Goal: Task Accomplishment & Management: Manage account settings

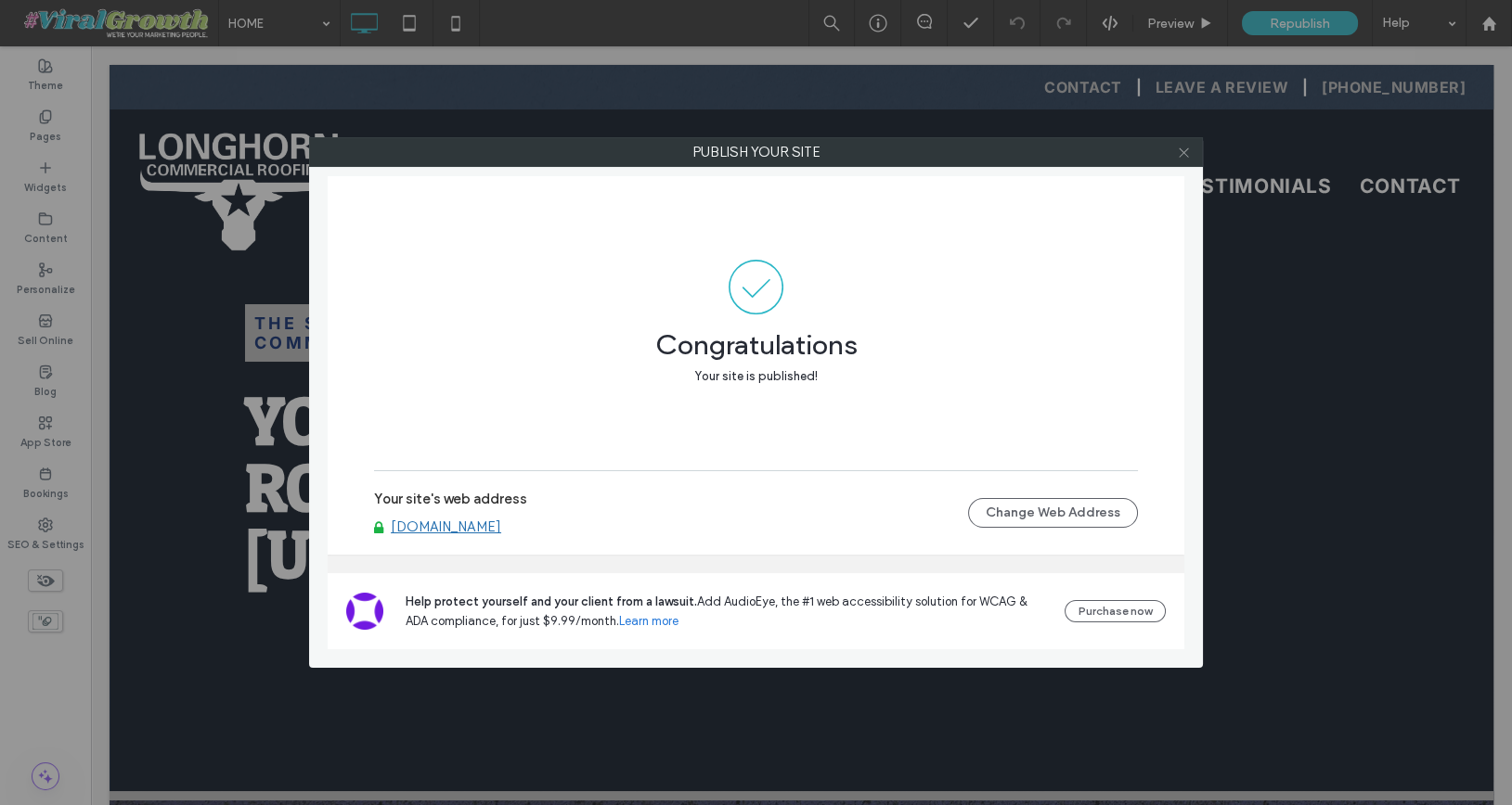
click at [1187, 151] on icon at bounding box center [1183, 152] width 14 height 14
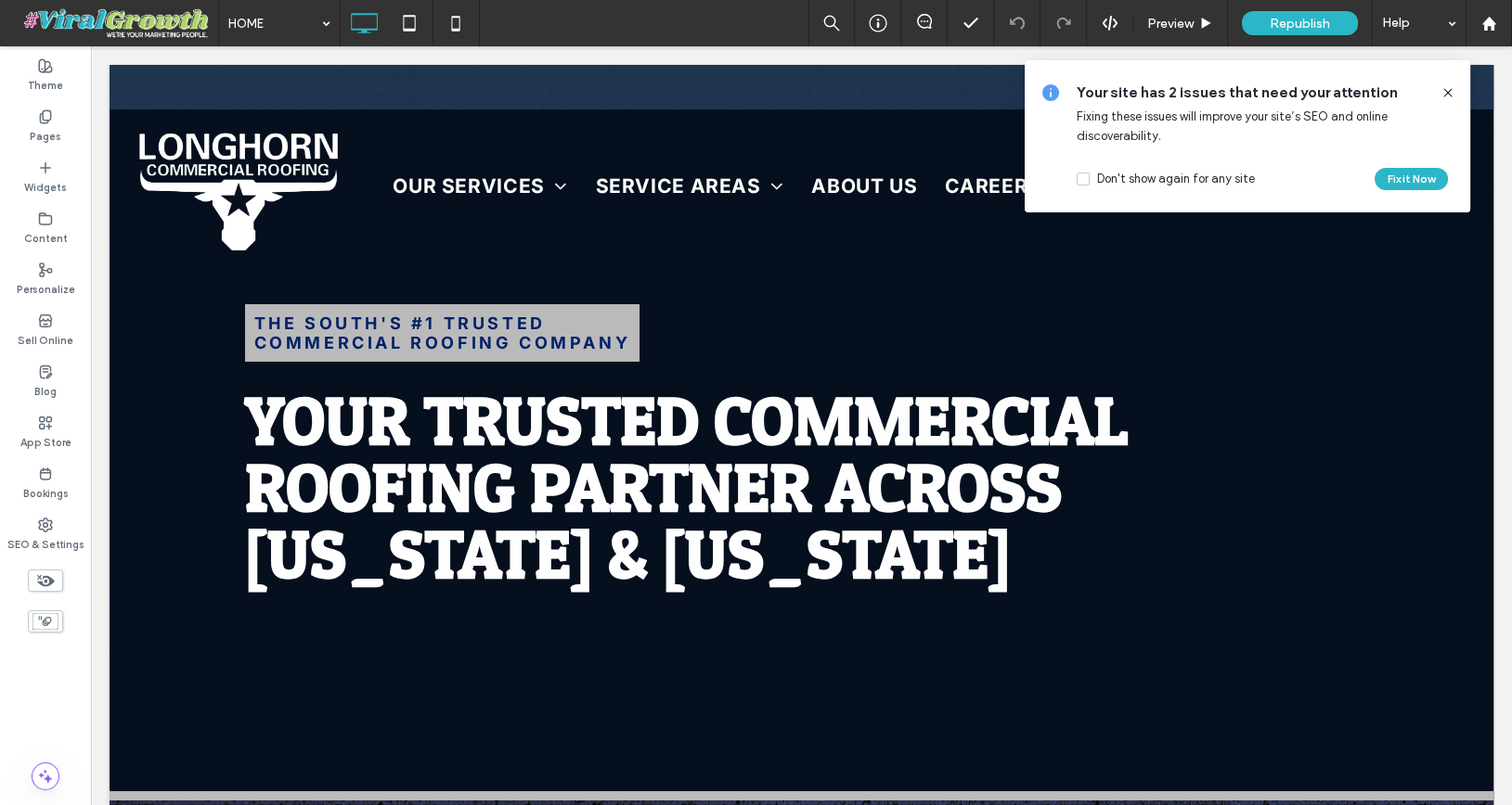
click at [1452, 93] on icon at bounding box center [1448, 92] width 15 height 15
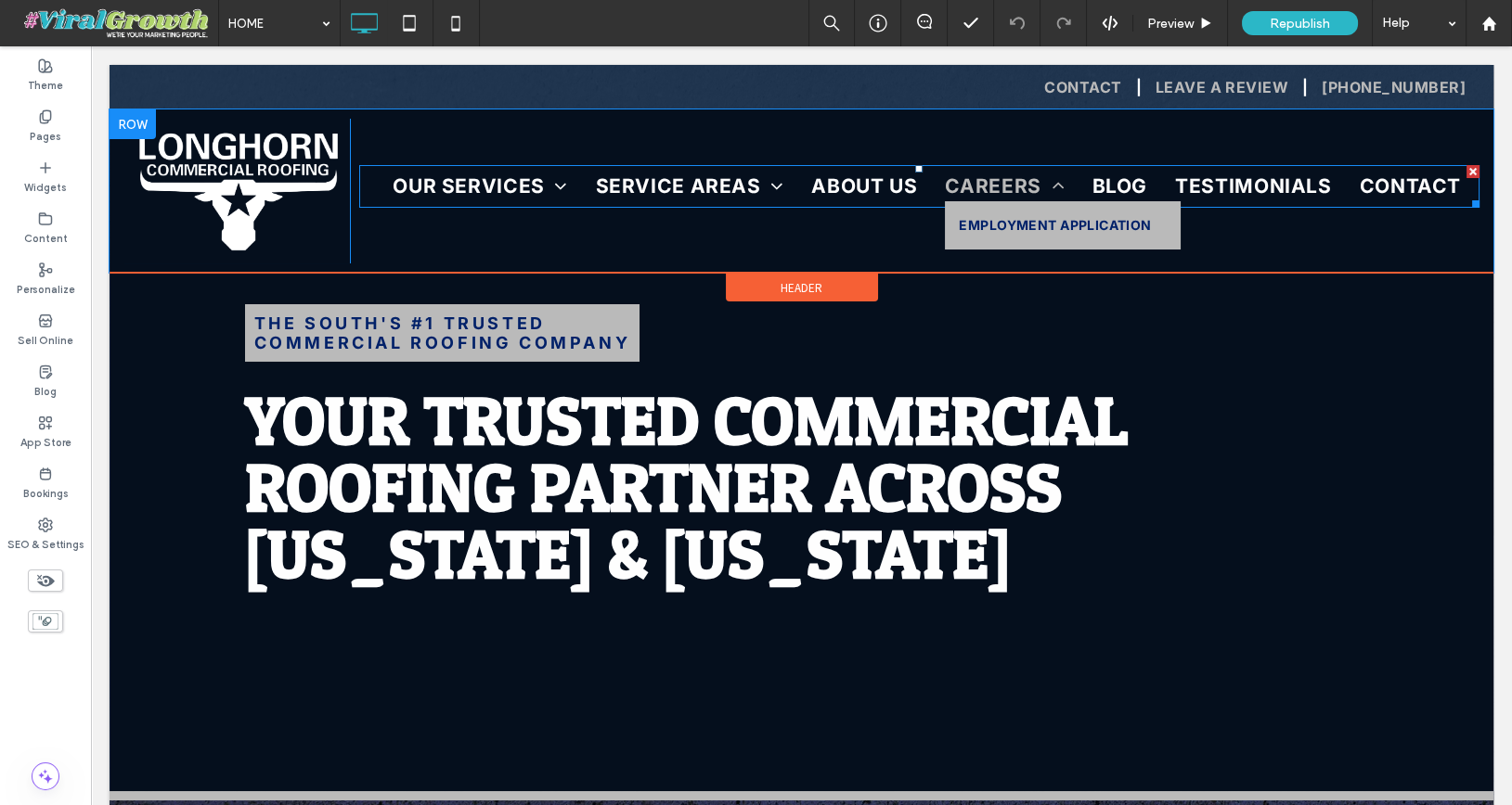
click at [1000, 192] on span "CAREERS" at bounding box center [1004, 187] width 119 height 30
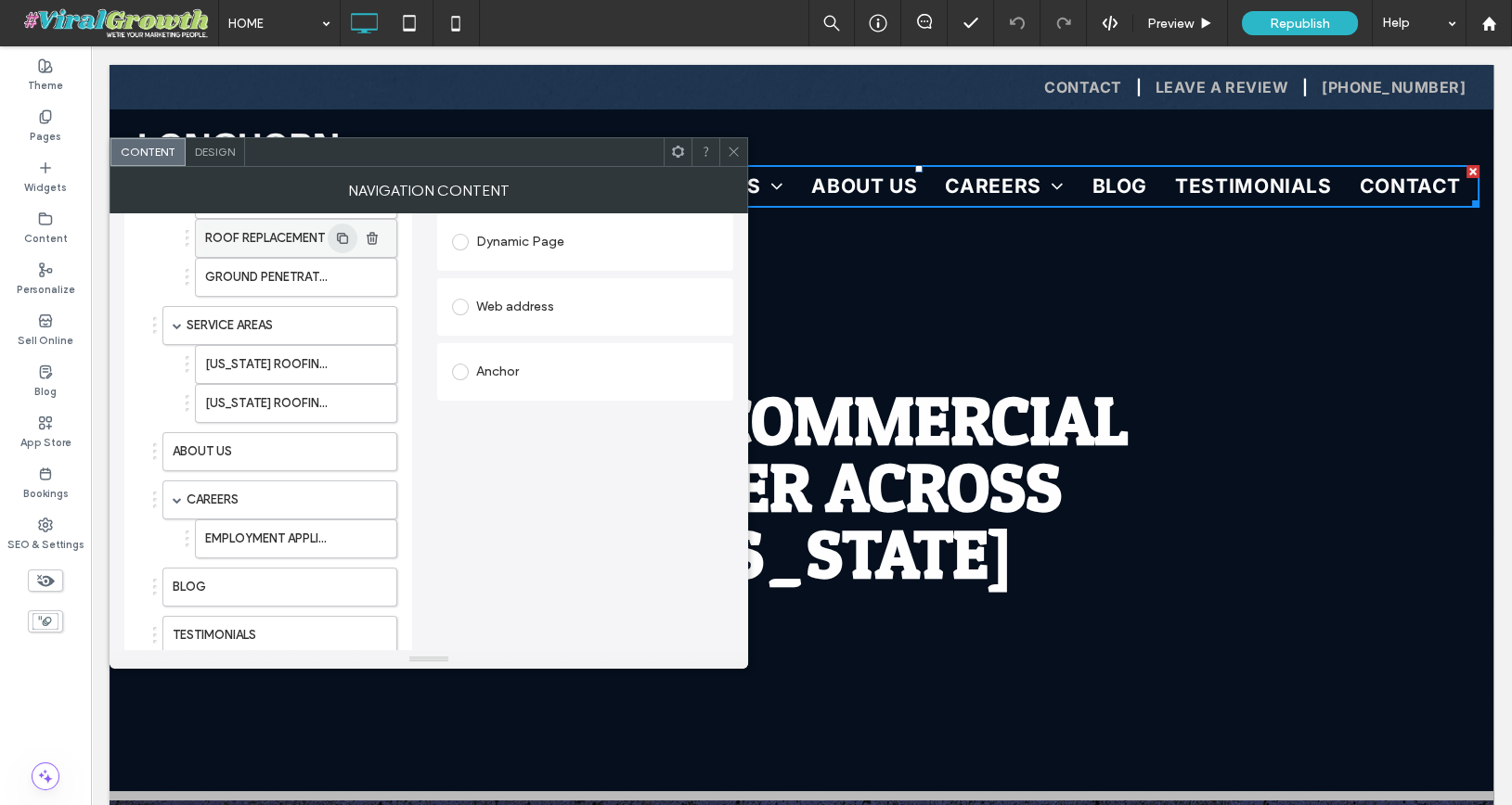
scroll to position [288, 0]
click at [370, 531] on use "button" at bounding box center [371, 537] width 11 height 12
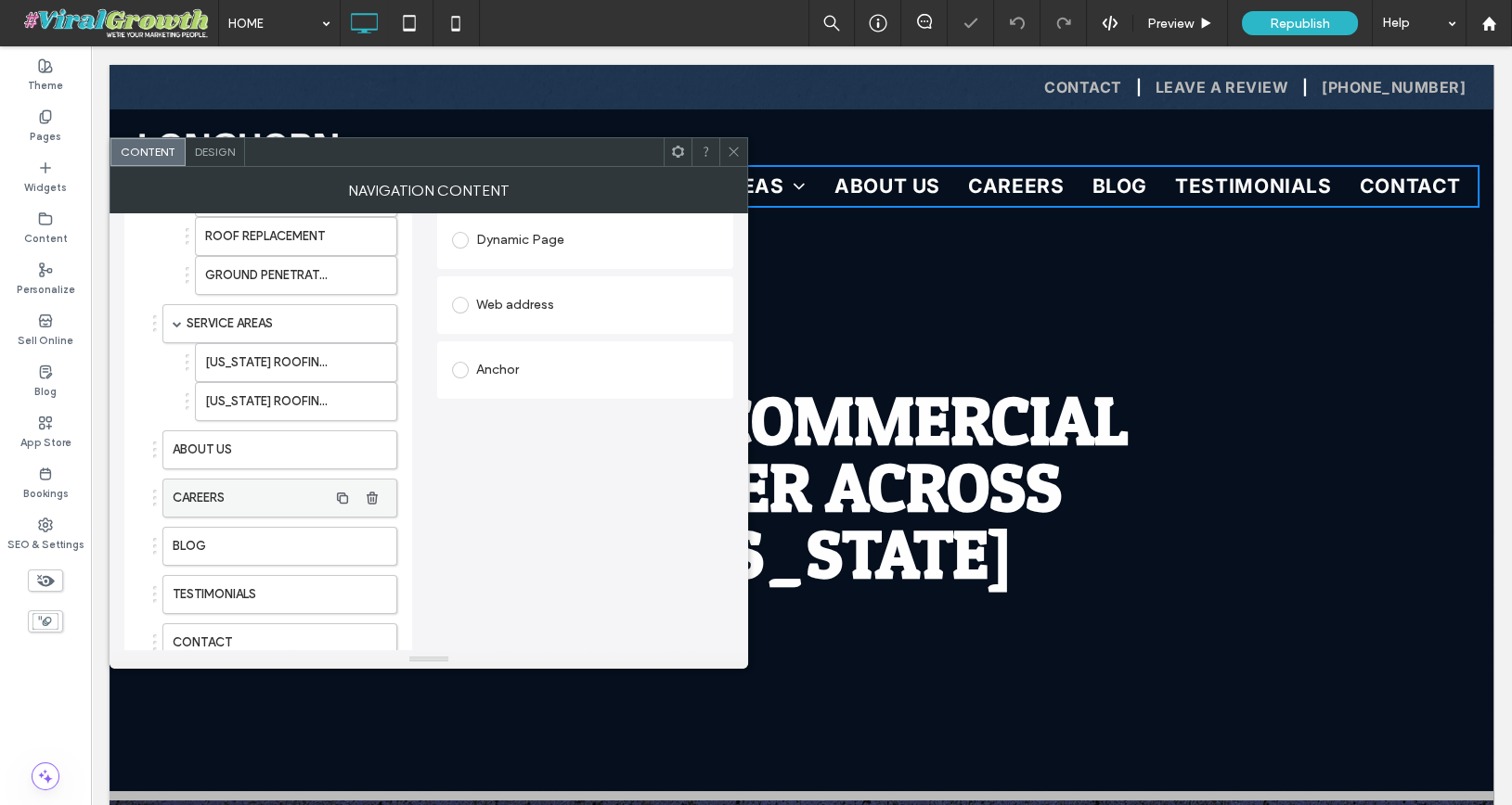
click at [312, 497] on label "CAREERS" at bounding box center [249, 498] width 155 height 38
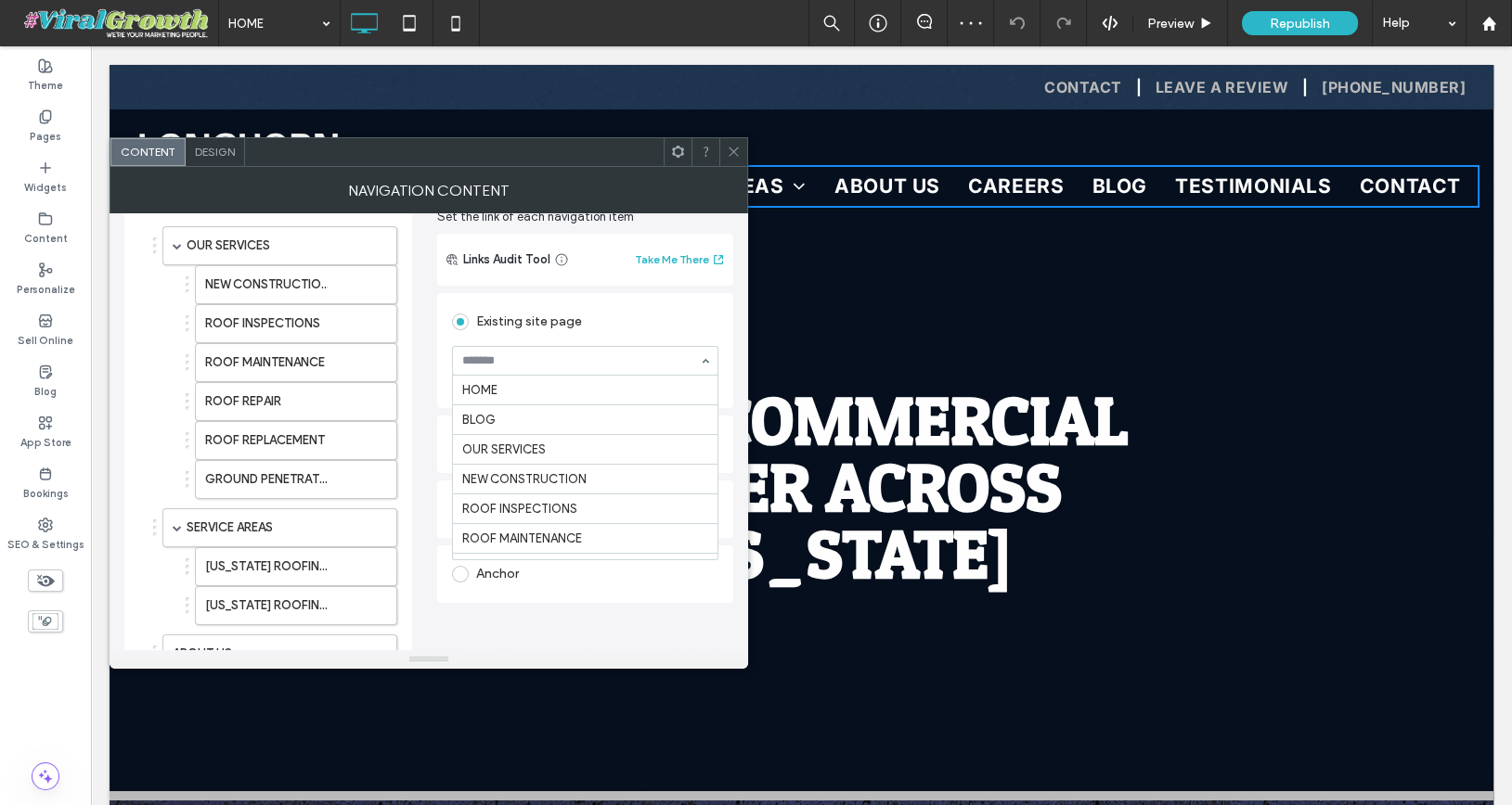
scroll to position [391, 0]
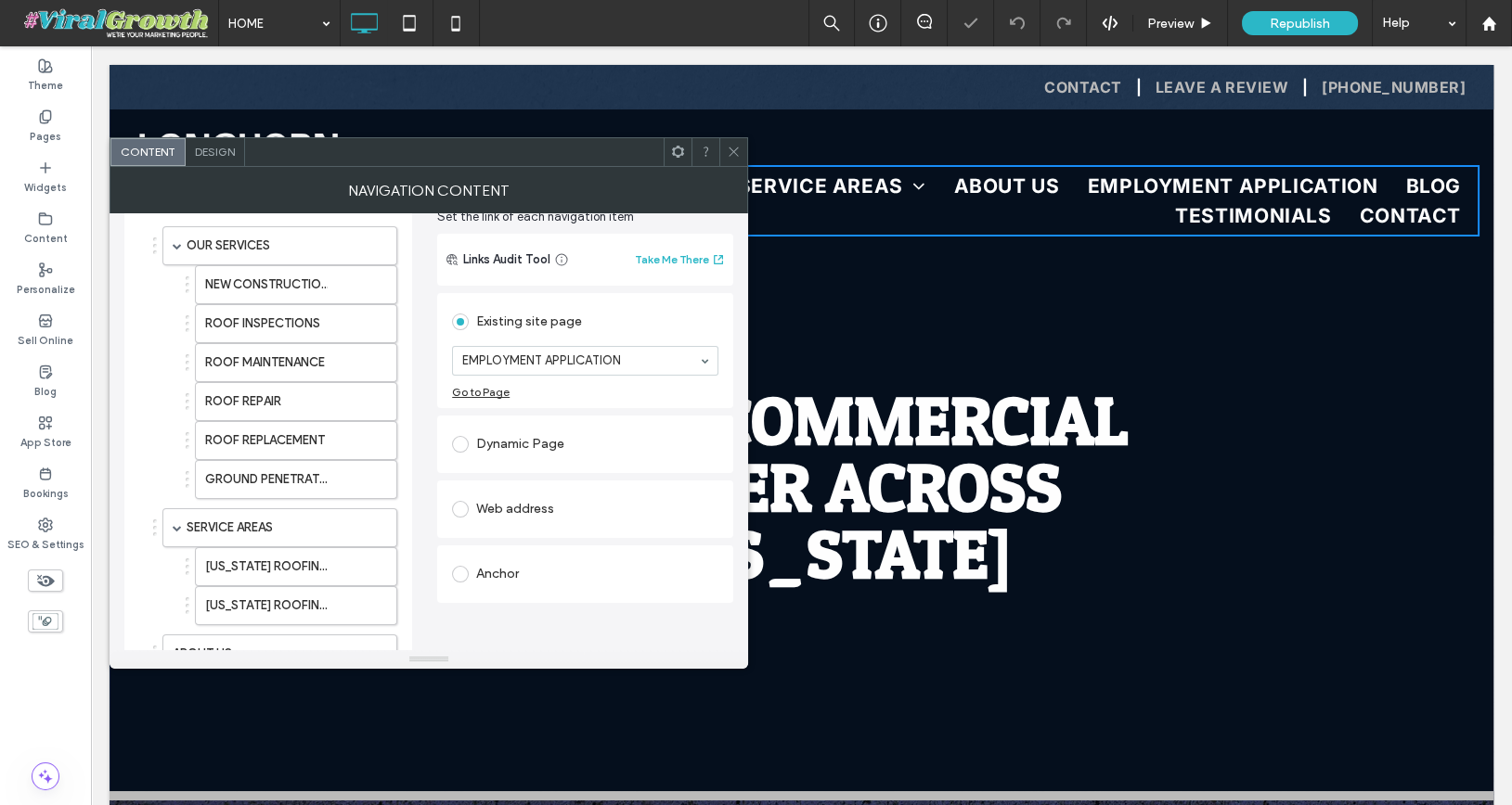
click at [733, 149] on icon at bounding box center [733, 151] width 14 height 14
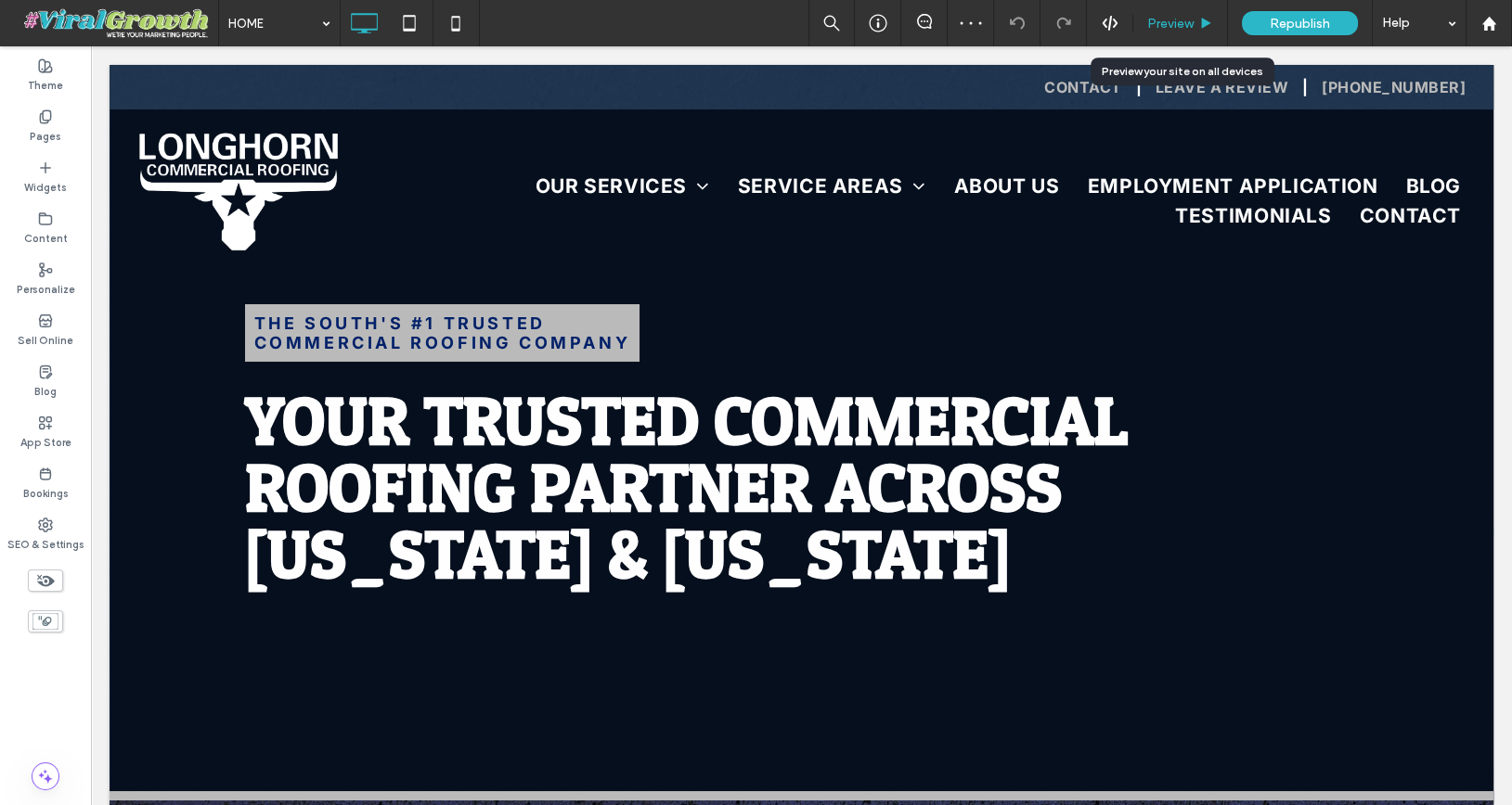
click at [1166, 27] on span "Preview" at bounding box center [1170, 24] width 47 height 16
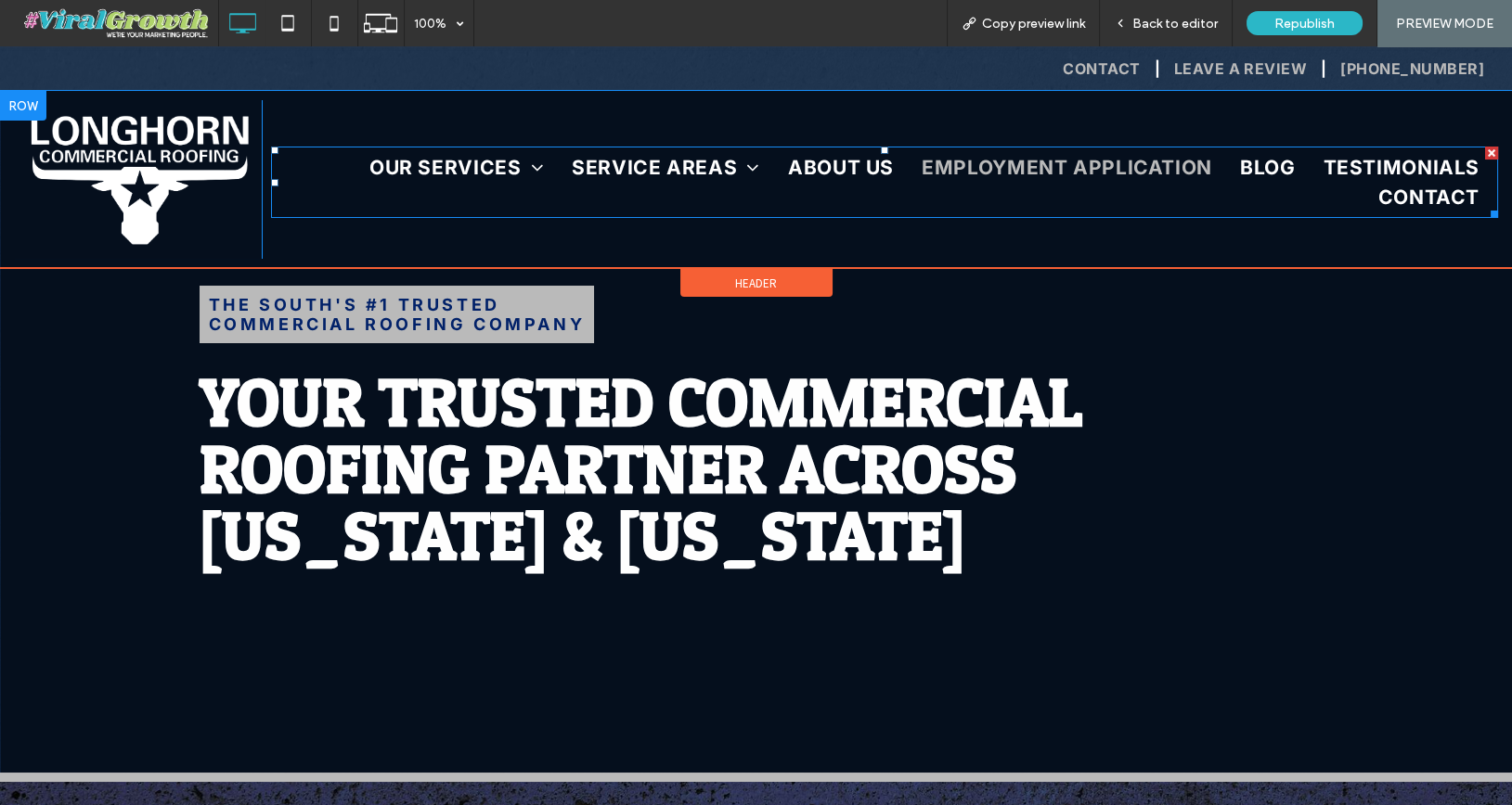
click at [1098, 172] on span "EMPLOYMENT APPLICATION" at bounding box center [1067, 168] width 291 height 30
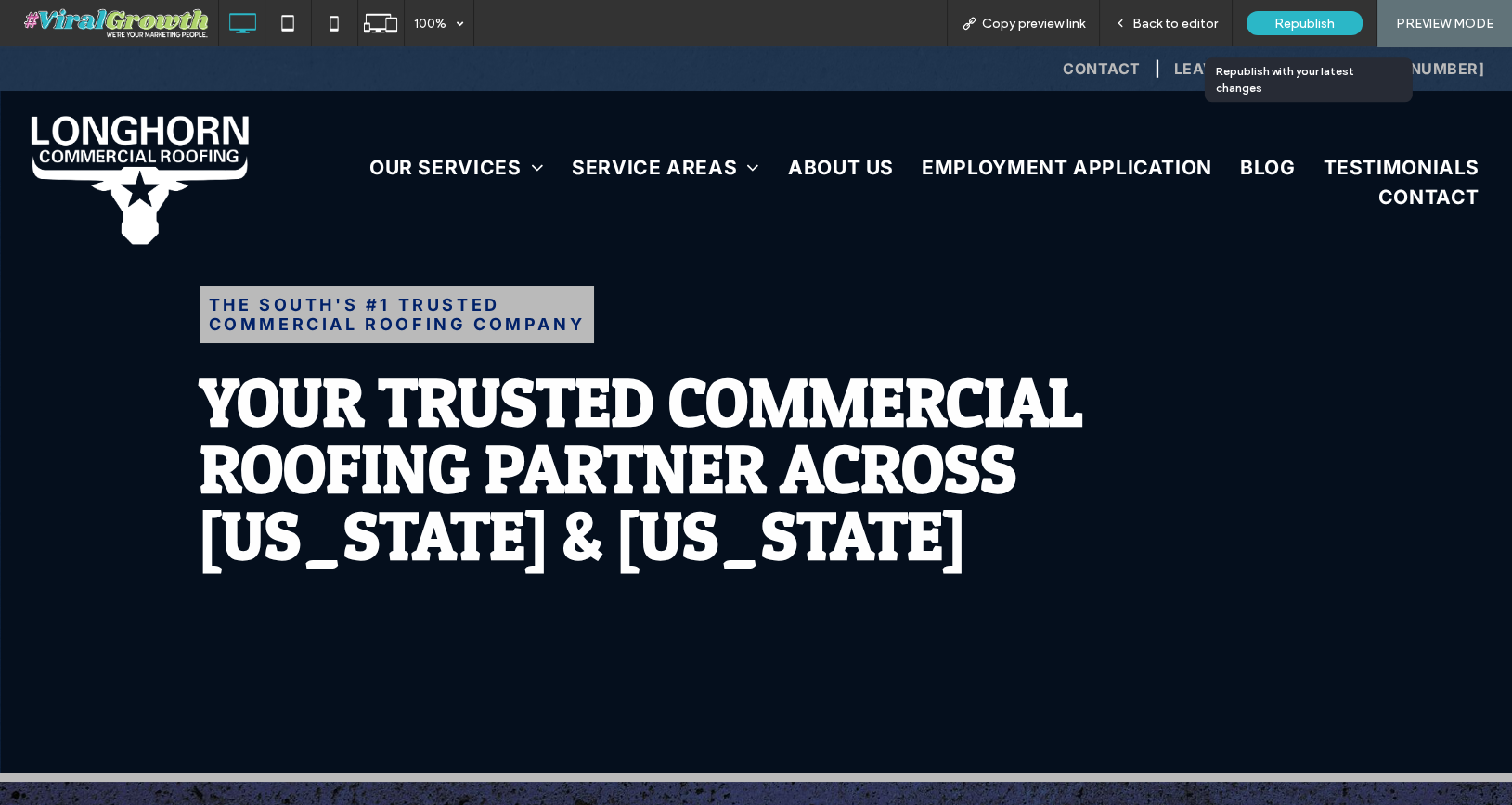
click at [1297, 22] on span "Republish" at bounding box center [1304, 24] width 60 height 16
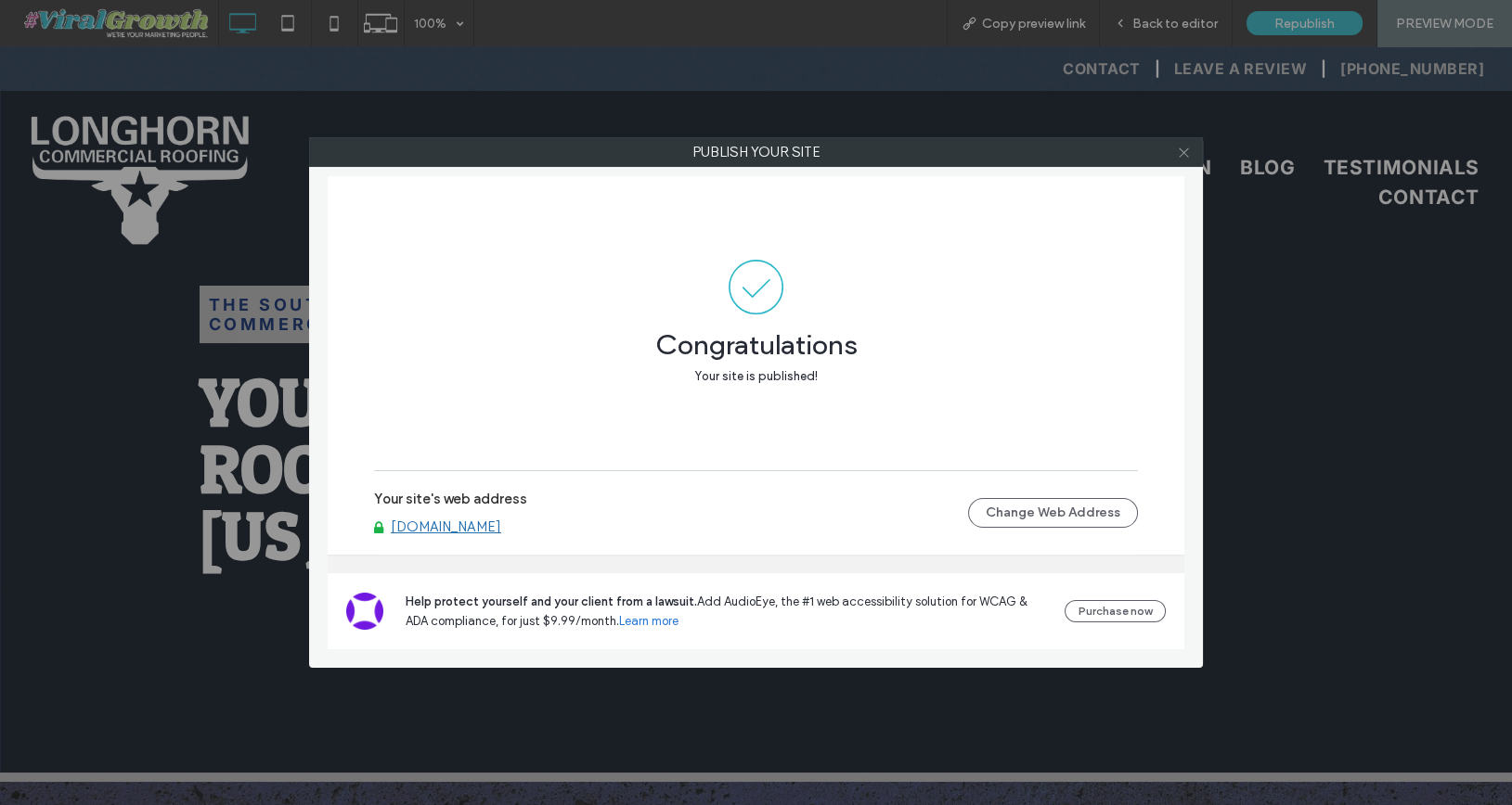
click at [1187, 145] on icon at bounding box center [1183, 152] width 14 height 14
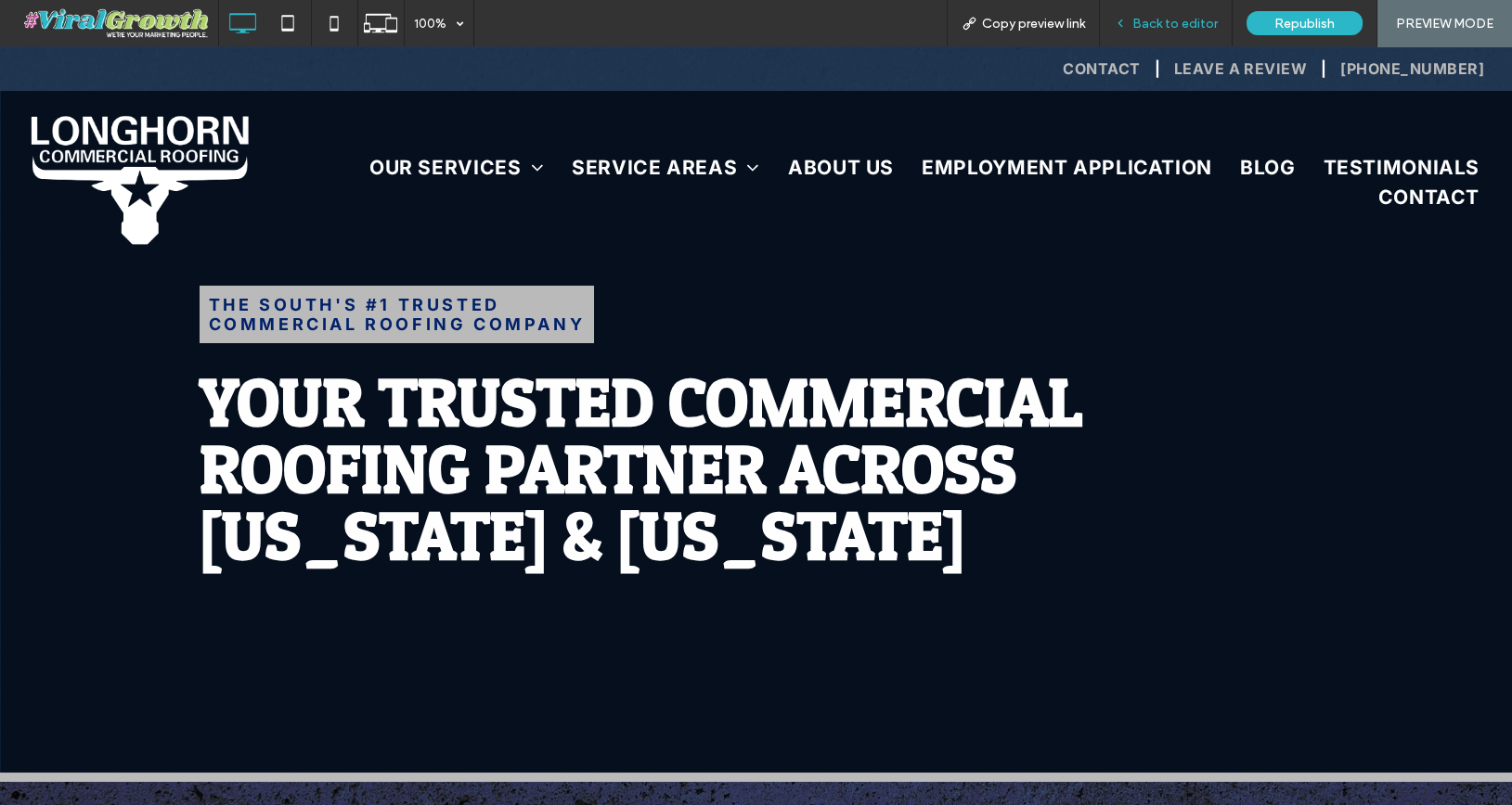
click at [1200, 32] on div "Back to editor" at bounding box center [1166, 23] width 133 height 46
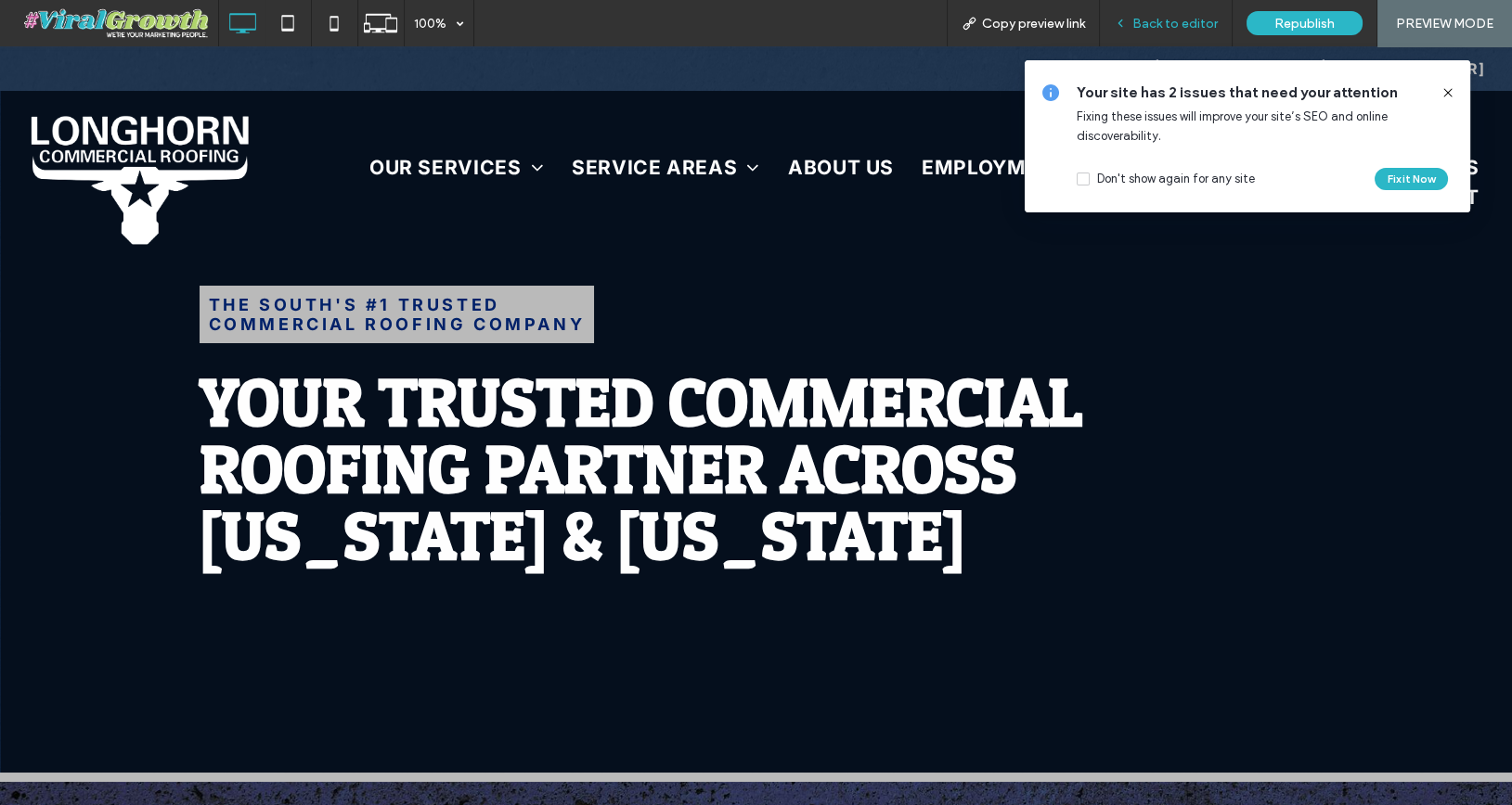
click at [1175, 33] on div "Back to editor" at bounding box center [1166, 23] width 133 height 46
click at [1446, 92] on icon at bounding box center [1448, 92] width 15 height 15
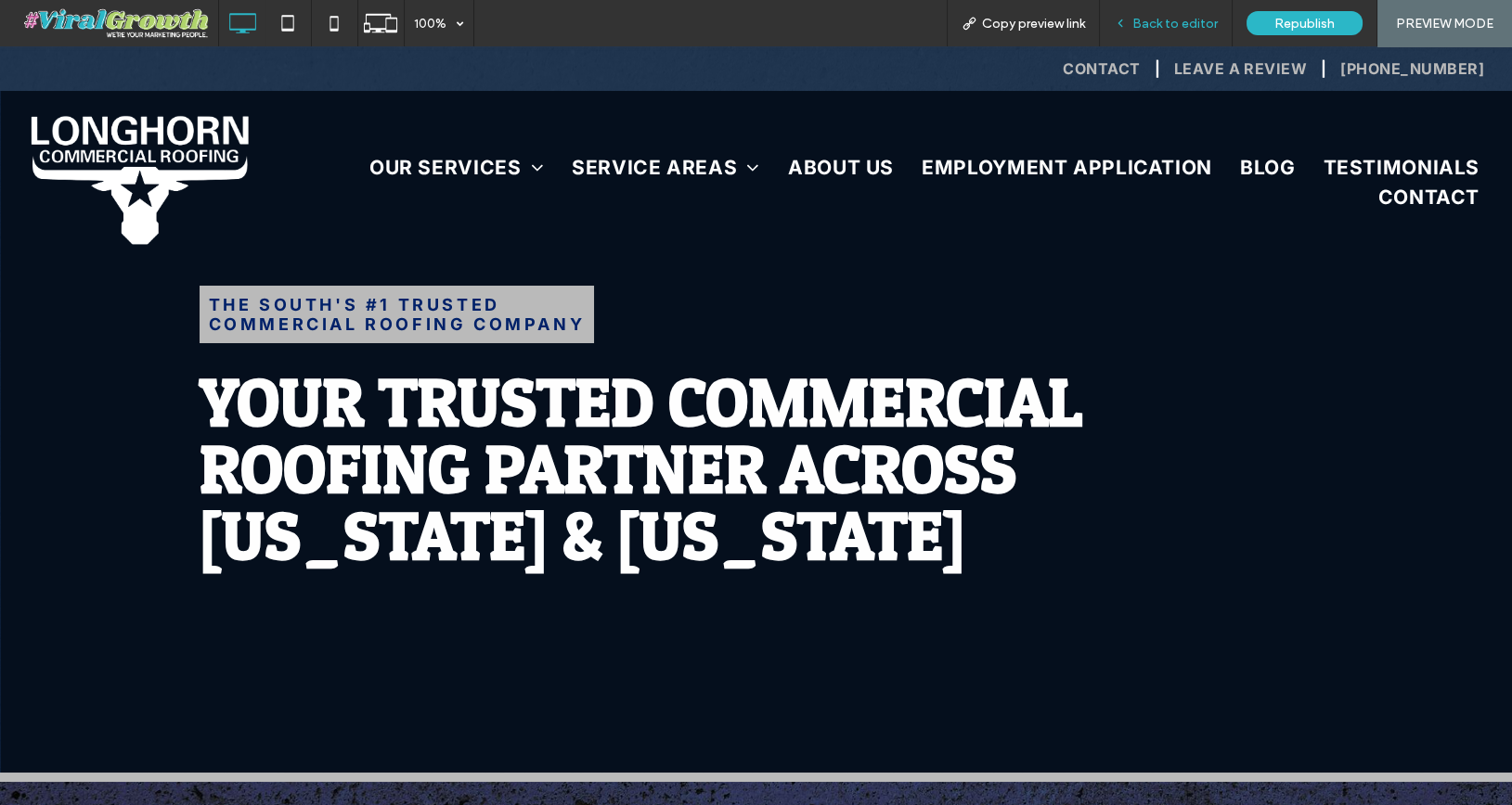
click at [1188, 22] on span "Back to editor" at bounding box center [1175, 24] width 85 height 16
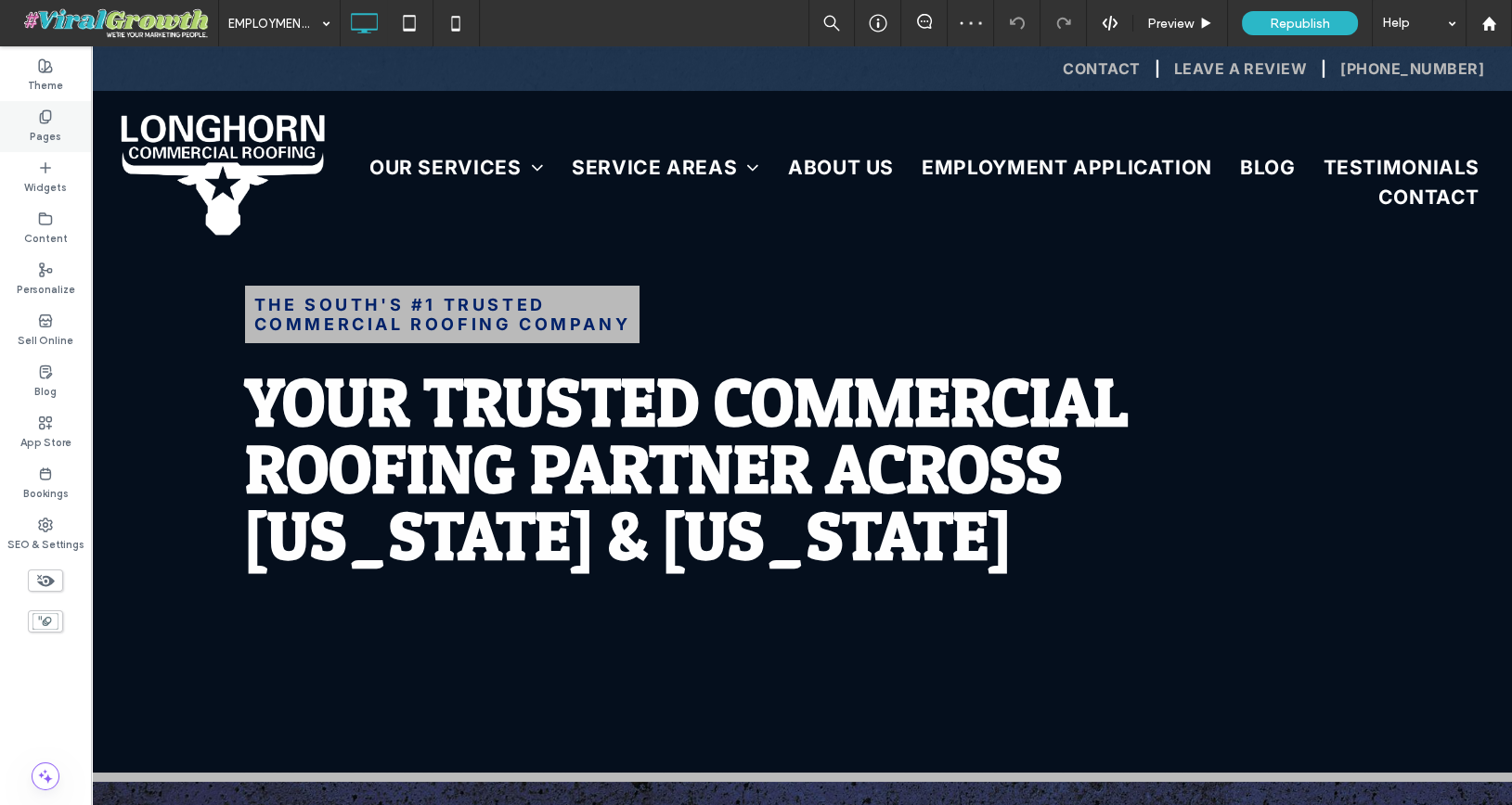
click at [51, 119] on icon at bounding box center [45, 117] width 15 height 15
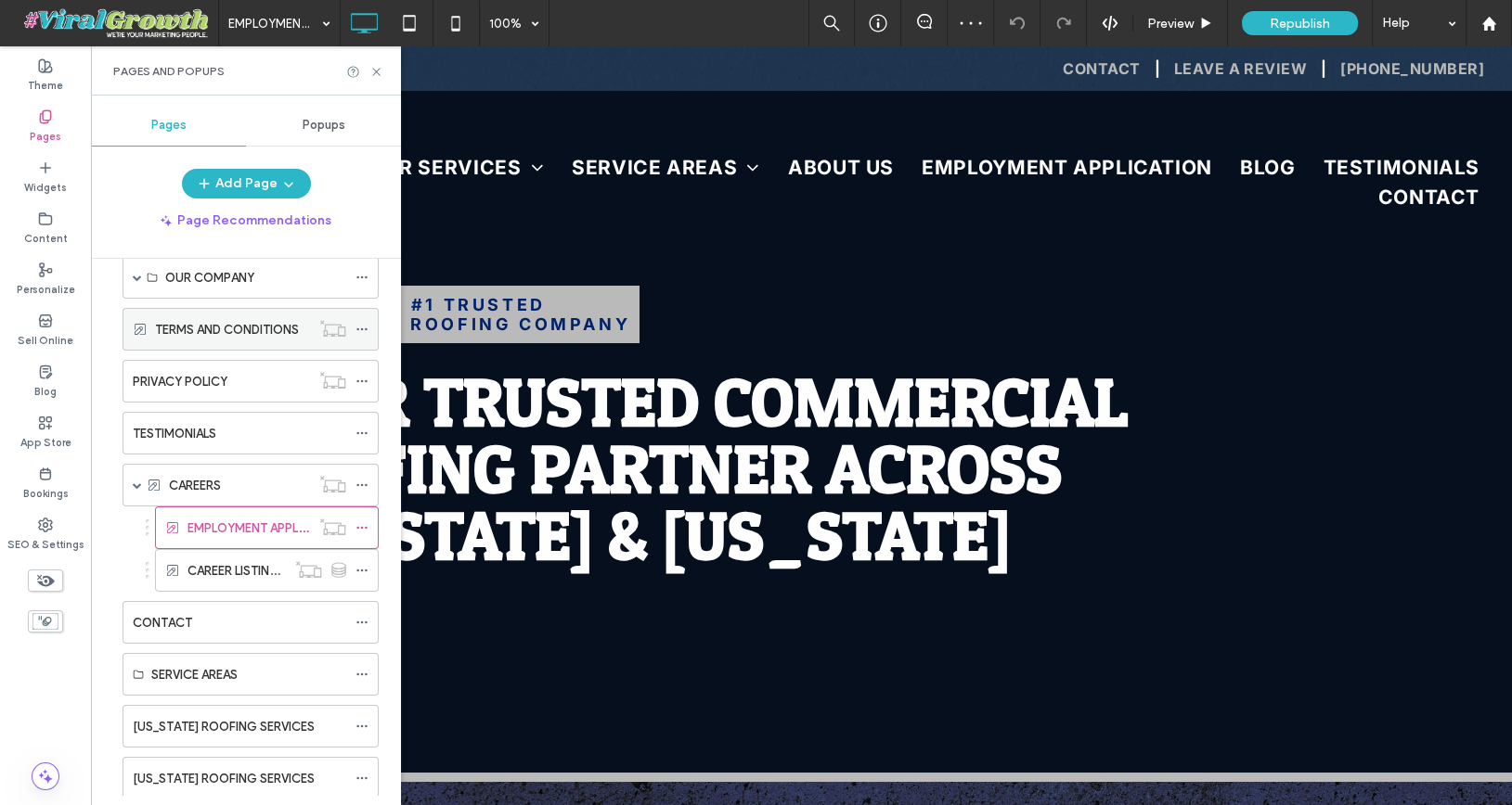
scroll to position [193, 0]
click at [367, 519] on icon at bounding box center [361, 524] width 13 height 13
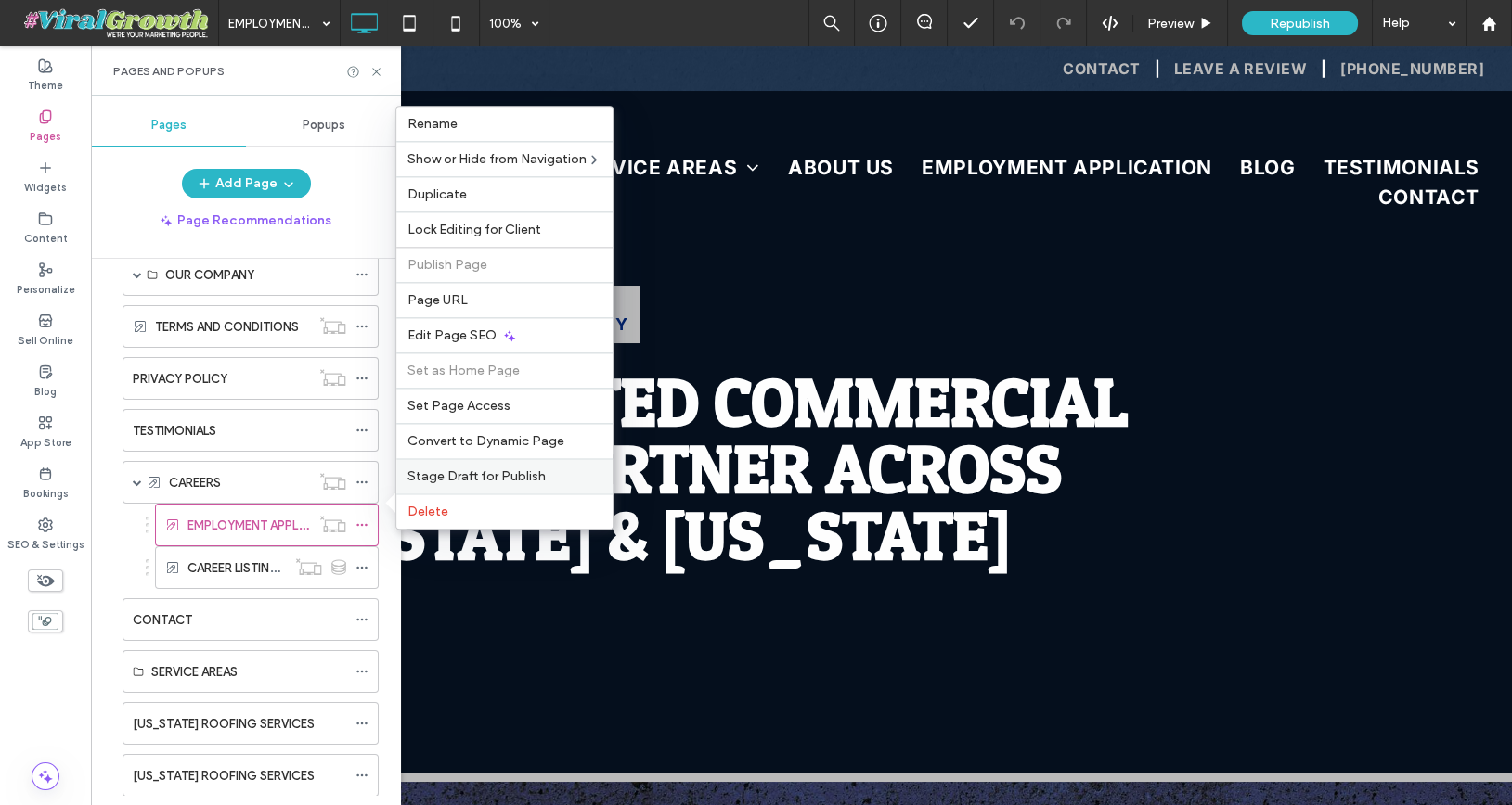
click at [453, 485] on span "Stage Draft for Publish" at bounding box center [477, 477] width 139 height 16
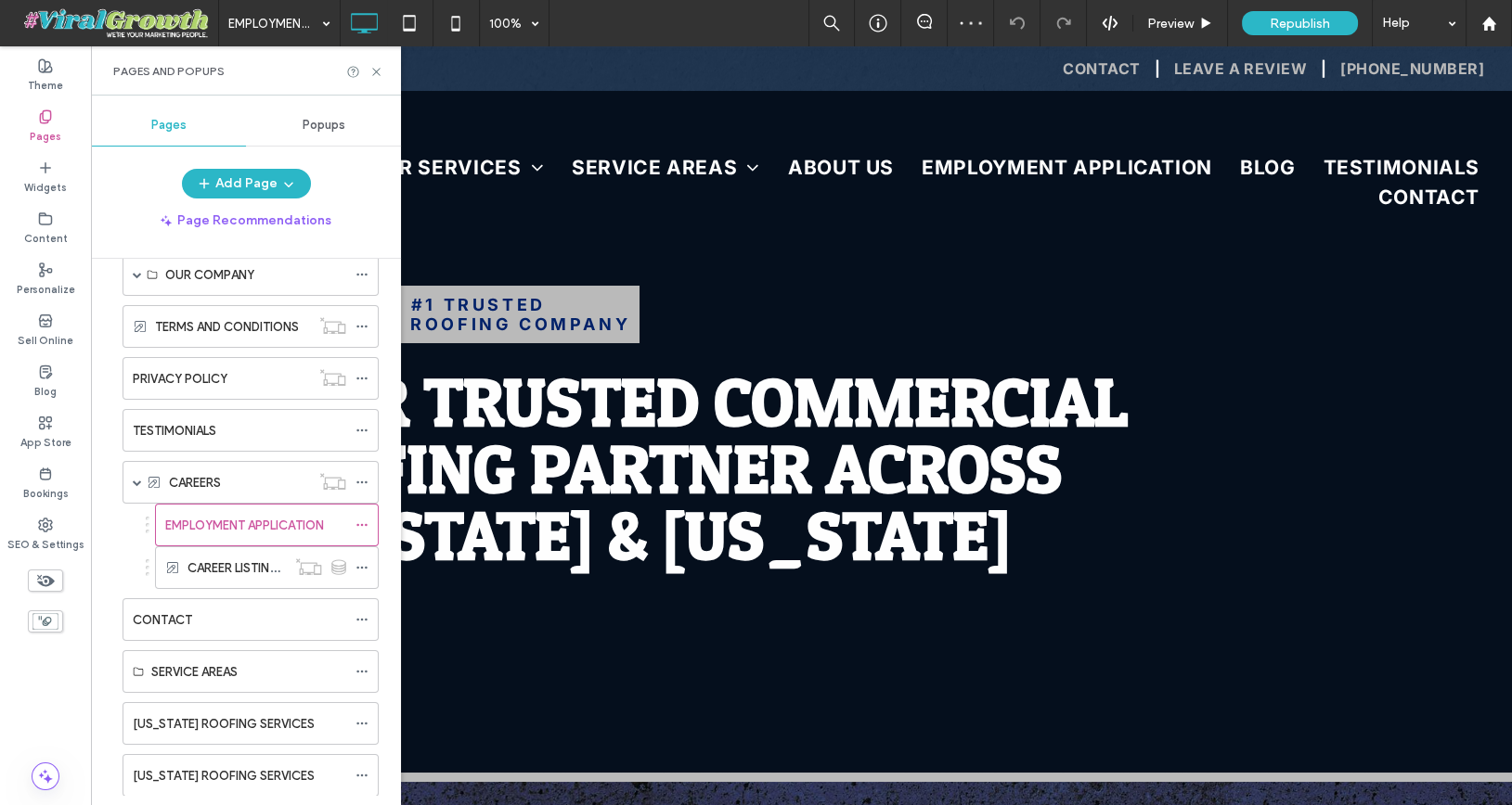
click at [379, 519] on div "HOME BLOG OUR SERVICES NEW CONSTRUCTION ROOF INSPECTIONS ROOF MAINTENANCE ROOF …" at bounding box center [256, 527] width 288 height 537
click at [366, 518] on icon at bounding box center [361, 524] width 13 height 13
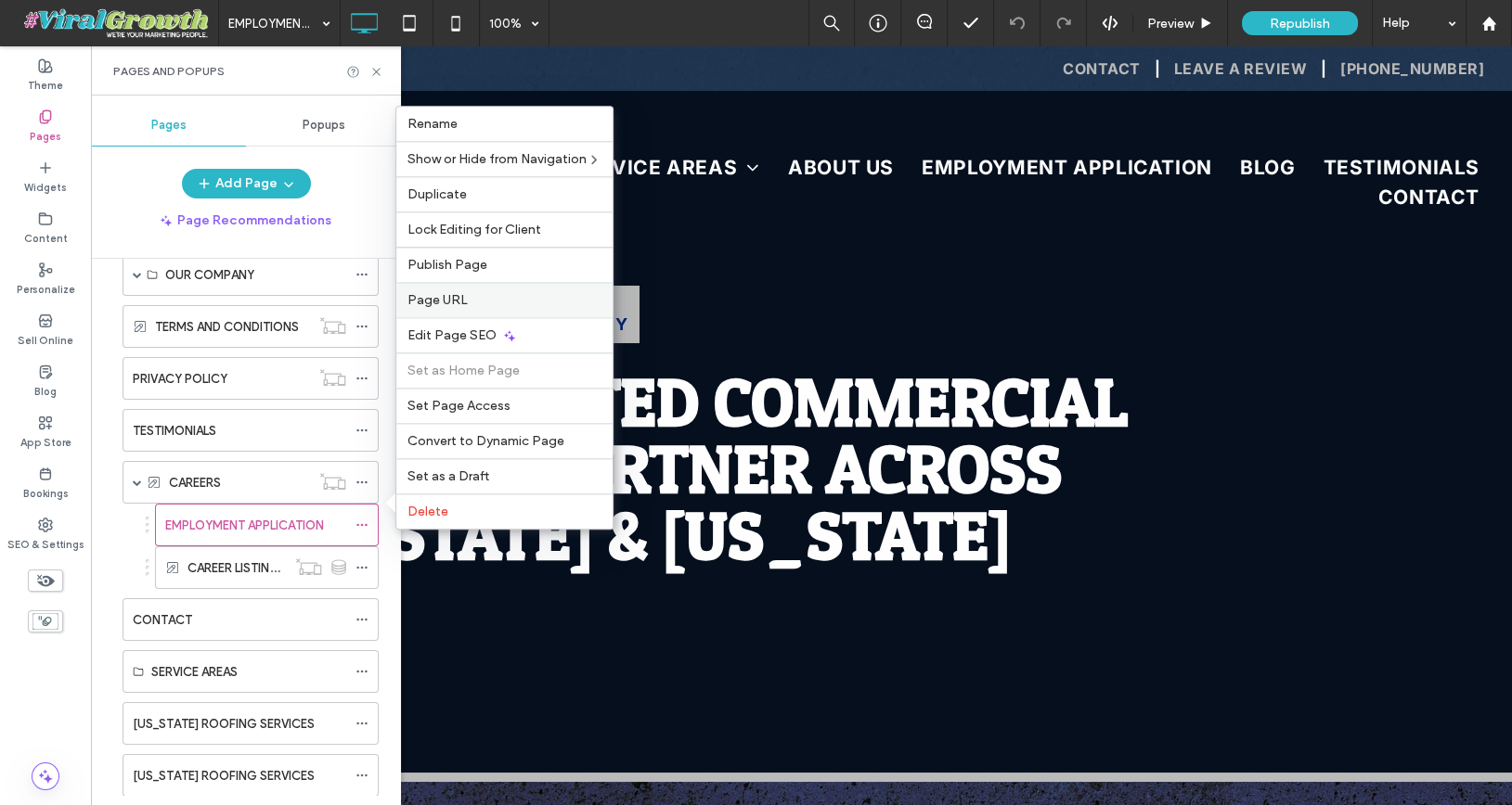
click at [456, 314] on div "Page URL" at bounding box center [505, 300] width 217 height 36
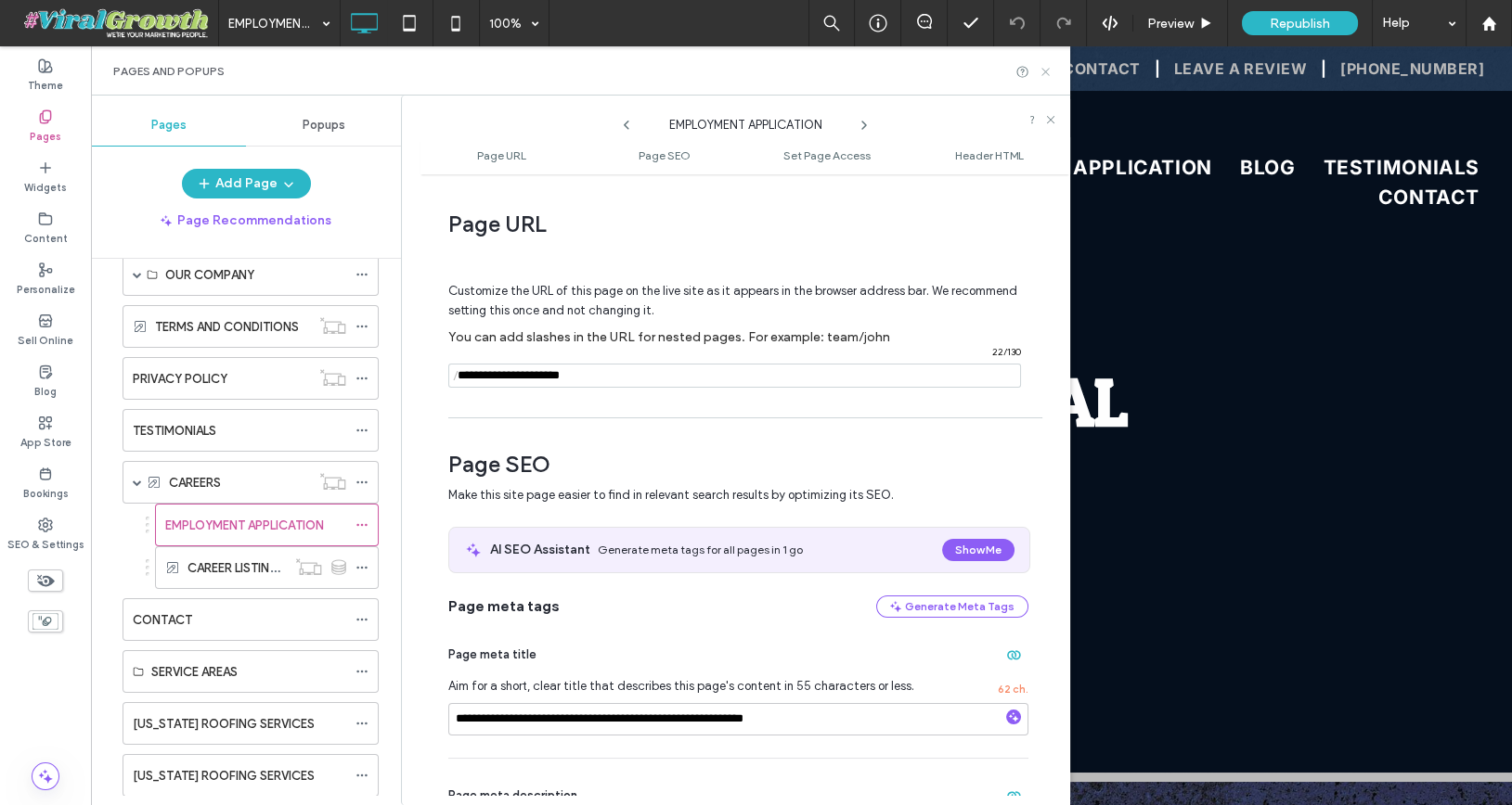
click at [1049, 74] on icon at bounding box center [1046, 72] width 14 height 14
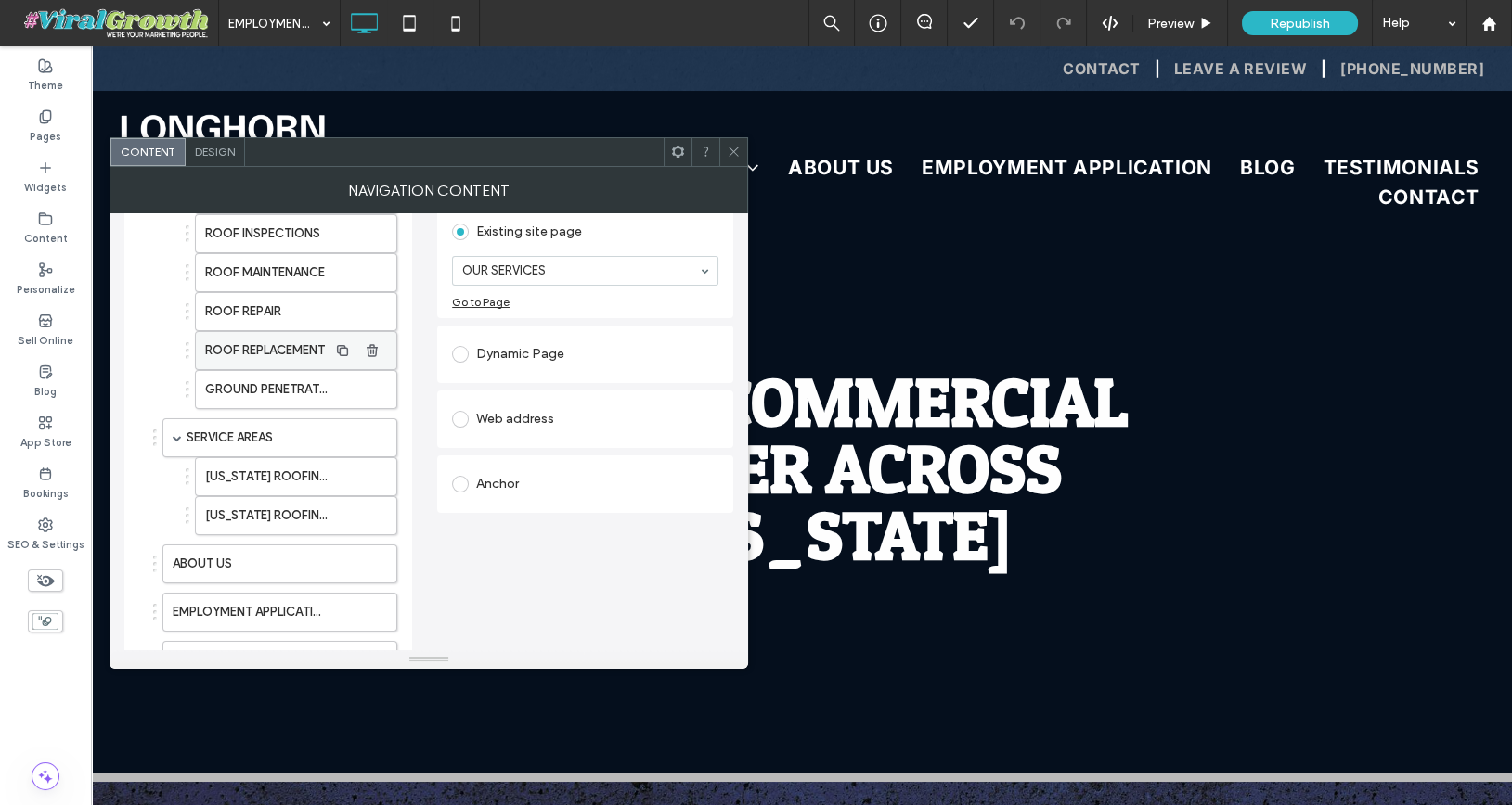
scroll to position [197, 0]
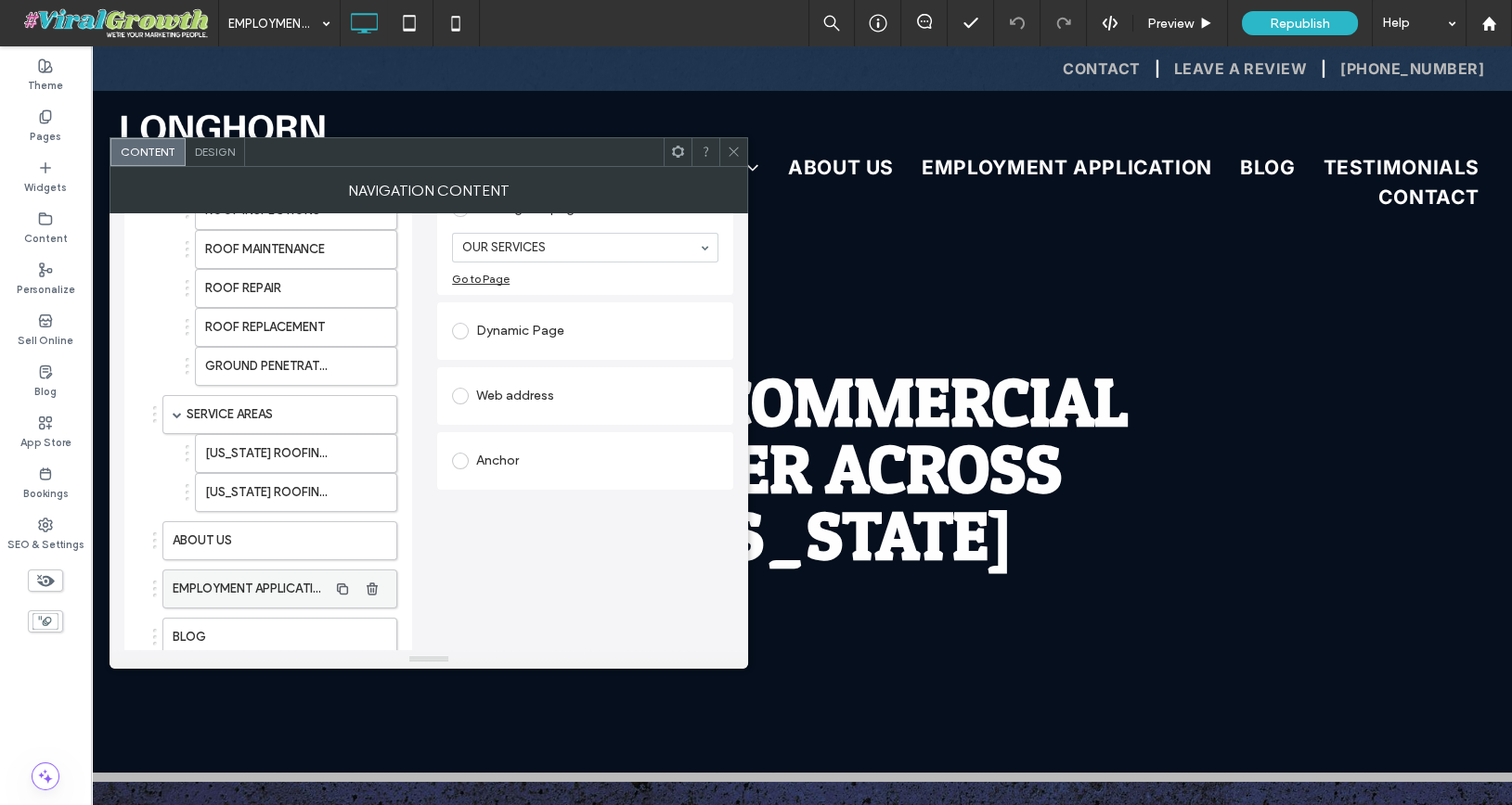
click at [277, 573] on label "EMPLOYMENT APPLICATION" at bounding box center [249, 589] width 155 height 38
click at [462, 389] on span at bounding box center [460, 396] width 17 height 17
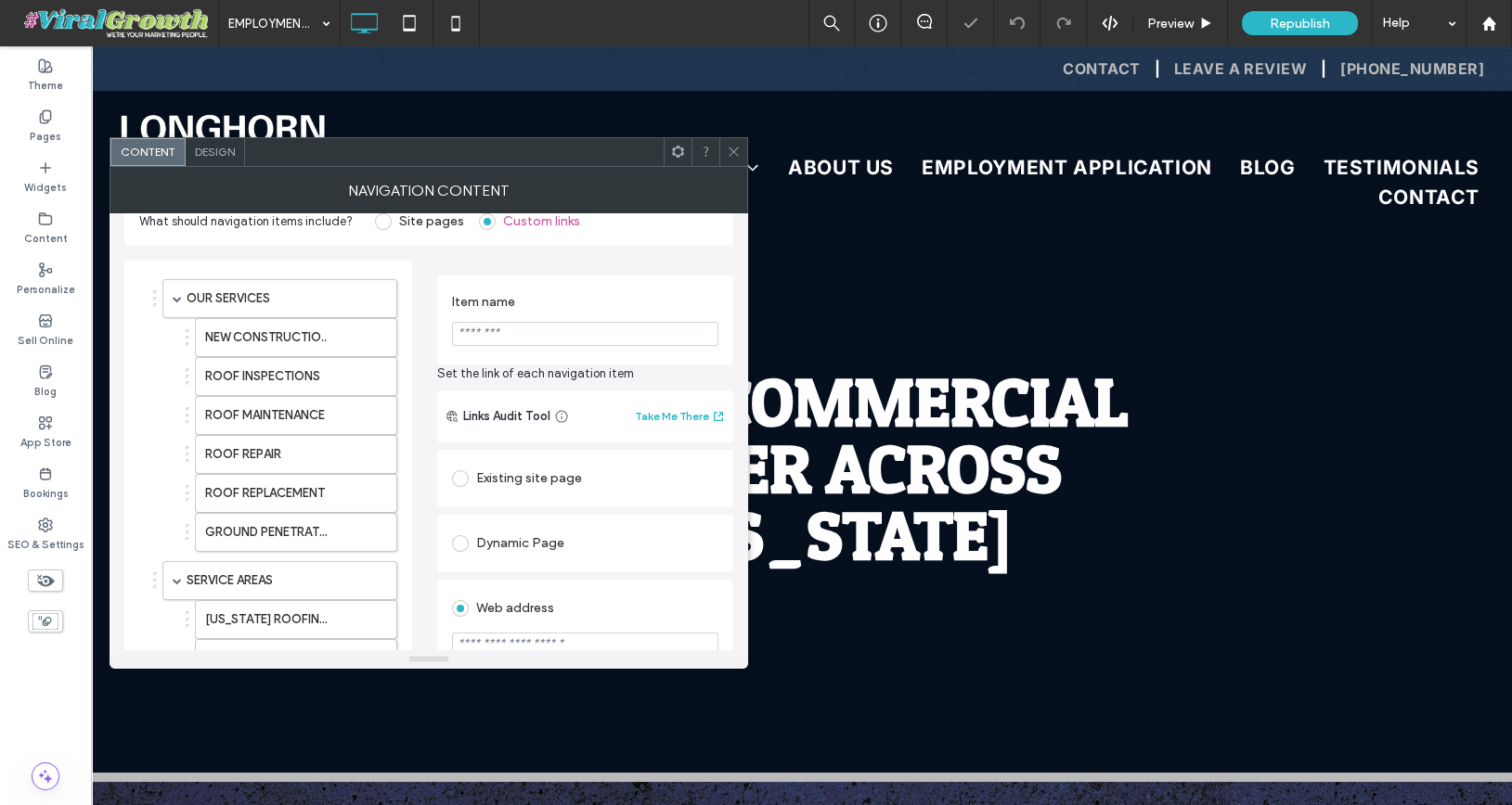
scroll to position [0, 0]
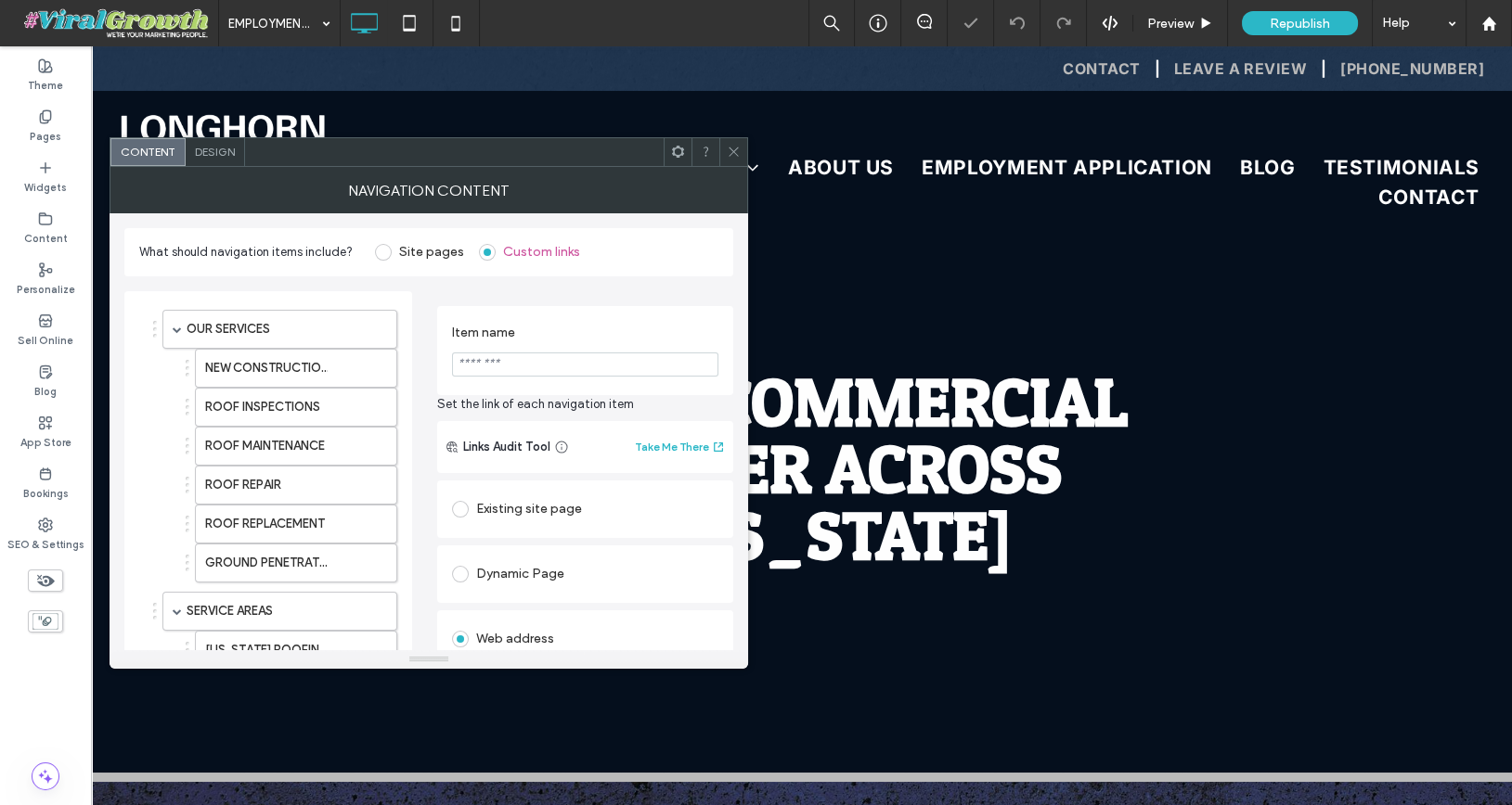
click at [523, 378] on section "Item name" at bounding box center [585, 350] width 266 height 70
click at [527, 370] on input "Item name" at bounding box center [585, 364] width 266 height 24
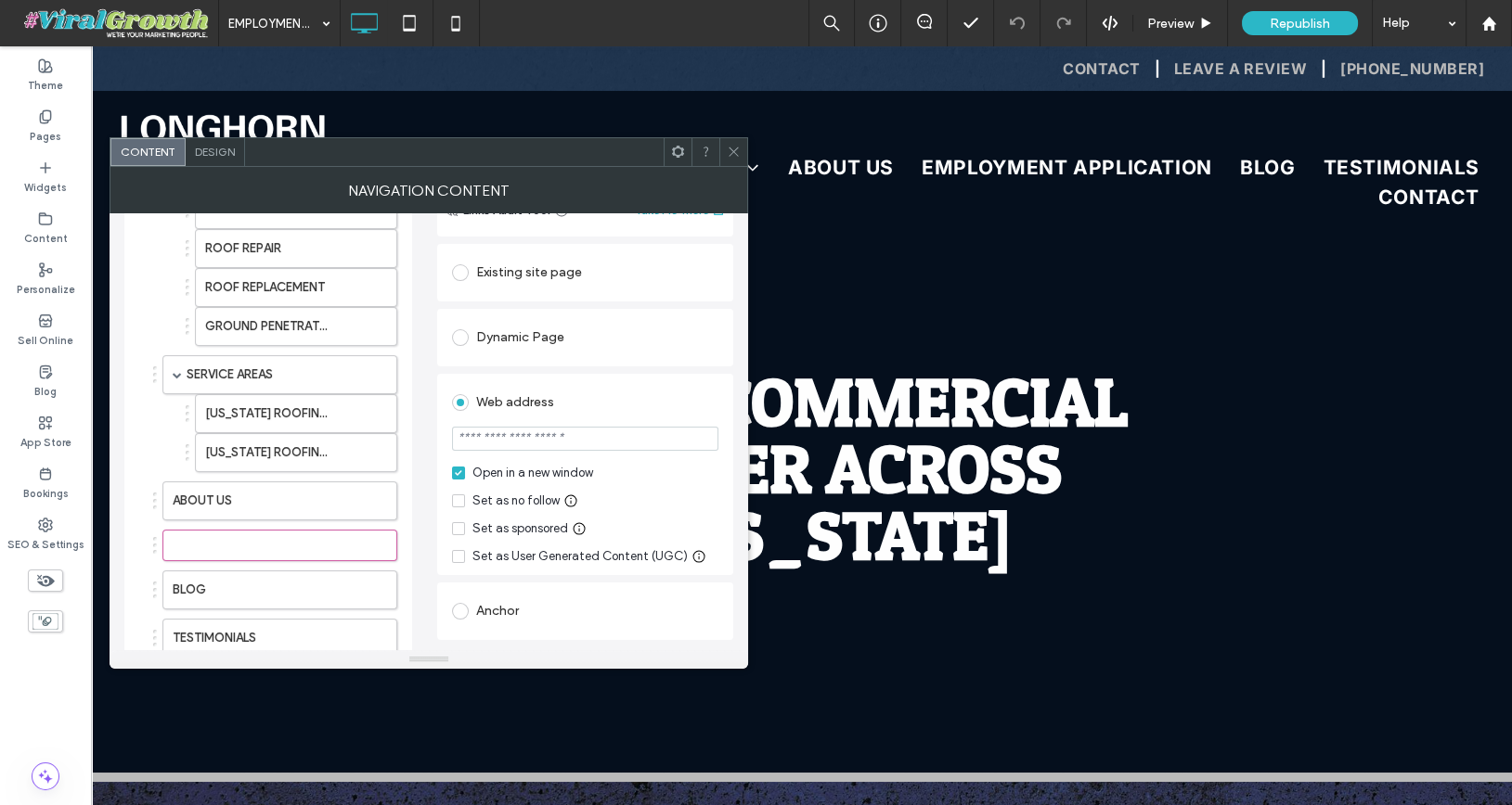
scroll to position [247, 0]
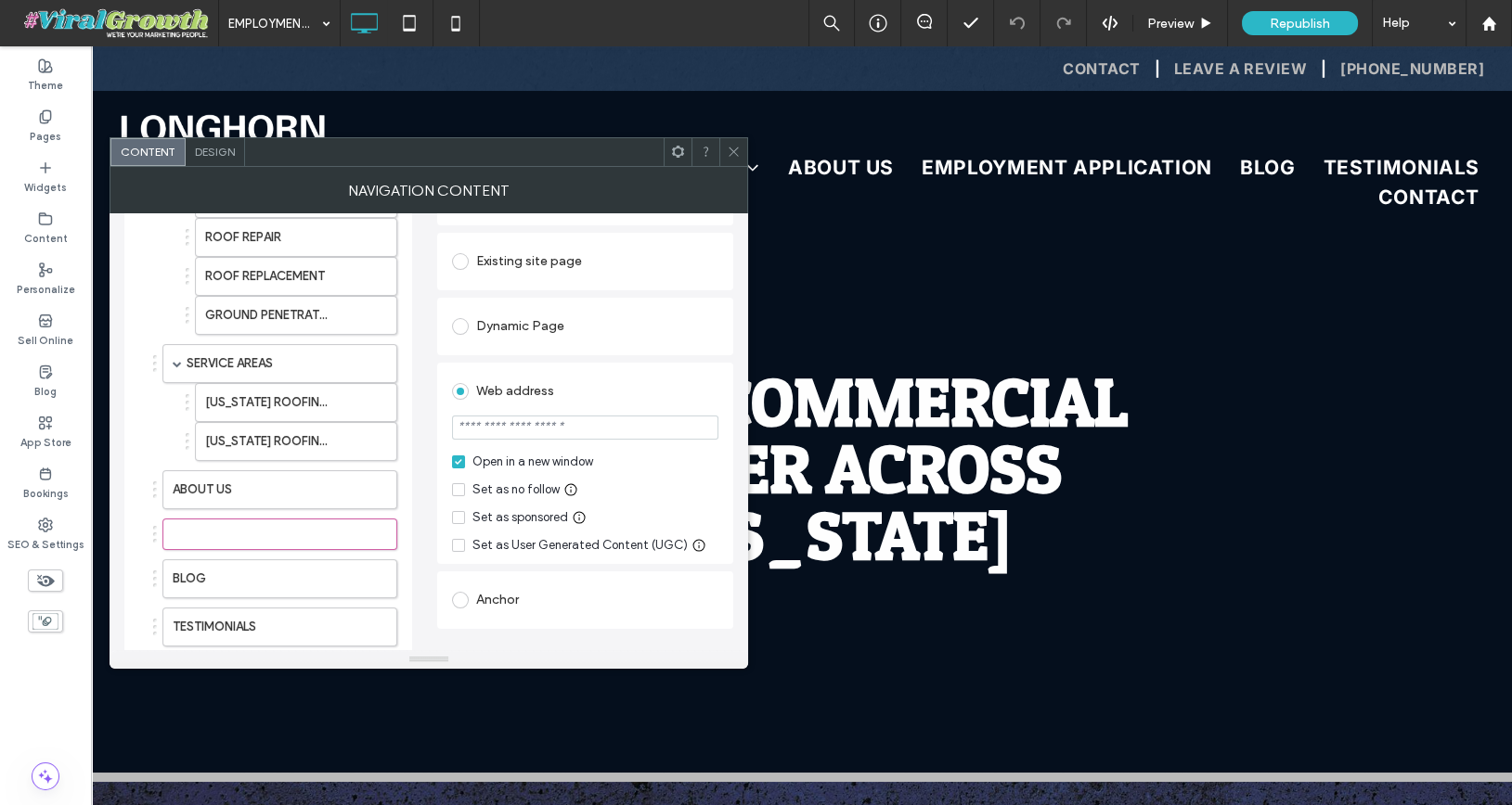
type input "*******"
click at [543, 426] on input "url" at bounding box center [585, 427] width 266 height 24
paste input "**********"
type input "**********"
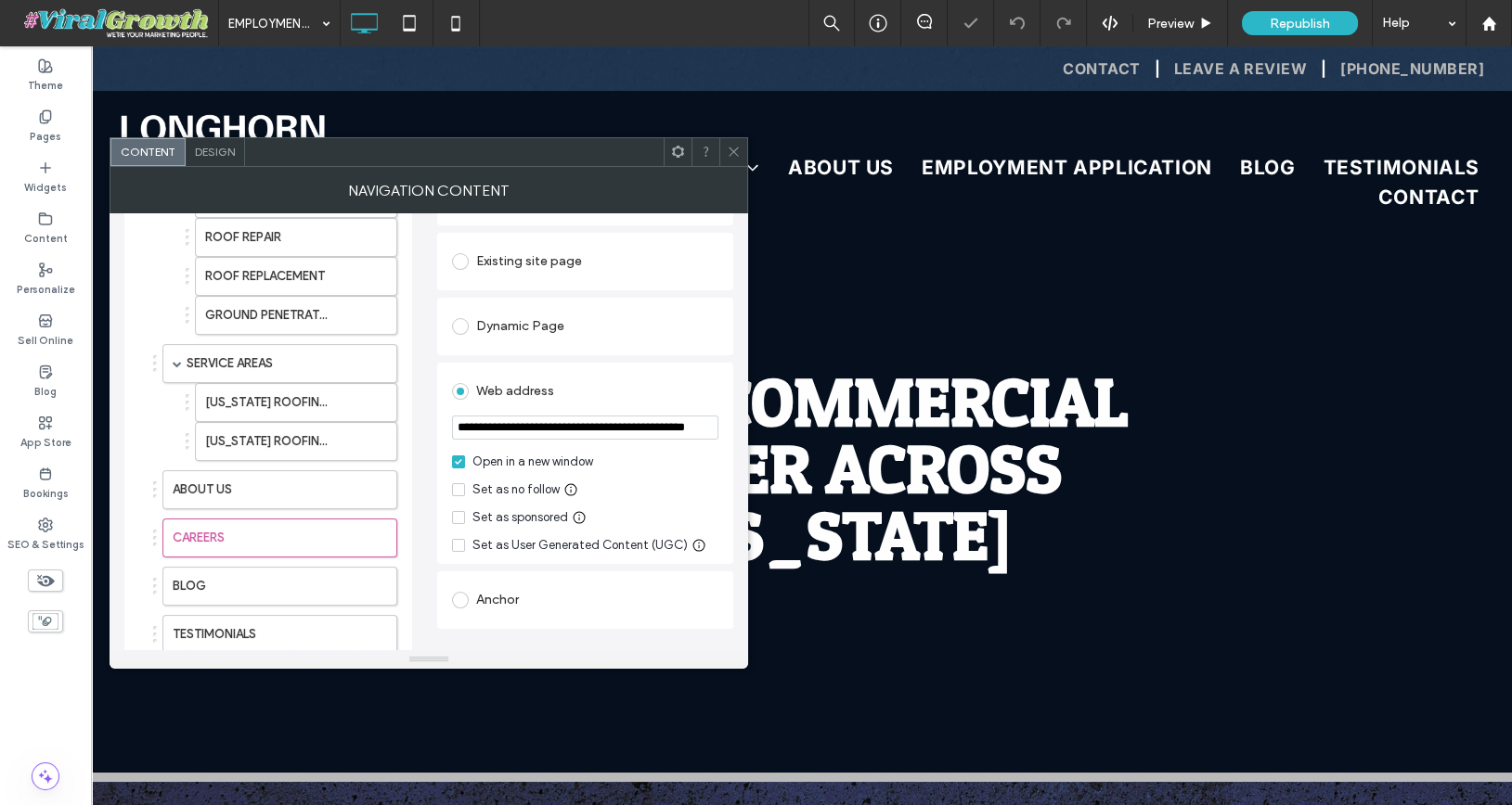
click at [740, 162] on span at bounding box center [733, 152] width 14 height 28
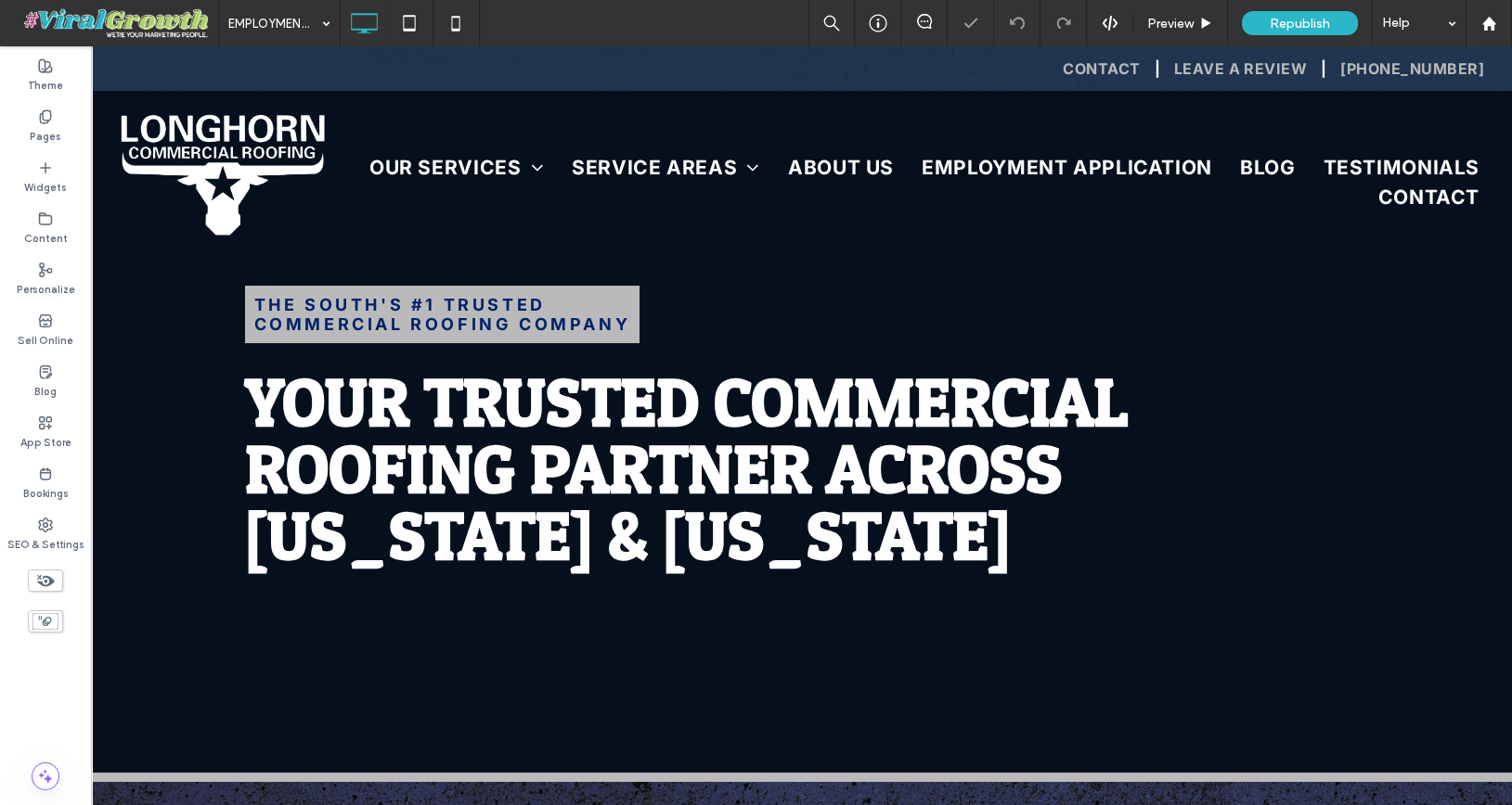
scroll to position [0, 0]
click at [1316, 20] on span "Republish" at bounding box center [1299, 24] width 60 height 16
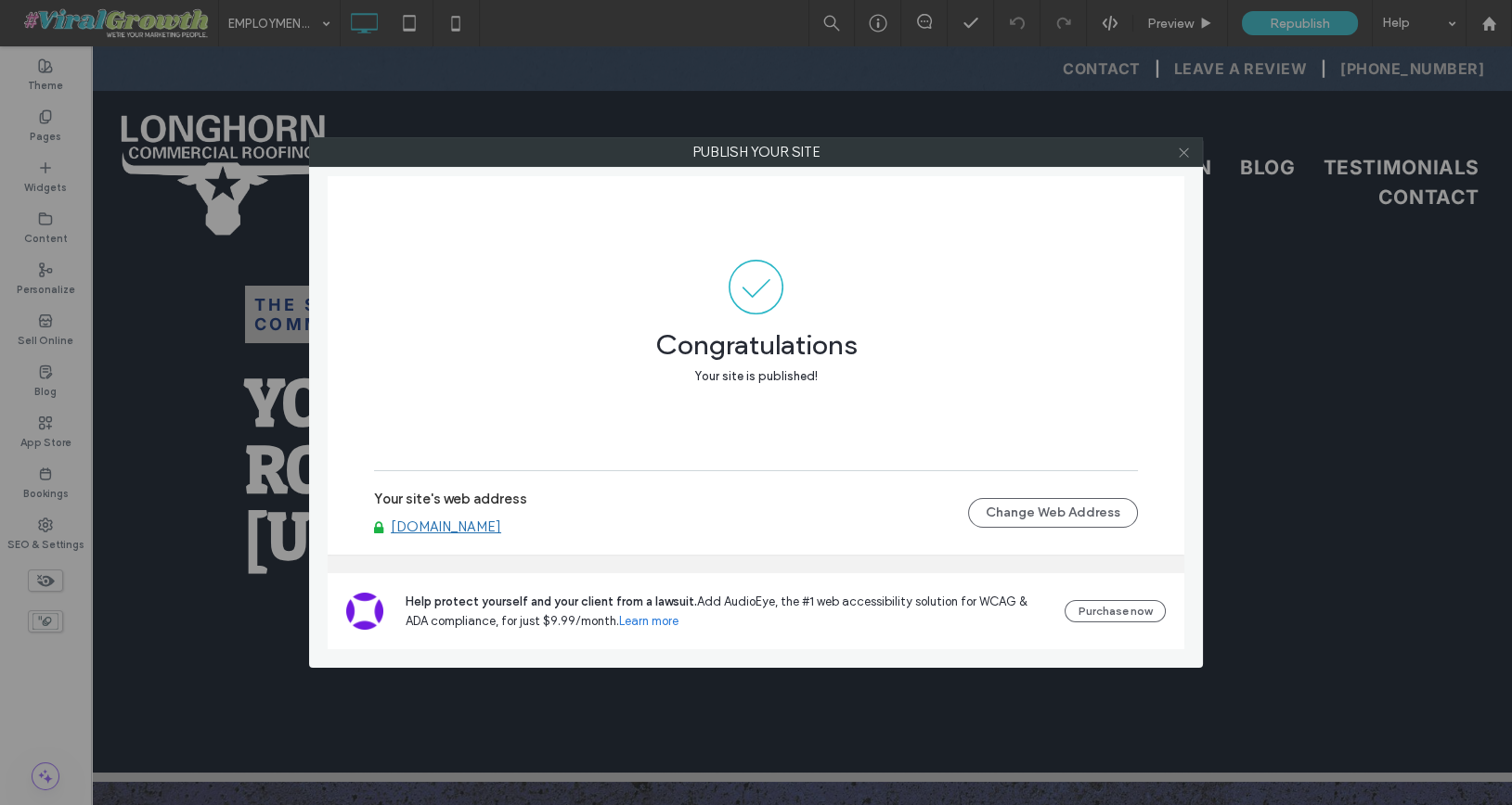
click at [1184, 150] on use at bounding box center [1182, 151] width 9 height 9
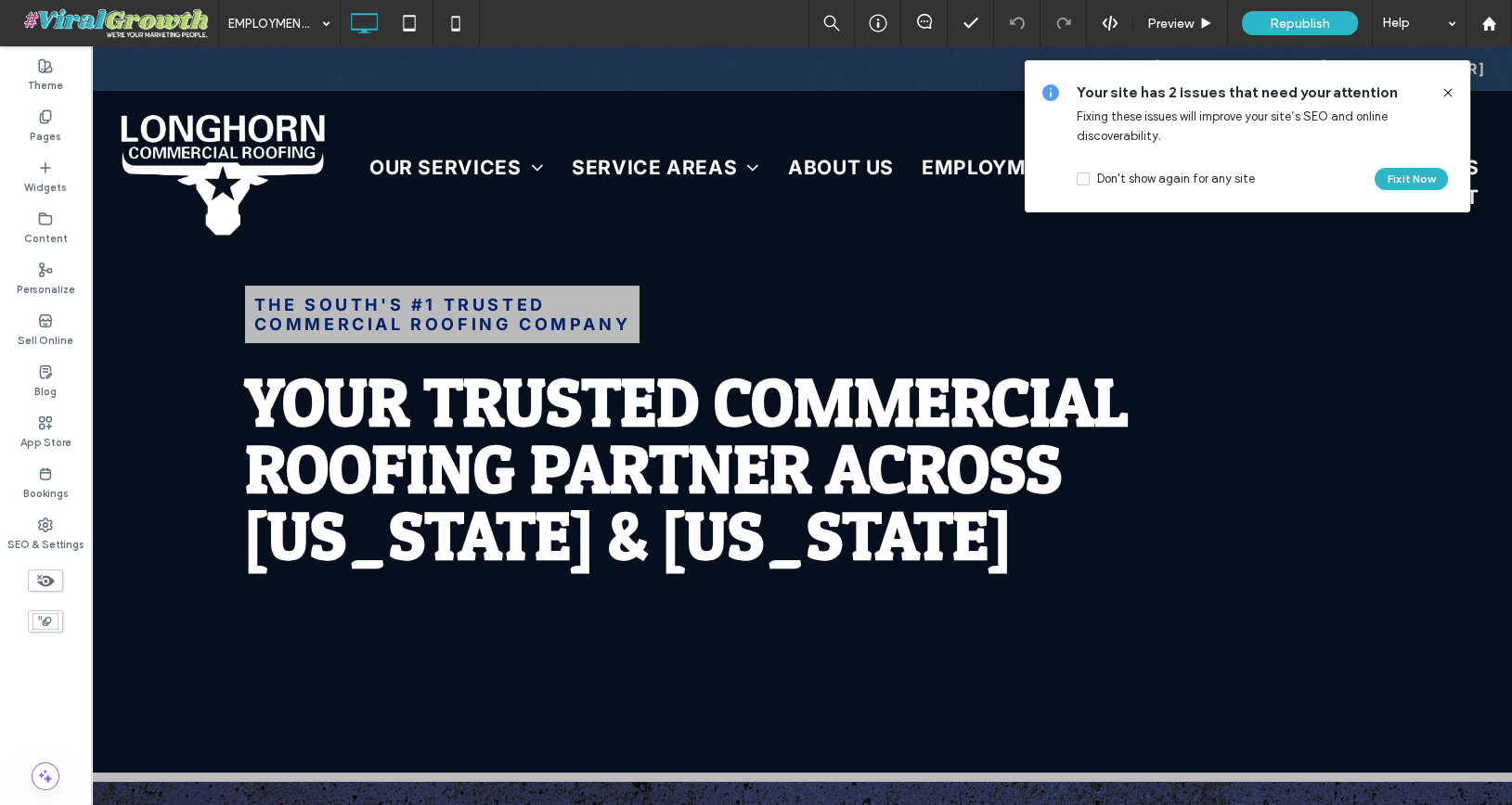
click at [1448, 86] on icon at bounding box center [1448, 92] width 15 height 15
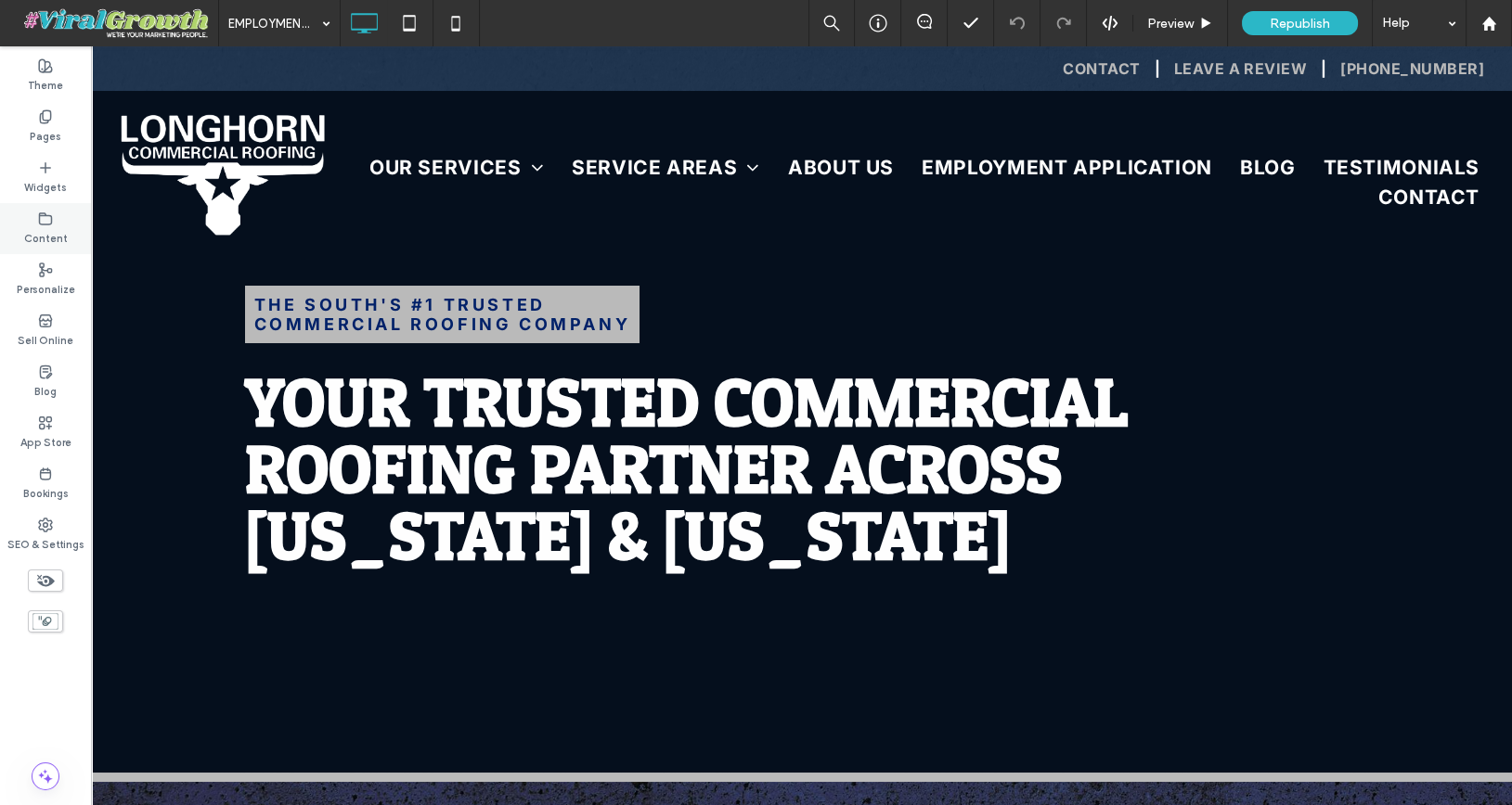
click at [51, 224] on icon at bounding box center [45, 219] width 15 height 15
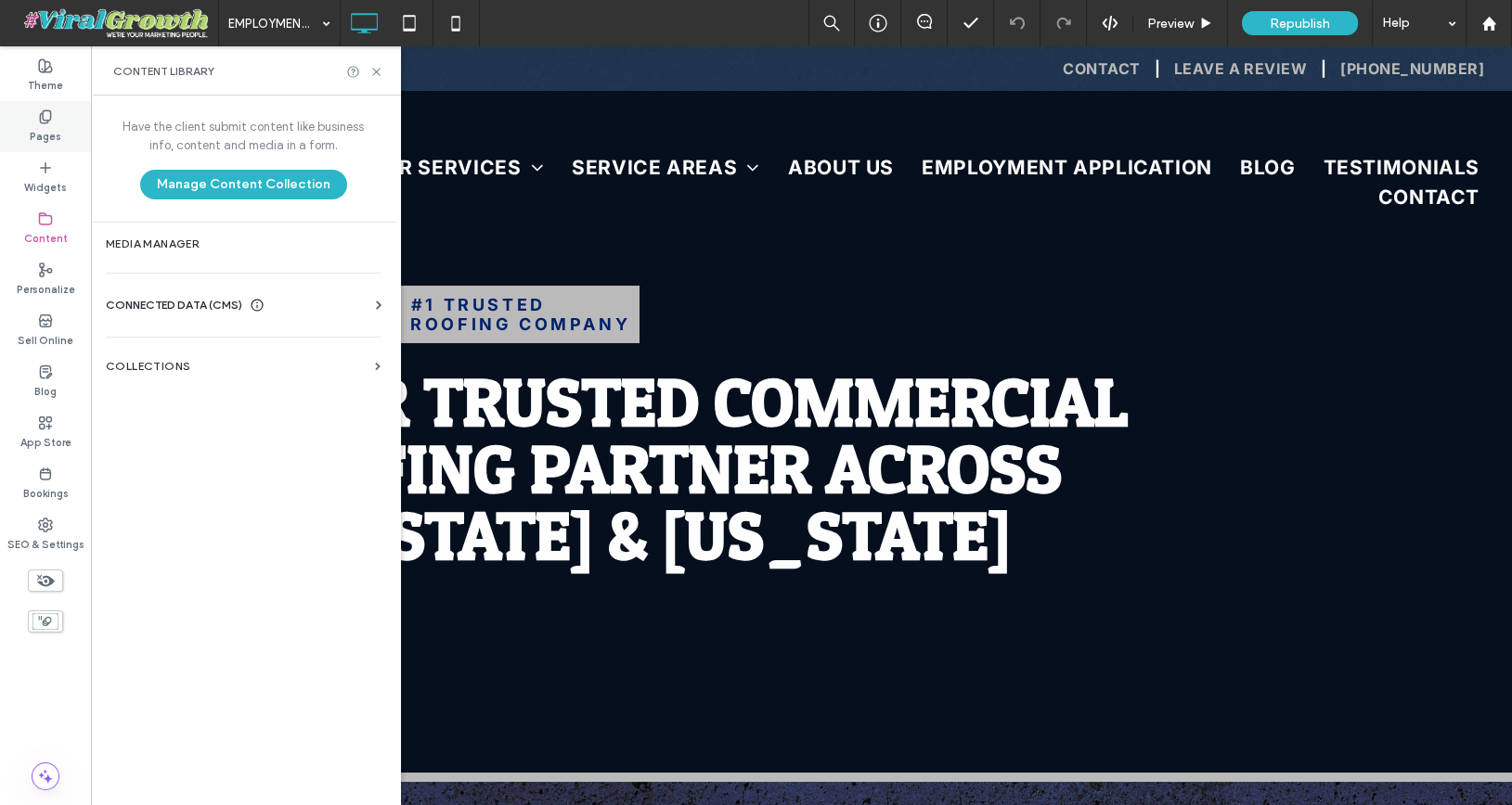
click at [56, 127] on label "Pages" at bounding box center [46, 134] width 32 height 21
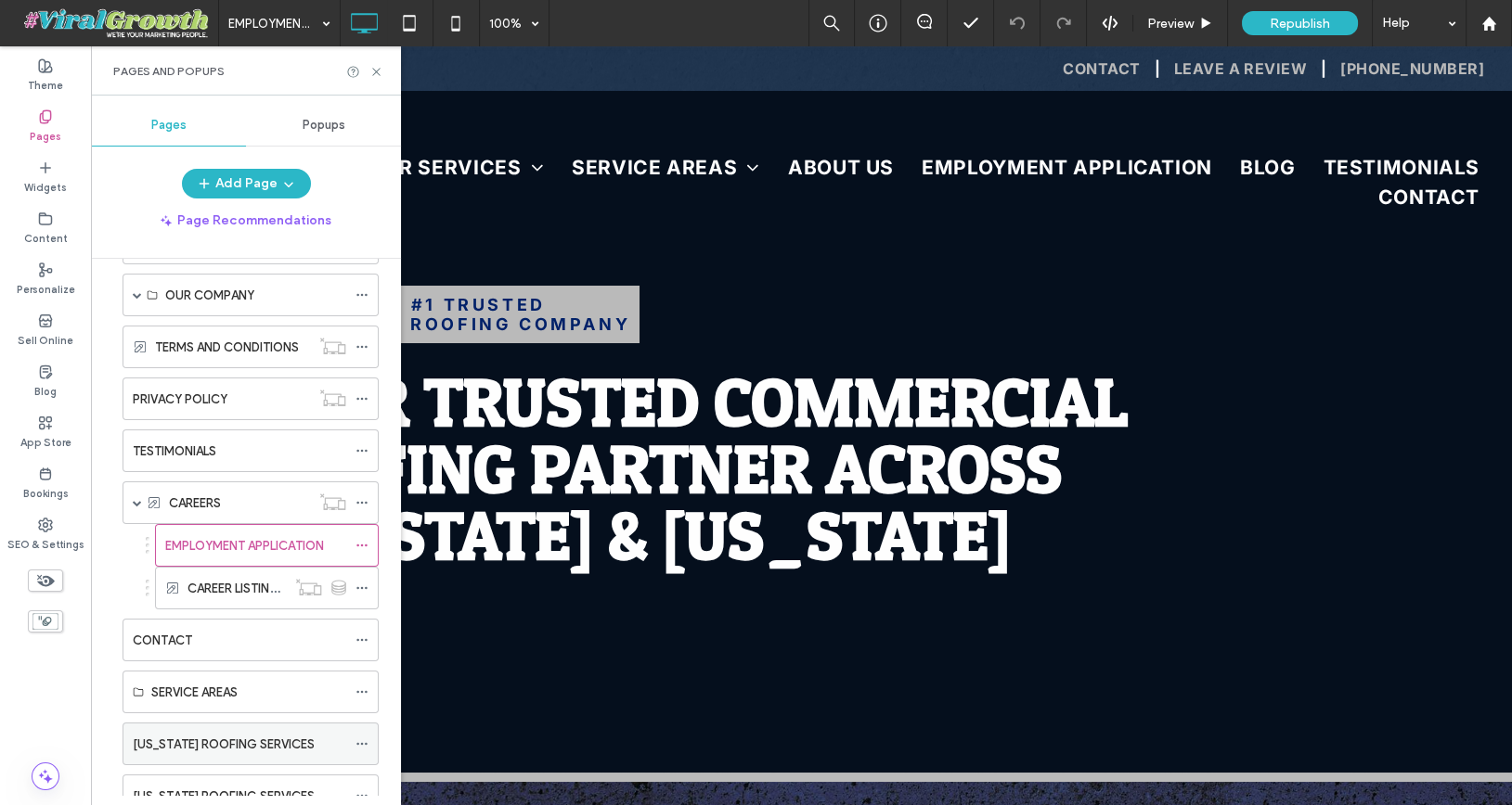
scroll to position [172, 0]
click at [366, 394] on icon at bounding box center [361, 400] width 13 height 13
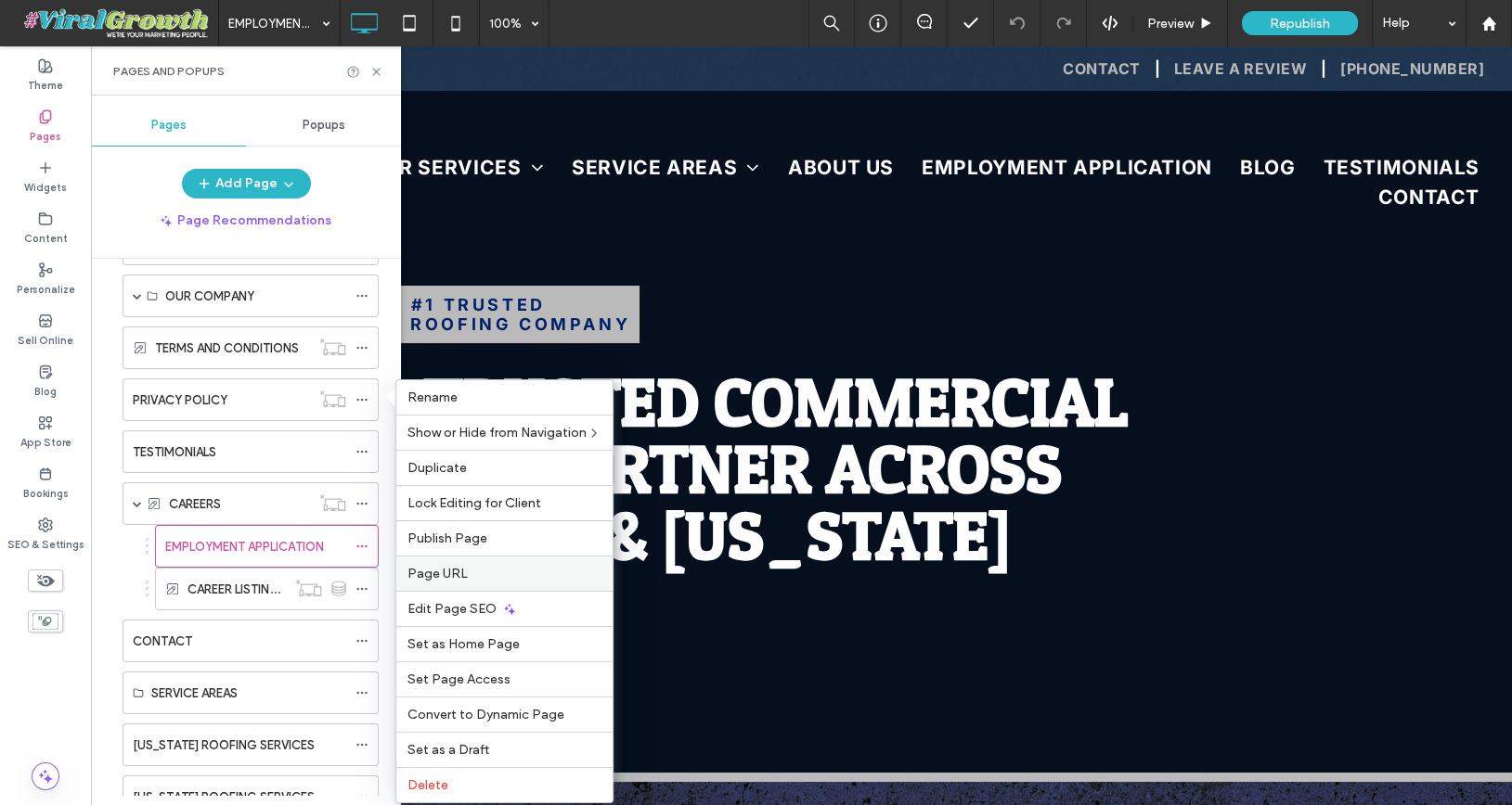
click at [501, 566] on label "Page URL" at bounding box center [505, 574] width 194 height 16
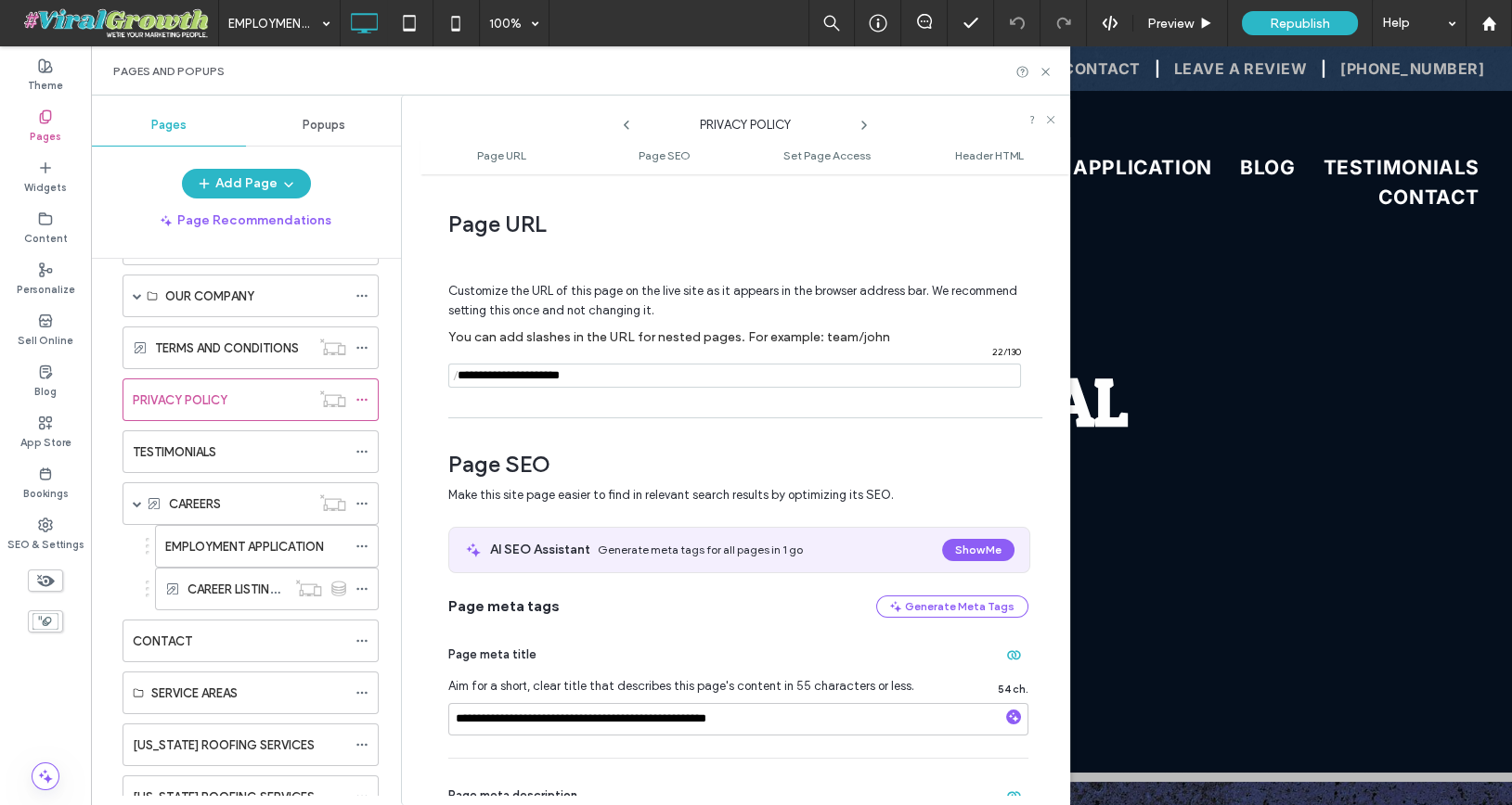
click at [637, 367] on input "notEmpty" at bounding box center [734, 376] width 573 height 24
click at [635, 378] on input "notEmpty" at bounding box center [734, 376] width 573 height 24
type input "**********"
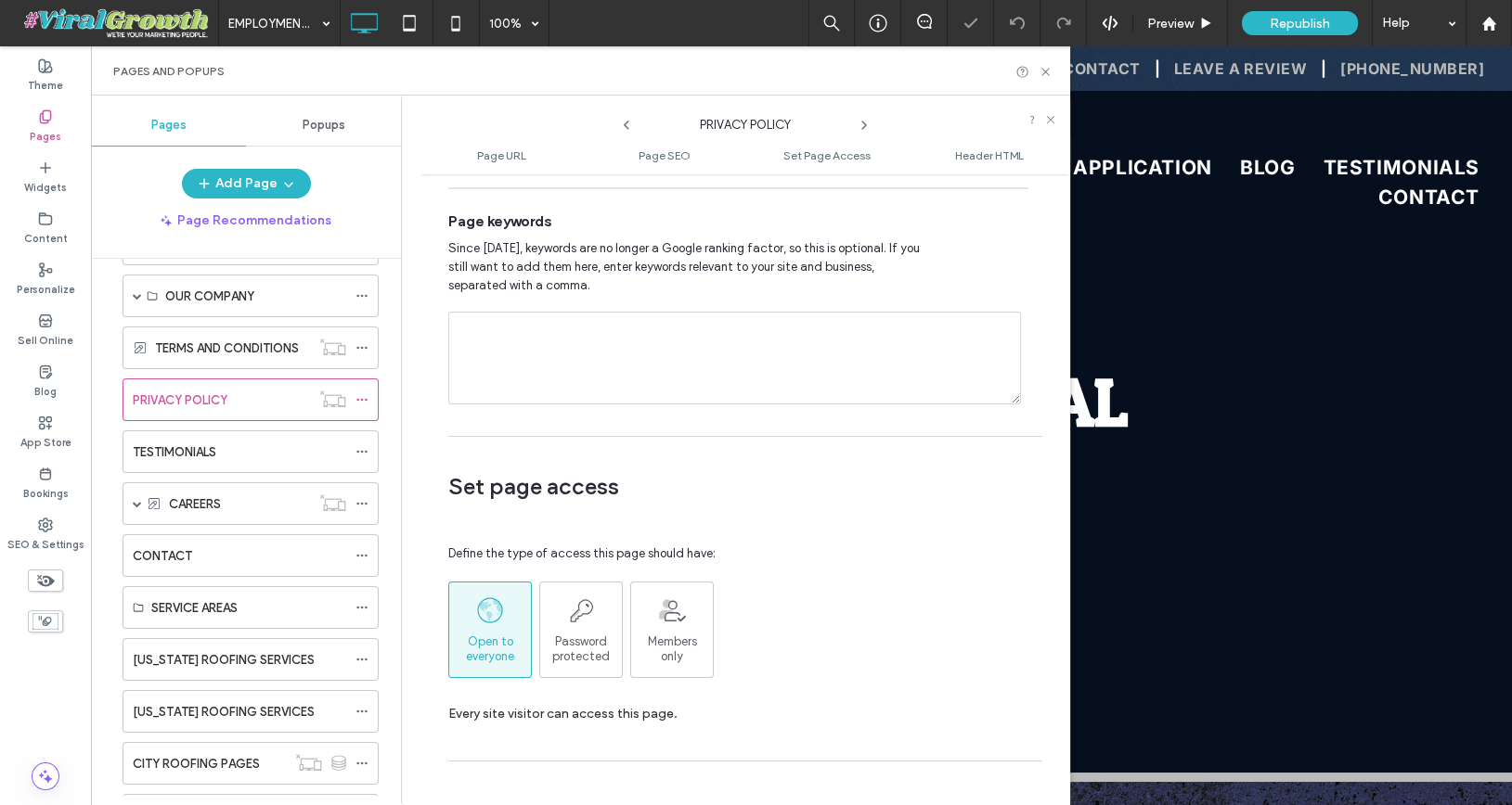
scroll to position [1704, 0]
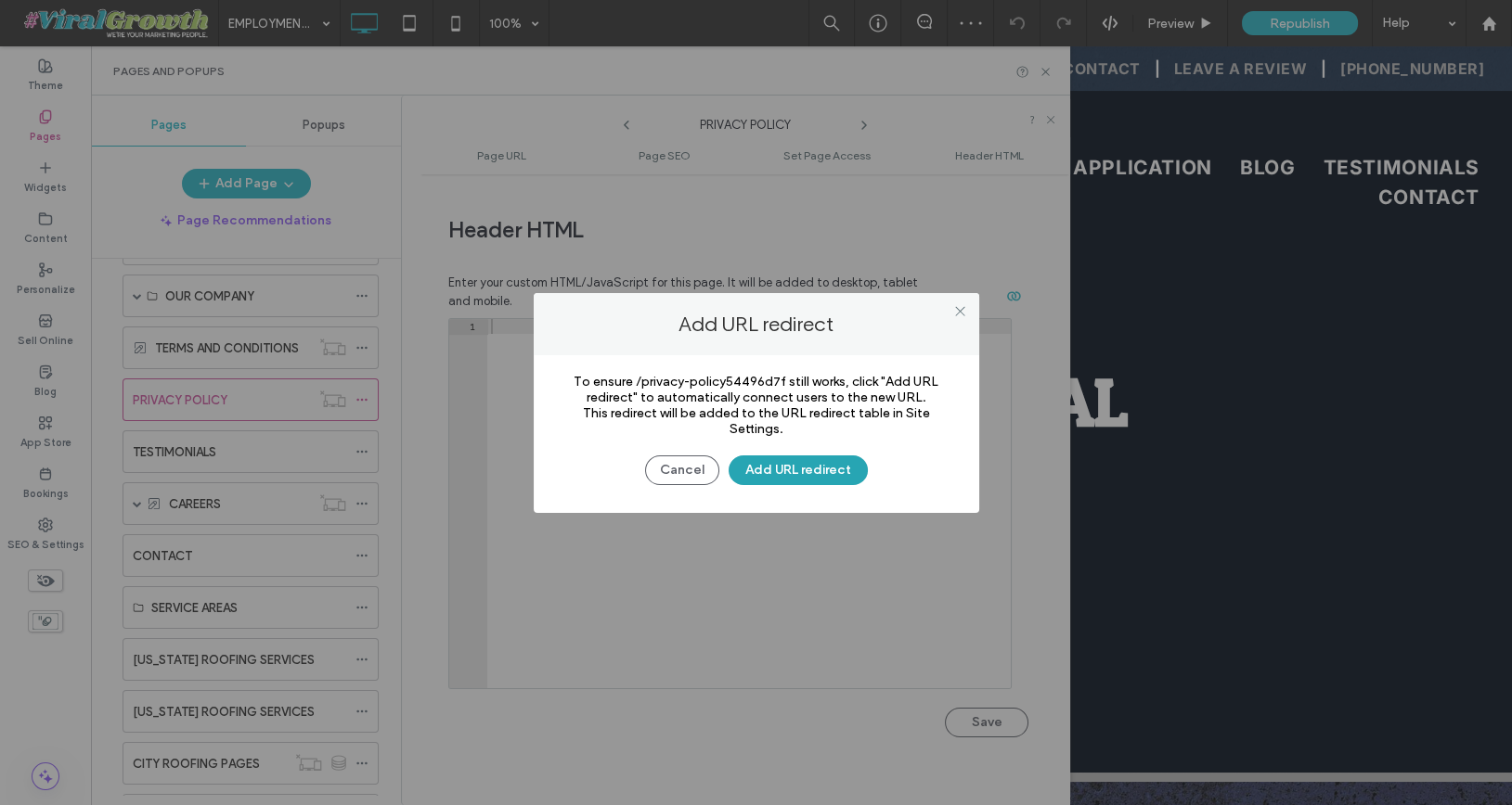
click at [778, 469] on button "Add URL redirect" at bounding box center [798, 471] width 140 height 30
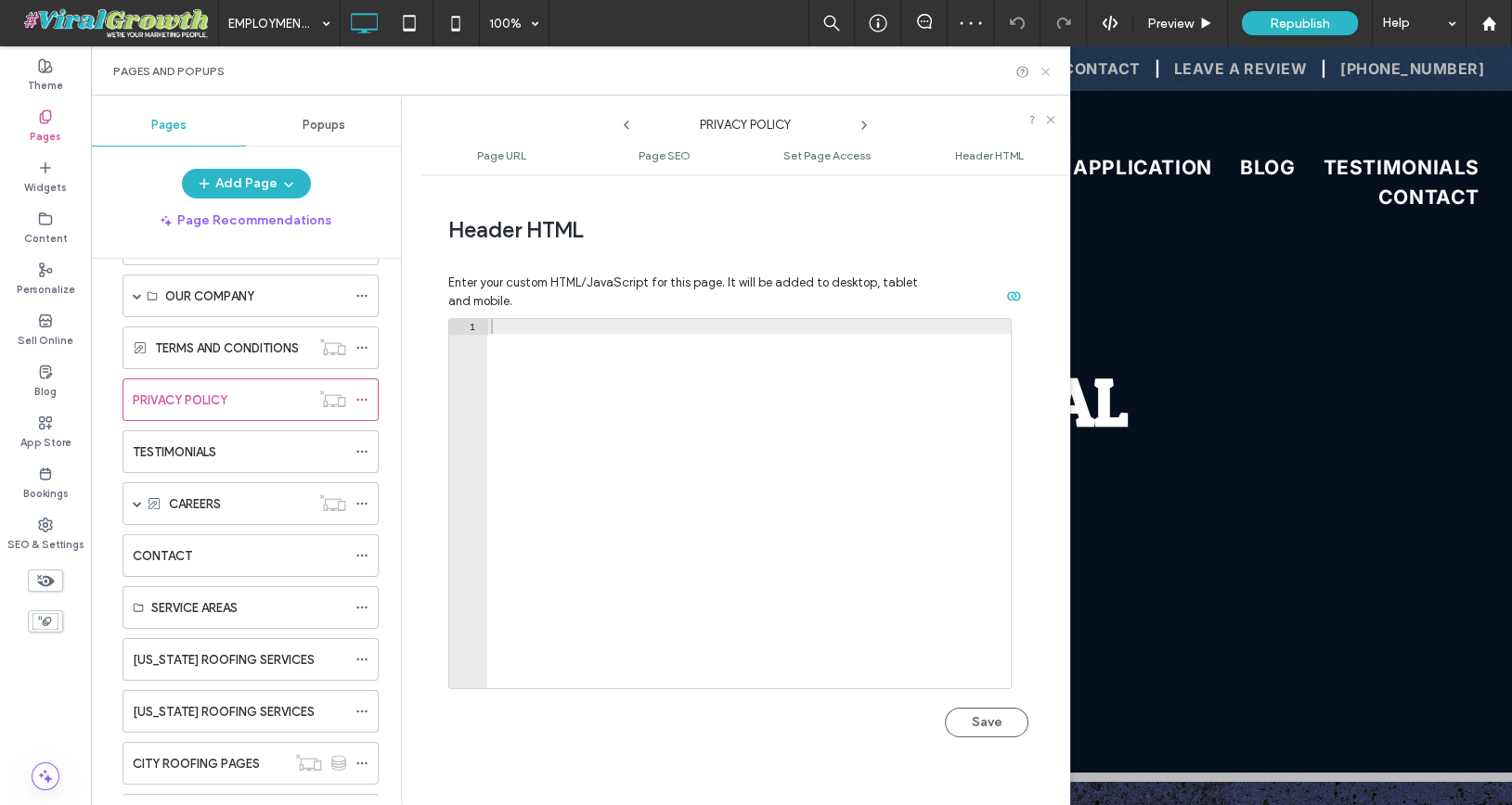
click at [1045, 68] on icon at bounding box center [1046, 72] width 14 height 14
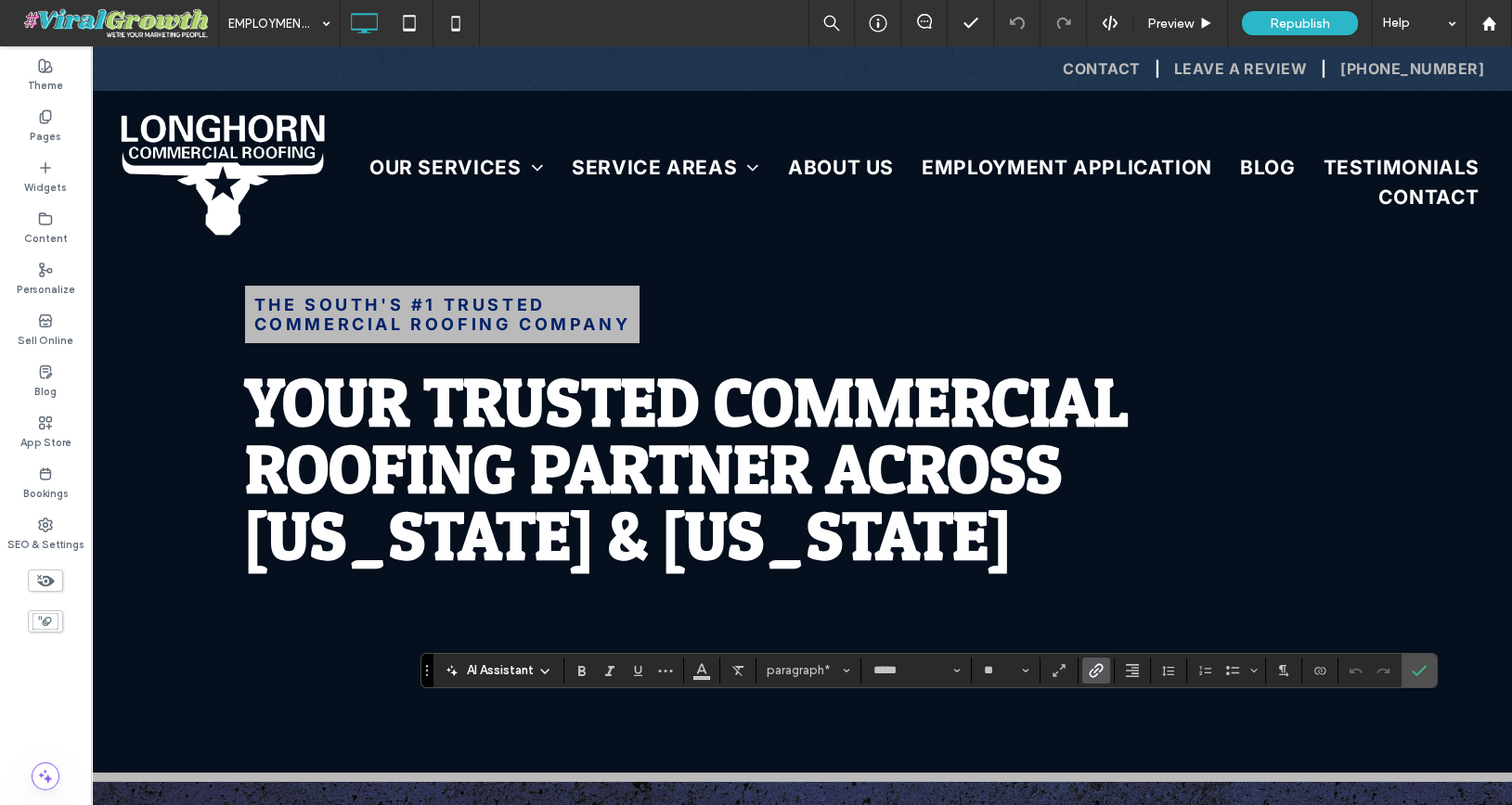
click at [1089, 668] on icon "Link" at bounding box center [1095, 671] width 15 height 15
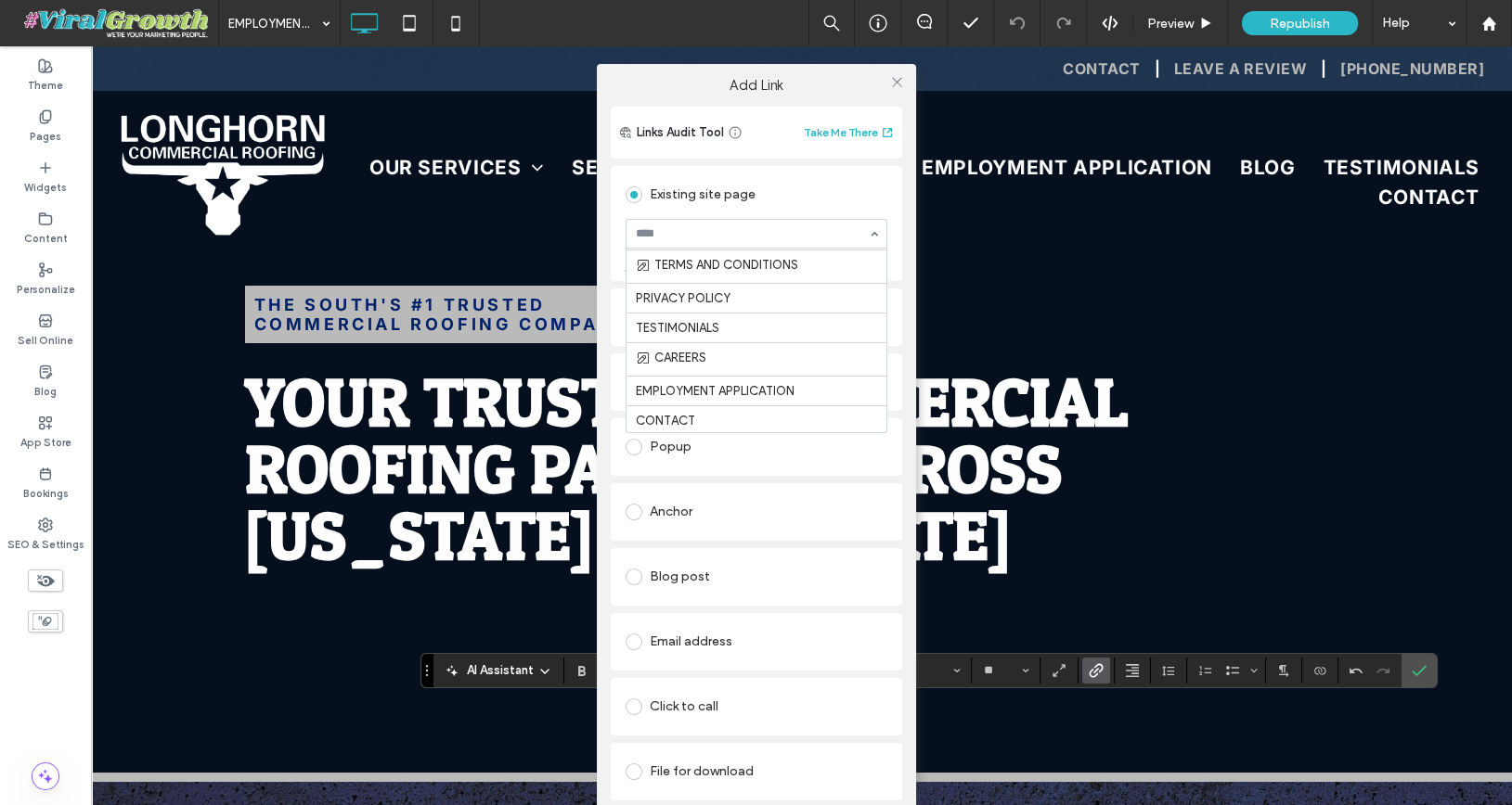
scroll to position [289, 0]
click at [895, 85] on icon at bounding box center [897, 82] width 14 height 14
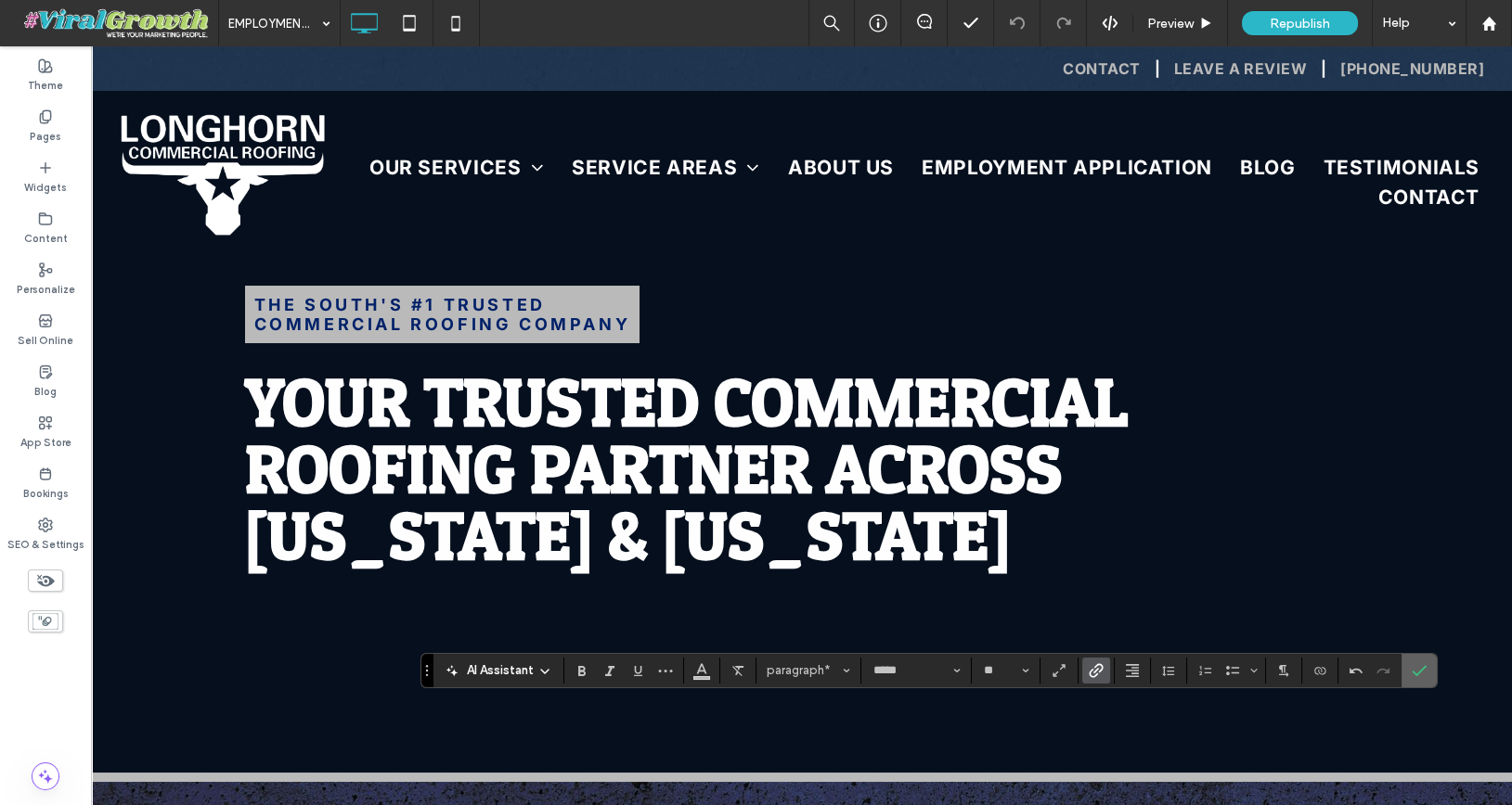
click at [1412, 671] on icon "Confirm" at bounding box center [1419, 671] width 15 height 15
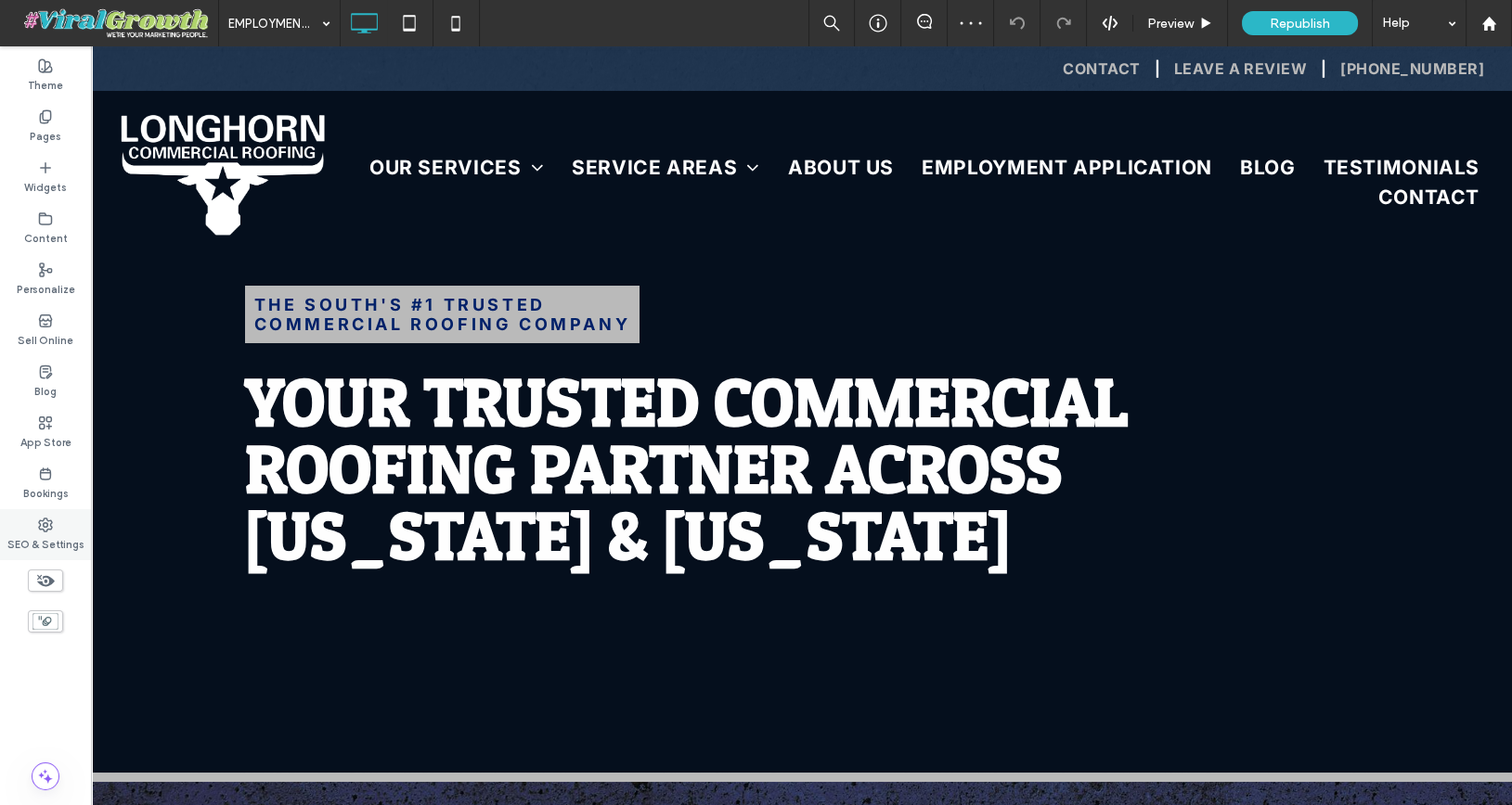
click at [55, 525] on div "SEO & Settings" at bounding box center [46, 535] width 91 height 51
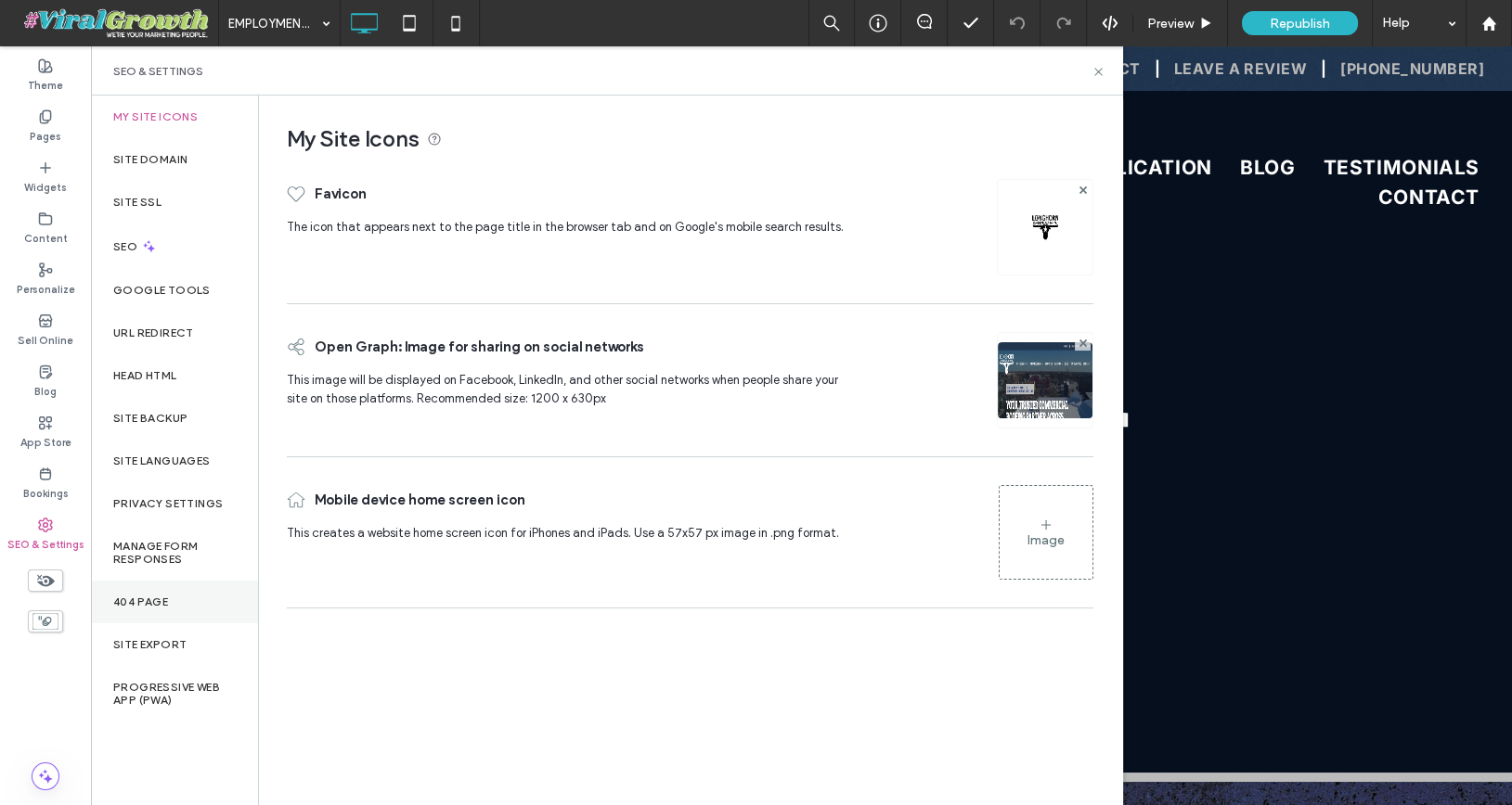
click at [170, 597] on div "404 Page" at bounding box center [174, 601] width 167 height 43
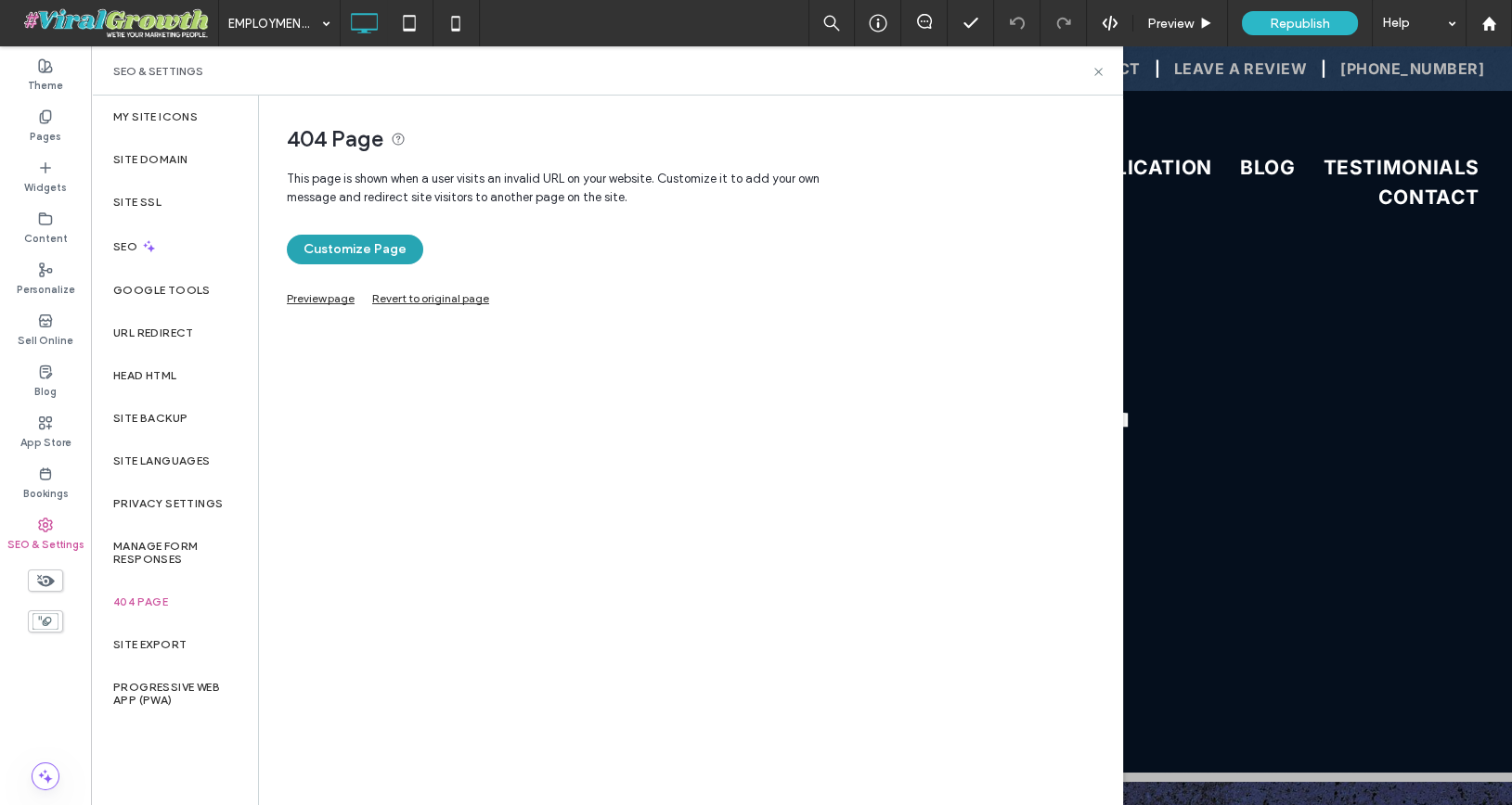
click at [376, 244] on button "Customize Page" at bounding box center [355, 249] width 137 height 30
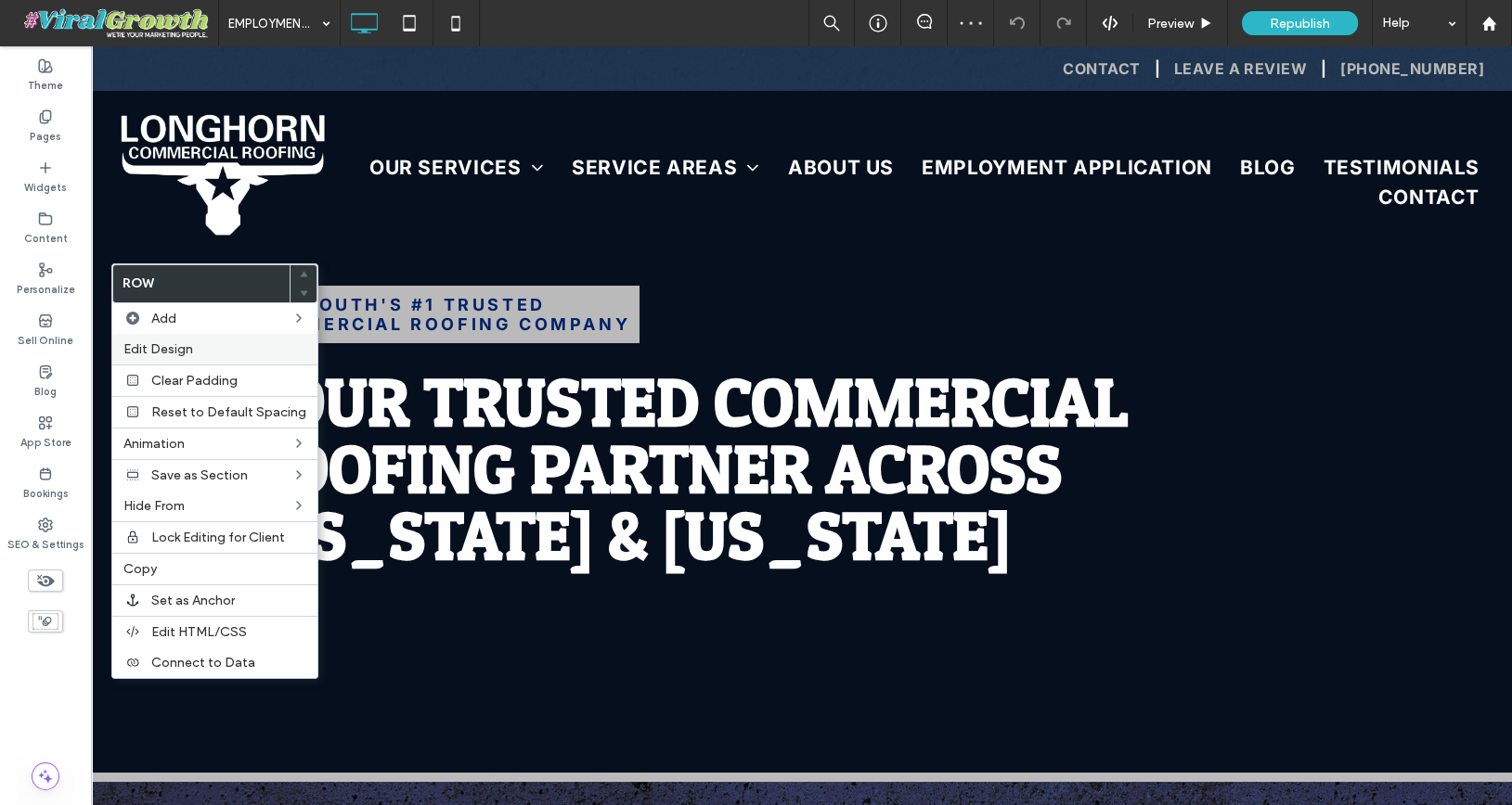
click at [199, 349] on label "Edit Design" at bounding box center [215, 349] width 183 height 16
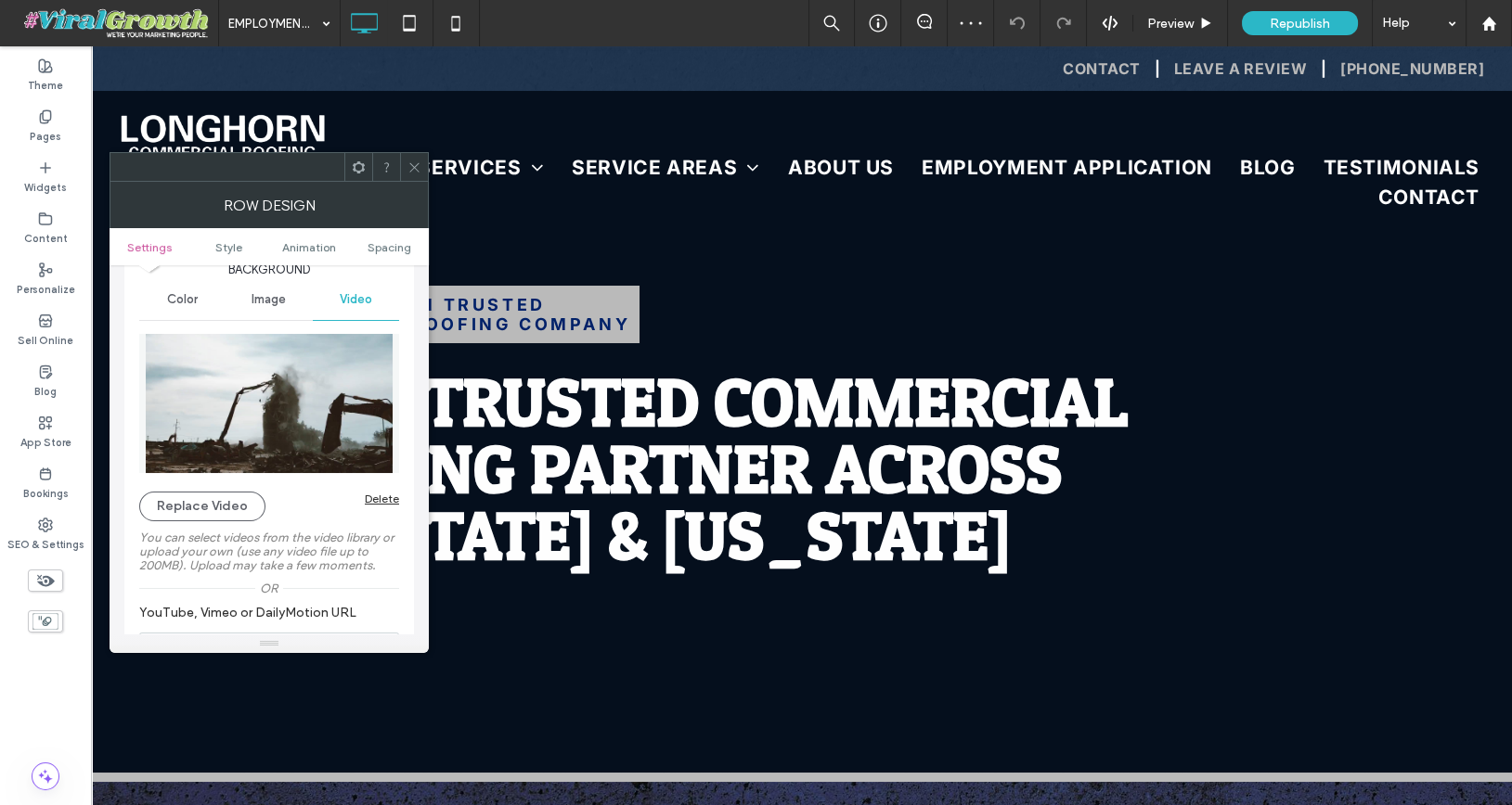
scroll to position [225, 0]
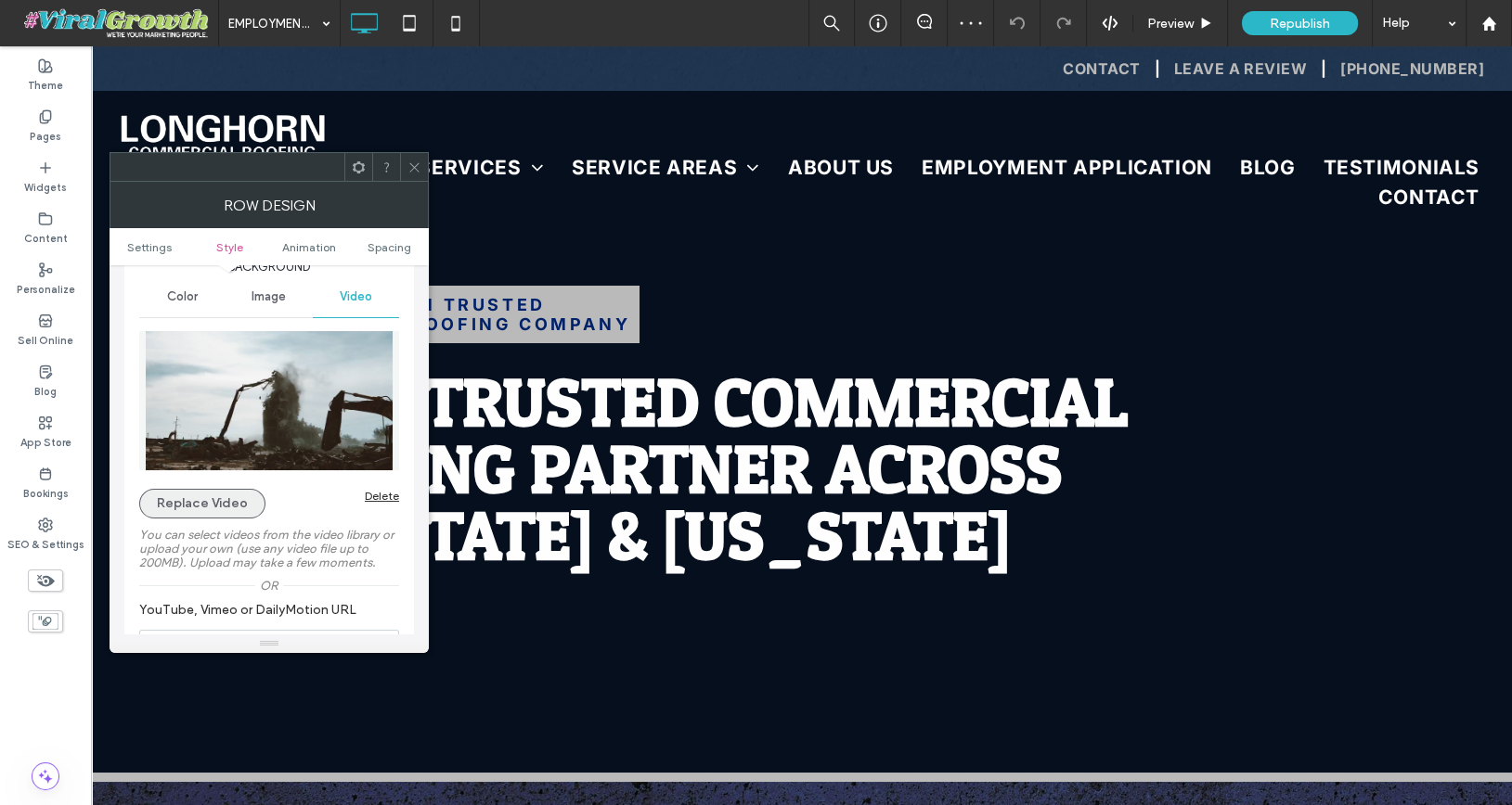
click at [236, 512] on button "Replace Video" at bounding box center [203, 503] width 127 height 30
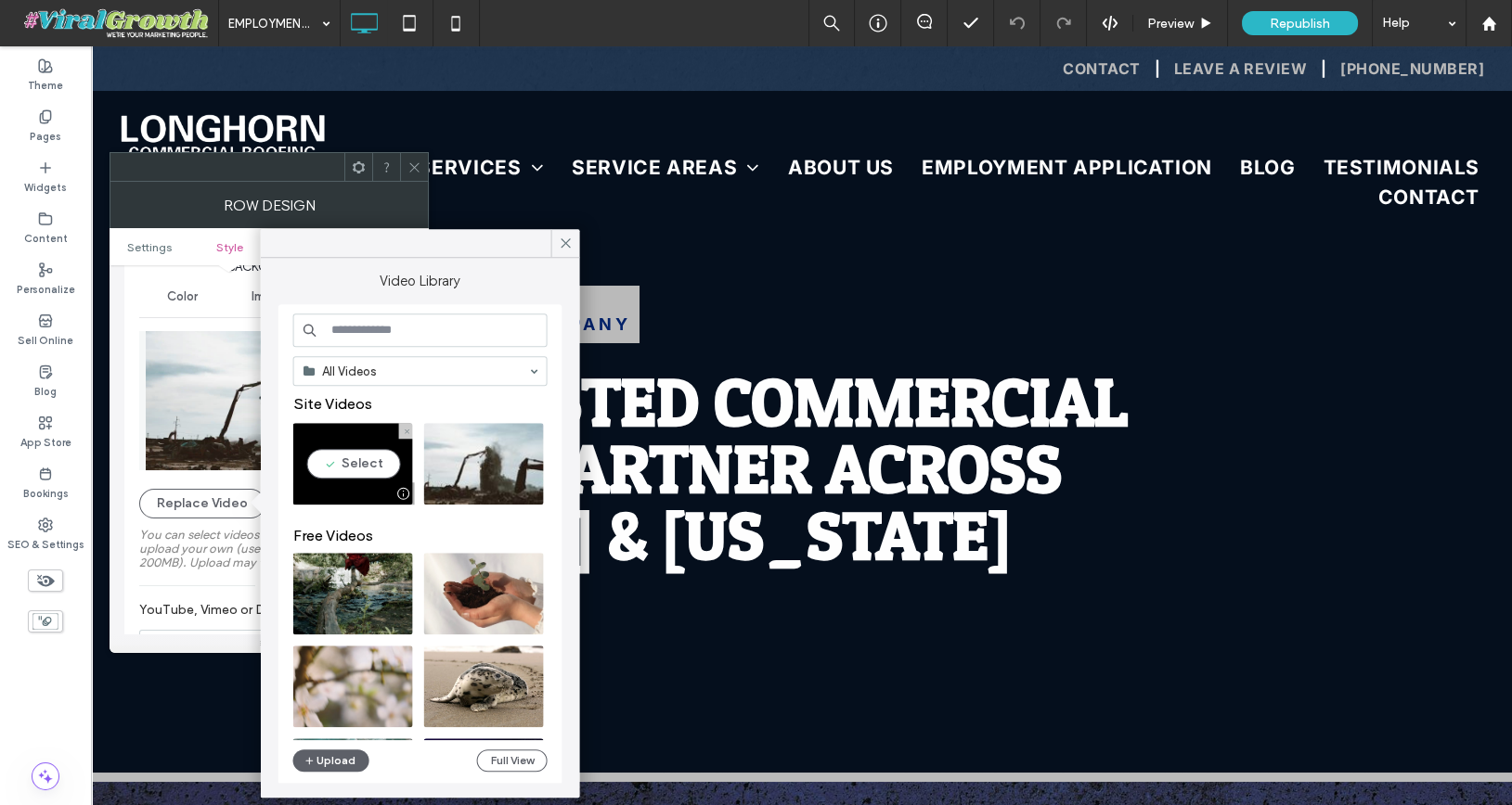
click at [355, 466] on video at bounding box center [352, 464] width 120 height 82
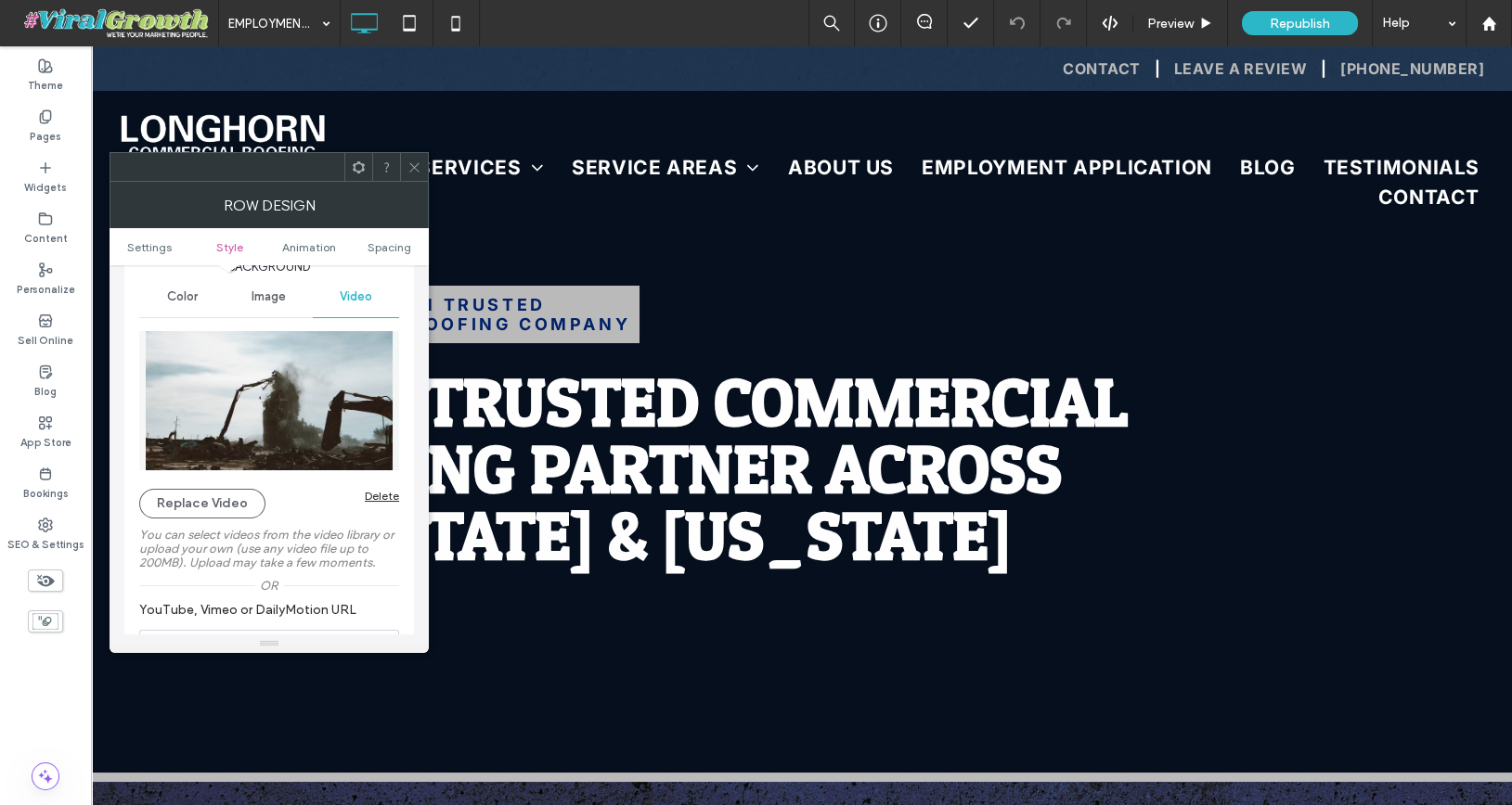
click at [387, 489] on div "Delete" at bounding box center [382, 495] width 35 height 14
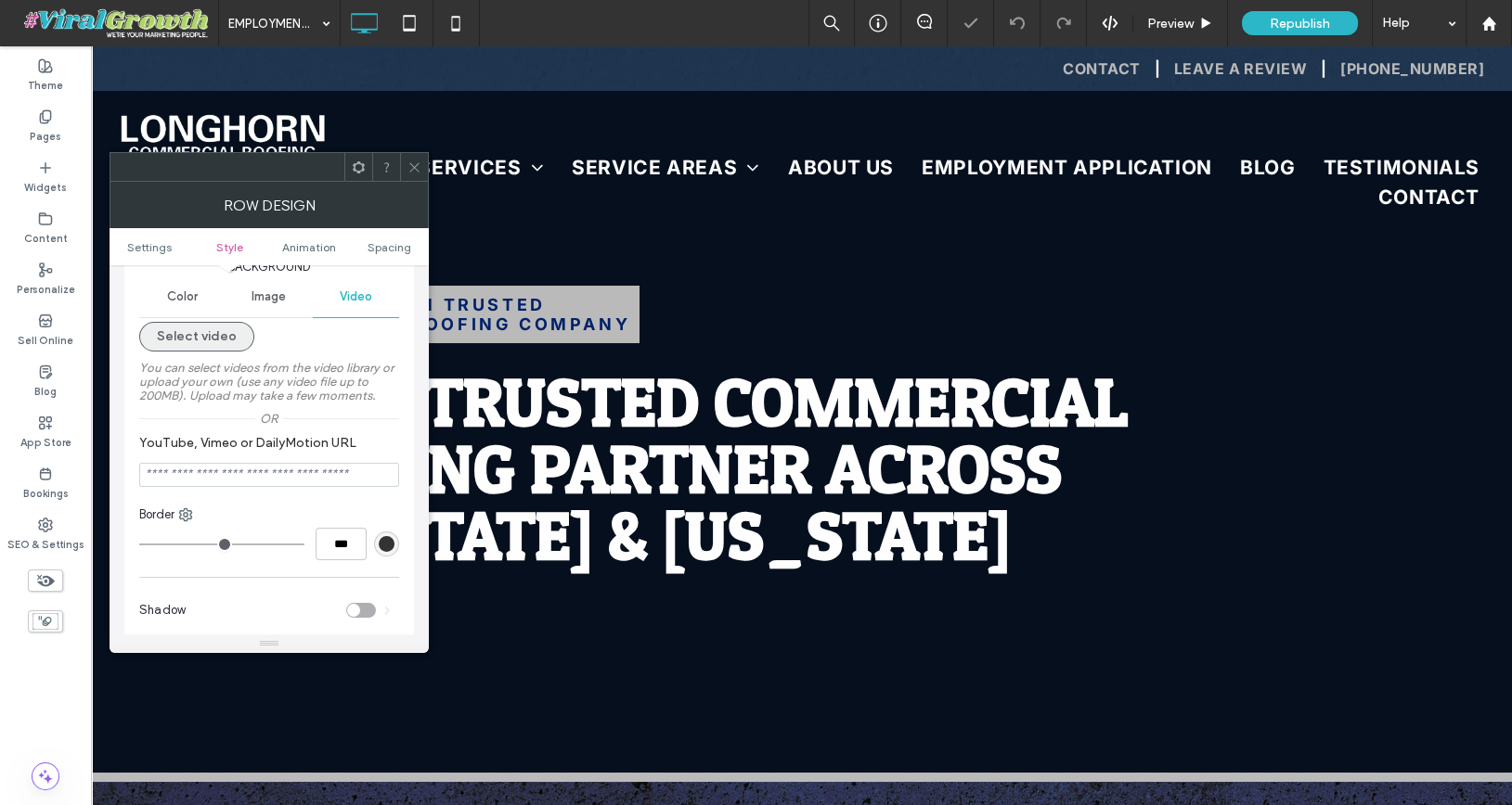
click at [200, 338] on button "Select video" at bounding box center [197, 336] width 115 height 30
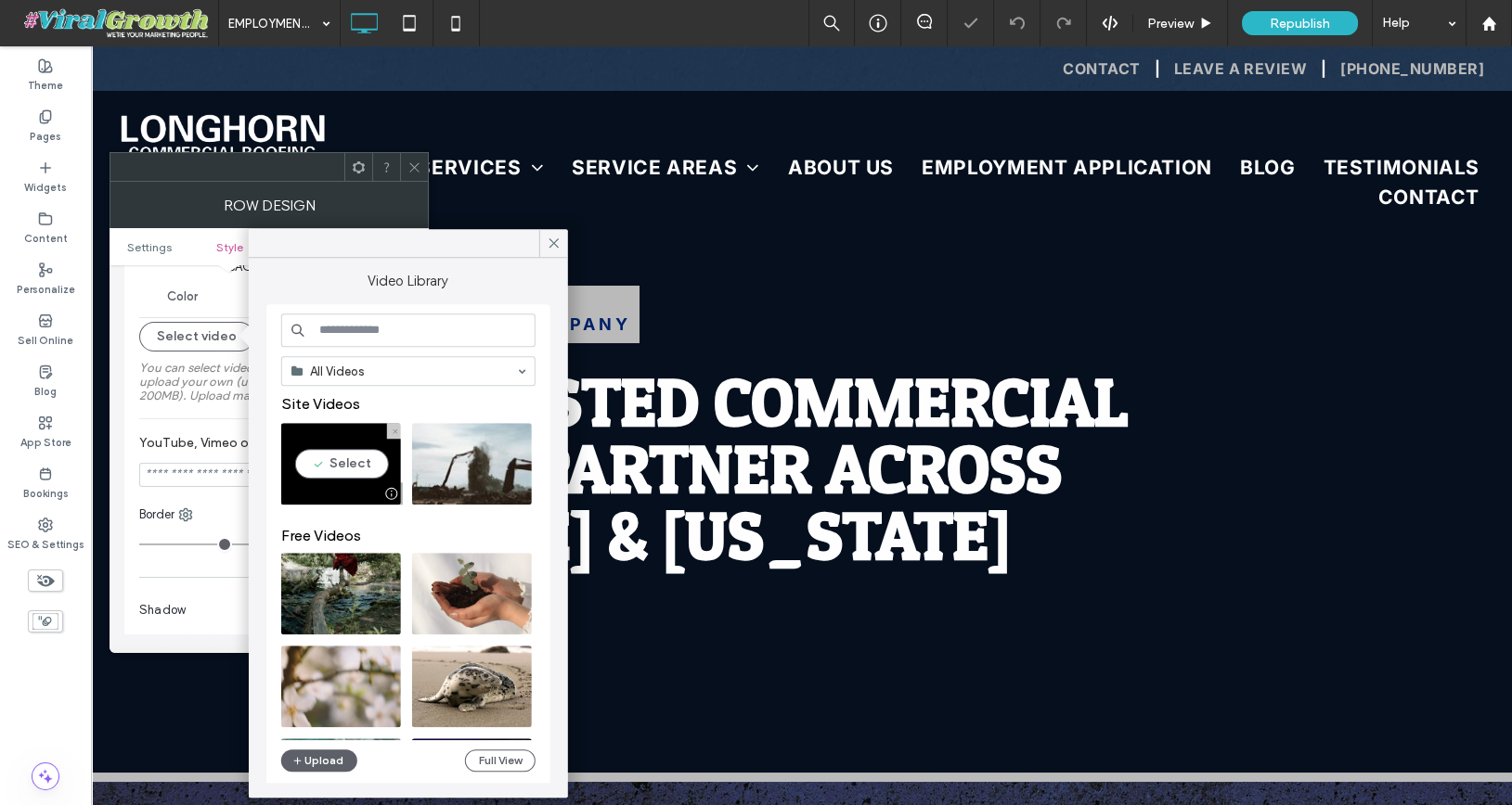
click at [346, 465] on video at bounding box center [340, 464] width 120 height 82
type input "**********"
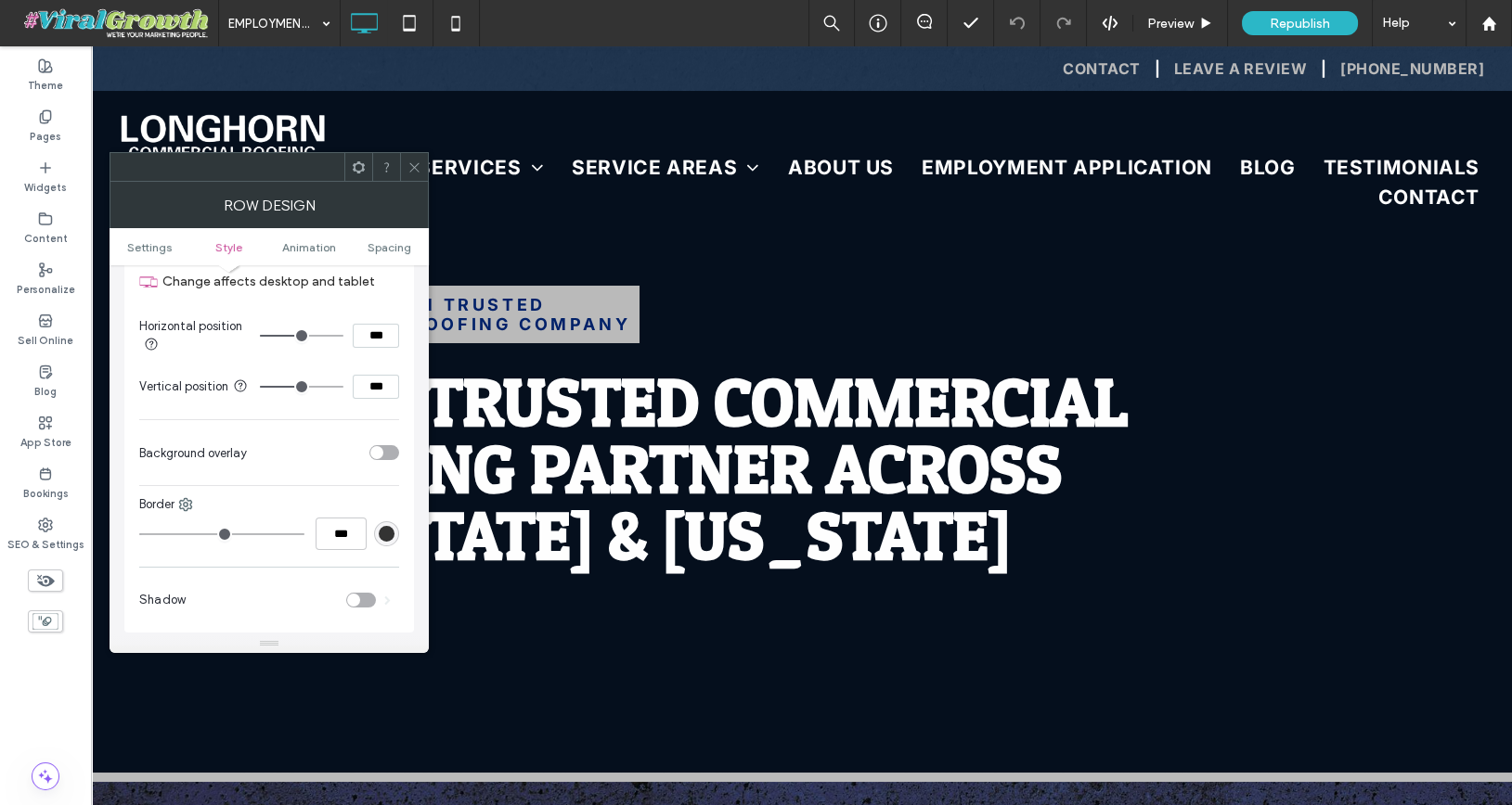
scroll to position [750, 0]
click at [380, 447] on div "toggle" at bounding box center [376, 449] width 13 height 13
click at [416, 168] on use at bounding box center [414, 166] width 9 height 9
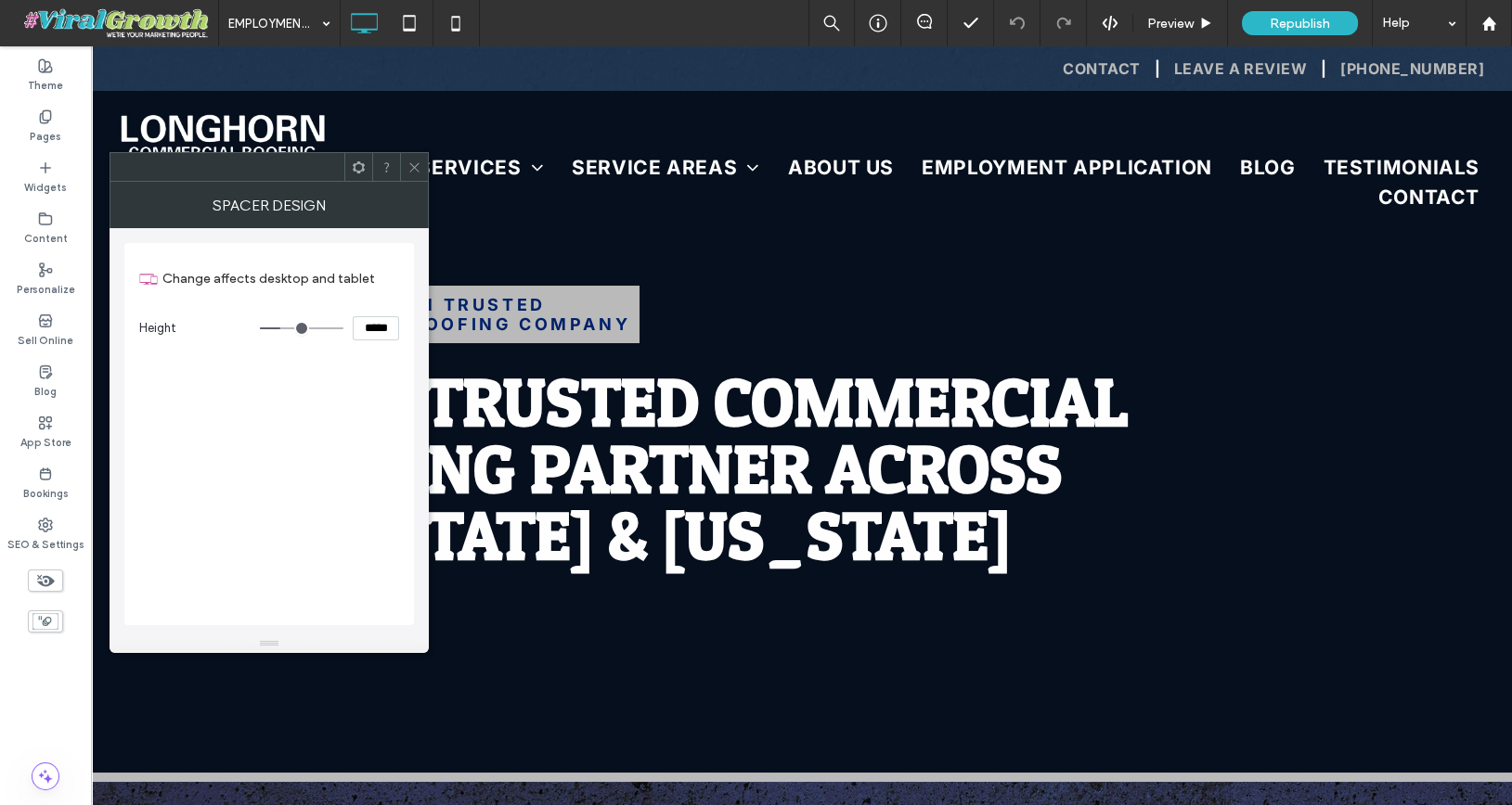
drag, startPoint x: 374, startPoint y: 326, endPoint x: 360, endPoint y: 331, distance: 14.9
click at [360, 331] on input "*****" at bounding box center [375, 328] width 47 height 24
type input "*****"
type input "***"
type input "*****"
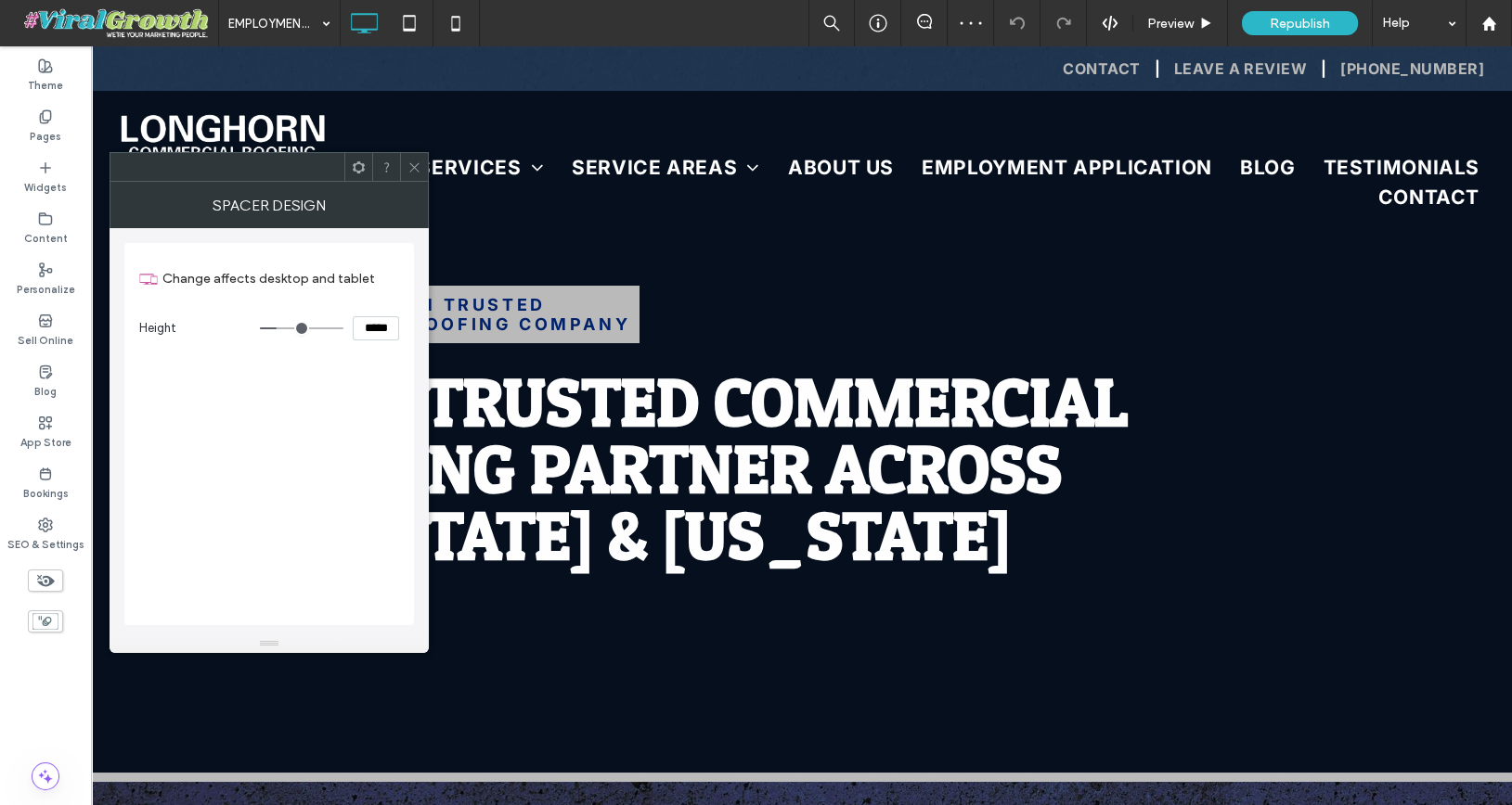
type input "***"
click at [420, 169] on icon at bounding box center [415, 167] width 14 height 14
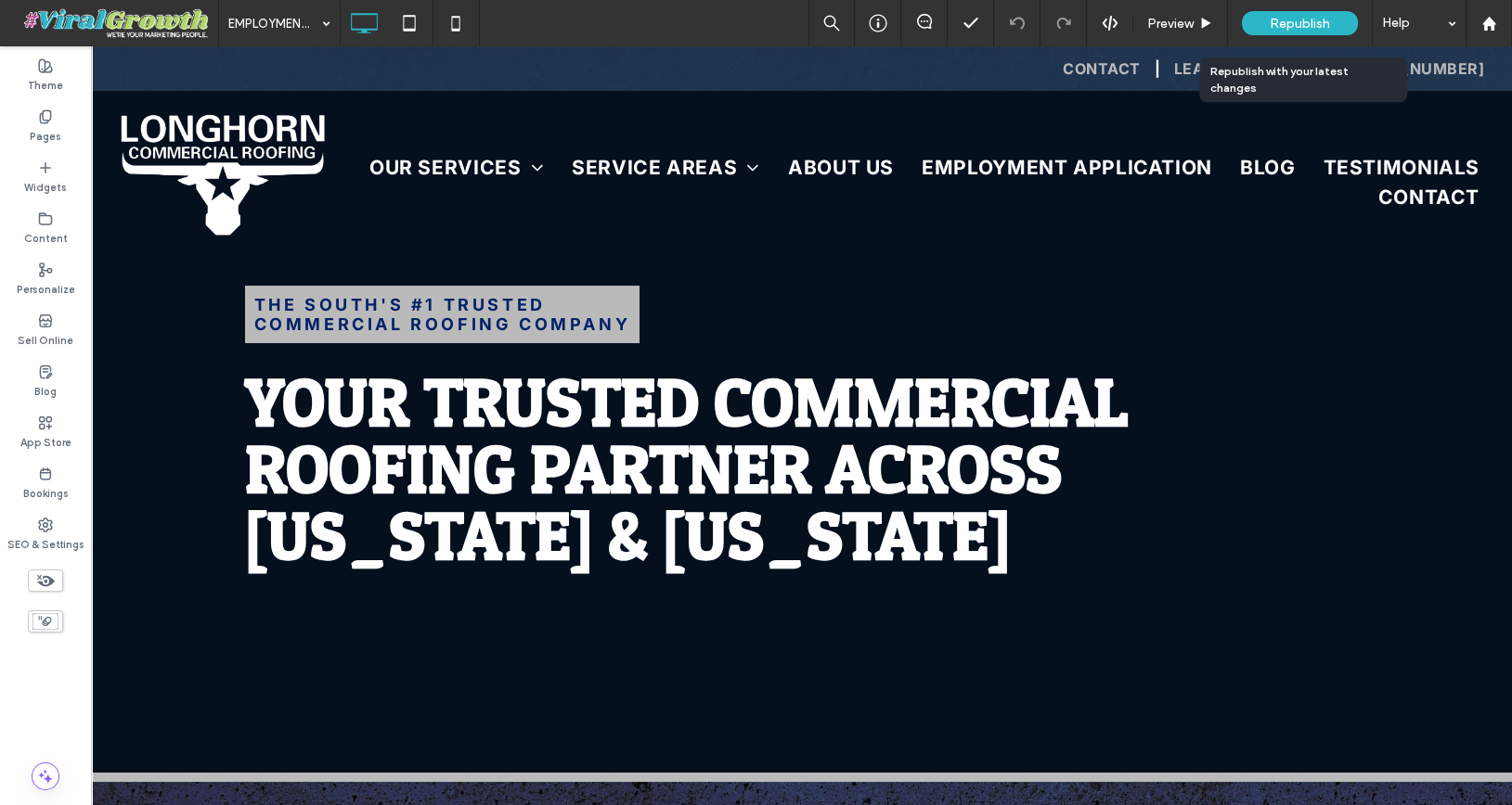
click at [1280, 19] on span "Republish" at bounding box center [1299, 24] width 60 height 16
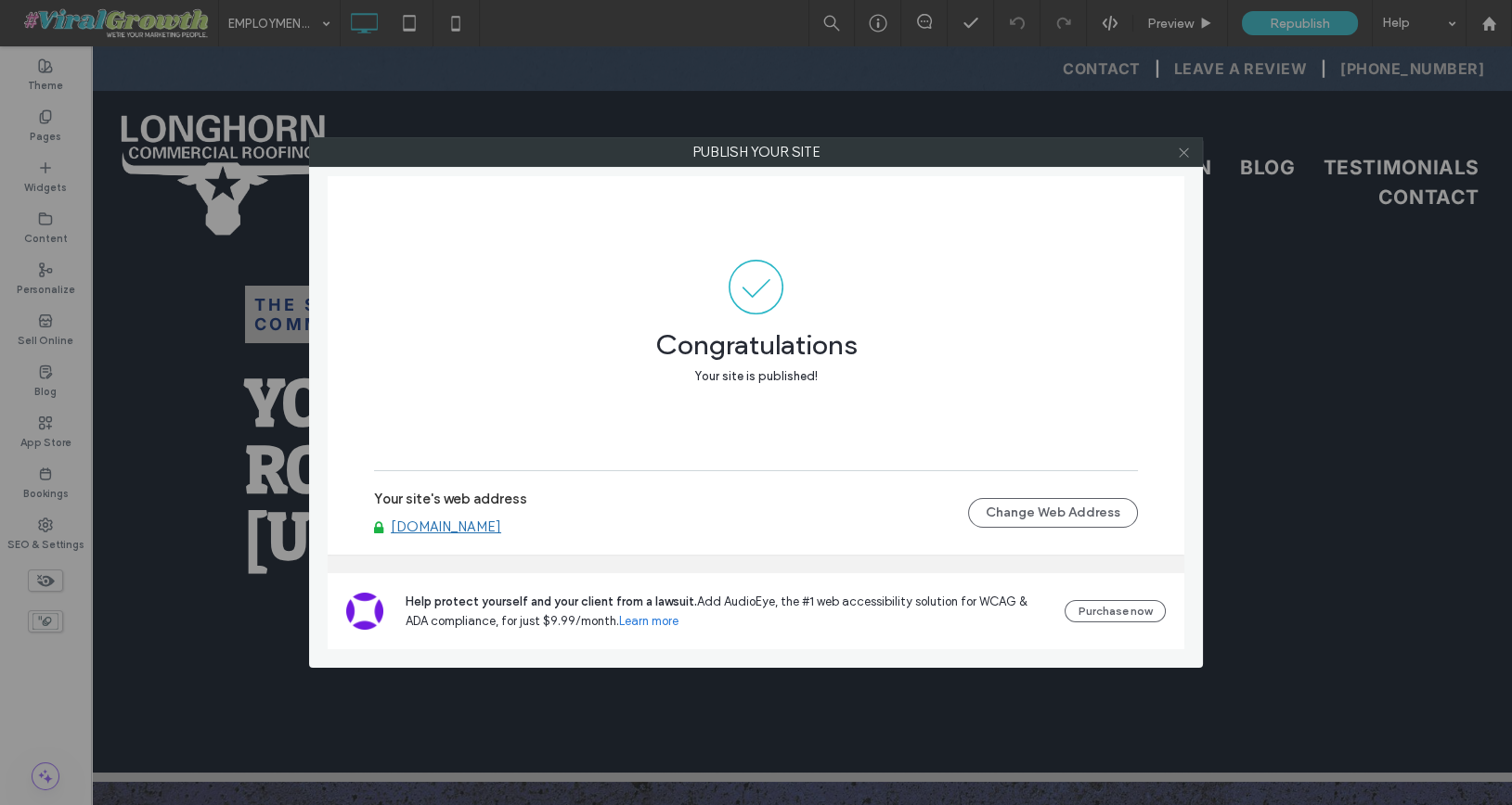
click at [1185, 154] on icon at bounding box center [1183, 152] width 14 height 14
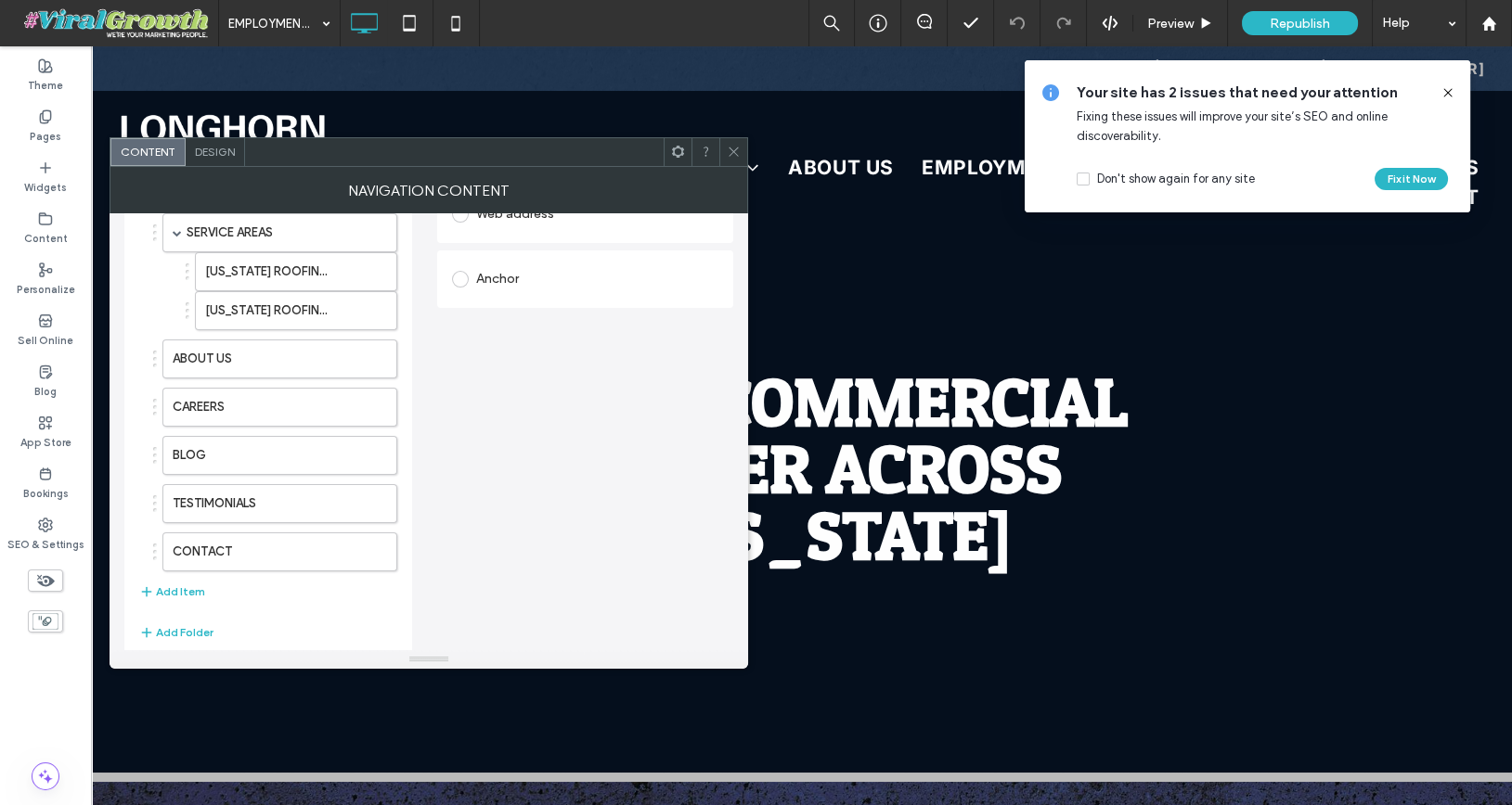
scroll to position [392, 0]
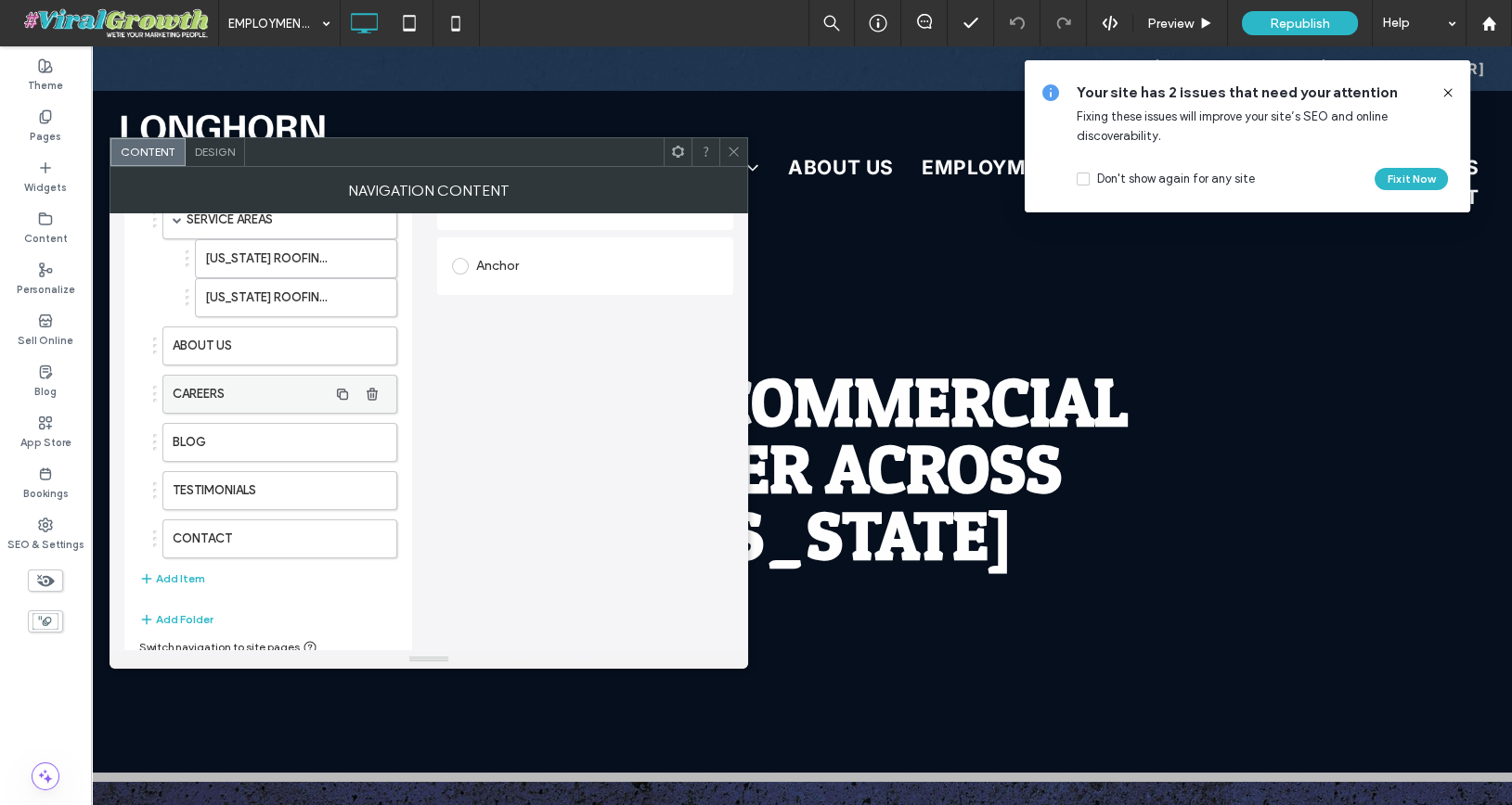
click at [283, 395] on label "CAREERS" at bounding box center [249, 395] width 155 height 38
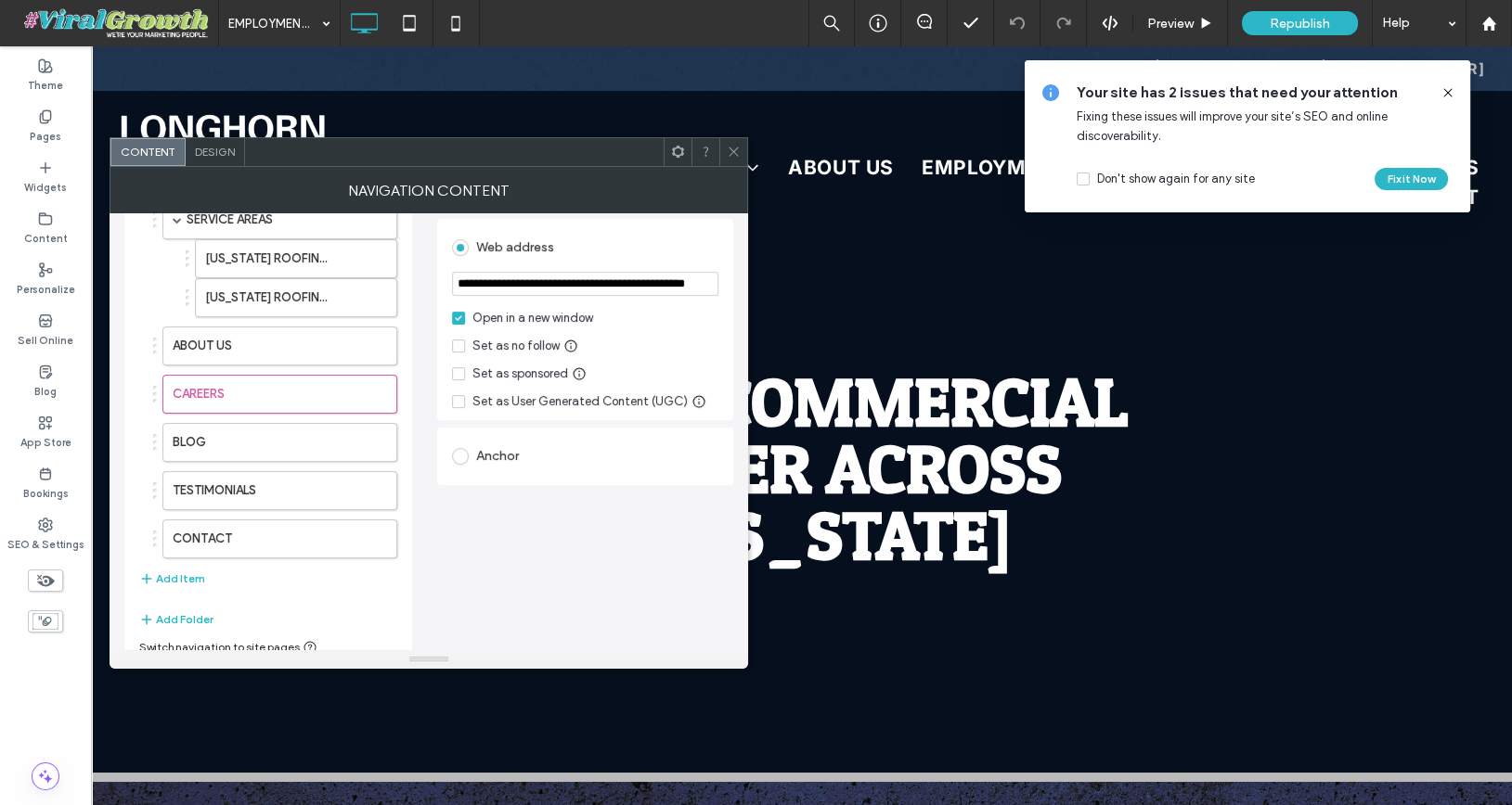
click at [456, 315] on icon at bounding box center [459, 318] width 8 height 6
click at [731, 161] on span at bounding box center [733, 152] width 14 height 28
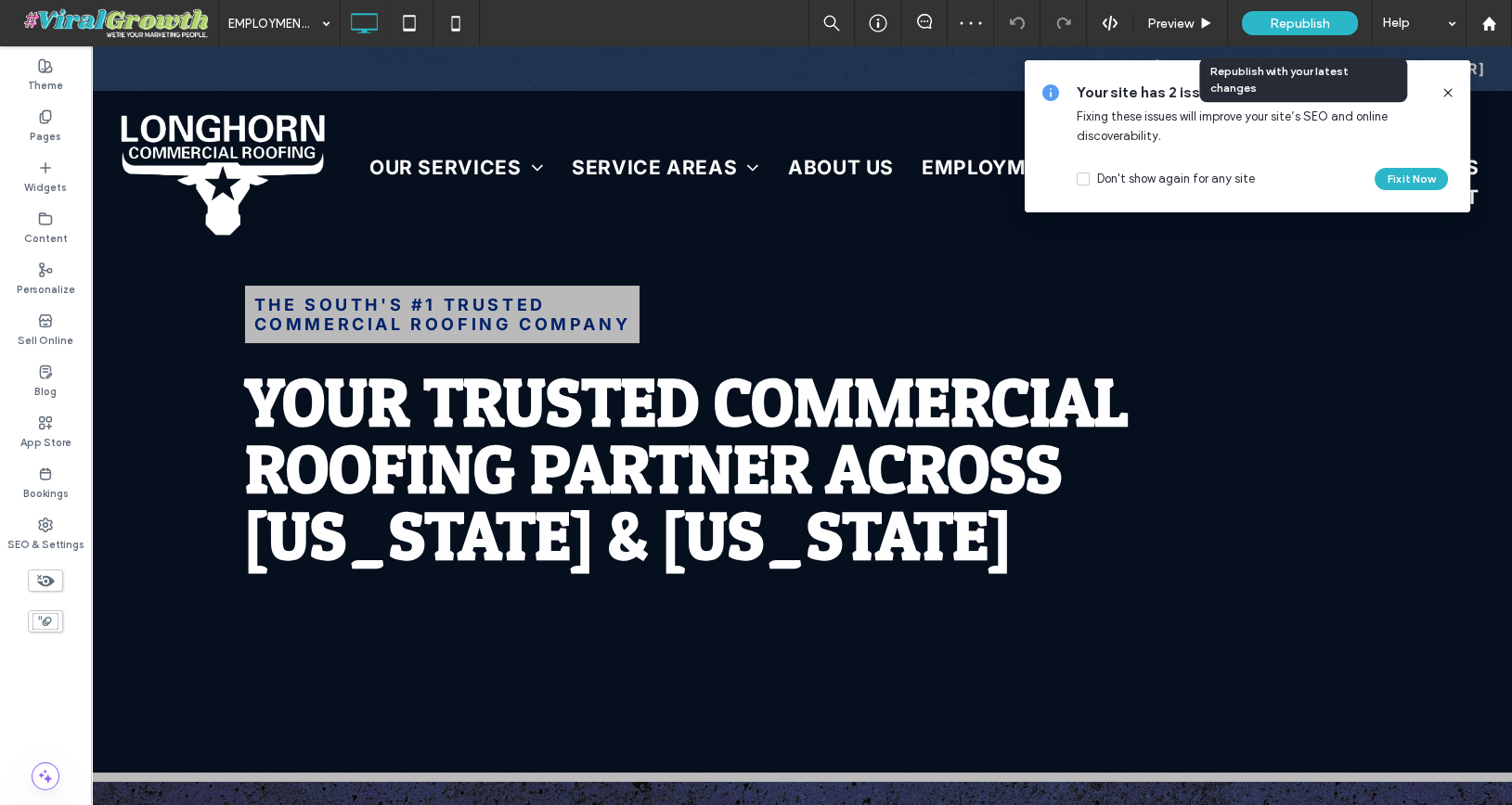
click at [1309, 19] on span "Republish" at bounding box center [1299, 24] width 60 height 16
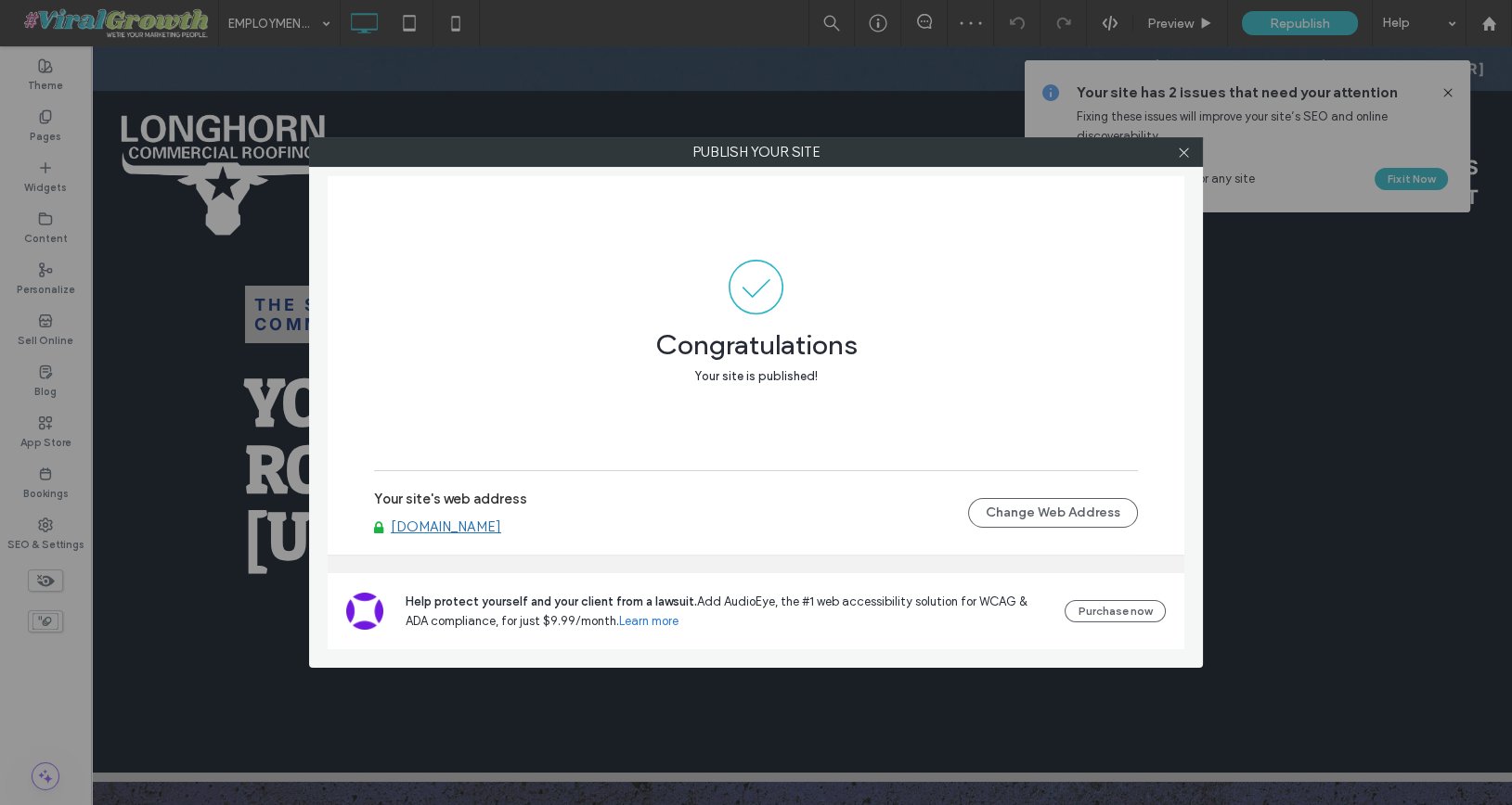
click at [460, 24] on div "Publish your site Congratulations Your site is published! Your site's web addre…" at bounding box center [756, 402] width 1512 height 805
click at [451, 24] on div "Publish your site Congratulations Your site is published! Your site's web addre…" at bounding box center [756, 402] width 1512 height 805
click at [1195, 146] on div at bounding box center [1183, 152] width 28 height 28
click at [1191, 146] on div at bounding box center [1183, 152] width 28 height 28
click at [1183, 155] on icon at bounding box center [1183, 152] width 14 height 14
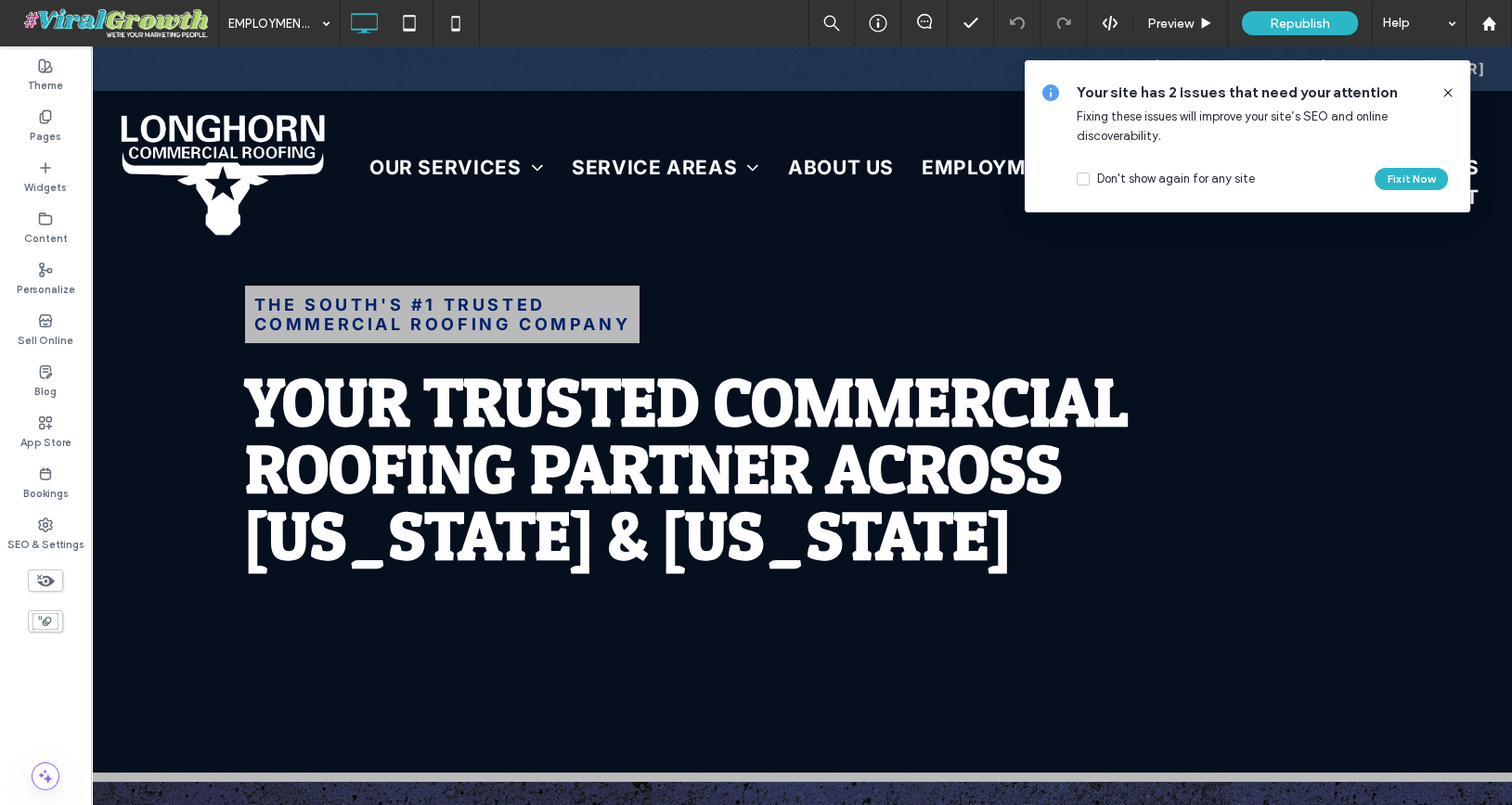
click at [1444, 95] on icon at bounding box center [1448, 92] width 15 height 15
click at [461, 23] on icon at bounding box center [456, 24] width 38 height 38
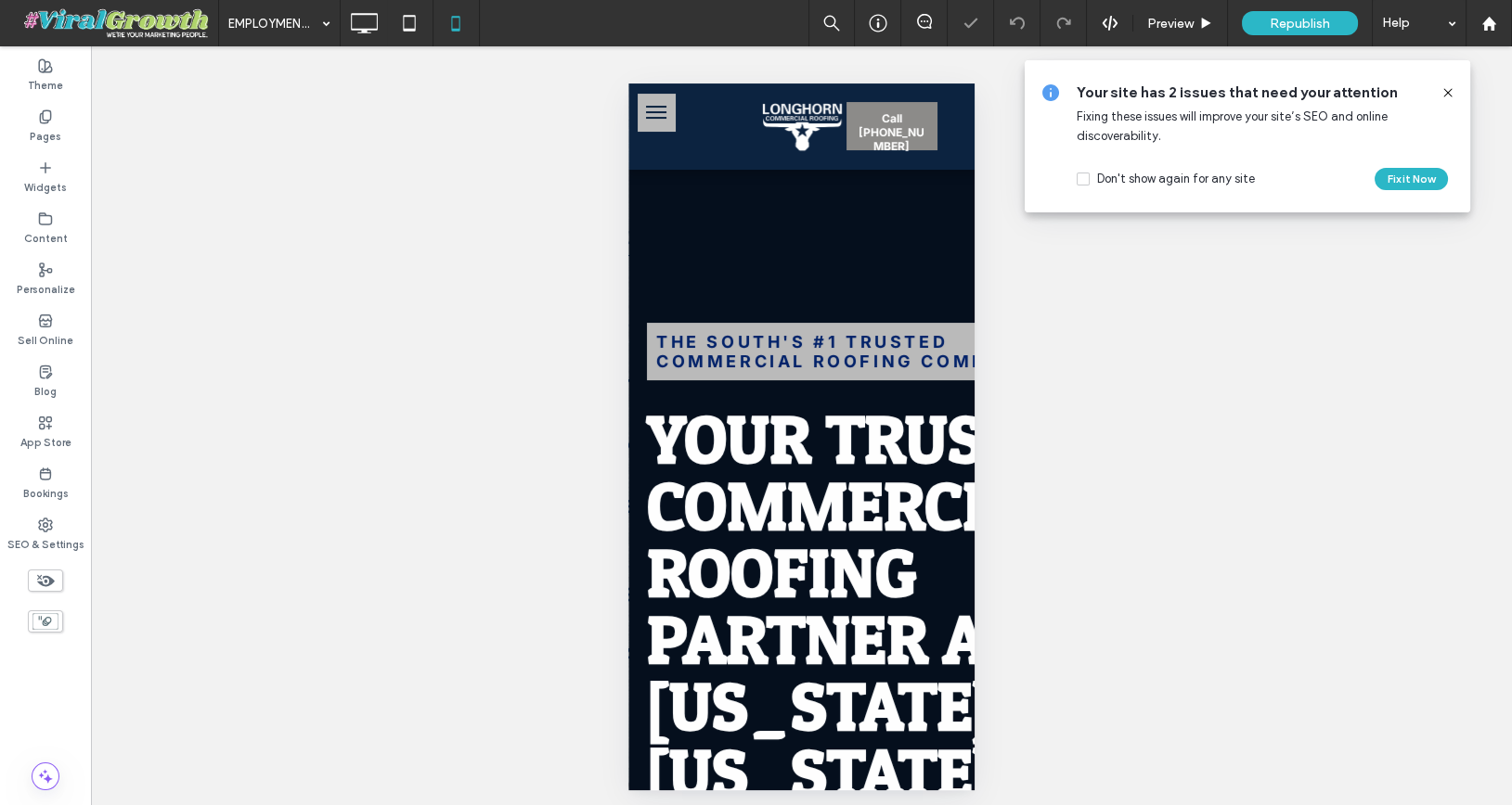
click at [1444, 97] on use at bounding box center [1448, 92] width 8 height 8
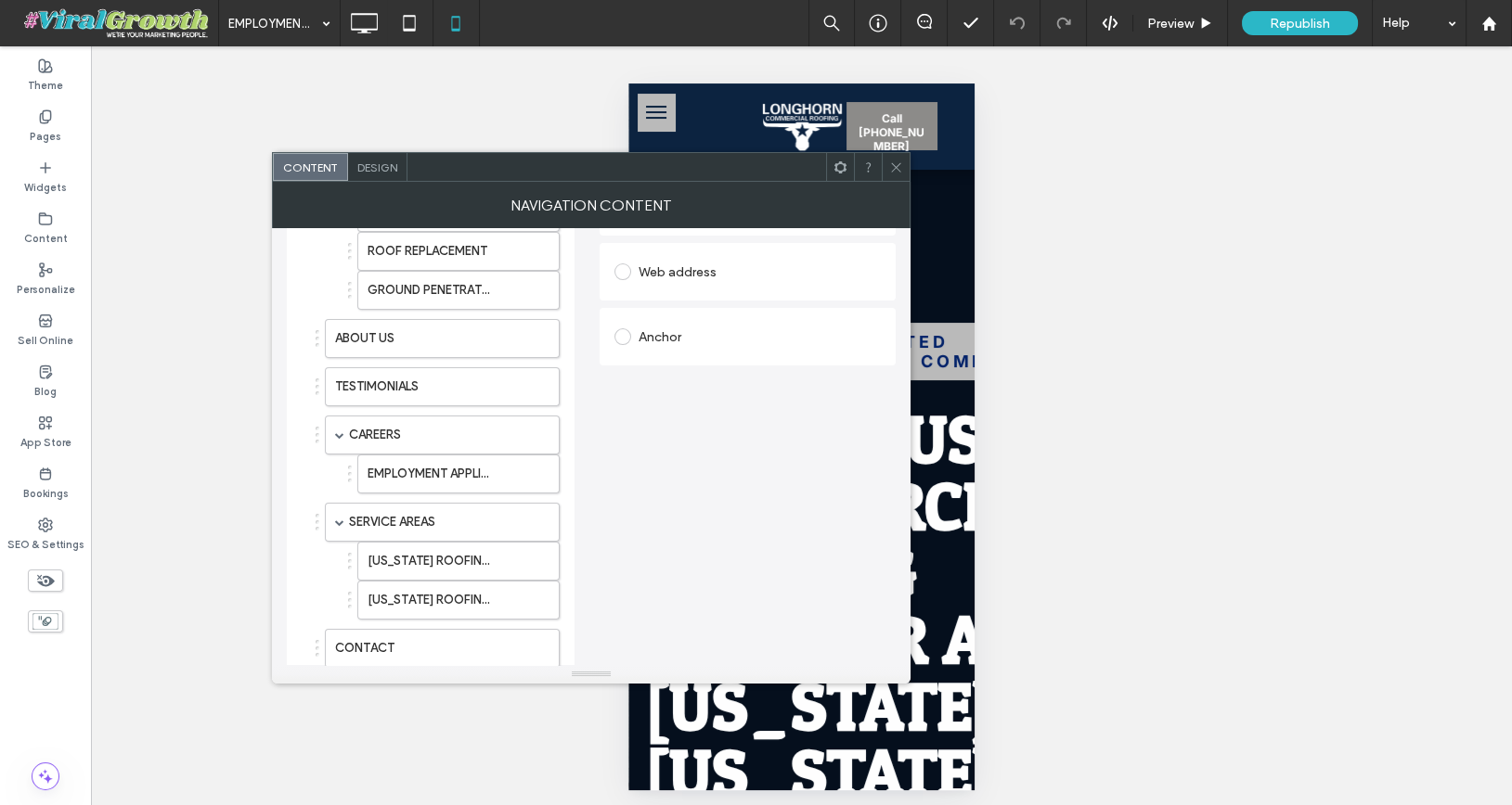
scroll to position [348, 0]
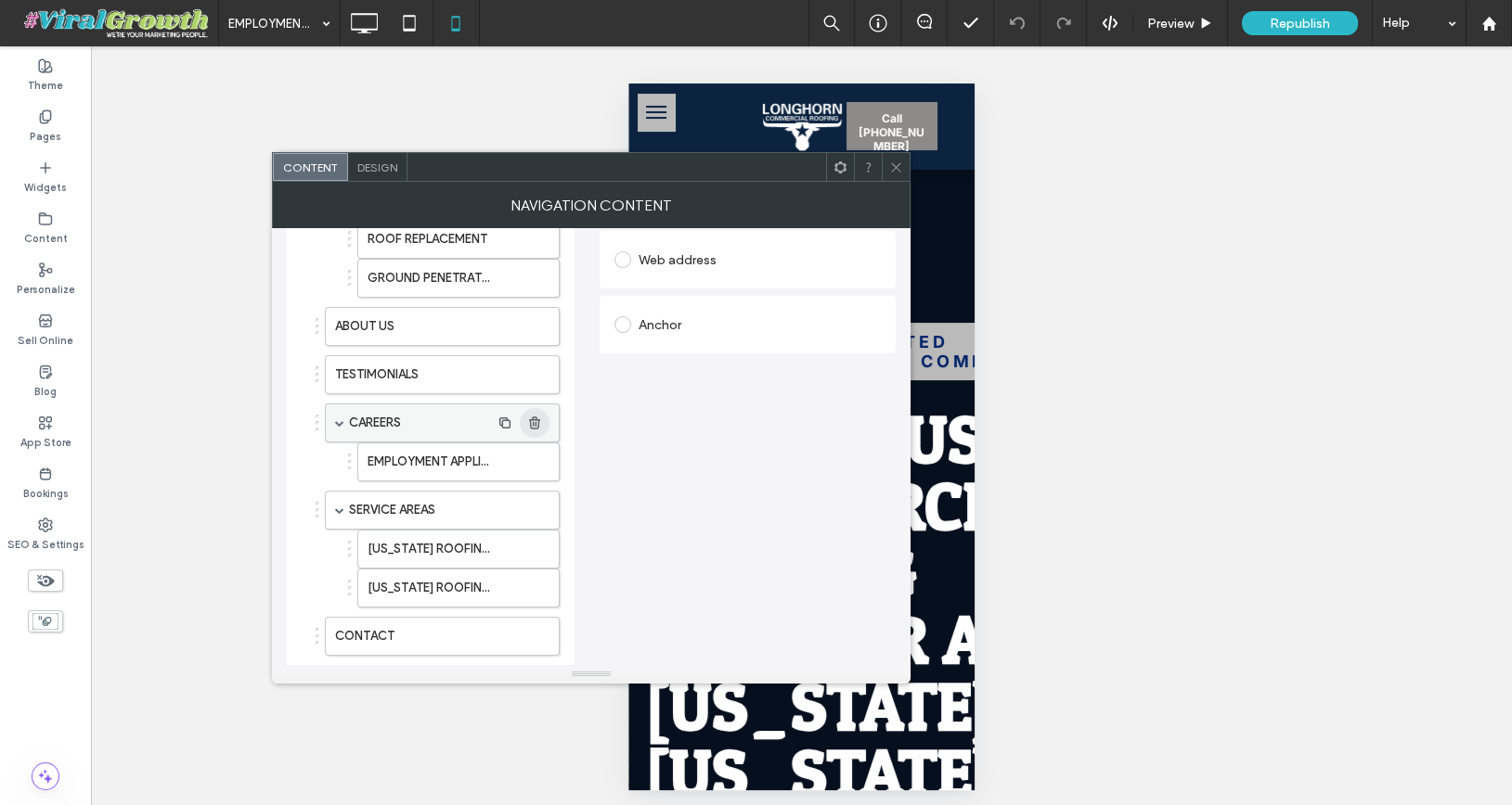
click at [539, 416] on use "button" at bounding box center [534, 422] width 11 height 12
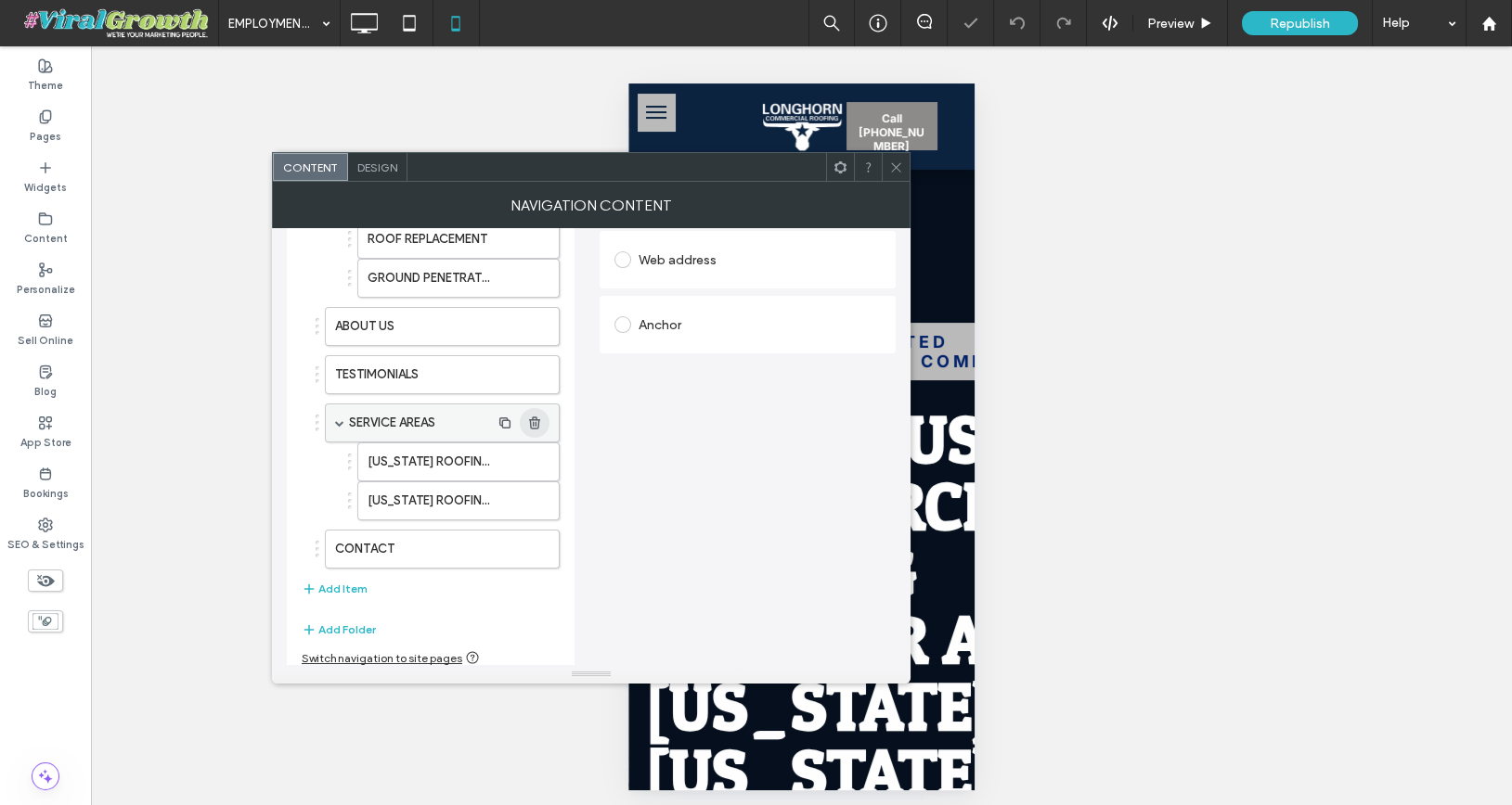
scroll to position [344, 0]
click at [346, 581] on button "Add Item" at bounding box center [334, 592] width 66 height 23
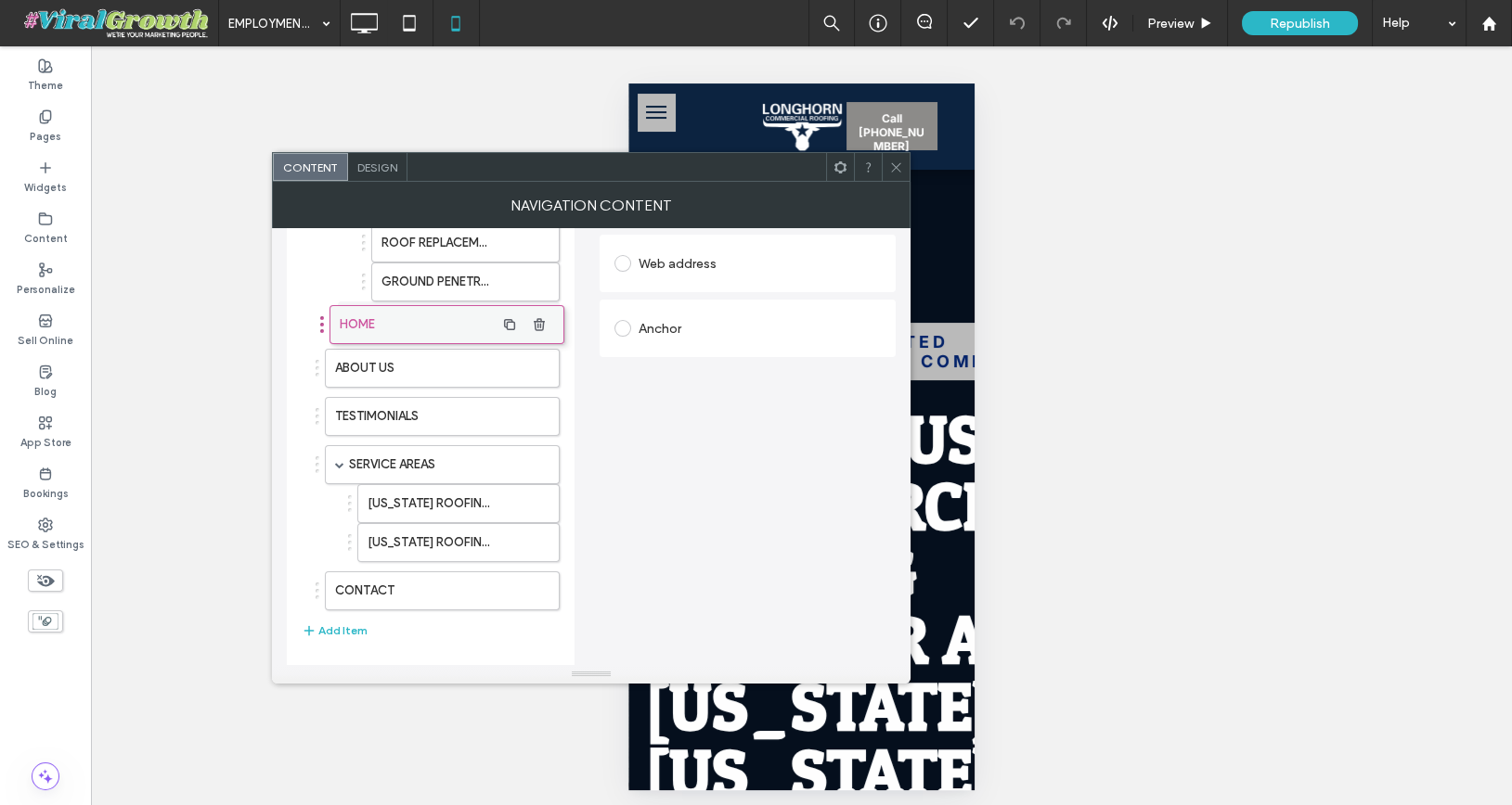
drag, startPoint x: 399, startPoint y: 591, endPoint x: 404, endPoint y: 328, distance: 263.0
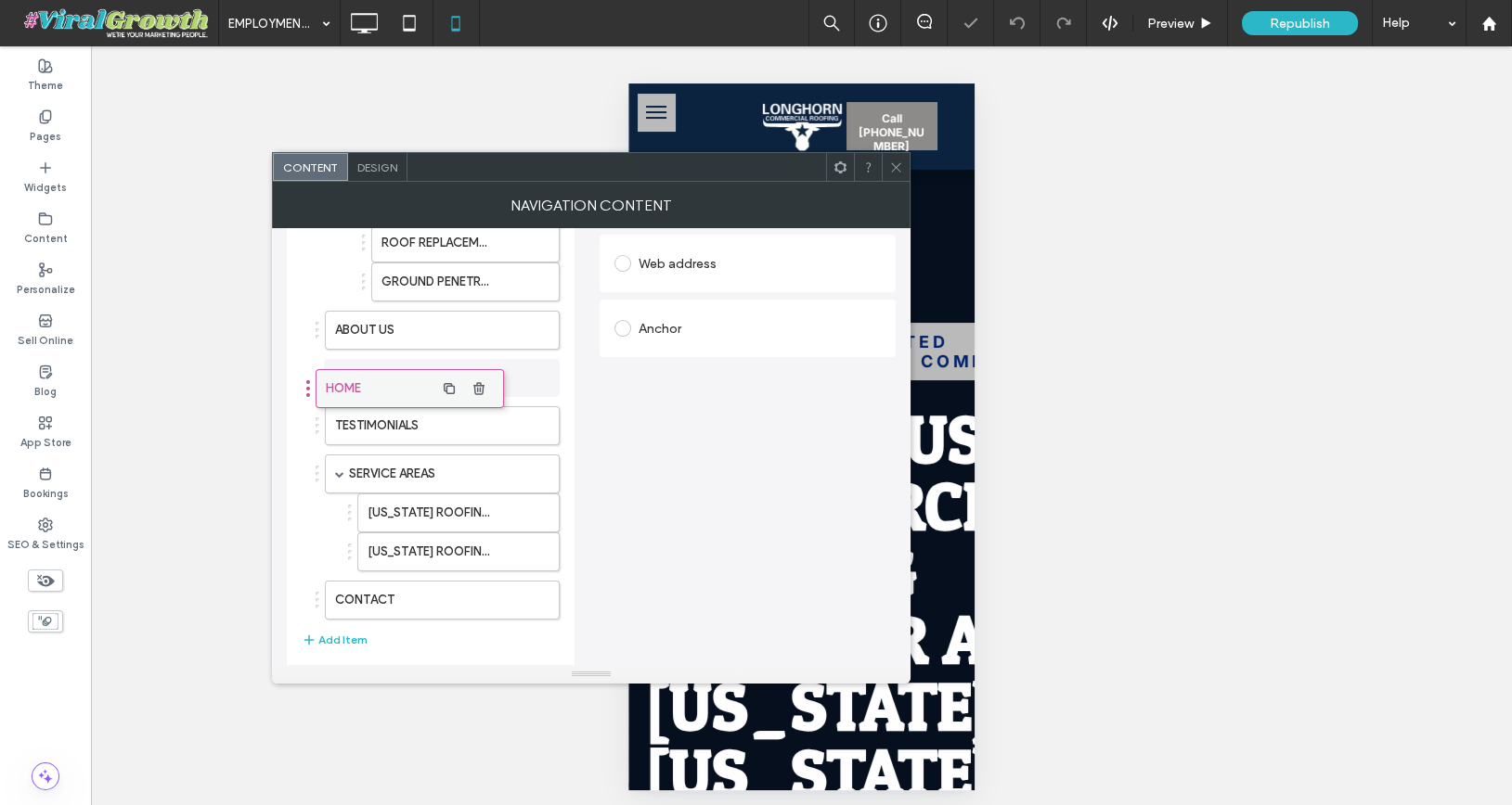
drag, startPoint x: 449, startPoint y: 313, endPoint x: 402, endPoint y: 368, distance: 72.3
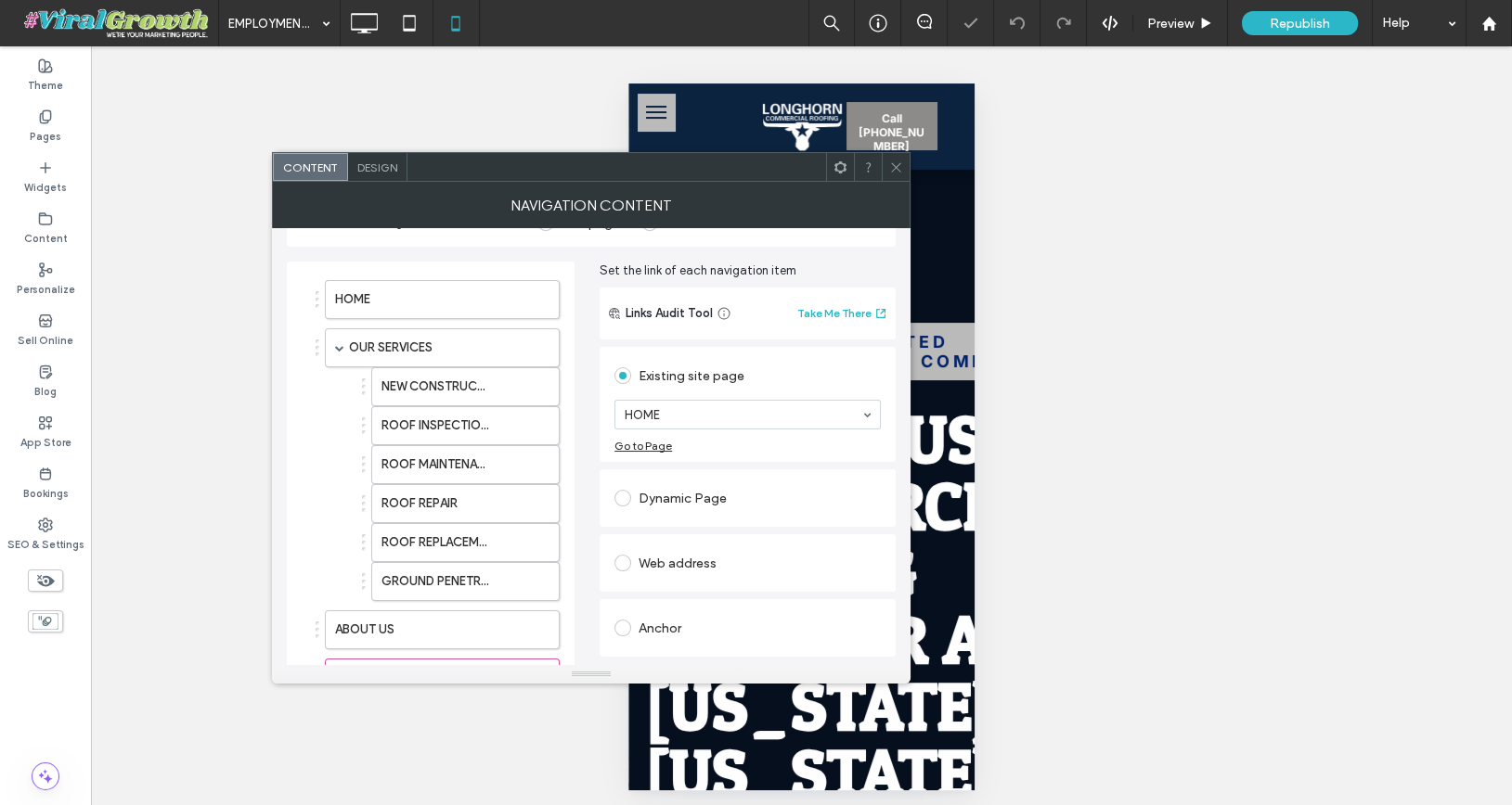
scroll to position [38, 0]
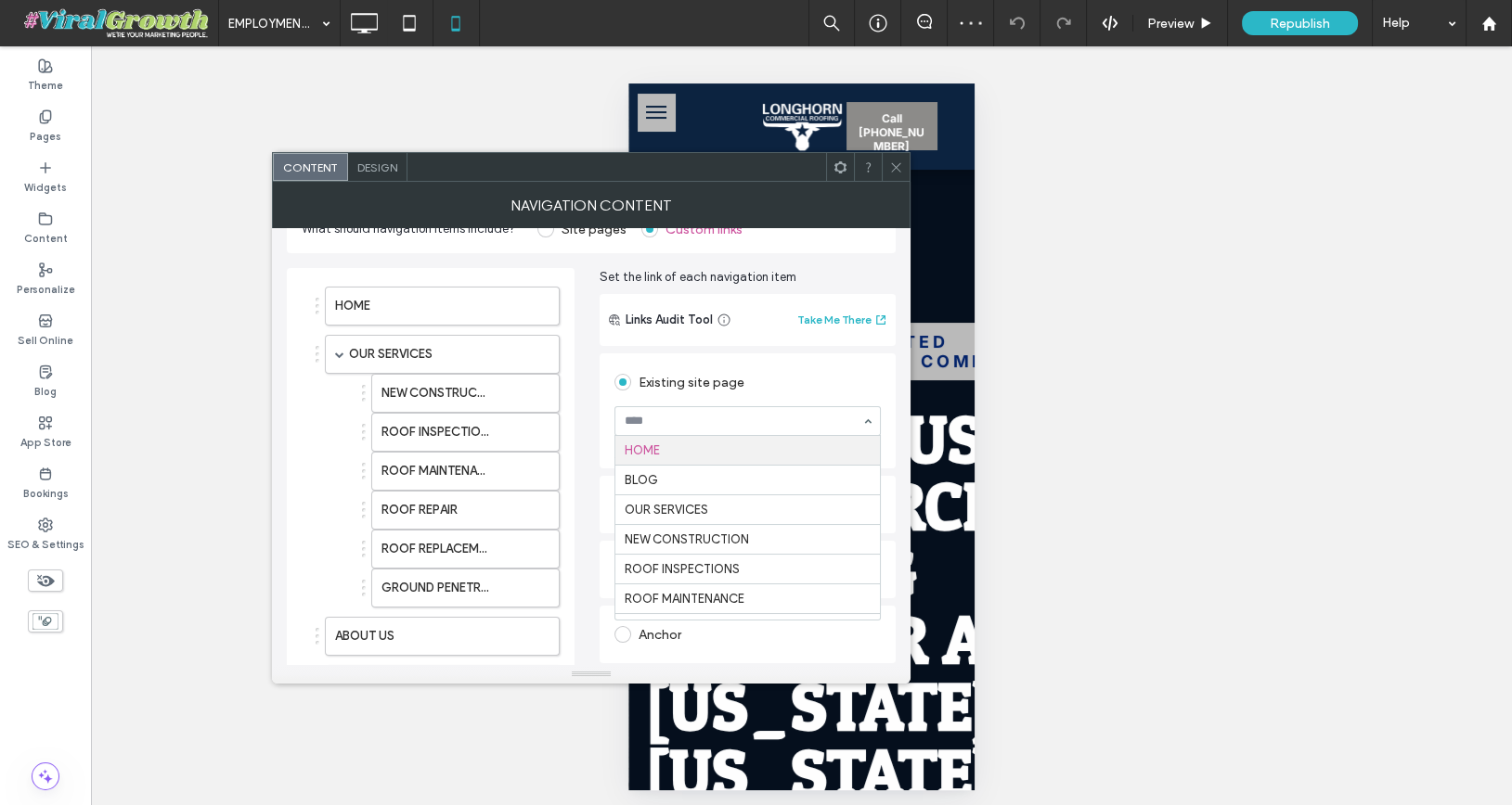
click at [718, 428] on div at bounding box center [747, 421] width 264 height 28
click at [728, 376] on div "Existing site page" at bounding box center [747, 382] width 266 height 30
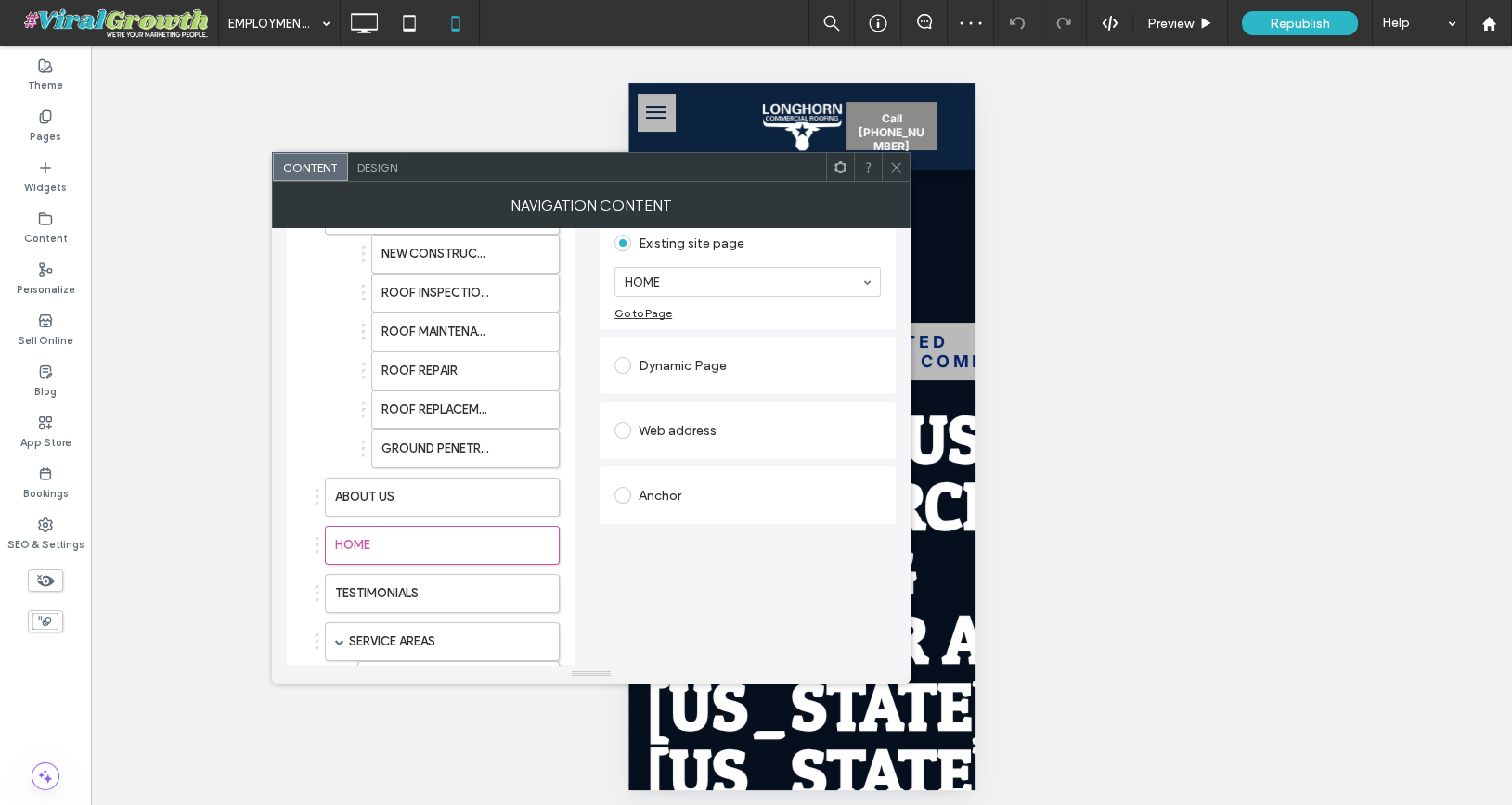
scroll to position [205, 0]
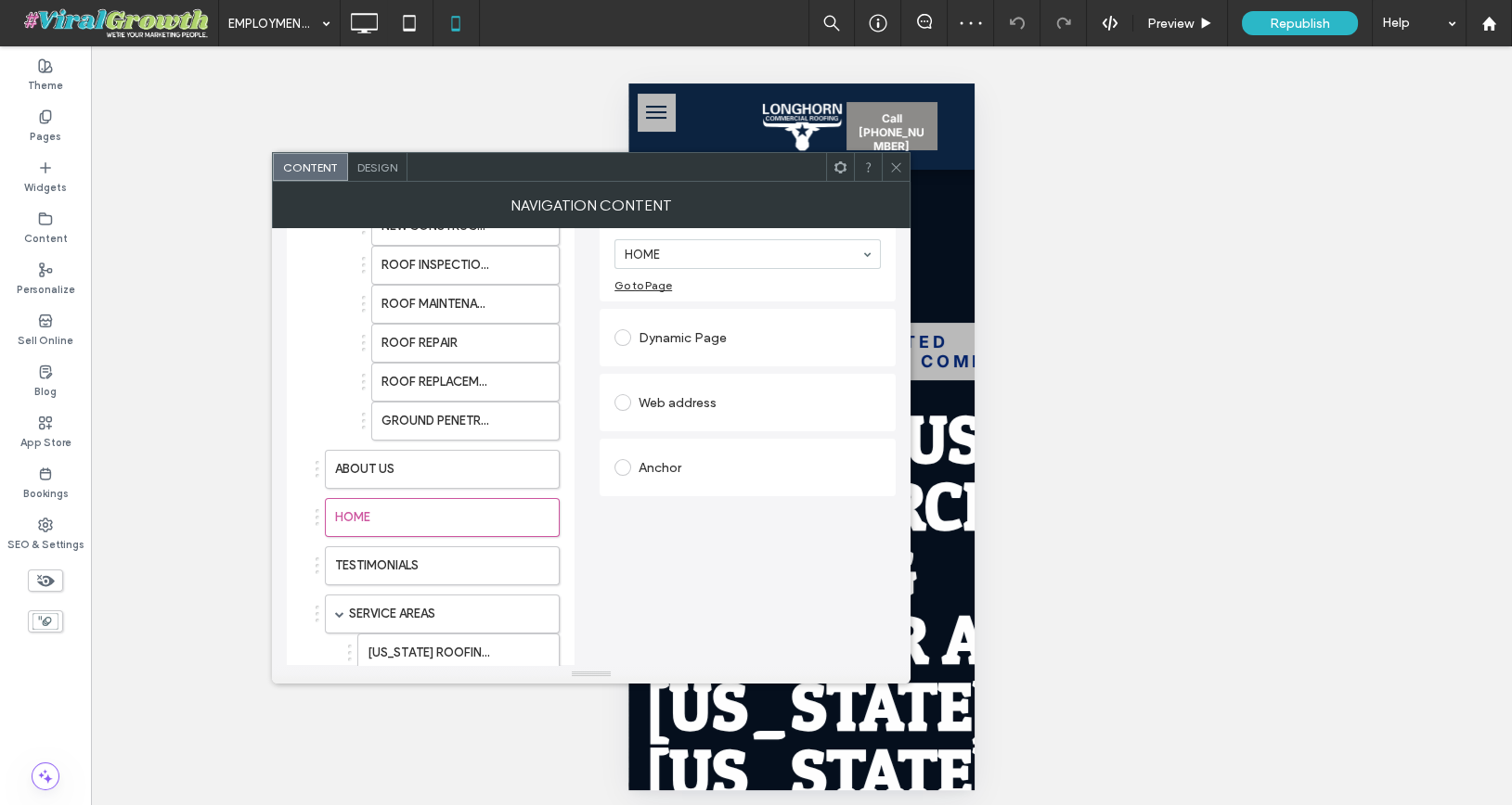
click at [700, 423] on div "Web address" at bounding box center [747, 402] width 296 height 57
click at [700, 406] on div "Web address" at bounding box center [747, 402] width 266 height 30
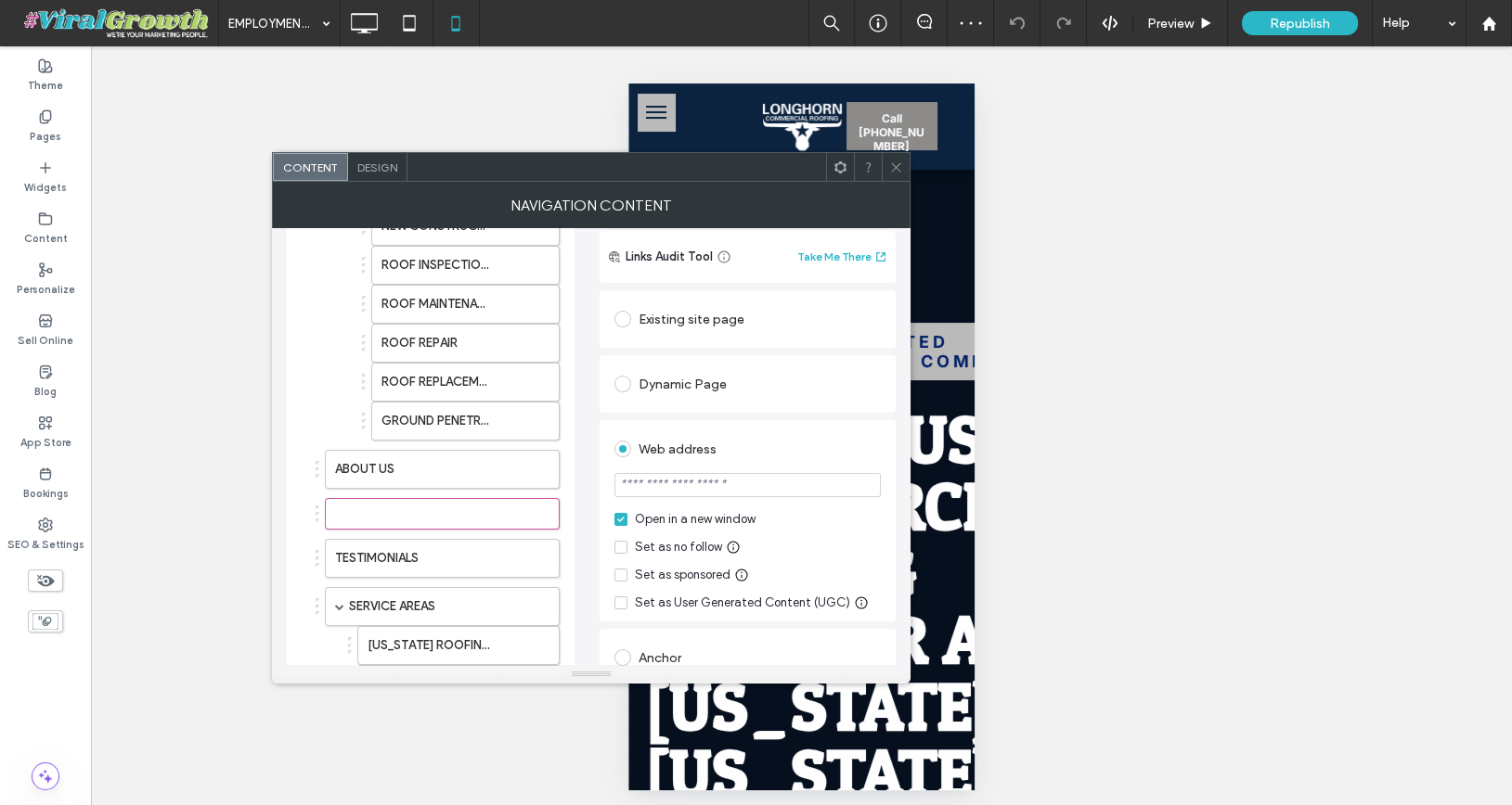
click at [699, 486] on input "url" at bounding box center [747, 485] width 266 height 24
paste input "**********"
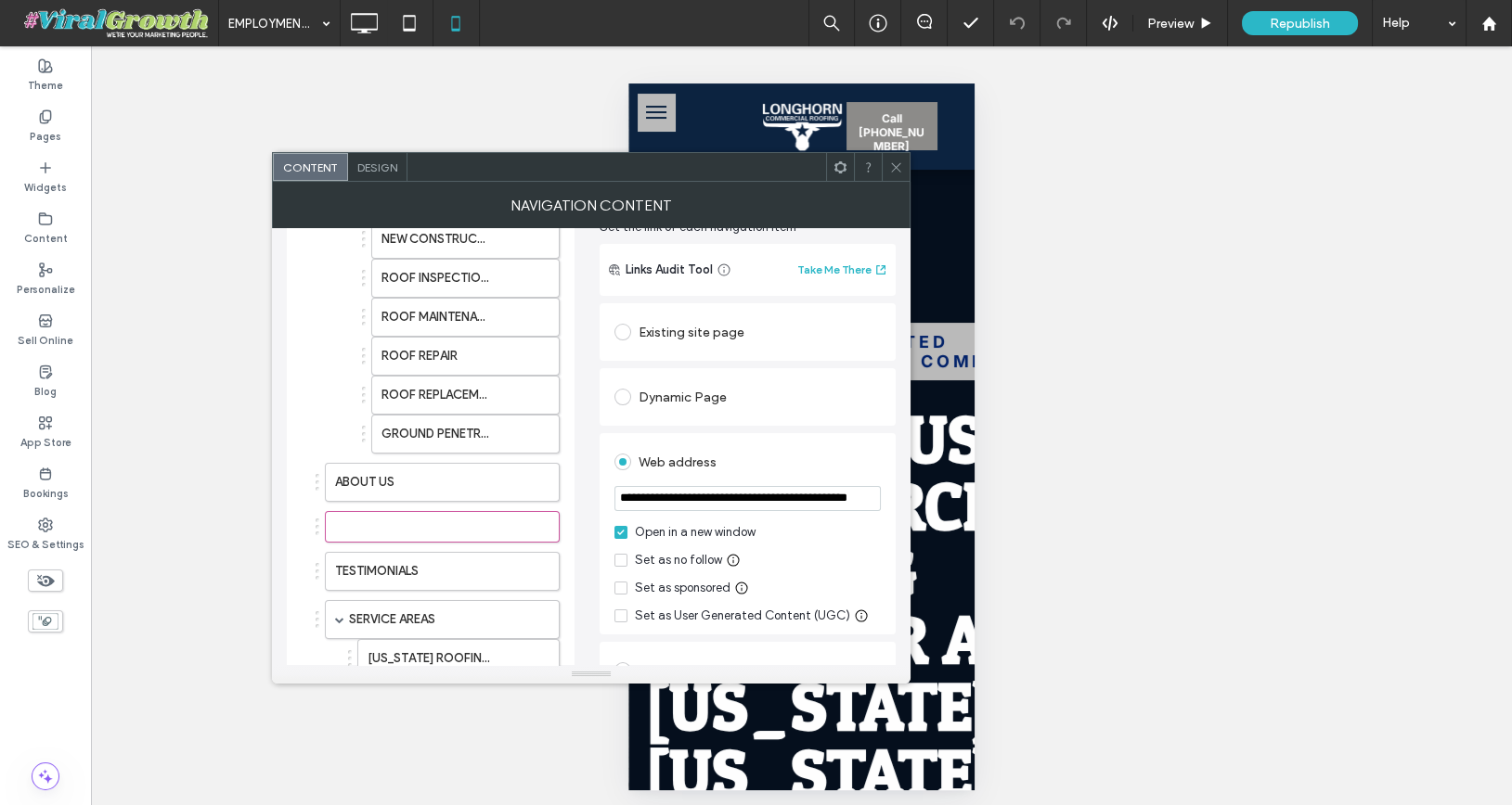
scroll to position [202, 0]
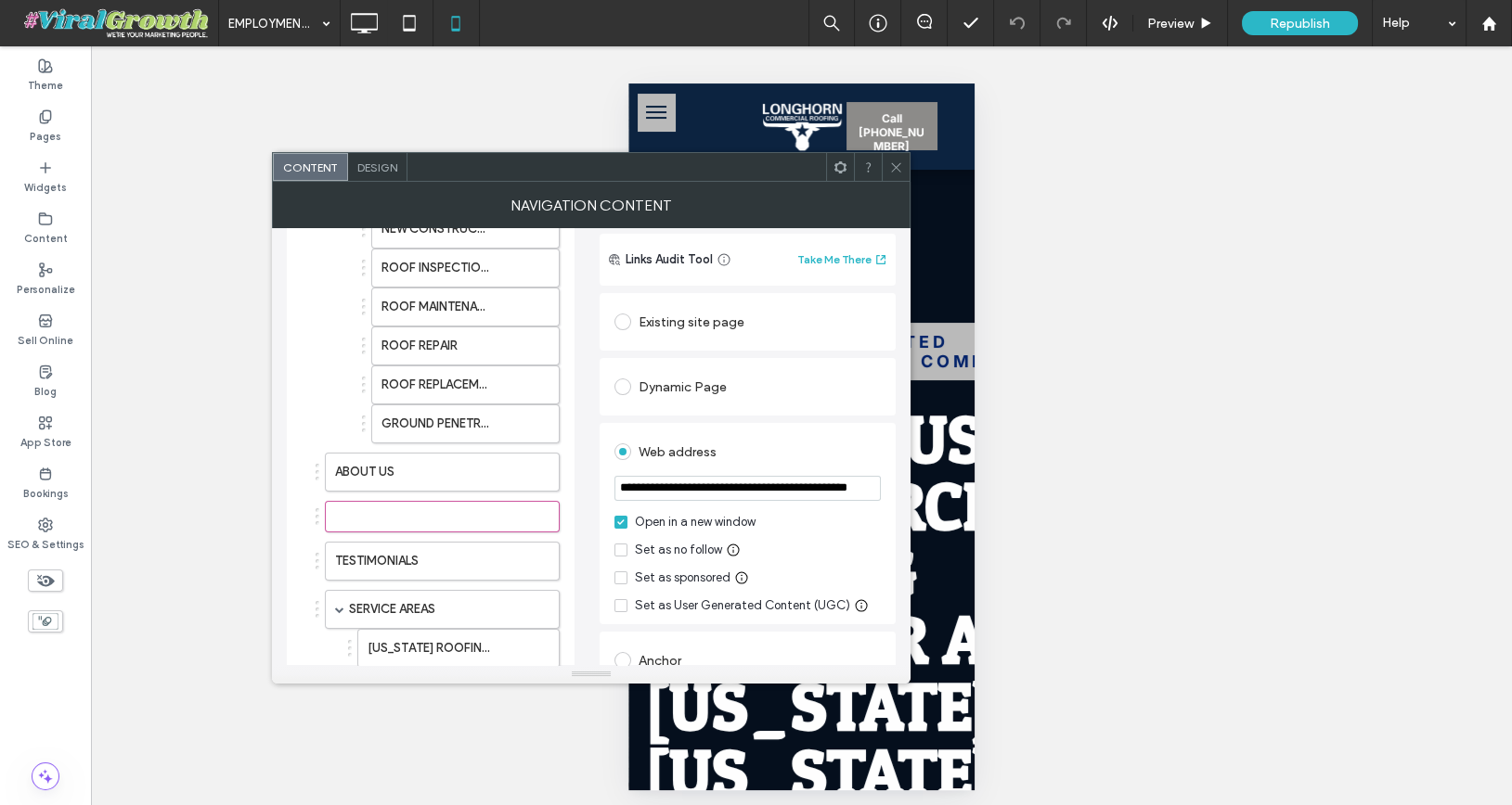
type input "**********"
click at [621, 521] on icon at bounding box center [621, 522] width 8 height 6
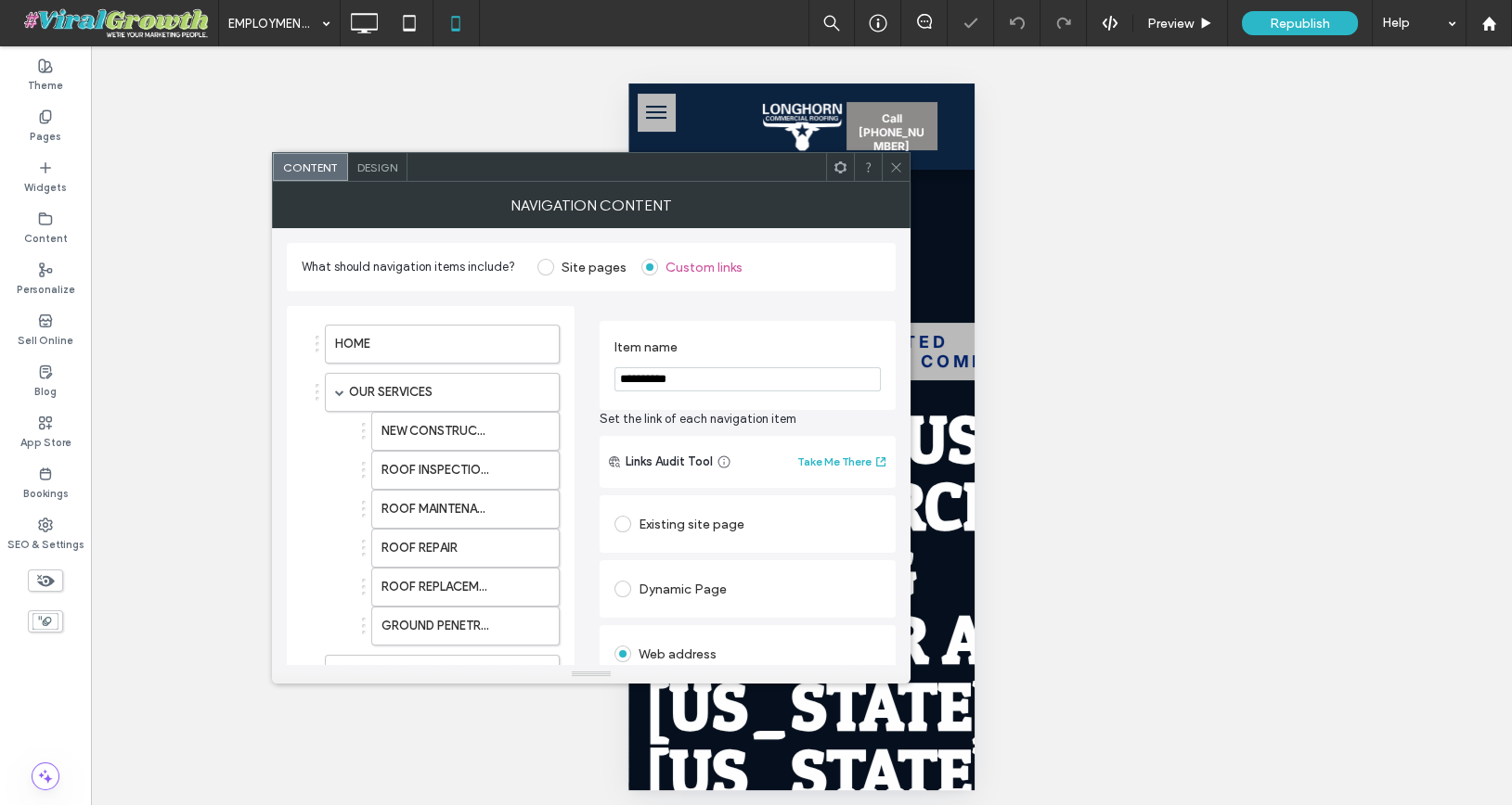
click at [696, 379] on input "**********" at bounding box center [747, 379] width 266 height 24
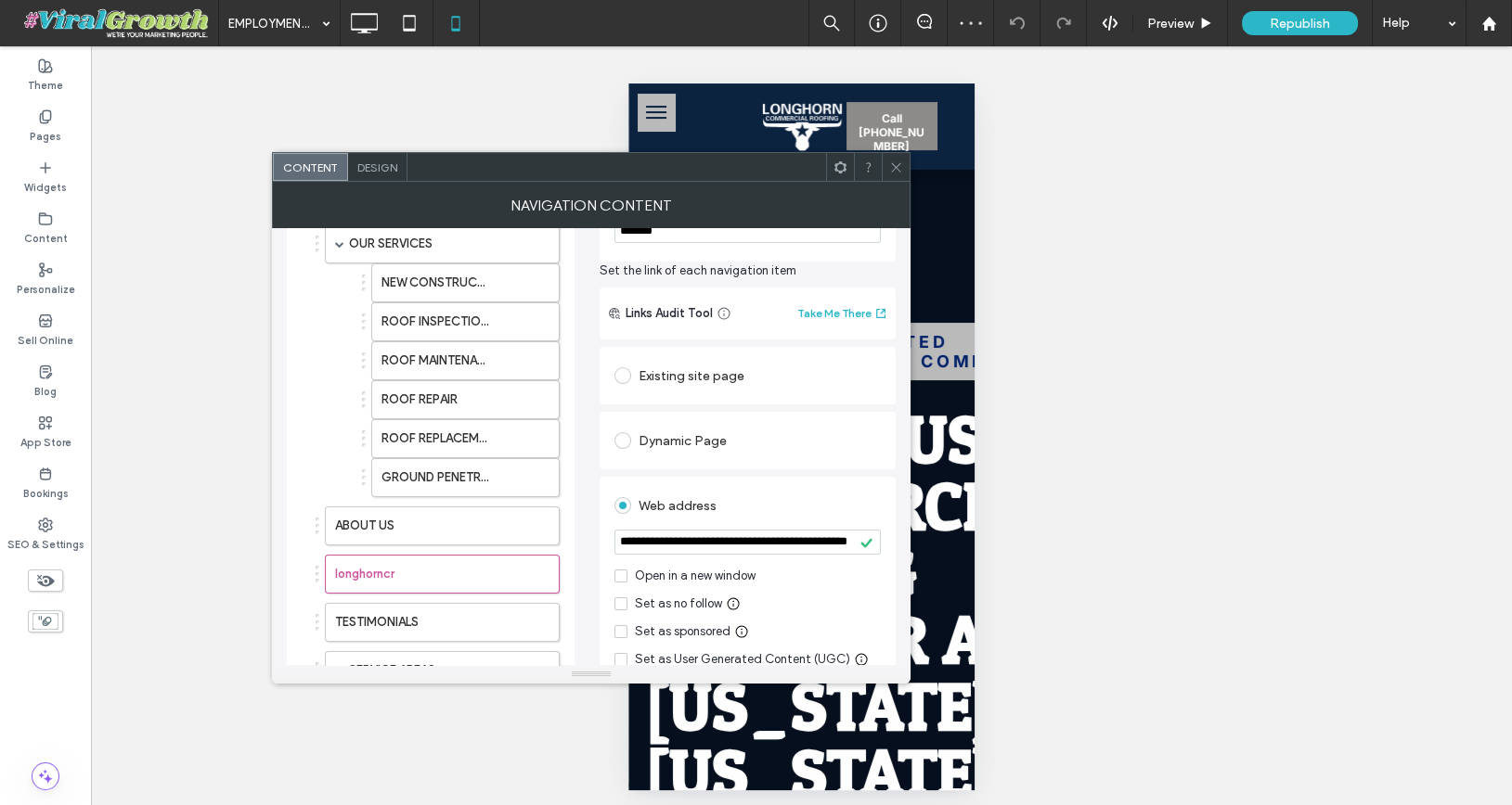
scroll to position [153, 0]
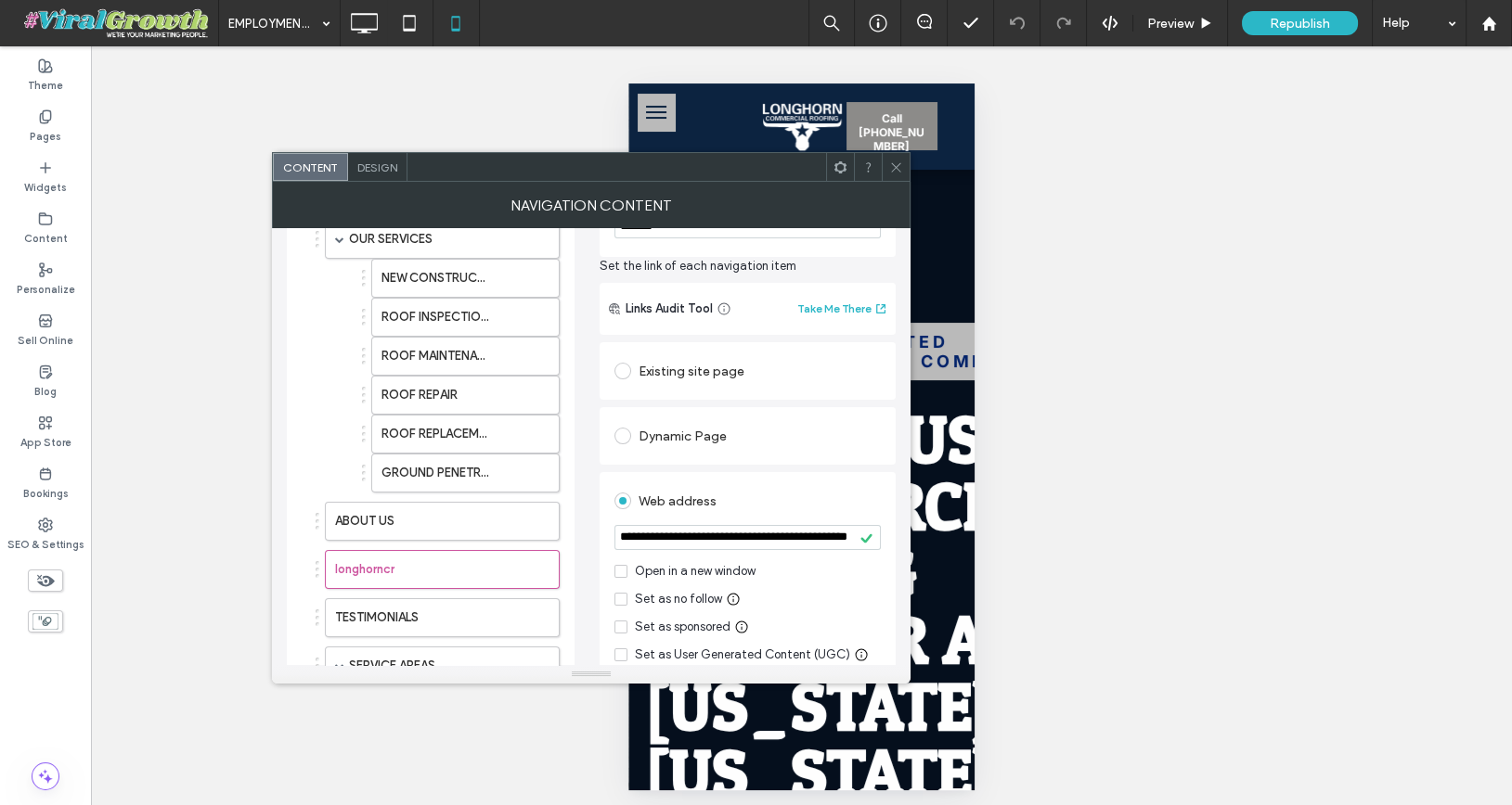
type input "*******"
click at [576, 449] on div "**********" at bounding box center [591, 528] width 609 height 779
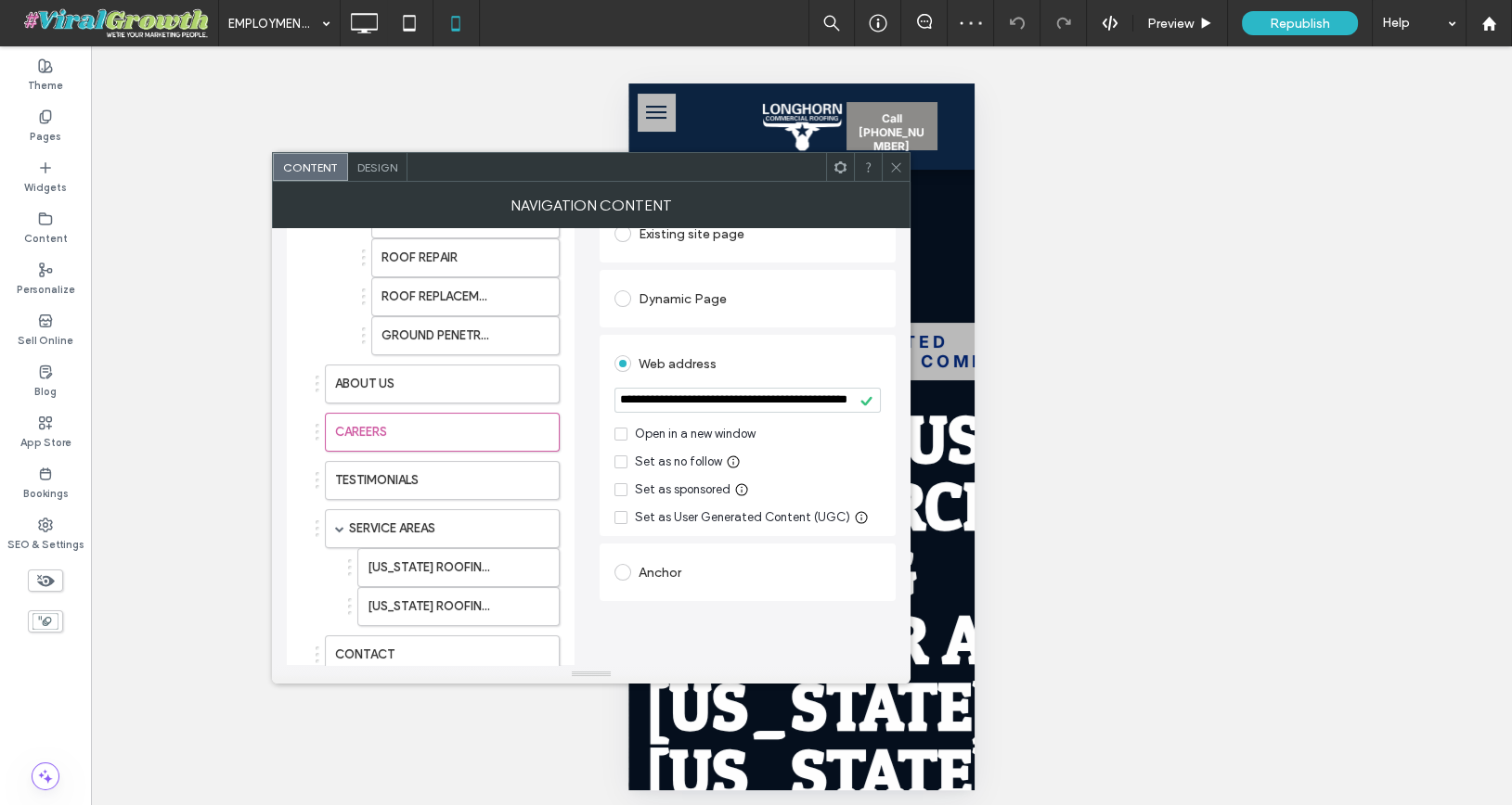
scroll to position [384, 0]
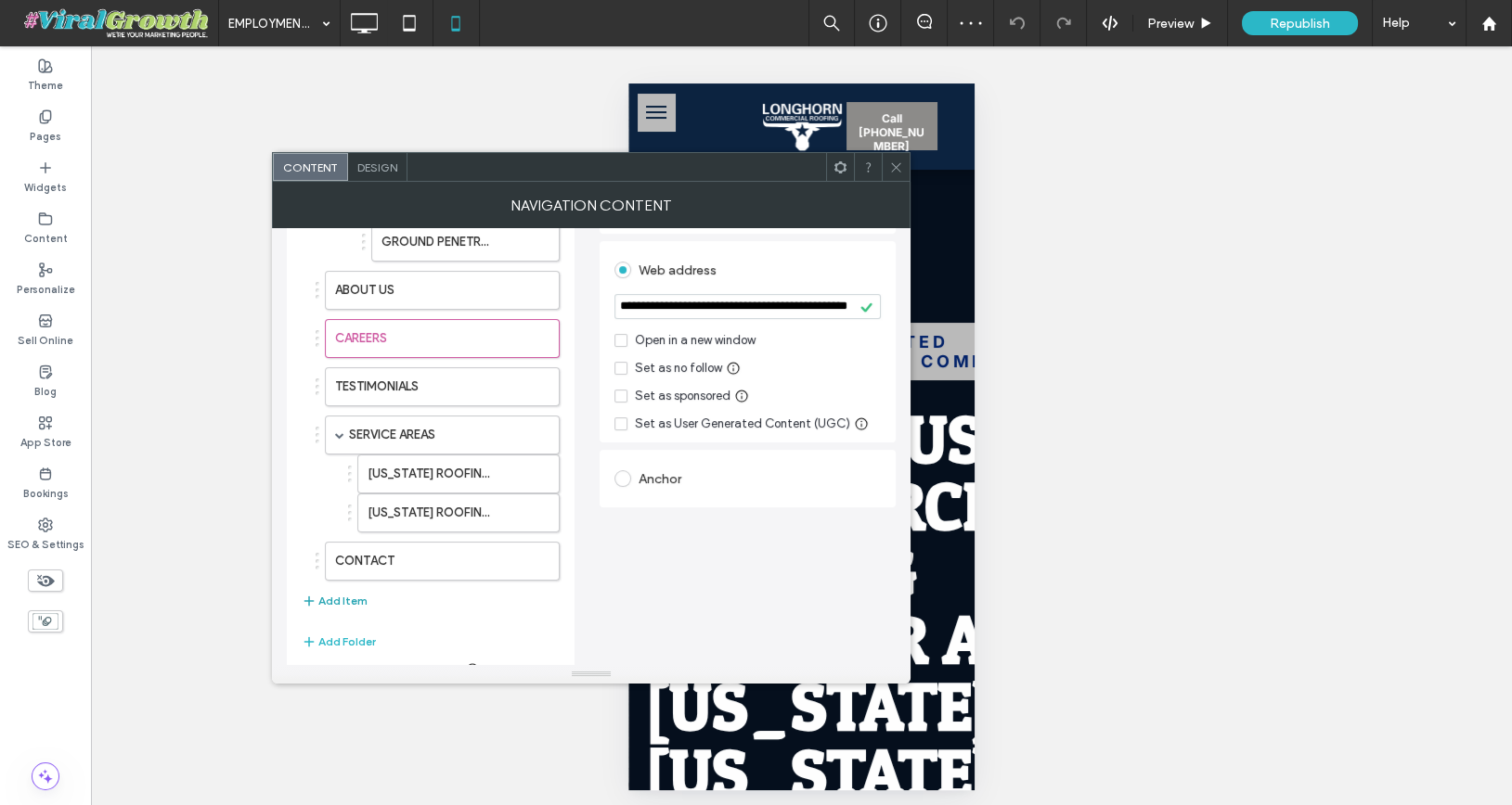
click at [344, 590] on button "Add Item" at bounding box center [334, 601] width 66 height 23
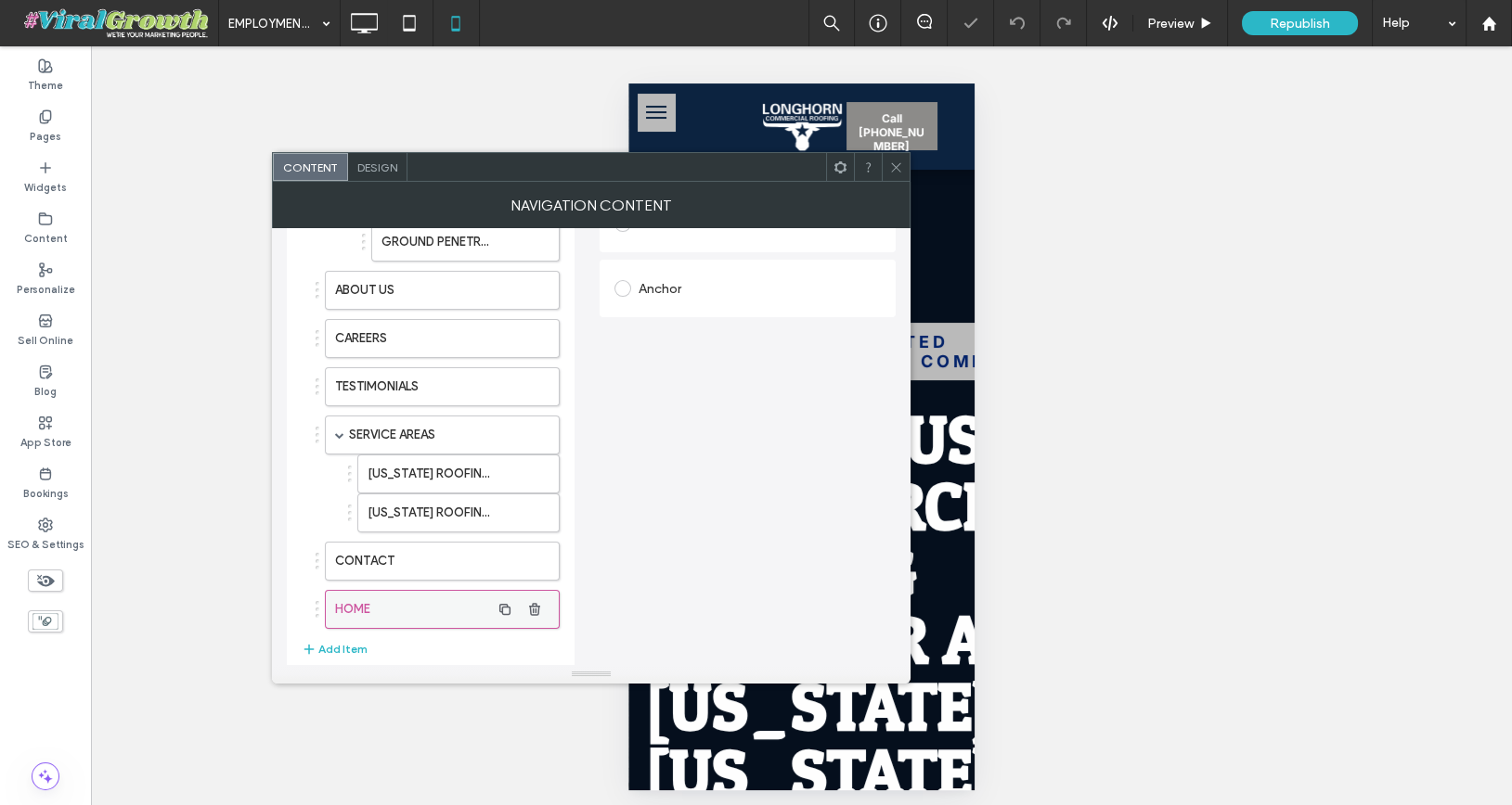
click at [384, 598] on label "HOME" at bounding box center [413, 609] width 155 height 38
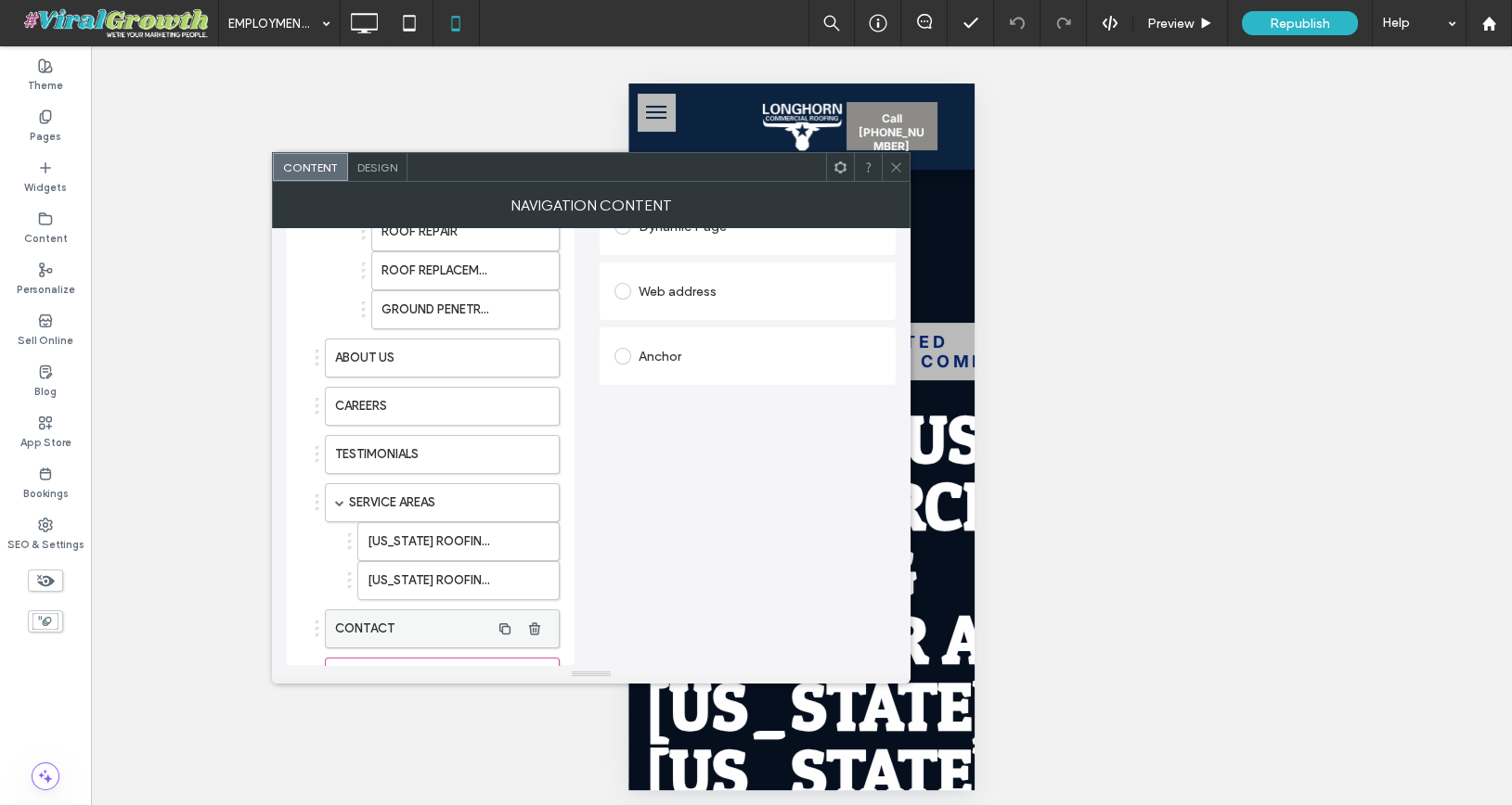
scroll to position [324, 0]
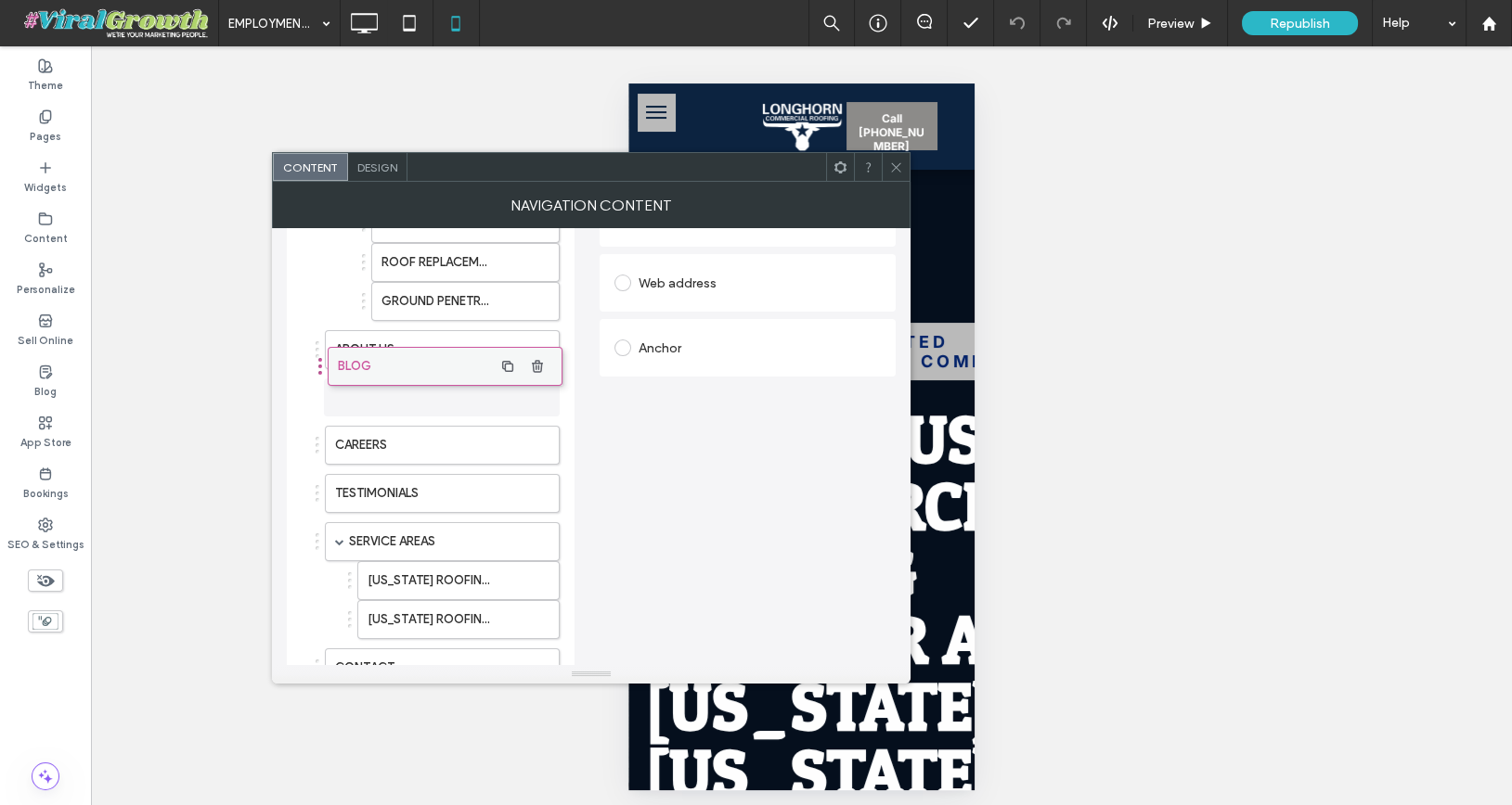
drag, startPoint x: 368, startPoint y: 657, endPoint x: 371, endPoint y: 366, distance: 291.0
click at [890, 169] on icon at bounding box center [897, 167] width 14 height 14
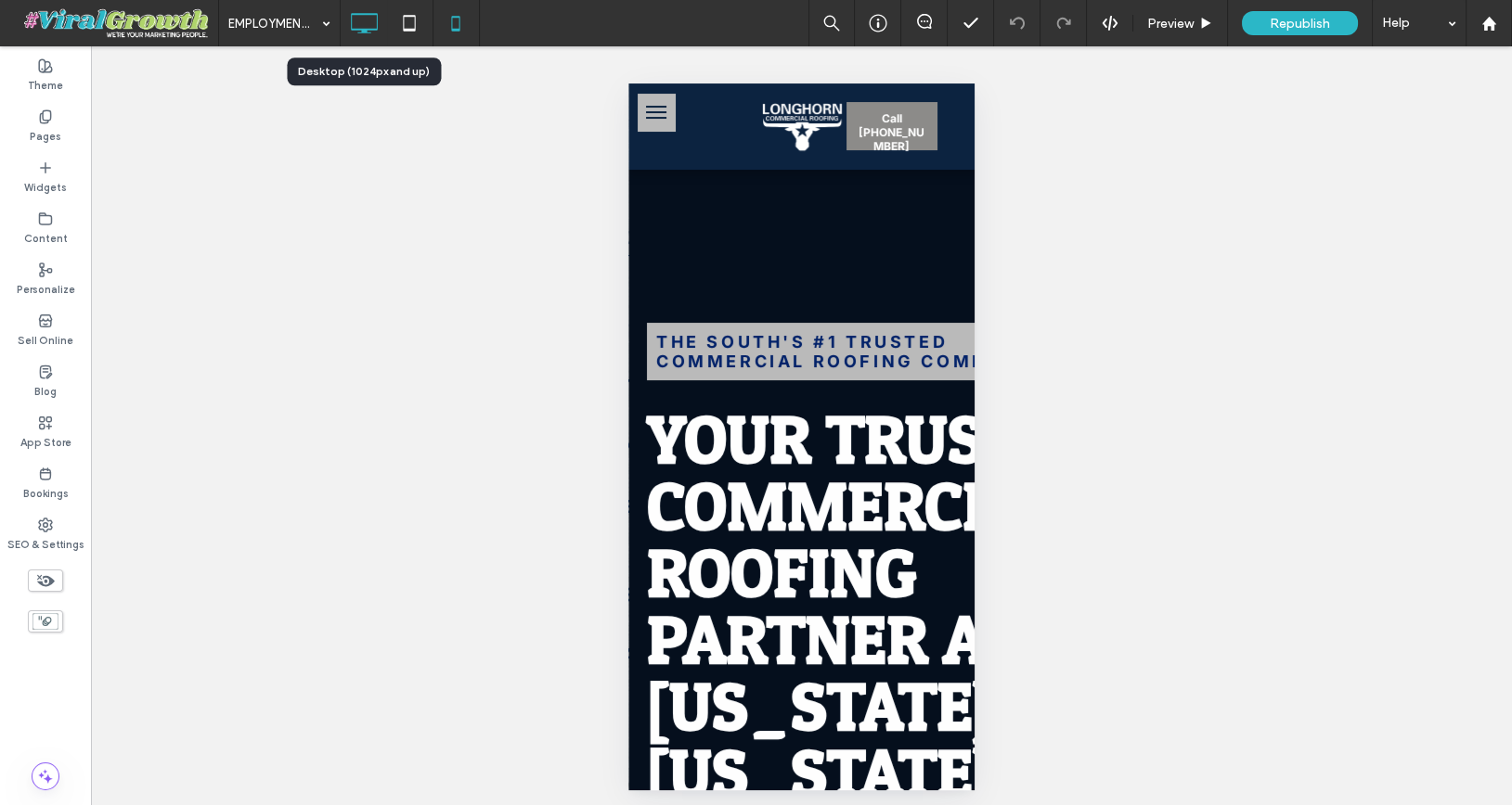
click at [366, 23] on icon at bounding box center [364, 24] width 38 height 38
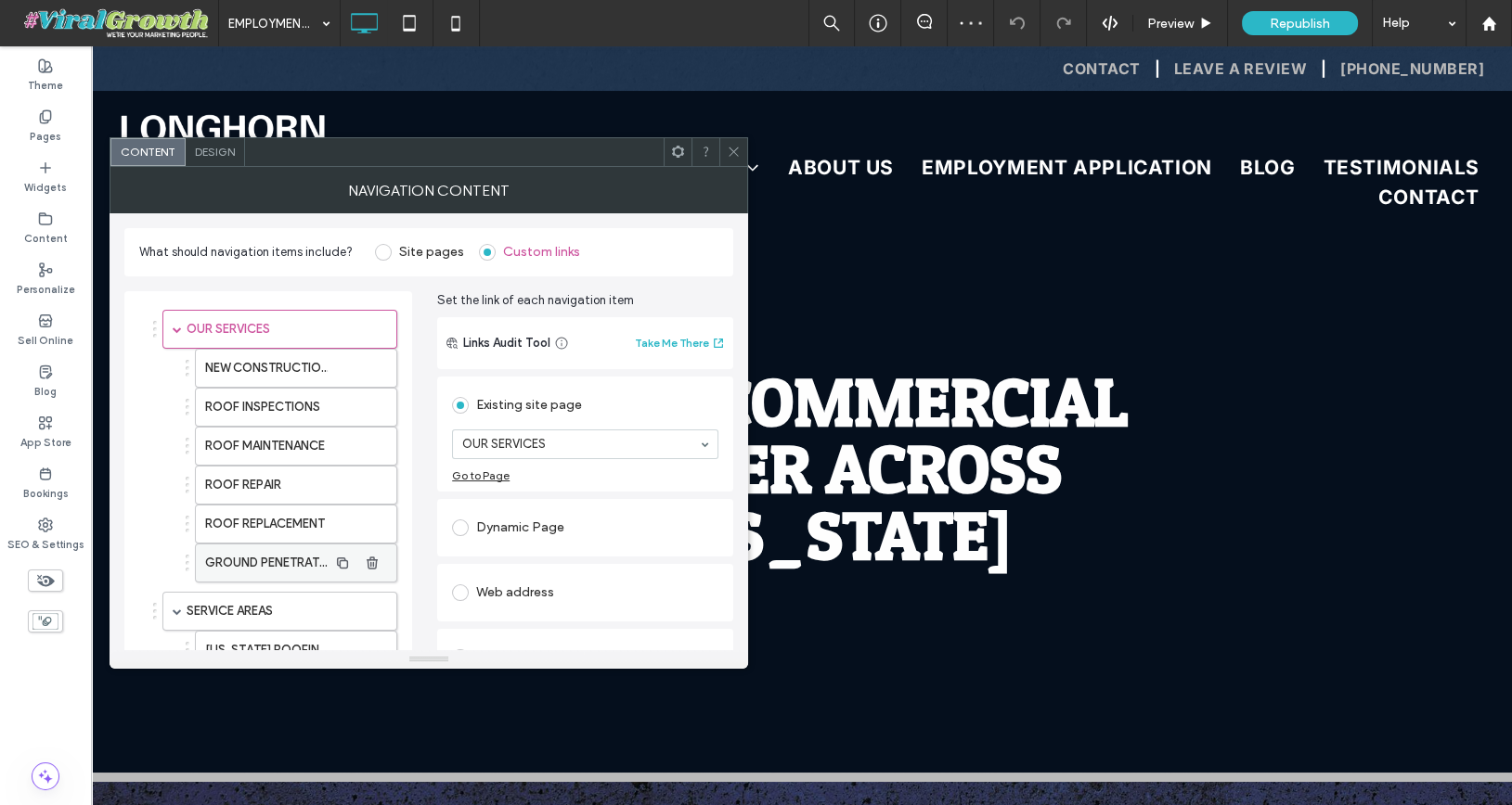
scroll to position [338, 0]
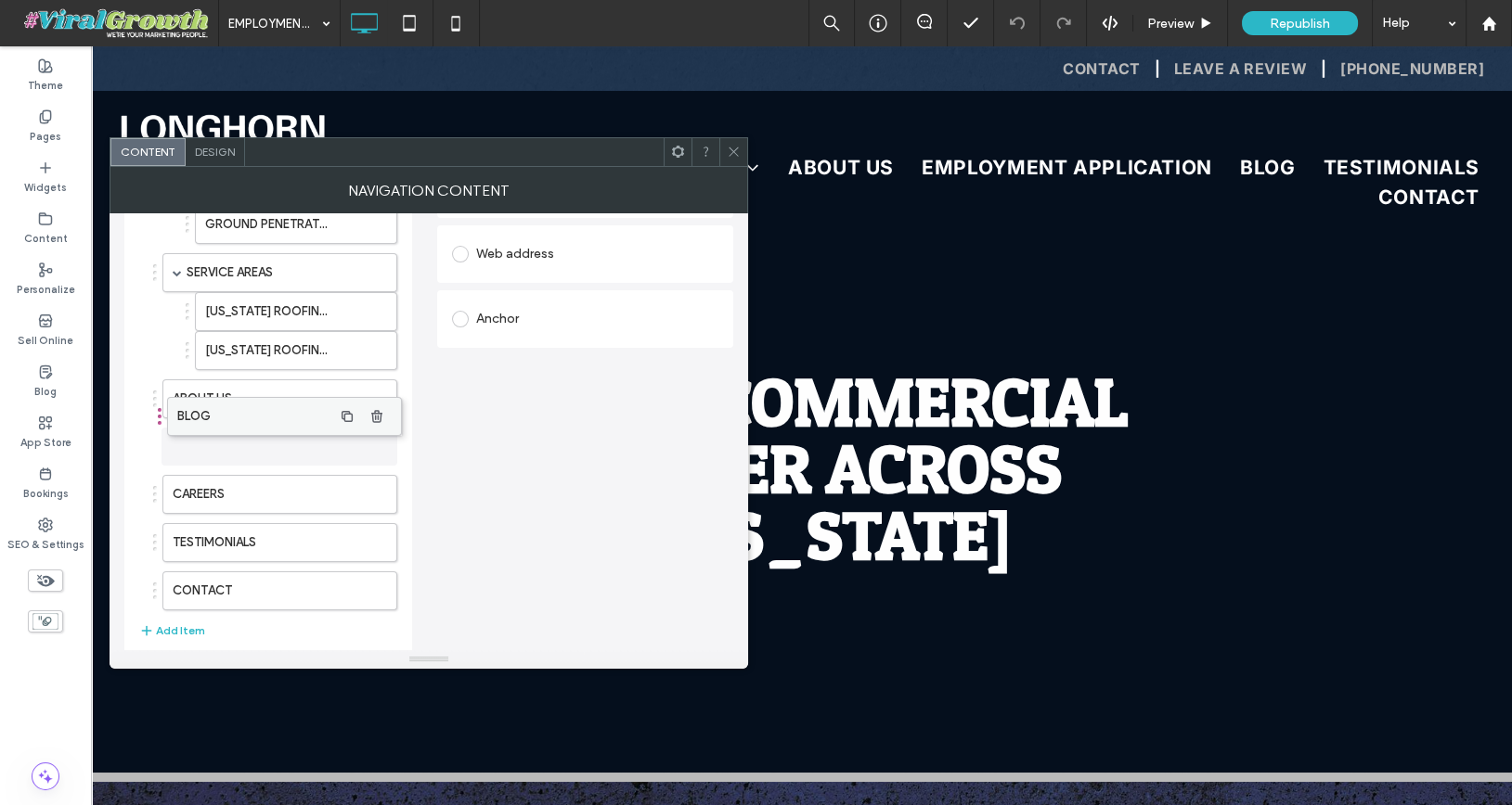
drag, startPoint x: 240, startPoint y: 482, endPoint x: 244, endPoint y: 417, distance: 65.1
click at [739, 146] on icon at bounding box center [733, 151] width 14 height 14
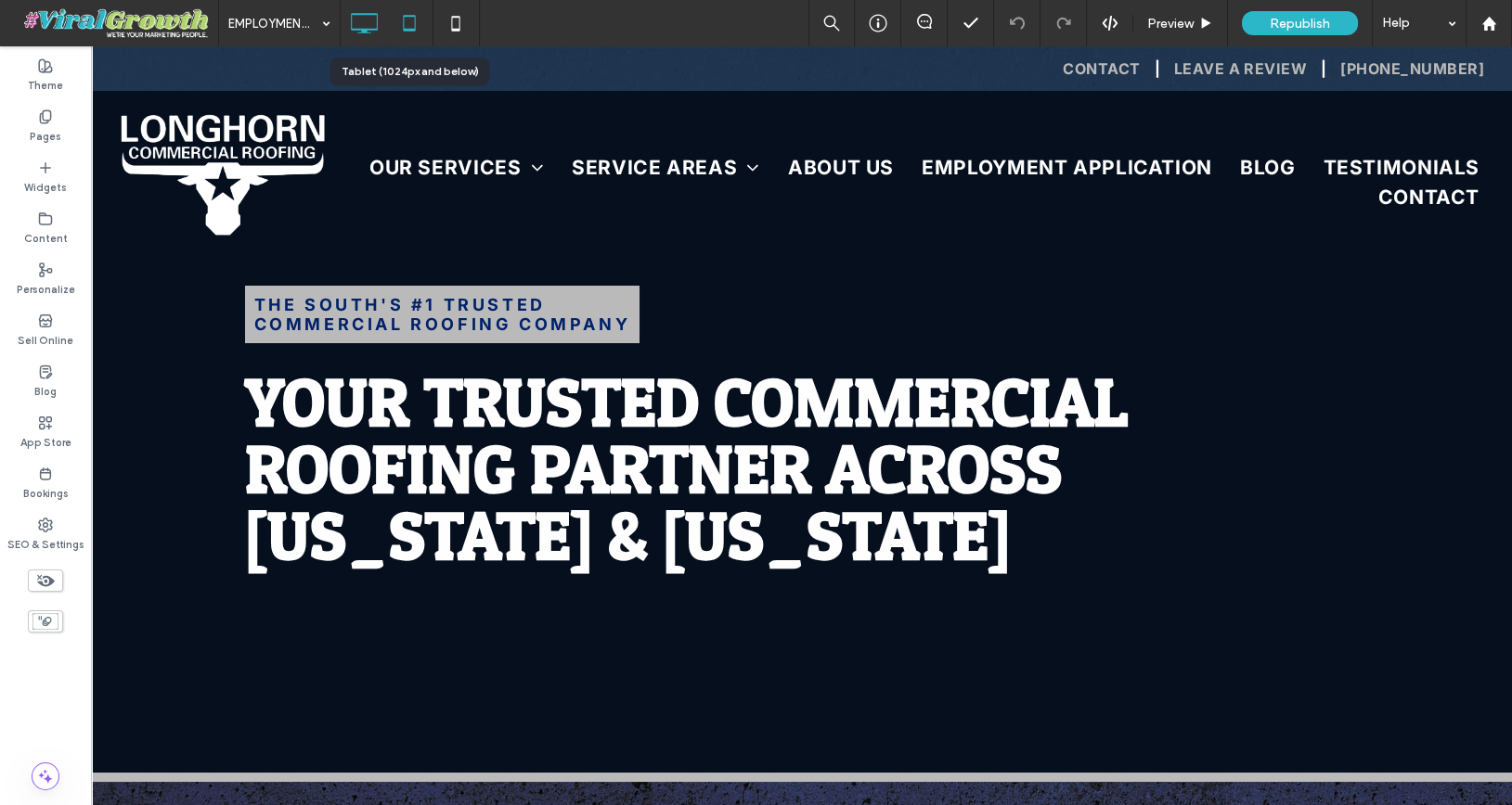
click at [413, 25] on icon at bounding box center [410, 24] width 38 height 38
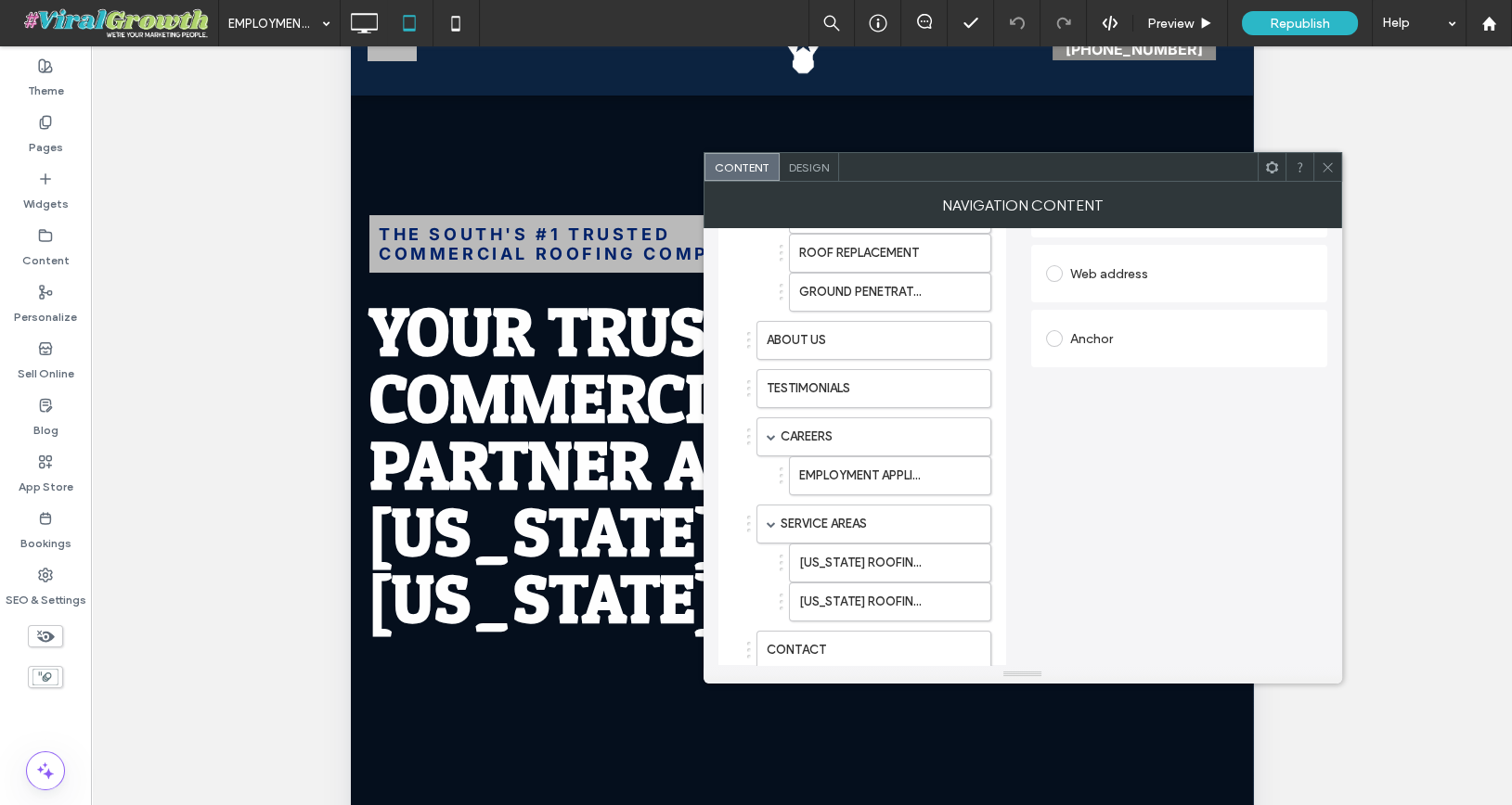
scroll to position [400, 0]
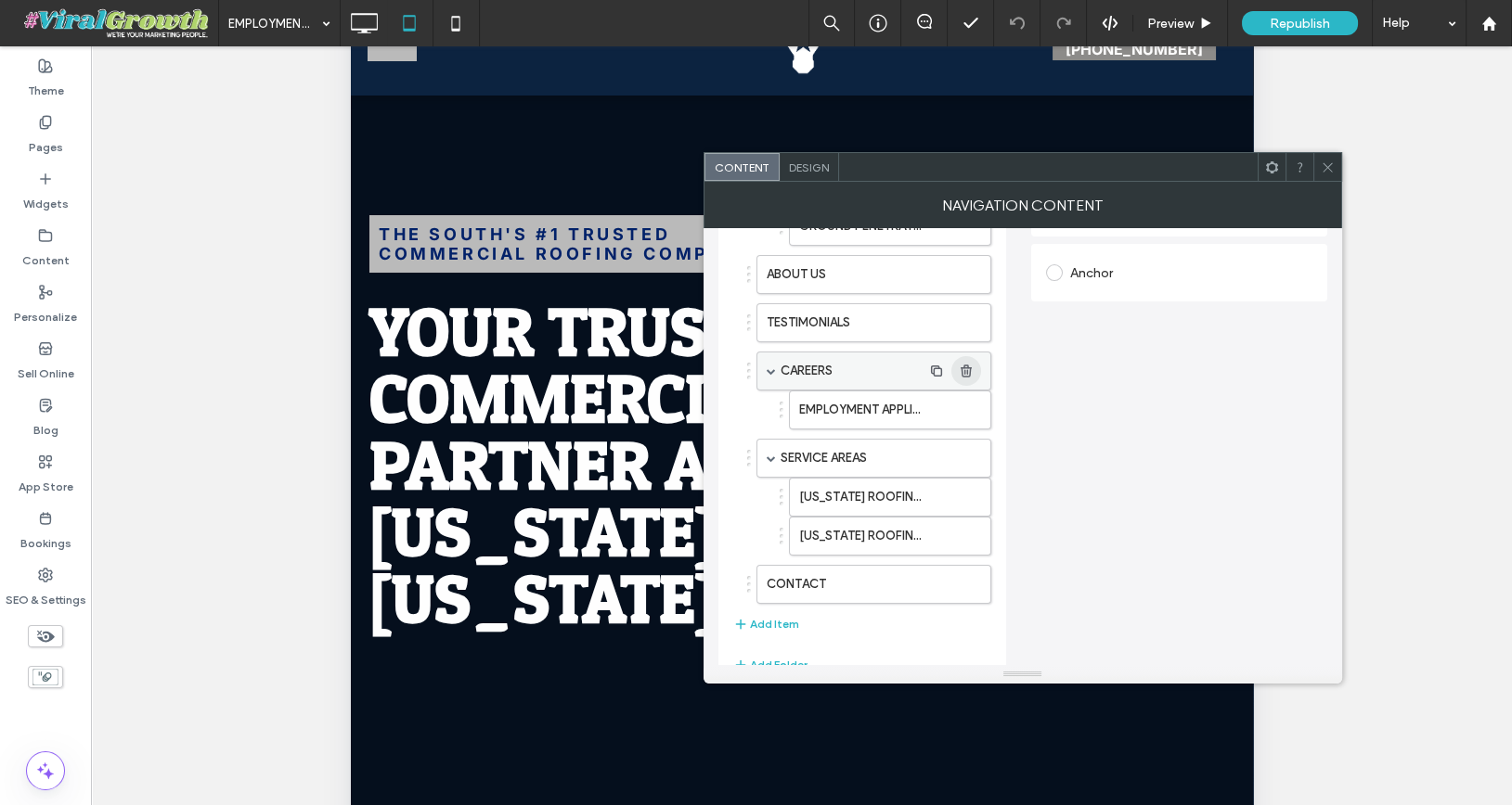
click at [970, 365] on use "button" at bounding box center [966, 371] width 11 height 12
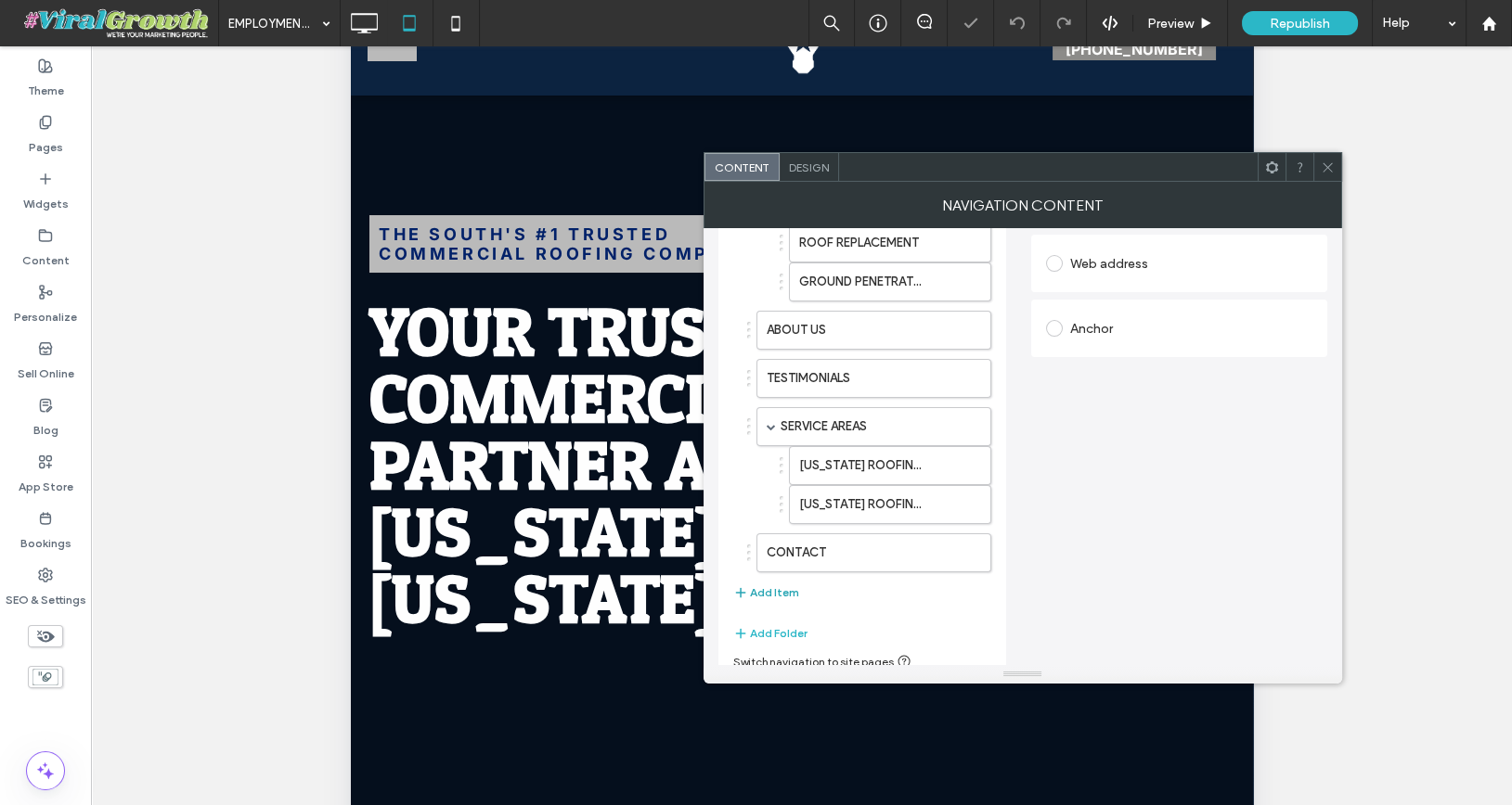
click at [756, 586] on button "Add Item" at bounding box center [766, 592] width 66 height 23
click at [815, 588] on label "HOME" at bounding box center [844, 601] width 155 height 38
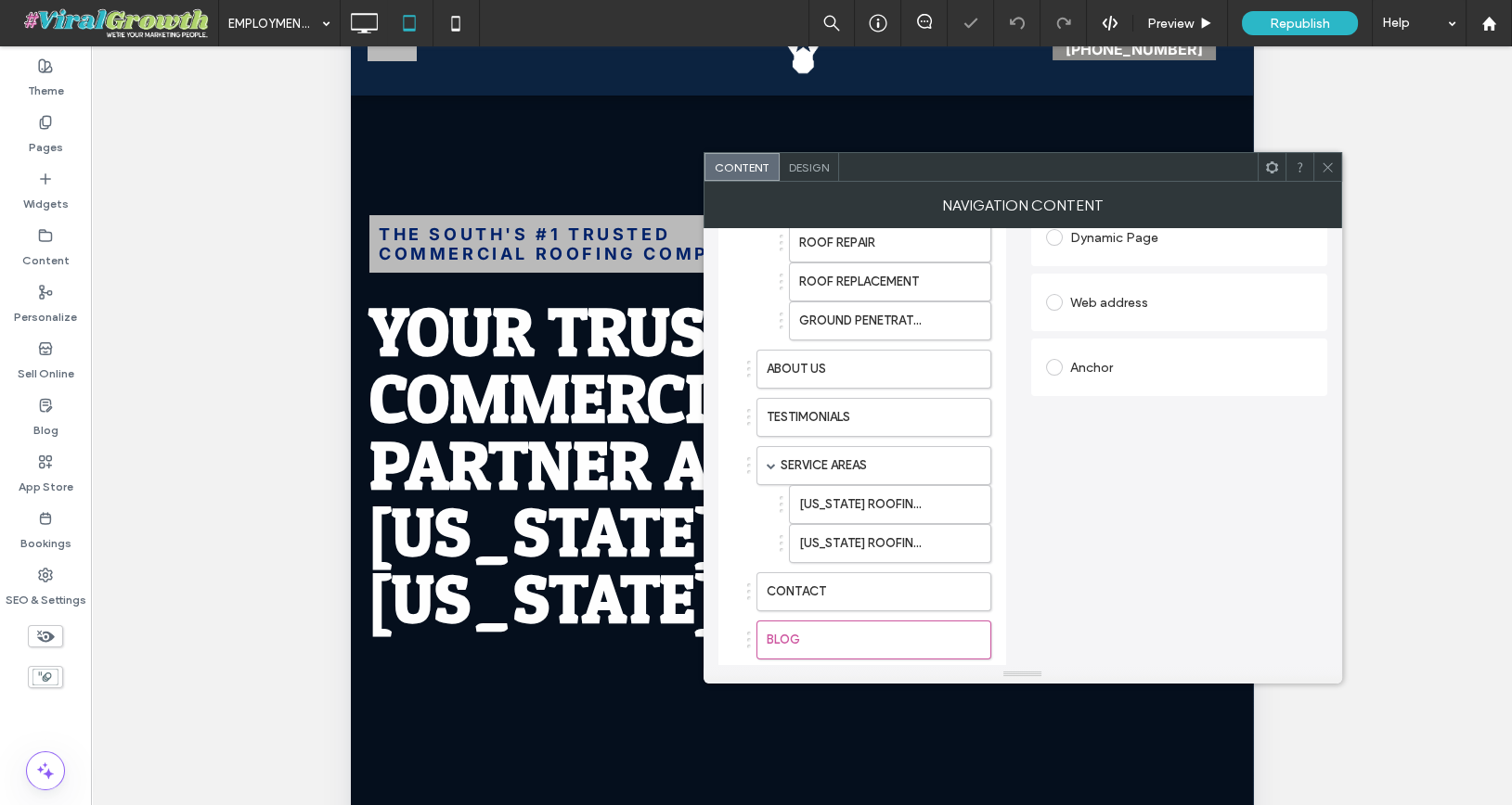
scroll to position [321, 0]
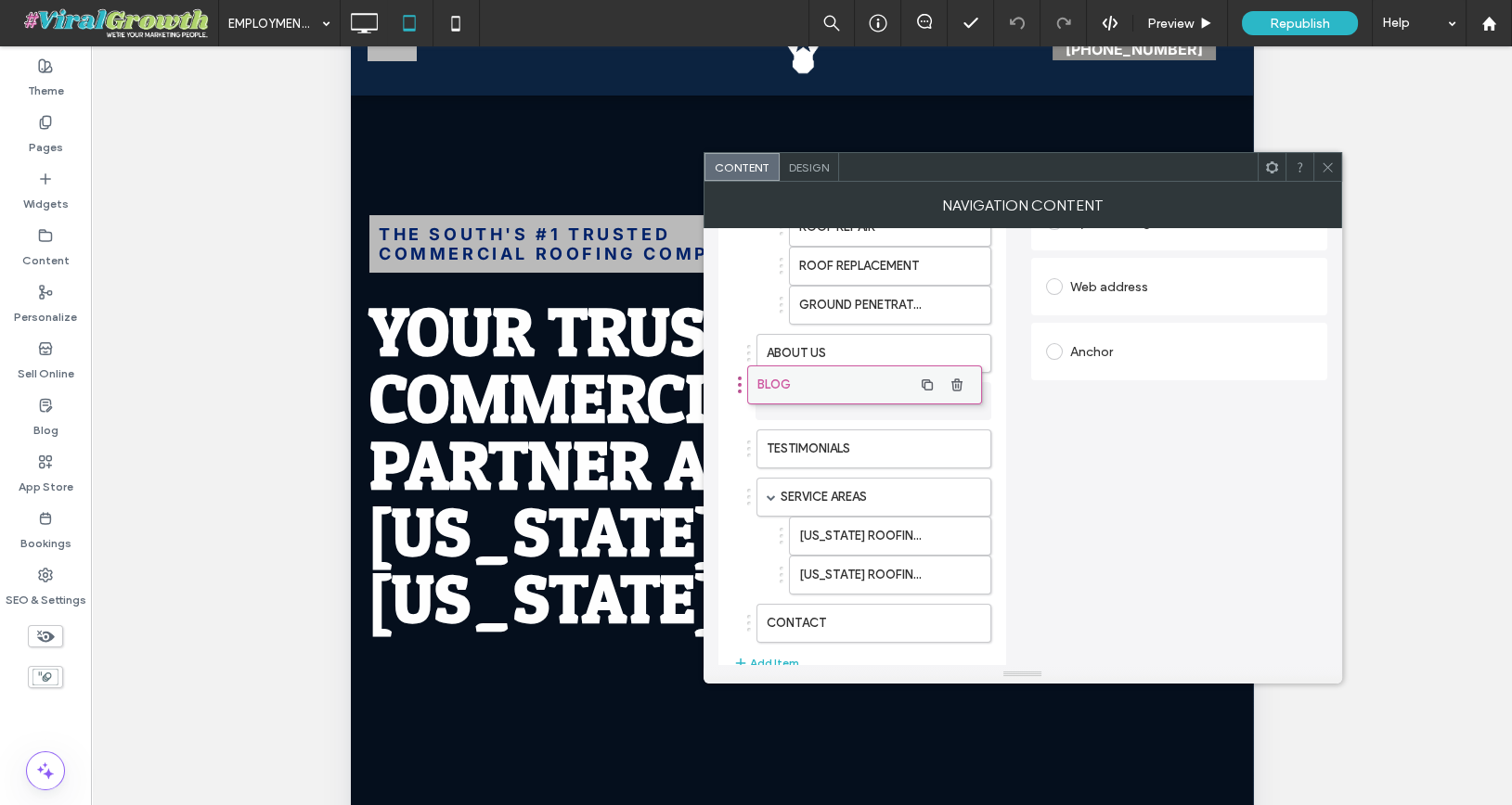
drag, startPoint x: 815, startPoint y: 611, endPoint x: 806, endPoint y: 384, distance: 227.2
click at [770, 653] on button "Add Item" at bounding box center [766, 664] width 66 height 23
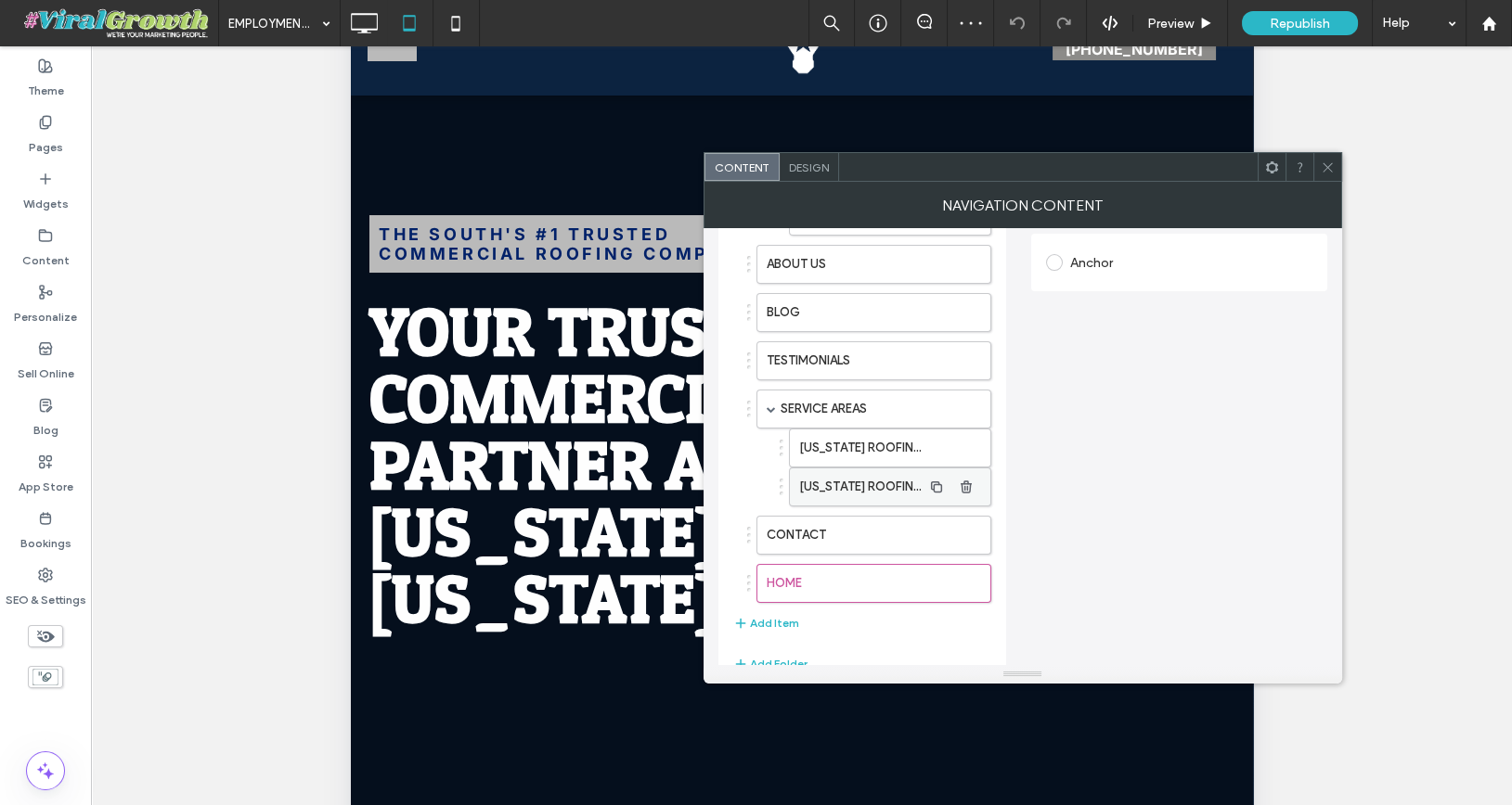
scroll to position [413, 0]
click at [838, 567] on label "HOME" at bounding box center [844, 580] width 155 height 38
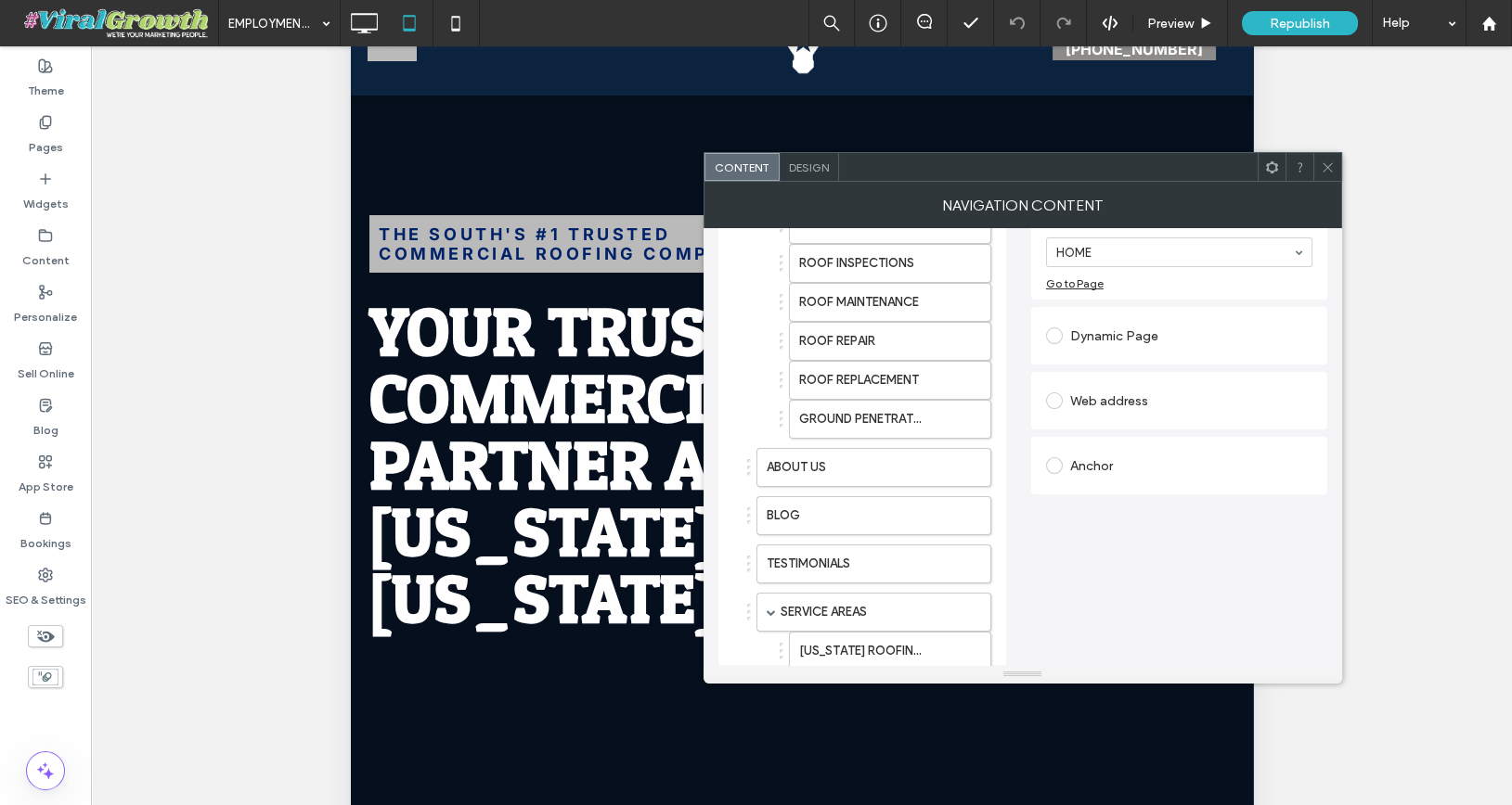
scroll to position [112, 0]
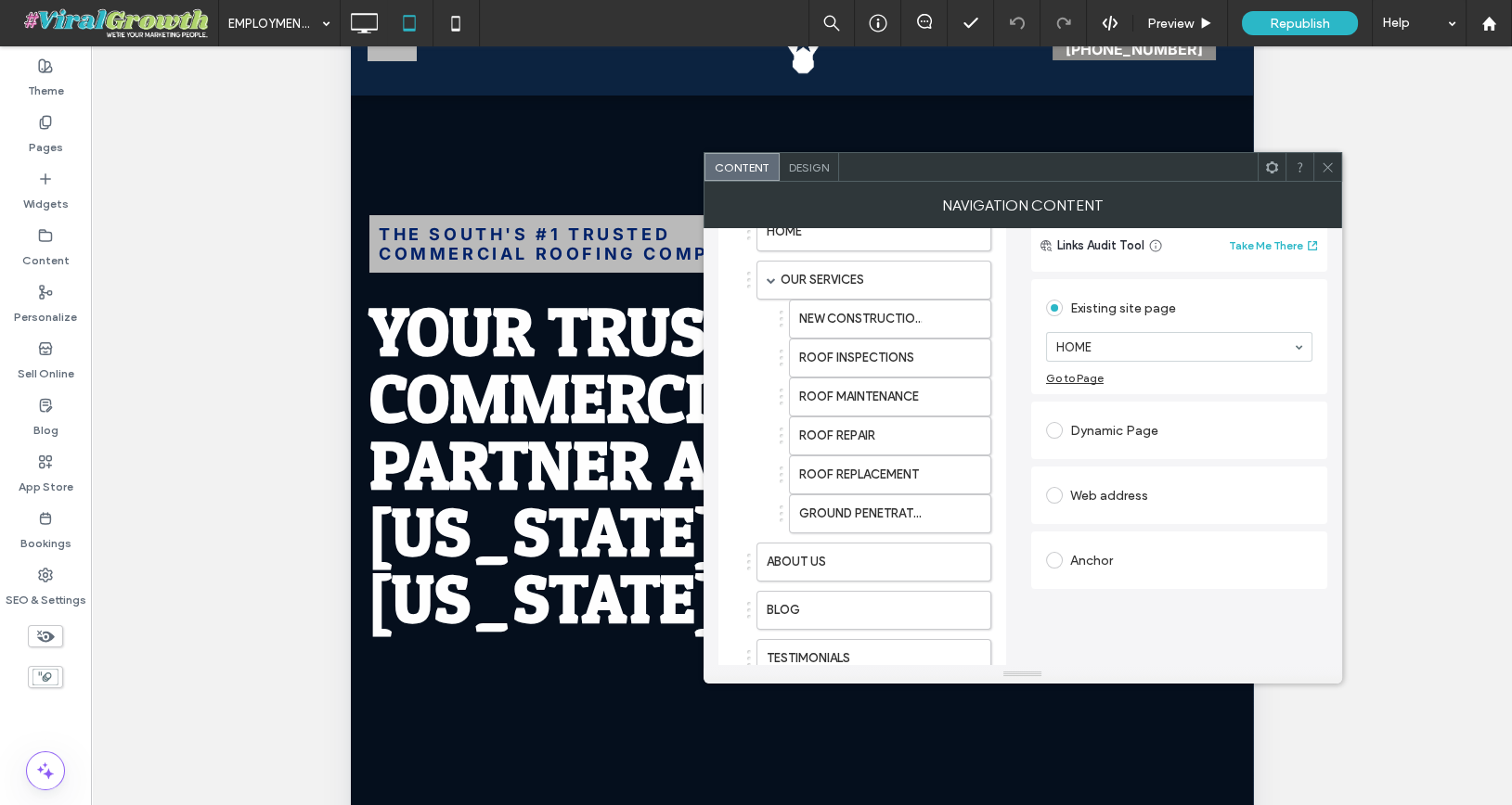
click at [1067, 490] on label at bounding box center [1058, 494] width 24 height 17
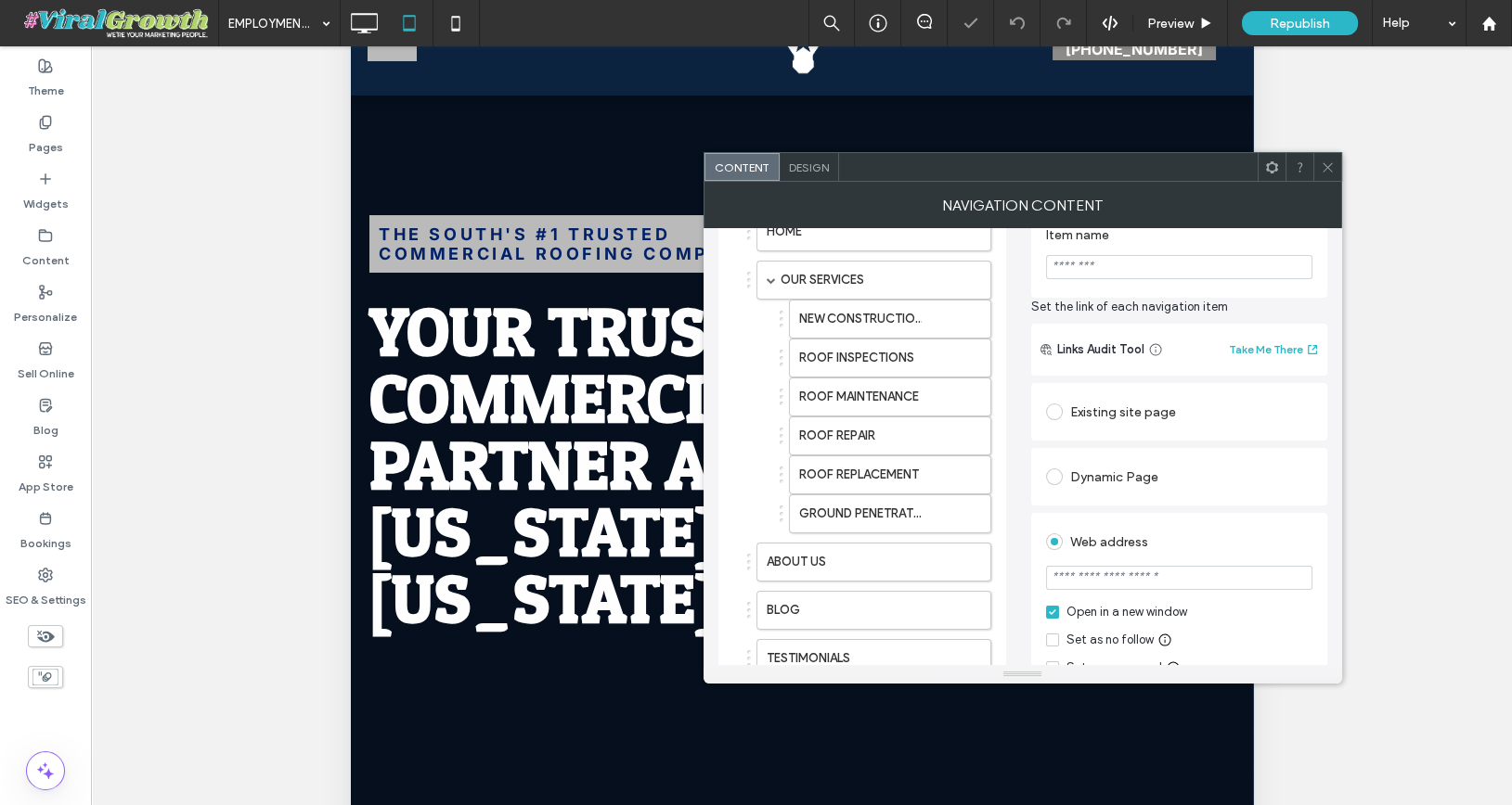
click at [1132, 579] on input "url" at bounding box center [1179, 578] width 266 height 24
paste input "**********"
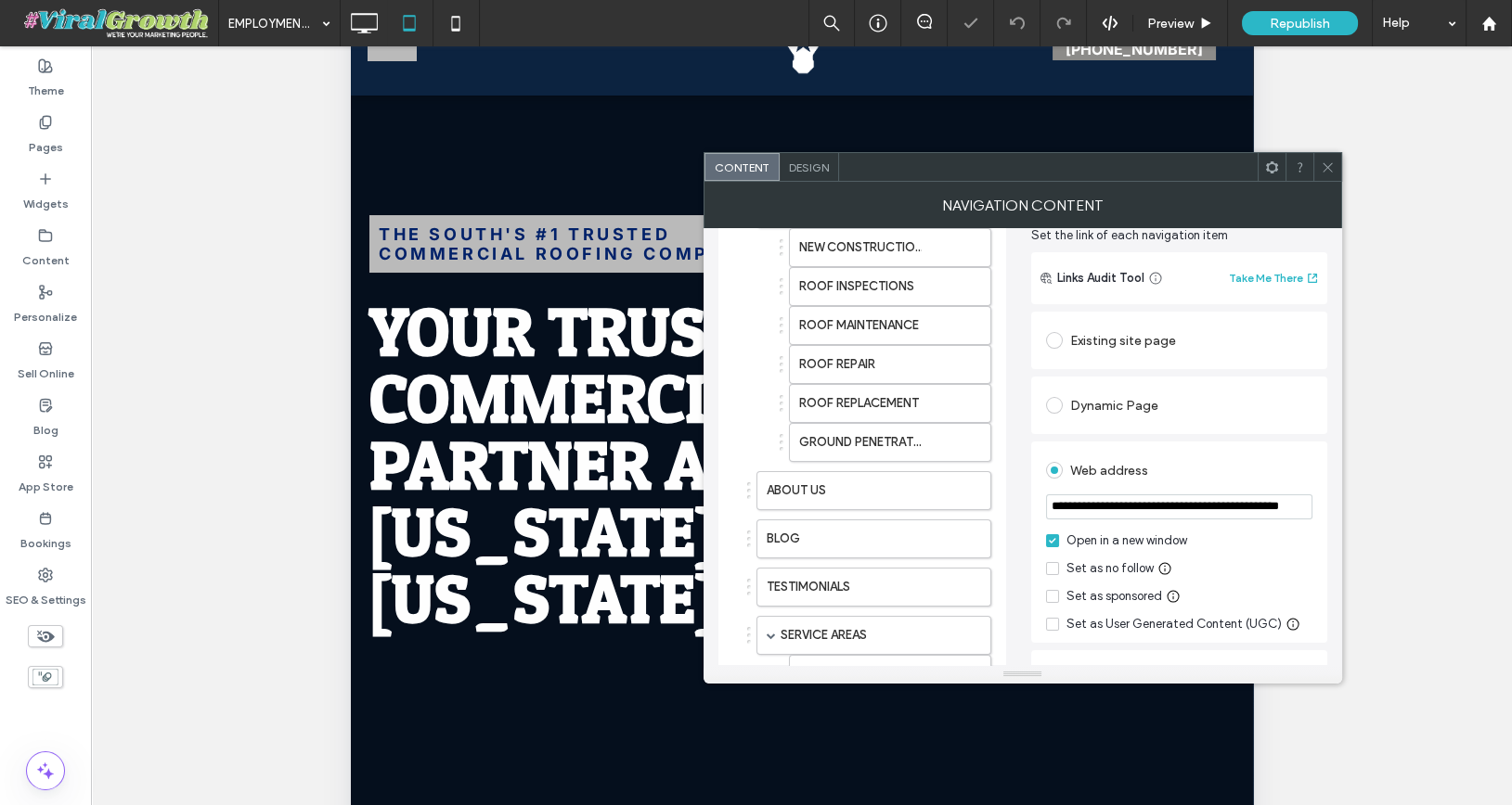
scroll to position [185, 0]
type input "**********"
click at [1054, 533] on span at bounding box center [1052, 539] width 13 height 13
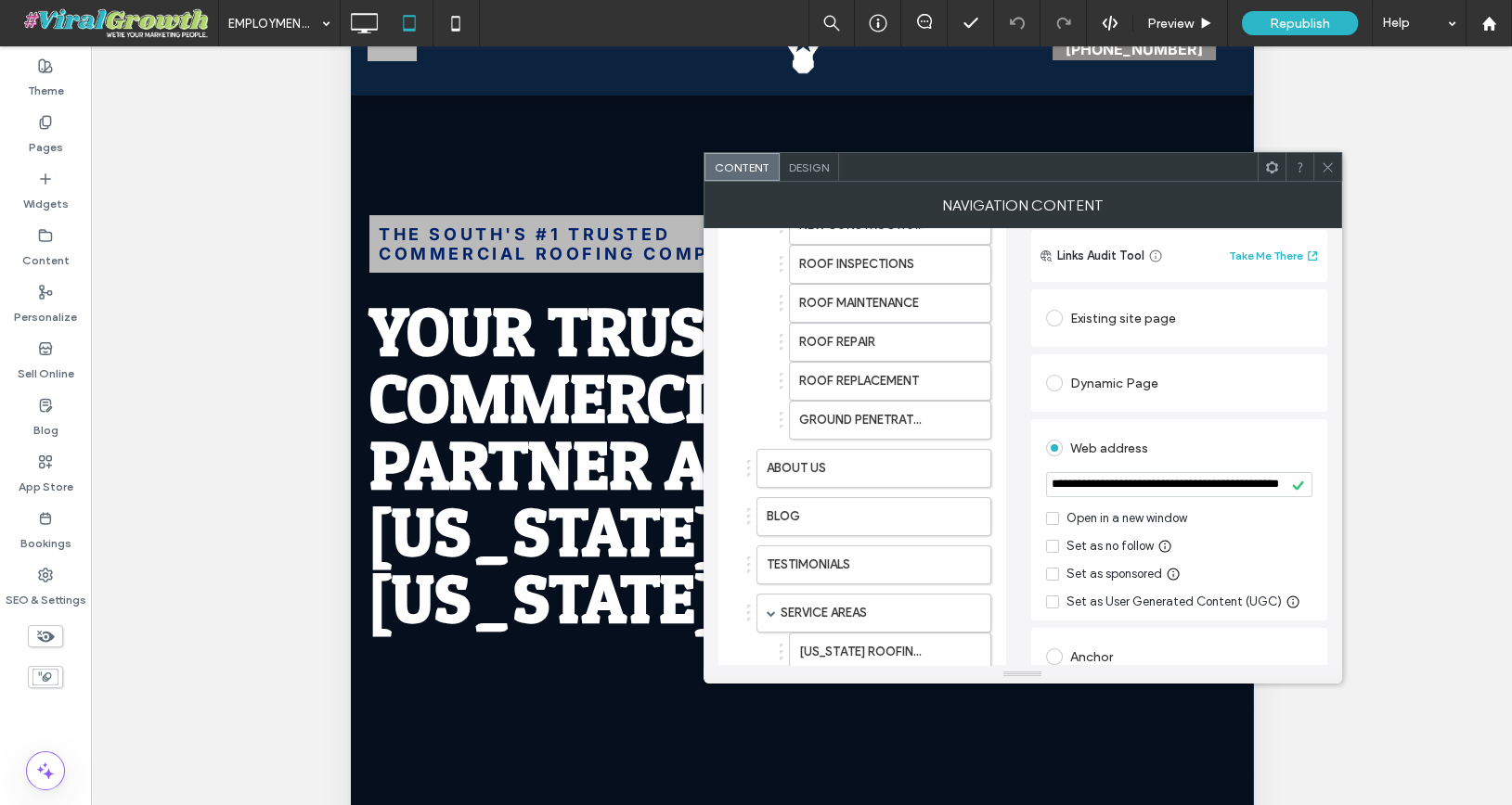
scroll to position [38, 0]
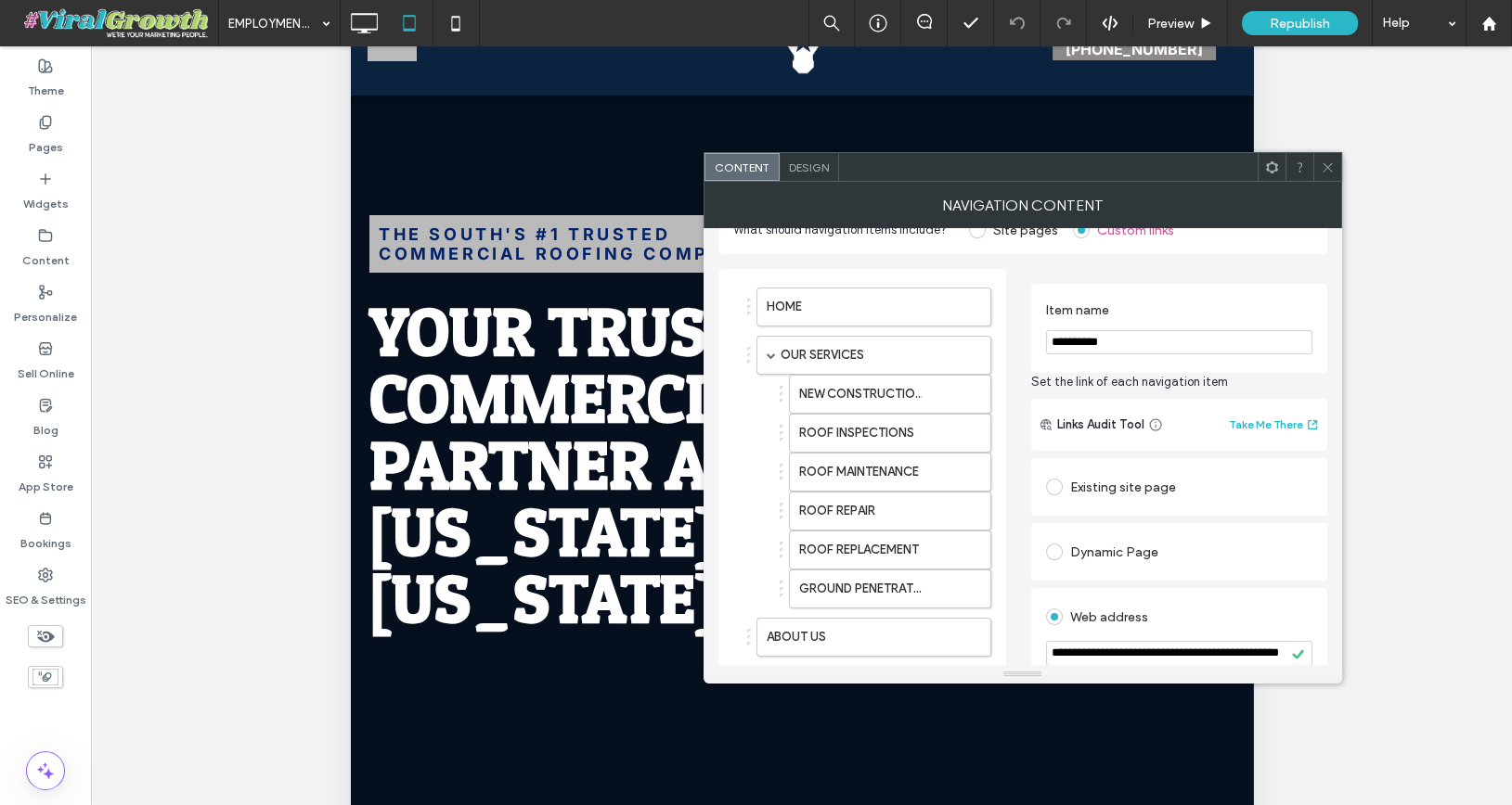
click at [1140, 338] on input "**********" at bounding box center [1179, 342] width 266 height 24
type input "*******"
click at [1095, 290] on div "Item name *******" at bounding box center [1179, 328] width 296 height 89
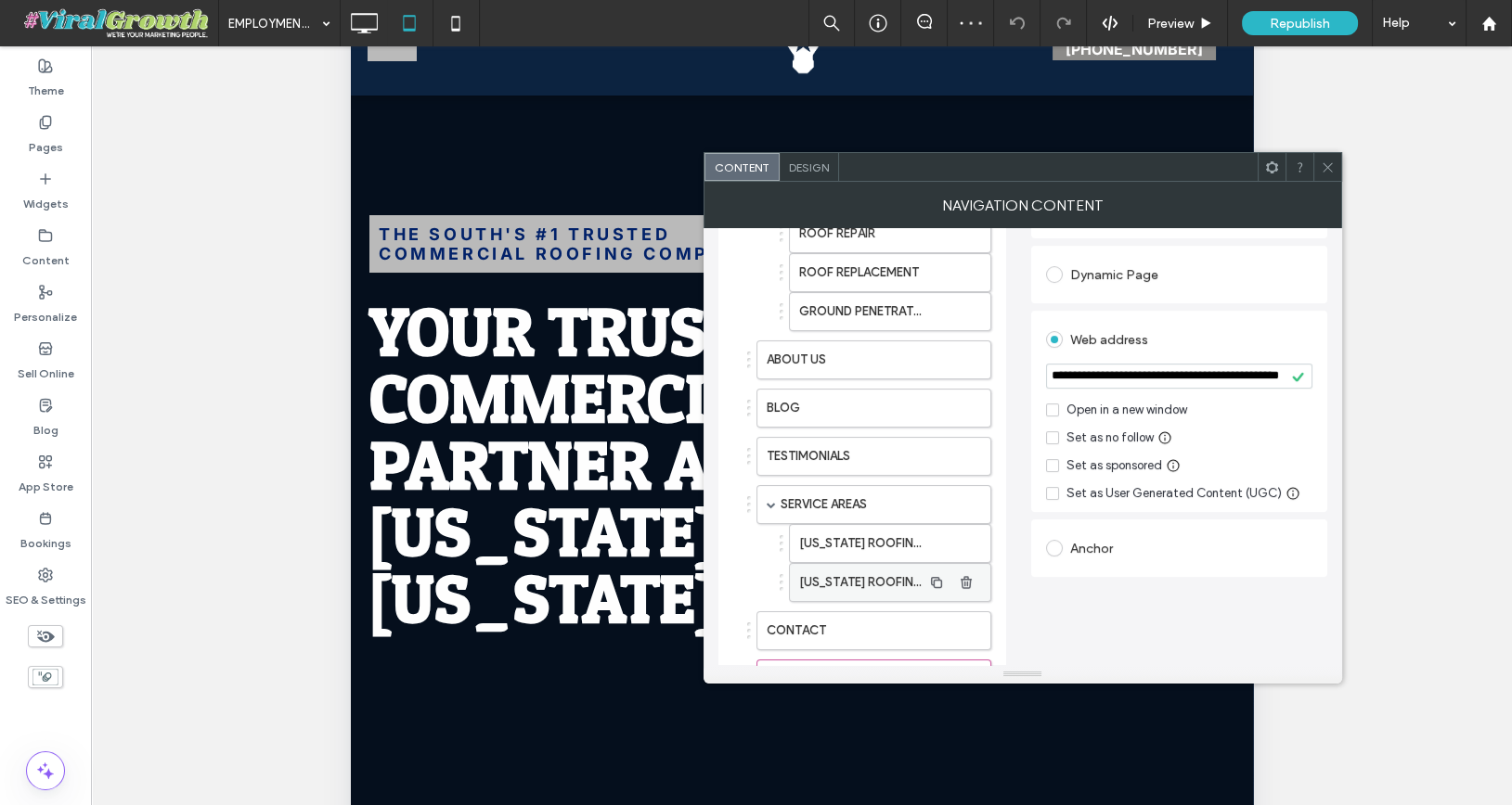
scroll to position [400, 0]
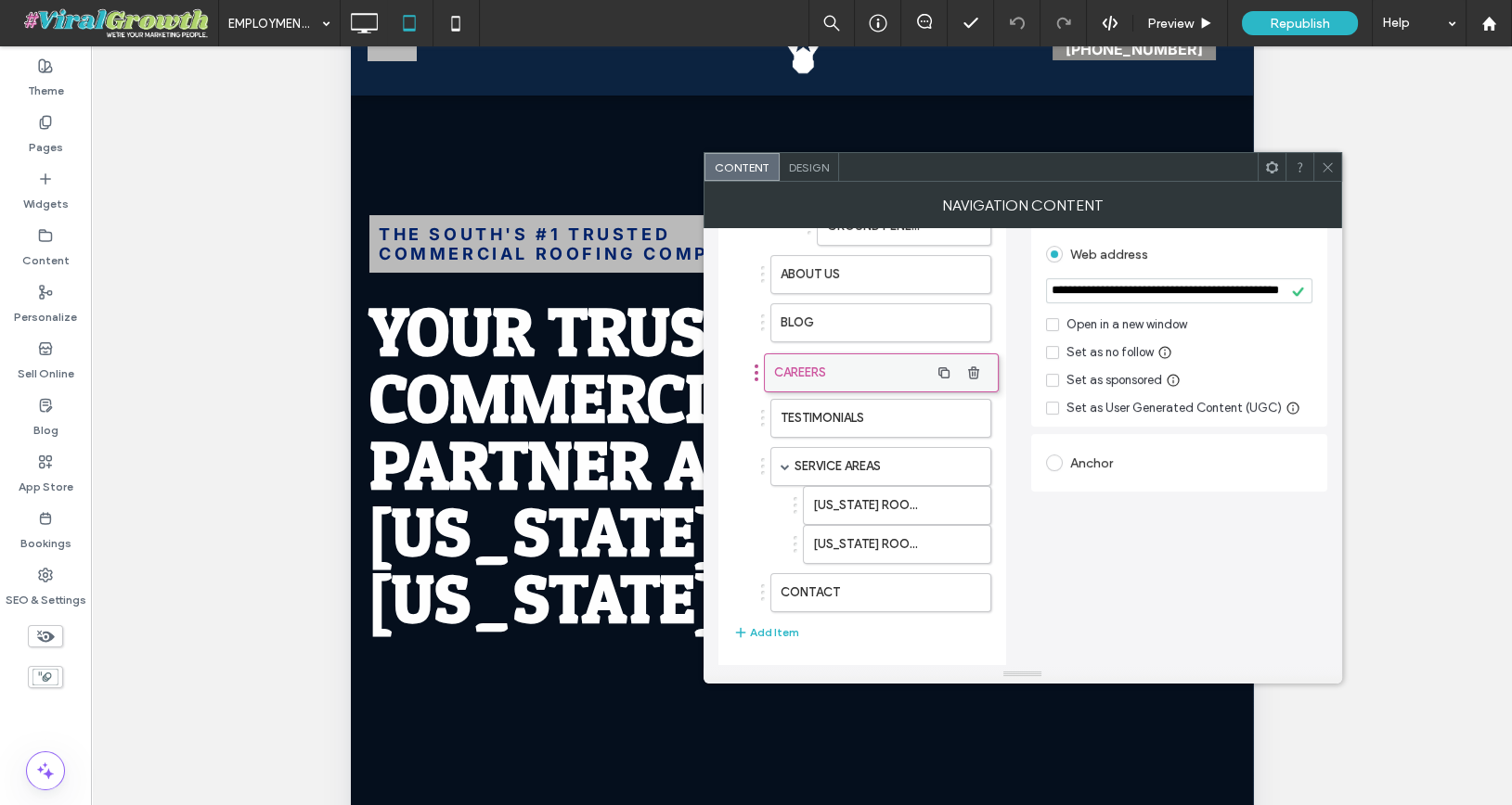
drag, startPoint x: 834, startPoint y: 574, endPoint x: 842, endPoint y: 366, distance: 208.2
click at [1329, 173] on span at bounding box center [1328, 167] width 14 height 28
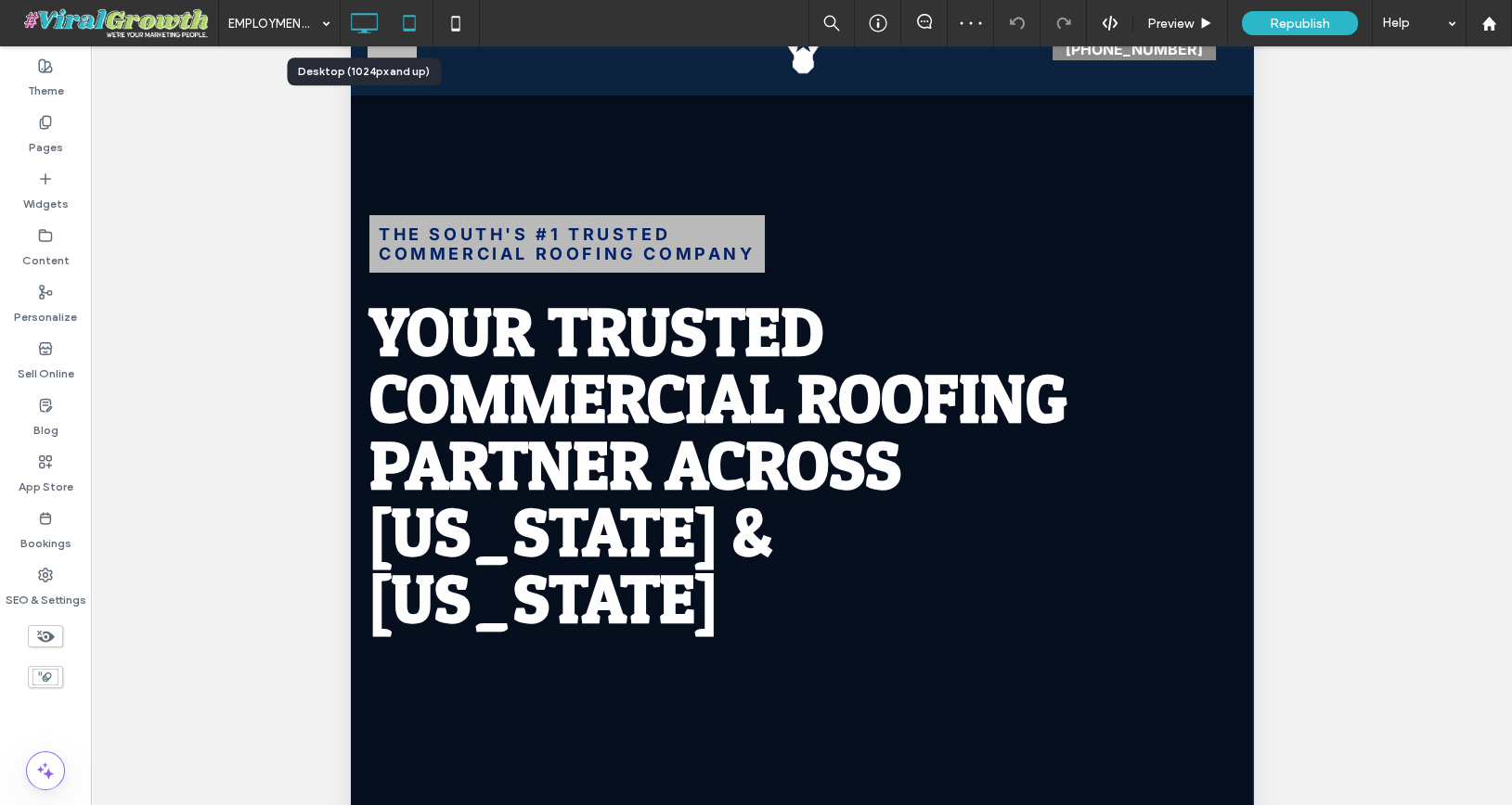
click at [361, 23] on icon at bounding box center [364, 24] width 38 height 38
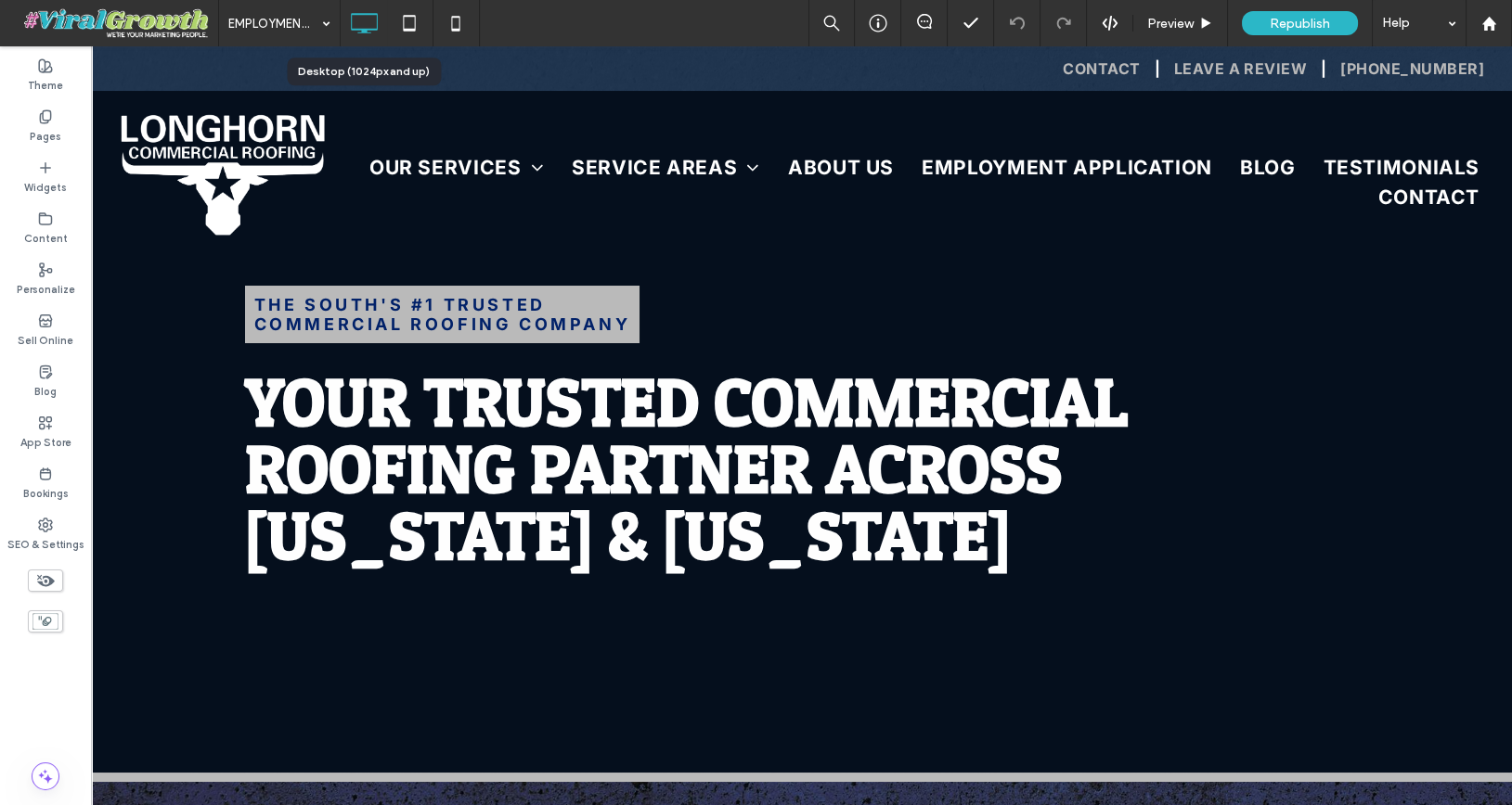
scroll to position [0, 0]
click at [1298, 24] on span "Republish" at bounding box center [1299, 24] width 60 height 16
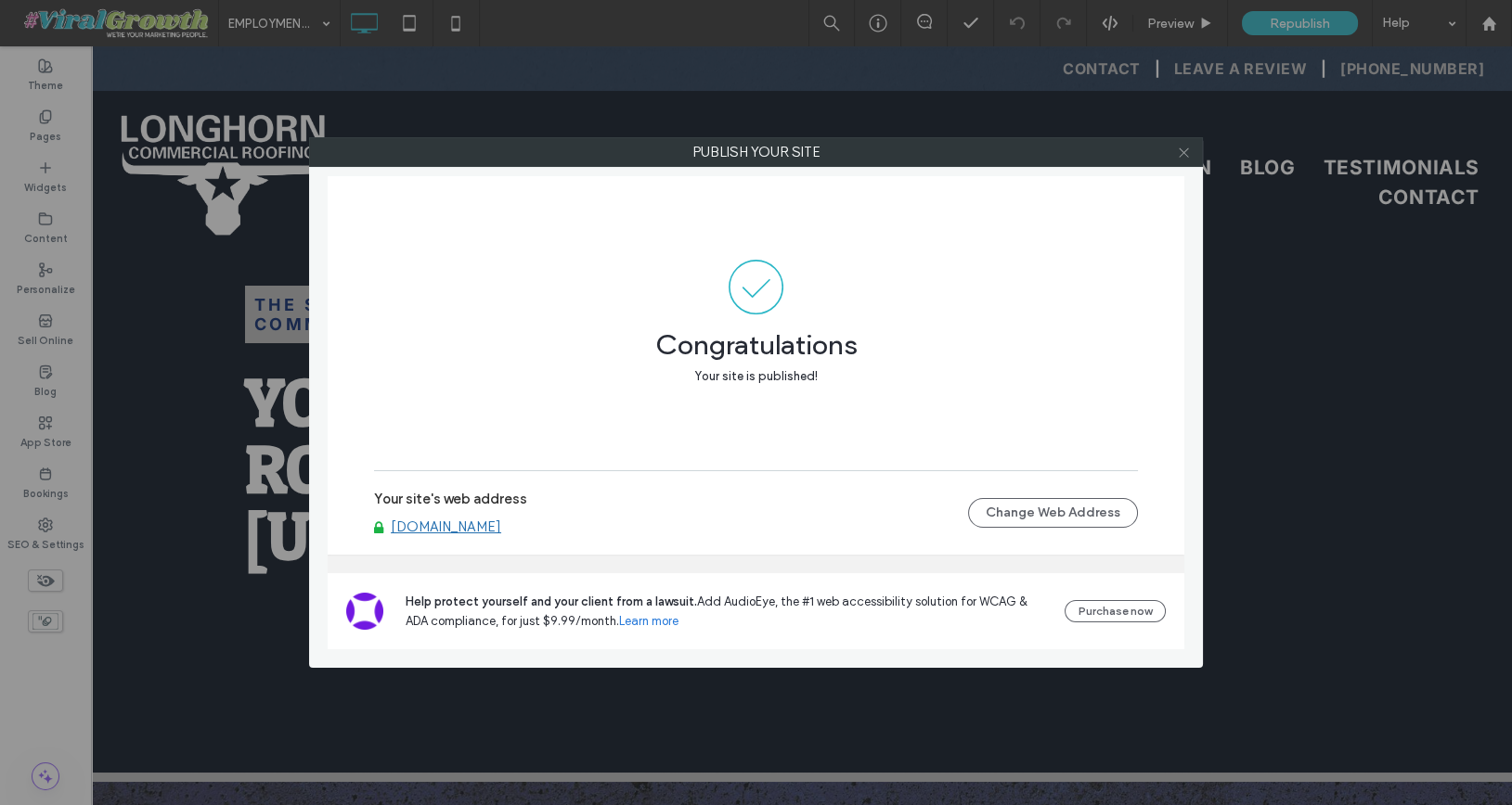
click at [1182, 155] on icon at bounding box center [1183, 152] width 14 height 14
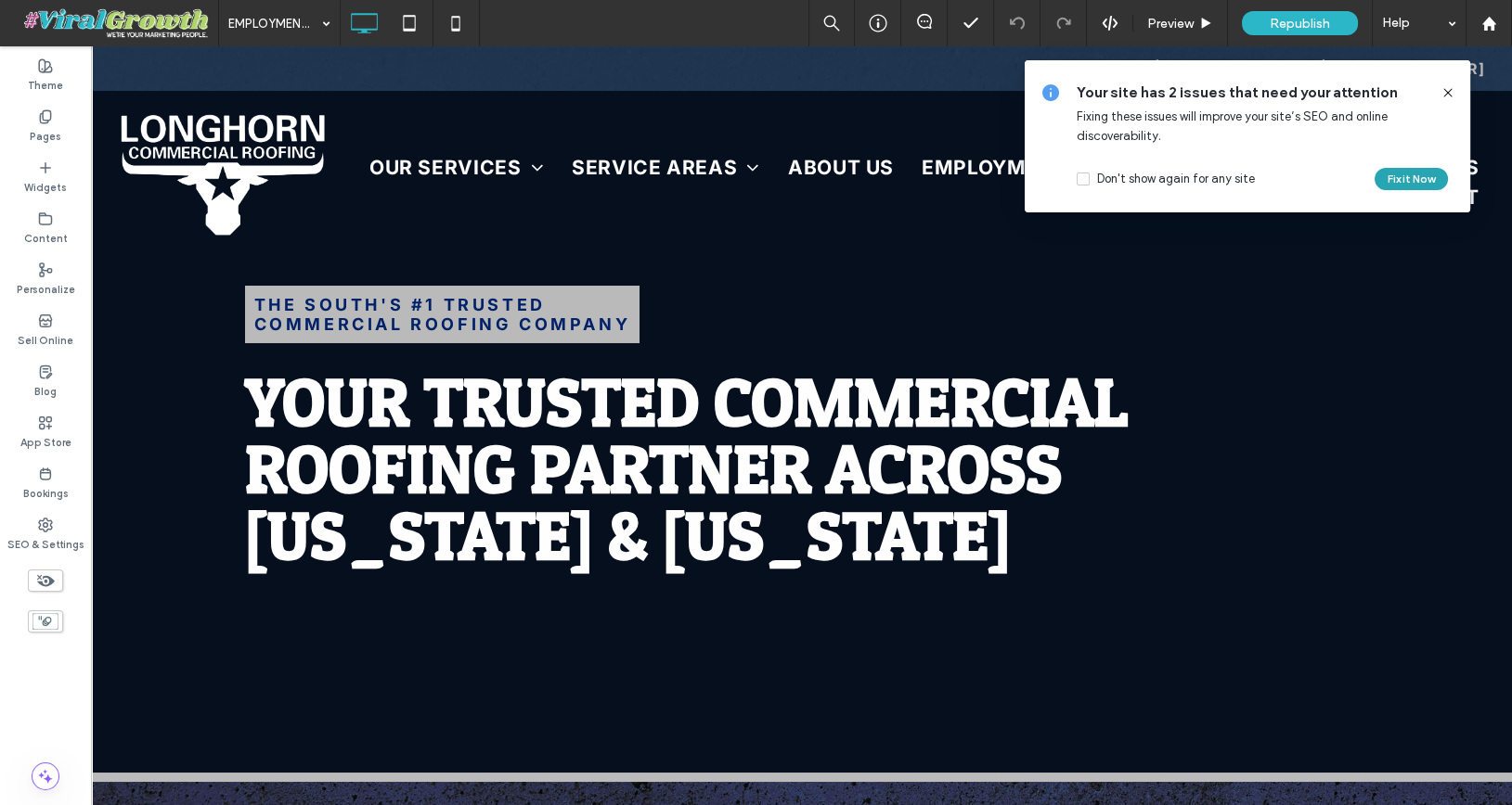
click at [1418, 176] on button "Fix it Now" at bounding box center [1411, 179] width 73 height 23
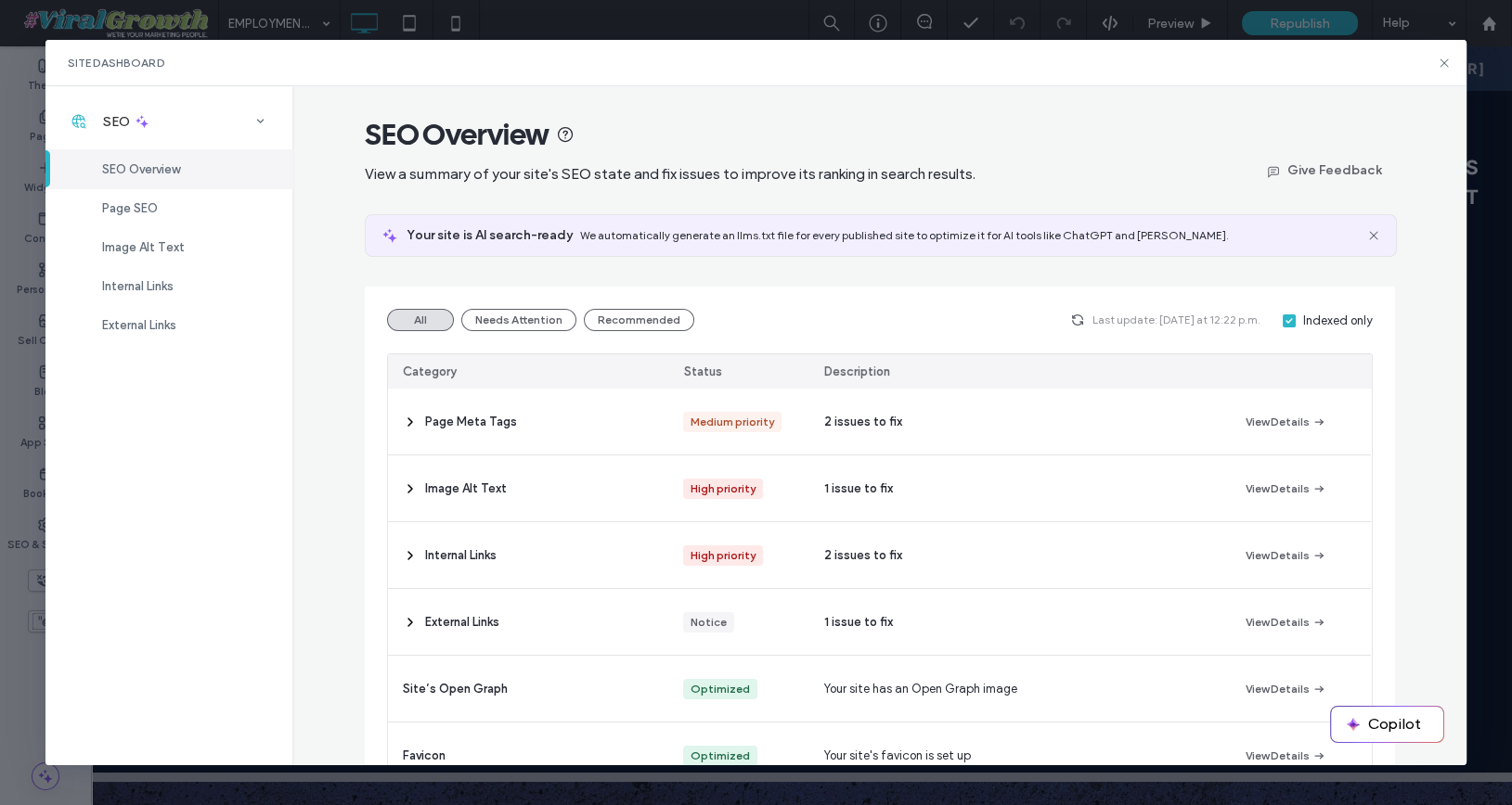
click at [1452, 57] on div "Site Dashboard" at bounding box center [756, 62] width 1421 height 46
click at [1443, 61] on icon at bounding box center [1444, 62] width 15 height 15
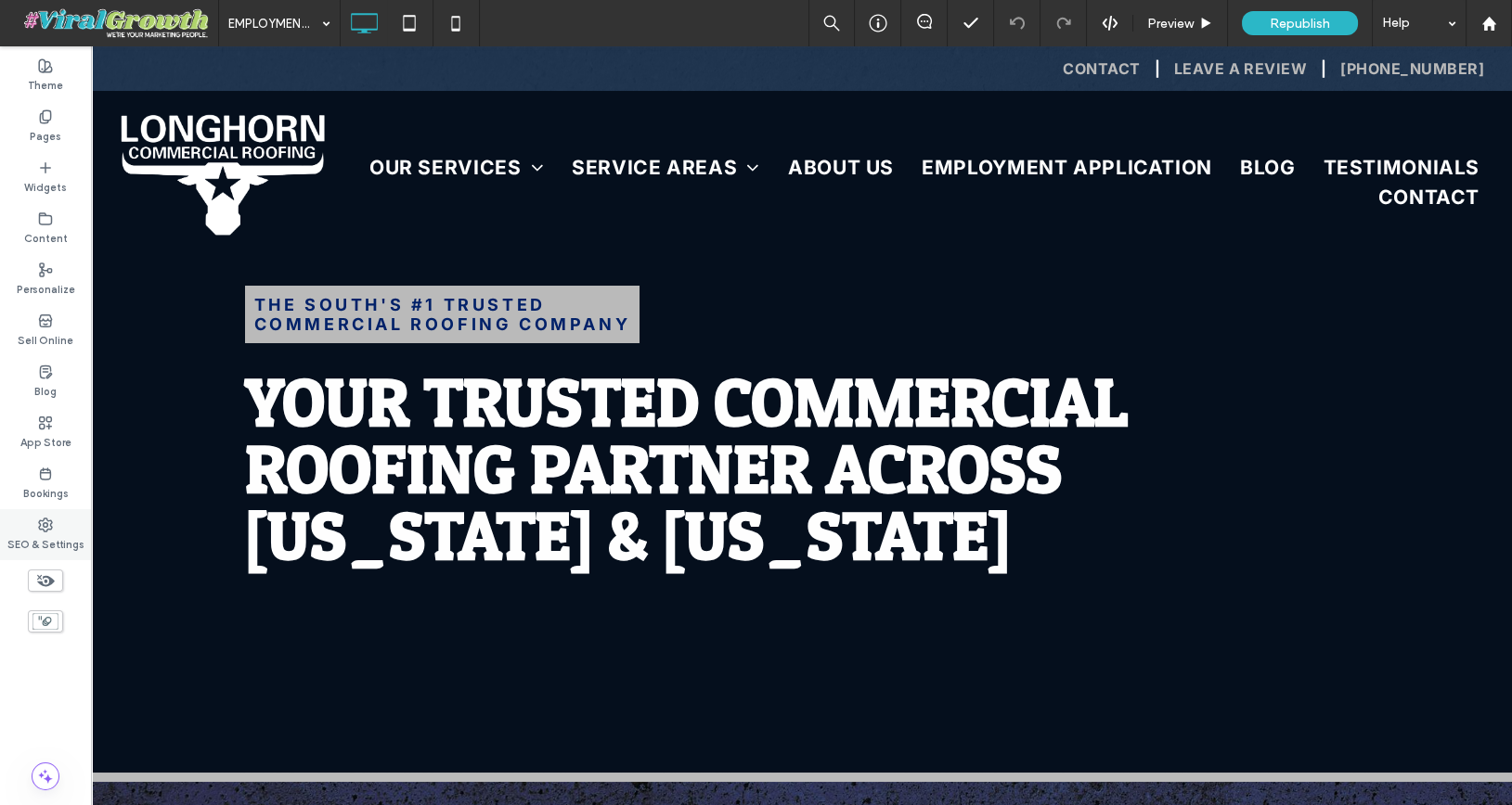
click at [50, 526] on icon at bounding box center [45, 524] width 15 height 15
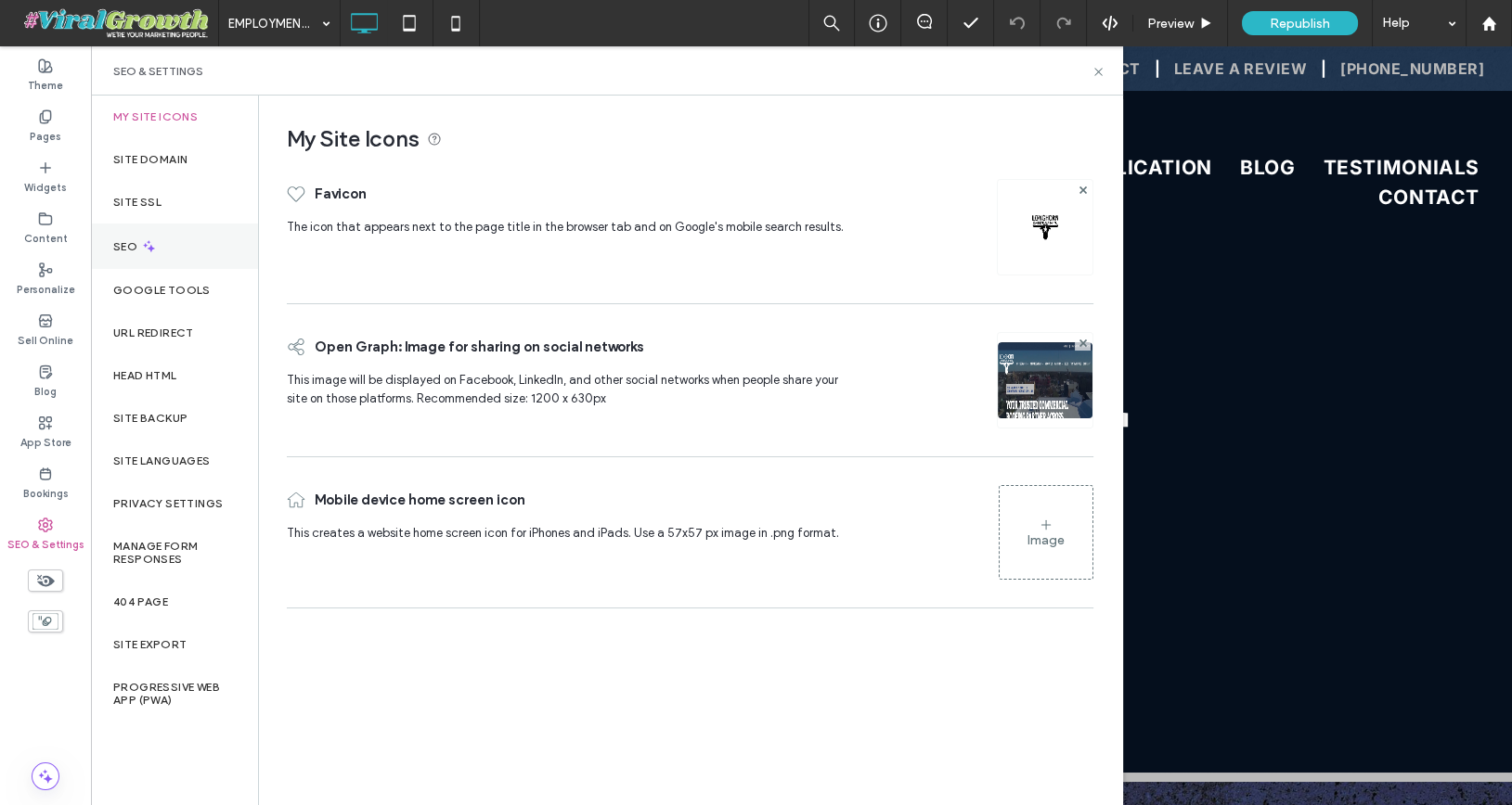
click at [177, 238] on div "SEO" at bounding box center [174, 246] width 167 height 45
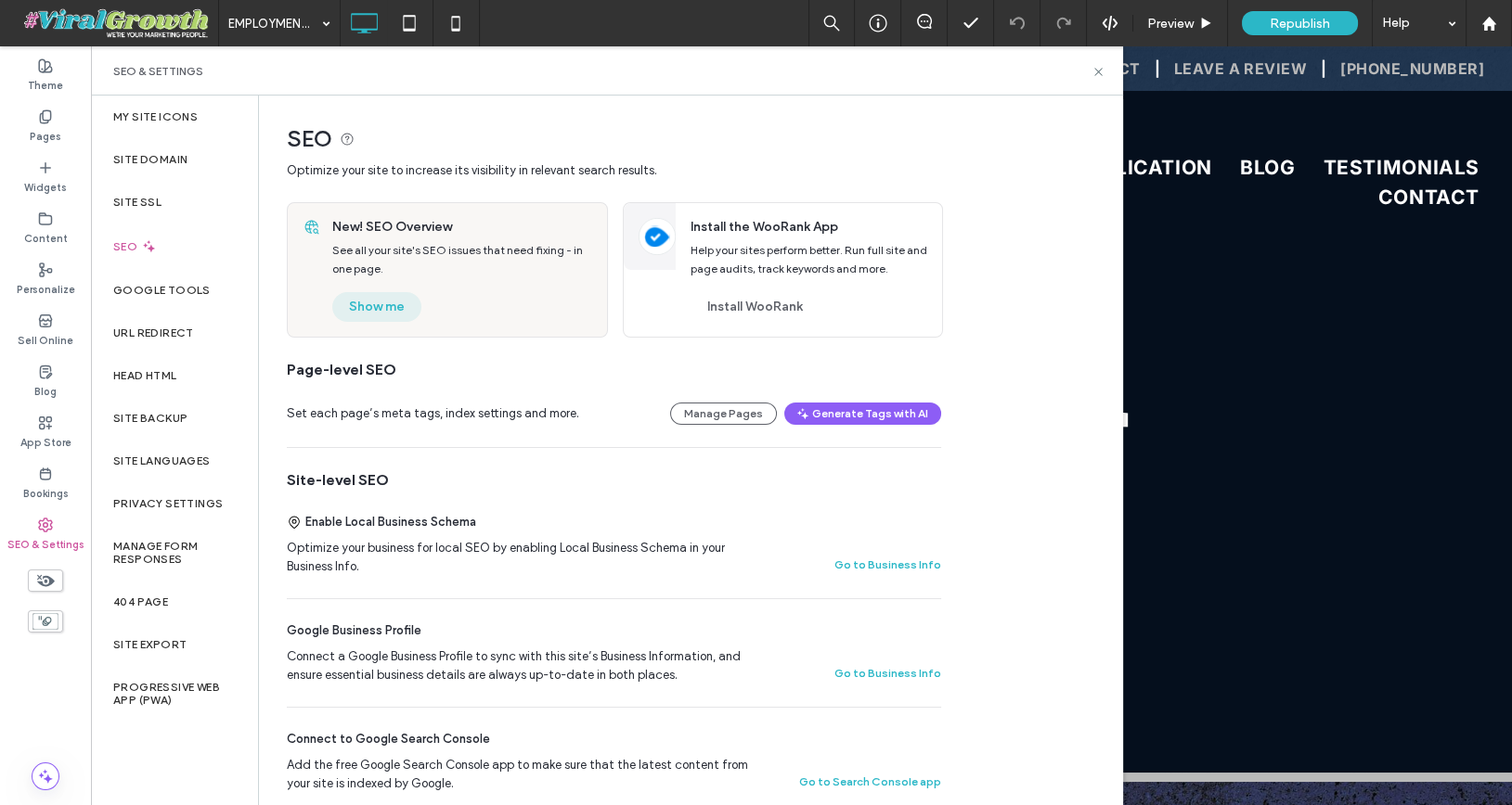
click at [381, 309] on button "Show me" at bounding box center [377, 307] width 89 height 30
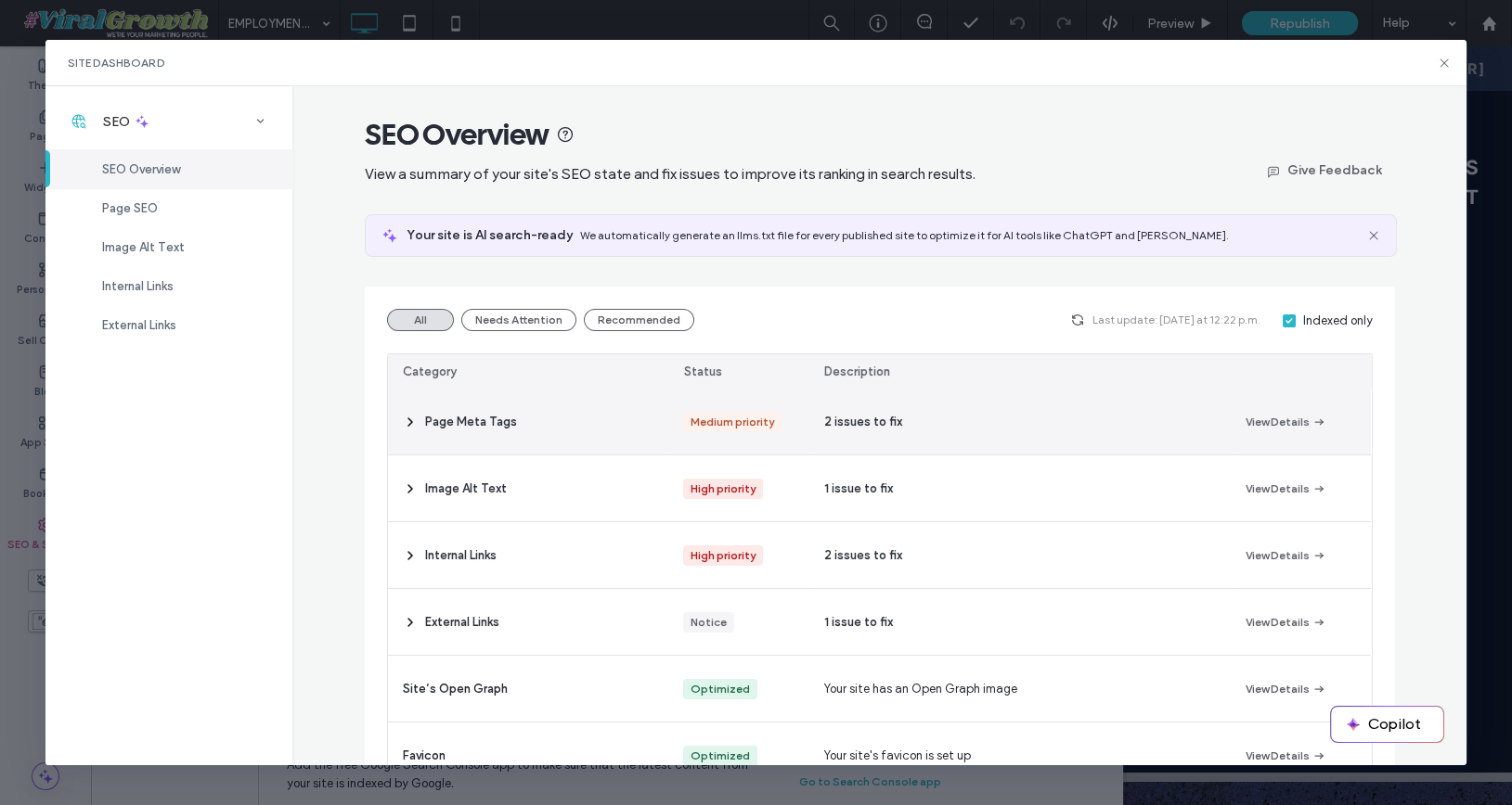
click at [412, 419] on icon at bounding box center [410, 421] width 15 height 15
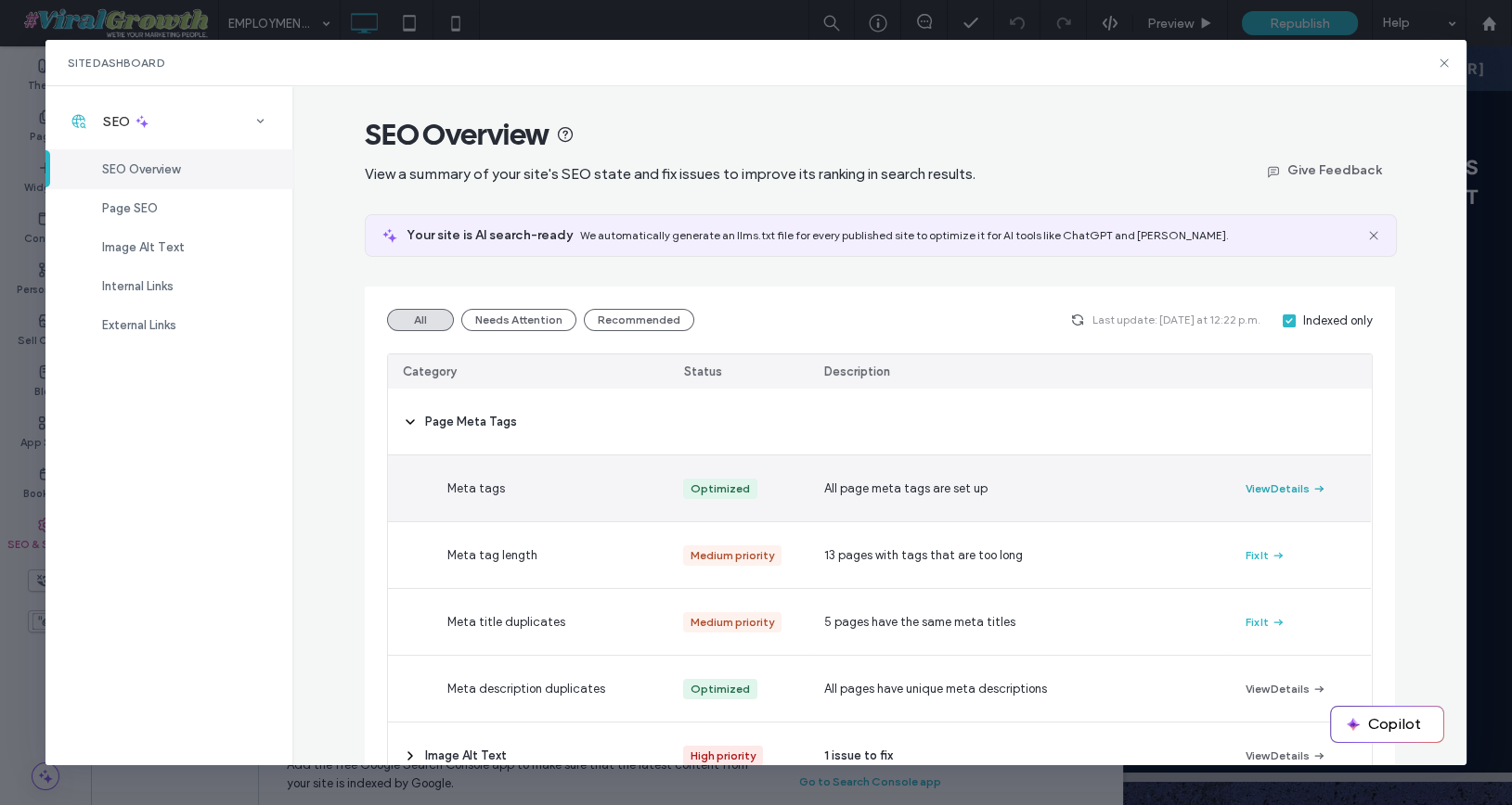
click at [1279, 492] on button "View Details" at bounding box center [1286, 489] width 81 height 23
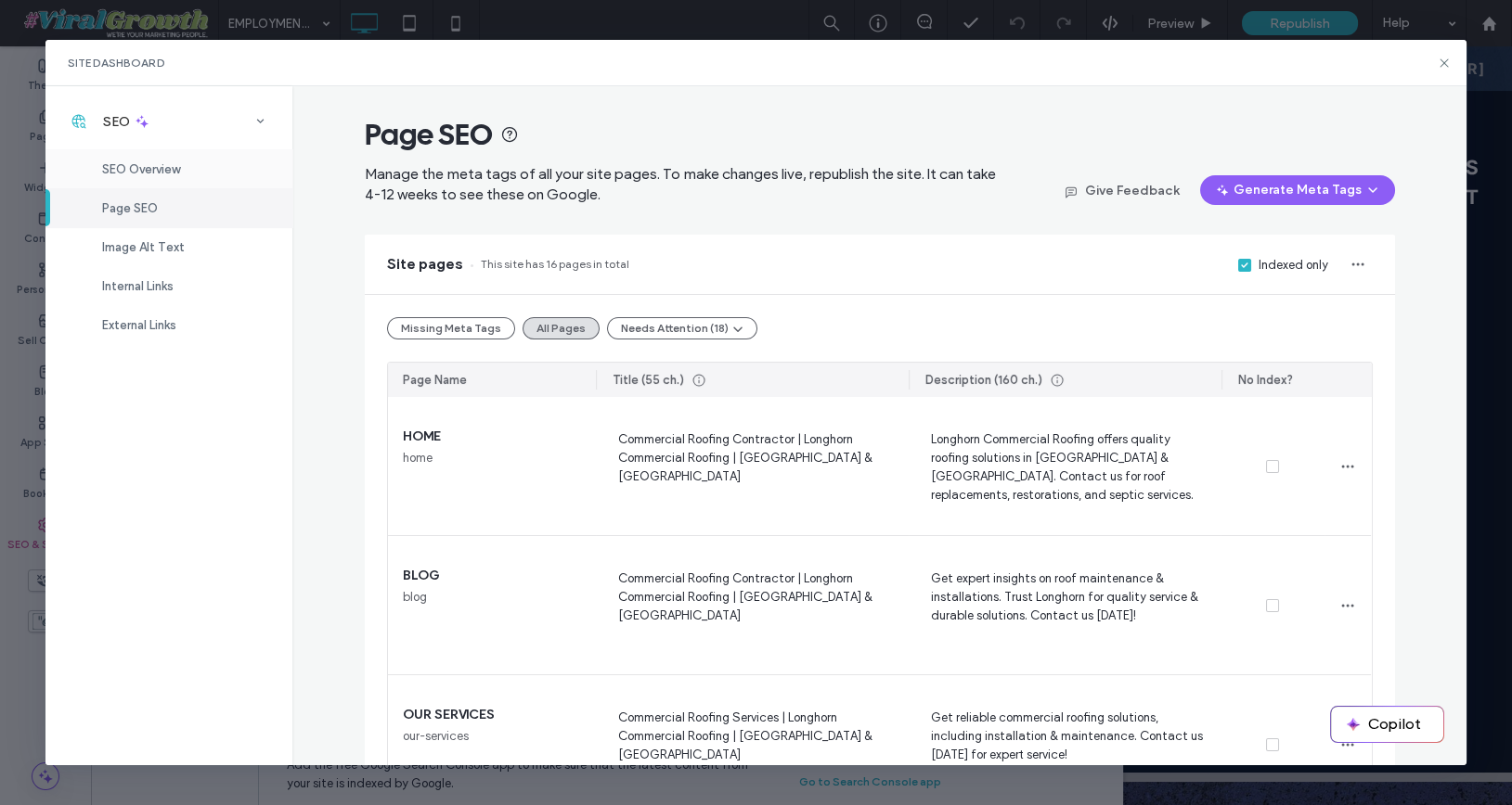
click at [145, 172] on span "SEO Overview" at bounding box center [141, 169] width 78 height 14
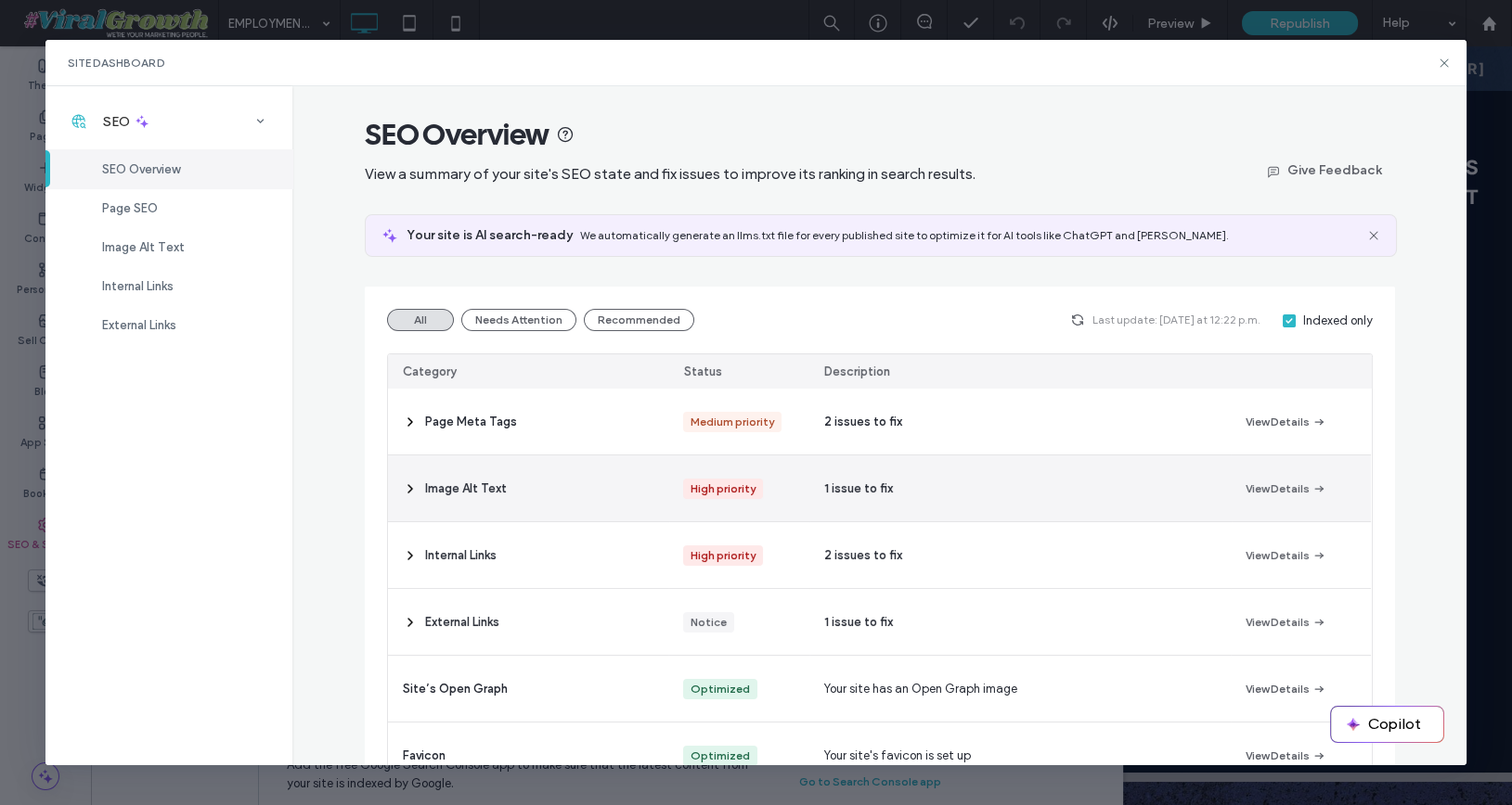
click at [900, 474] on div "1 issue to fix" at bounding box center [1020, 489] width 422 height 66
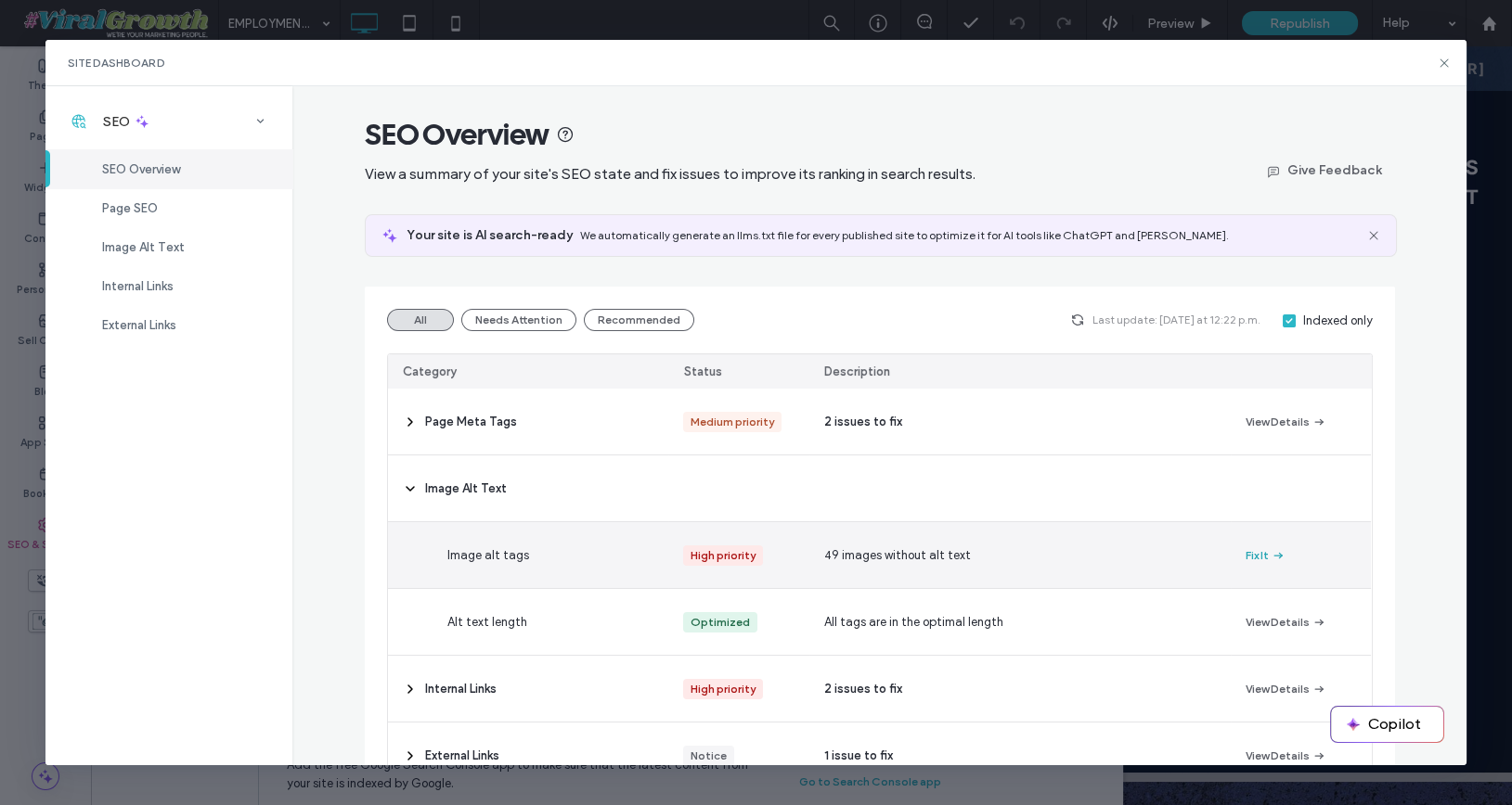
click at [1270, 558] on span "button" at bounding box center [1276, 556] width 17 height 21
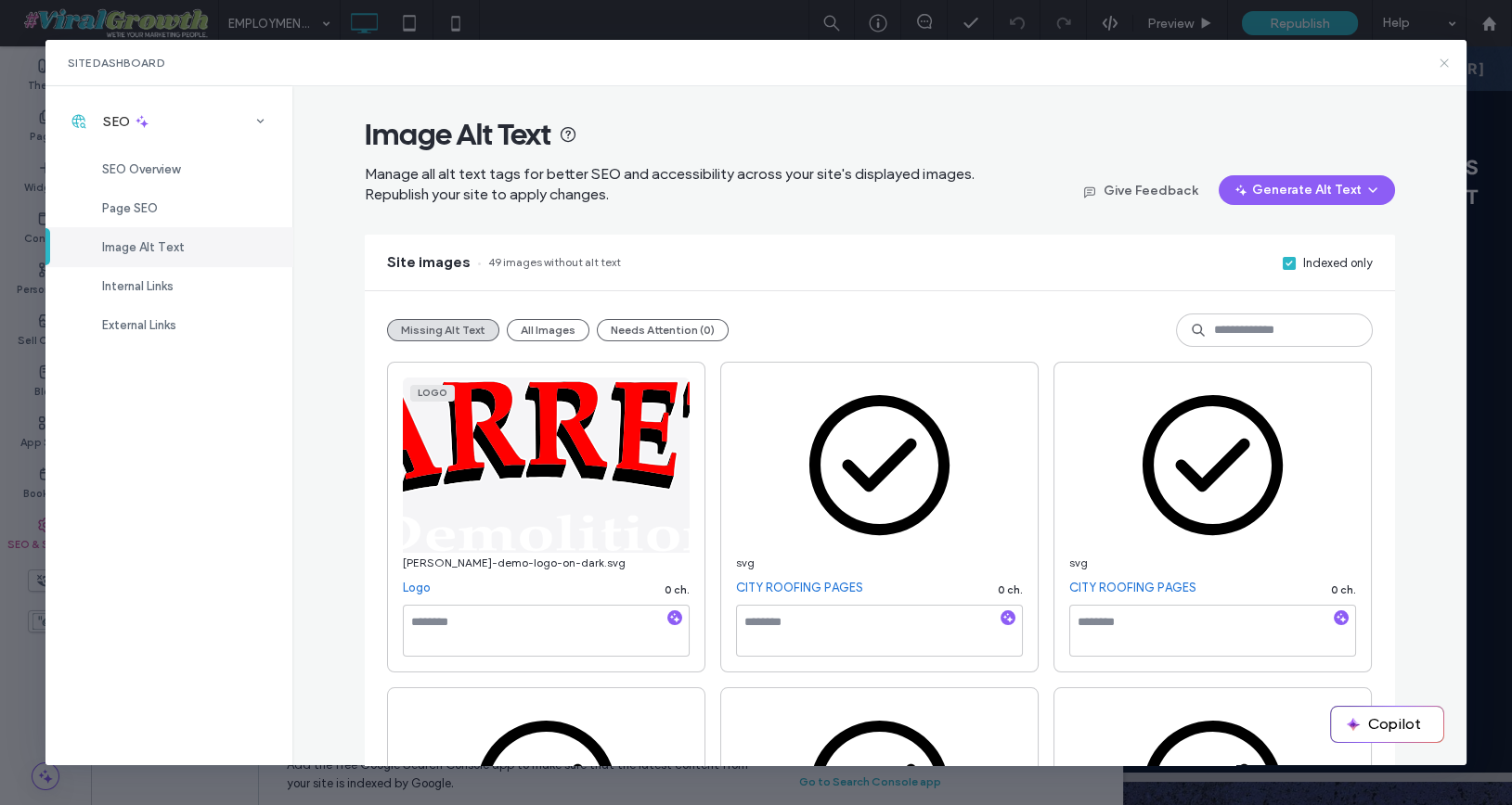
click at [1448, 67] on icon at bounding box center [1444, 62] width 15 height 15
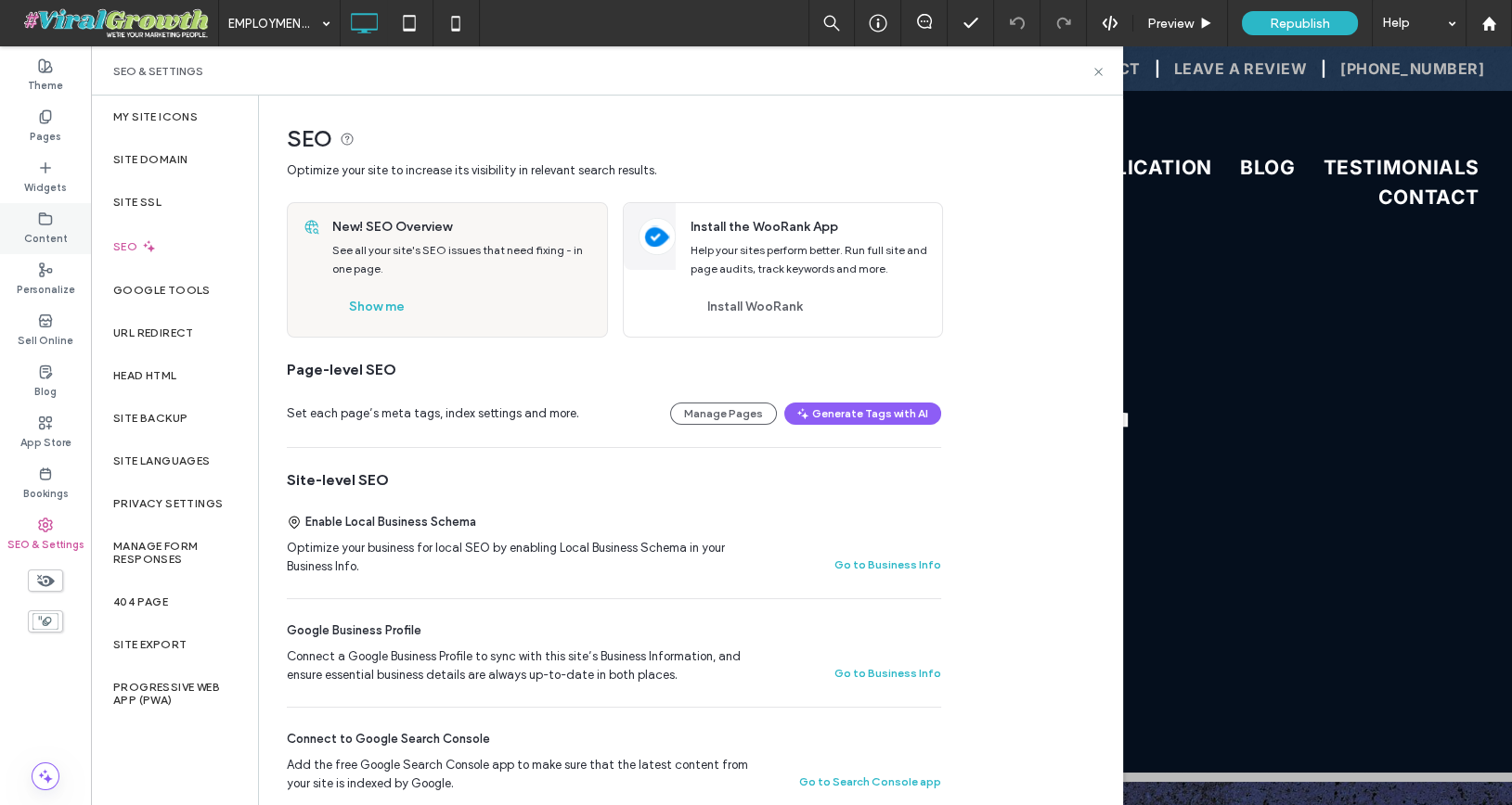
click at [38, 224] on div "Content" at bounding box center [46, 228] width 91 height 51
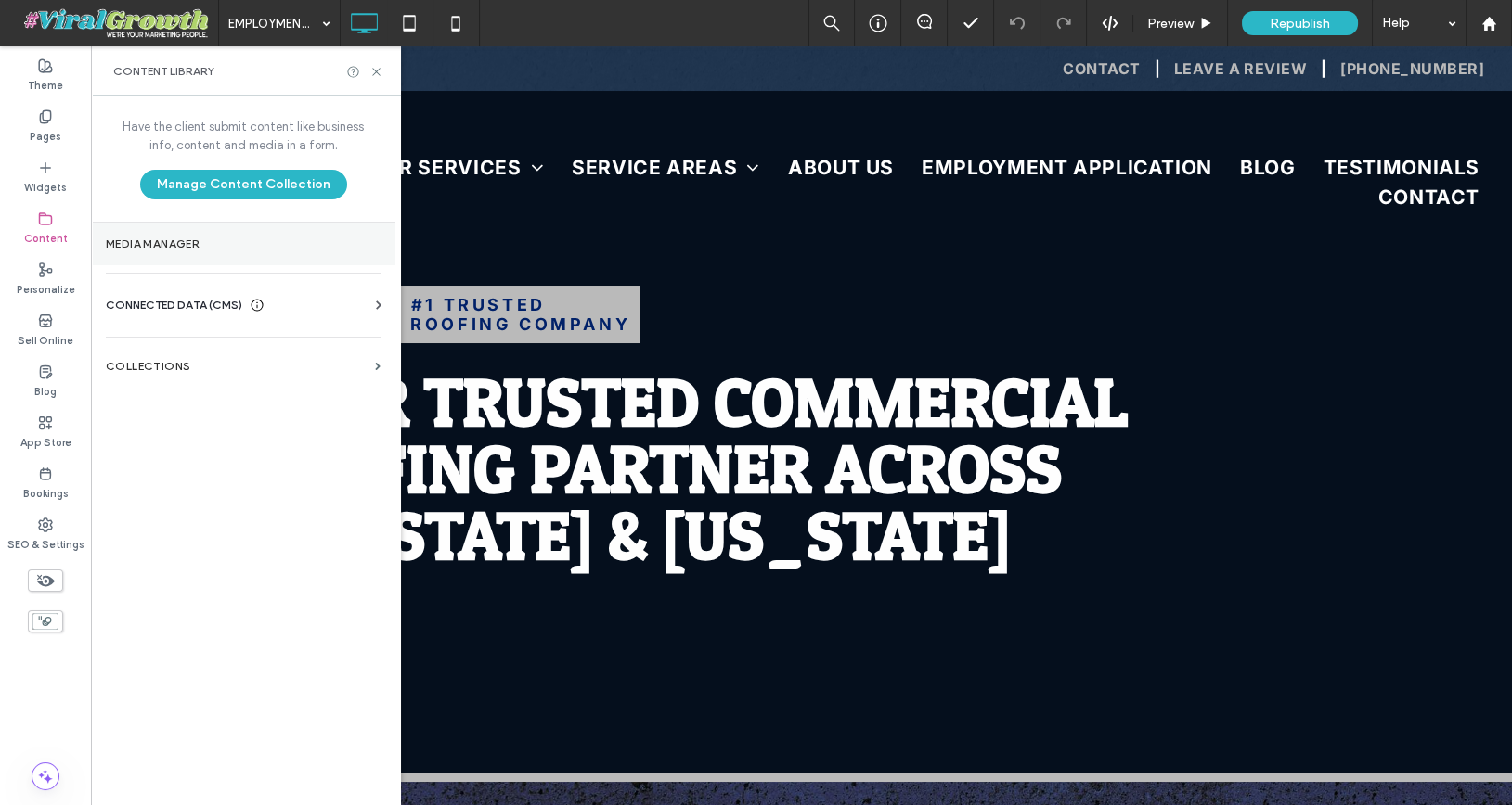
click at [212, 256] on section "Media Manager" at bounding box center [243, 243] width 305 height 43
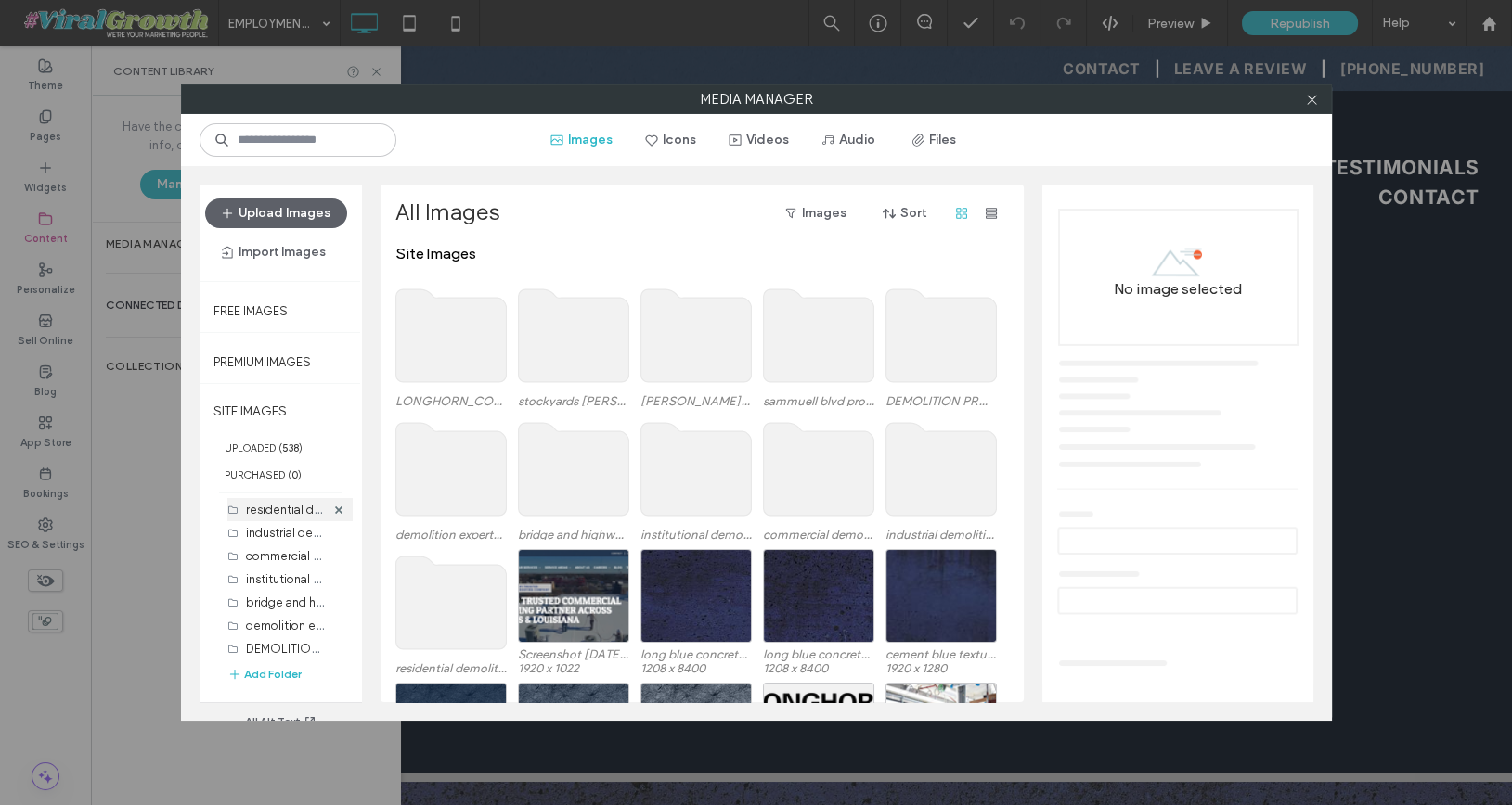
scroll to position [98, 0]
click at [603, 355] on use at bounding box center [573, 336] width 111 height 93
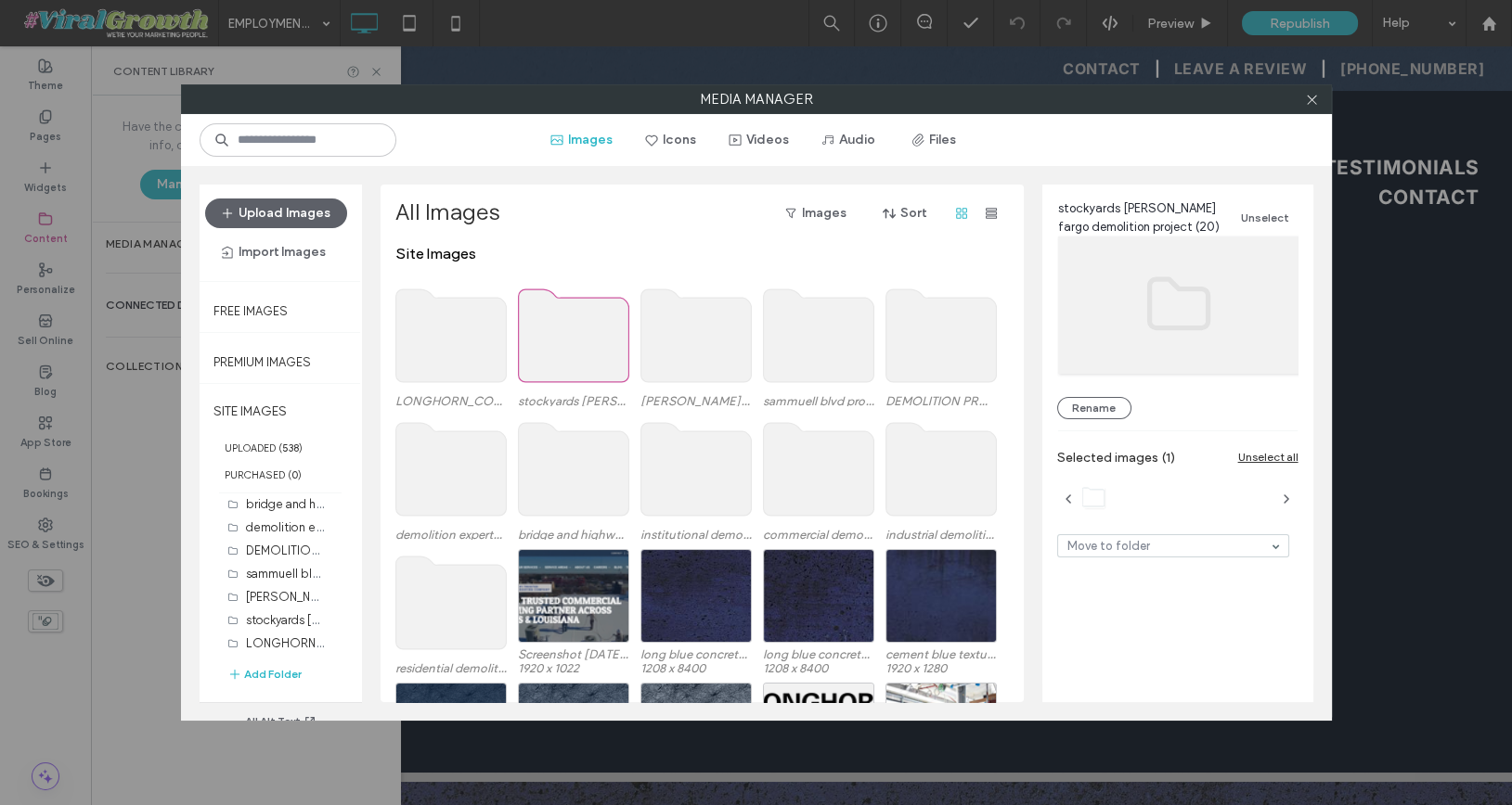
click at [689, 353] on use at bounding box center [696, 336] width 111 height 93
click at [816, 349] on use at bounding box center [818, 336] width 111 height 93
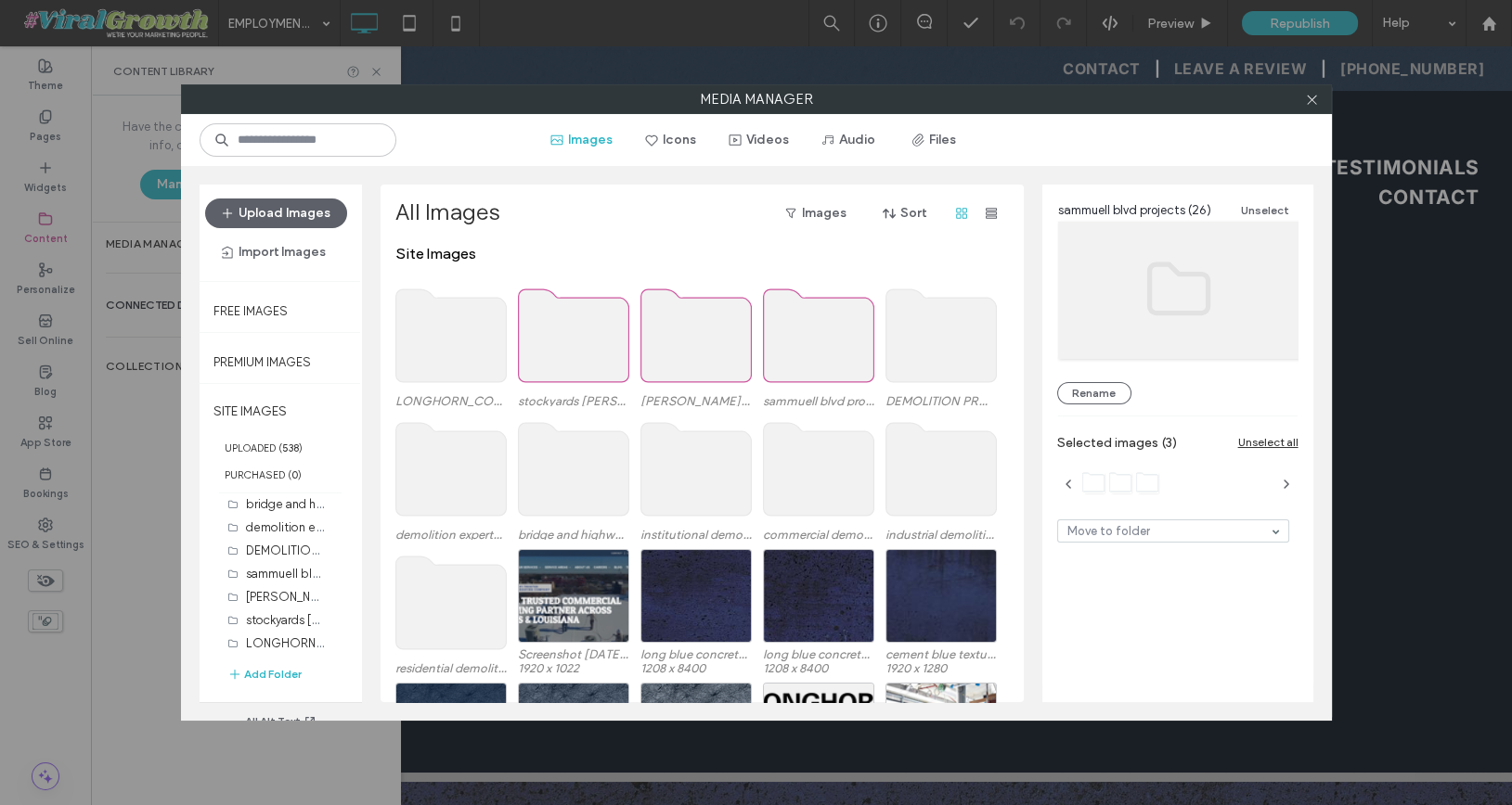
click at [934, 334] on use at bounding box center [941, 336] width 111 height 93
click at [438, 495] on use at bounding box center [451, 470] width 111 height 93
click at [574, 463] on use at bounding box center [573, 470] width 111 height 93
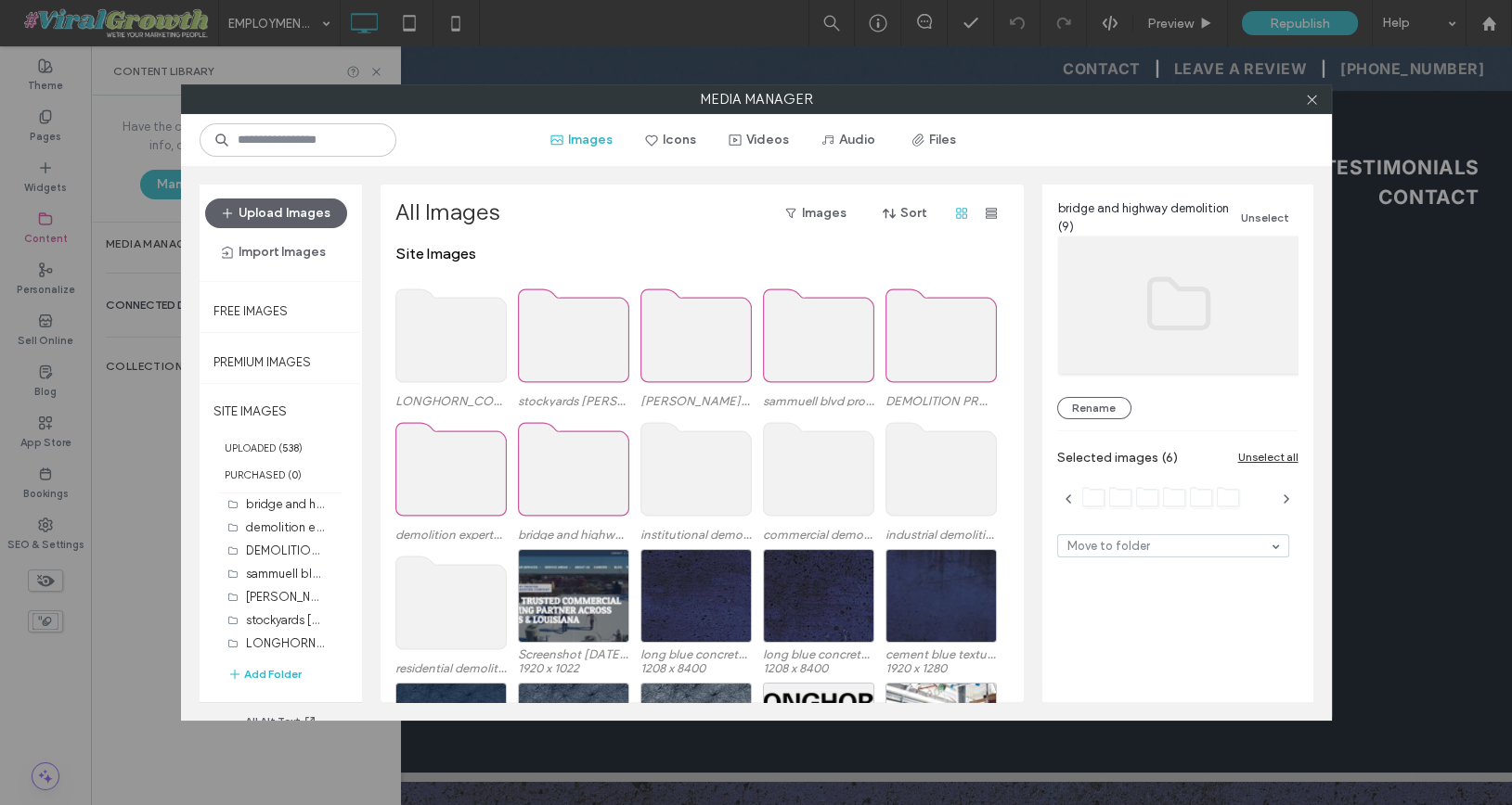
click at [705, 479] on use at bounding box center [696, 470] width 111 height 93
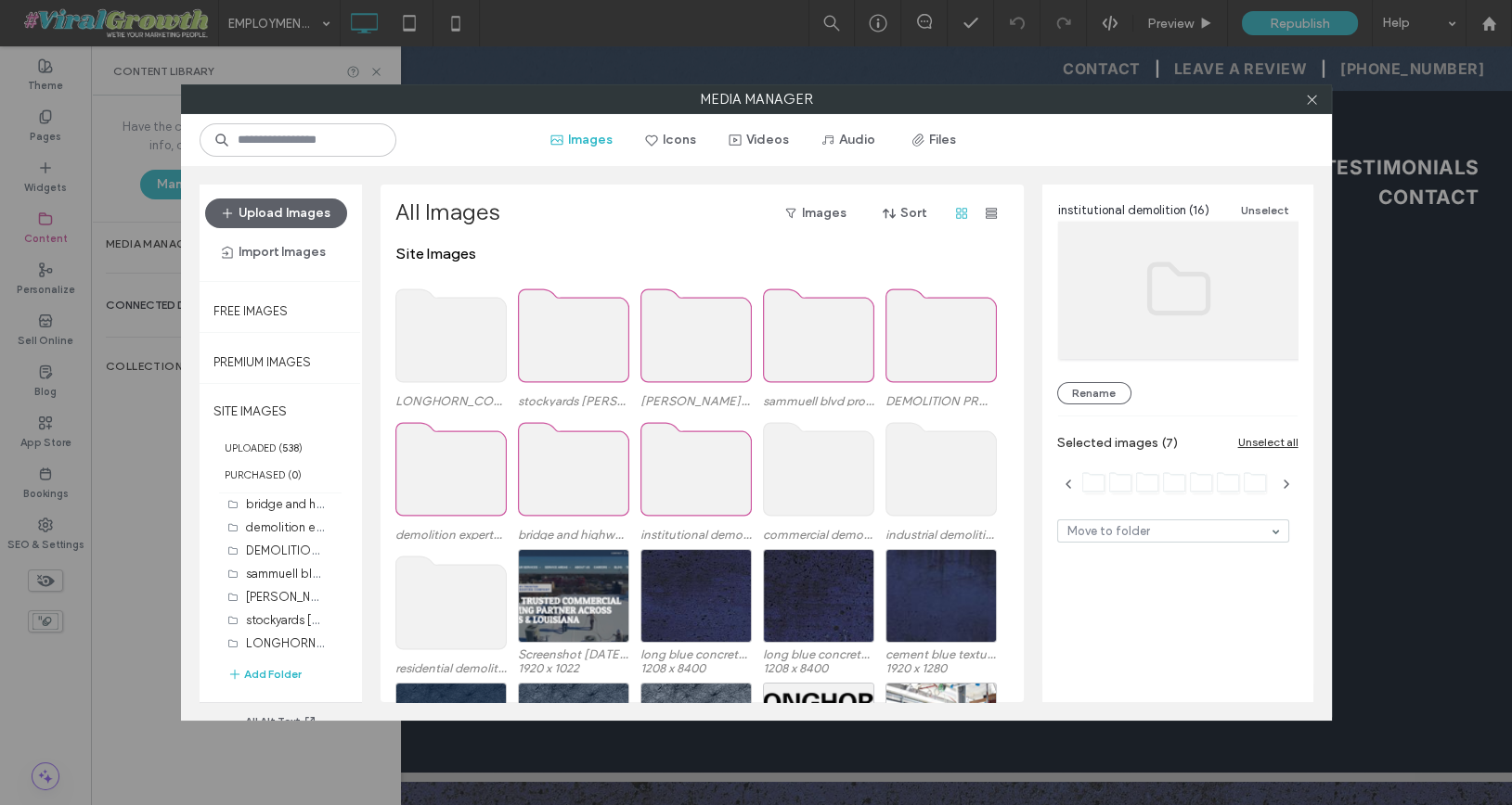
click at [823, 467] on use at bounding box center [818, 470] width 111 height 93
click at [928, 470] on use at bounding box center [941, 470] width 111 height 93
click at [435, 594] on use at bounding box center [451, 603] width 111 height 93
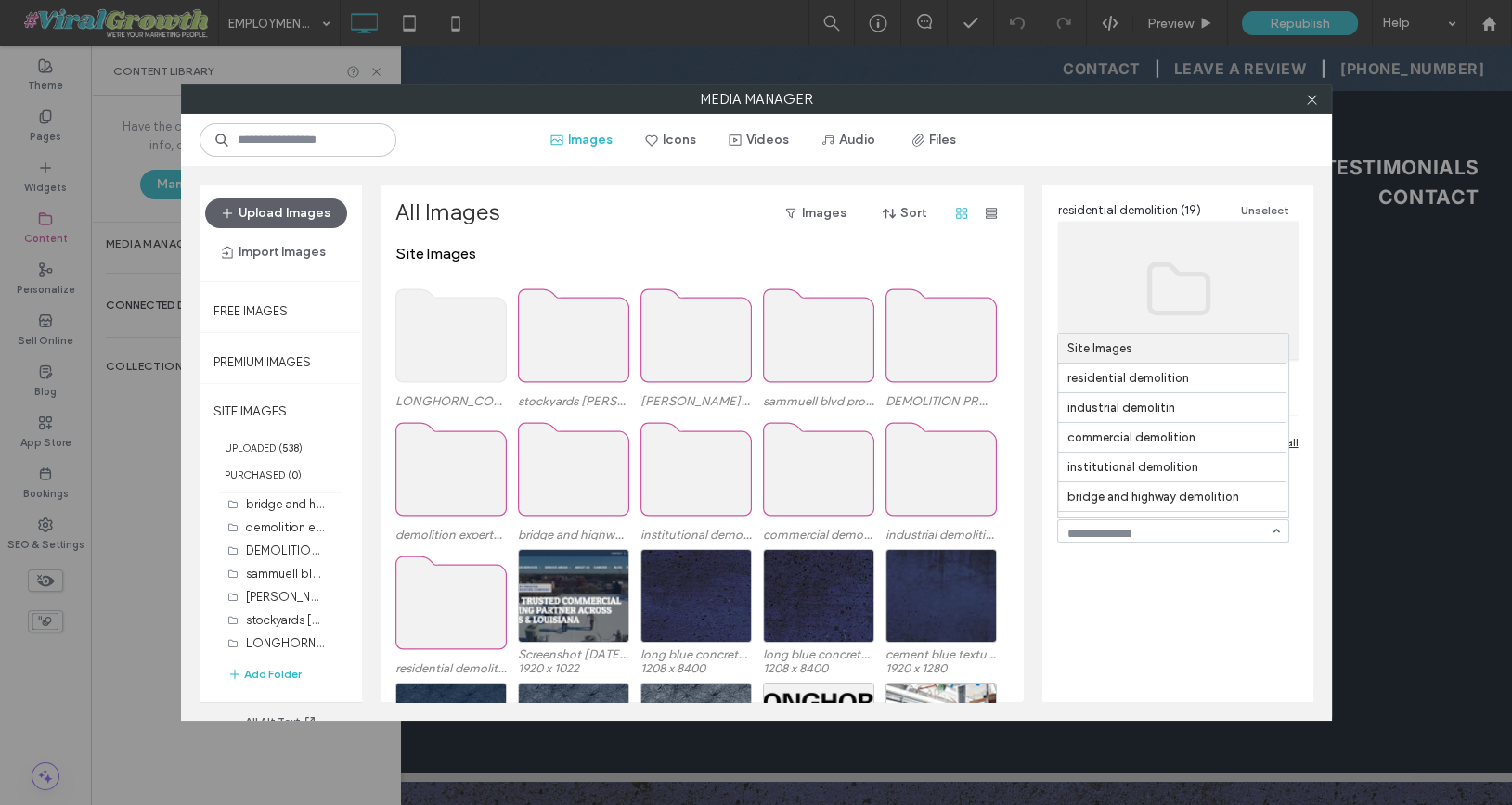
click at [1198, 533] on input at bounding box center [1169, 534] width 202 height 13
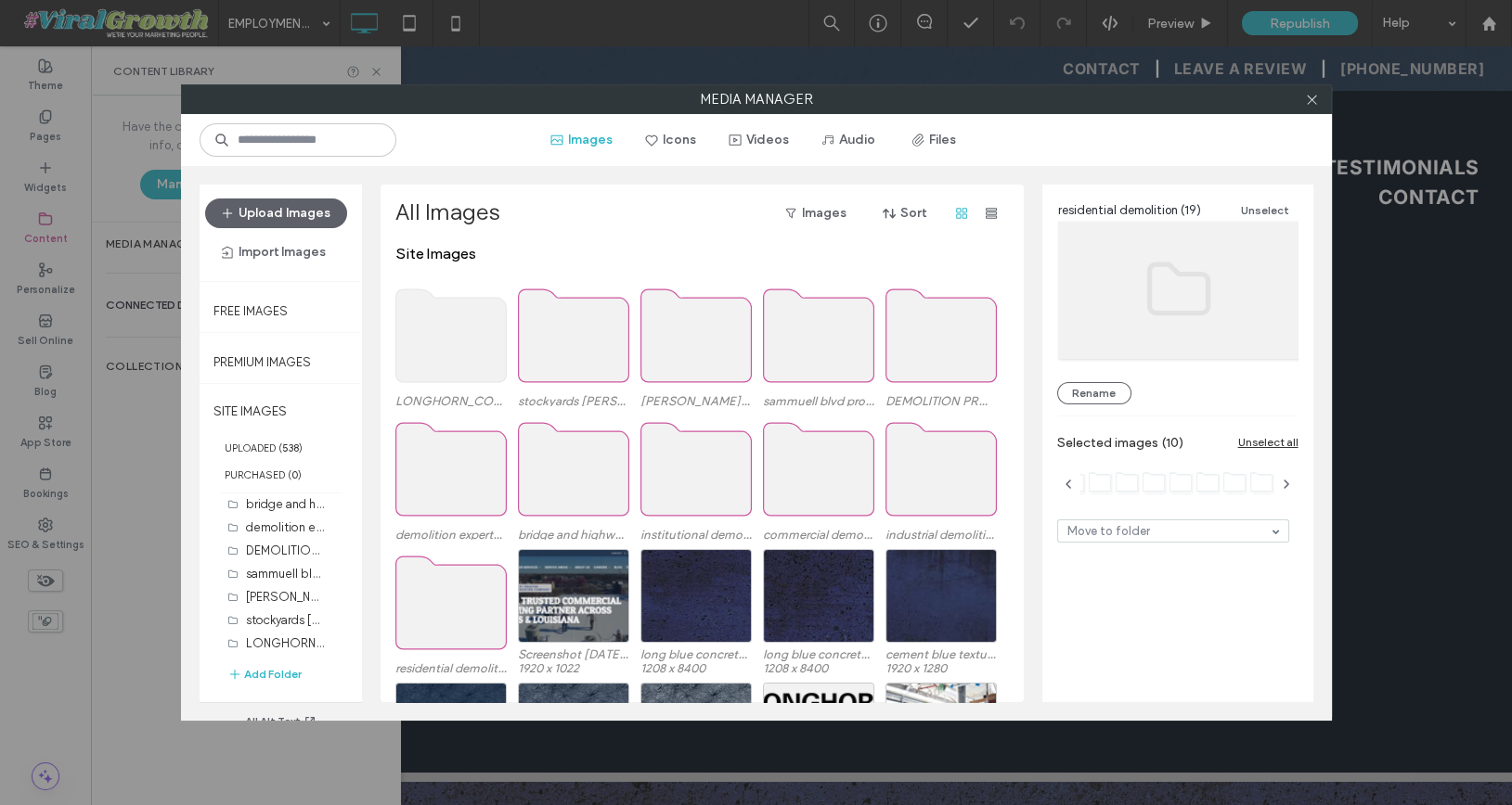
click at [1154, 646] on div "residential demolition (19) Unselect Rename Selected images (10) Unselect all M…" at bounding box center [1178, 436] width 271 height 502
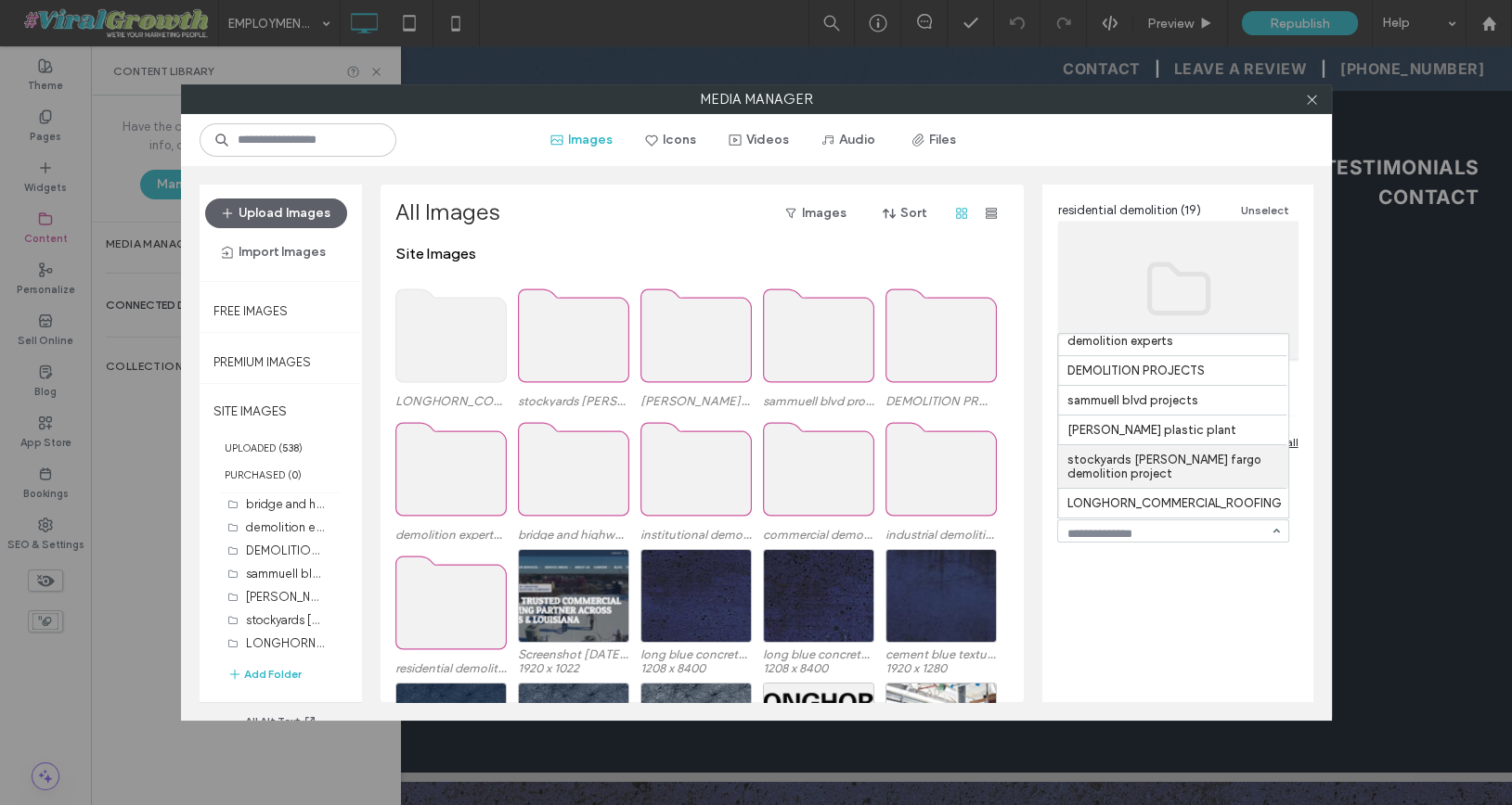
click at [588, 357] on use at bounding box center [573, 336] width 111 height 93
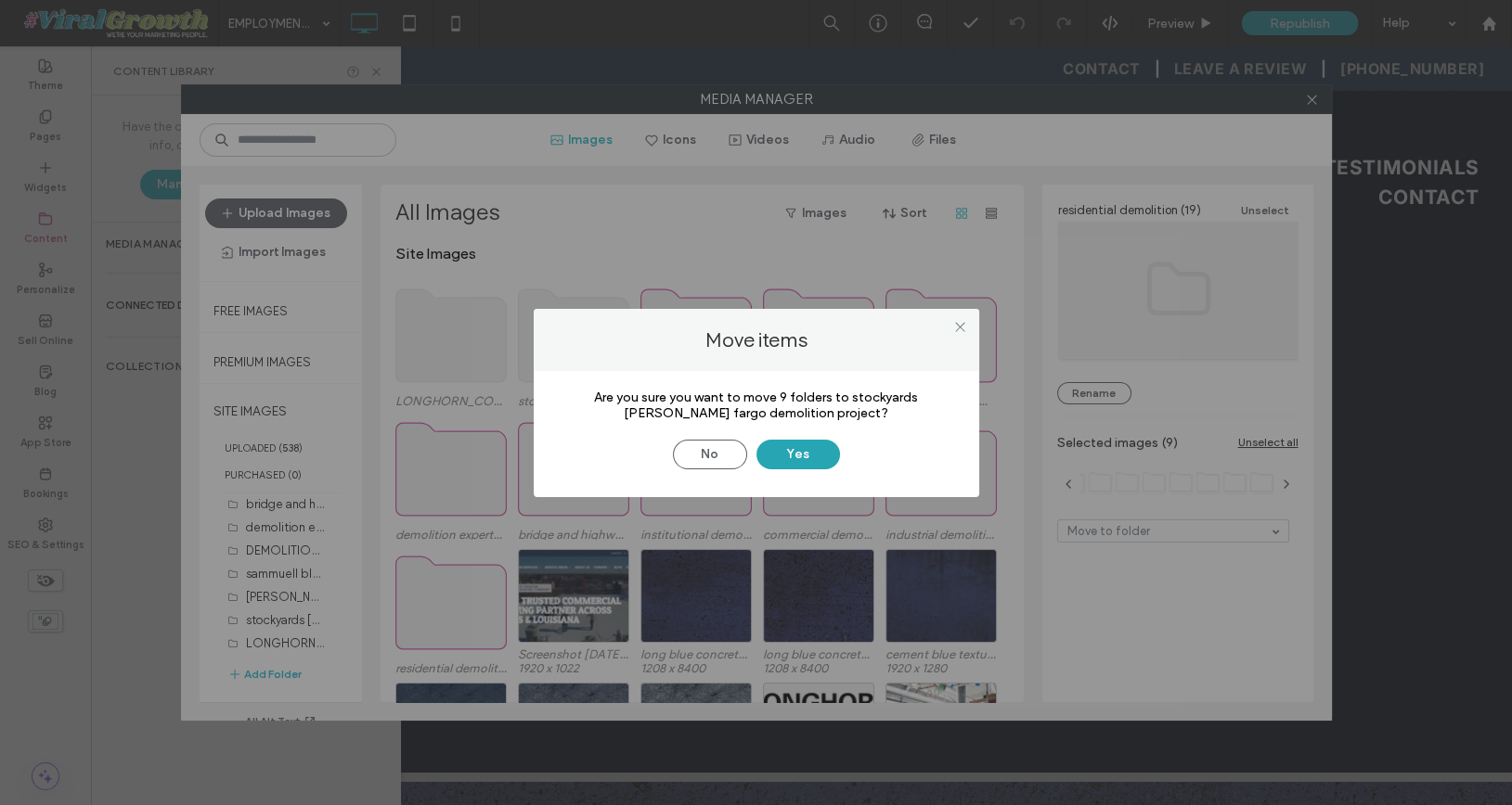
click at [803, 456] on button "Yes" at bounding box center [798, 455] width 83 height 30
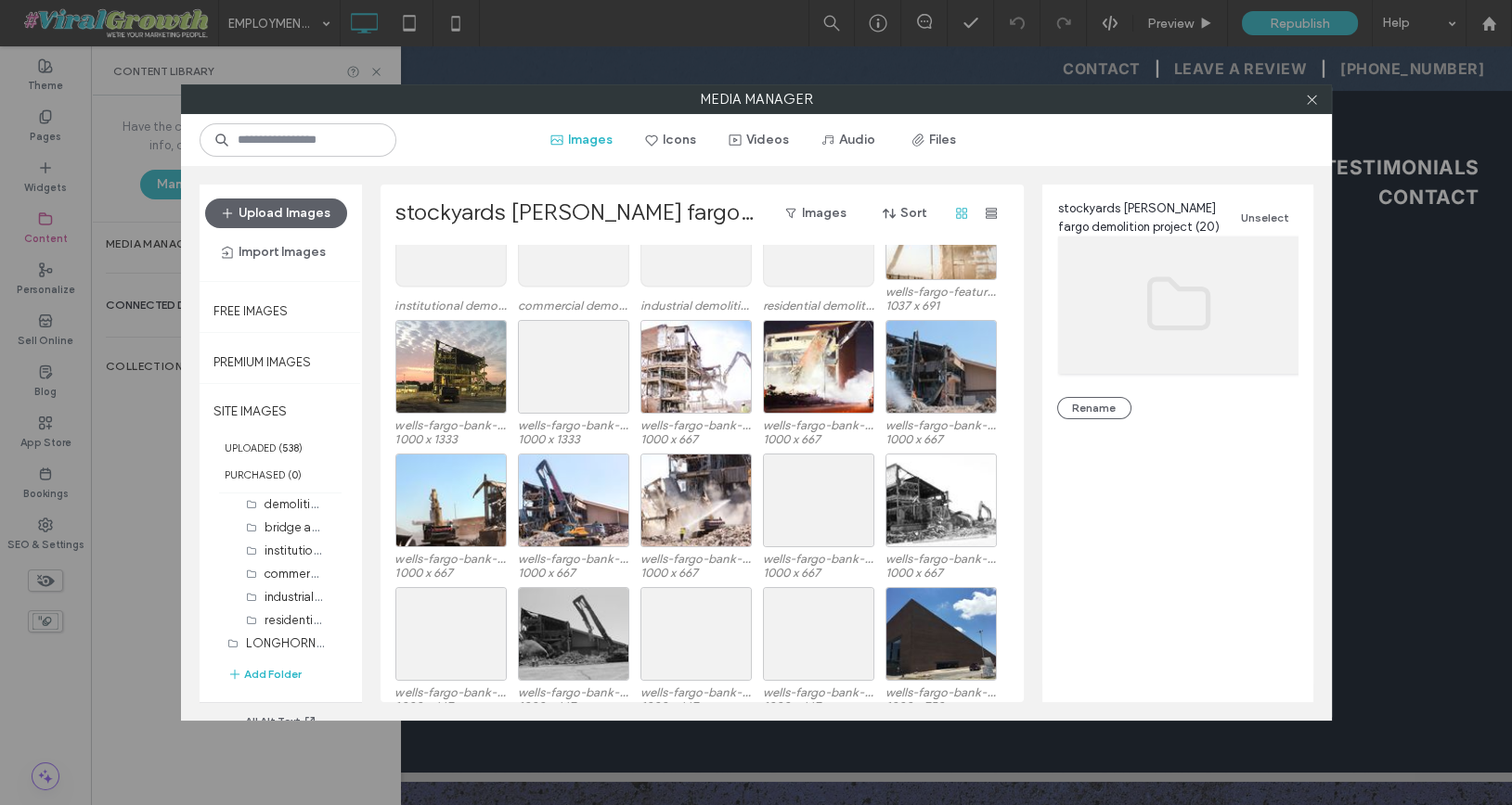
scroll to position [0, 0]
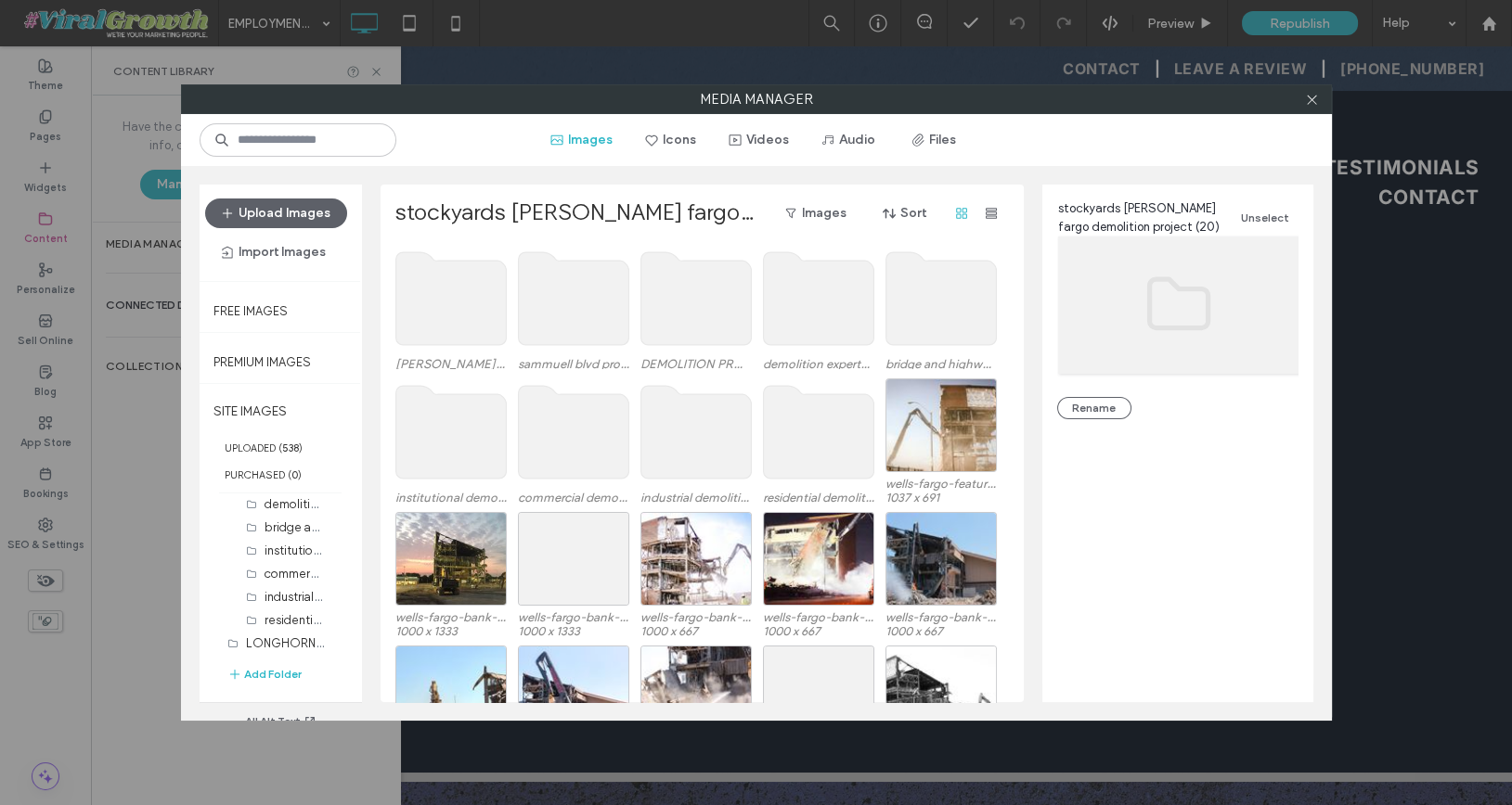
click at [1319, 98] on div at bounding box center [1312, 99] width 28 height 28
click at [1311, 103] on icon at bounding box center [1312, 100] width 14 height 14
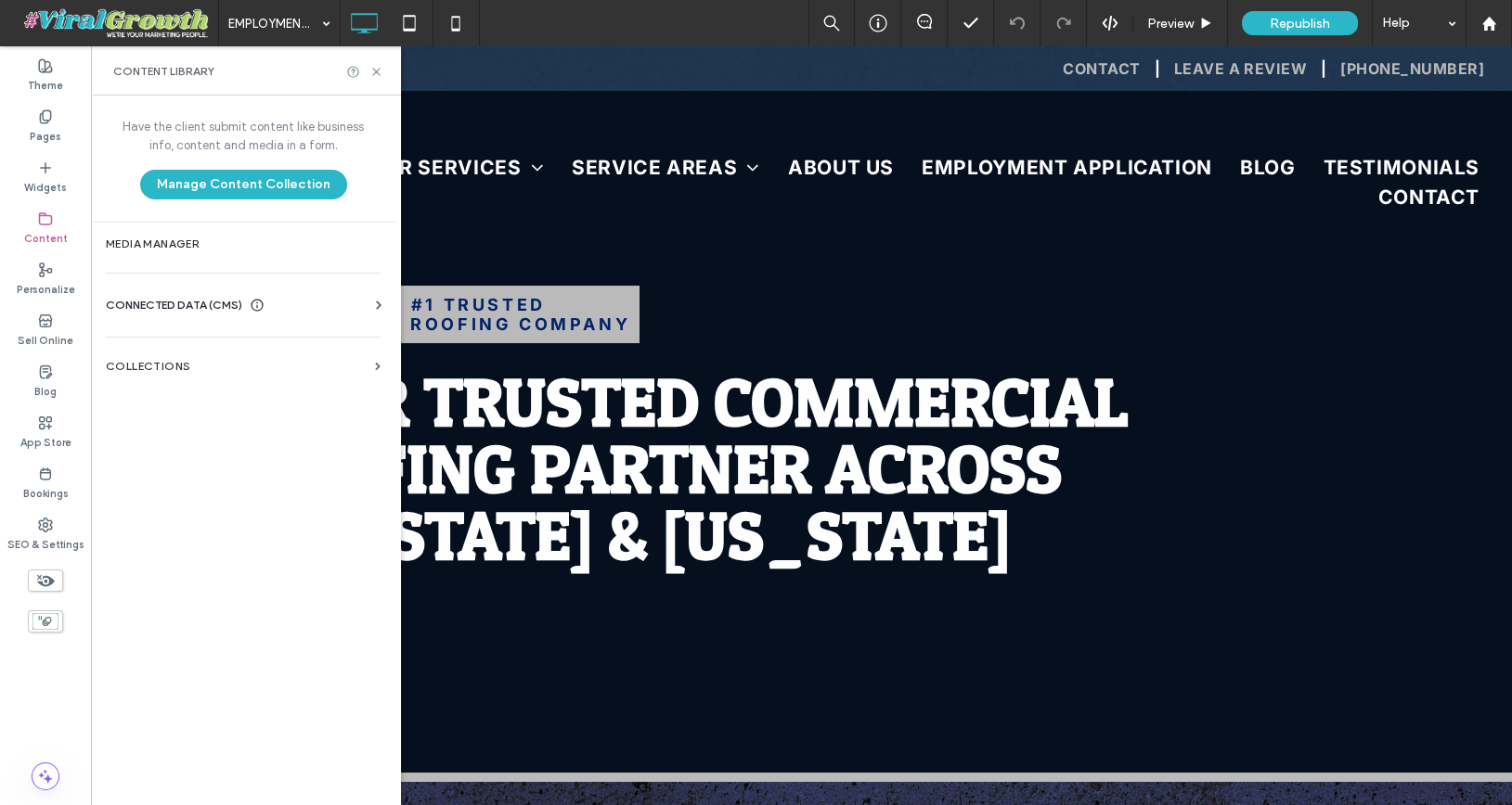
click at [44, 230] on label "Content" at bounding box center [46, 236] width 44 height 21
click at [52, 224] on div "Content" at bounding box center [46, 228] width 91 height 51
click at [137, 245] on label "Media Manager" at bounding box center [243, 243] width 275 height 13
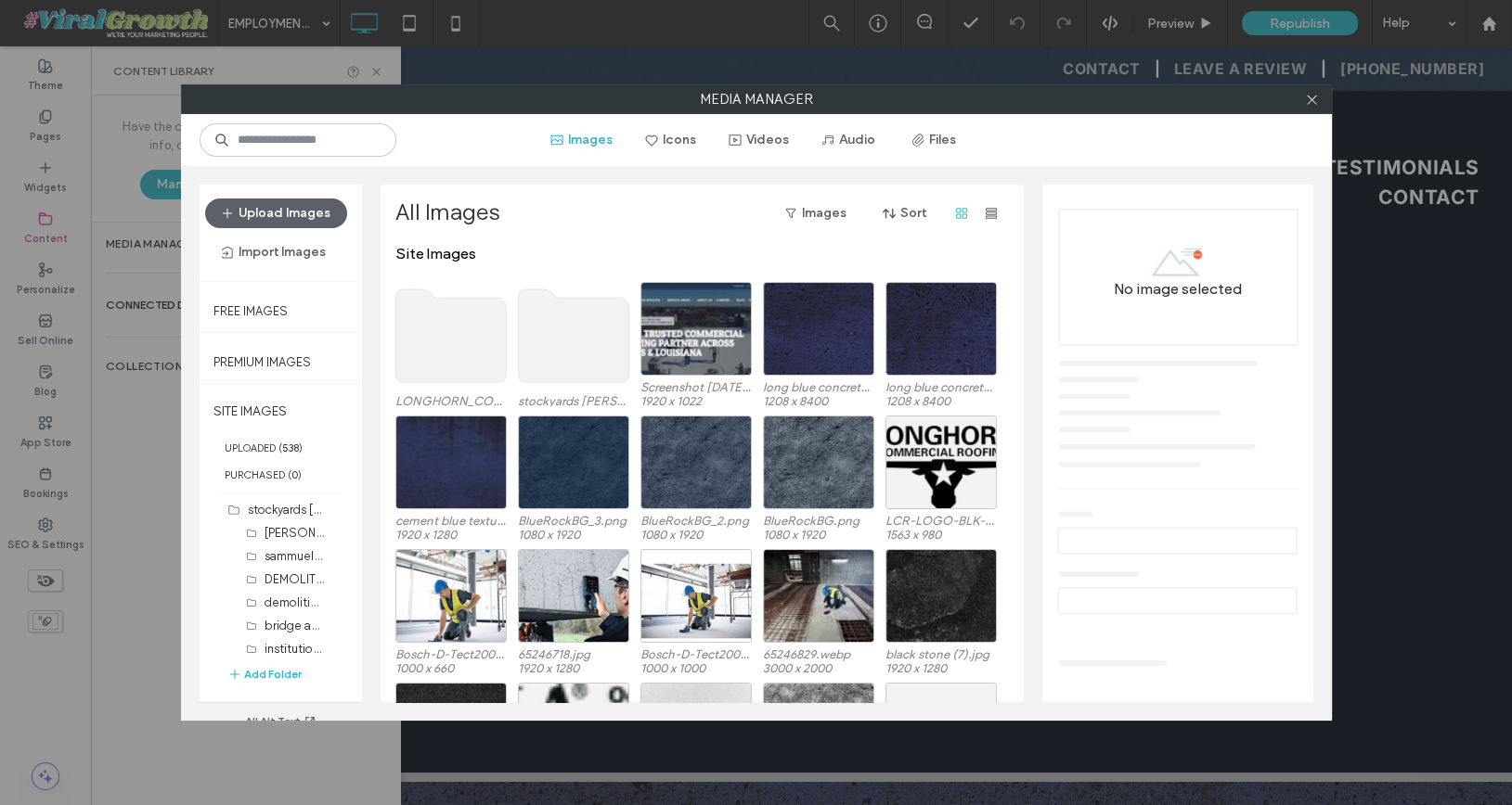
click at [604, 318] on use at bounding box center [573, 336] width 111 height 93
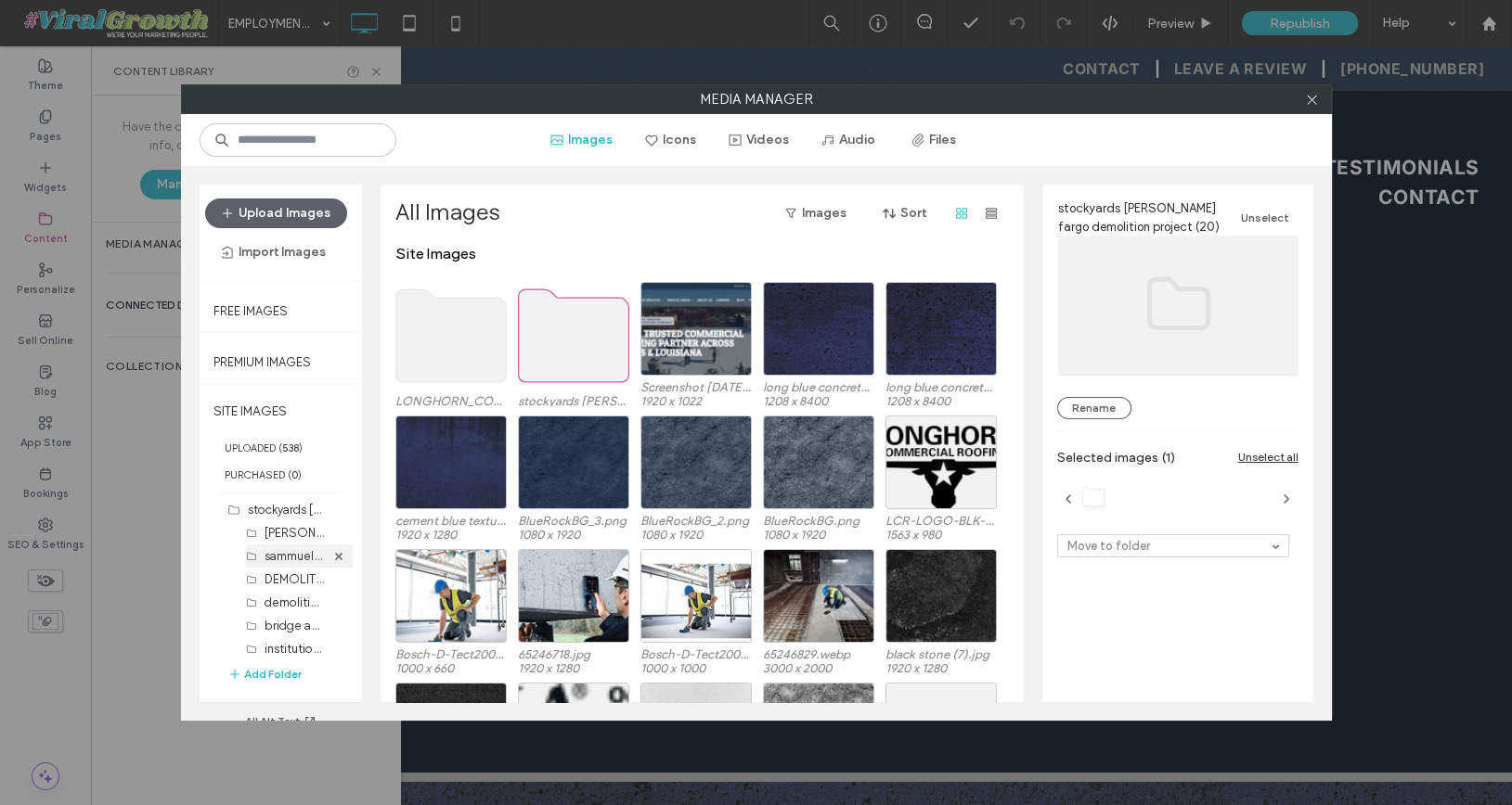
scroll to position [98, 0]
click at [1294, 490] on span "button" at bounding box center [1286, 499] width 24 height 30
click at [529, 334] on use at bounding box center [573, 336] width 111 height 93
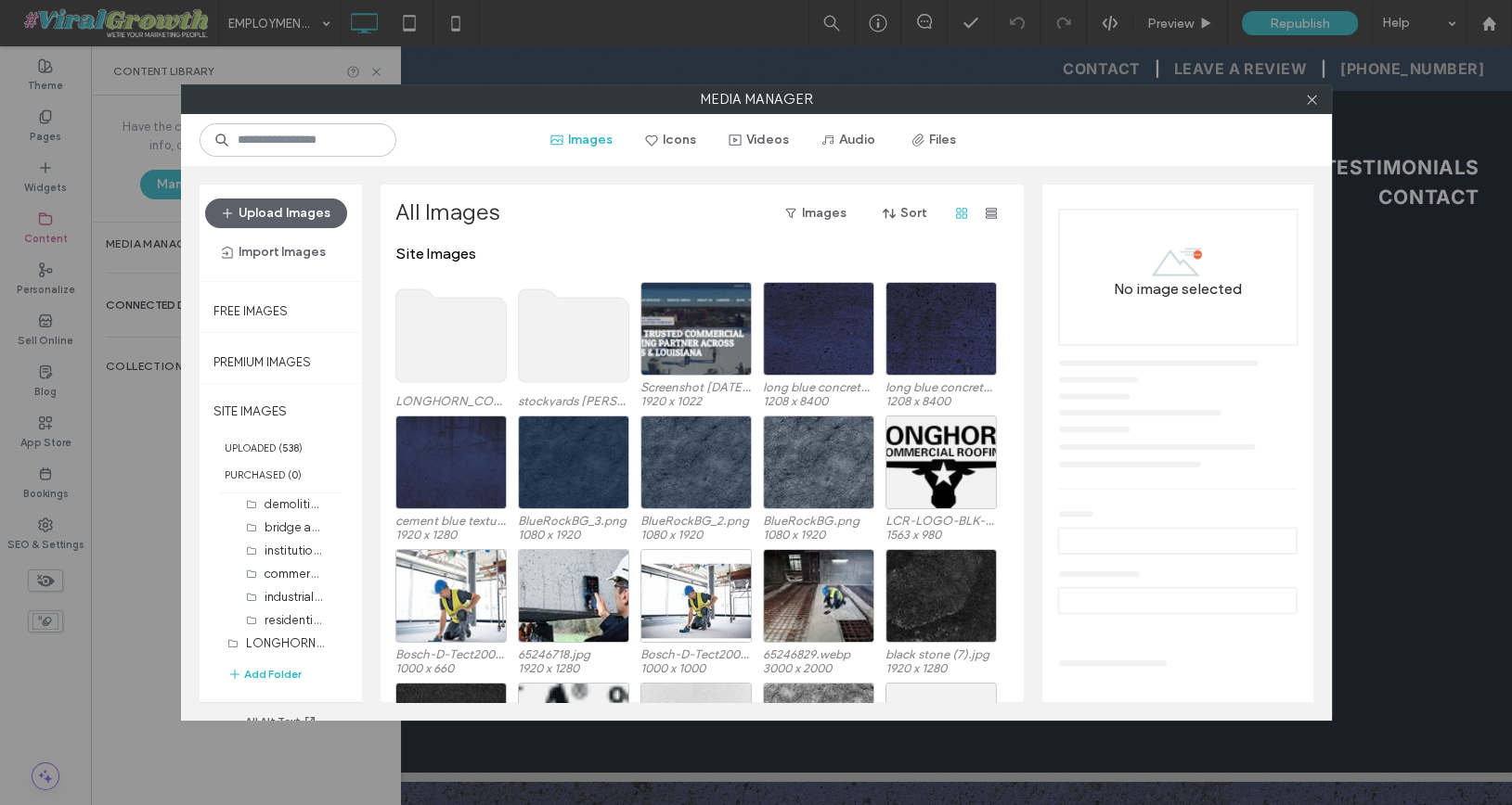
click at [529, 334] on use at bounding box center [573, 336] width 111 height 93
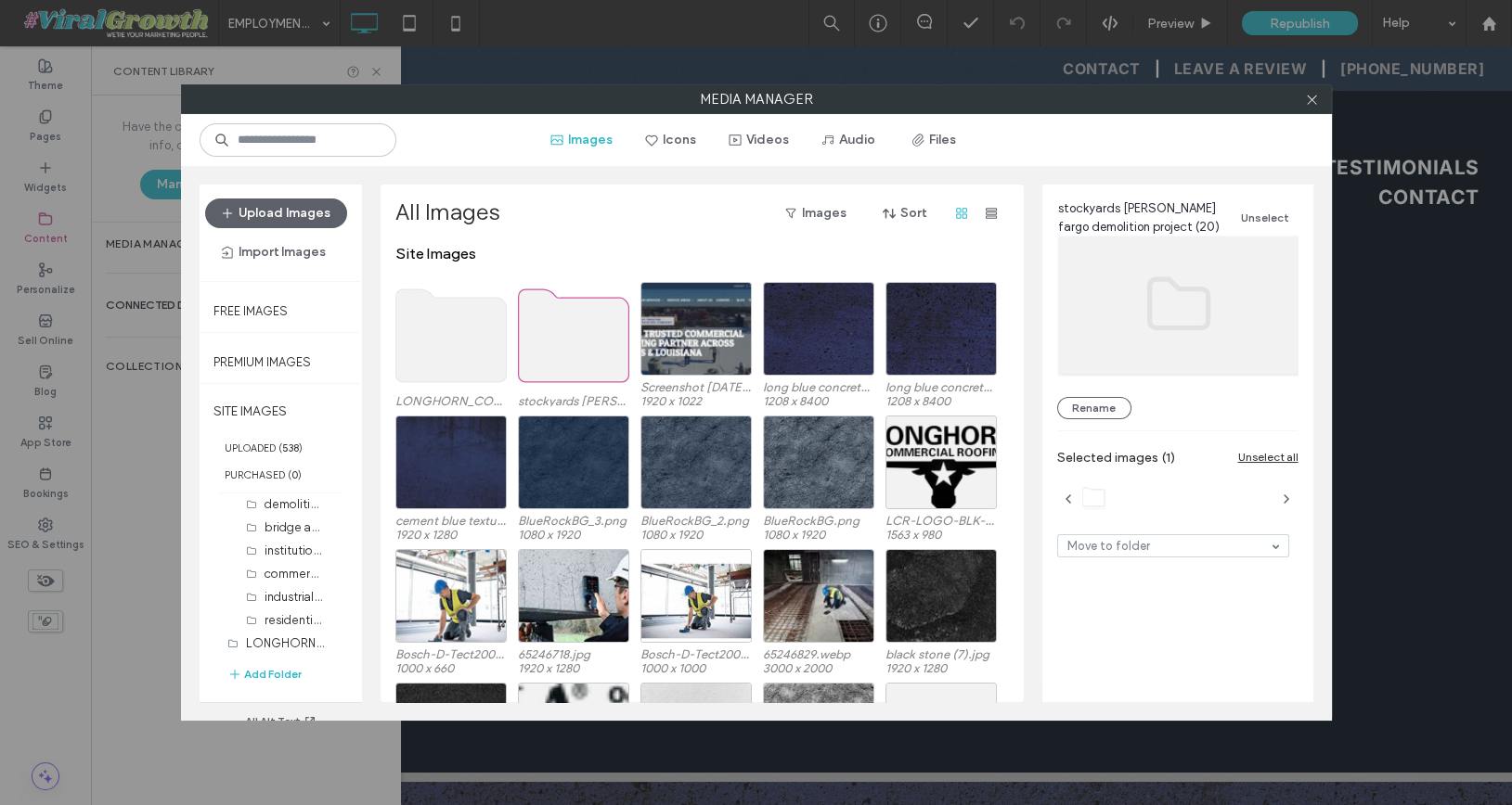
click at [529, 334] on use at bounding box center [573, 336] width 111 height 93
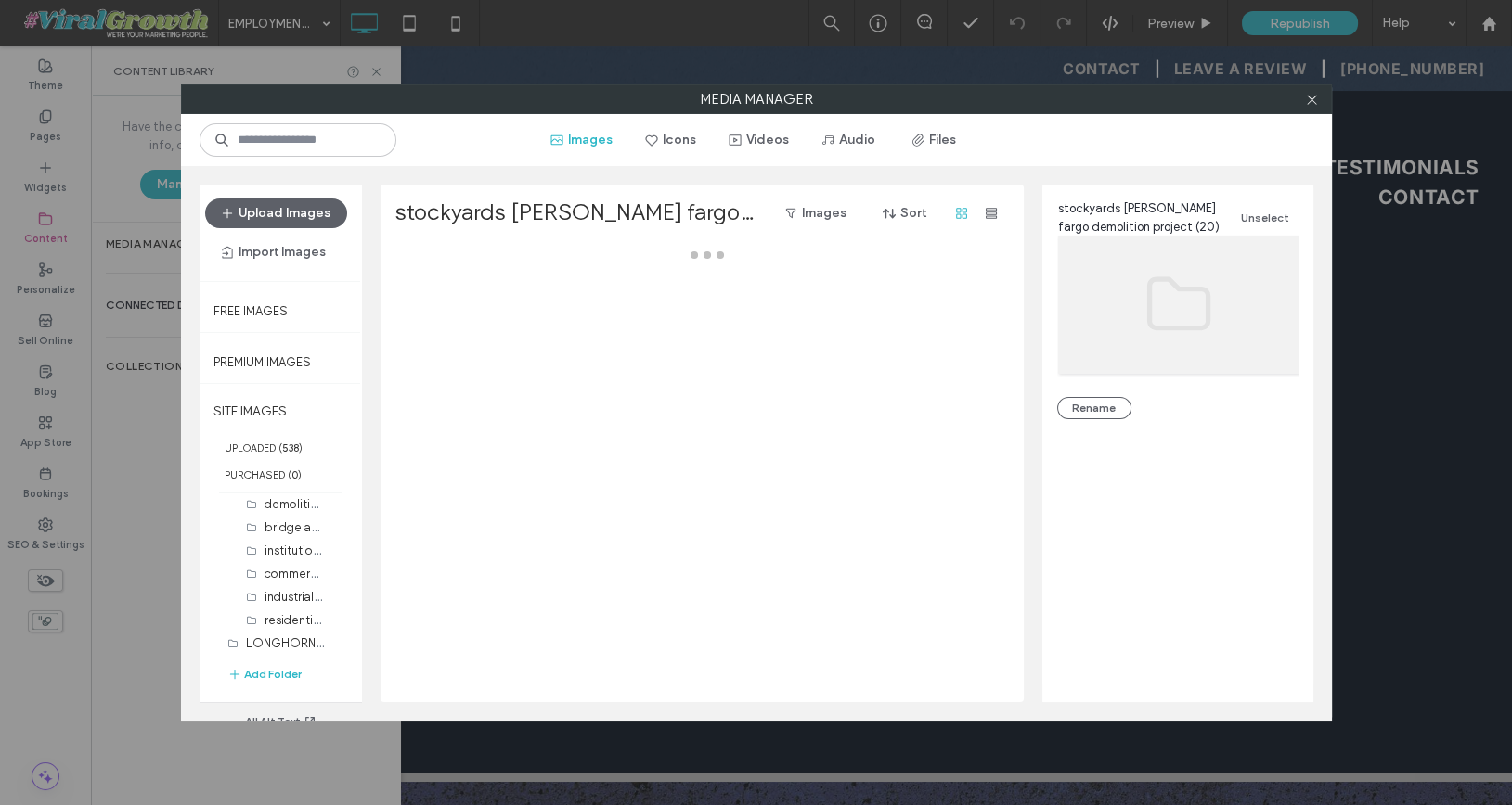
click at [529, 334] on div at bounding box center [708, 474] width 623 height 457
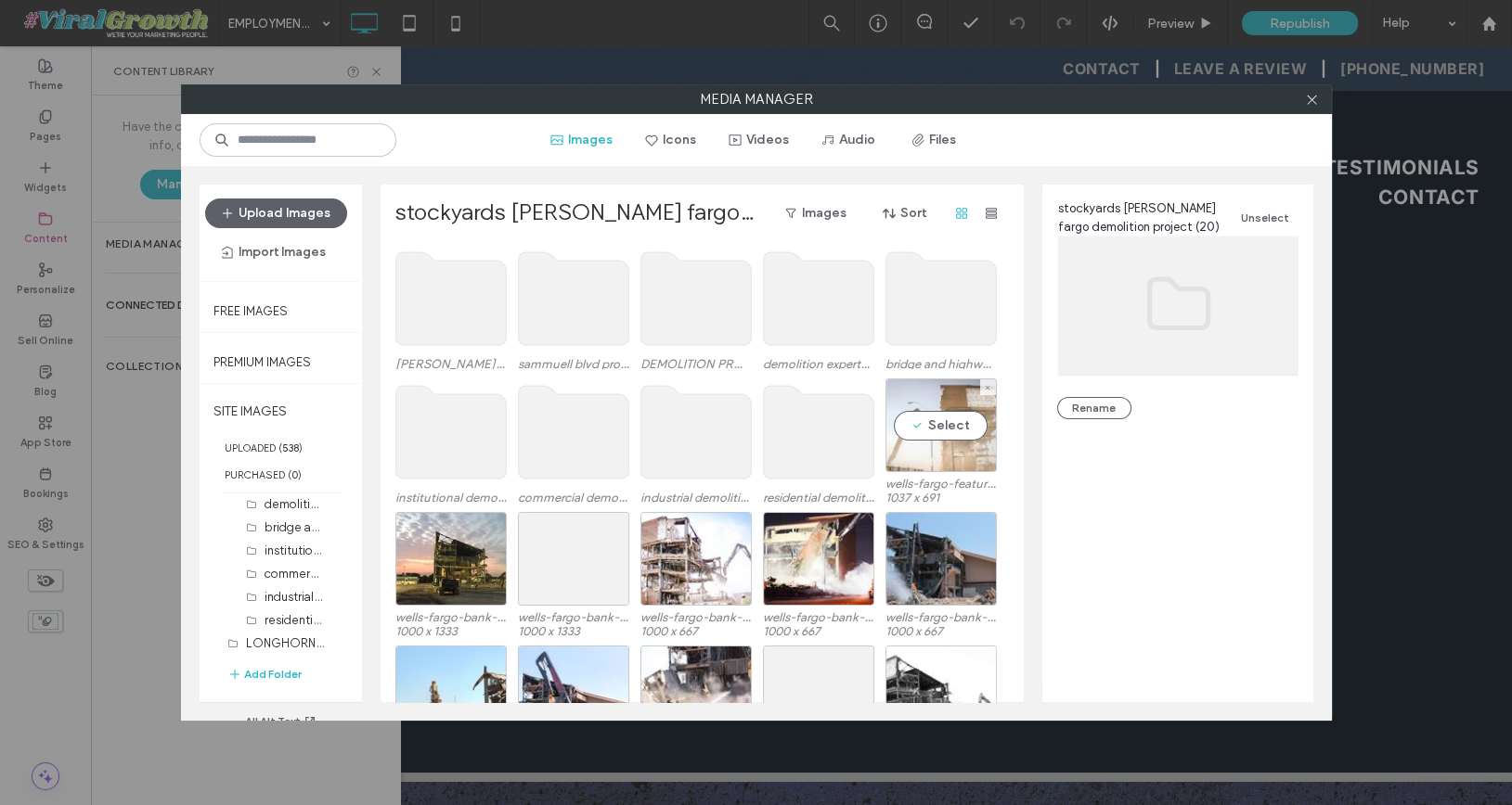
click at [947, 427] on div "Select" at bounding box center [941, 425] width 112 height 94
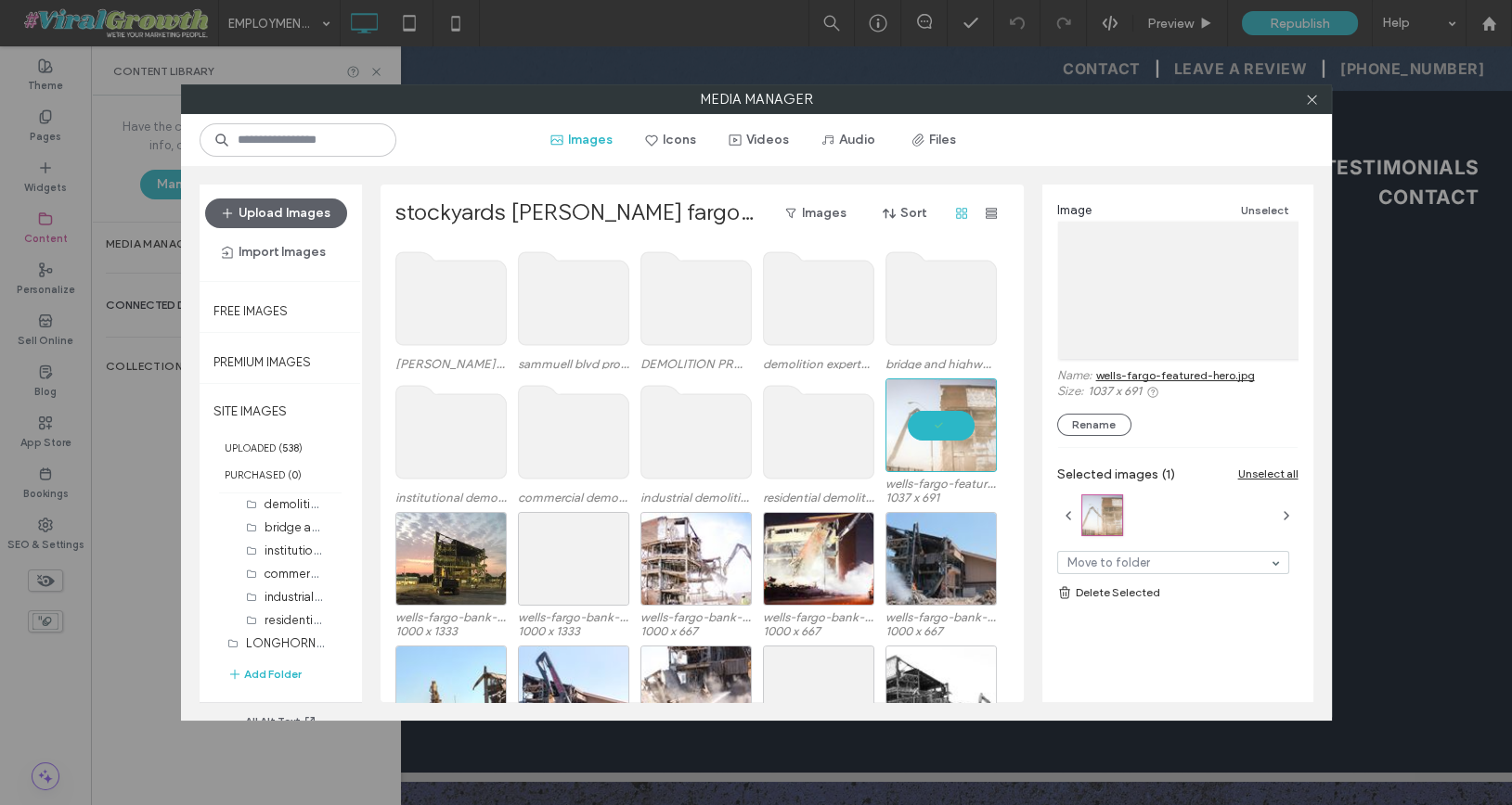
click at [815, 444] on use at bounding box center [818, 432] width 111 height 93
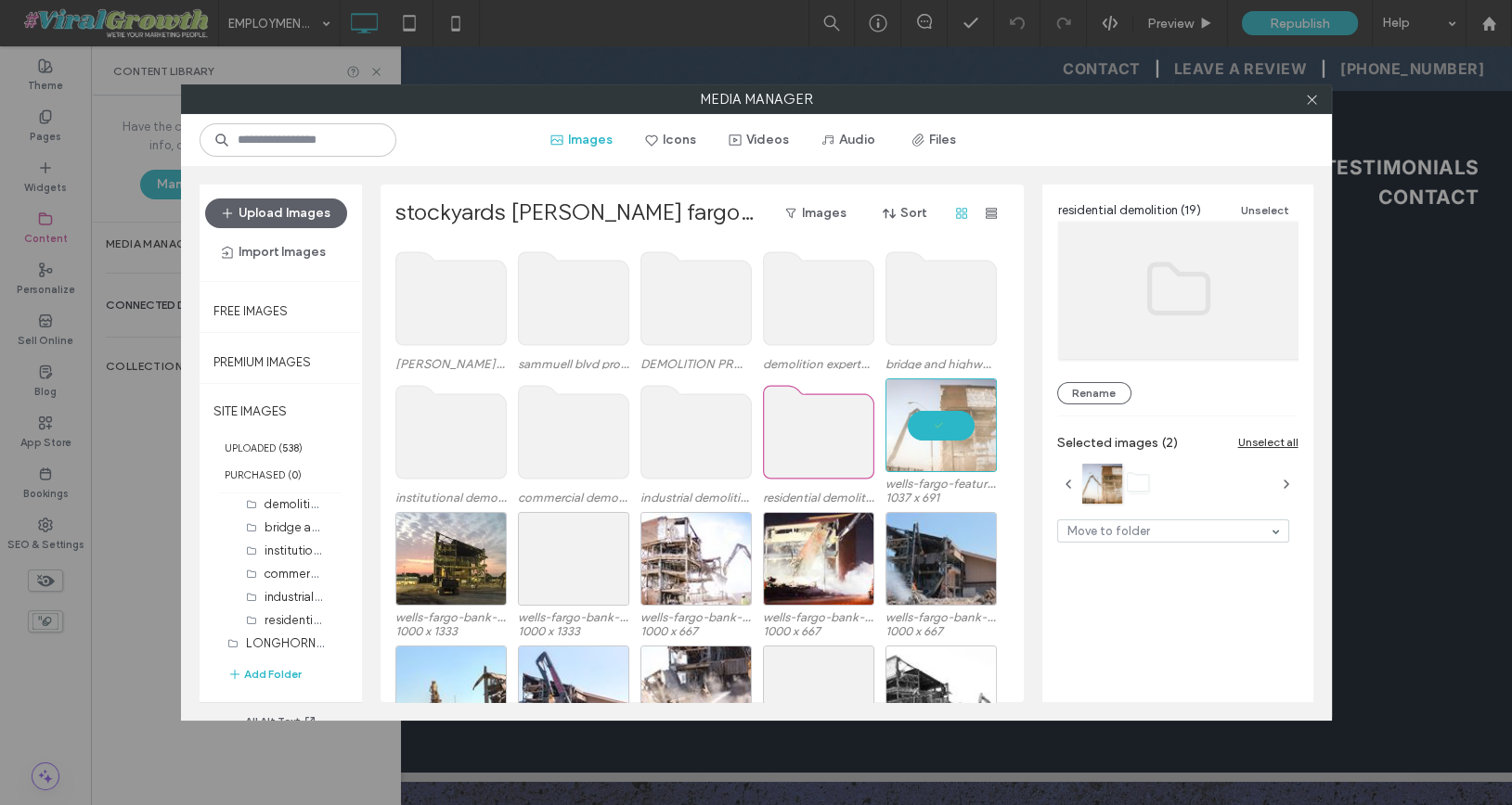
click at [856, 440] on use at bounding box center [818, 432] width 111 height 93
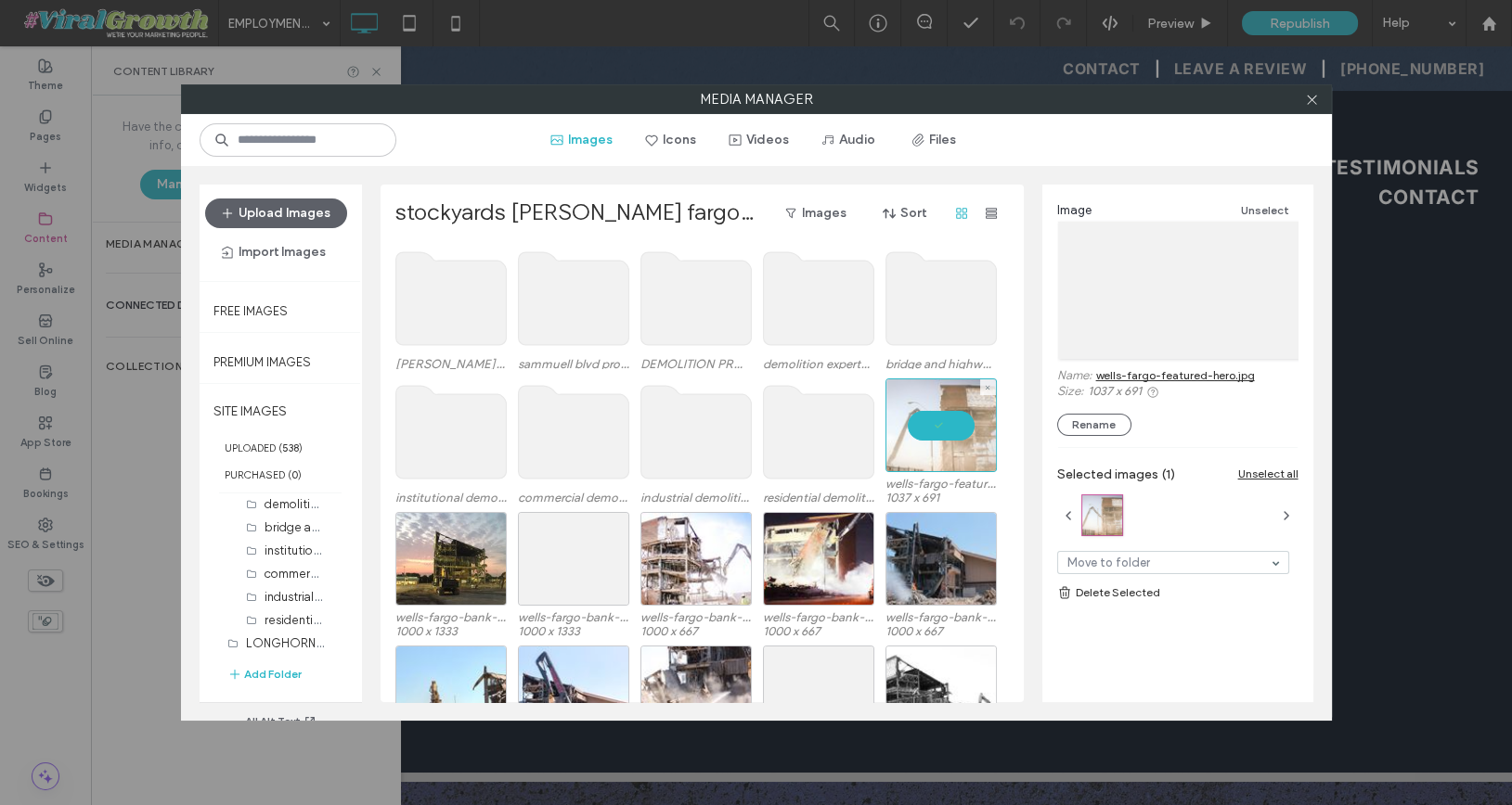
click at [926, 429] on div at bounding box center [941, 425] width 112 height 94
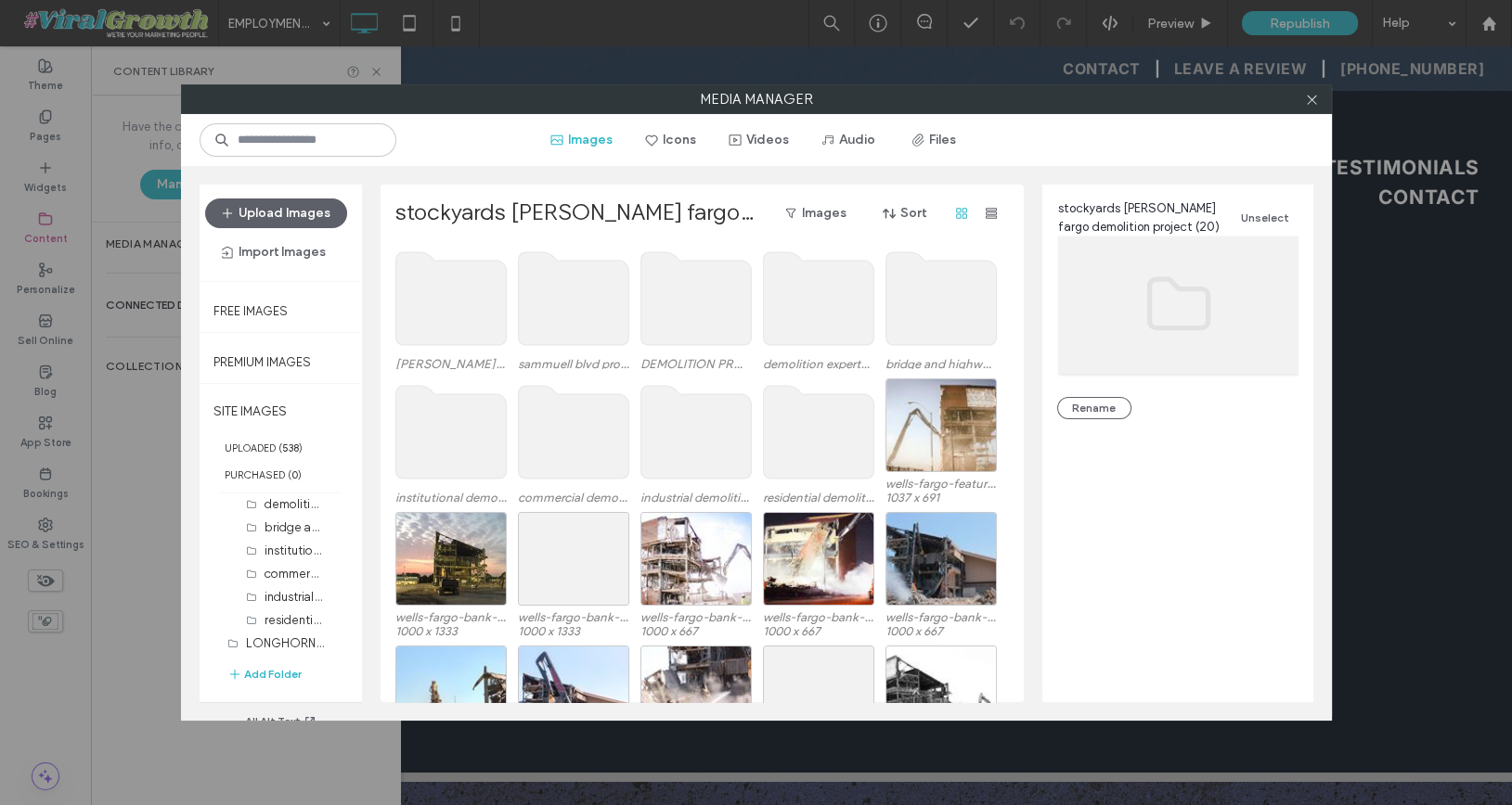
click at [440, 332] on use at bounding box center [451, 299] width 111 height 93
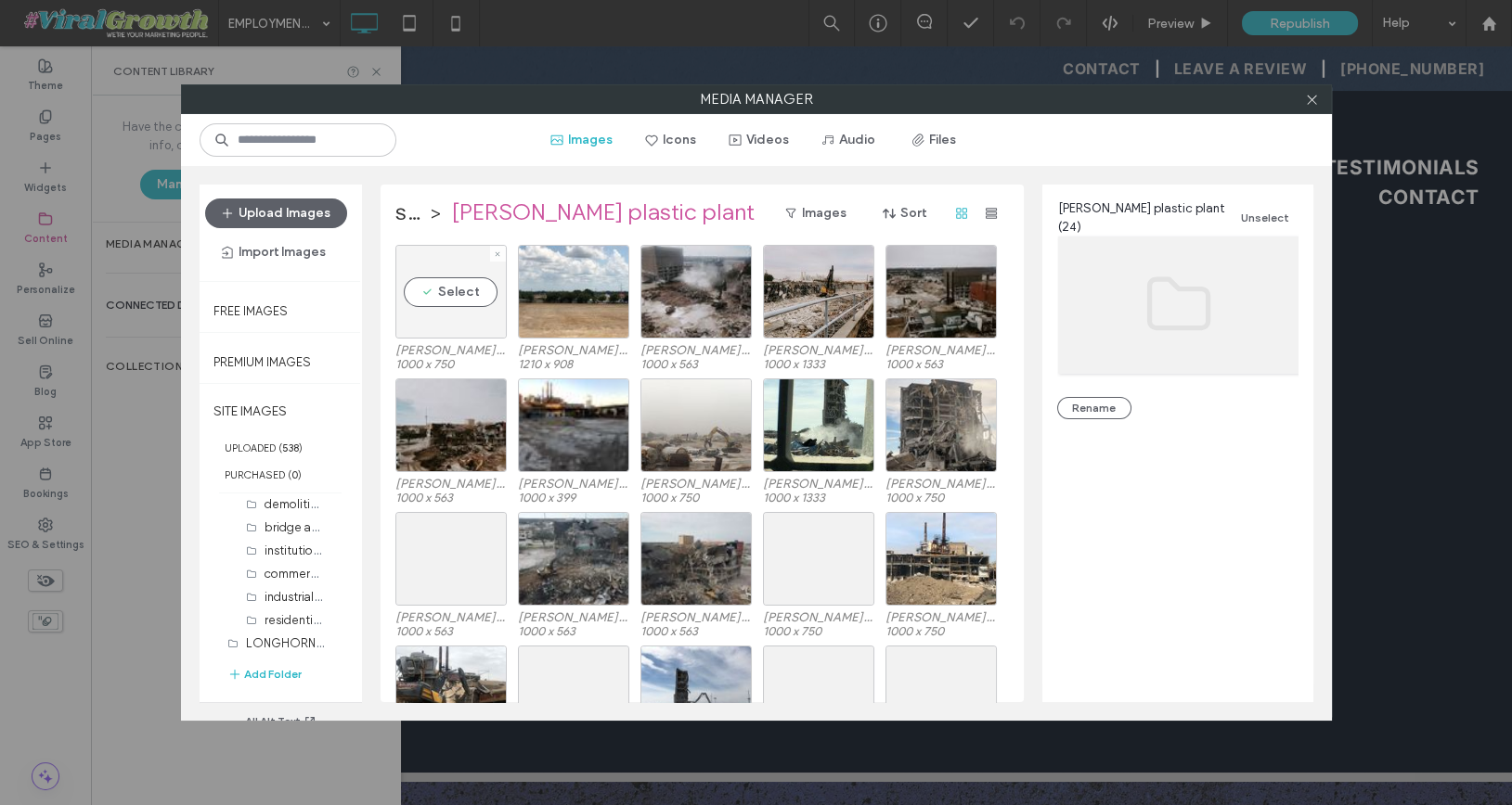
click at [448, 286] on div "Select" at bounding box center [451, 292] width 112 height 94
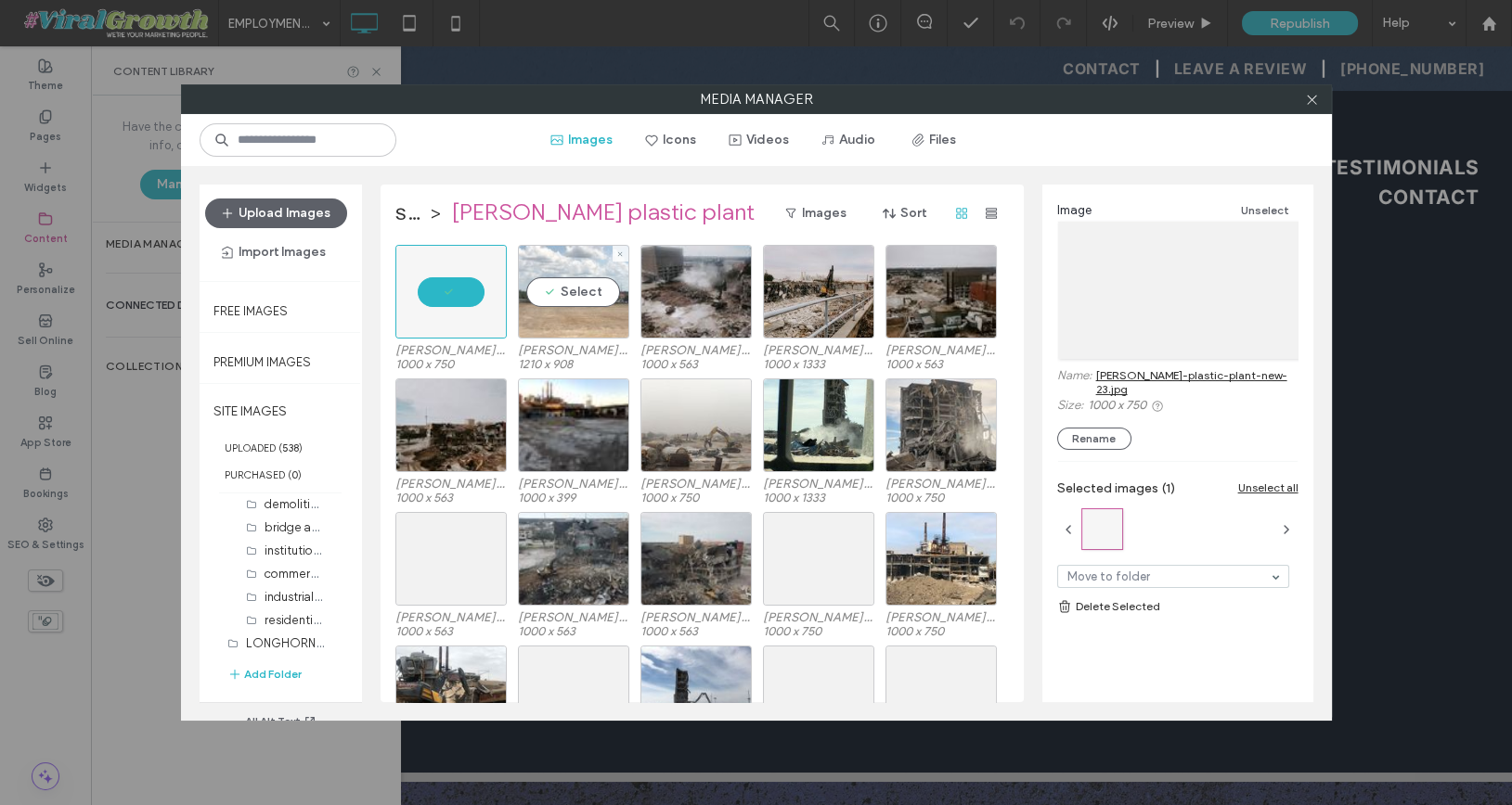
click at [547, 286] on div "Select" at bounding box center [573, 292] width 112 height 94
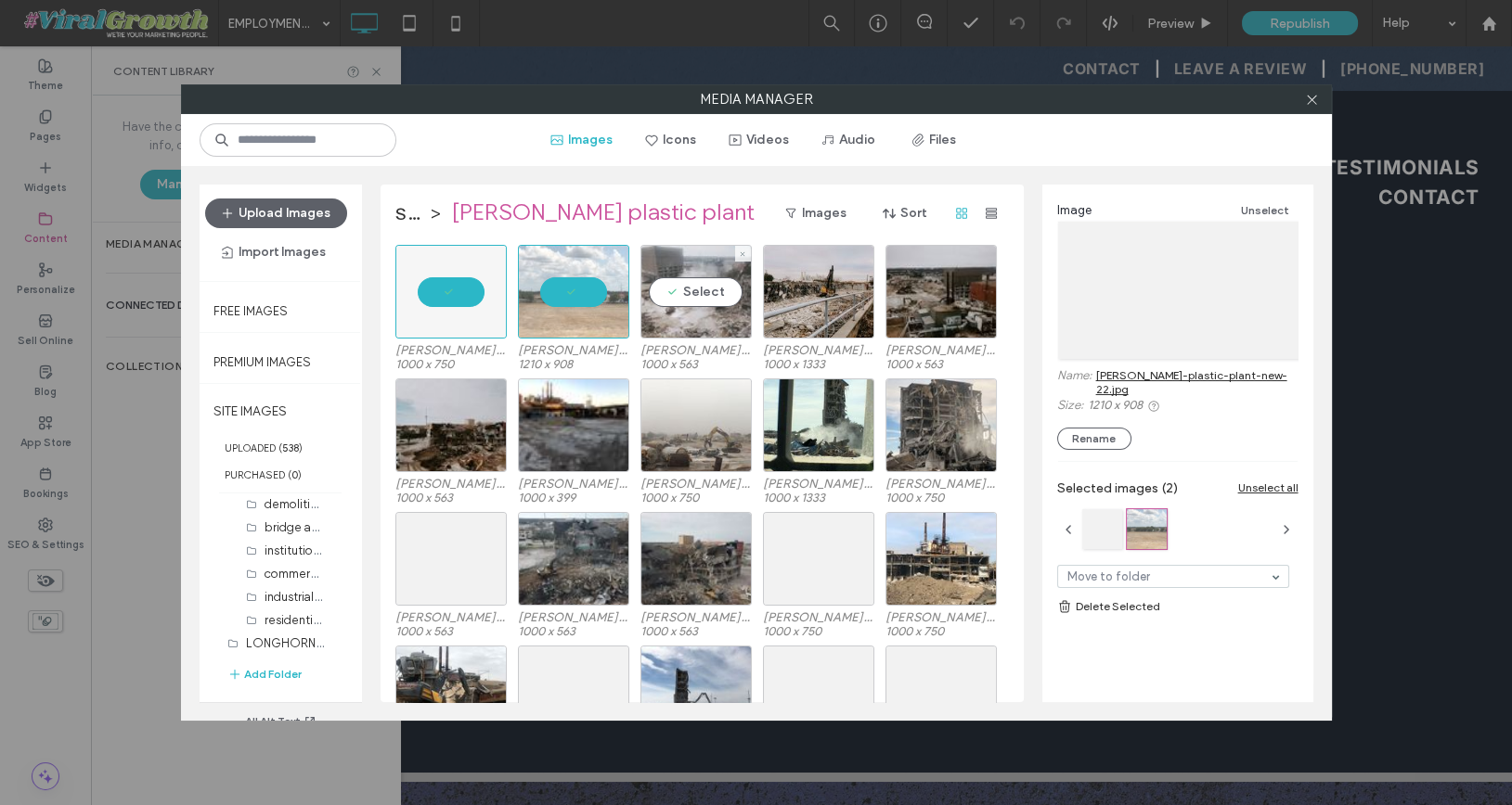
click at [675, 277] on div "Select" at bounding box center [696, 292] width 112 height 94
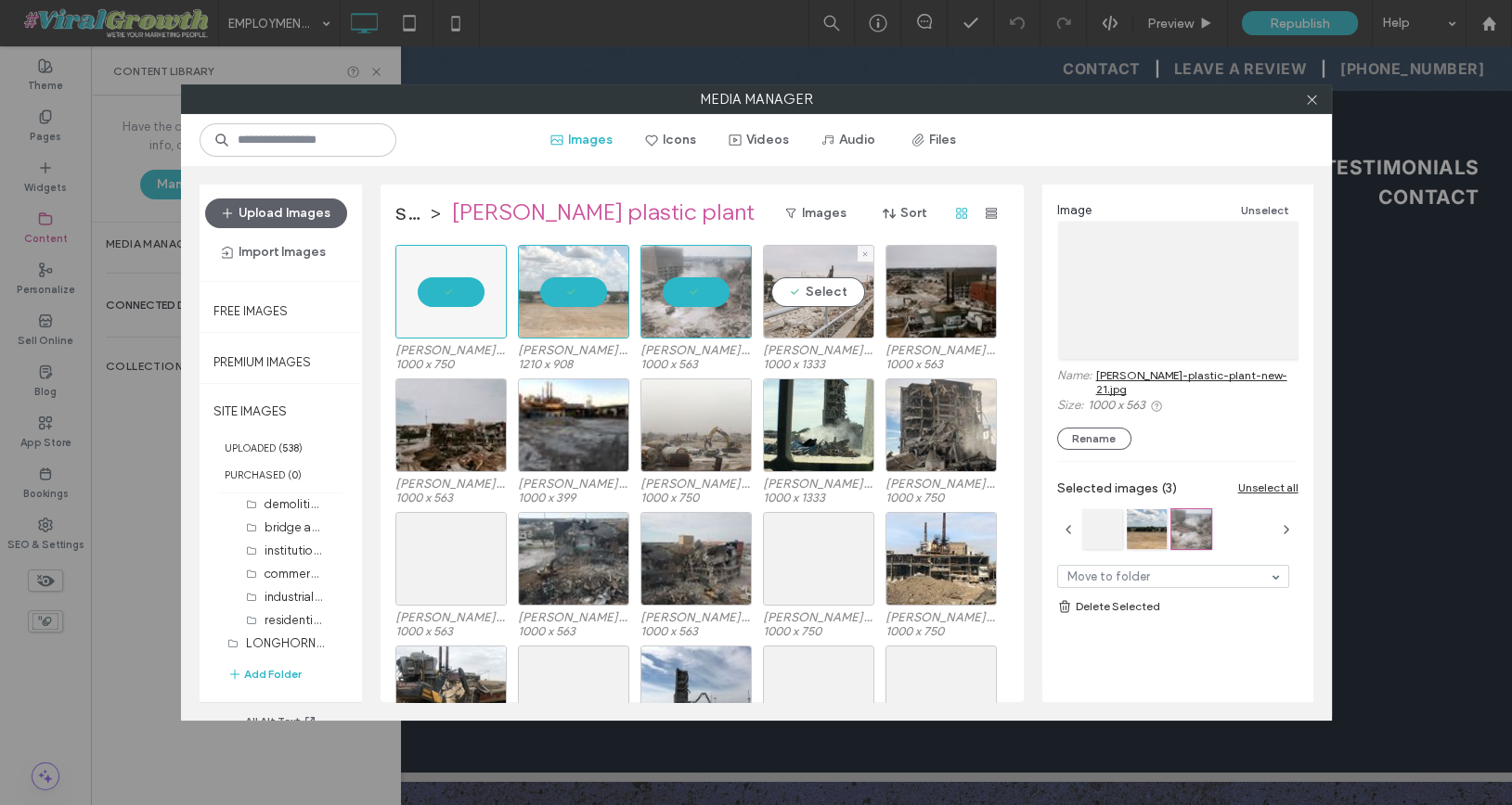
click at [830, 281] on div "Select" at bounding box center [818, 292] width 112 height 94
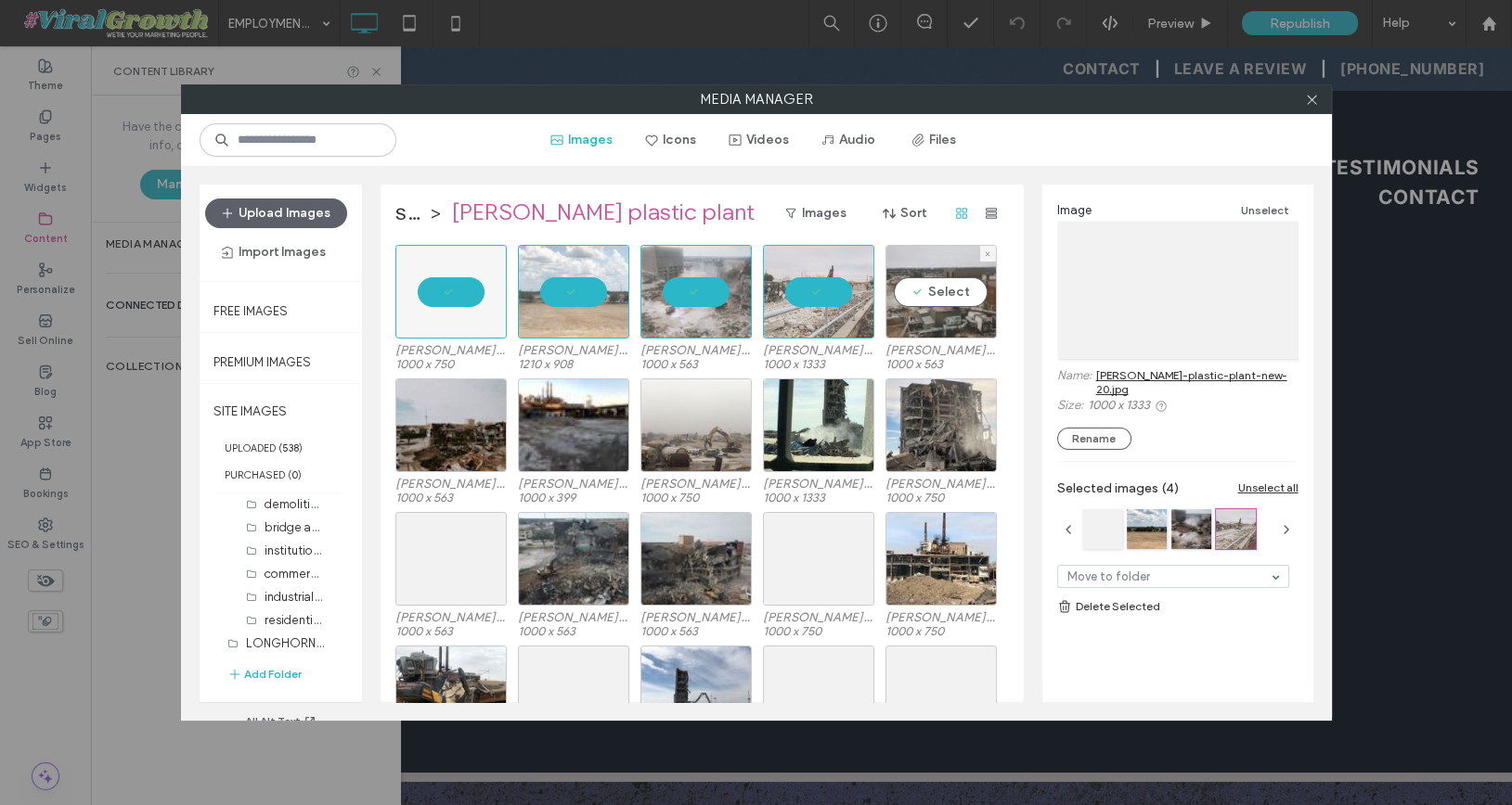
click at [946, 294] on div "Select" at bounding box center [941, 292] width 112 height 94
click at [984, 214] on icon "button" at bounding box center [991, 213] width 15 height 15
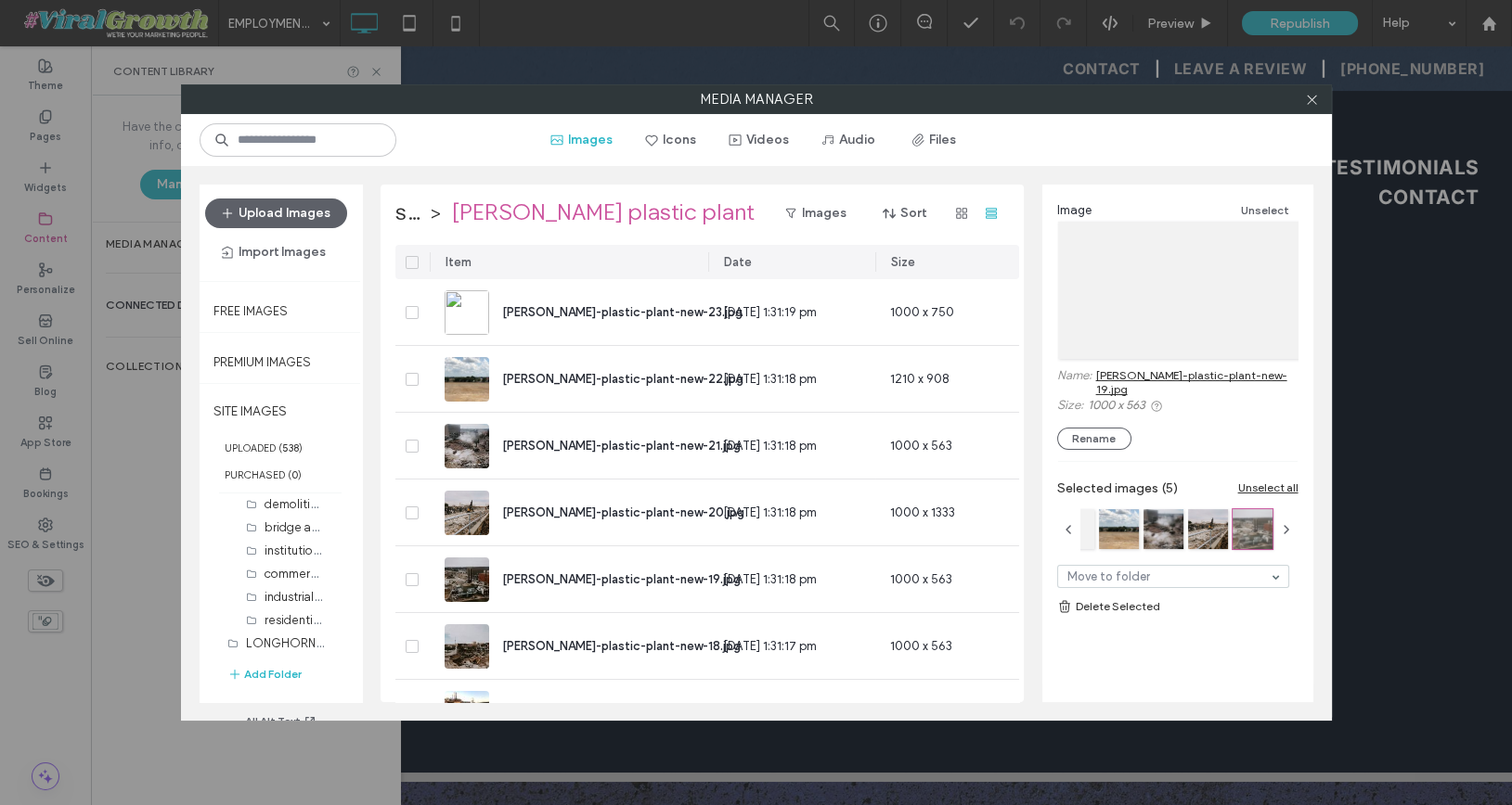
click at [411, 264] on span at bounding box center [412, 262] width 13 height 13
click at [1141, 597] on link "Delete Selected" at bounding box center [1178, 606] width 241 height 19
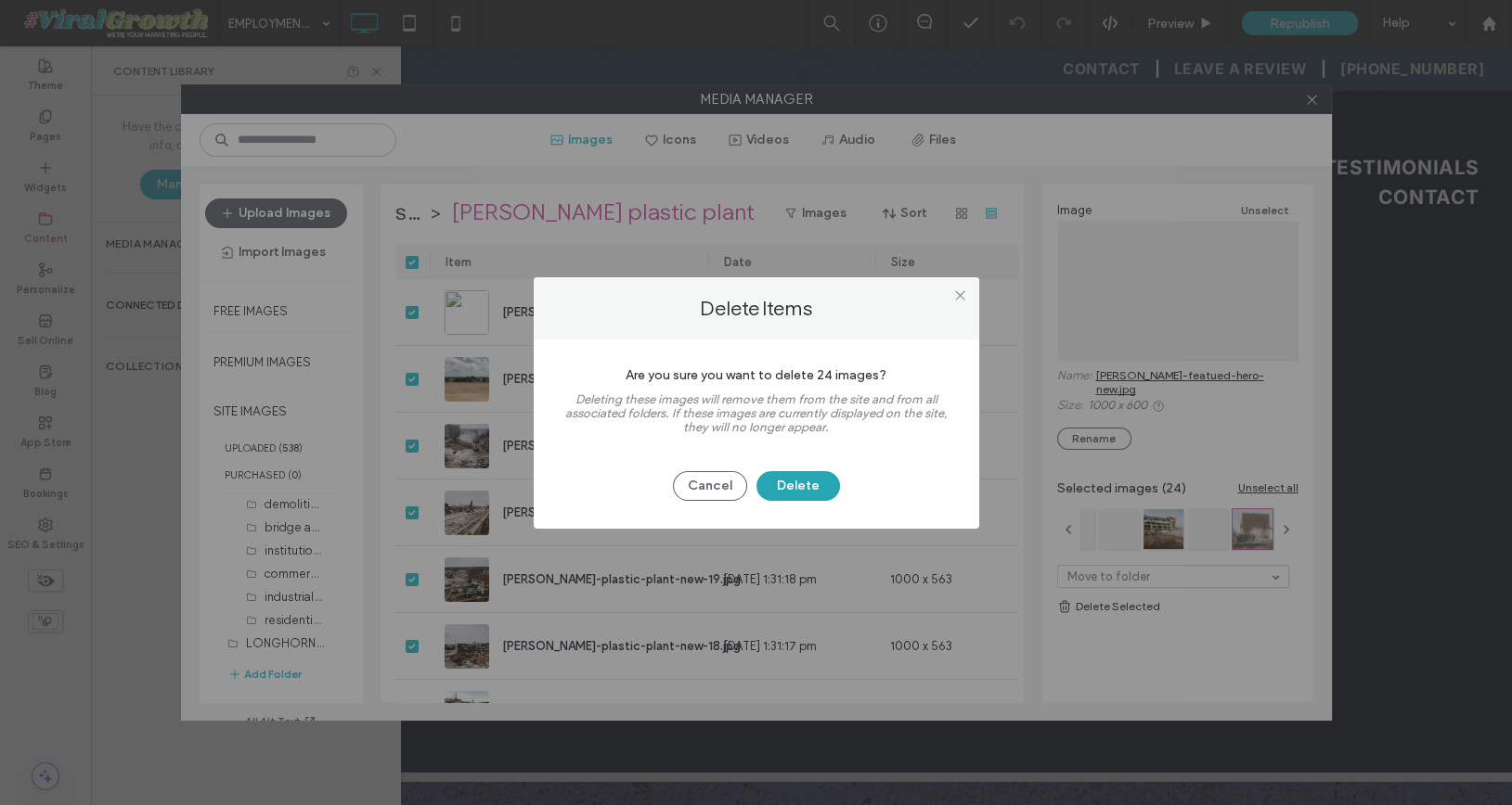
click at [801, 487] on button "Delete" at bounding box center [798, 486] width 83 height 30
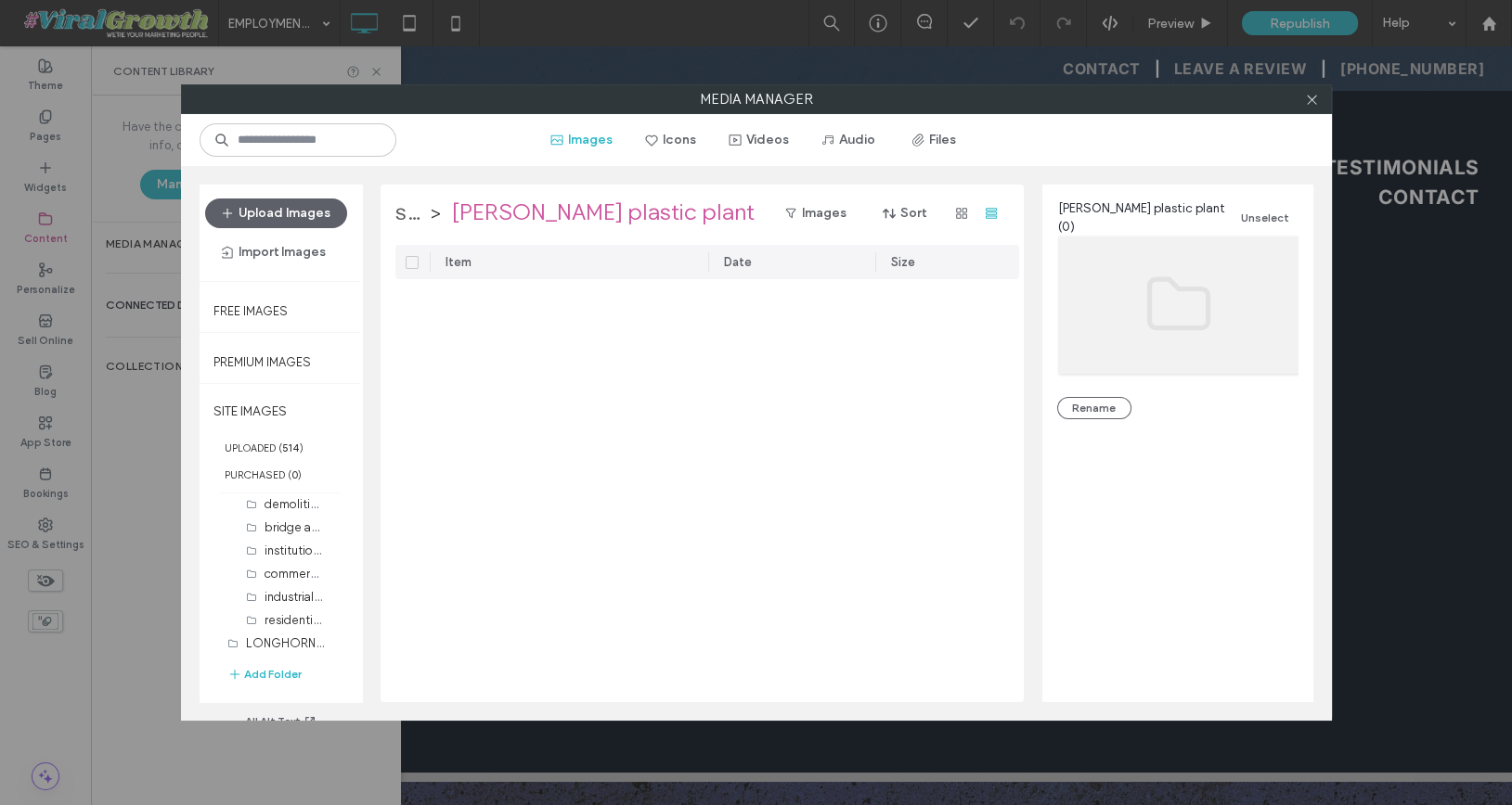
click at [425, 209] on label "stockyards [PERSON_NAME] fargo demolition project" at bounding box center [411, 214] width 30 height 30
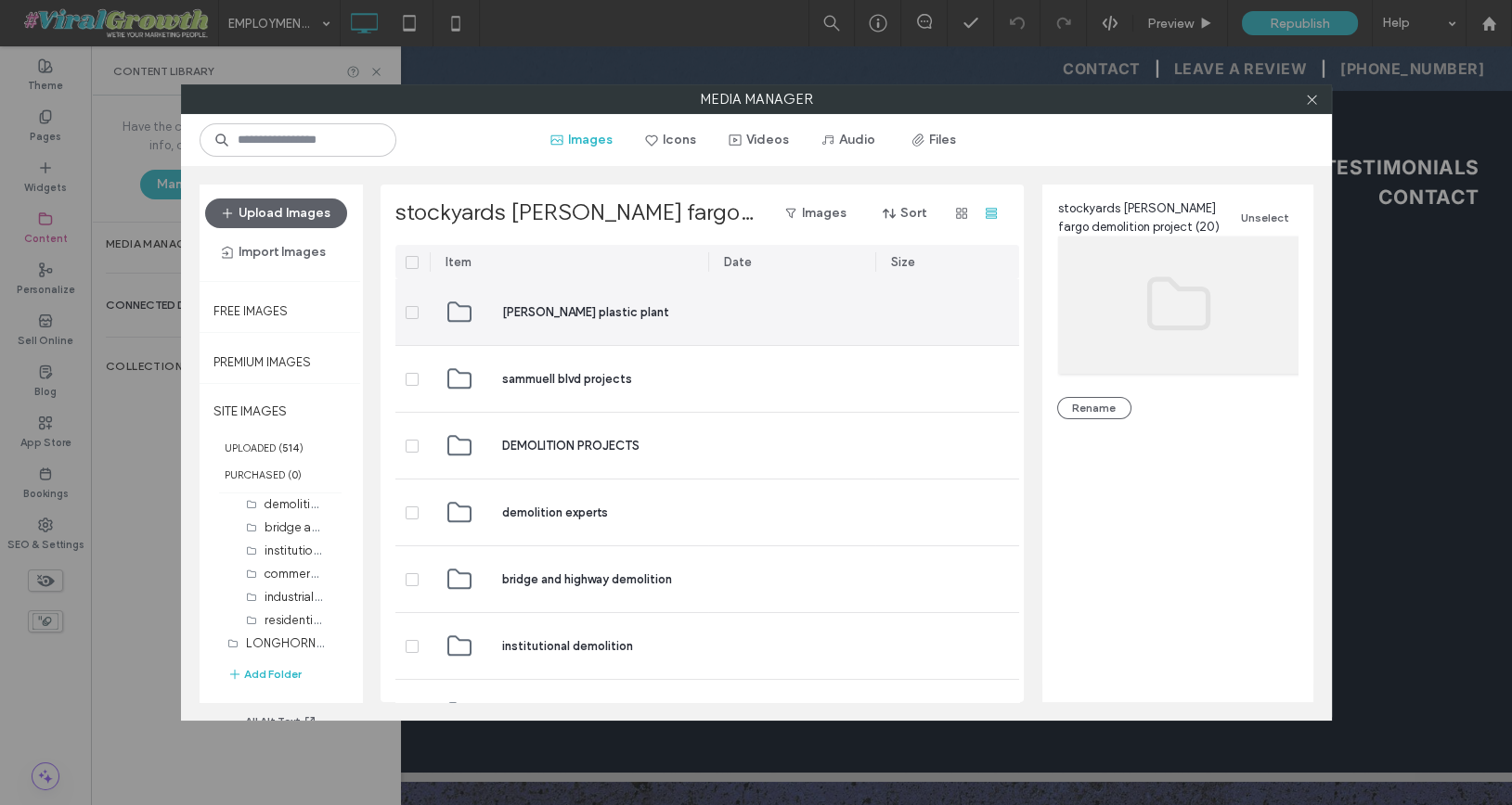
click at [410, 313] on span at bounding box center [412, 313] width 13 height 13
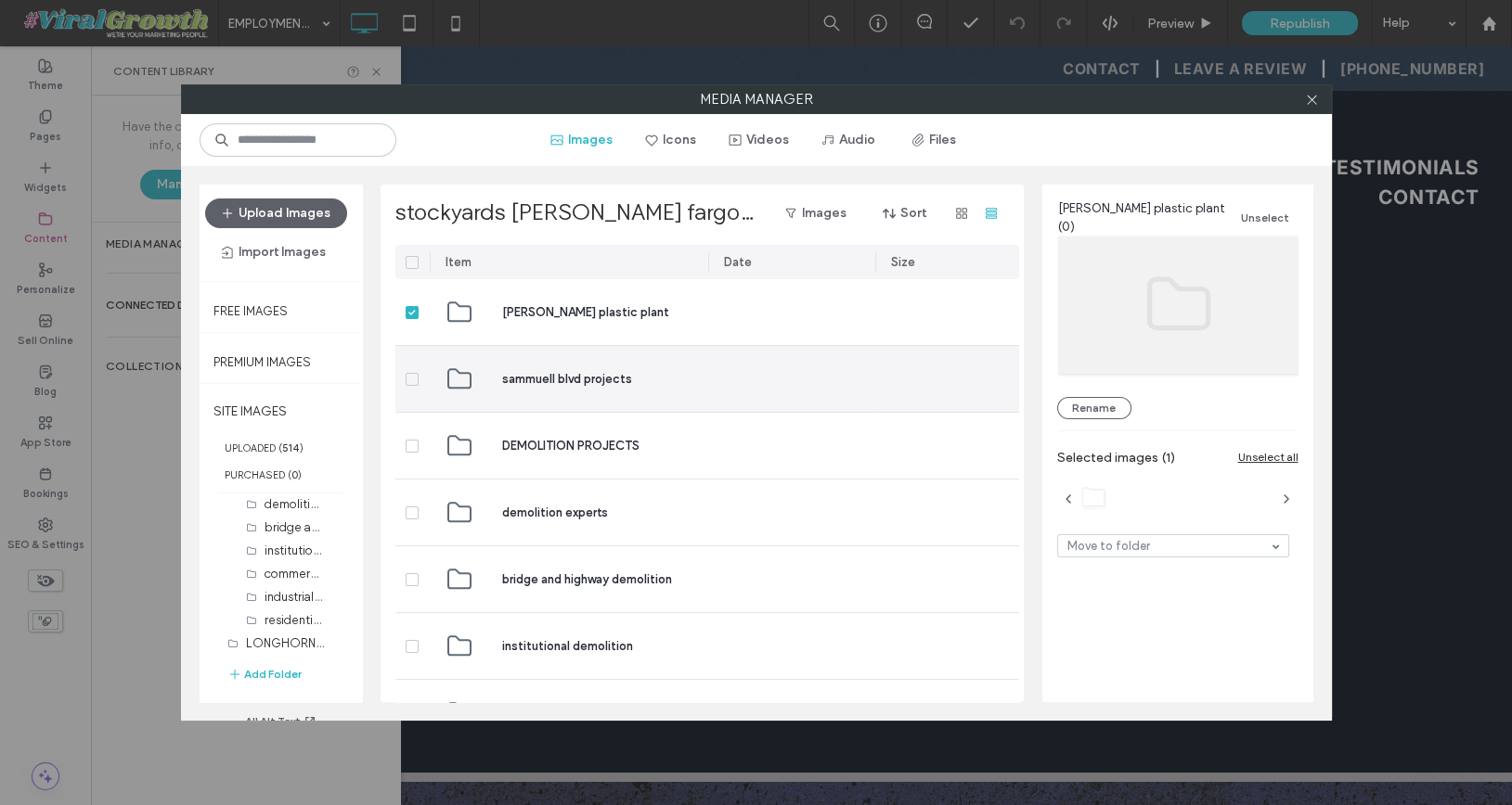
click at [664, 387] on div "sammuell blvd projects" at bounding box center [568, 379] width 248 height 66
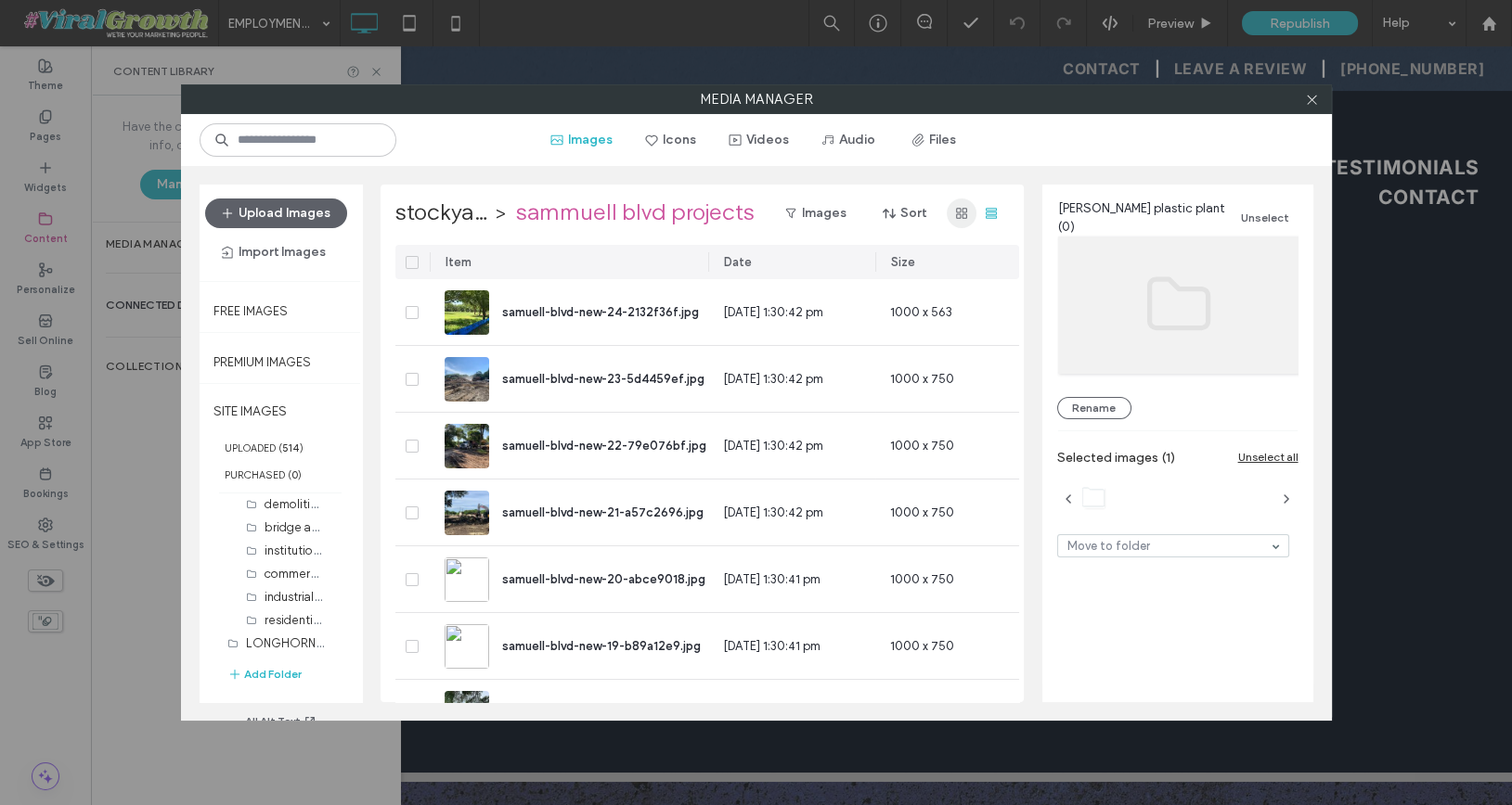
click at [962, 214] on use "button" at bounding box center [961, 213] width 11 height 11
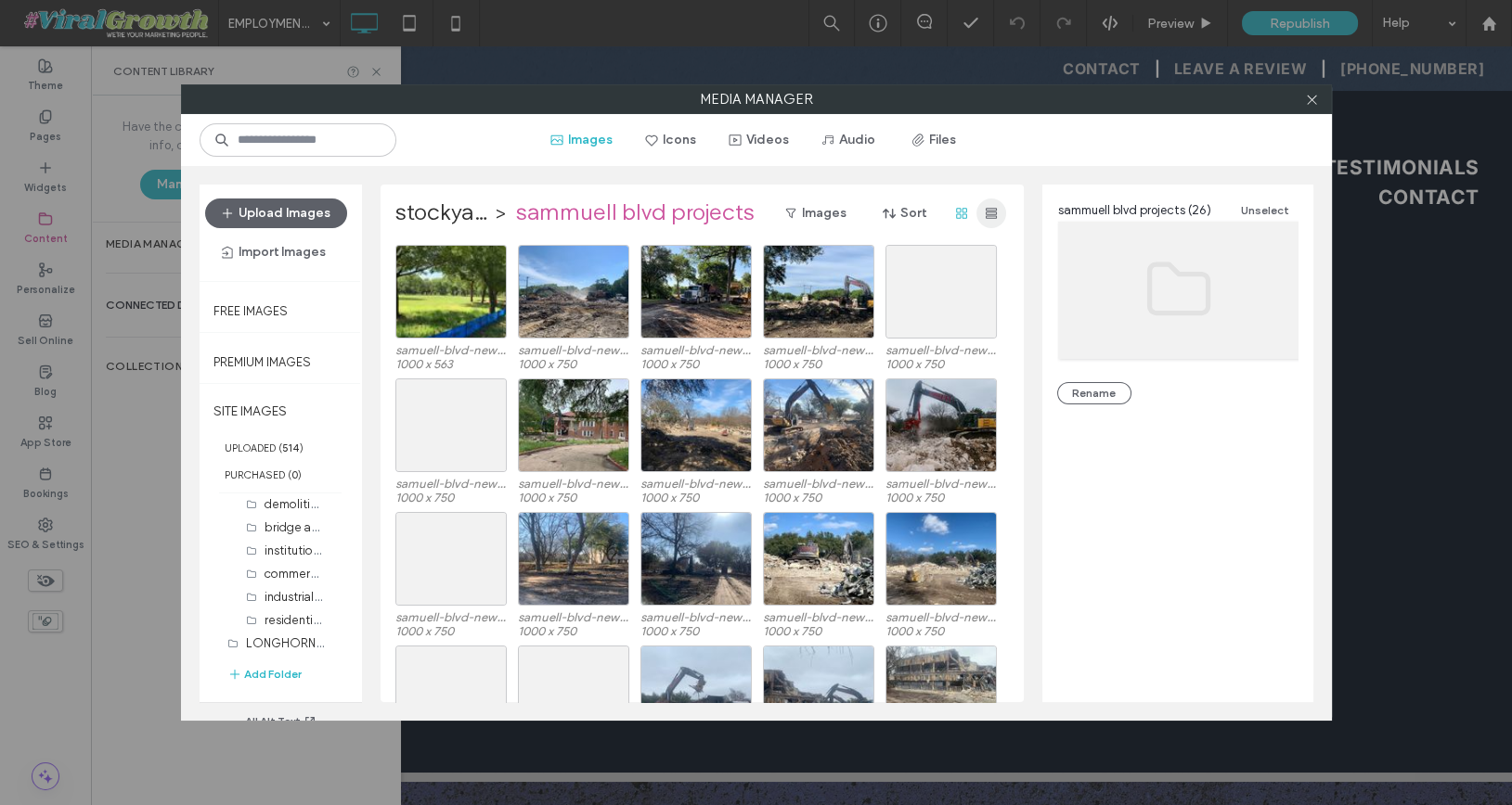
click at [988, 214] on use "button" at bounding box center [991, 213] width 11 height 11
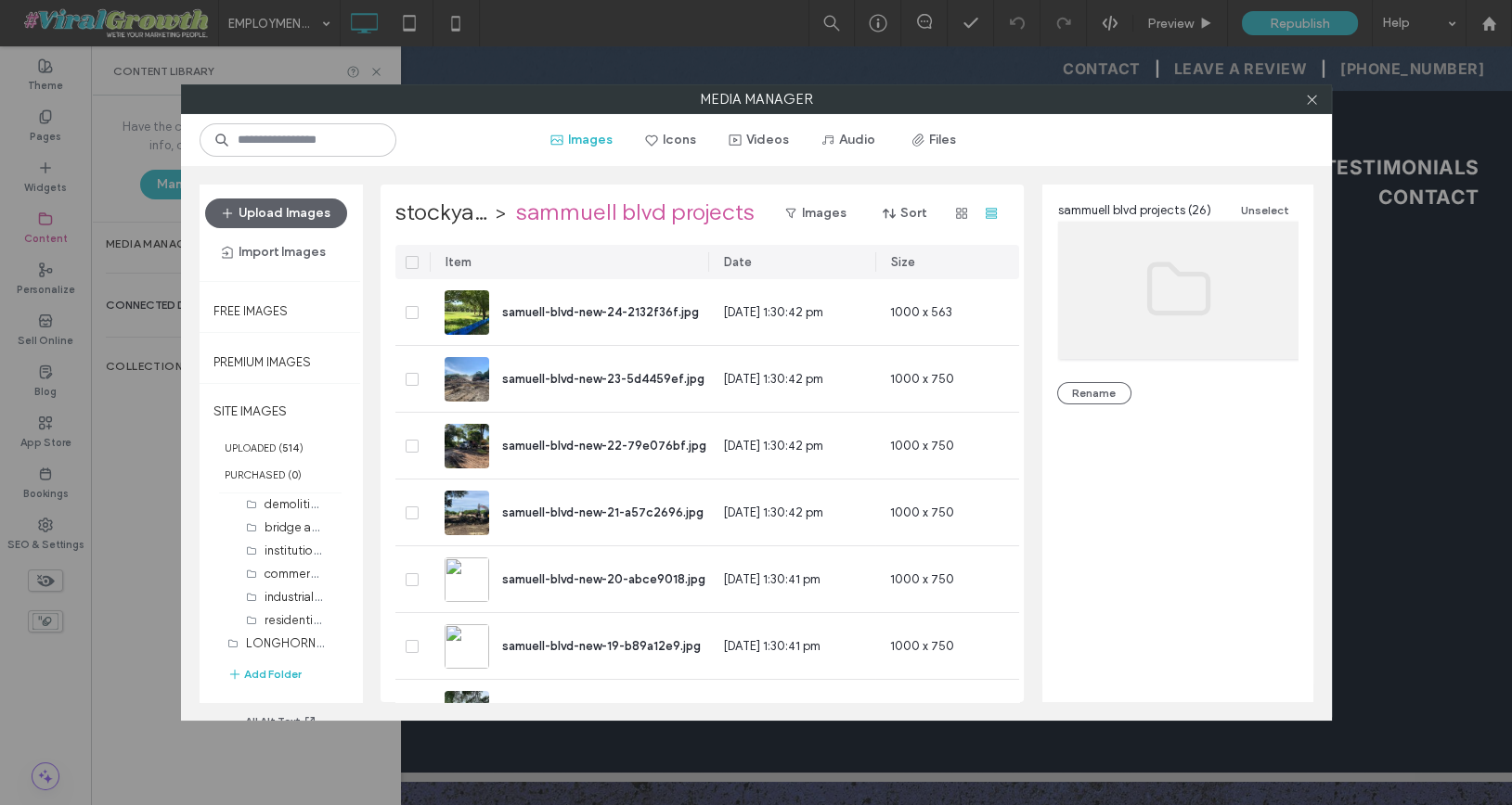
click at [415, 257] on span at bounding box center [412, 262] width 13 height 13
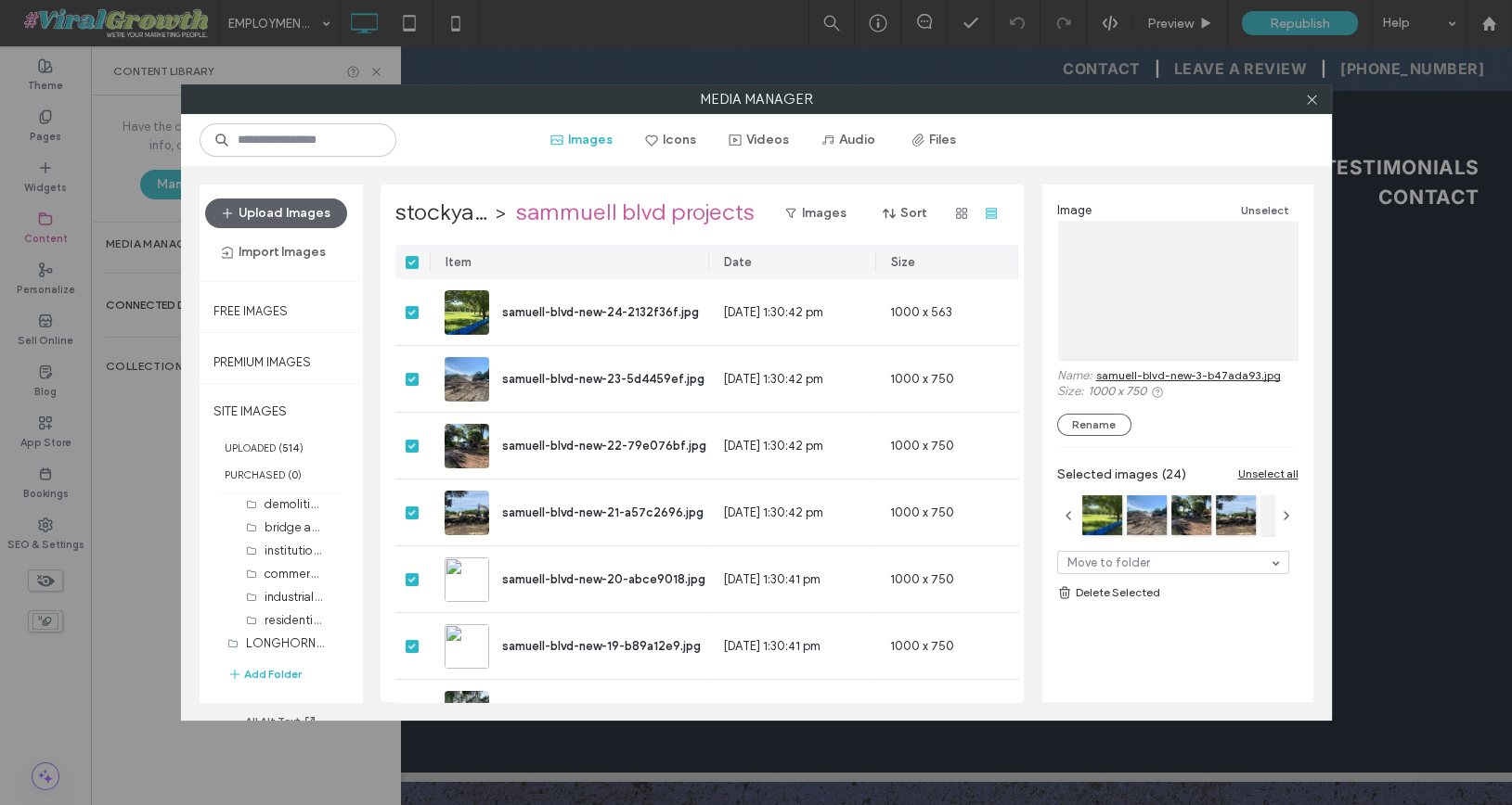
click at [1122, 590] on link "Delete Selected" at bounding box center [1178, 592] width 241 height 19
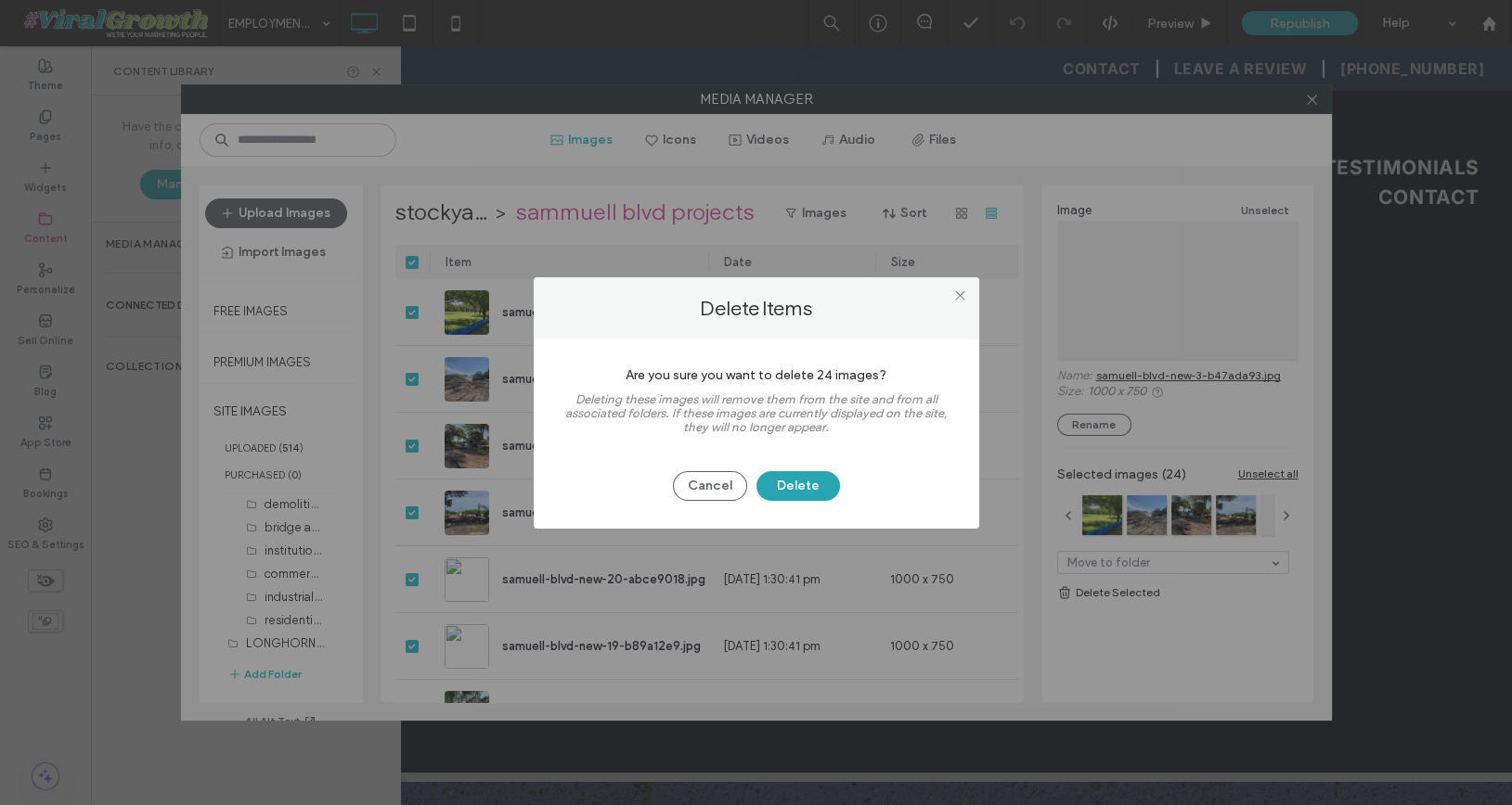
click at [811, 479] on button "Delete" at bounding box center [798, 486] width 83 height 30
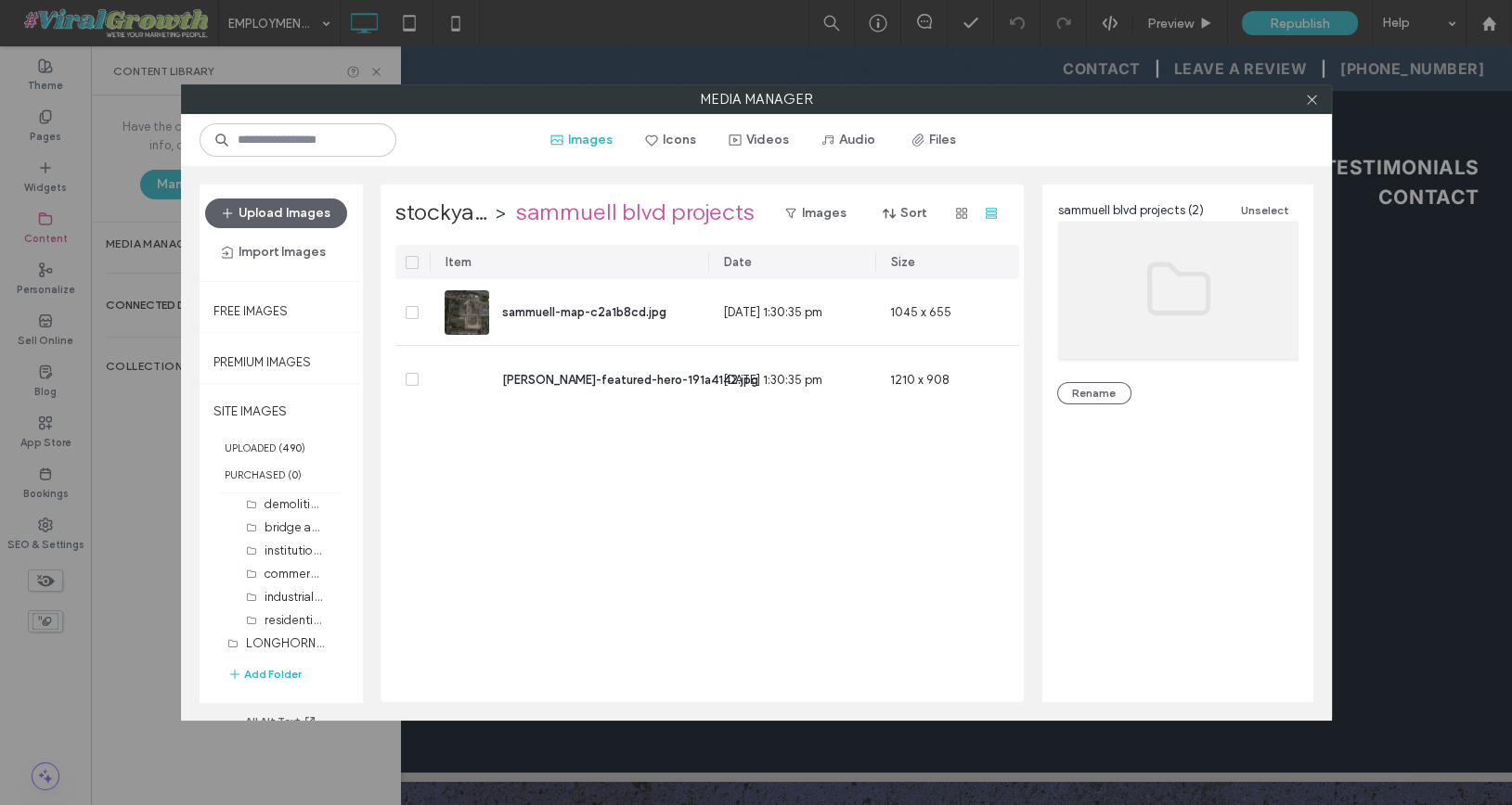
click at [412, 262] on icon at bounding box center [413, 263] width 8 height 6
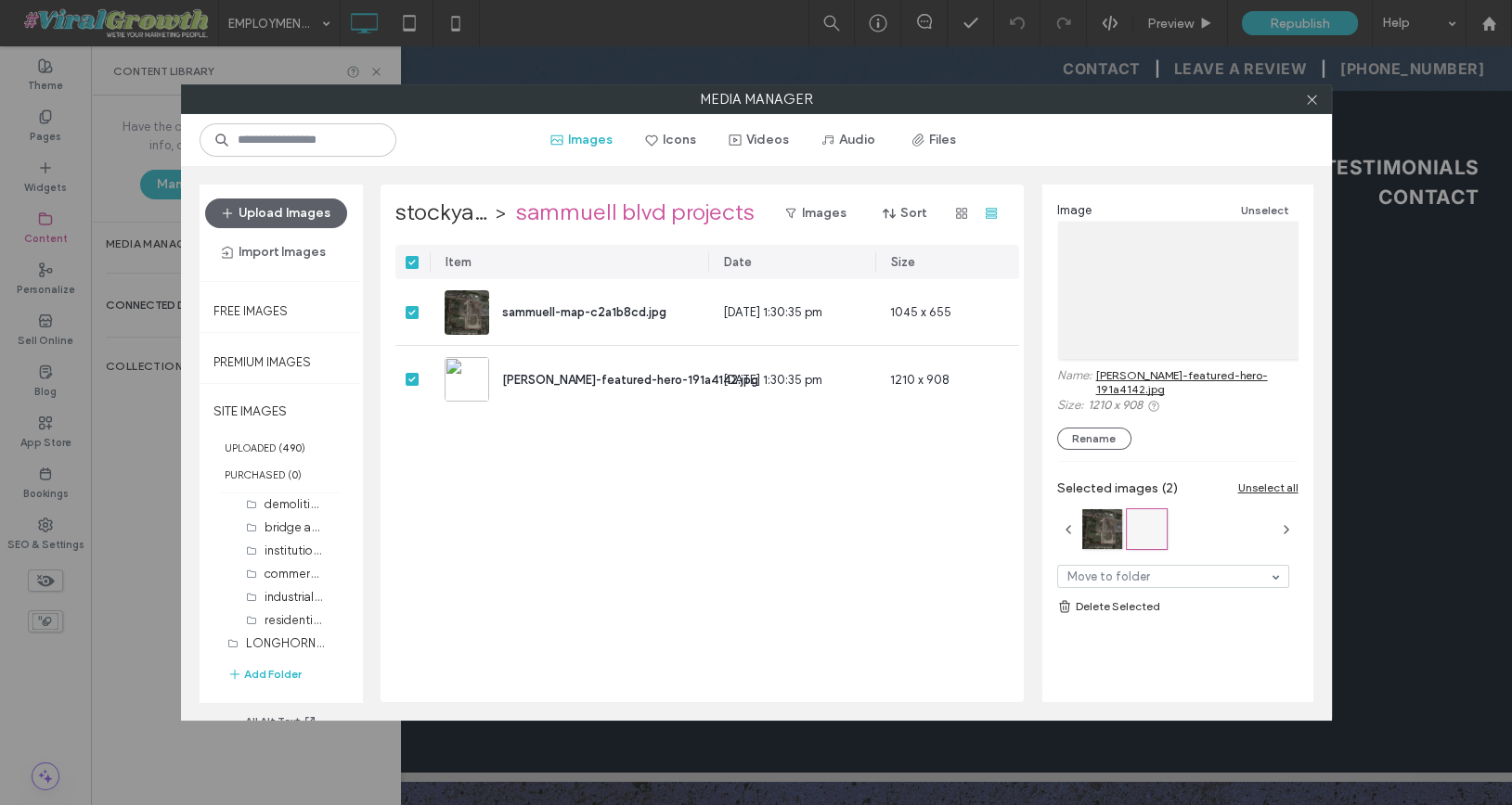
click at [1134, 600] on link "Delete Selected" at bounding box center [1178, 606] width 241 height 19
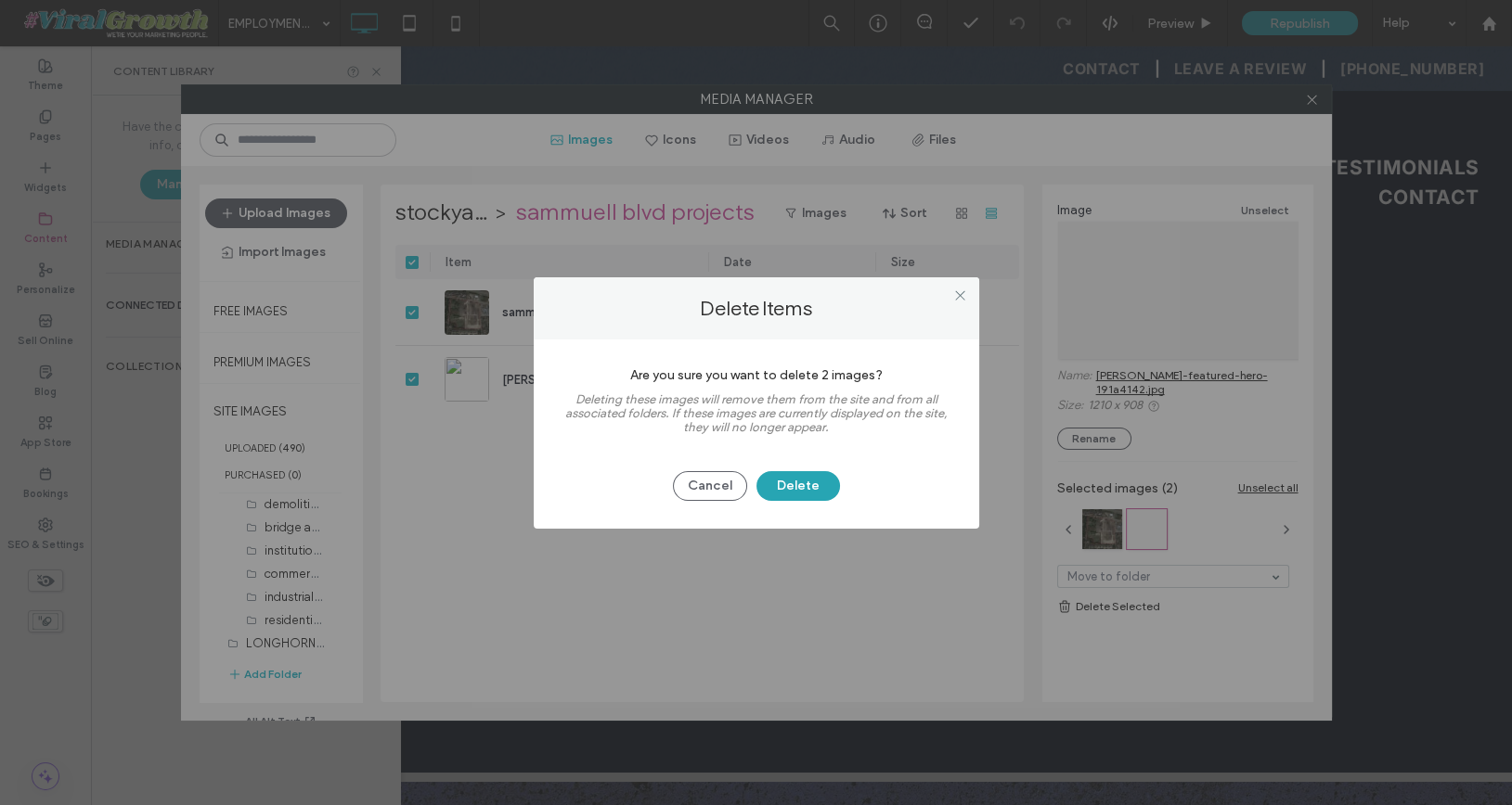
click at [811, 487] on button "Delete" at bounding box center [798, 486] width 83 height 30
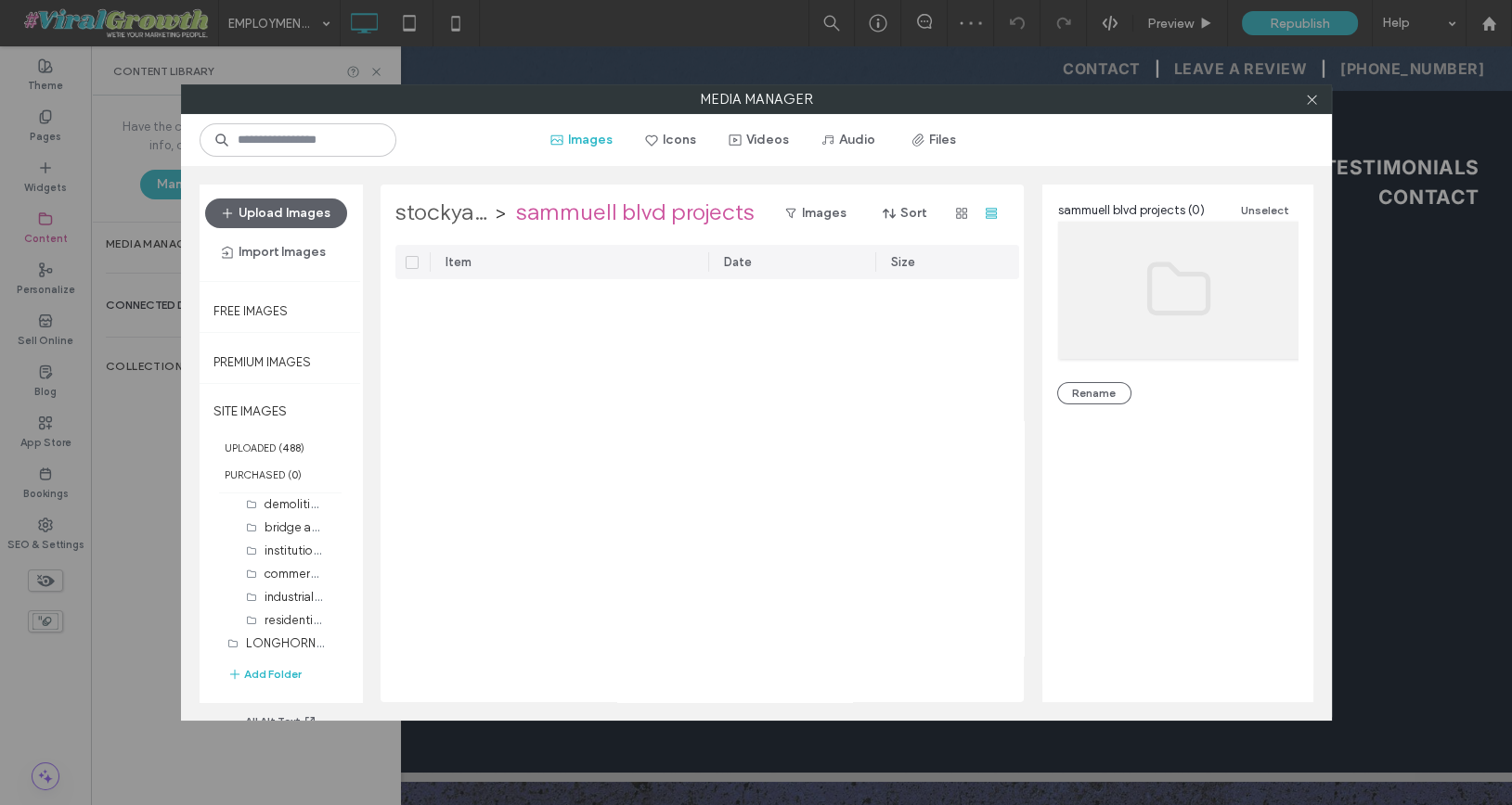
click at [444, 218] on label "stockyards [PERSON_NAME] fargo demolition project" at bounding box center [443, 214] width 95 height 30
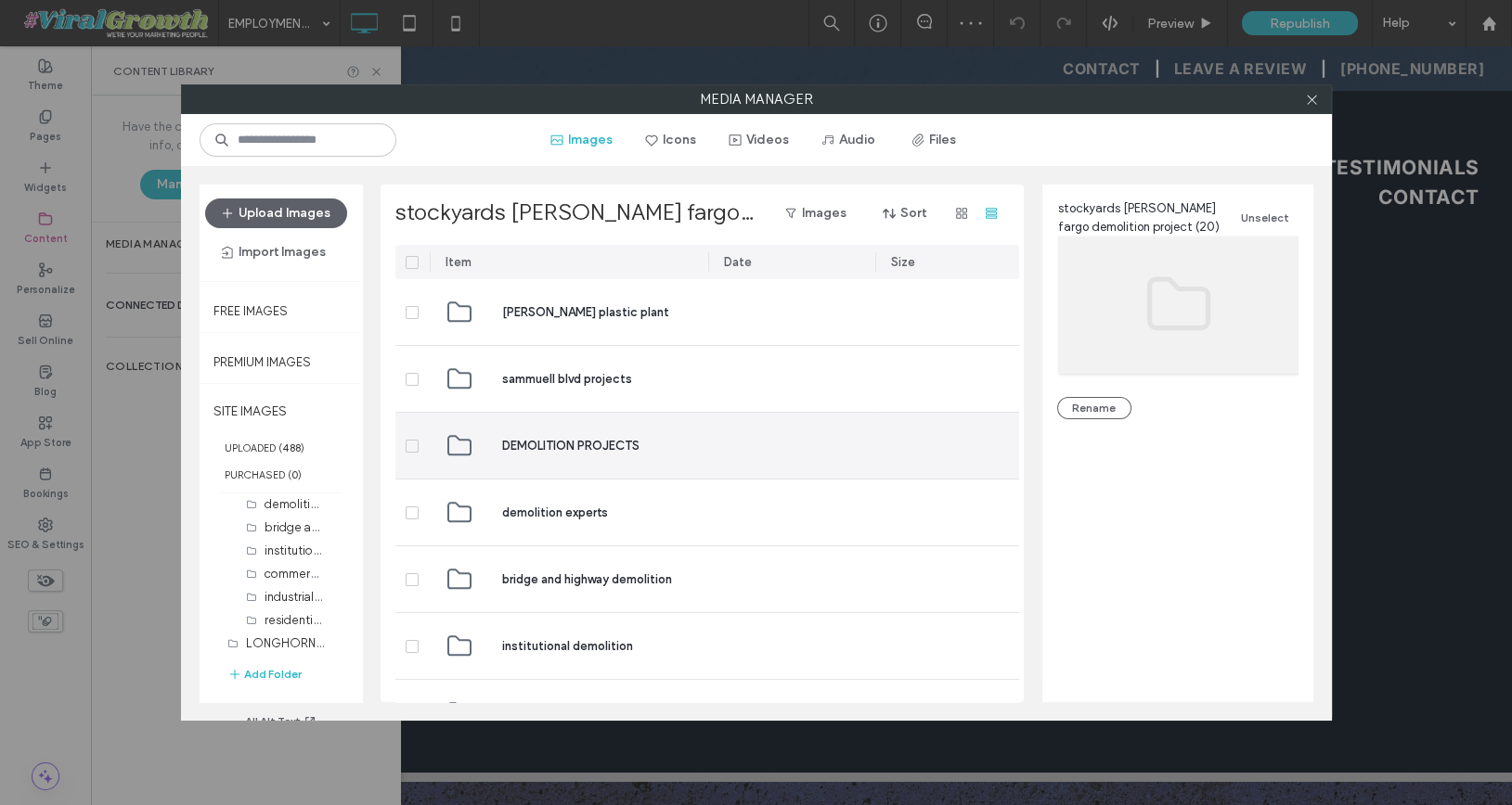
click at [414, 443] on icon at bounding box center [412, 446] width 7 height 6
click at [498, 442] on div "DEMOLITION PROJECTS" at bounding box center [568, 445] width 248 height 66
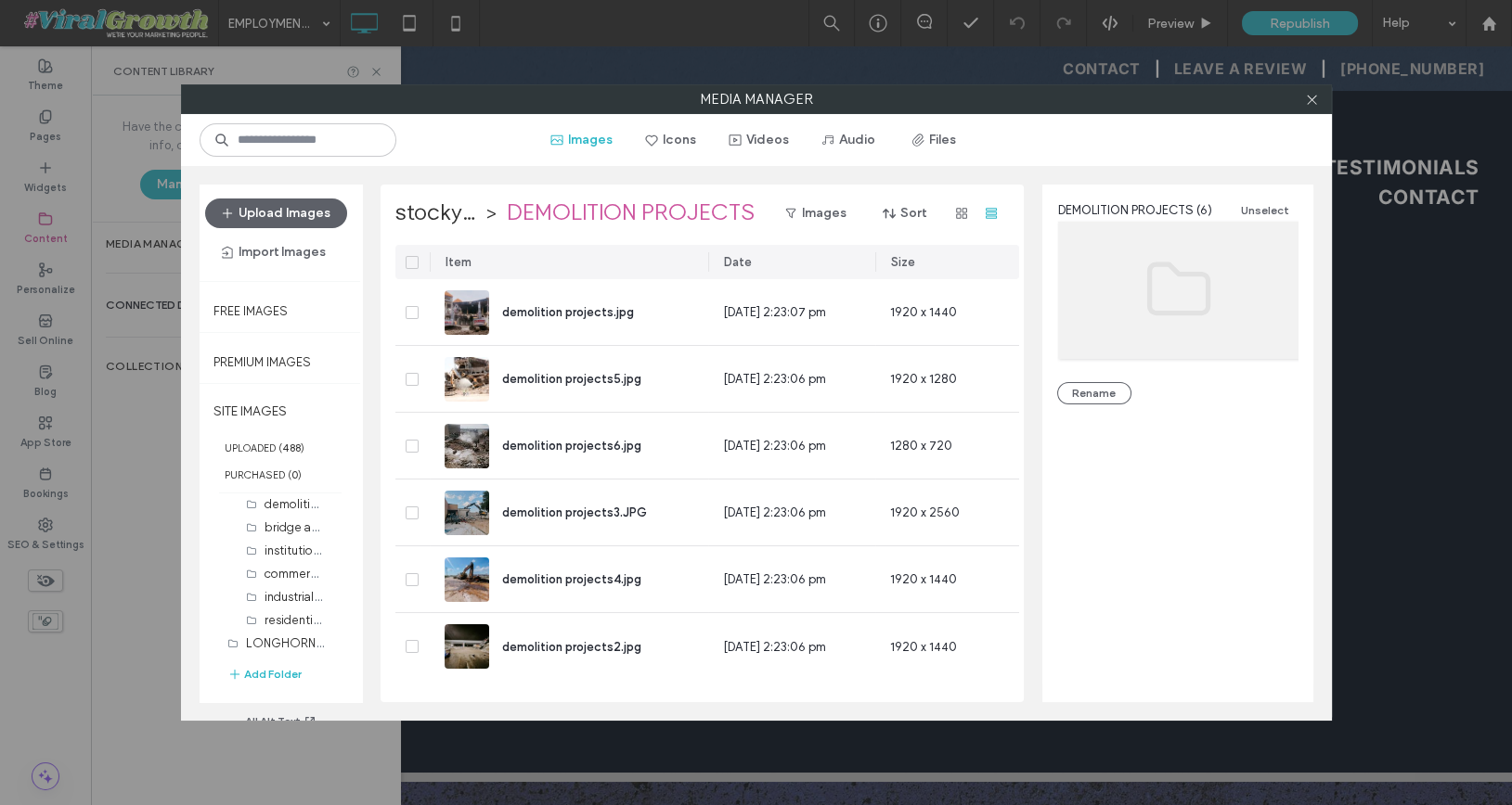
click at [412, 267] on label at bounding box center [412, 262] width 13 height 13
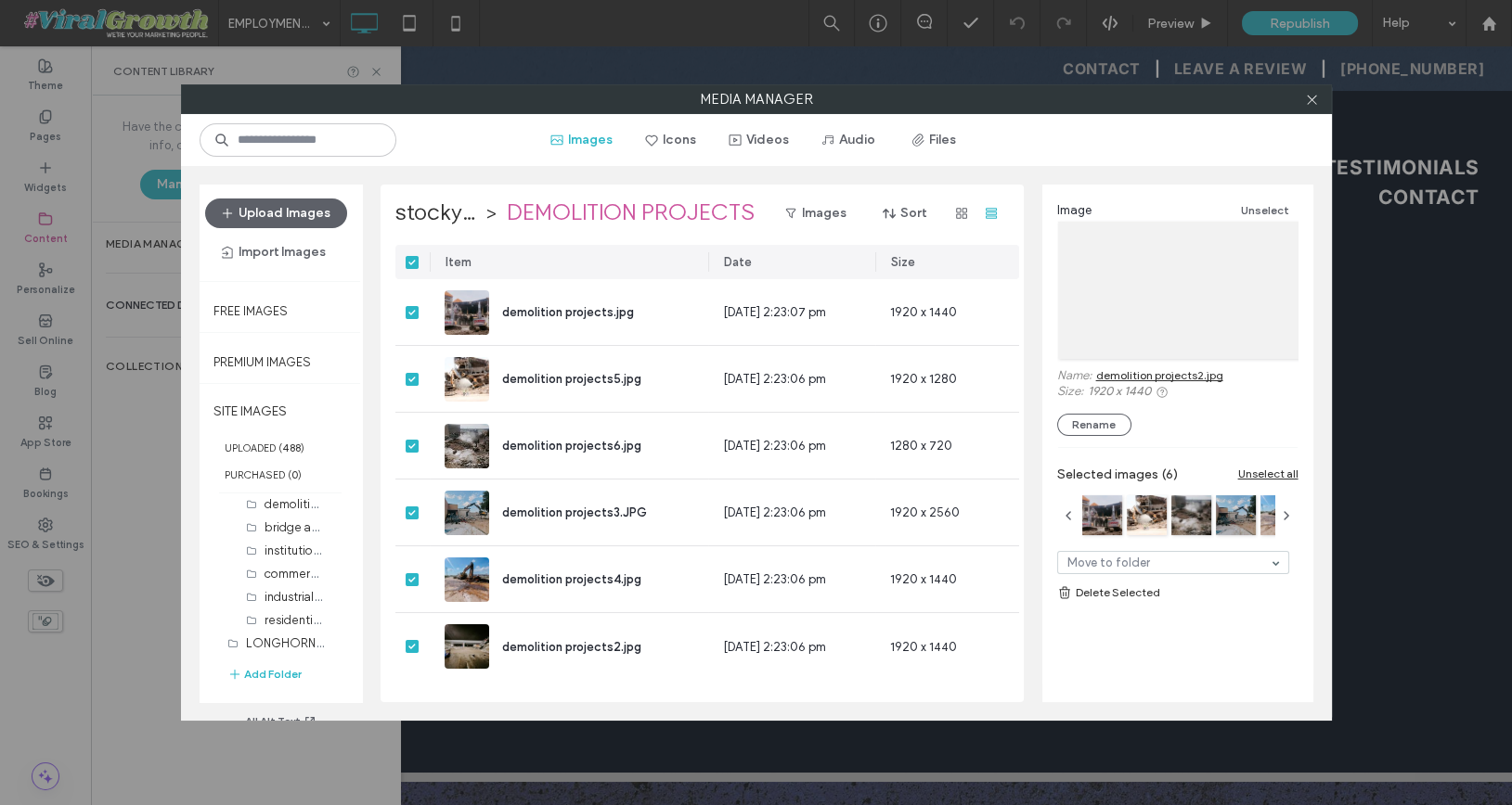
click at [1128, 592] on link "Delete Selected" at bounding box center [1178, 592] width 241 height 19
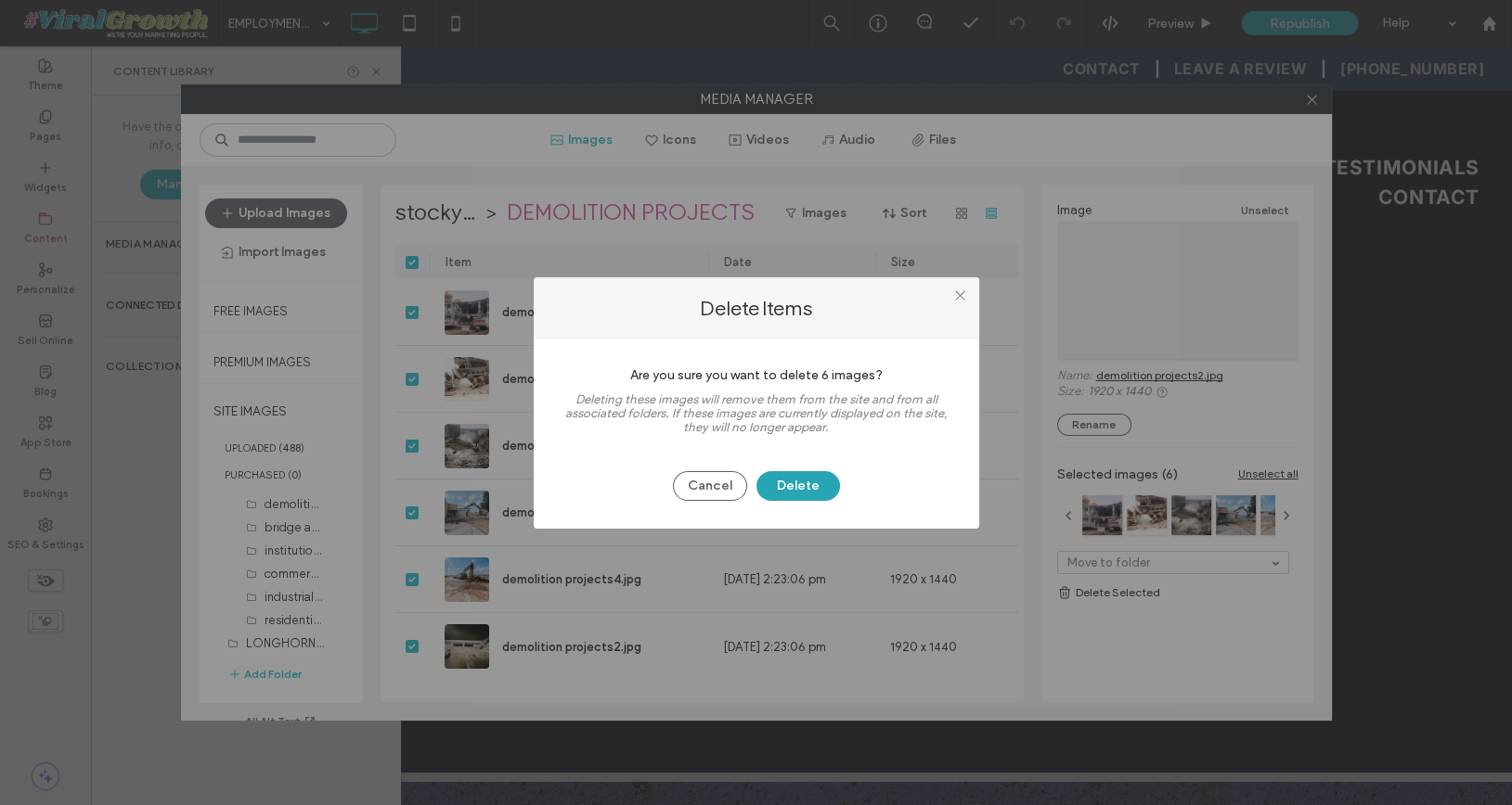
click at [793, 486] on button "Delete" at bounding box center [798, 486] width 83 height 30
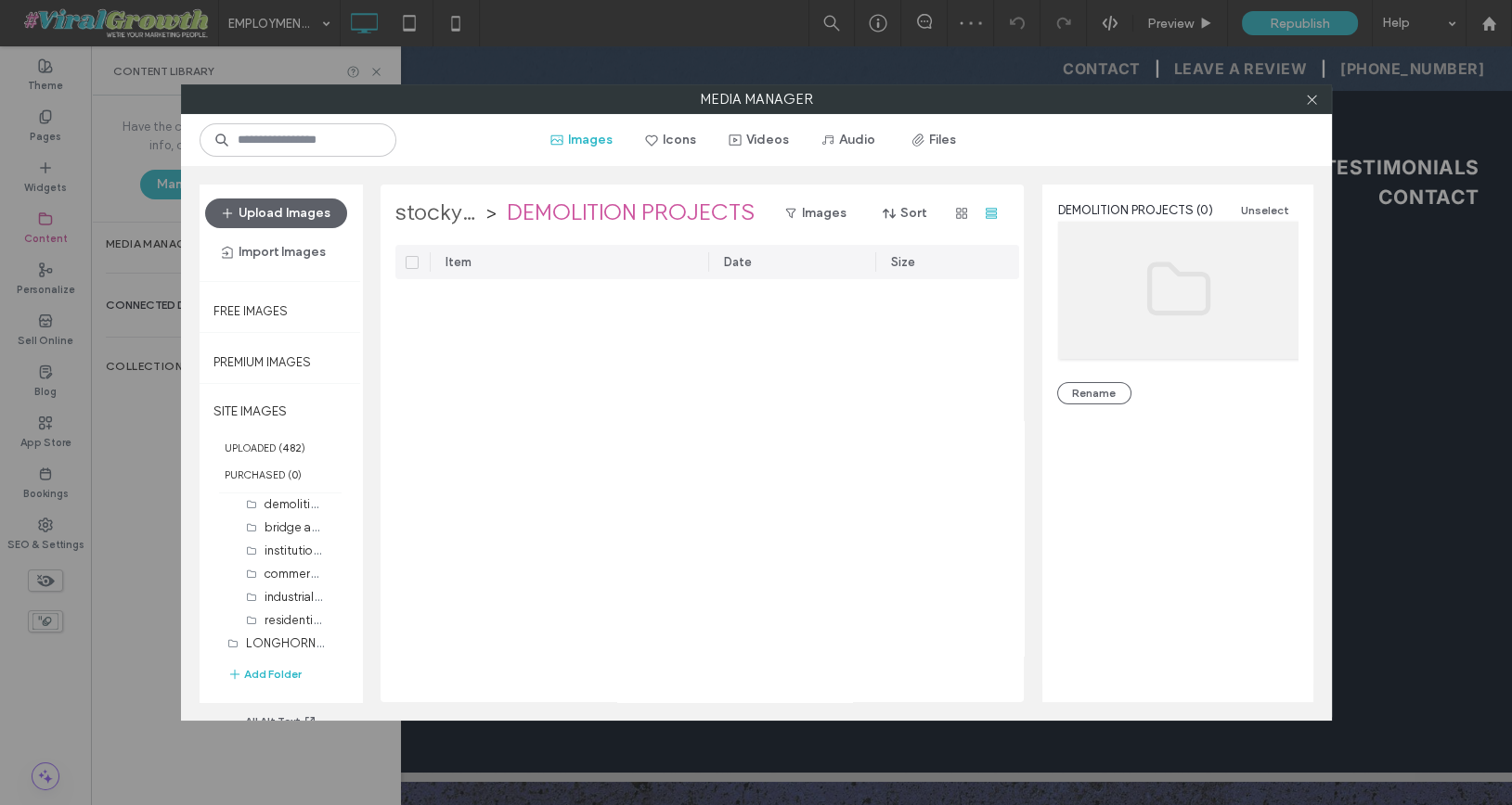
click at [443, 217] on label "stockyards [PERSON_NAME] fargo demolition project" at bounding box center [438, 214] width 85 height 30
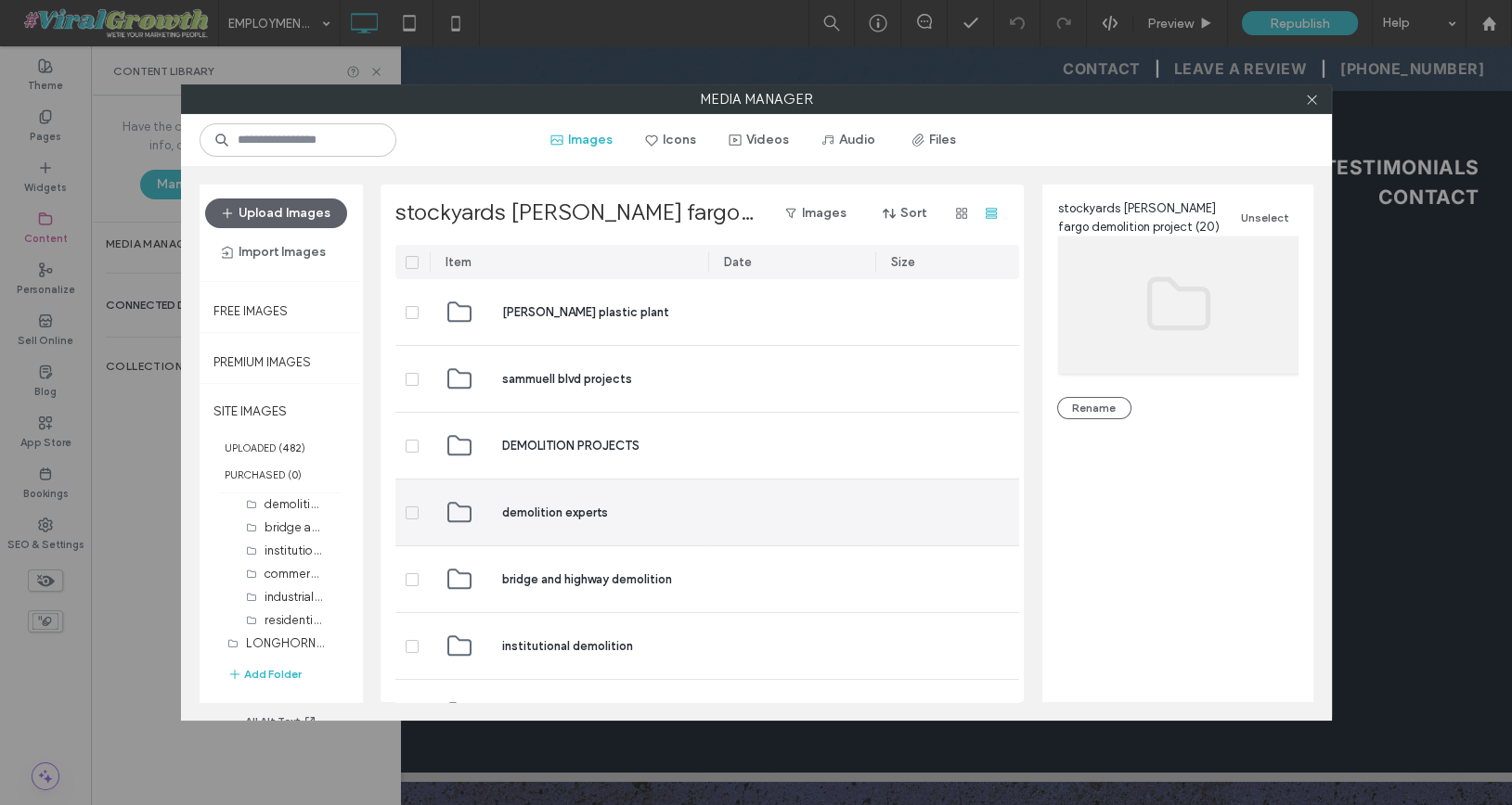
click at [518, 513] on span "demolition experts" at bounding box center [554, 512] width 106 height 19
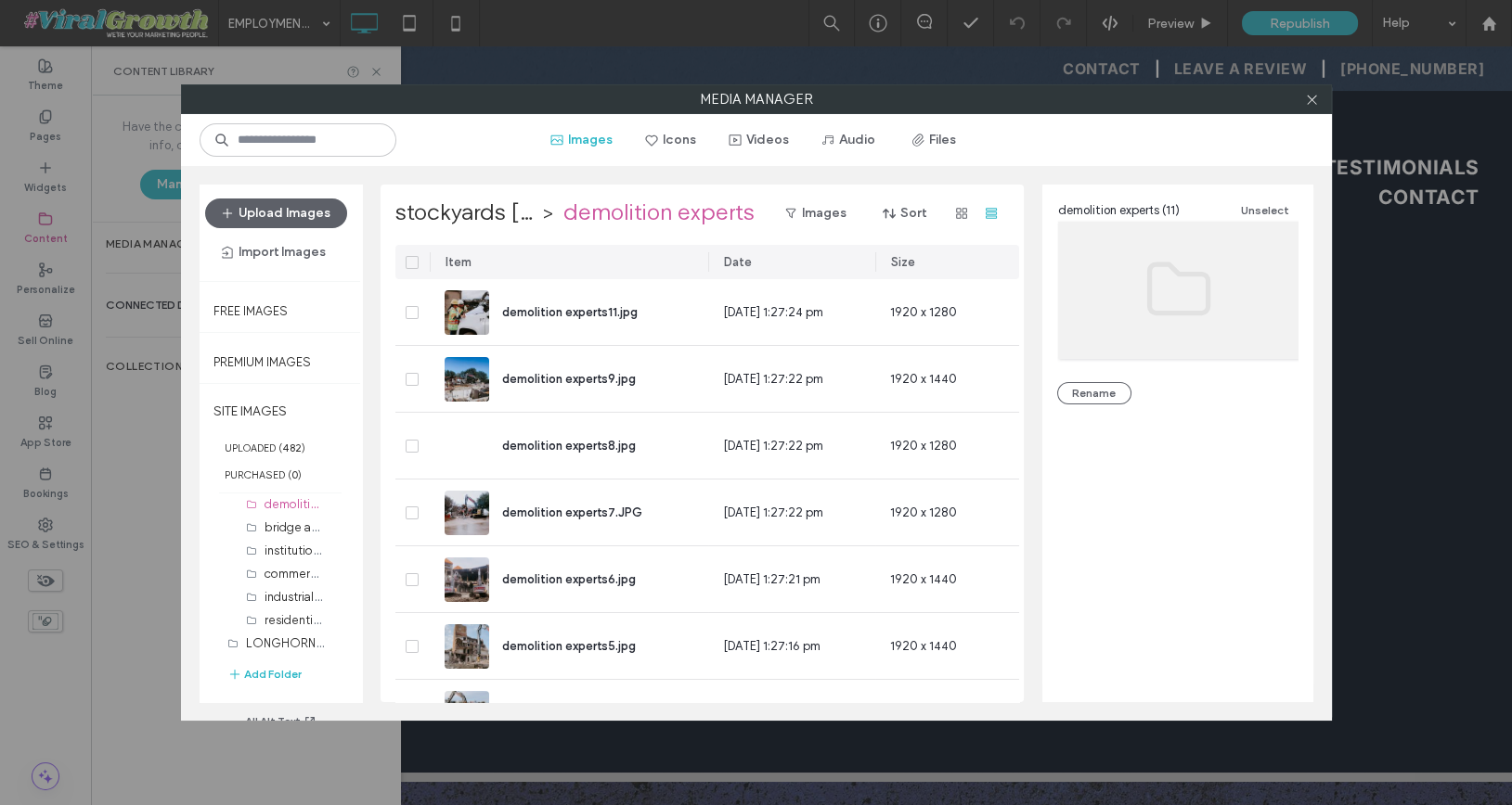
click at [412, 260] on icon at bounding box center [413, 263] width 8 height 6
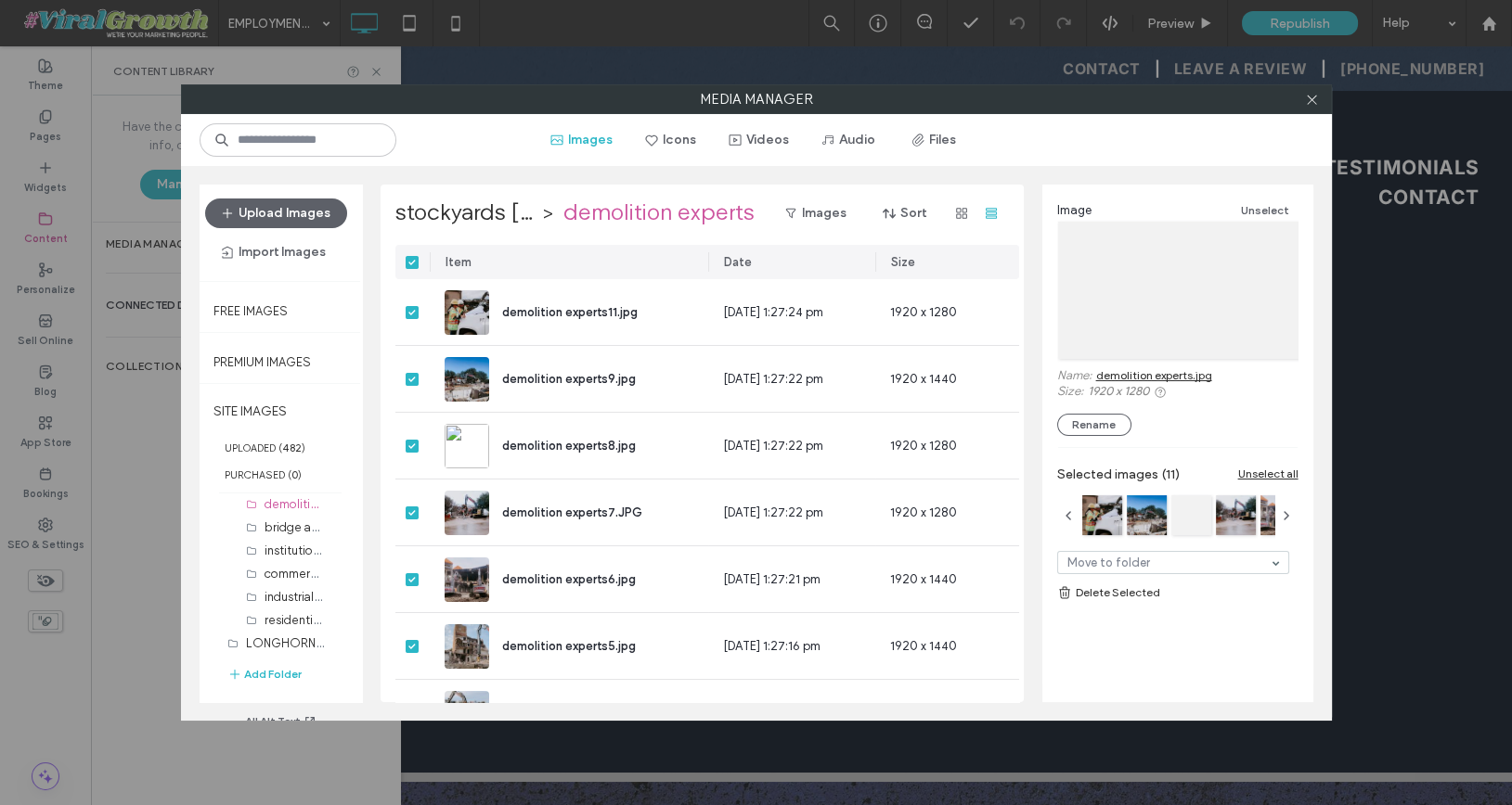
click at [1117, 588] on link "Delete Selected" at bounding box center [1178, 592] width 241 height 19
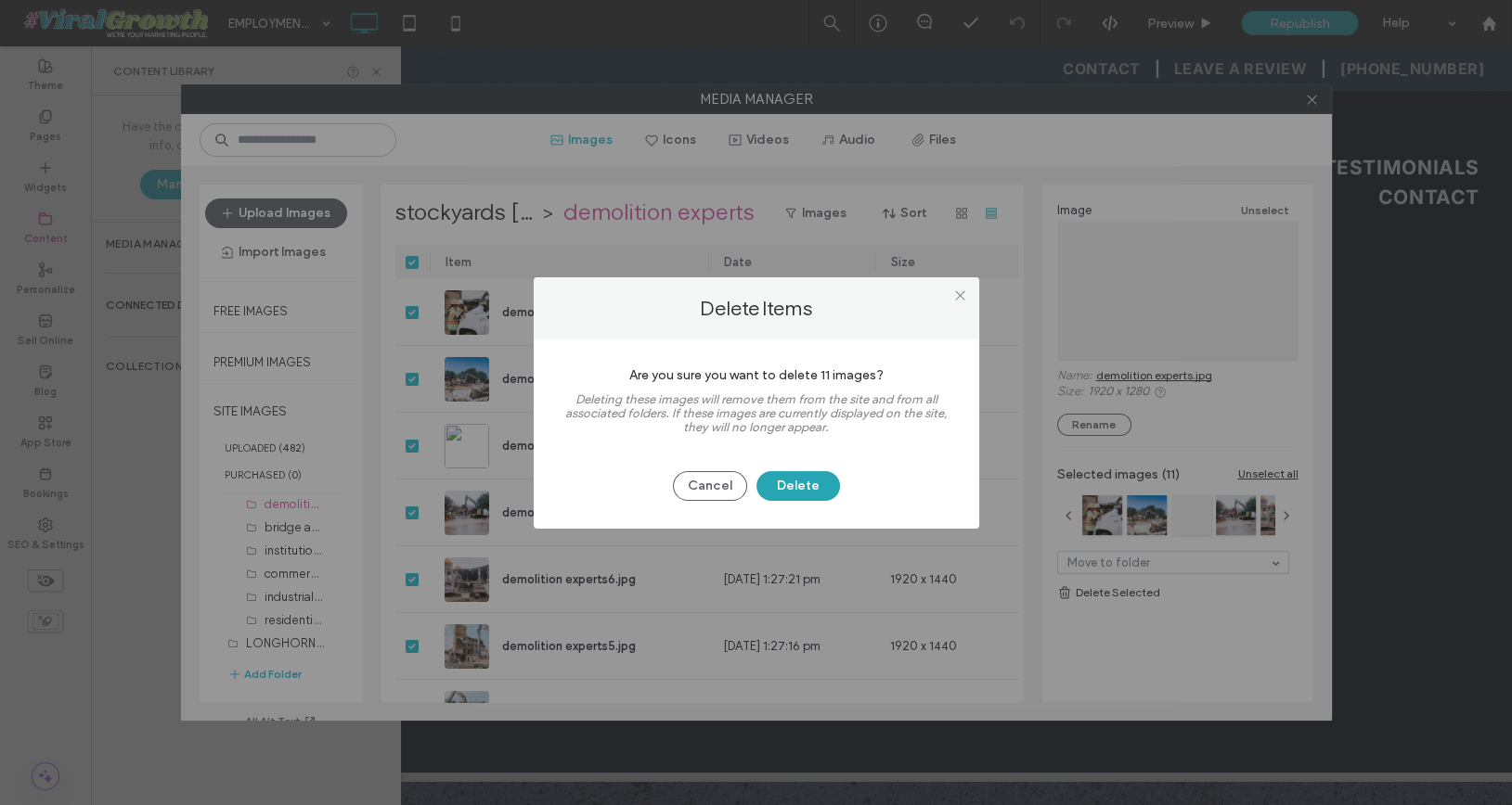
click at [818, 492] on button "Delete" at bounding box center [798, 486] width 83 height 30
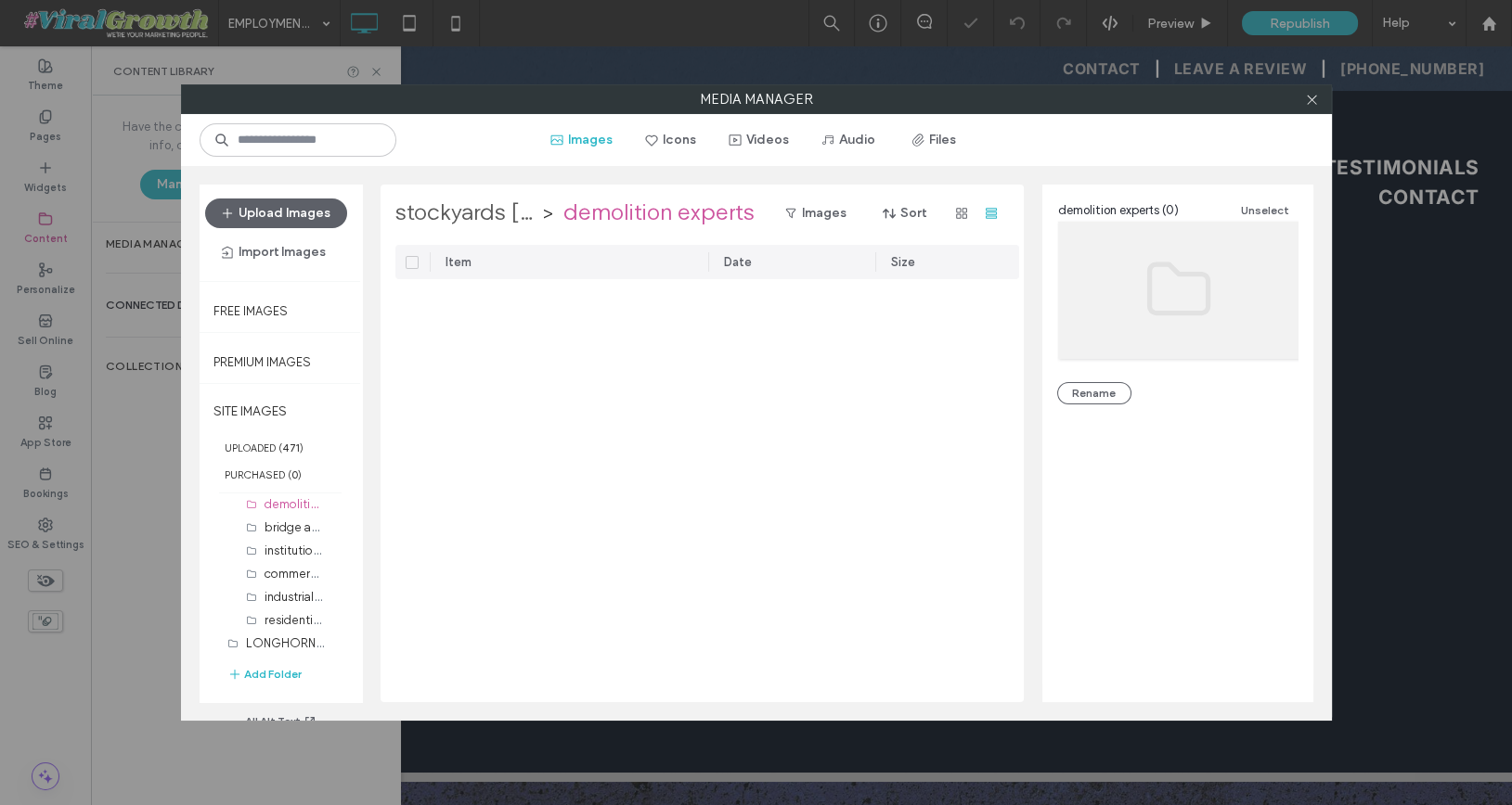
click at [490, 218] on label "stockyards [PERSON_NAME] fargo demolition project" at bounding box center [467, 214] width 142 height 30
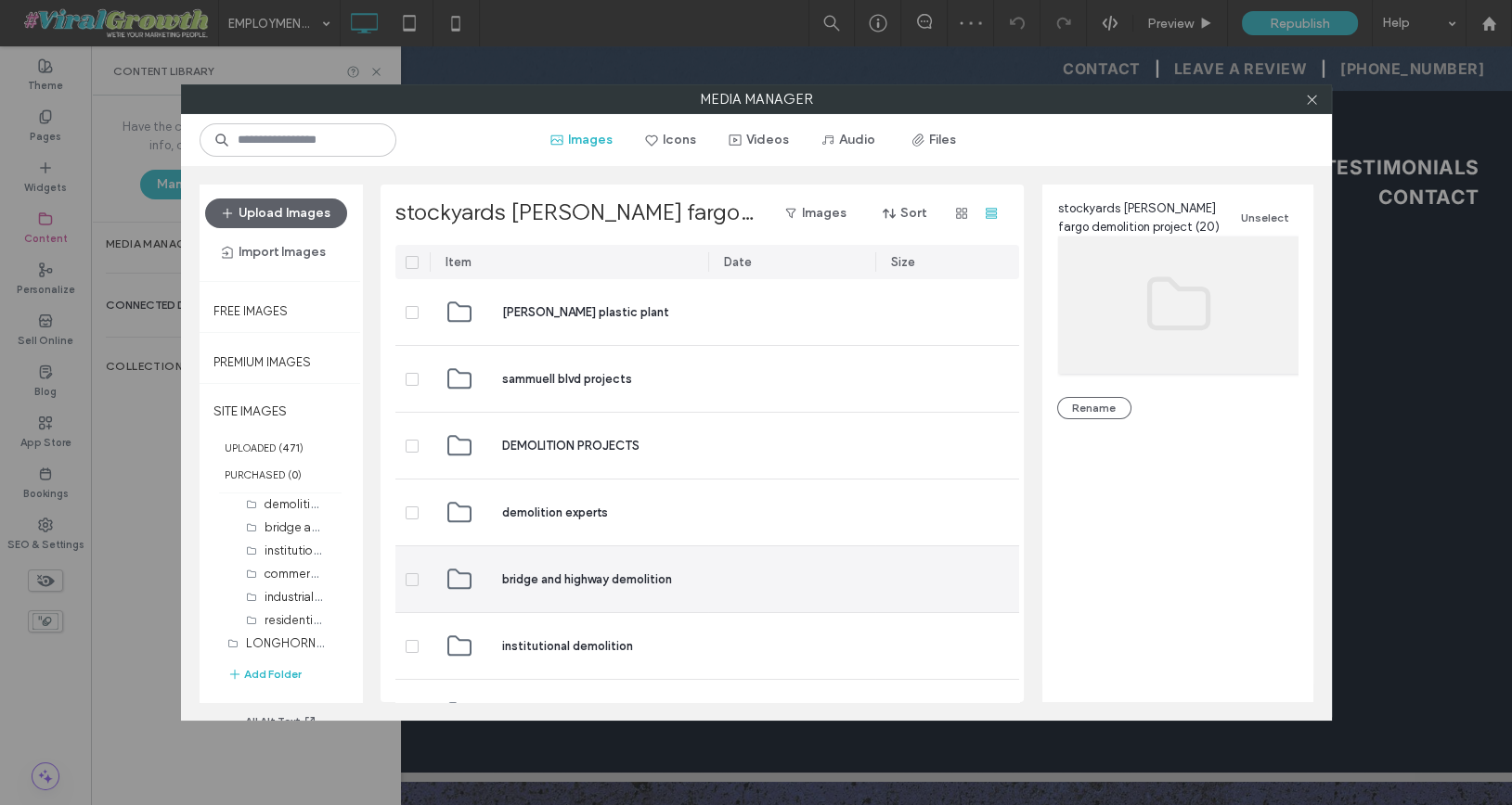
click at [412, 574] on span at bounding box center [412, 580] width 13 height 13
click at [474, 578] on div "bridge and highway demolition" at bounding box center [568, 579] width 248 height 66
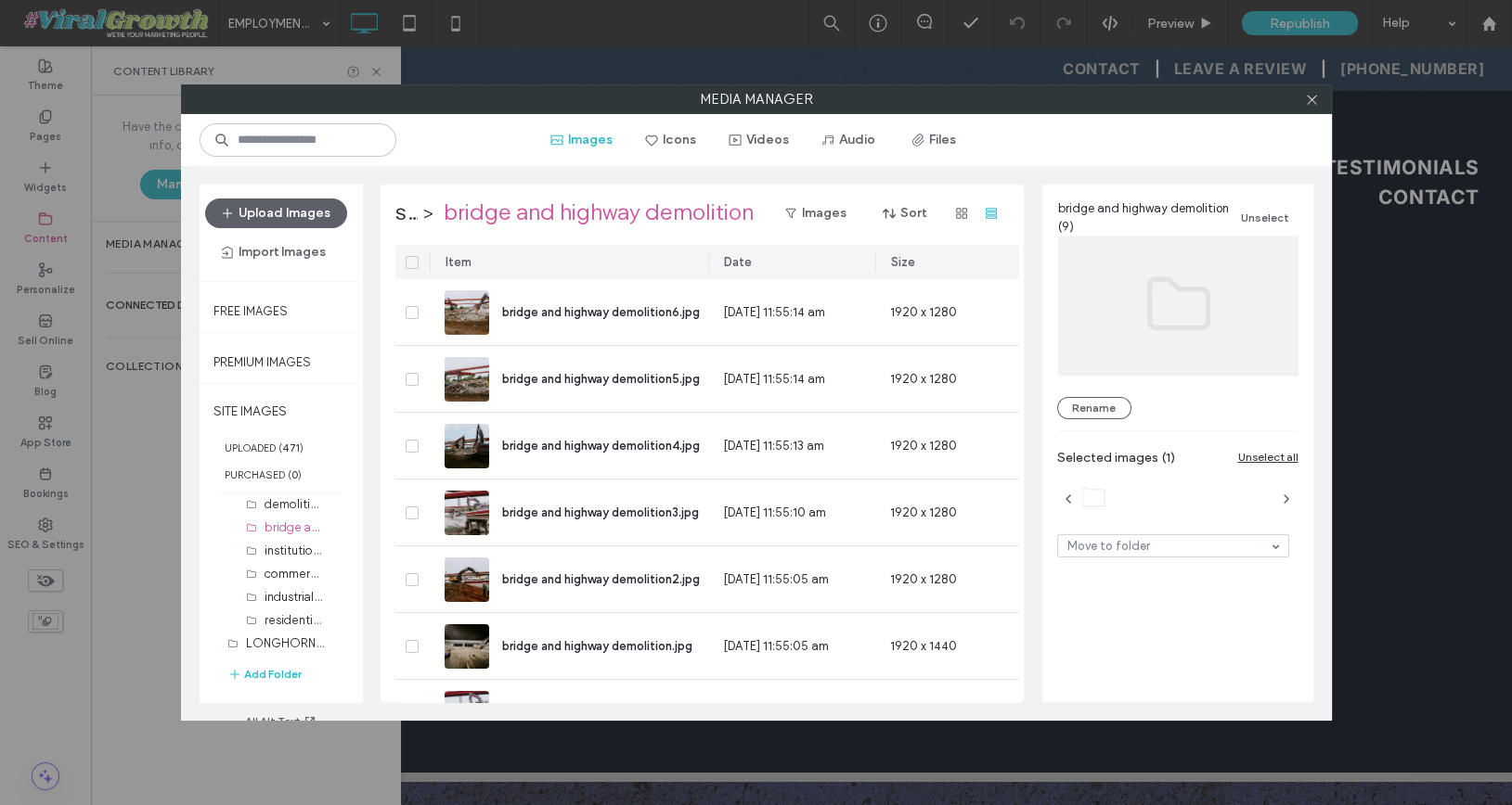
click at [412, 260] on icon at bounding box center [413, 263] width 8 height 6
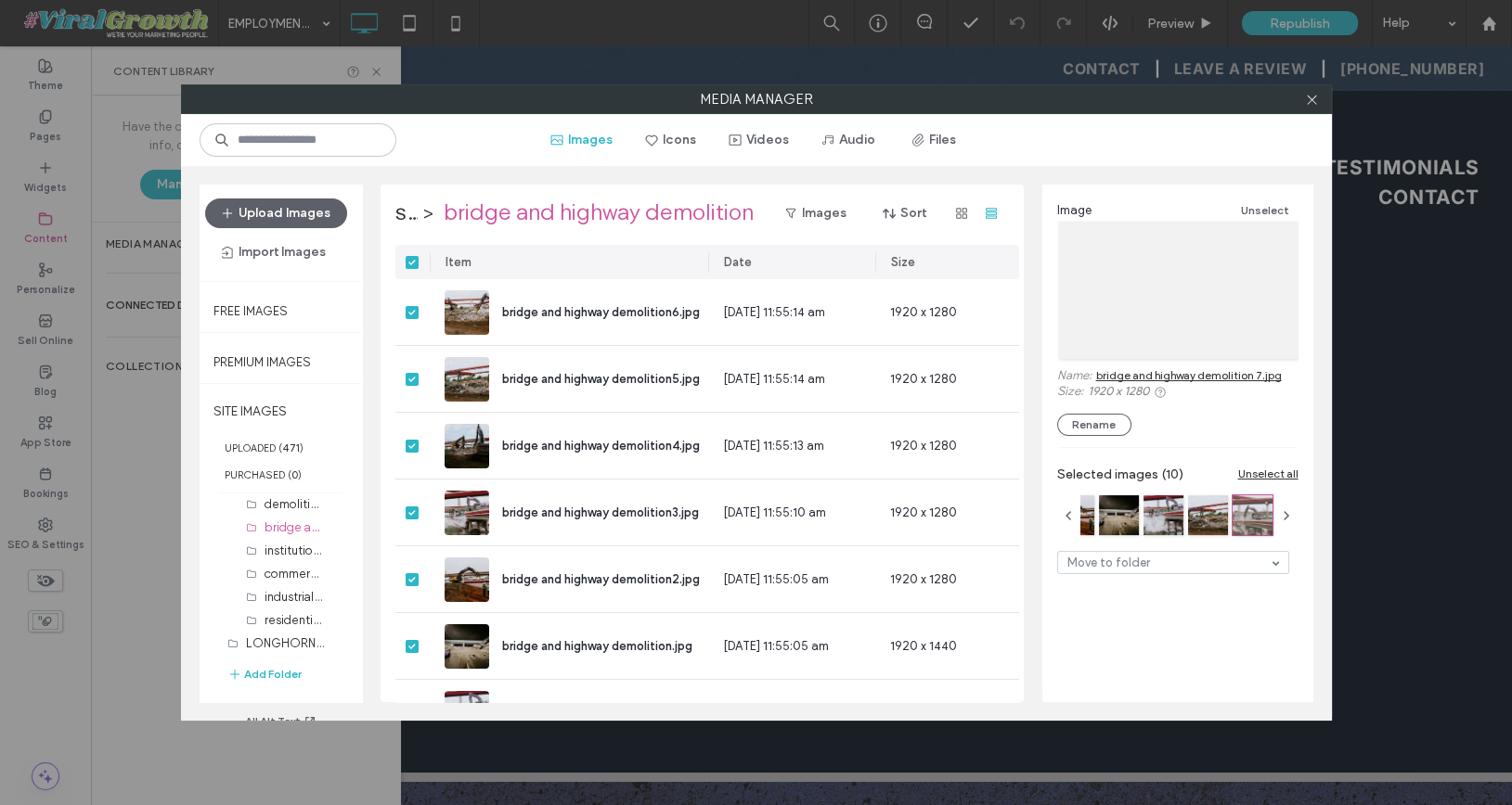
click at [1144, 614] on div "Image Unselect Name: bridge and highway demolition 7.jpg Size: 1920 x 1280 Rena…" at bounding box center [1178, 436] width 271 height 502
click at [407, 261] on span at bounding box center [412, 262] width 13 height 13
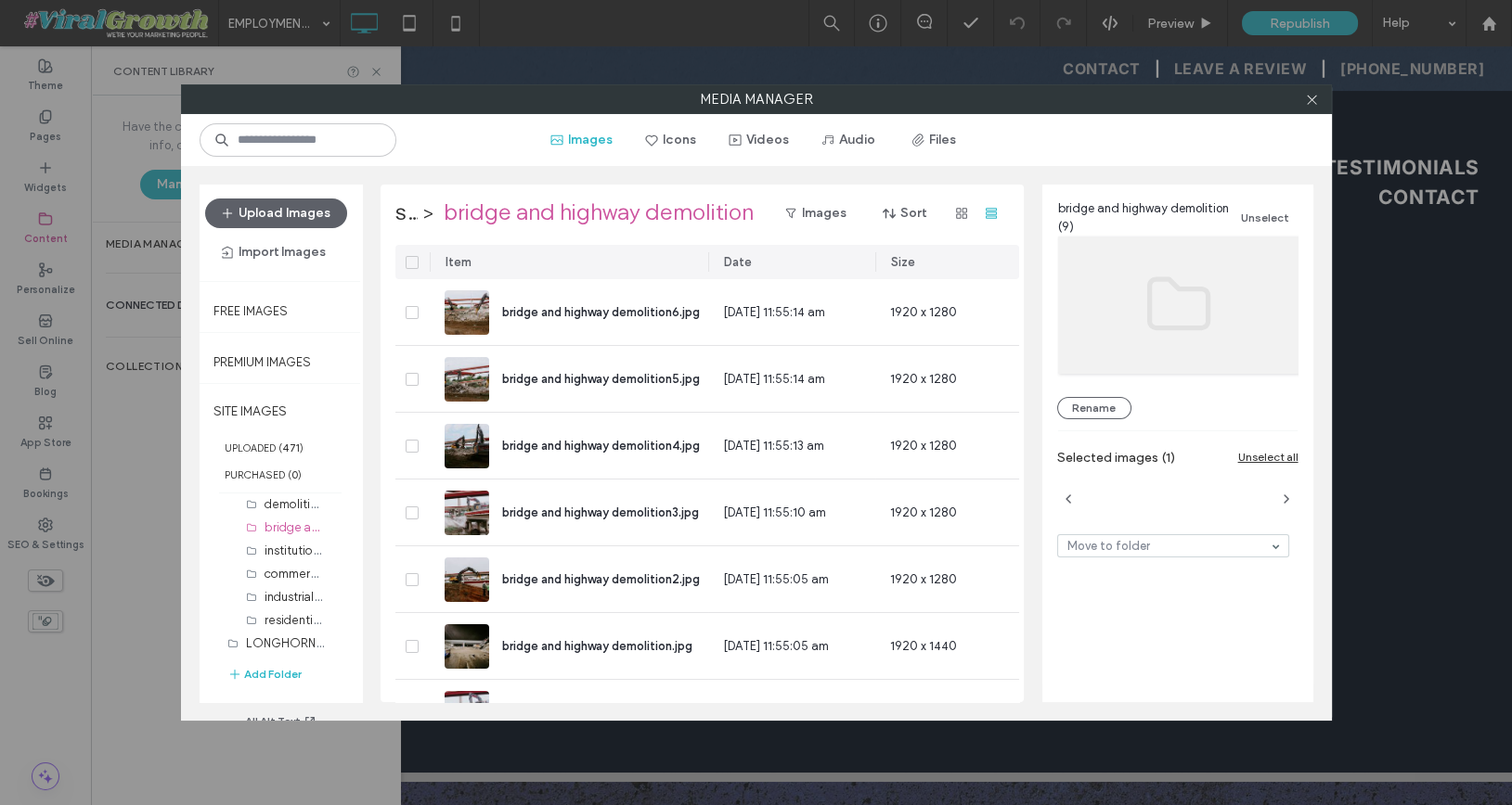
click at [407, 261] on span at bounding box center [412, 262] width 13 height 13
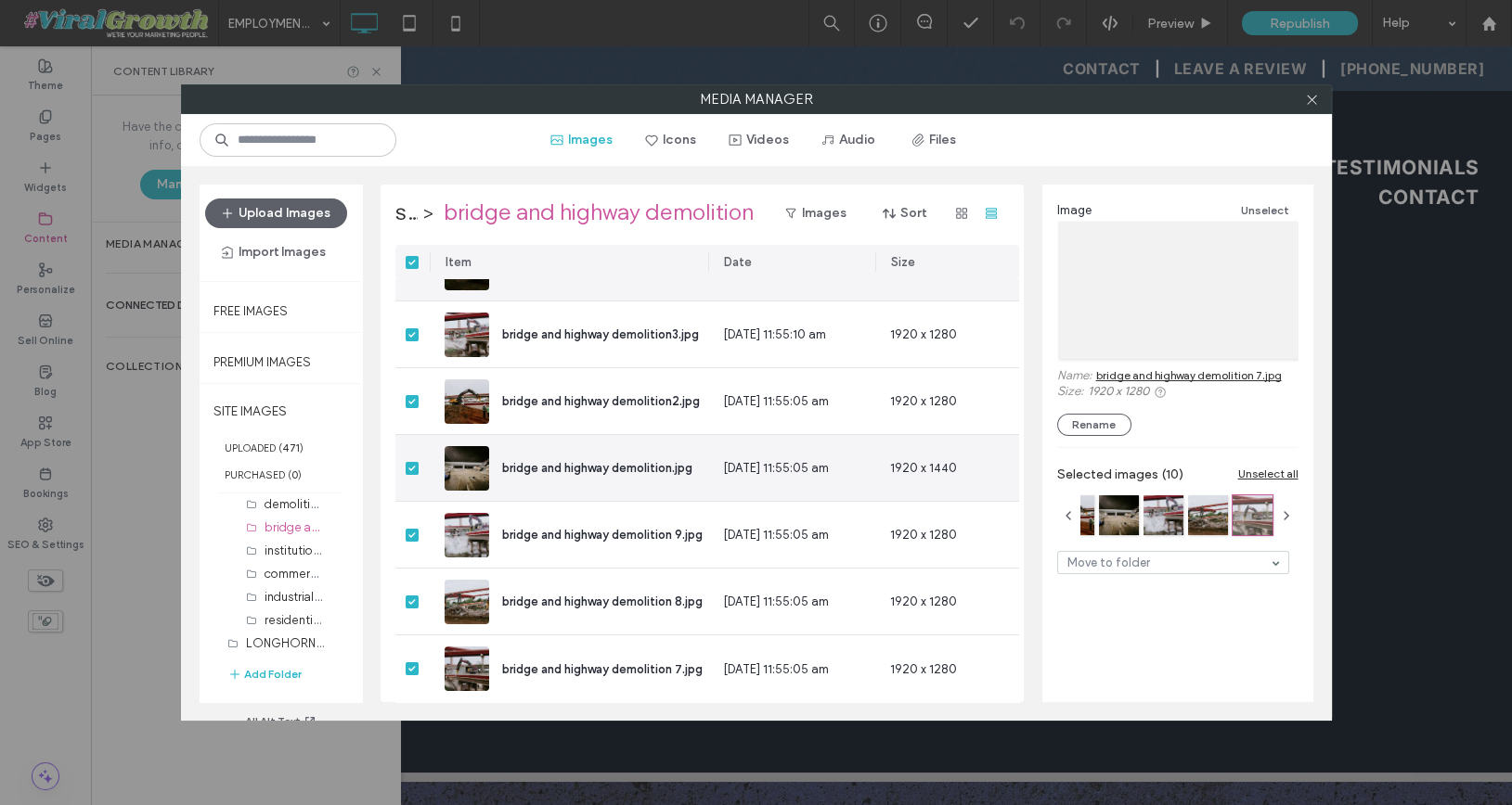
scroll to position [0, 0]
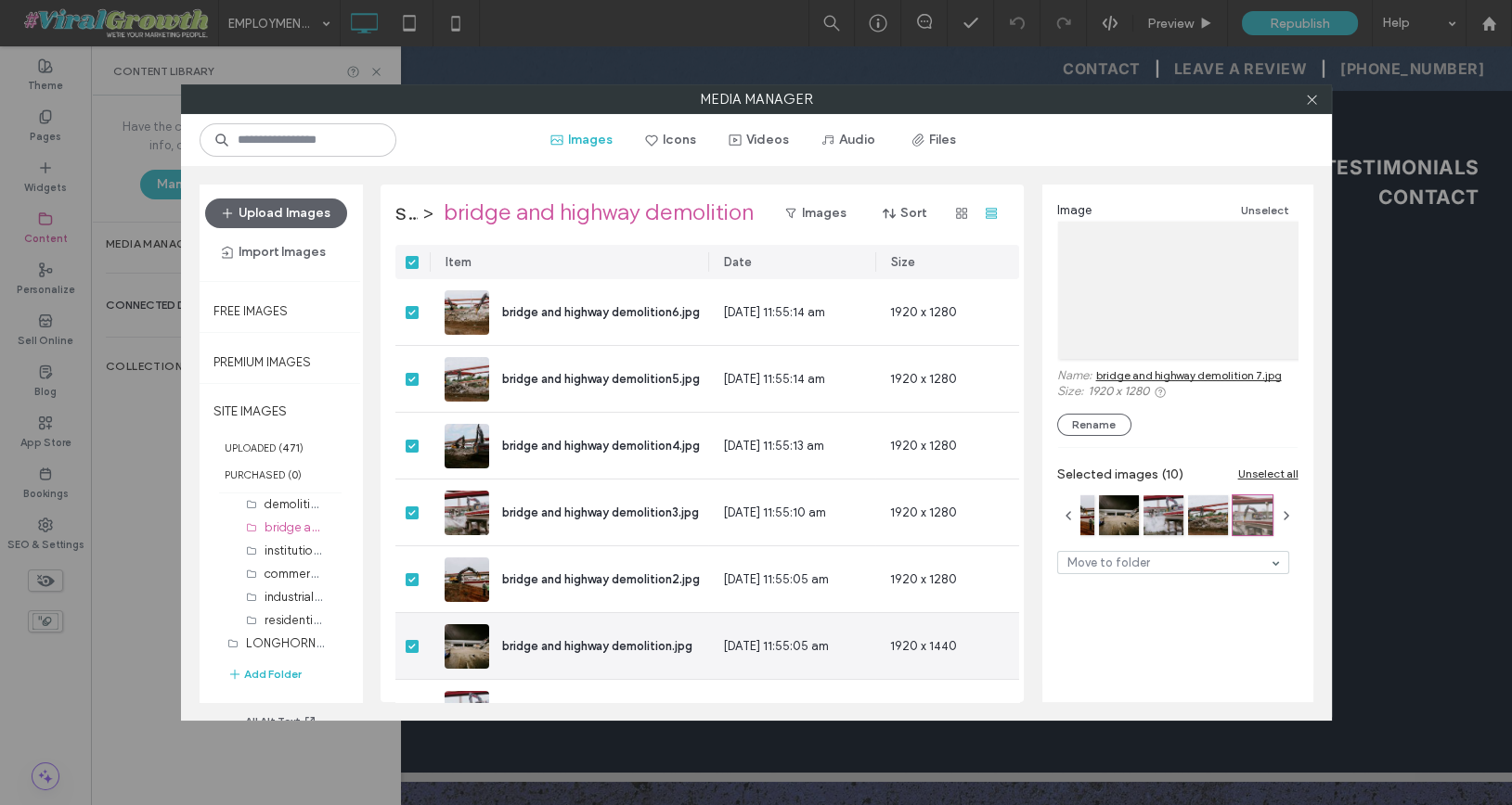
click at [412, 261] on icon at bounding box center [413, 263] width 8 height 6
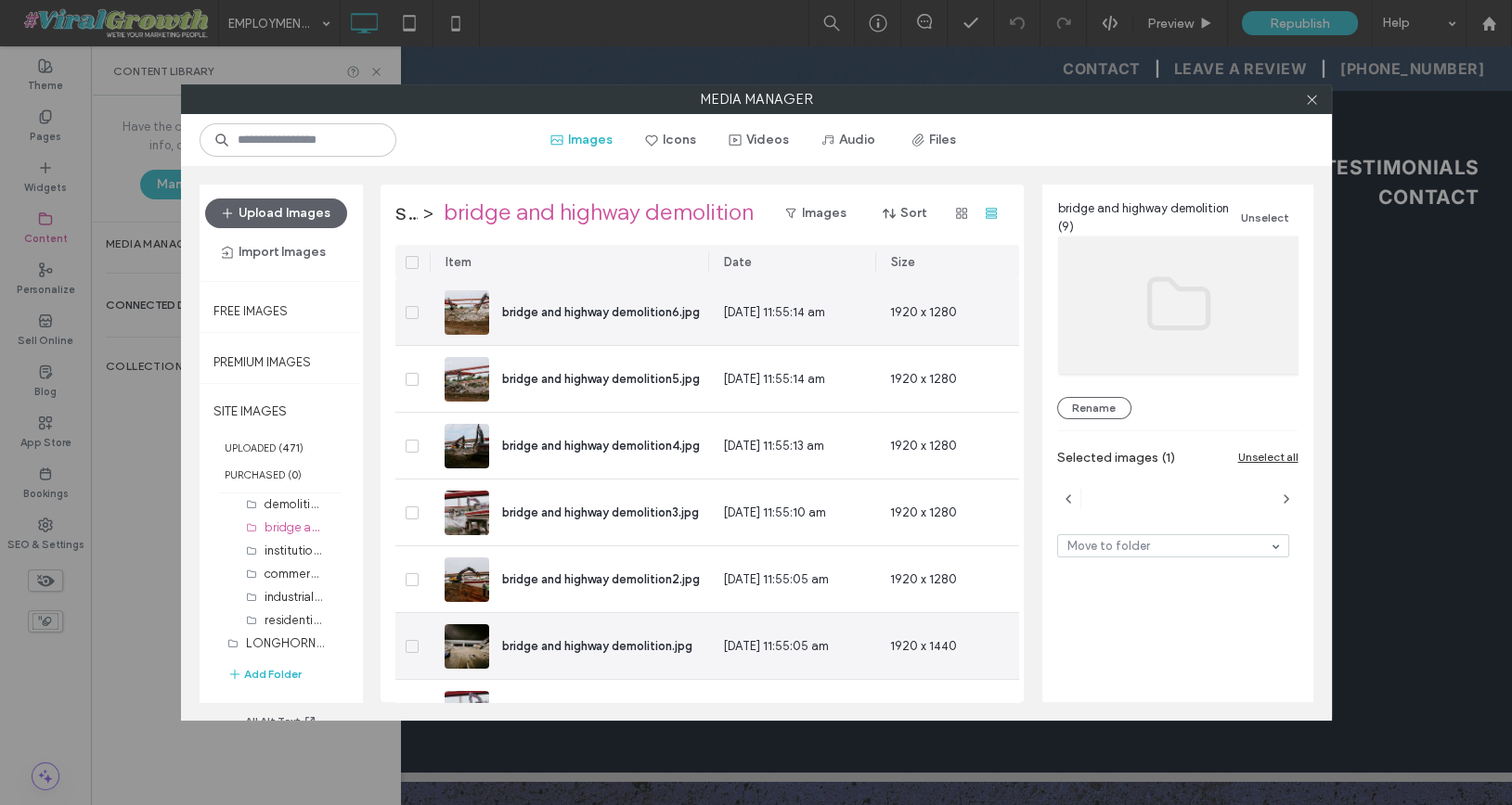
click at [413, 294] on div at bounding box center [413, 312] width 35 height 66
click at [413, 296] on div at bounding box center [413, 312] width 35 height 66
click at [414, 310] on icon at bounding box center [412, 313] width 7 height 6
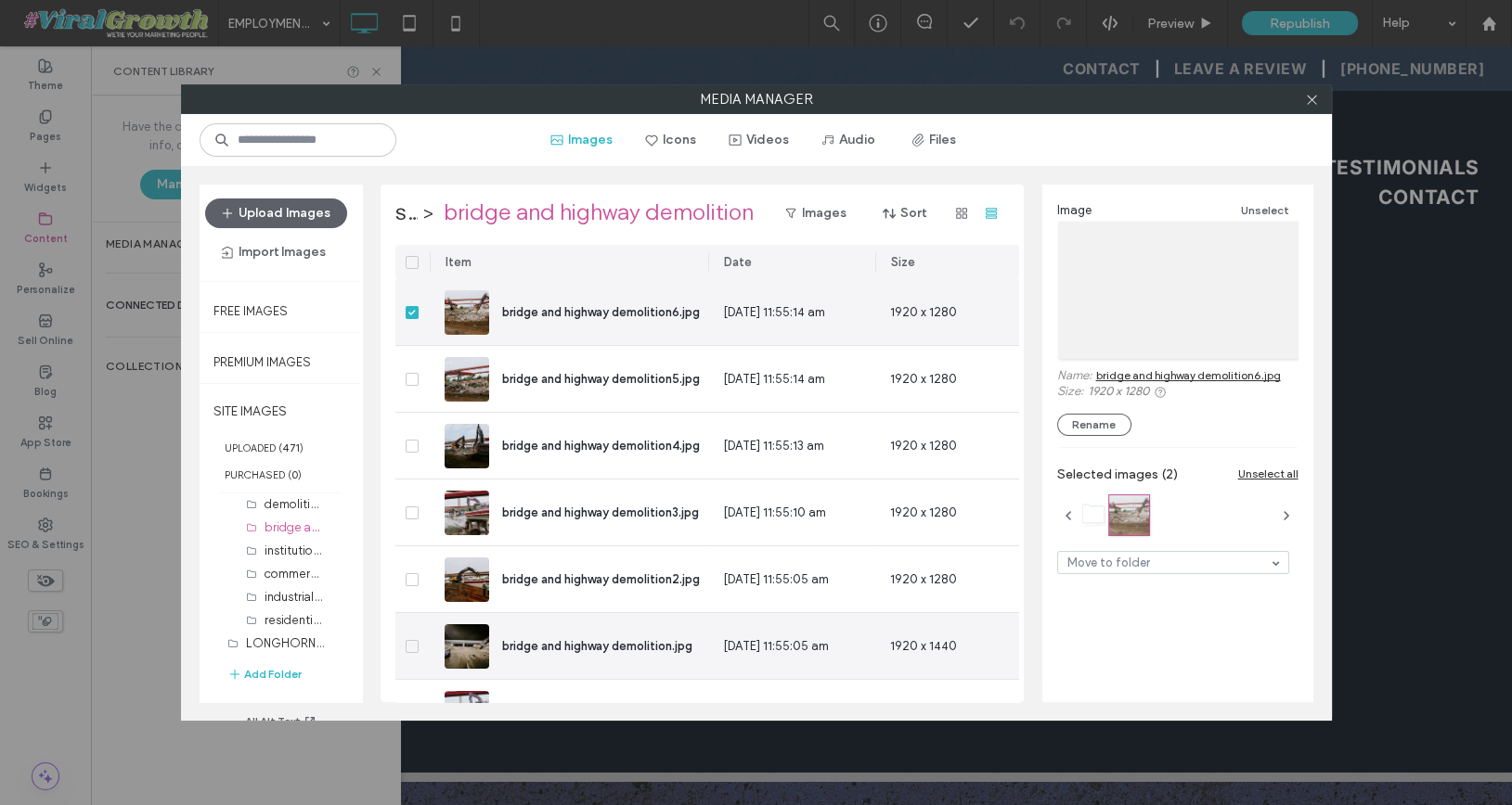
click at [414, 310] on icon at bounding box center [412, 313] width 7 height 6
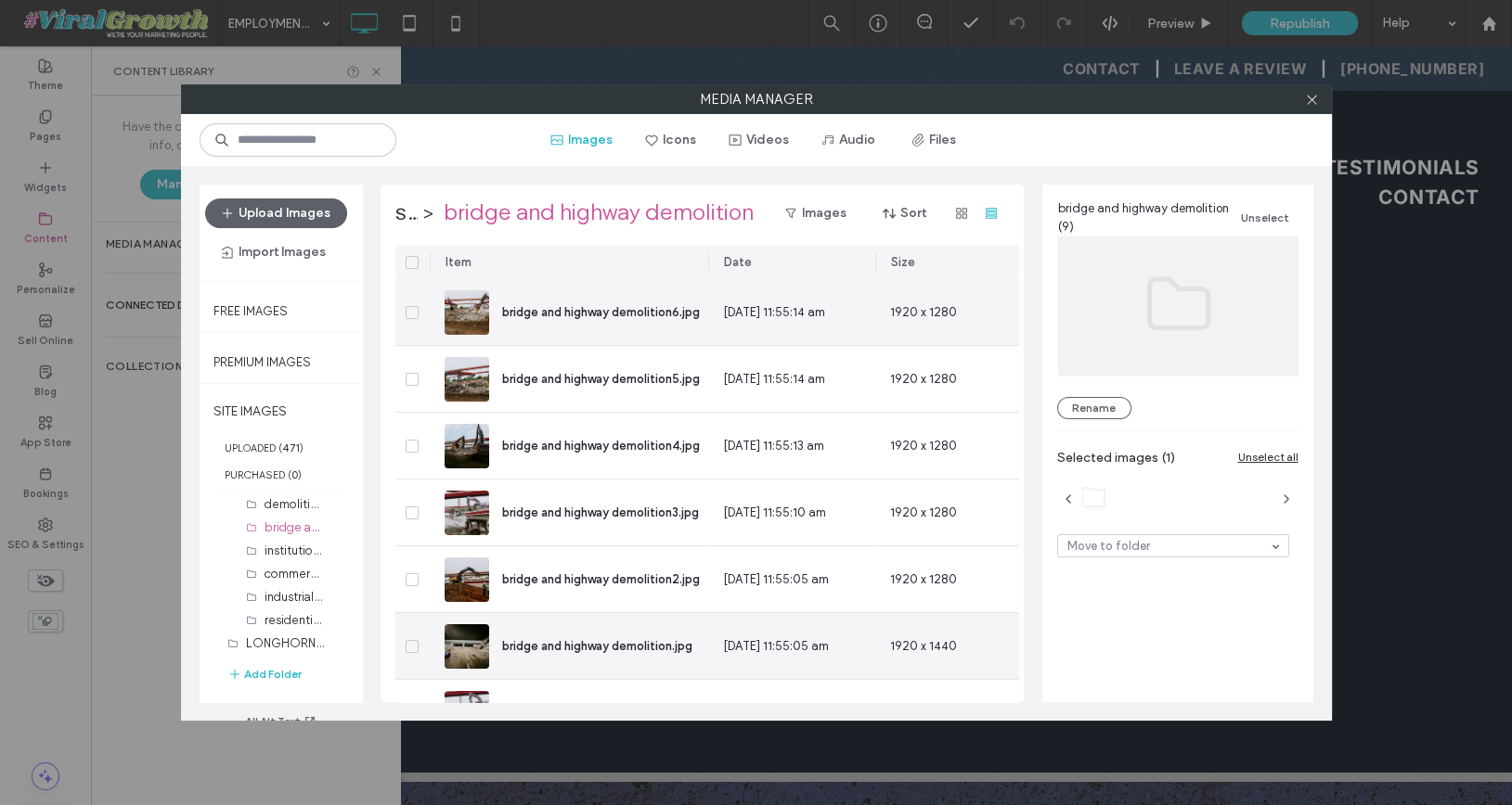
click at [477, 309] on img at bounding box center [466, 313] width 45 height 45
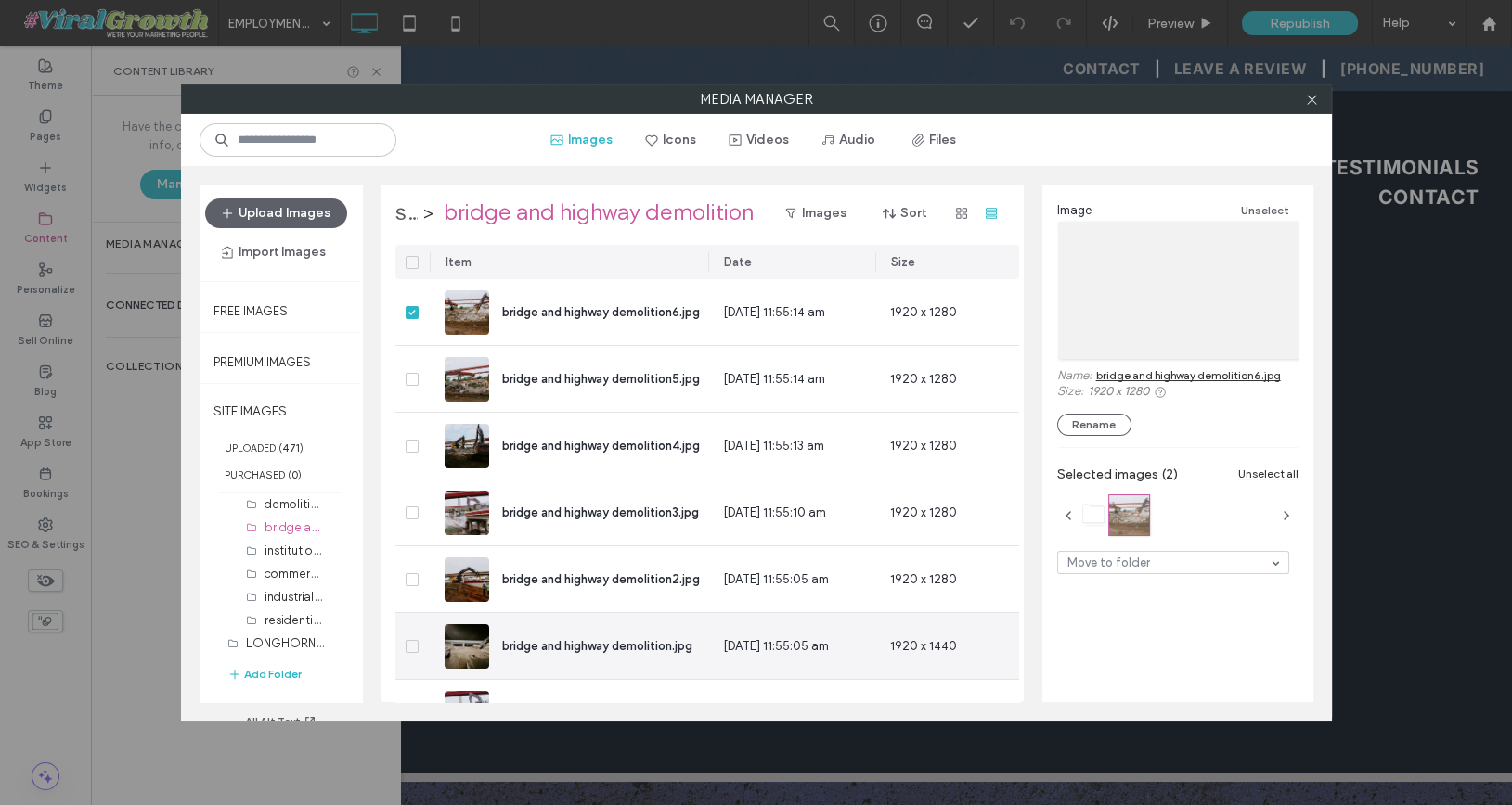
click at [418, 207] on label "stockyards [PERSON_NAME] fargo demolition project" at bounding box center [407, 214] width 23 height 30
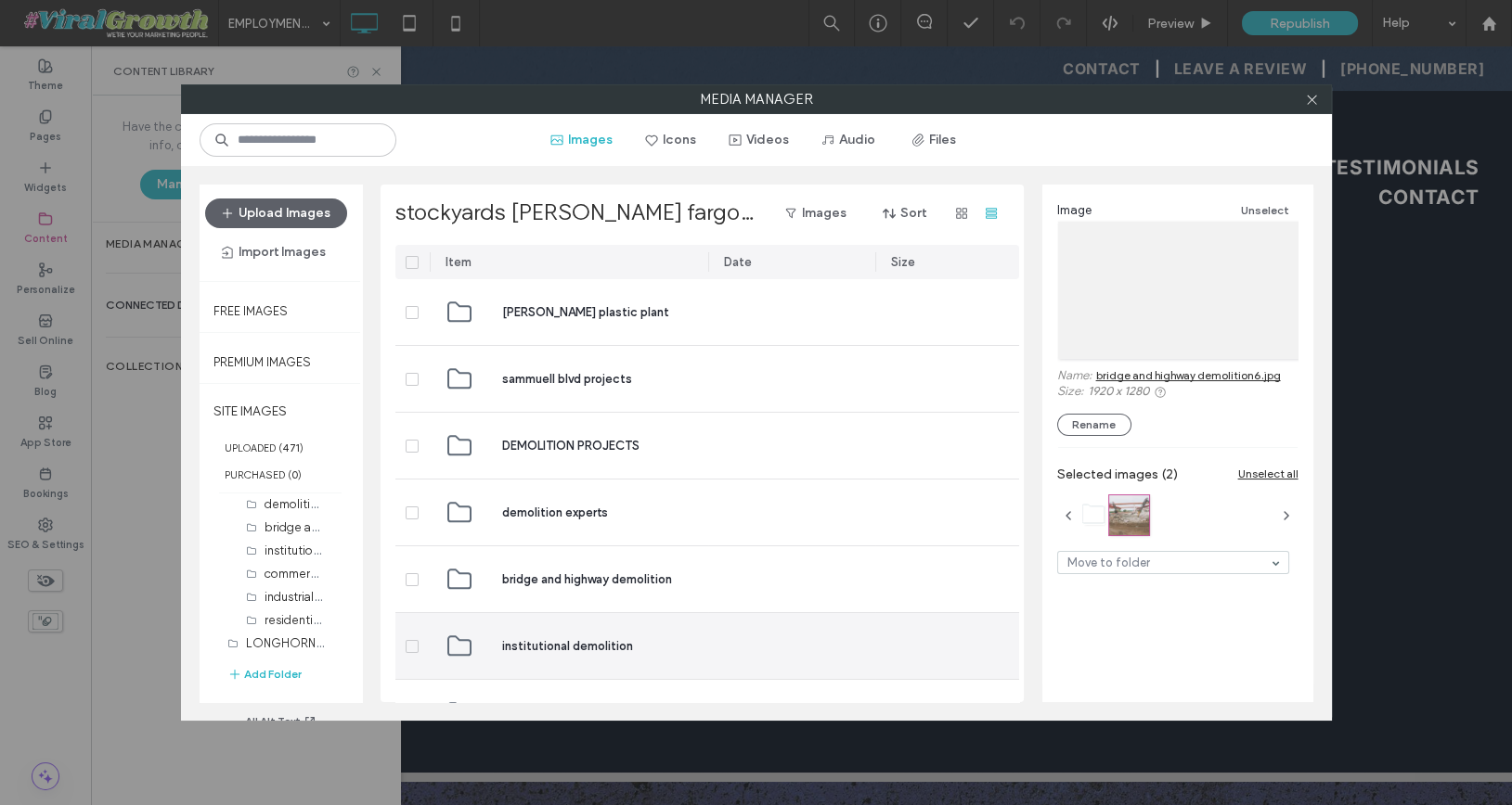
click at [478, 651] on div "institutional demolition" at bounding box center [568, 646] width 248 height 66
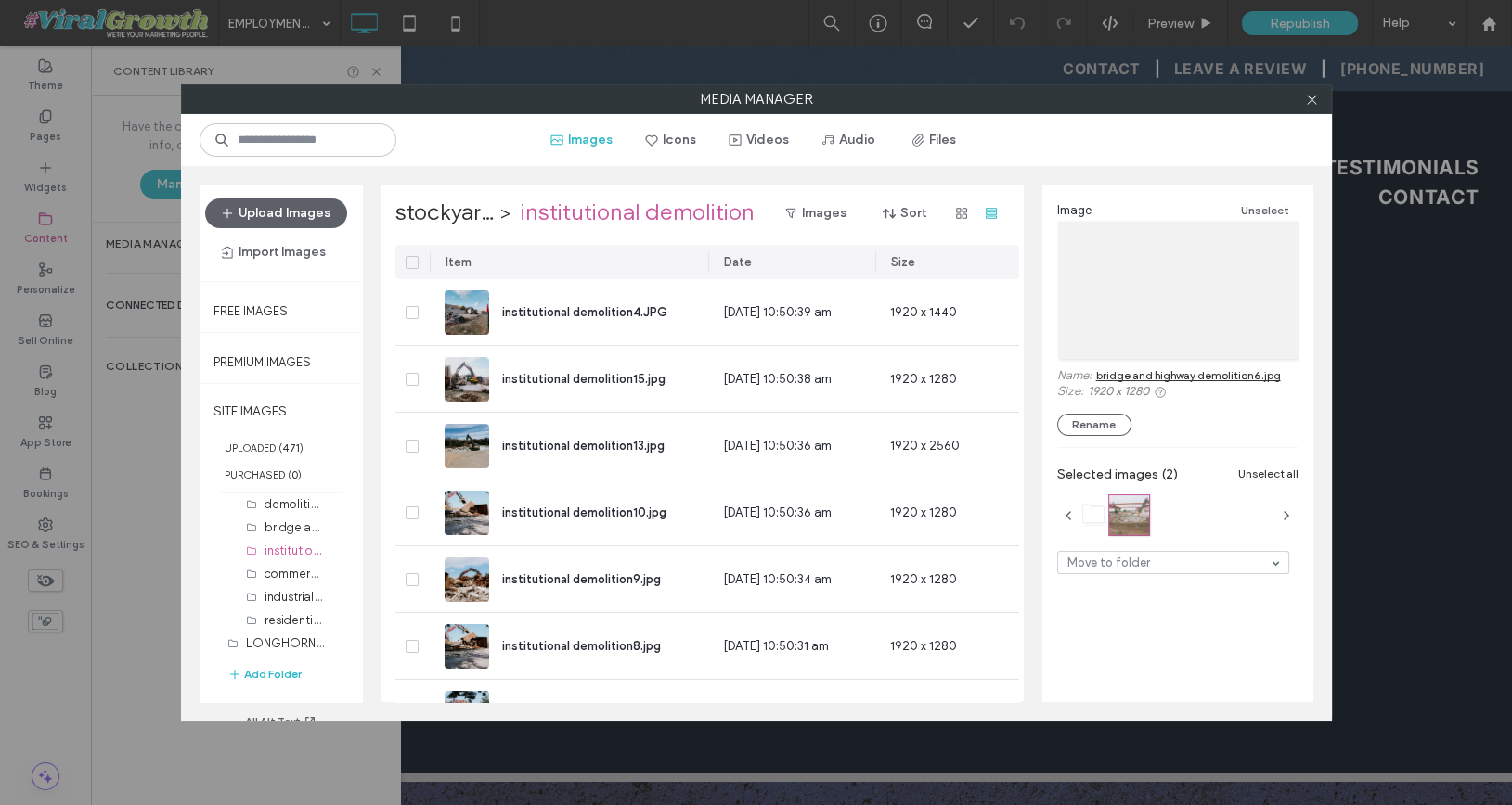
click at [411, 261] on icon at bounding box center [412, 263] width 7 height 6
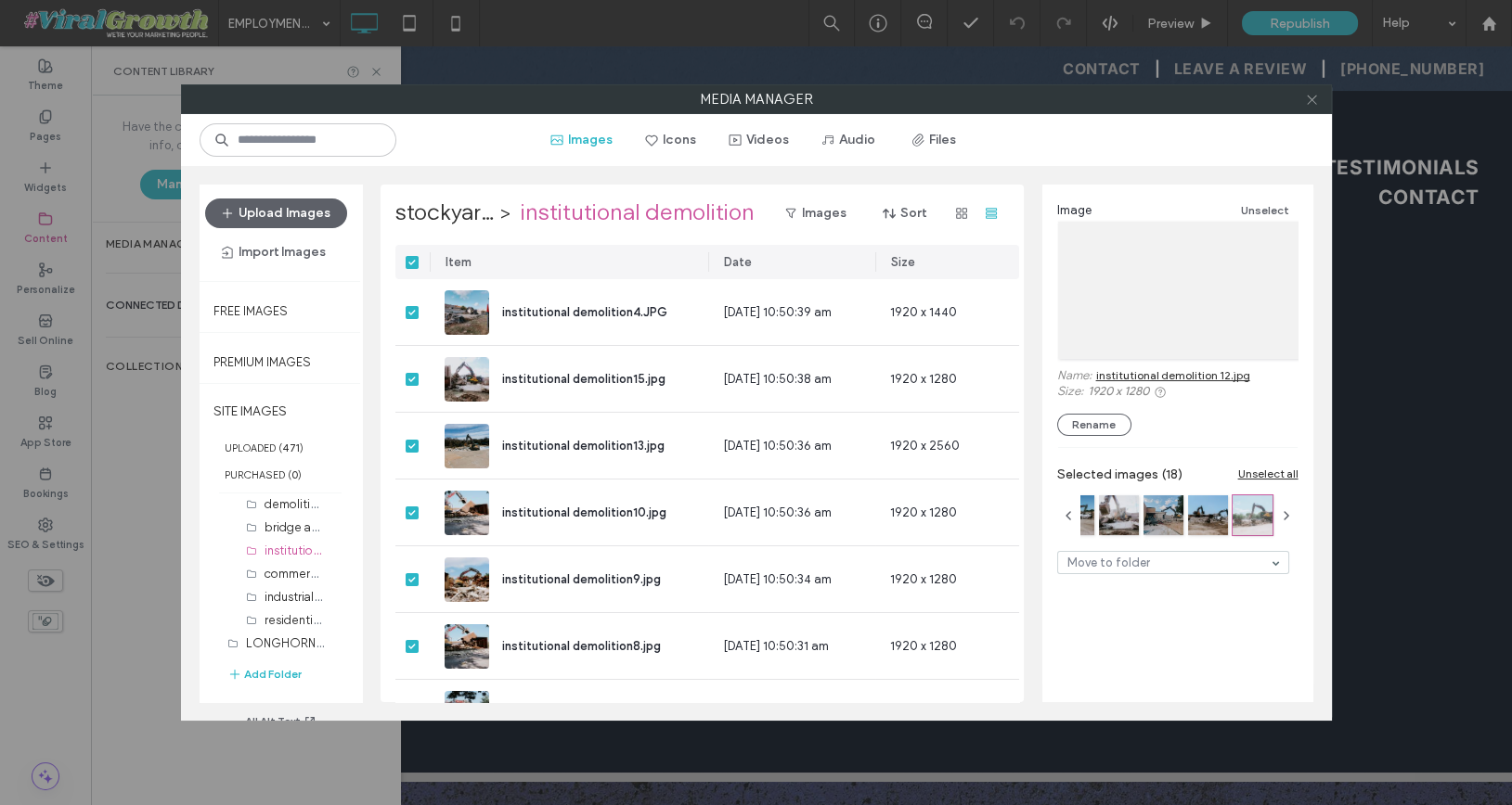
click at [1314, 101] on use at bounding box center [1311, 99] width 9 height 9
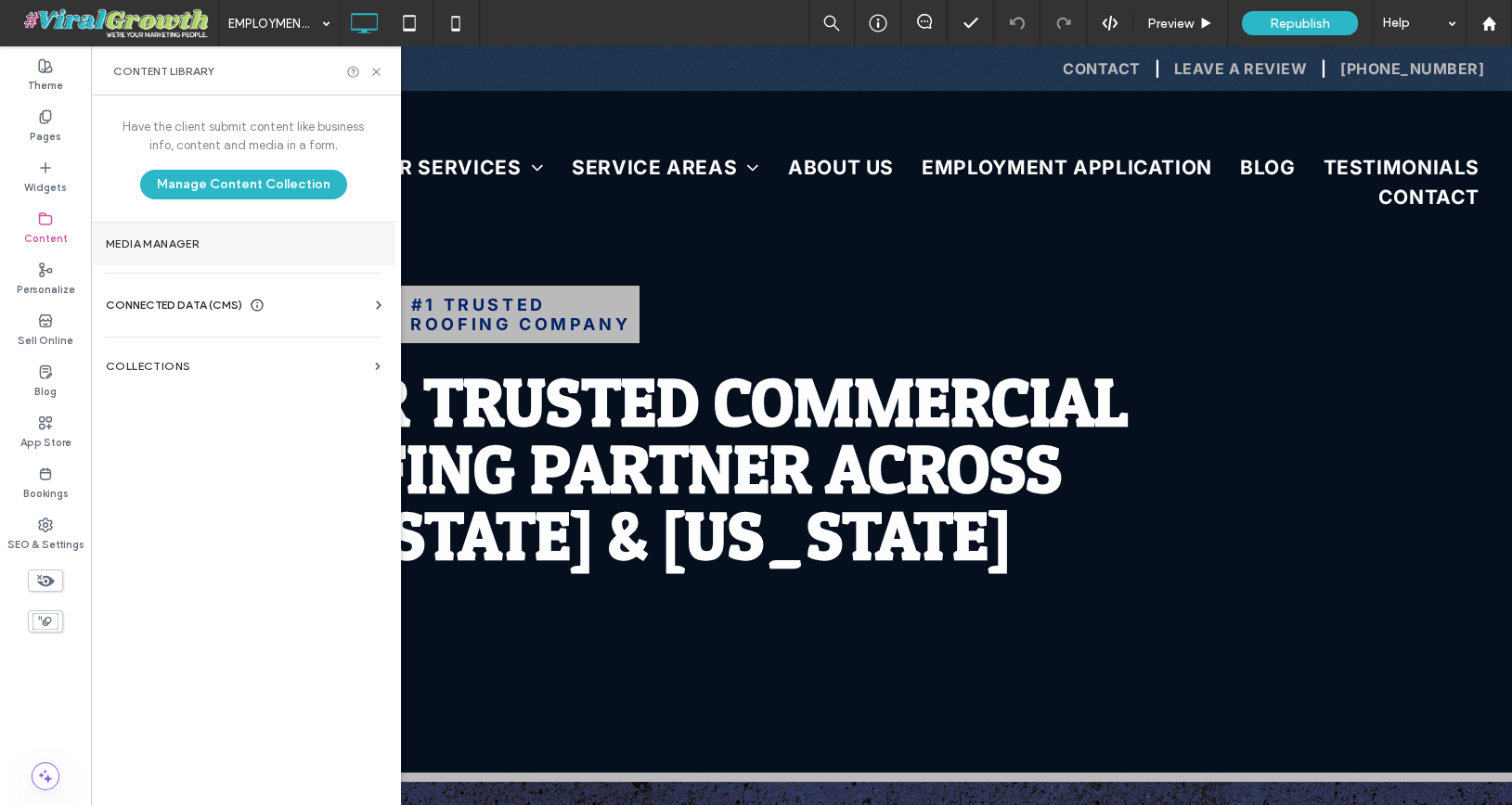
click at [248, 240] on label "Media Manager" at bounding box center [243, 243] width 275 height 13
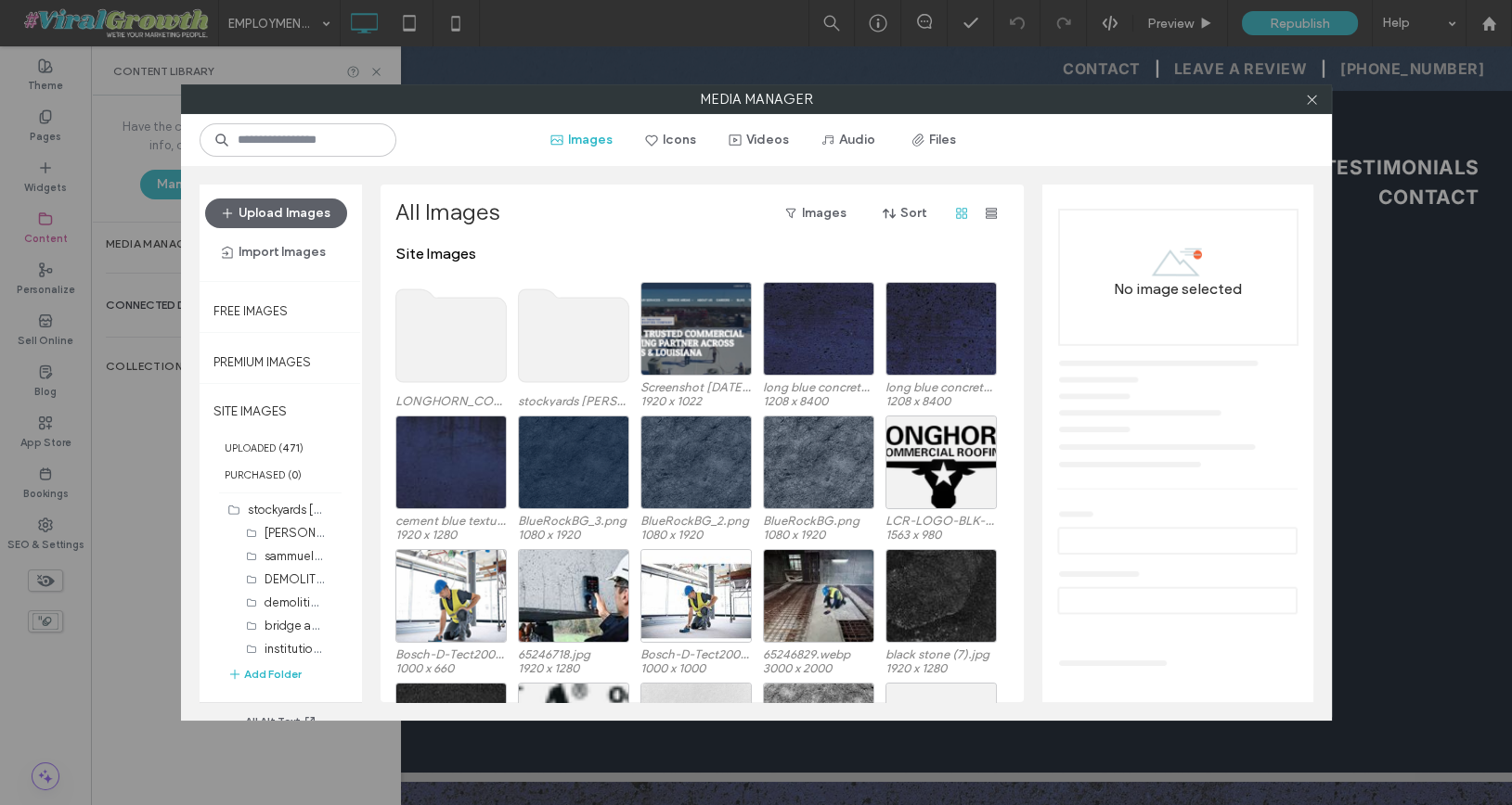
click at [564, 349] on use at bounding box center [573, 336] width 111 height 93
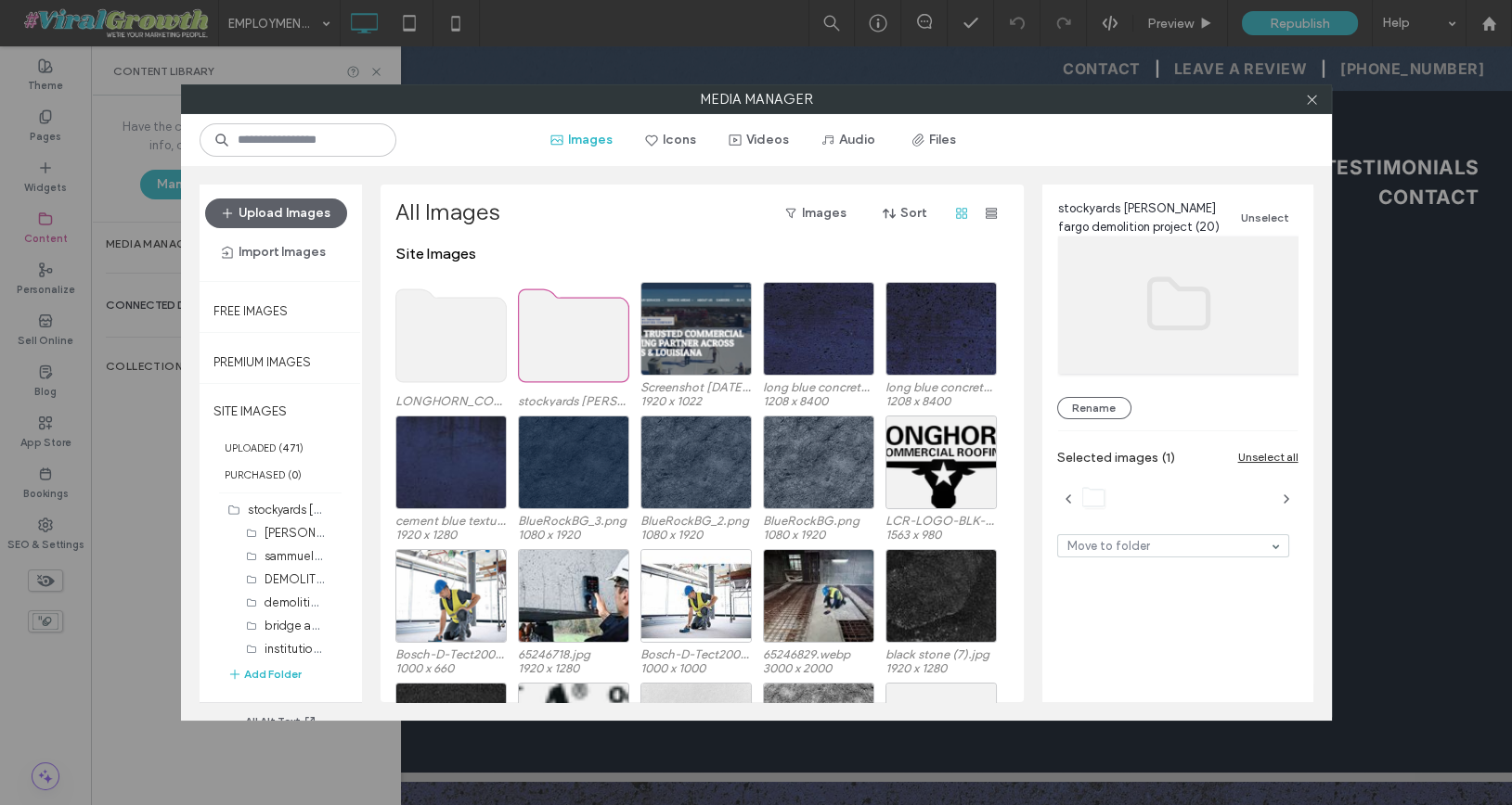
click at [564, 349] on use at bounding box center [573, 336] width 111 height 93
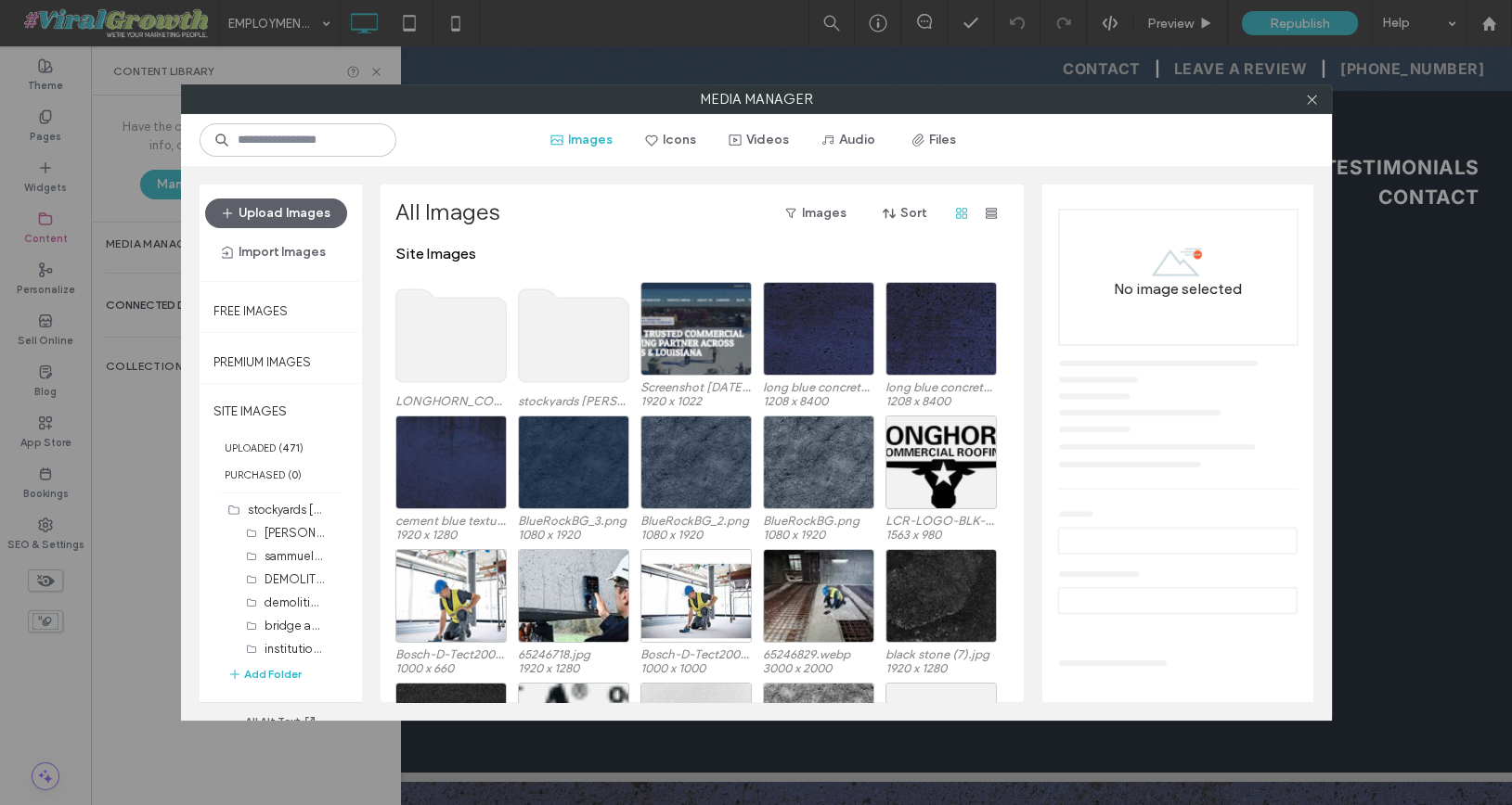
click at [564, 349] on use at bounding box center [573, 336] width 111 height 93
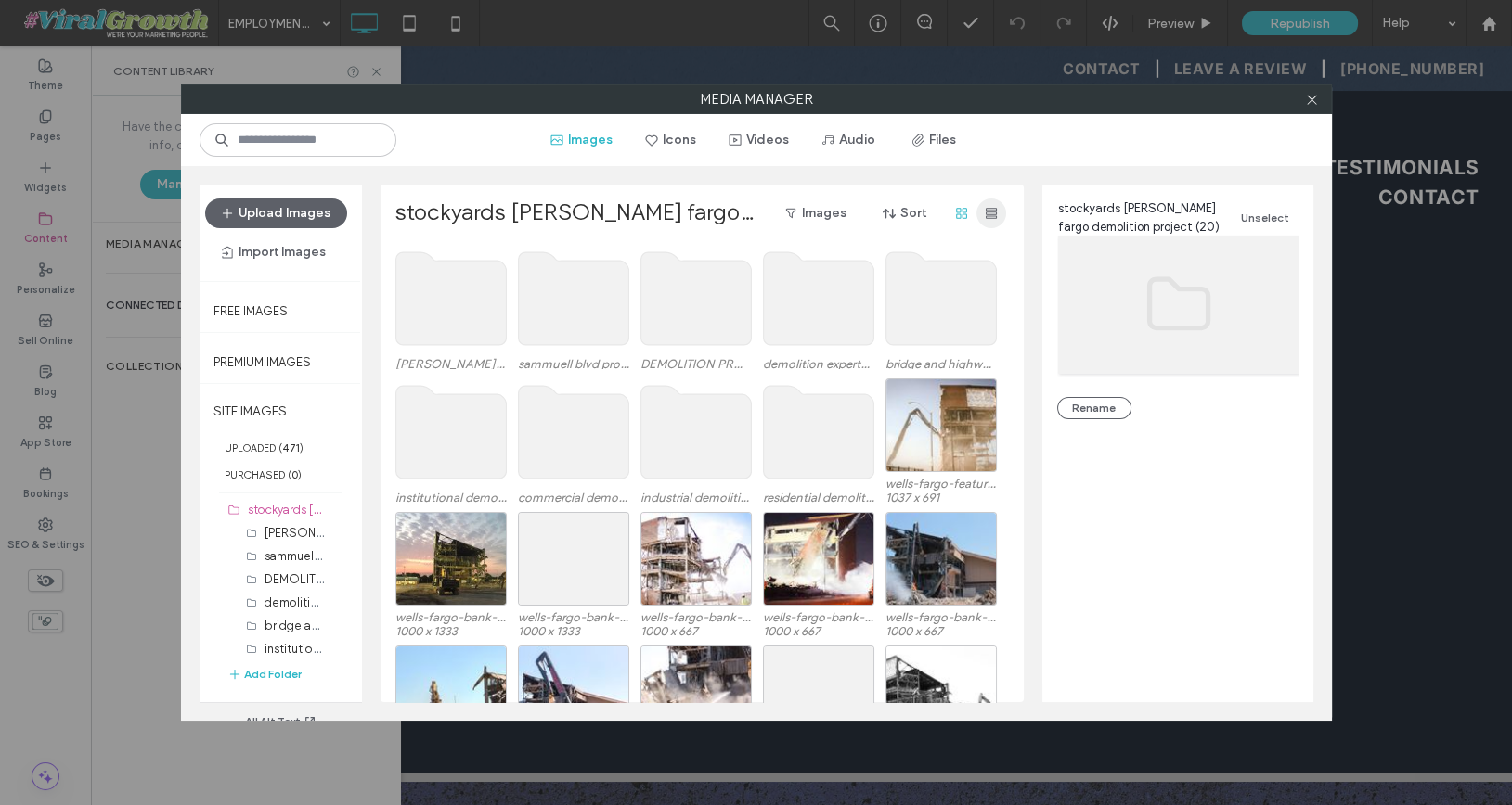
click at [982, 217] on span "button" at bounding box center [992, 214] width 30 height 30
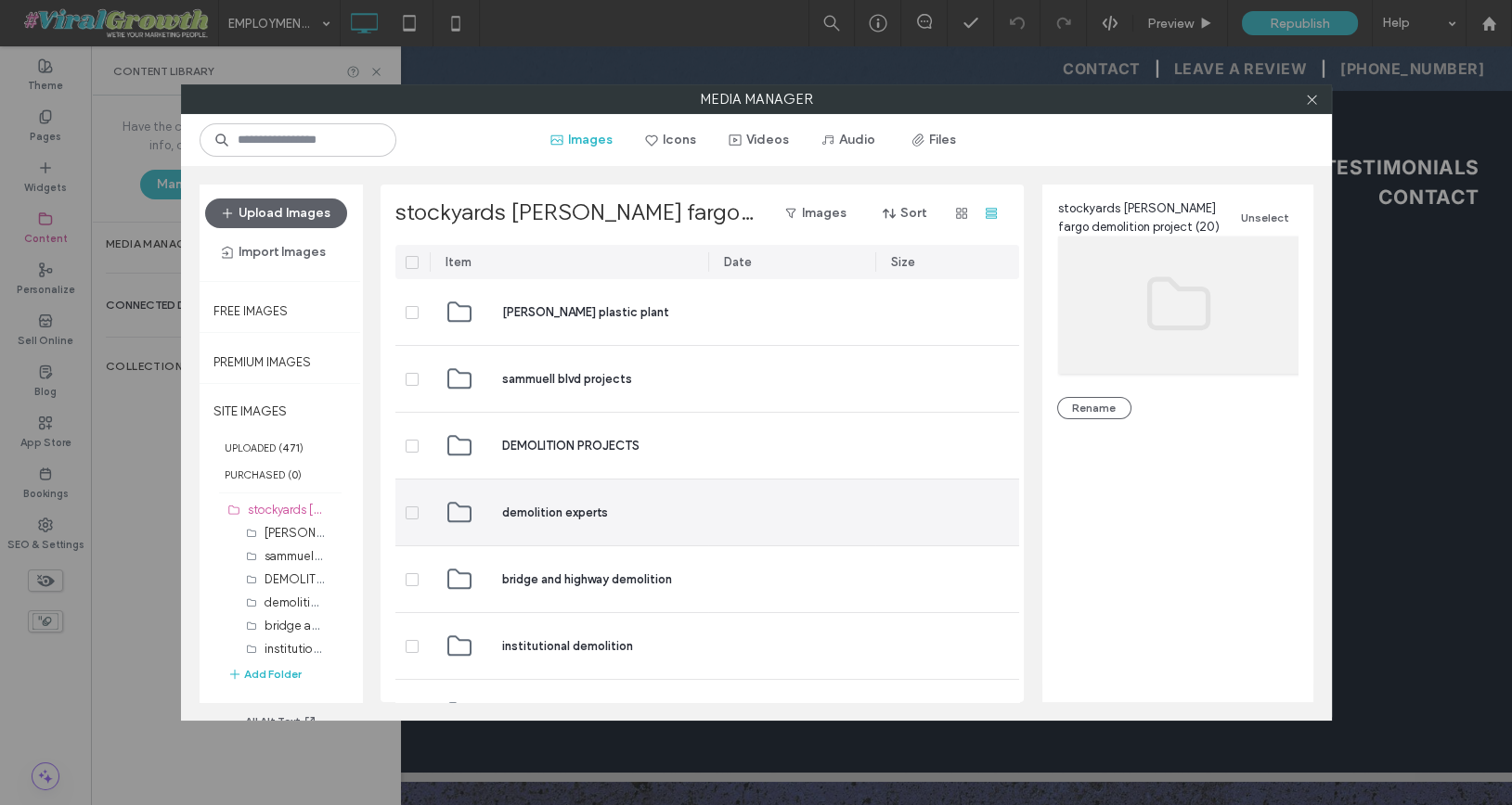
click at [511, 507] on span "demolition experts" at bounding box center [554, 512] width 106 height 19
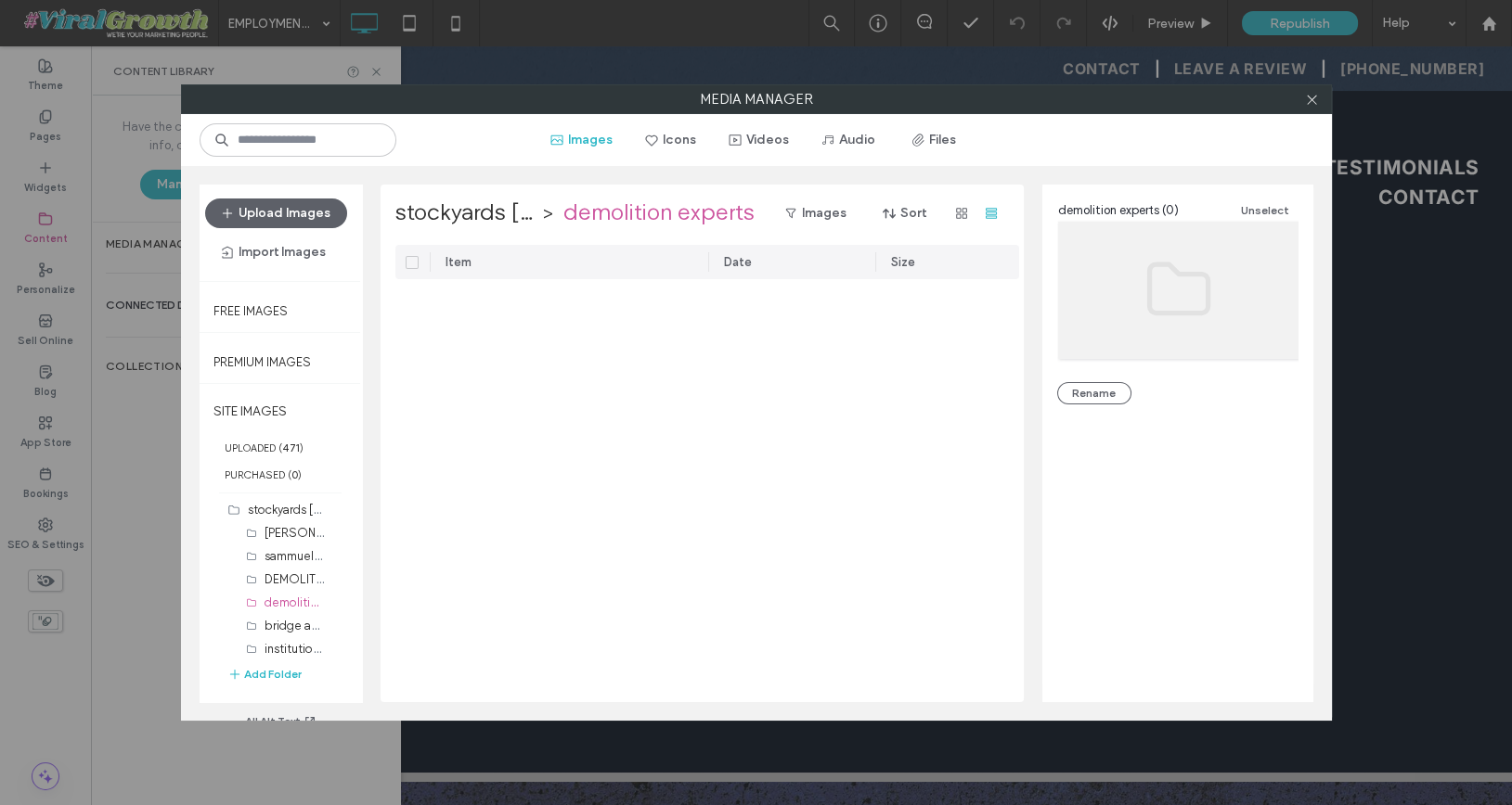
click at [511, 507] on div "Item Date Size" at bounding box center [708, 474] width 623 height 457
click at [485, 215] on label "stockyards [PERSON_NAME] fargo demolition project" at bounding box center [467, 214] width 142 height 30
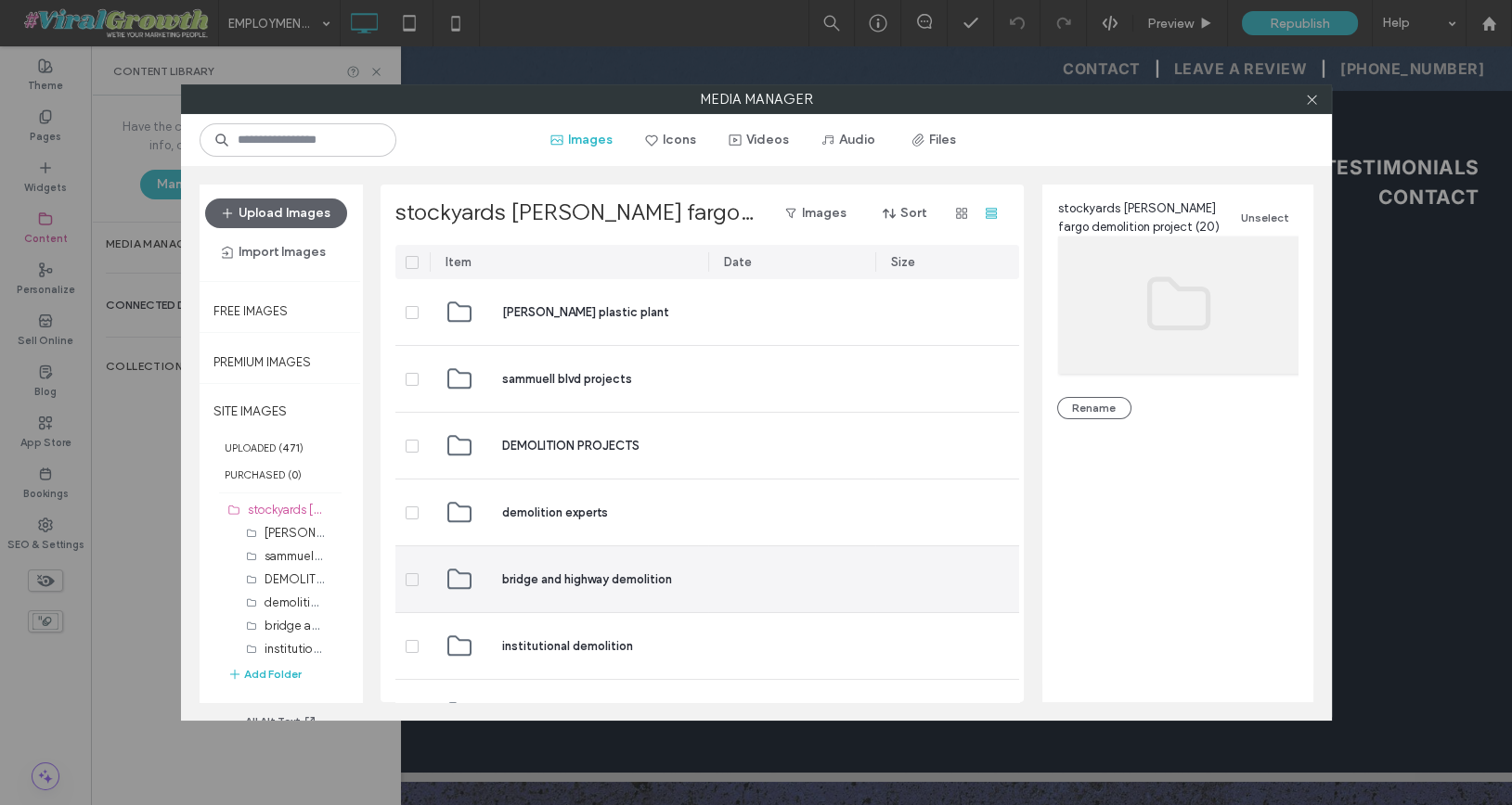
click at [532, 581] on span "bridge and highway demolition" at bounding box center [587, 580] width 170 height 19
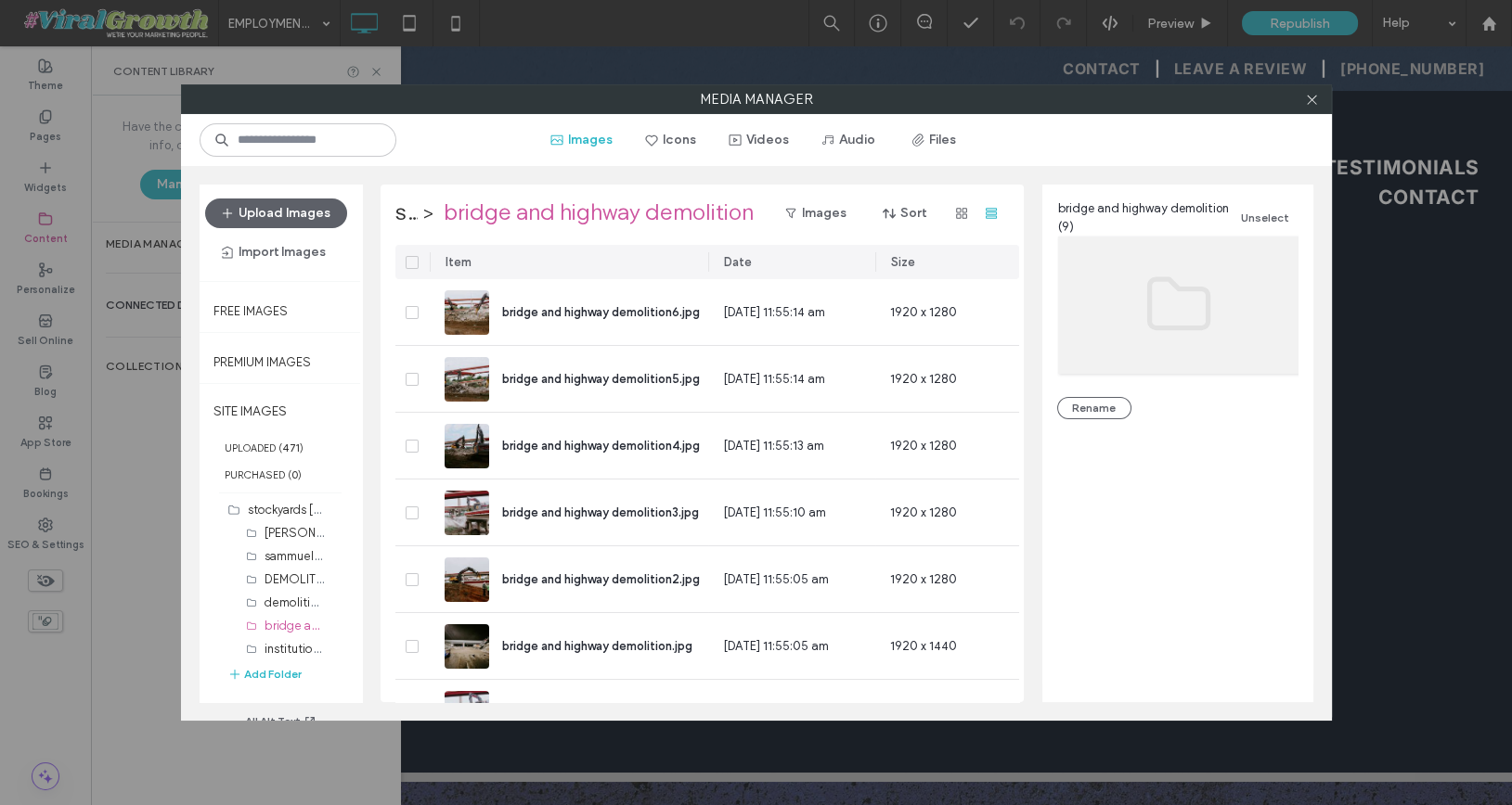
click at [412, 261] on icon at bounding box center [412, 263] width 7 height 6
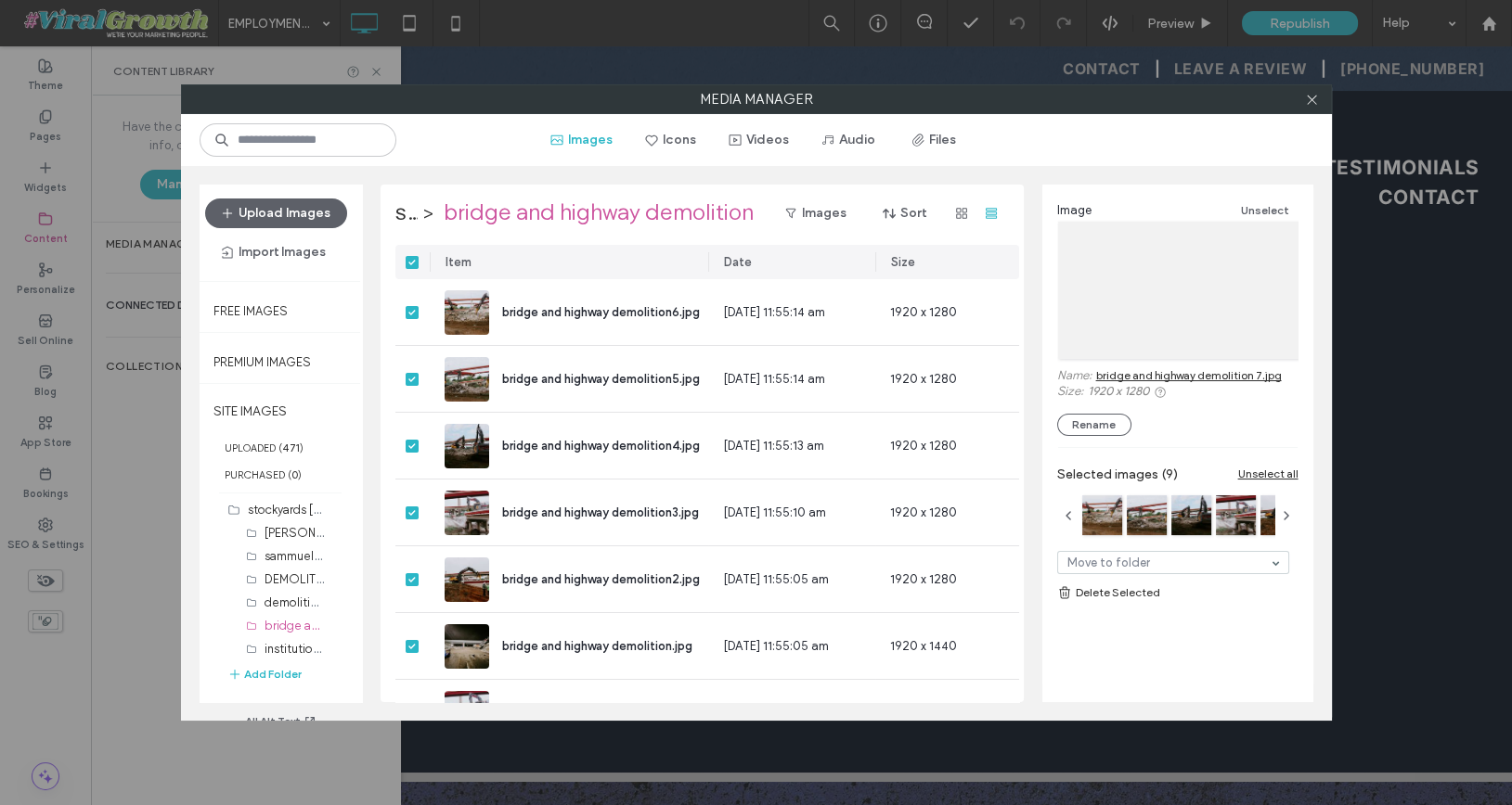
click at [1105, 590] on link "Delete Selected" at bounding box center [1178, 592] width 241 height 19
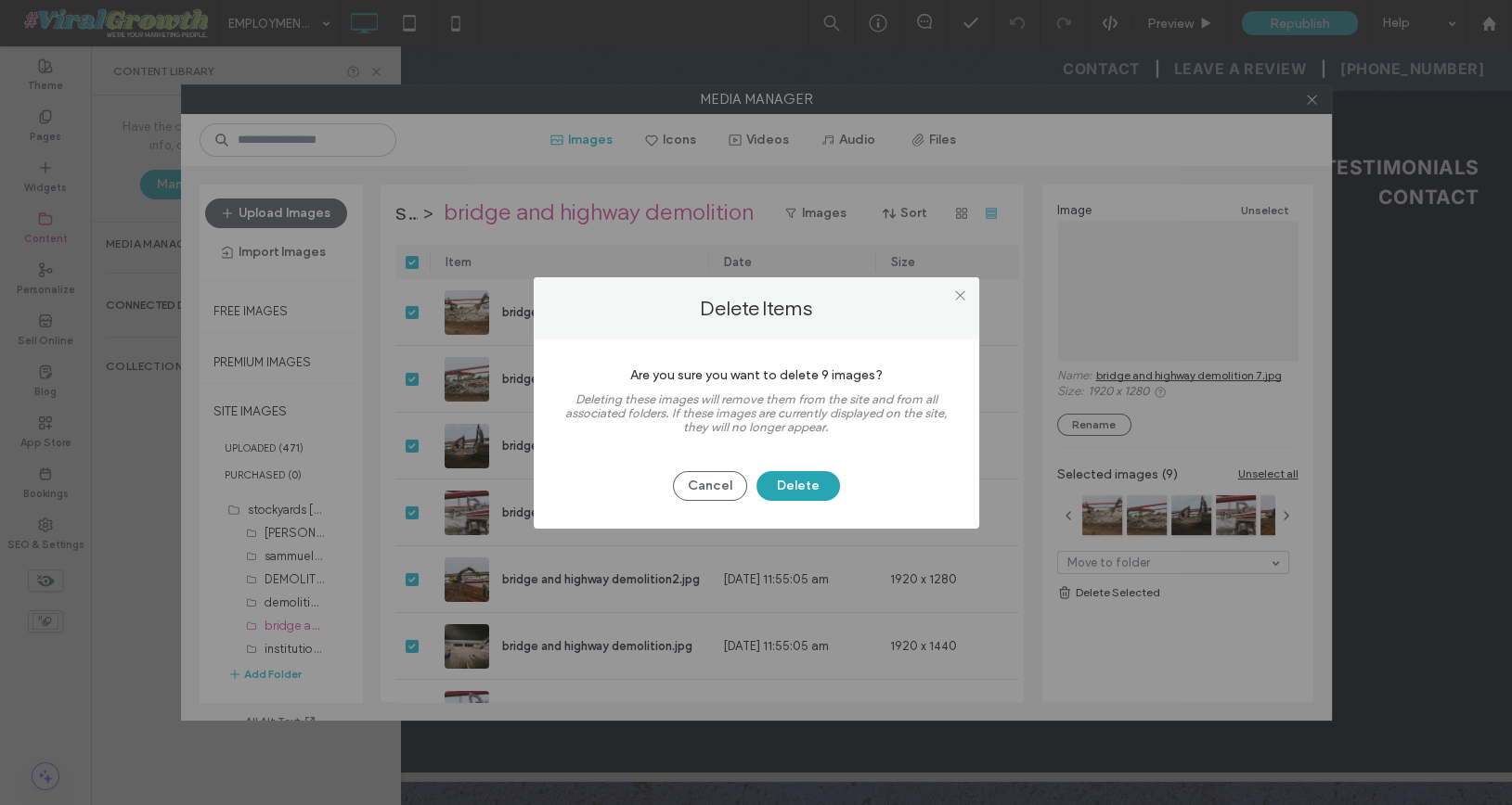
click at [824, 486] on button "Delete" at bounding box center [798, 486] width 83 height 30
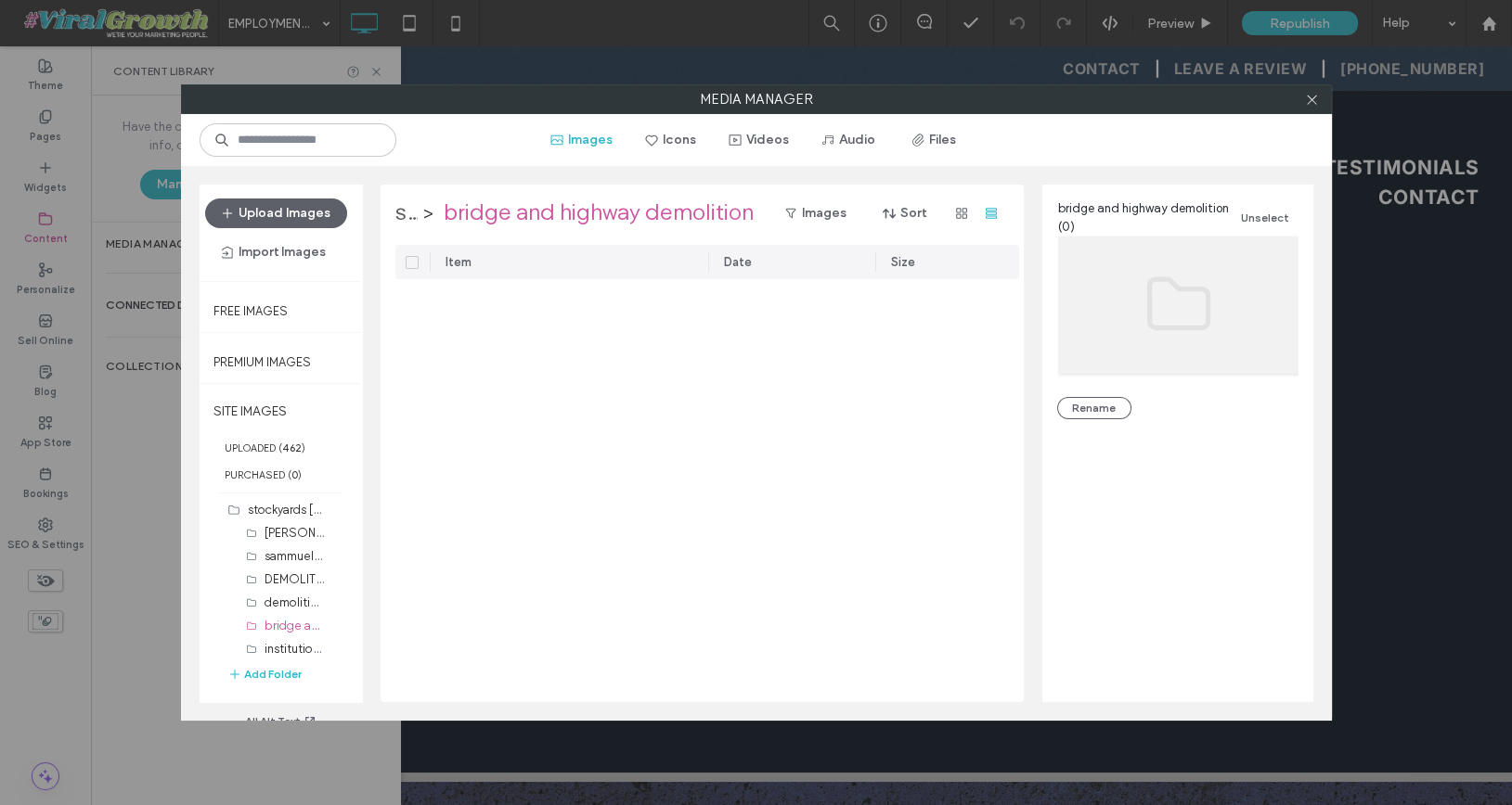
click at [405, 215] on label "stockyards [PERSON_NAME] fargo demolition project" at bounding box center [407, 214] width 23 height 30
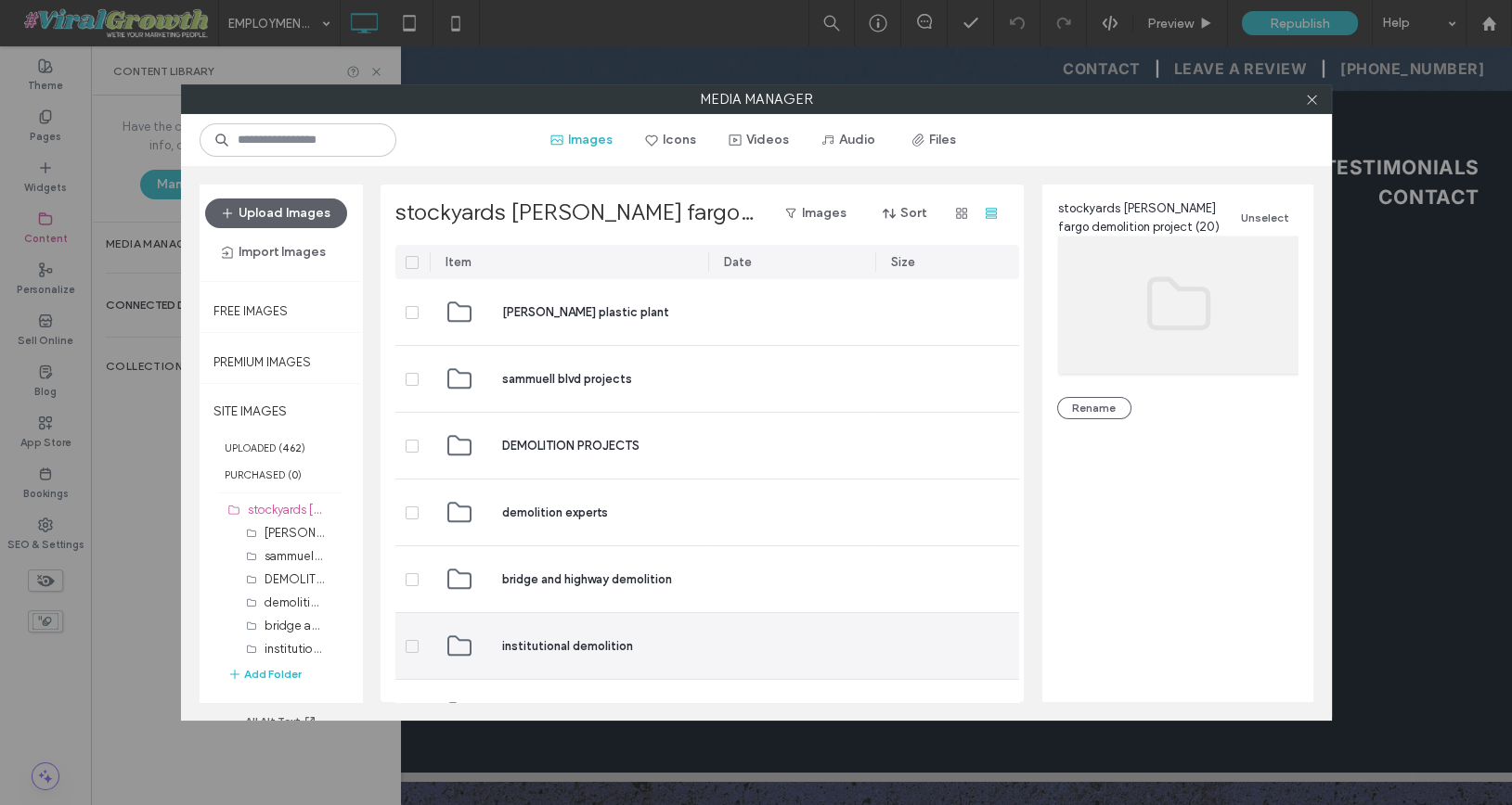
click at [493, 644] on div "institutional demolition" at bounding box center [568, 646] width 248 height 66
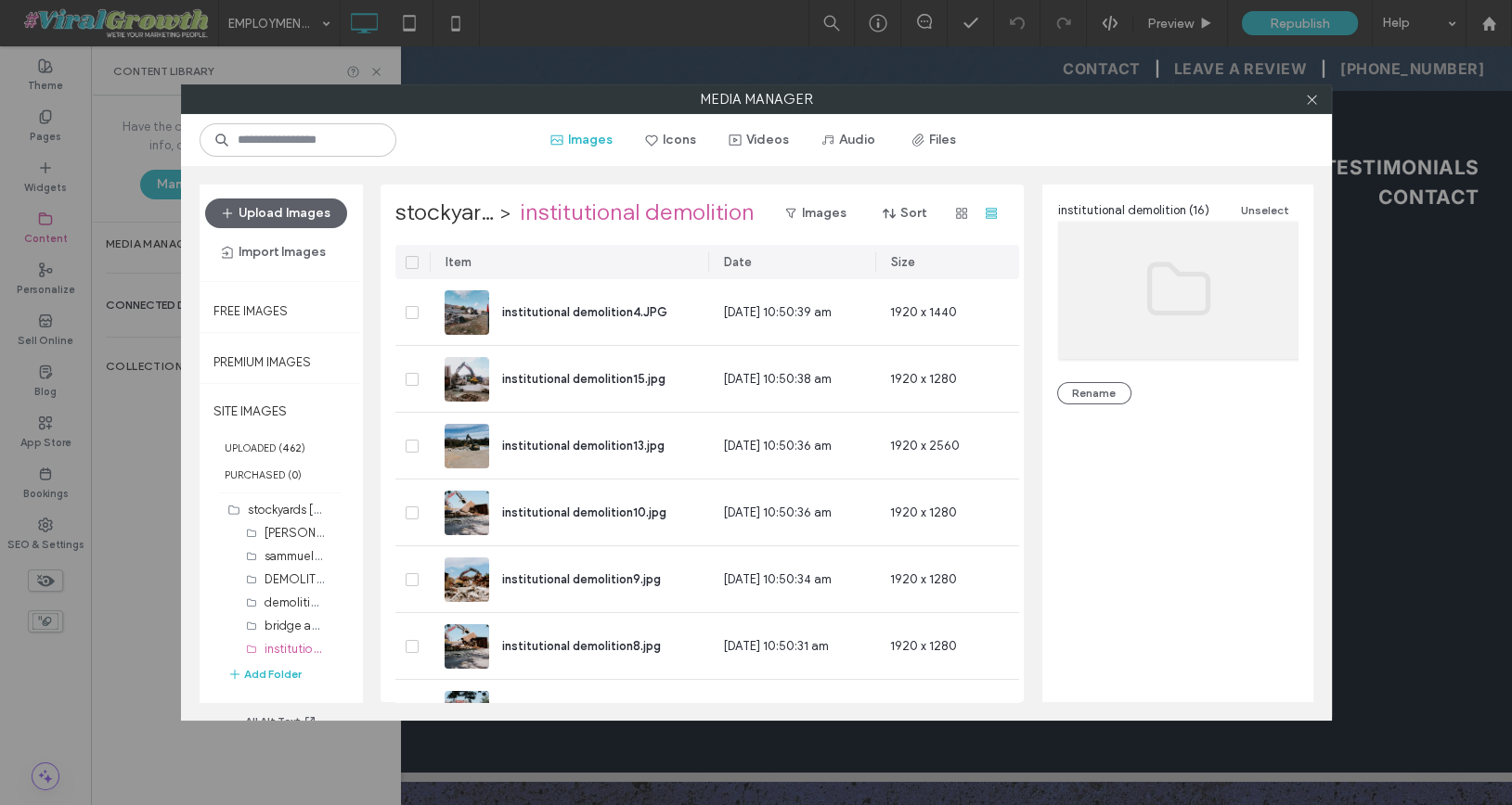
click at [412, 251] on div at bounding box center [413, 262] width 35 height 35
click at [412, 257] on span at bounding box center [412, 262] width 13 height 13
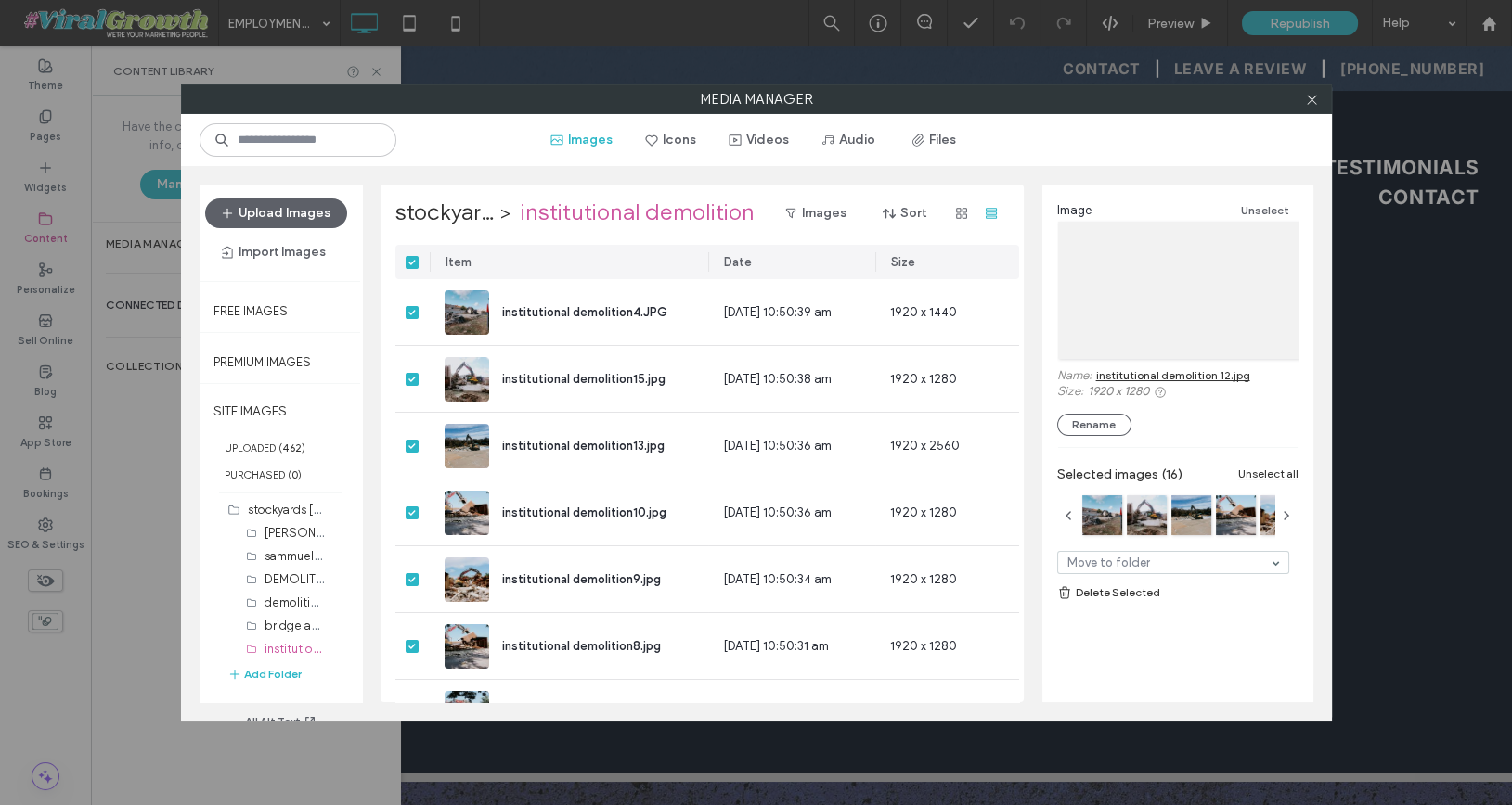
click at [1103, 590] on link "Delete Selected" at bounding box center [1178, 592] width 241 height 19
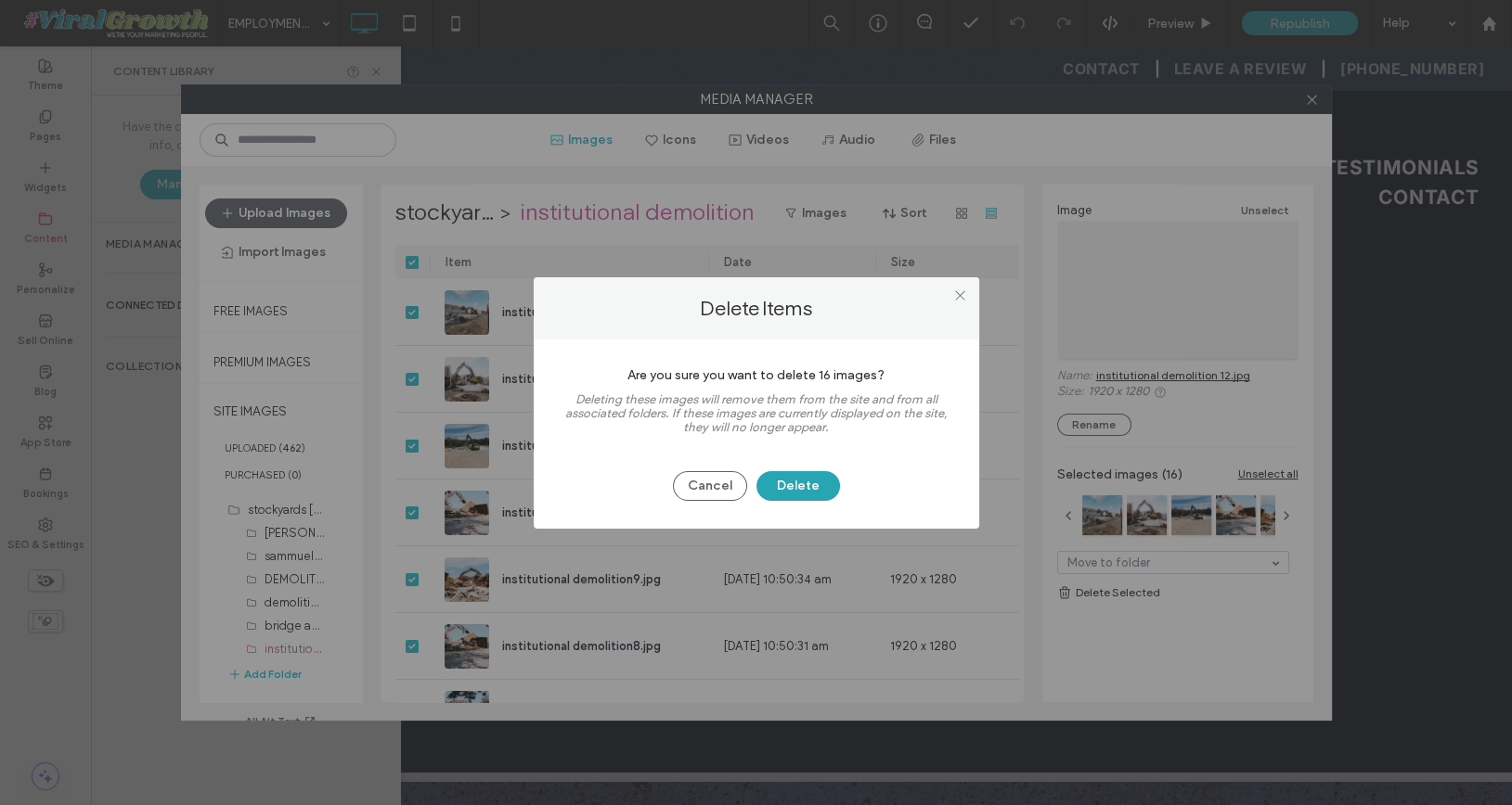
click at [811, 486] on button "Delete" at bounding box center [798, 486] width 83 height 30
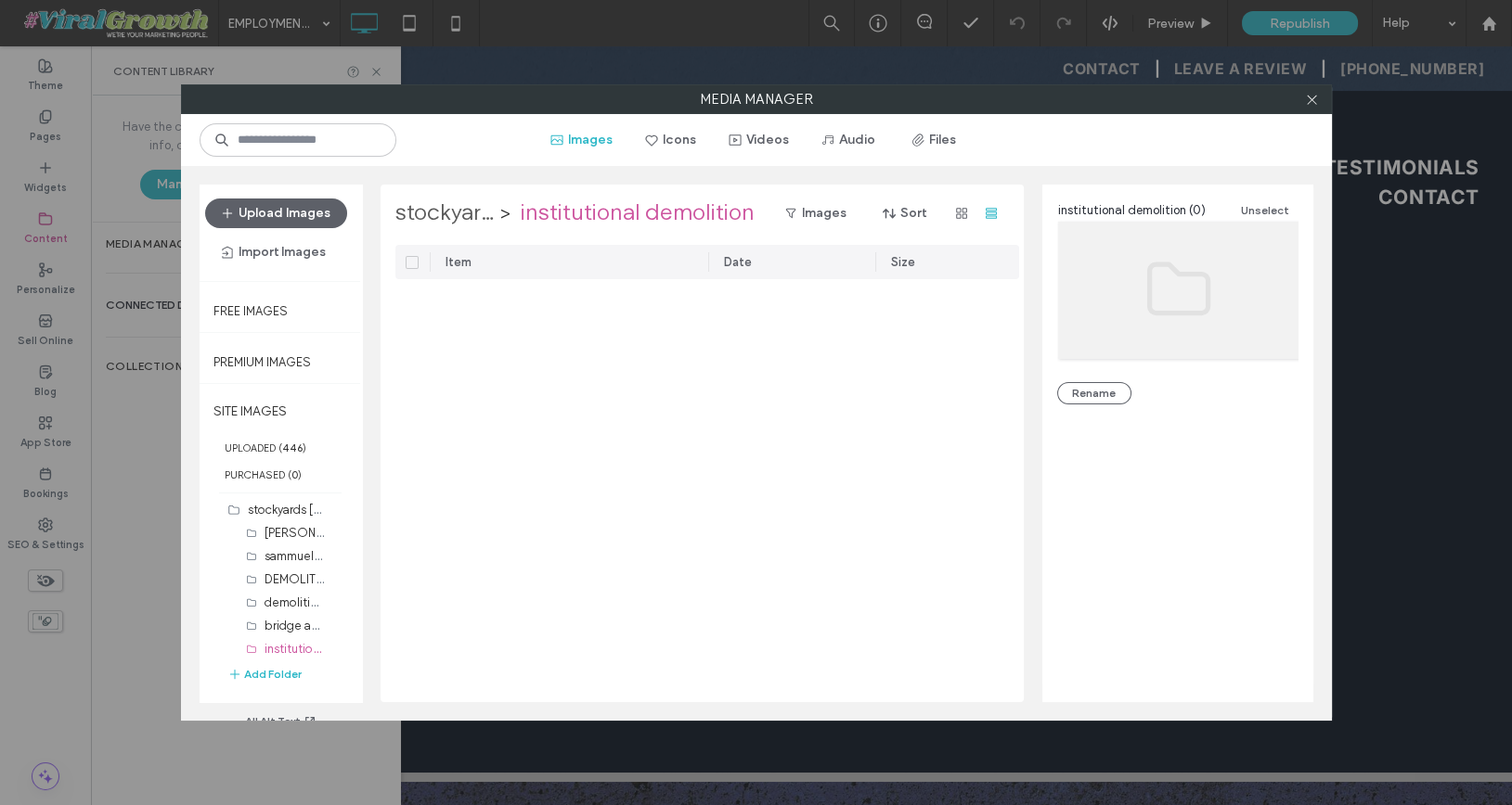
click at [443, 218] on label "stockyards [PERSON_NAME] fargo demolition project" at bounding box center [445, 214] width 99 height 30
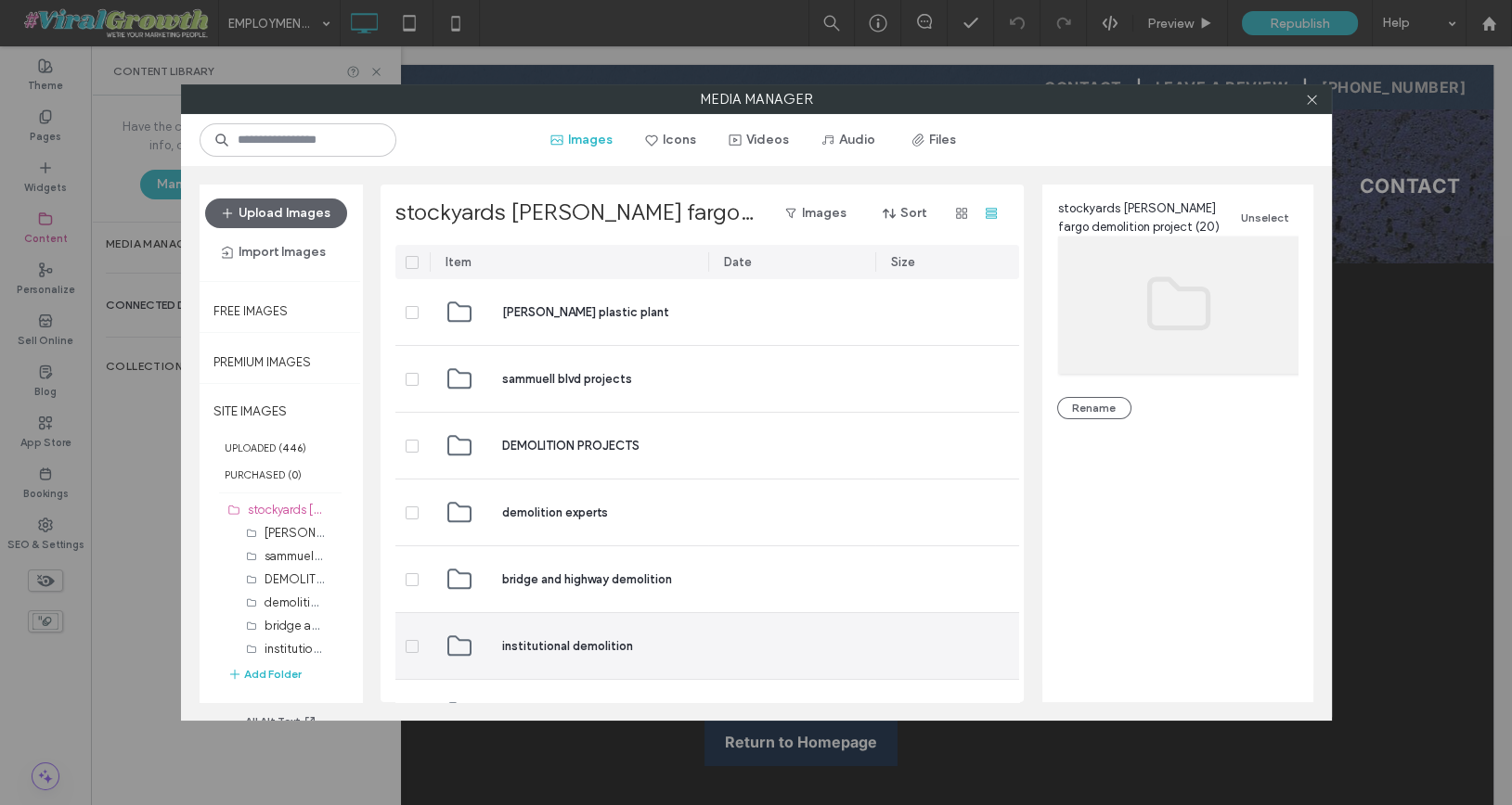
click at [561, 647] on span "institutional demolition" at bounding box center [567, 646] width 131 height 19
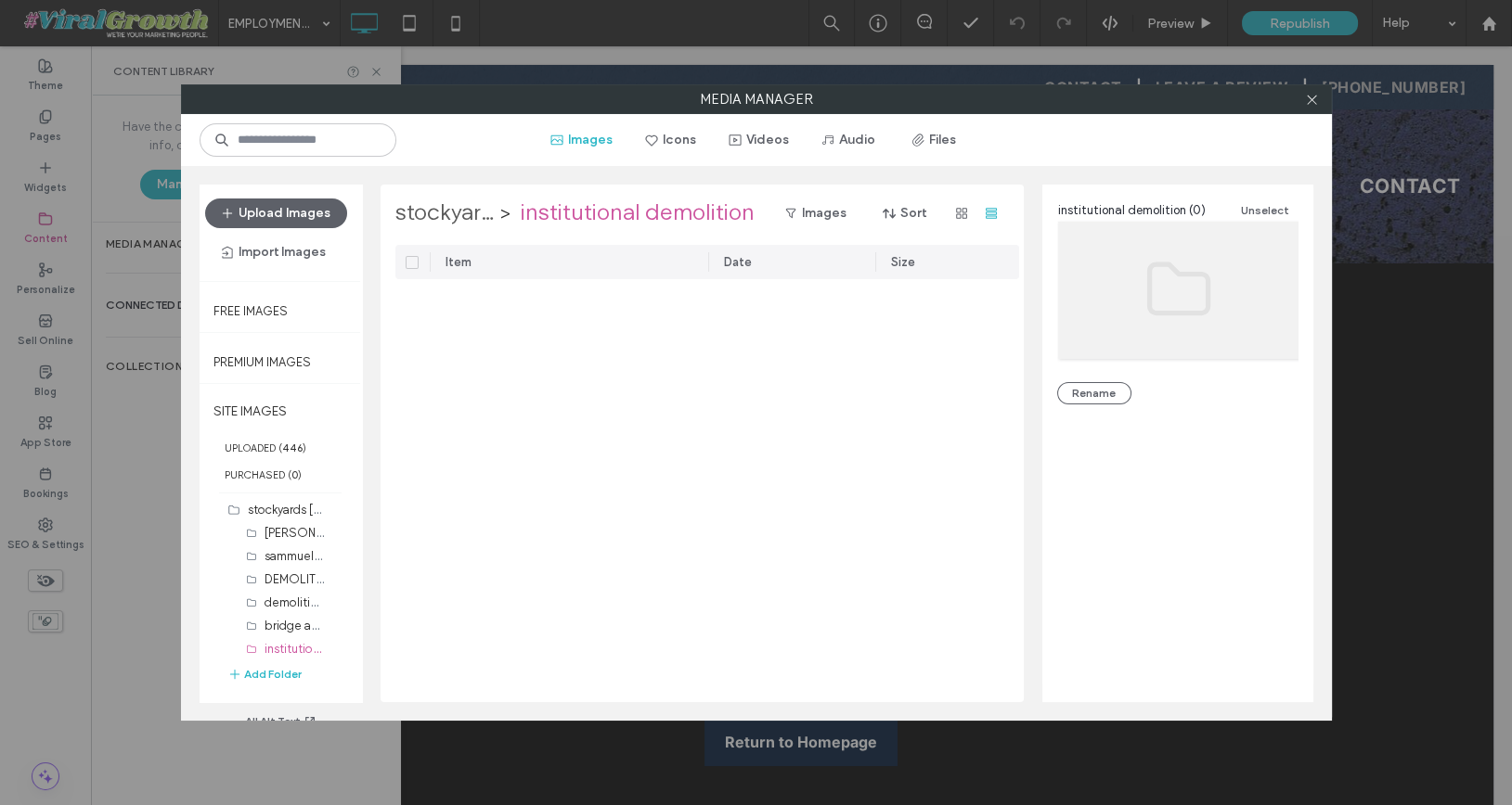
click at [460, 214] on label "stockyards [PERSON_NAME] fargo demolition project" at bounding box center [445, 214] width 99 height 30
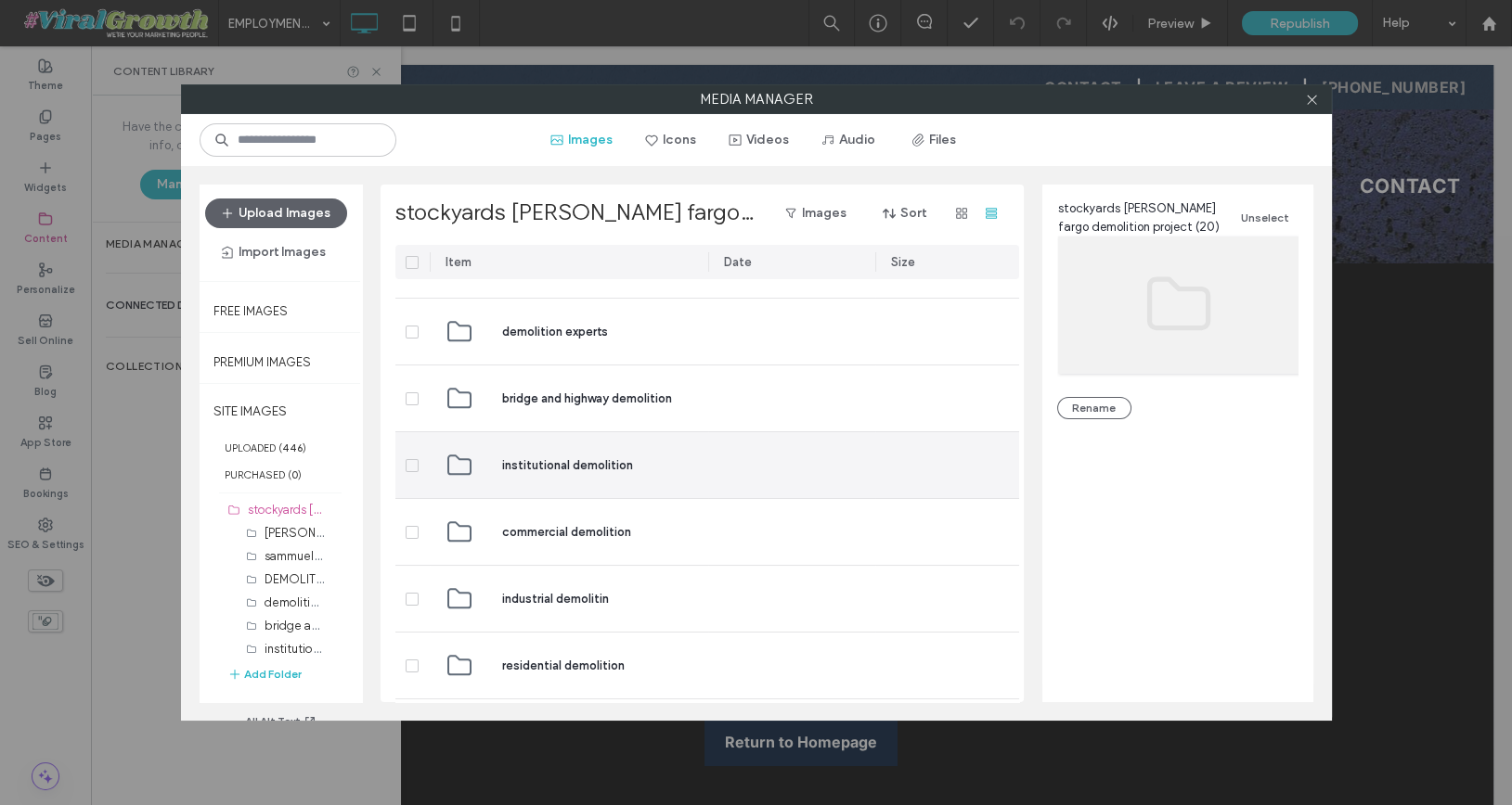
scroll to position [186, 0]
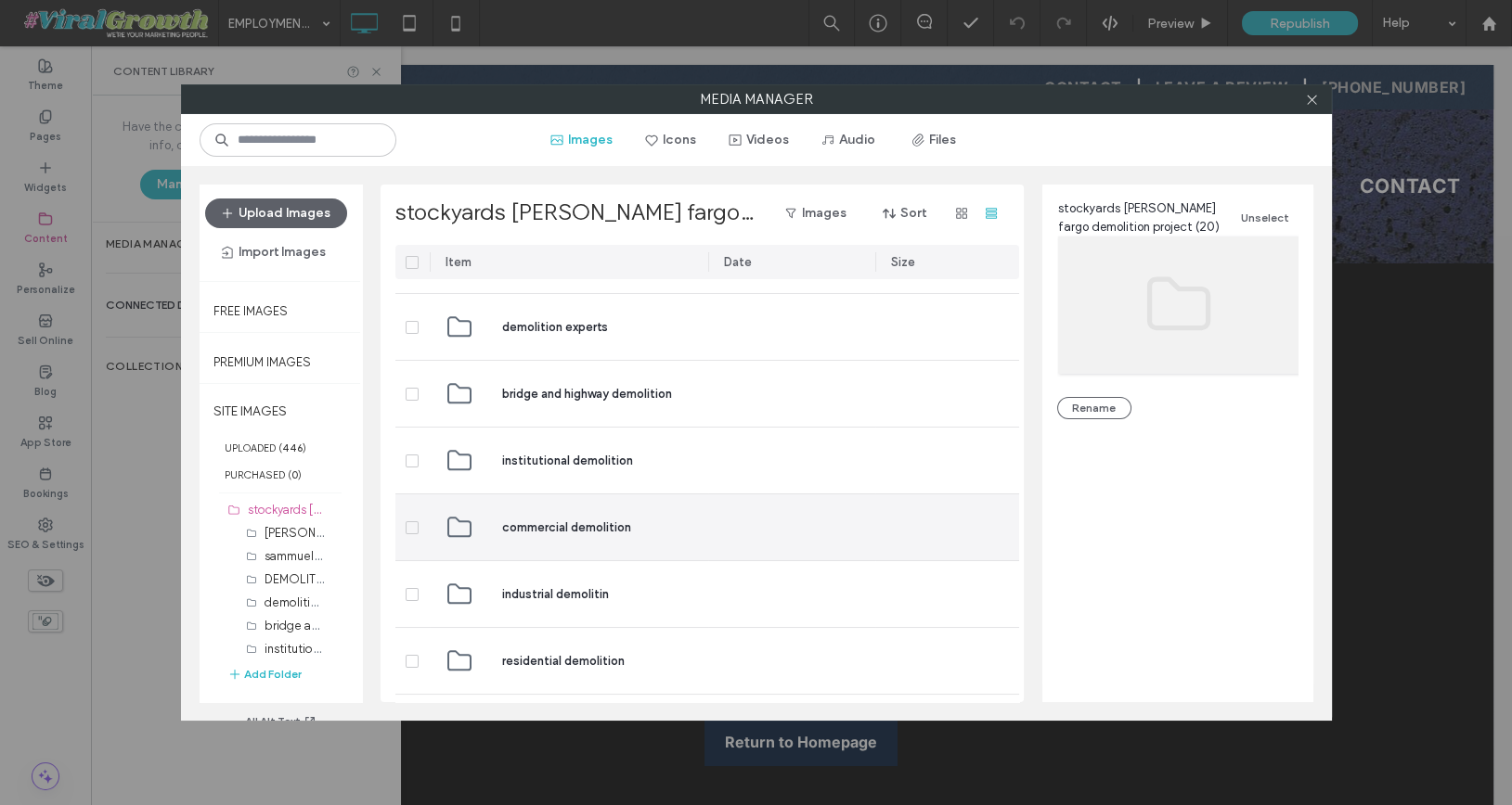
click at [548, 523] on span "commercial demolition" at bounding box center [566, 527] width 129 height 19
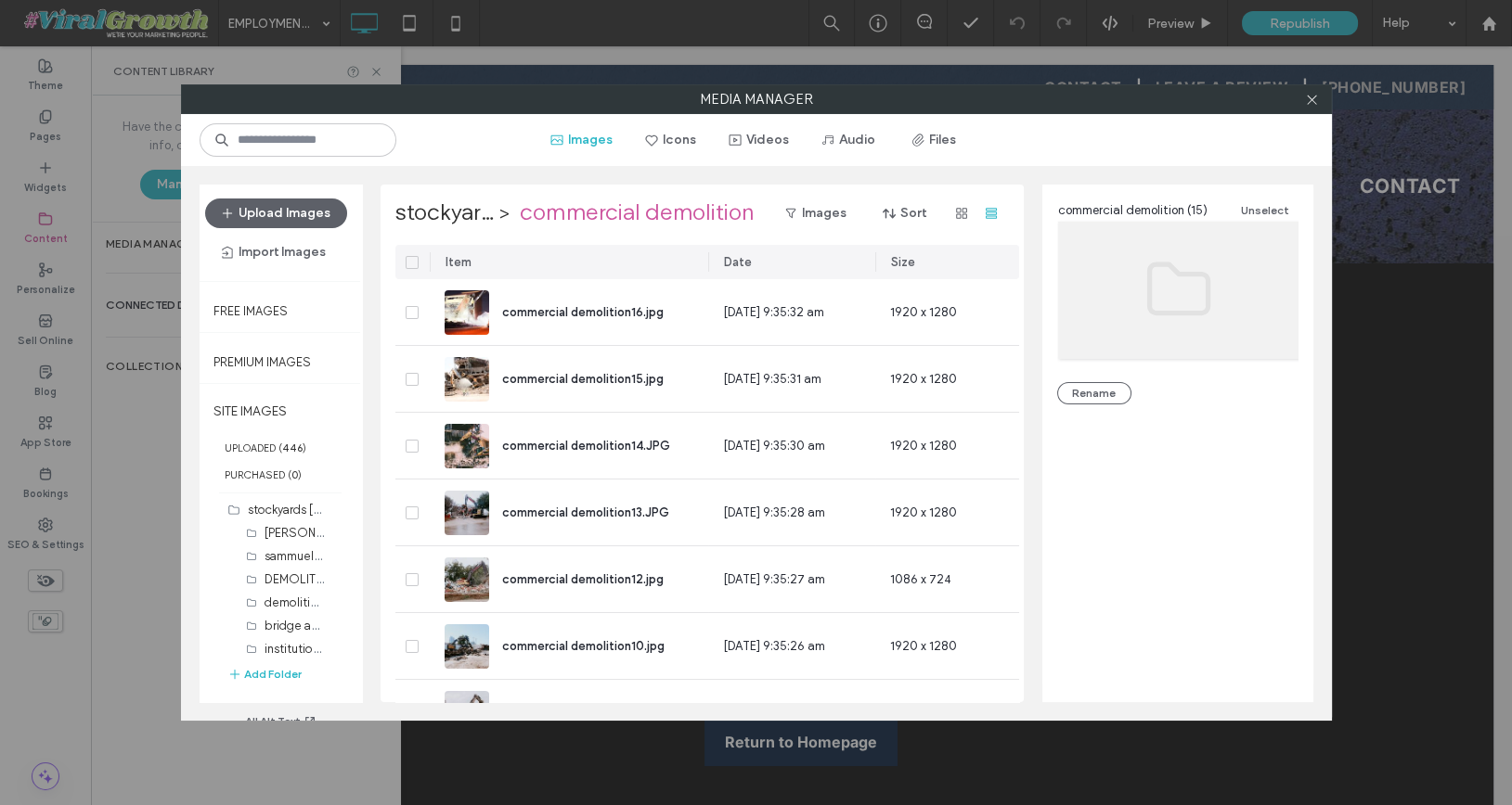
click at [410, 260] on icon at bounding box center [413, 263] width 8 height 6
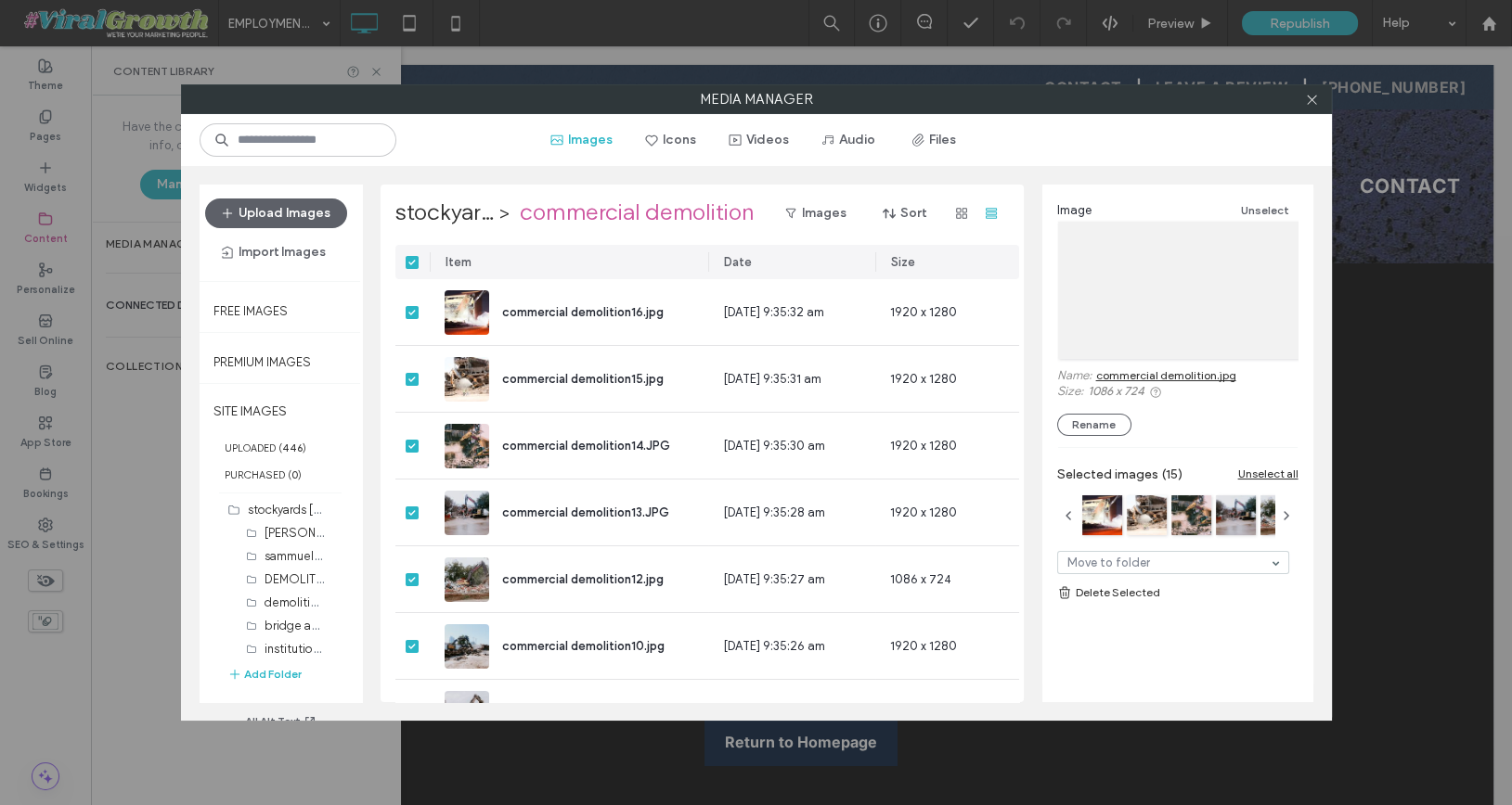
click at [1099, 590] on link "Delete Selected" at bounding box center [1178, 592] width 241 height 19
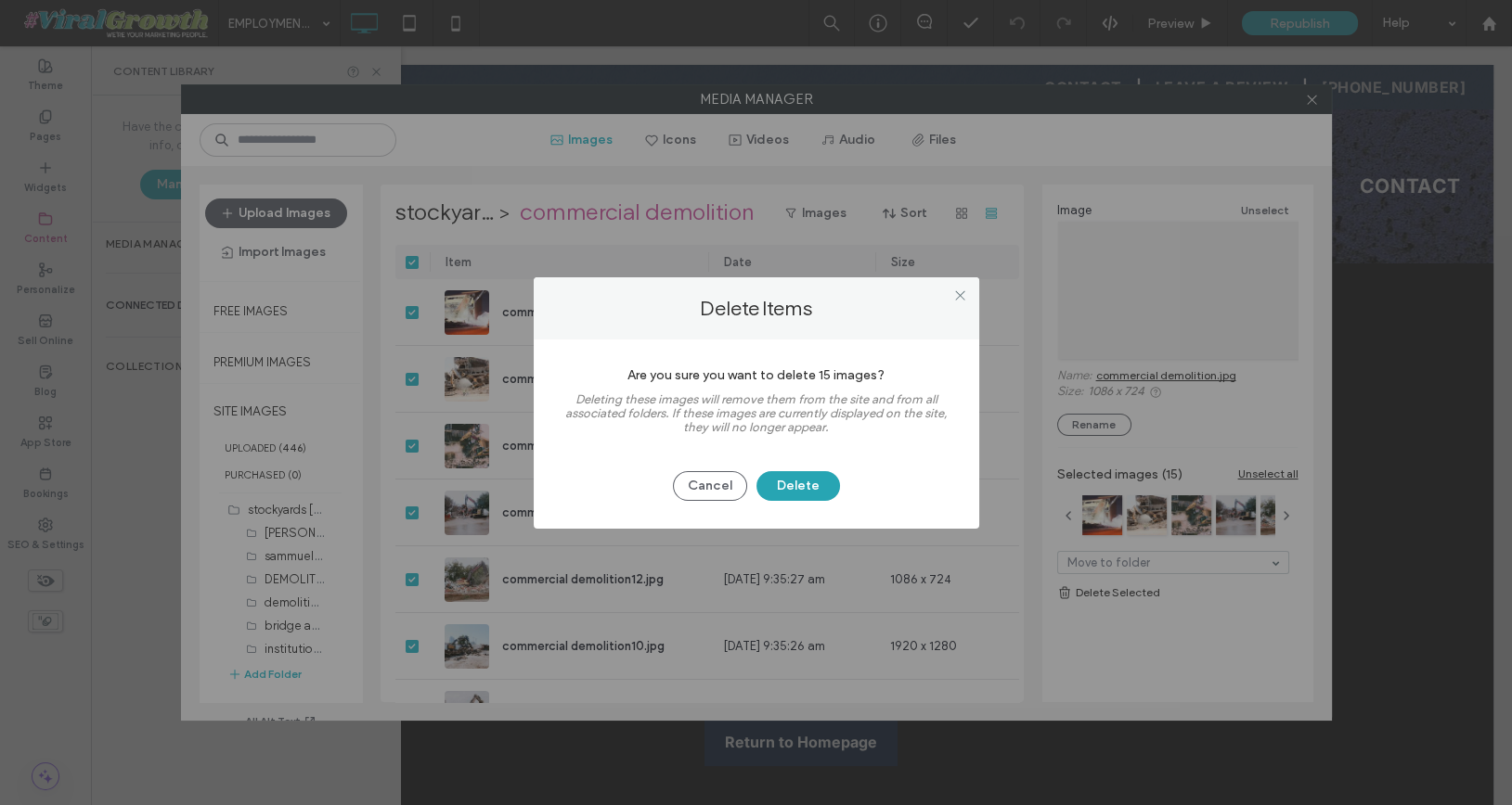
click at [809, 484] on button "Delete" at bounding box center [798, 486] width 83 height 30
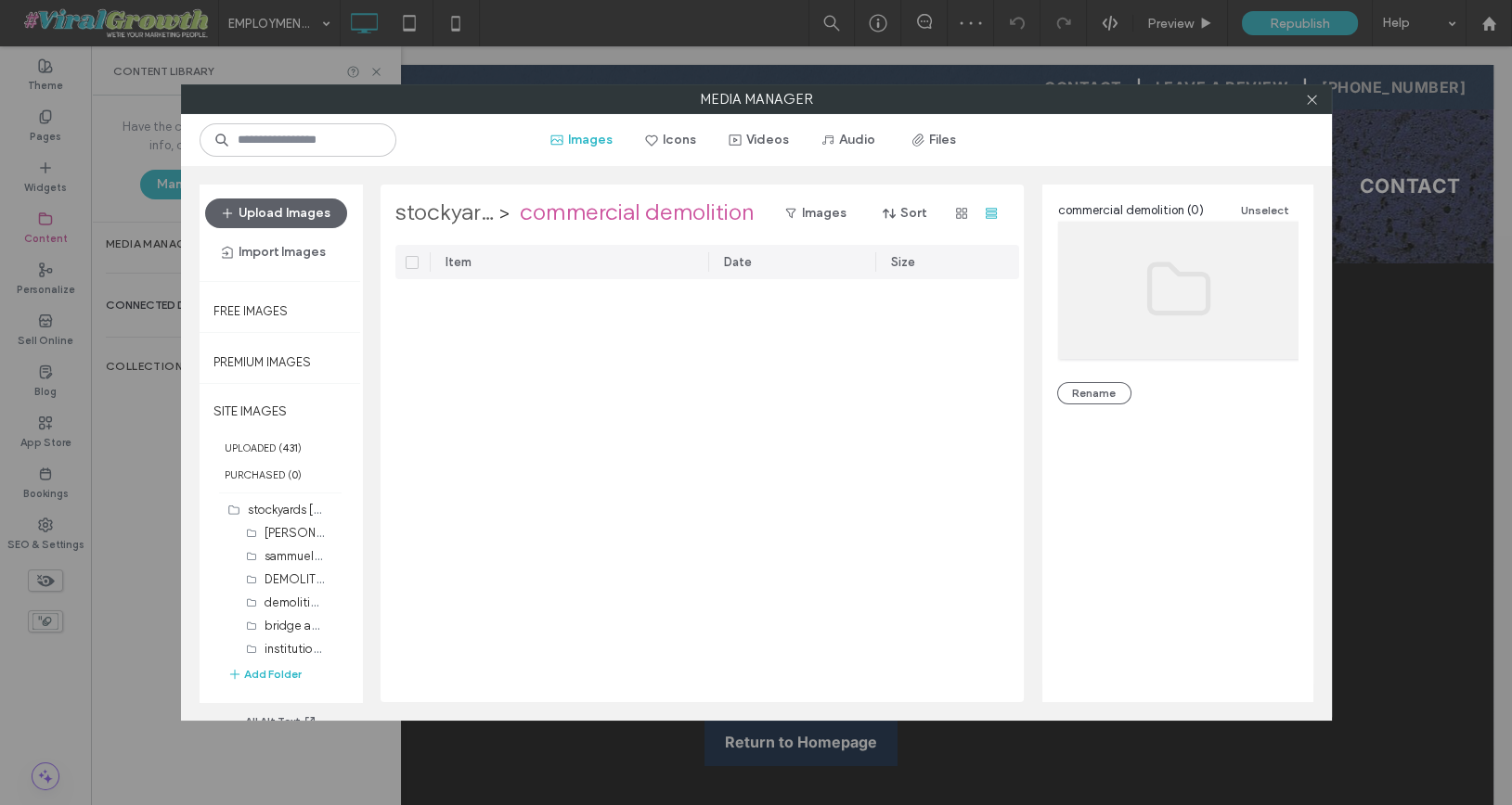
click at [428, 213] on label "stockyards [PERSON_NAME] fargo demolition project" at bounding box center [444, 214] width 98 height 30
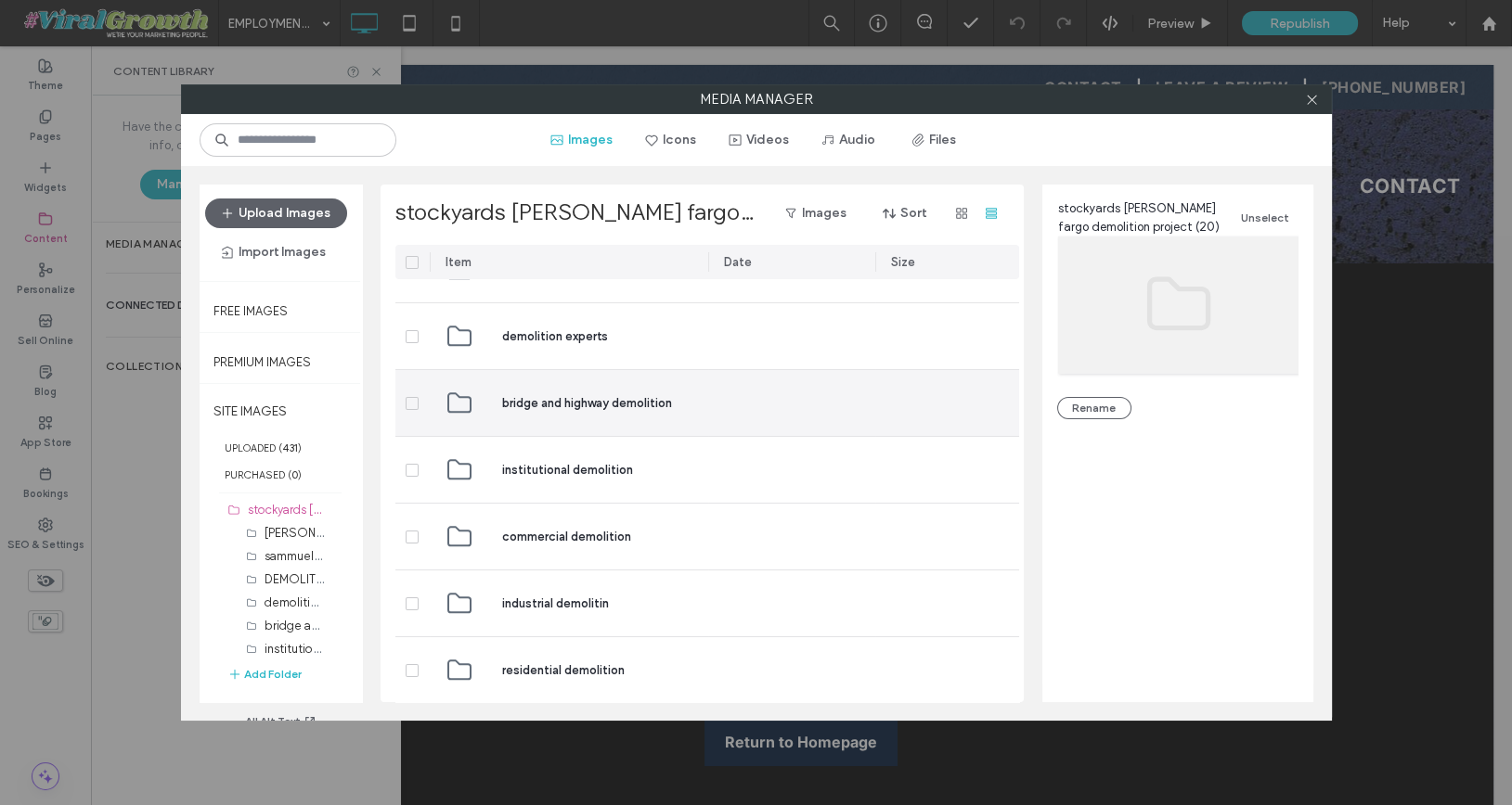
scroll to position [202, 0]
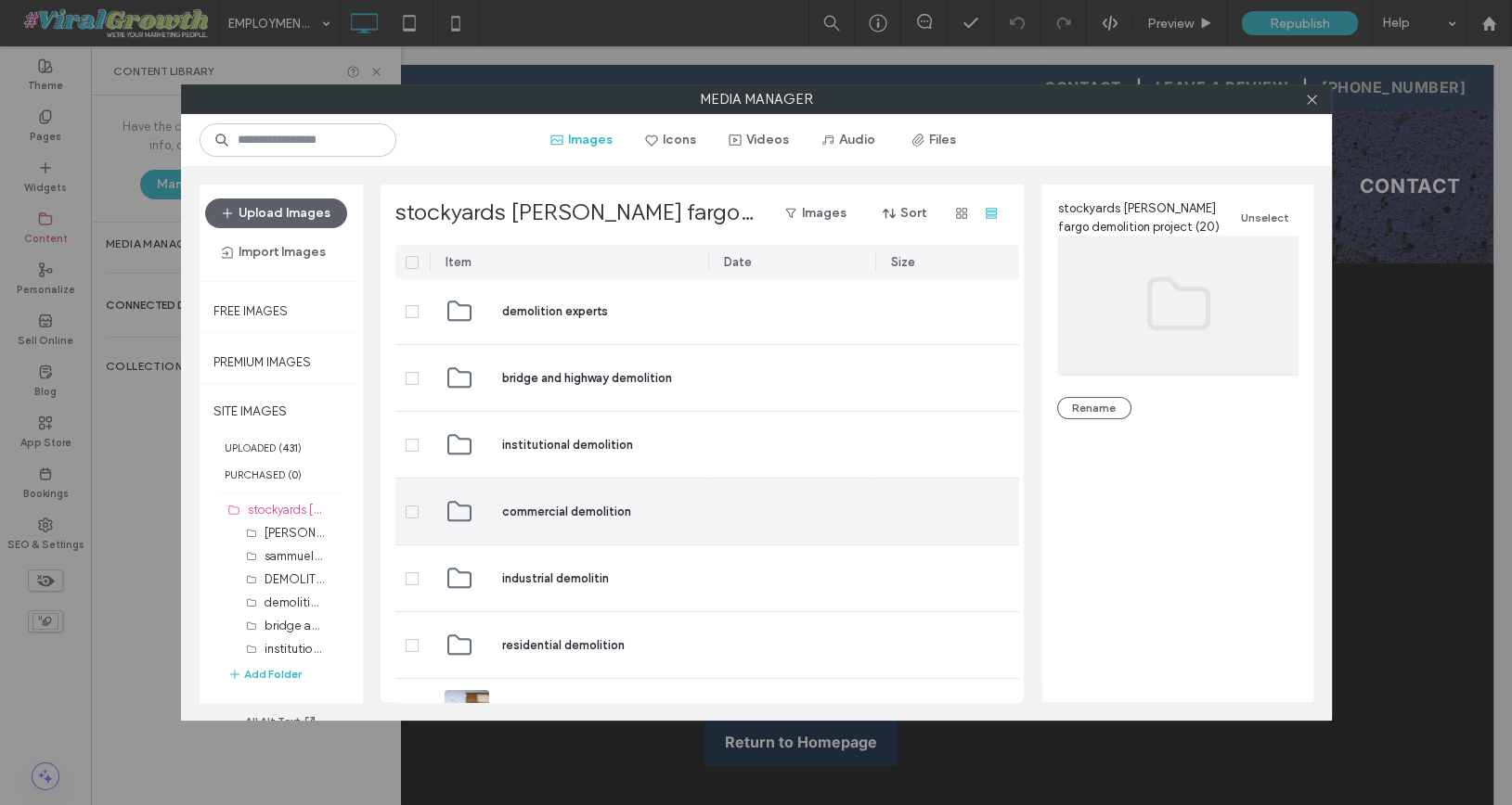
click at [512, 508] on span "commercial demolition" at bounding box center [566, 511] width 129 height 19
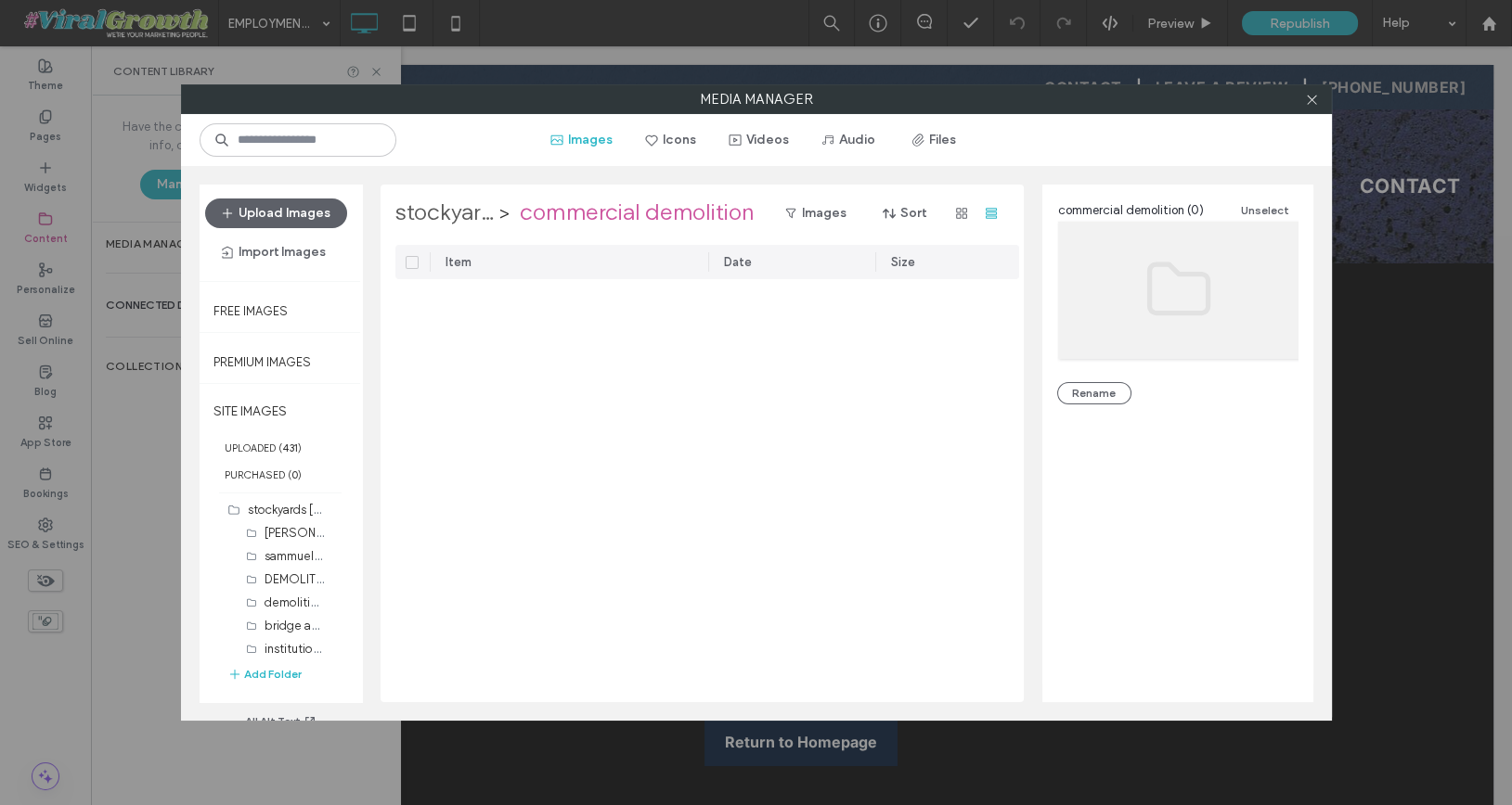
click at [444, 211] on label "stockyards [PERSON_NAME] fargo demolition project" at bounding box center [444, 214] width 98 height 30
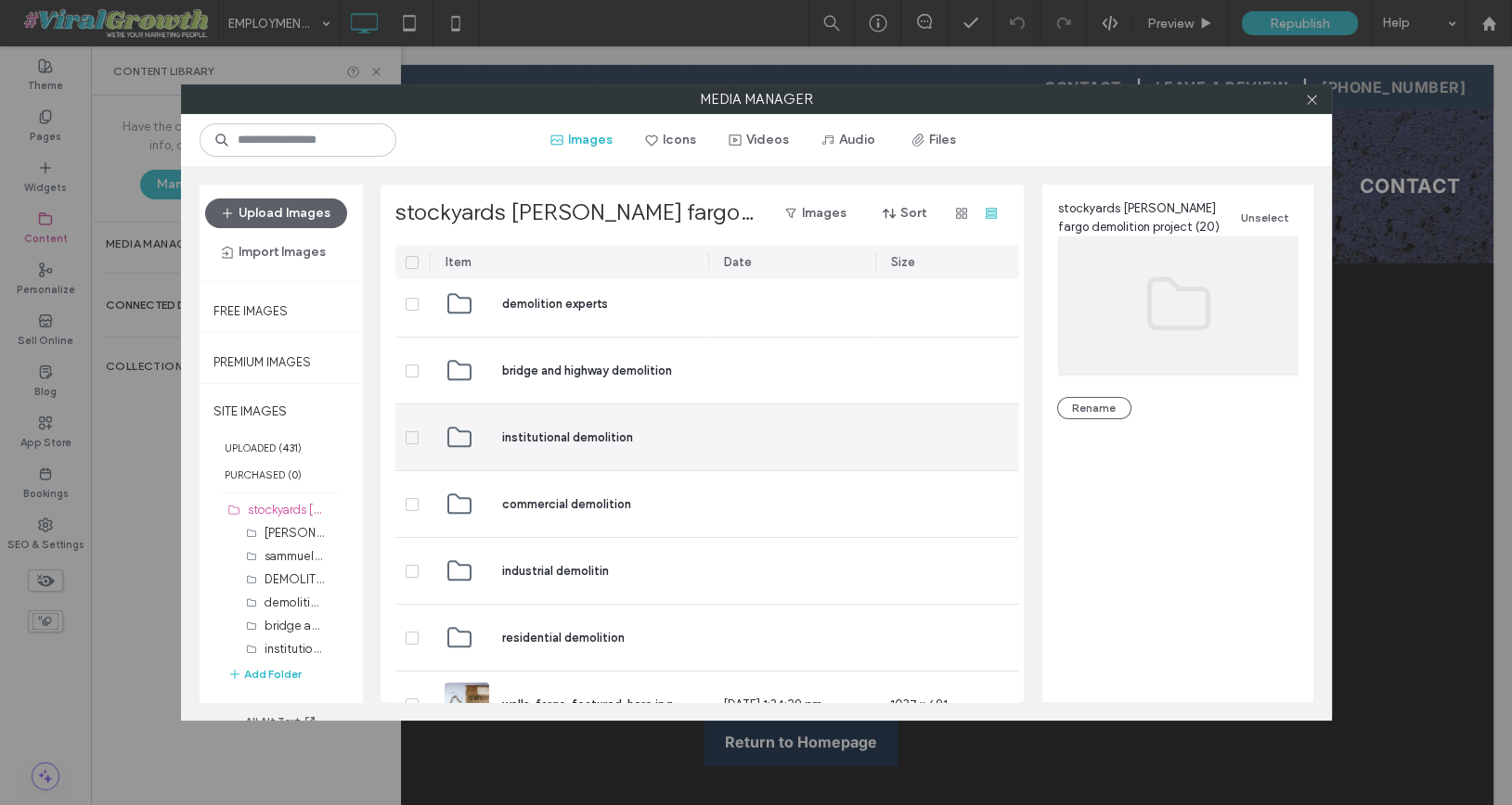
scroll to position [251, 0]
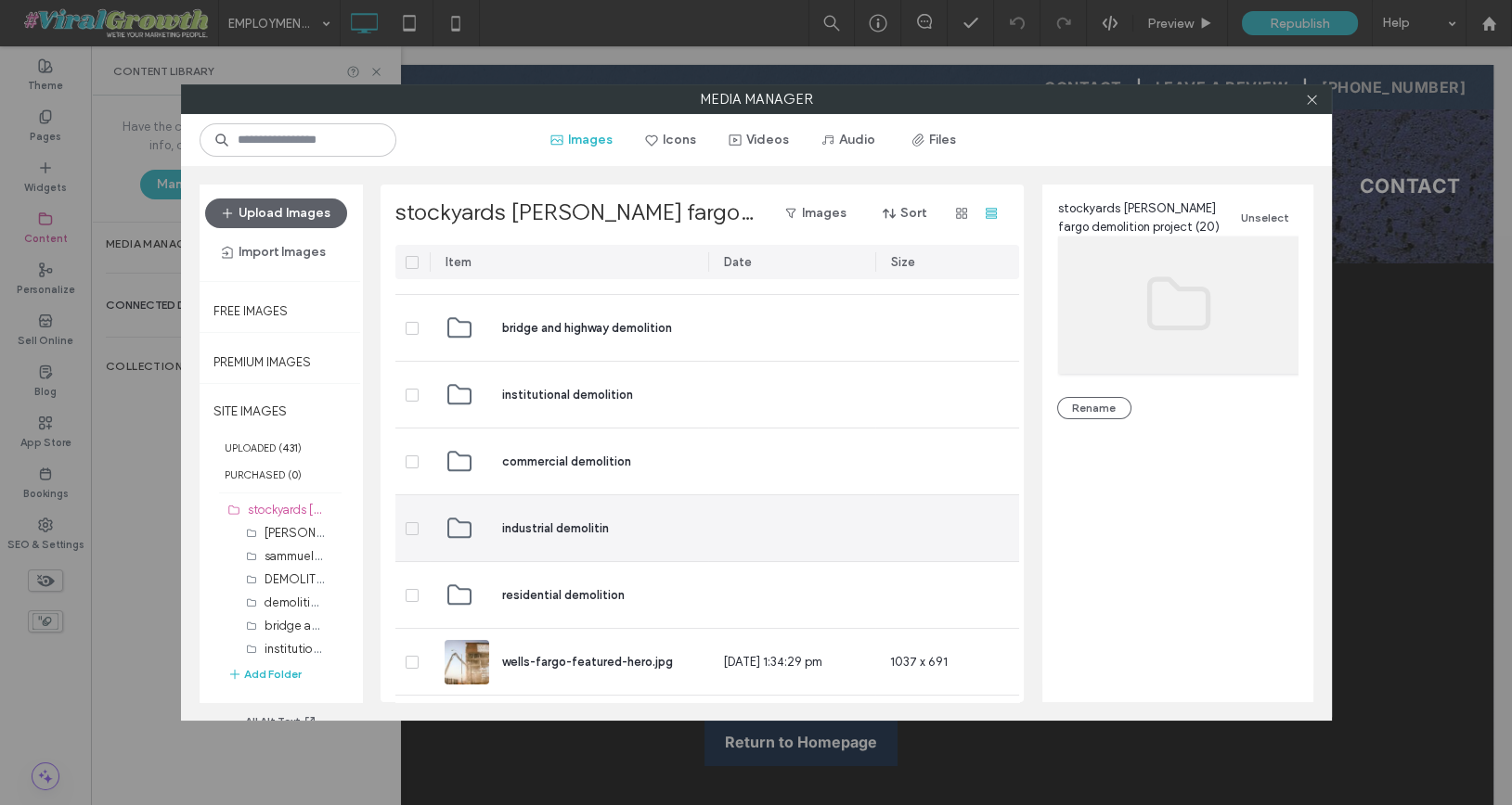
click at [542, 521] on span "industrial demolitin" at bounding box center [555, 528] width 107 height 19
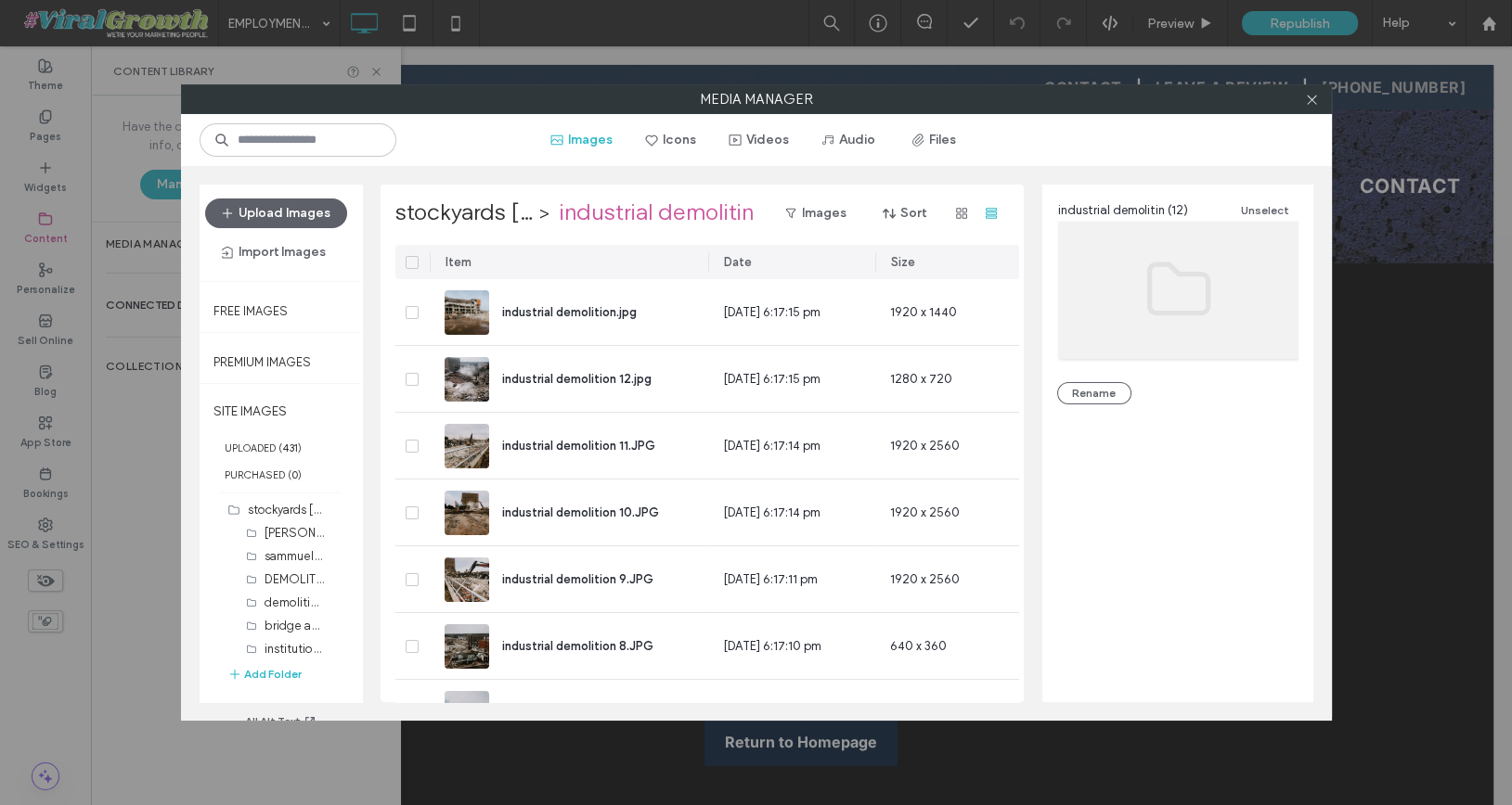
click at [412, 260] on icon at bounding box center [413, 263] width 8 height 6
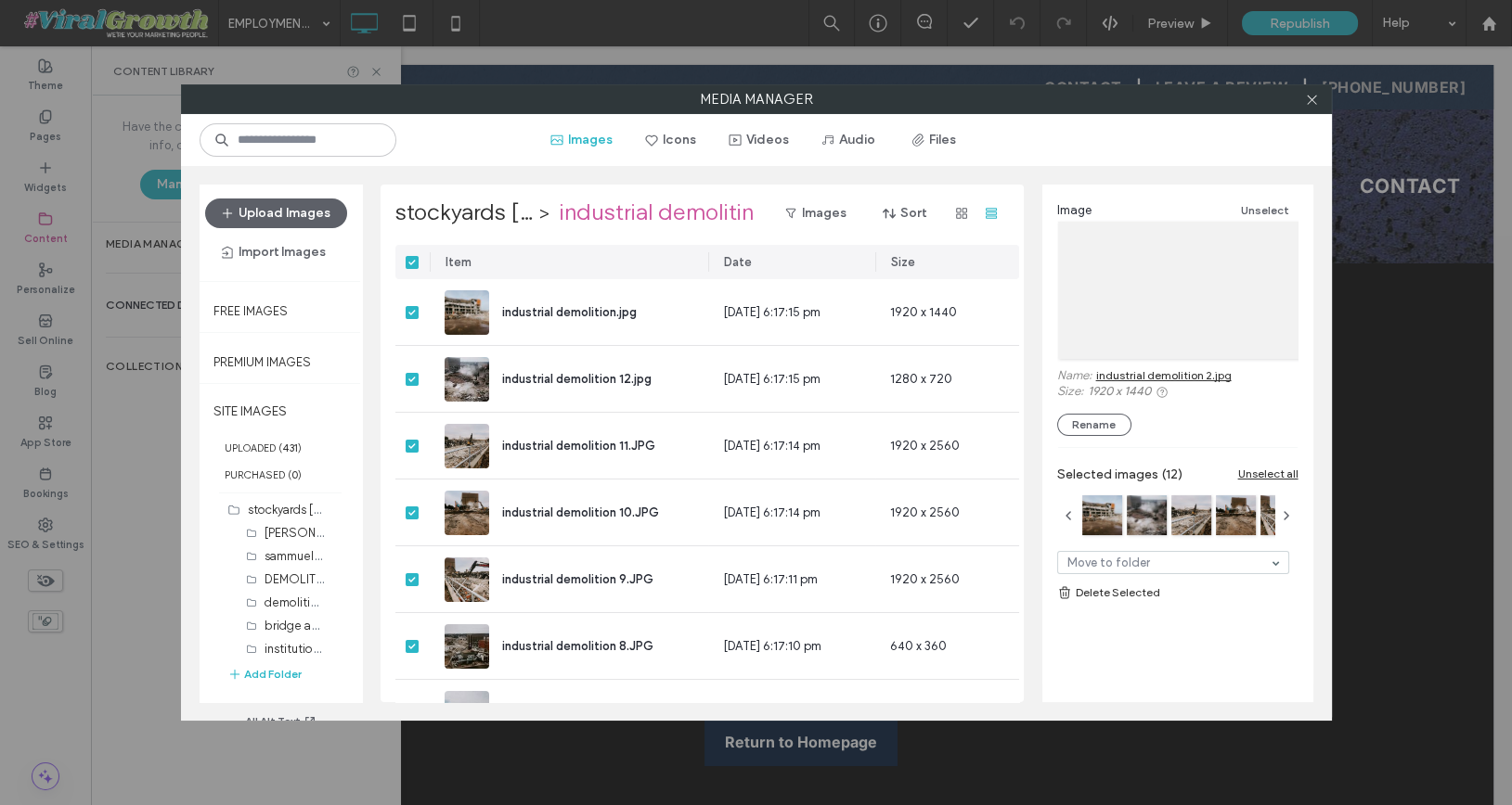
click at [1128, 593] on link "Delete Selected" at bounding box center [1178, 592] width 241 height 19
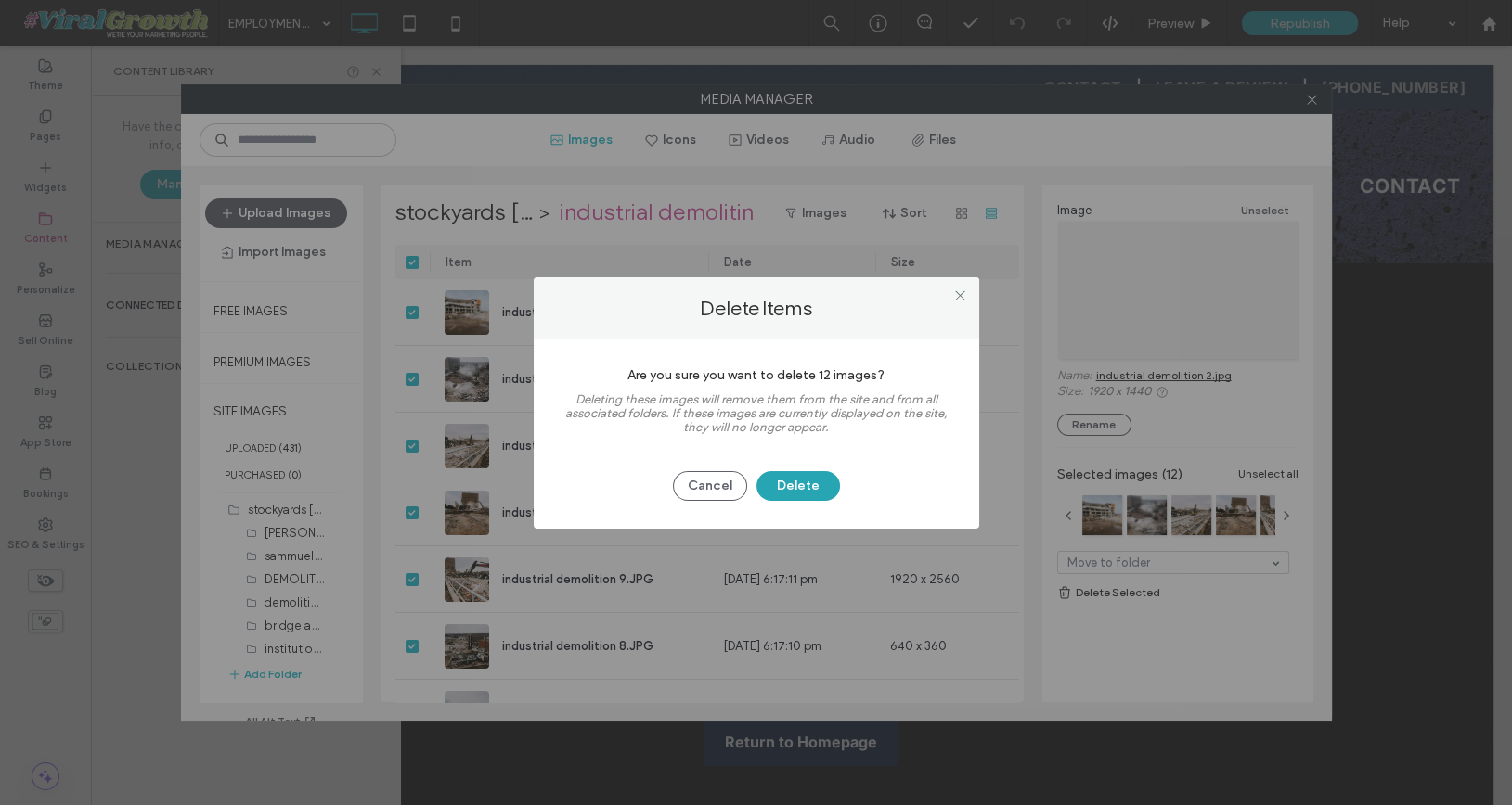
click at [815, 479] on button "Delete" at bounding box center [798, 486] width 83 height 30
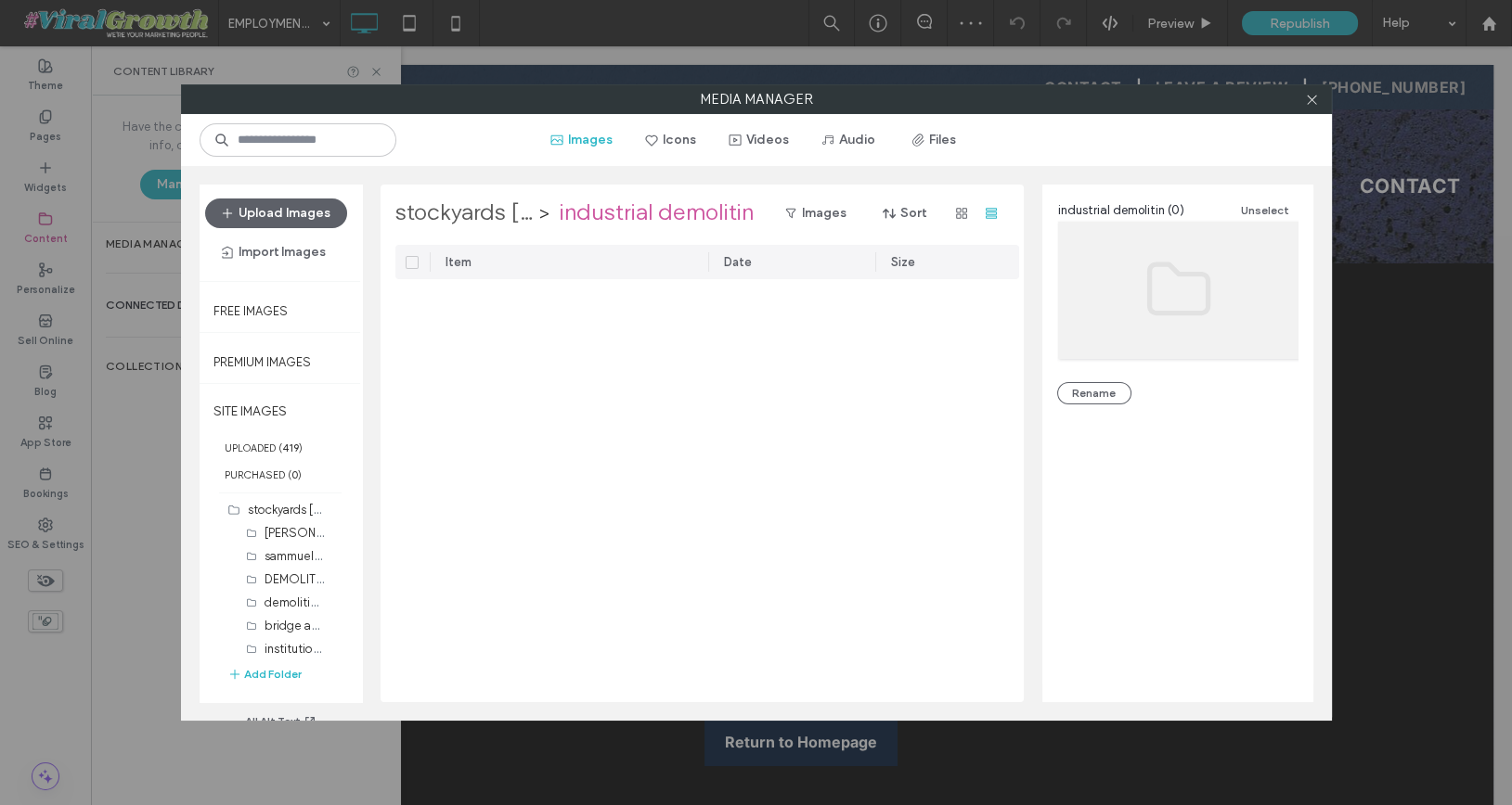
click at [443, 215] on label "stockyards [PERSON_NAME] fargo demolition project" at bounding box center [465, 214] width 139 height 30
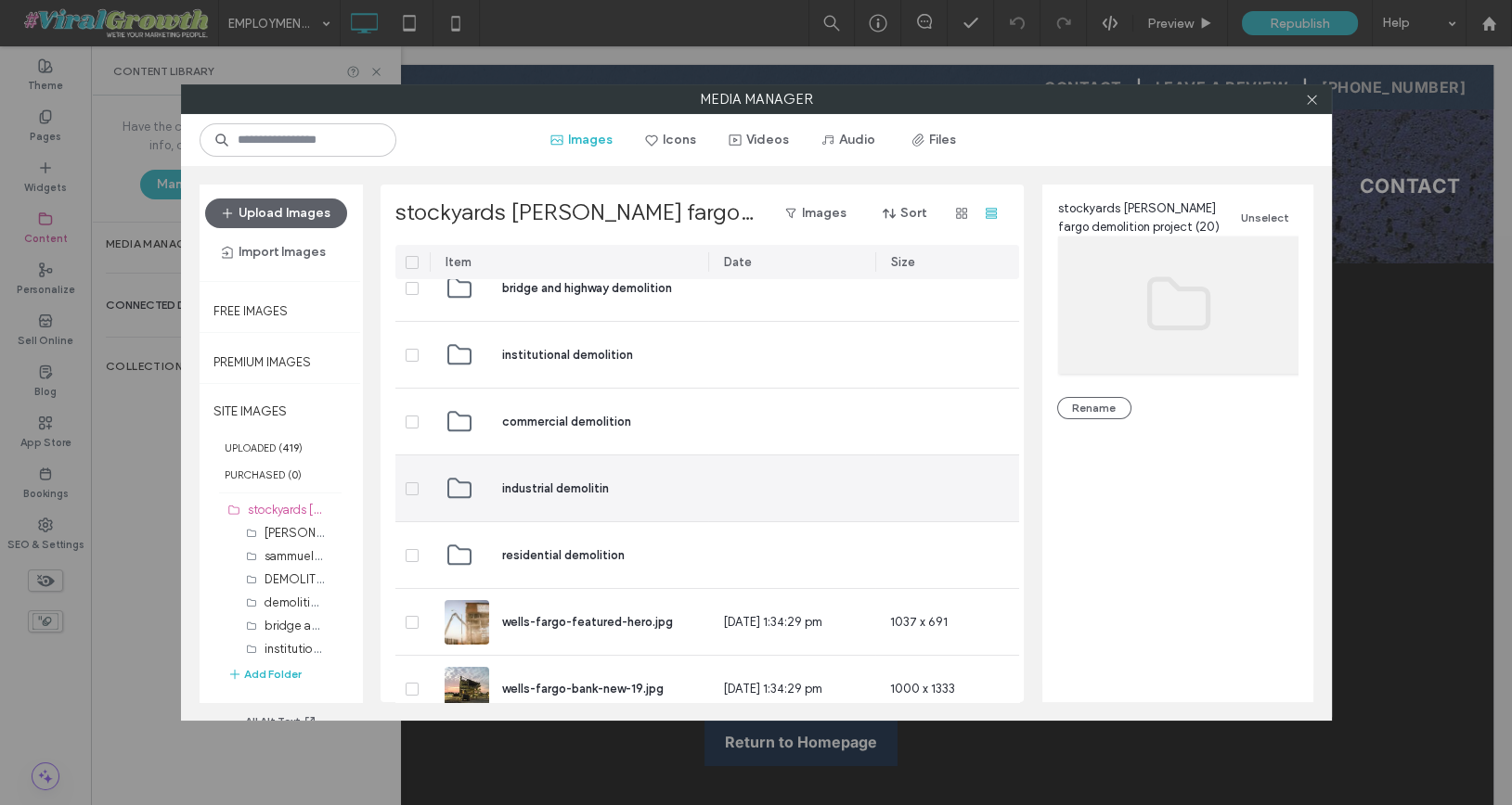
scroll to position [294, 0]
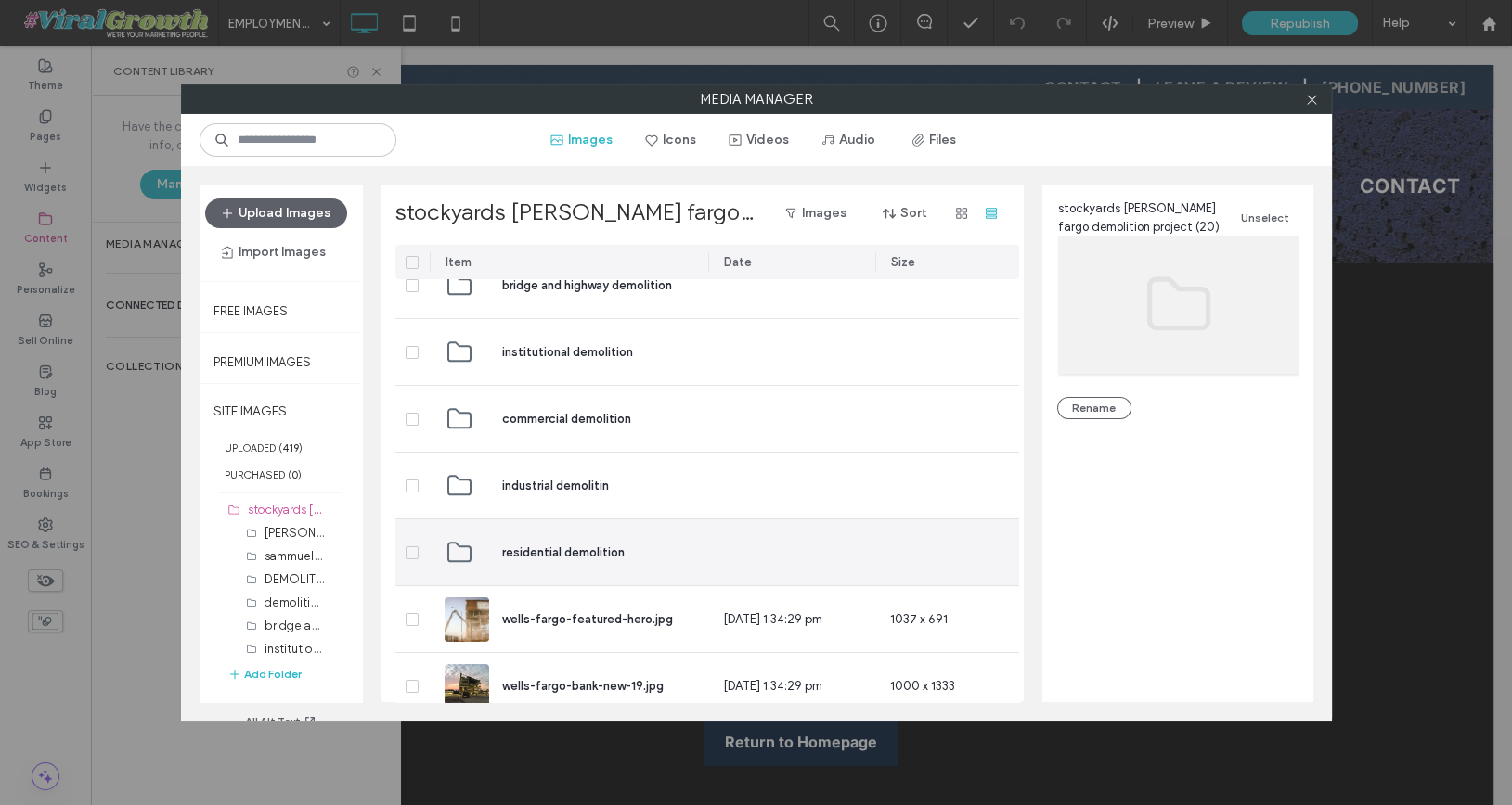
click at [526, 547] on span "residential demolition" at bounding box center [563, 553] width 123 height 19
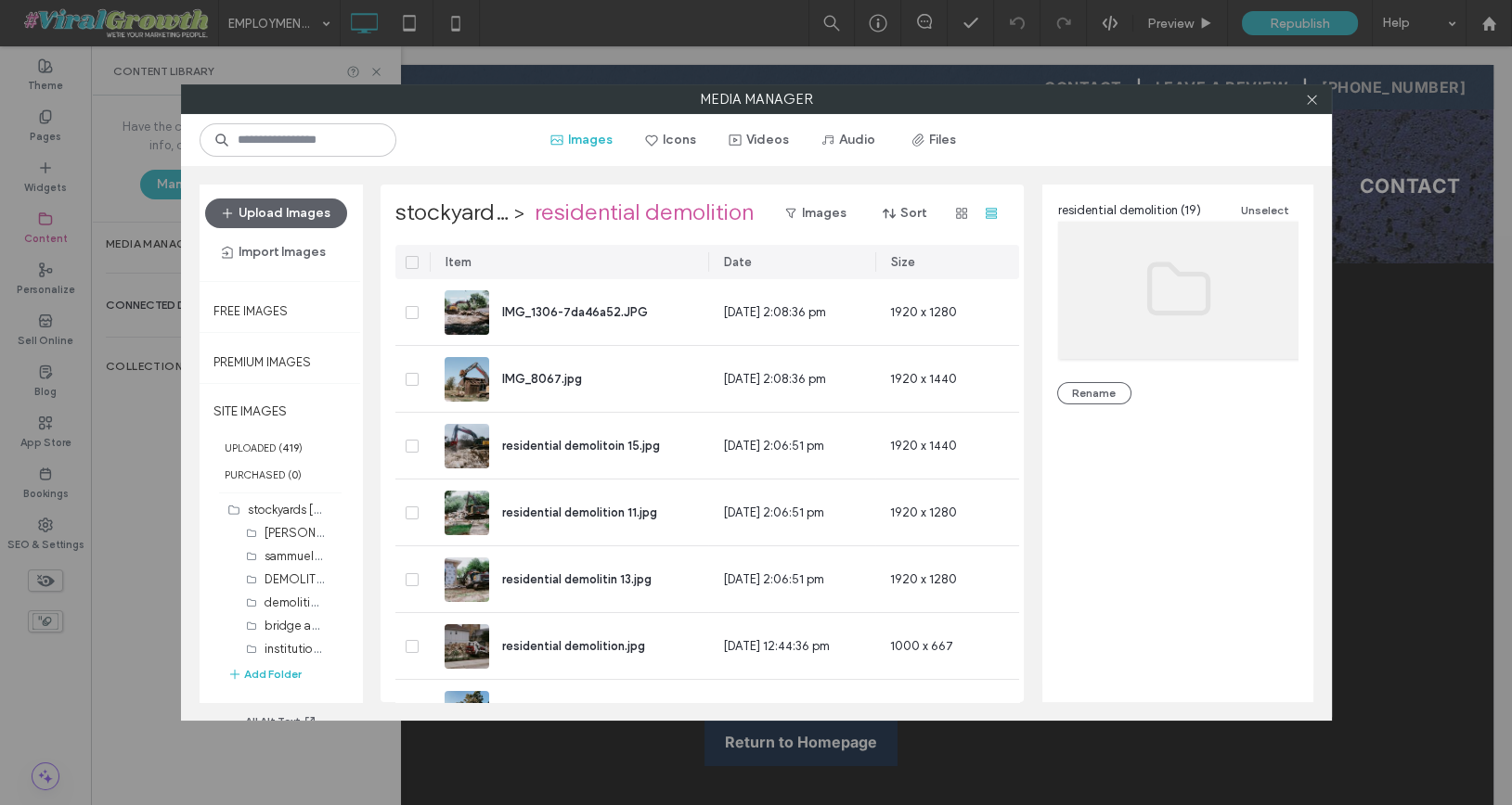
click at [419, 252] on div at bounding box center [413, 262] width 35 height 35
click at [413, 261] on icon at bounding box center [412, 263] width 7 height 6
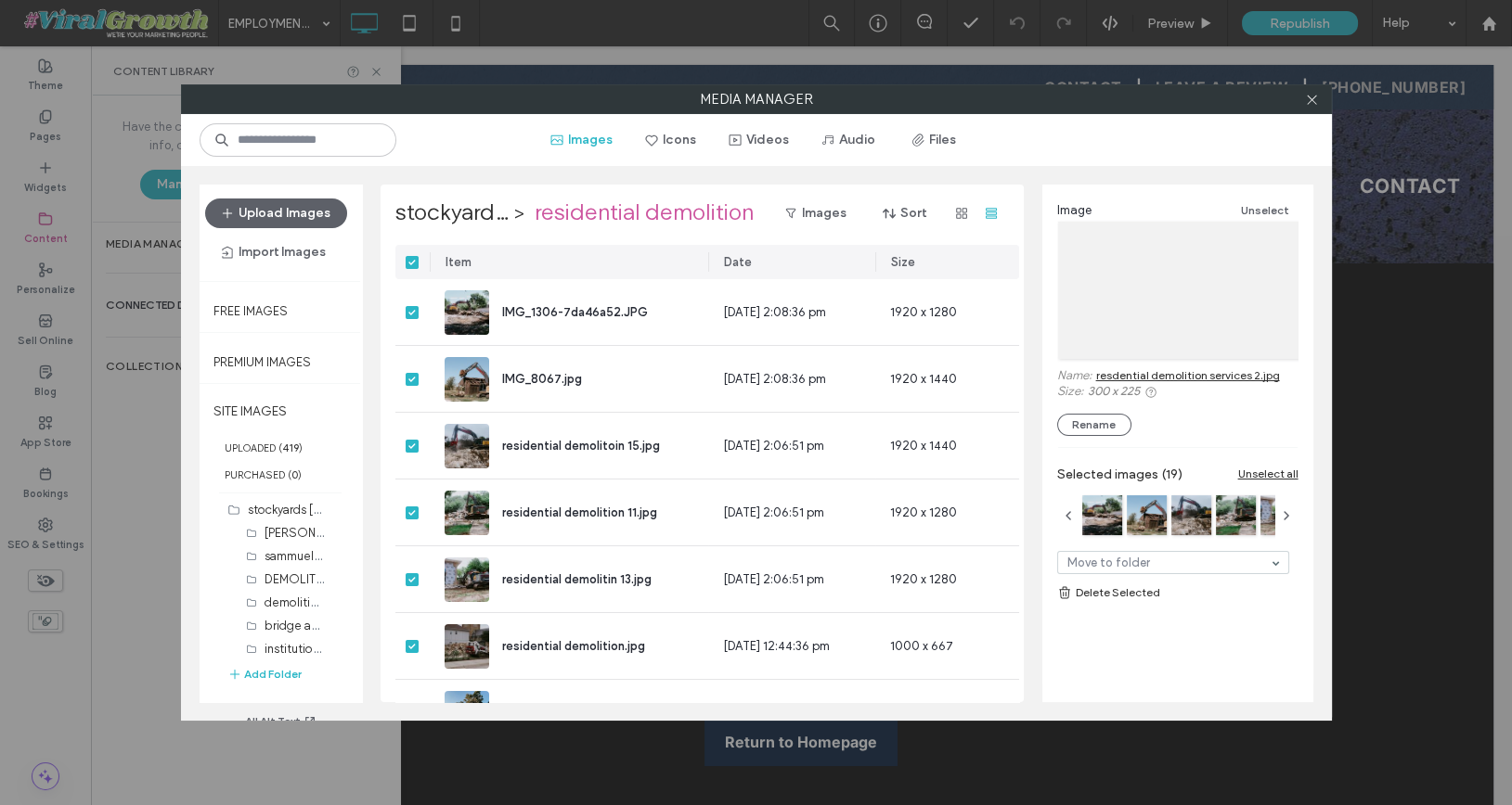
click at [1123, 590] on link "Delete Selected" at bounding box center [1178, 592] width 241 height 19
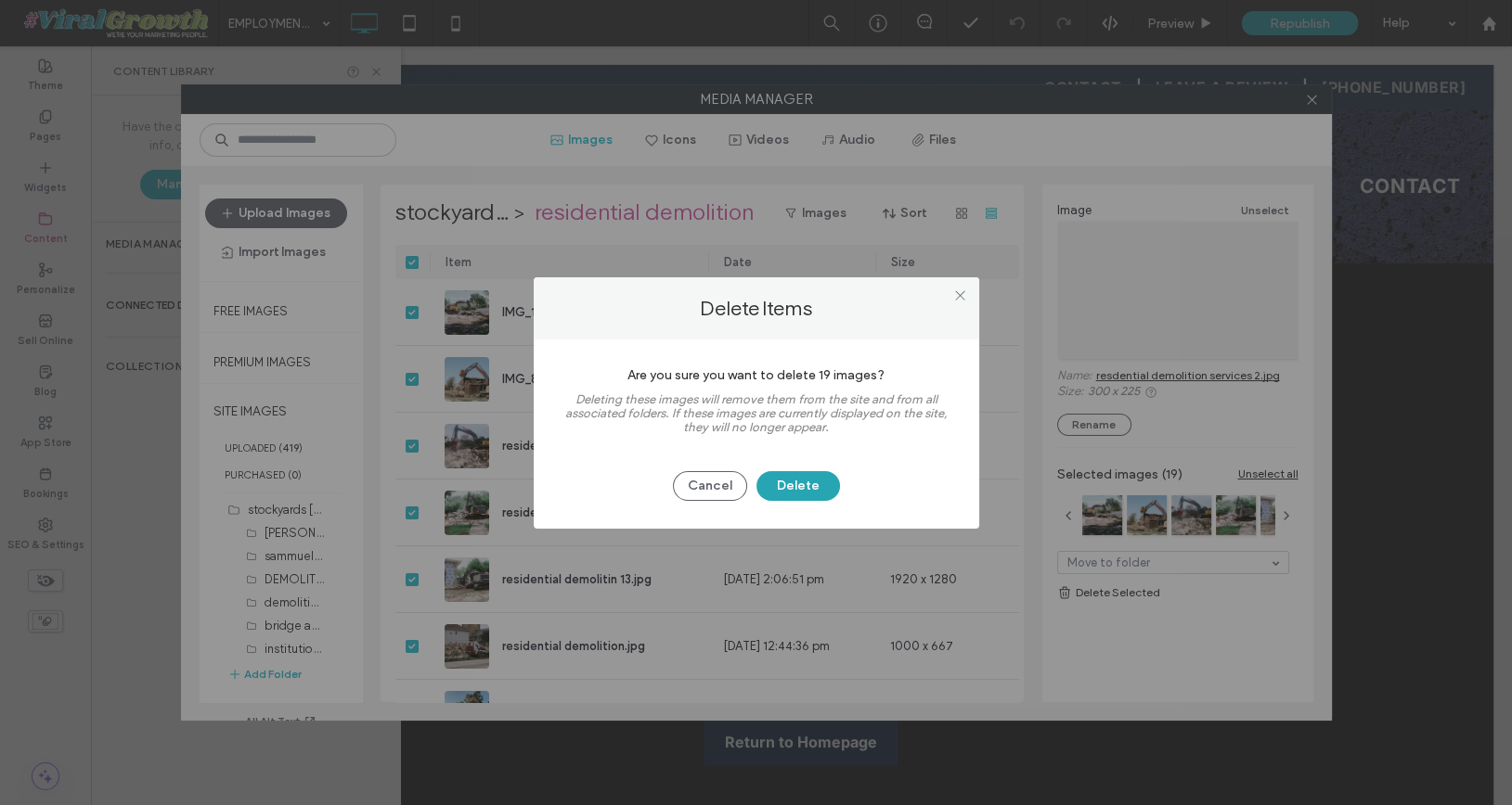
click at [788, 490] on button "Delete" at bounding box center [798, 486] width 83 height 30
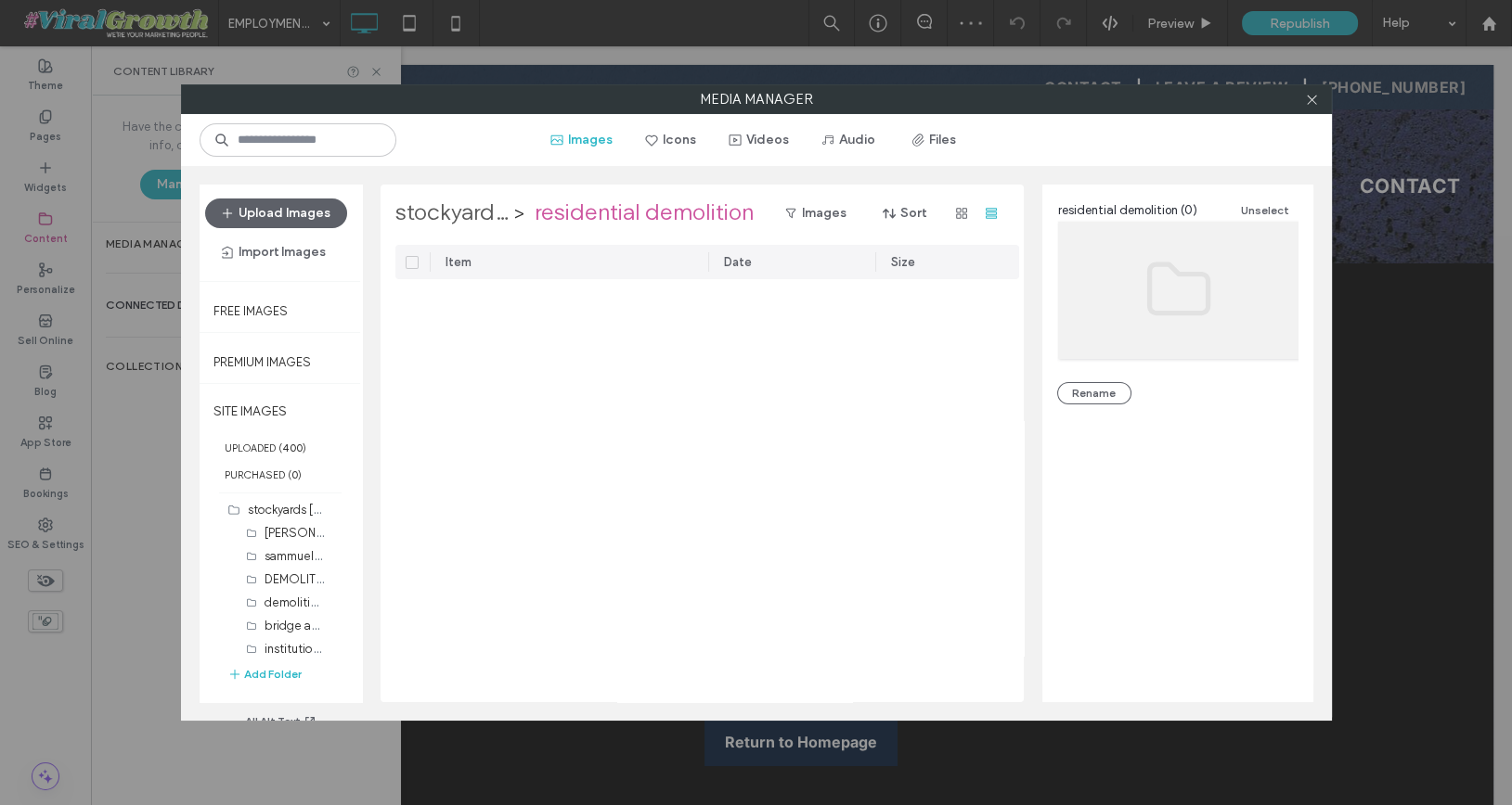
click at [431, 213] on label "stockyards [PERSON_NAME] fargo demolition project" at bounding box center [452, 214] width 113 height 30
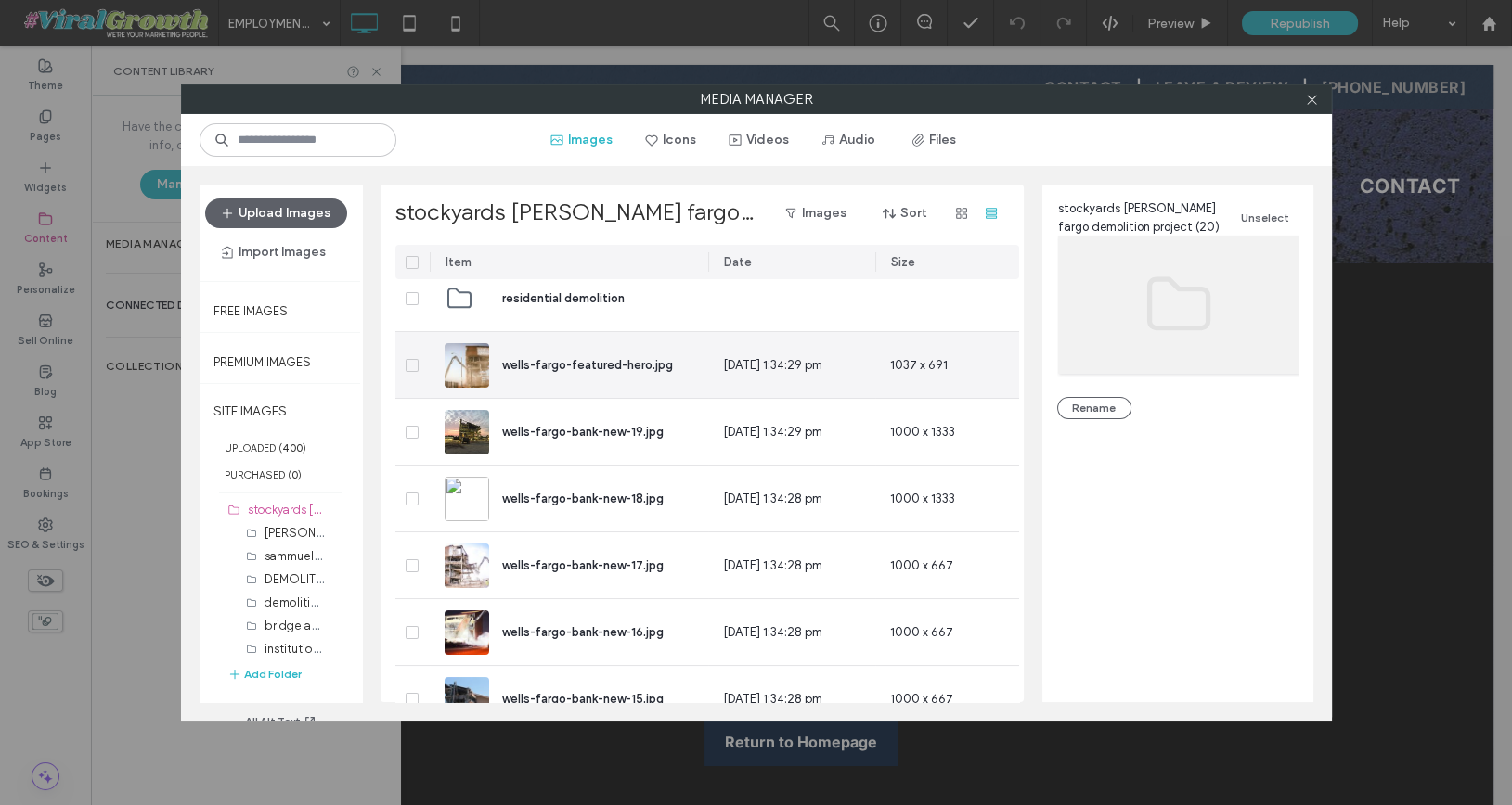
scroll to position [562, 0]
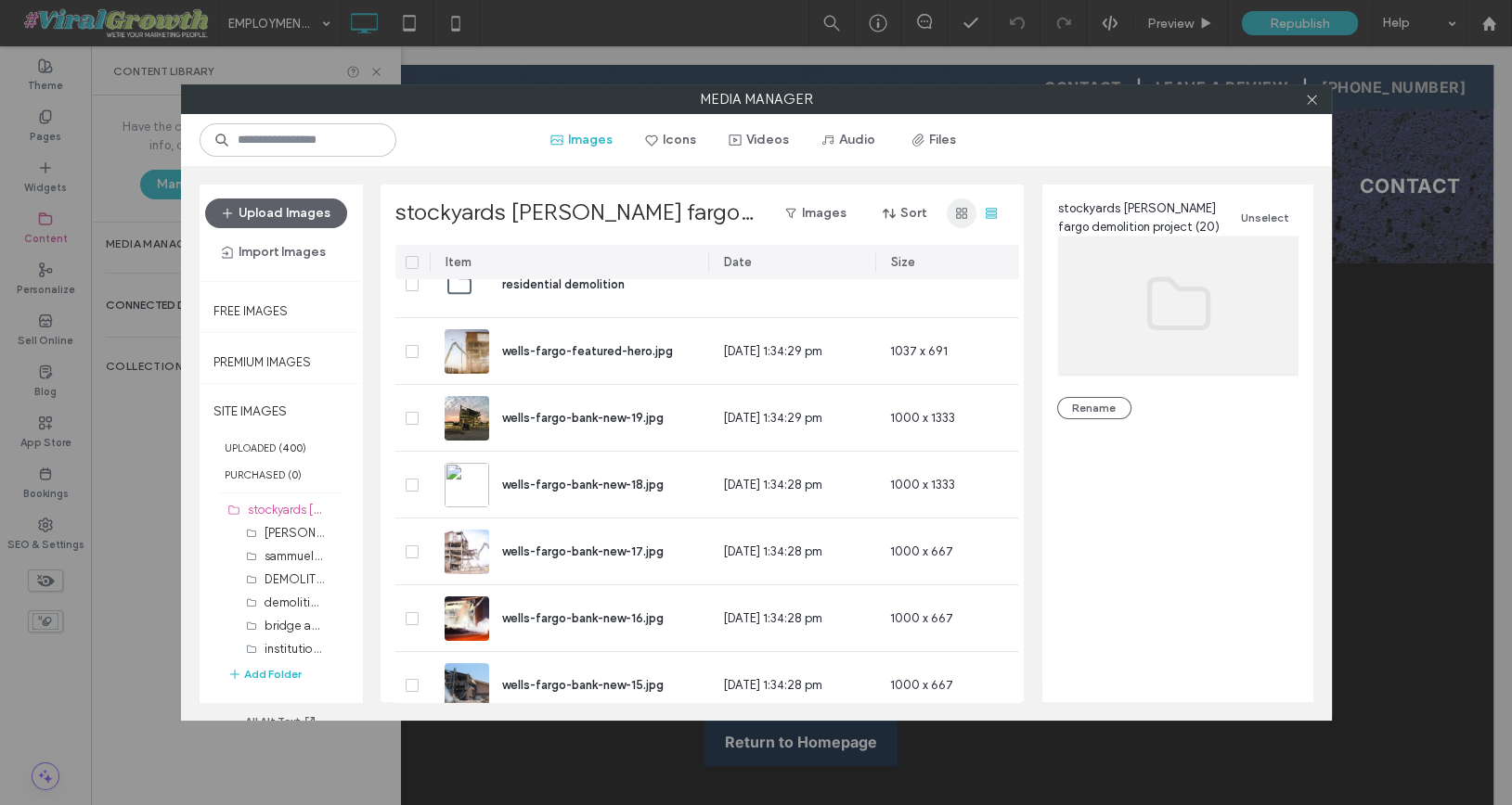
click at [959, 218] on icon "button" at bounding box center [961, 213] width 15 height 15
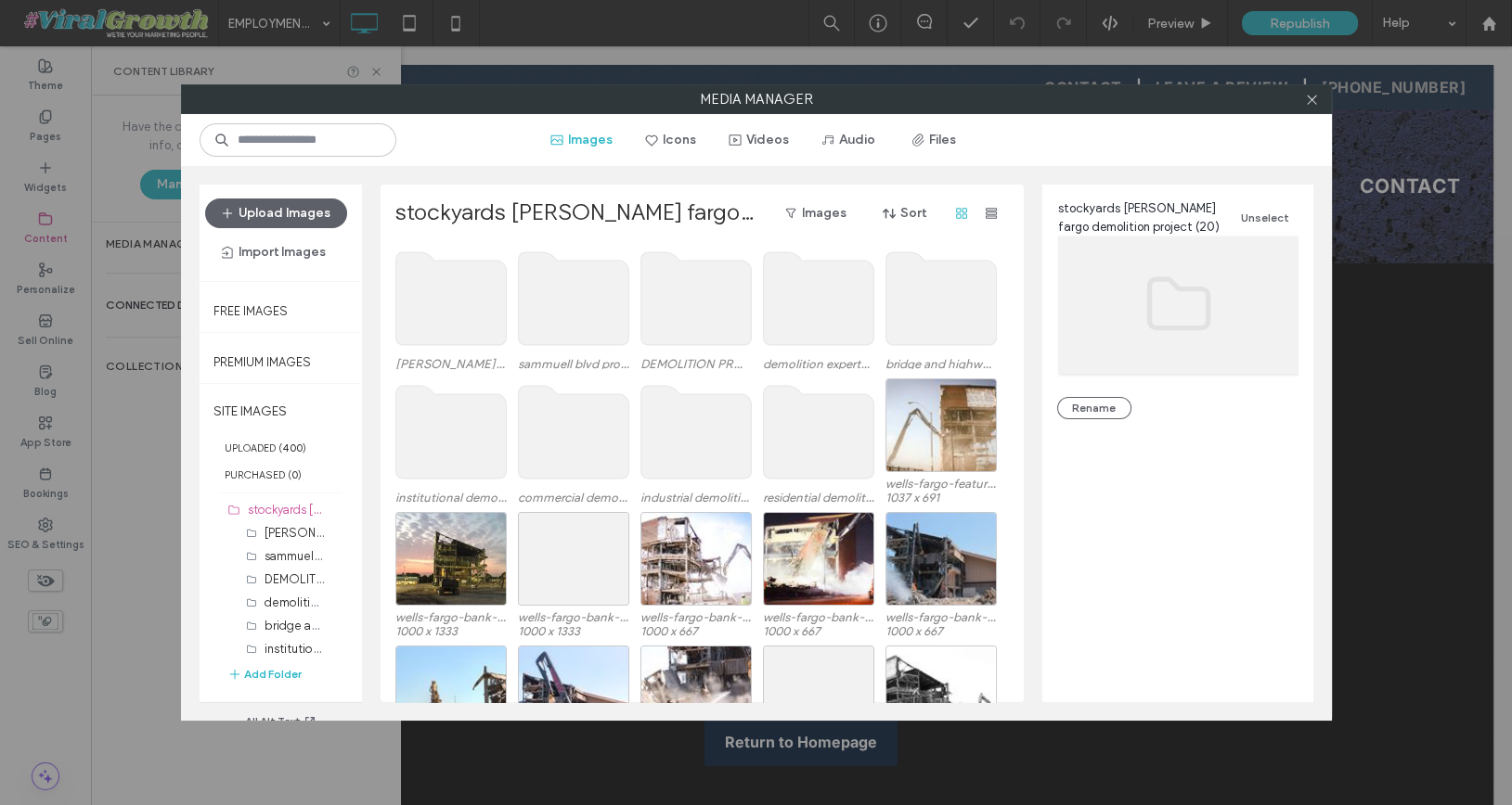
click at [568, 312] on use at bounding box center [573, 299] width 111 height 93
click at [585, 300] on use at bounding box center [573, 299] width 111 height 93
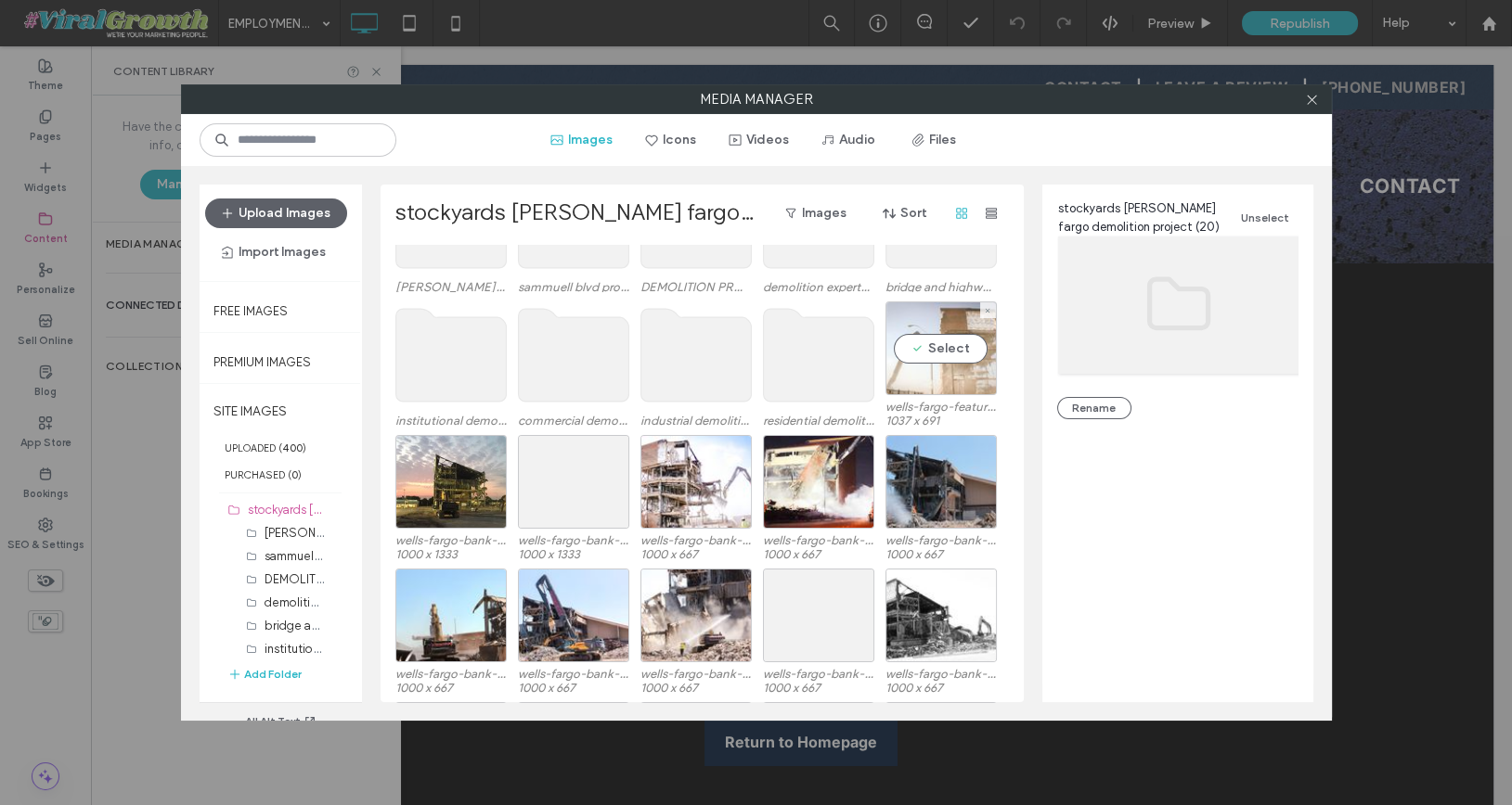
click at [938, 366] on div "Select" at bounding box center [941, 348] width 112 height 94
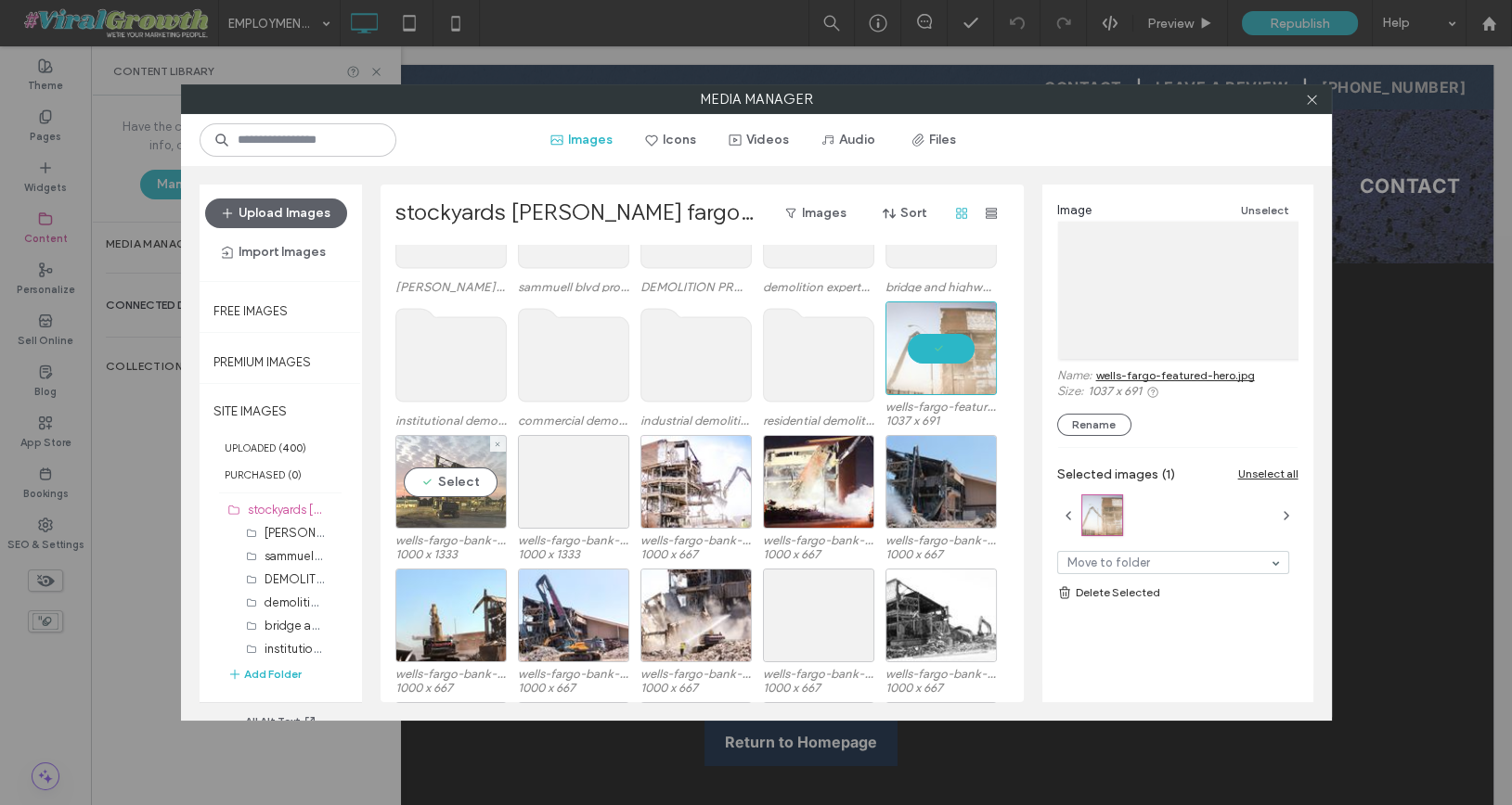
click at [439, 498] on div "Select" at bounding box center [451, 482] width 112 height 94
click at [544, 496] on div at bounding box center [573, 482] width 112 height 94
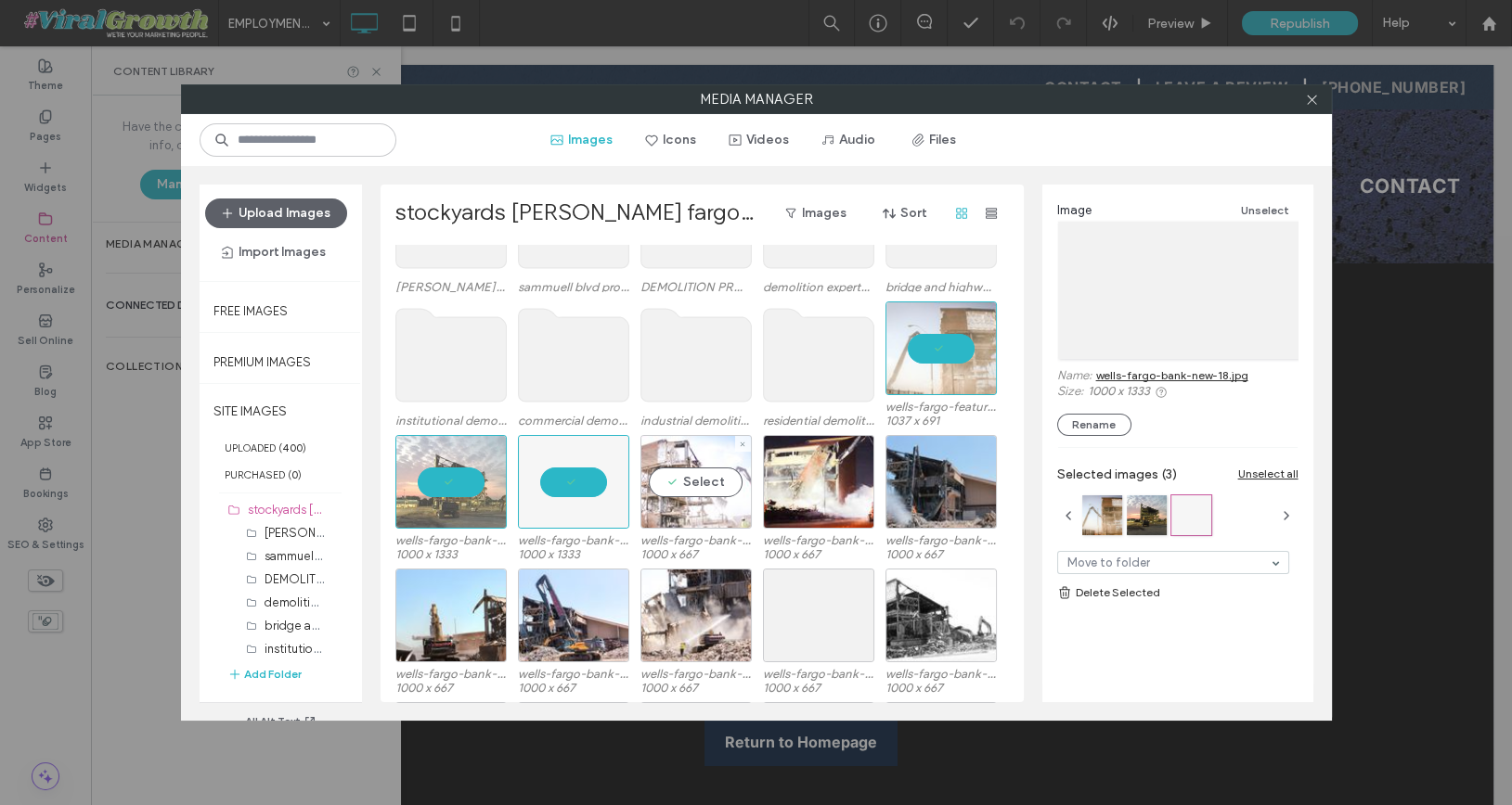
click at [696, 491] on div "Select" at bounding box center [696, 482] width 112 height 94
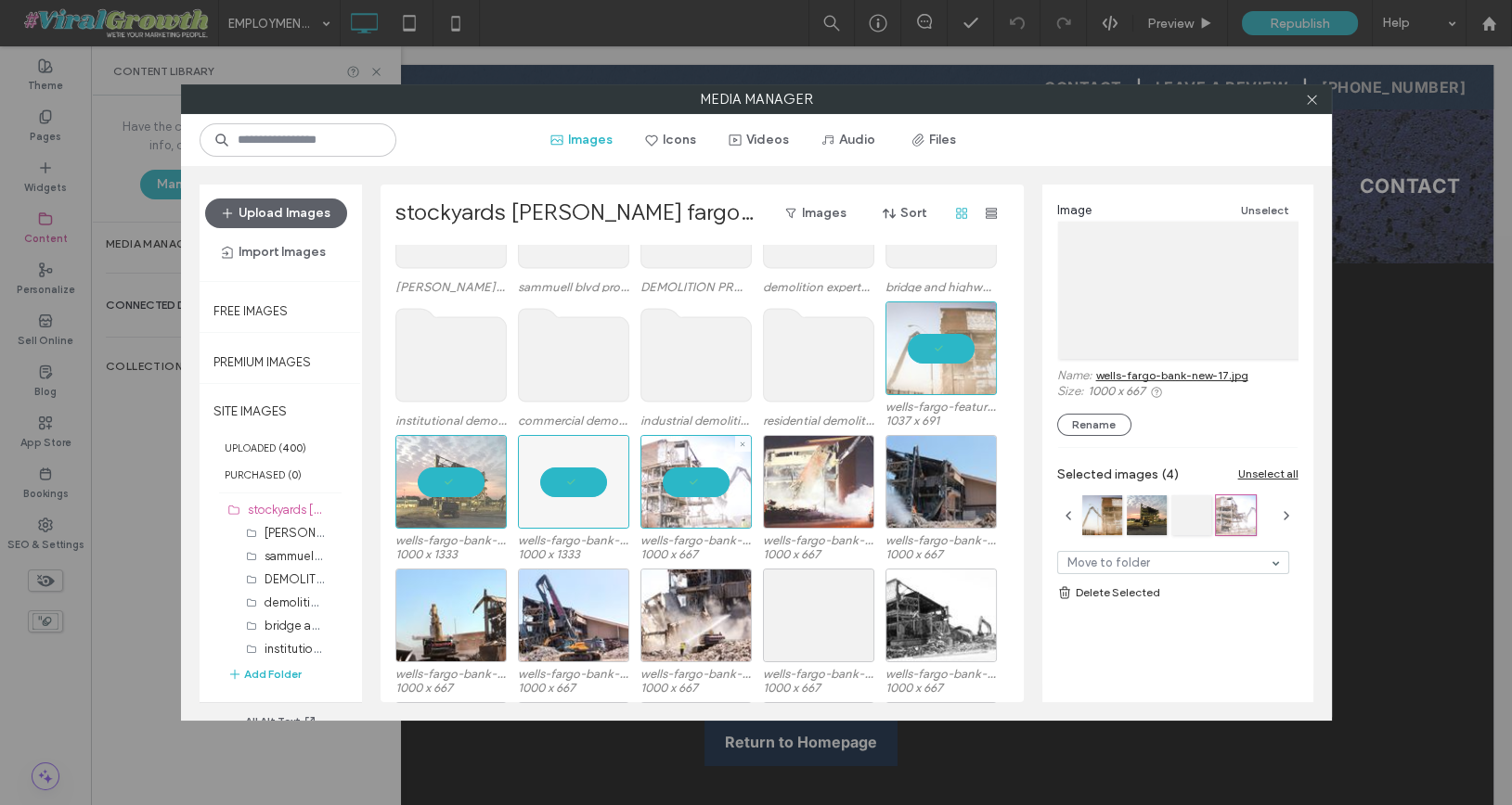
click at [803, 491] on div at bounding box center [818, 482] width 112 height 94
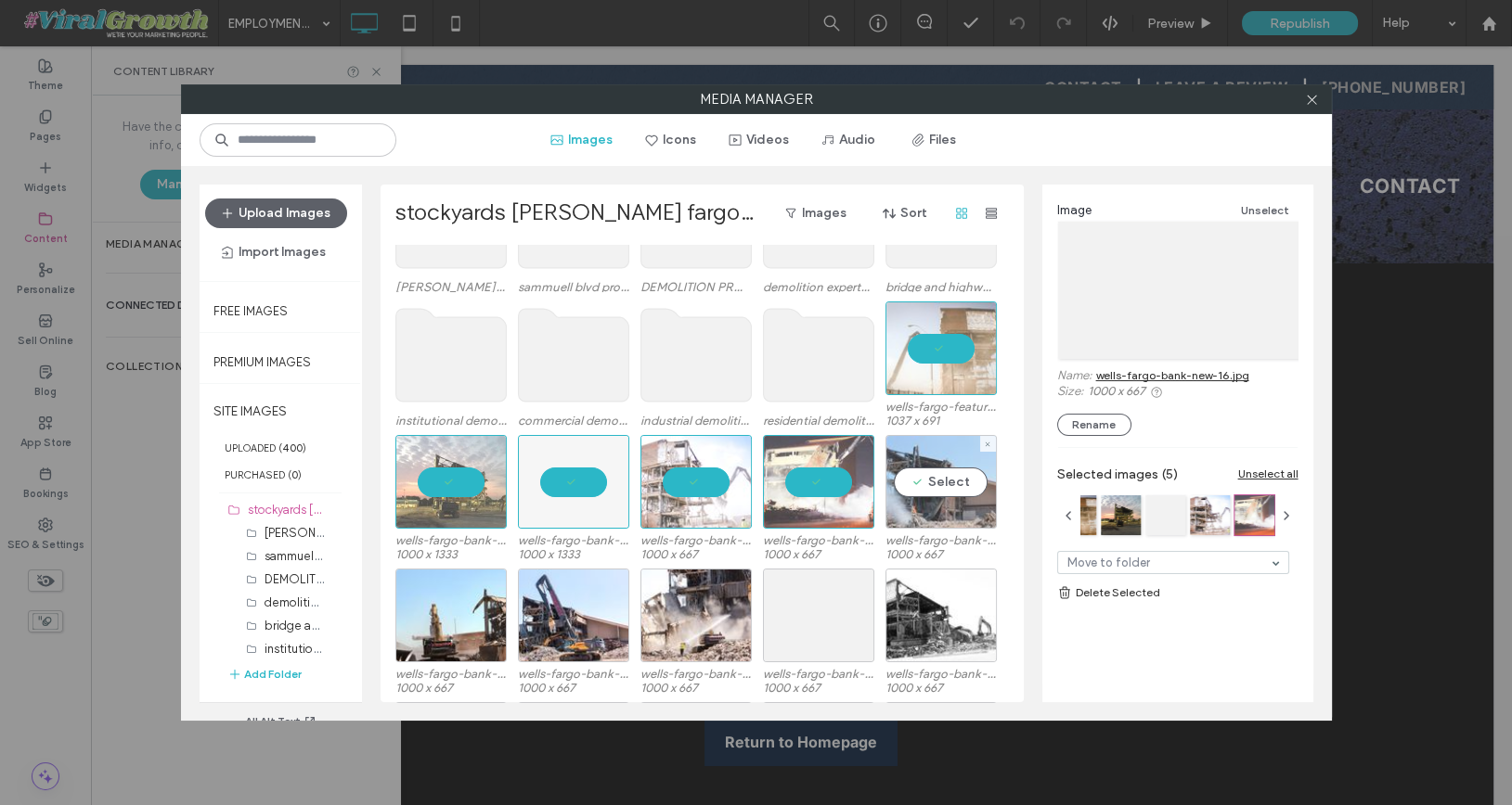
click at [914, 487] on div "Select" at bounding box center [941, 482] width 112 height 94
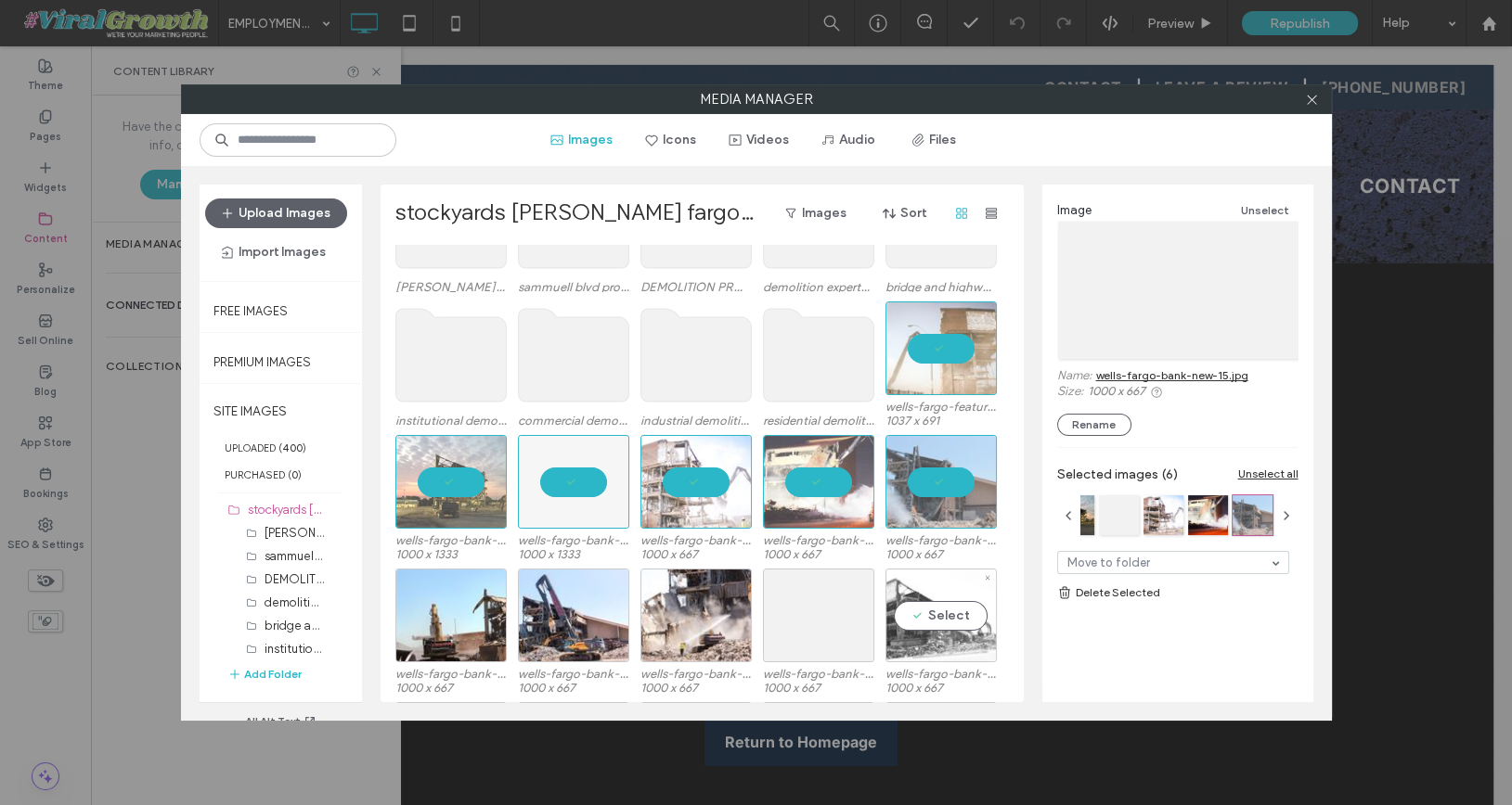
click at [921, 620] on div "Select" at bounding box center [941, 615] width 112 height 94
click at [777, 619] on div "Select" at bounding box center [818, 615] width 112 height 94
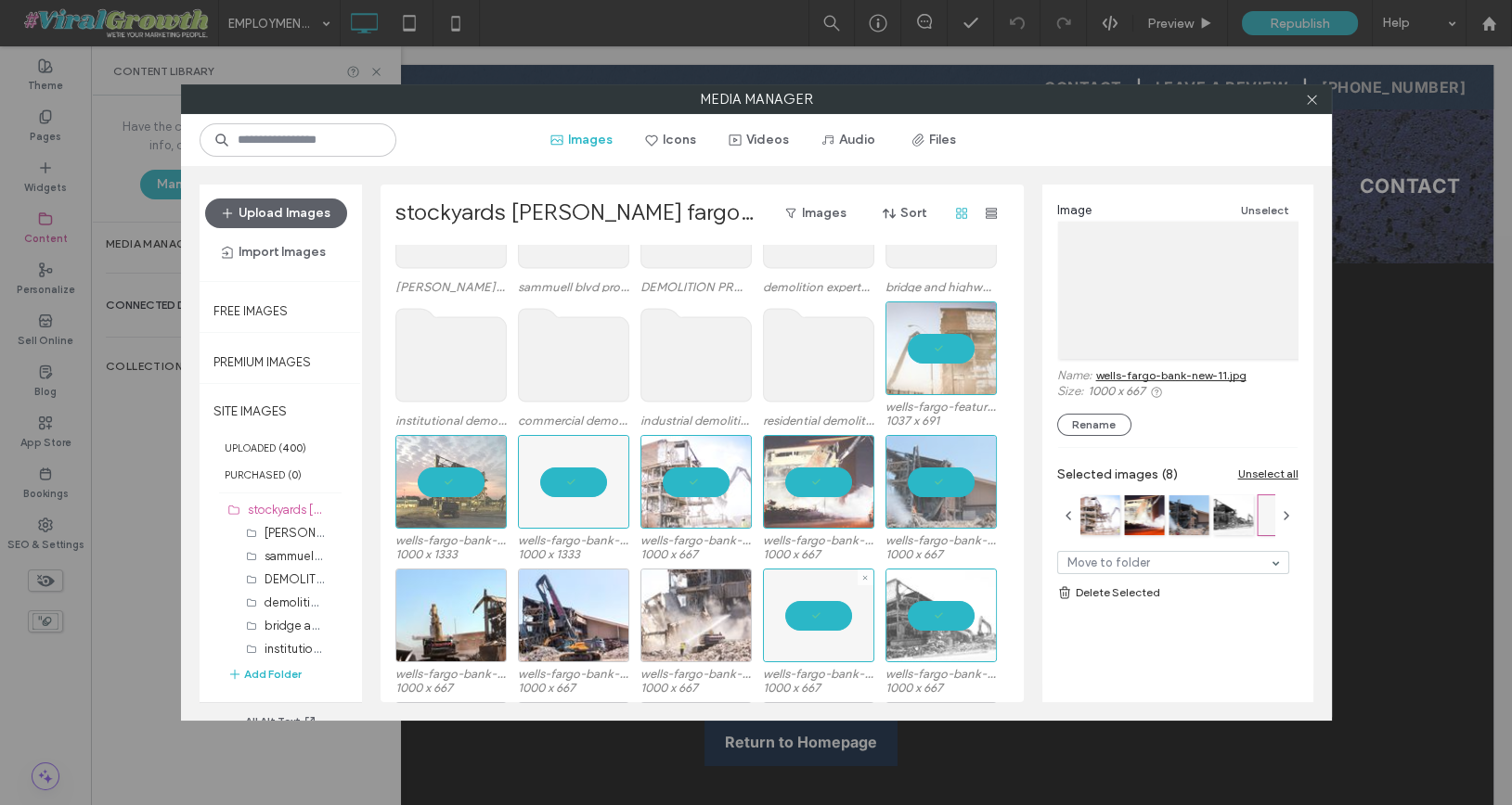
click at [650, 624] on div at bounding box center [696, 615] width 112 height 94
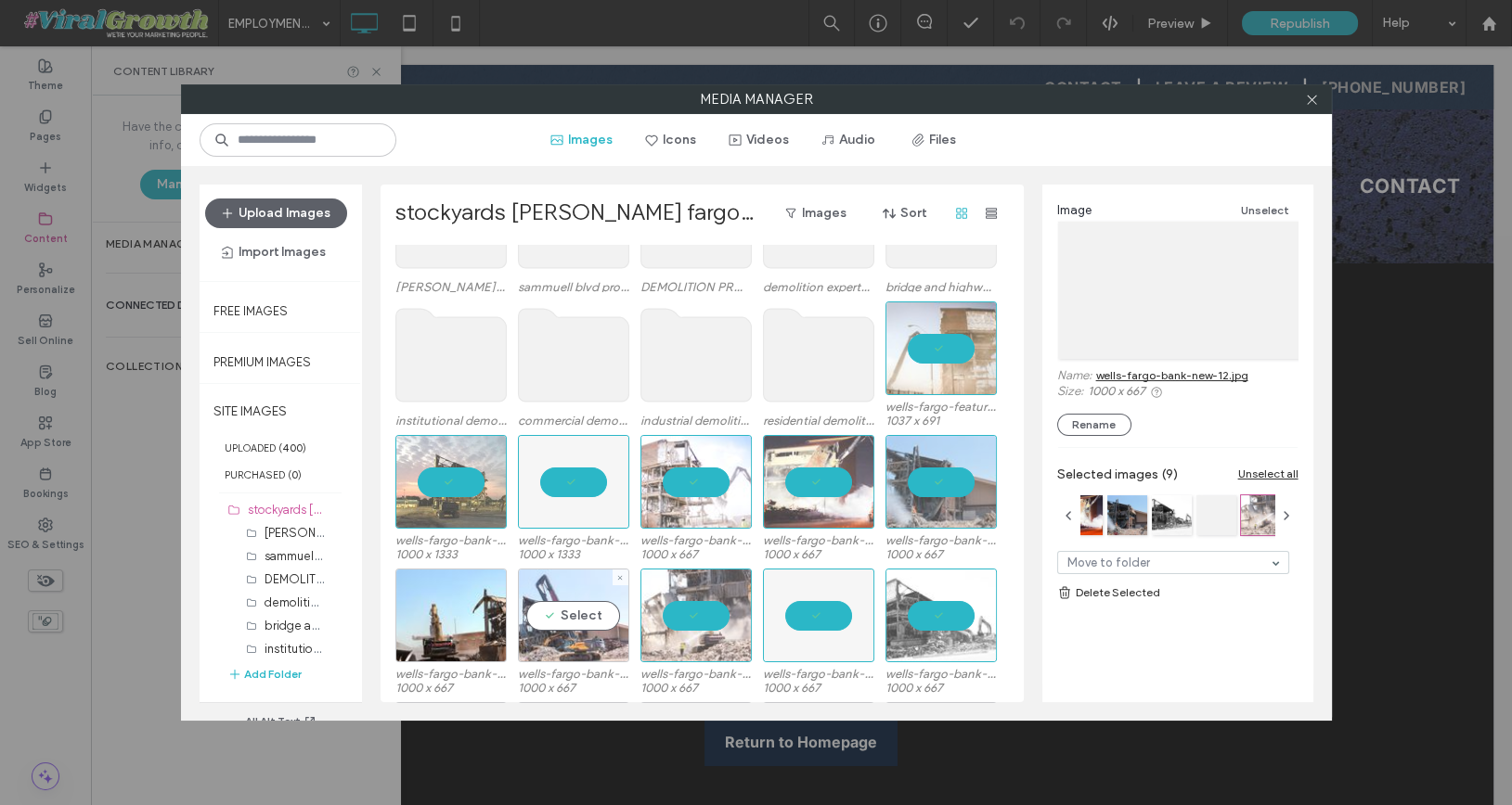
click at [565, 623] on div "Select" at bounding box center [573, 615] width 112 height 94
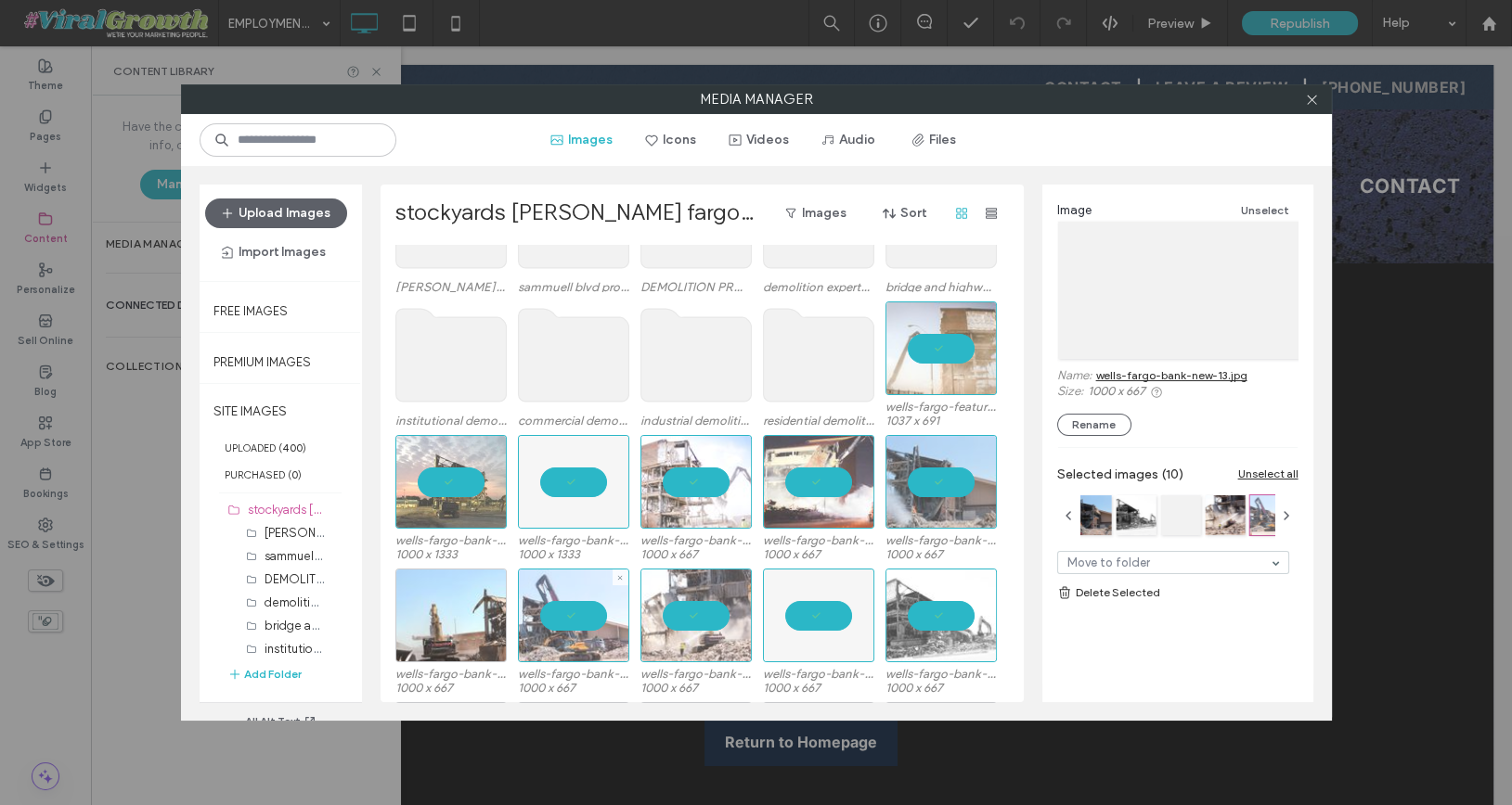
click at [475, 618] on div at bounding box center [451, 615] width 112 height 94
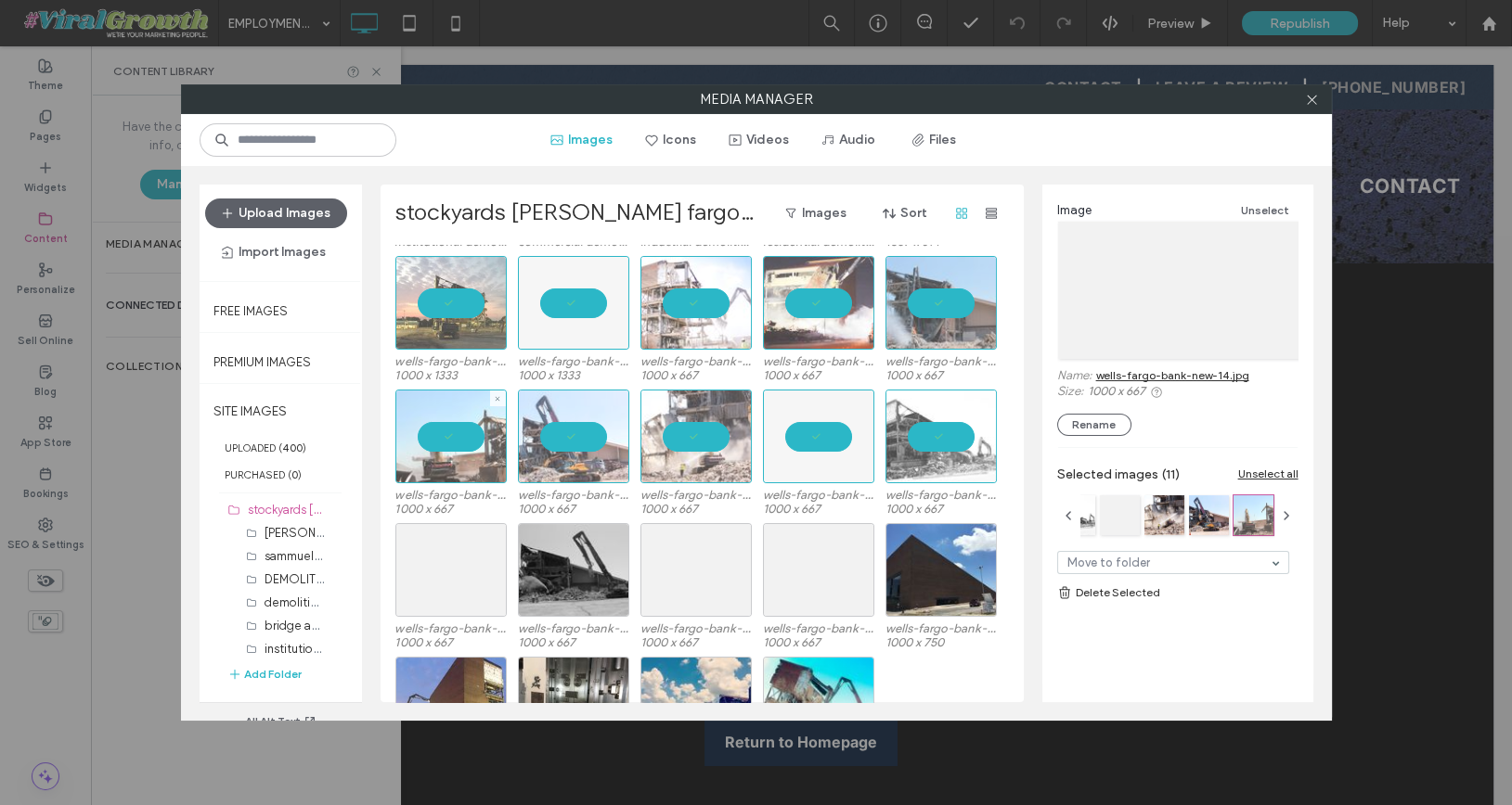
scroll to position [344, 0]
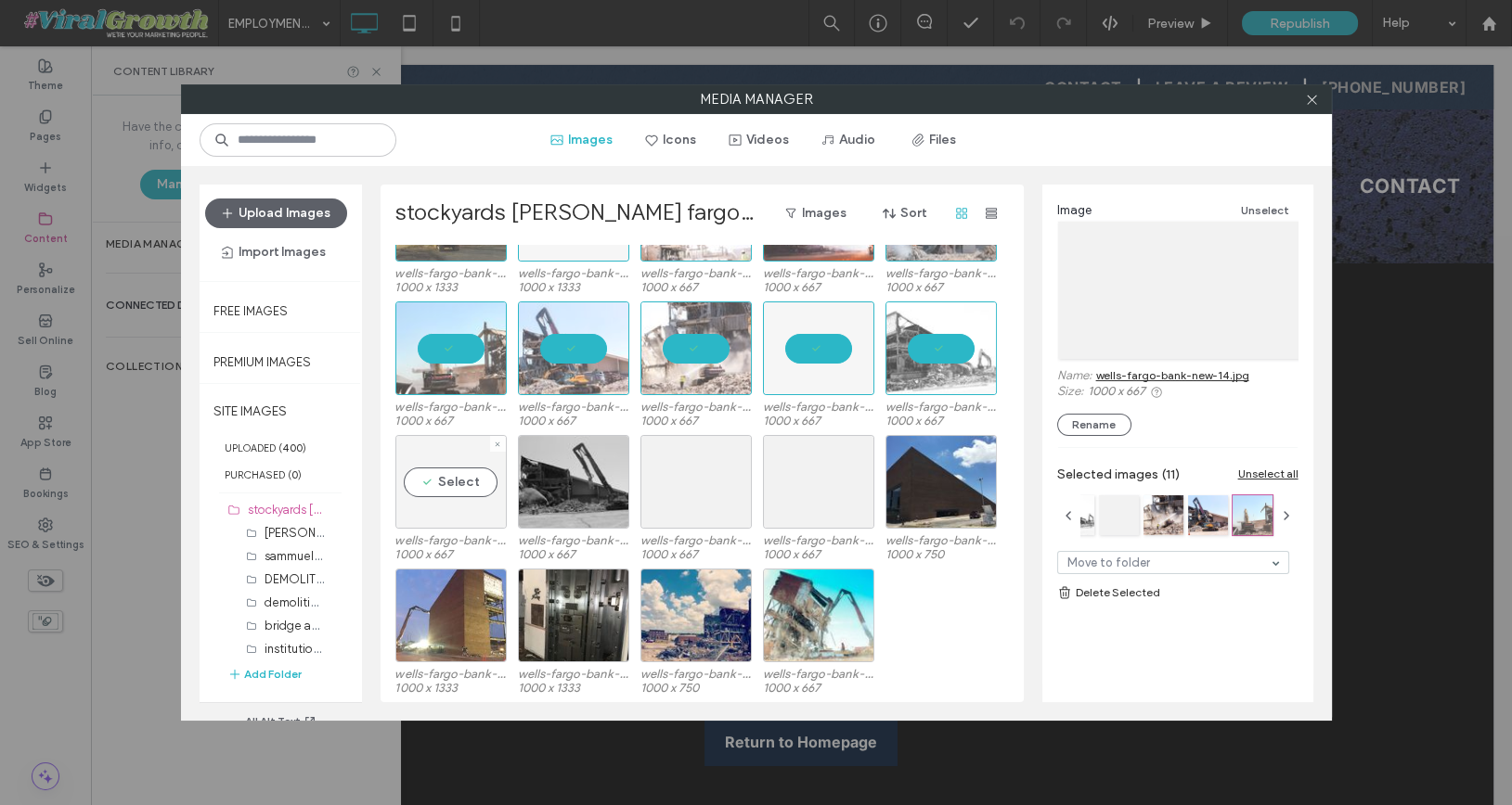
click at [460, 468] on div "Select" at bounding box center [451, 482] width 112 height 94
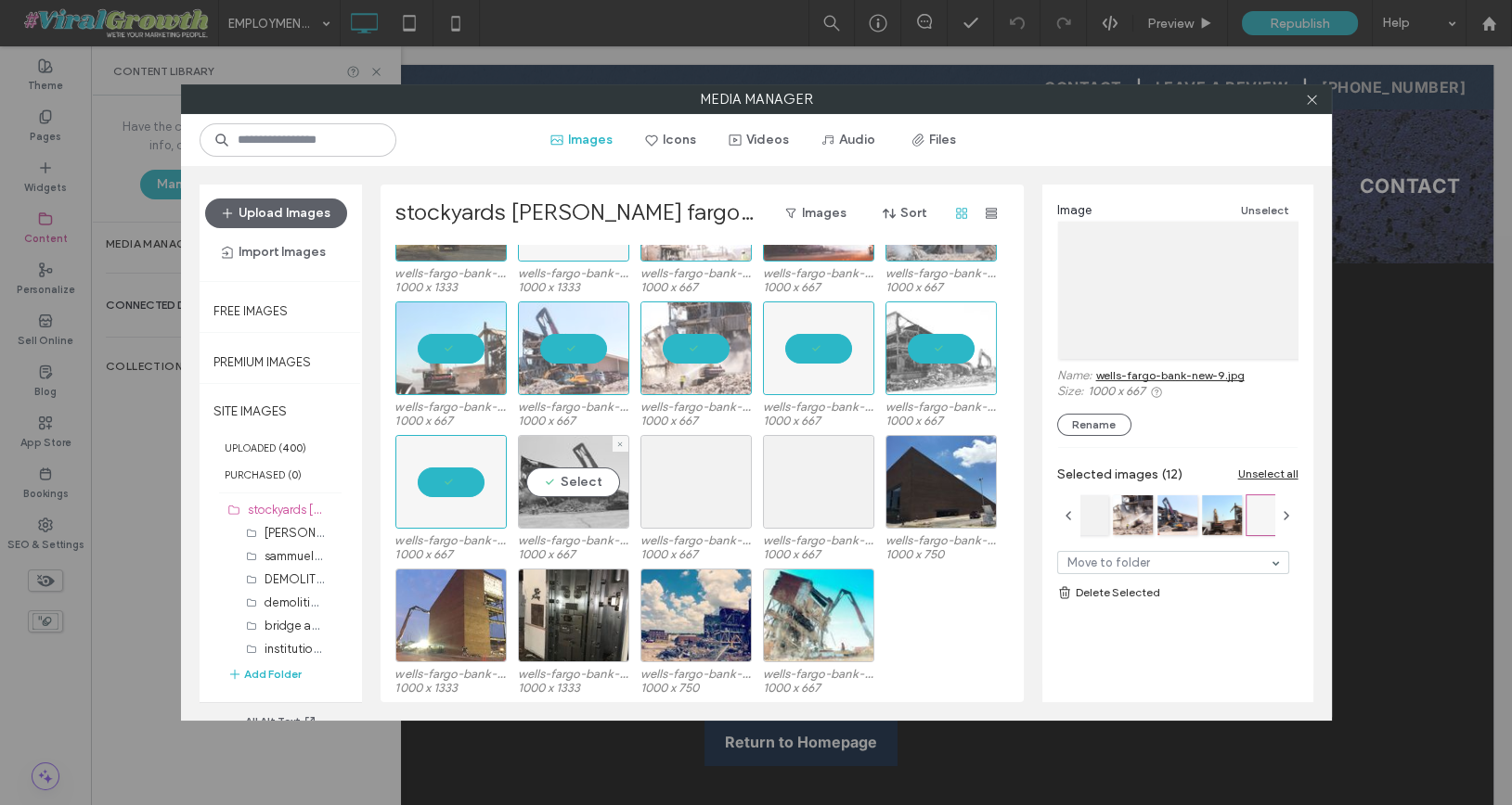
click at [572, 479] on div "Select" at bounding box center [573, 482] width 112 height 94
click at [712, 482] on div "Select" at bounding box center [696, 482] width 112 height 94
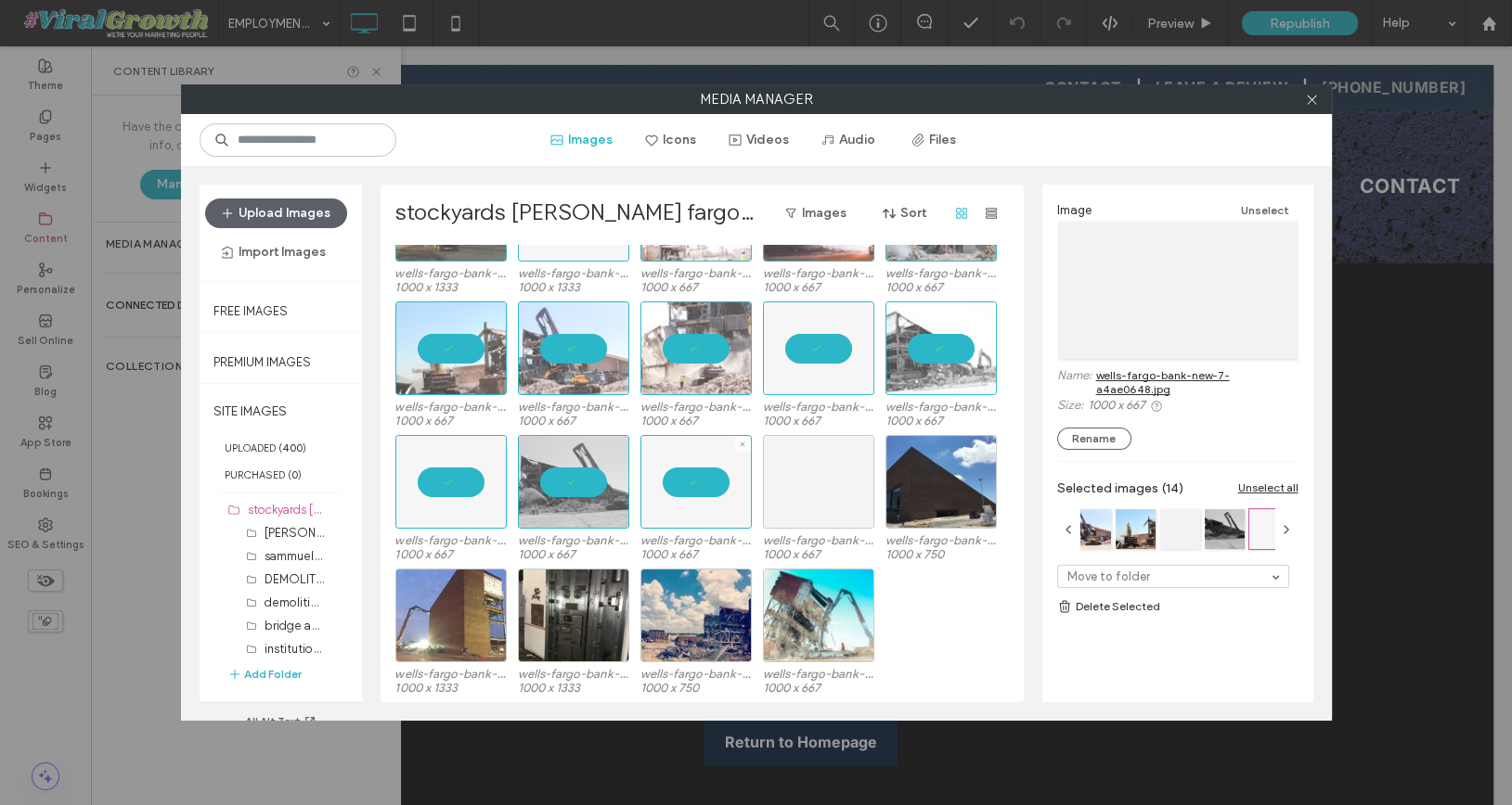
click at [804, 486] on div at bounding box center [818, 482] width 112 height 94
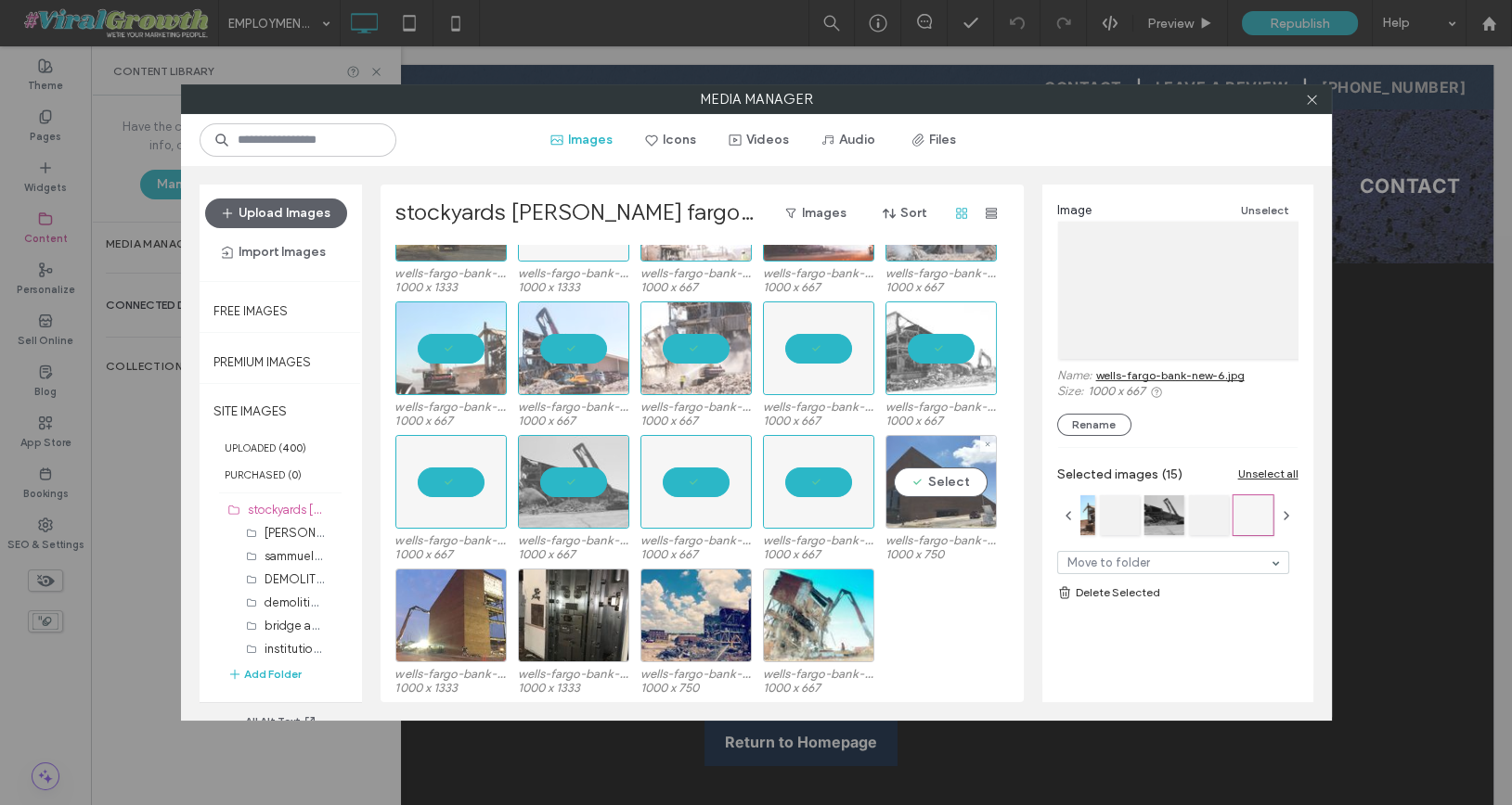
click at [913, 492] on div "Select" at bounding box center [941, 482] width 112 height 94
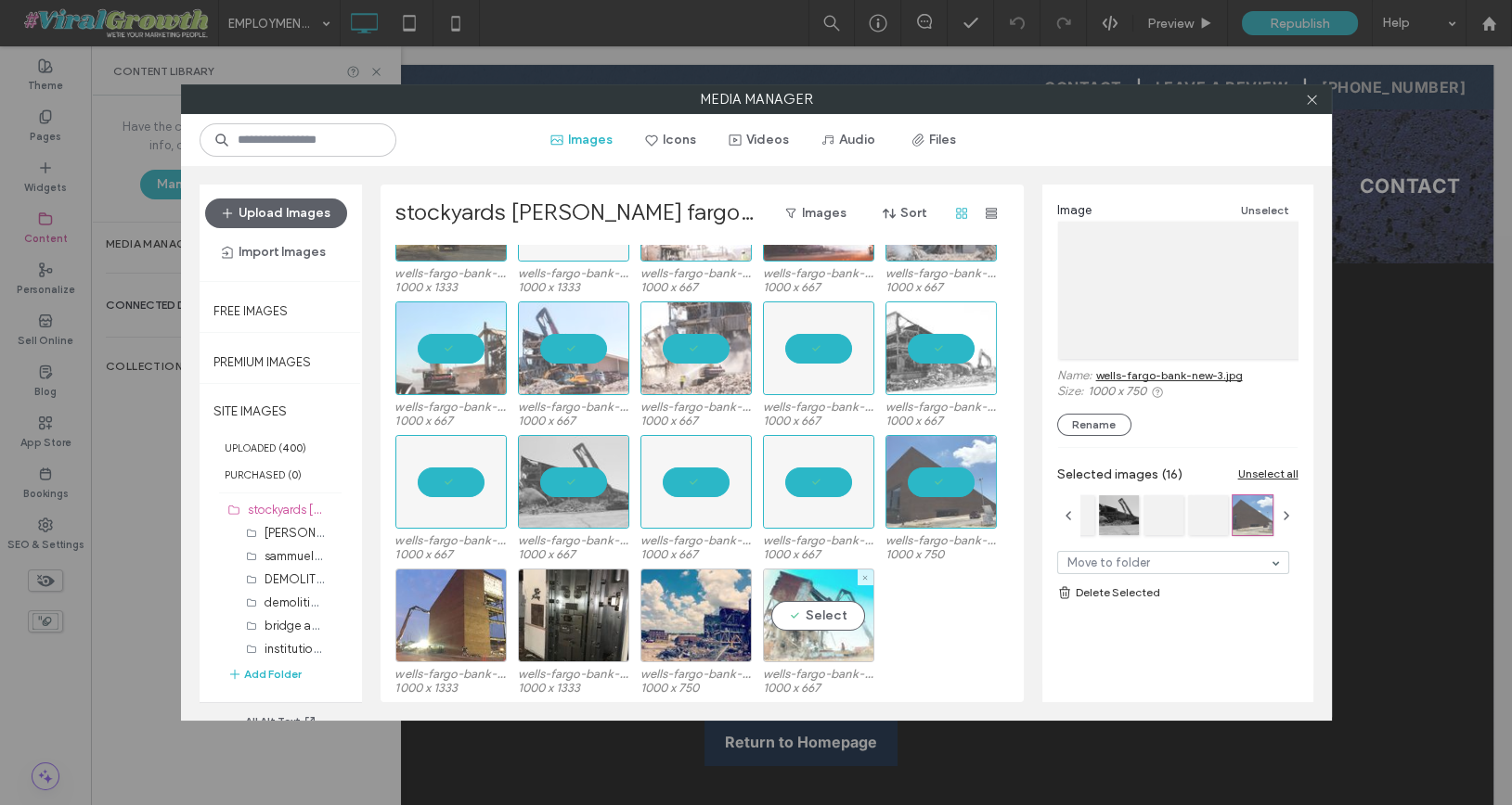
click at [812, 607] on div "Select" at bounding box center [818, 615] width 112 height 94
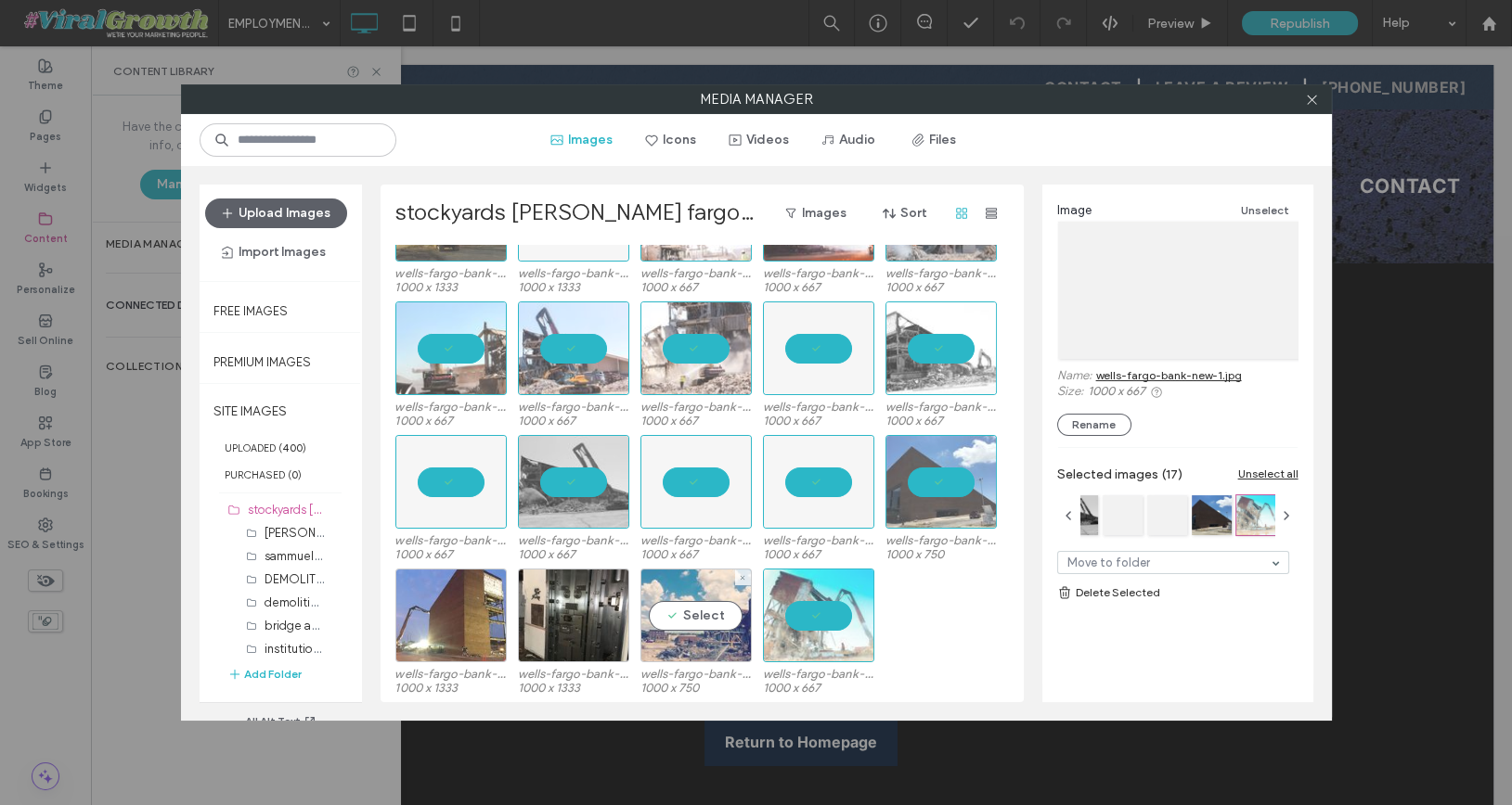
click at [702, 610] on div "Select" at bounding box center [696, 615] width 112 height 94
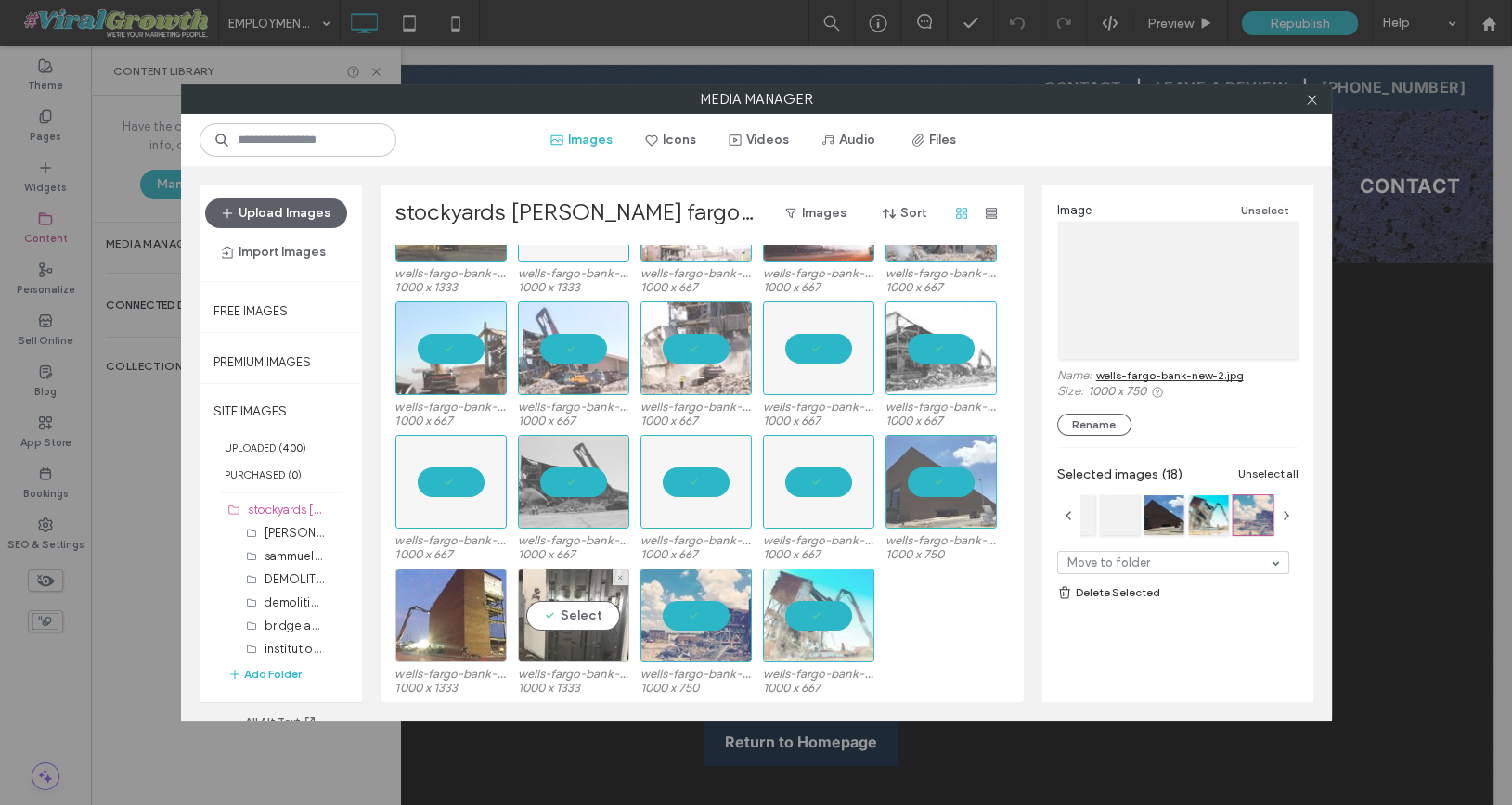
click at [578, 612] on div "Select" at bounding box center [573, 615] width 112 height 94
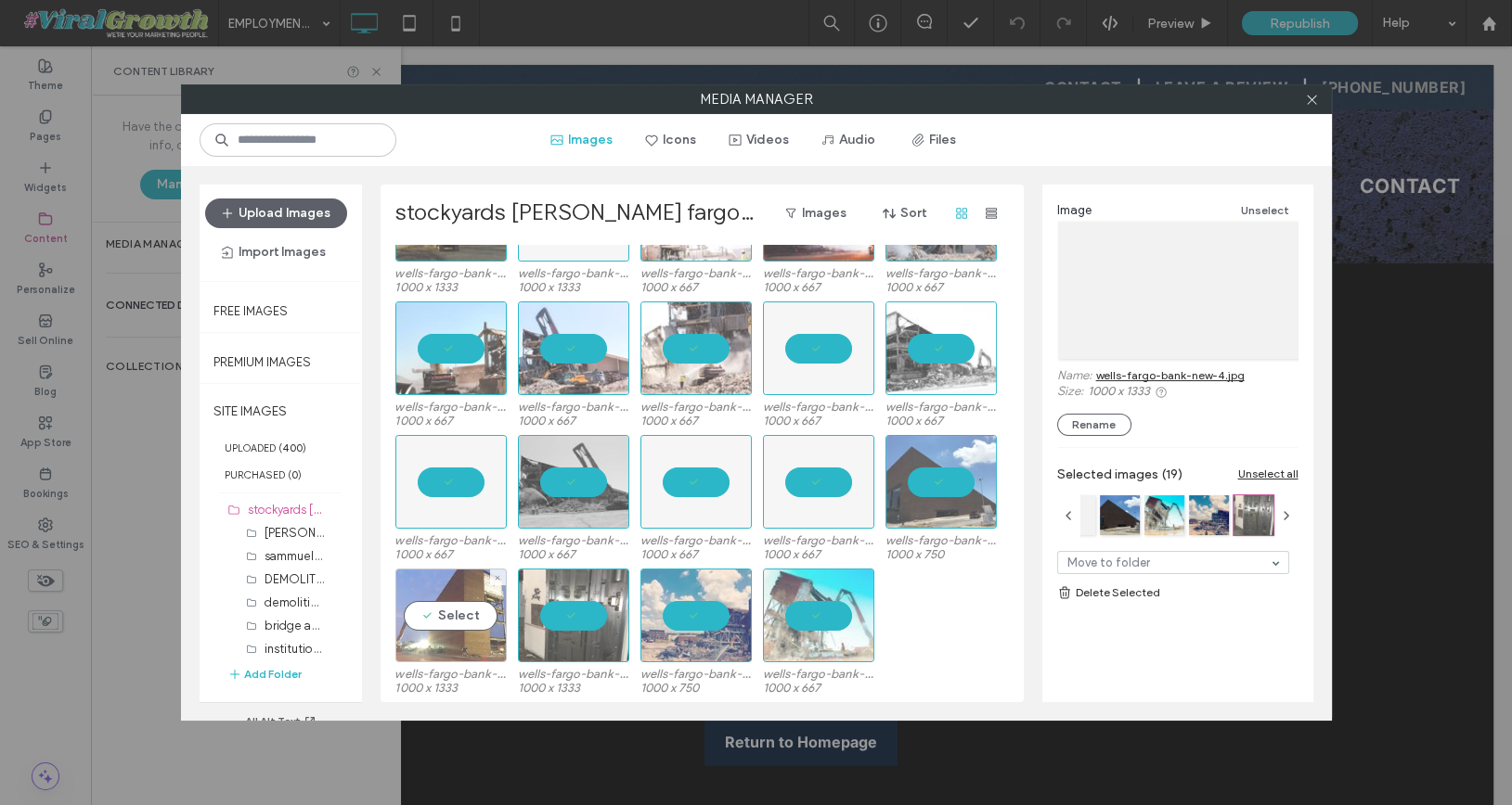
click at [434, 613] on div "Select" at bounding box center [451, 615] width 112 height 94
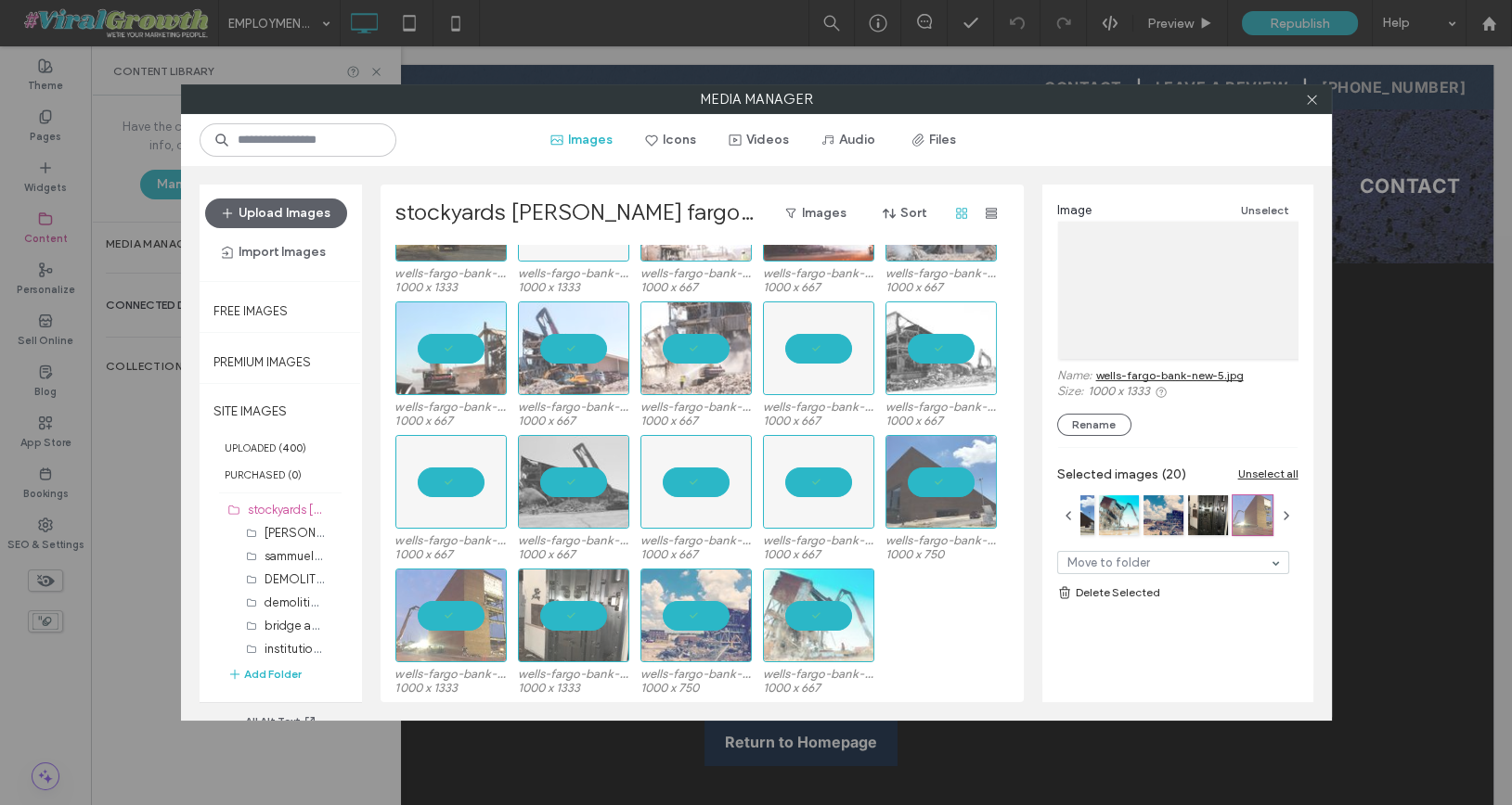
click at [1131, 591] on link "Delete Selected" at bounding box center [1178, 592] width 241 height 19
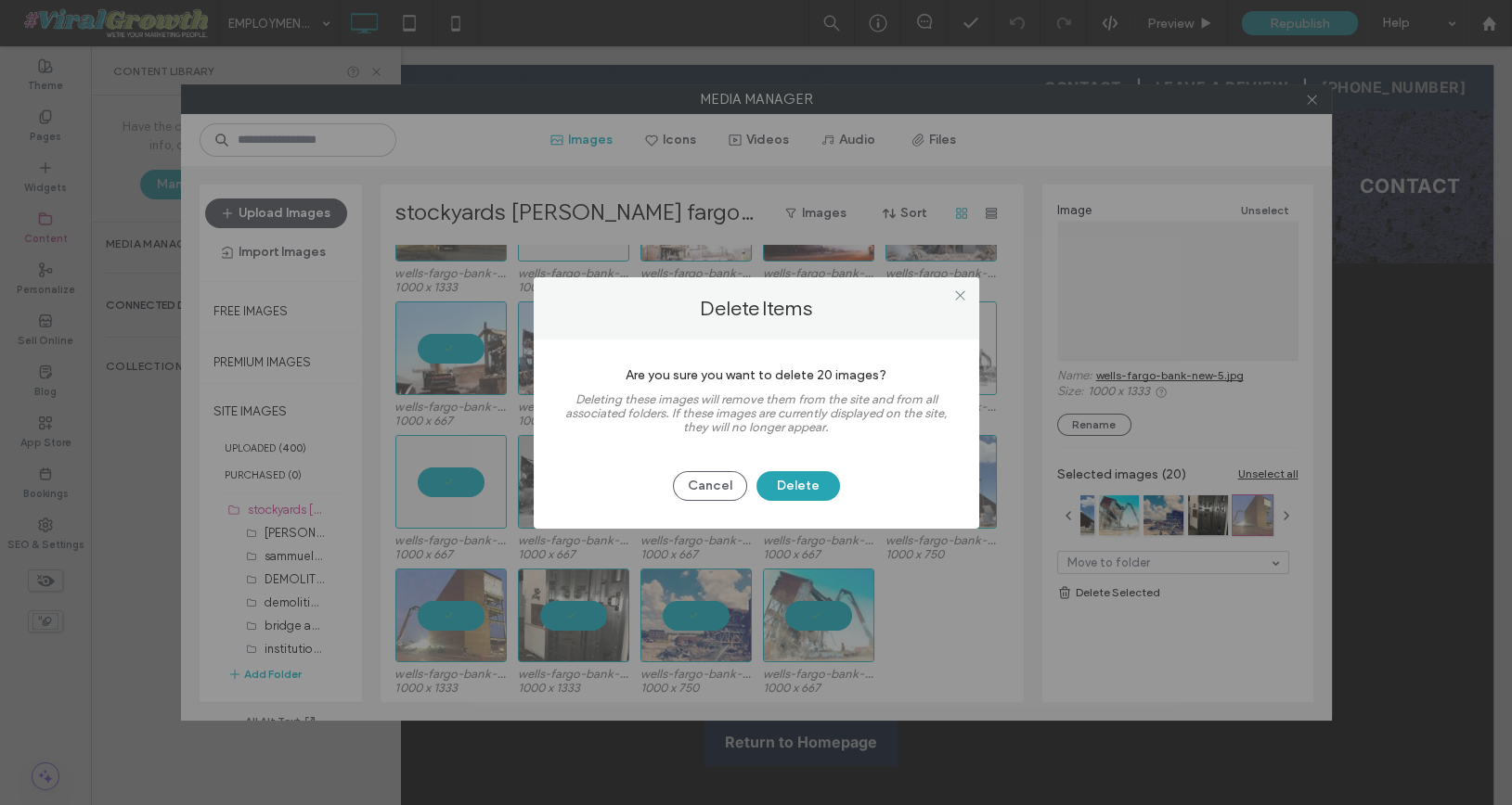
click at [801, 478] on button "Delete" at bounding box center [798, 486] width 83 height 30
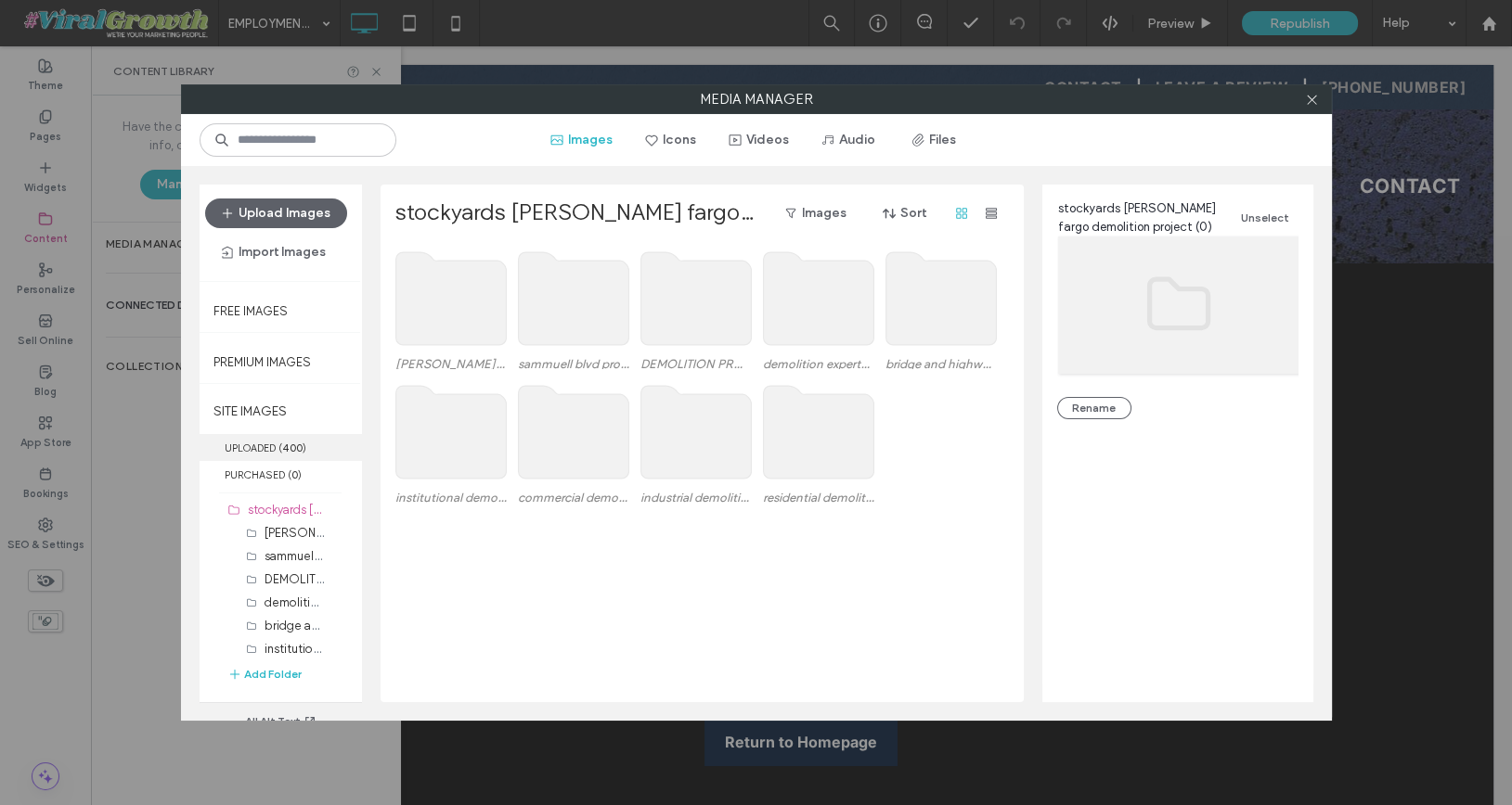
click at [269, 444] on label "UPLOADED ( 400 )" at bounding box center [281, 447] width 162 height 27
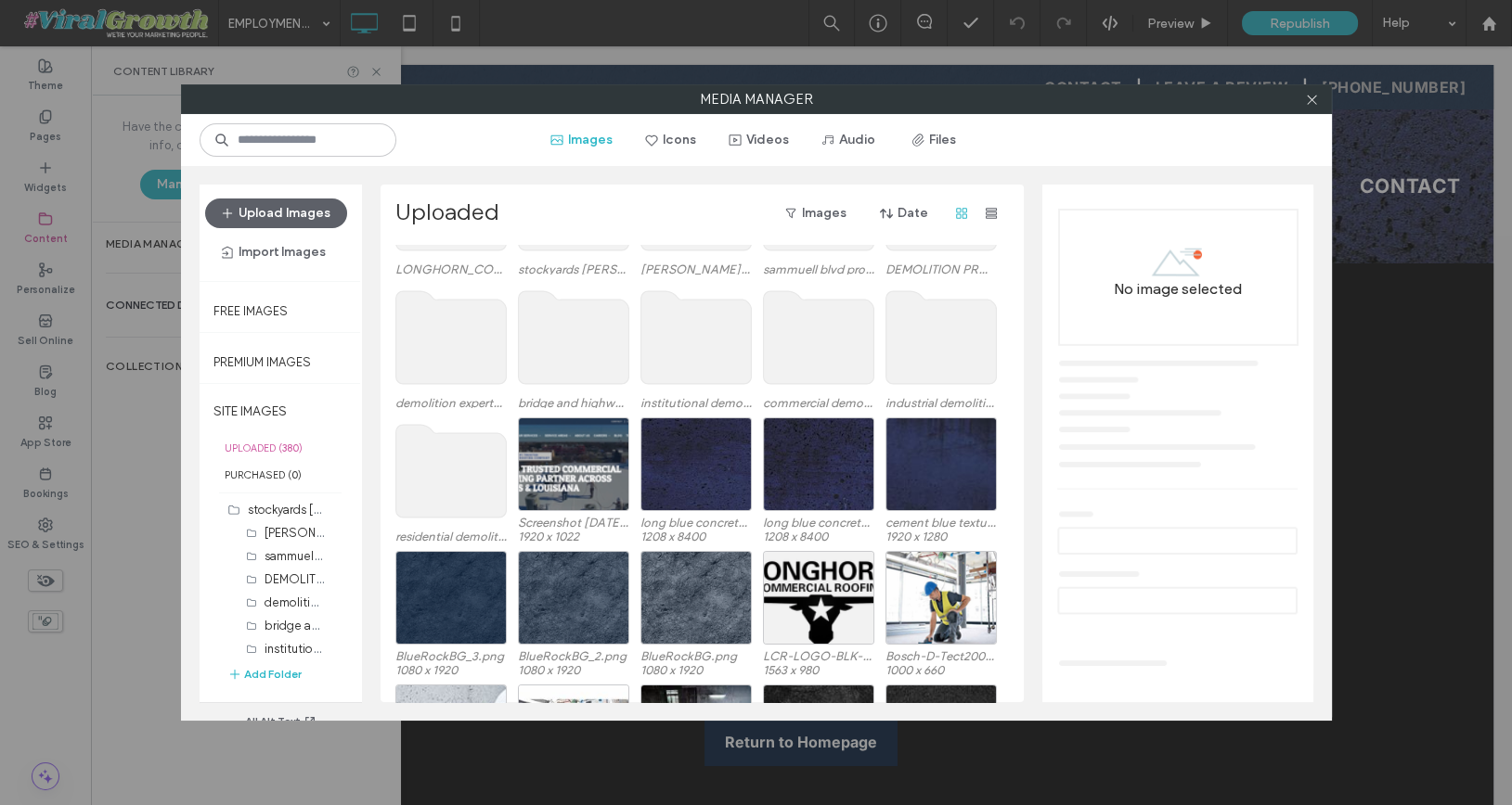
scroll to position [94, 0]
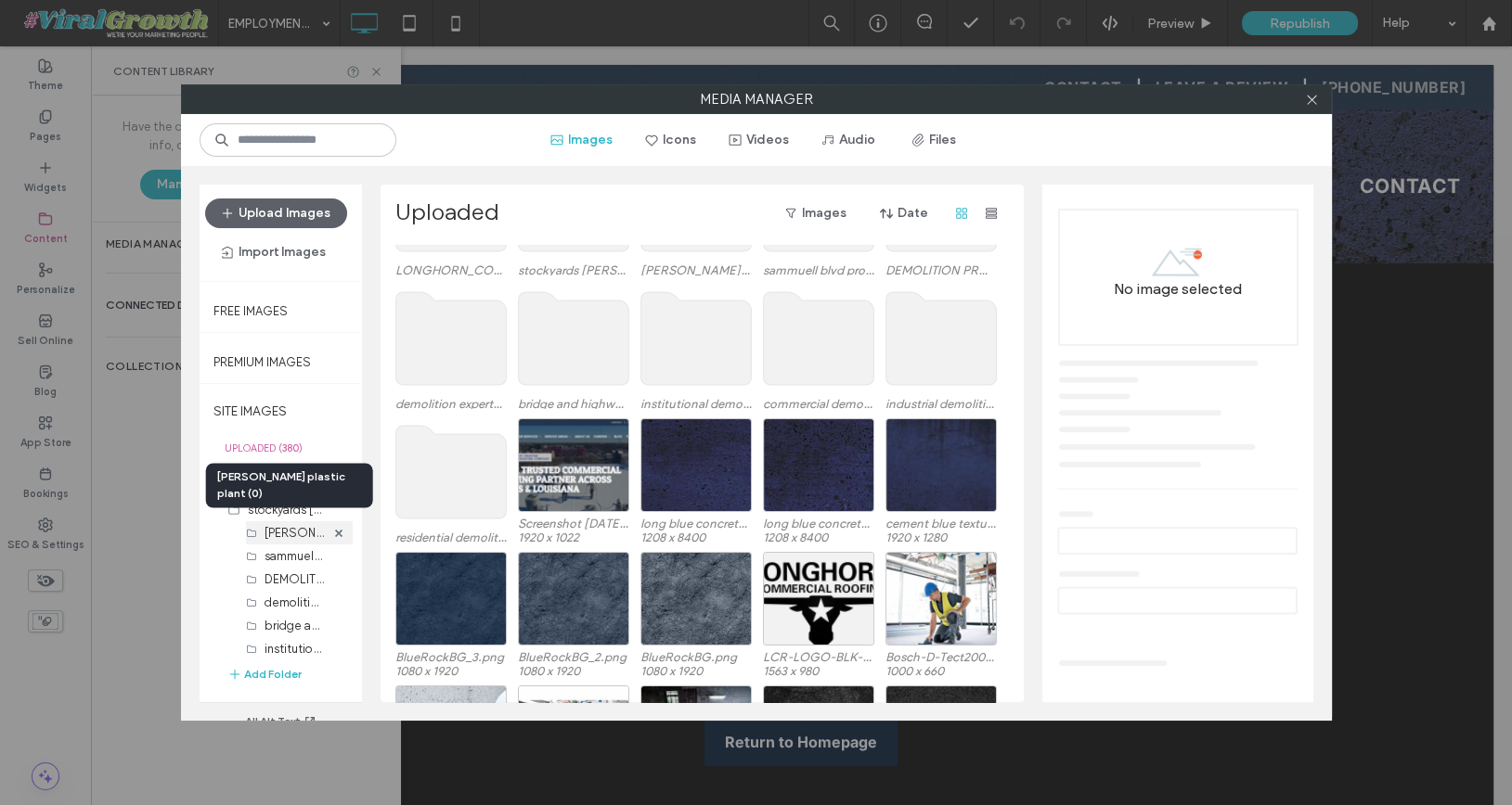
click at [289, 530] on label "[PERSON_NAME] plastic plant (0)" at bounding box center [355, 532] width 182 height 18
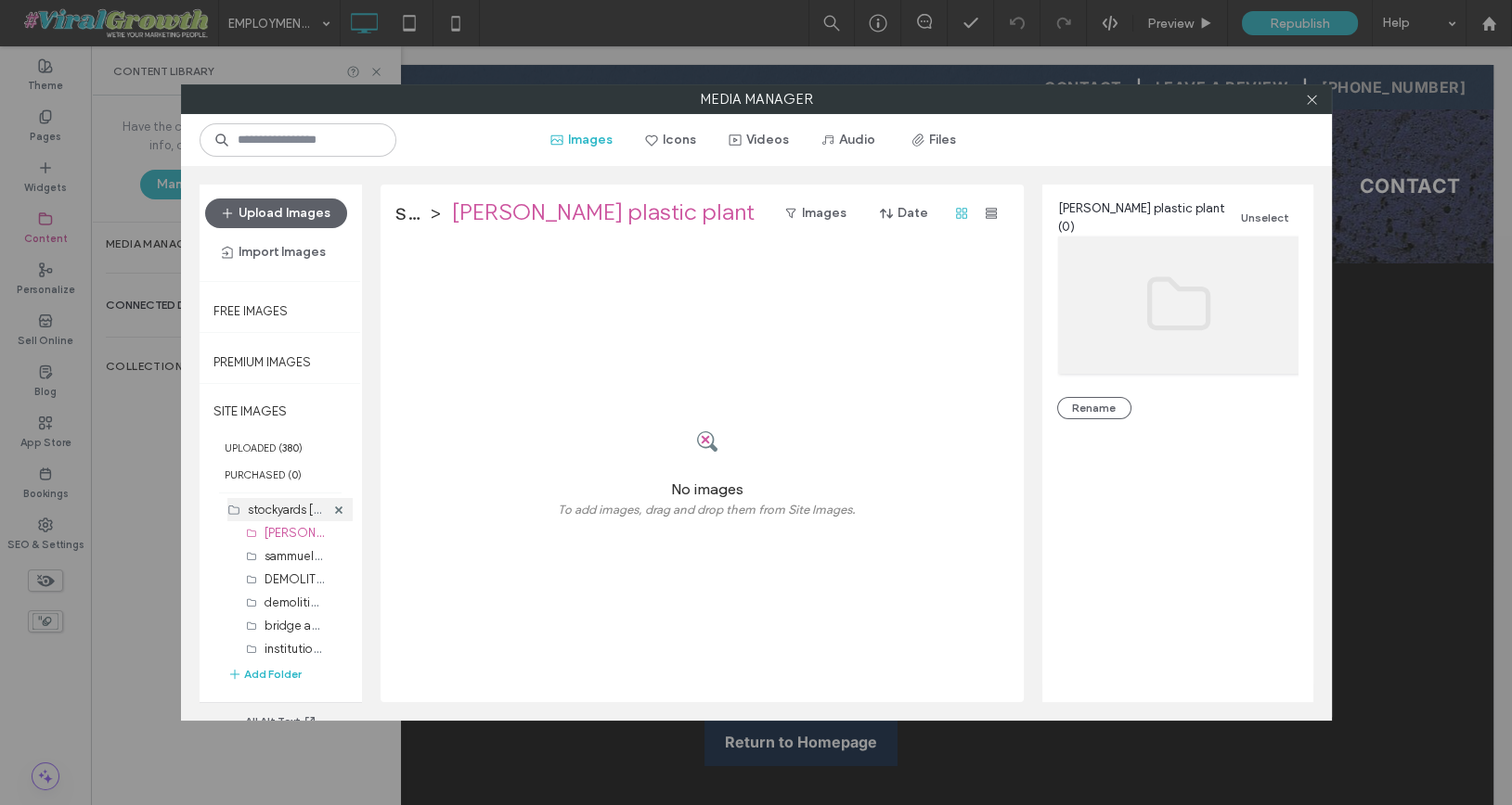
click at [245, 502] on div "stockyards [PERSON_NAME] fargo demolition project (0)" at bounding box center [290, 509] width 126 height 23
click at [266, 437] on label "UPLOADED ( 380 )" at bounding box center [281, 447] width 162 height 27
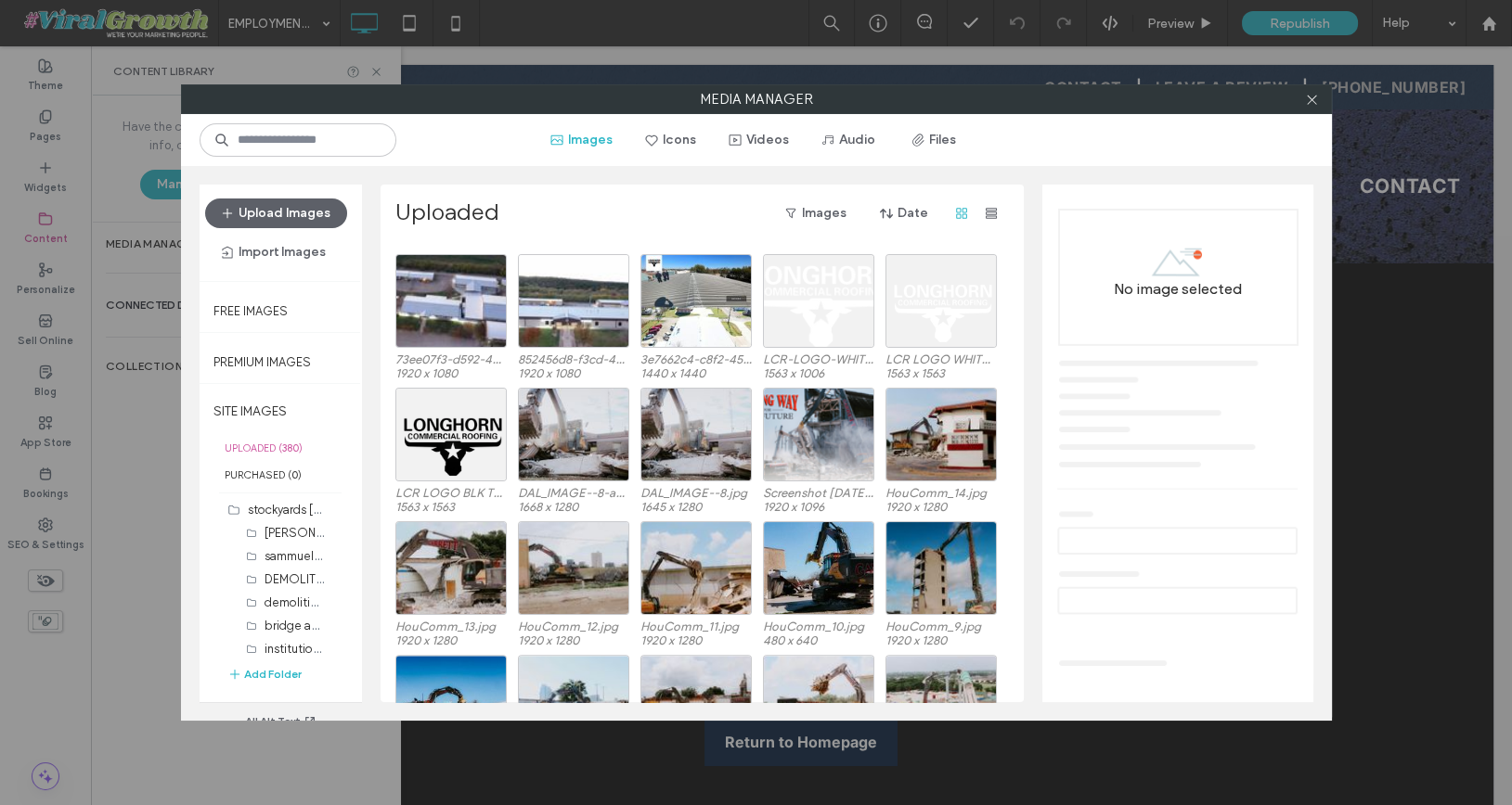
scroll to position [1542, 0]
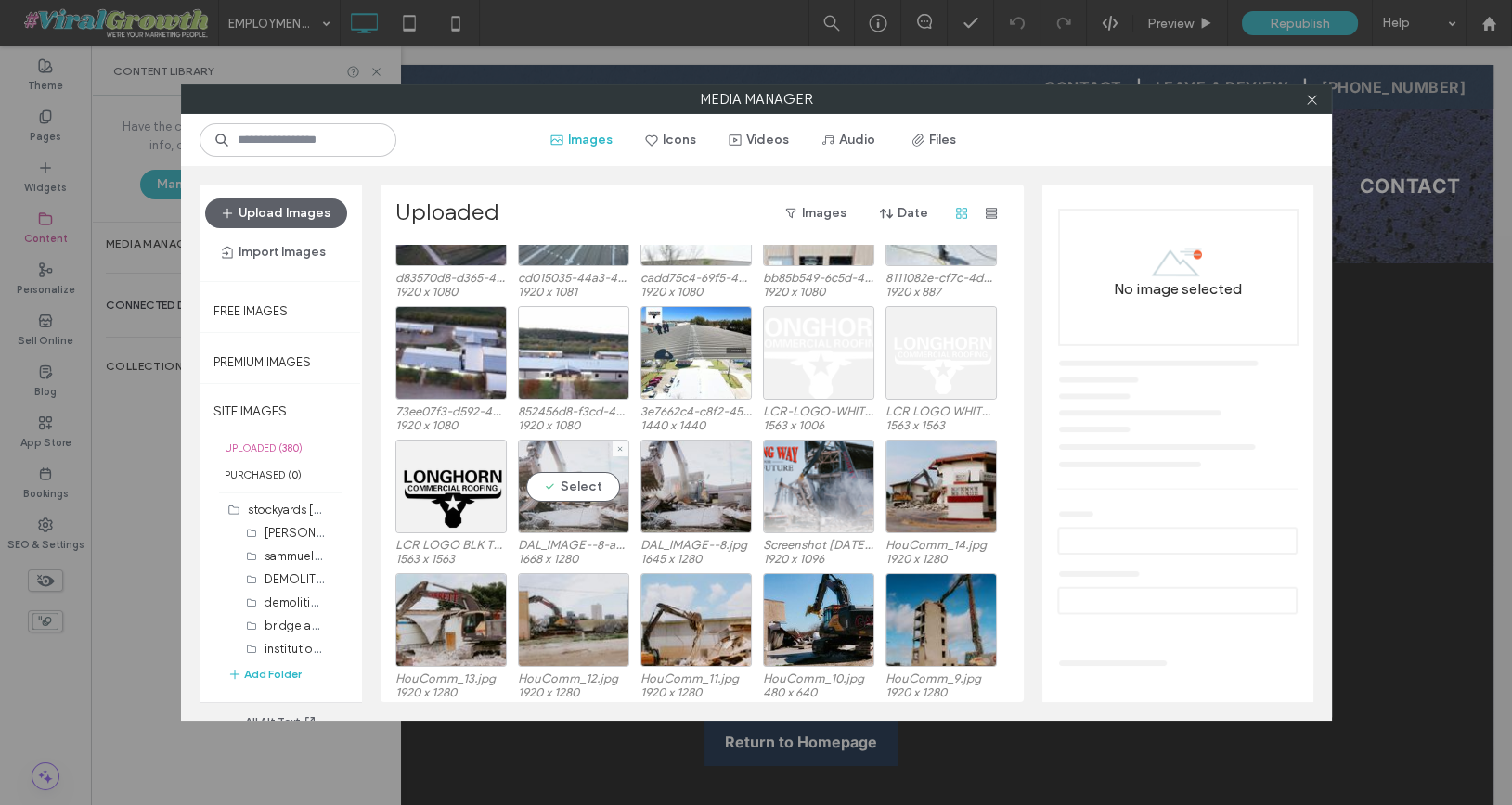
click at [594, 489] on div "Select" at bounding box center [573, 487] width 112 height 94
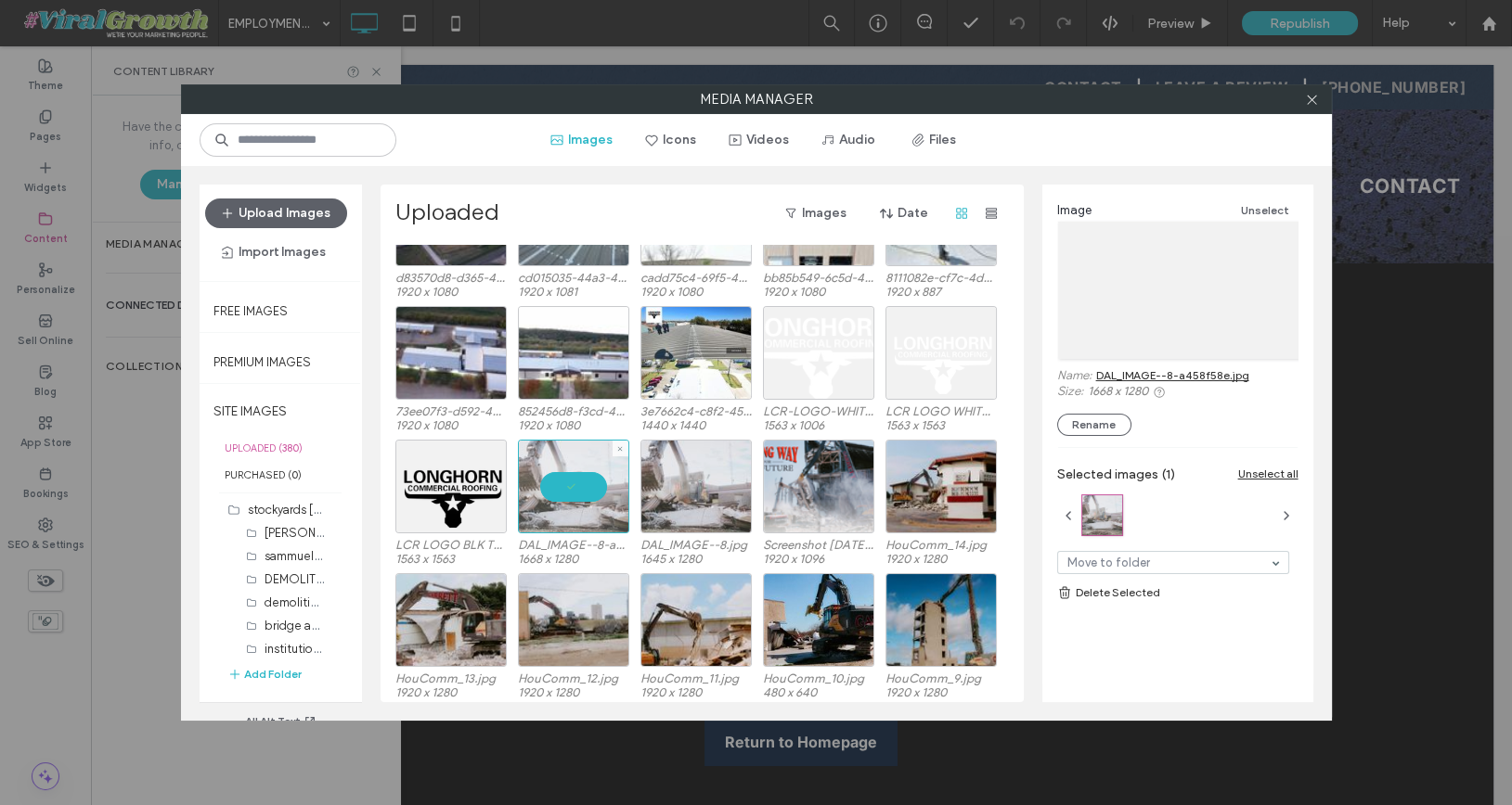
click at [673, 489] on div at bounding box center [696, 487] width 112 height 94
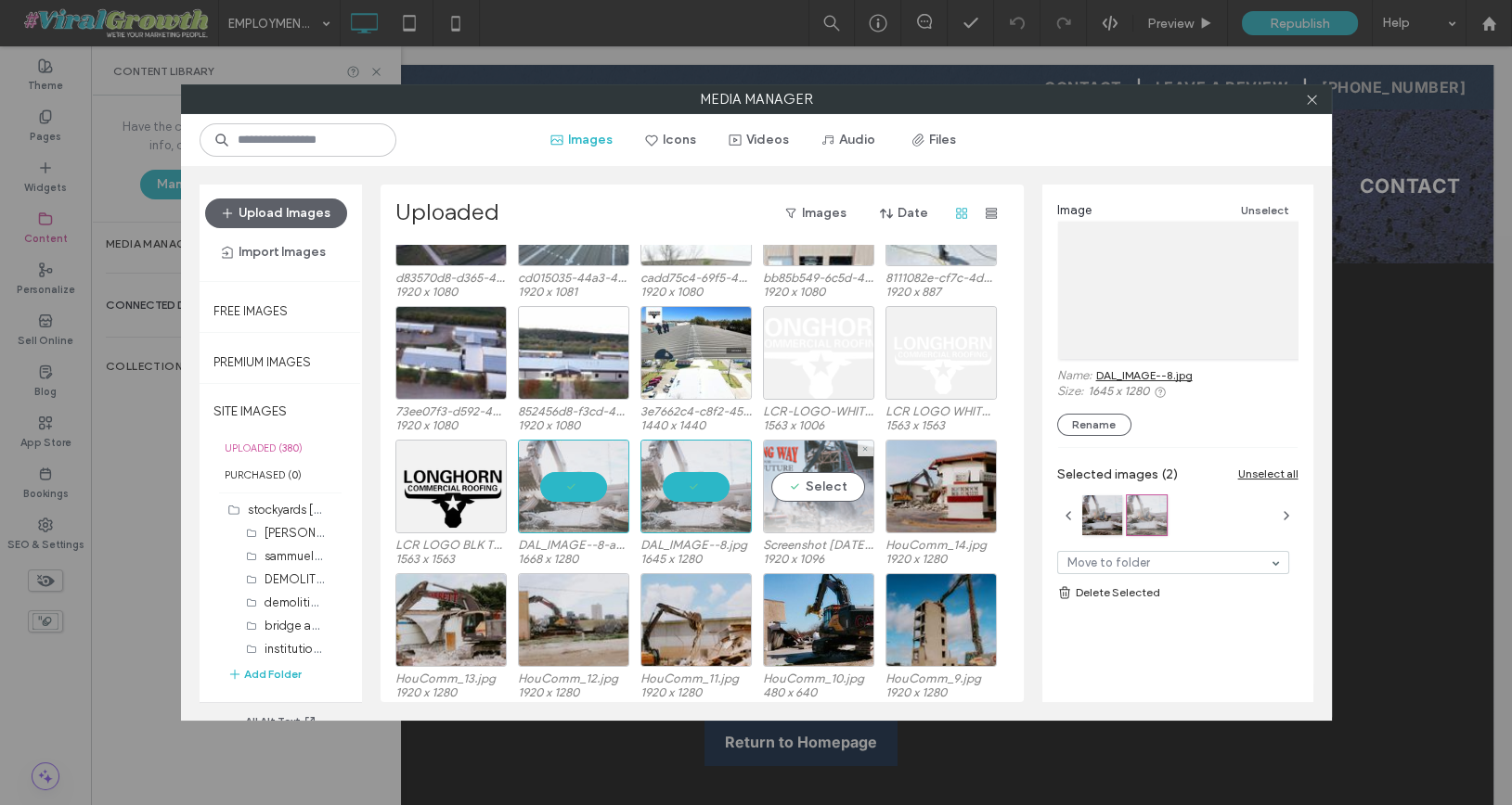
click at [785, 482] on div "Select" at bounding box center [818, 487] width 112 height 94
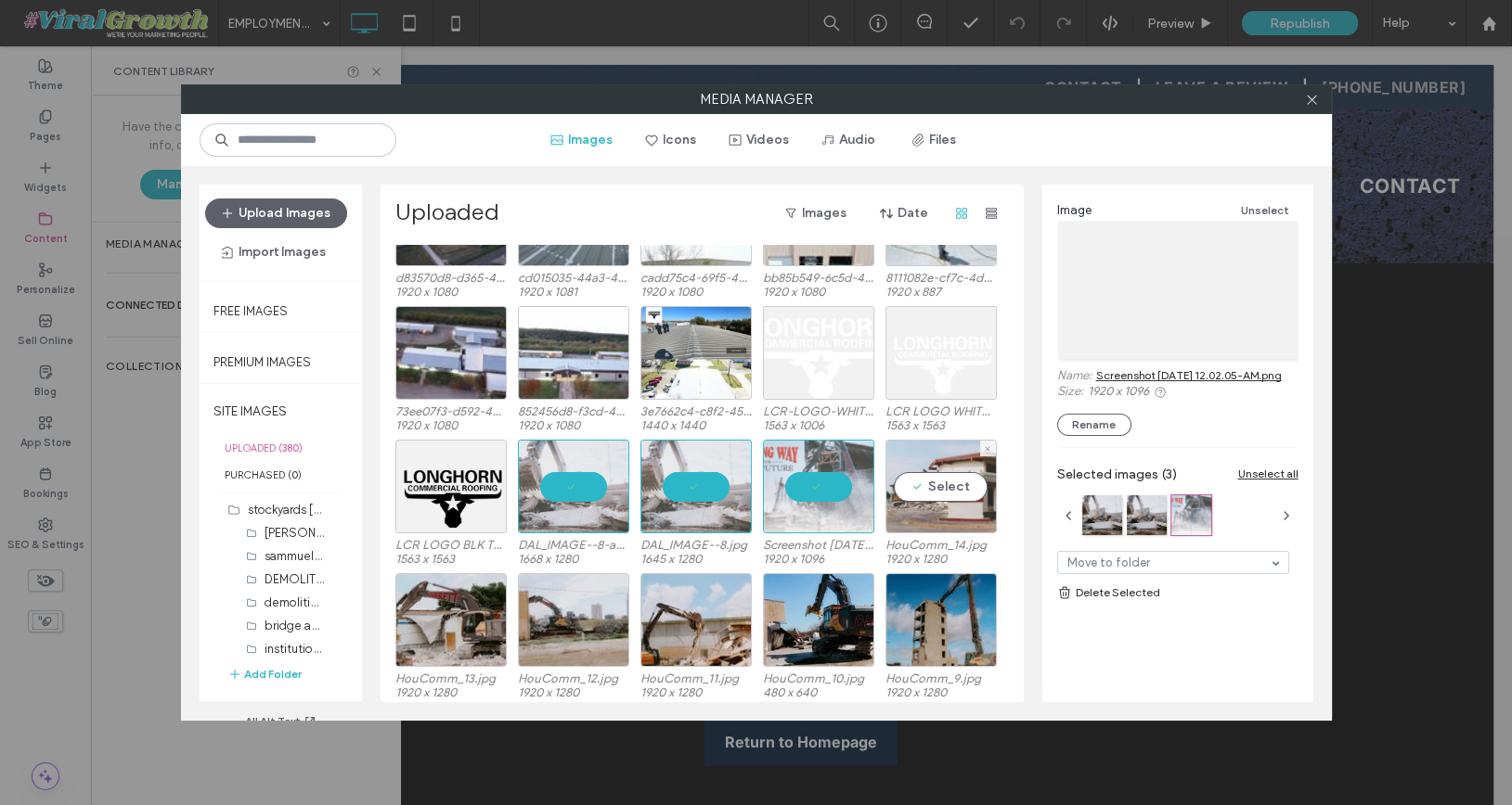
click at [945, 492] on div "Select" at bounding box center [941, 487] width 112 height 94
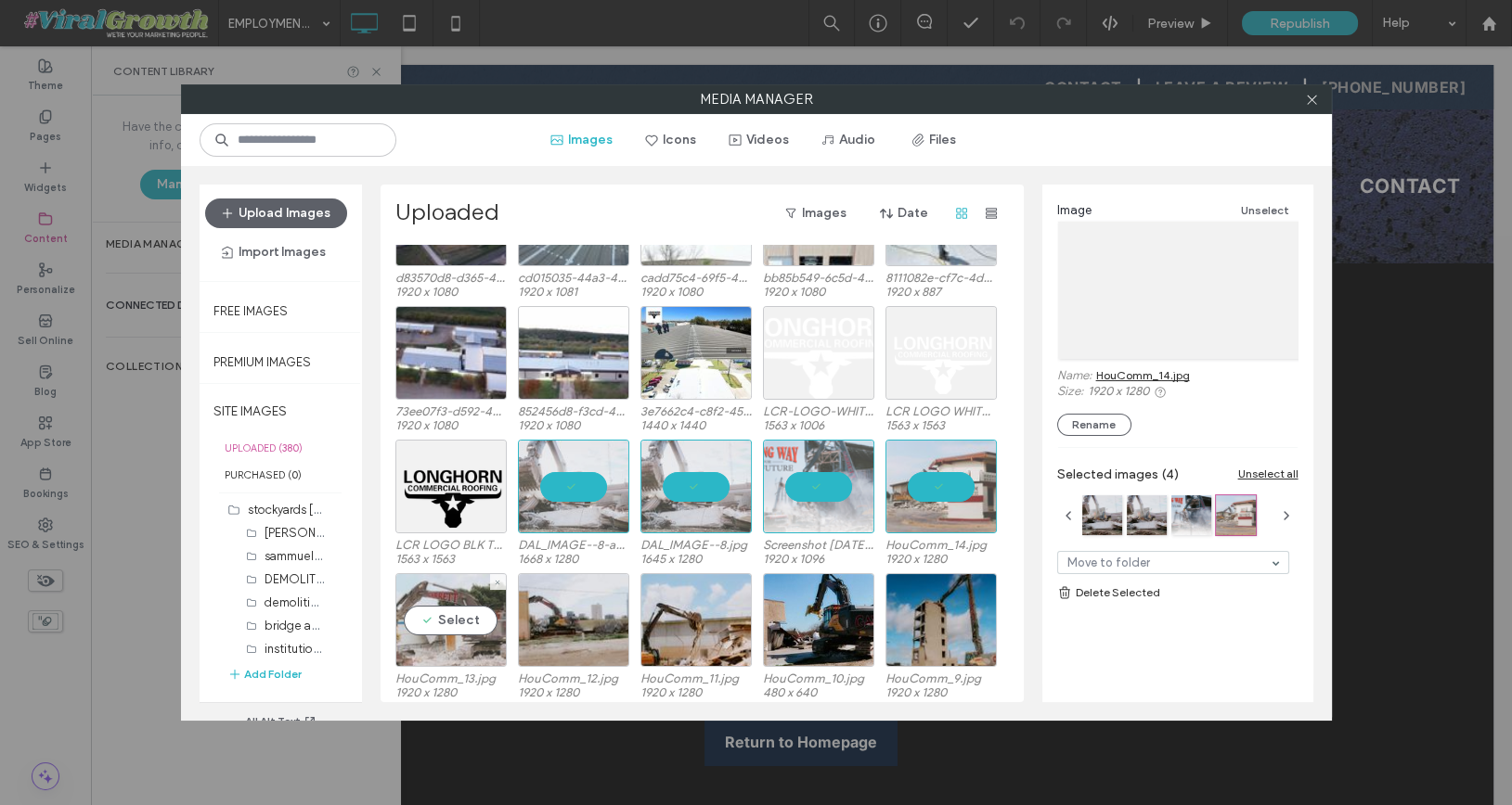
click at [420, 613] on div "Select" at bounding box center [451, 620] width 112 height 94
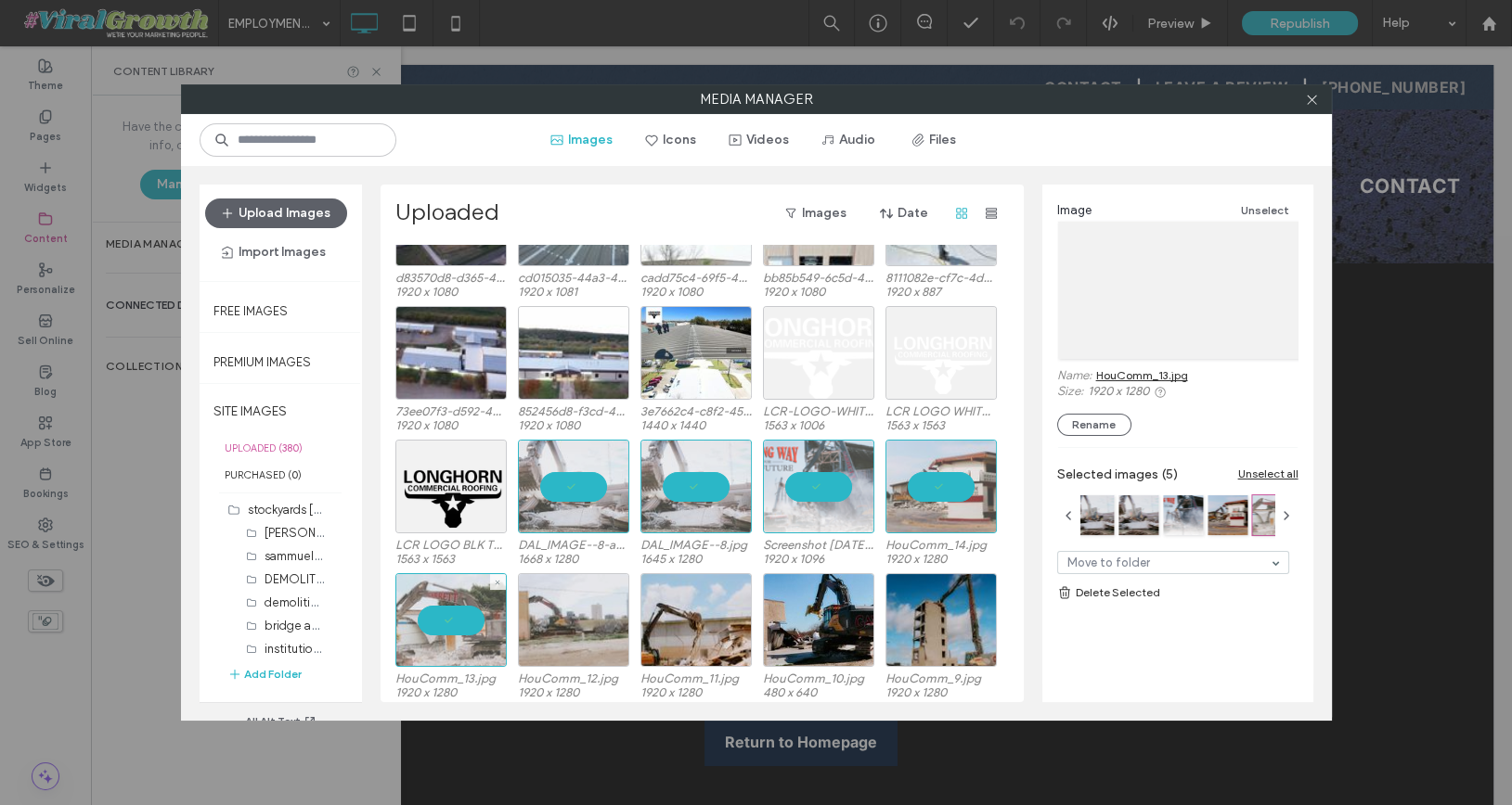
click at [548, 613] on div at bounding box center [573, 620] width 112 height 94
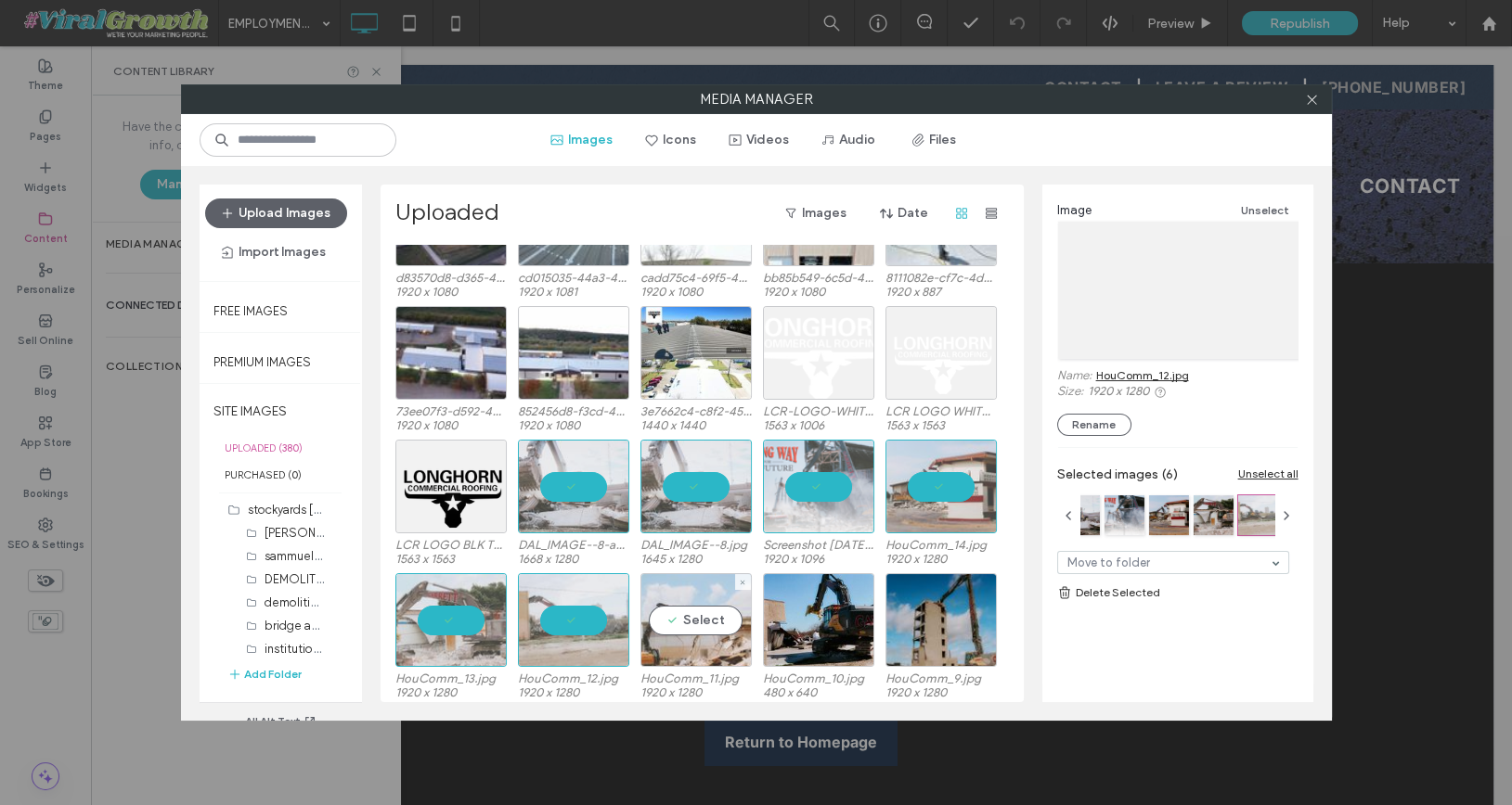
click at [723, 614] on div "Select" at bounding box center [696, 620] width 112 height 94
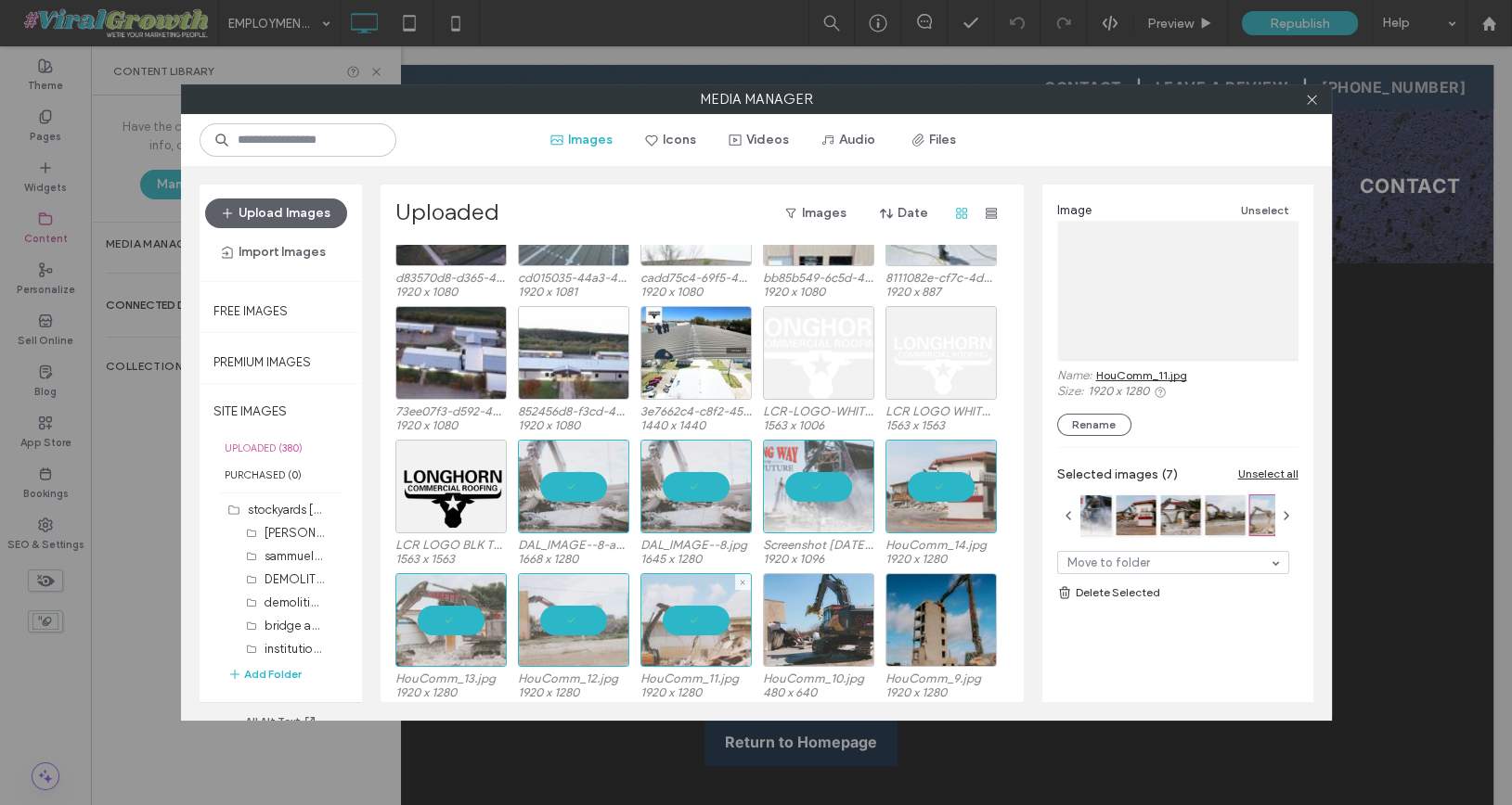
click at [839, 605] on div at bounding box center [818, 620] width 112 height 94
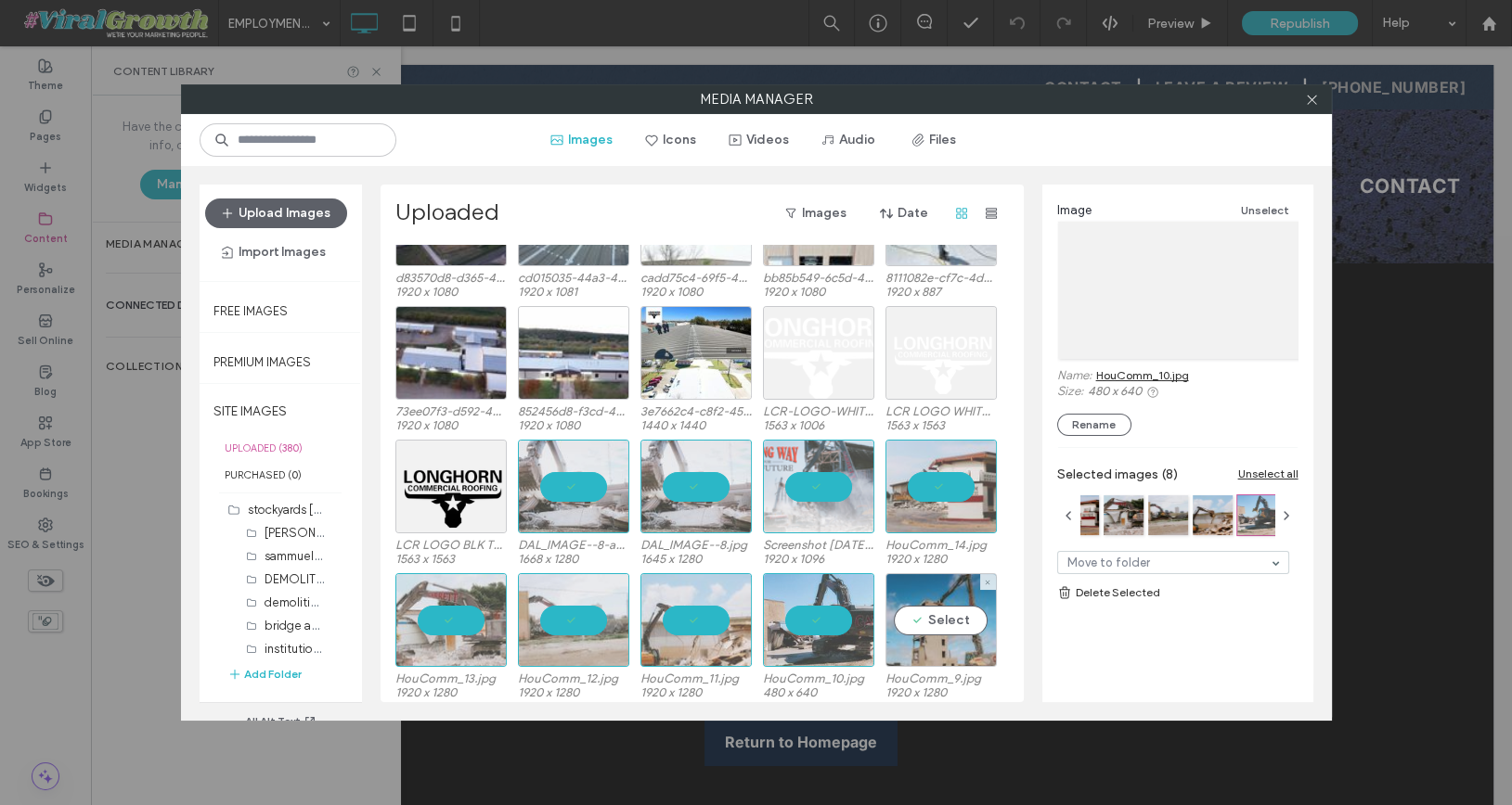
click at [940, 608] on div "Select" at bounding box center [941, 620] width 112 height 94
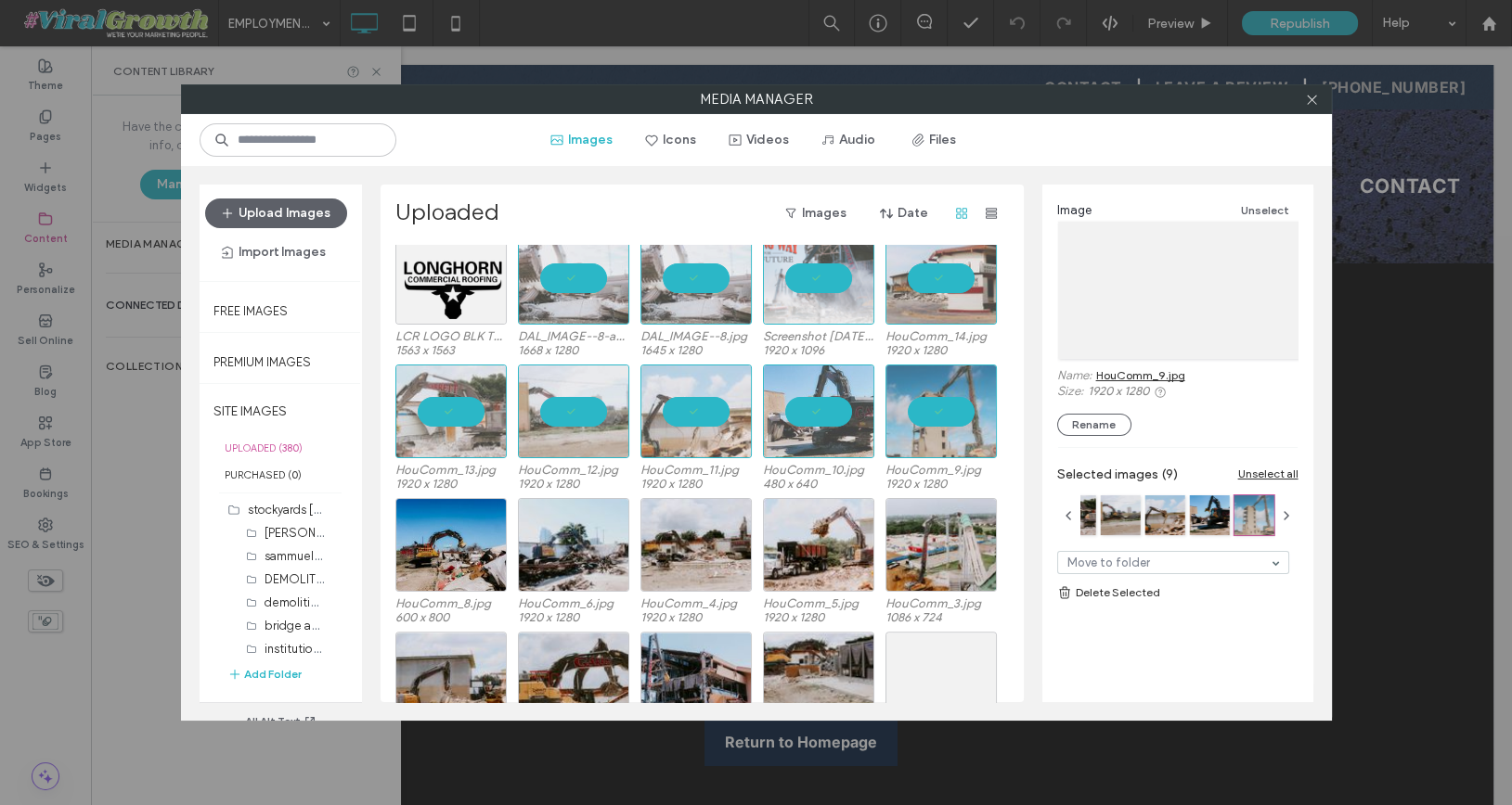
scroll to position [1807, 0]
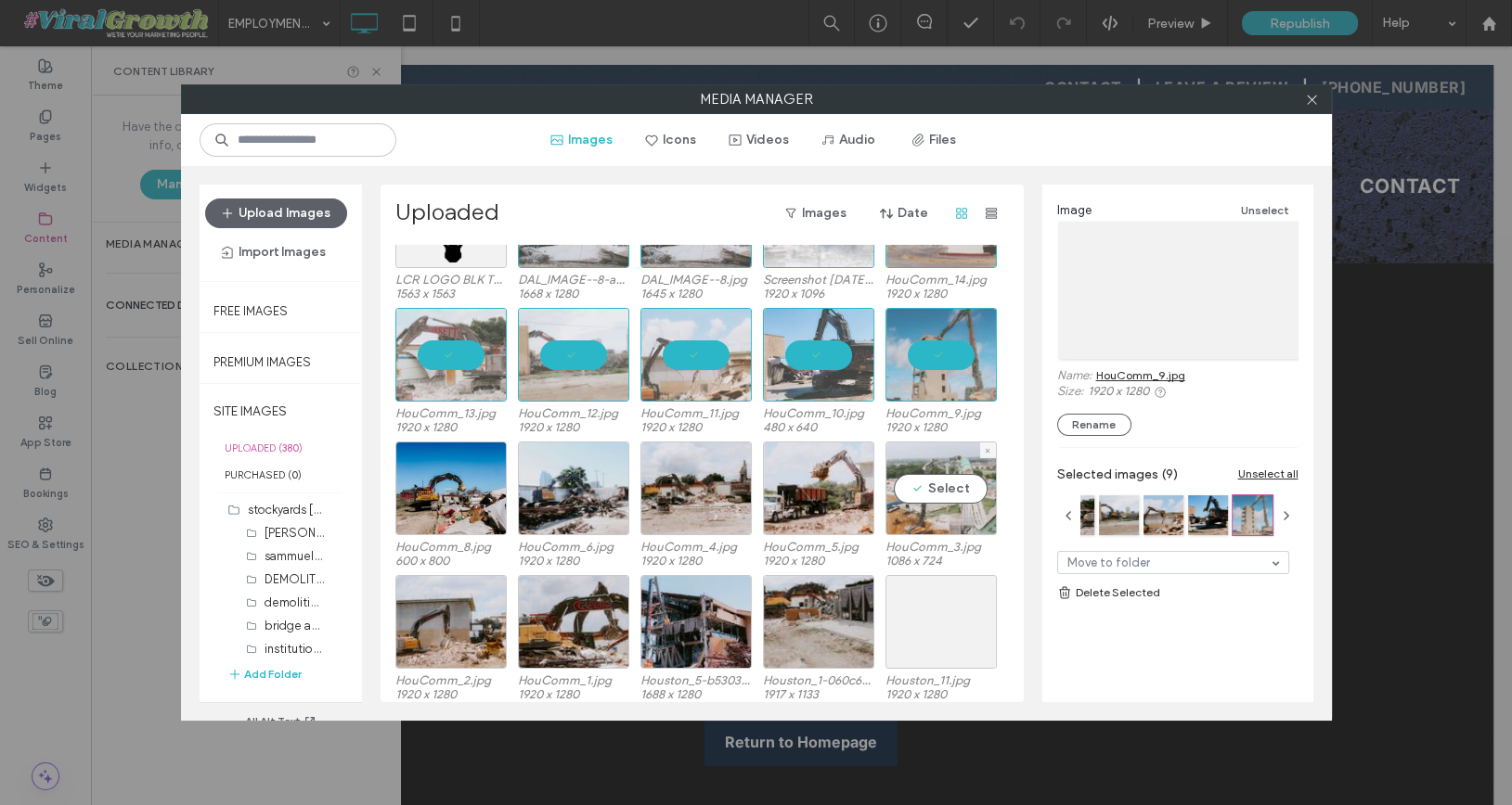
click at [915, 483] on div "Select" at bounding box center [941, 488] width 112 height 94
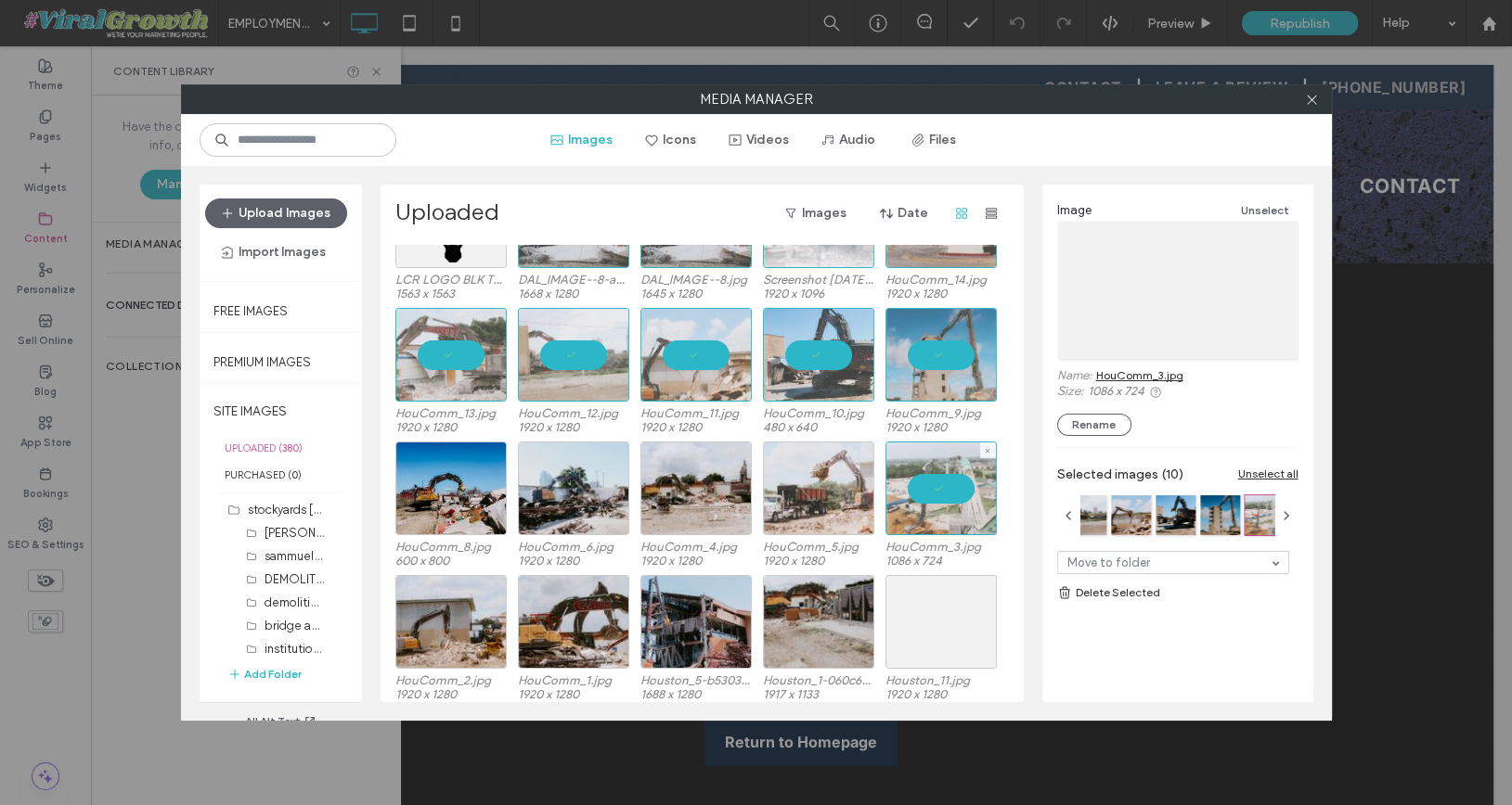
click at [780, 486] on div at bounding box center [818, 488] width 112 height 94
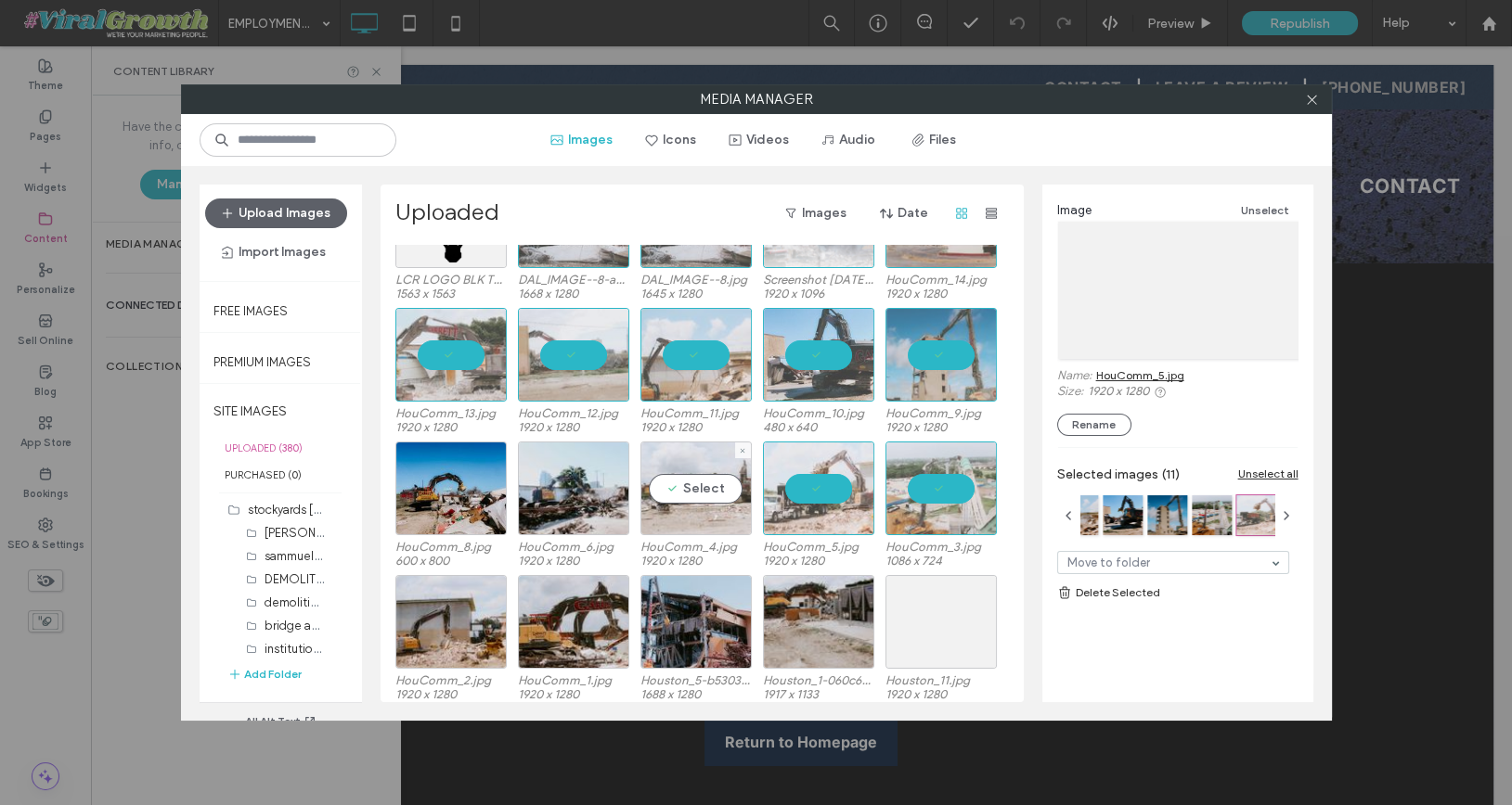
click at [677, 487] on div "Select" at bounding box center [696, 488] width 112 height 94
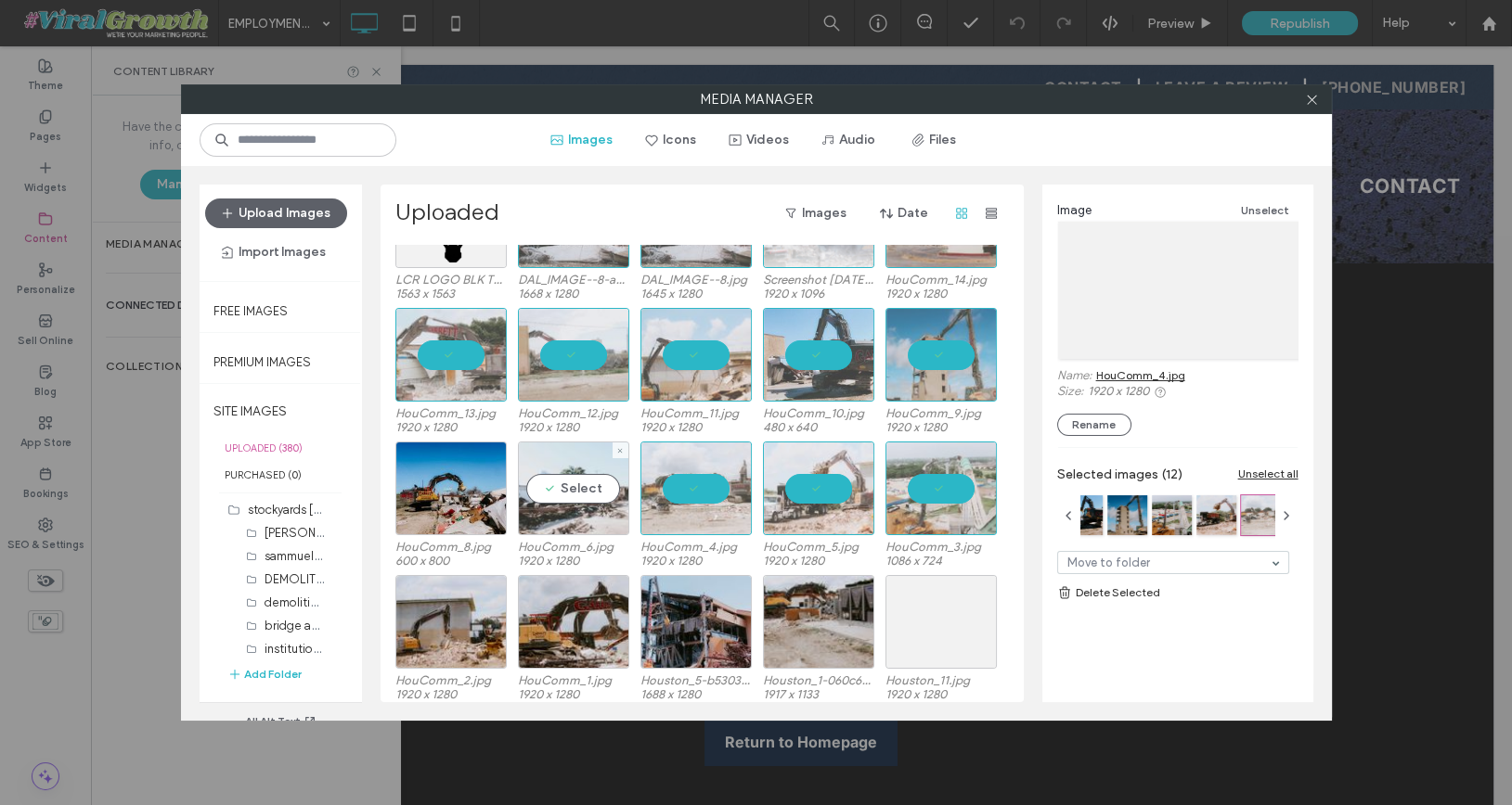
click at [570, 492] on div "Select" at bounding box center [573, 488] width 112 height 94
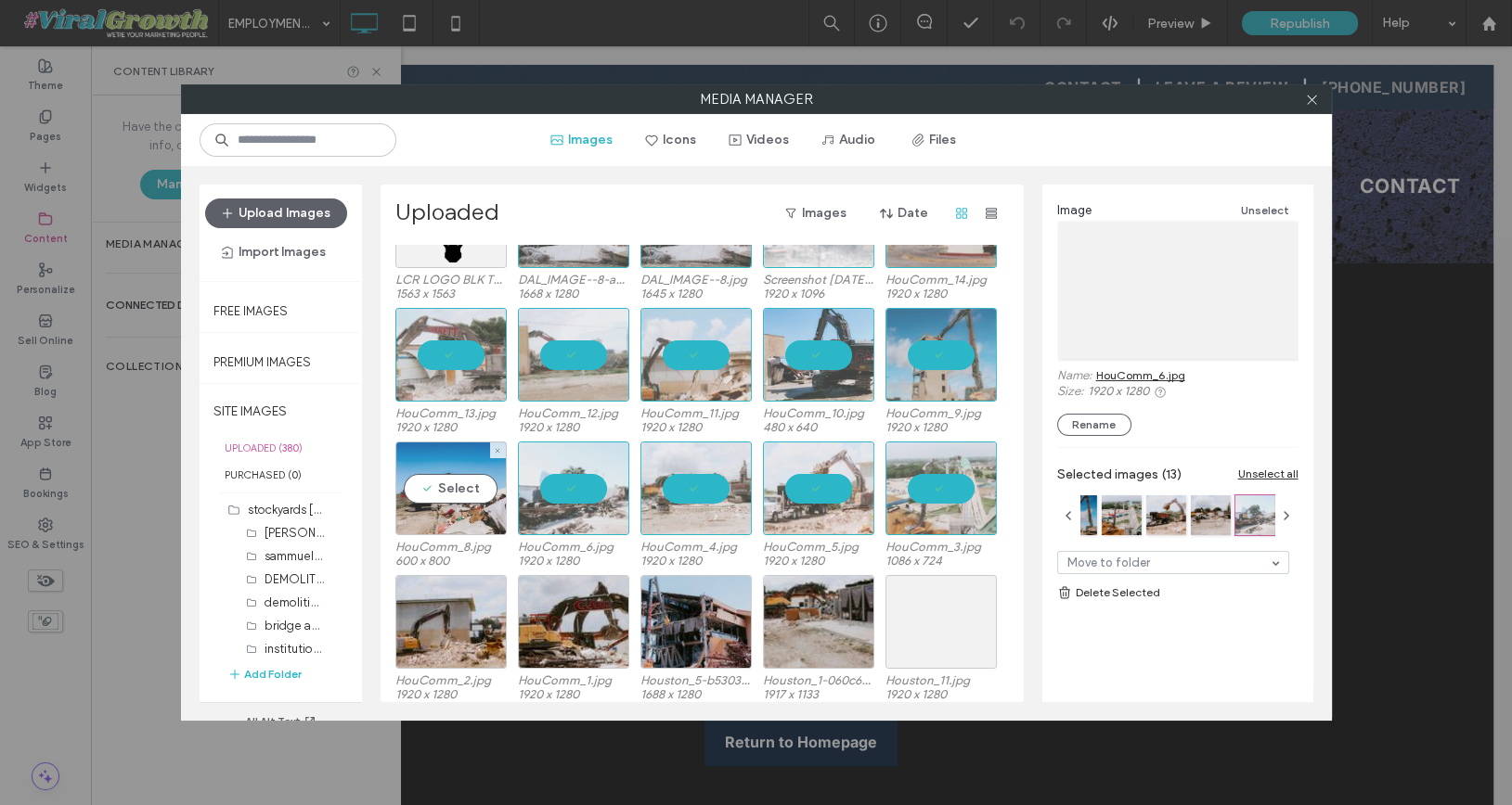
click at [454, 492] on div "Select" at bounding box center [451, 488] width 112 height 94
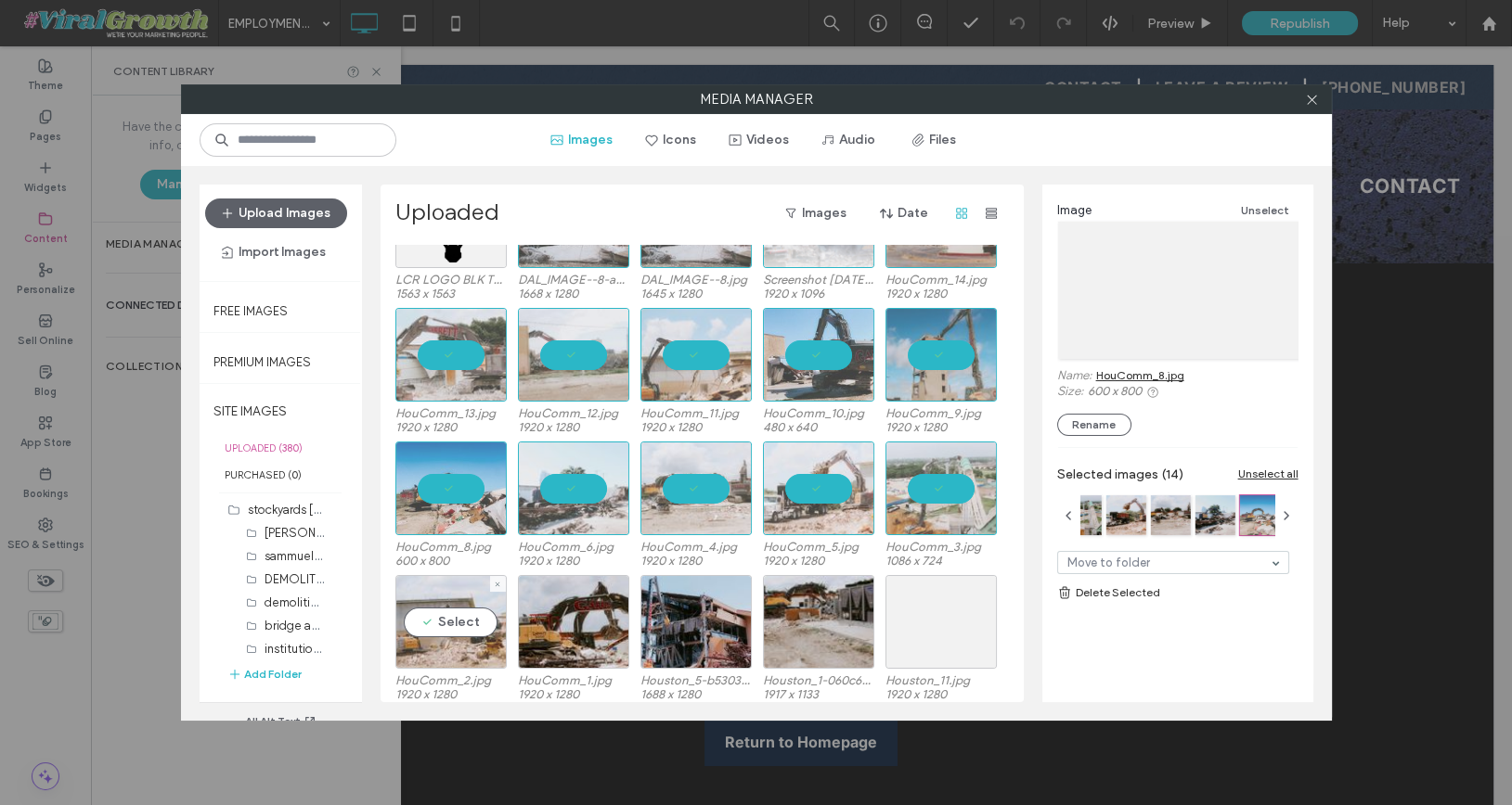
click at [455, 628] on div "Select" at bounding box center [451, 622] width 112 height 94
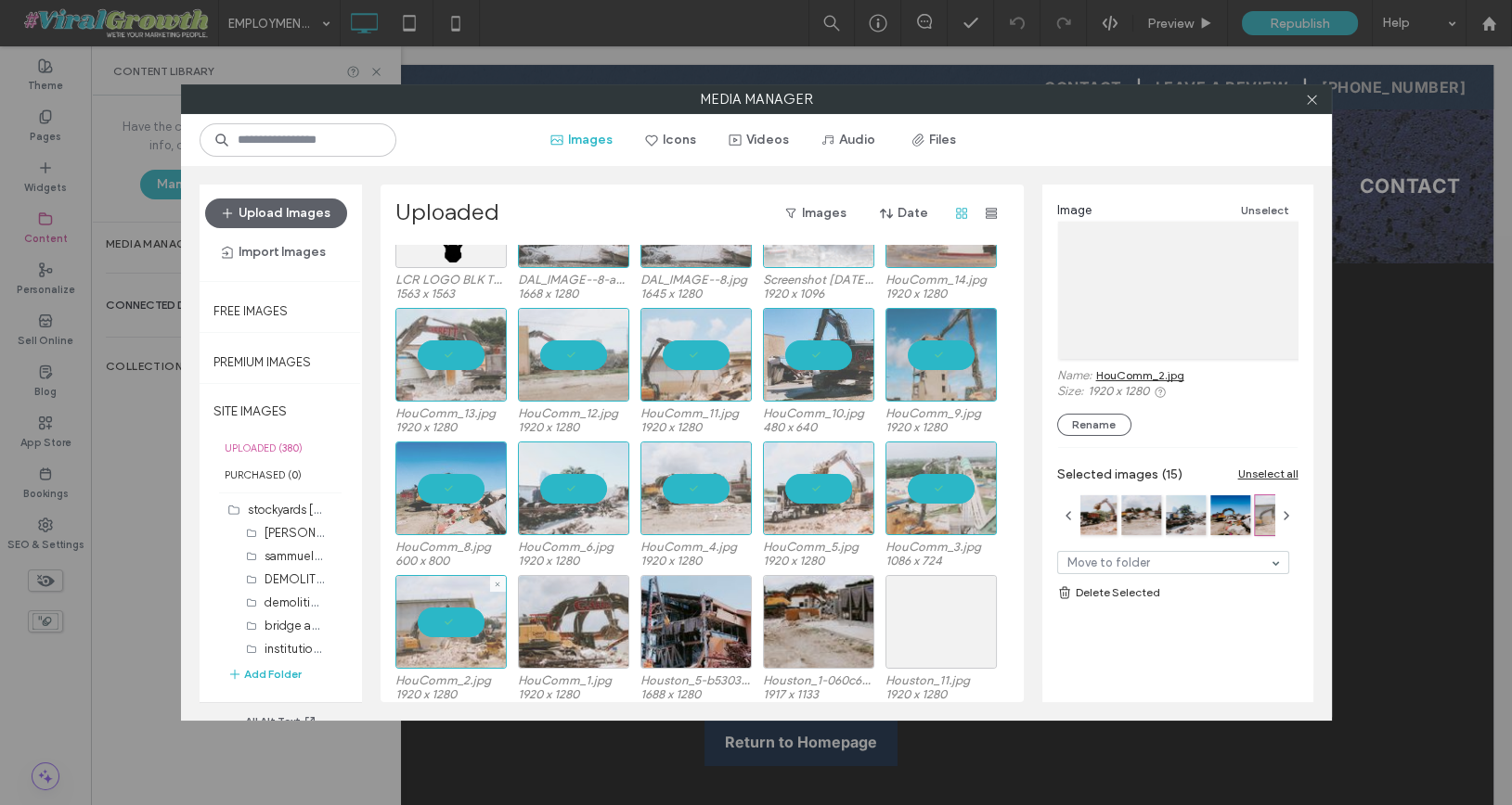
click at [598, 634] on div at bounding box center [573, 622] width 112 height 94
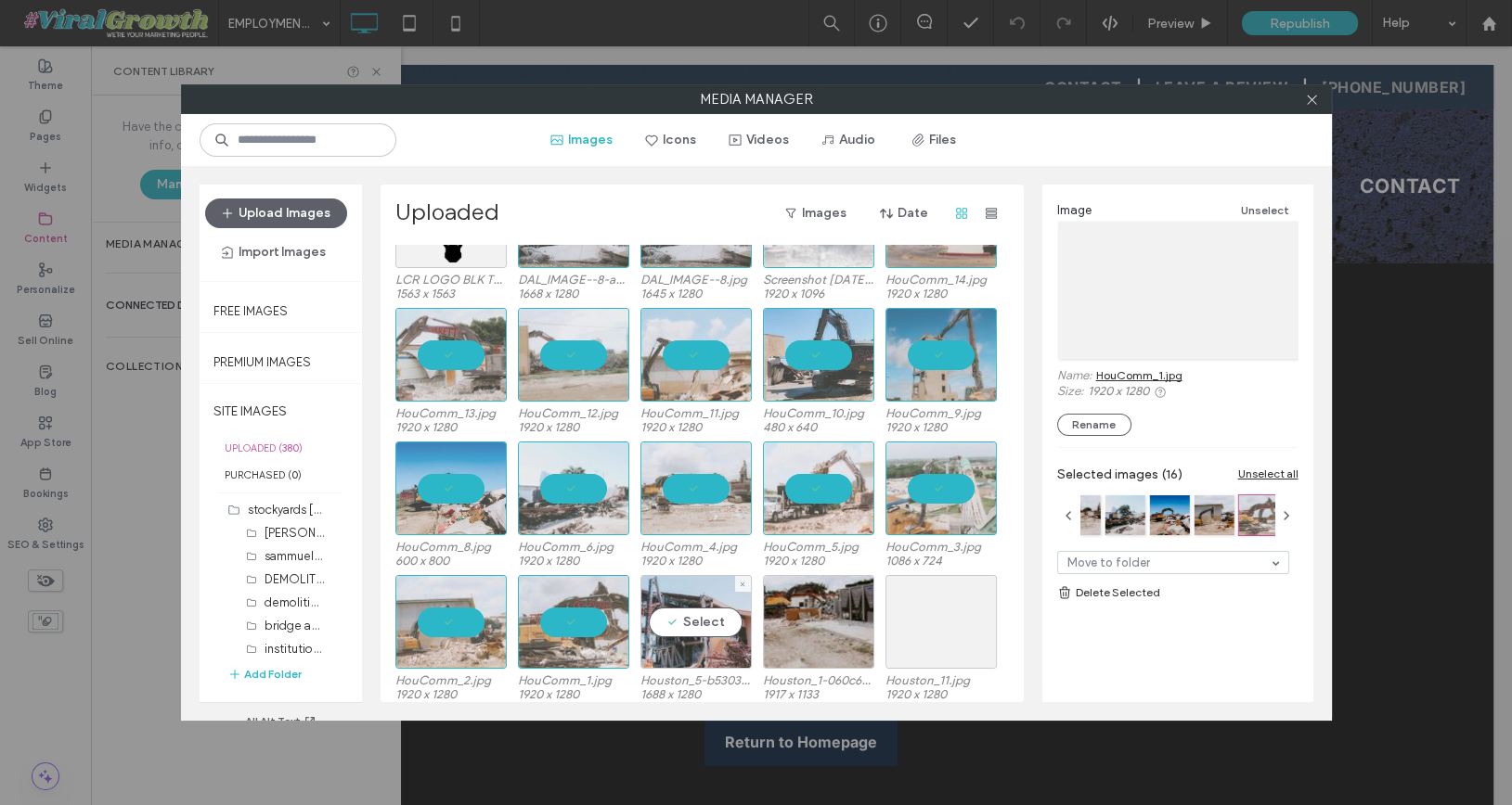
click at [714, 627] on div "Select" at bounding box center [696, 622] width 112 height 94
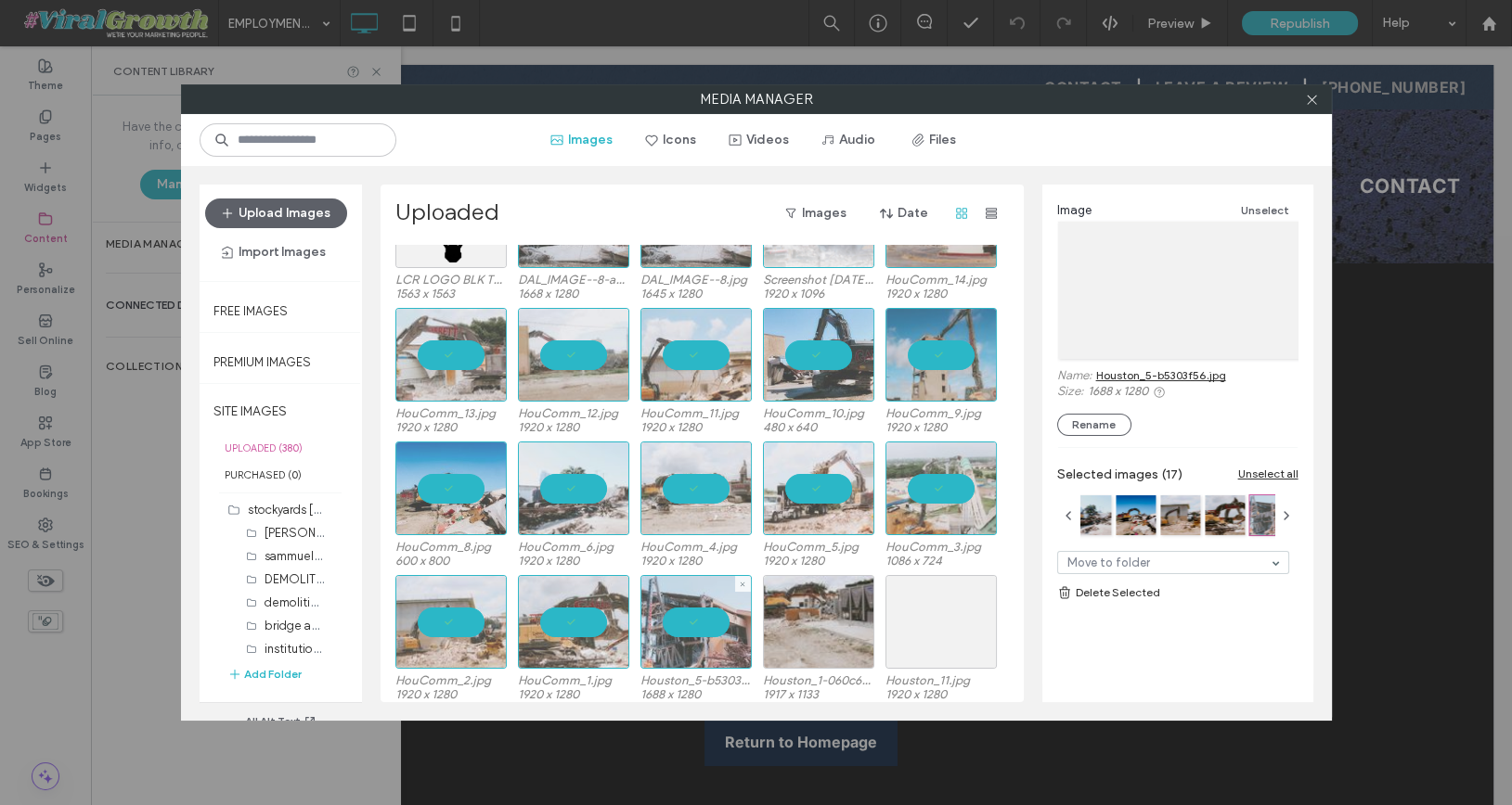
click at [802, 627] on div at bounding box center [818, 622] width 112 height 94
click at [935, 627] on div "Select" at bounding box center [941, 622] width 112 height 94
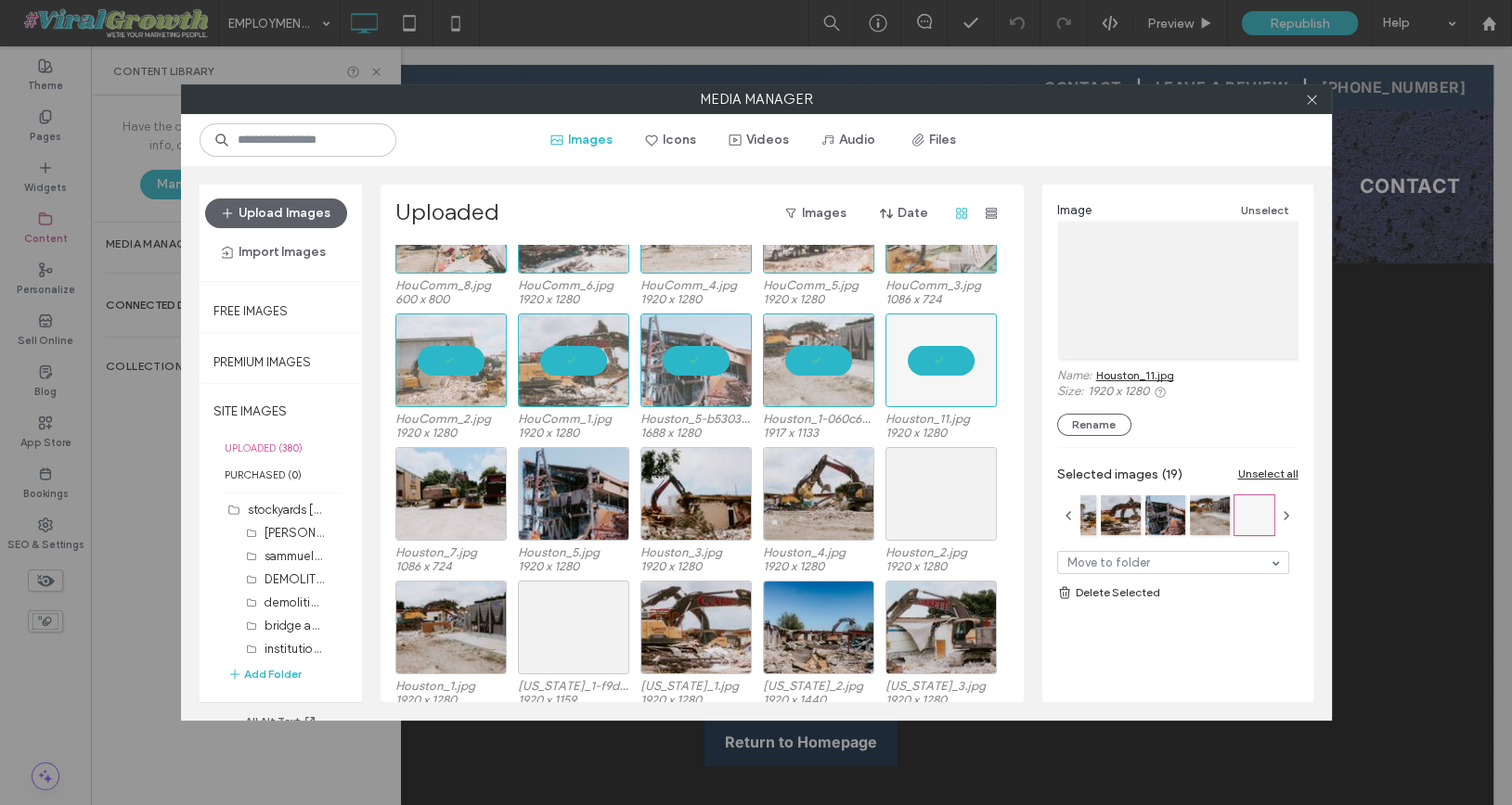
scroll to position [2073, 0]
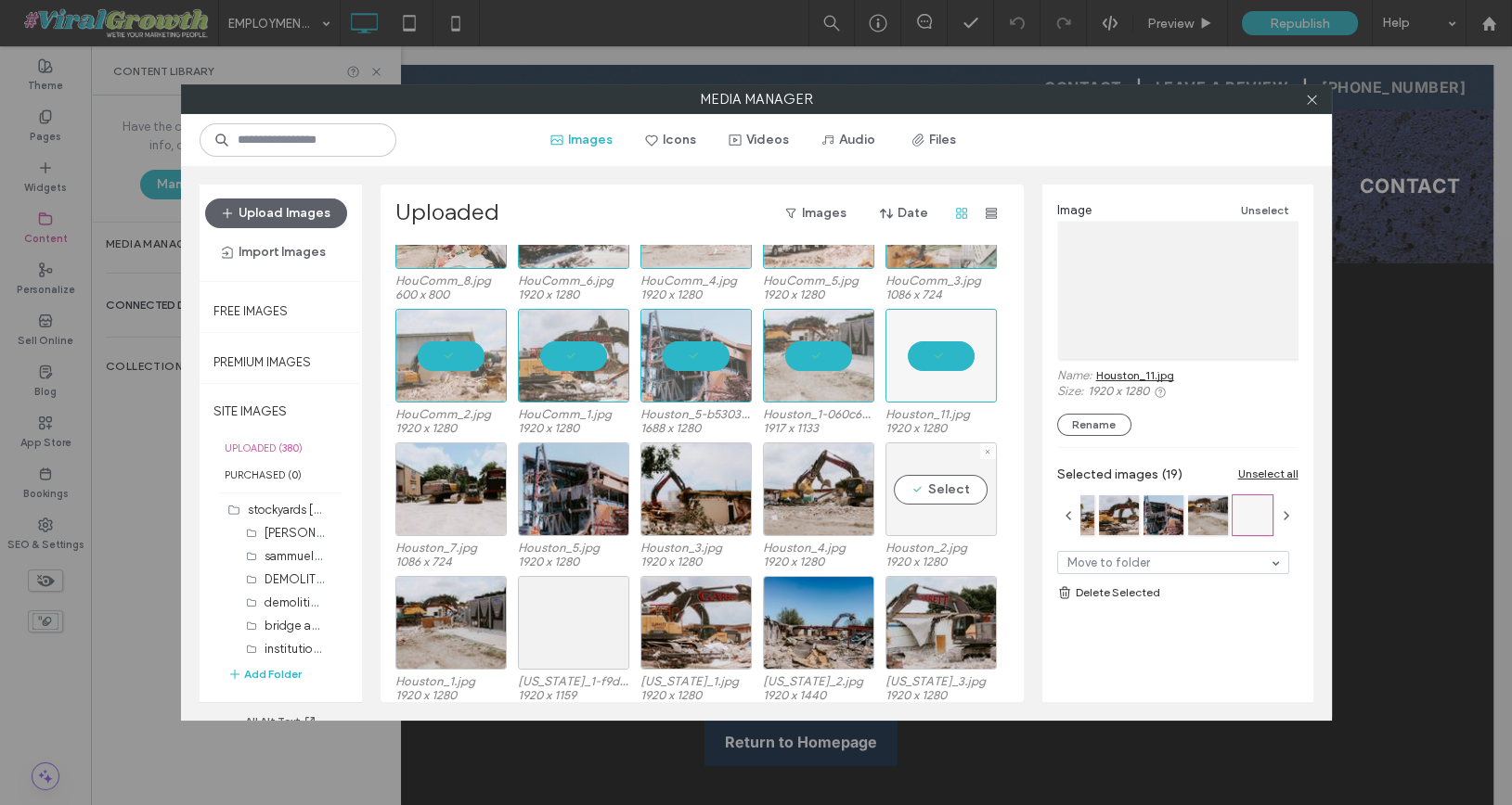
click at [934, 500] on div "Select" at bounding box center [941, 489] width 112 height 94
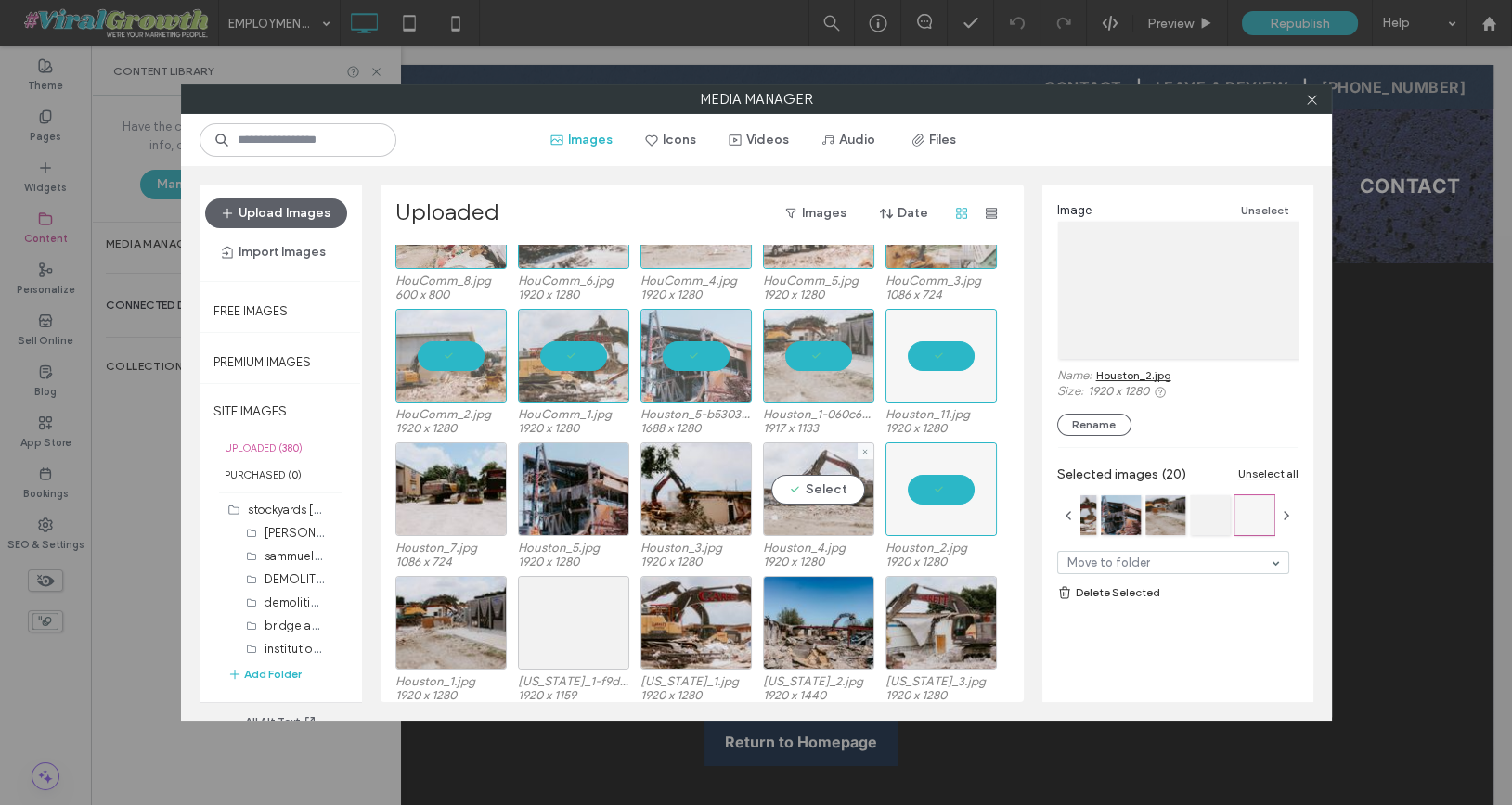
click at [786, 490] on div "Select" at bounding box center [818, 489] width 112 height 94
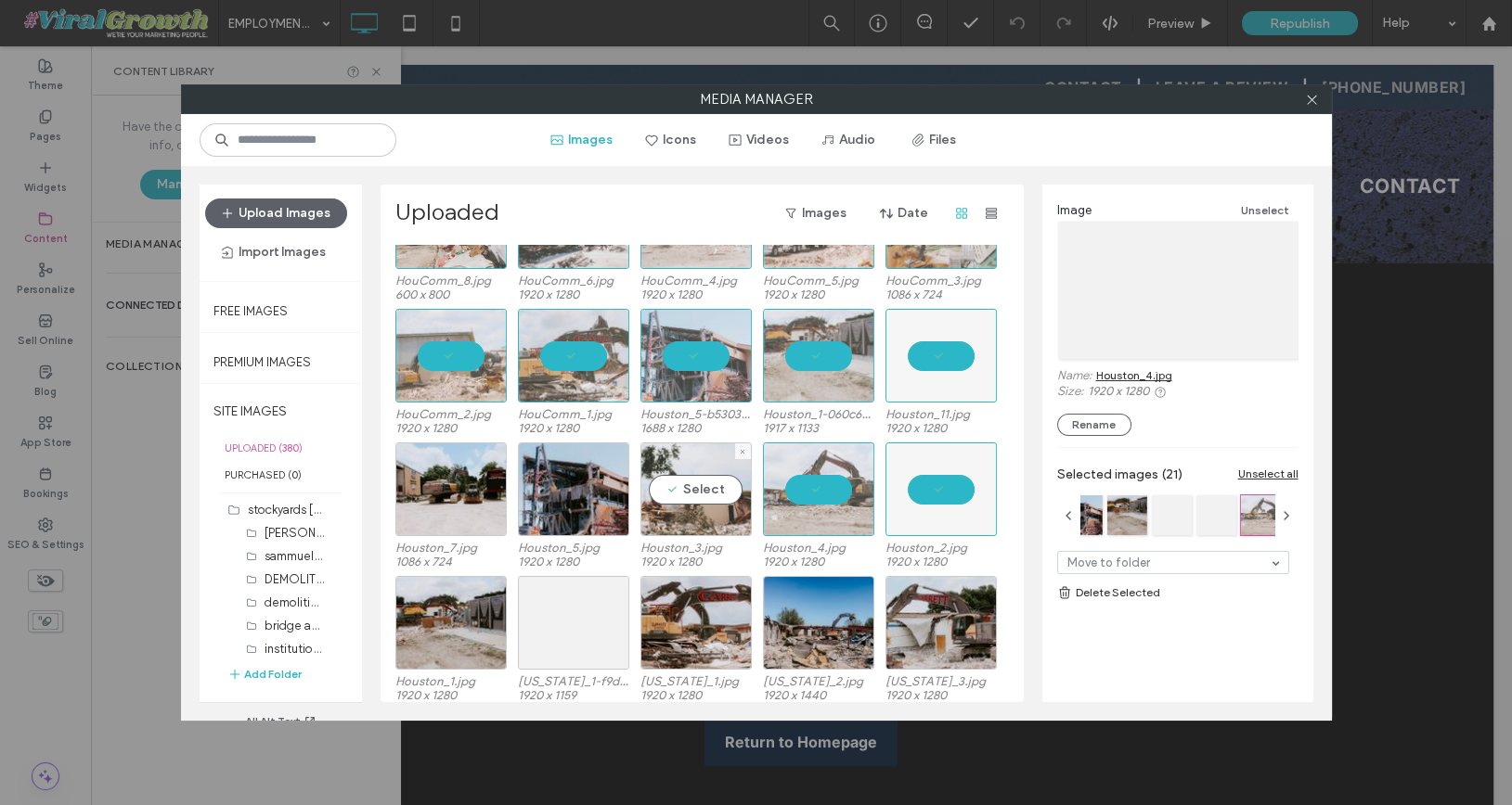
click at [643, 492] on div "Select" at bounding box center [696, 489] width 112 height 94
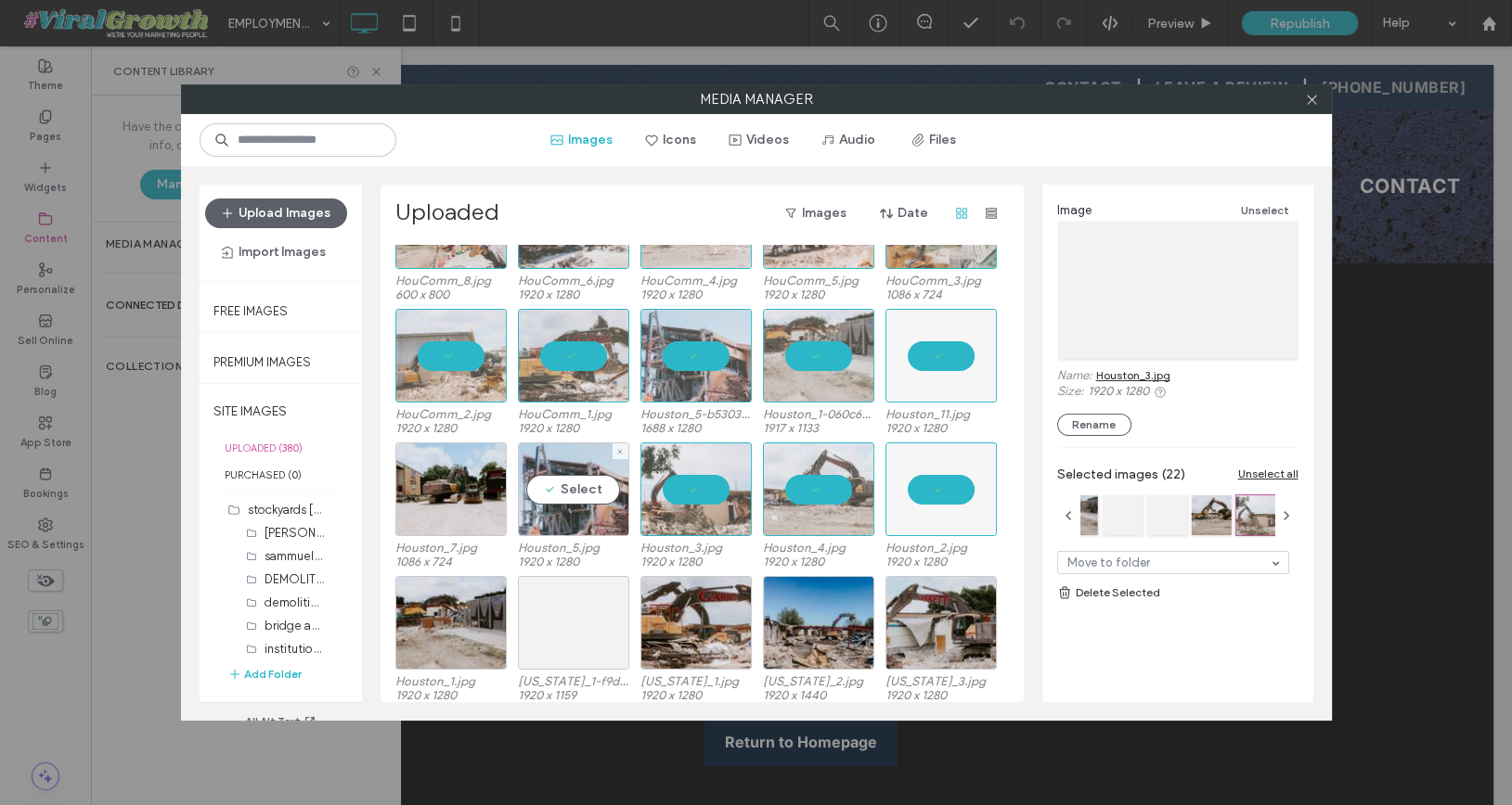
click at [538, 492] on div "Select" at bounding box center [573, 489] width 112 height 94
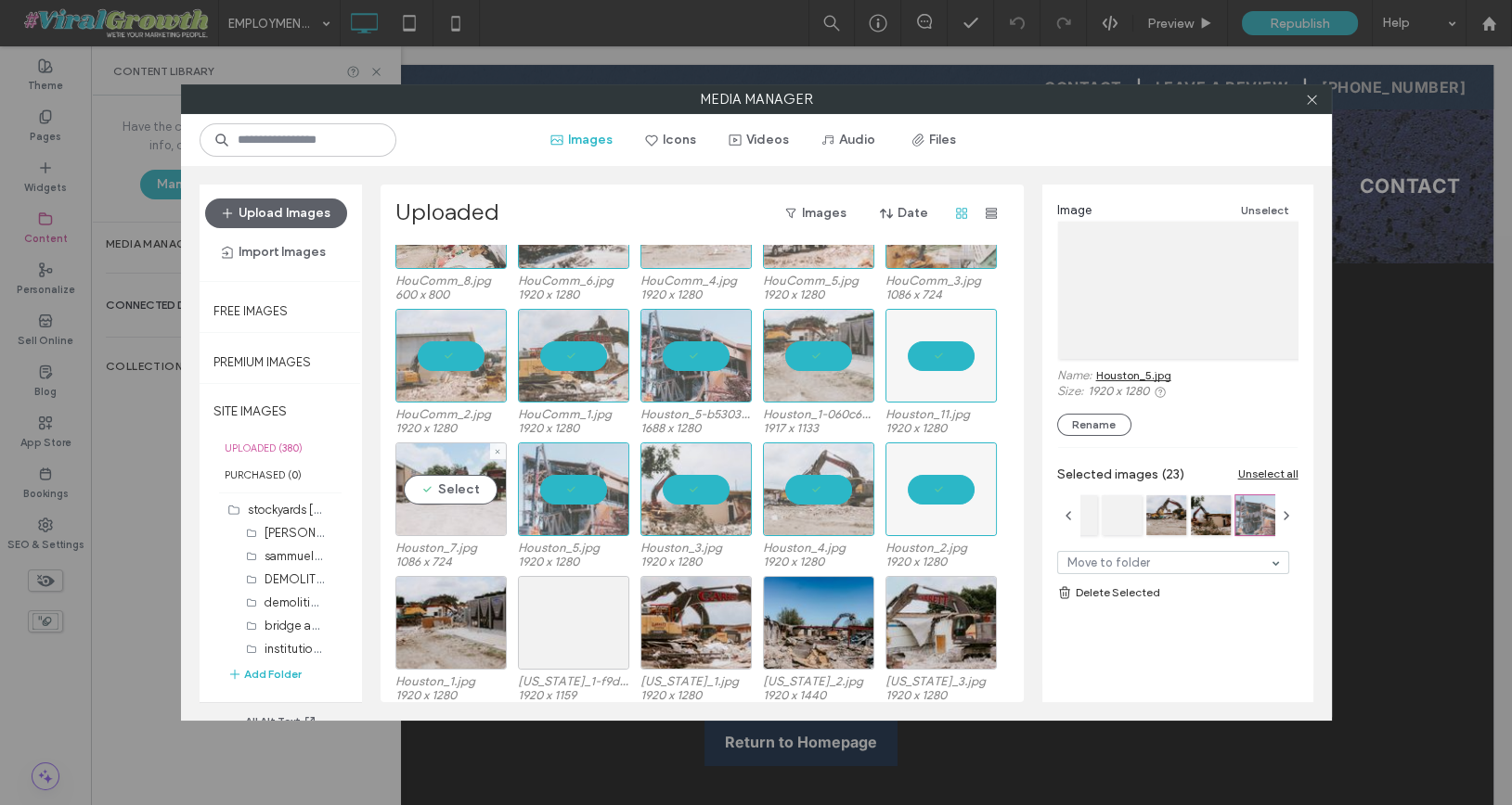
click at [430, 491] on div "Select" at bounding box center [451, 489] width 112 height 94
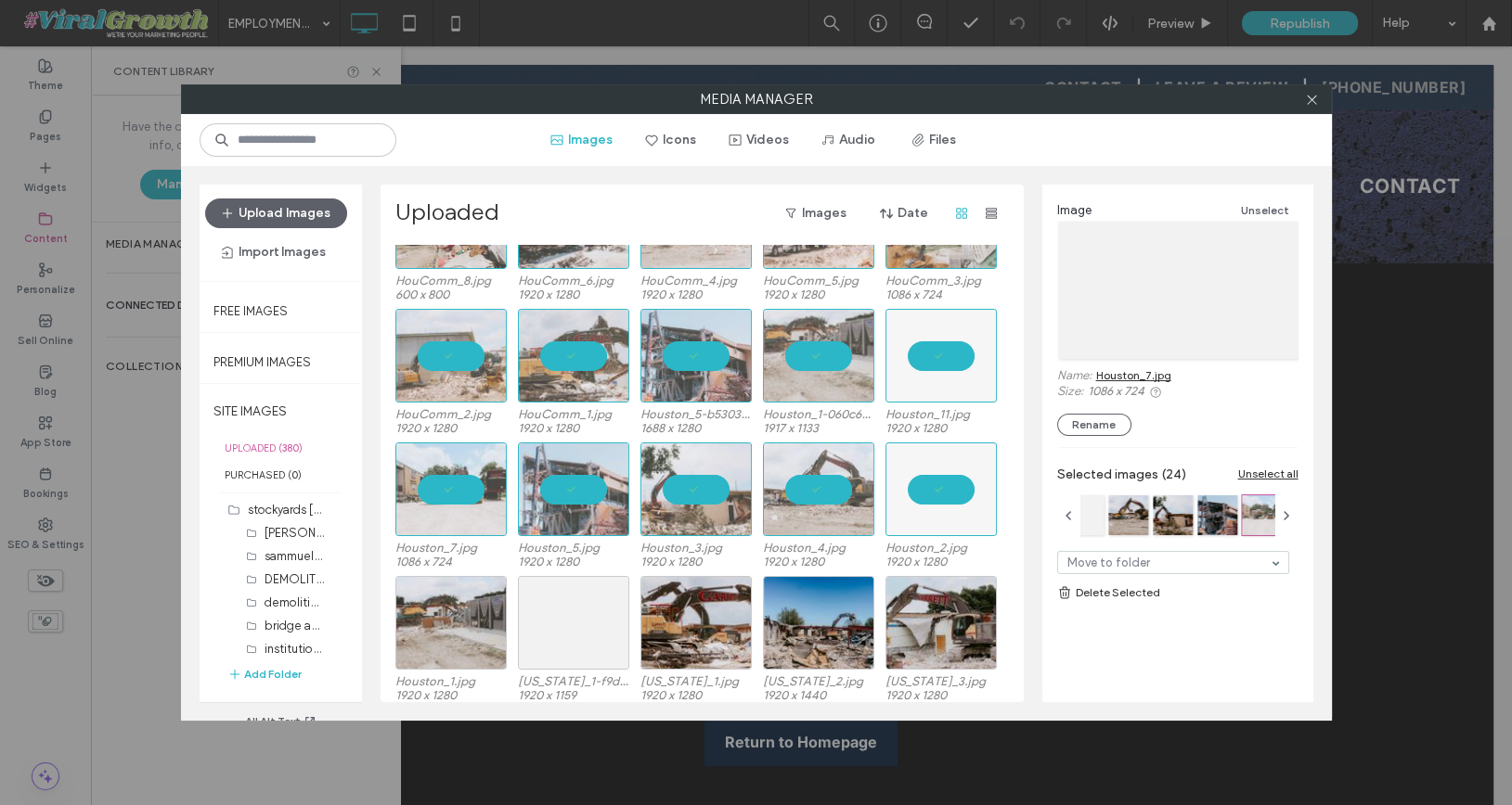
click at [475, 608] on div at bounding box center [451, 622] width 112 height 94
click at [570, 608] on div at bounding box center [573, 622] width 112 height 94
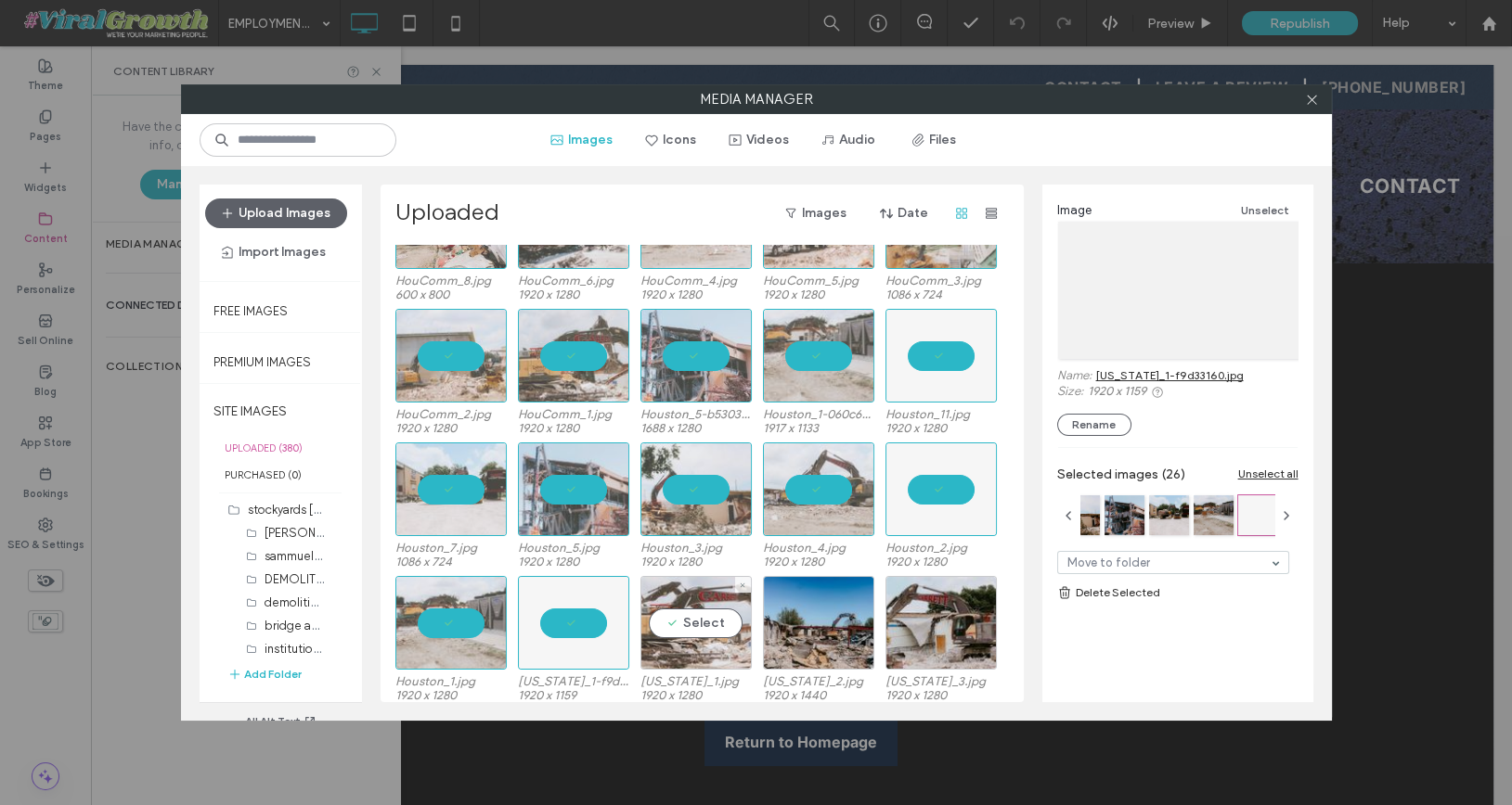
click at [681, 608] on div "Select" at bounding box center [696, 622] width 112 height 94
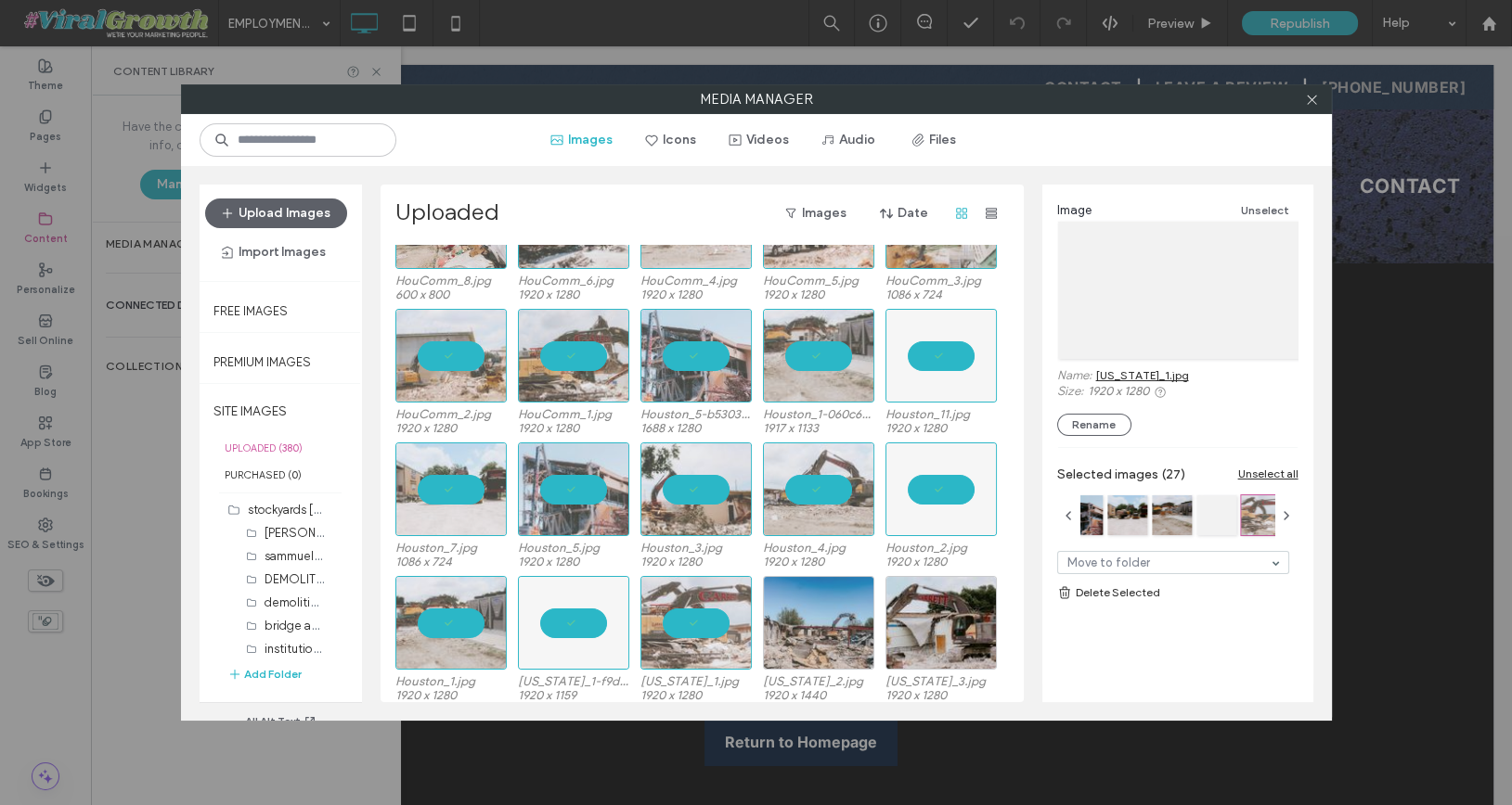
click at [853, 619] on div at bounding box center [818, 622] width 112 height 94
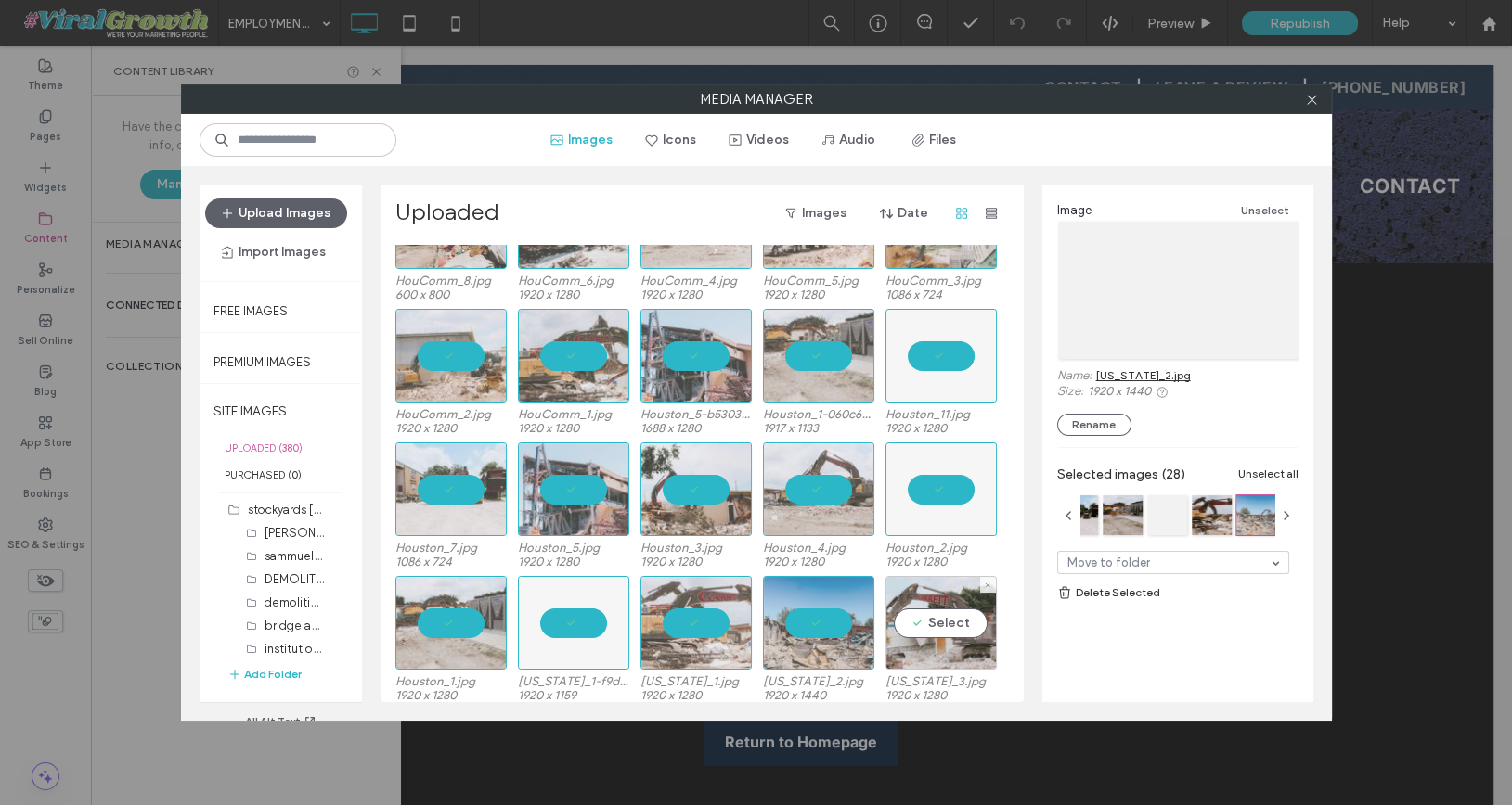
click at [899, 619] on div "Select" at bounding box center [941, 622] width 112 height 94
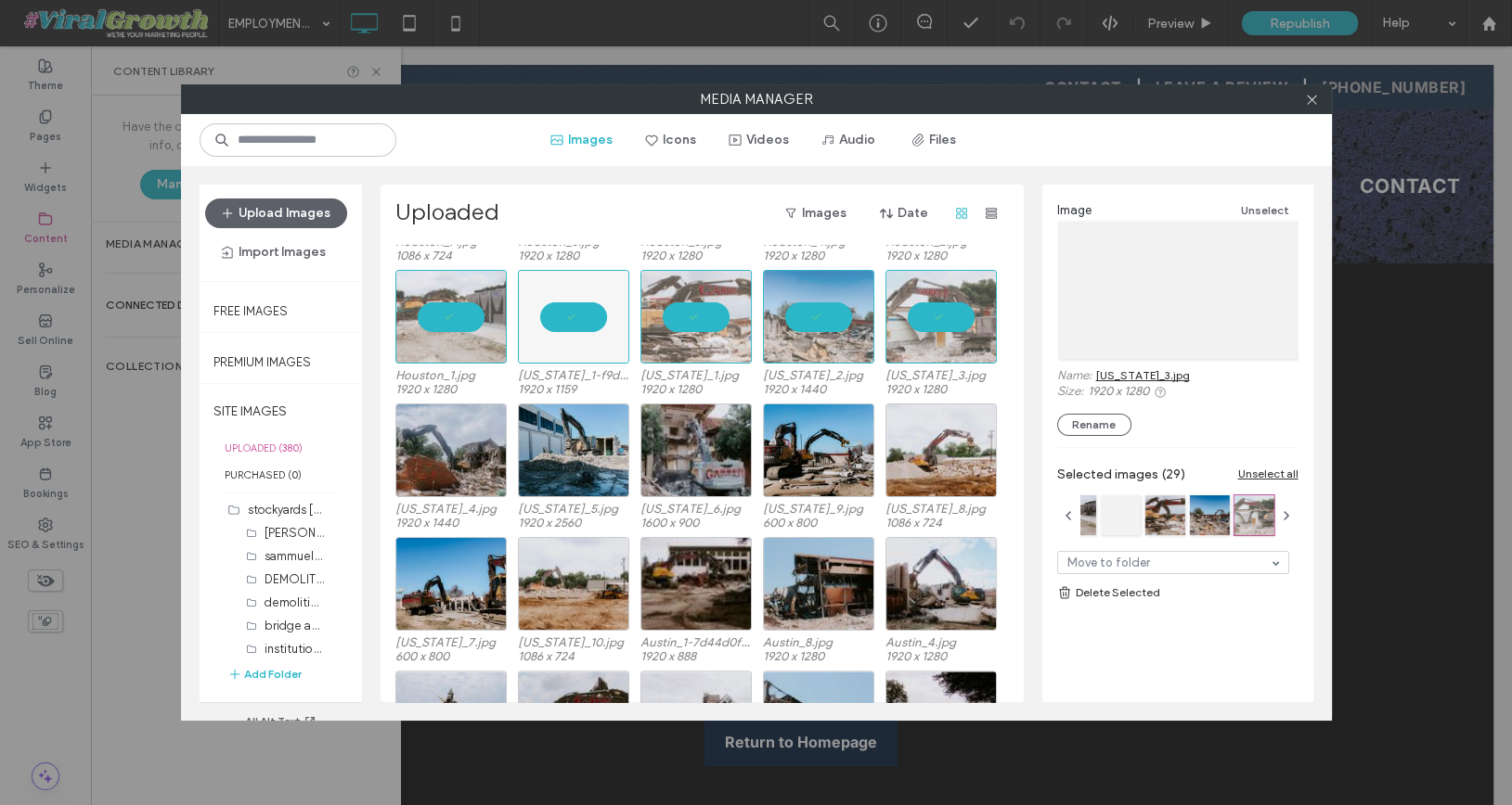
scroll to position [2380, 0]
click at [902, 427] on div "Select" at bounding box center [941, 449] width 112 height 94
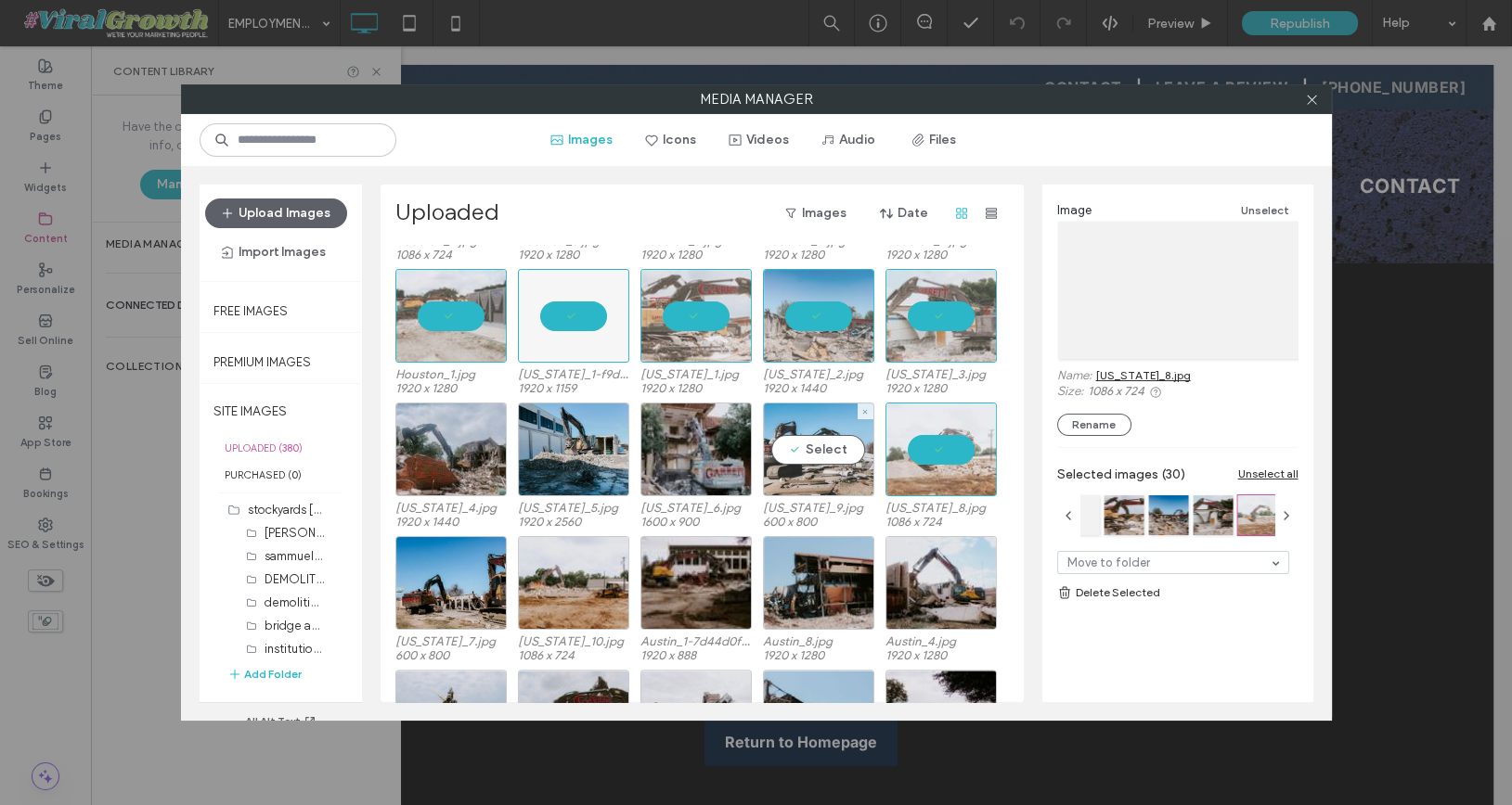
click at [774, 453] on div "Select" at bounding box center [818, 449] width 112 height 94
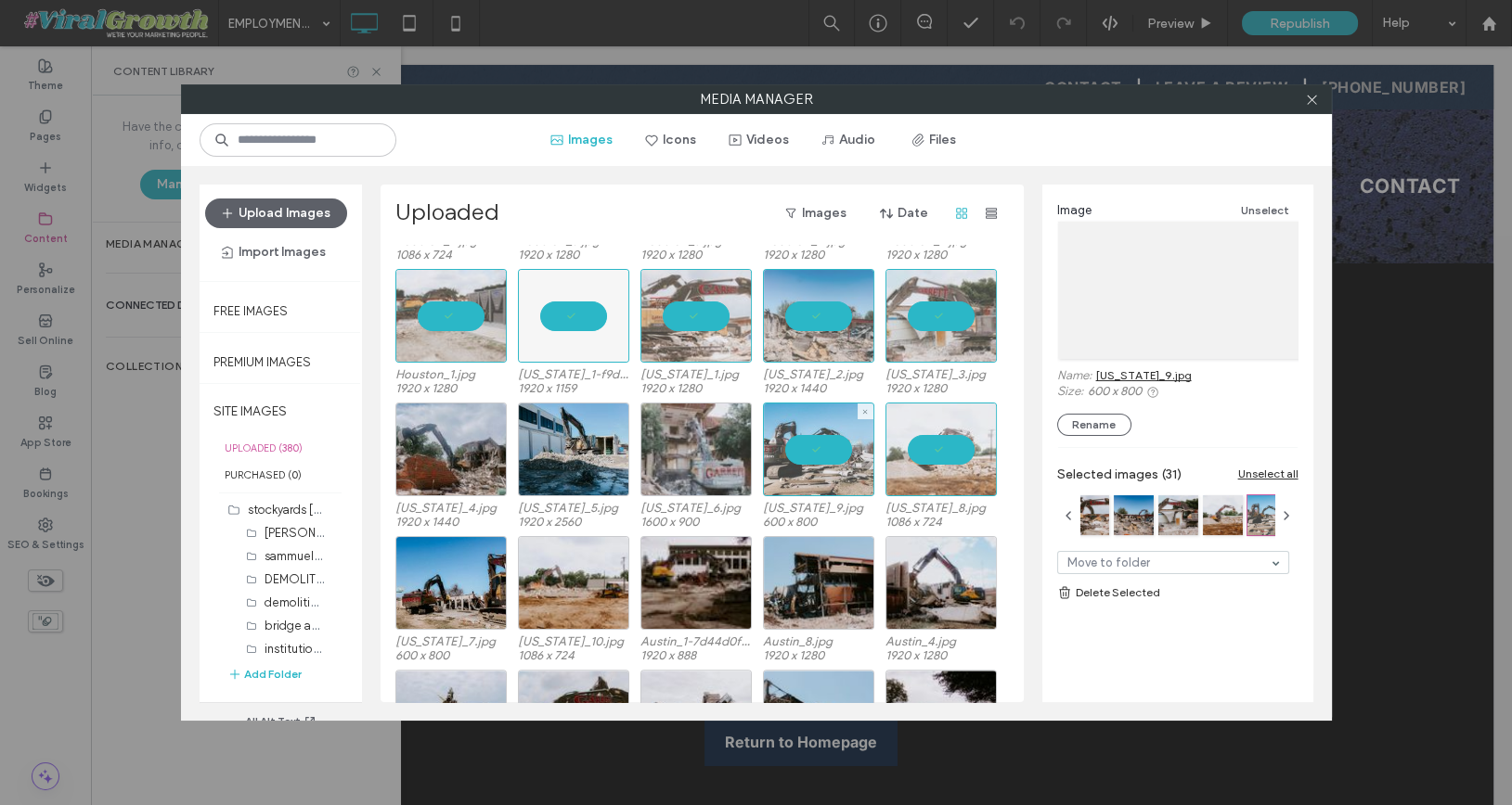
click at [696, 450] on div at bounding box center [696, 449] width 112 height 94
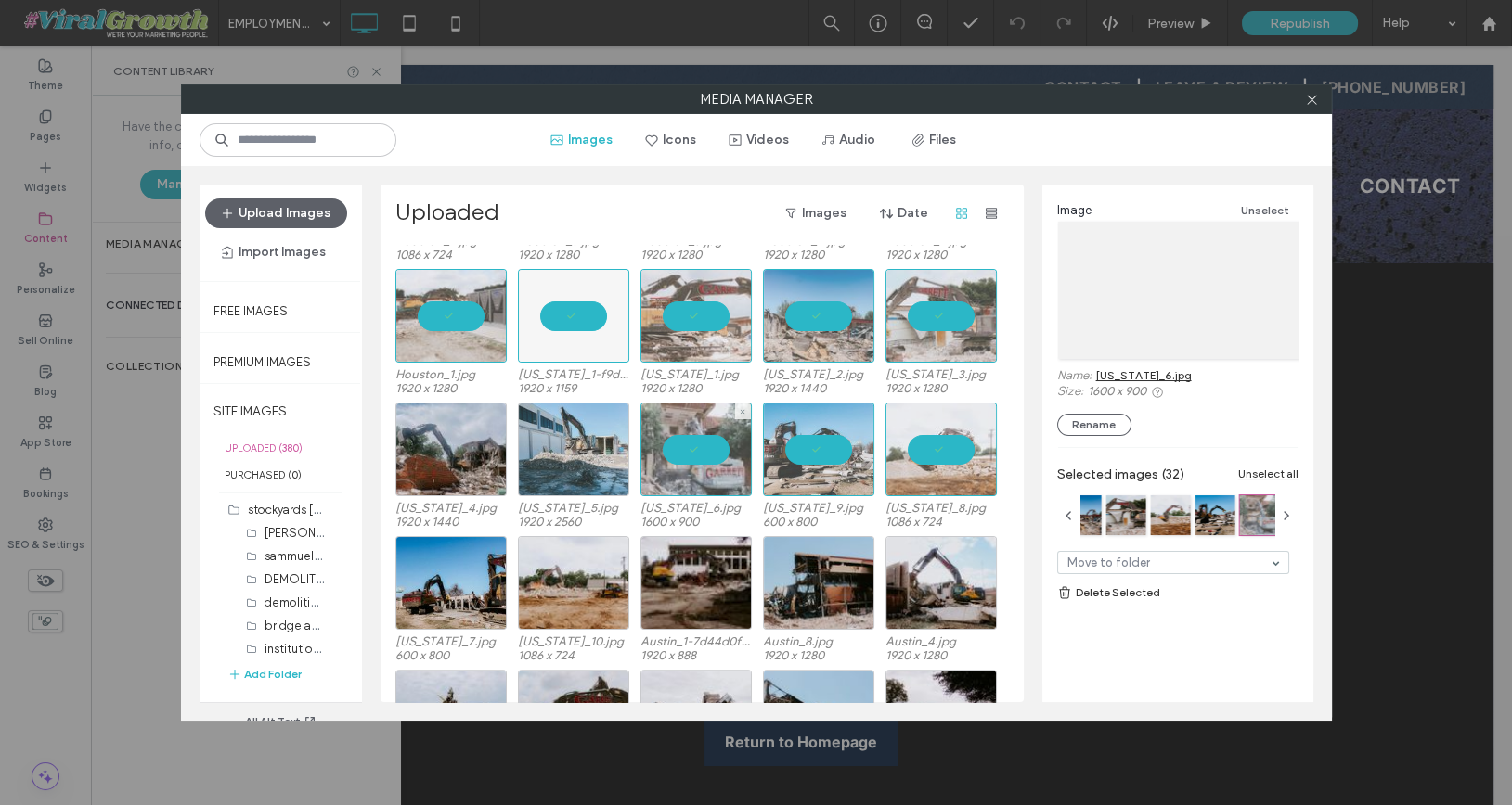
click at [606, 450] on div at bounding box center [573, 449] width 112 height 94
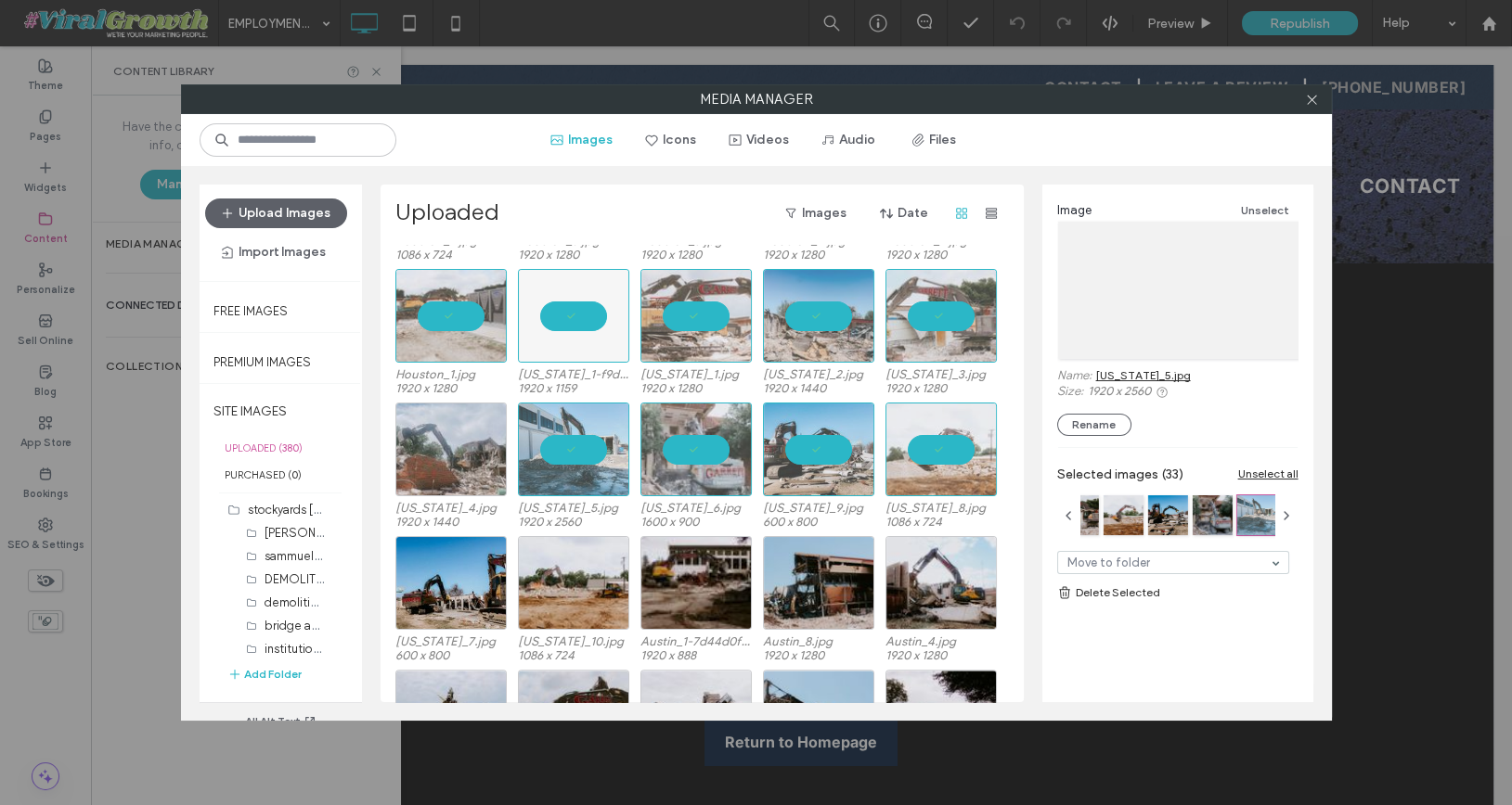
click at [475, 447] on div at bounding box center [451, 449] width 112 height 94
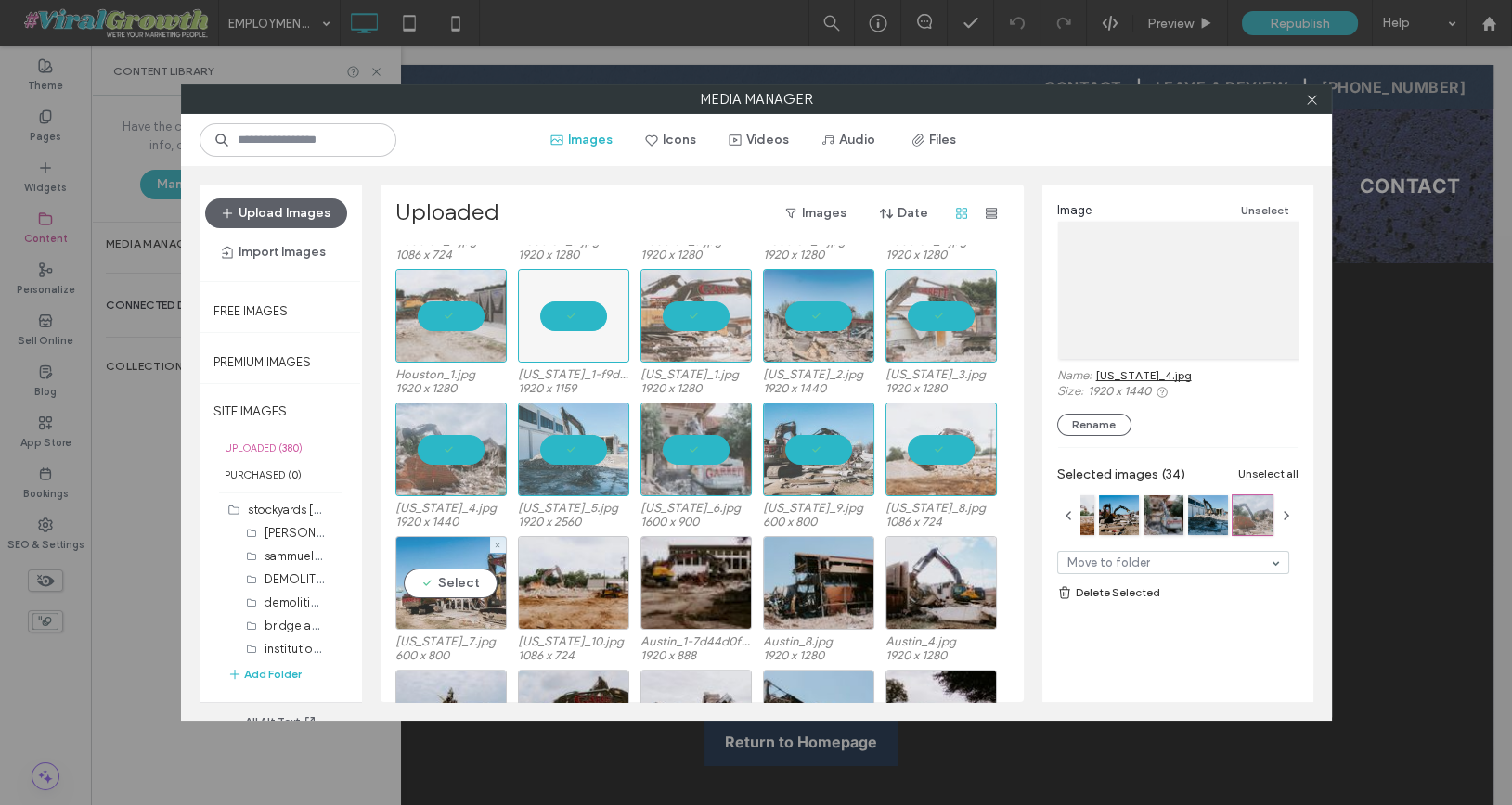
click at [471, 583] on div "Select" at bounding box center [451, 582] width 112 height 94
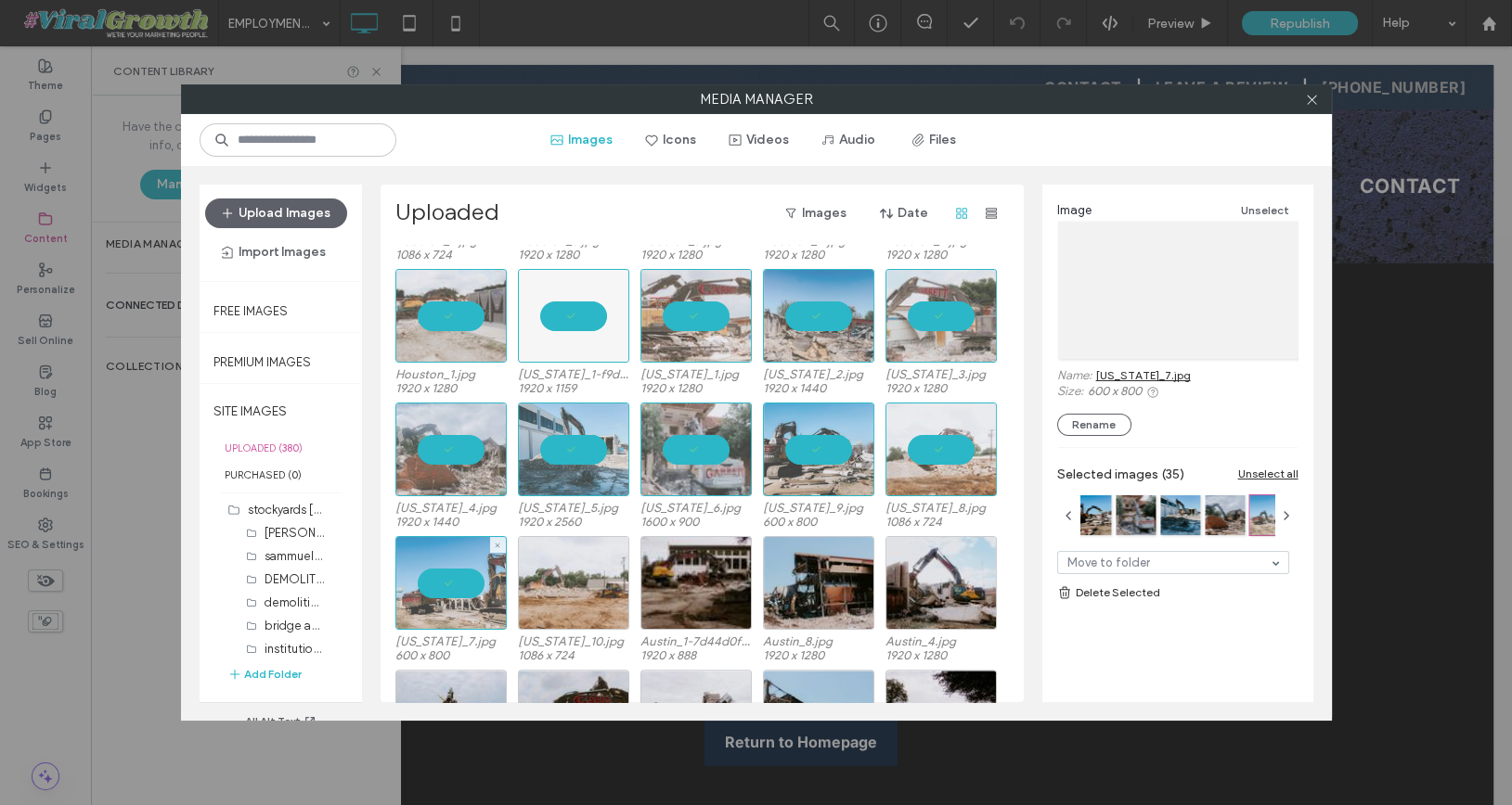
click at [611, 597] on div at bounding box center [573, 582] width 112 height 94
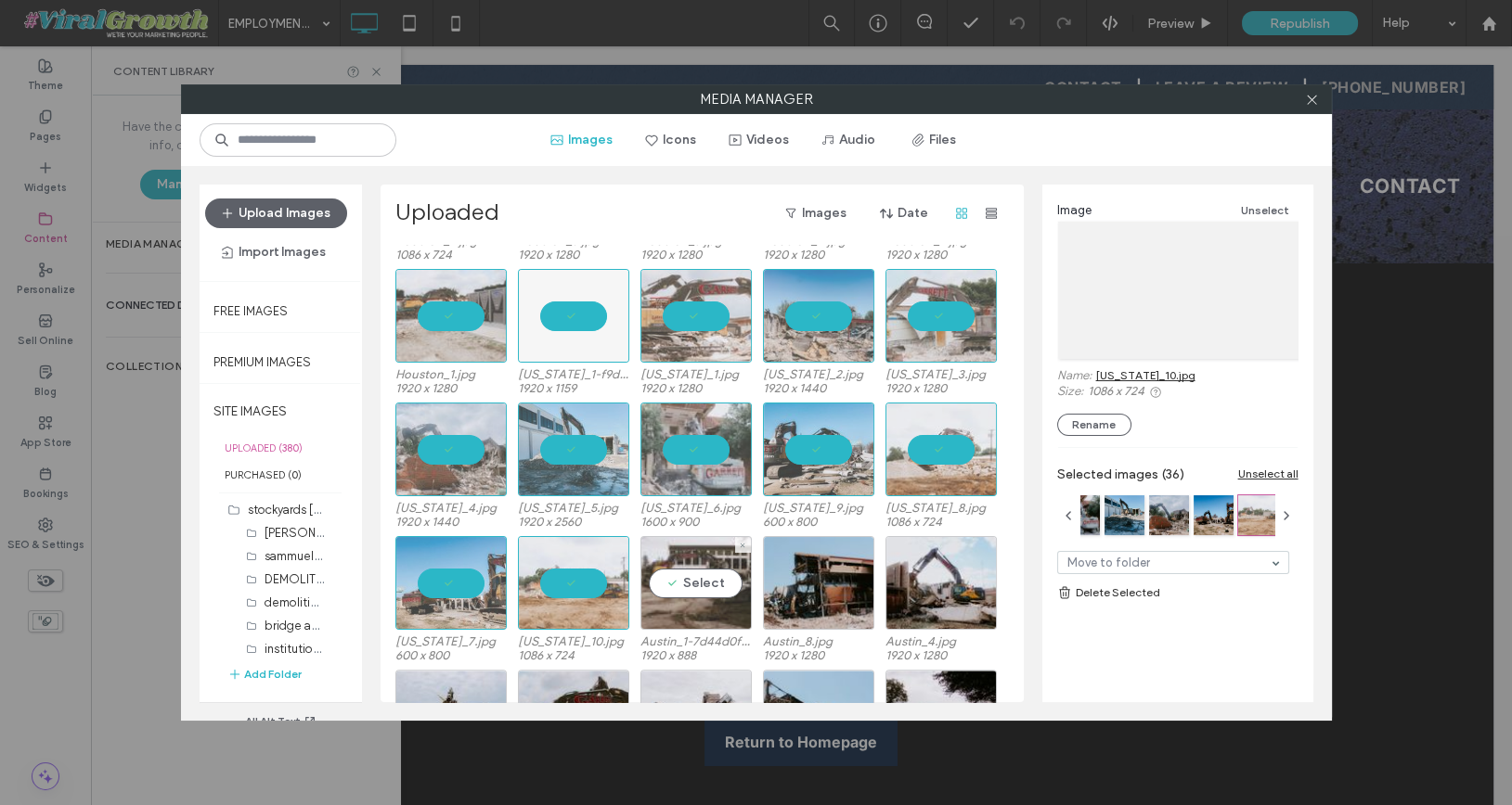
click at [714, 588] on div "Select" at bounding box center [696, 582] width 112 height 94
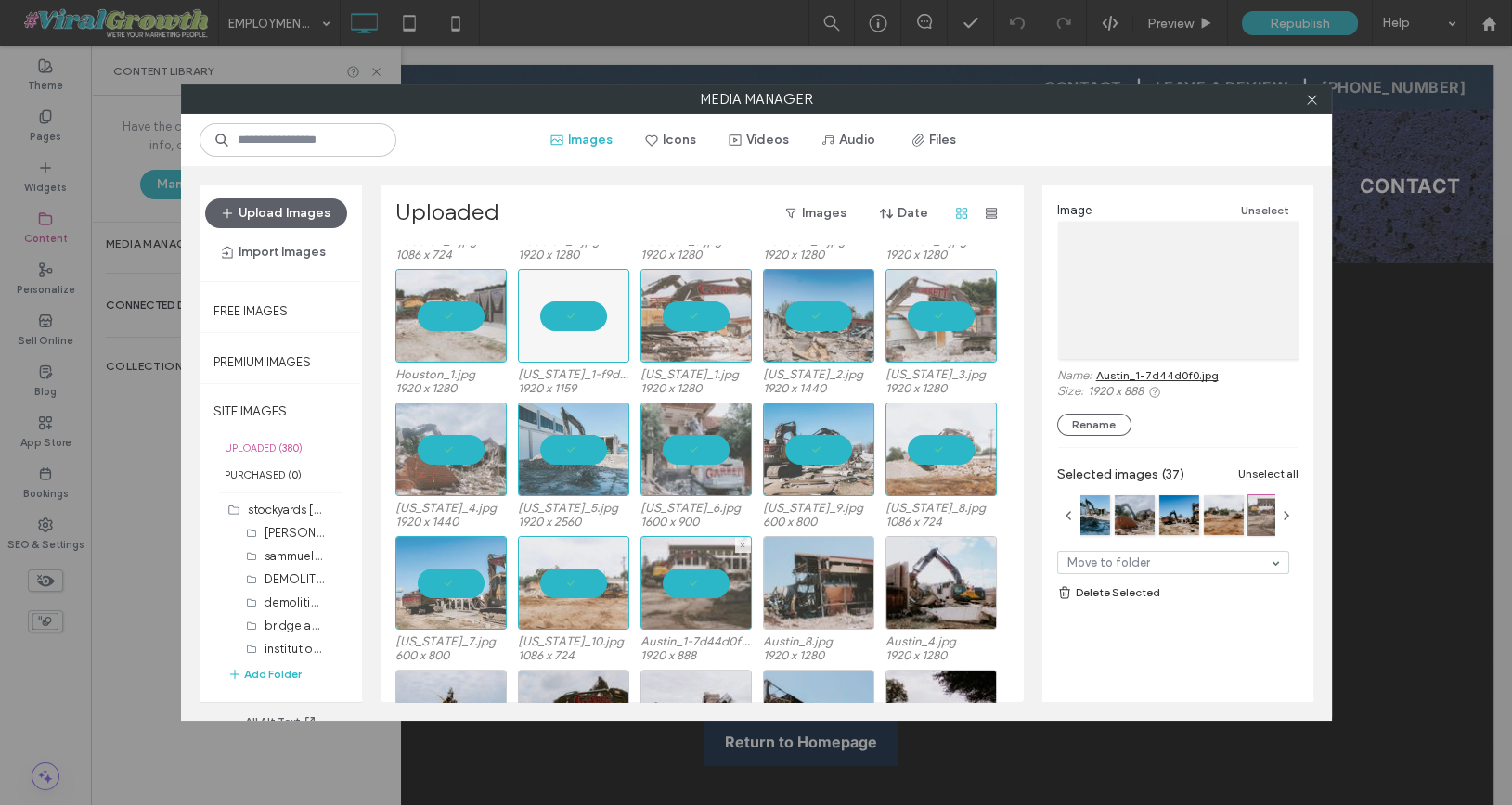
click at [810, 588] on div at bounding box center [818, 582] width 112 height 94
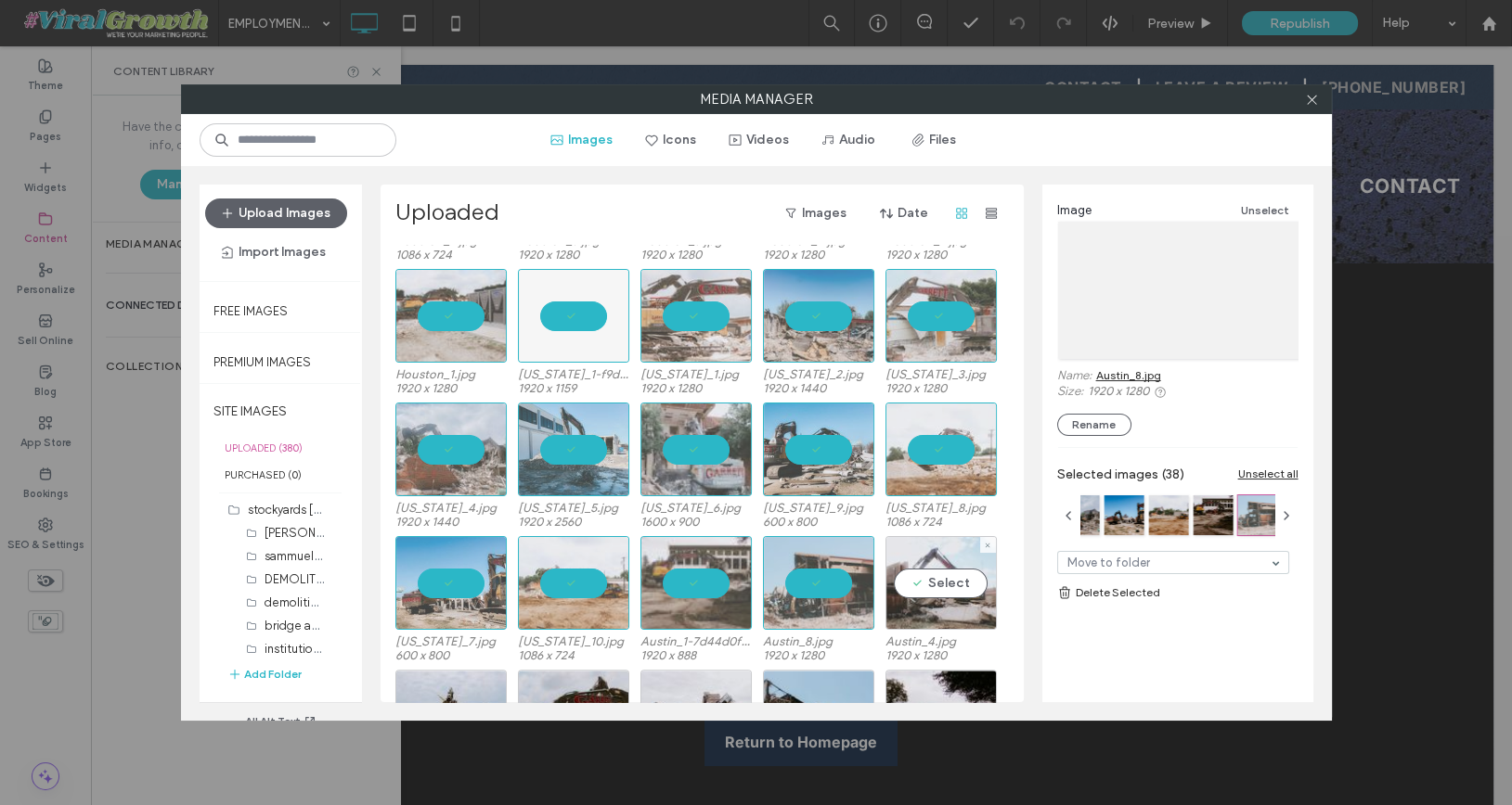
click at [927, 588] on div "Select" at bounding box center [941, 582] width 112 height 94
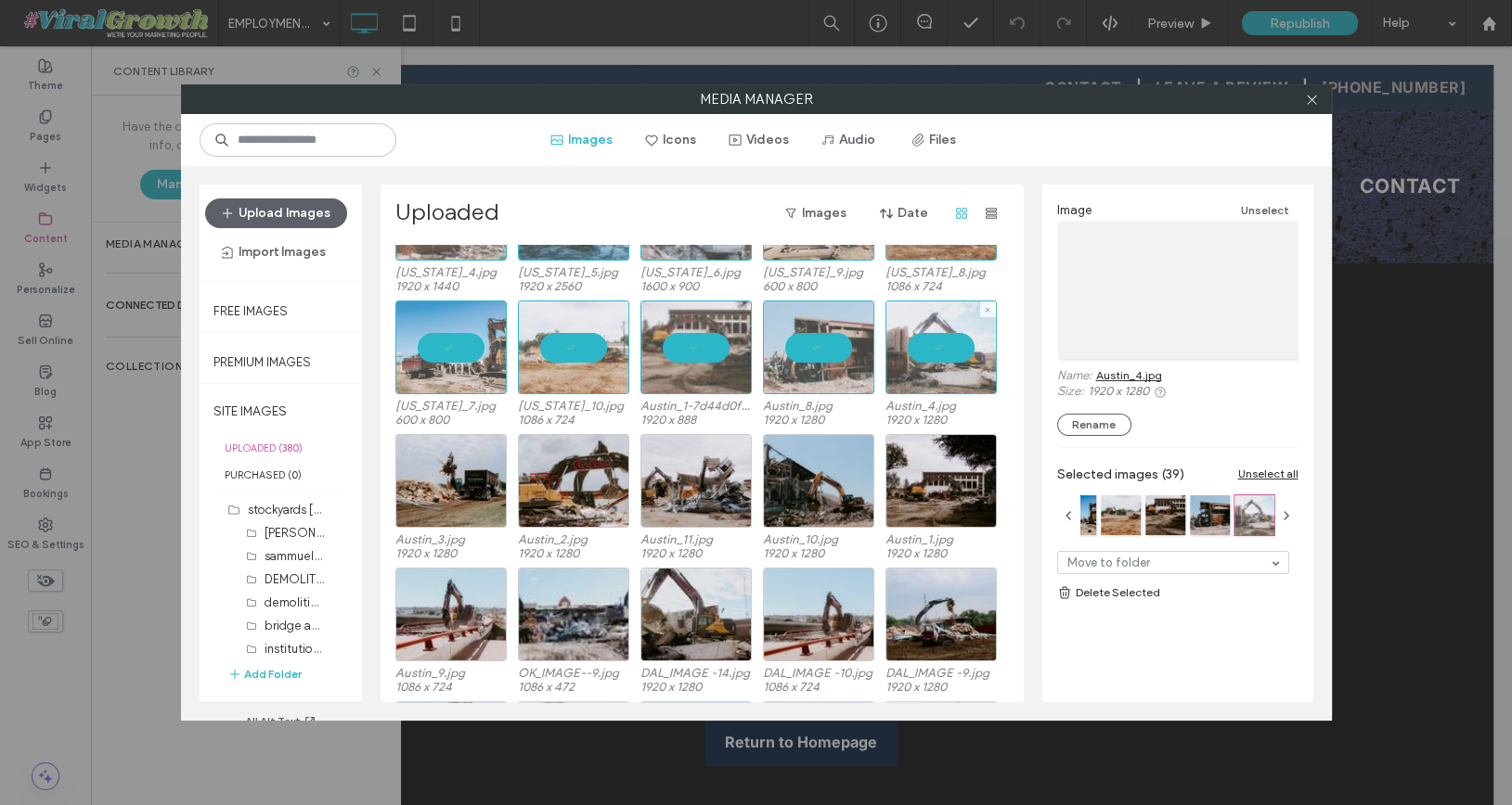
scroll to position [2620, 0]
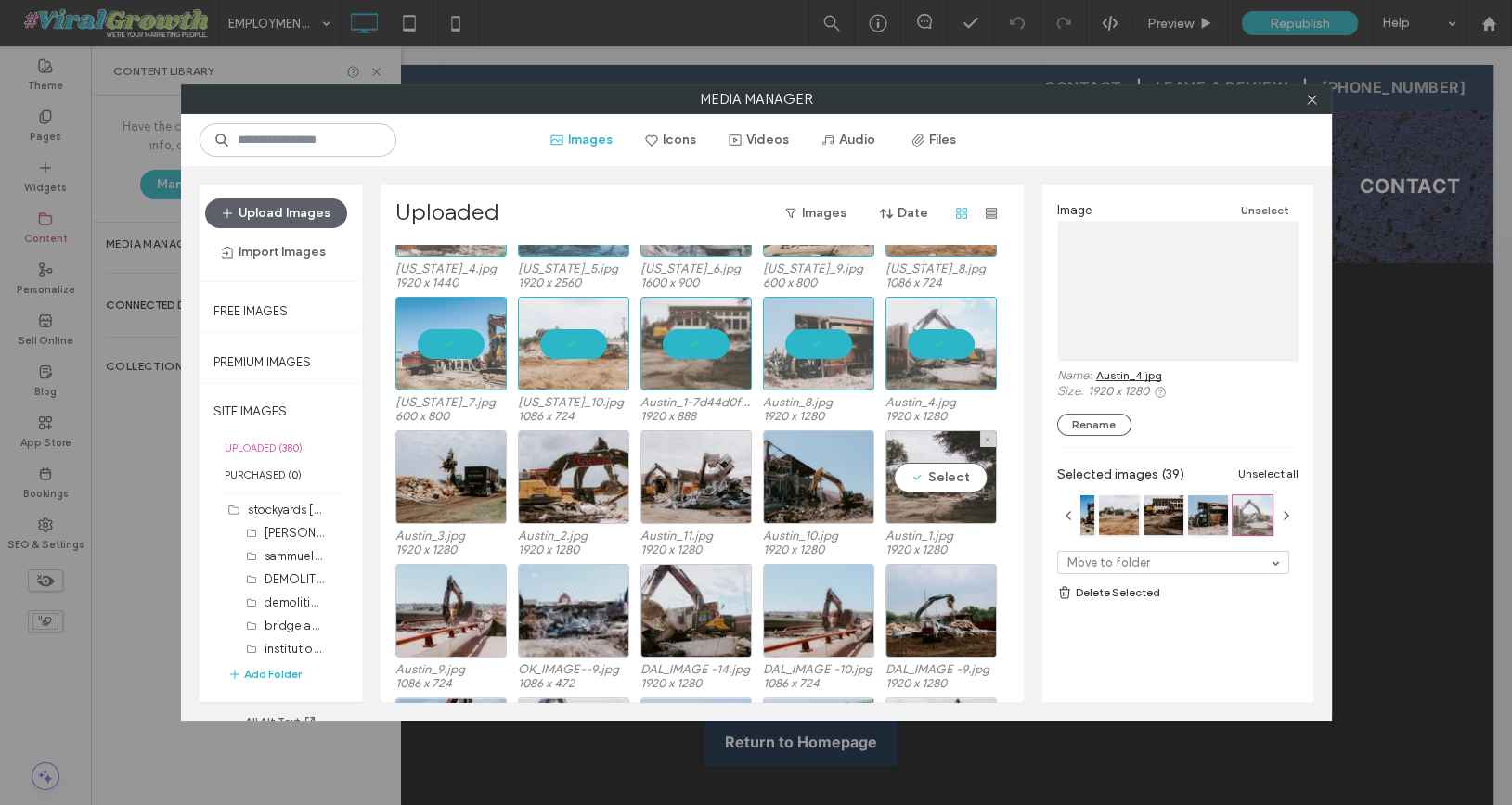
click at [914, 462] on div "Select" at bounding box center [941, 477] width 112 height 94
click at [761, 480] on div "Austin_3.jpg 1920 x 1280 Austin_2.jpg 1920 x 1280 Austin_11.jpg 1920 x 1280 Aus…" at bounding box center [708, 496] width 623 height 134
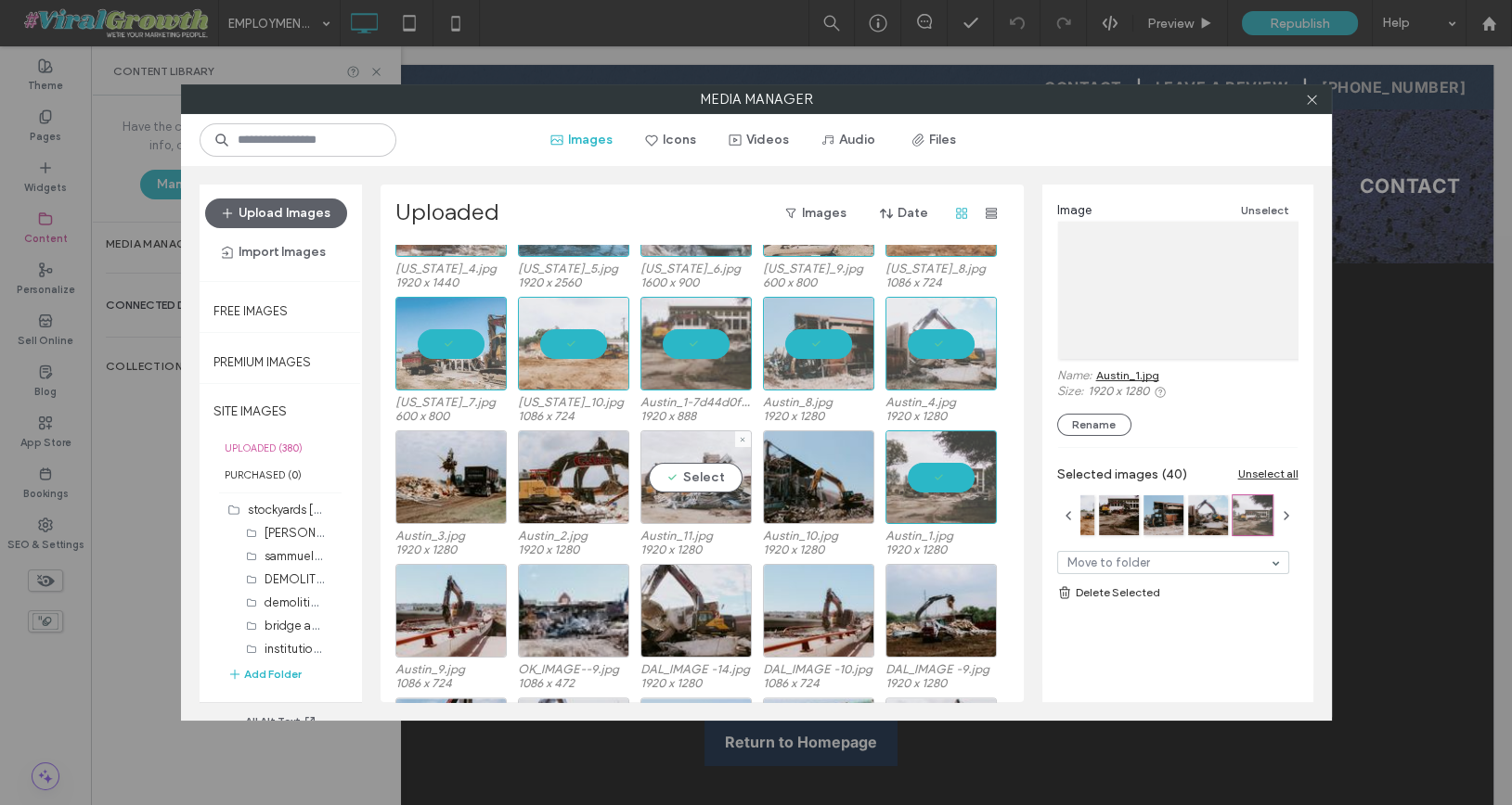
click at [701, 481] on div "Select" at bounding box center [696, 477] width 112 height 94
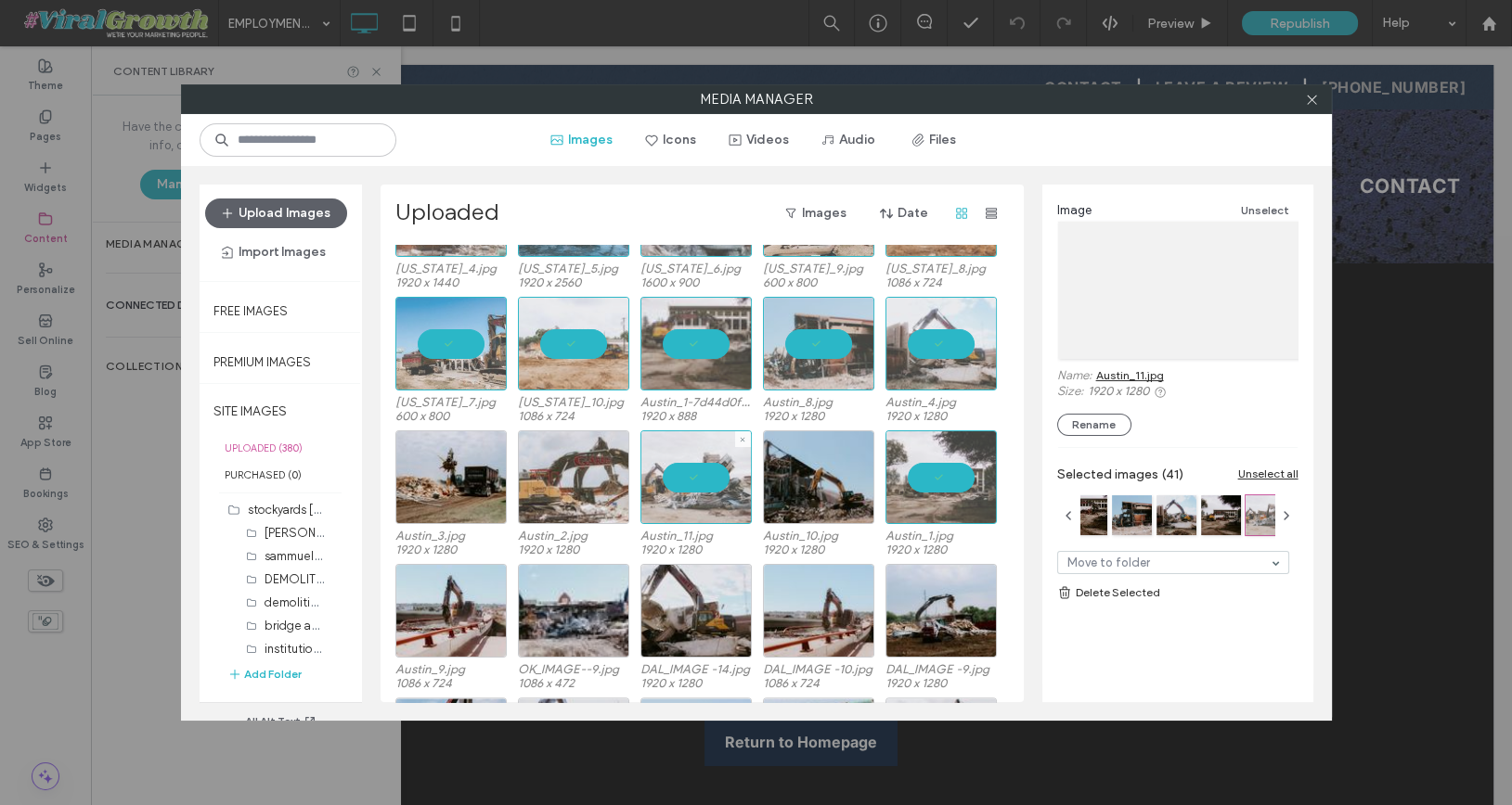
click at [597, 479] on div at bounding box center [573, 477] width 112 height 94
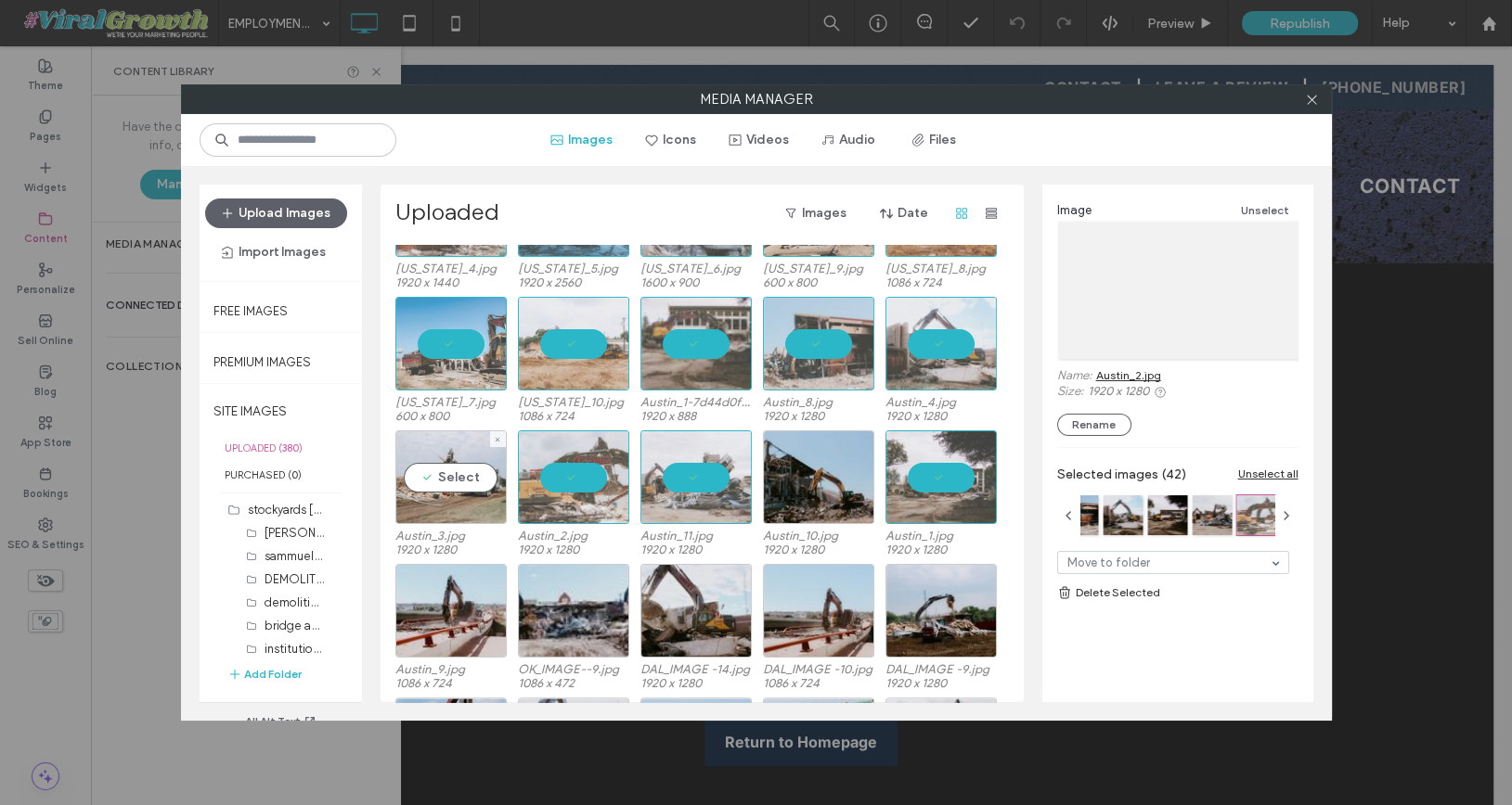
click at [441, 490] on div "Select" at bounding box center [451, 477] width 112 height 94
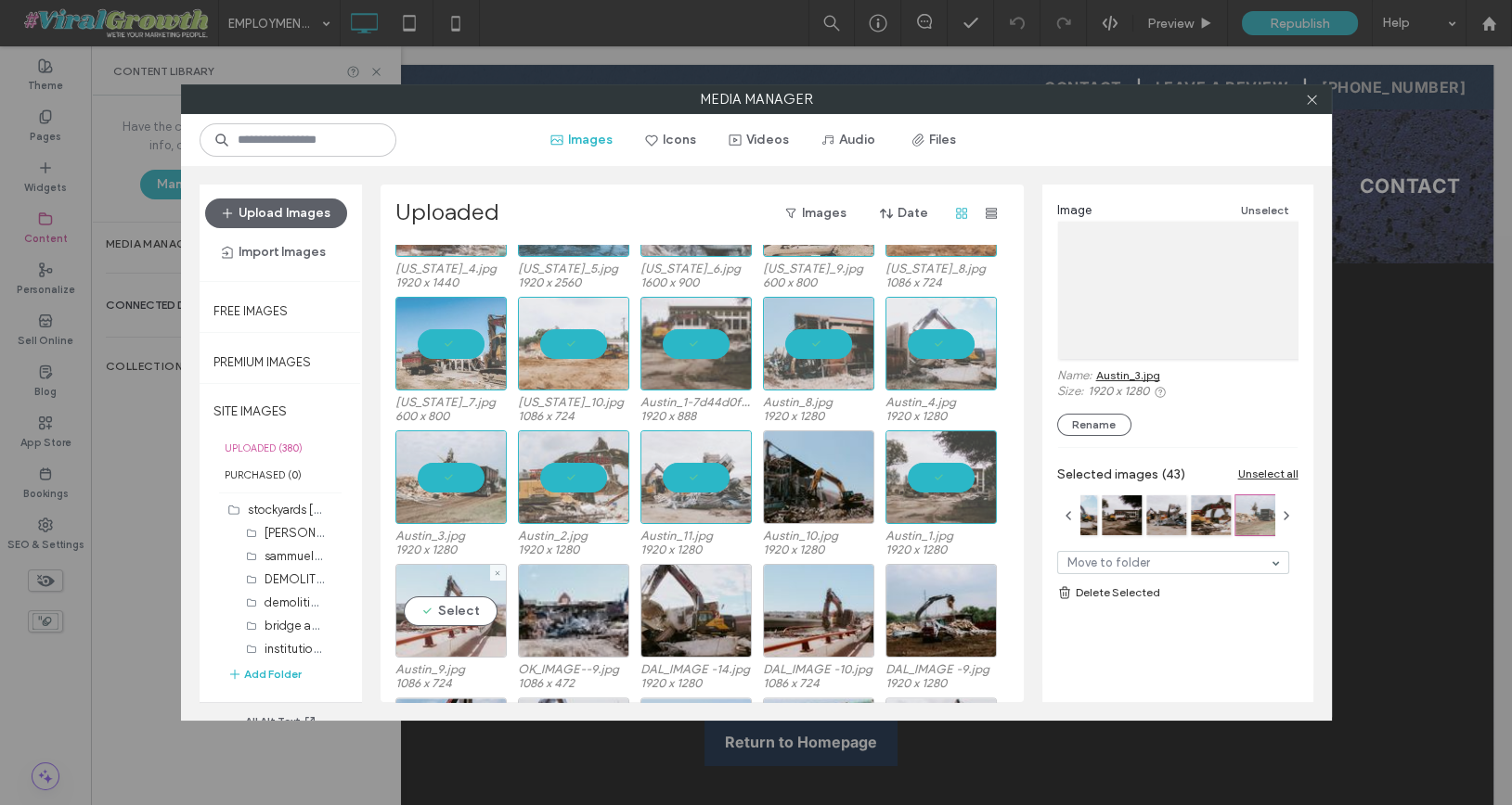
click at [462, 602] on div "Select" at bounding box center [451, 610] width 112 height 94
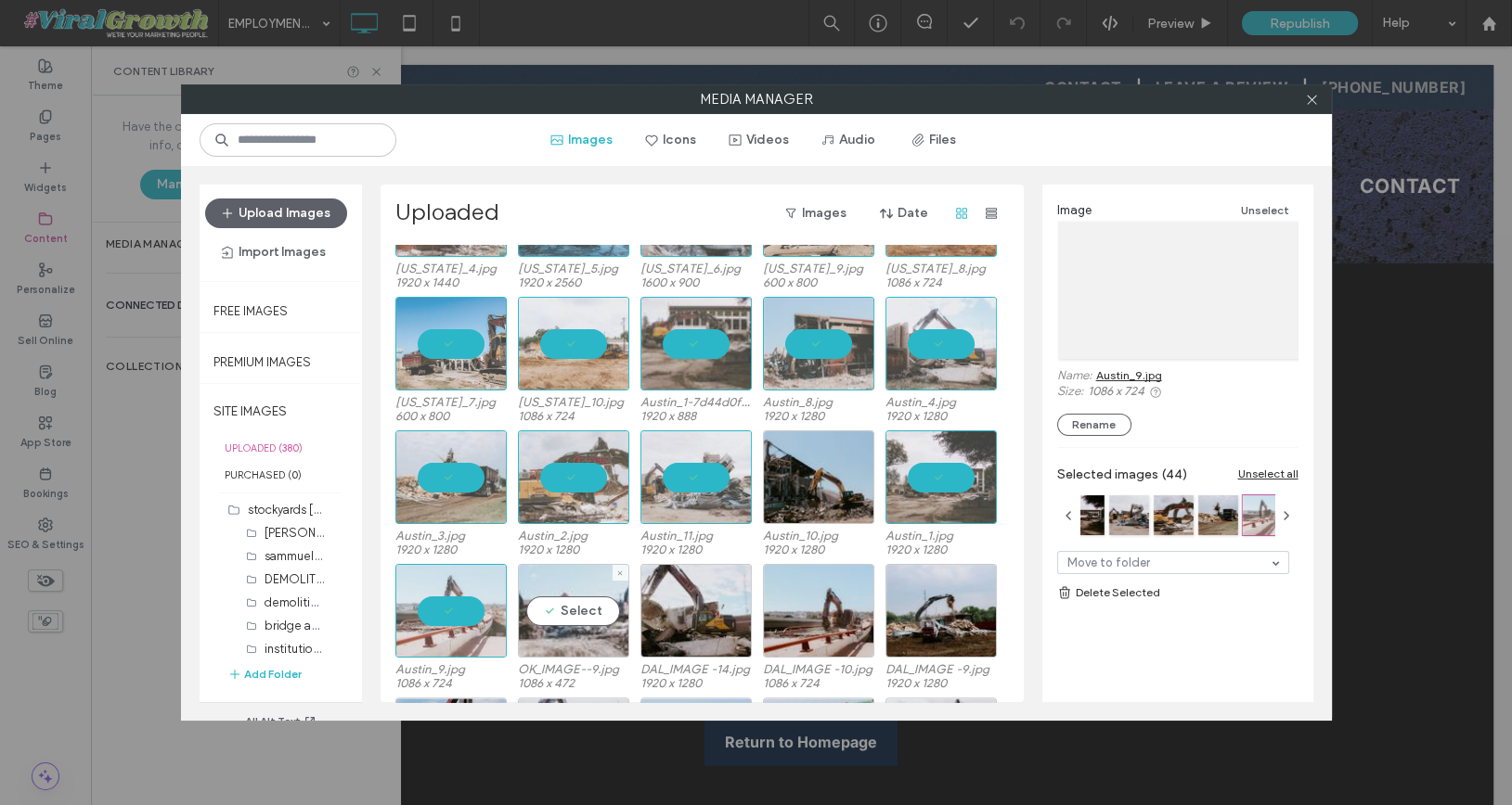
click at [553, 603] on div "Select" at bounding box center [573, 610] width 112 height 94
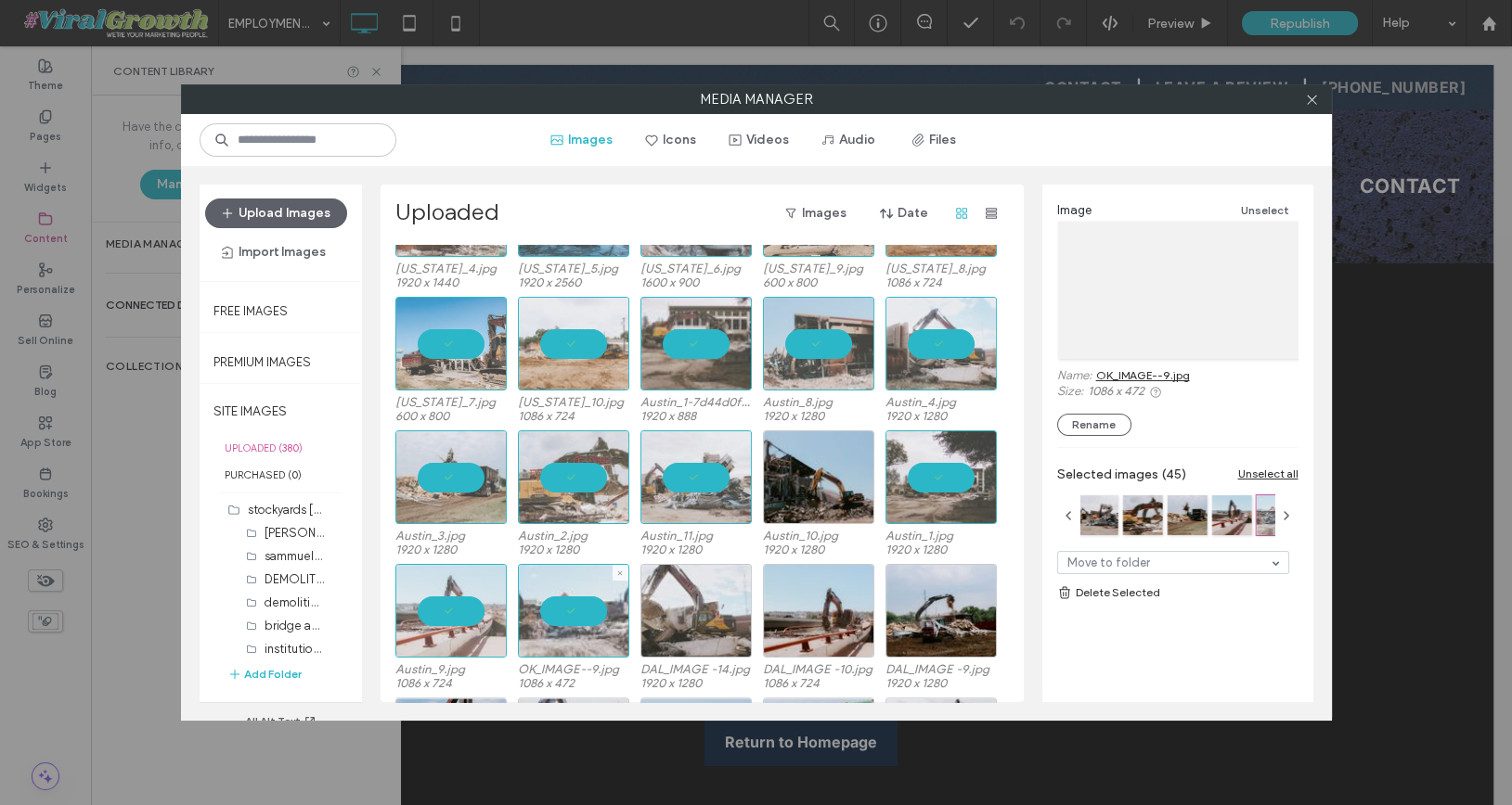
click at [696, 603] on div at bounding box center [696, 610] width 112 height 94
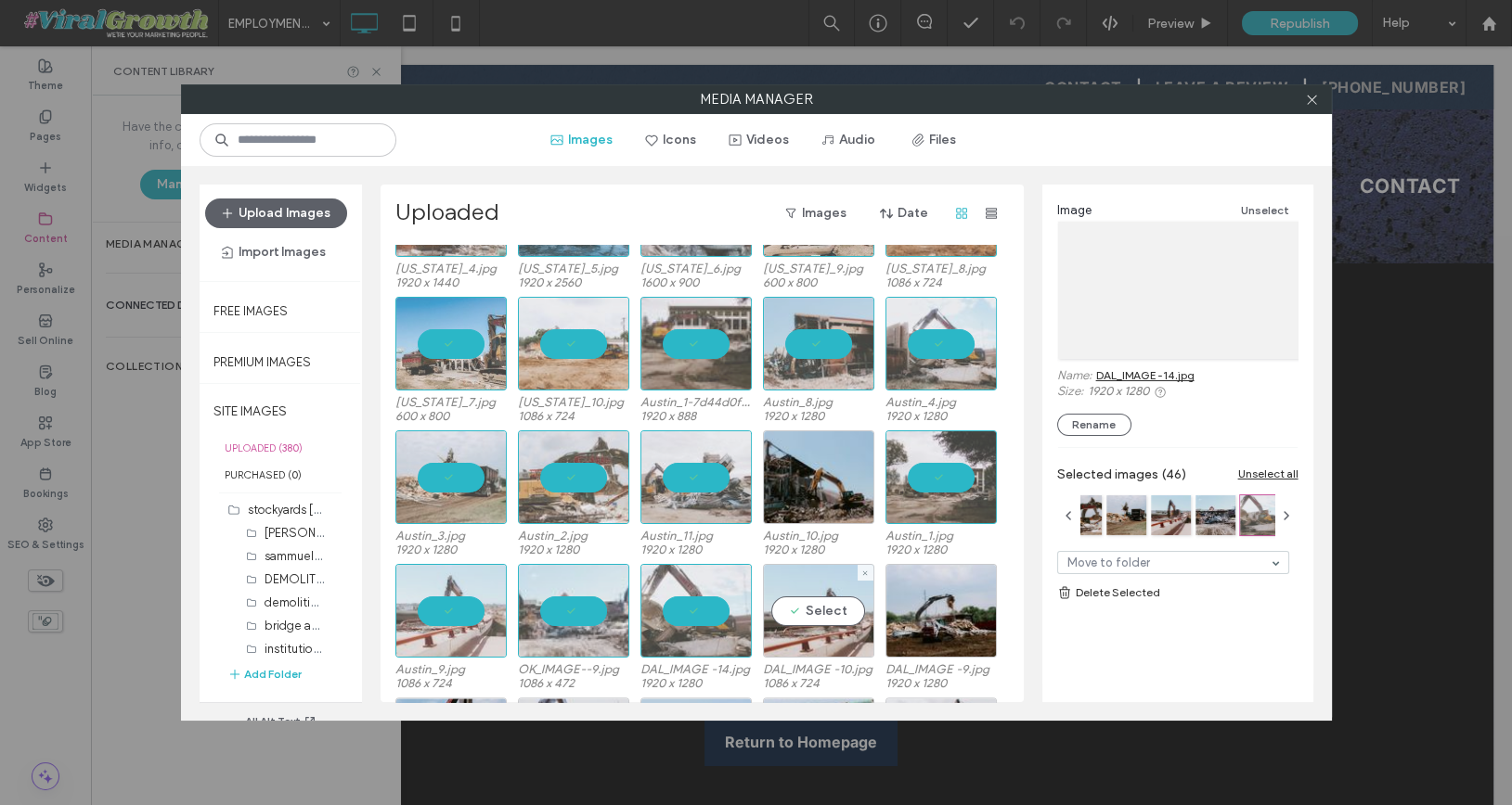
click at [828, 607] on div "Select" at bounding box center [818, 610] width 112 height 94
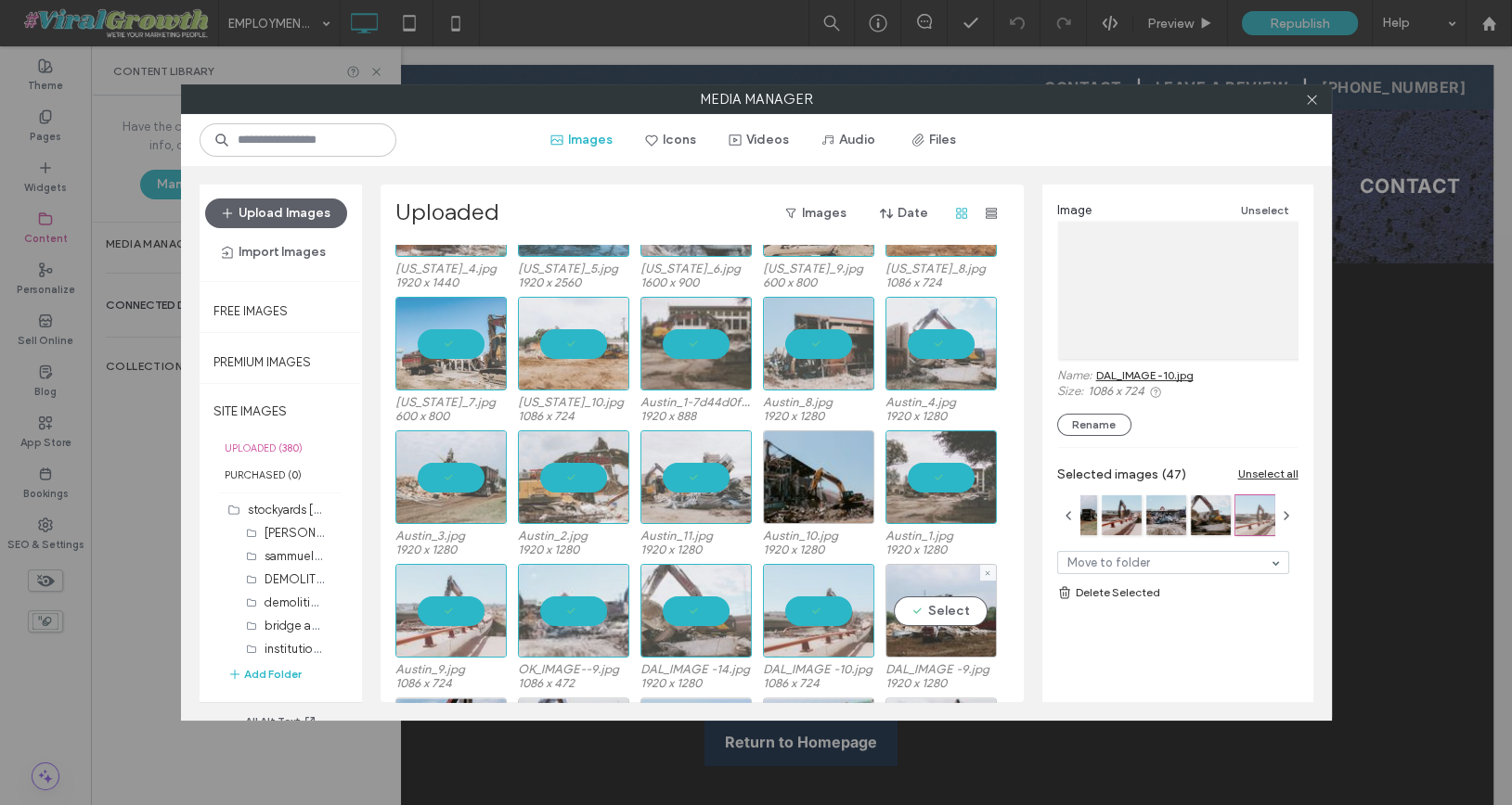
click at [966, 611] on div "Select" at bounding box center [941, 610] width 112 height 94
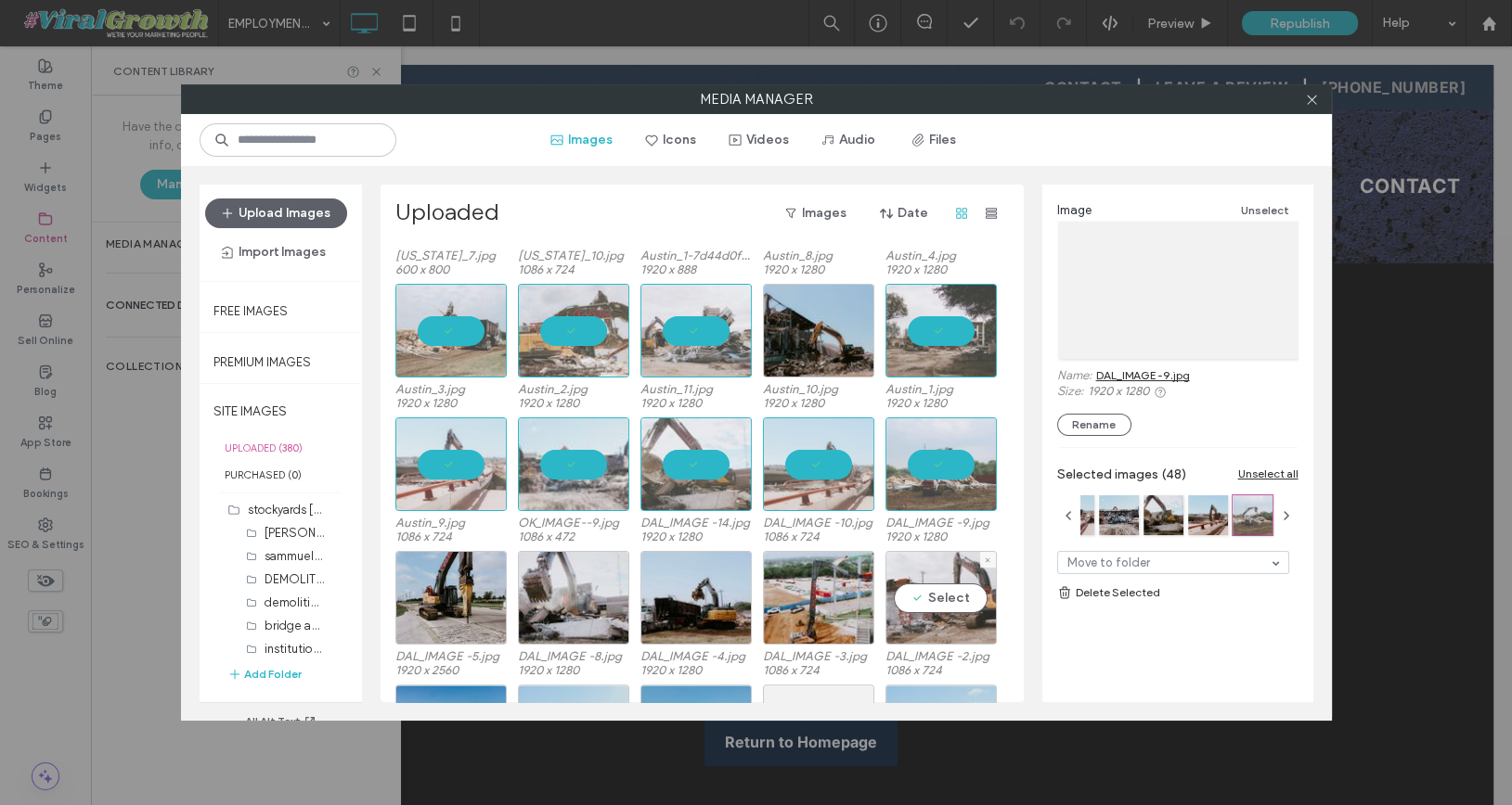
click at [943, 597] on div "Select" at bounding box center [941, 597] width 112 height 94
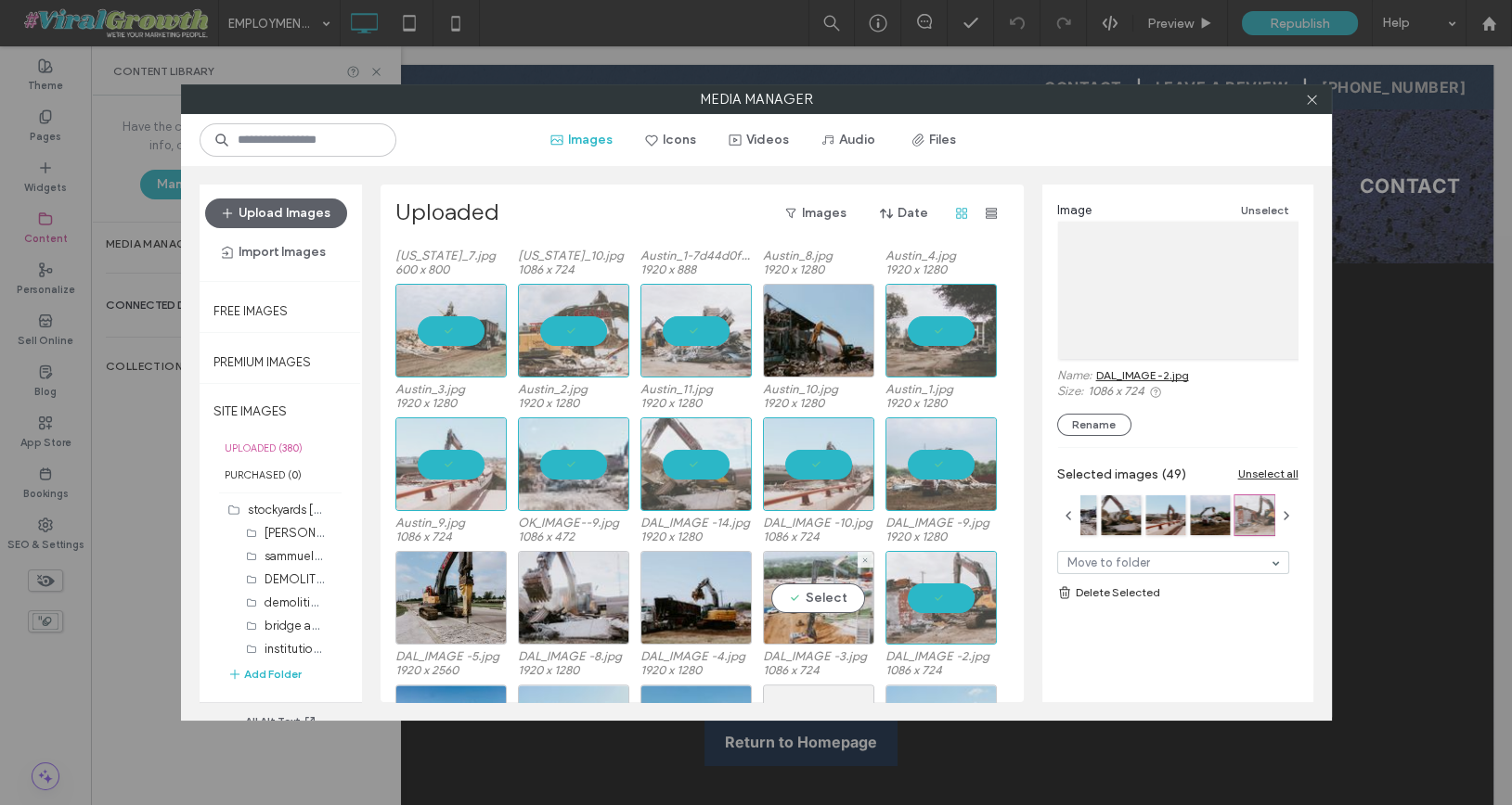
click at [839, 601] on div "Select" at bounding box center [818, 597] width 112 height 94
click at [635, 604] on div "DAL_IMAGE -5.jpg 1920 x 2560 DAL_IMAGE -8.jpg 1920 x 1280 DAL_IMAGE -4.jpg 1920…" at bounding box center [708, 617] width 623 height 134
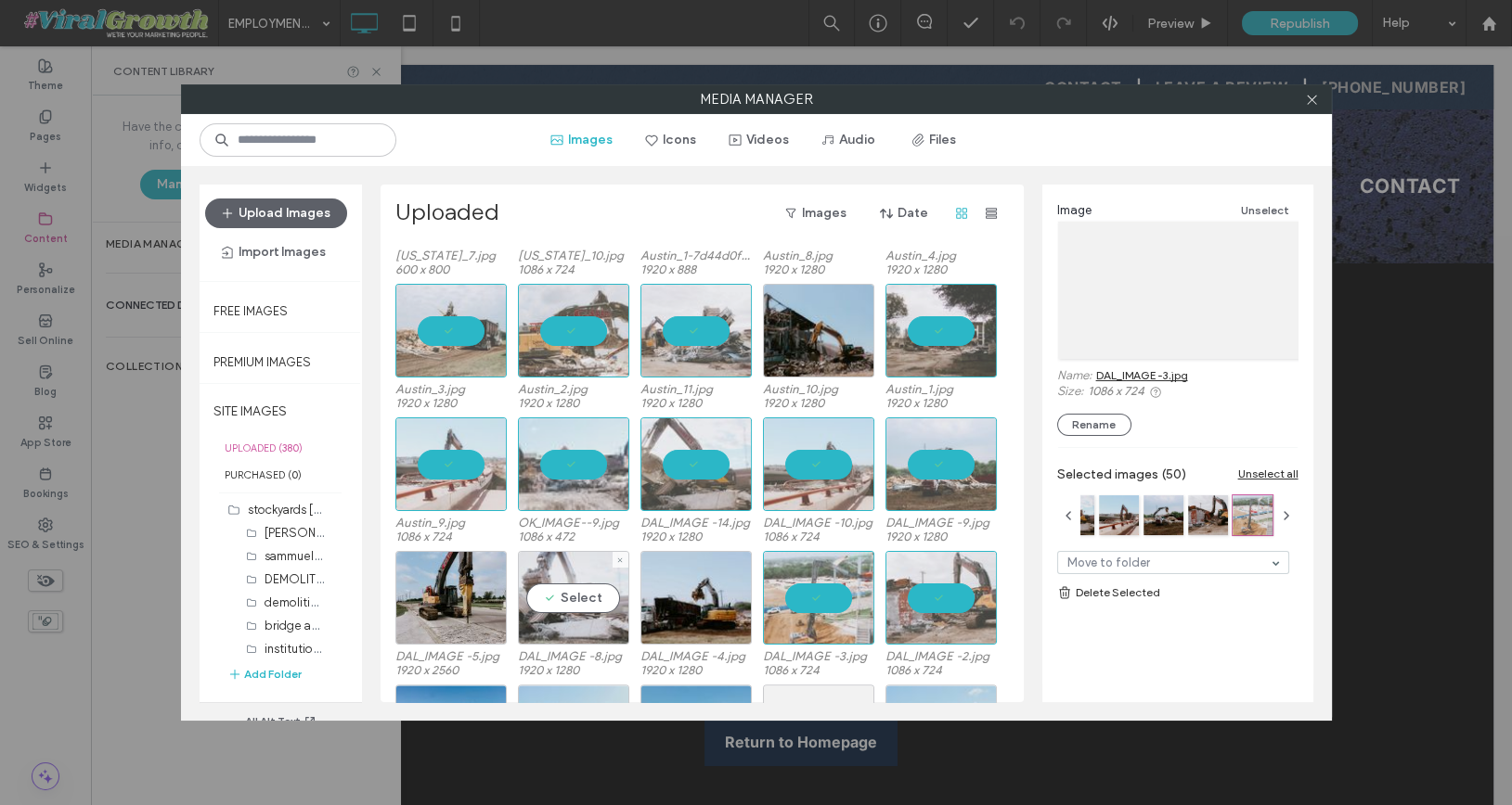
click at [547, 601] on div "Select" at bounding box center [573, 597] width 112 height 94
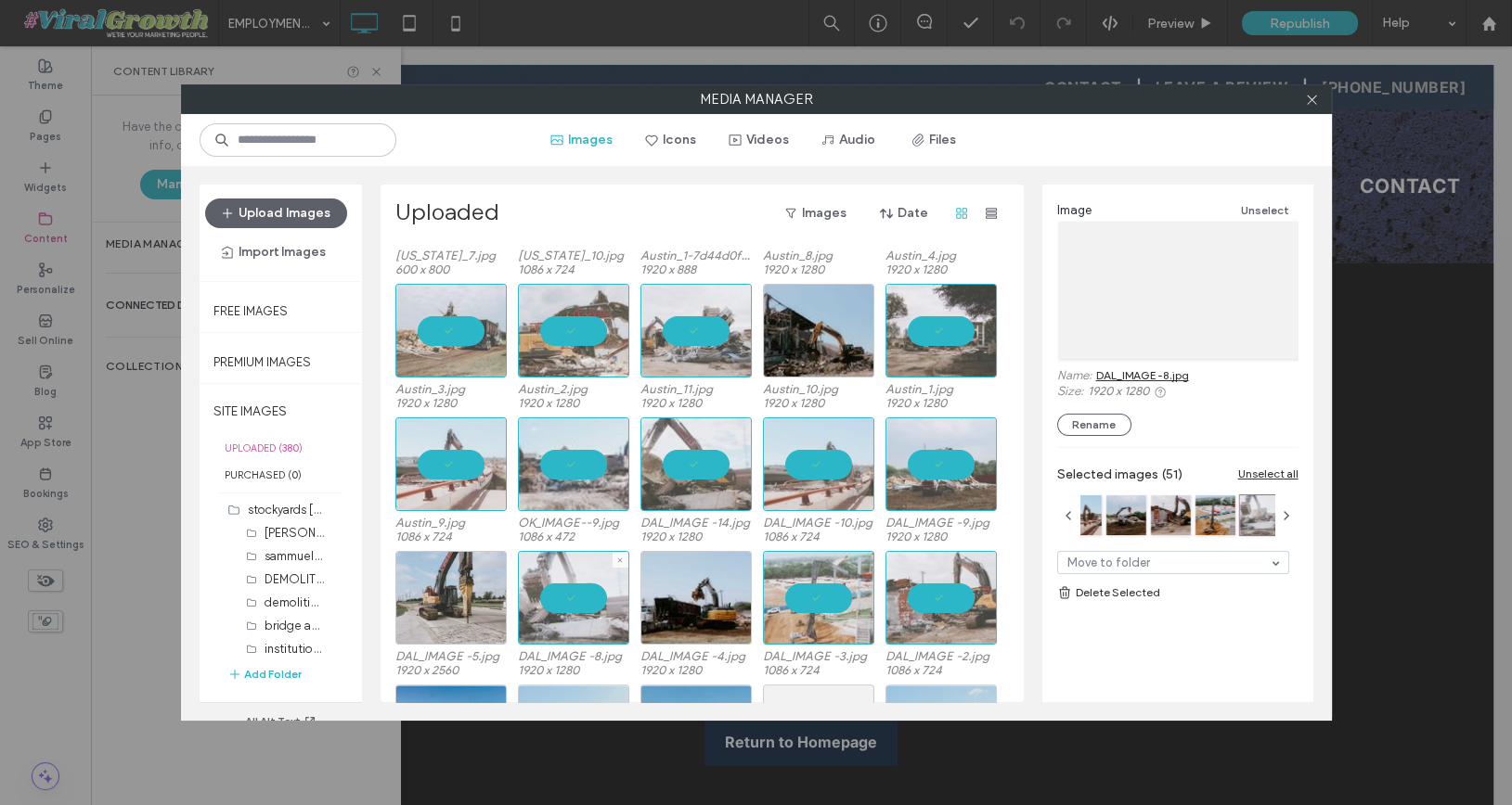
click at [471, 586] on div at bounding box center [451, 597] width 112 height 94
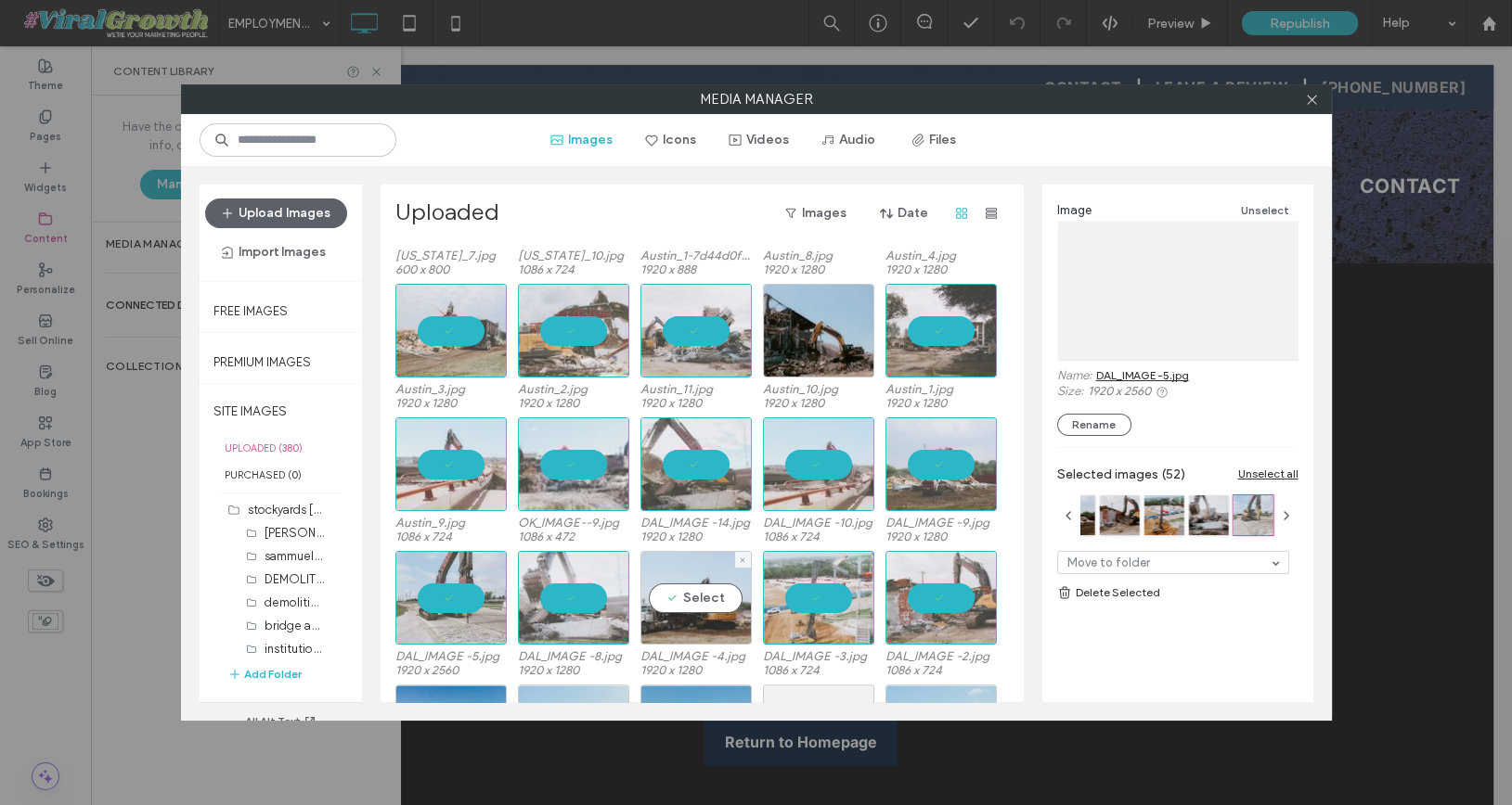
click at [697, 584] on div "Select" at bounding box center [696, 597] width 112 height 94
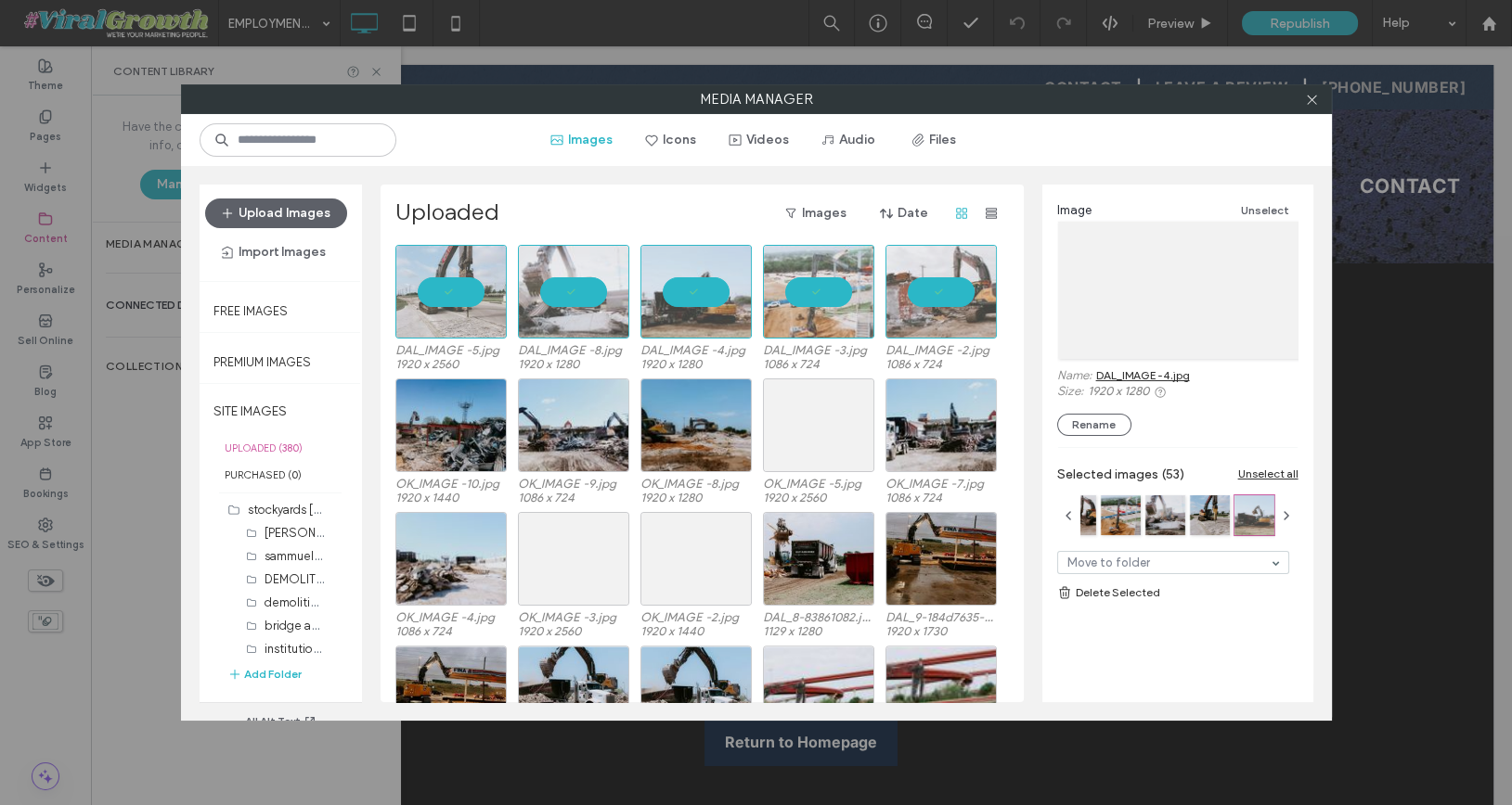
scroll to position [3074, 0]
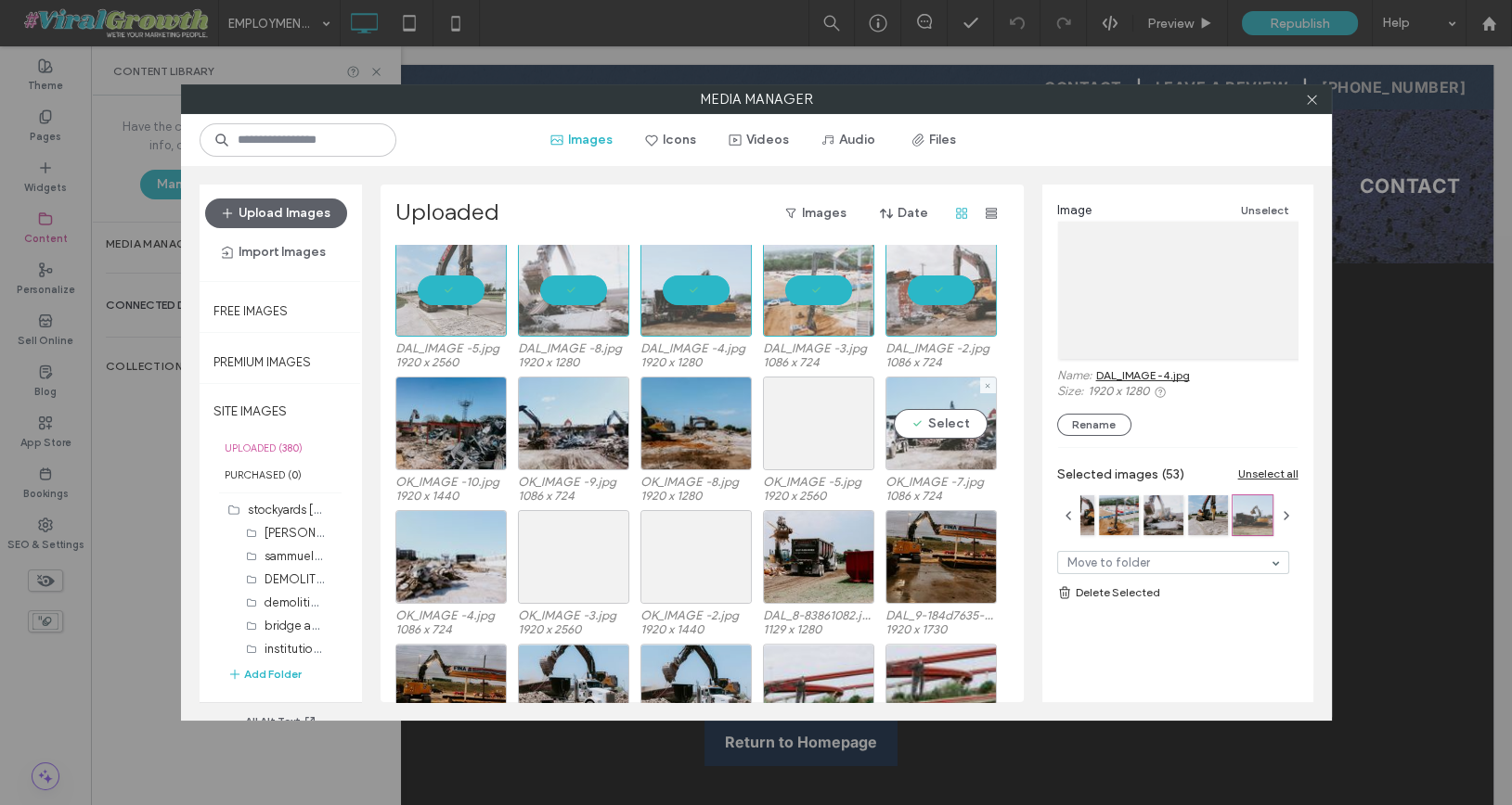
click at [930, 425] on div "Select" at bounding box center [941, 423] width 112 height 94
click at [823, 430] on div at bounding box center [818, 423] width 112 height 94
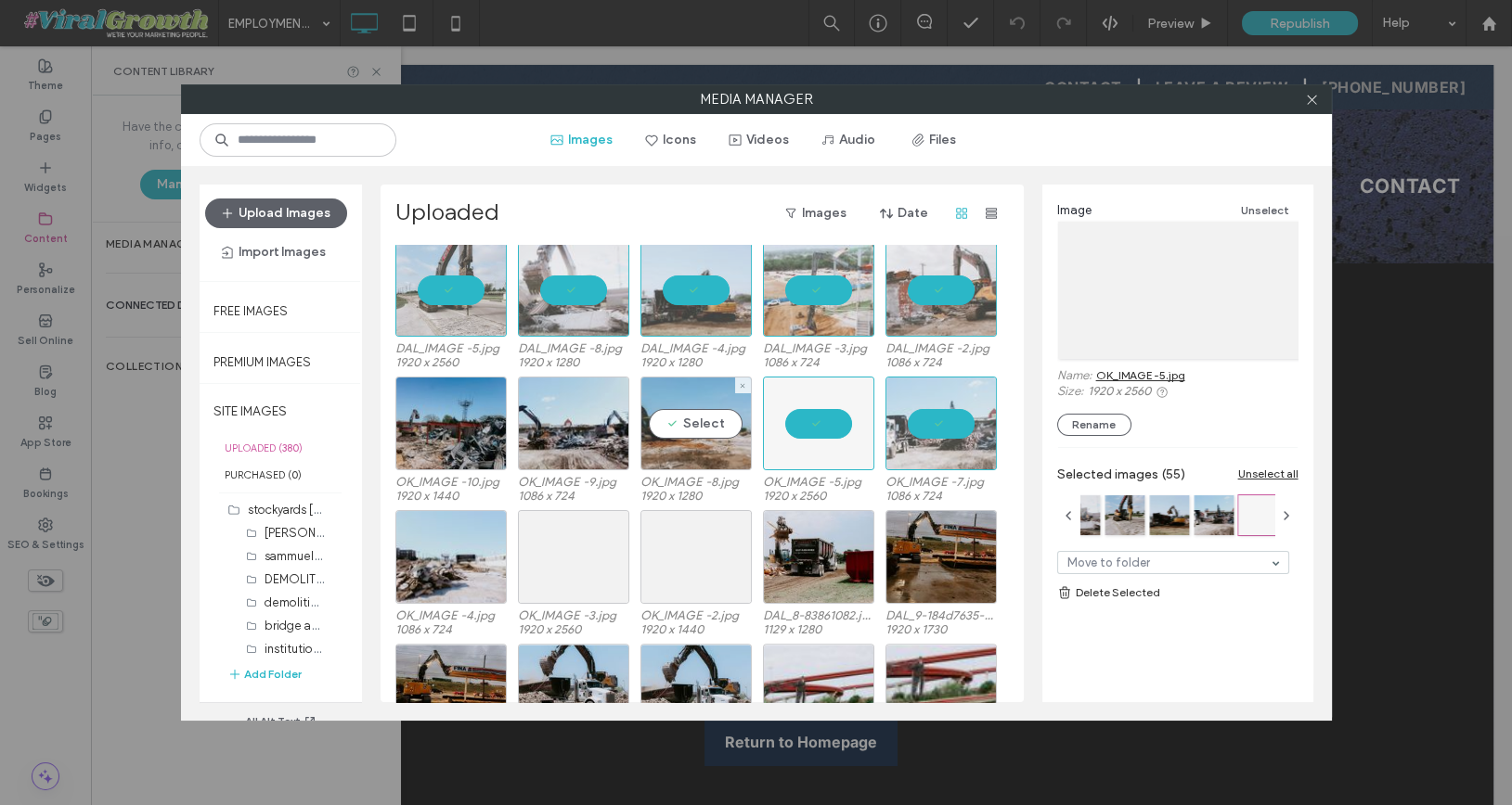
click at [706, 433] on div "Select" at bounding box center [696, 423] width 112 height 94
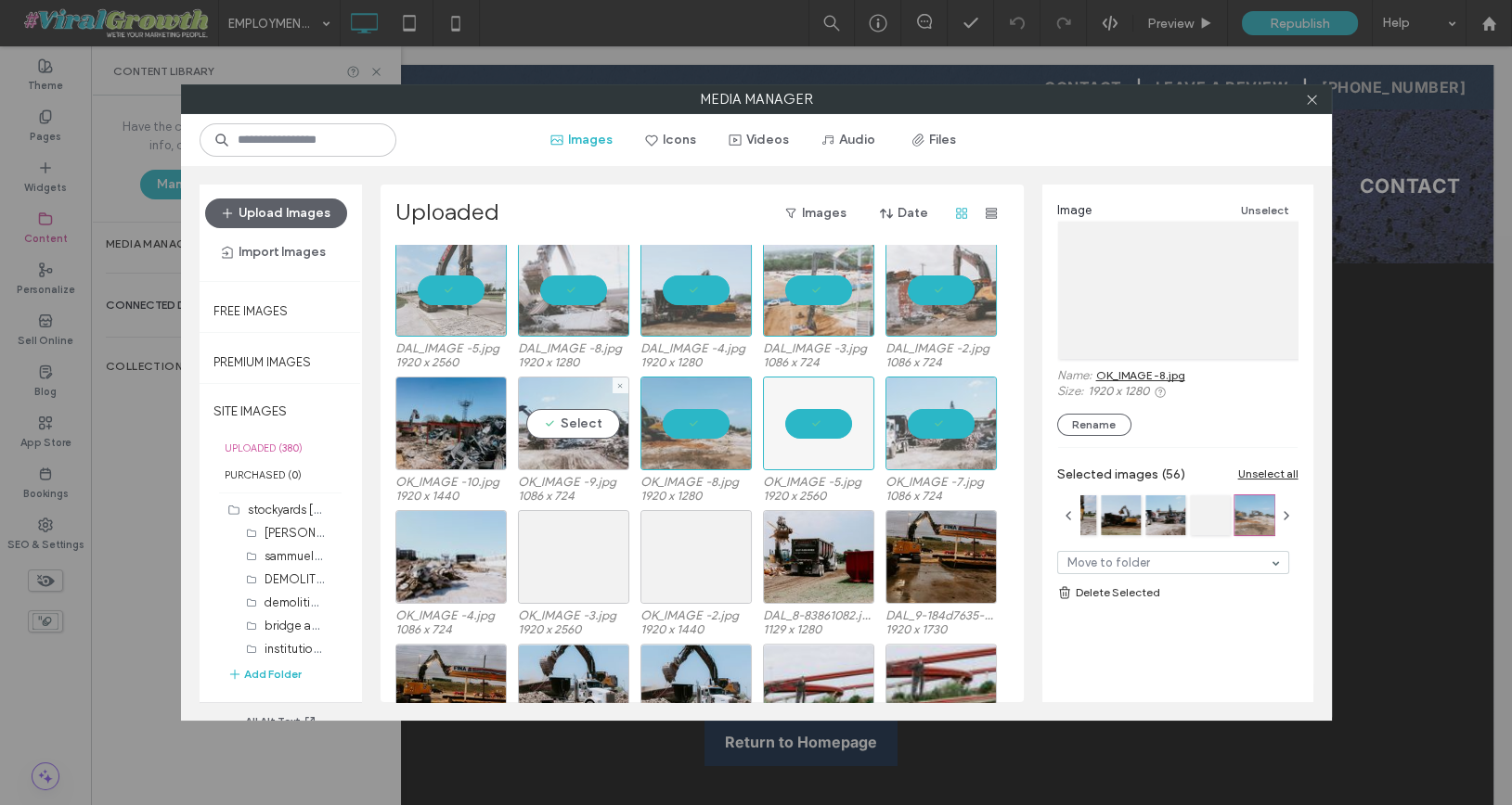
click at [530, 425] on div "Select" at bounding box center [573, 423] width 112 height 94
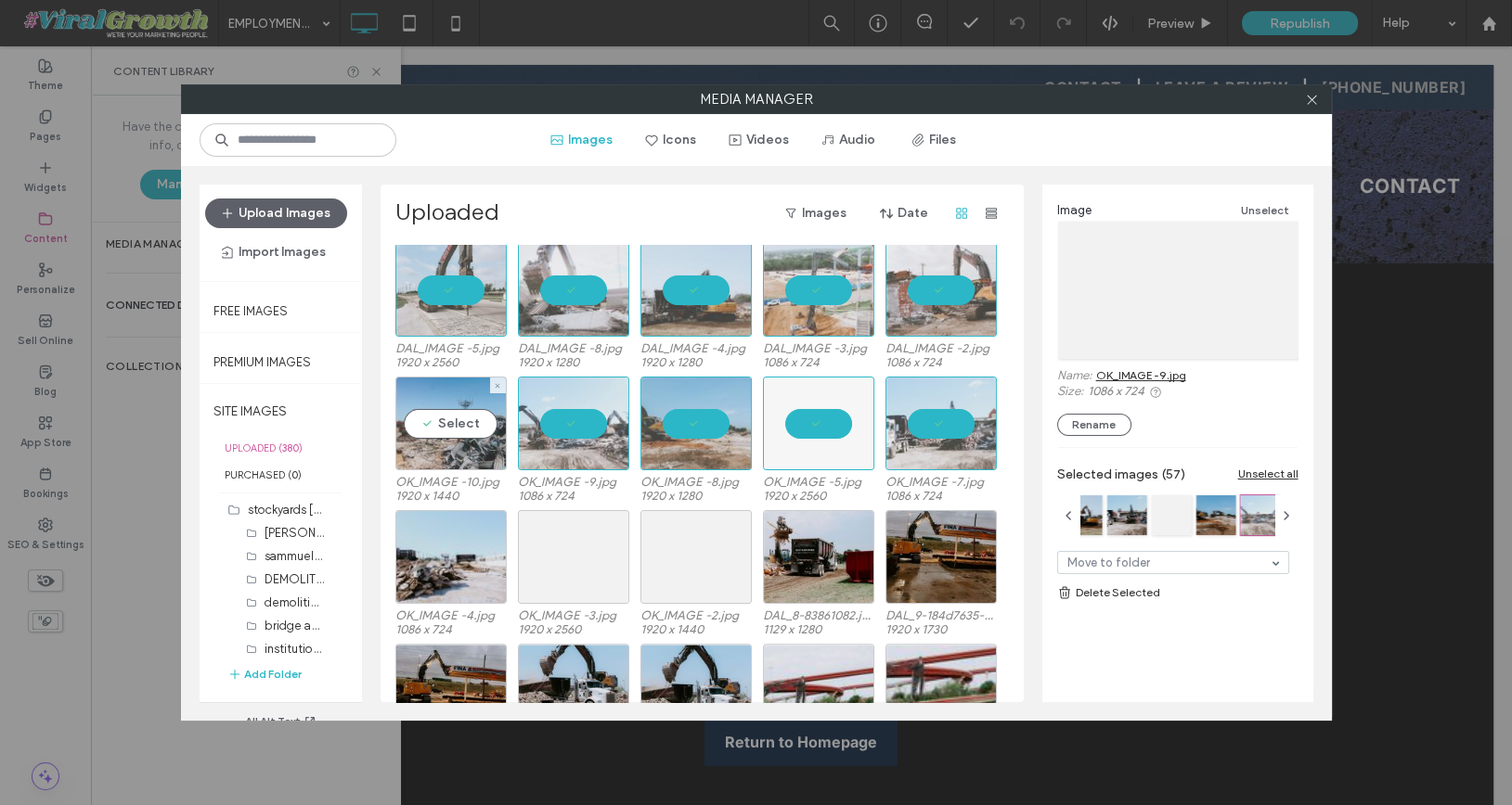
click at [453, 429] on div "Select" at bounding box center [451, 423] width 112 height 94
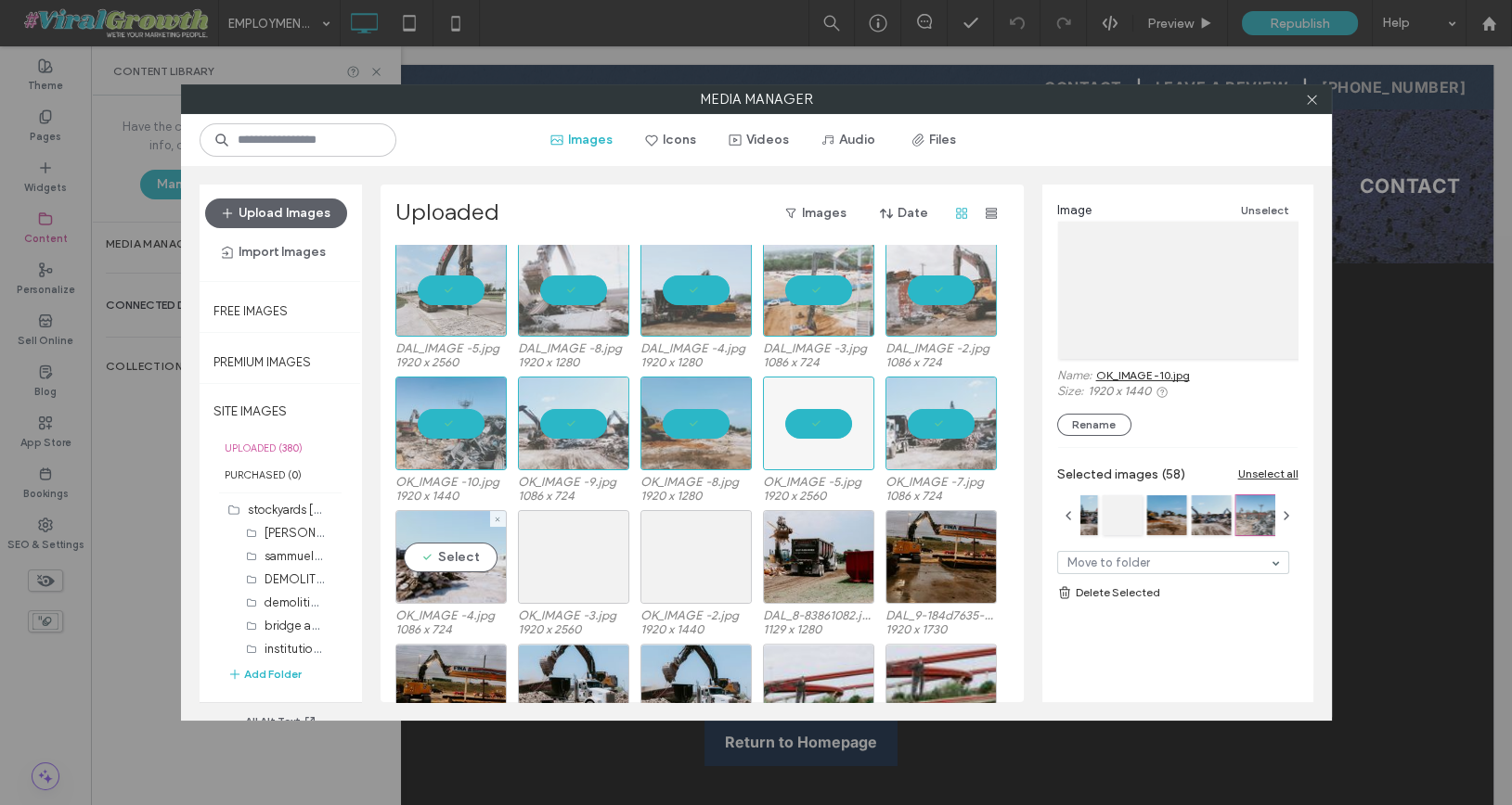
click at [477, 627] on label "1086 x 724" at bounding box center [451, 629] width 112 height 14
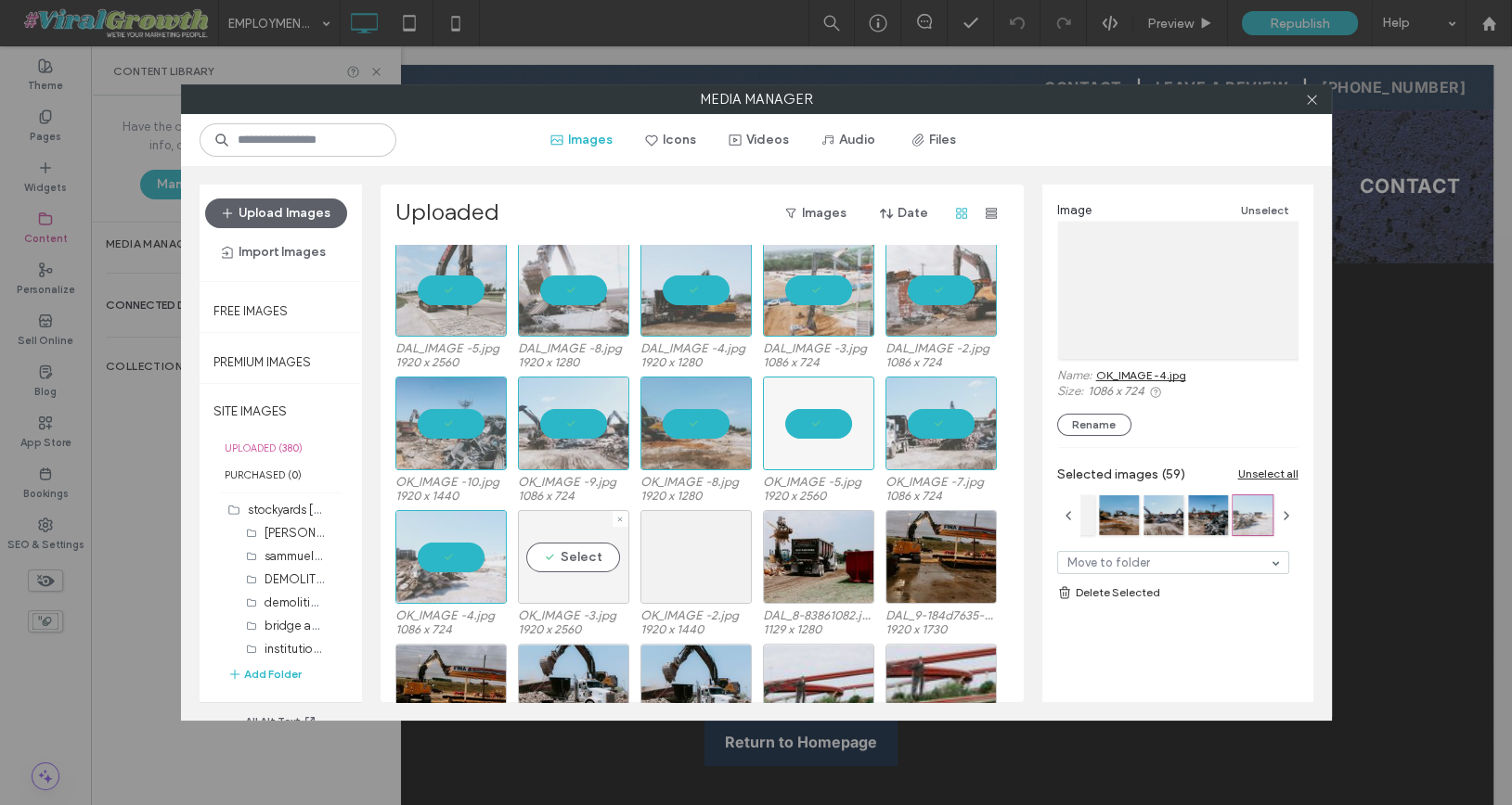
click at [615, 575] on div "Select" at bounding box center [573, 557] width 112 height 94
click at [725, 576] on div "Select" at bounding box center [696, 557] width 112 height 94
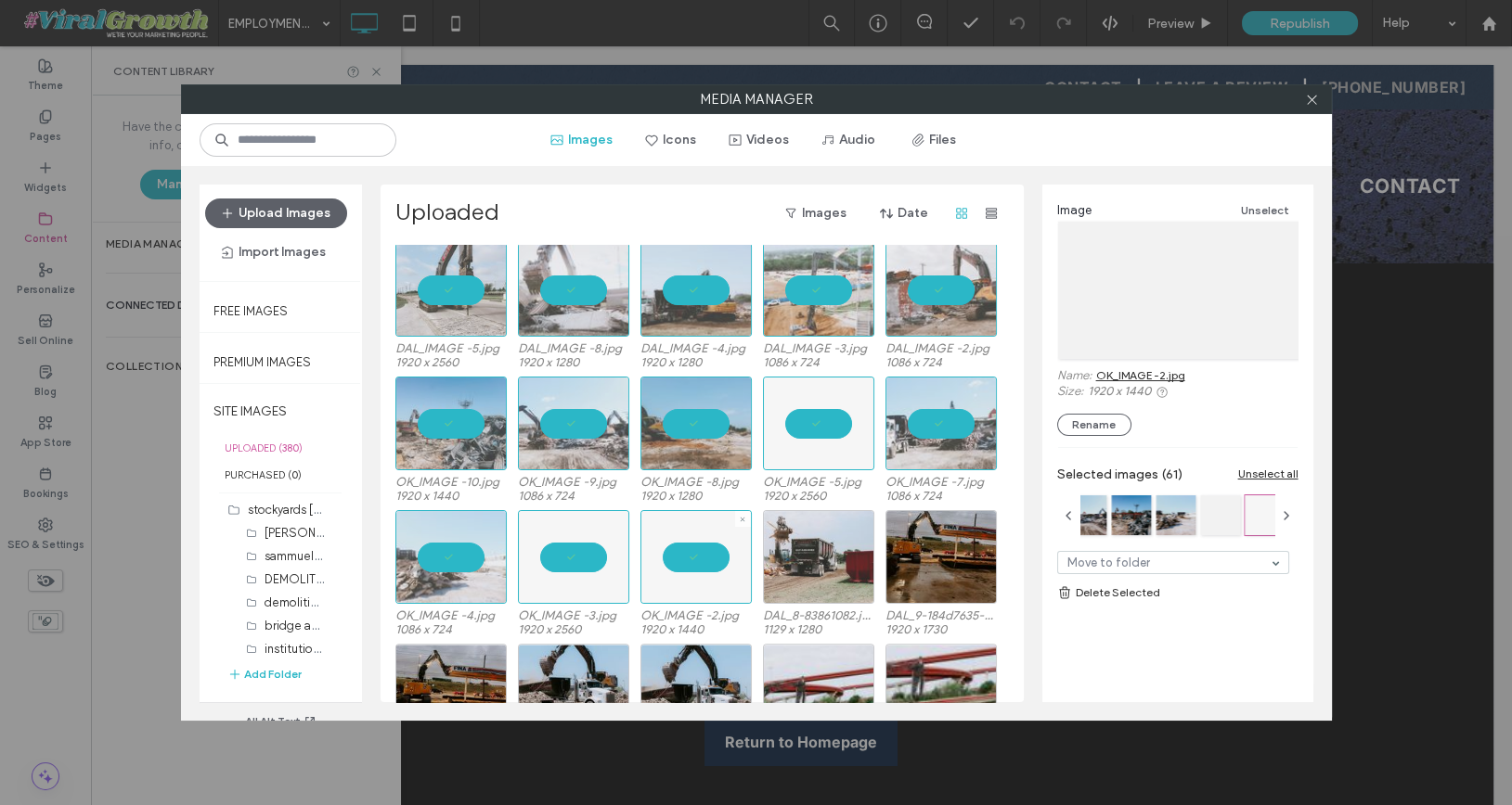
click at [828, 576] on div at bounding box center [818, 557] width 112 height 94
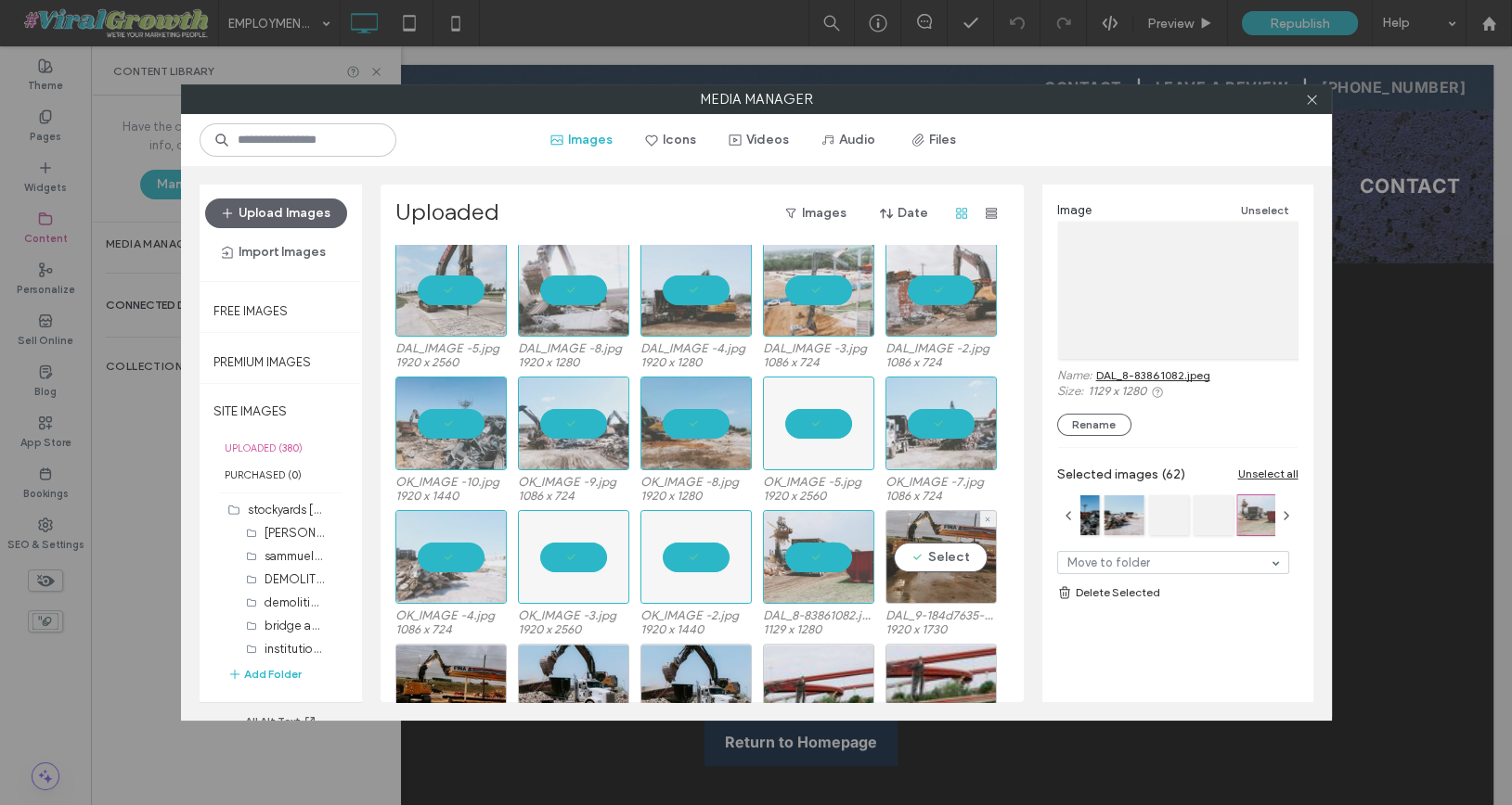
click at [928, 576] on div "Select" at bounding box center [941, 557] width 112 height 94
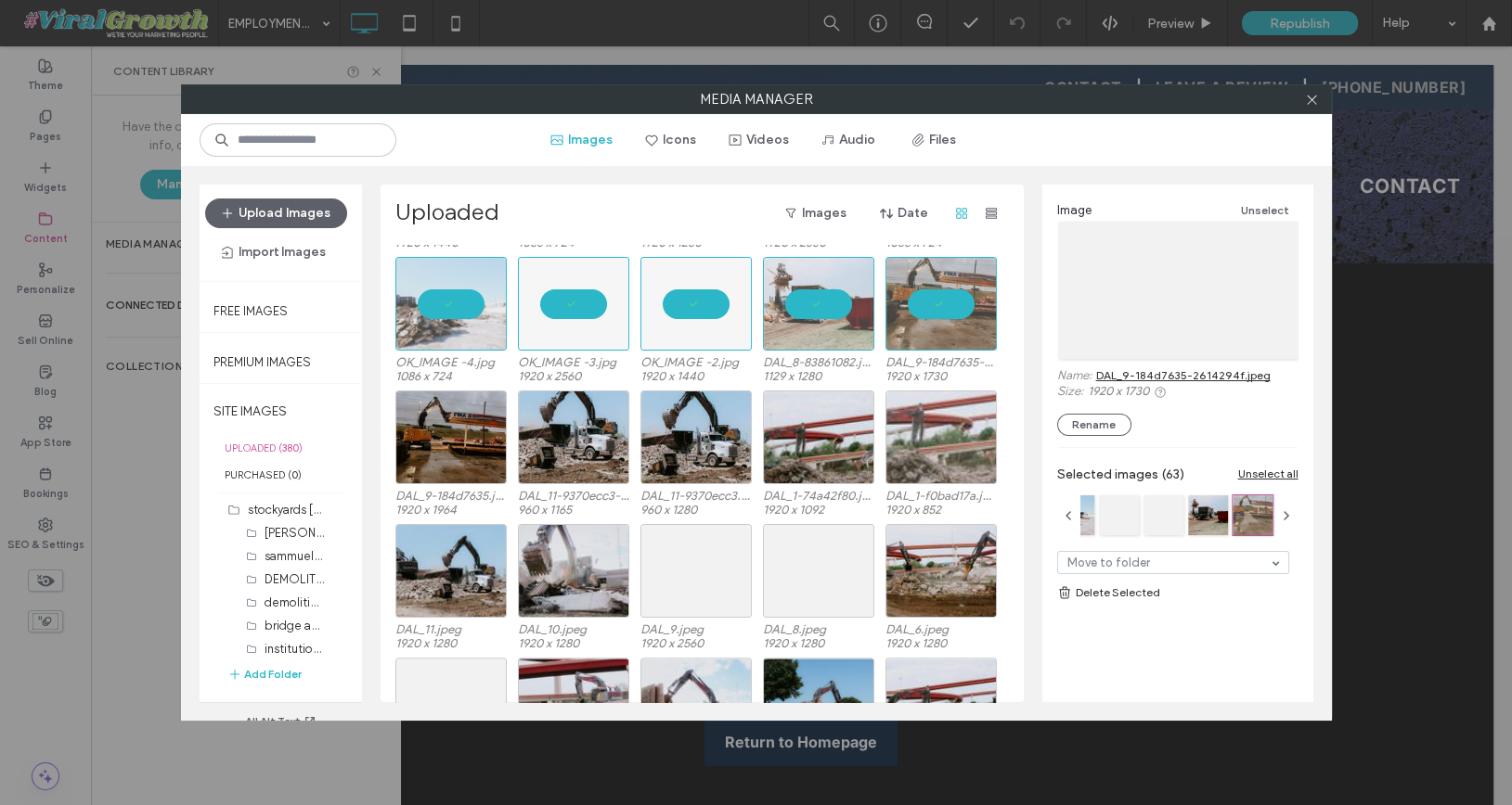
scroll to position [3333, 0]
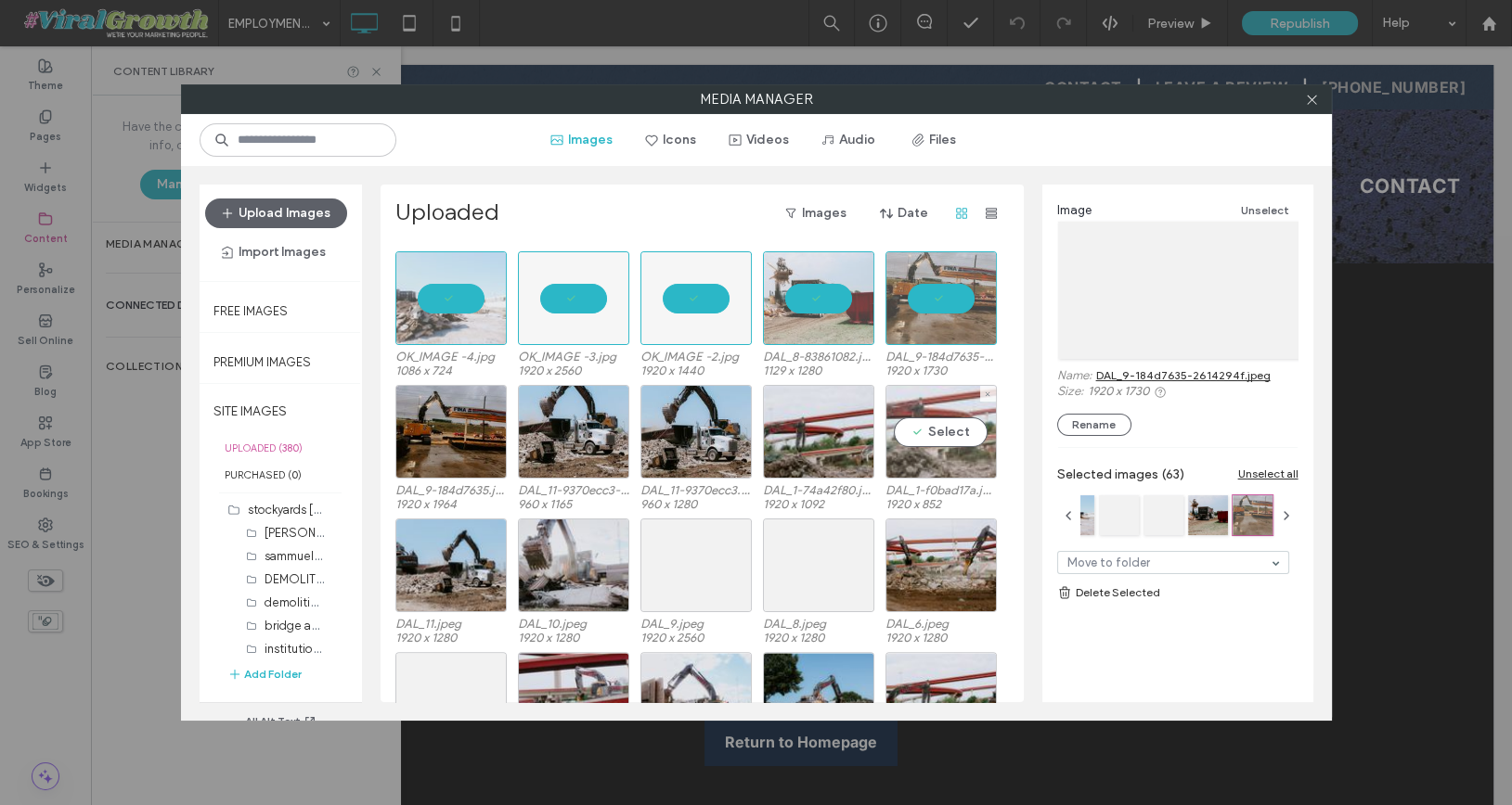
click at [915, 432] on div "Select" at bounding box center [941, 431] width 112 height 94
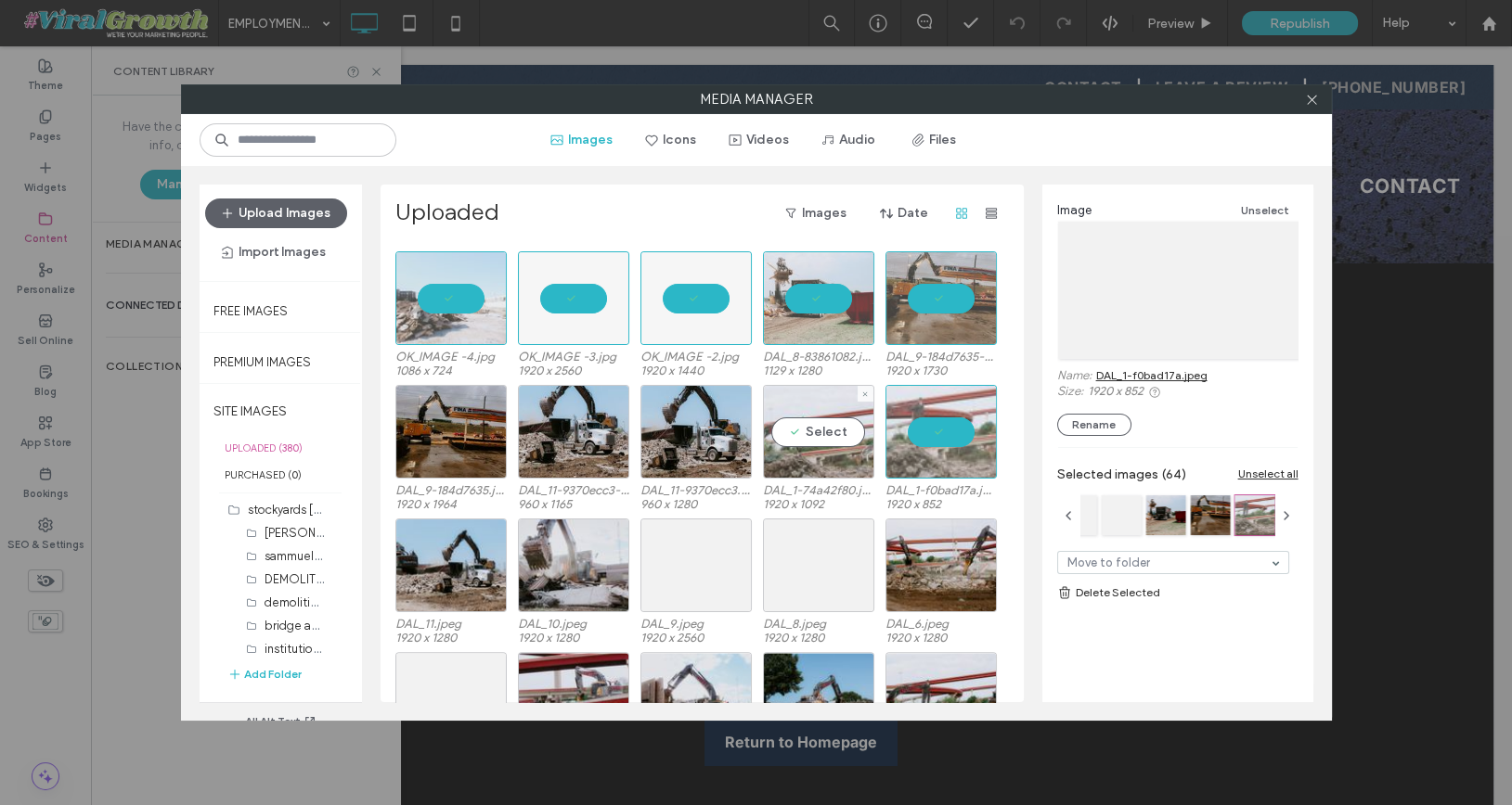
click at [764, 437] on div "Select" at bounding box center [818, 431] width 112 height 94
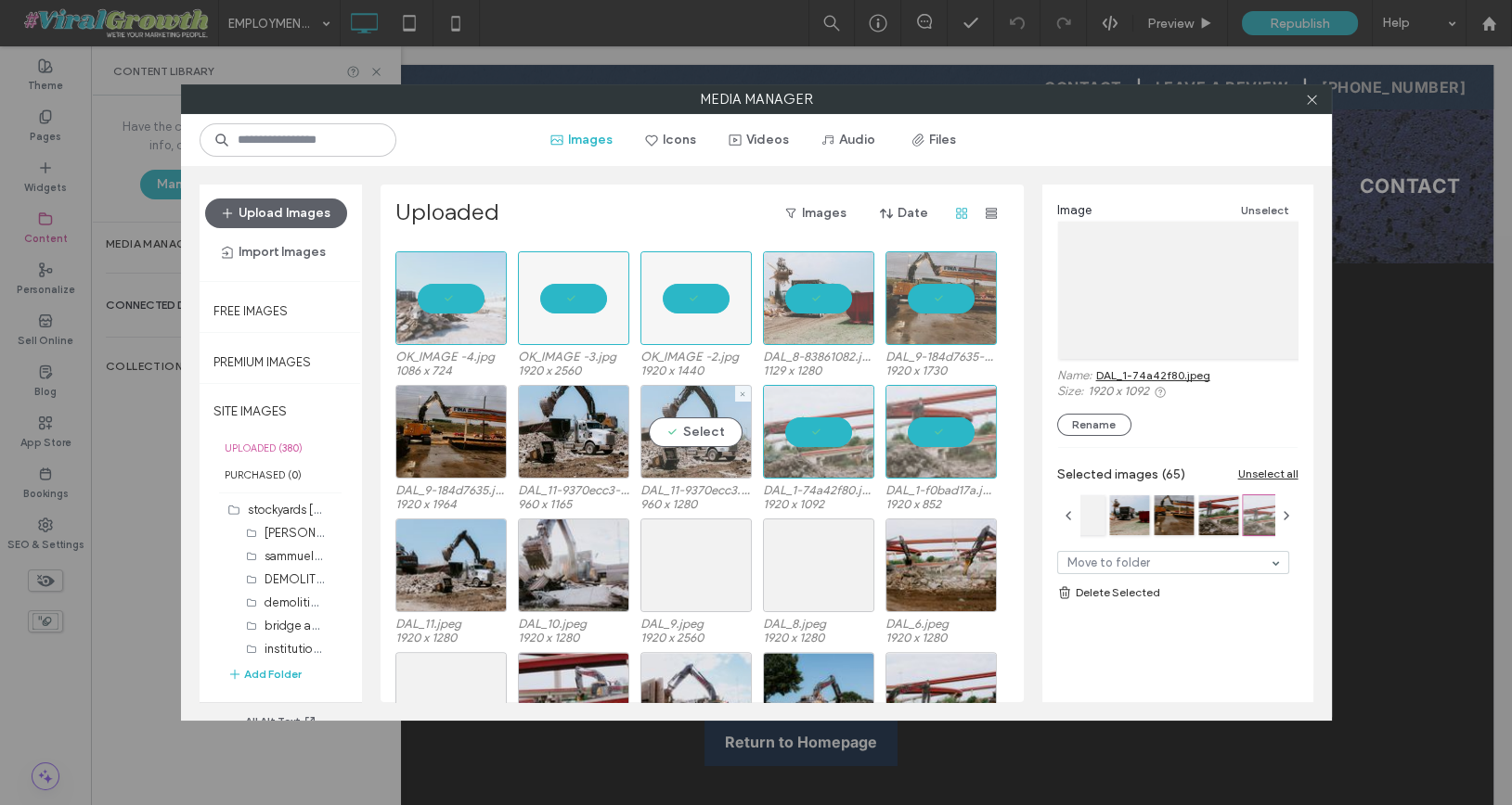
click at [692, 432] on div "Select" at bounding box center [696, 431] width 112 height 94
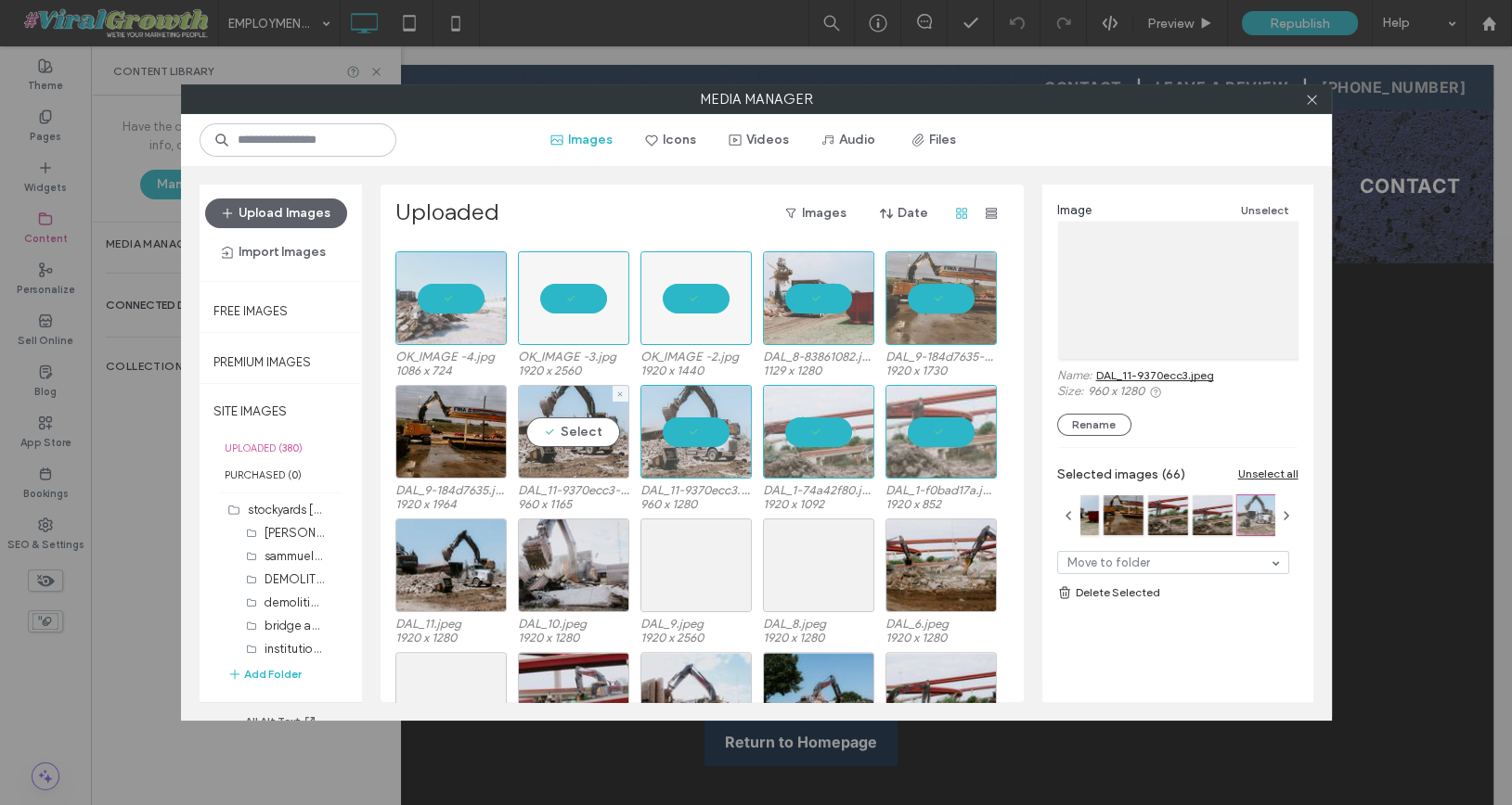
click at [594, 432] on div "Select" at bounding box center [573, 431] width 112 height 94
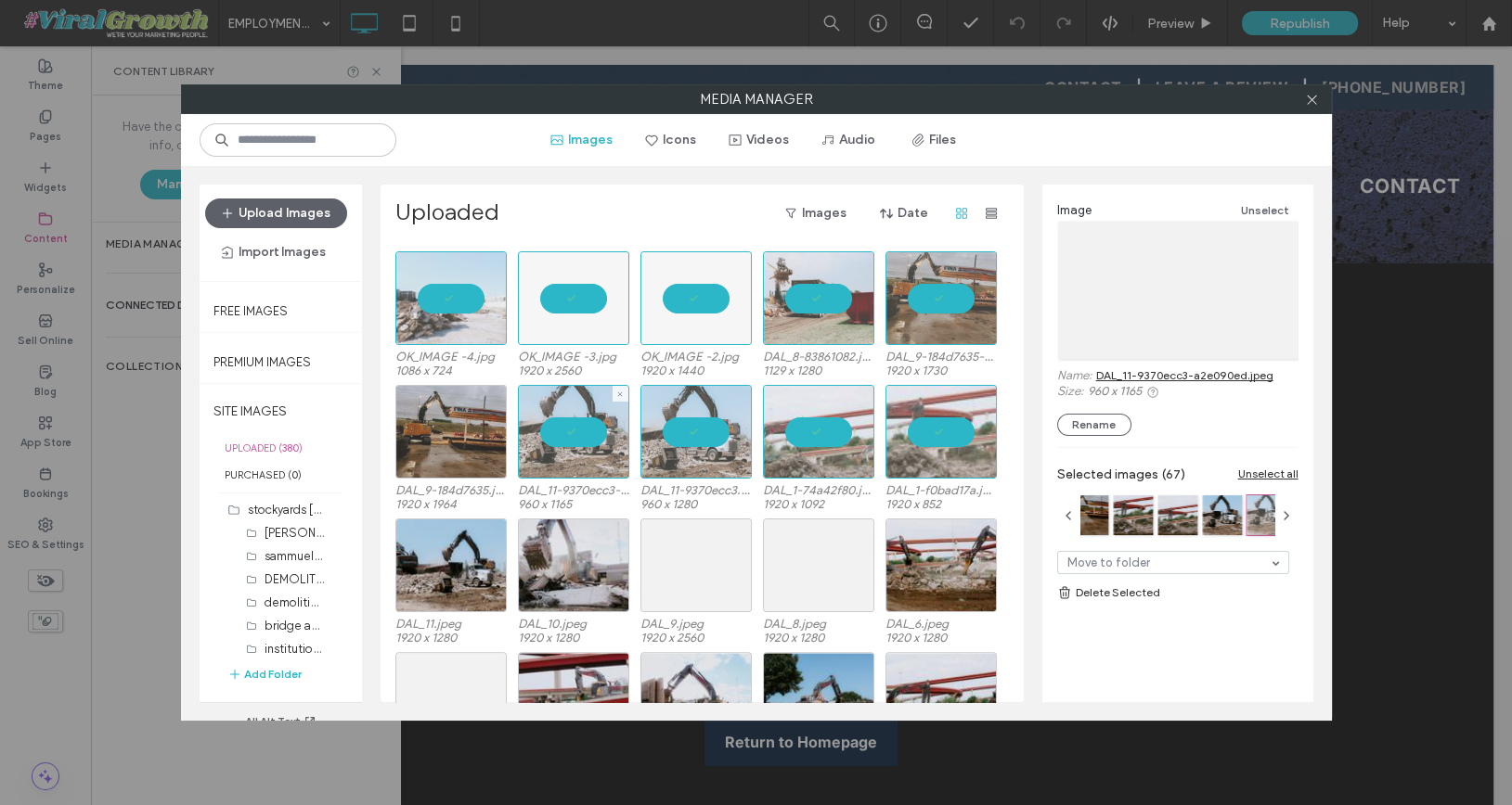
click at [426, 436] on div at bounding box center [451, 431] width 112 height 94
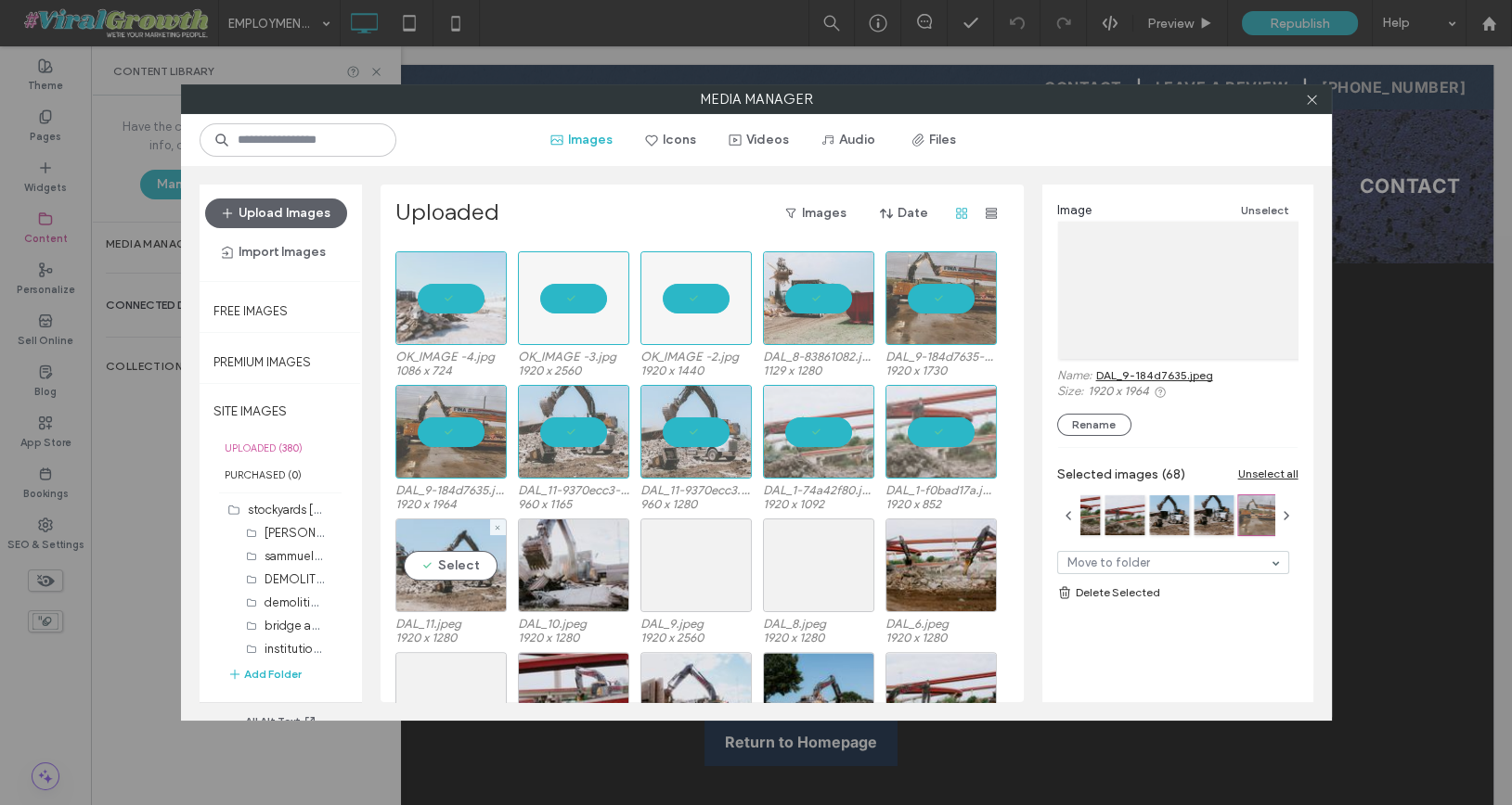
click at [459, 548] on div "Select" at bounding box center [451, 565] width 112 height 94
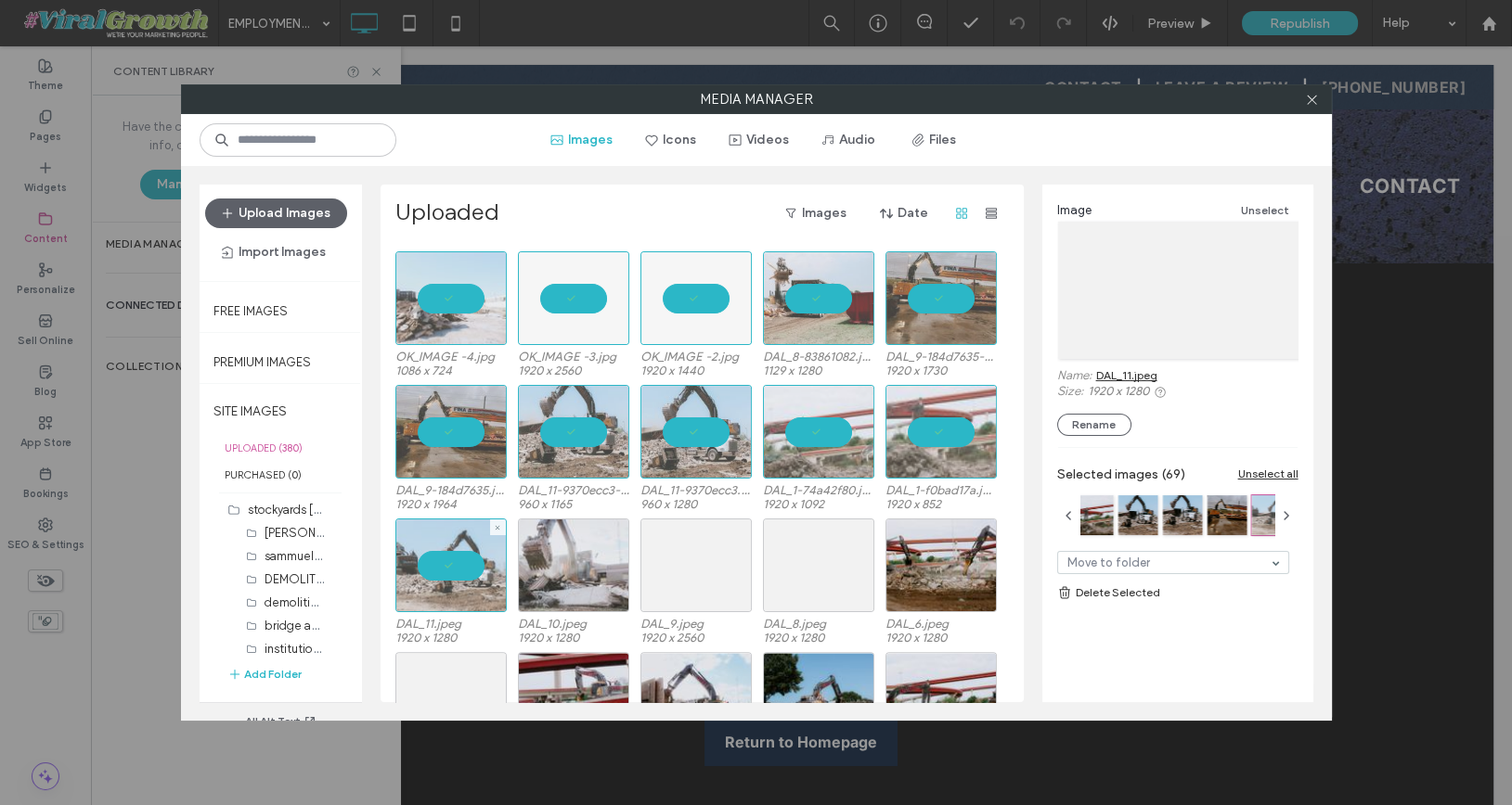
click at [546, 555] on div at bounding box center [573, 565] width 112 height 94
click at [681, 554] on div "Select" at bounding box center [696, 565] width 112 height 94
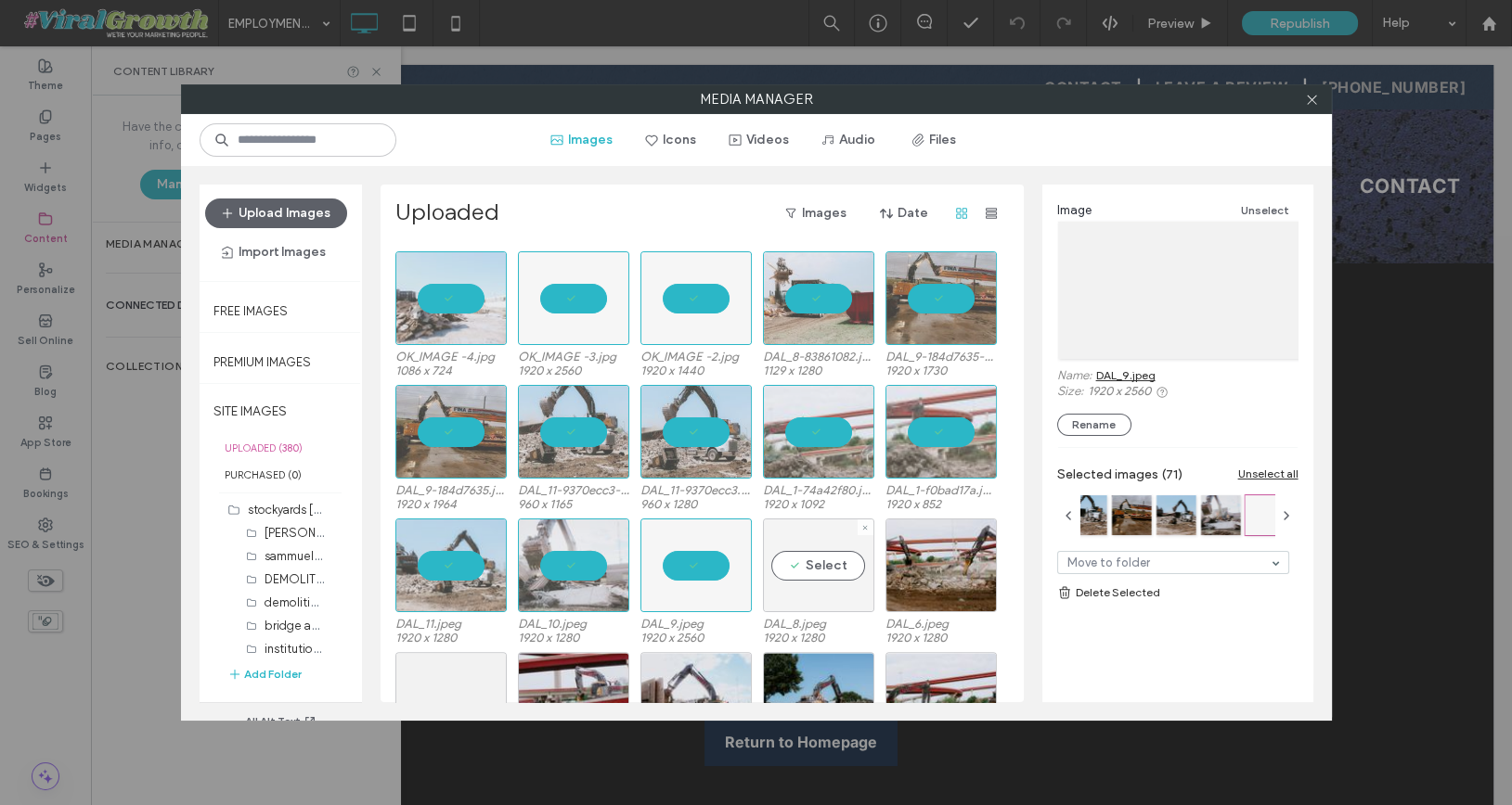
click at [867, 569] on div "Select" at bounding box center [818, 565] width 112 height 94
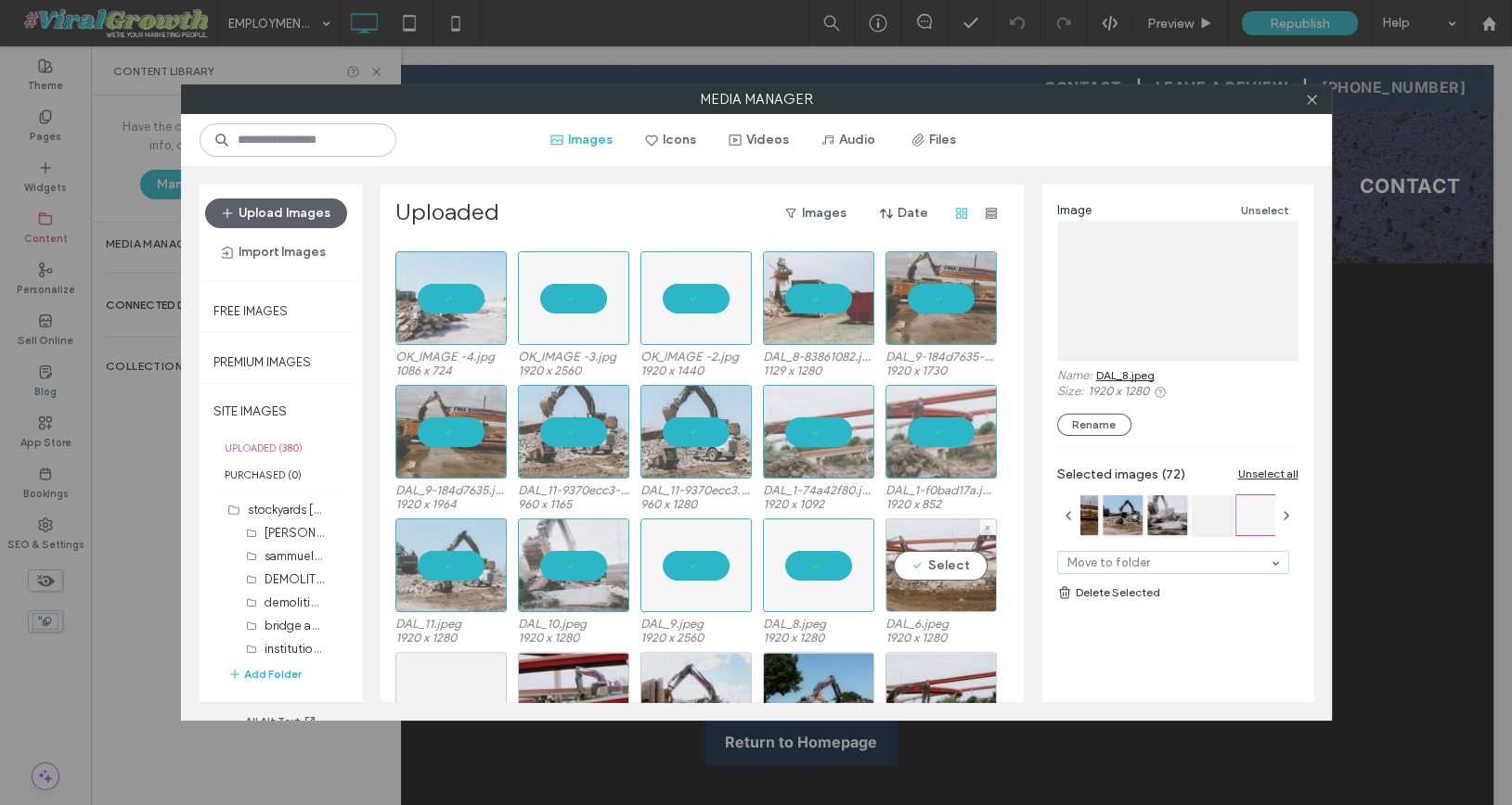
click at [962, 572] on div "Select" at bounding box center [941, 565] width 112 height 94
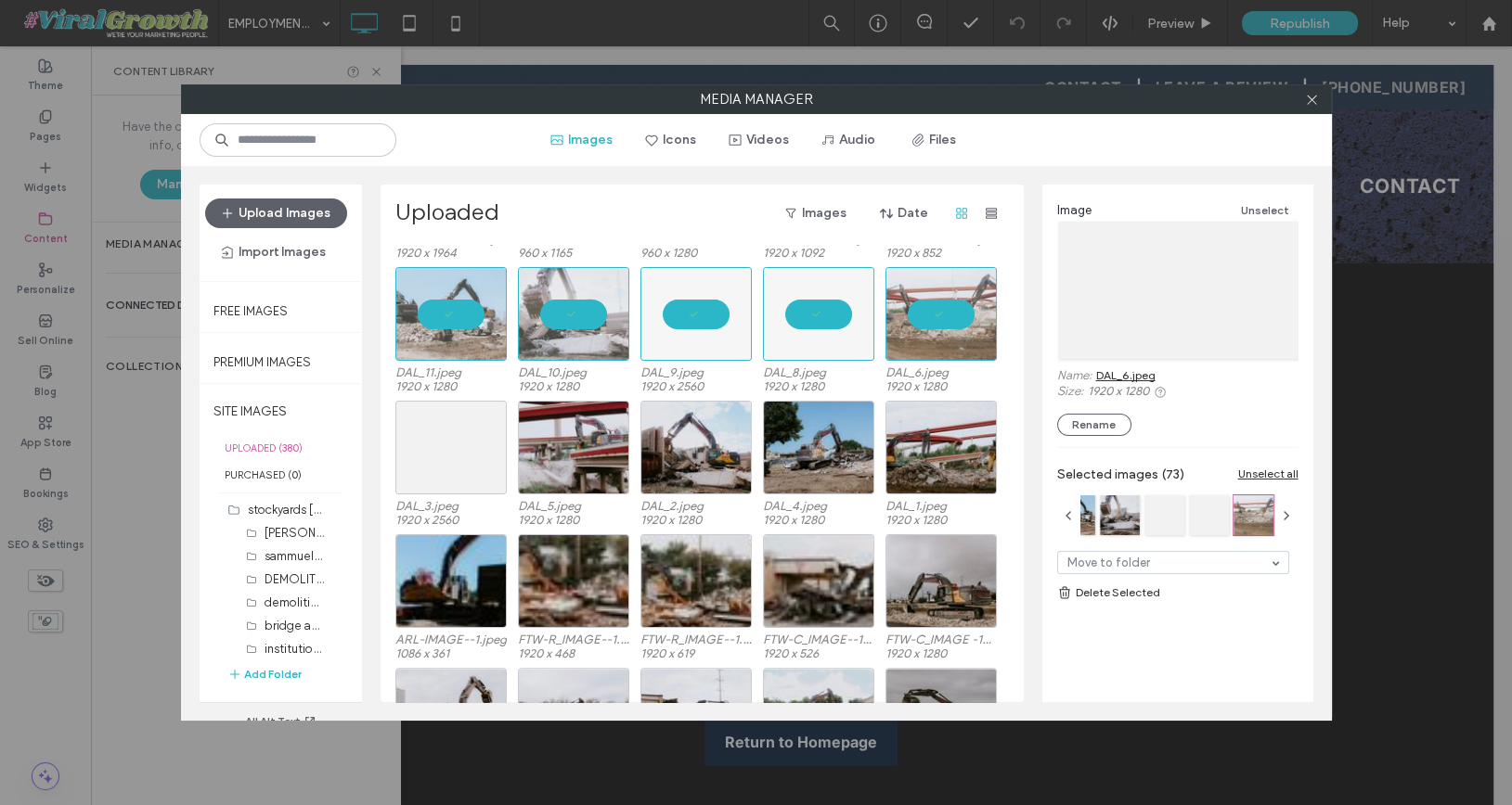
scroll to position [3633, 0]
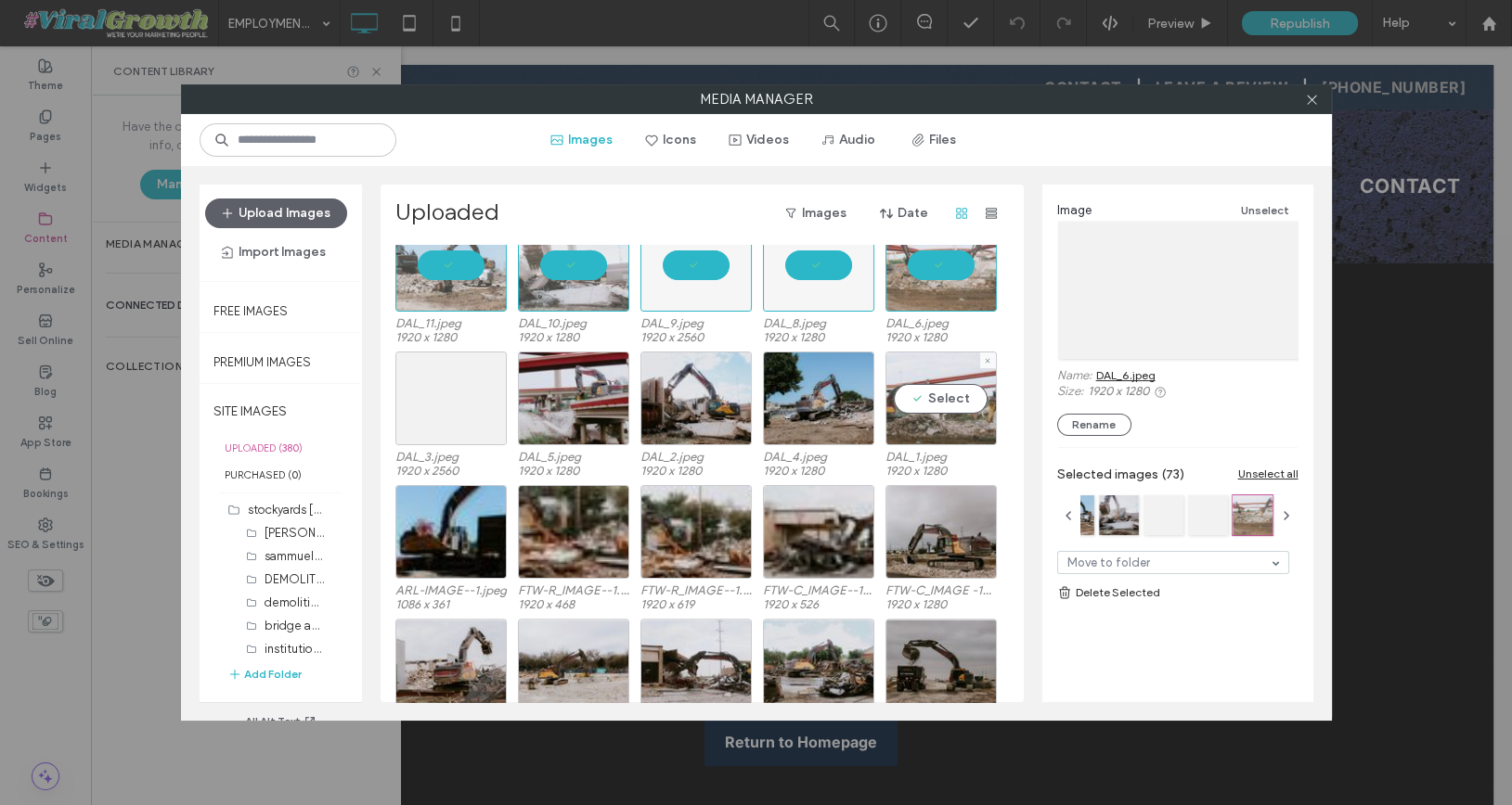
click at [935, 381] on div "Select" at bounding box center [941, 398] width 112 height 94
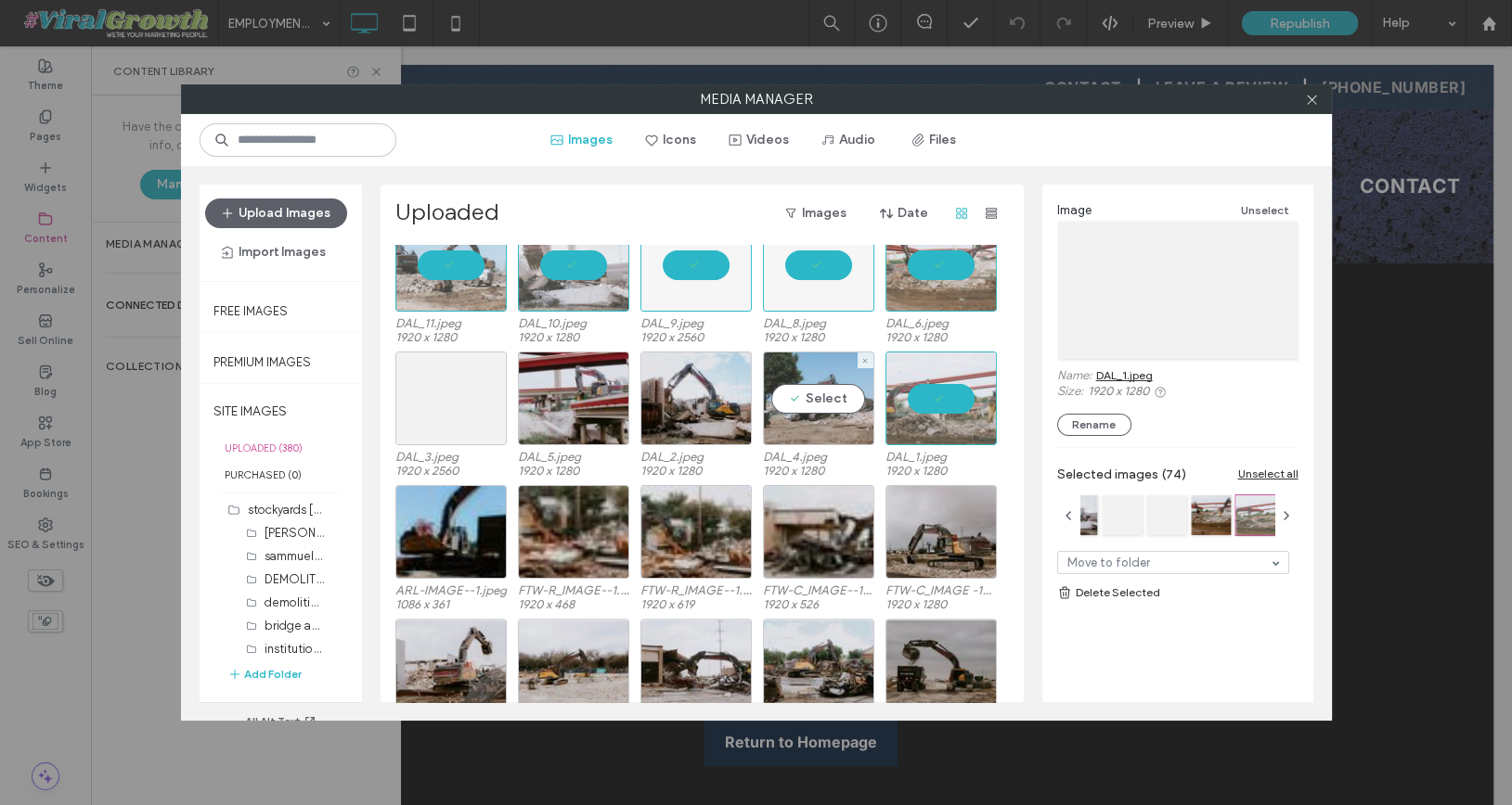
click at [820, 373] on div "Select" at bounding box center [818, 398] width 112 height 94
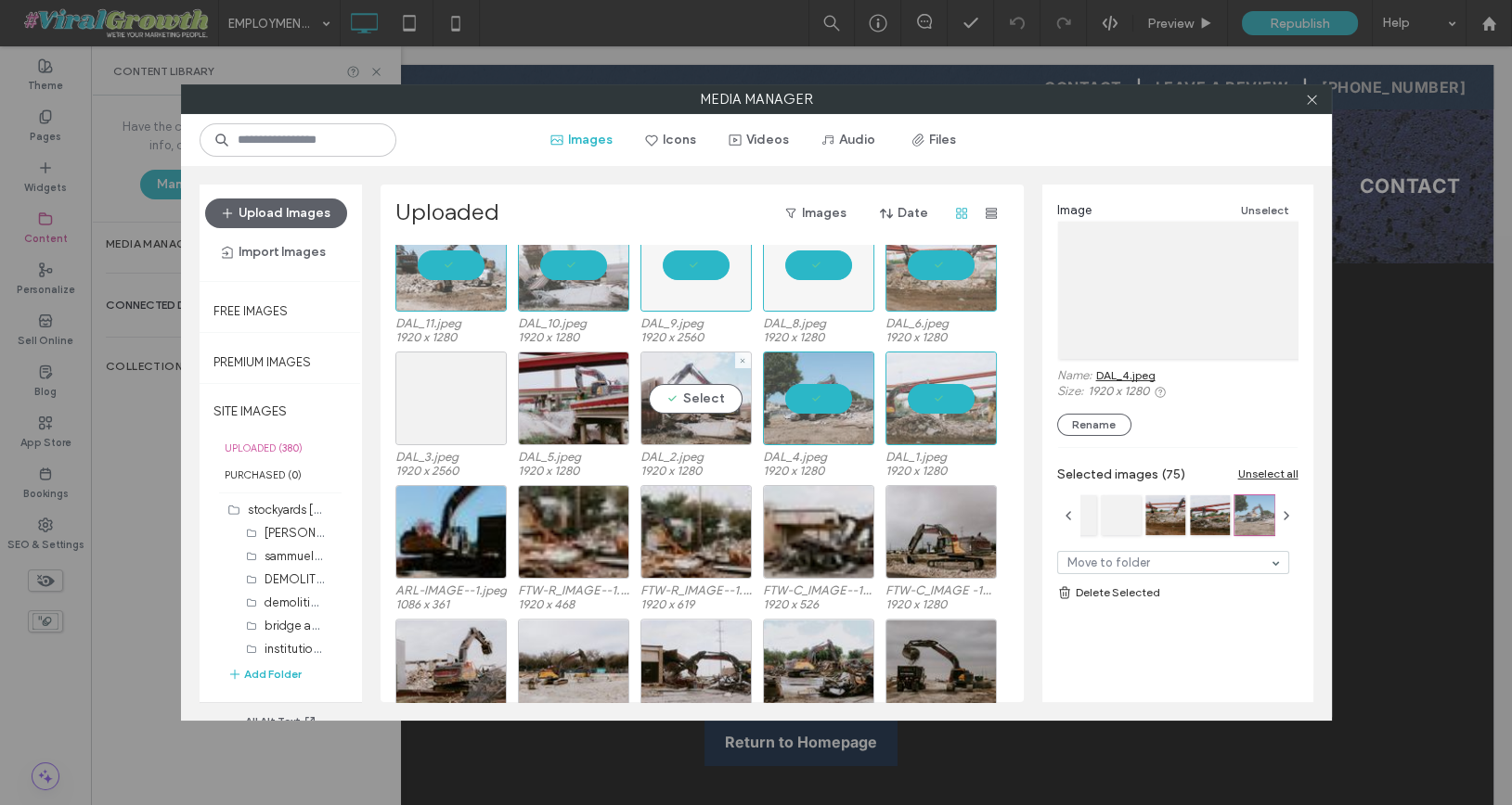
click at [660, 413] on div "Select" at bounding box center [696, 398] width 112 height 94
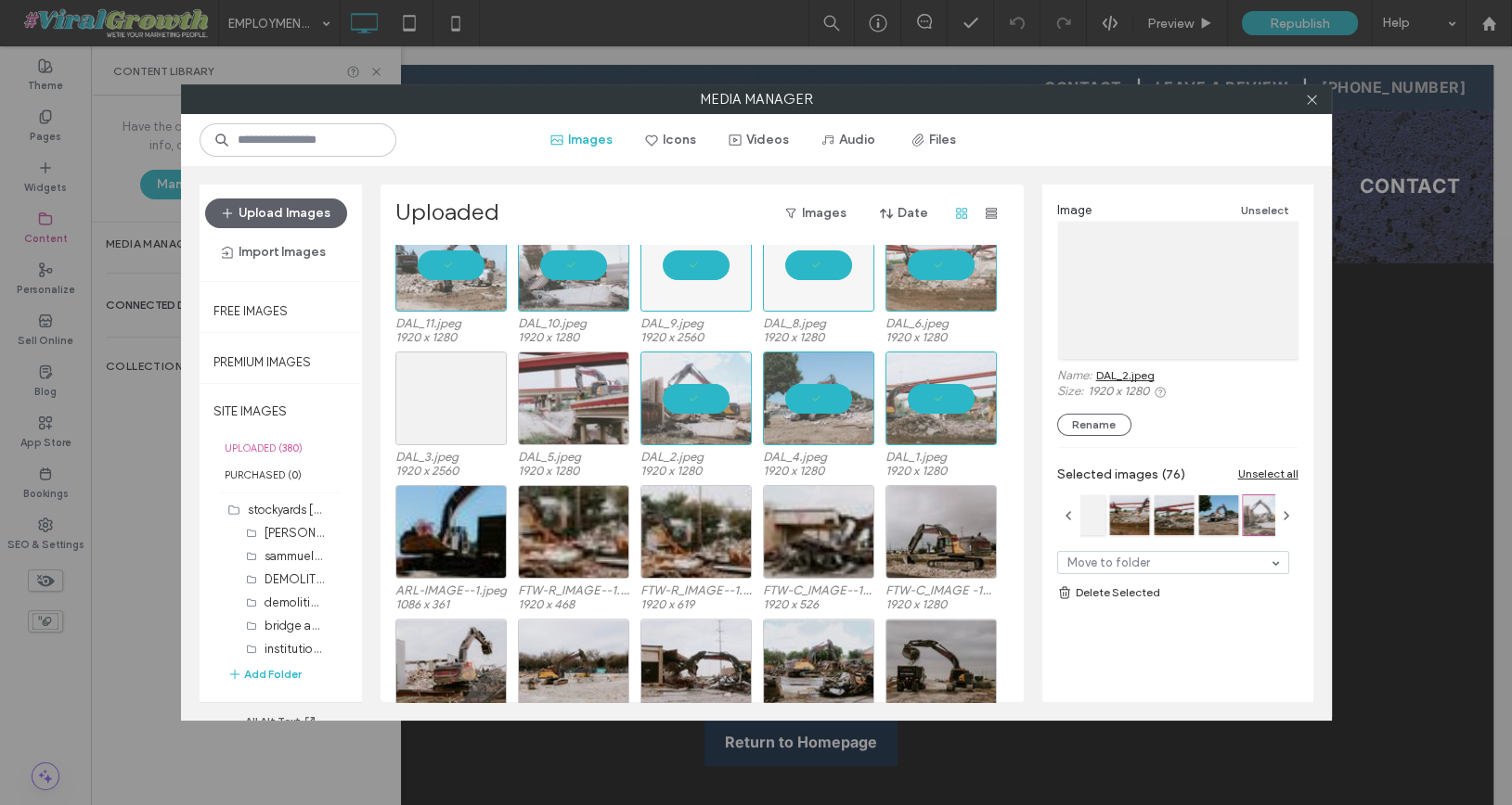
click at [584, 410] on div at bounding box center [573, 398] width 112 height 94
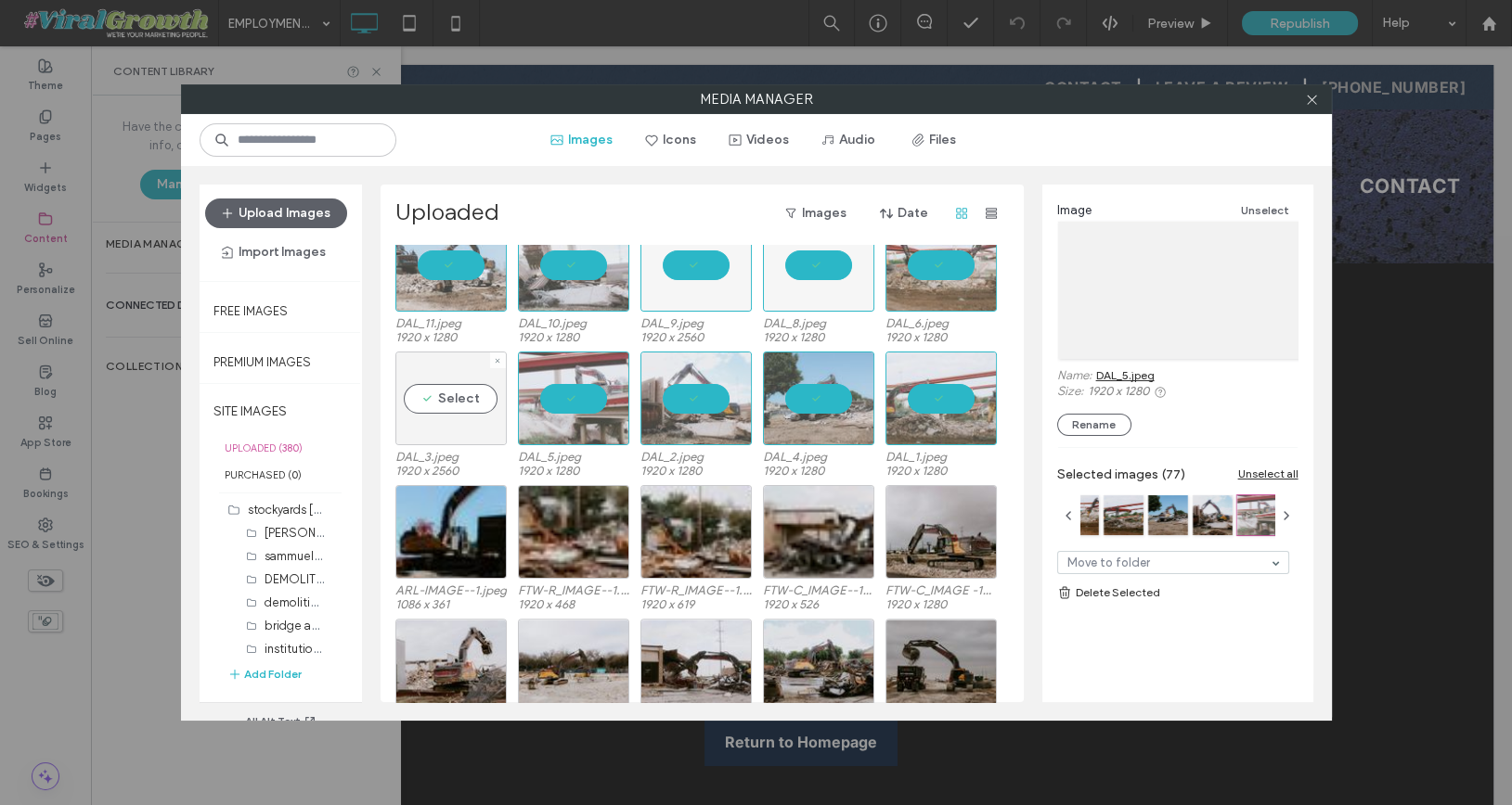
click at [452, 400] on div "Select" at bounding box center [451, 398] width 112 height 94
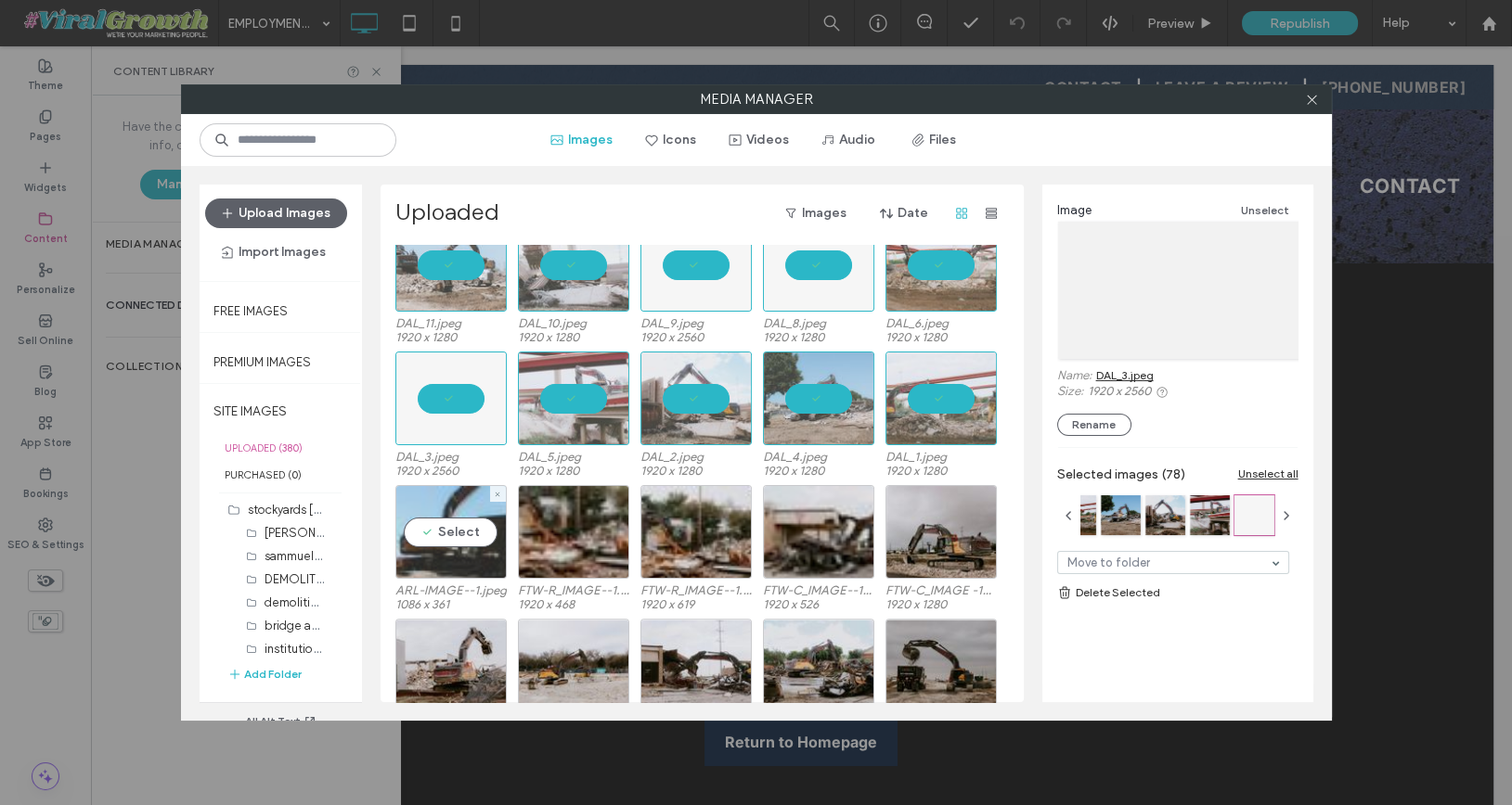
click at [468, 531] on div "Select" at bounding box center [451, 532] width 112 height 94
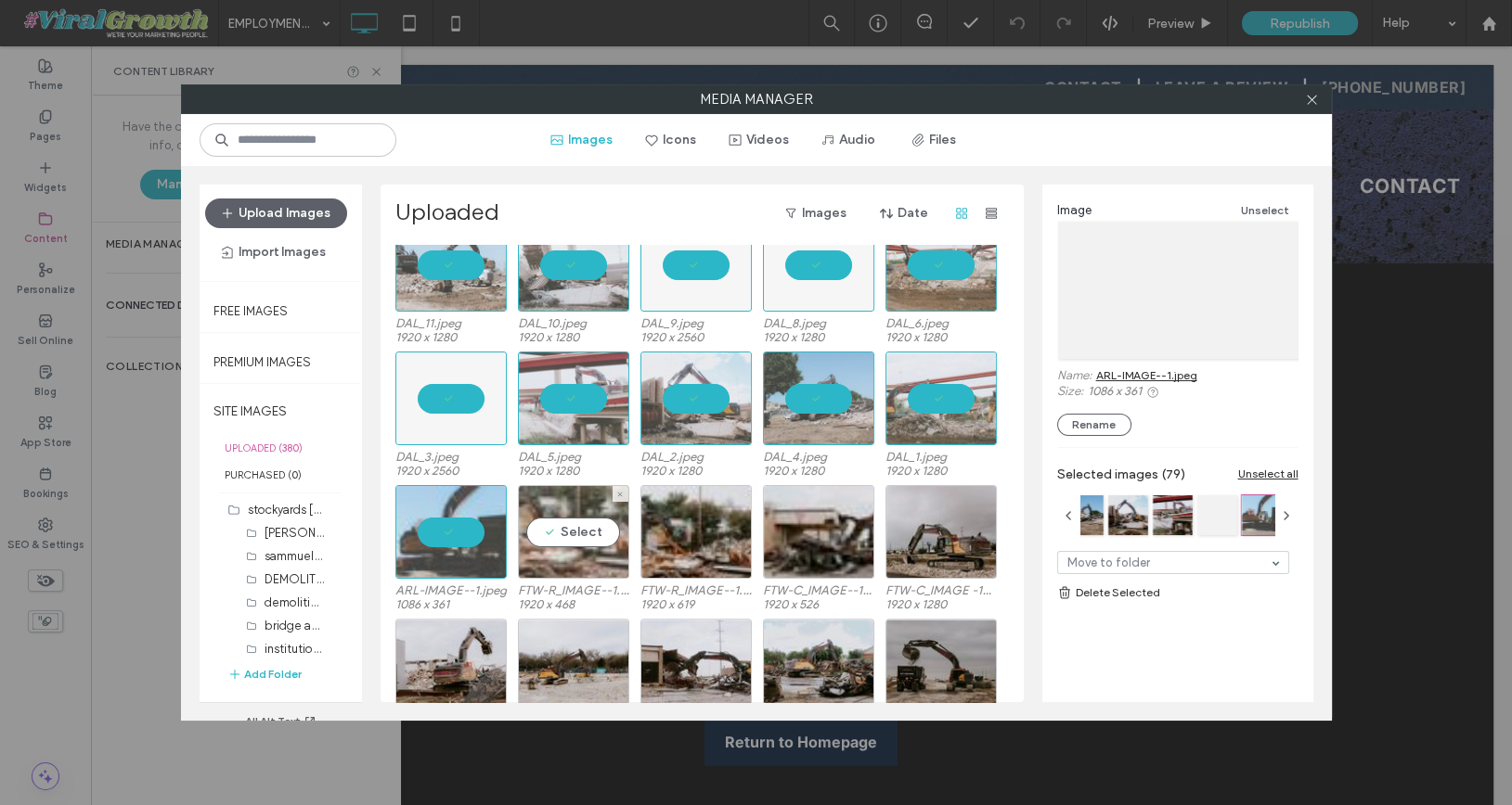
click at [574, 533] on div "Select" at bounding box center [573, 532] width 112 height 94
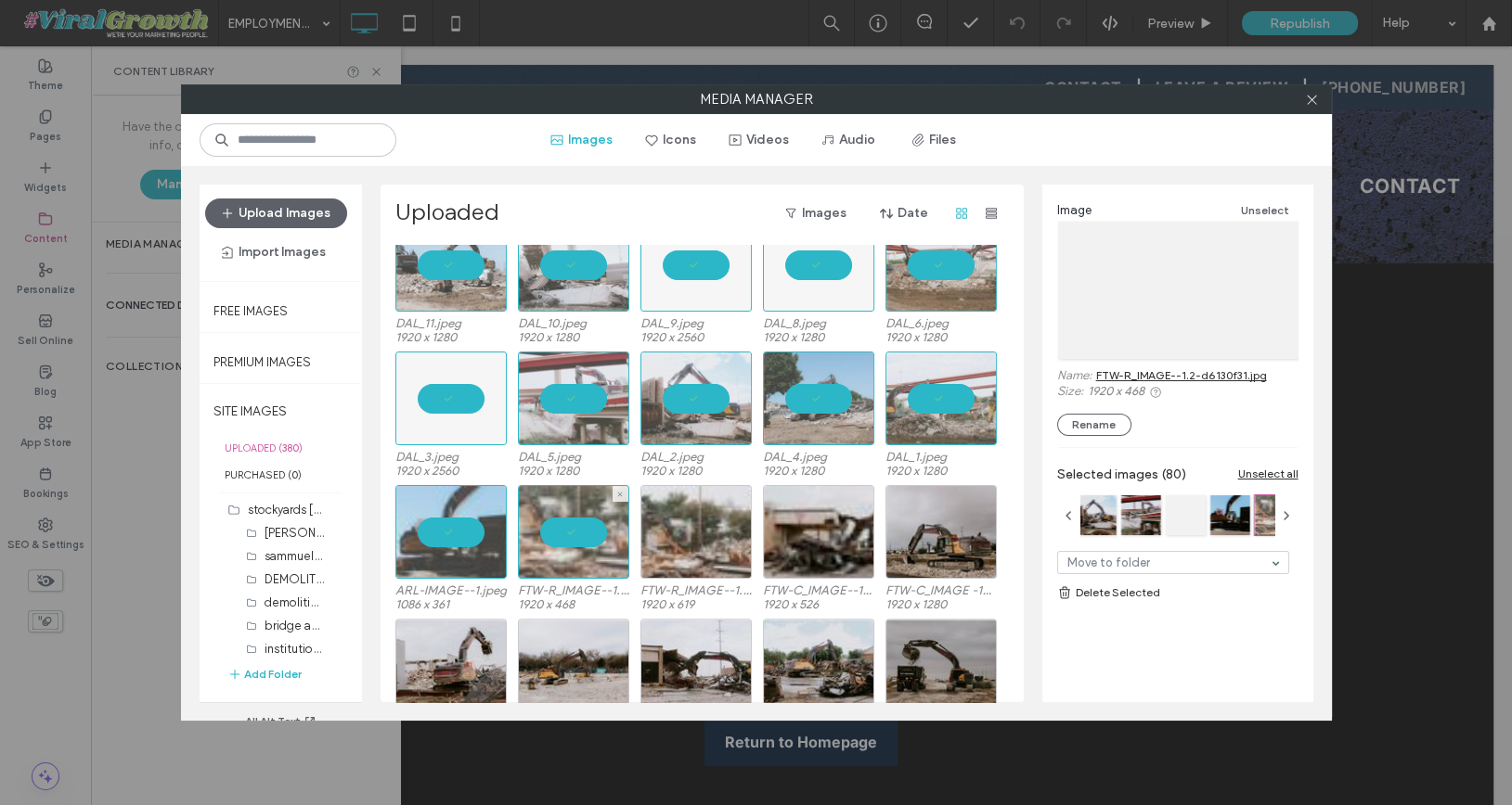
click at [715, 533] on div at bounding box center [696, 532] width 112 height 94
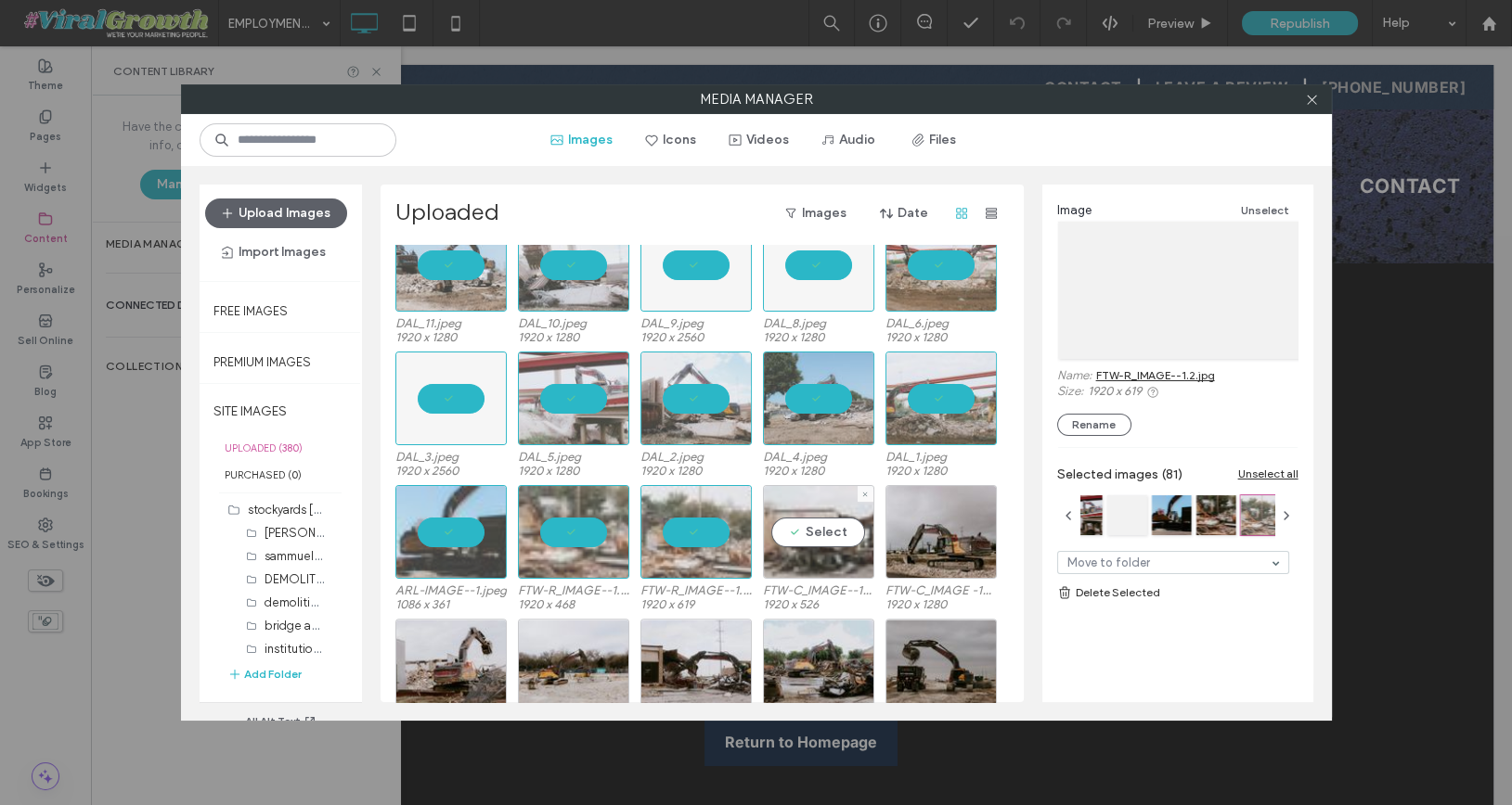
click at [827, 534] on div "Select" at bounding box center [818, 532] width 112 height 94
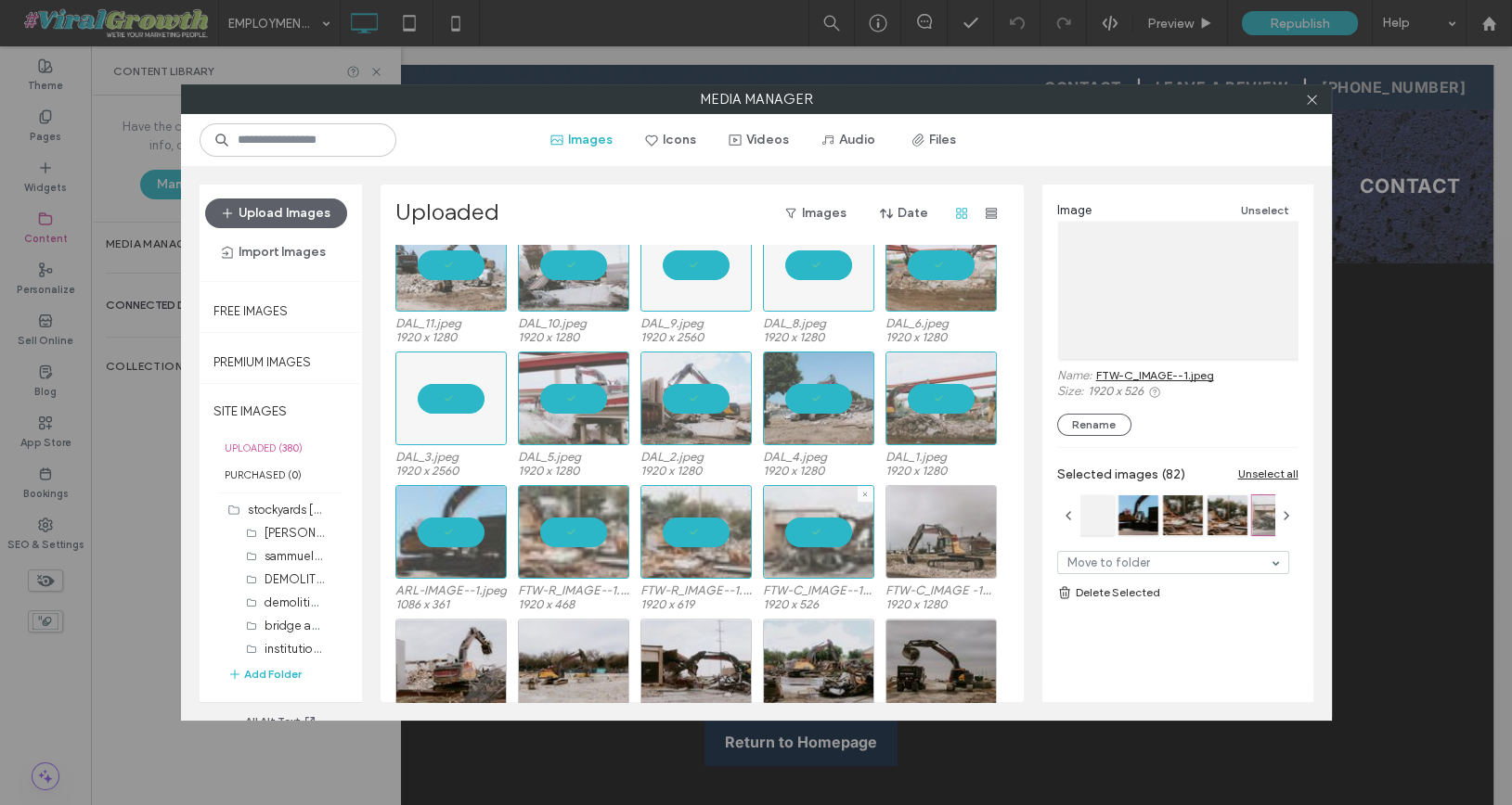
click at [966, 542] on div at bounding box center [941, 532] width 112 height 94
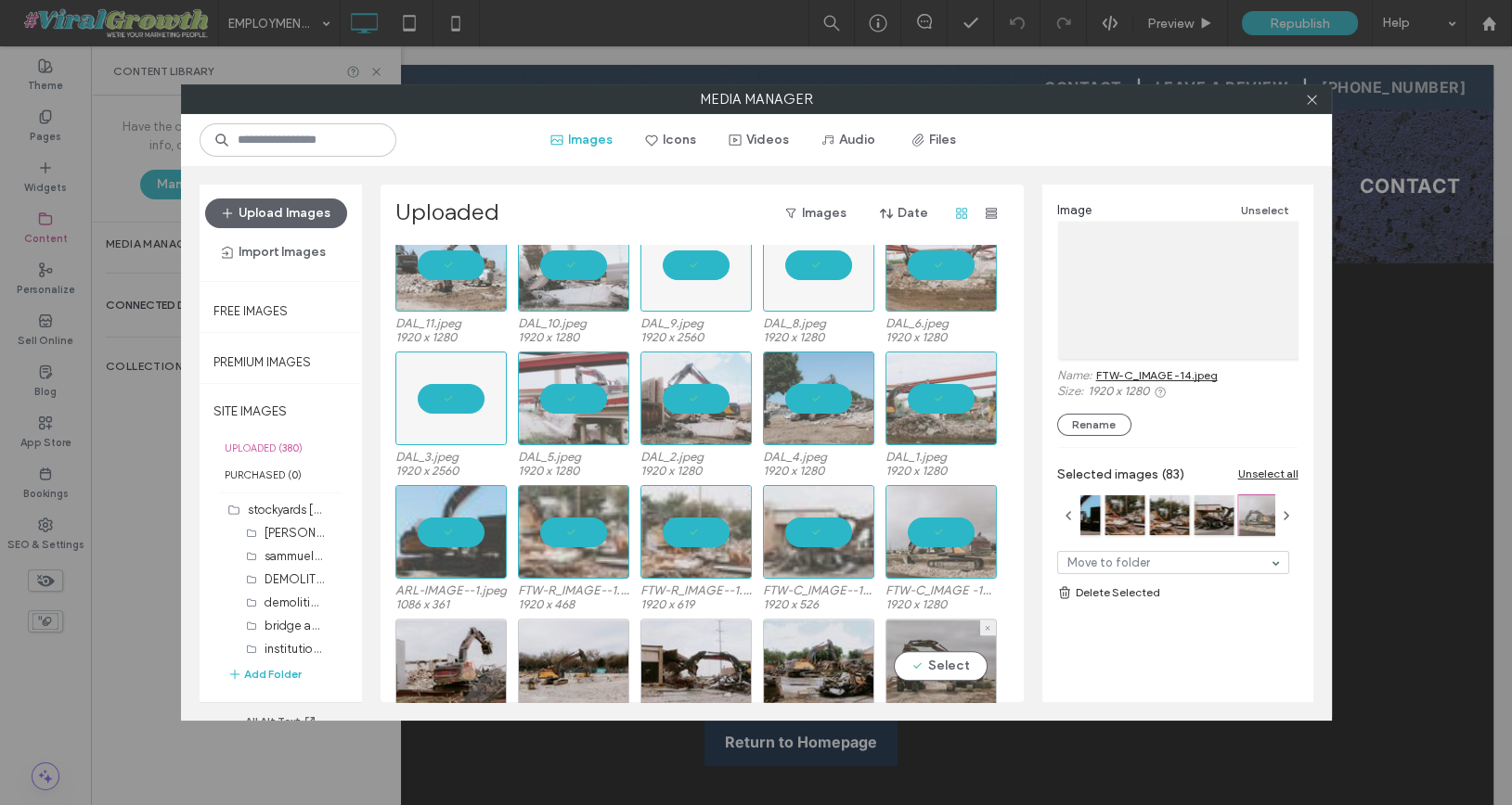
click at [954, 672] on div "Select" at bounding box center [941, 666] width 112 height 94
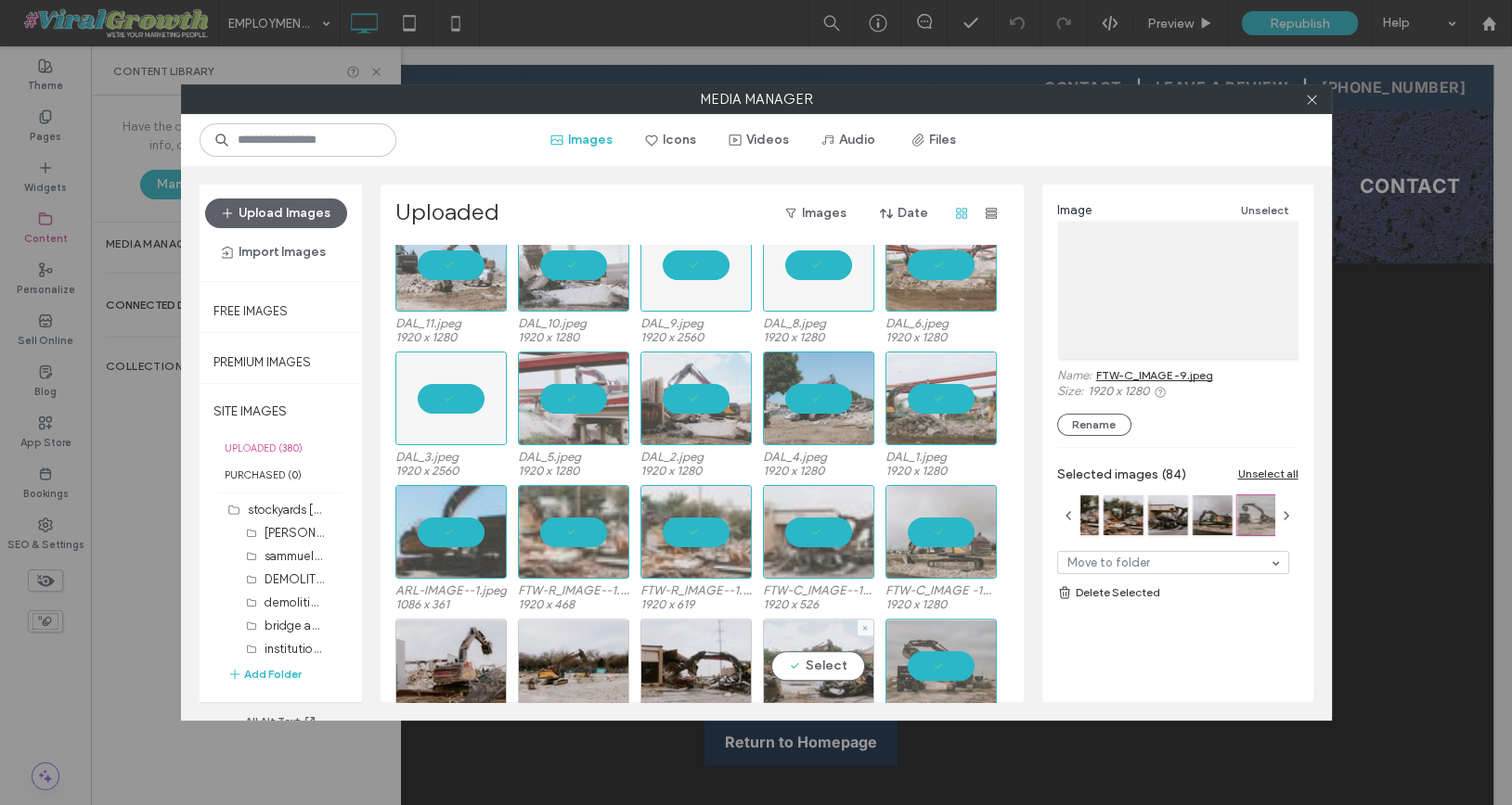
click at [830, 665] on div "Select" at bounding box center [818, 666] width 112 height 94
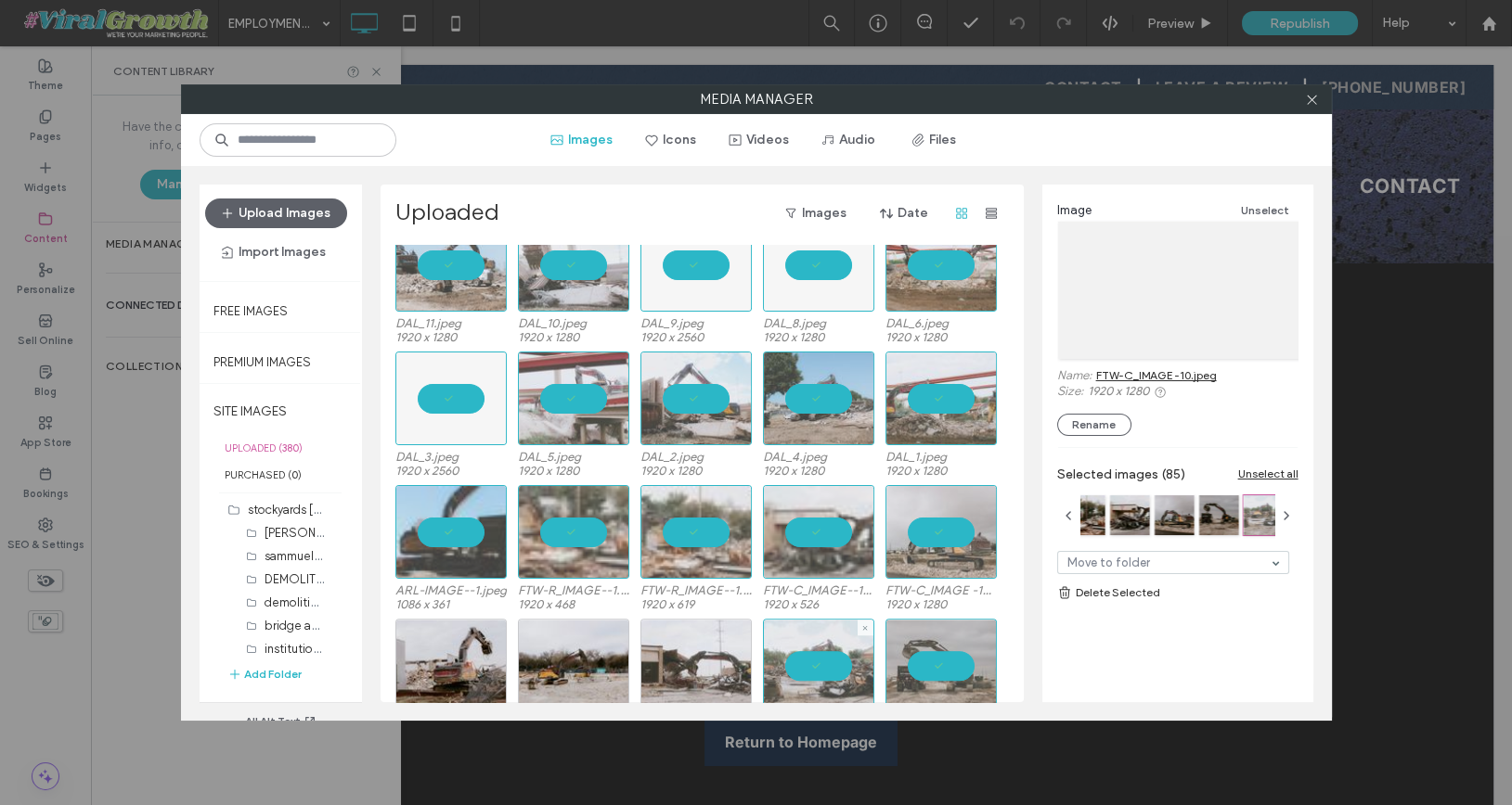
click at [718, 663] on div at bounding box center [696, 666] width 112 height 94
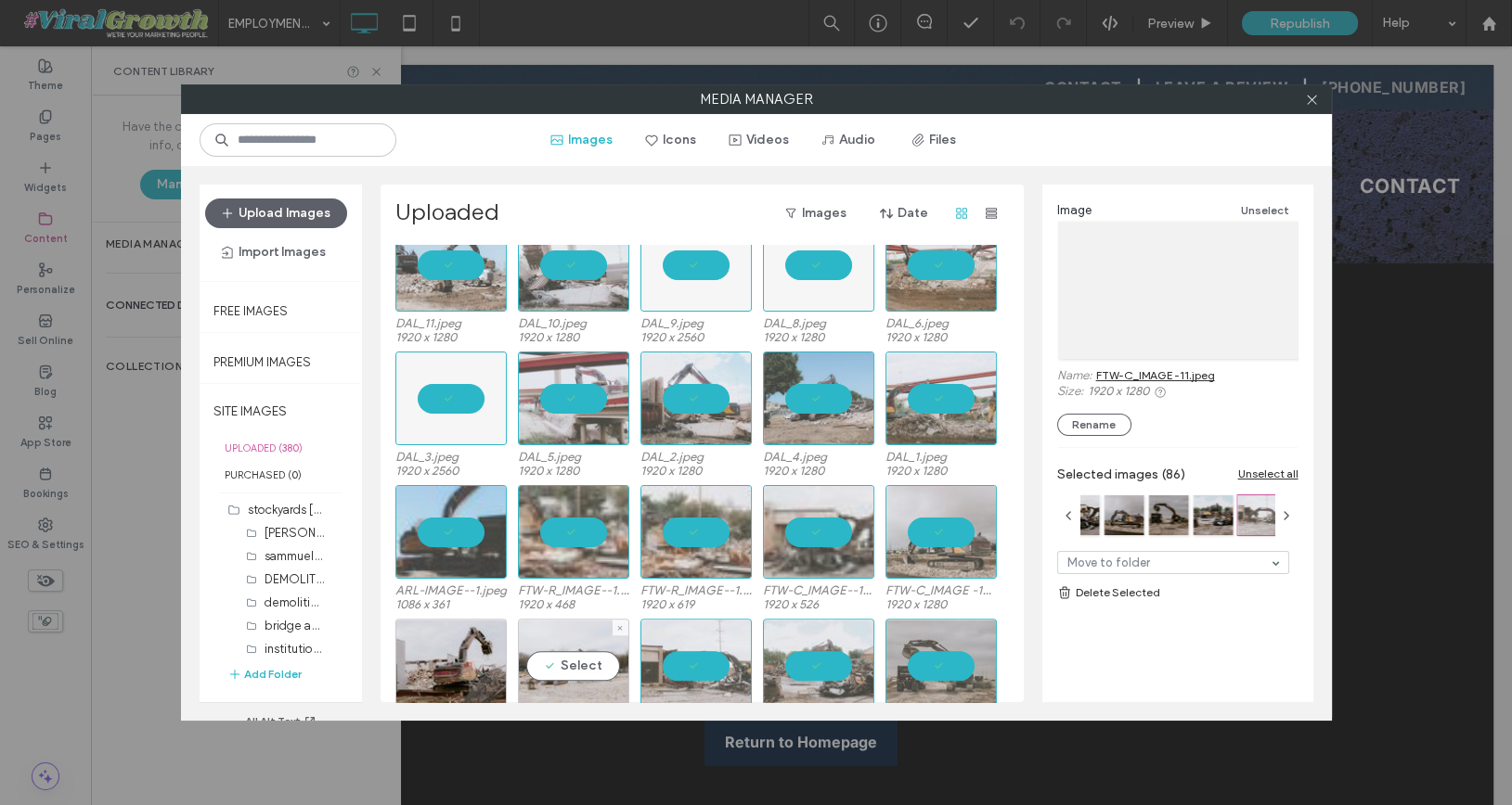
click at [576, 652] on div "Select" at bounding box center [573, 666] width 112 height 94
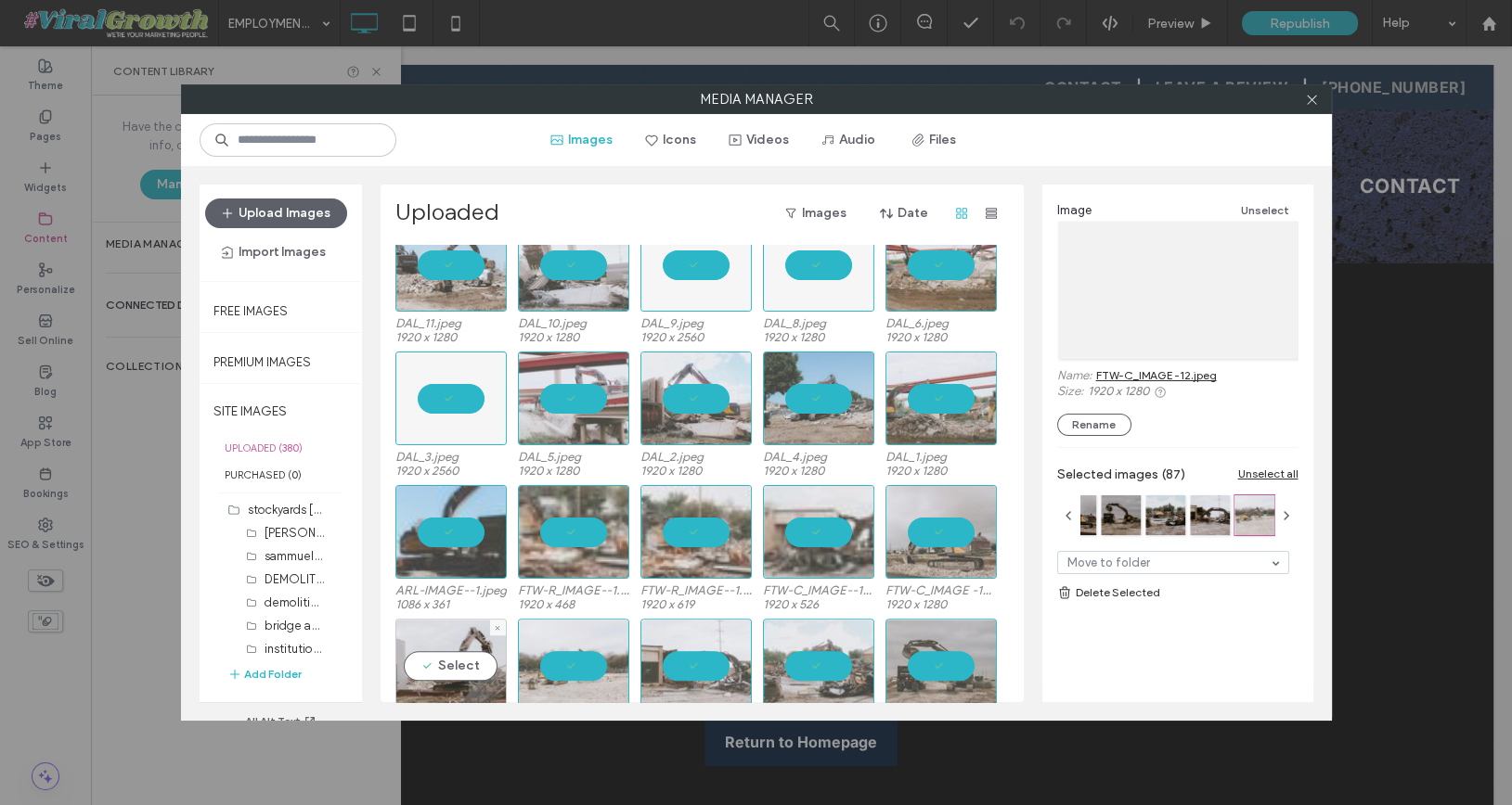
click at [432, 653] on div "Select" at bounding box center [451, 666] width 112 height 94
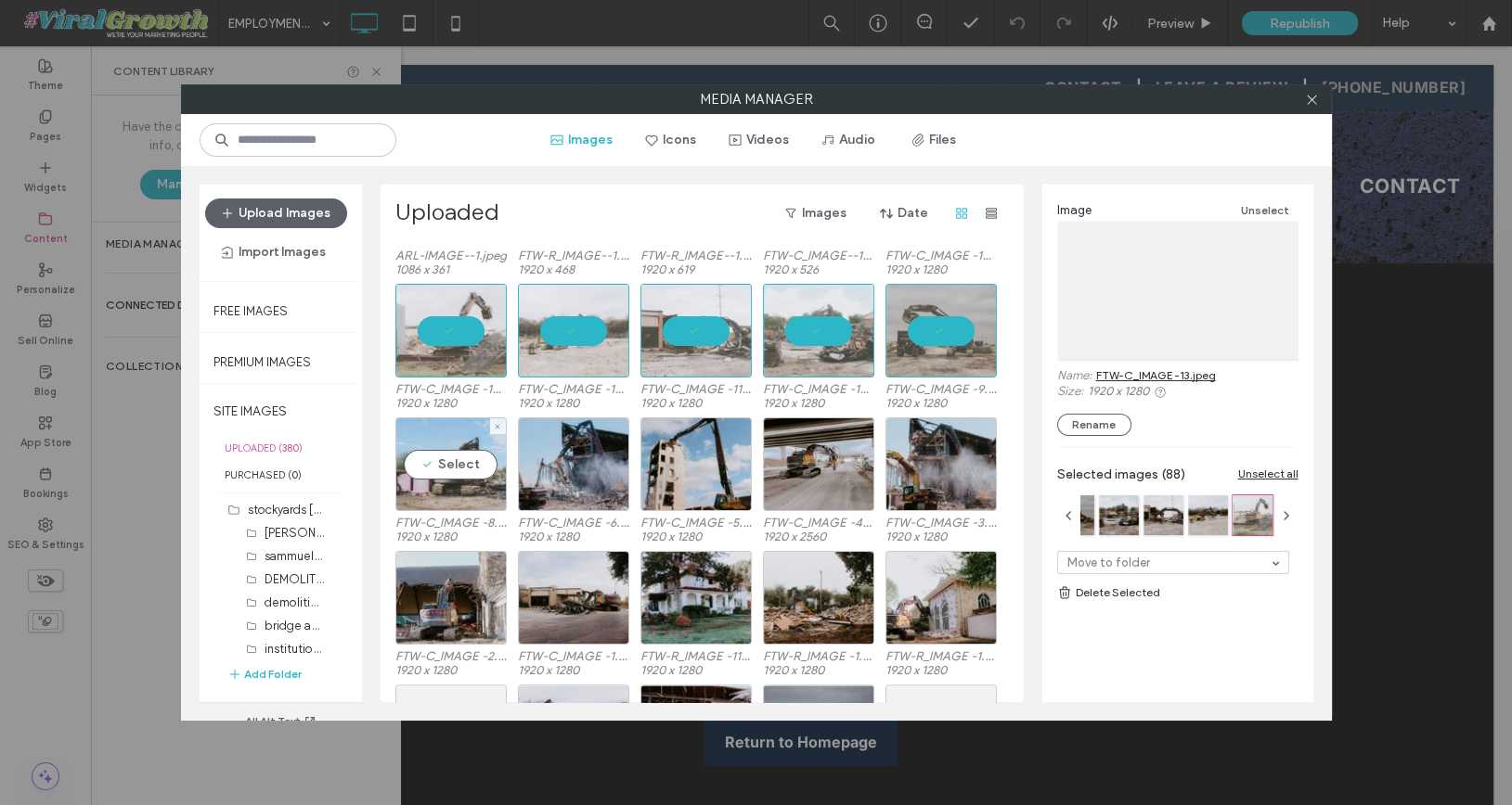
click at [443, 475] on div "Select" at bounding box center [451, 464] width 112 height 94
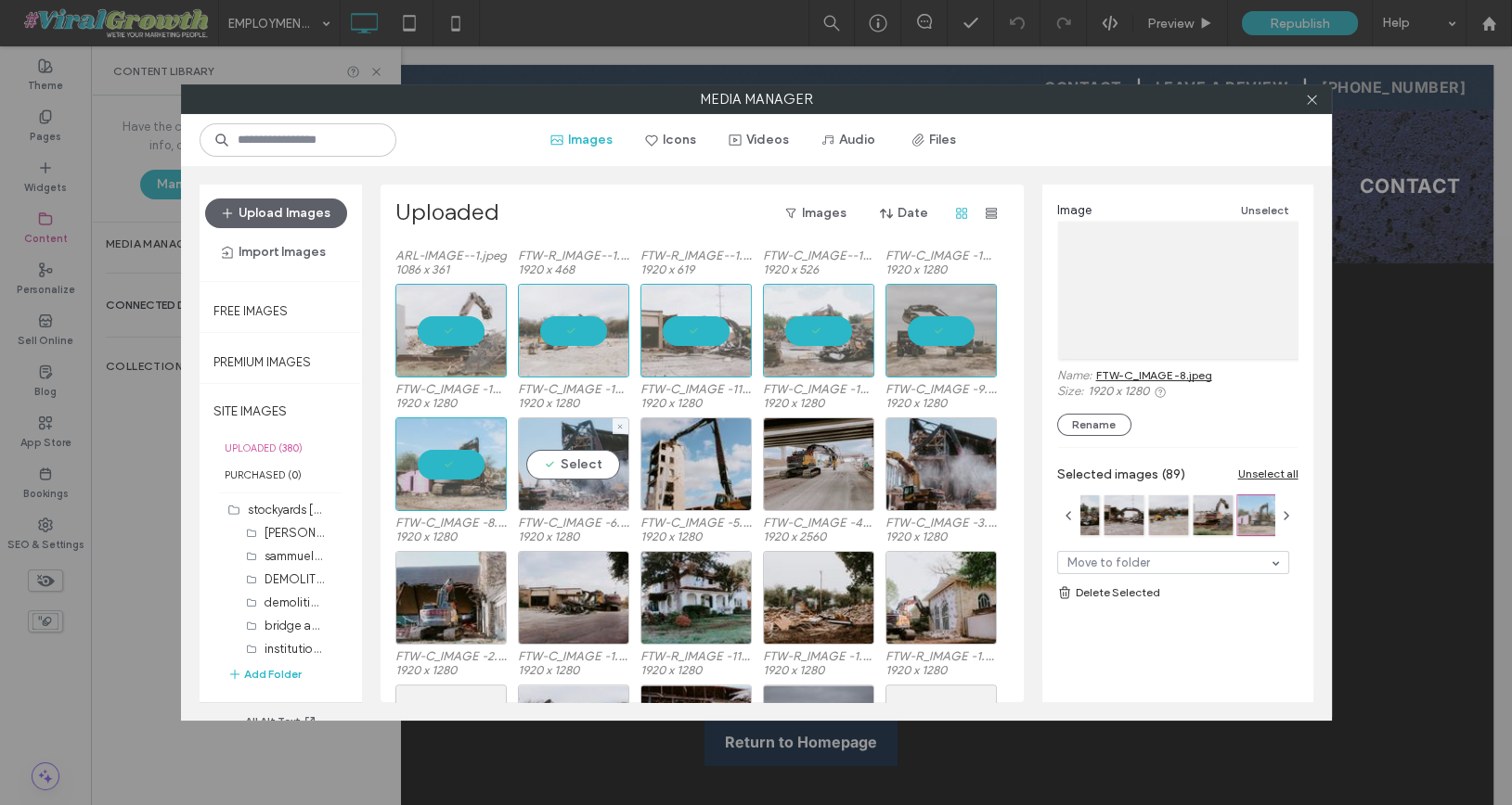
click at [545, 474] on div "Select" at bounding box center [573, 464] width 112 height 94
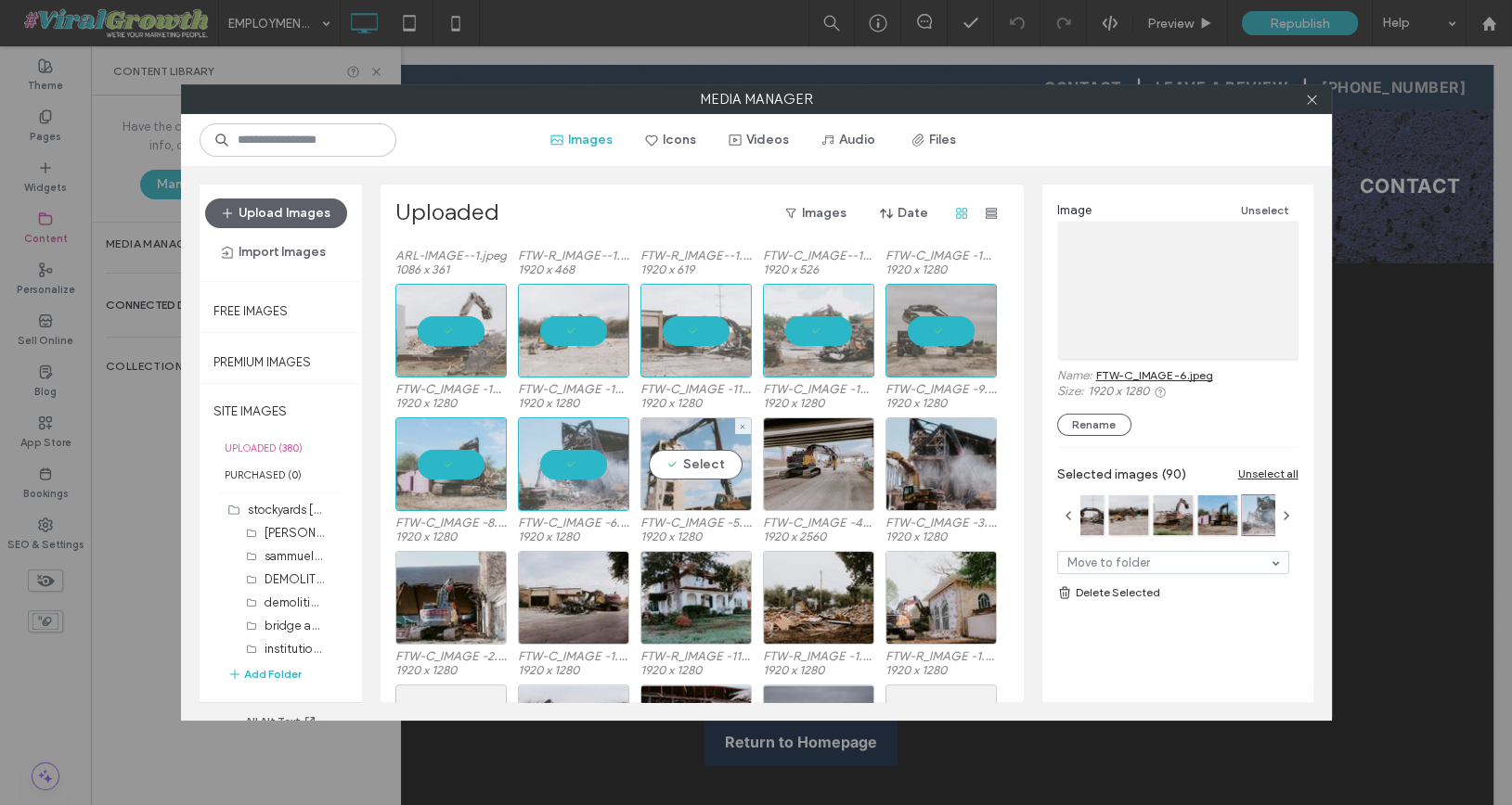
click at [692, 471] on div "Select" at bounding box center [696, 464] width 112 height 94
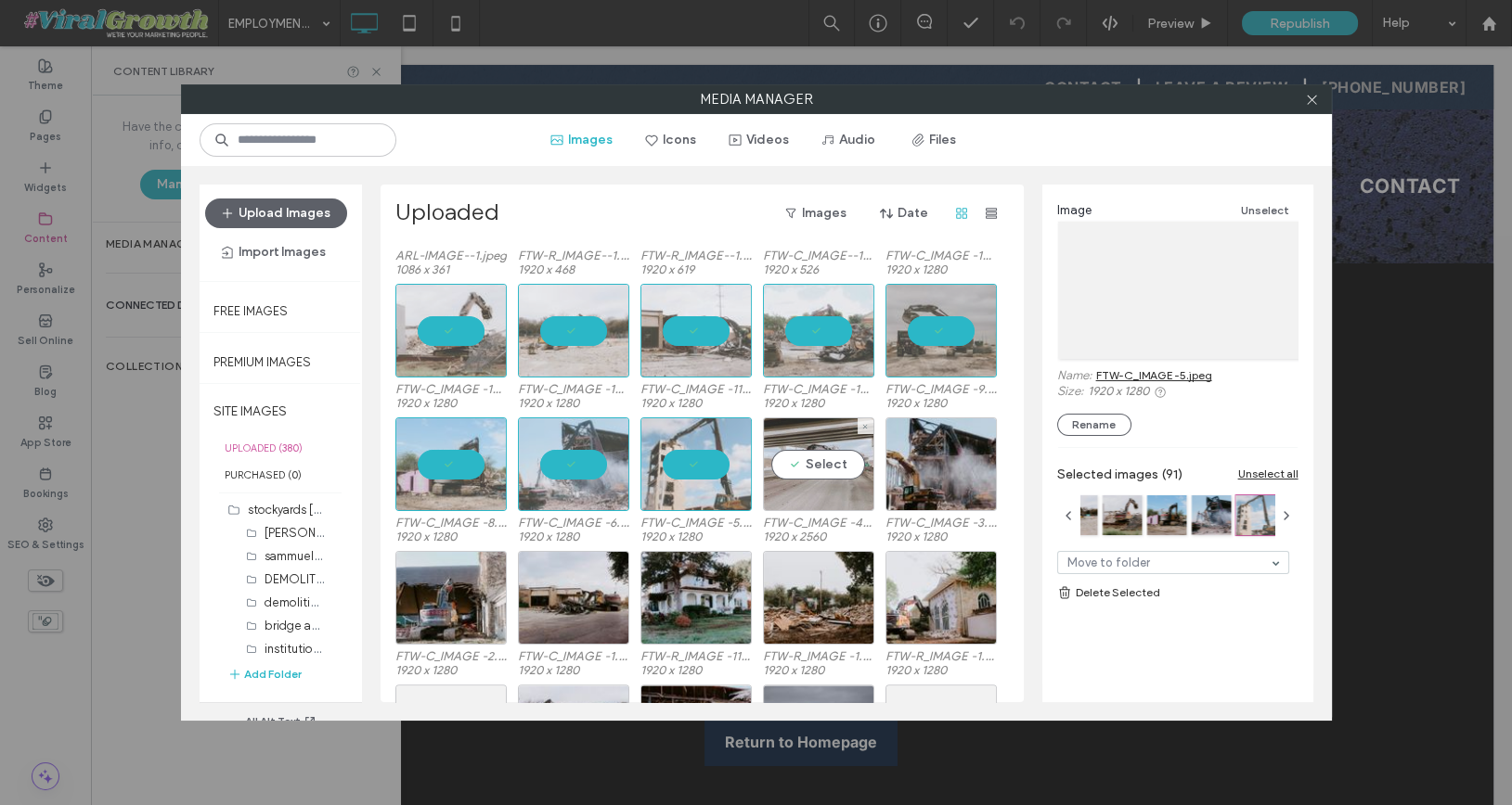
click at [817, 455] on div "Select" at bounding box center [818, 464] width 112 height 94
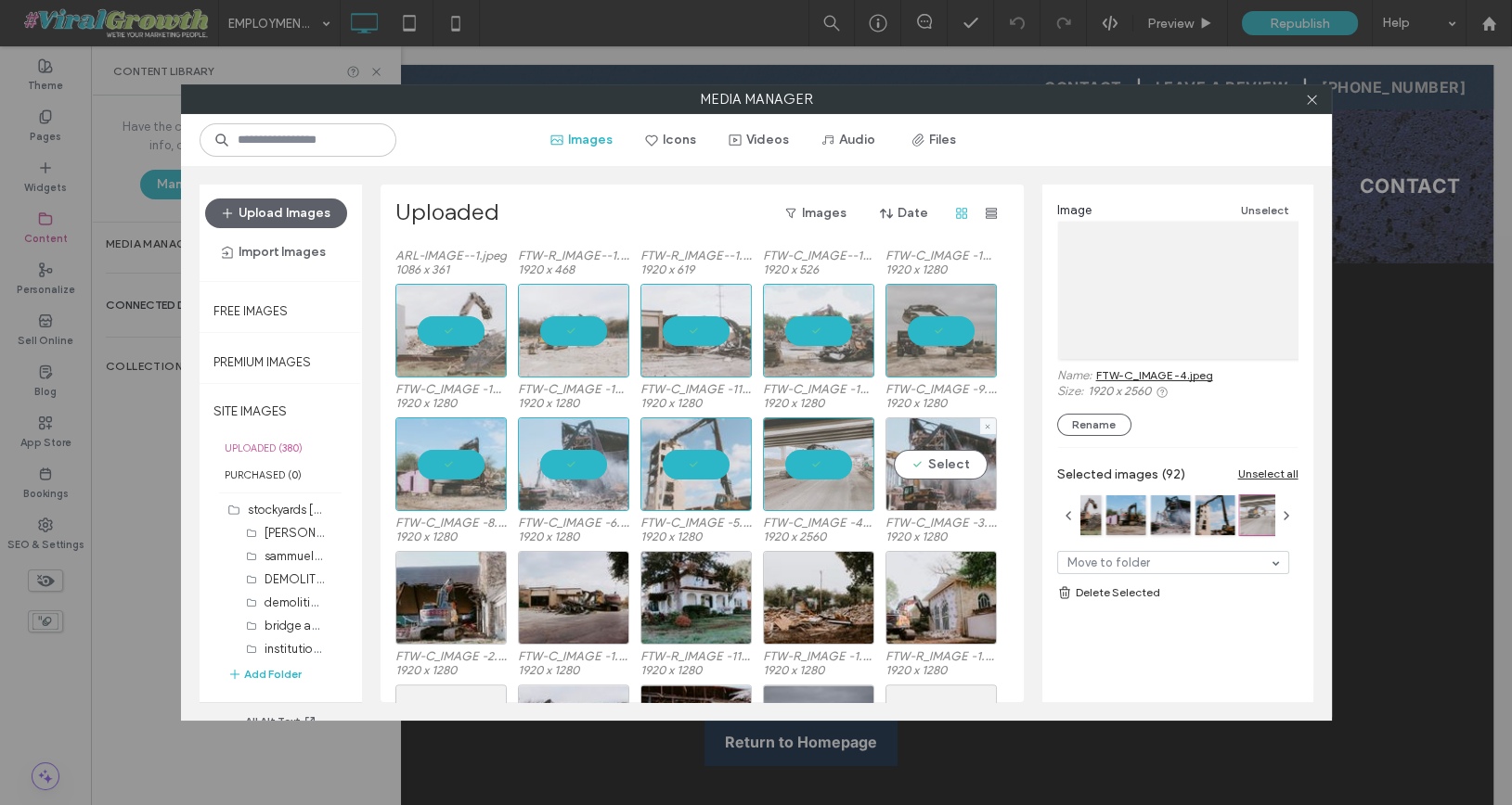
click at [929, 455] on div "Select" at bounding box center [941, 464] width 112 height 94
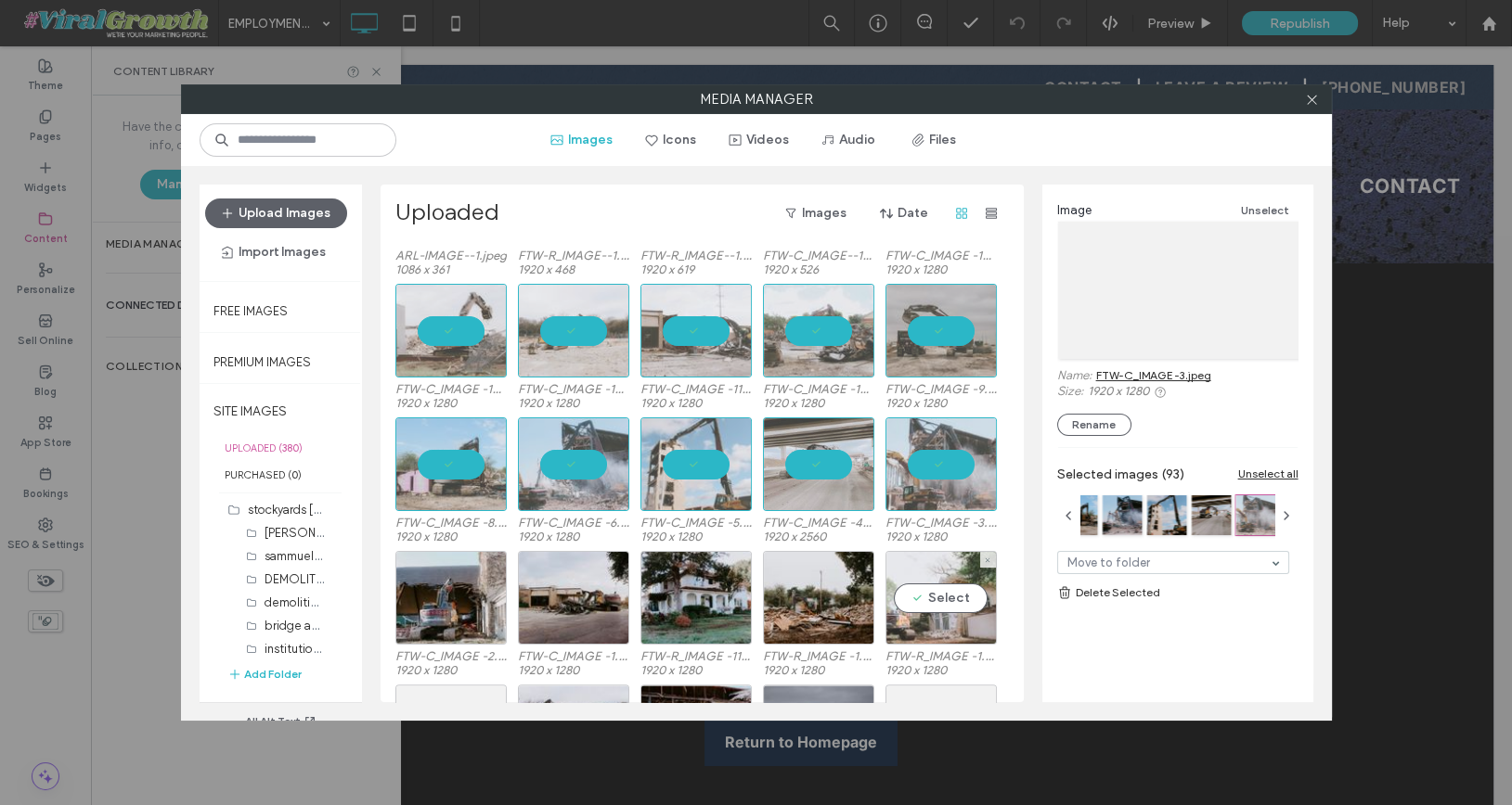
click at [935, 631] on div "Select" at bounding box center [941, 597] width 112 height 94
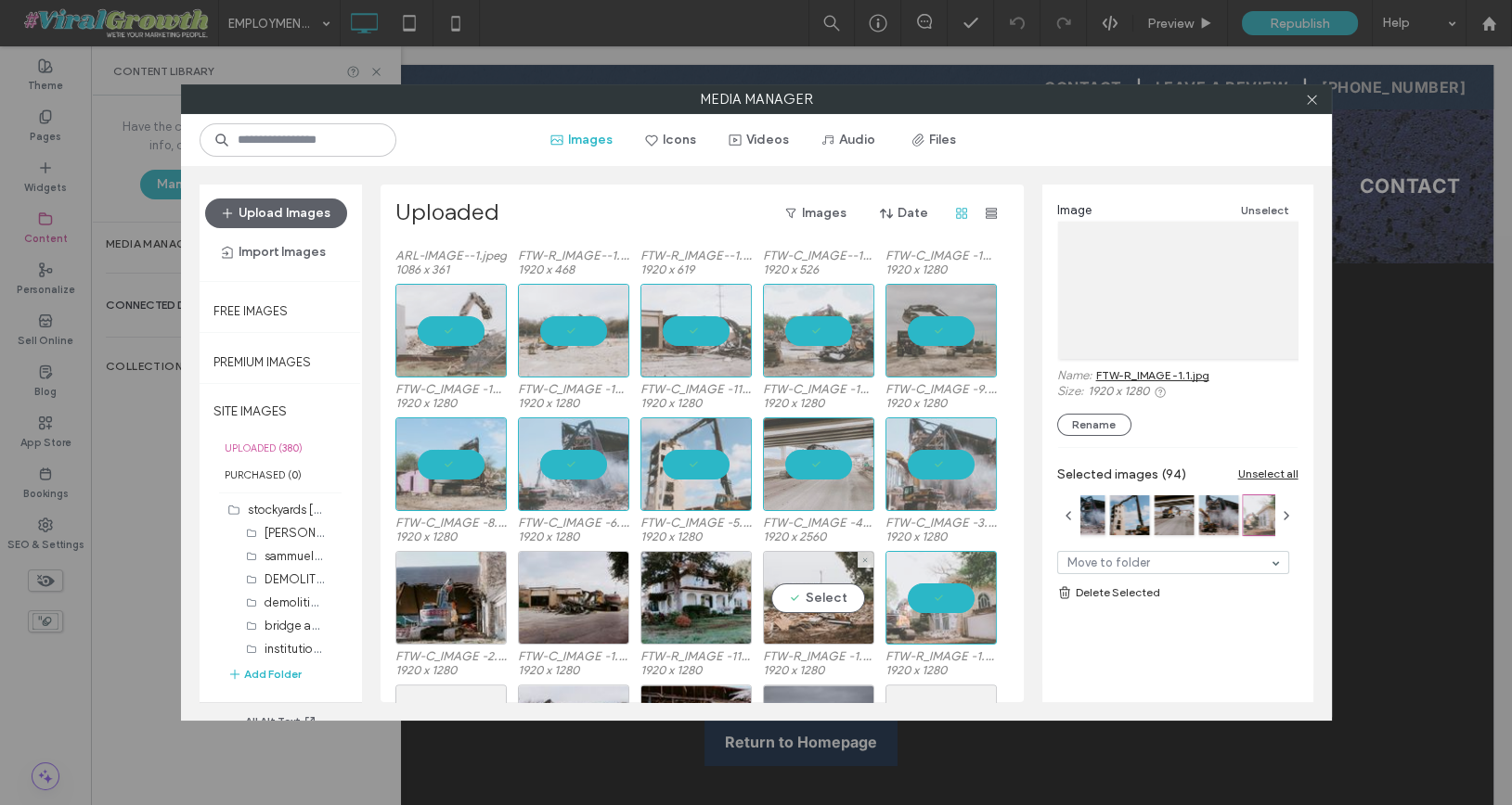
click at [813, 607] on div "Select" at bounding box center [818, 597] width 112 height 94
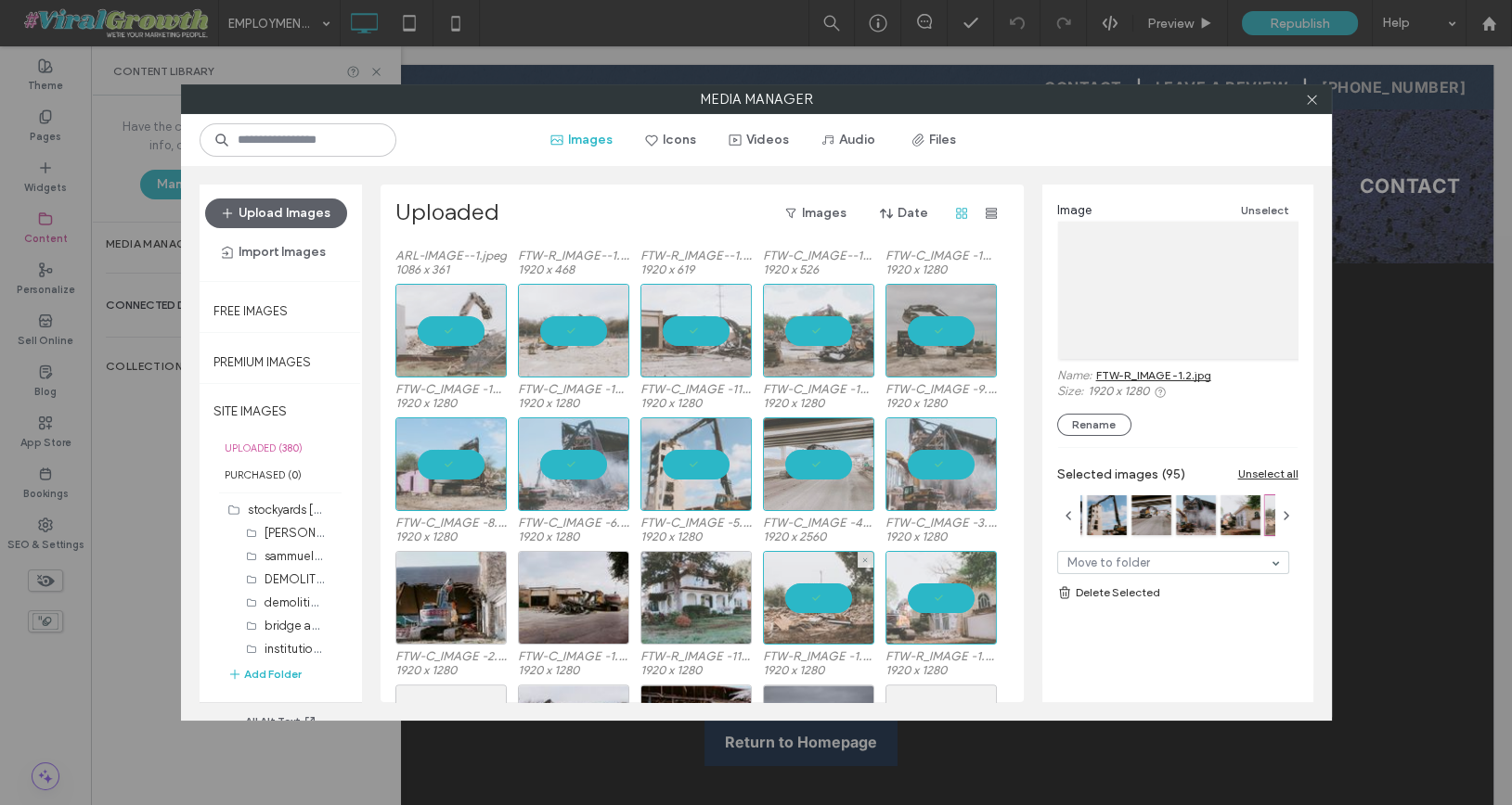
click at [684, 607] on div at bounding box center [696, 597] width 112 height 94
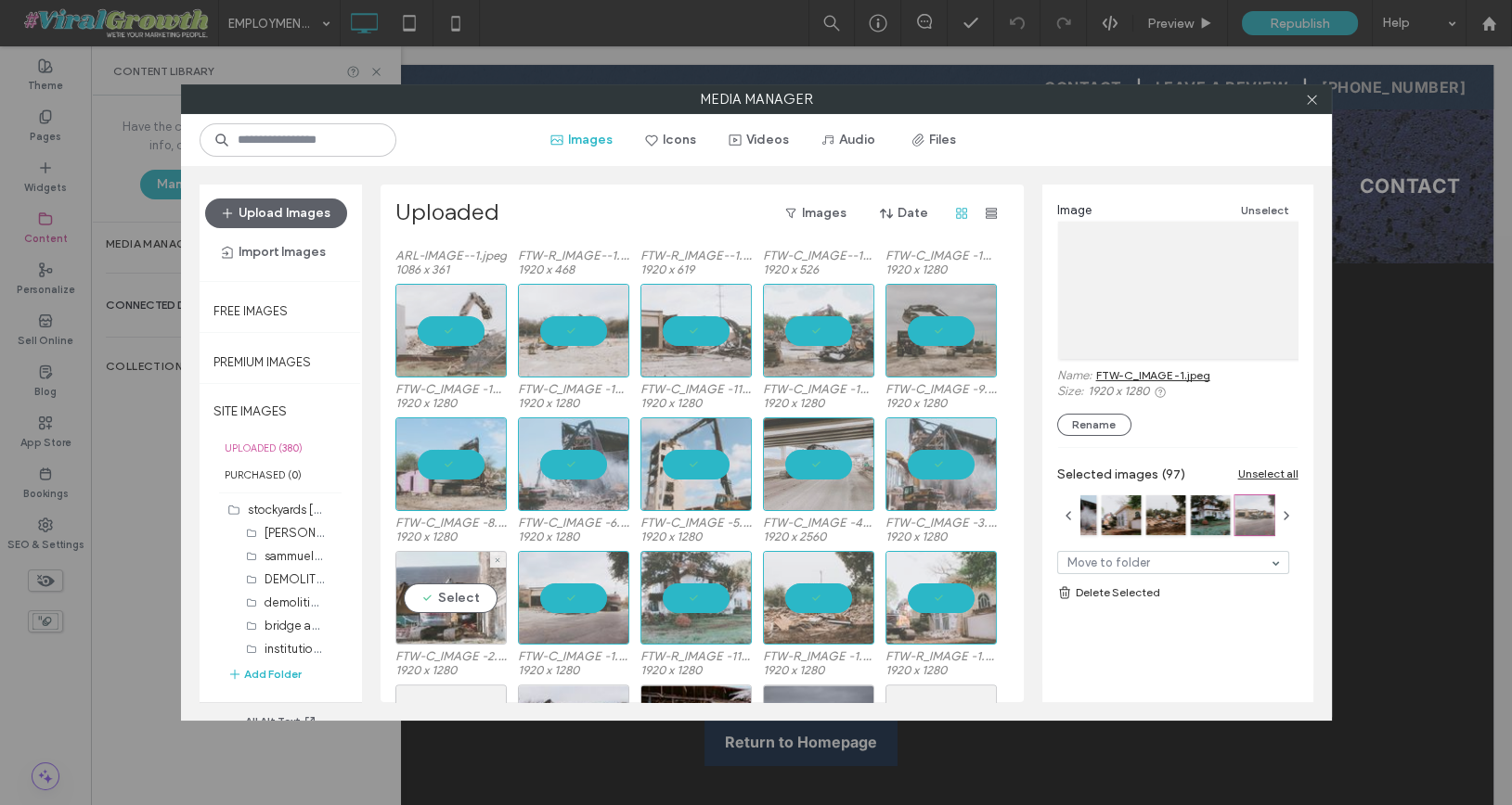
click at [420, 601] on div "Select" at bounding box center [451, 597] width 112 height 94
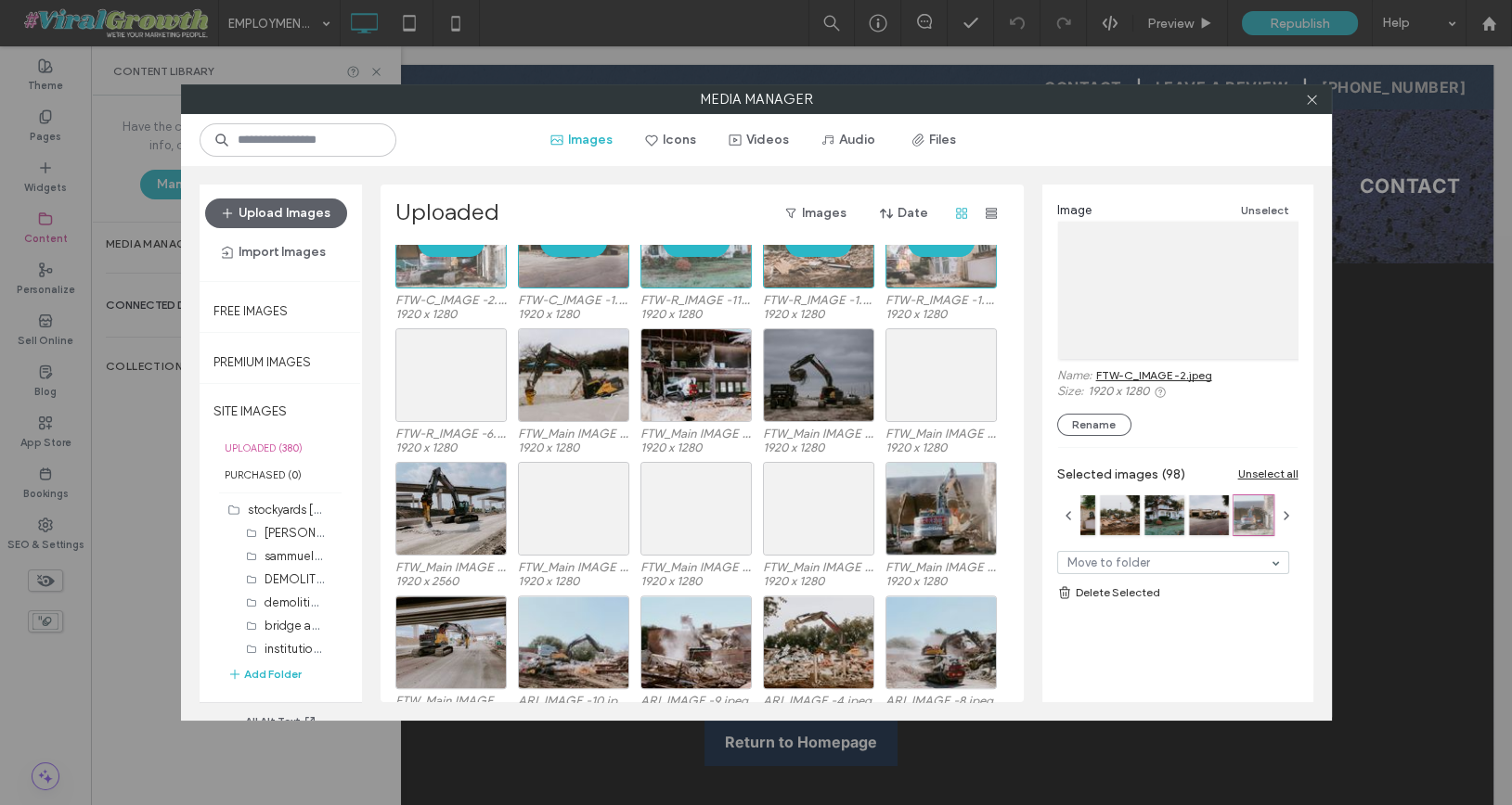
scroll to position [4326, 0]
click at [462, 497] on div "Select" at bounding box center [451, 507] width 112 height 94
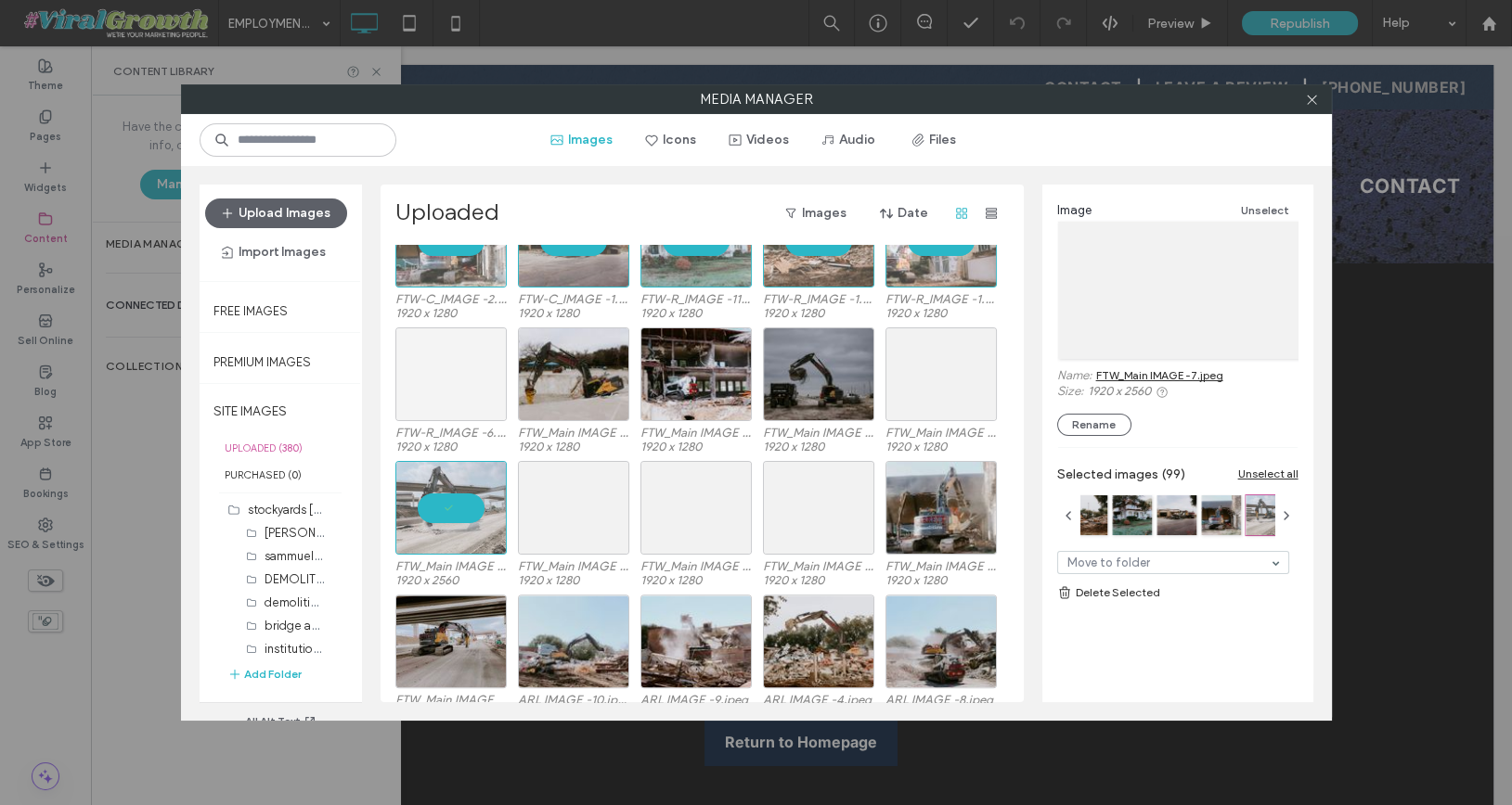
click at [462, 404] on div at bounding box center [451, 374] width 112 height 94
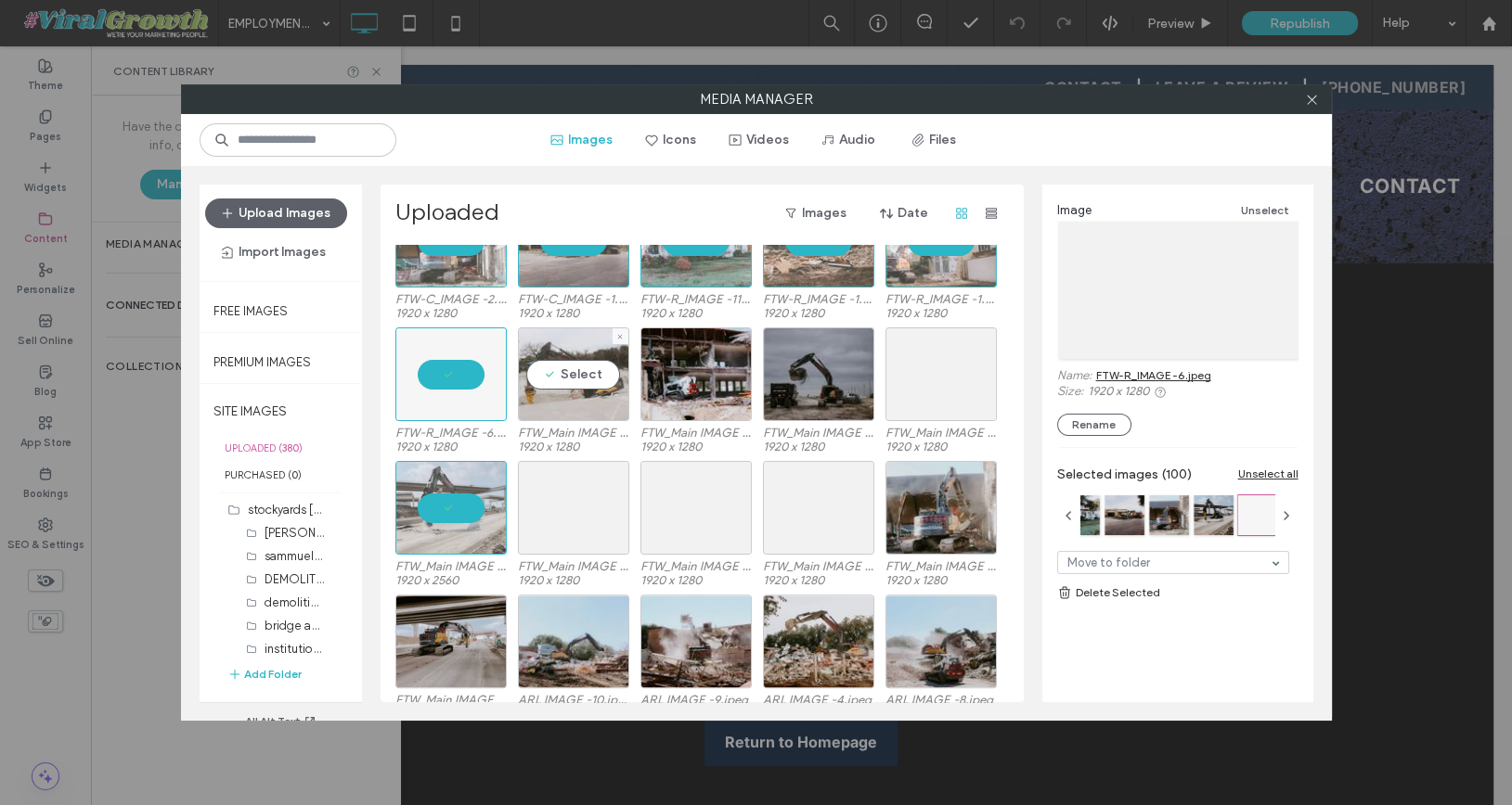
click at [576, 392] on div "Select" at bounding box center [573, 374] width 112 height 94
click at [583, 463] on div "Select" at bounding box center [573, 507] width 112 height 94
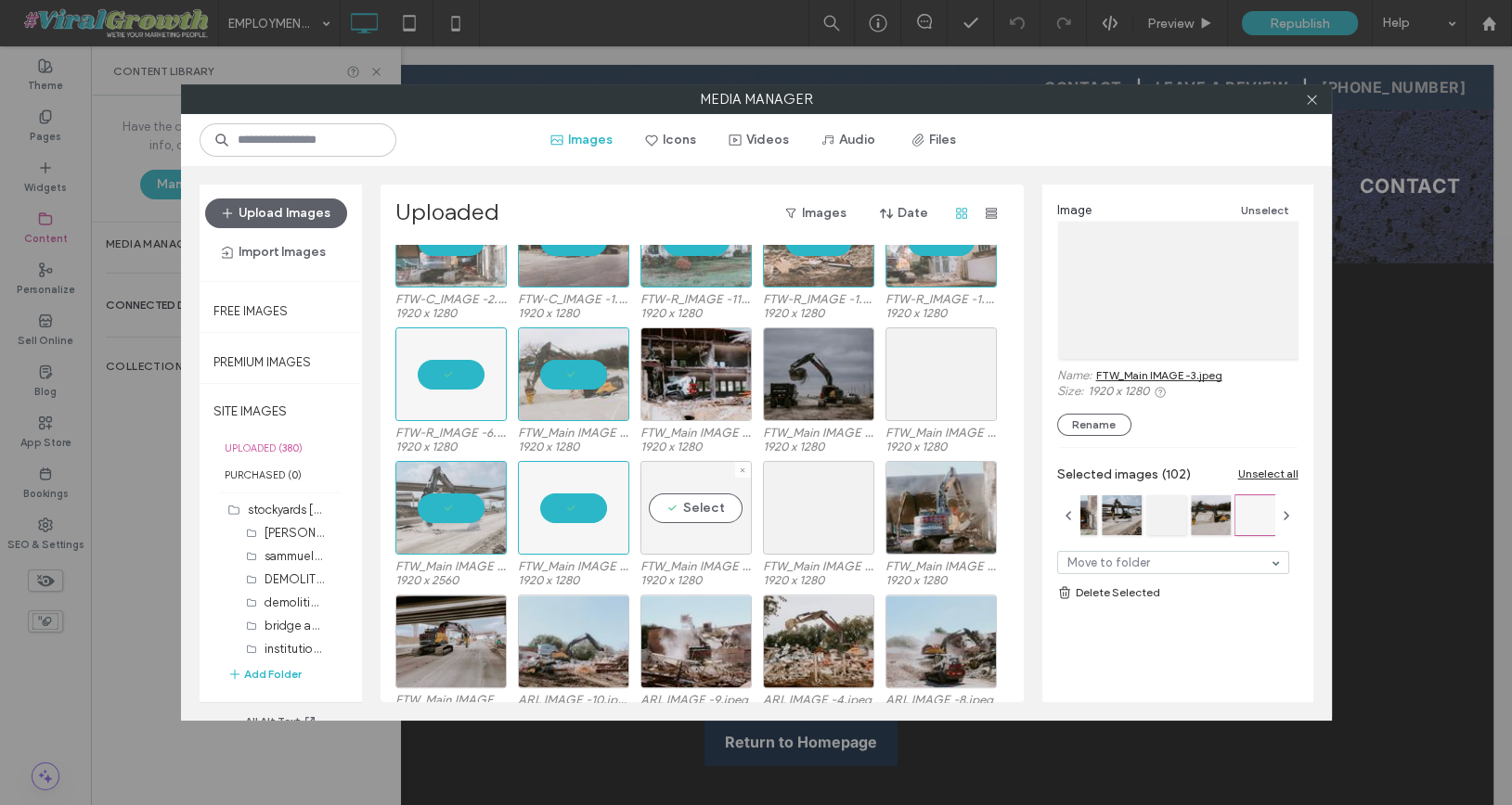
click at [725, 496] on div "Select" at bounding box center [696, 507] width 112 height 94
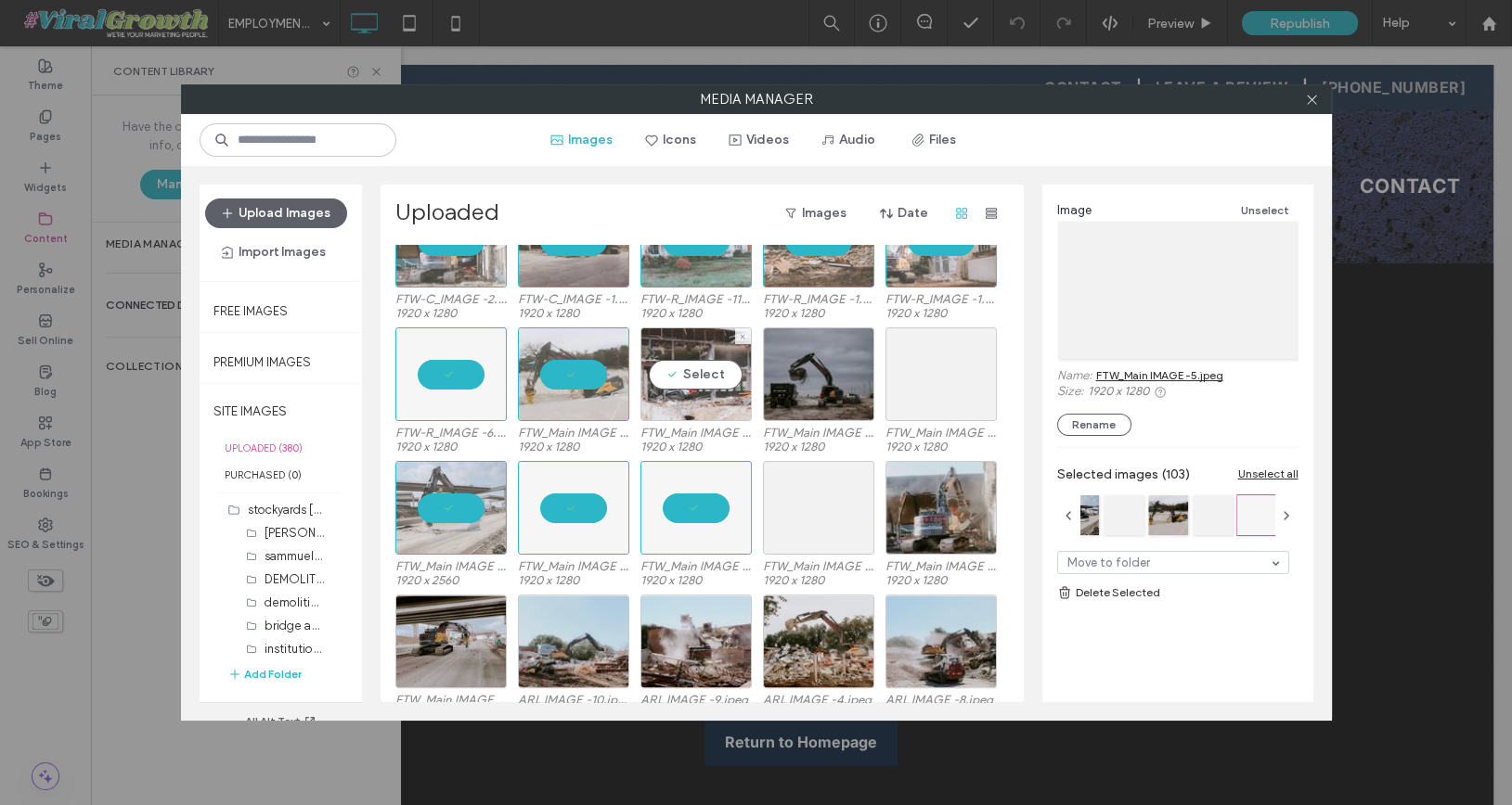
click at [709, 384] on div "Select" at bounding box center [696, 374] width 112 height 94
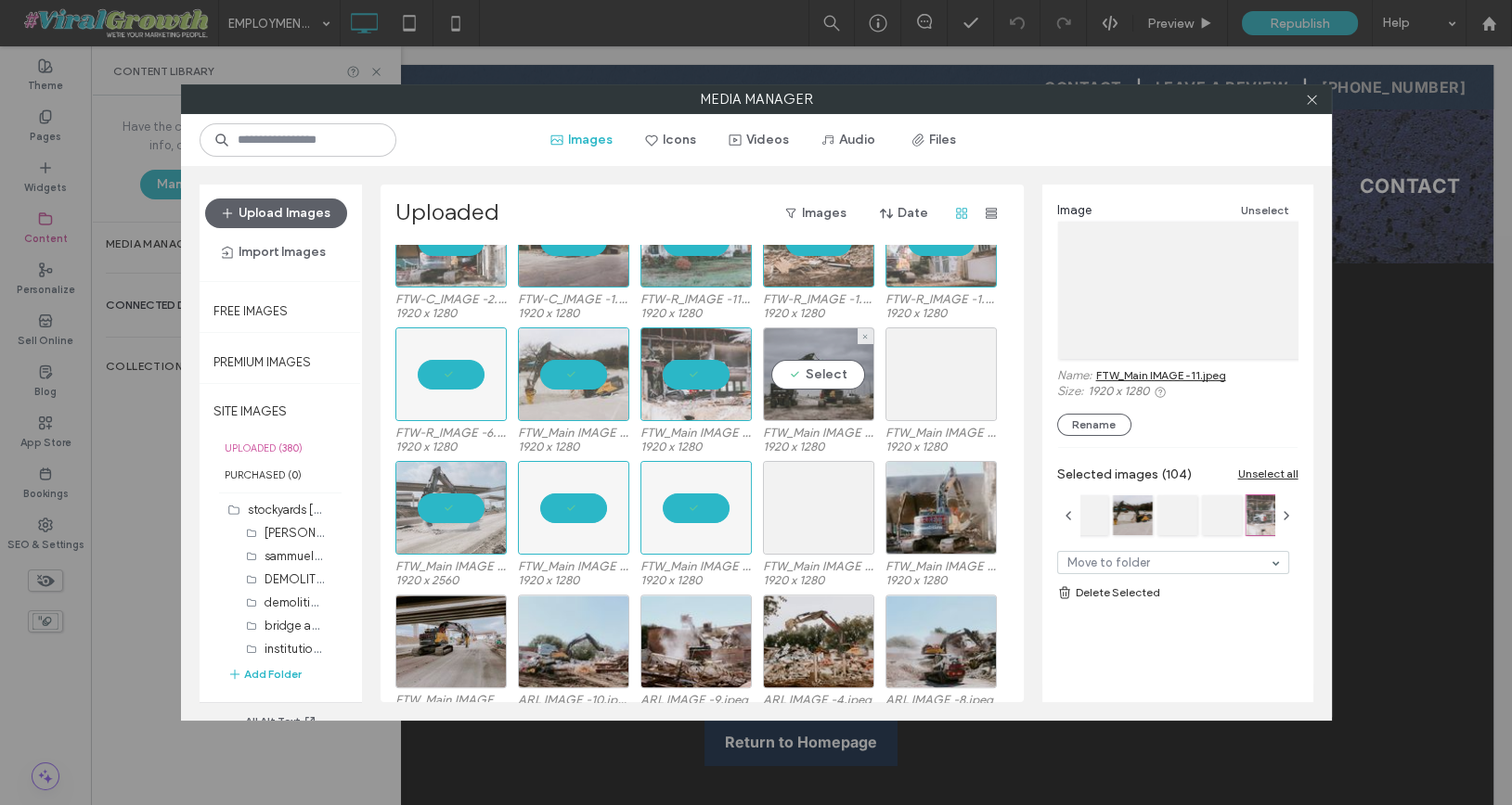
click at [866, 398] on div "Select" at bounding box center [818, 374] width 112 height 94
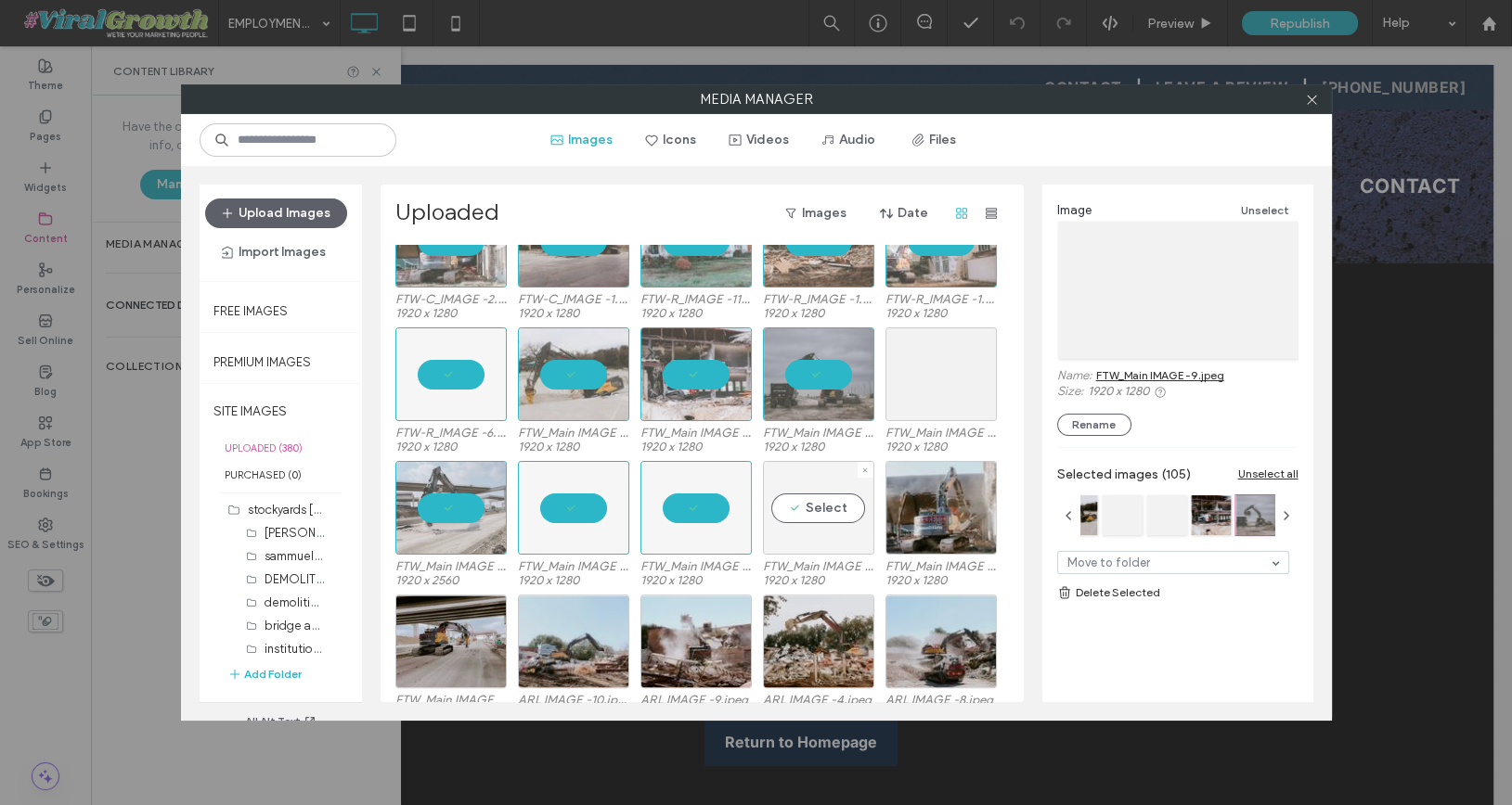
click at [836, 504] on div "Select" at bounding box center [818, 507] width 112 height 94
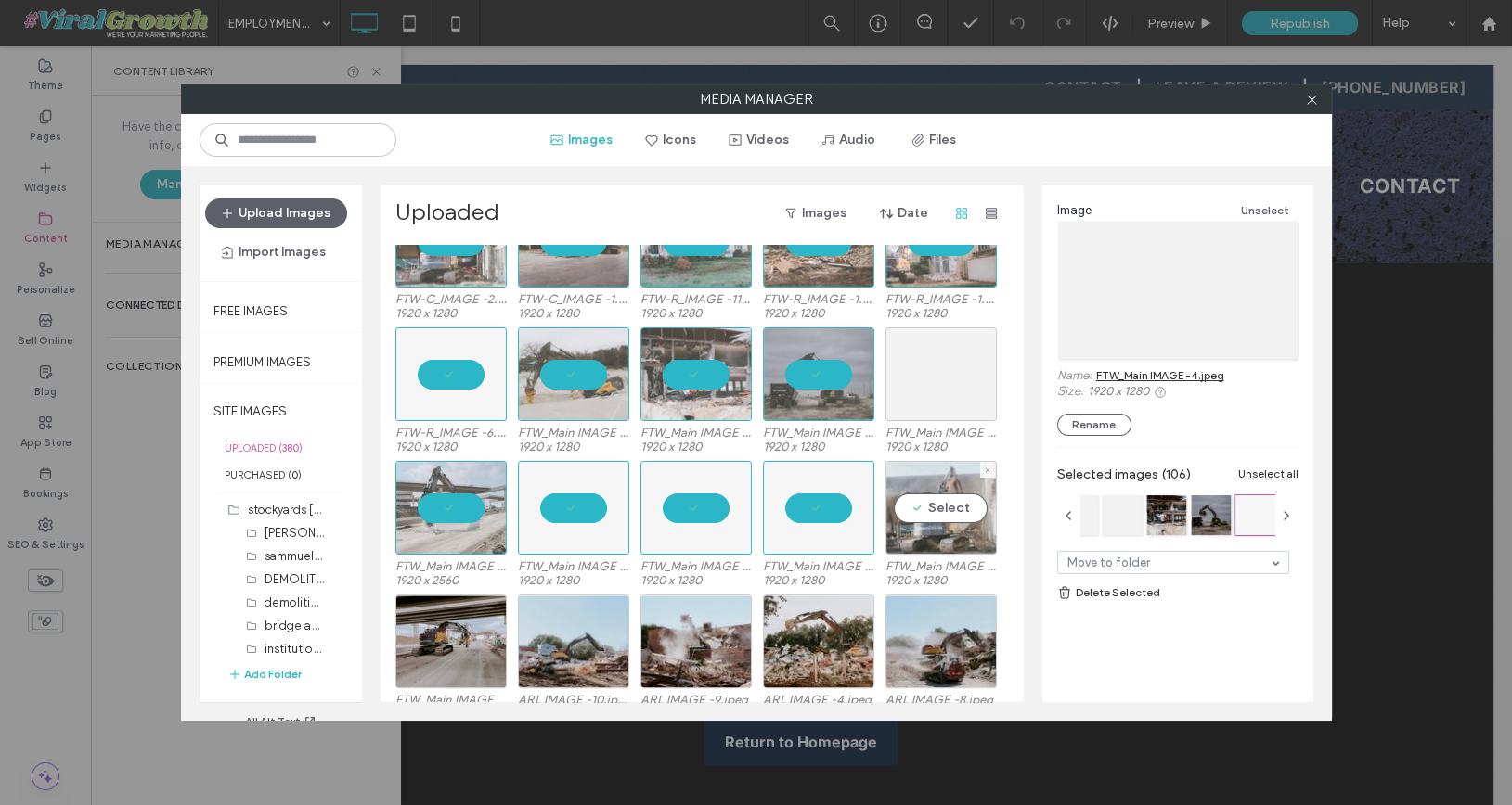
click at [937, 497] on div "Select" at bounding box center [941, 507] width 112 height 94
click at [966, 366] on div "Select" at bounding box center [941, 374] width 112 height 94
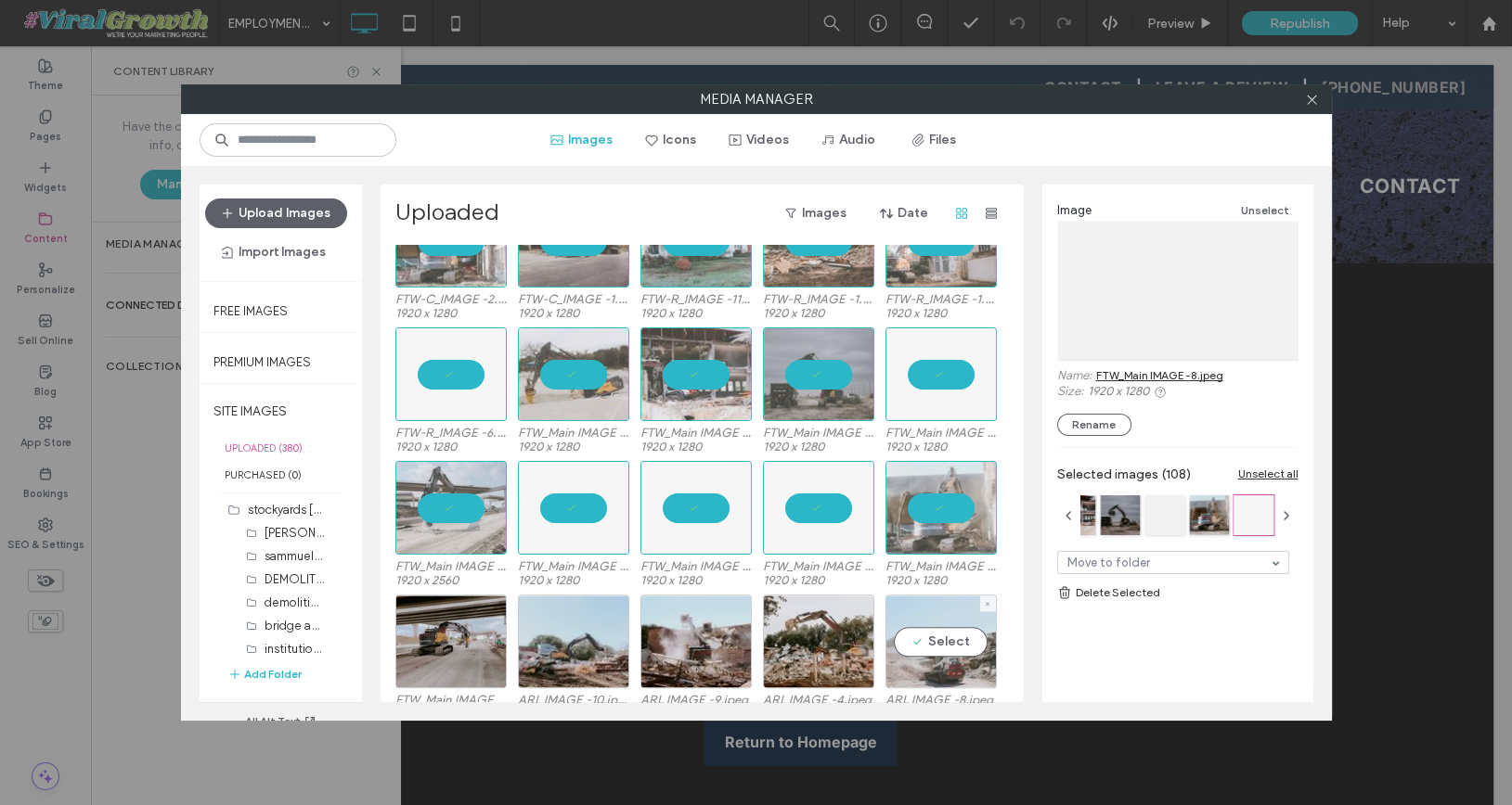
click at [964, 628] on div "Select" at bounding box center [941, 641] width 112 height 94
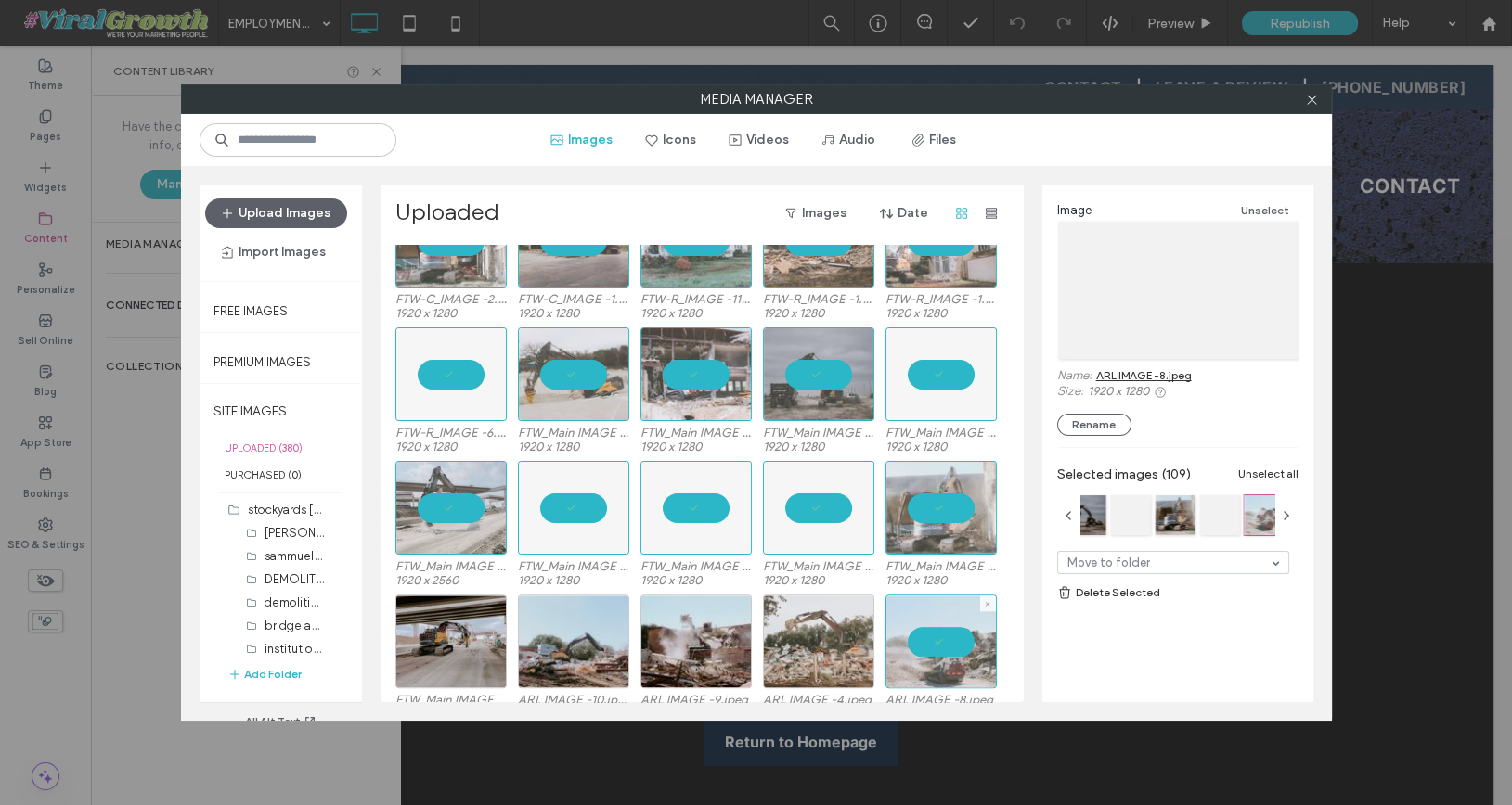
click at [845, 633] on div at bounding box center [818, 641] width 112 height 94
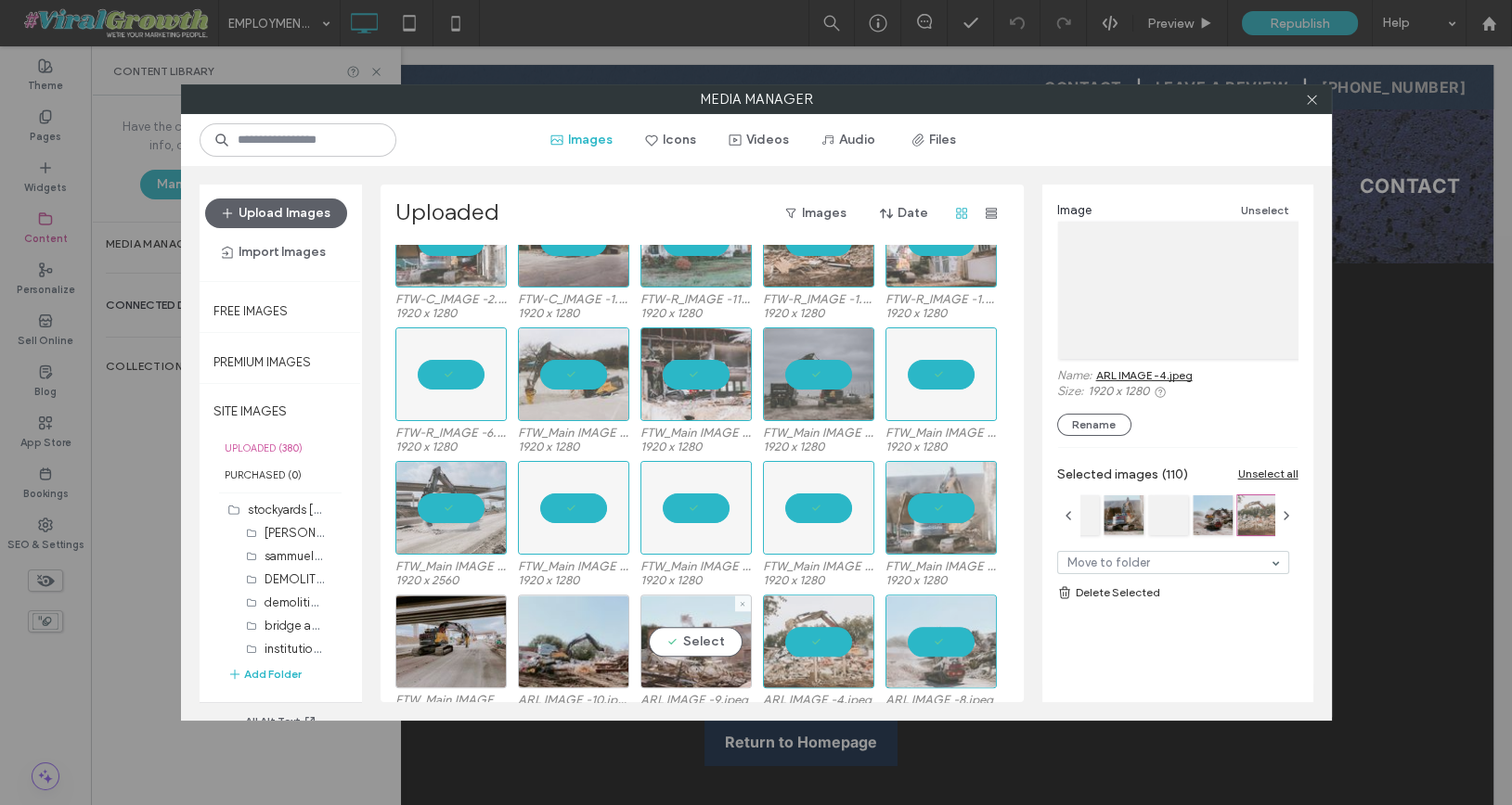
click at [717, 638] on div "Select" at bounding box center [696, 641] width 112 height 94
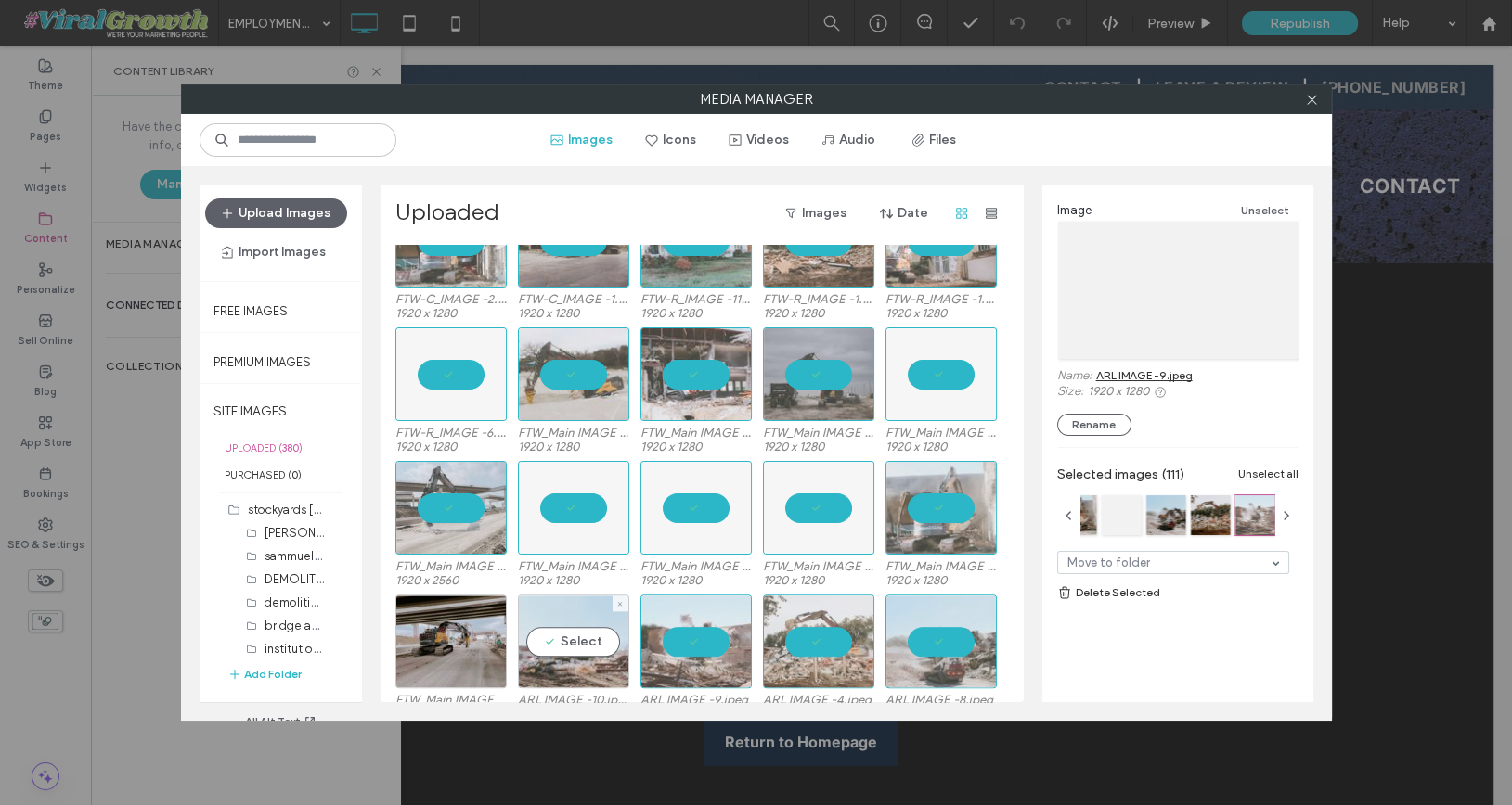
click at [559, 631] on div "Select" at bounding box center [573, 641] width 112 height 94
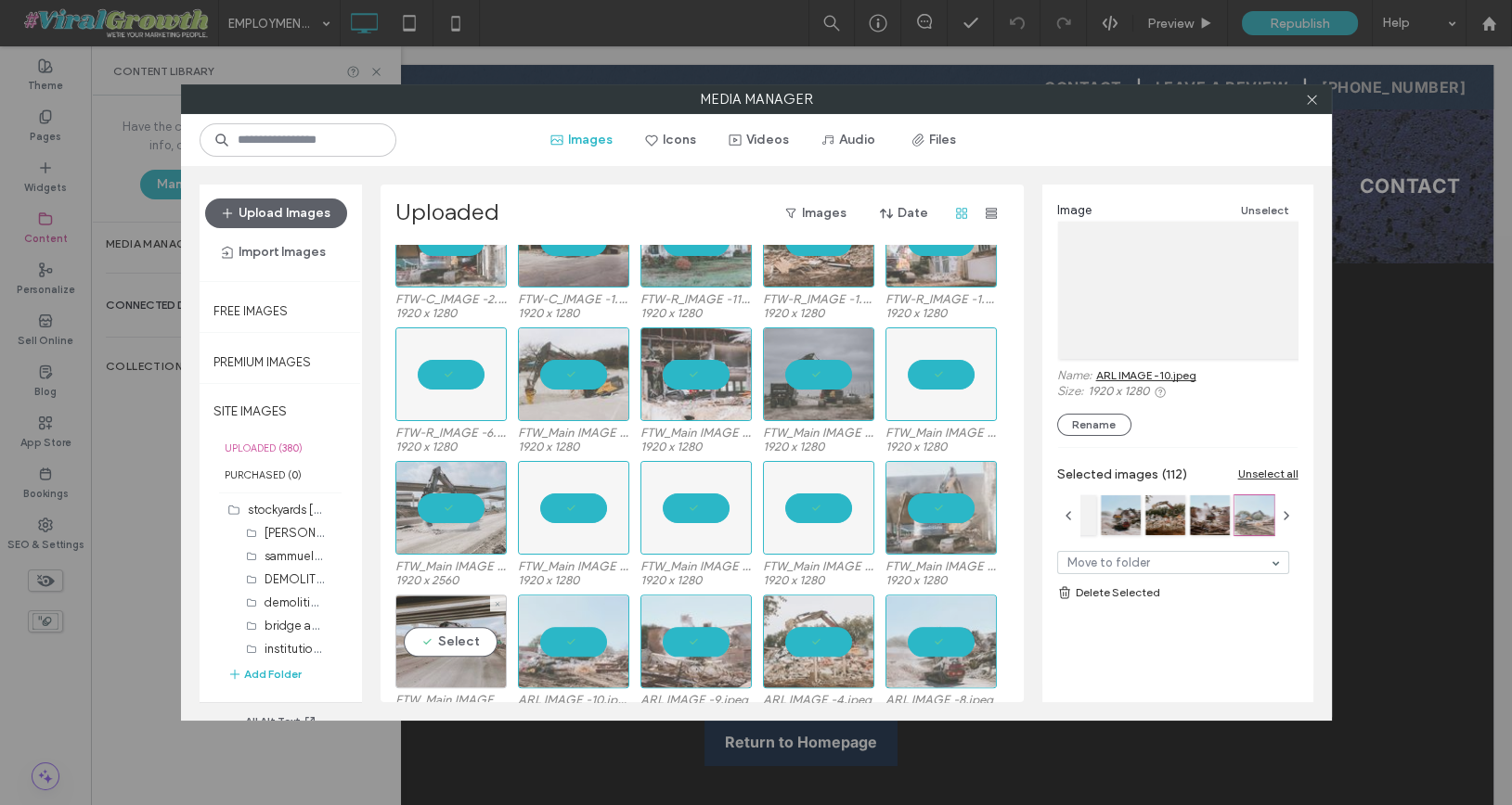
click at [478, 622] on div "Select" at bounding box center [451, 641] width 112 height 94
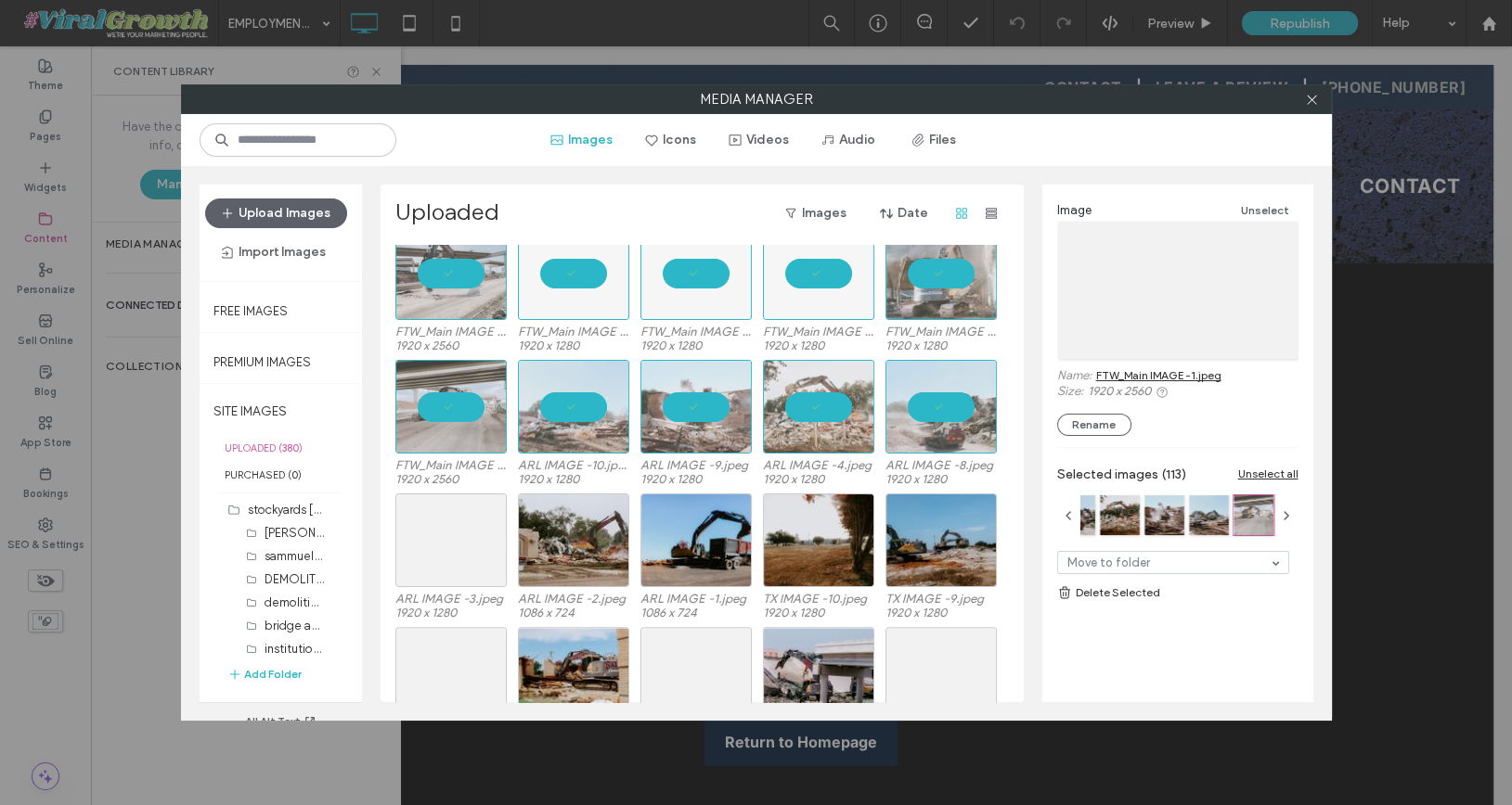
scroll to position [4636, 0]
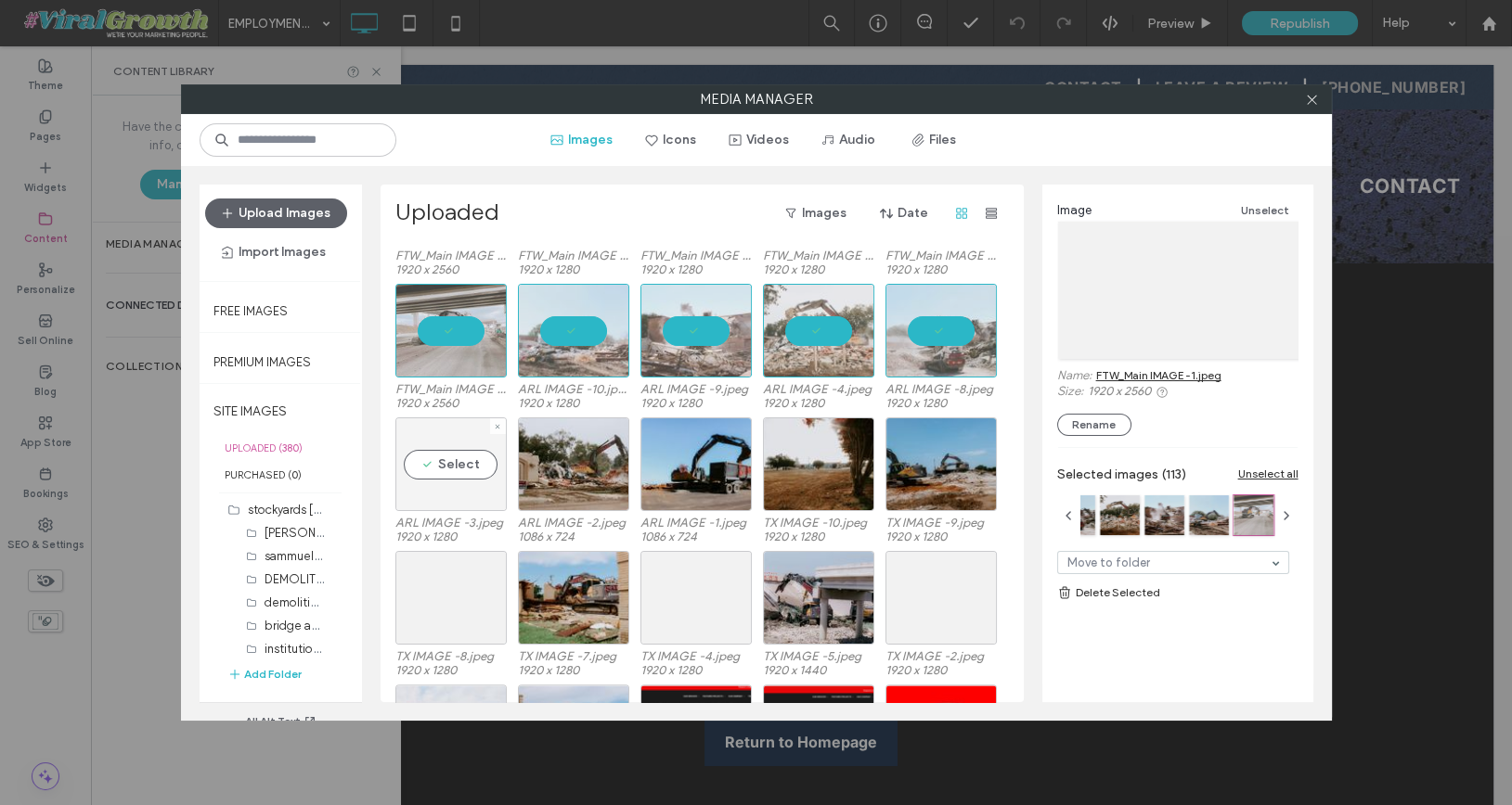
click at [469, 469] on div "Select" at bounding box center [451, 464] width 112 height 94
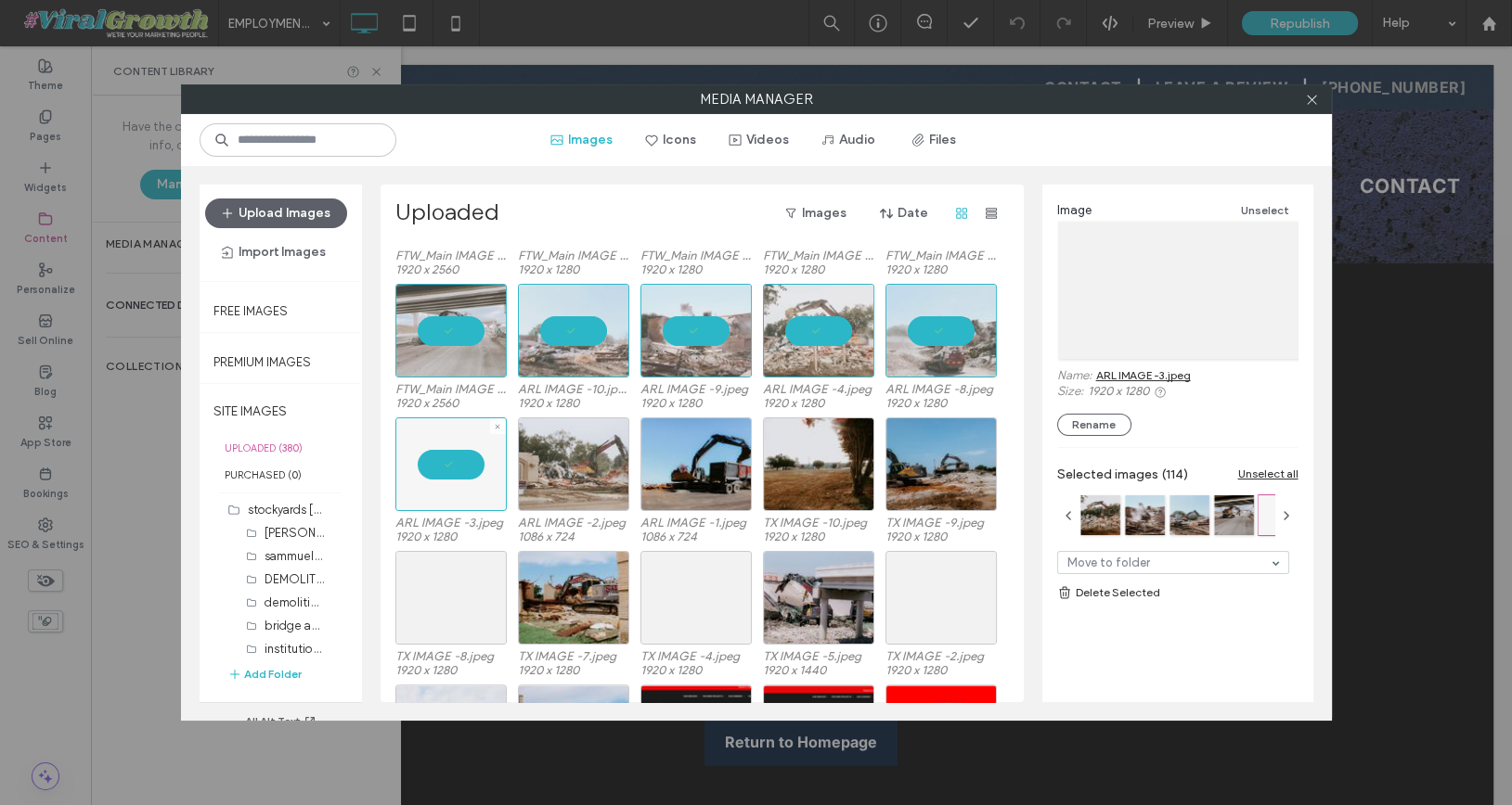
click at [586, 460] on div at bounding box center [573, 464] width 112 height 94
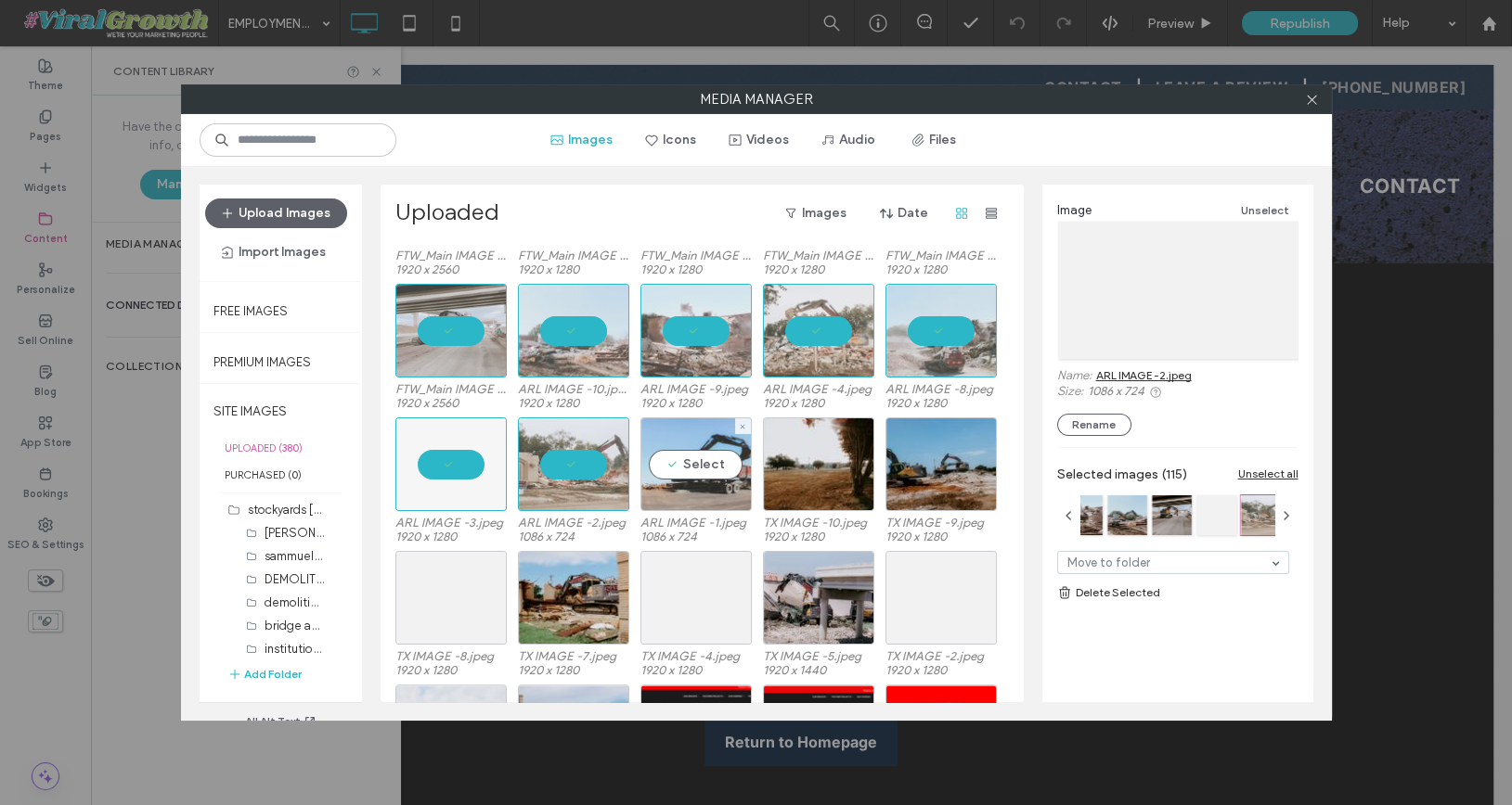
click at [726, 462] on div "Select" at bounding box center [696, 464] width 112 height 94
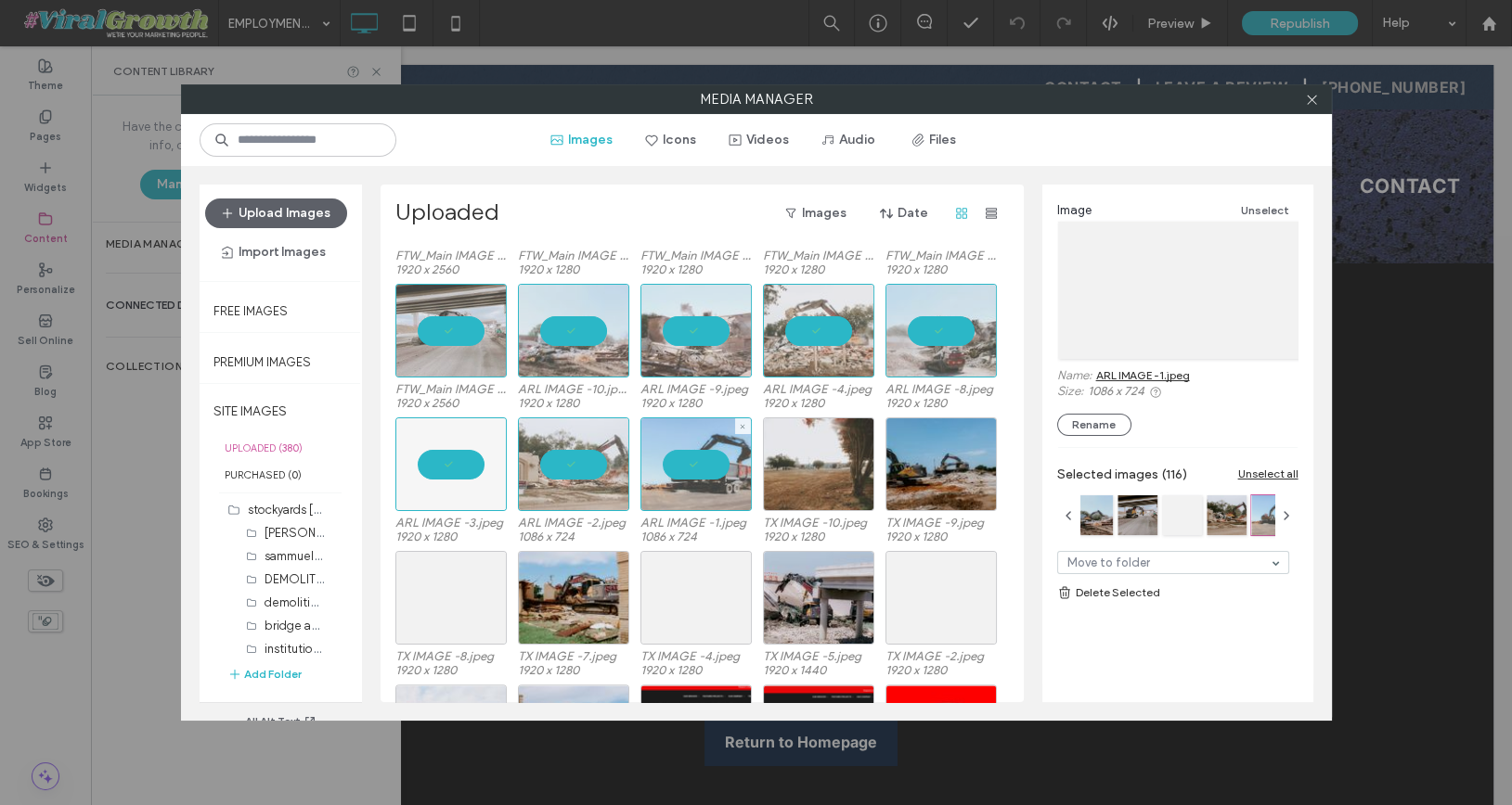
click at [813, 461] on div at bounding box center [818, 464] width 112 height 94
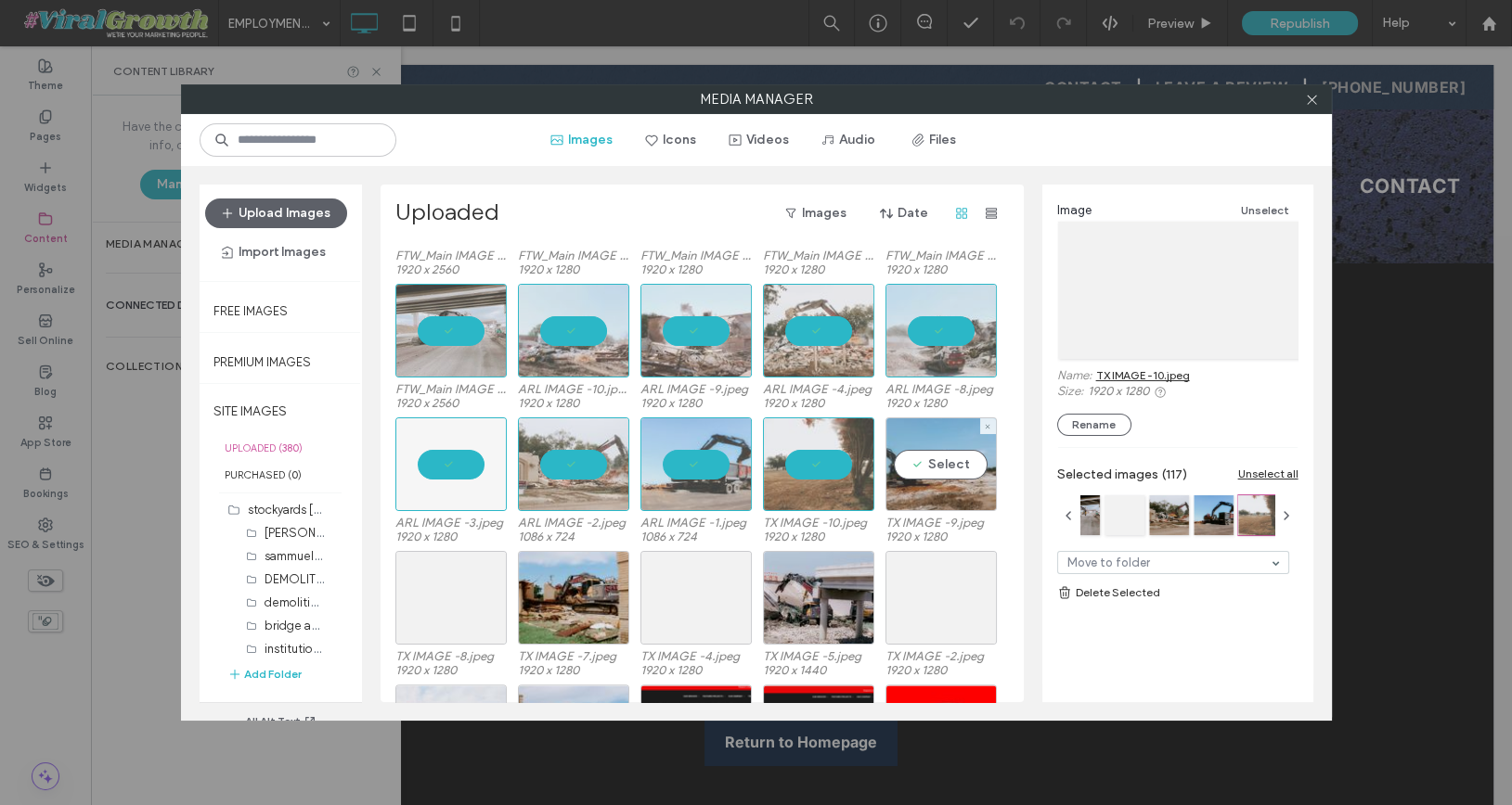
click at [938, 467] on div "Select" at bounding box center [941, 464] width 112 height 94
click at [953, 601] on div at bounding box center [941, 597] width 112 height 94
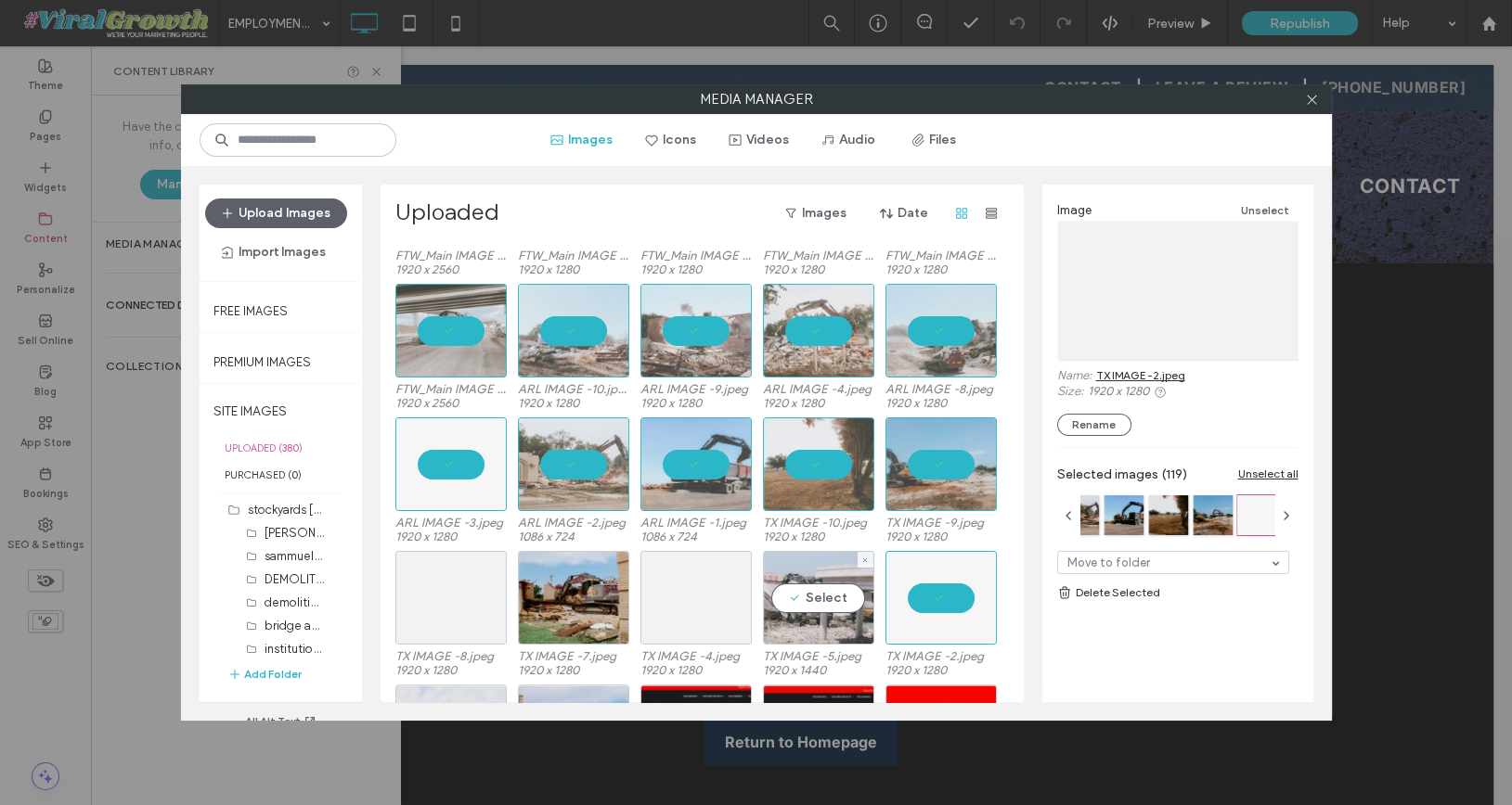
click at [829, 593] on div "Select" at bounding box center [818, 597] width 112 height 94
click at [690, 604] on div "Select" at bounding box center [696, 597] width 112 height 94
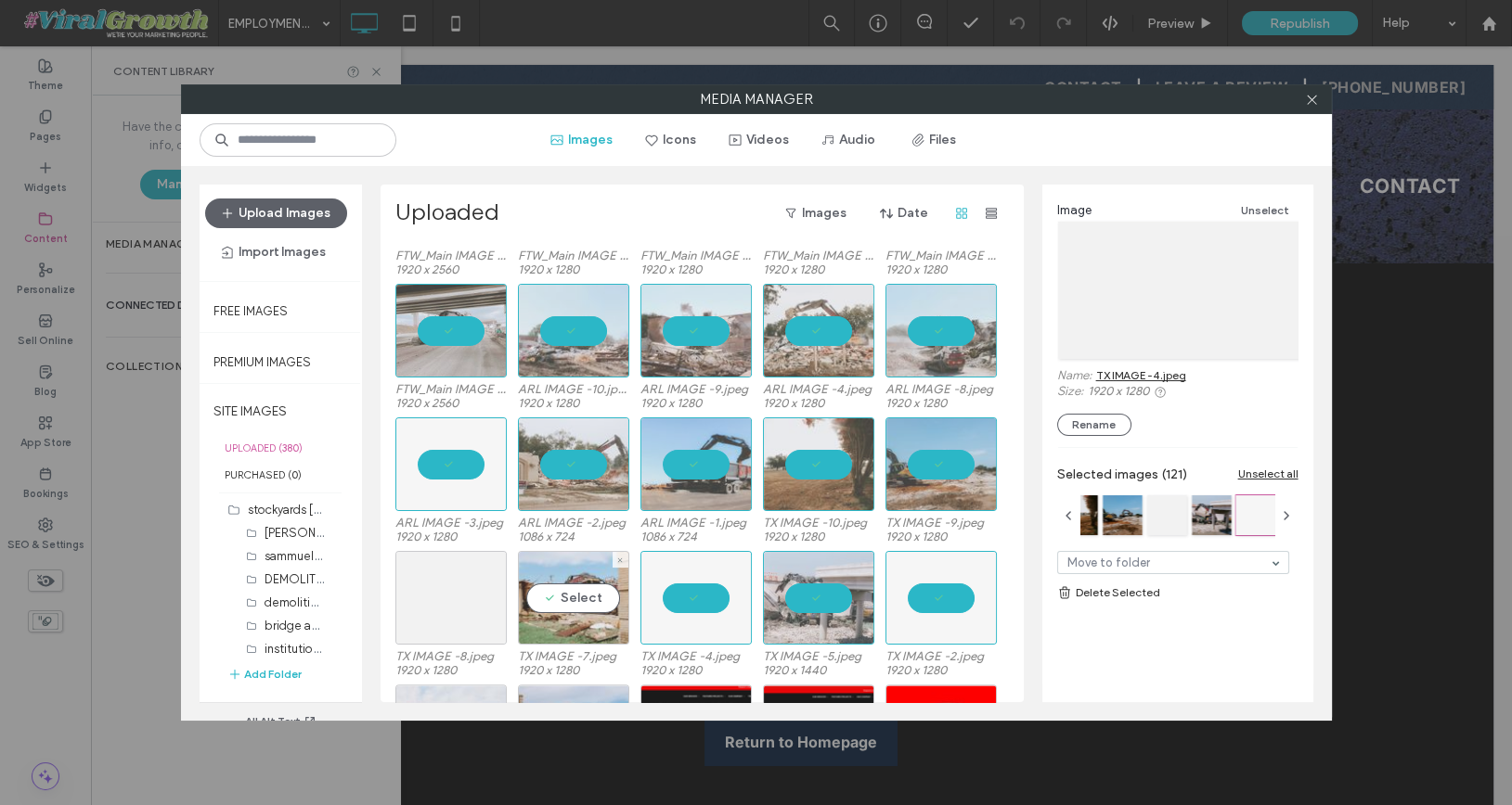
click at [600, 600] on div "Select" at bounding box center [573, 597] width 112 height 94
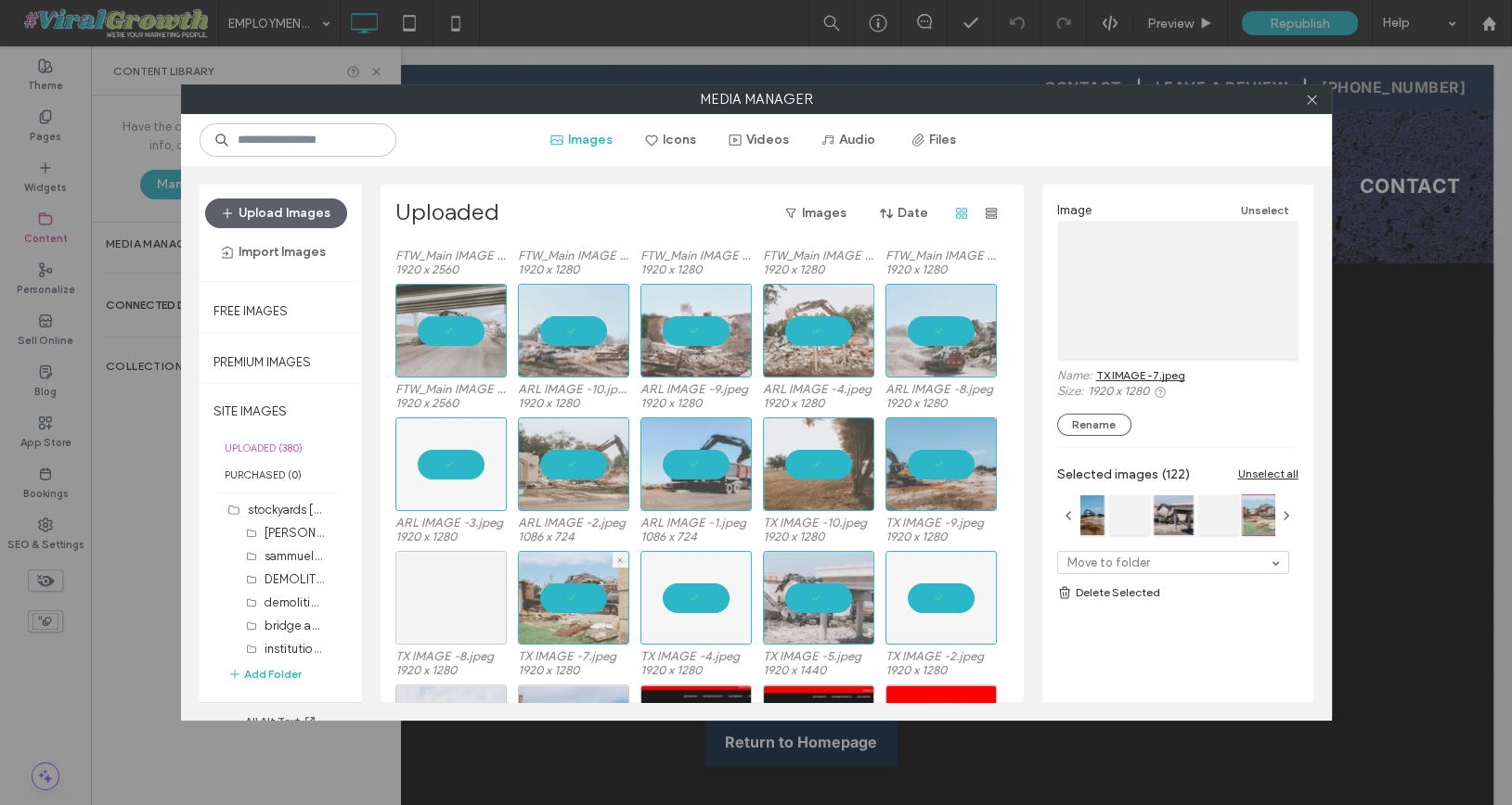
click at [472, 599] on div at bounding box center [451, 597] width 112 height 94
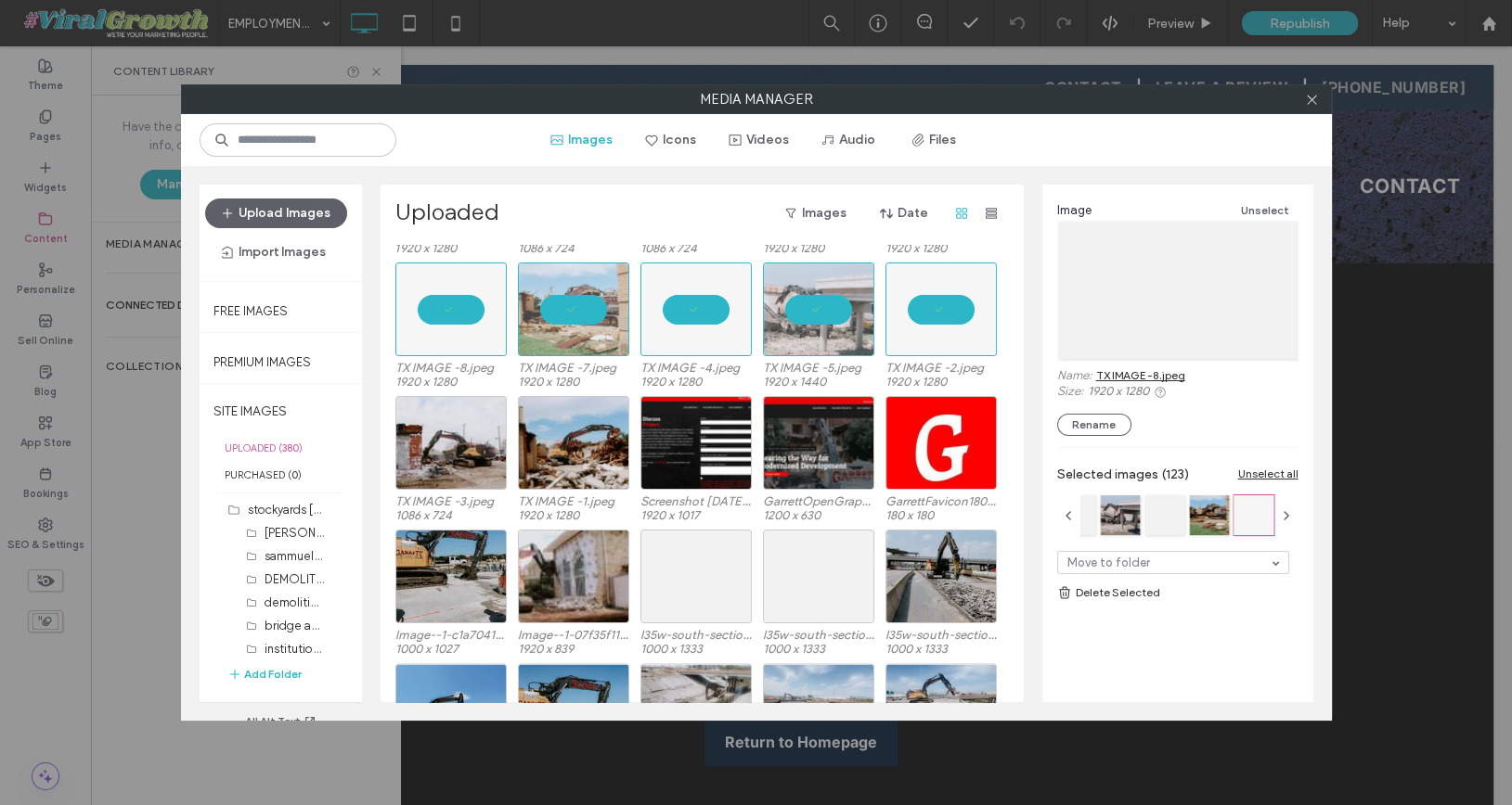
scroll to position [4930, 0]
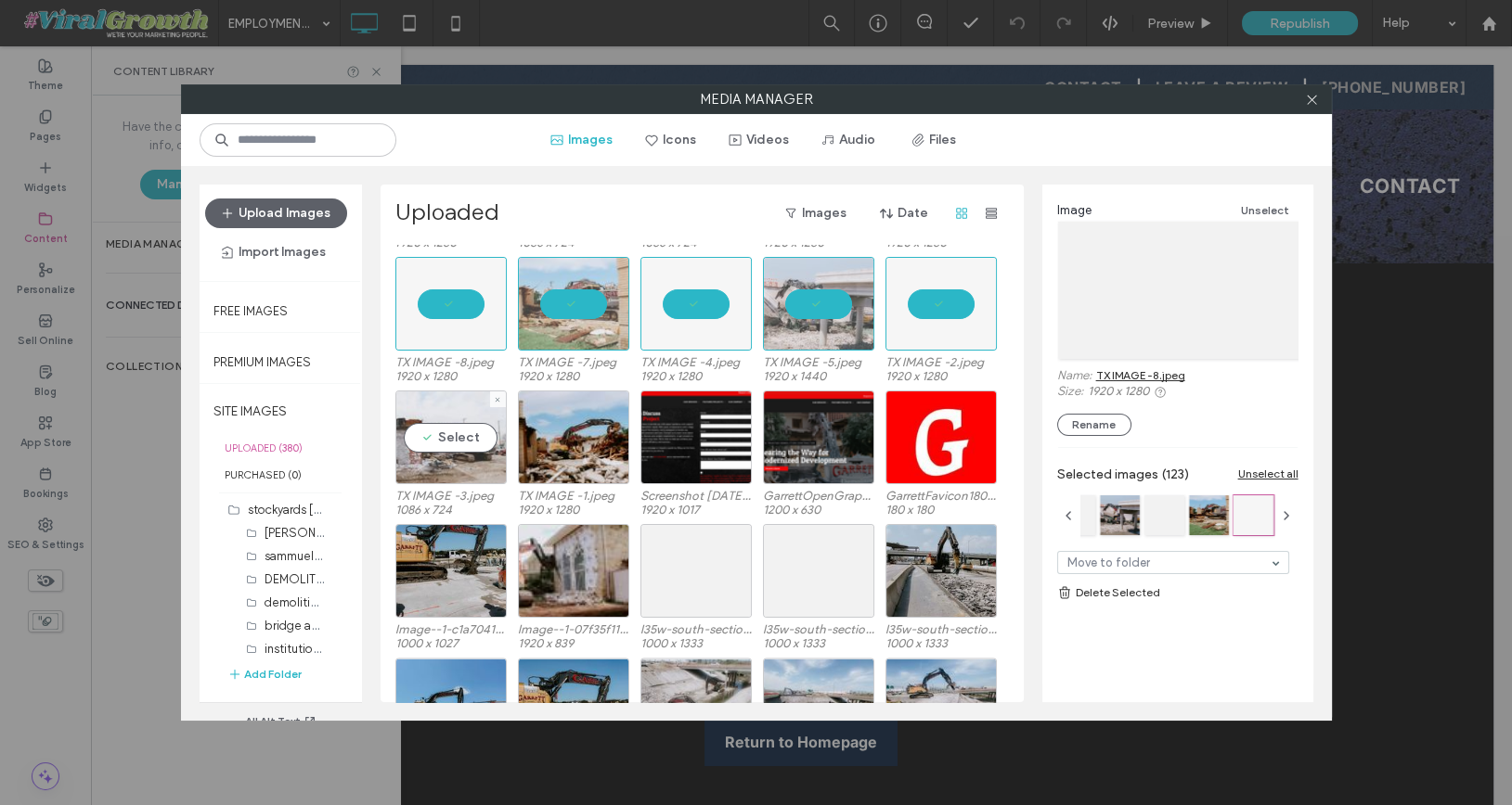
click at [449, 432] on div "Select" at bounding box center [451, 437] width 112 height 94
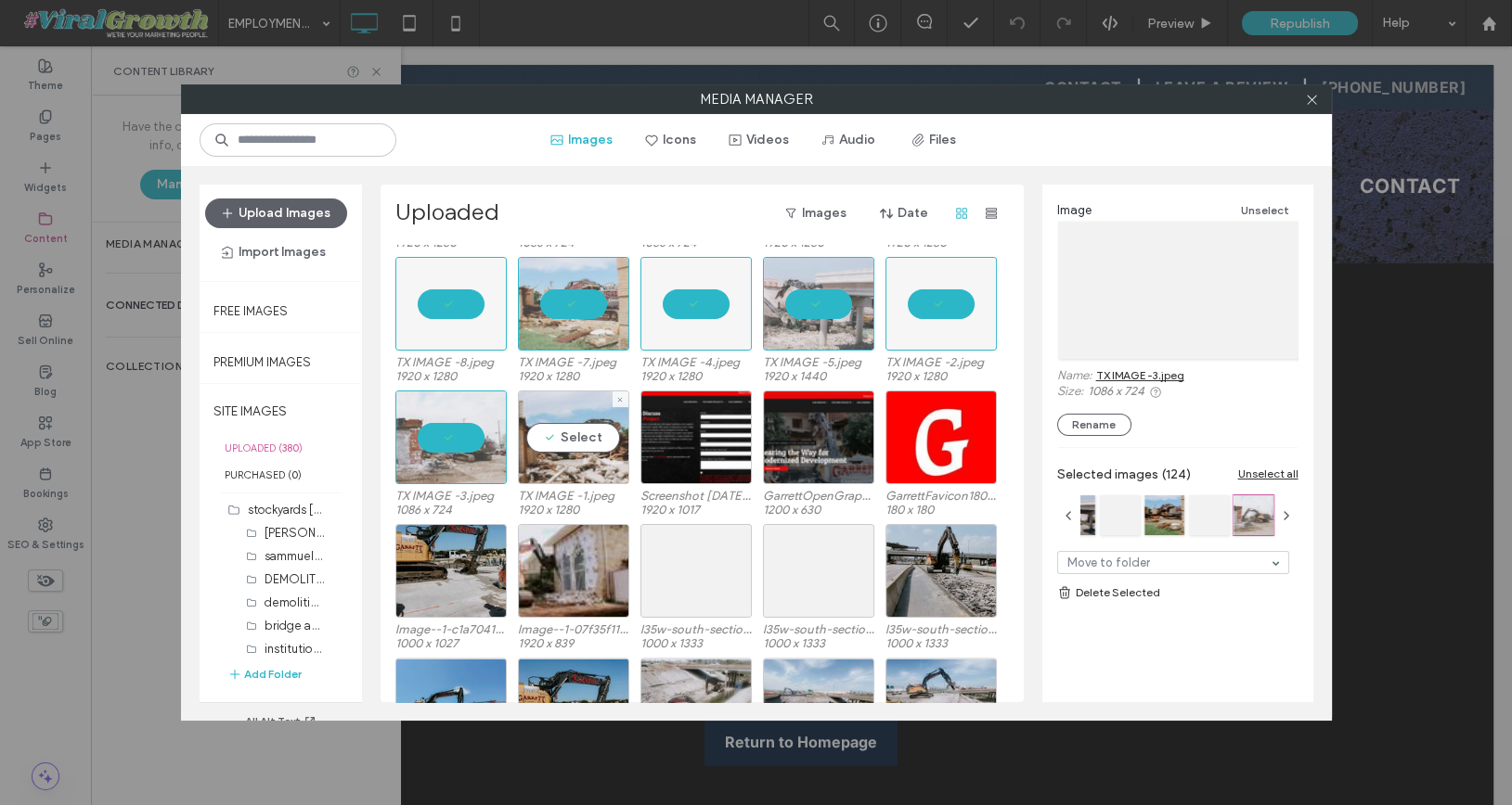
click at [567, 435] on div "Select" at bounding box center [573, 437] width 112 height 94
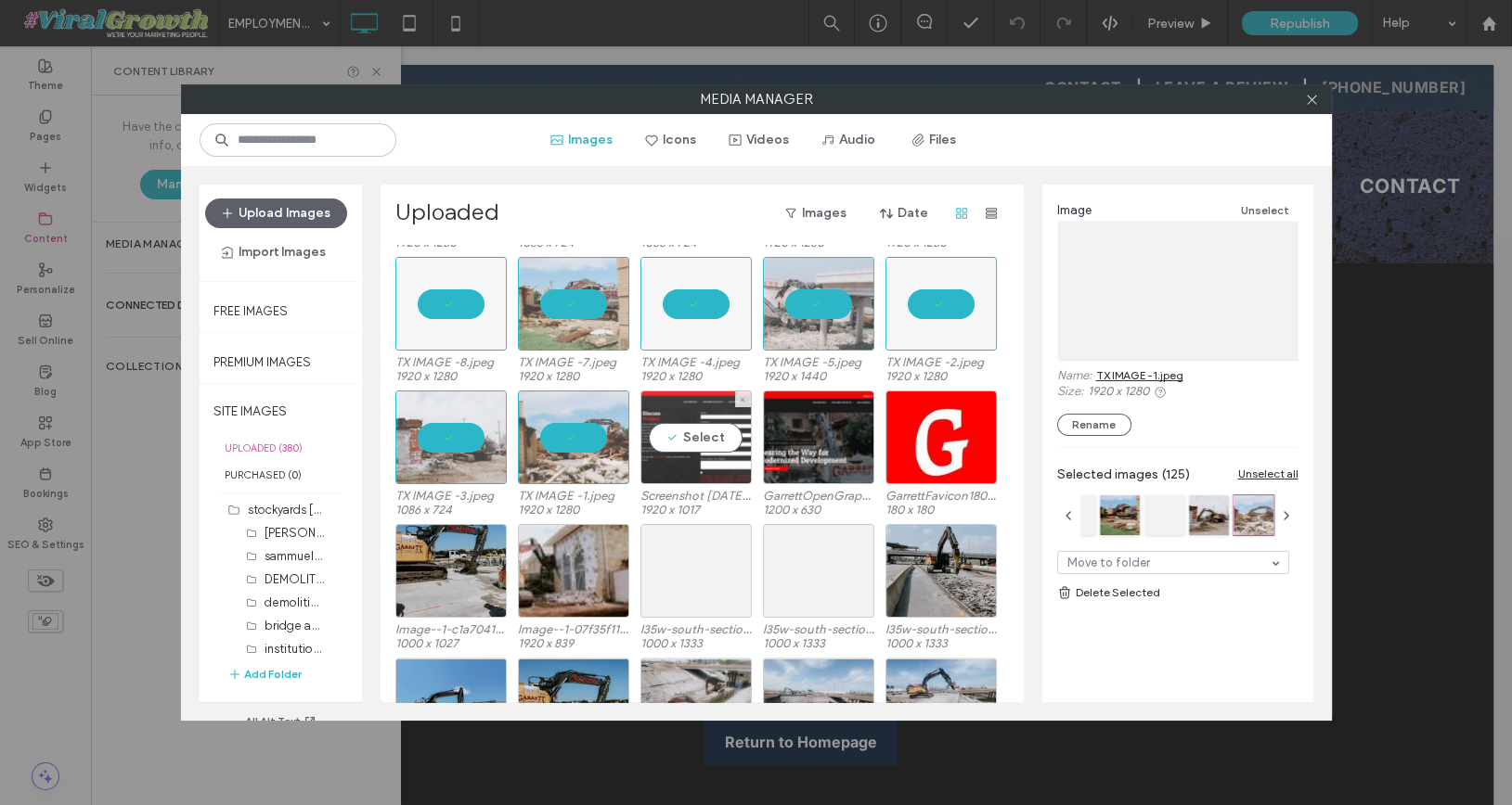
click at [697, 429] on div "Select" at bounding box center [696, 437] width 112 height 94
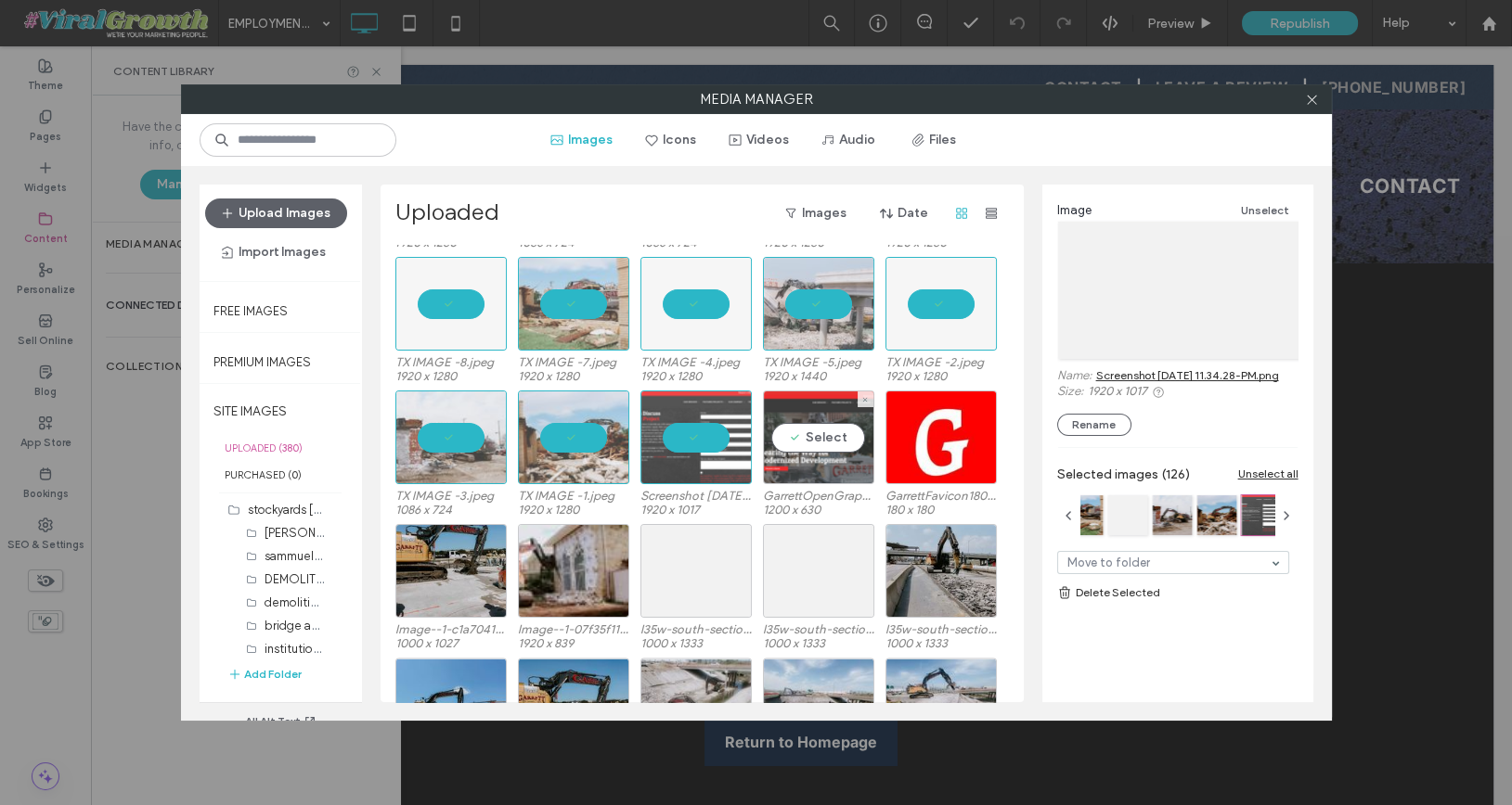
click at [805, 428] on div "Select" at bounding box center [818, 437] width 112 height 94
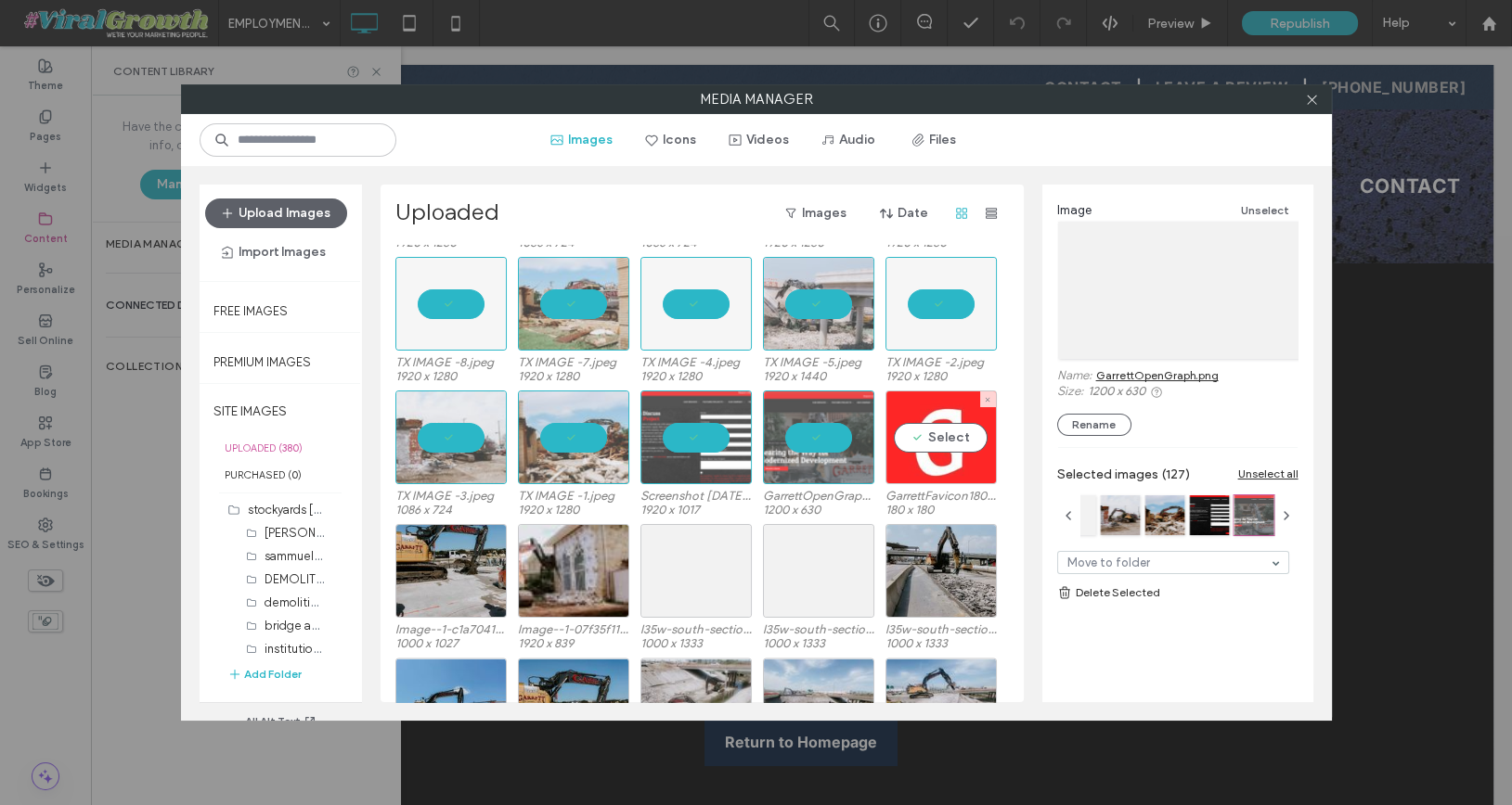
click at [933, 444] on div "Select" at bounding box center [941, 437] width 112 height 94
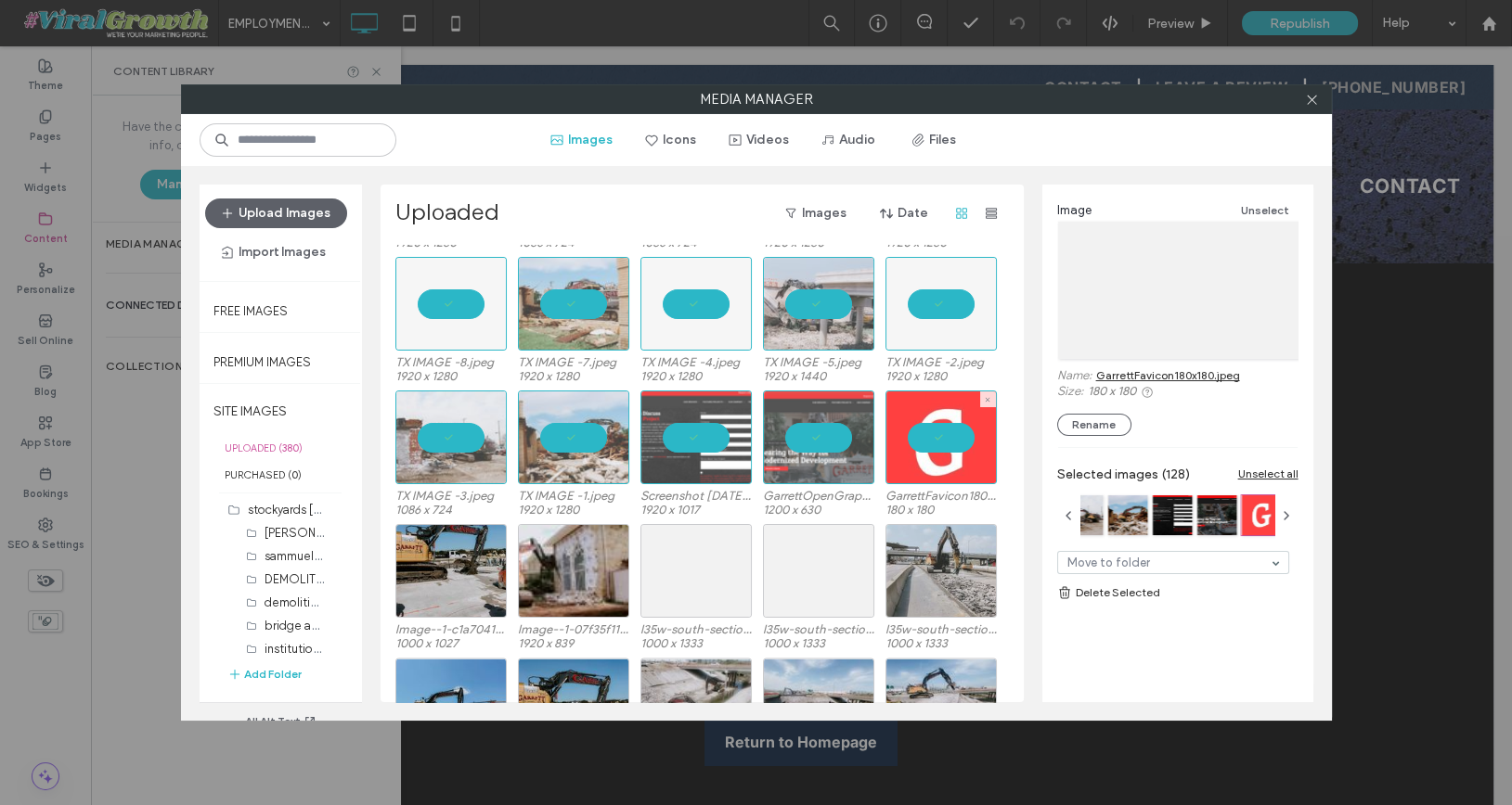
click at [928, 551] on div at bounding box center [941, 571] width 112 height 94
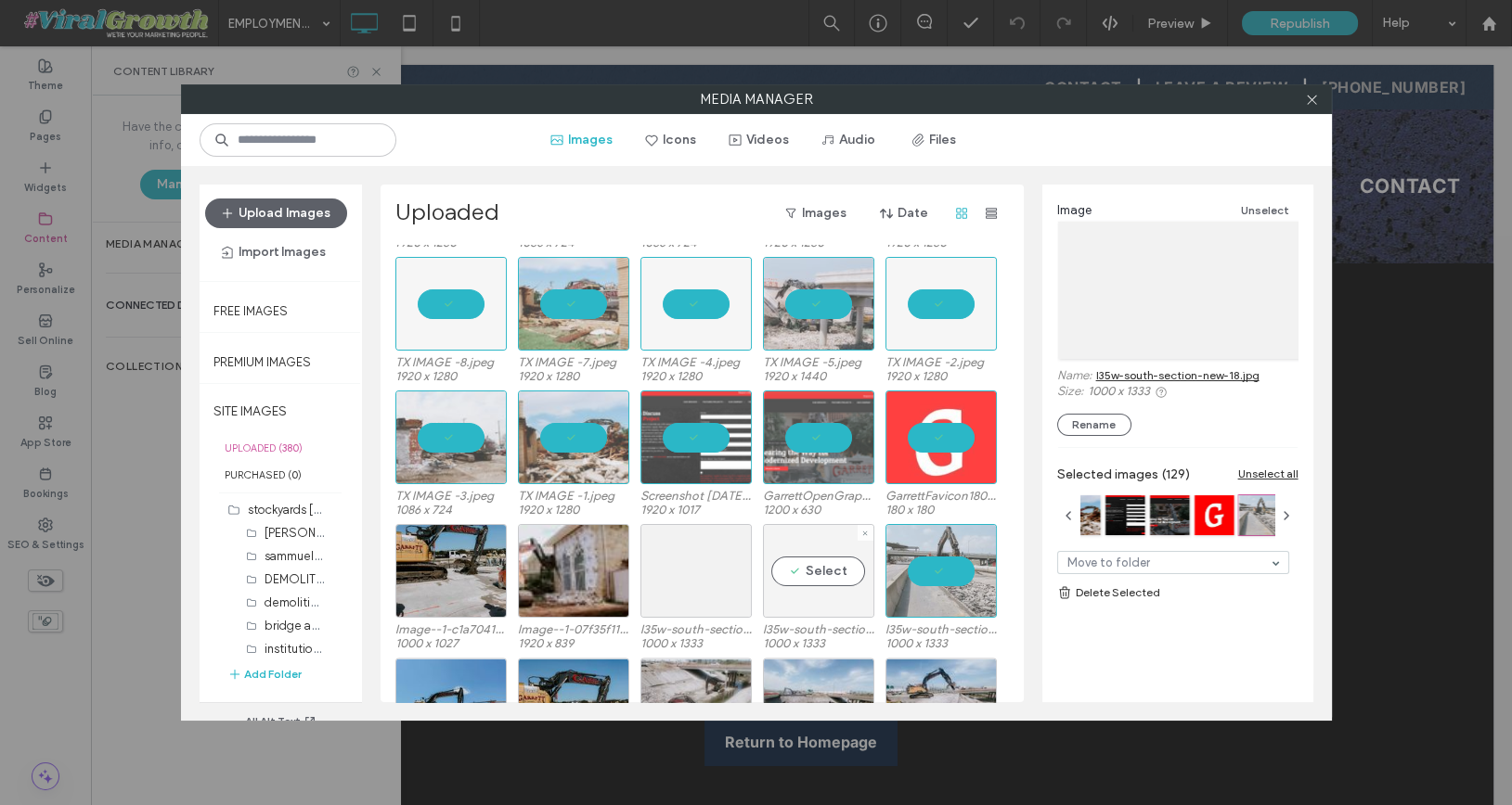
click at [845, 576] on div "Select" at bounding box center [818, 571] width 112 height 94
click at [725, 576] on div at bounding box center [696, 571] width 112 height 94
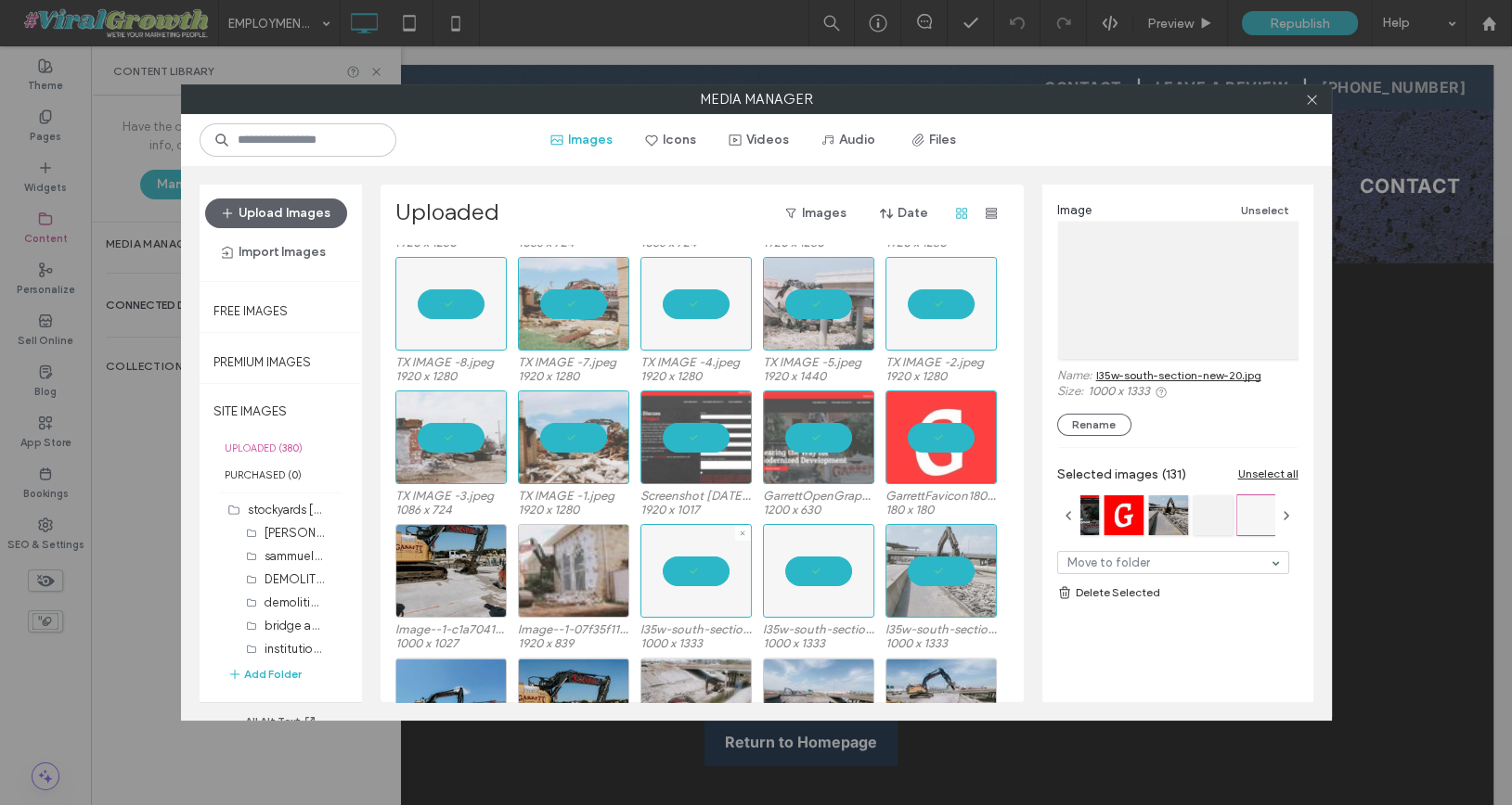
click at [591, 576] on div at bounding box center [573, 571] width 112 height 94
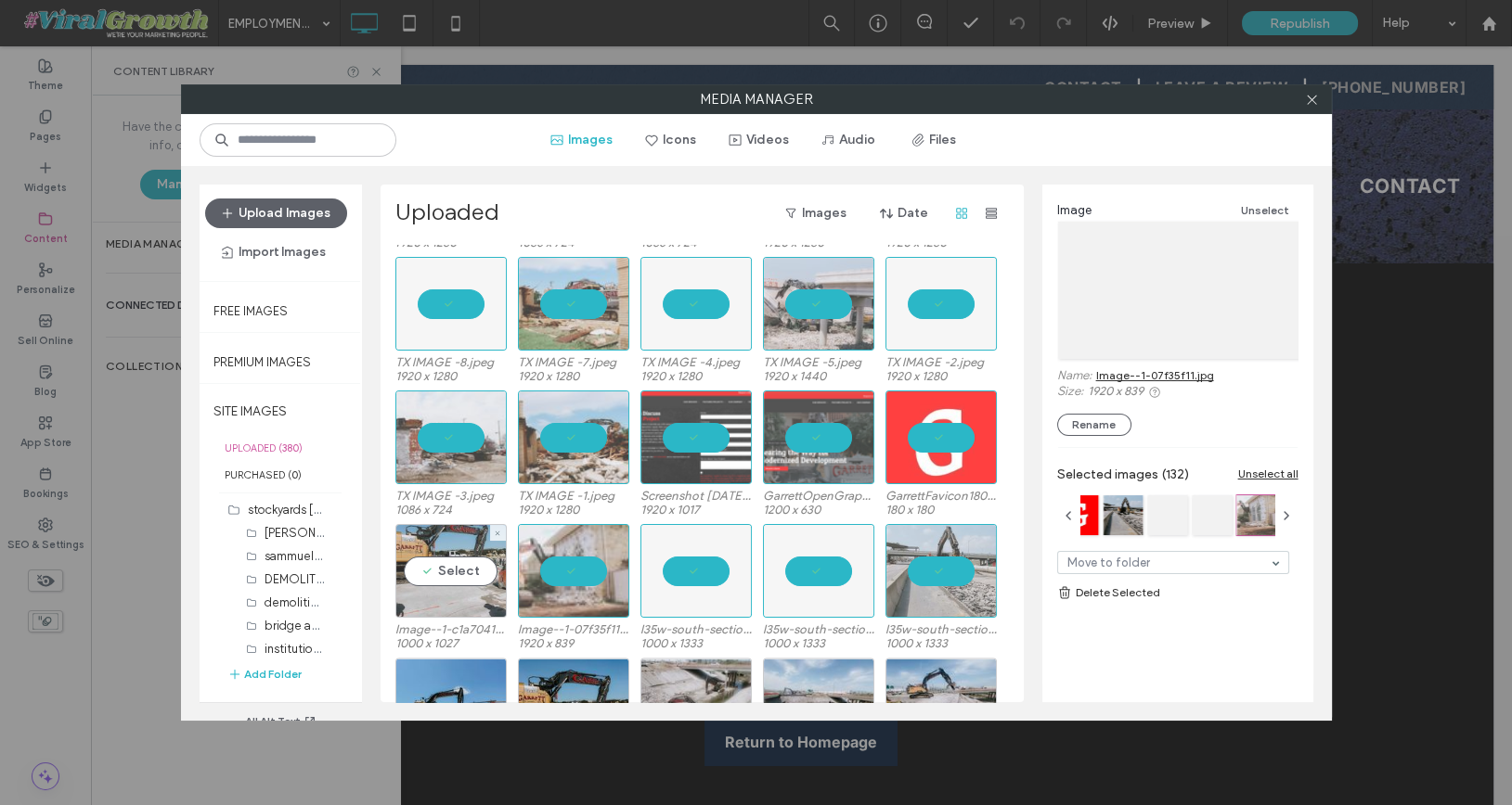
click at [471, 568] on div "Select" at bounding box center [451, 571] width 112 height 94
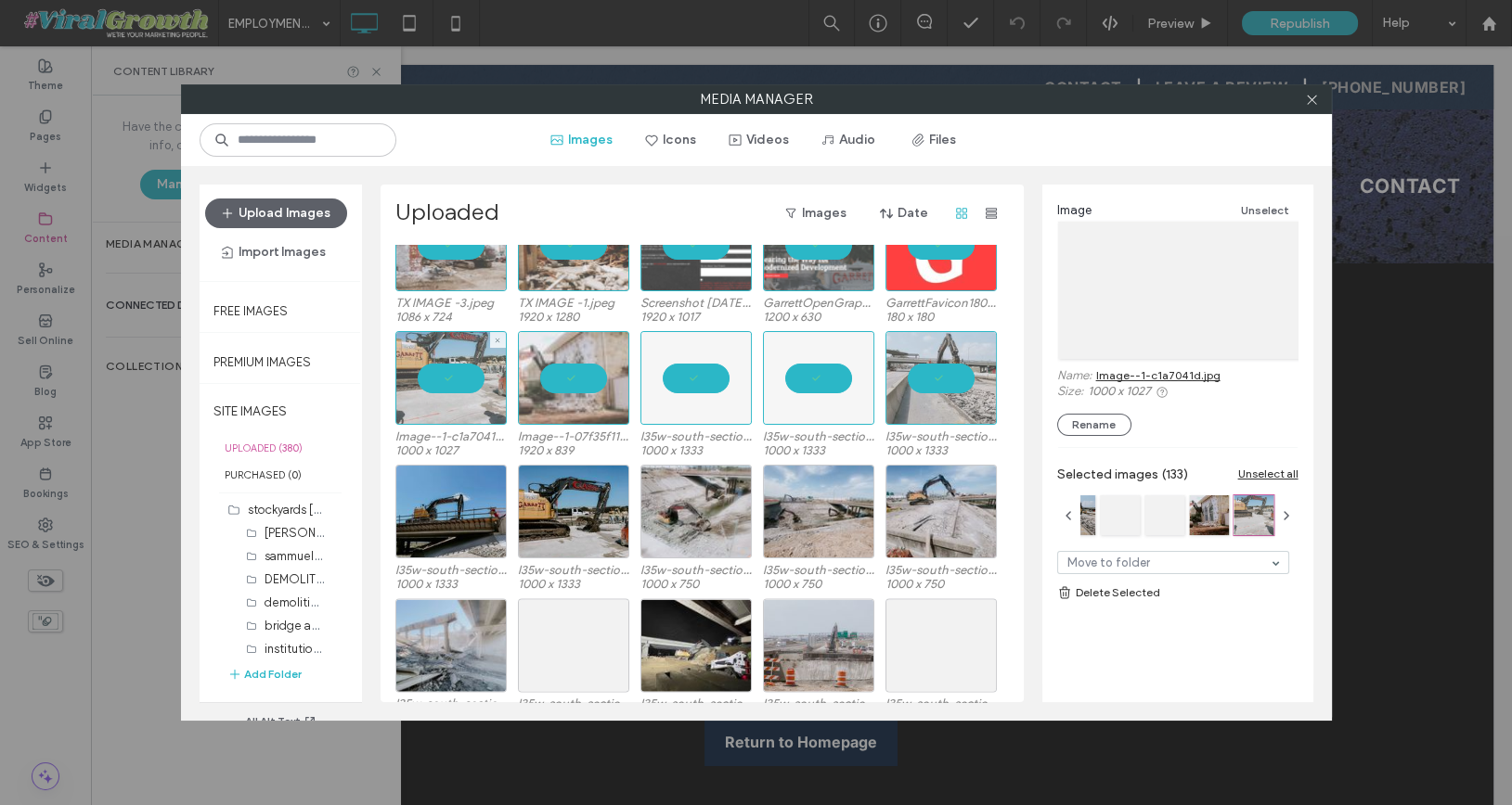
scroll to position [5153, 0]
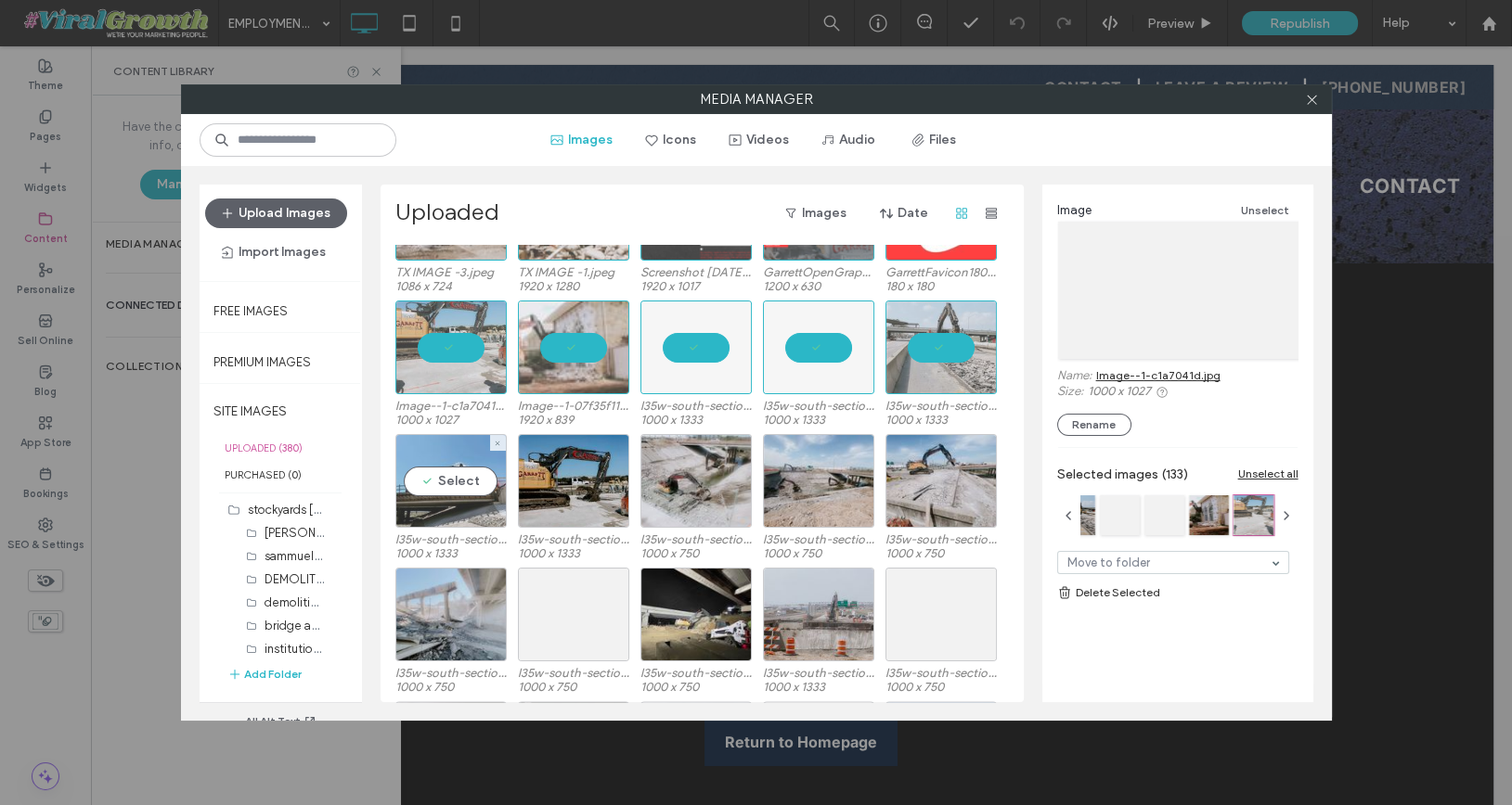
click at [451, 488] on div "Select" at bounding box center [451, 481] width 112 height 94
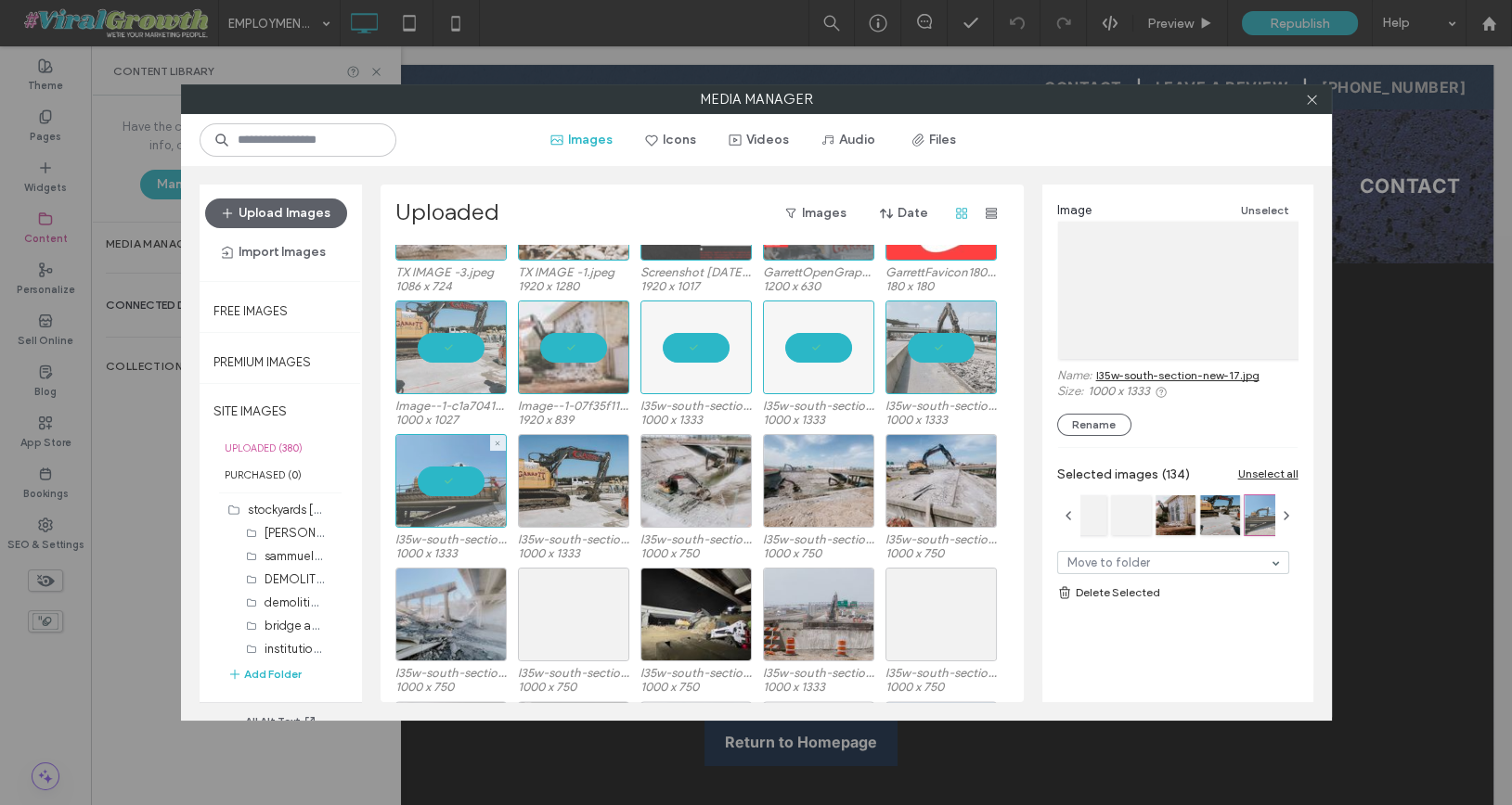
click at [565, 490] on div at bounding box center [573, 481] width 112 height 94
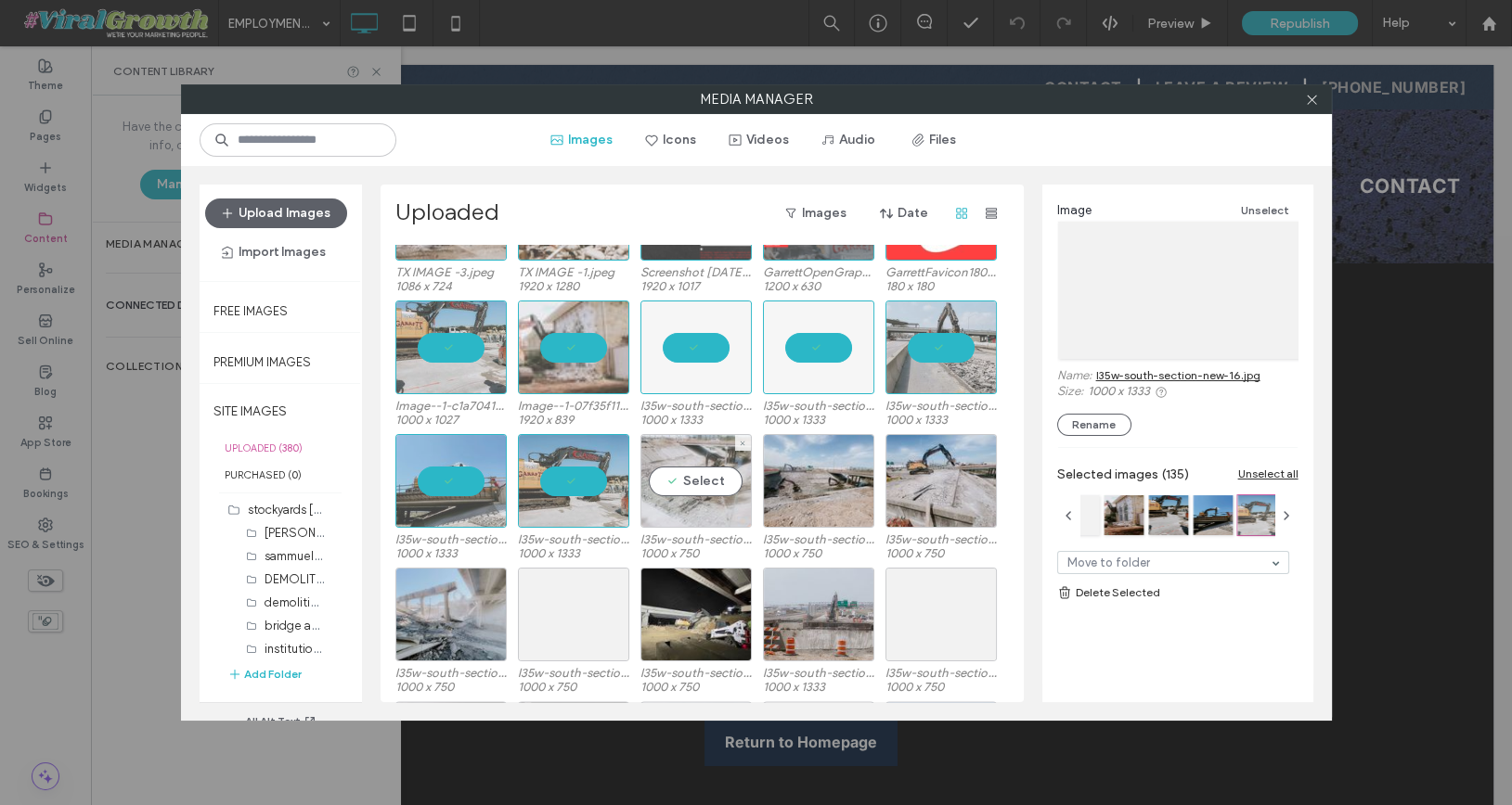
click at [668, 493] on div "Select" at bounding box center [696, 481] width 112 height 94
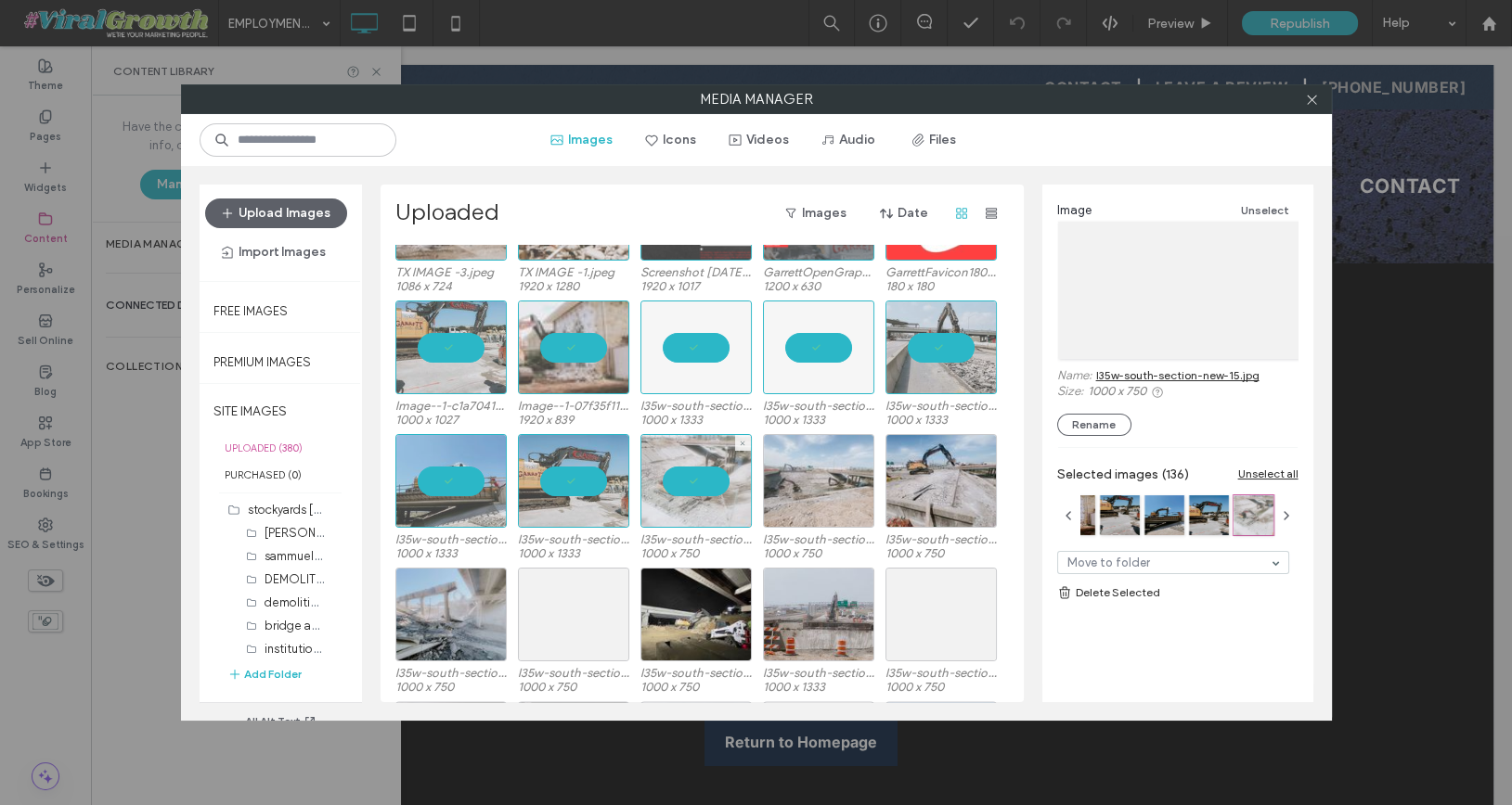
click at [763, 503] on div at bounding box center [818, 481] width 112 height 94
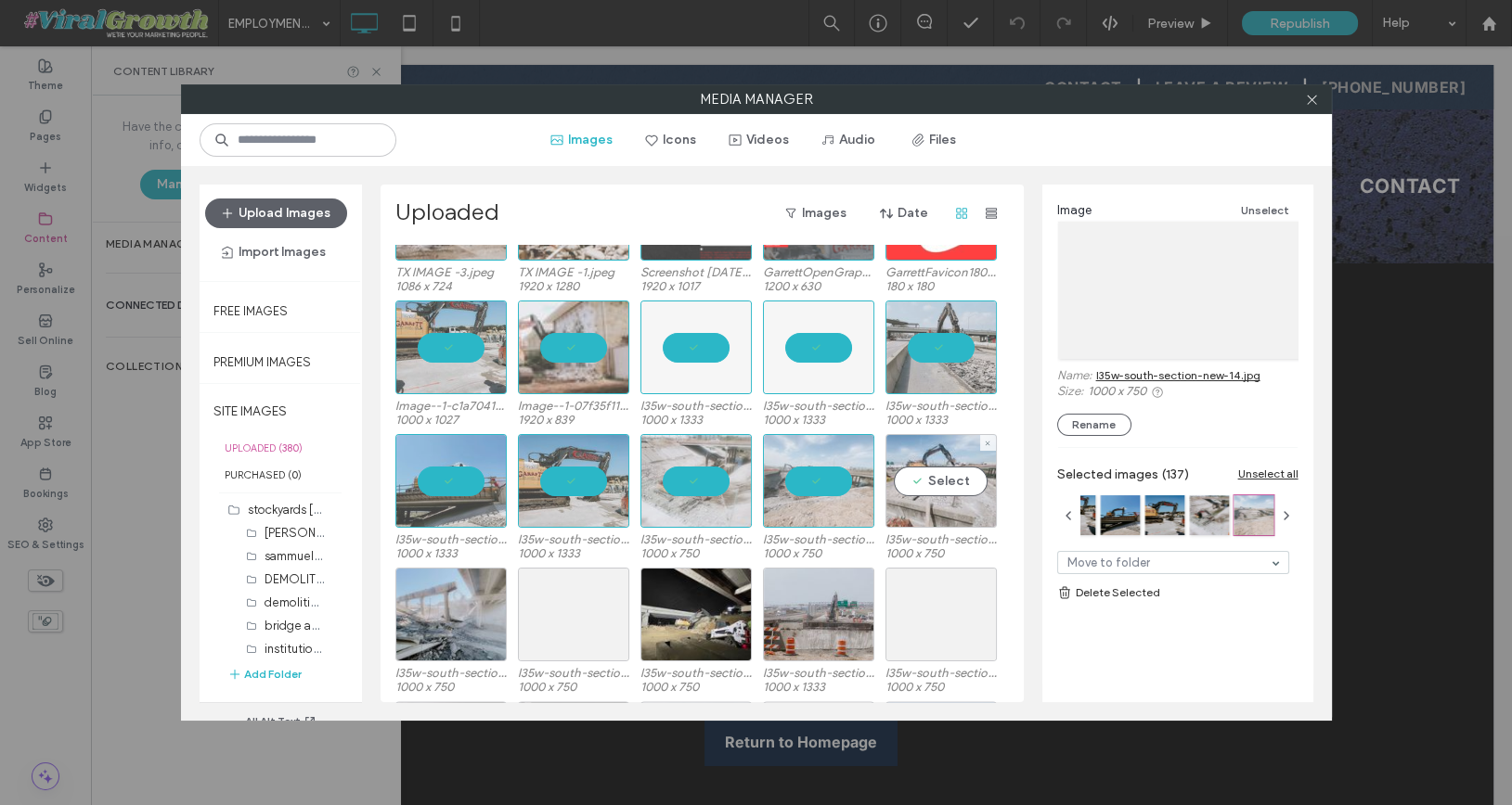
click at [978, 463] on div "Select" at bounding box center [941, 481] width 112 height 94
click at [949, 606] on div "Select" at bounding box center [941, 614] width 112 height 94
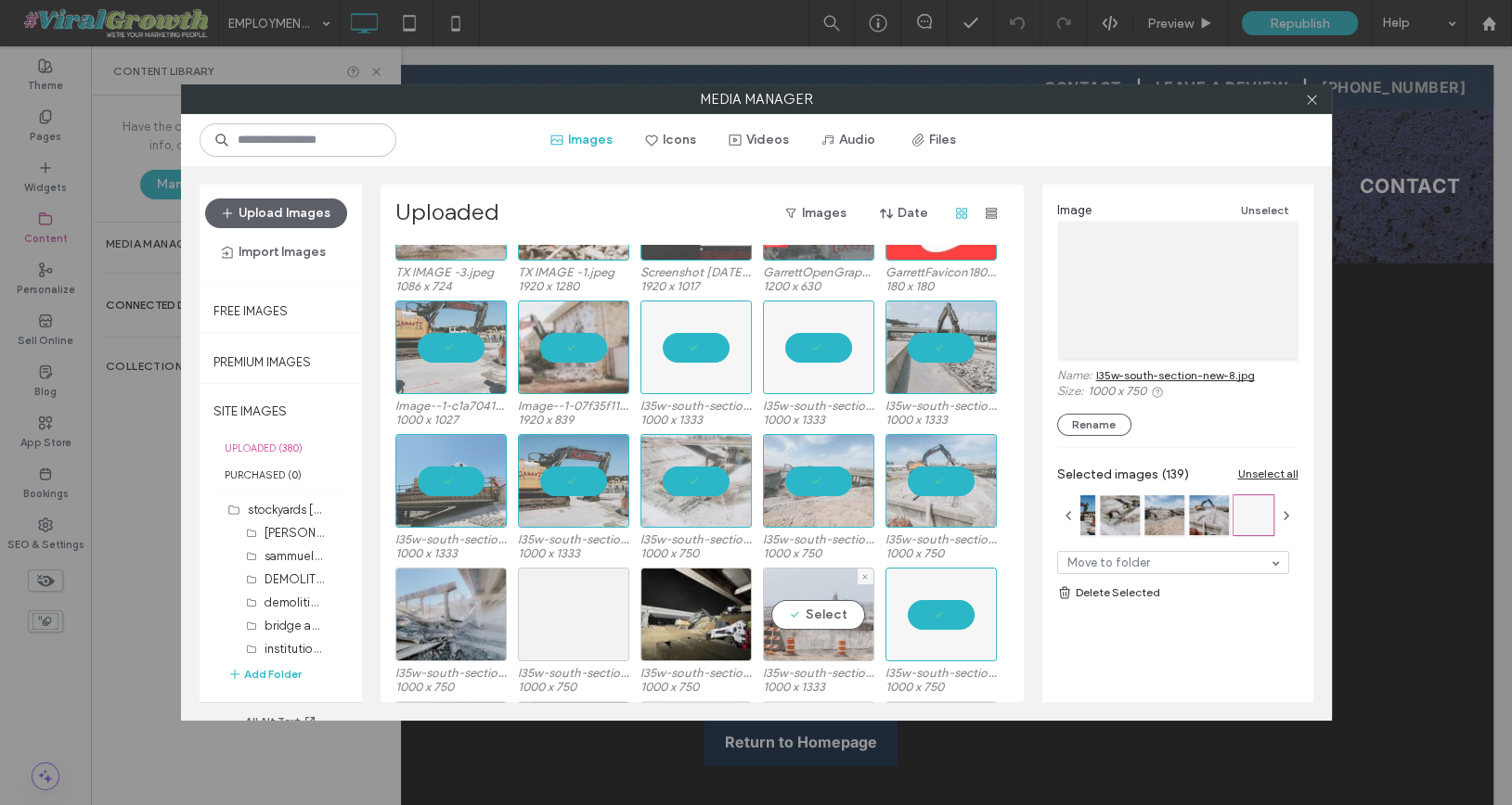
click at [815, 626] on div "Select" at bounding box center [818, 614] width 112 height 94
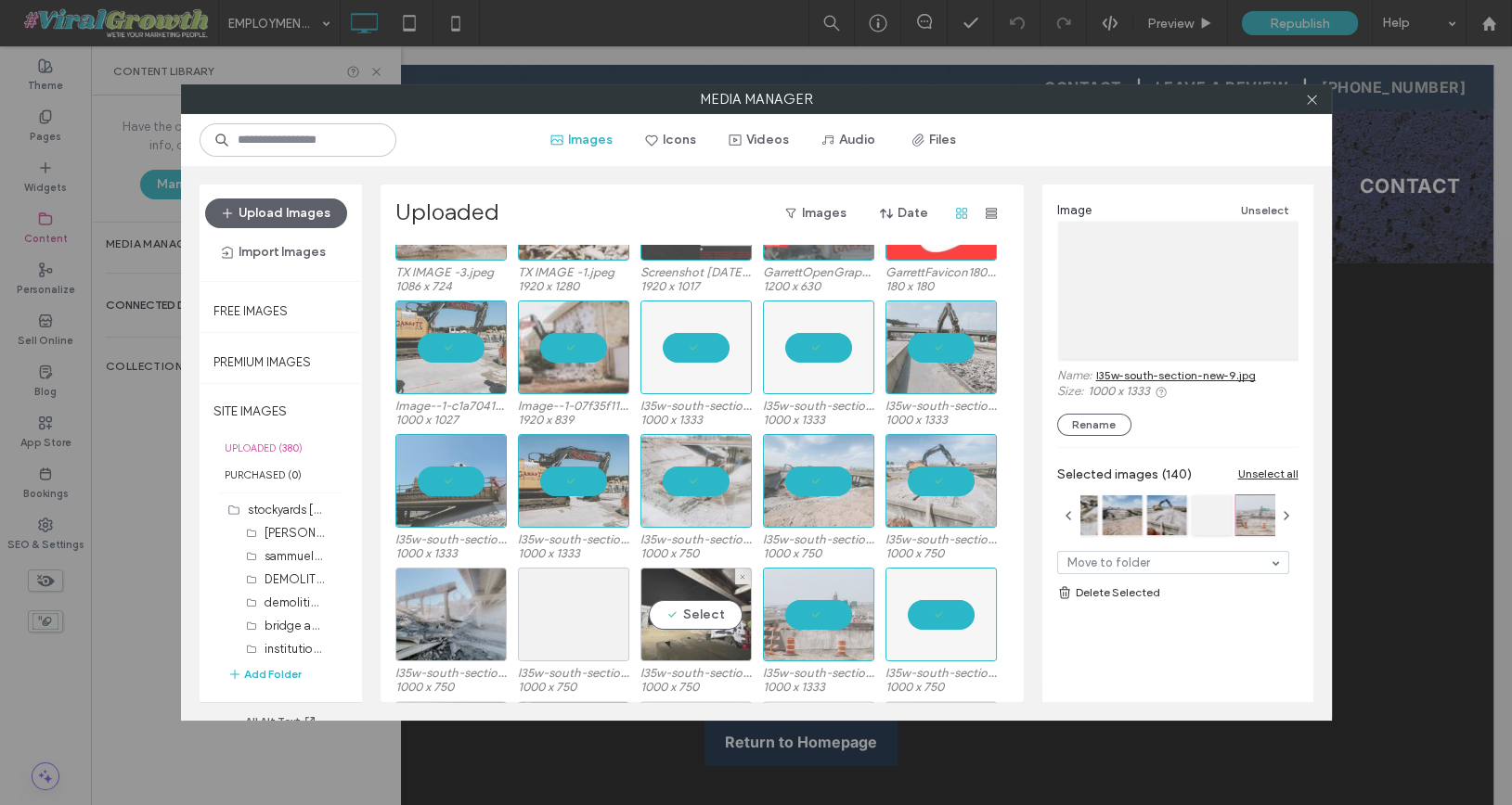
click at [694, 626] on div "Select" at bounding box center [696, 614] width 112 height 94
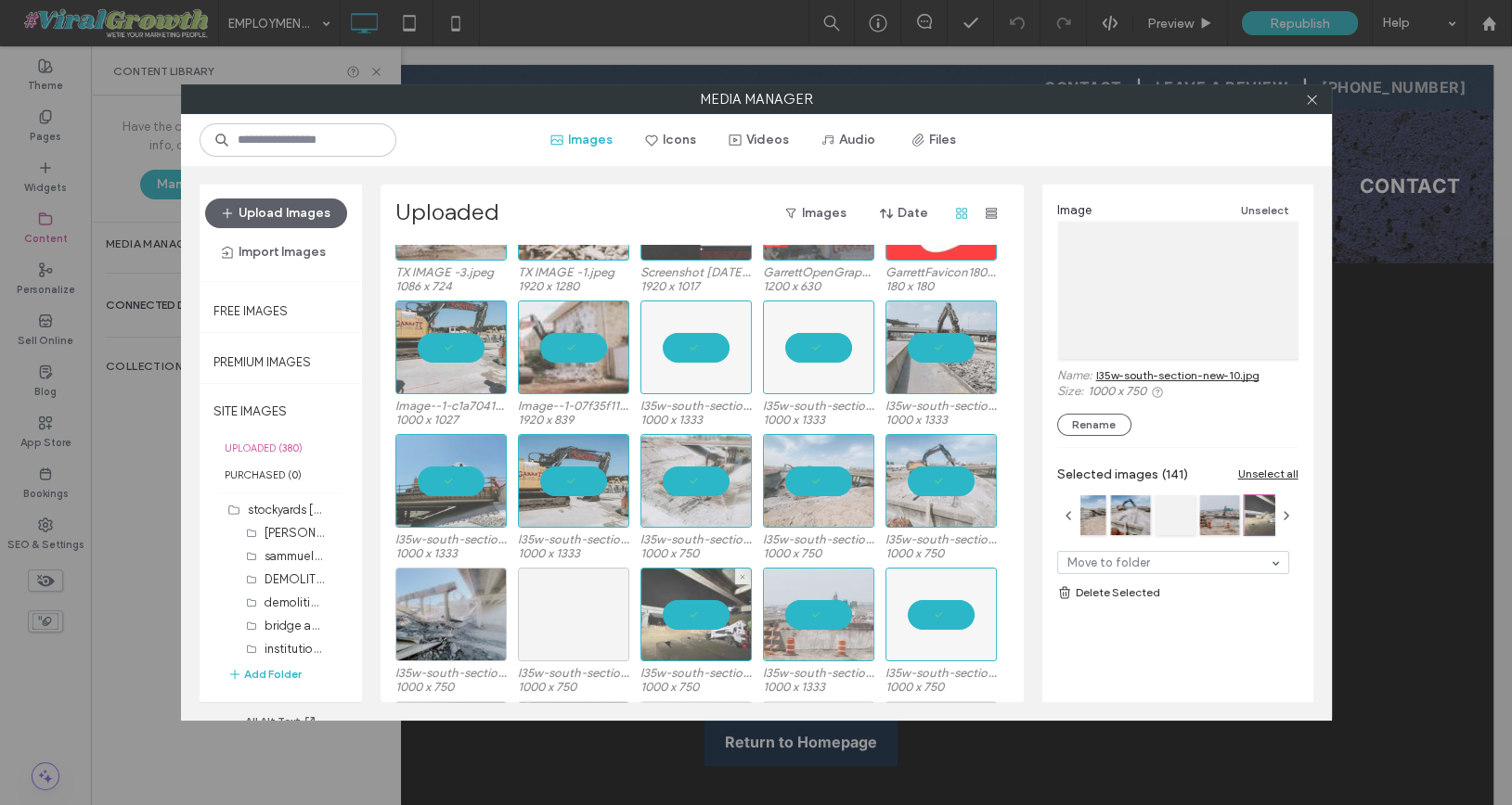
click at [568, 609] on div at bounding box center [573, 614] width 112 height 94
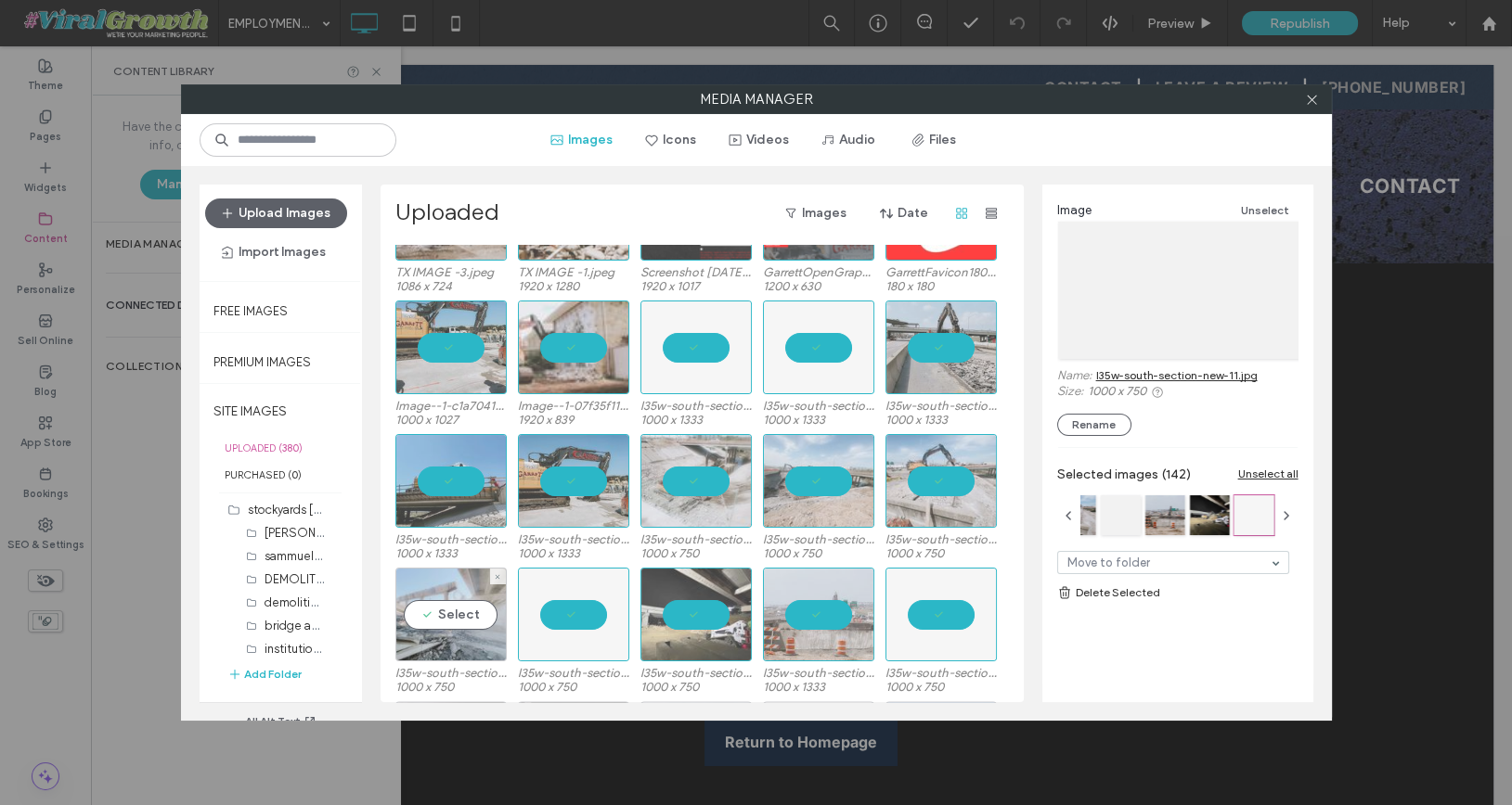
click at [447, 597] on div "Select" at bounding box center [451, 614] width 112 height 94
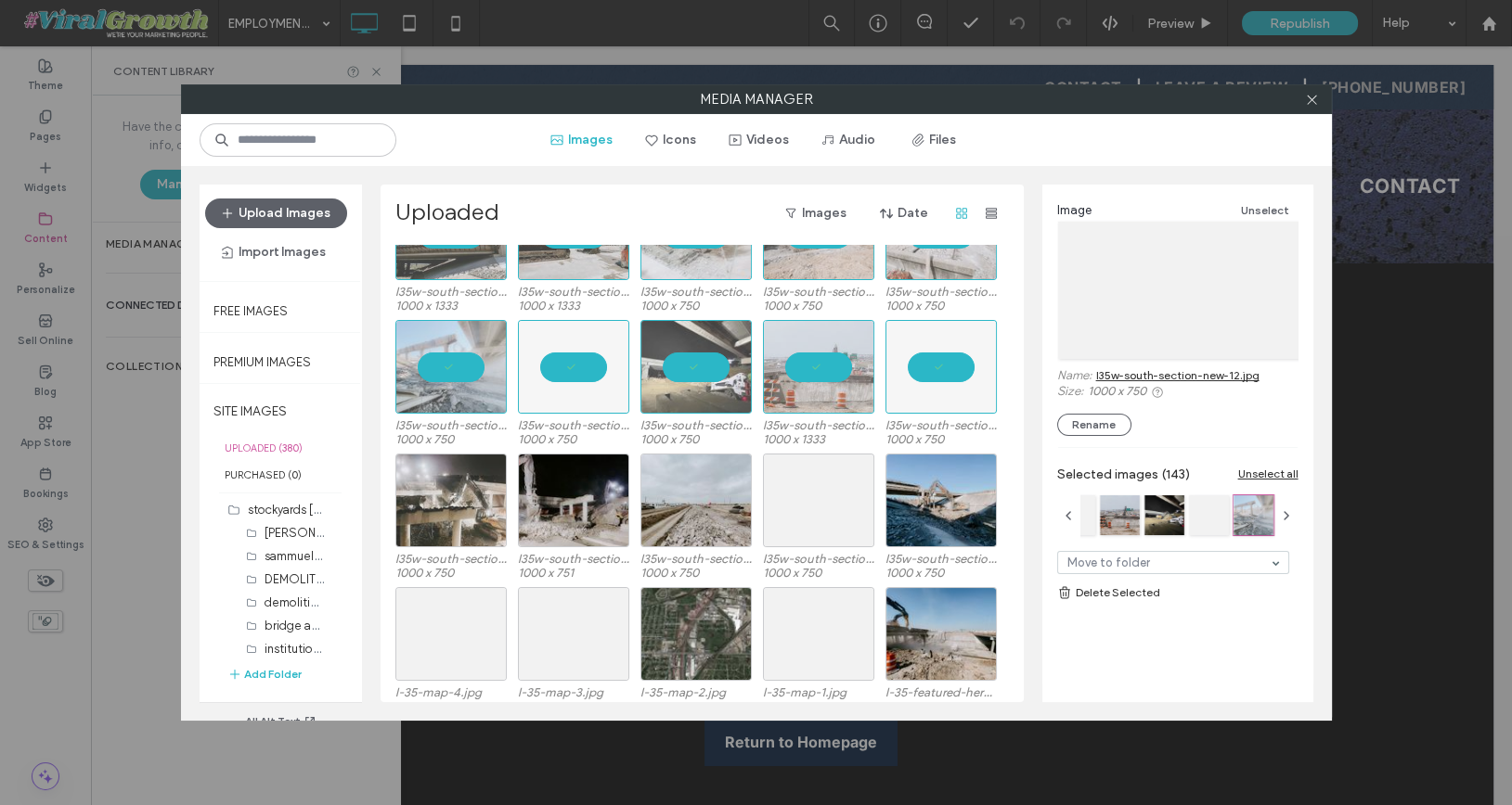
scroll to position [5401, 0]
click at [458, 501] on div "Select" at bounding box center [451, 501] width 112 height 94
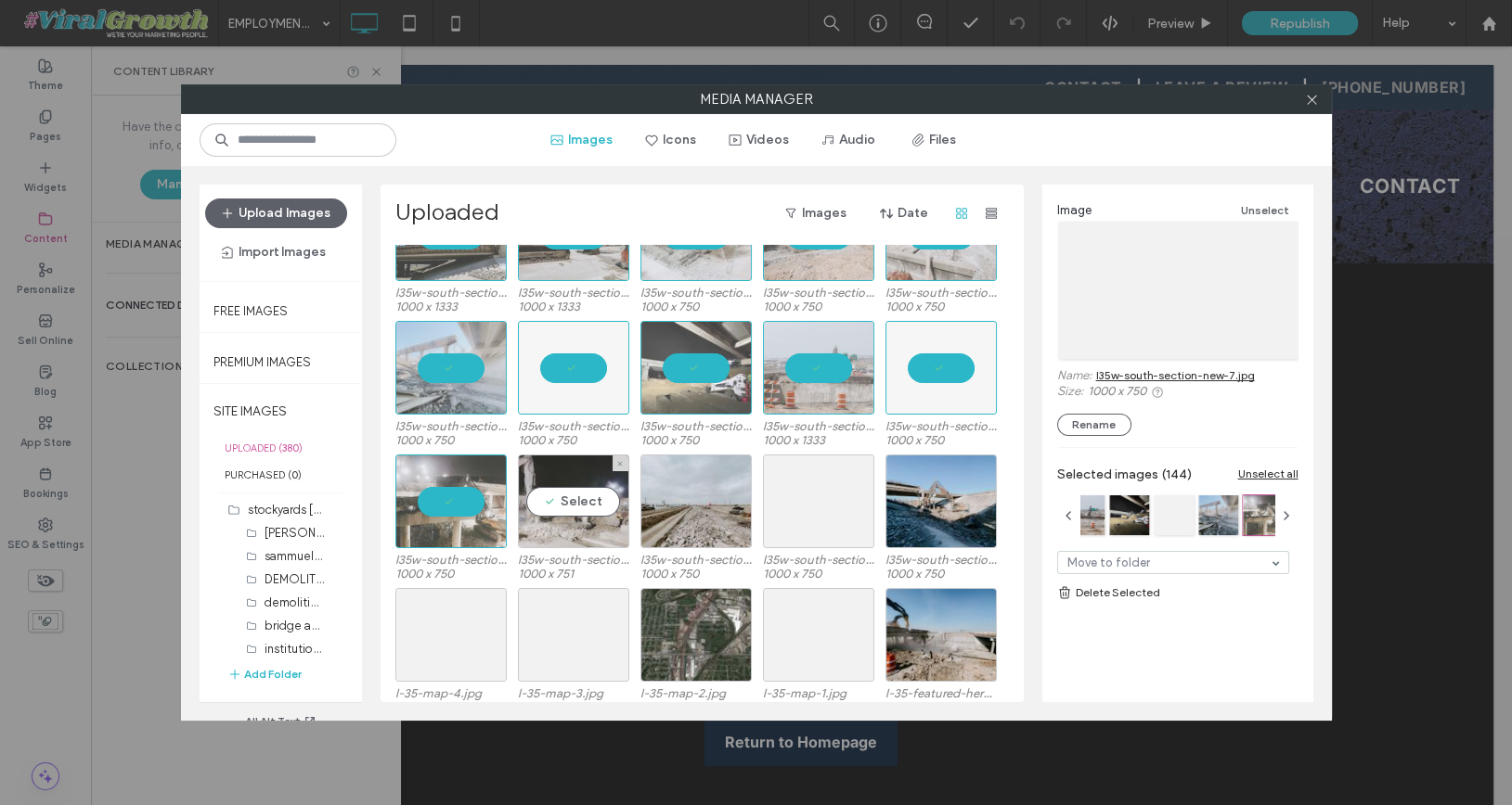
click at [554, 487] on div "Select" at bounding box center [573, 501] width 112 height 94
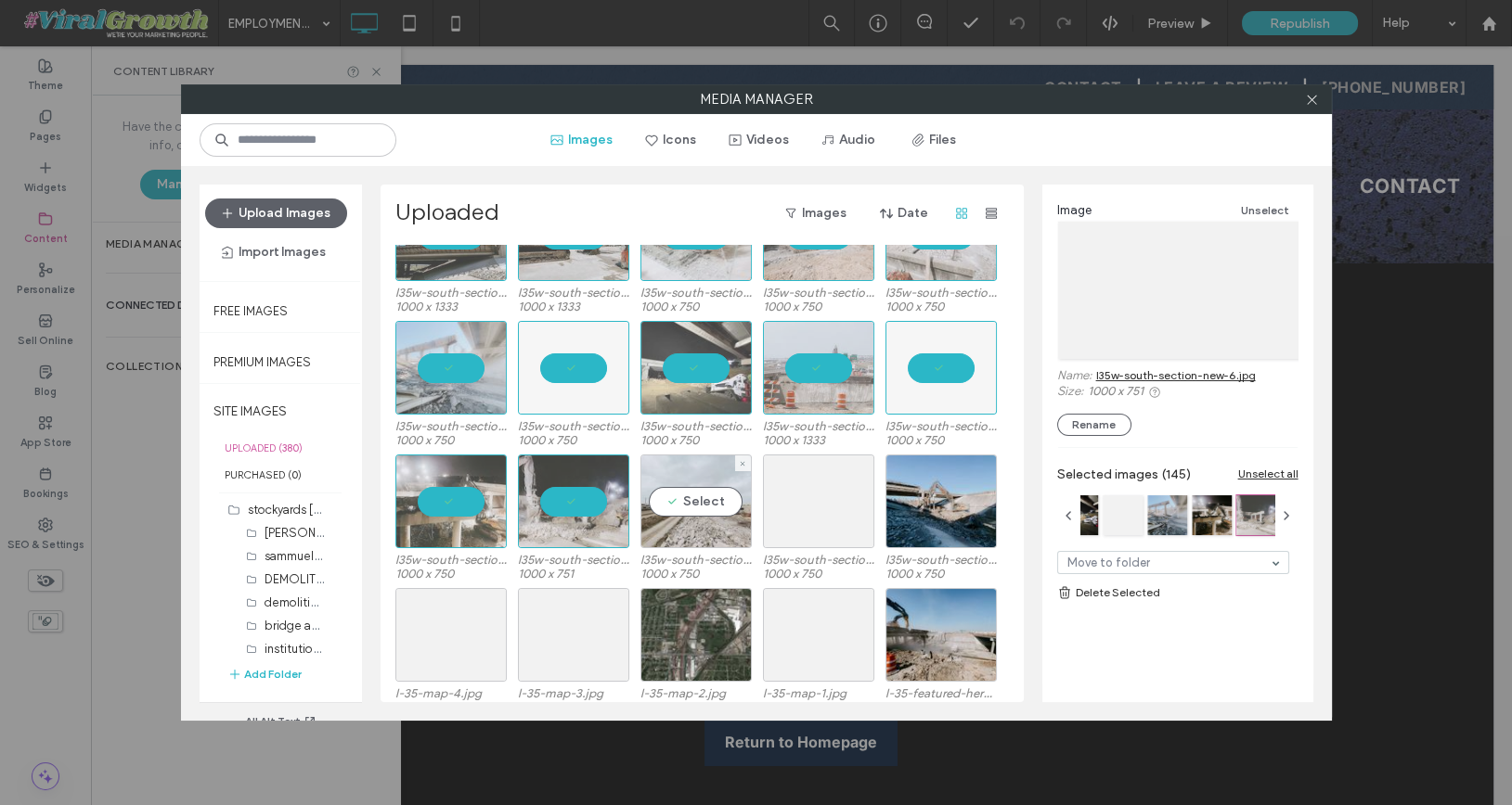
click at [678, 492] on div "Select" at bounding box center [696, 501] width 112 height 94
click at [803, 503] on div "Select" at bounding box center [818, 501] width 112 height 94
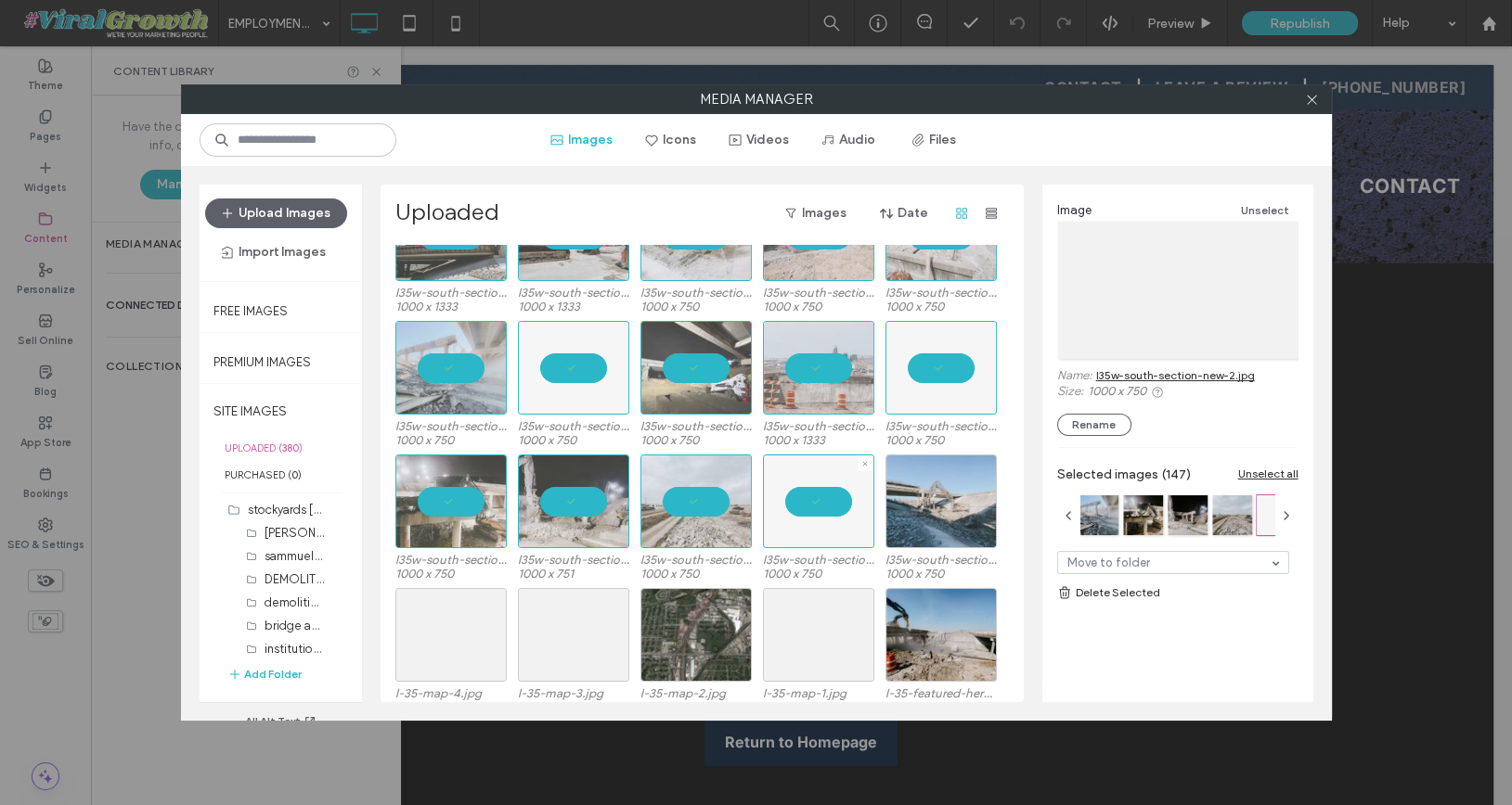
click at [935, 504] on div at bounding box center [941, 501] width 112 height 94
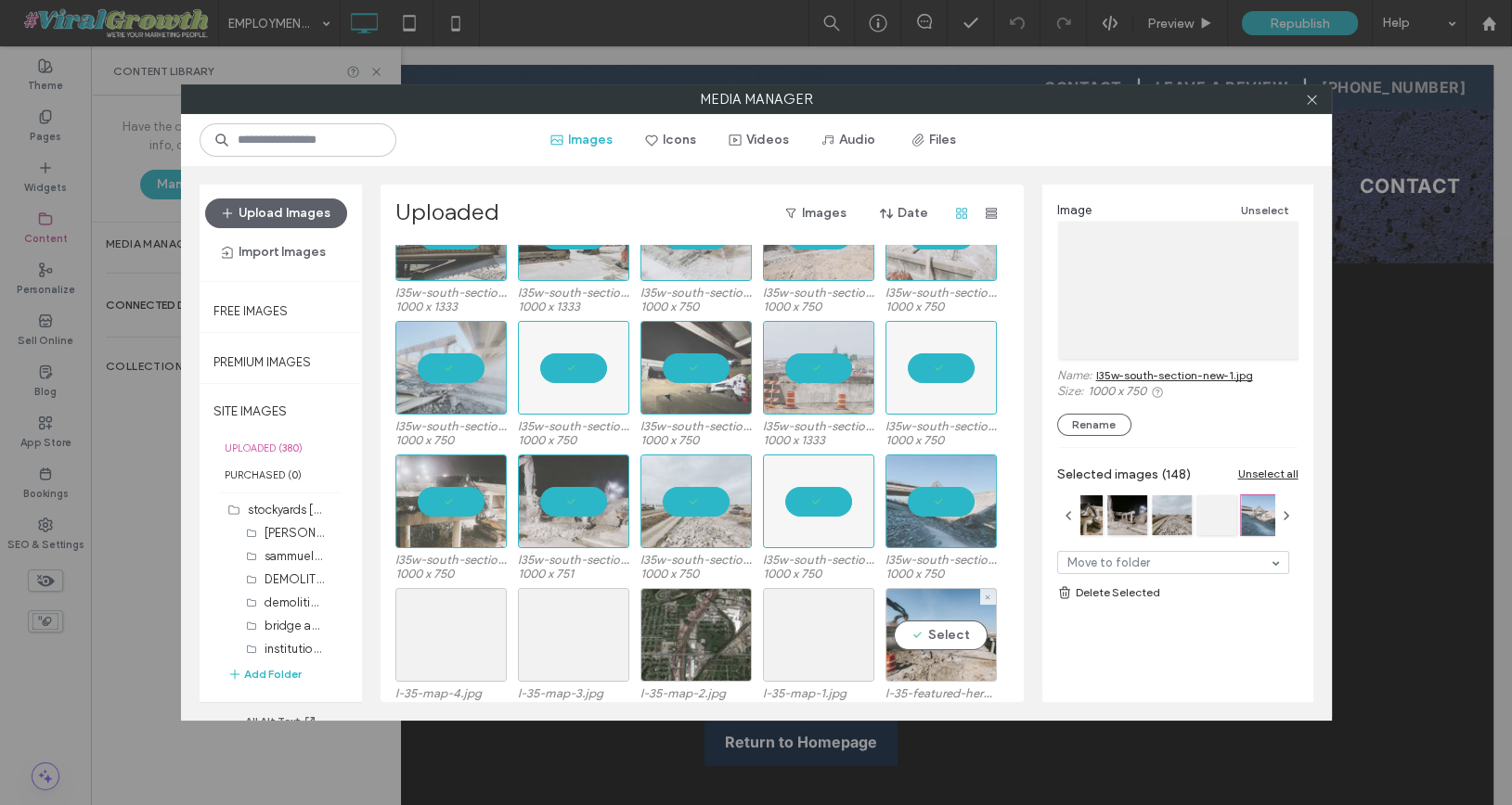
click at [929, 641] on div "Select" at bounding box center [941, 635] width 112 height 94
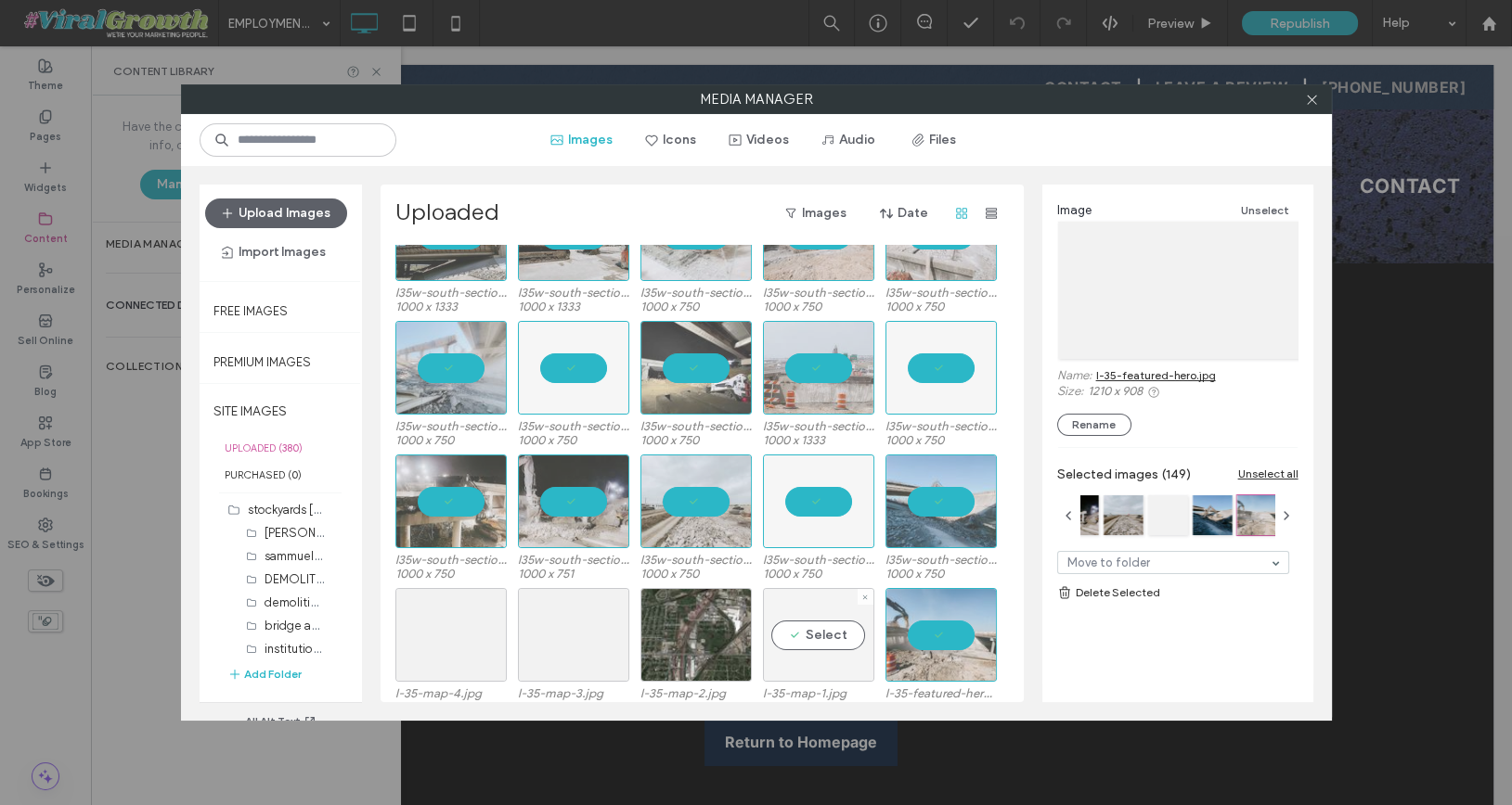
click at [862, 642] on div "Select" at bounding box center [818, 635] width 112 height 94
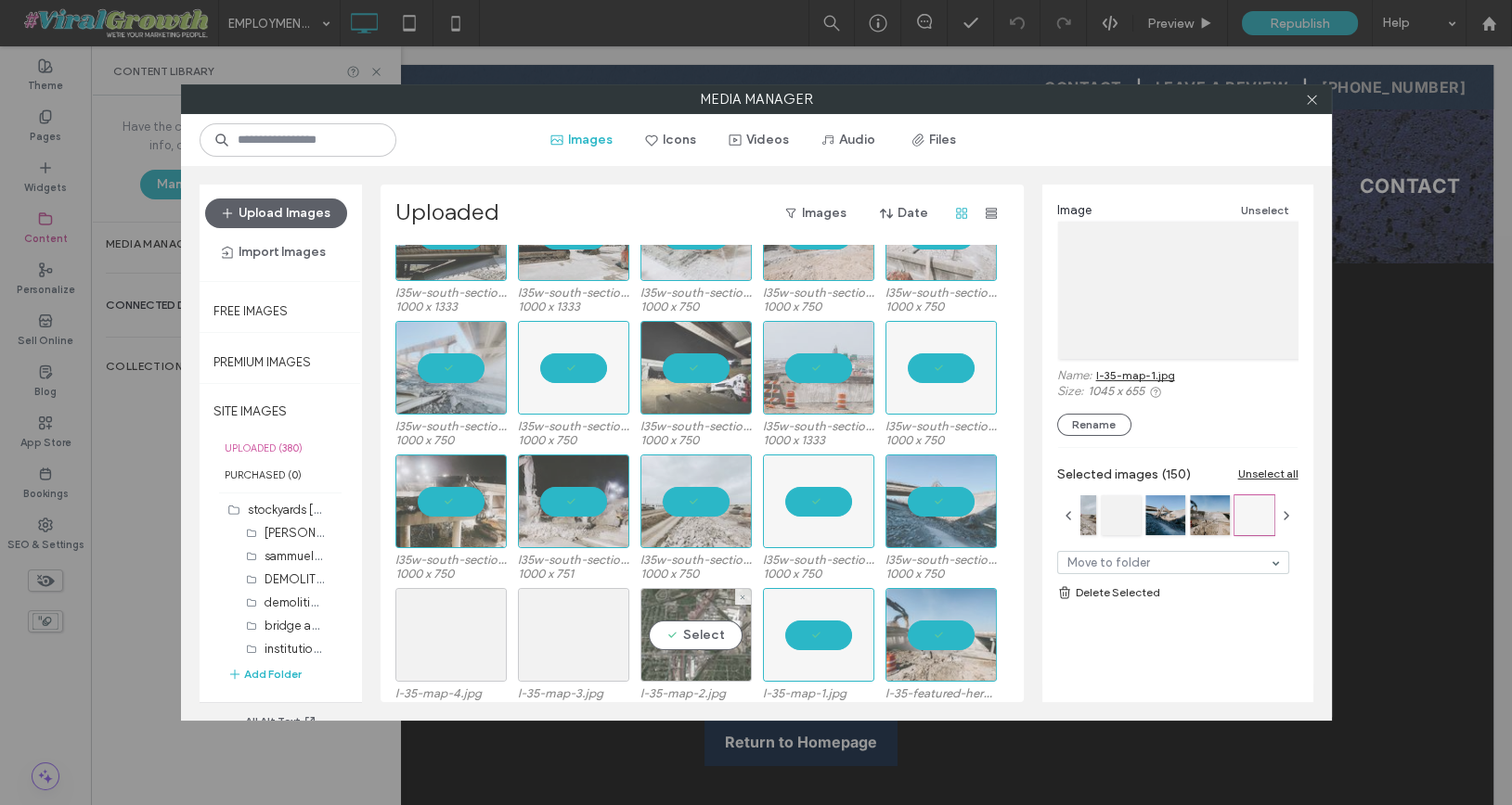
click at [678, 633] on div "Select" at bounding box center [696, 635] width 112 height 94
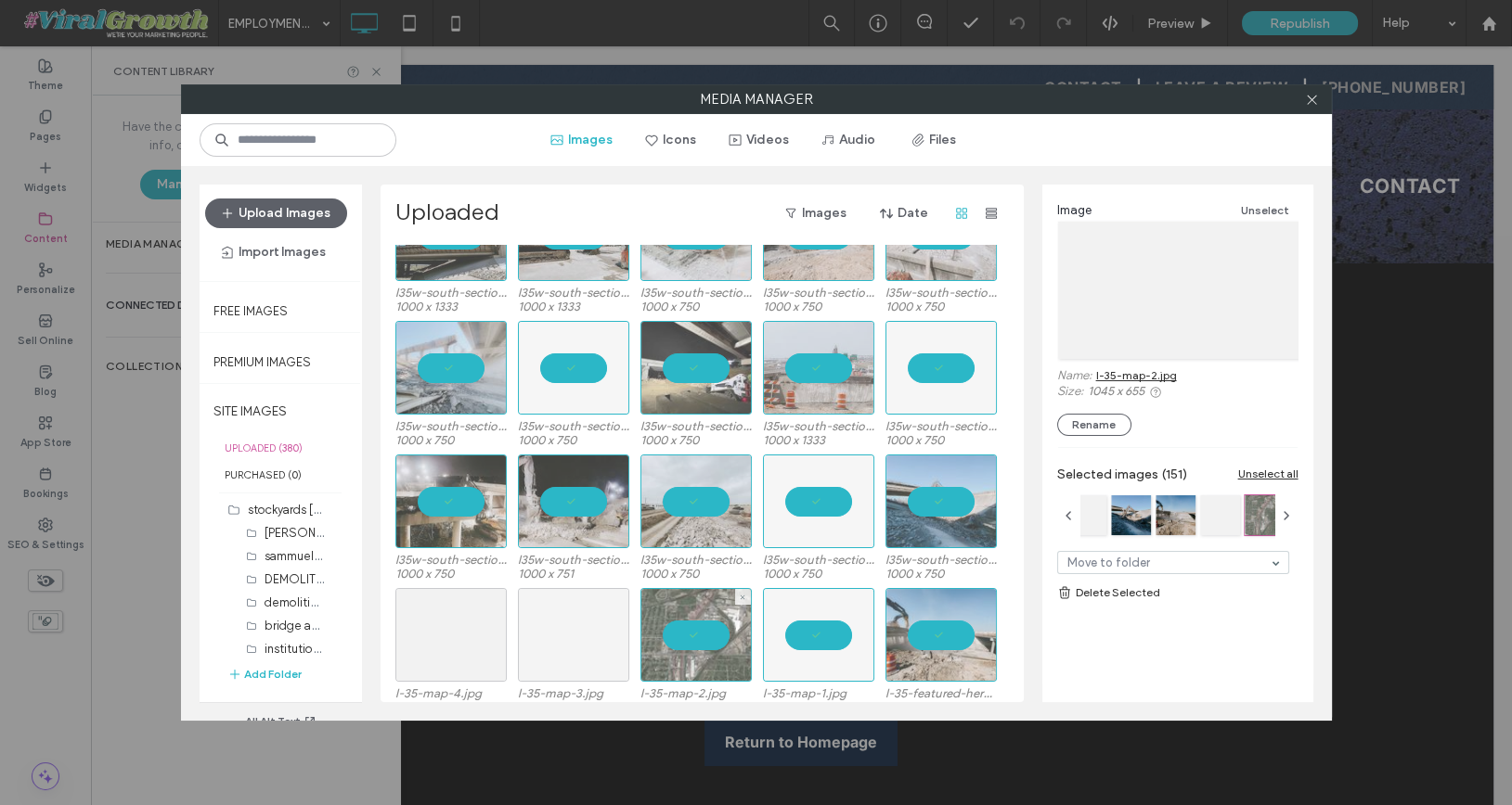
click at [590, 635] on div at bounding box center [573, 635] width 112 height 94
click at [490, 635] on div at bounding box center [451, 635] width 112 height 94
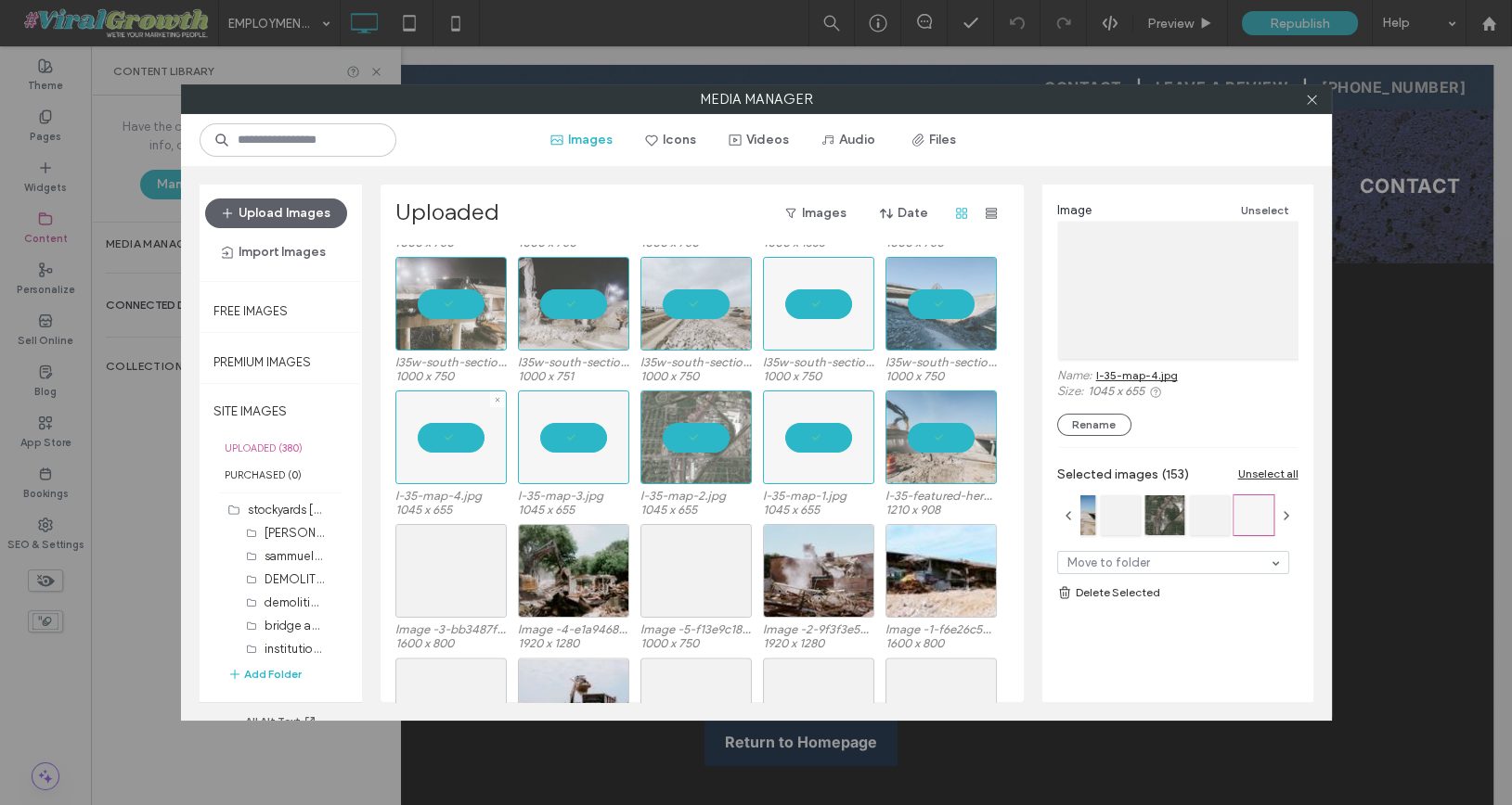
scroll to position [5648, 0]
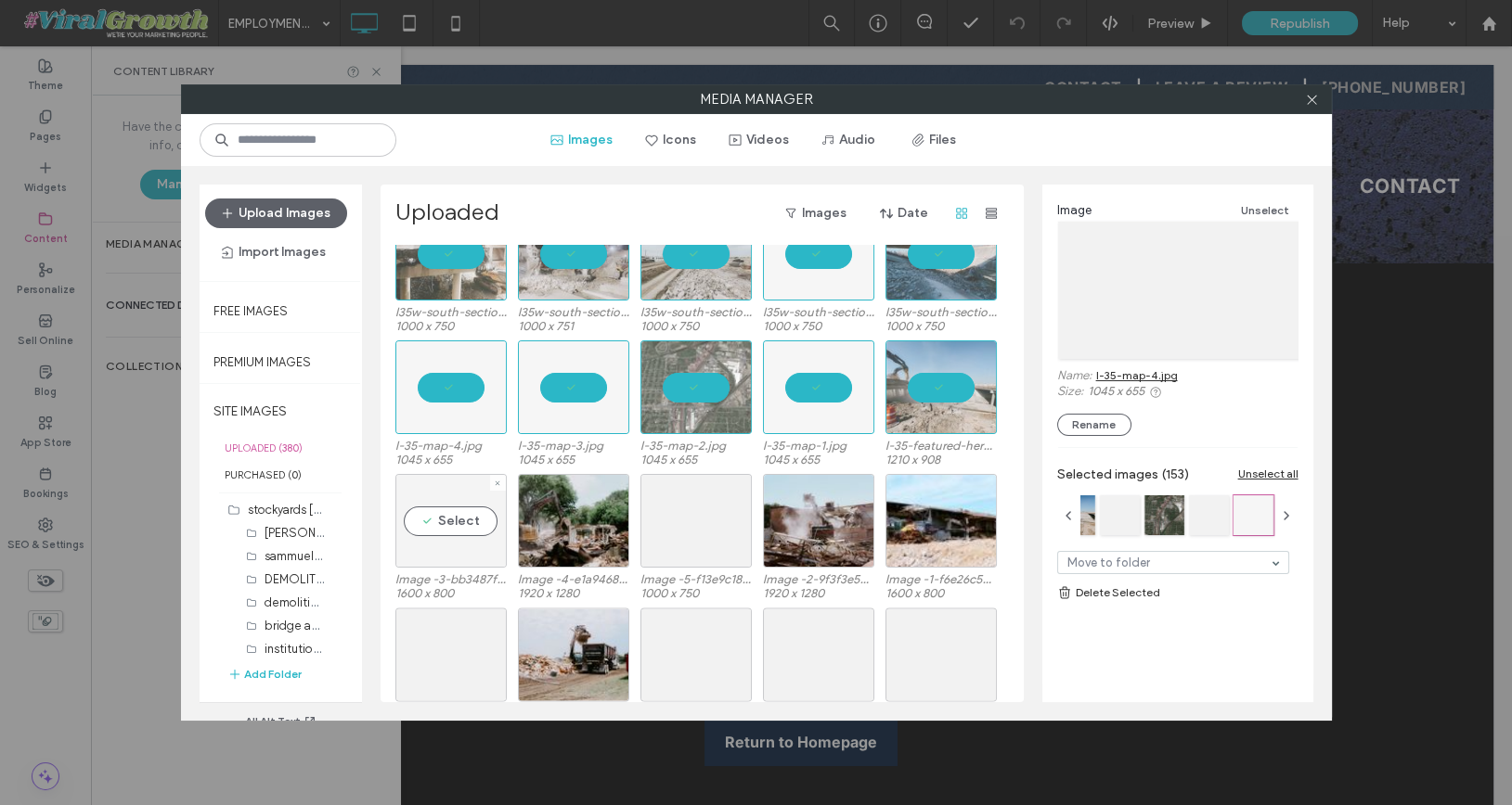
click at [473, 523] on div "Select" at bounding box center [451, 520] width 112 height 94
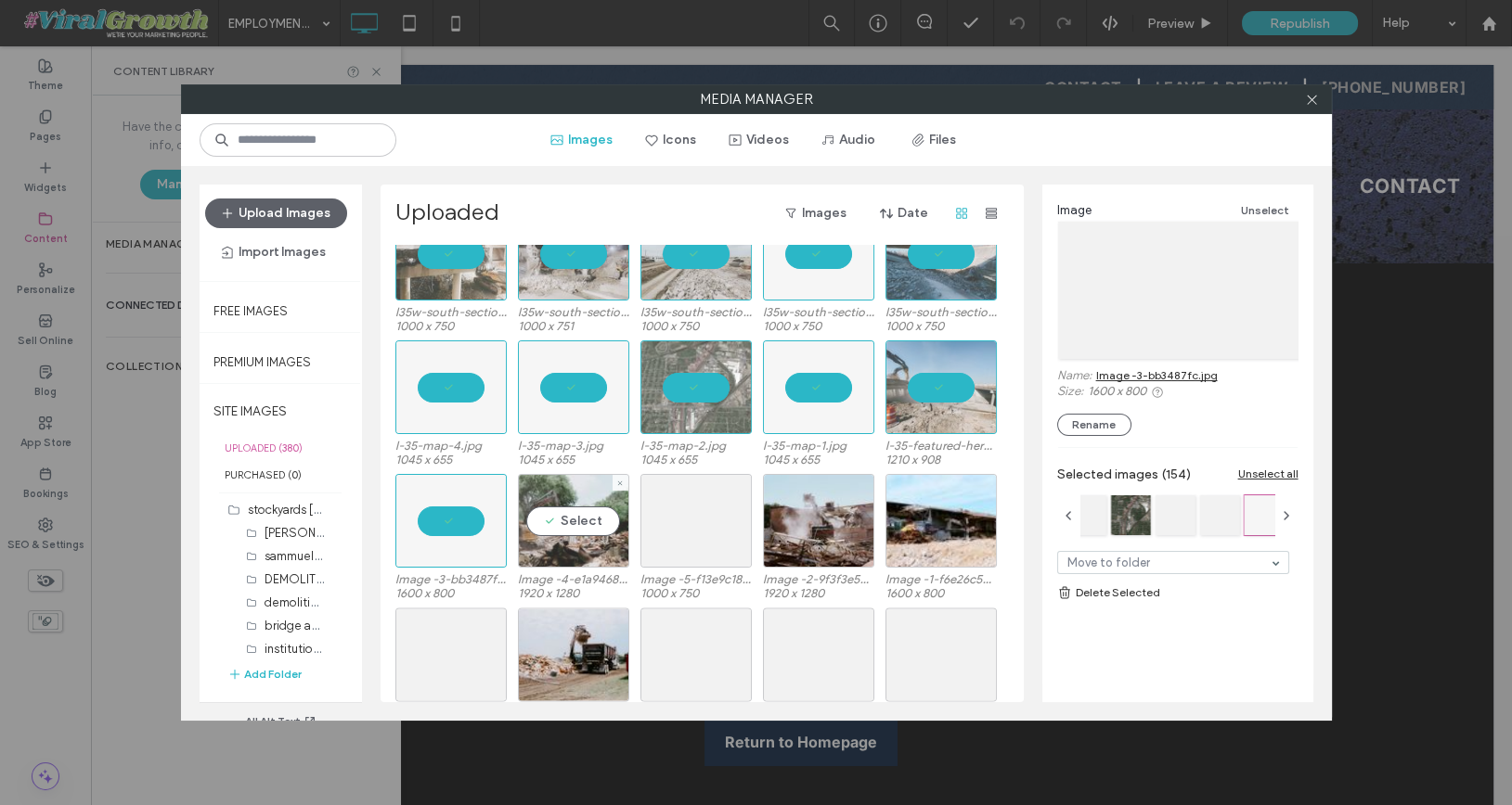
click at [566, 523] on div "Select" at bounding box center [573, 520] width 112 height 94
click at [659, 523] on div at bounding box center [696, 520] width 112 height 94
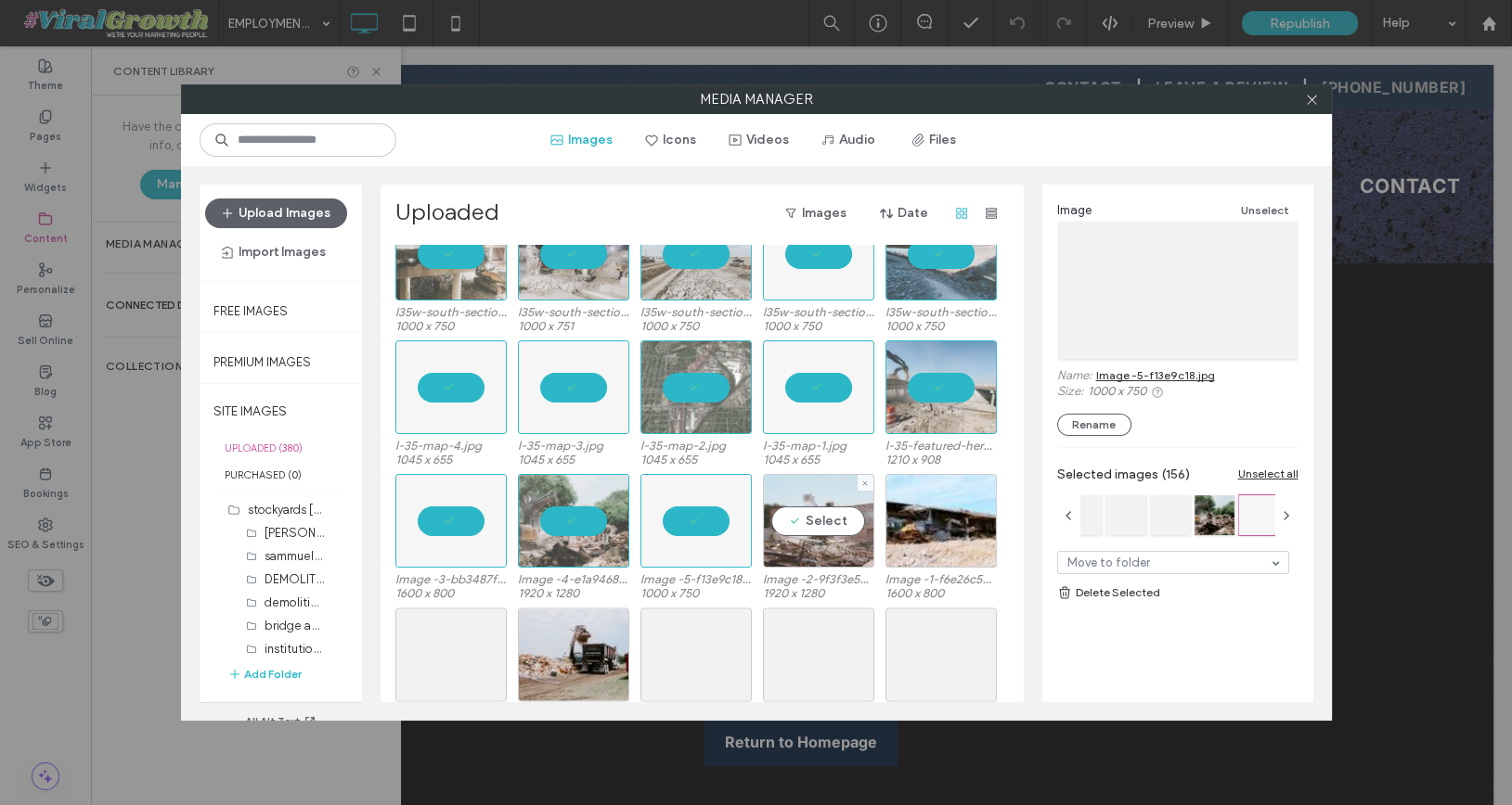
click at [824, 515] on div "Select" at bounding box center [818, 520] width 112 height 94
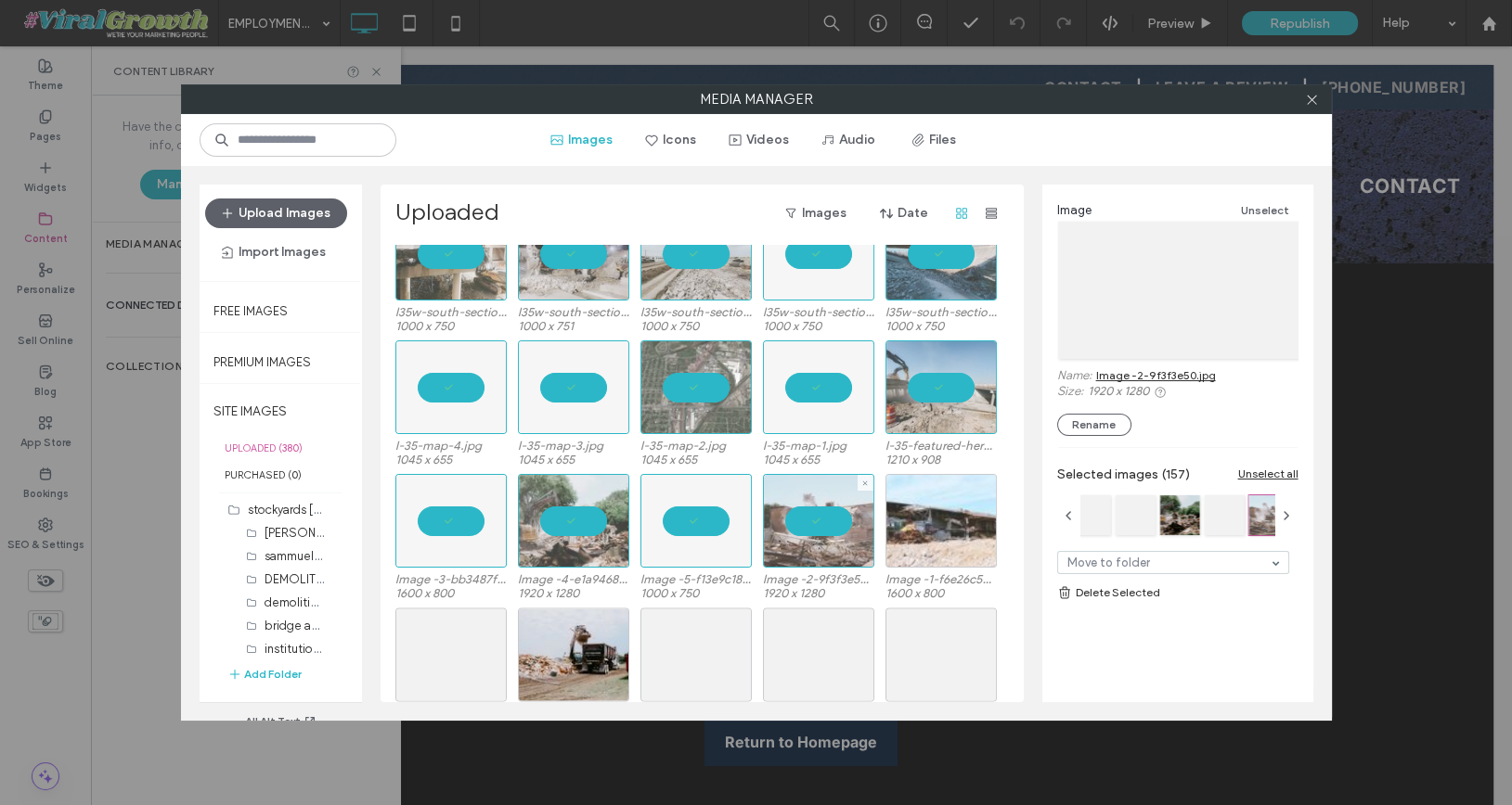
click at [917, 515] on div at bounding box center [941, 520] width 112 height 94
click at [927, 640] on div "Select" at bounding box center [941, 654] width 112 height 94
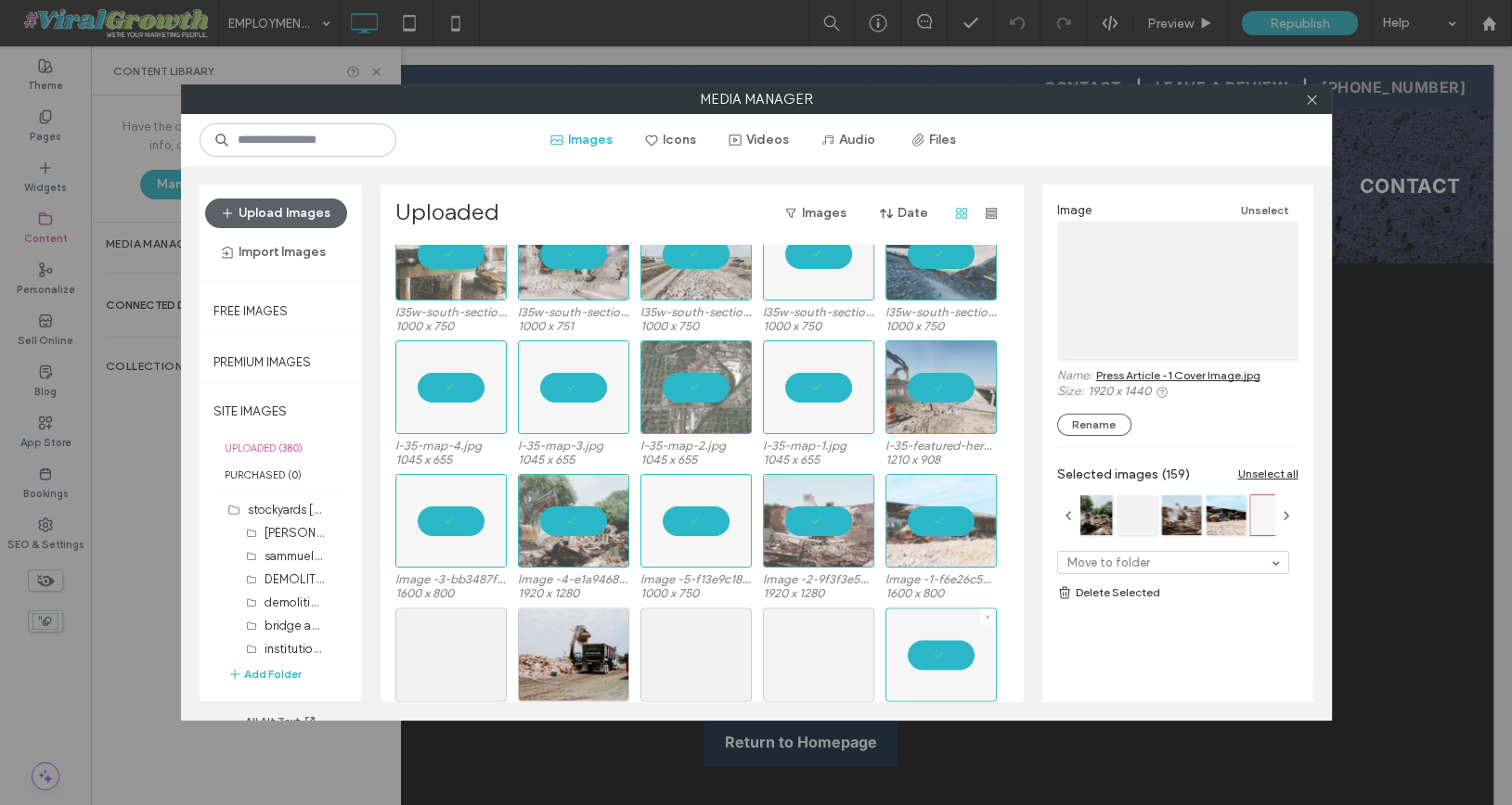
click at [854, 642] on div at bounding box center [818, 654] width 112 height 94
click at [713, 662] on div at bounding box center [696, 654] width 112 height 94
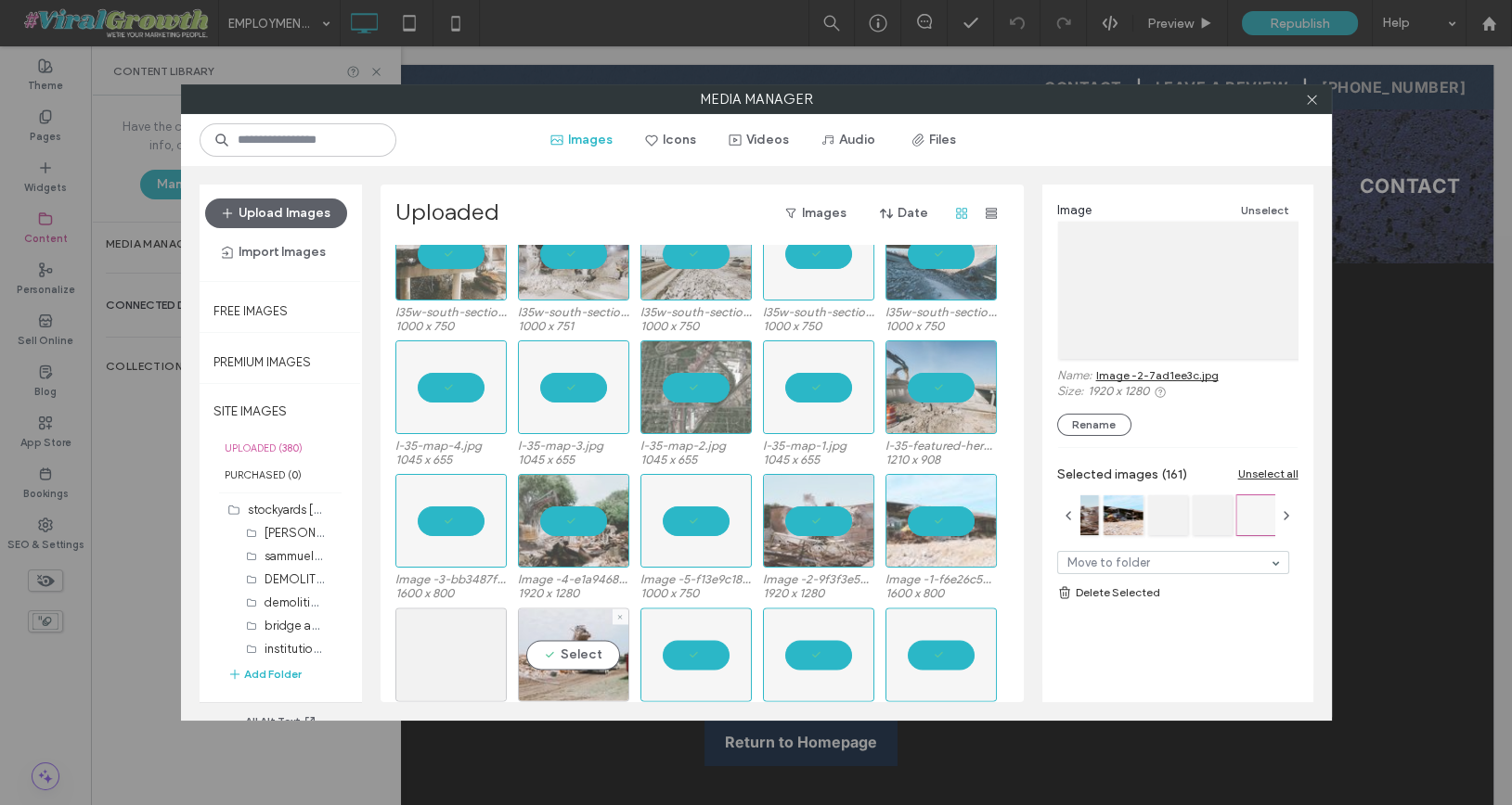
click at [561, 650] on div "Select" at bounding box center [573, 654] width 112 height 94
click at [440, 651] on div "Select" at bounding box center [451, 654] width 112 height 94
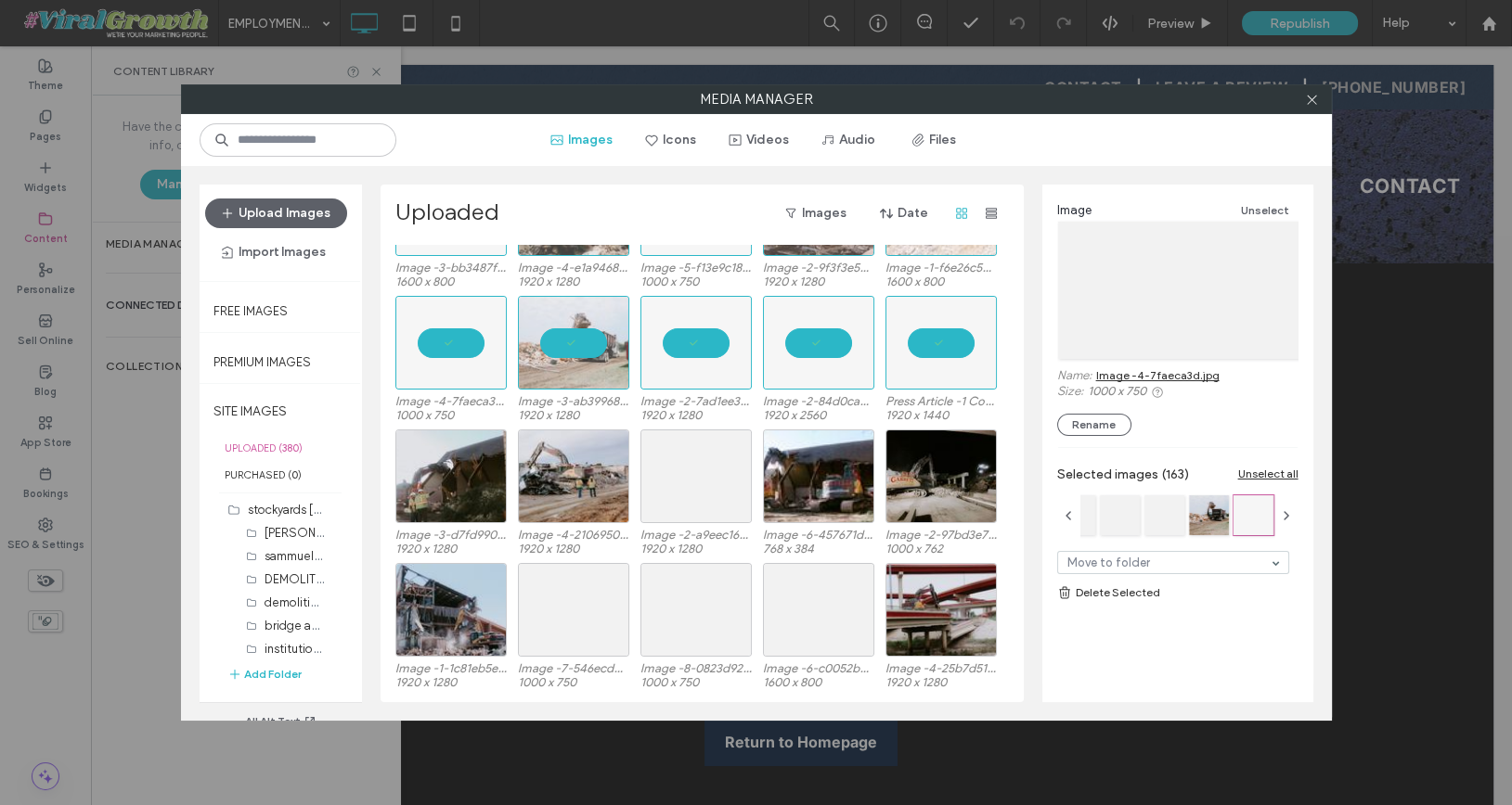
scroll to position [5957, 0]
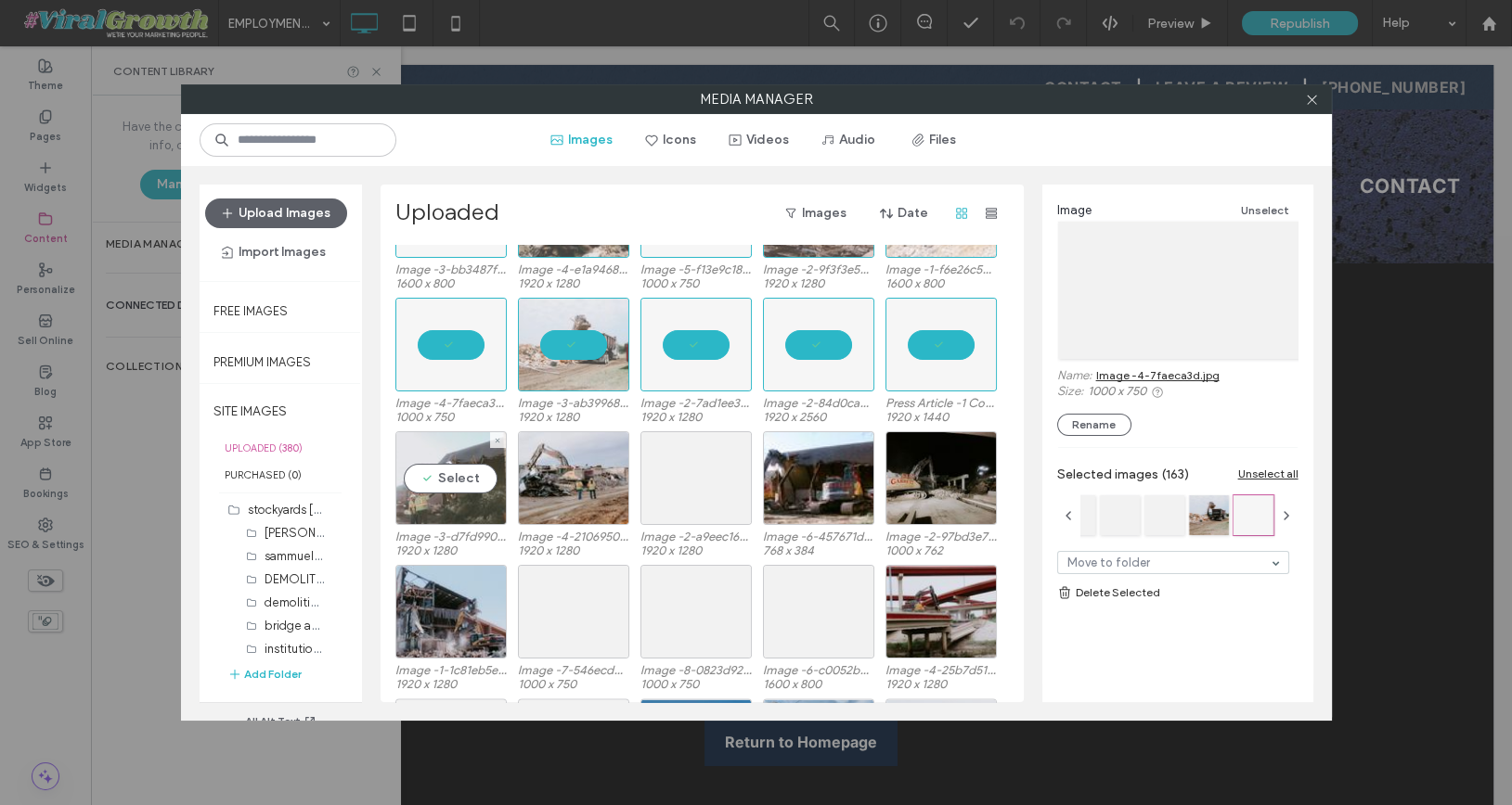
click at [469, 491] on div "Select" at bounding box center [451, 478] width 112 height 94
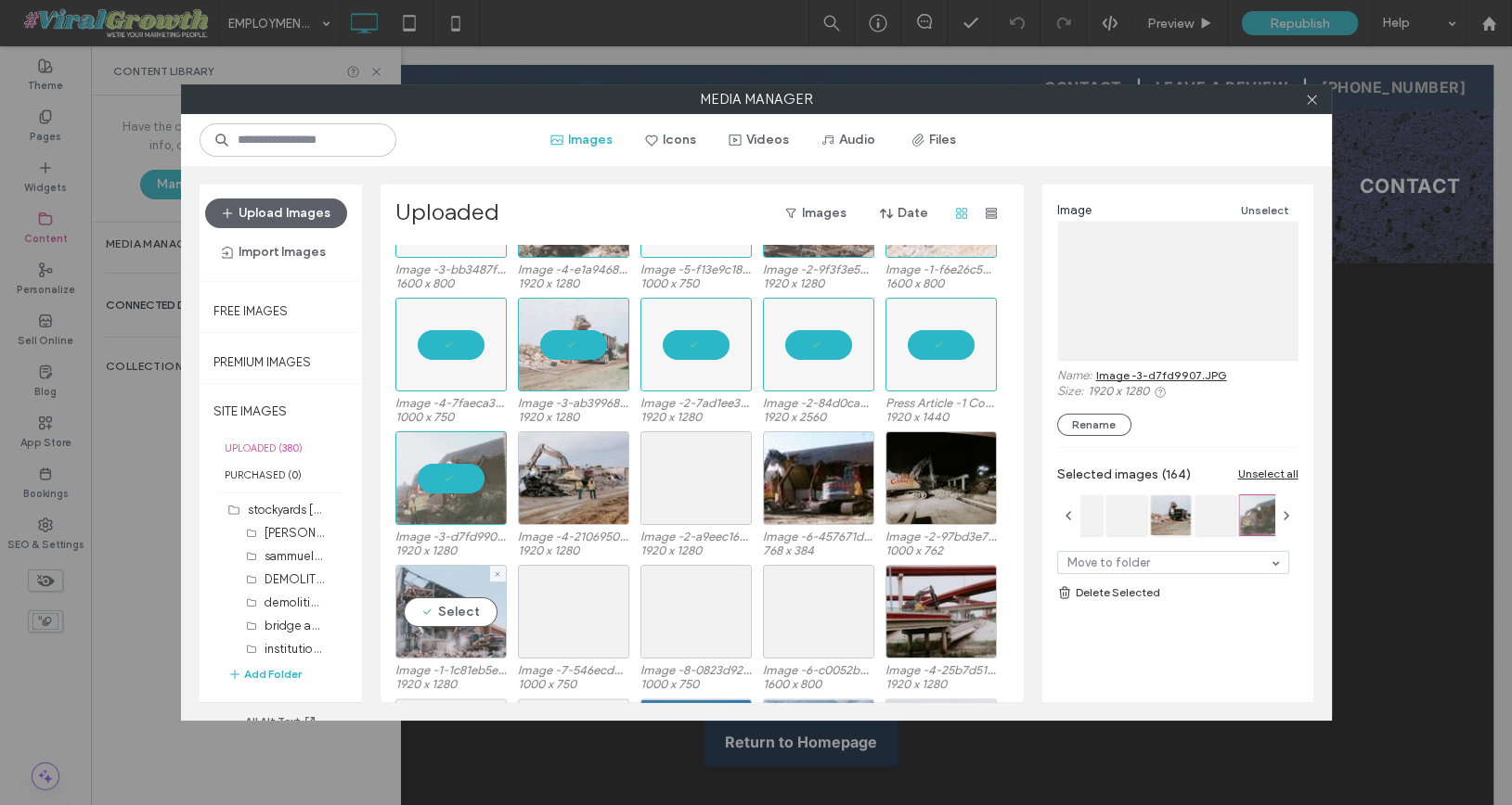
click at [456, 597] on div "Select" at bounding box center [451, 611] width 112 height 94
click at [571, 612] on div at bounding box center [573, 611] width 112 height 94
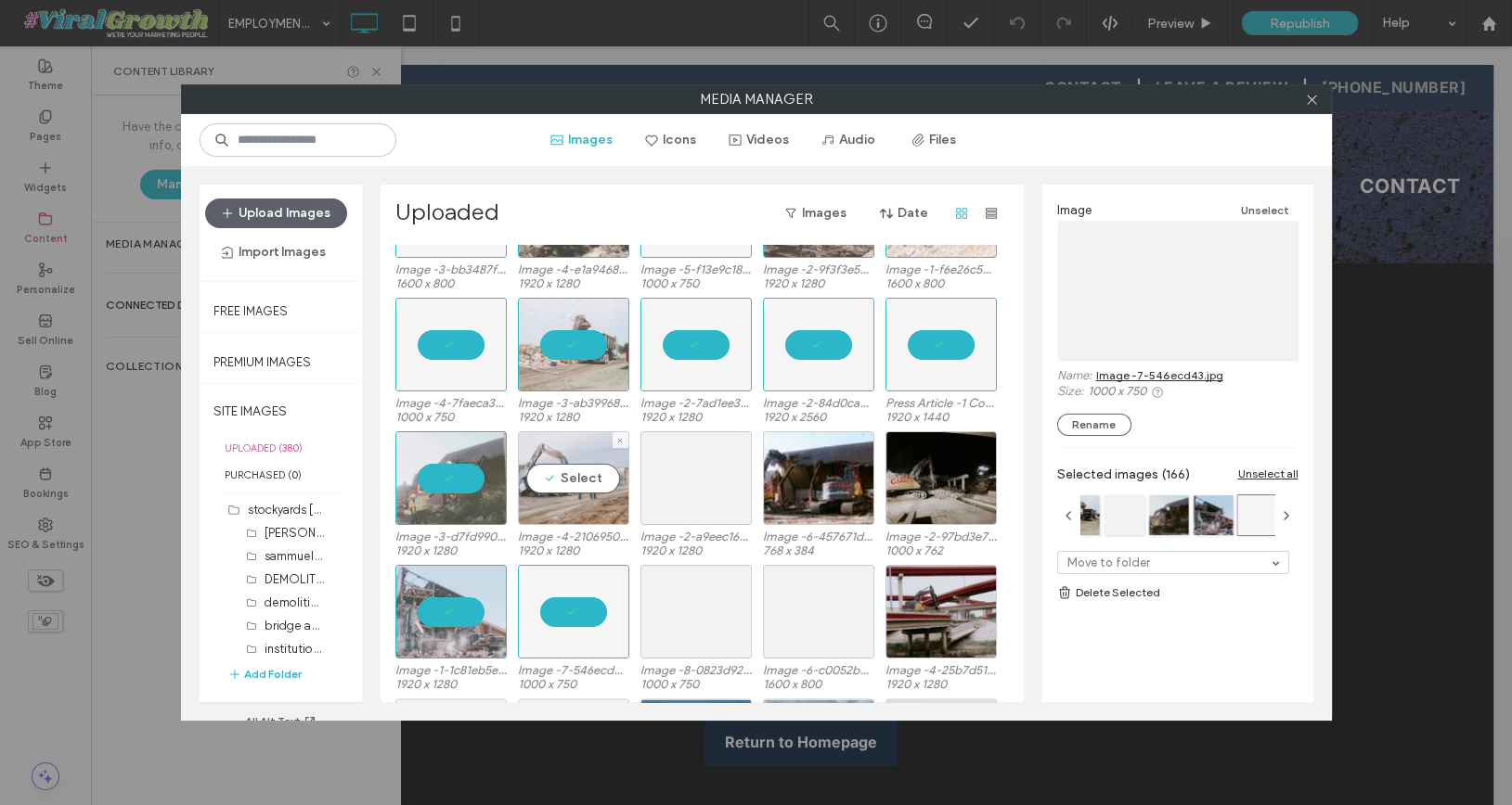
click at [571, 467] on div "Select" at bounding box center [573, 478] width 112 height 94
click at [658, 467] on div "Select" at bounding box center [696, 478] width 112 height 94
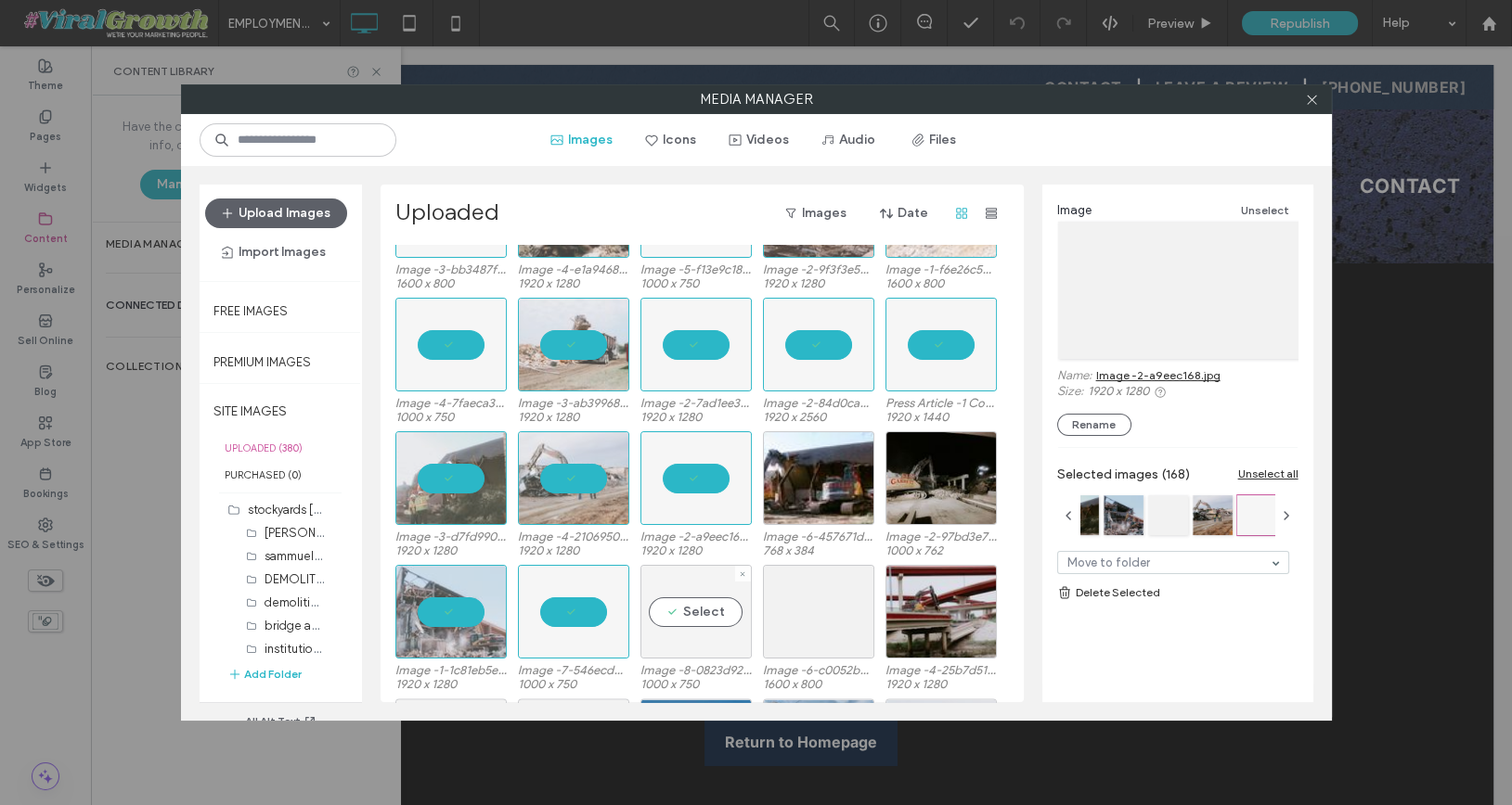
click at [684, 580] on div "Select" at bounding box center [696, 611] width 112 height 94
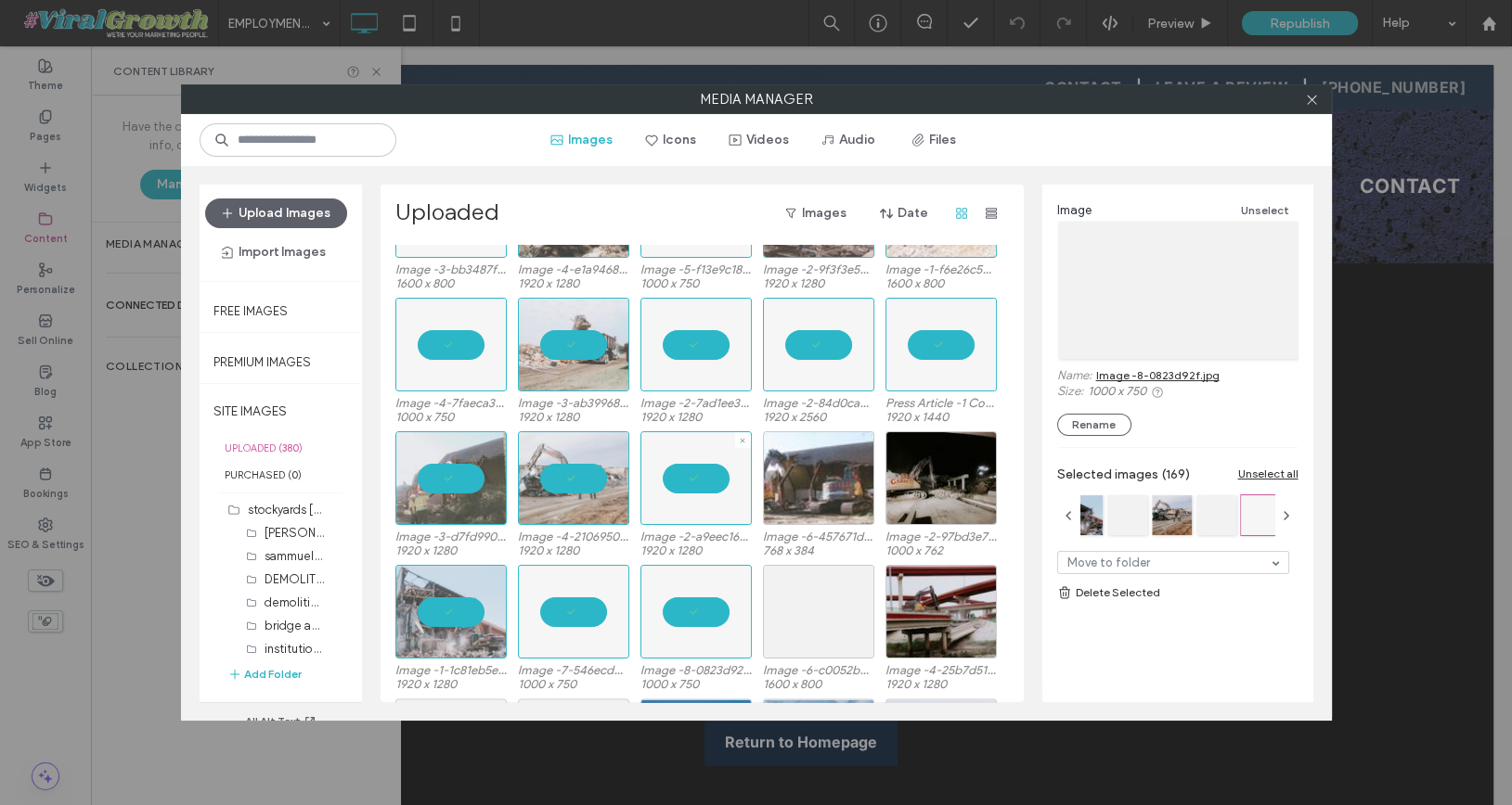
click at [809, 456] on div at bounding box center [818, 478] width 112 height 94
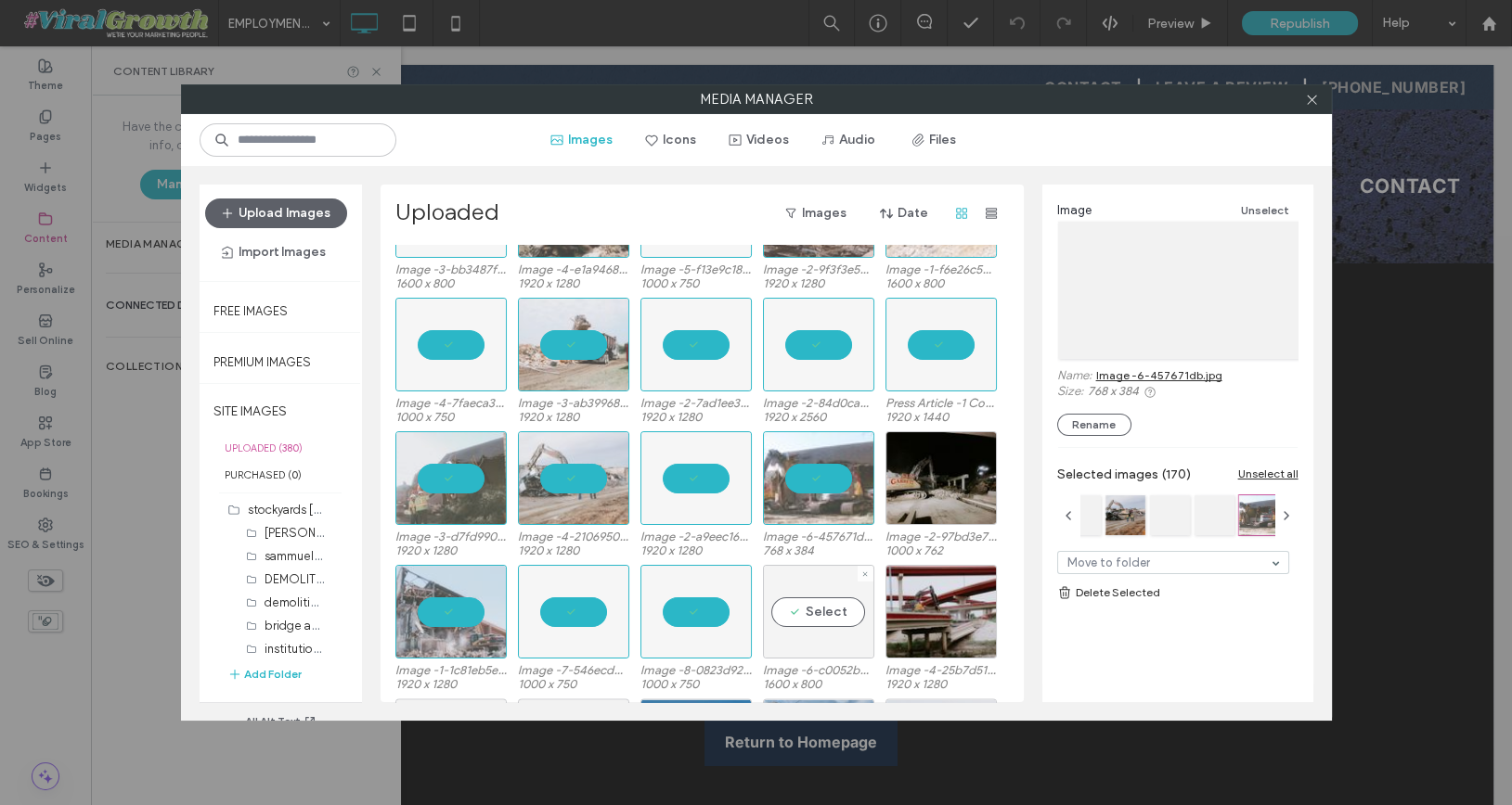
click at [820, 594] on div "Select" at bounding box center [818, 611] width 112 height 94
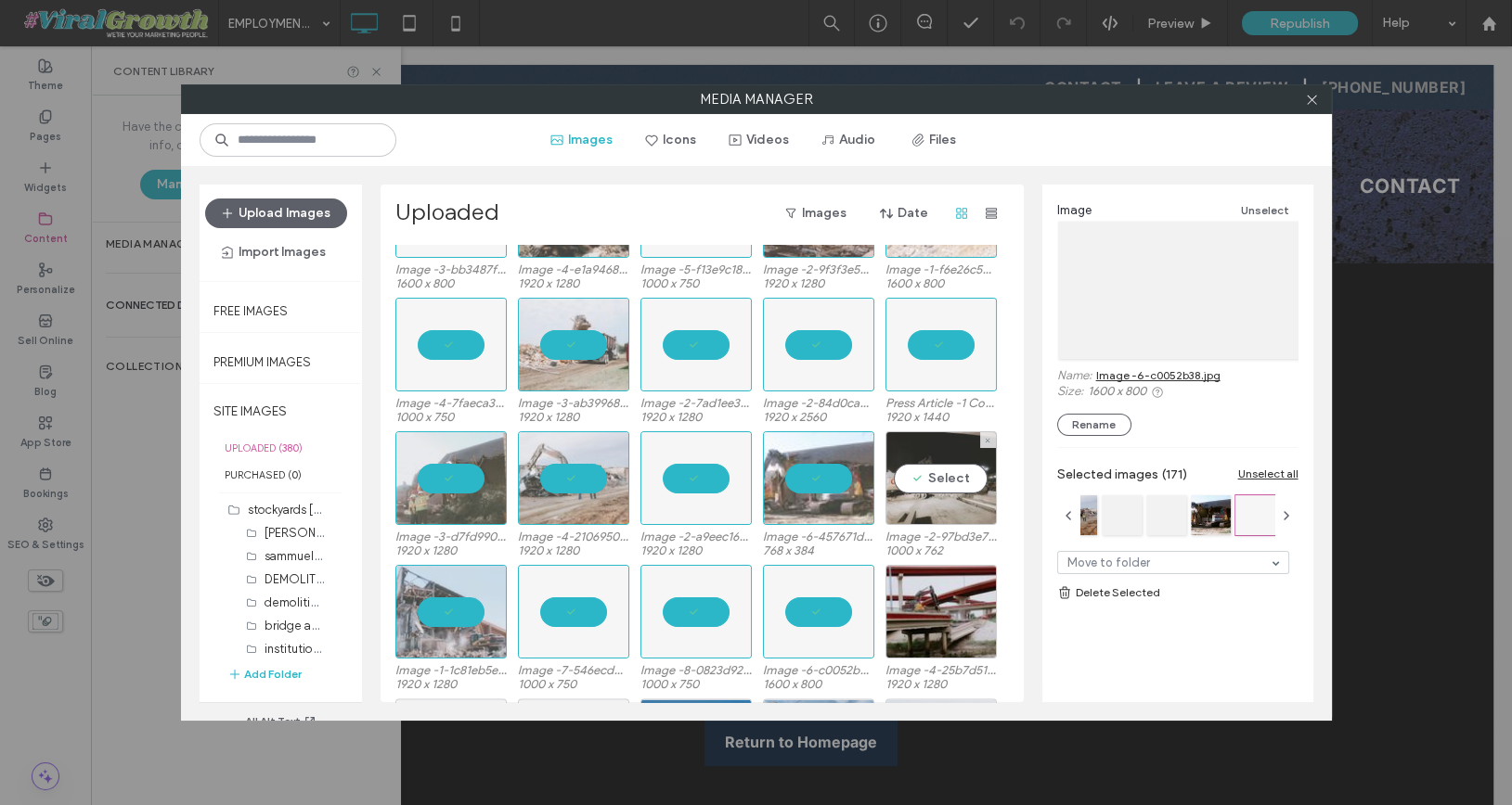
click at [958, 461] on div "Select" at bounding box center [941, 478] width 112 height 94
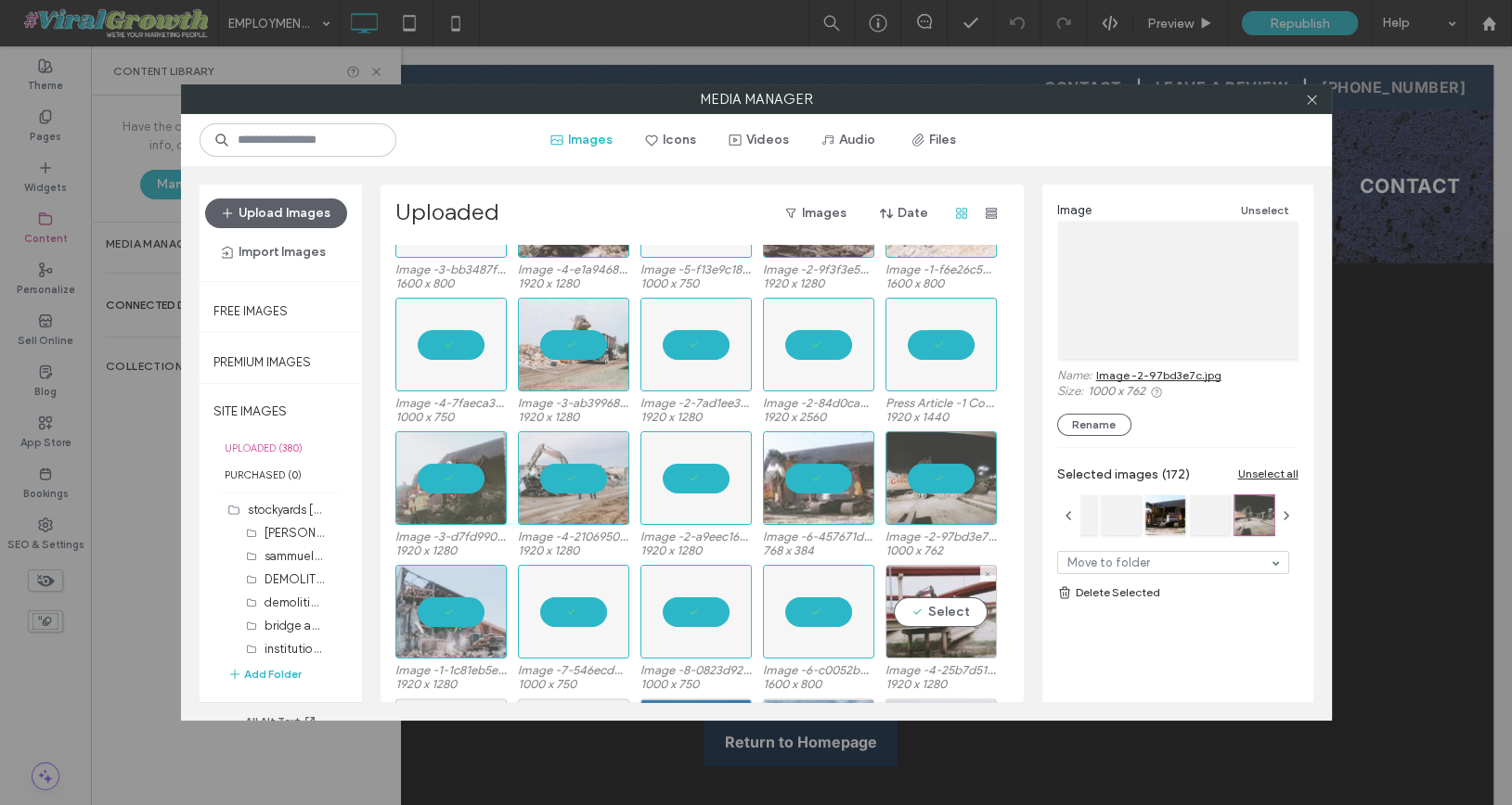
click at [951, 629] on div "Select" at bounding box center [941, 611] width 112 height 94
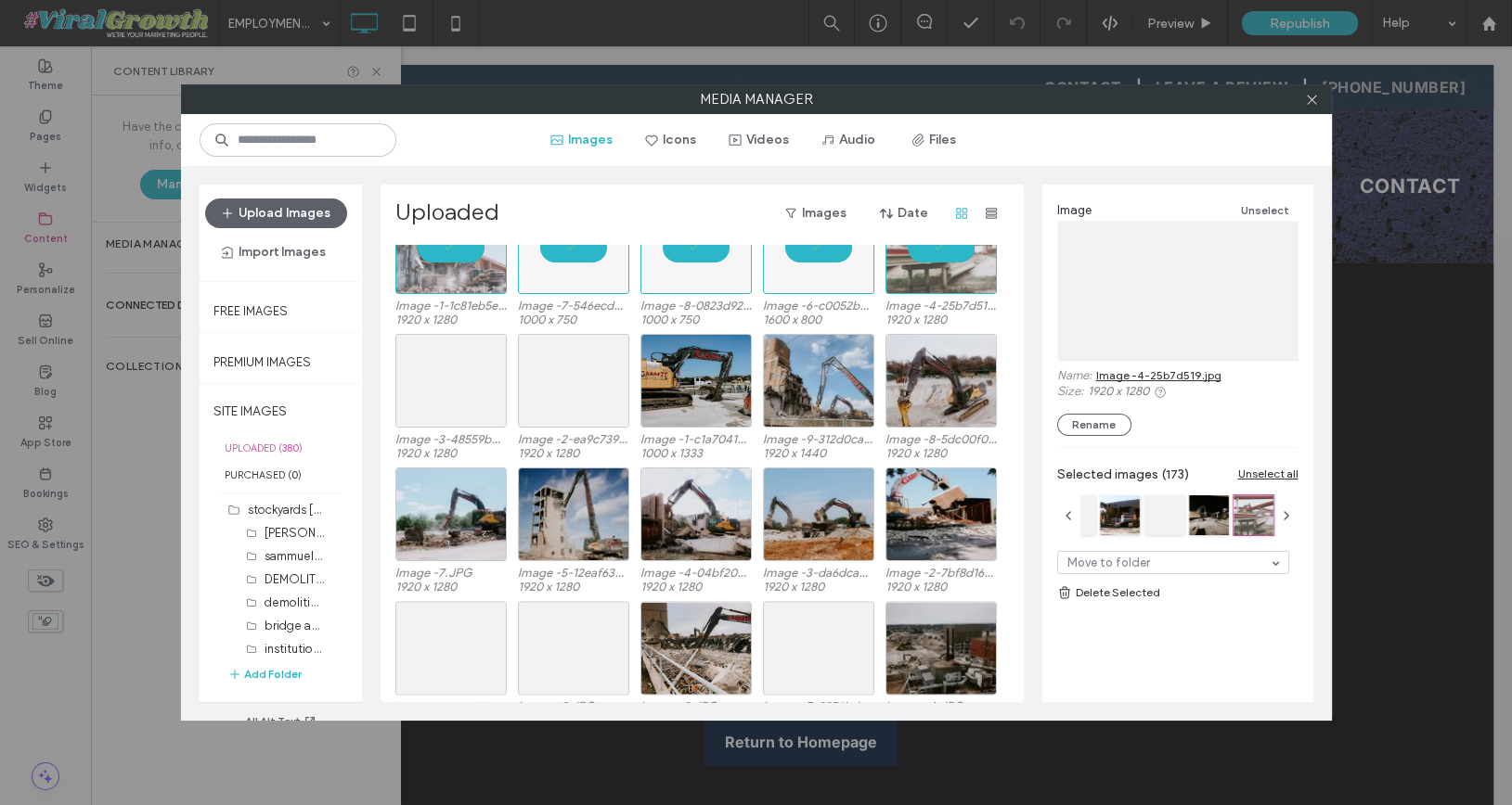
scroll to position [6332, 0]
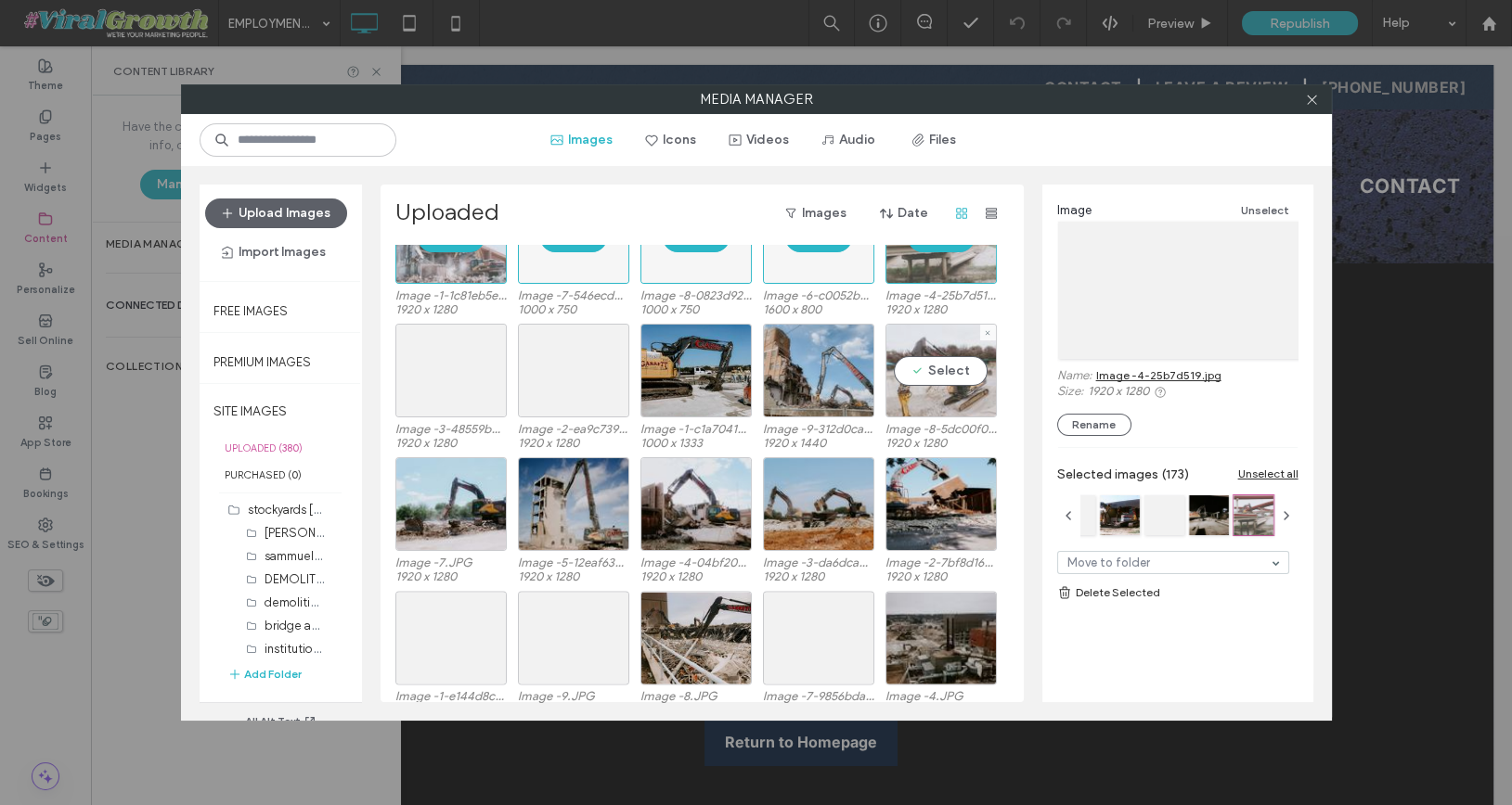
click at [941, 366] on div "Select" at bounding box center [941, 370] width 112 height 94
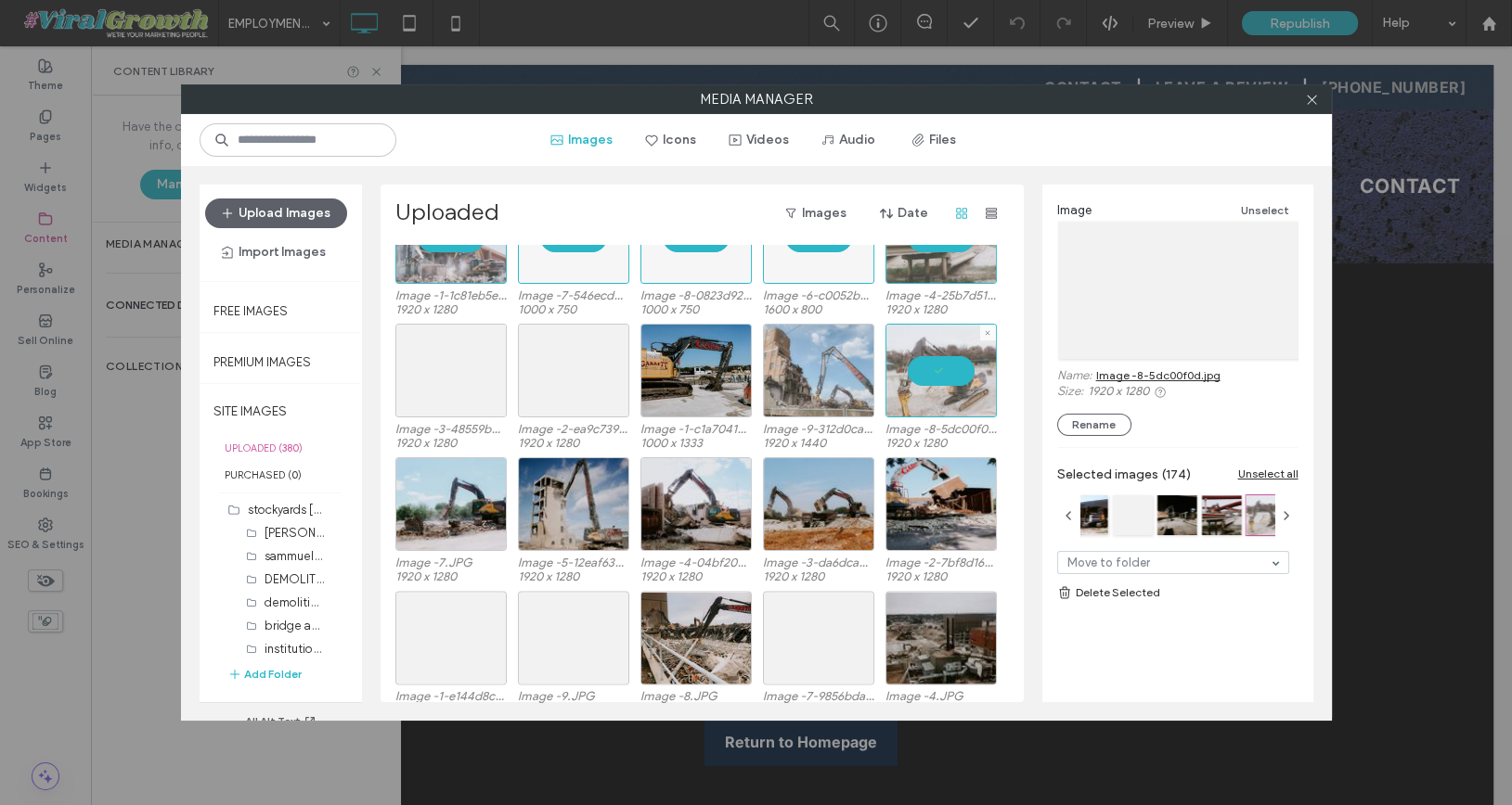
click at [837, 367] on div at bounding box center [818, 370] width 112 height 94
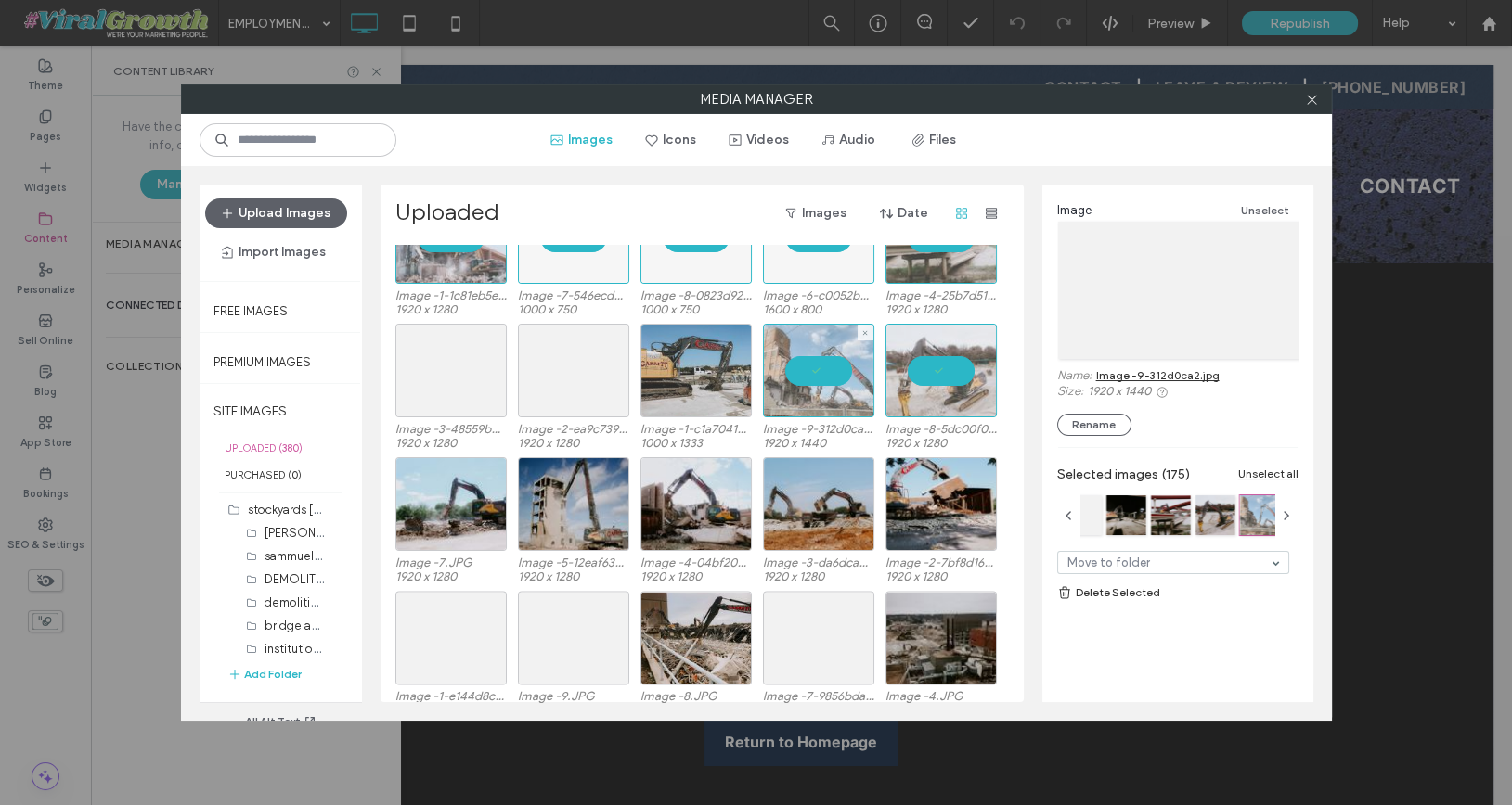
click at [673, 361] on div at bounding box center [696, 370] width 112 height 94
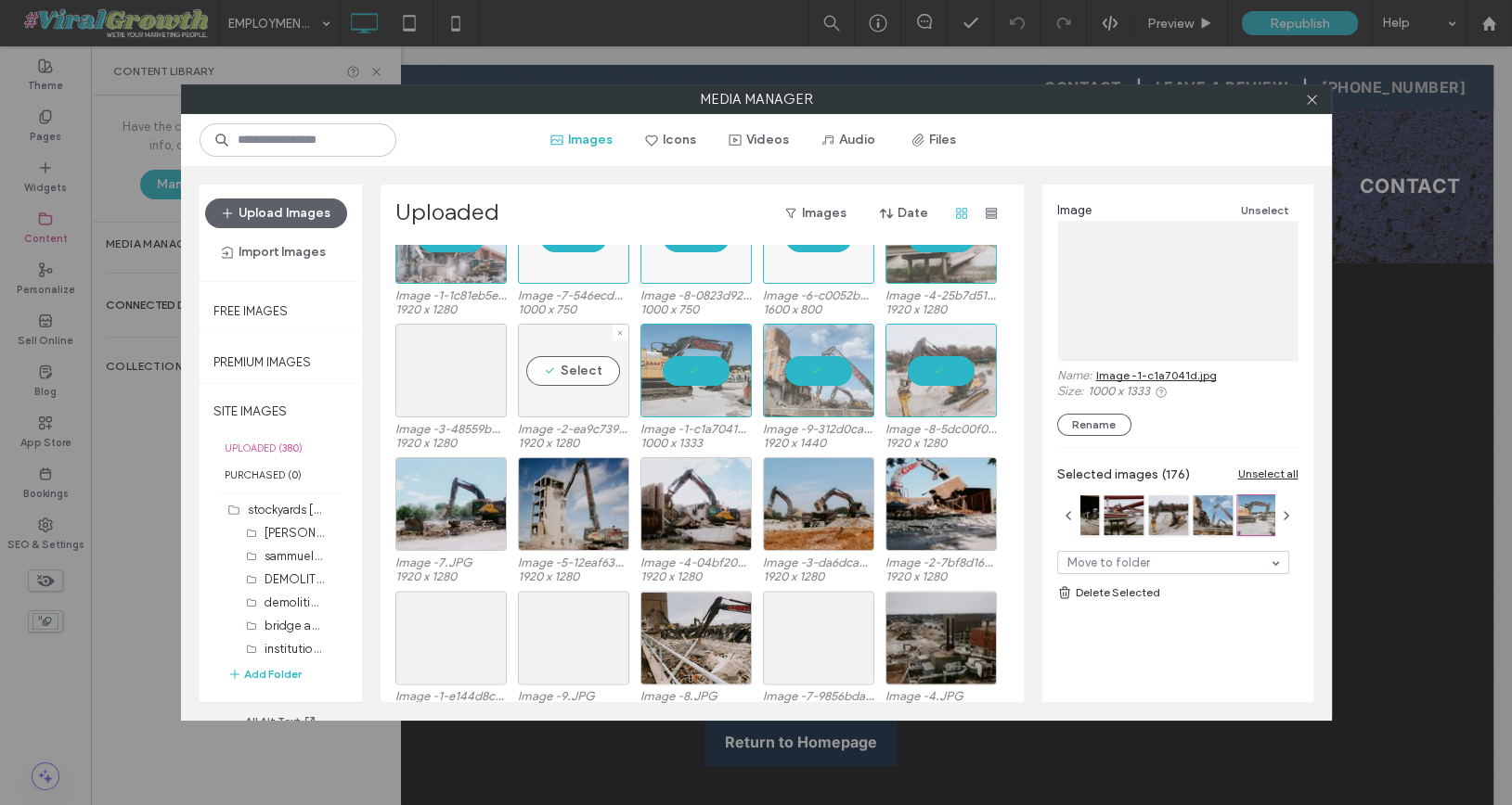
click at [587, 372] on div "Select" at bounding box center [573, 370] width 112 height 94
click at [463, 369] on div "Select" at bounding box center [451, 370] width 112 height 94
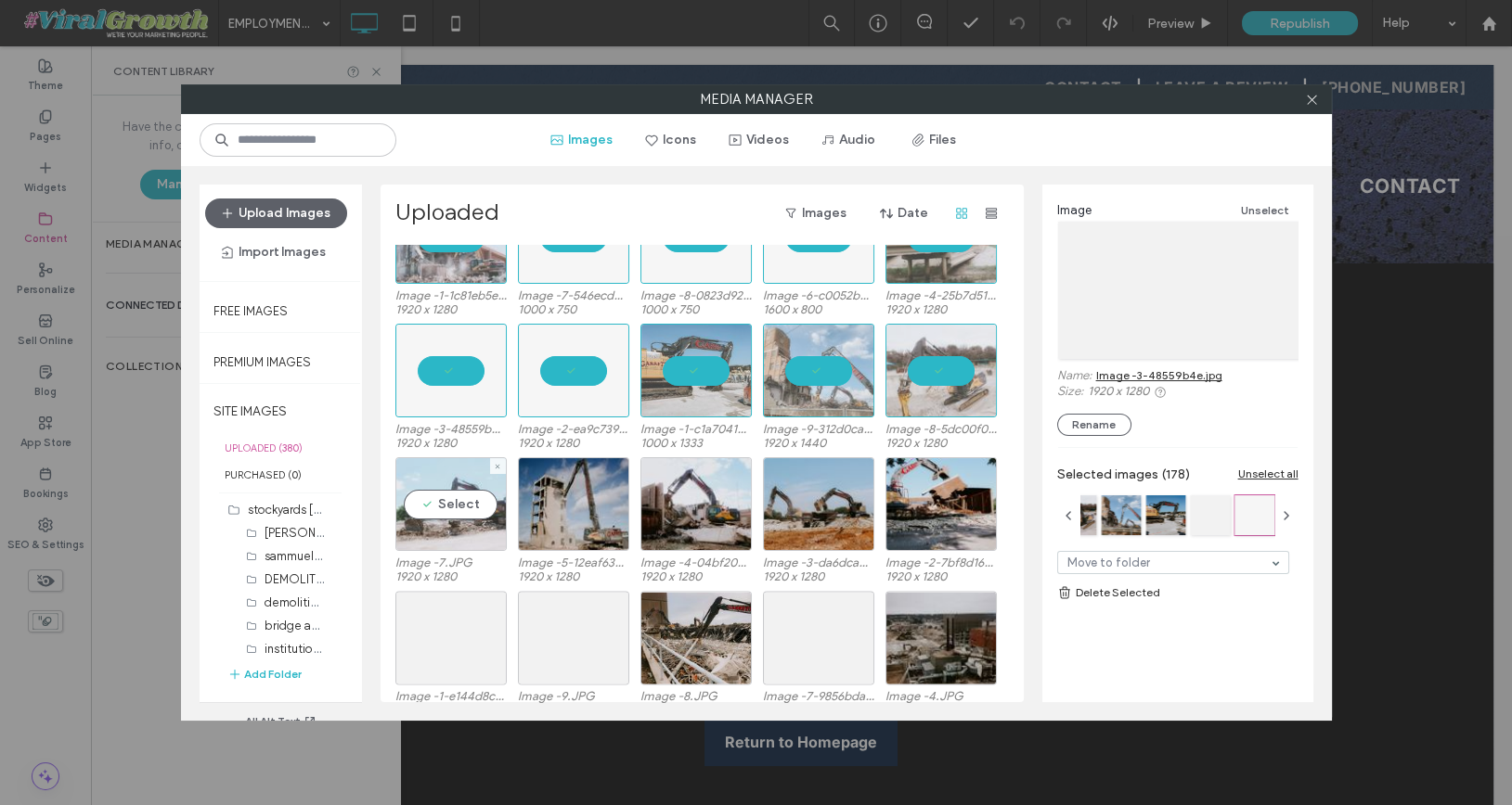
click at [461, 497] on div "Select" at bounding box center [451, 503] width 112 height 94
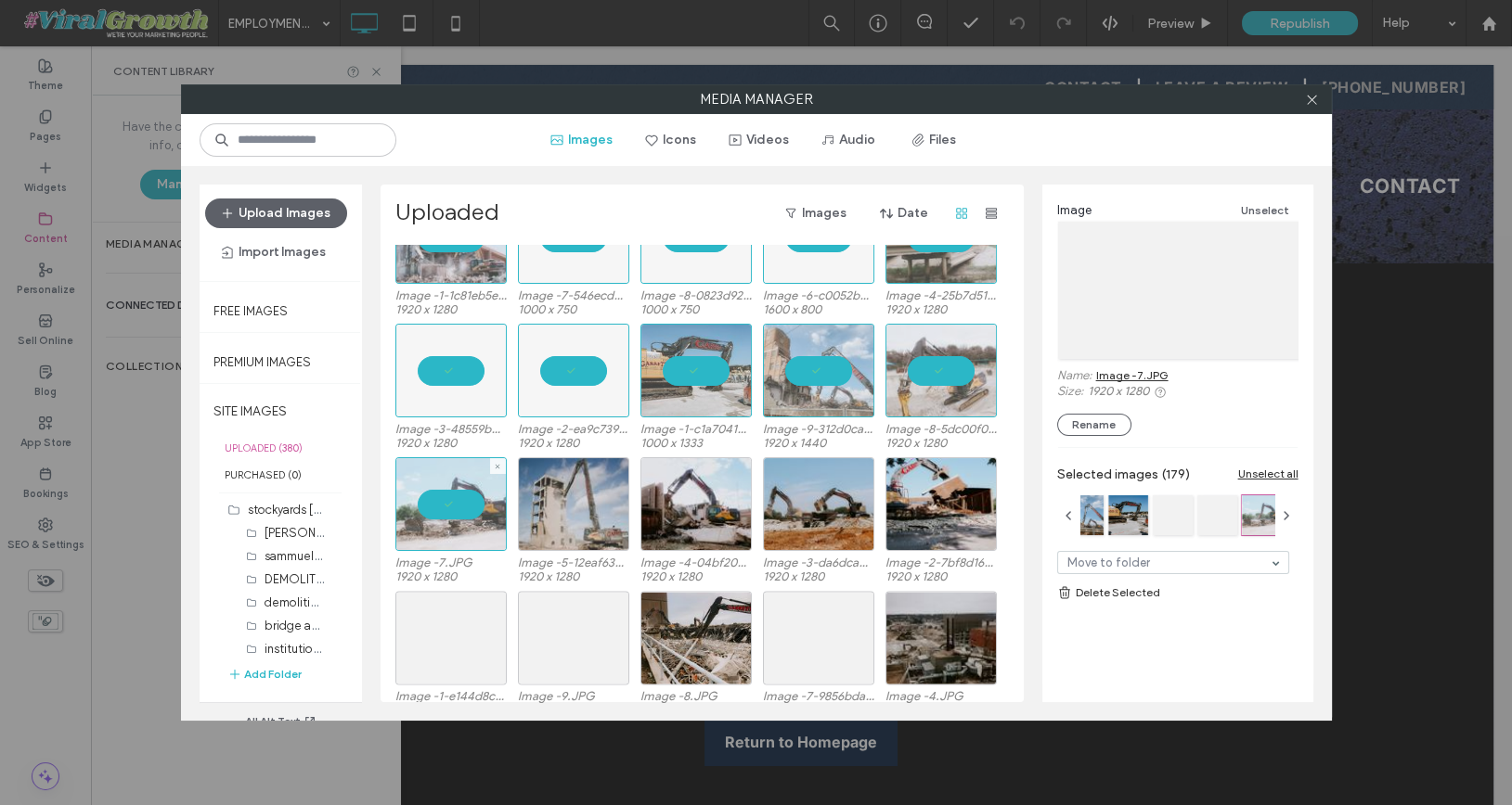
click at [521, 497] on div at bounding box center [573, 503] width 112 height 94
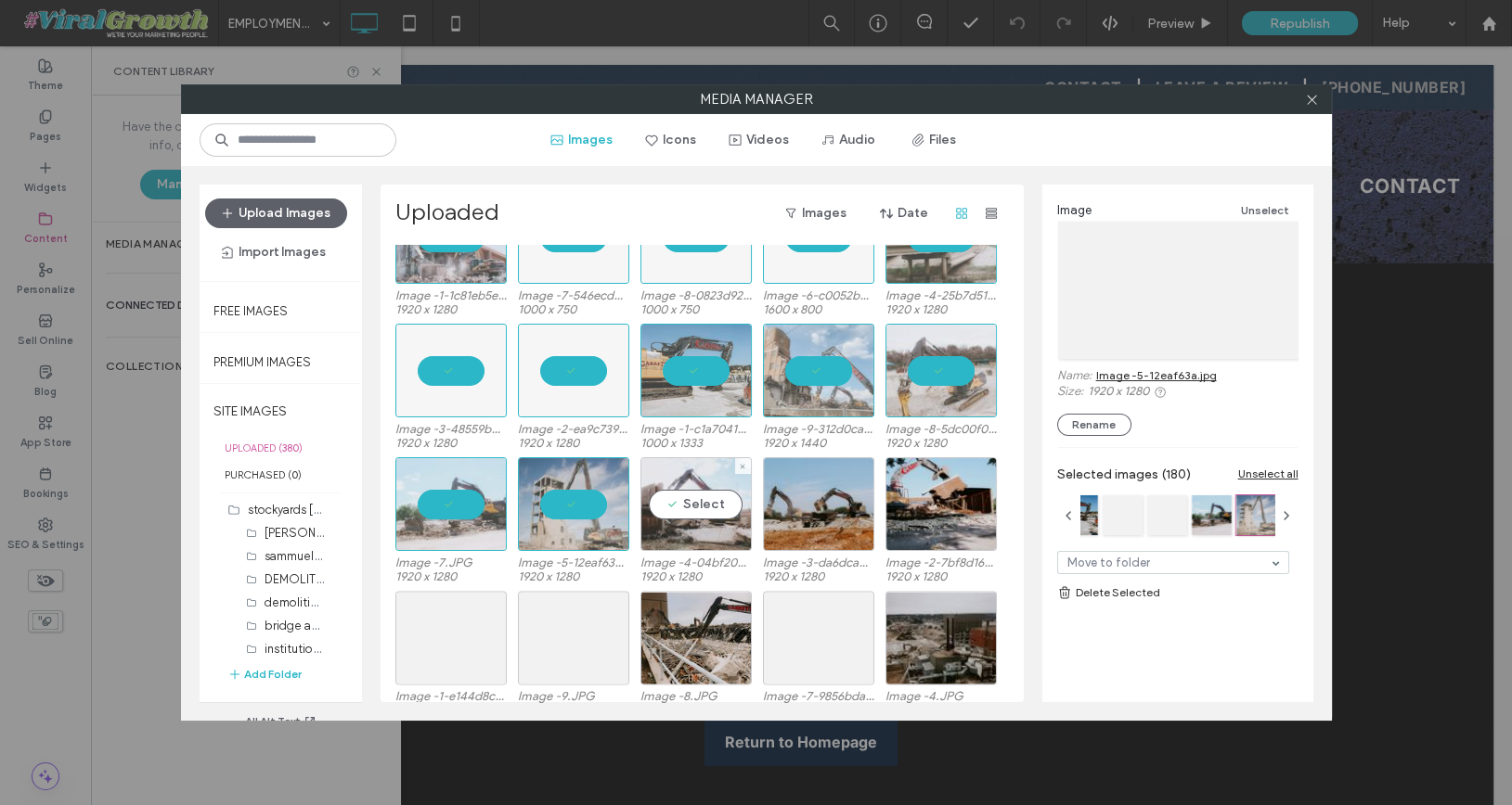
click at [649, 494] on div "Select" at bounding box center [696, 503] width 112 height 94
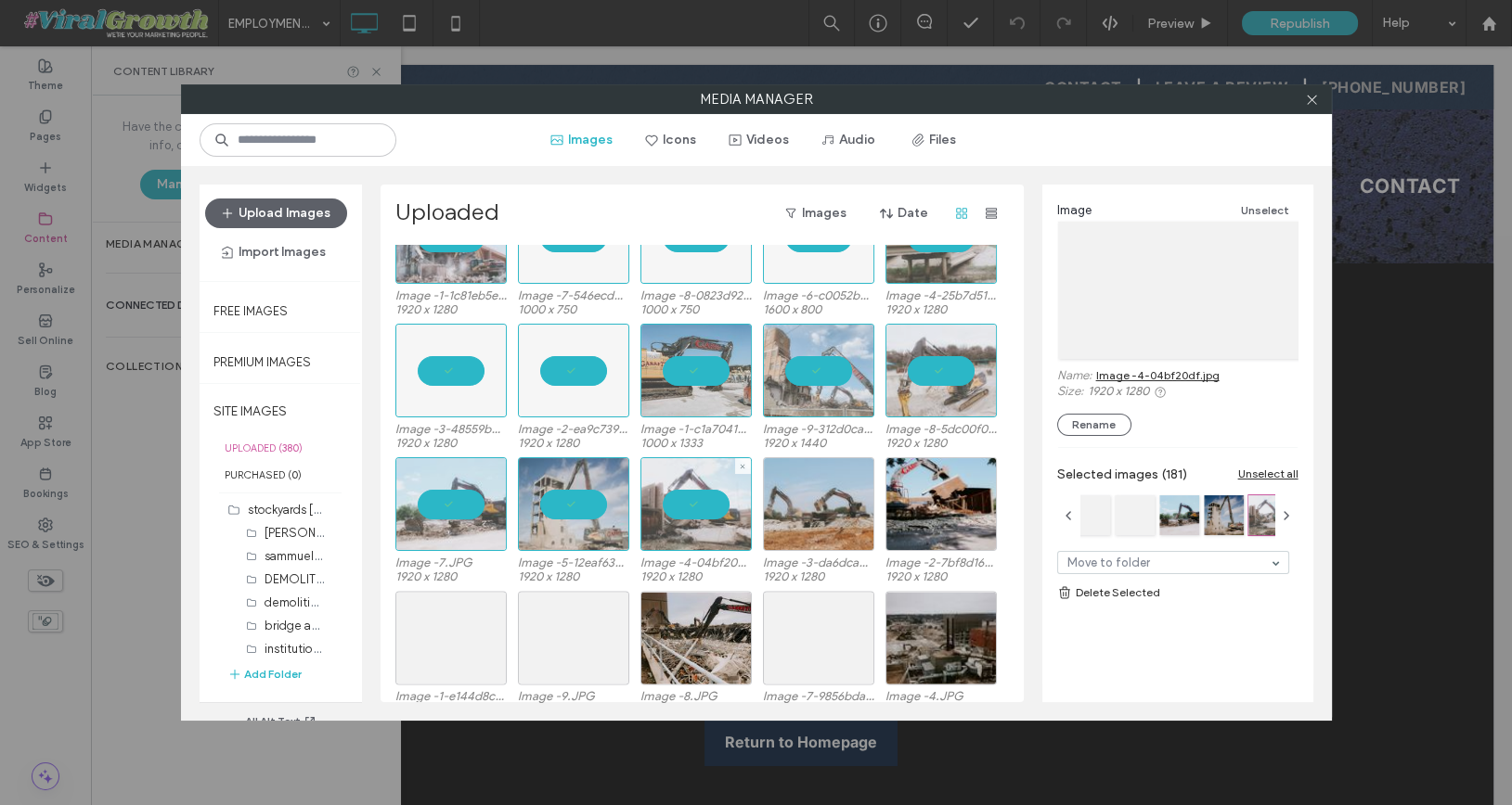
click at [796, 500] on div at bounding box center [818, 503] width 112 height 94
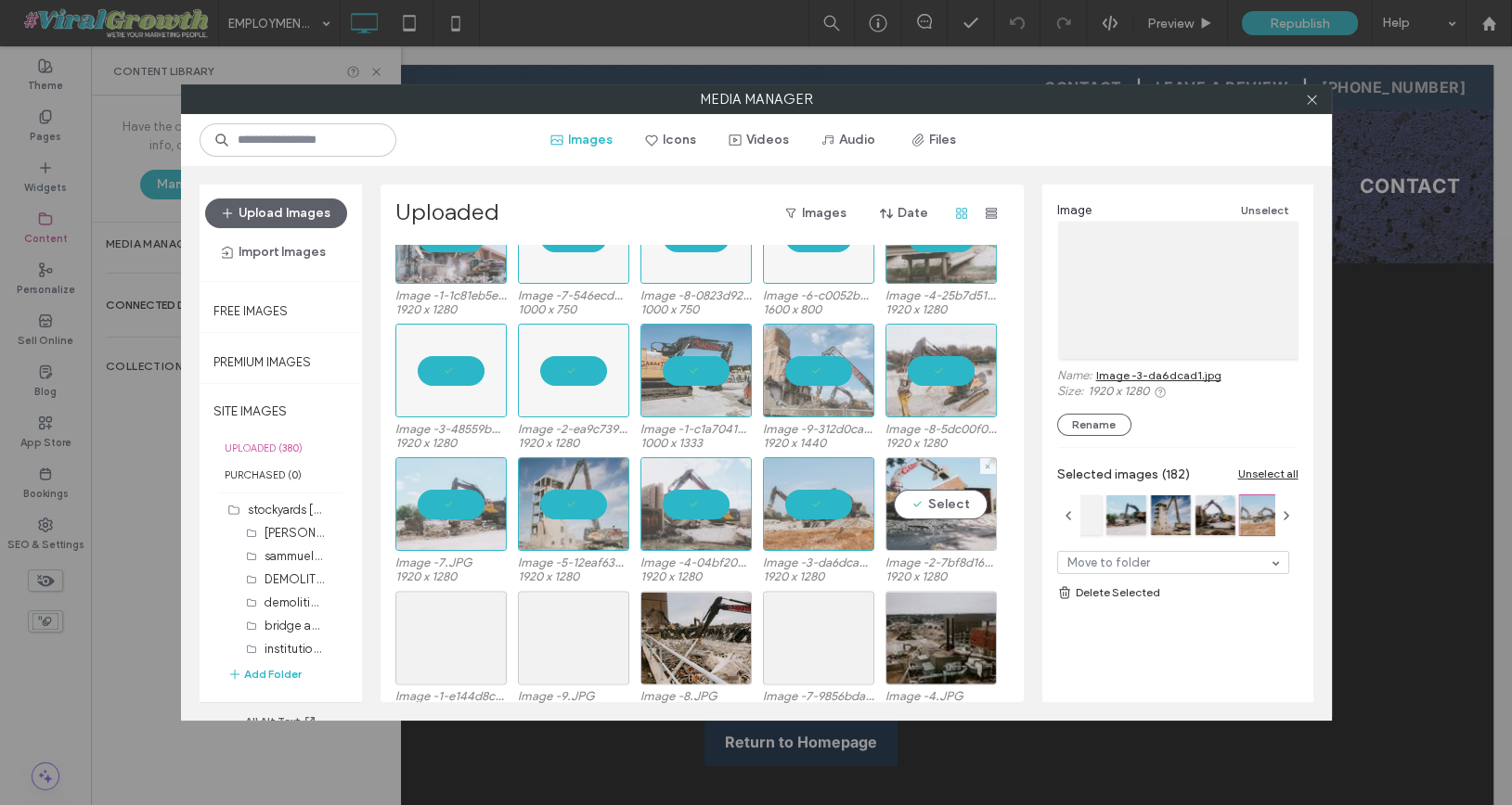
click at [927, 504] on div "Select" at bounding box center [941, 503] width 112 height 94
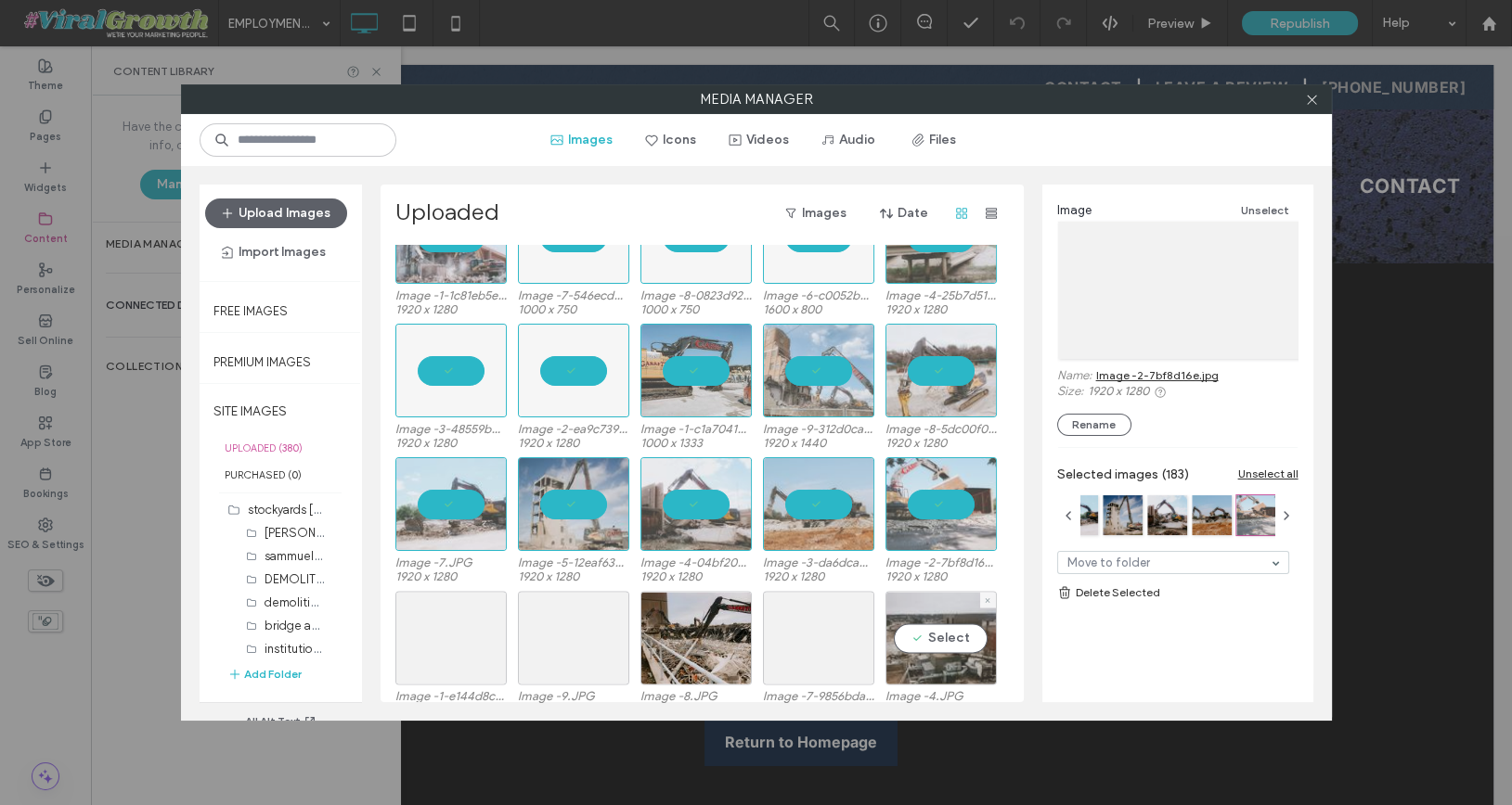
click at [940, 655] on div "Select" at bounding box center [941, 637] width 112 height 94
click at [851, 638] on div at bounding box center [818, 637] width 112 height 94
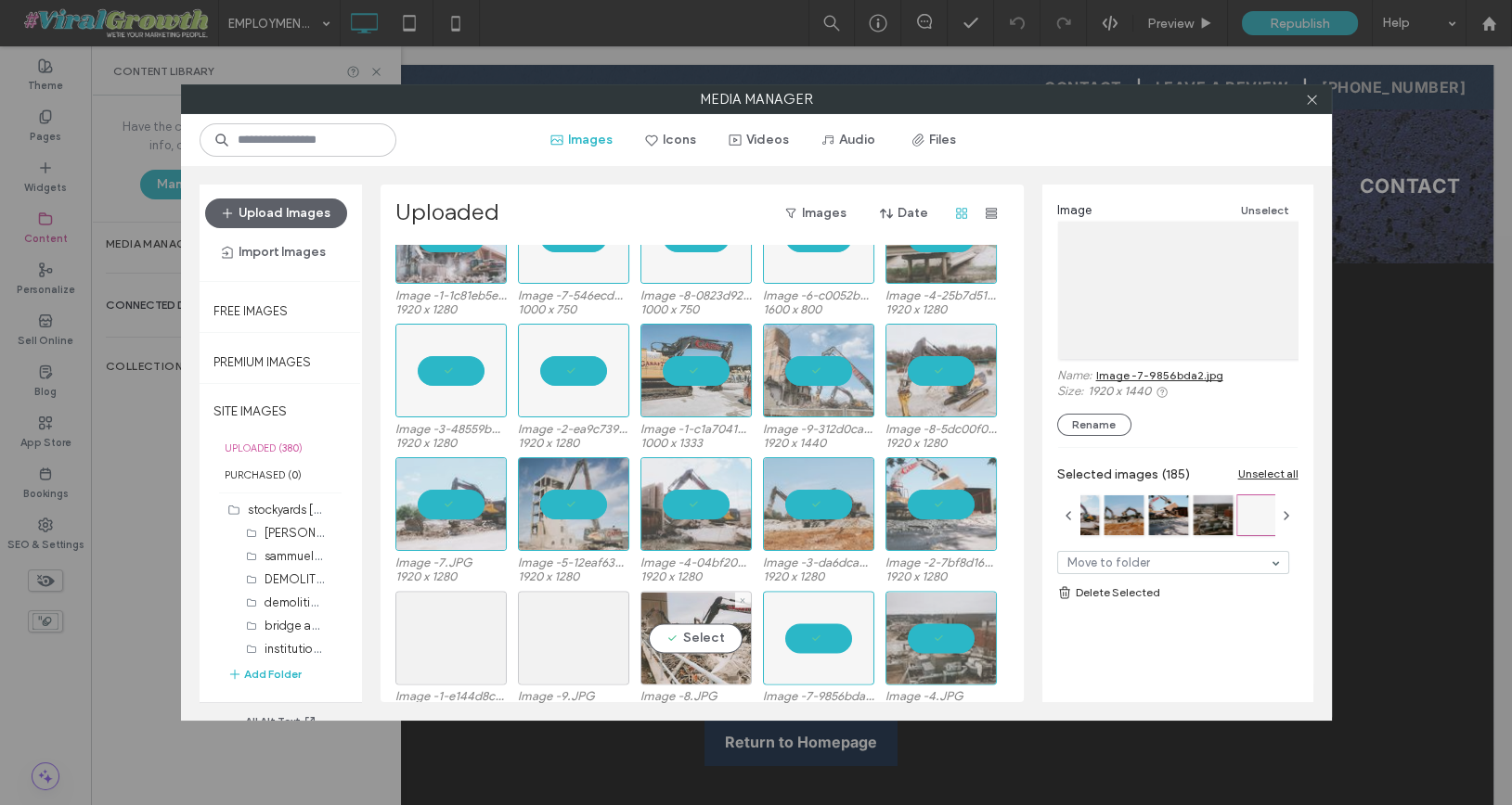
click at [681, 628] on div "Select" at bounding box center [696, 637] width 112 height 94
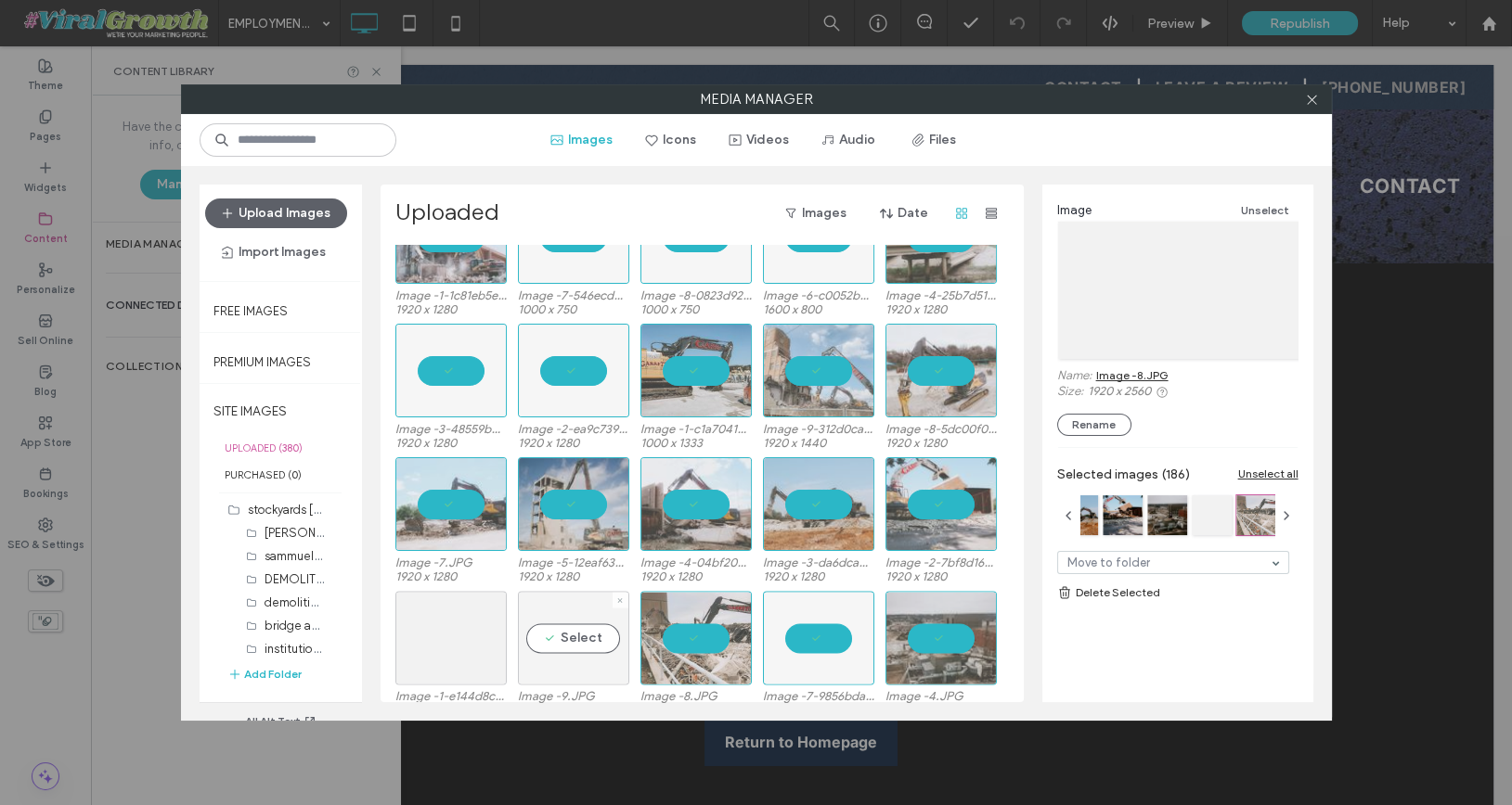
click at [562, 638] on div "Select" at bounding box center [573, 637] width 112 height 94
click at [464, 634] on div "Select" at bounding box center [451, 637] width 112 height 94
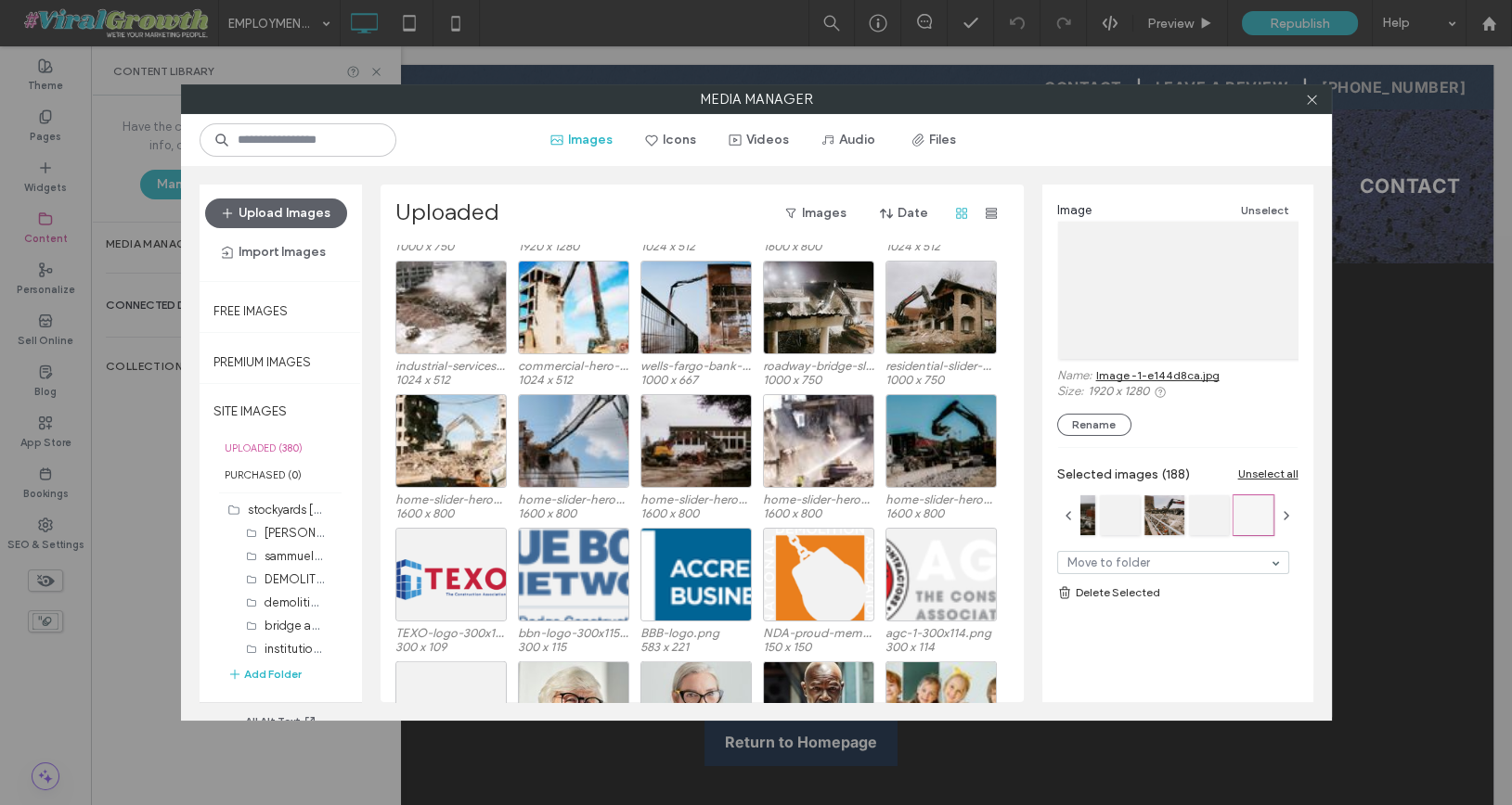
scroll to position [8400, 0]
click at [1120, 589] on link "Delete Selected" at bounding box center [1178, 592] width 241 height 19
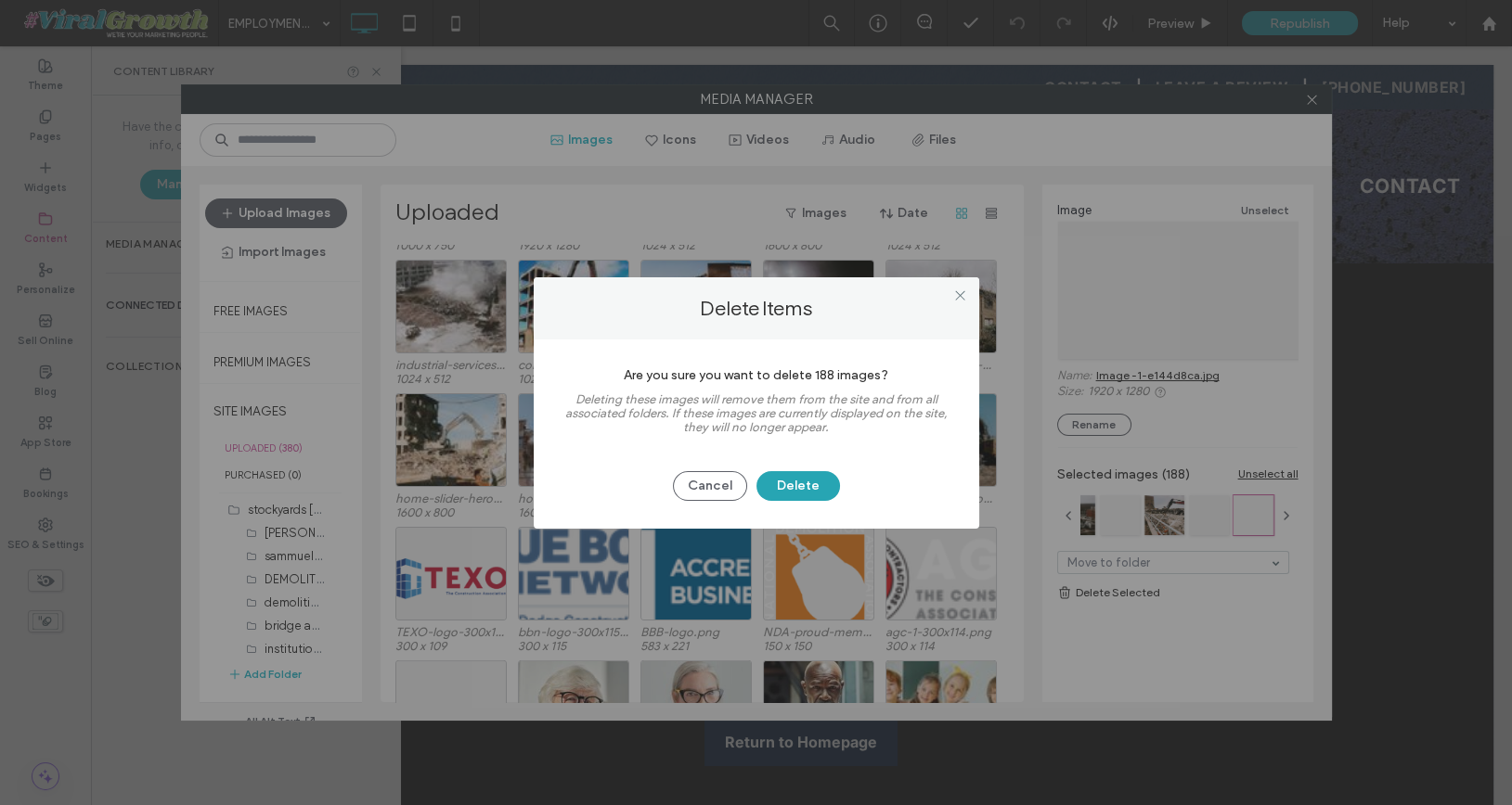
click at [781, 488] on button "Delete" at bounding box center [798, 486] width 83 height 30
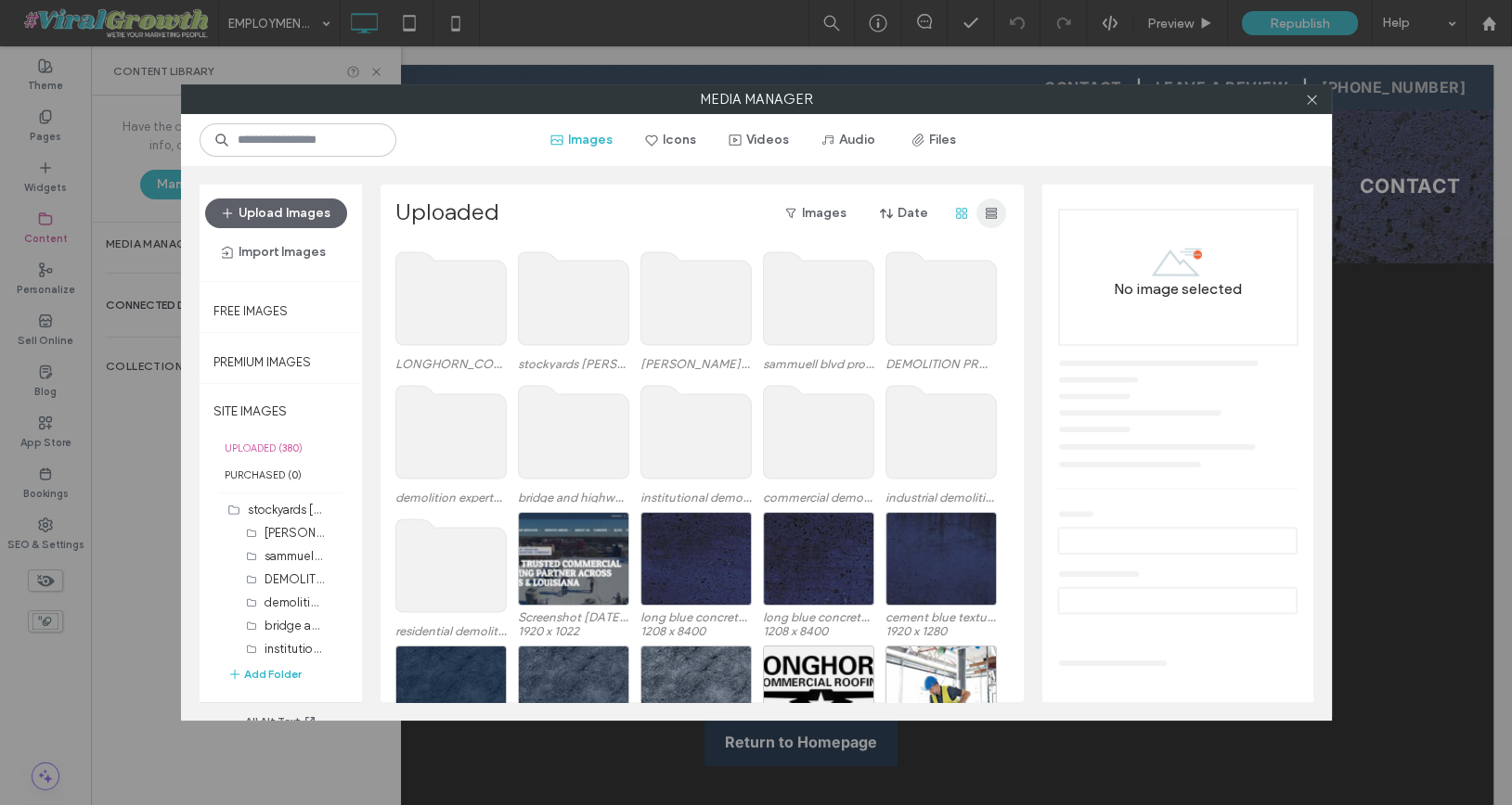
click at [981, 205] on span "button" at bounding box center [992, 214] width 30 height 30
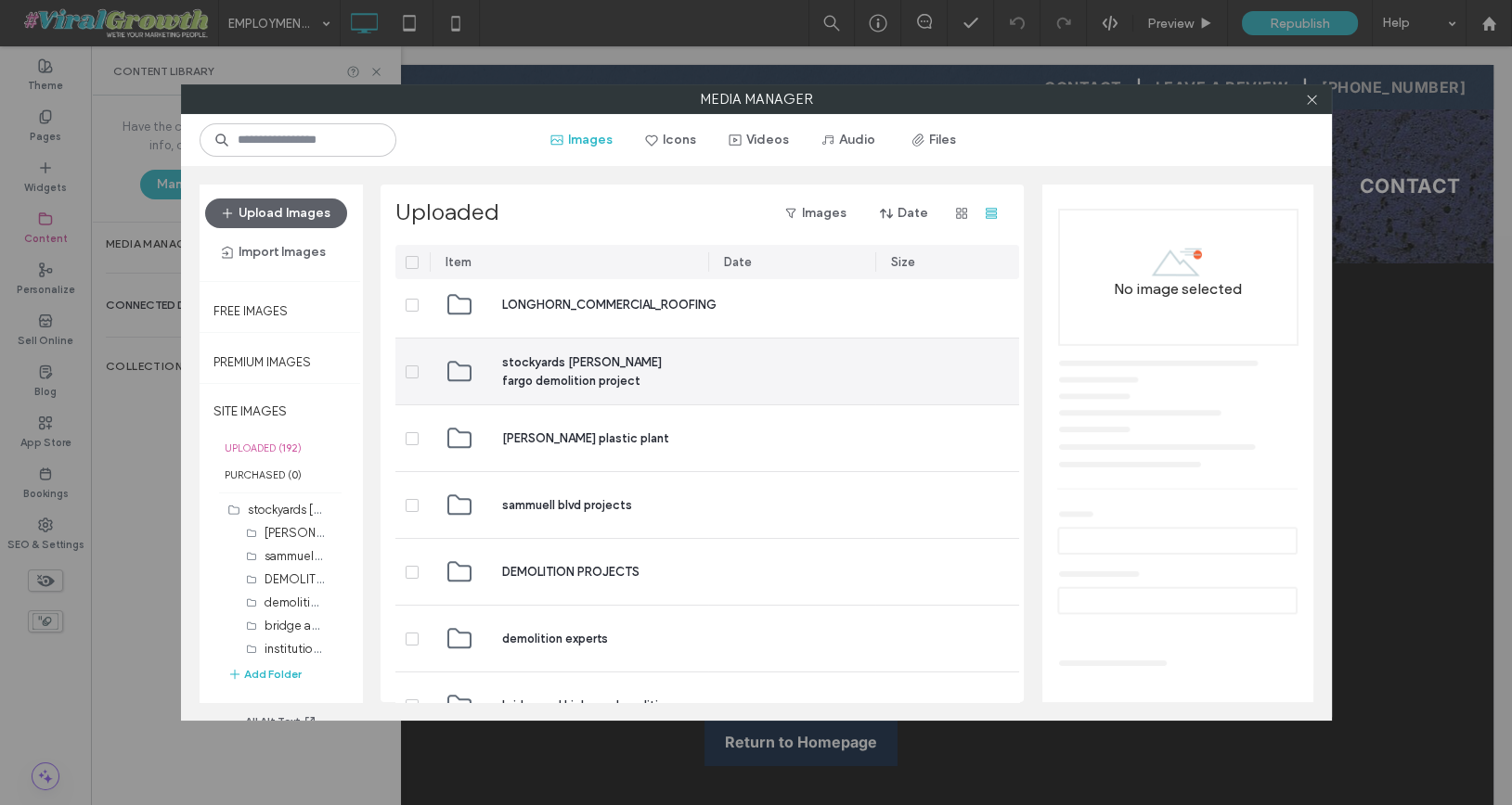
scroll to position [10, 0]
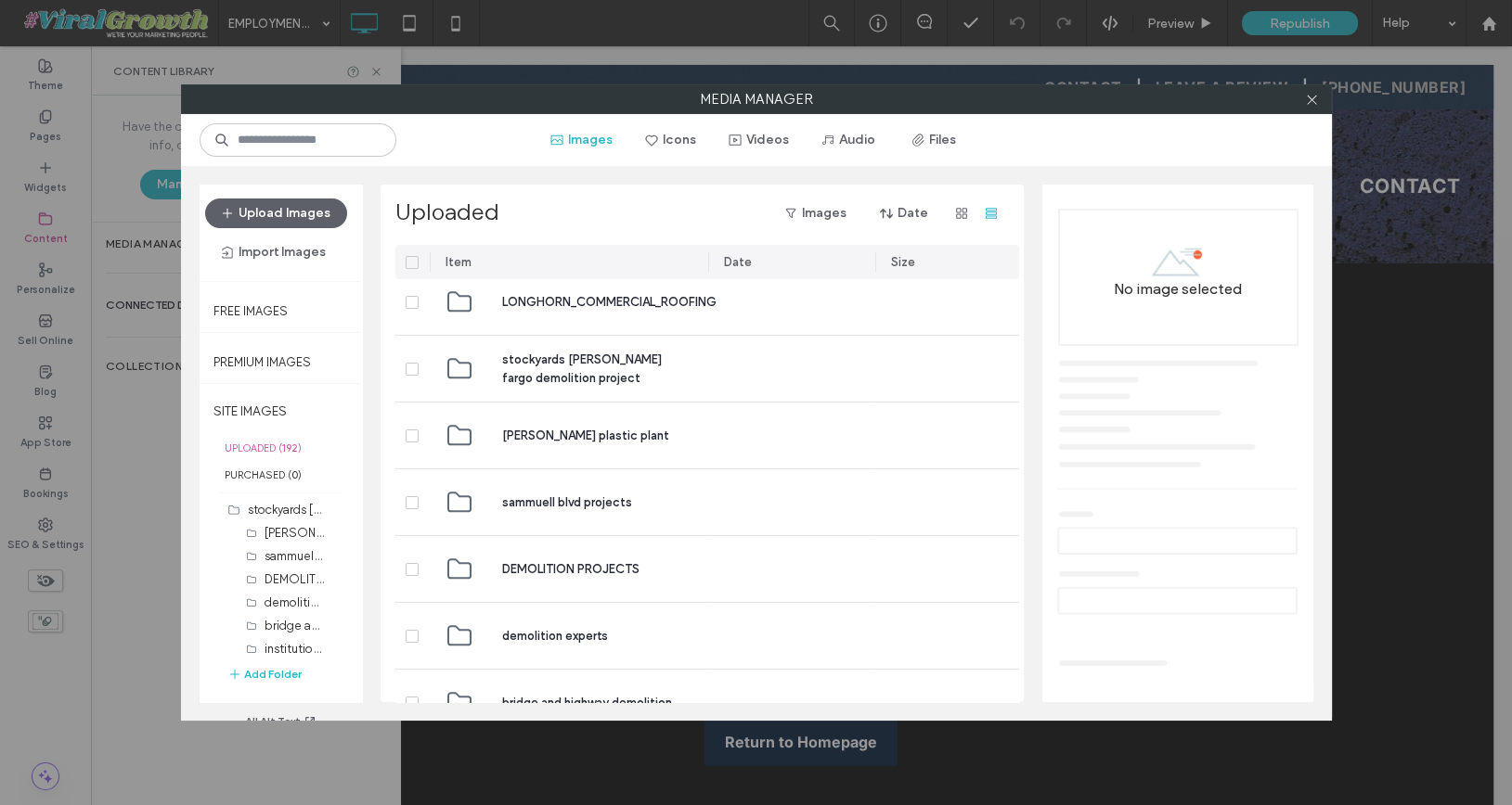
click at [413, 262] on icon at bounding box center [413, 263] width 8 height 6
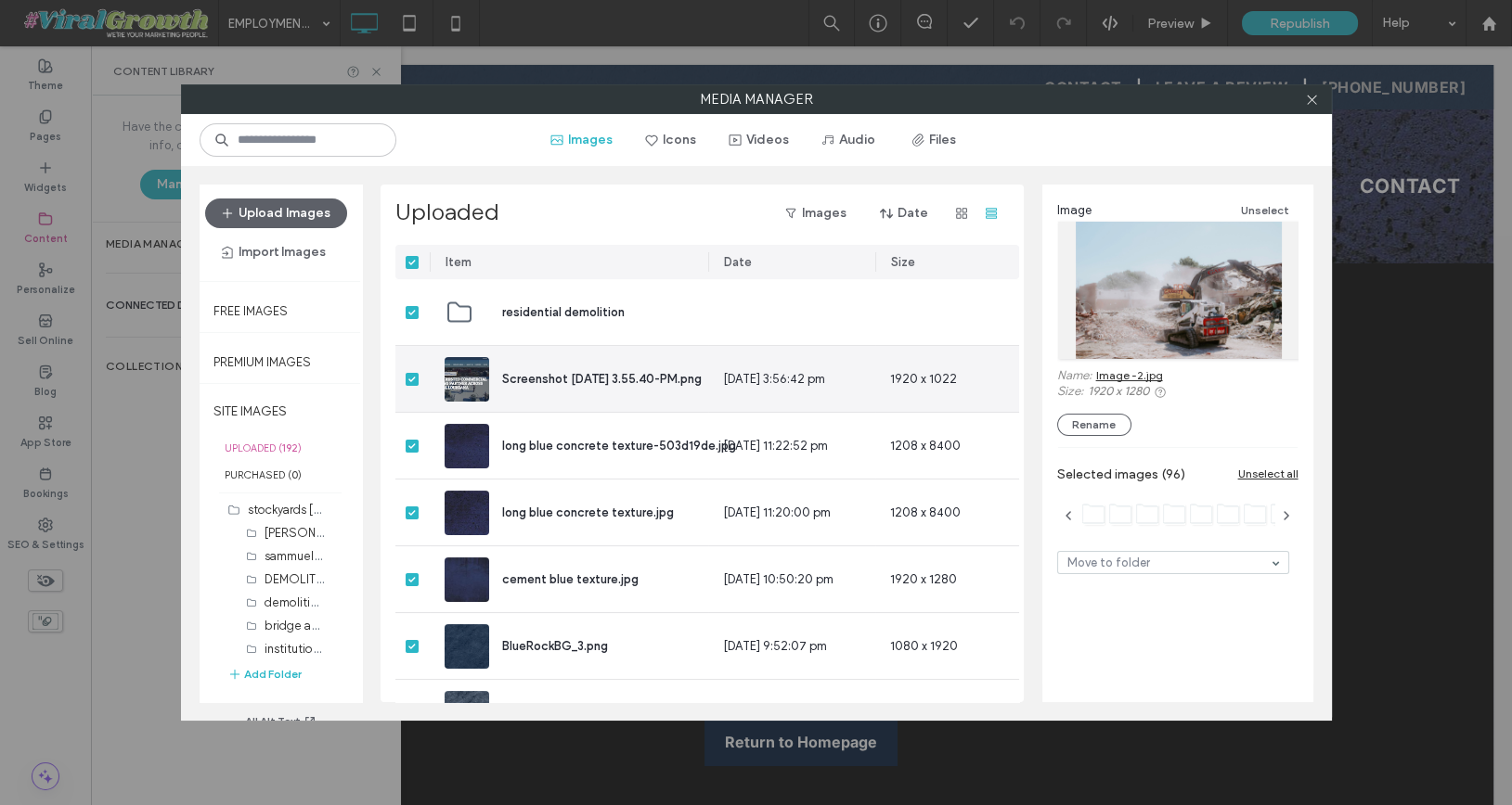
scroll to position [690, 0]
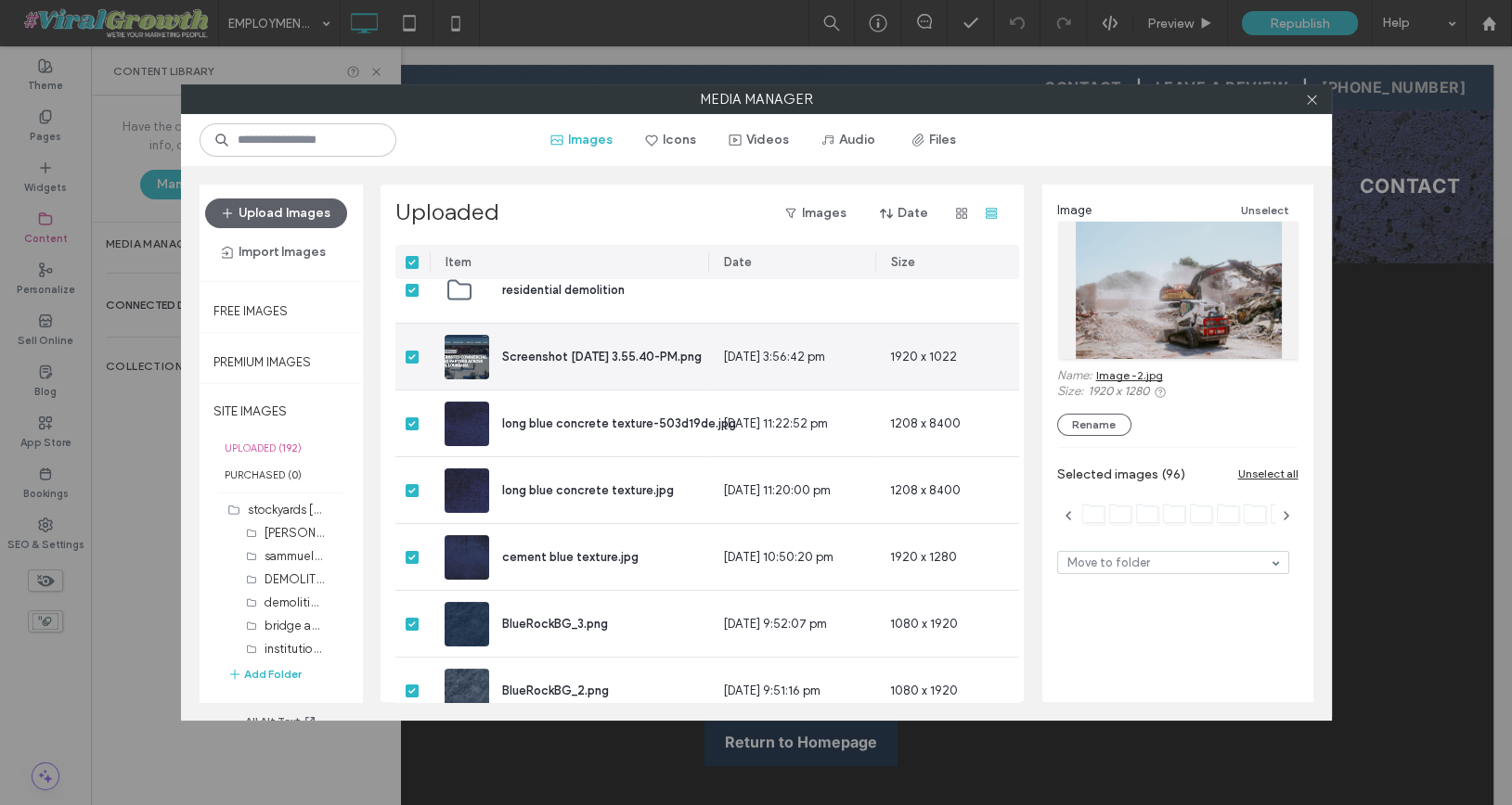
click at [409, 356] on icon at bounding box center [413, 357] width 8 height 6
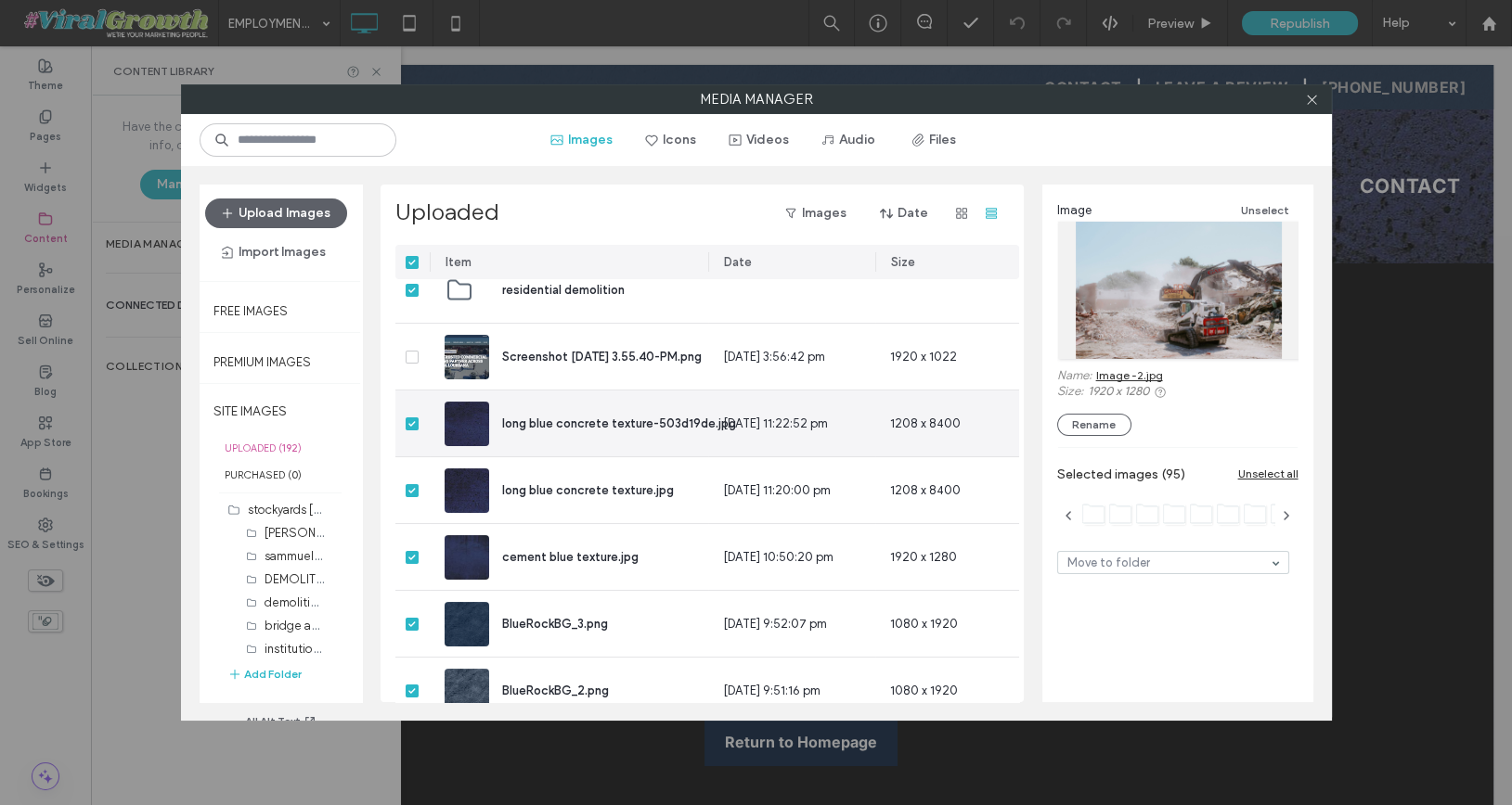
click at [412, 411] on div at bounding box center [413, 423] width 35 height 66
click at [411, 421] on icon at bounding box center [413, 424] width 8 height 6
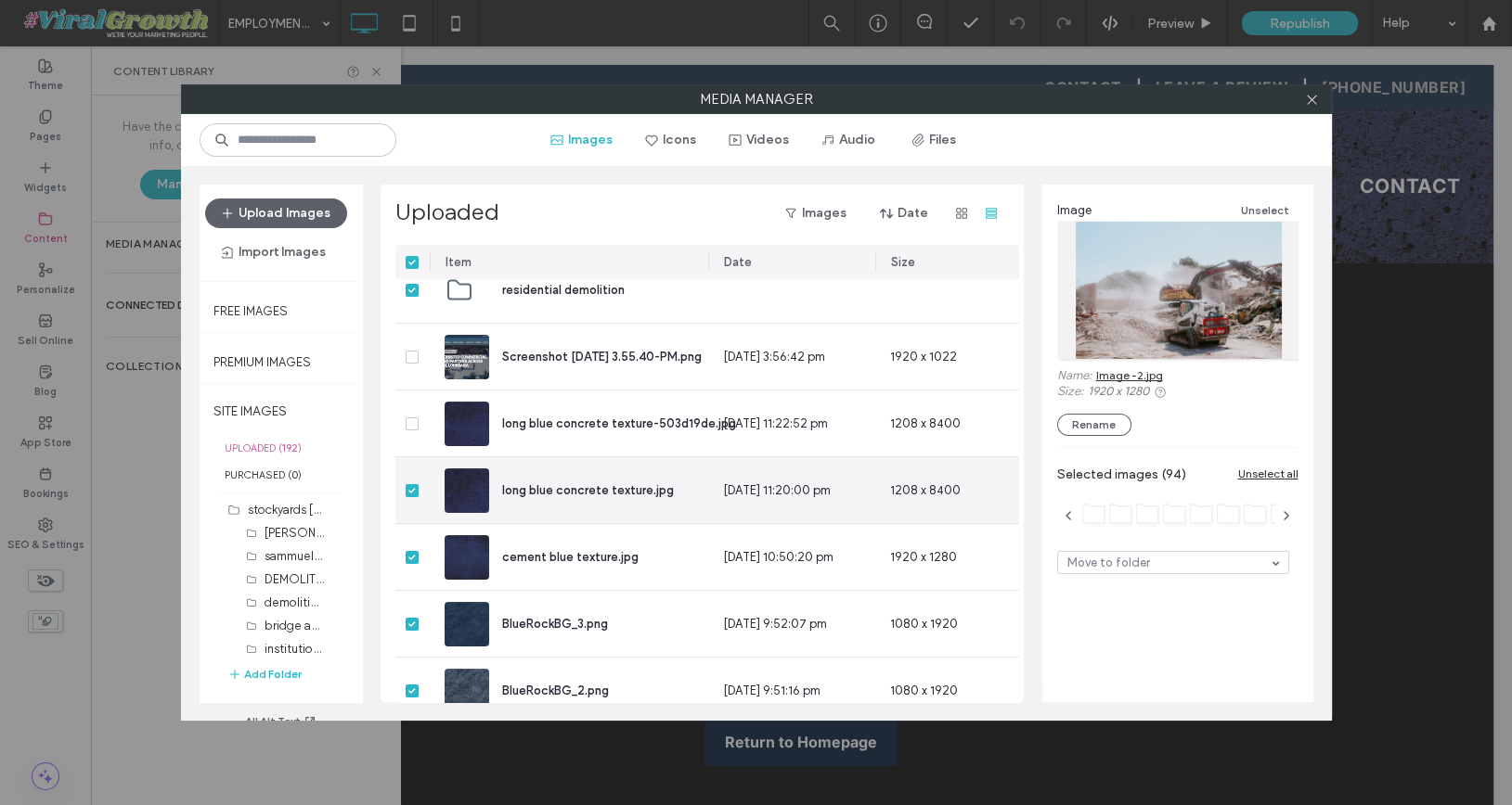
click at [412, 485] on span at bounding box center [412, 491] width 13 height 13
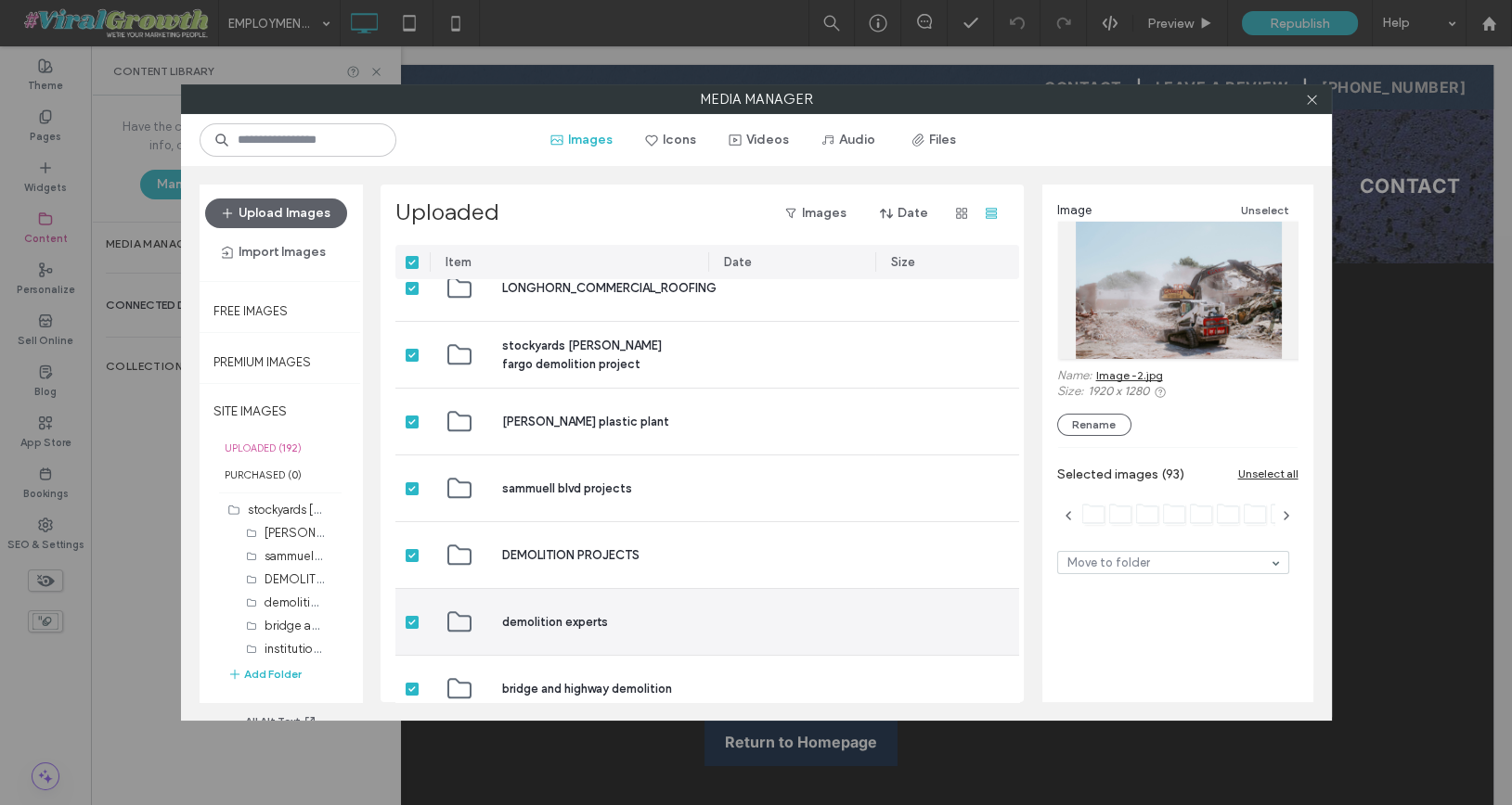
scroll to position [0, 0]
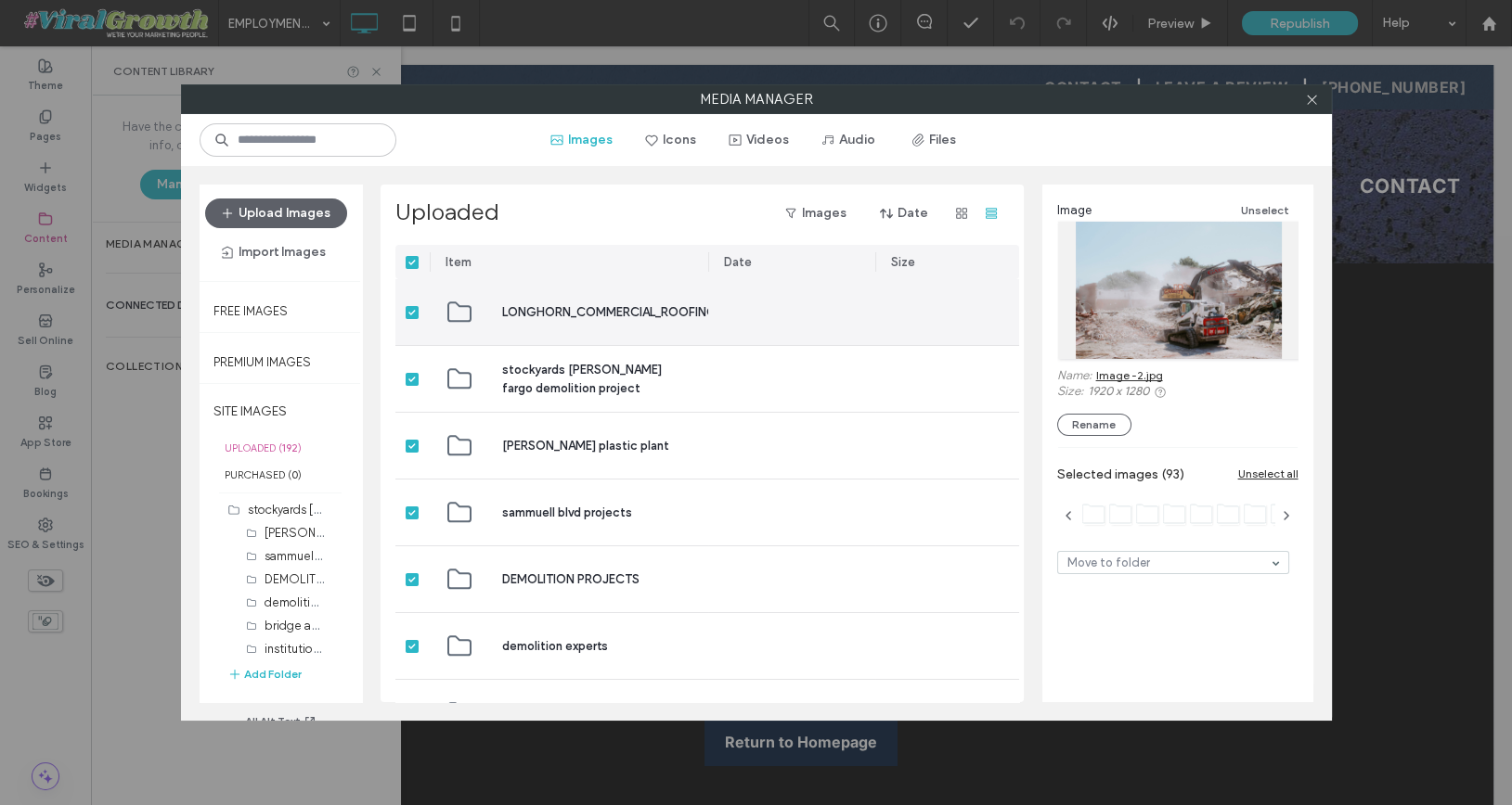
click at [405, 308] on div at bounding box center [413, 312] width 35 height 66
click at [410, 307] on span at bounding box center [412, 313] width 13 height 13
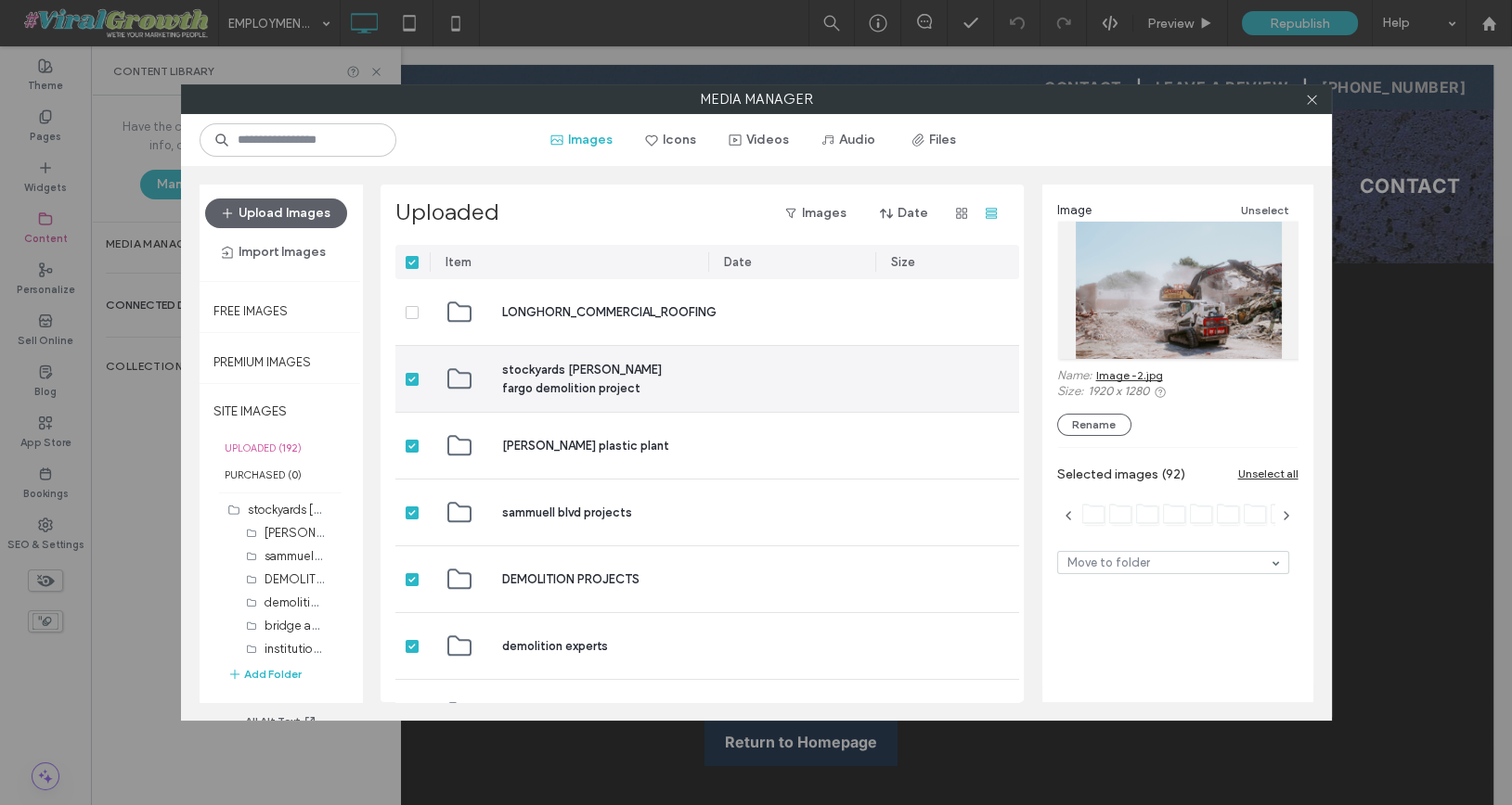
click at [413, 379] on icon at bounding box center [413, 380] width 8 height 6
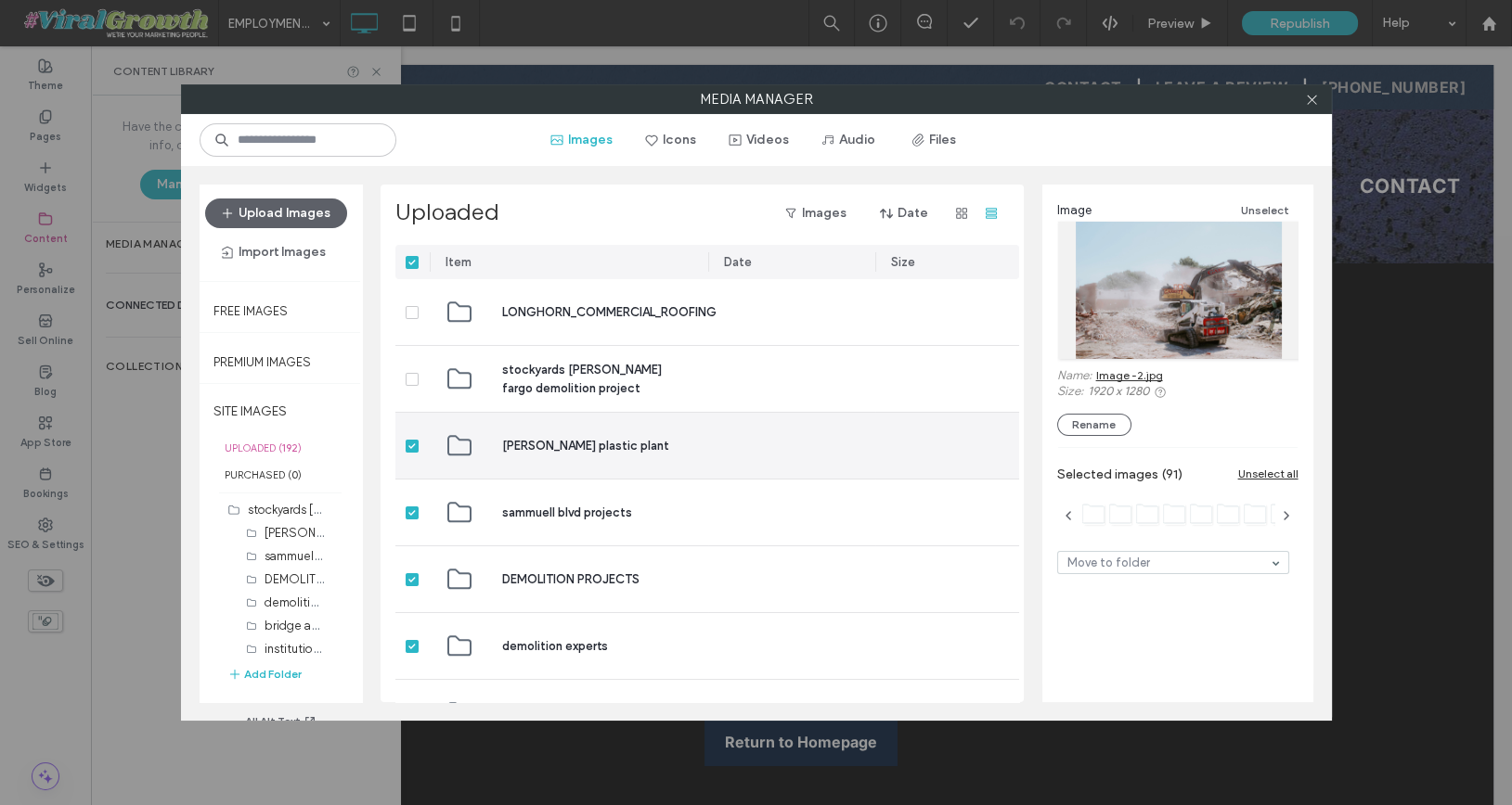
click at [412, 443] on icon at bounding box center [413, 446] width 8 height 6
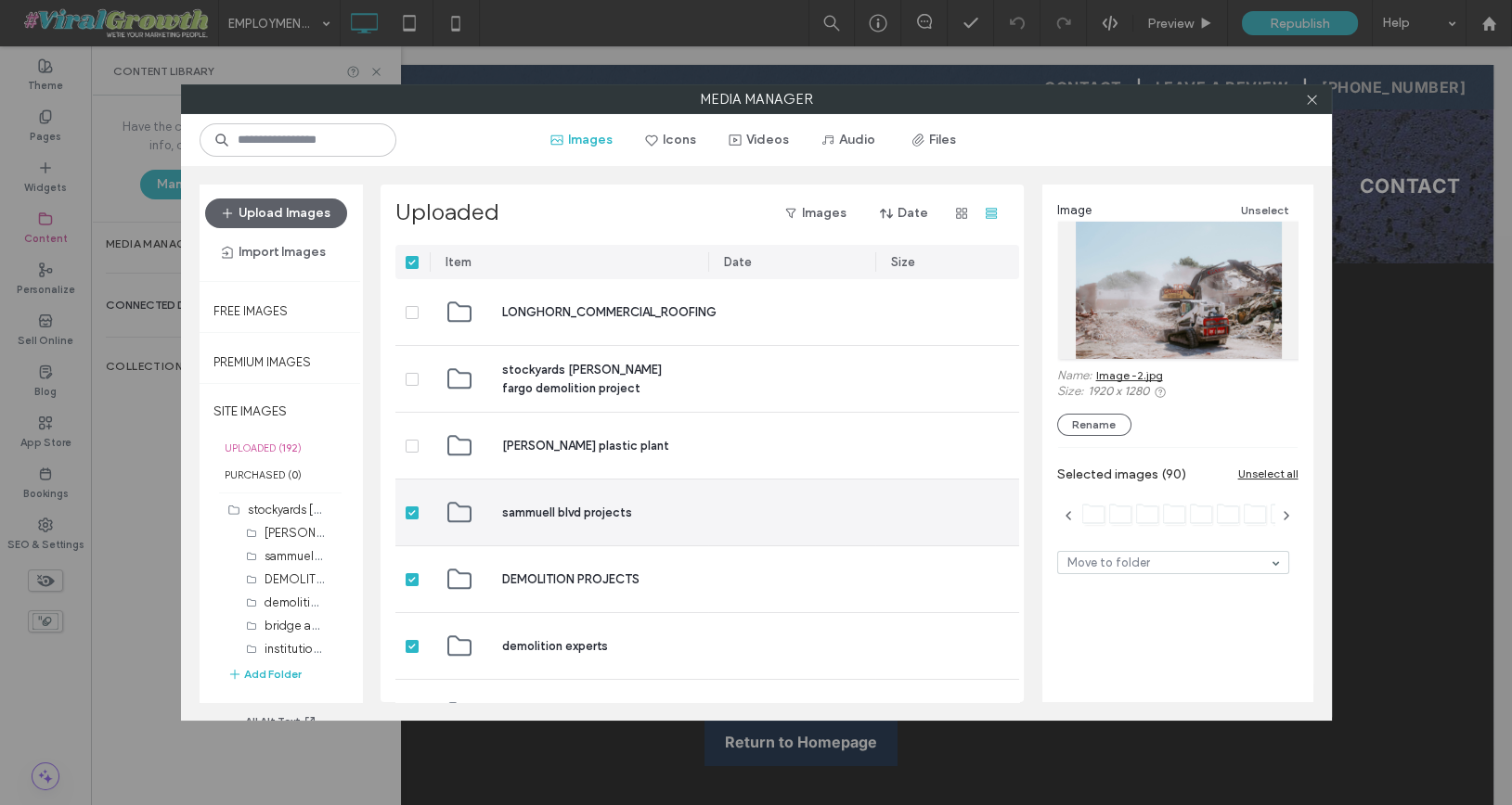
click at [412, 515] on span at bounding box center [412, 512] width 13 height 13
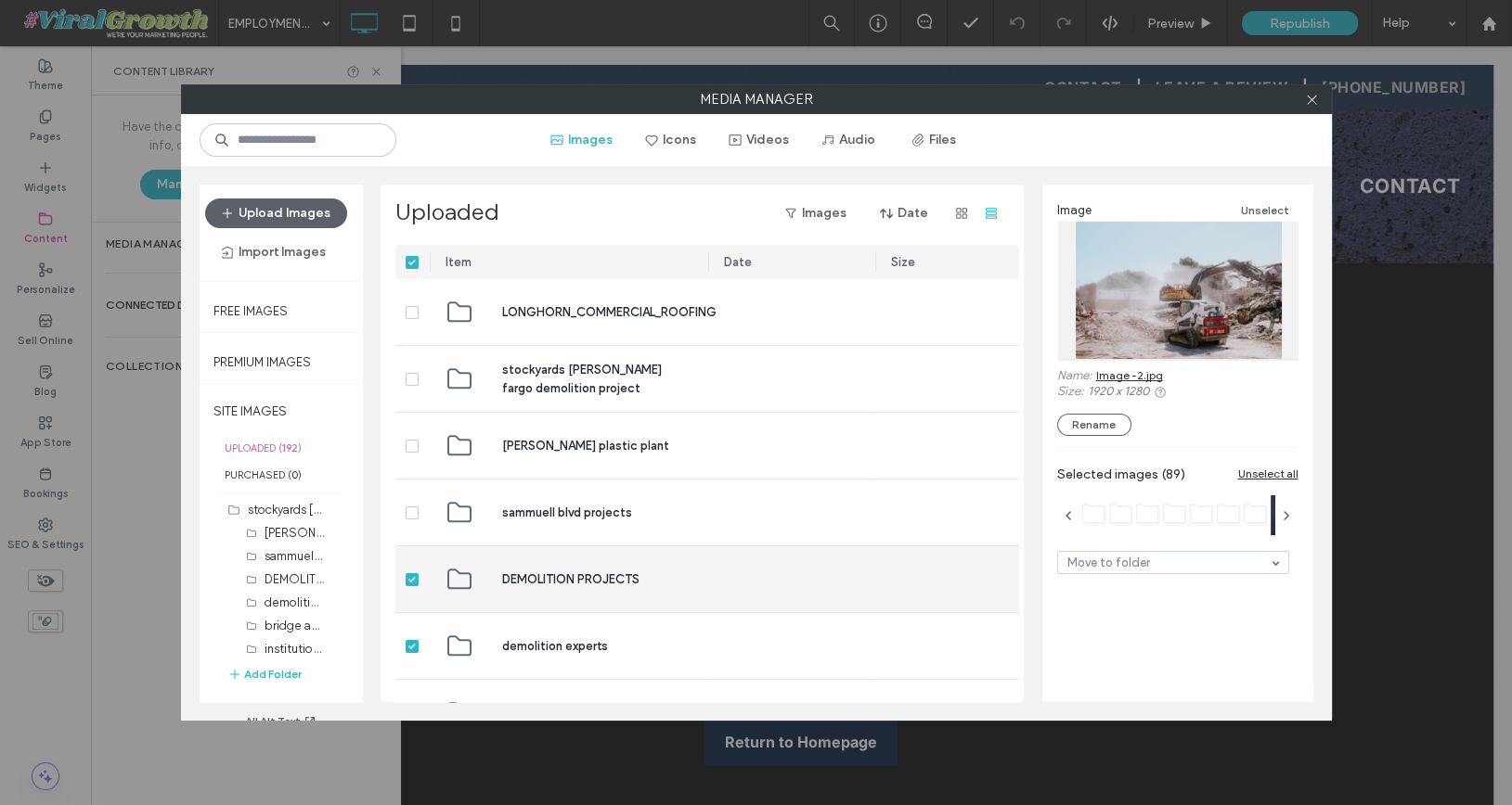
click at [414, 577] on icon at bounding box center [412, 580] width 7 height 6
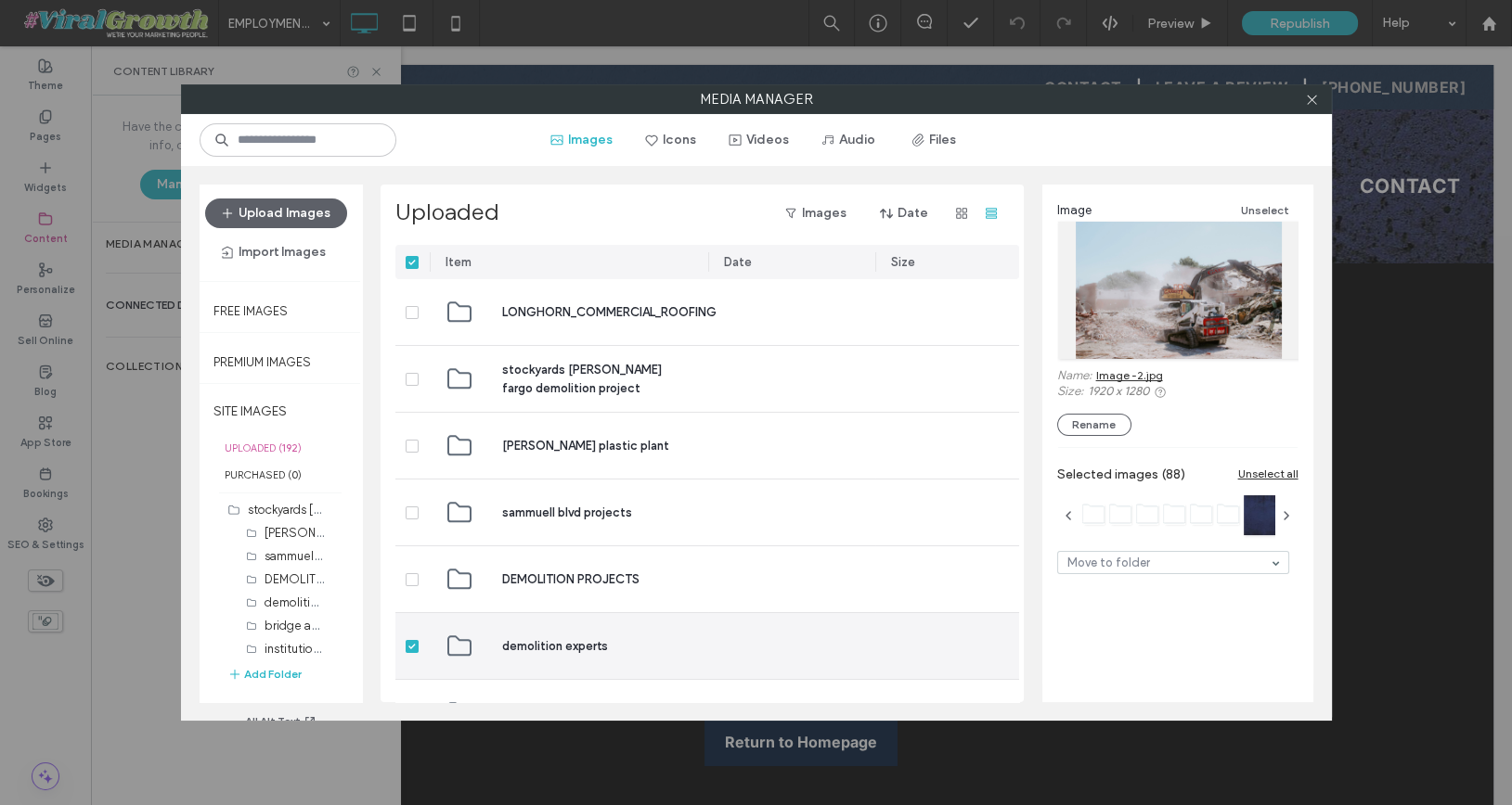
click at [414, 645] on icon at bounding box center [413, 647] width 8 height 6
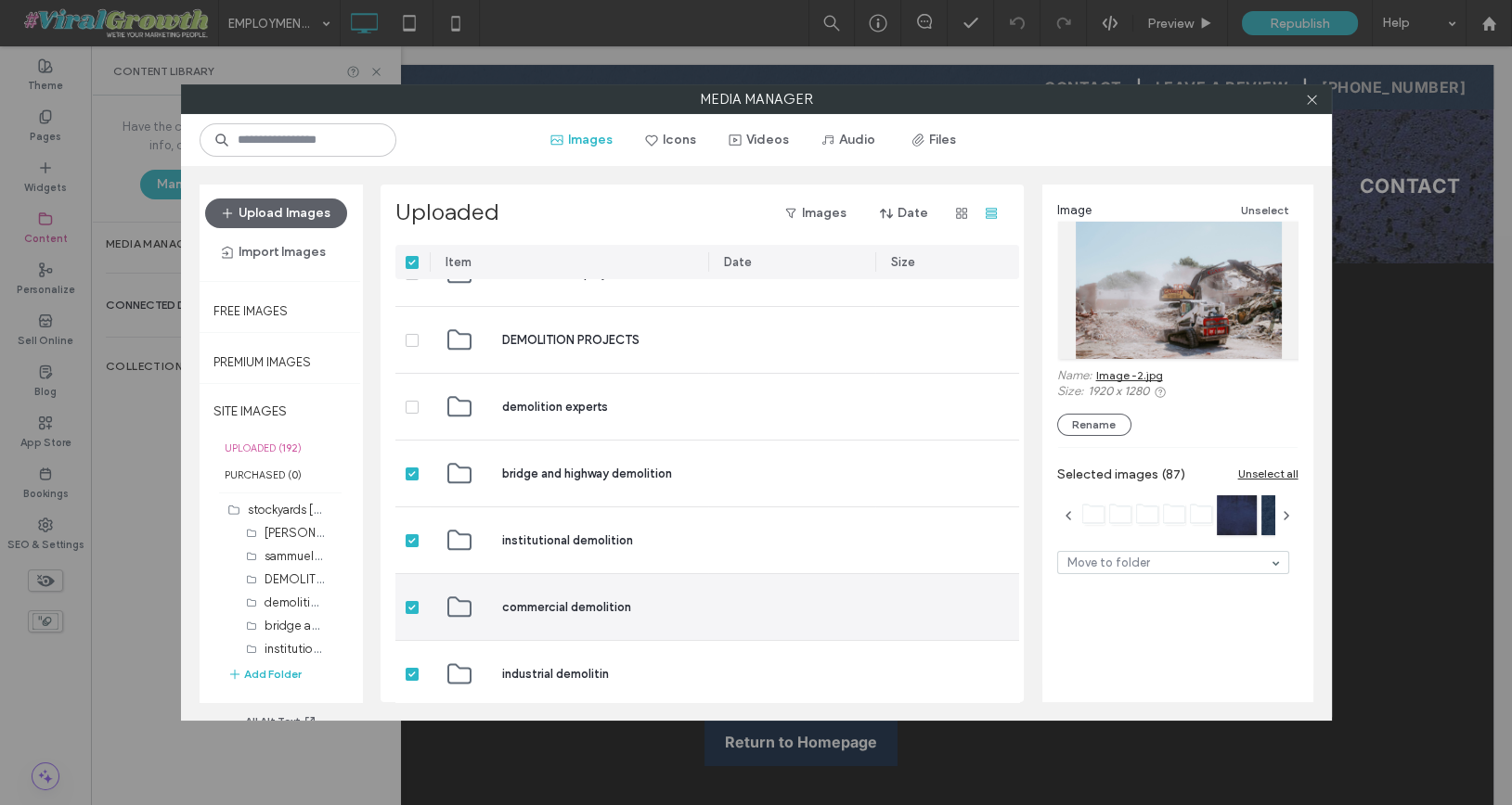
scroll to position [244, 0]
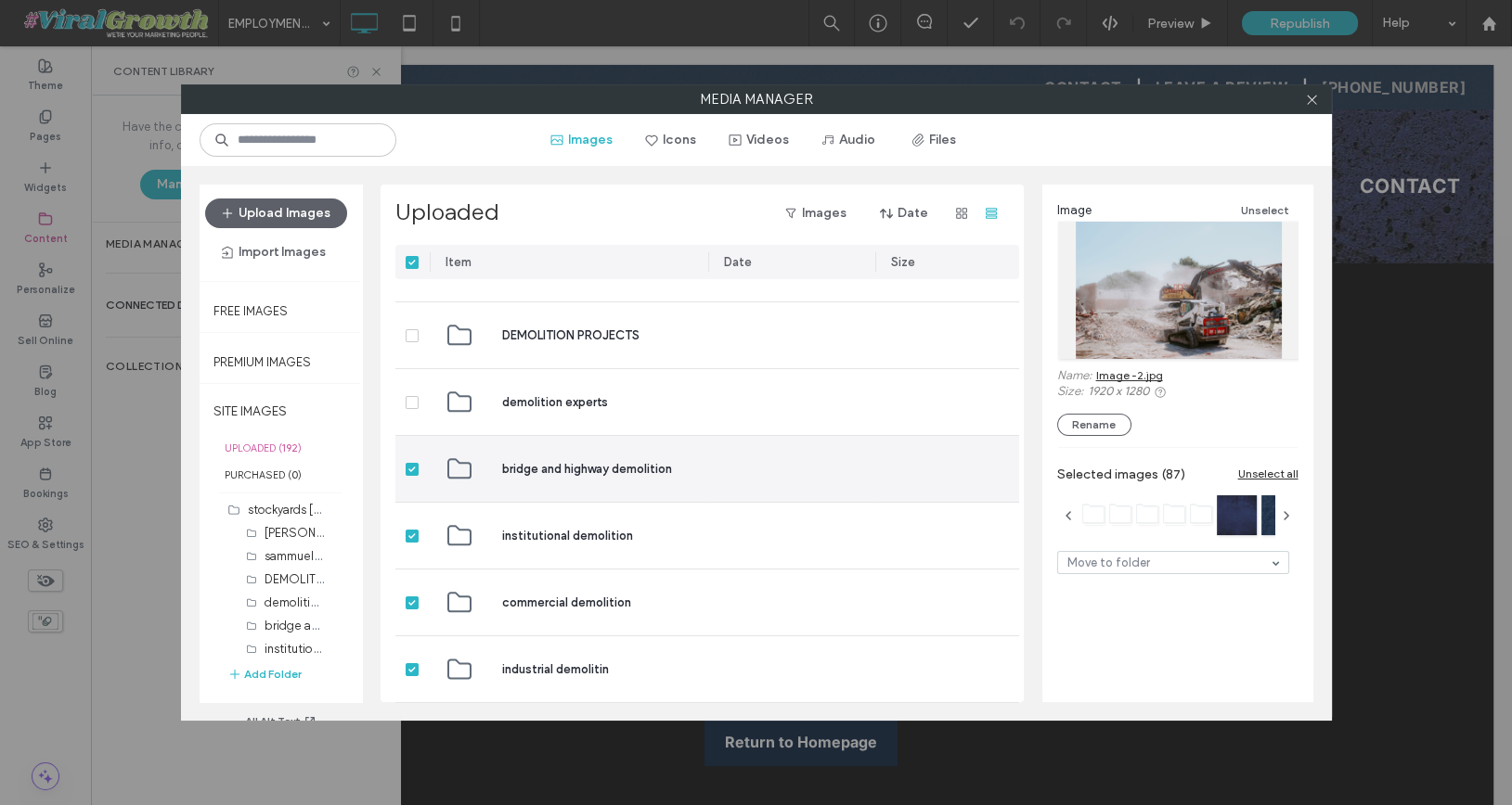
click at [416, 467] on span at bounding box center [412, 469] width 13 height 13
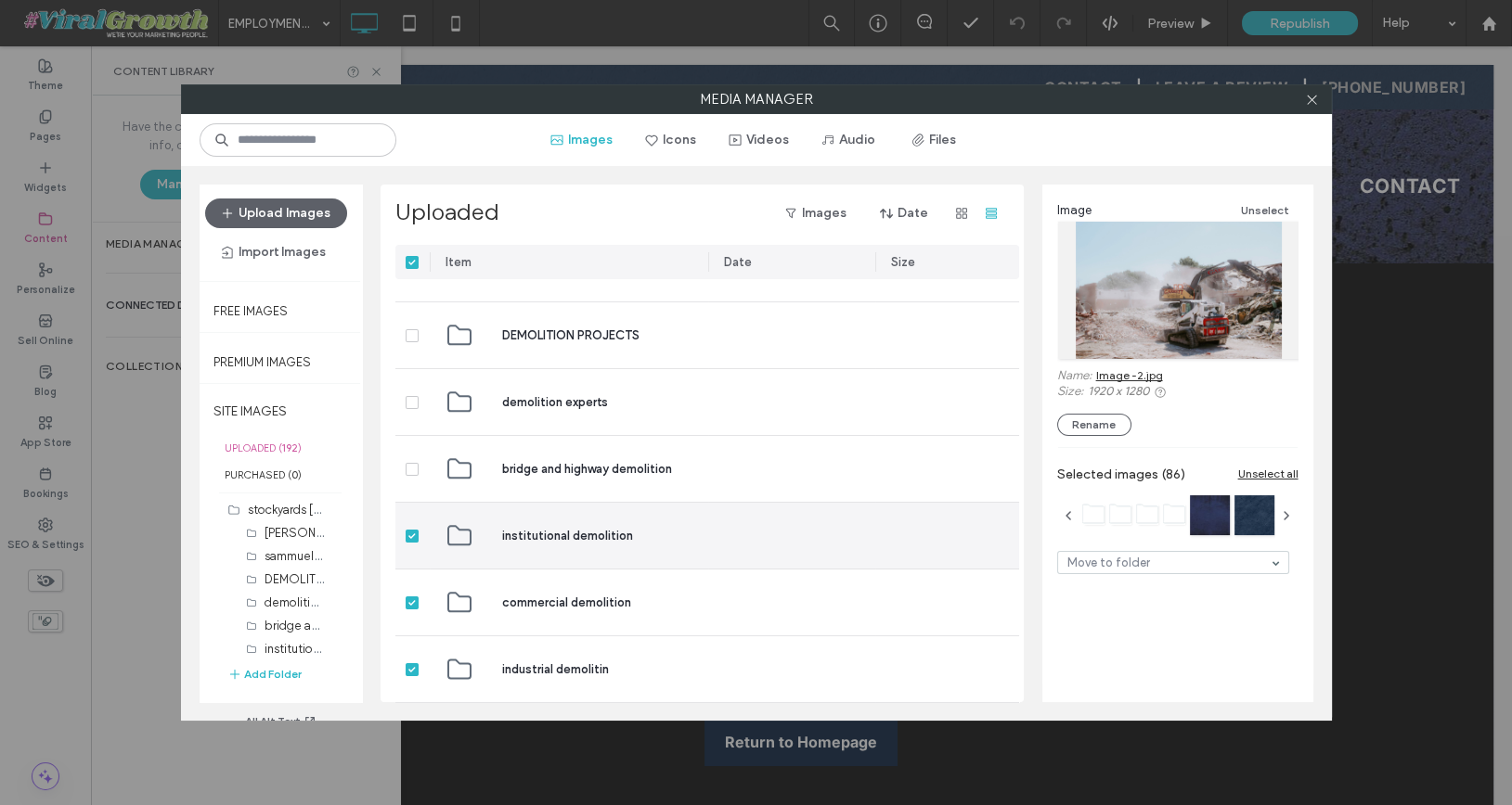
click at [410, 536] on icon at bounding box center [413, 536] width 8 height 6
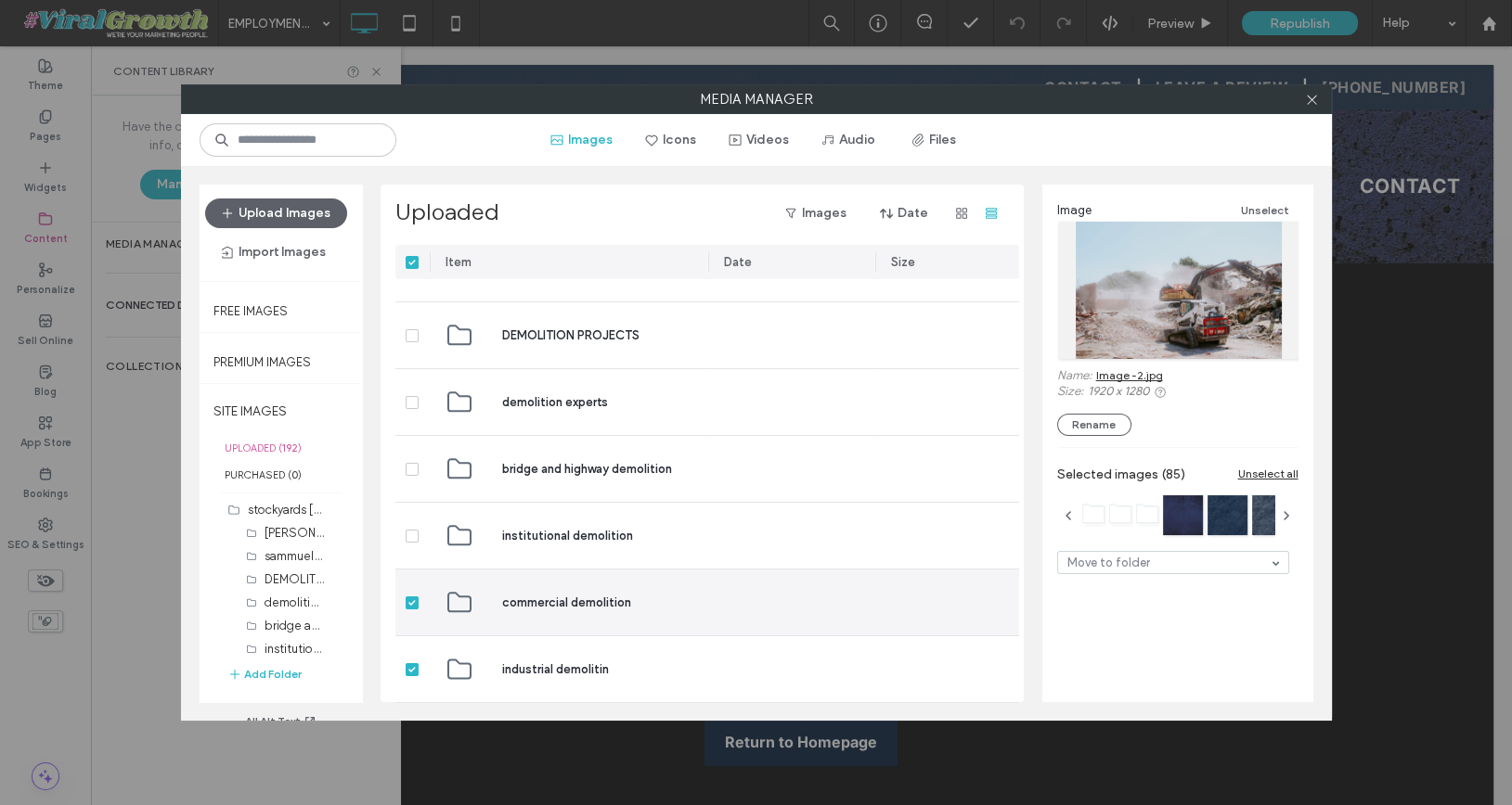
click at [412, 601] on icon at bounding box center [412, 603] width 7 height 6
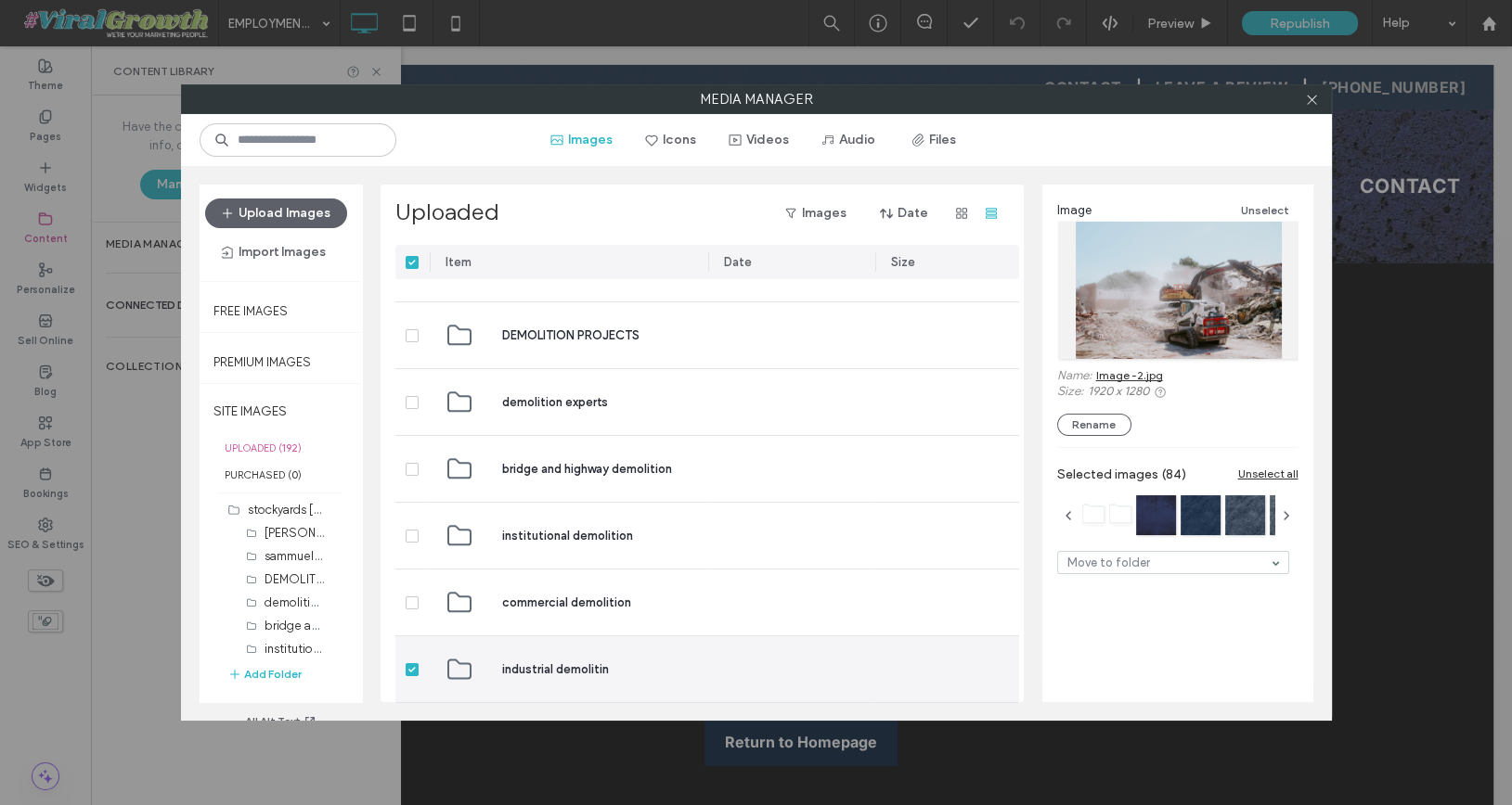
click at [417, 666] on span at bounding box center [412, 670] width 13 height 13
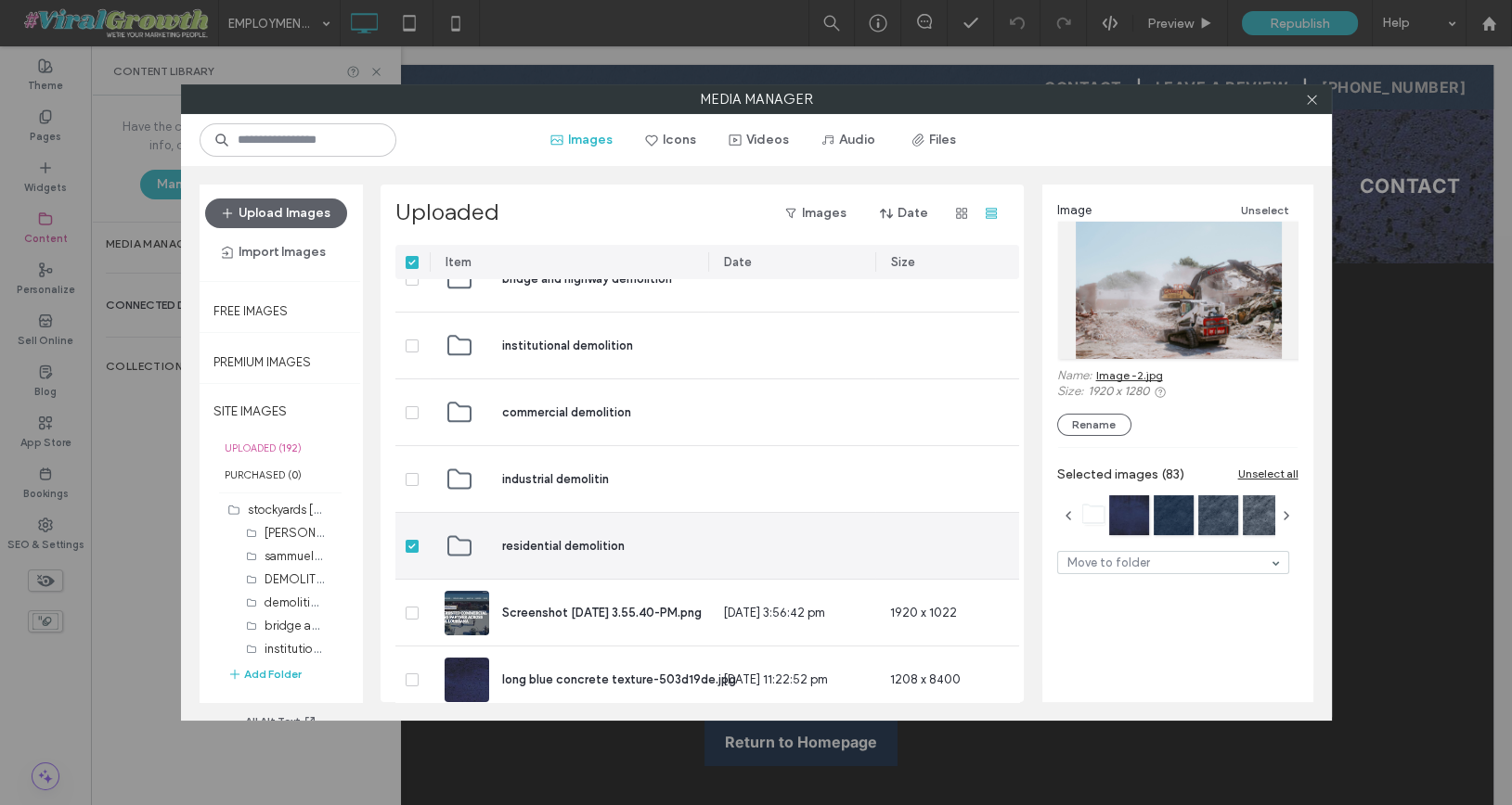
scroll to position [436, 0]
click at [412, 542] on icon at bounding box center [413, 545] width 8 height 6
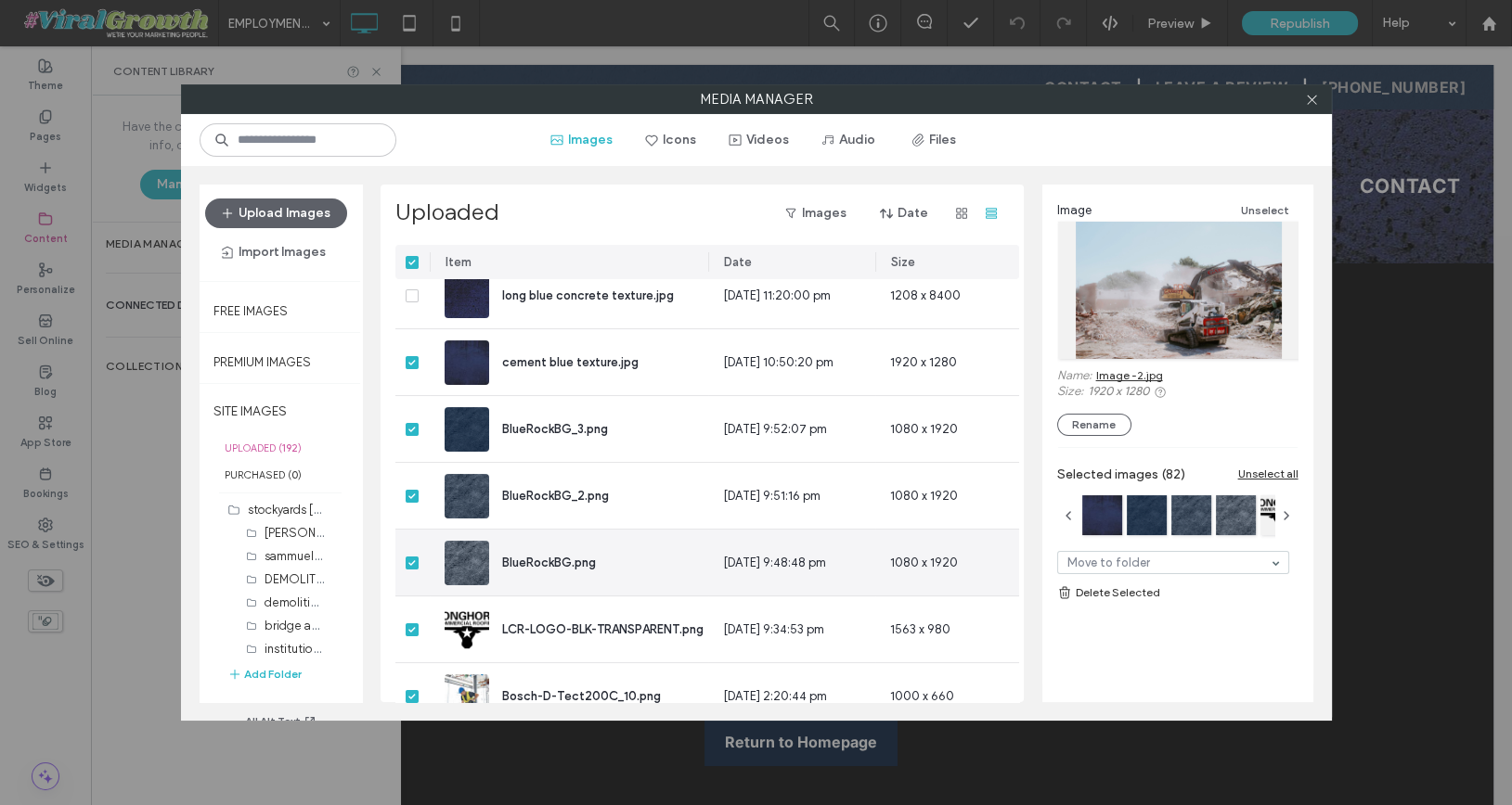
scroll to position [900, 0]
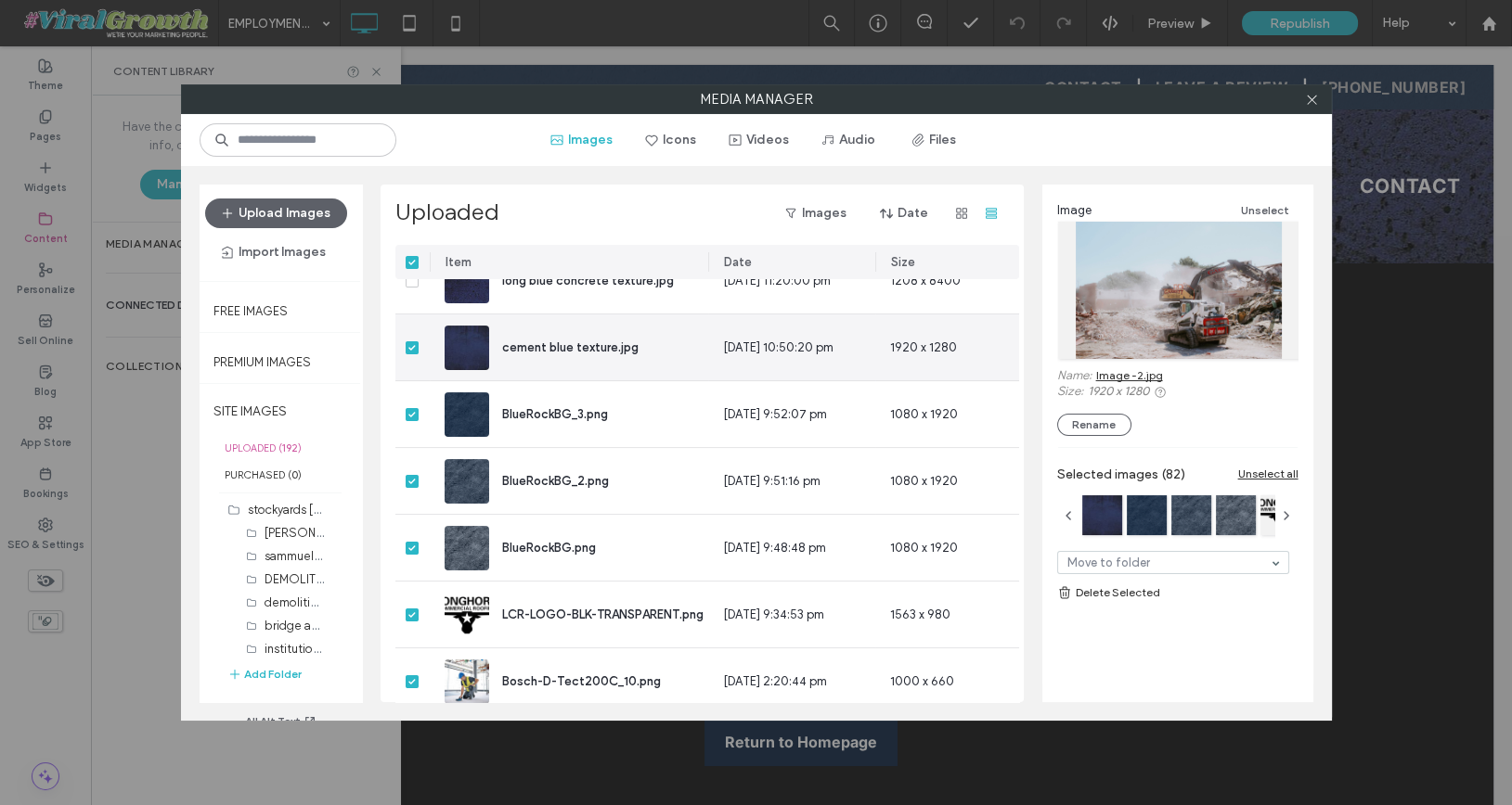
click at [417, 344] on span at bounding box center [412, 347] width 13 height 13
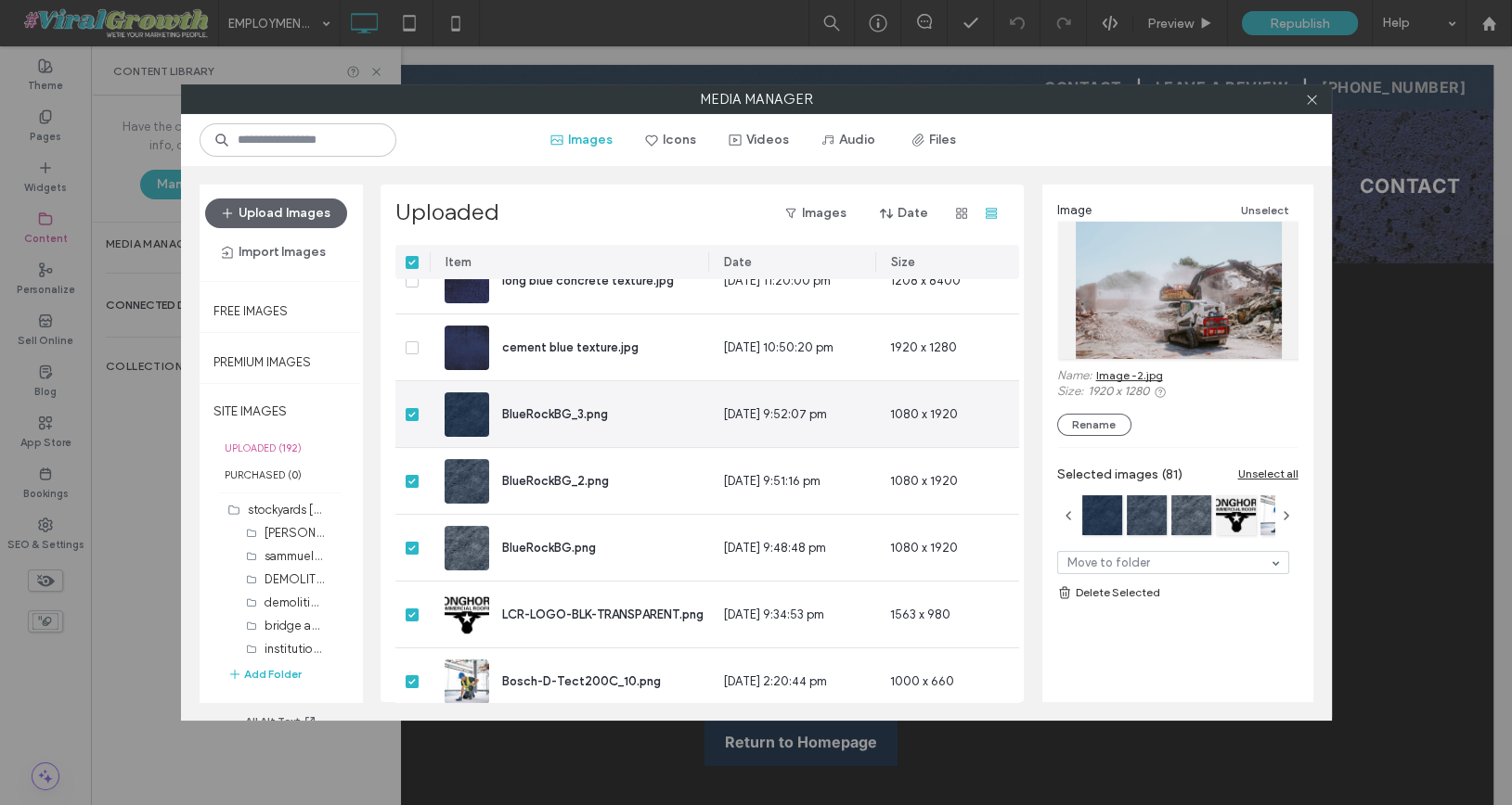
click at [409, 408] on span at bounding box center [412, 414] width 13 height 13
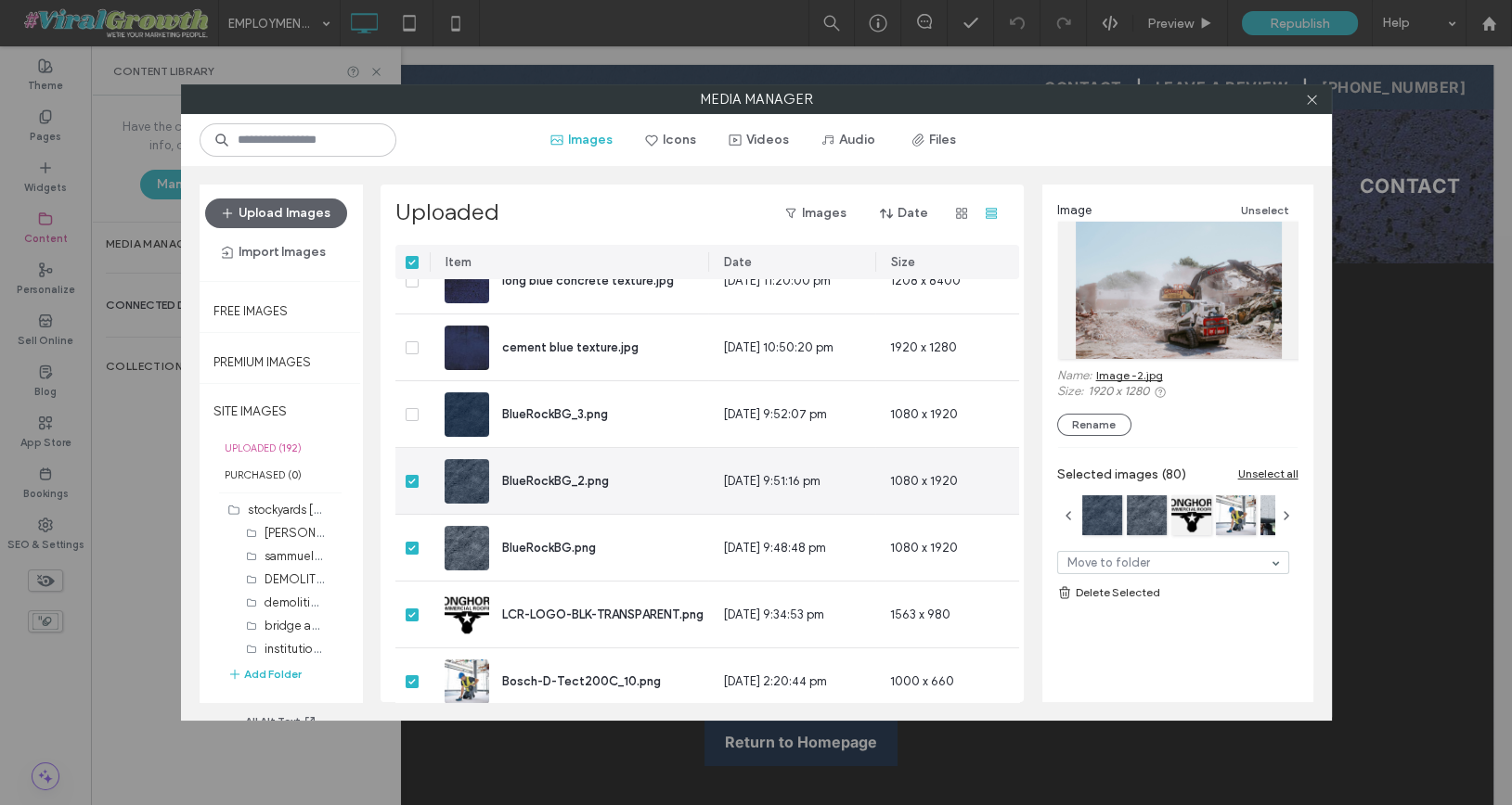
click at [413, 488] on div at bounding box center [413, 481] width 35 height 66
click at [413, 480] on icon at bounding box center [413, 482] width 8 height 6
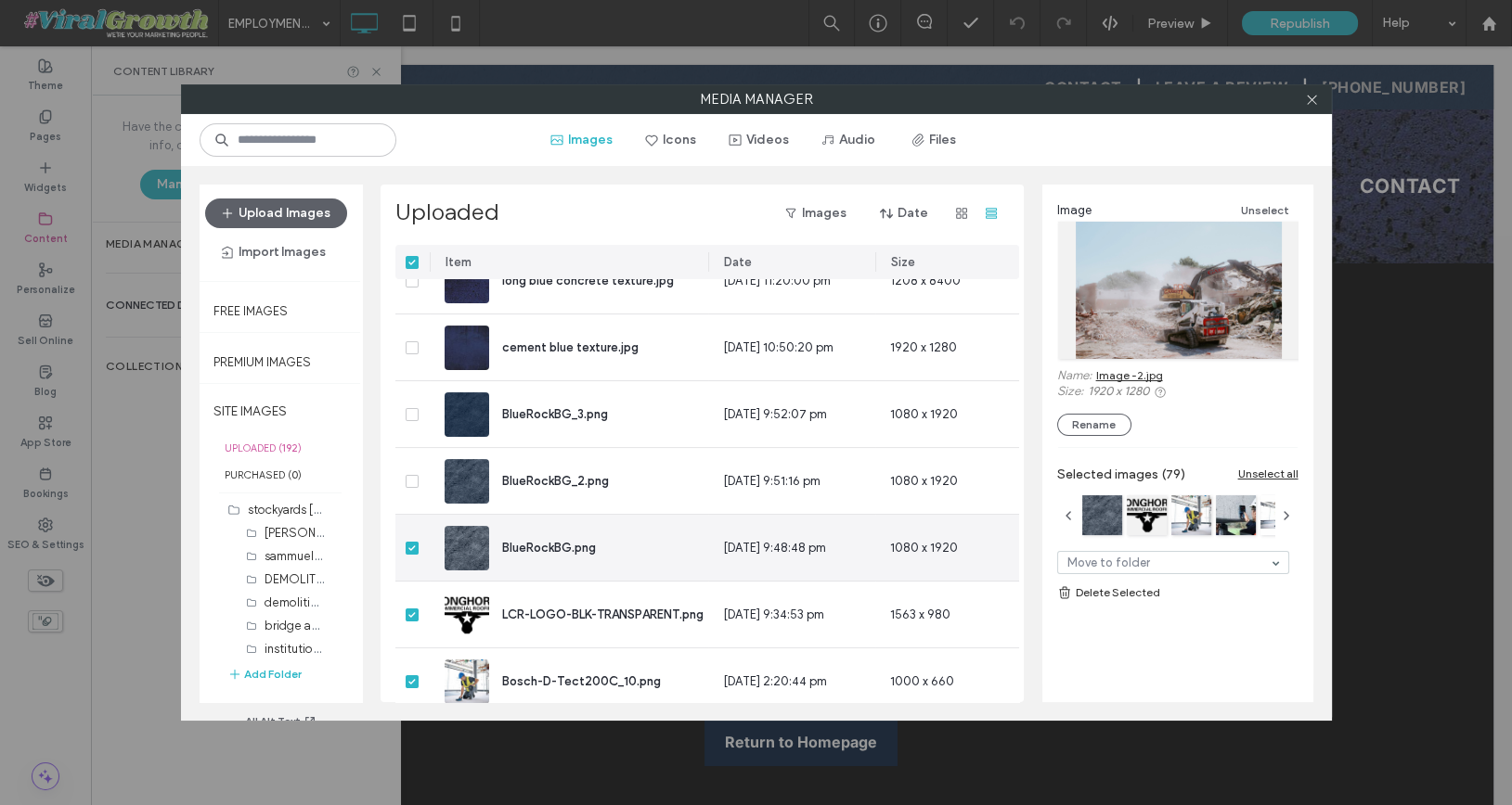
click at [412, 547] on icon at bounding box center [412, 549] width 7 height 6
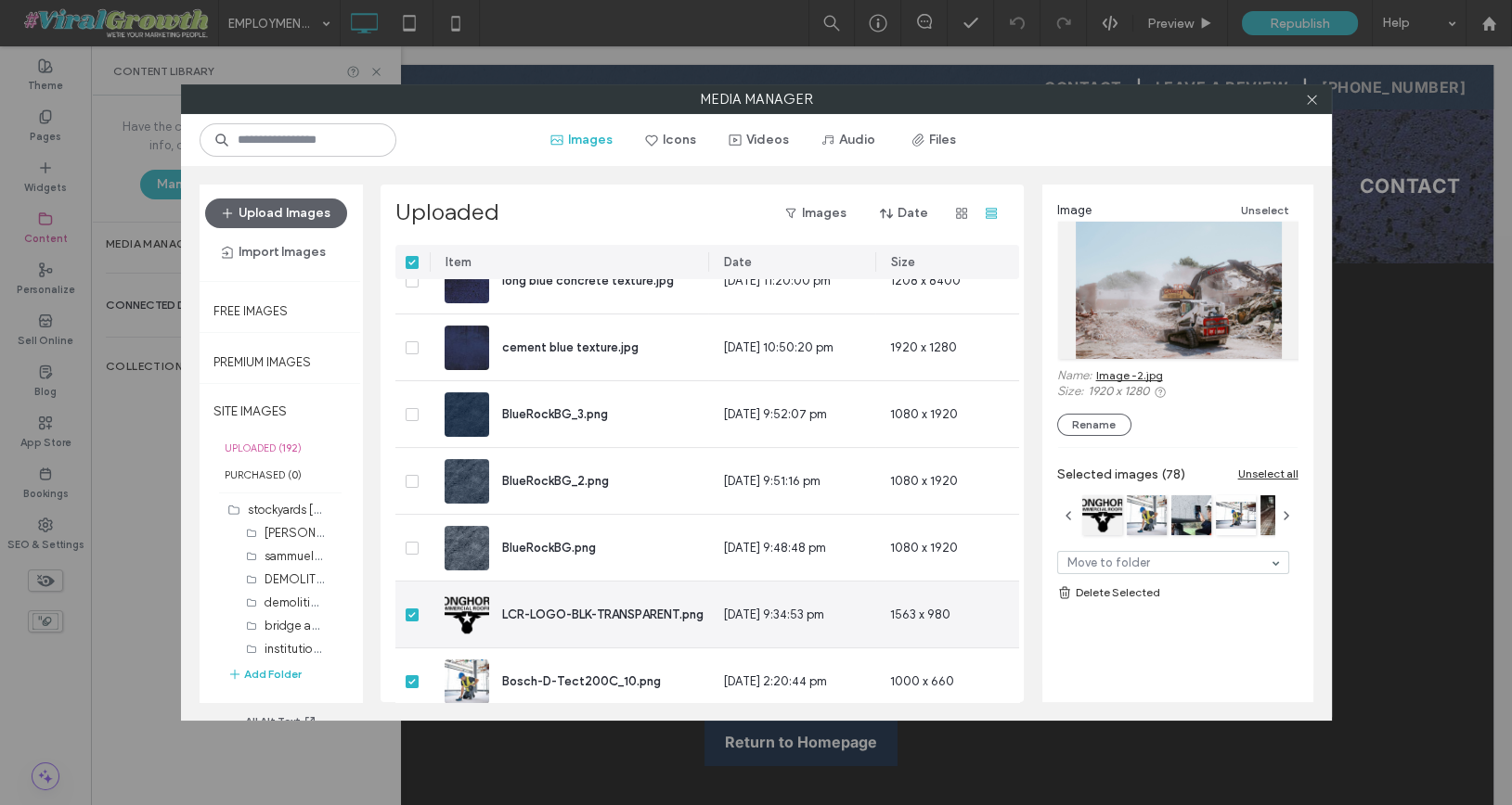
click at [412, 623] on div at bounding box center [413, 614] width 35 height 66
click at [412, 617] on span at bounding box center [412, 614] width 13 height 13
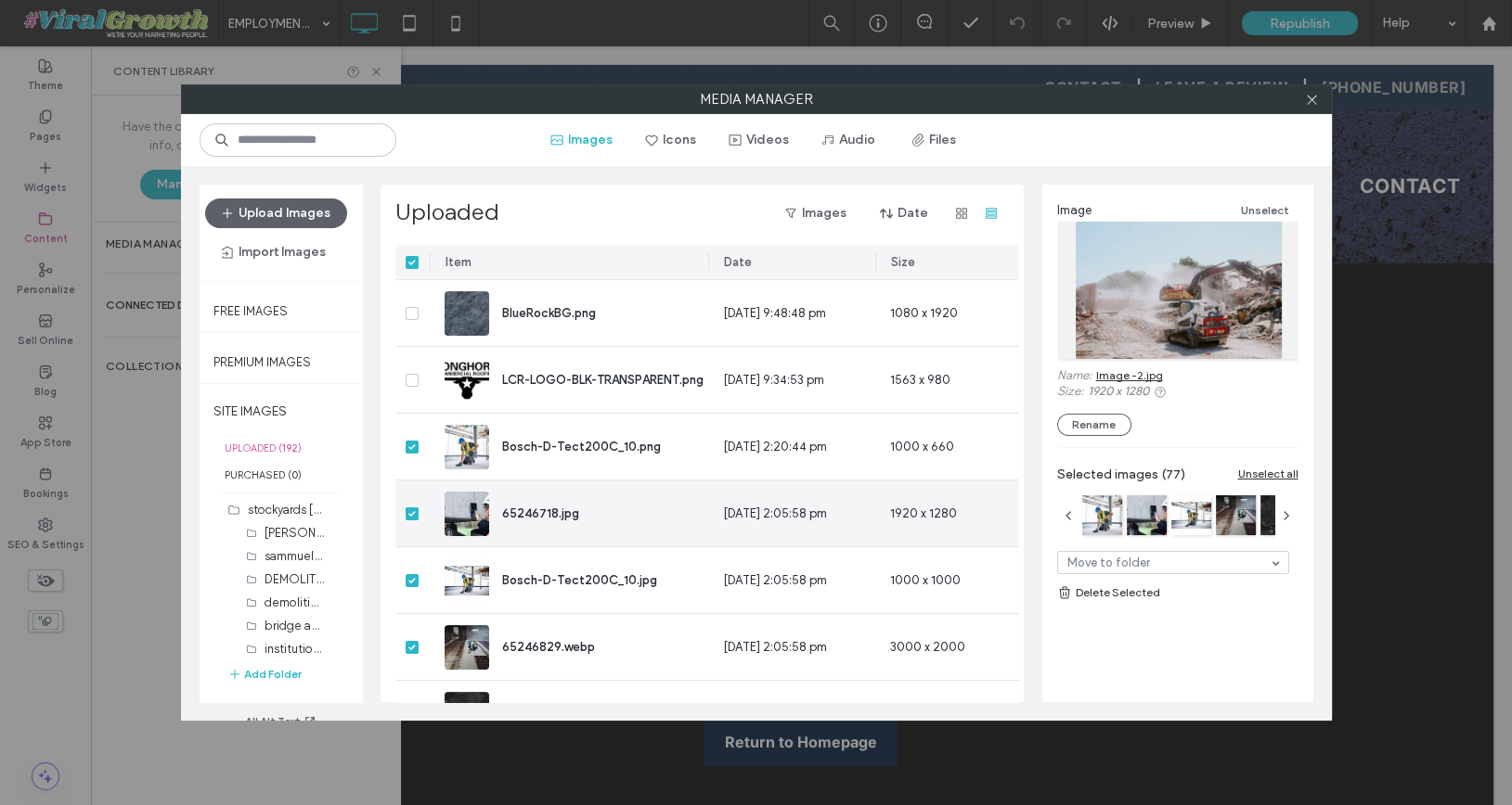
scroll to position [1135, 0]
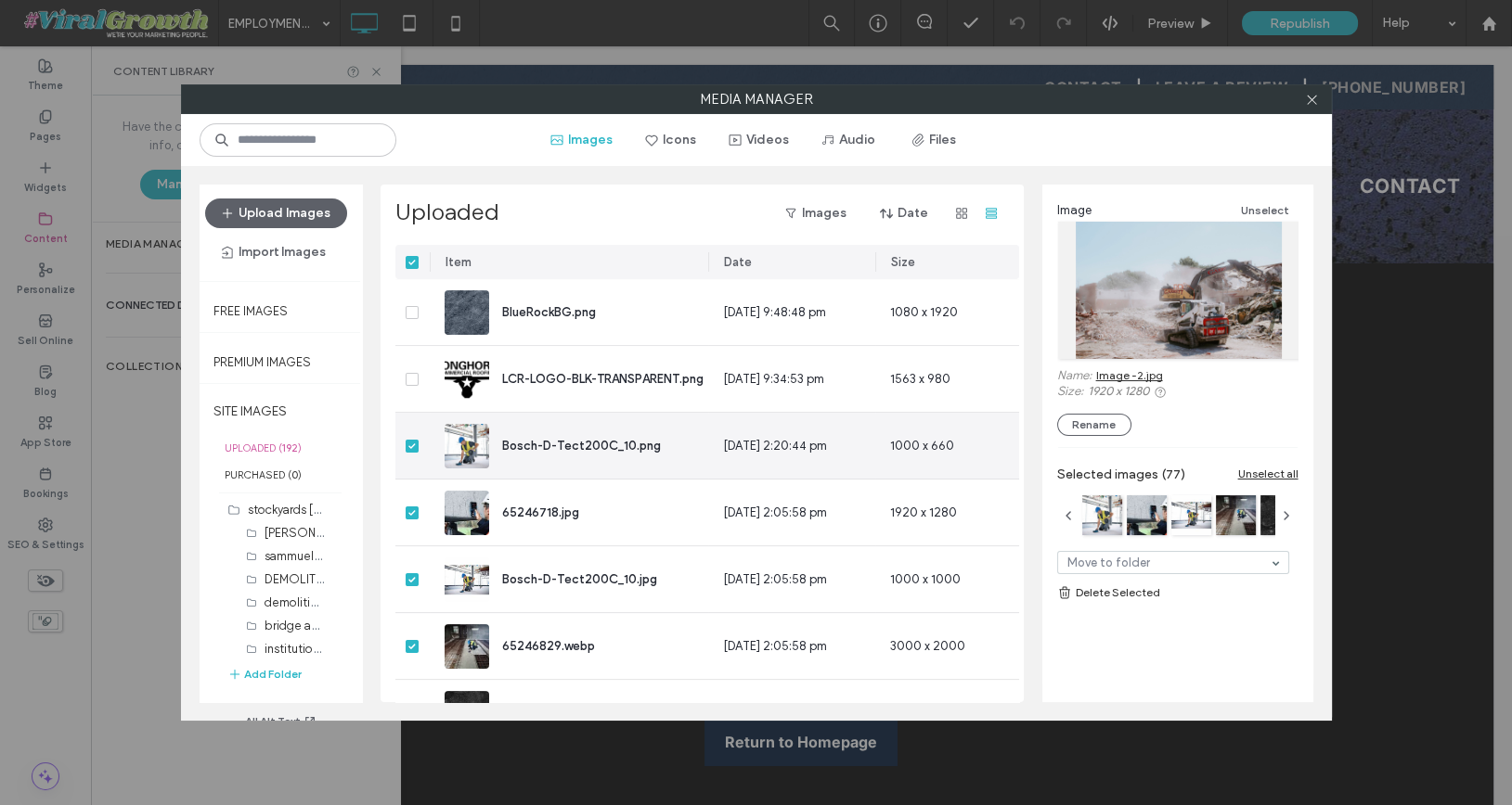
click at [412, 443] on icon at bounding box center [413, 446] width 8 height 6
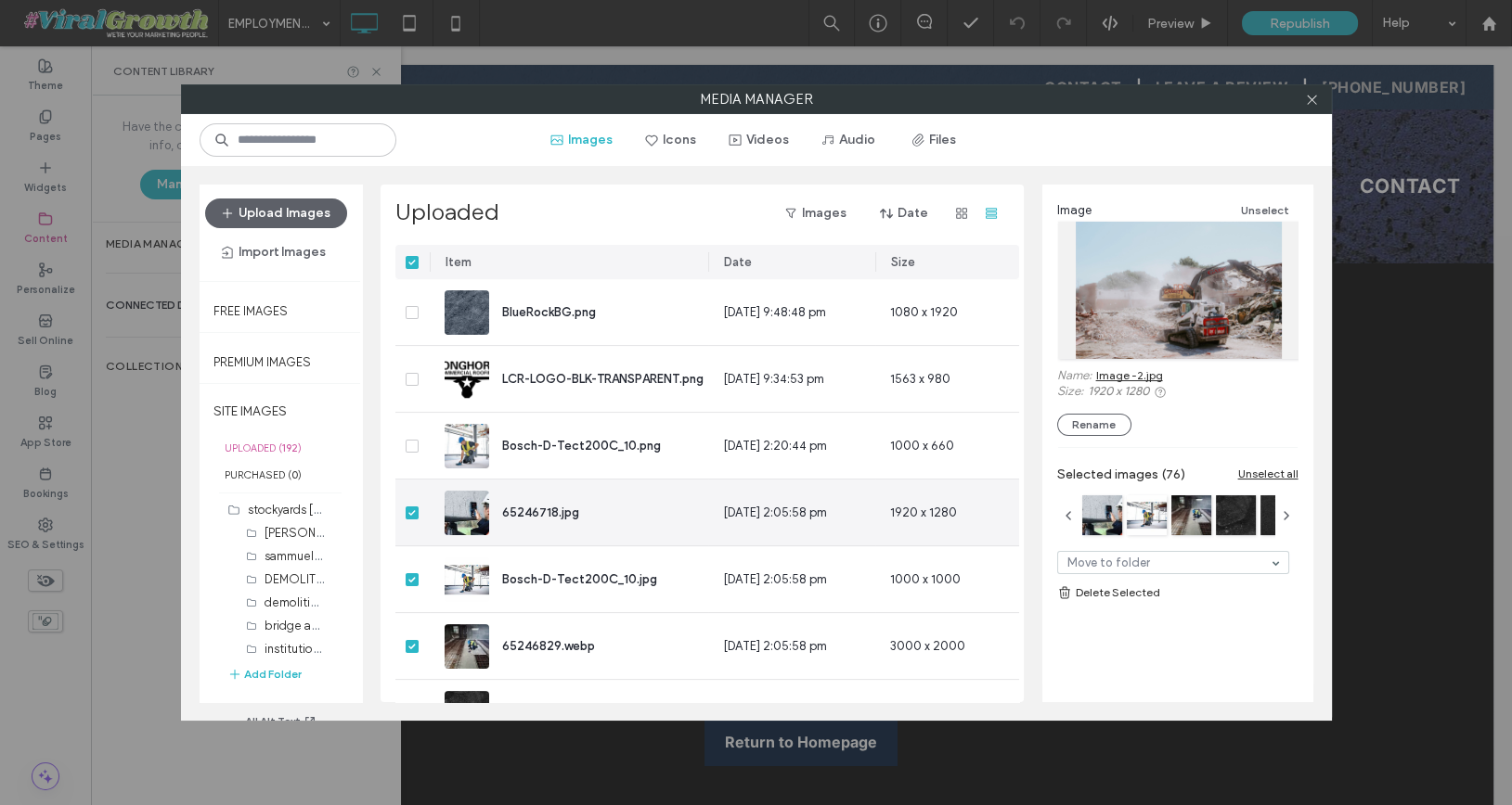
click at [412, 513] on icon at bounding box center [413, 513] width 8 height 6
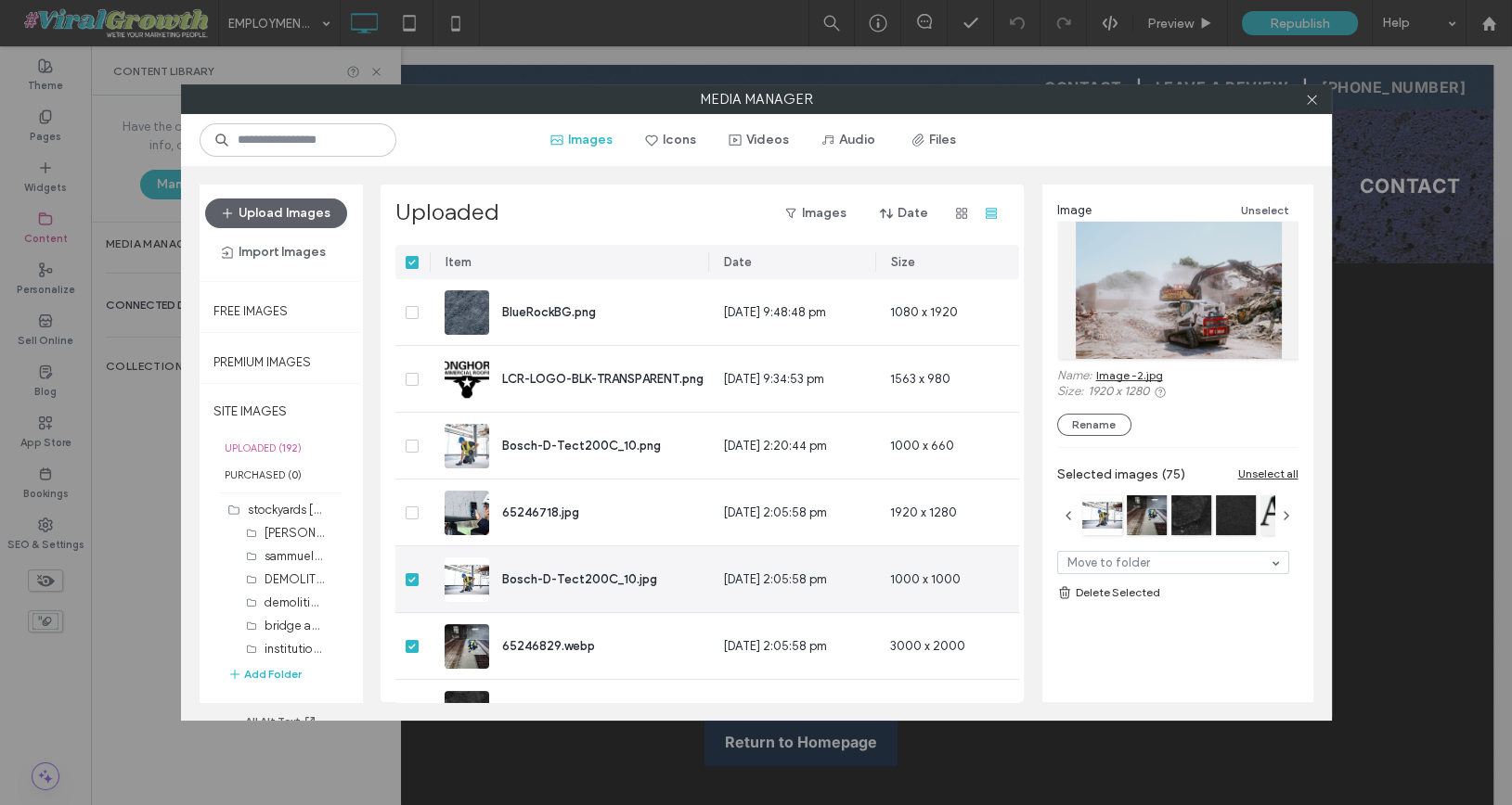
click at [413, 582] on span at bounding box center [412, 580] width 13 height 13
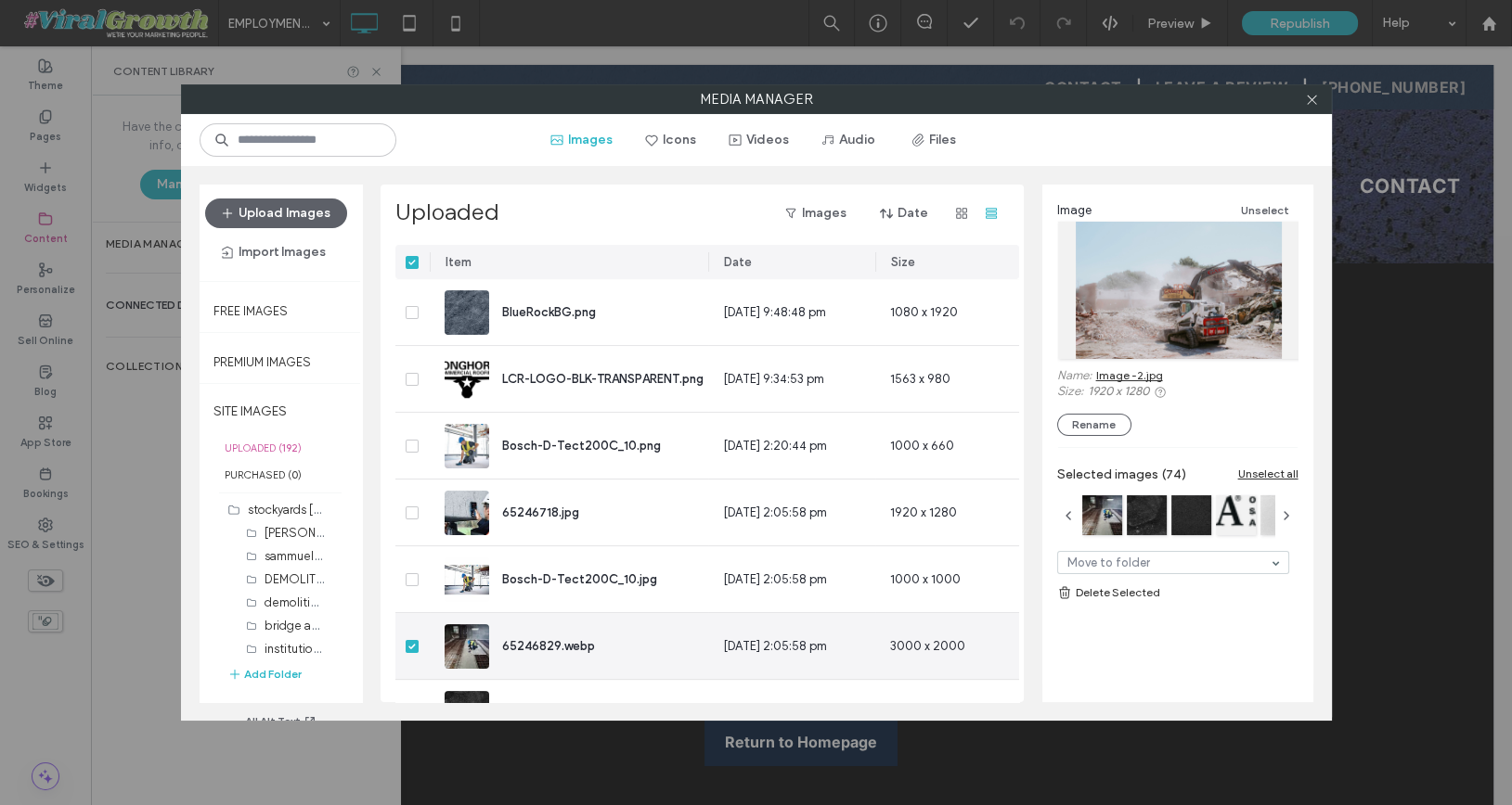
click at [414, 645] on icon at bounding box center [413, 647] width 8 height 6
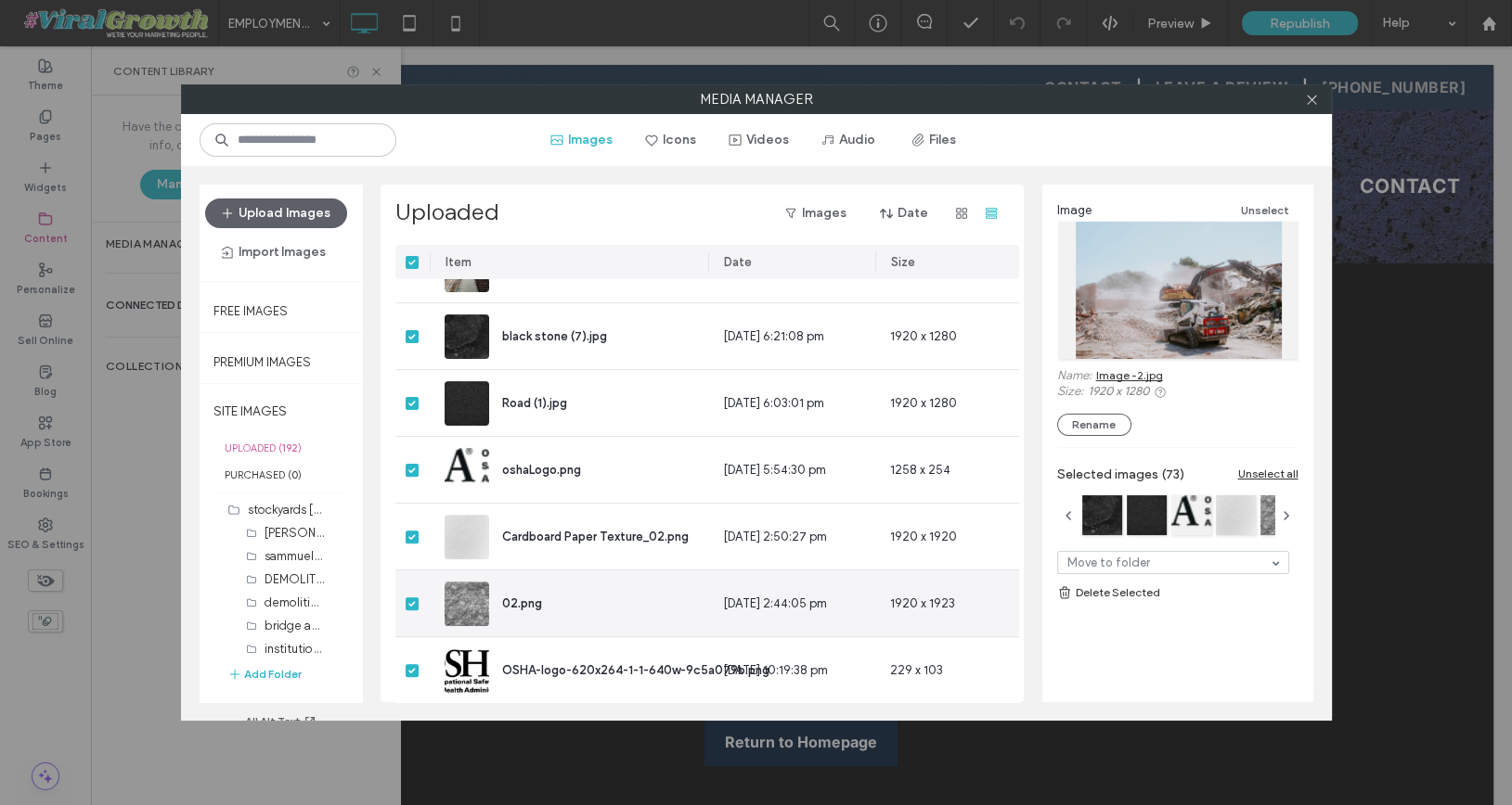
scroll to position [1514, 0]
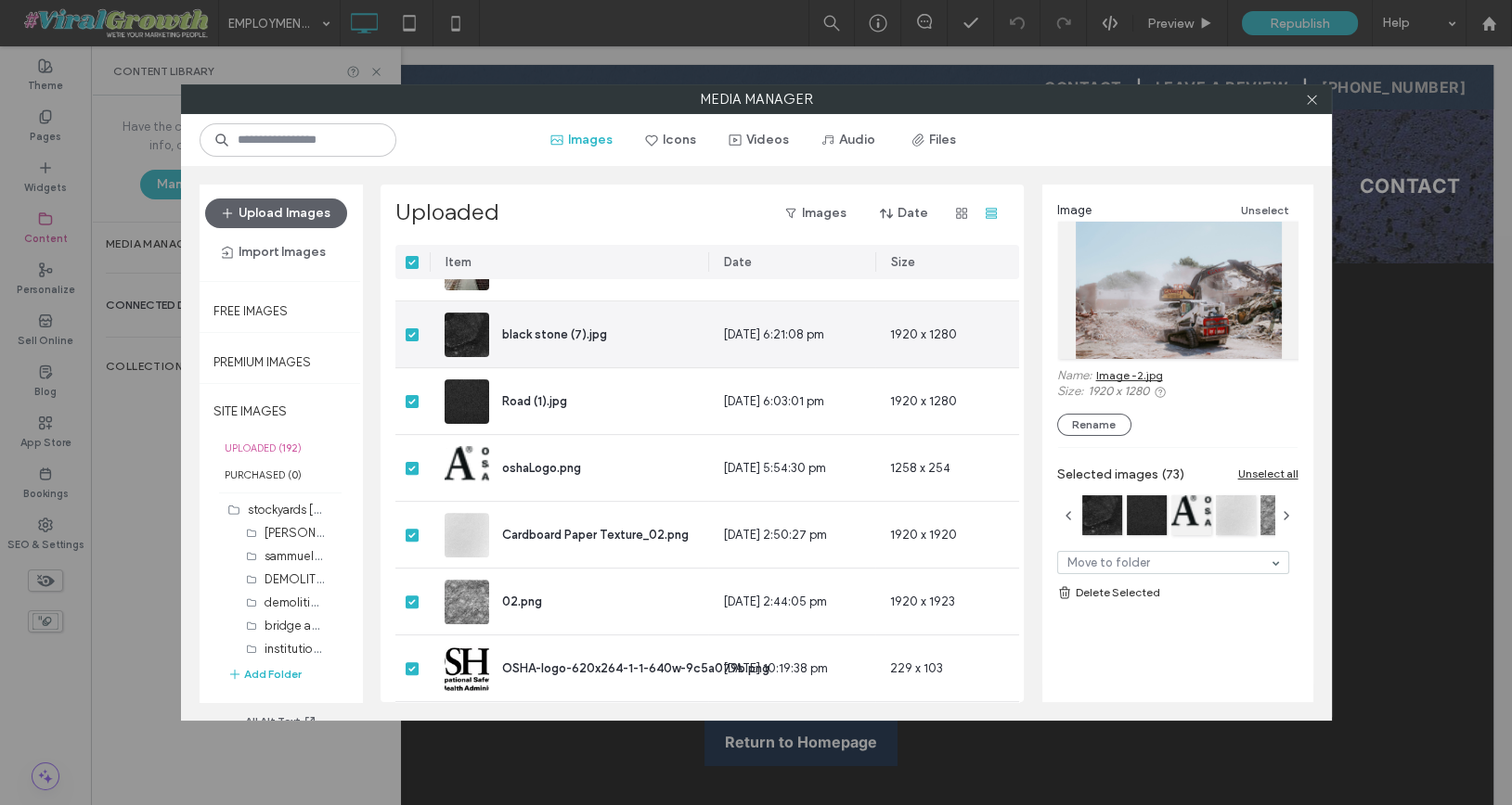
click at [408, 334] on span at bounding box center [412, 334] width 13 height 13
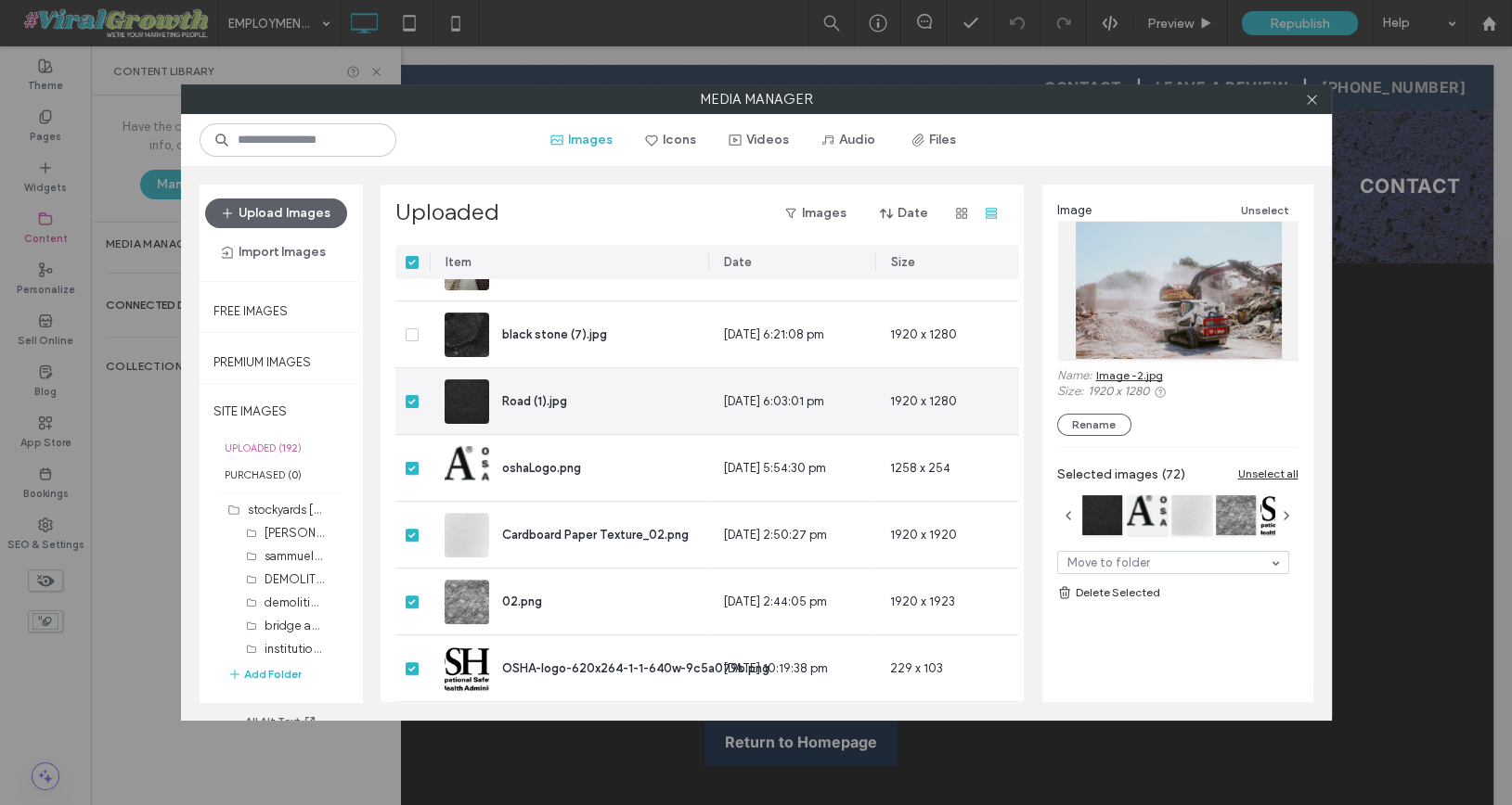
click at [414, 408] on div at bounding box center [413, 401] width 35 height 66
click at [414, 402] on span at bounding box center [412, 402] width 13 height 13
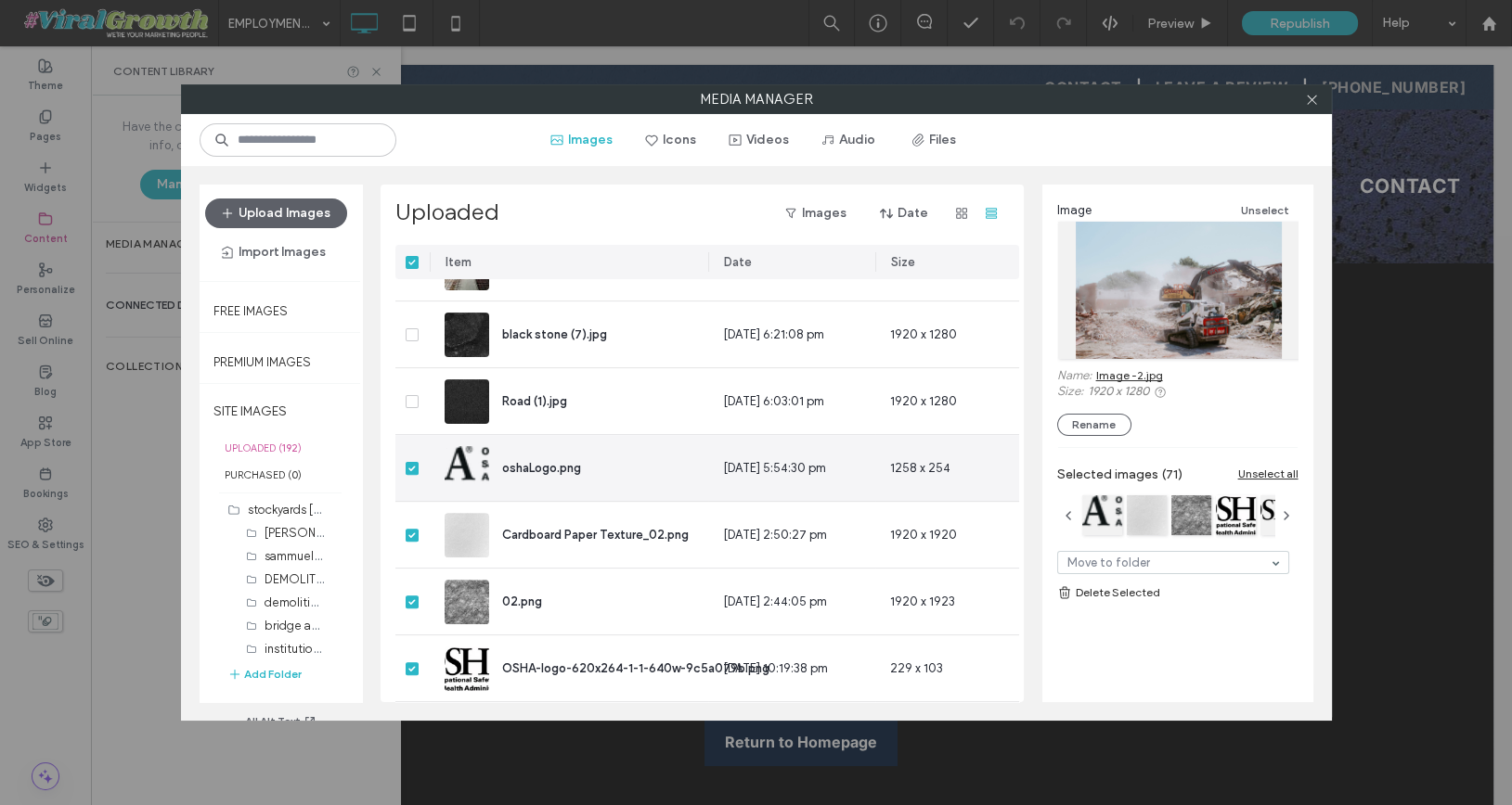
click at [414, 459] on div at bounding box center [413, 468] width 35 height 66
click at [414, 469] on icon at bounding box center [413, 469] width 8 height 6
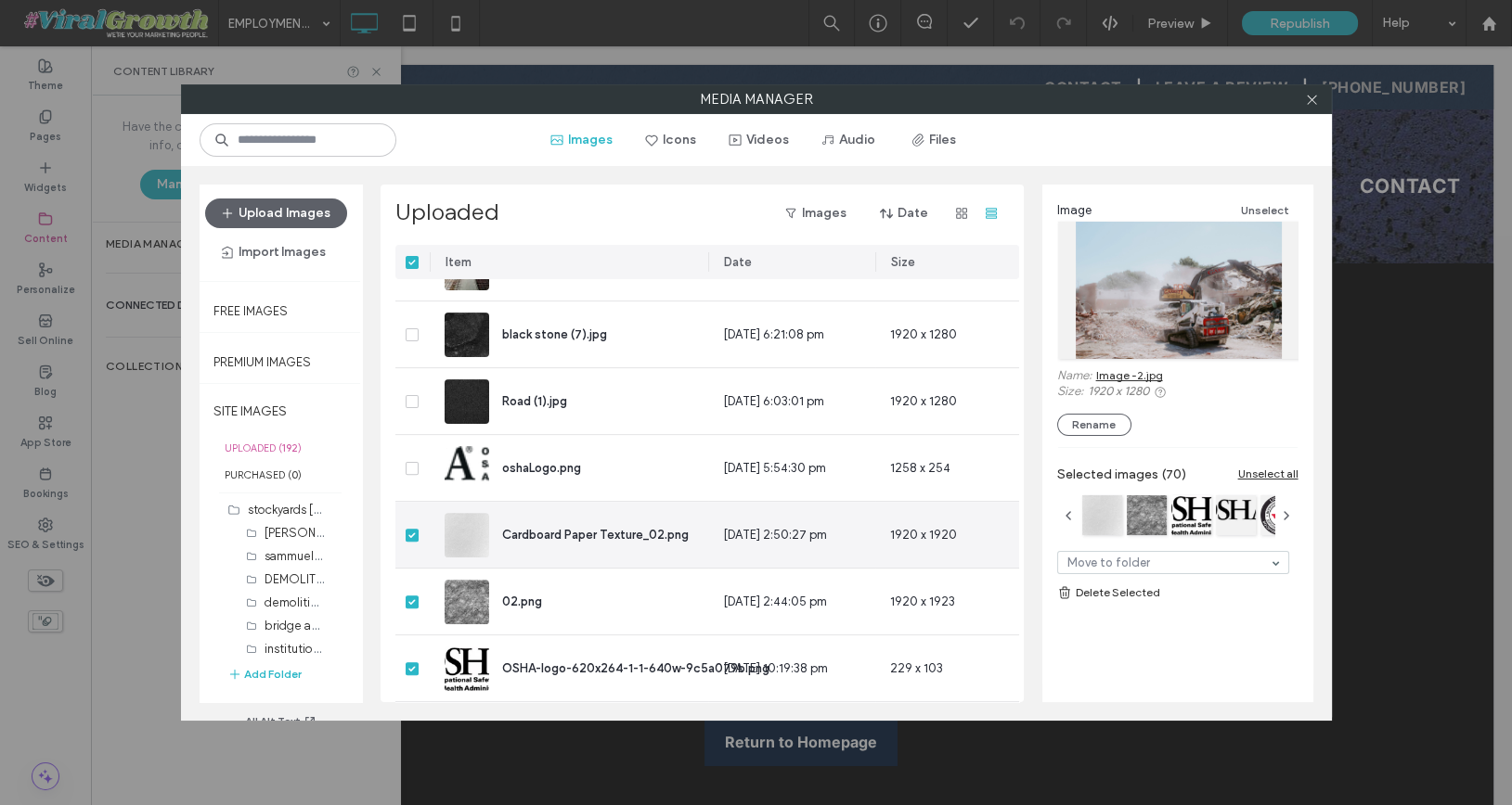
click at [412, 532] on icon at bounding box center [413, 535] width 8 height 6
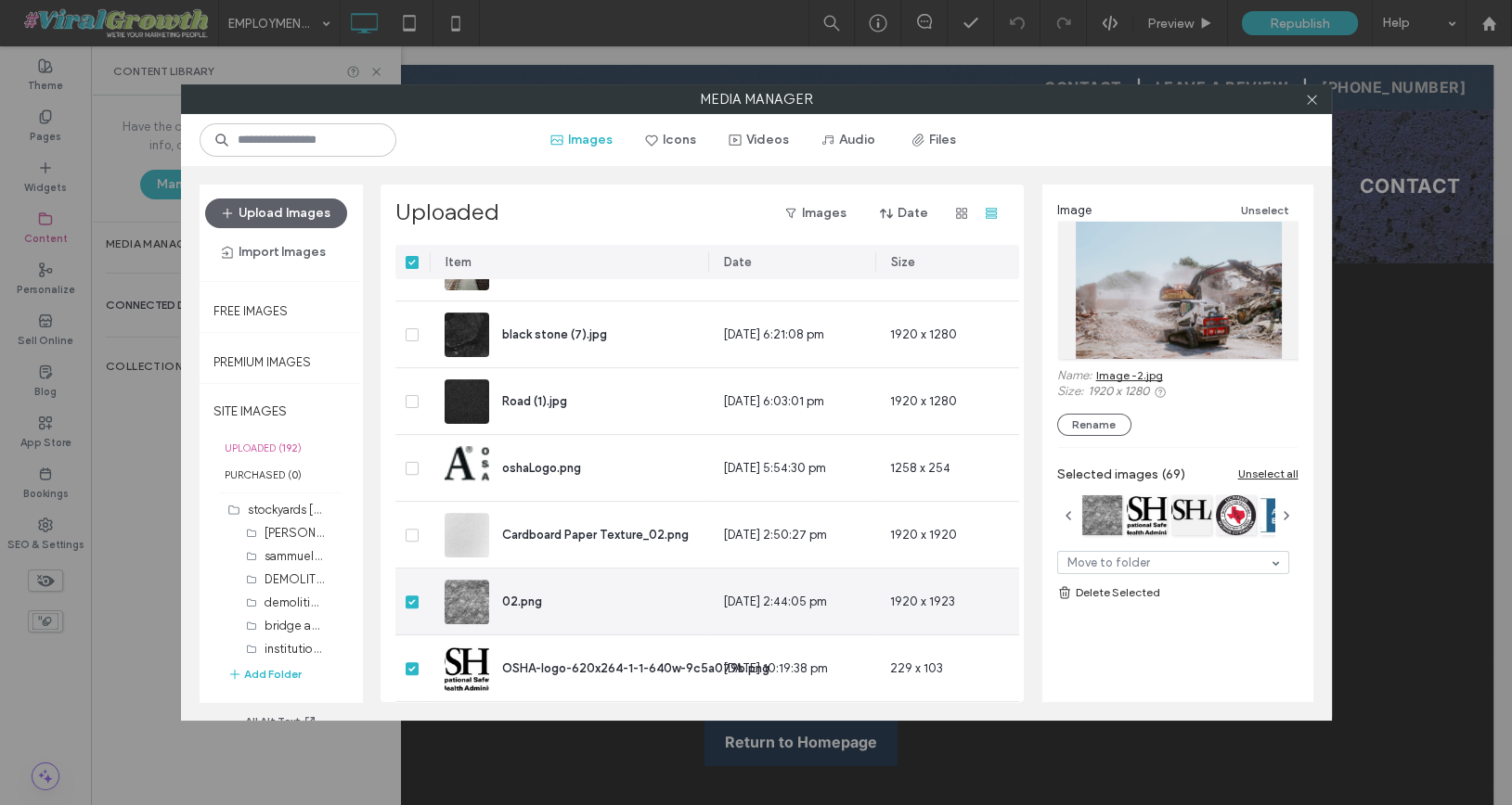
click at [413, 599] on icon at bounding box center [413, 602] width 8 height 6
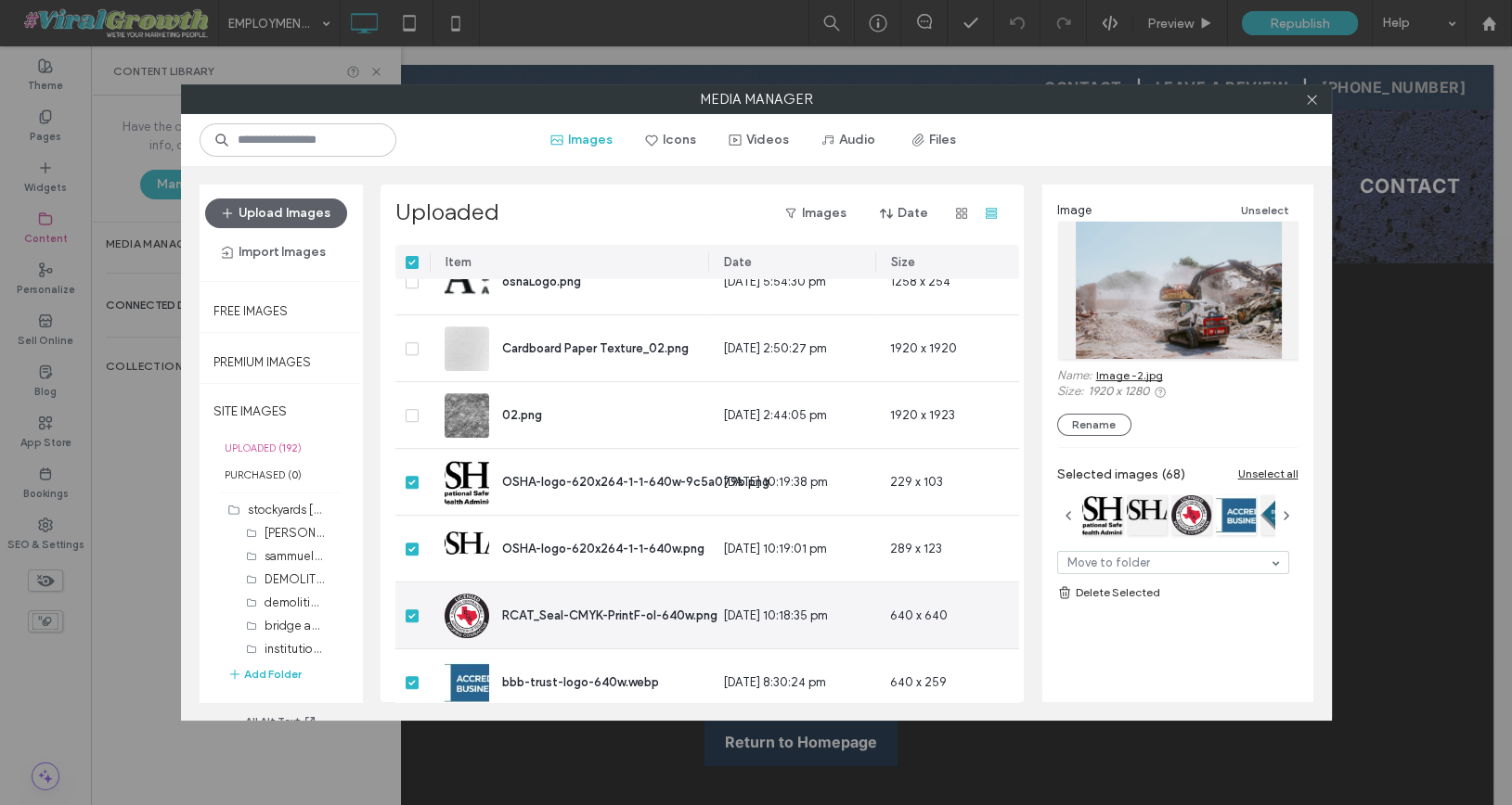
scroll to position [1699, 0]
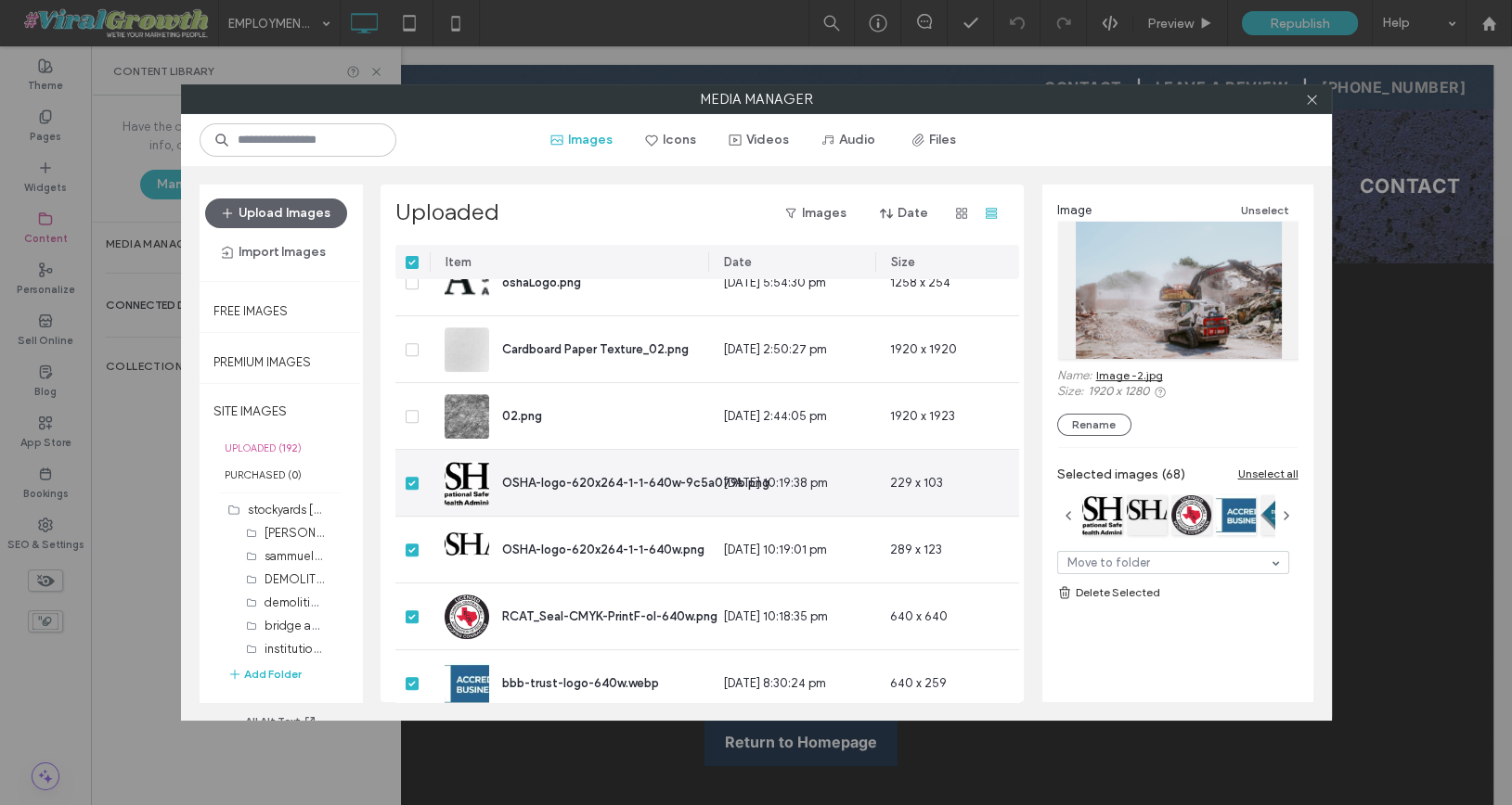
click at [410, 489] on div at bounding box center [413, 483] width 35 height 66
click at [410, 488] on span at bounding box center [412, 483] width 13 height 13
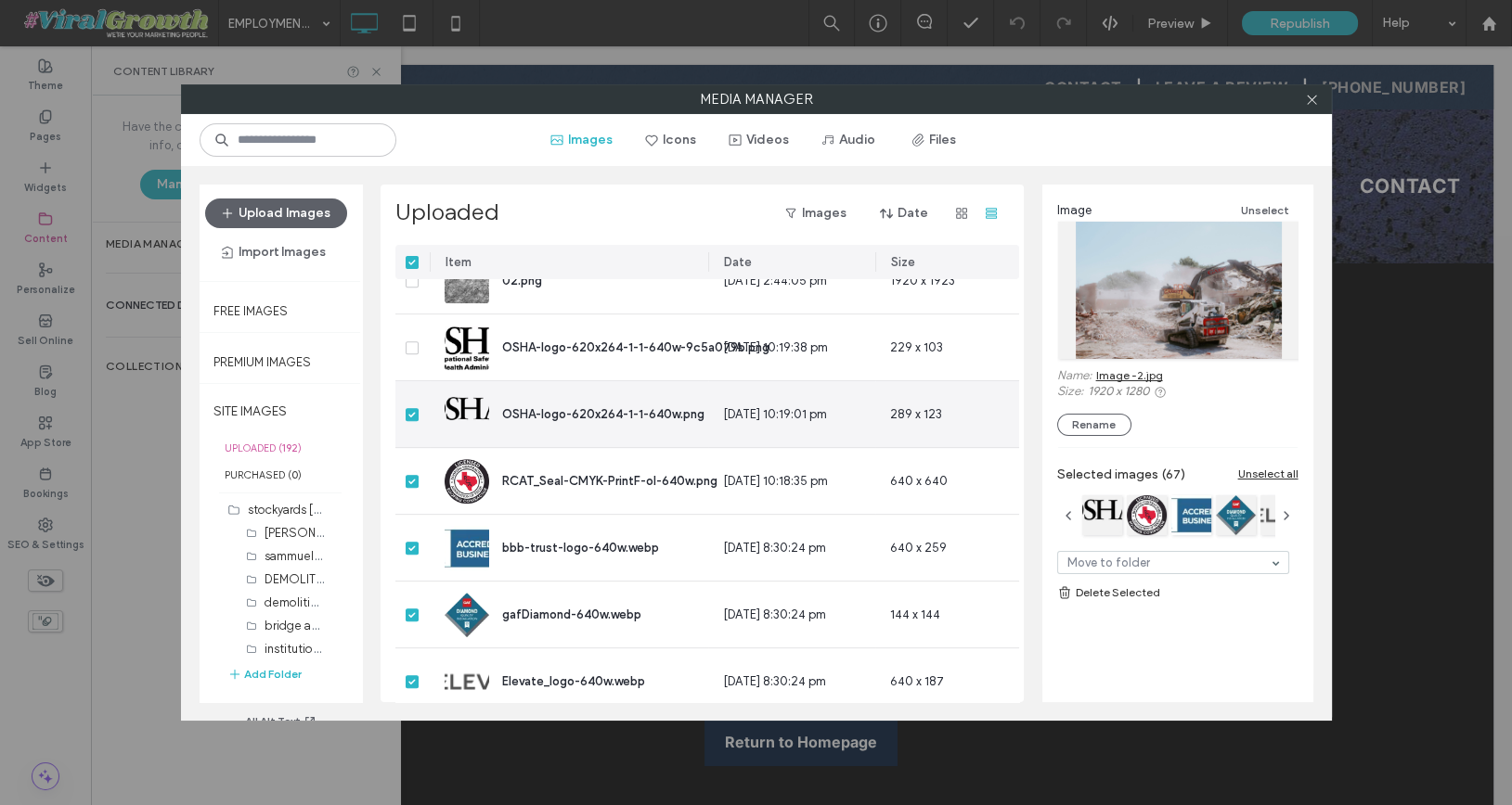
scroll to position [1836, 0]
click at [412, 408] on span at bounding box center [412, 412] width 13 height 13
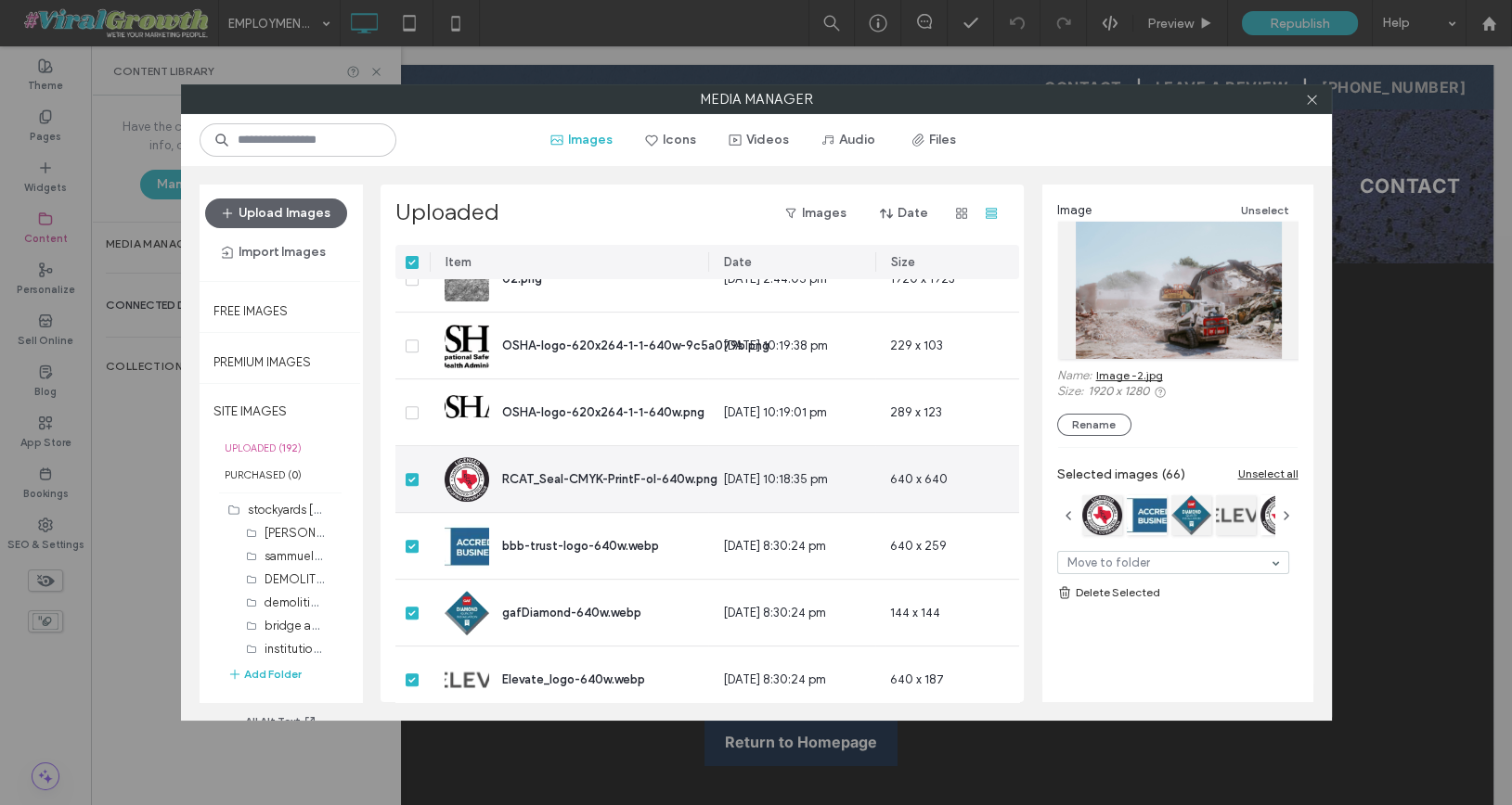
click at [412, 477] on icon at bounding box center [413, 480] width 8 height 6
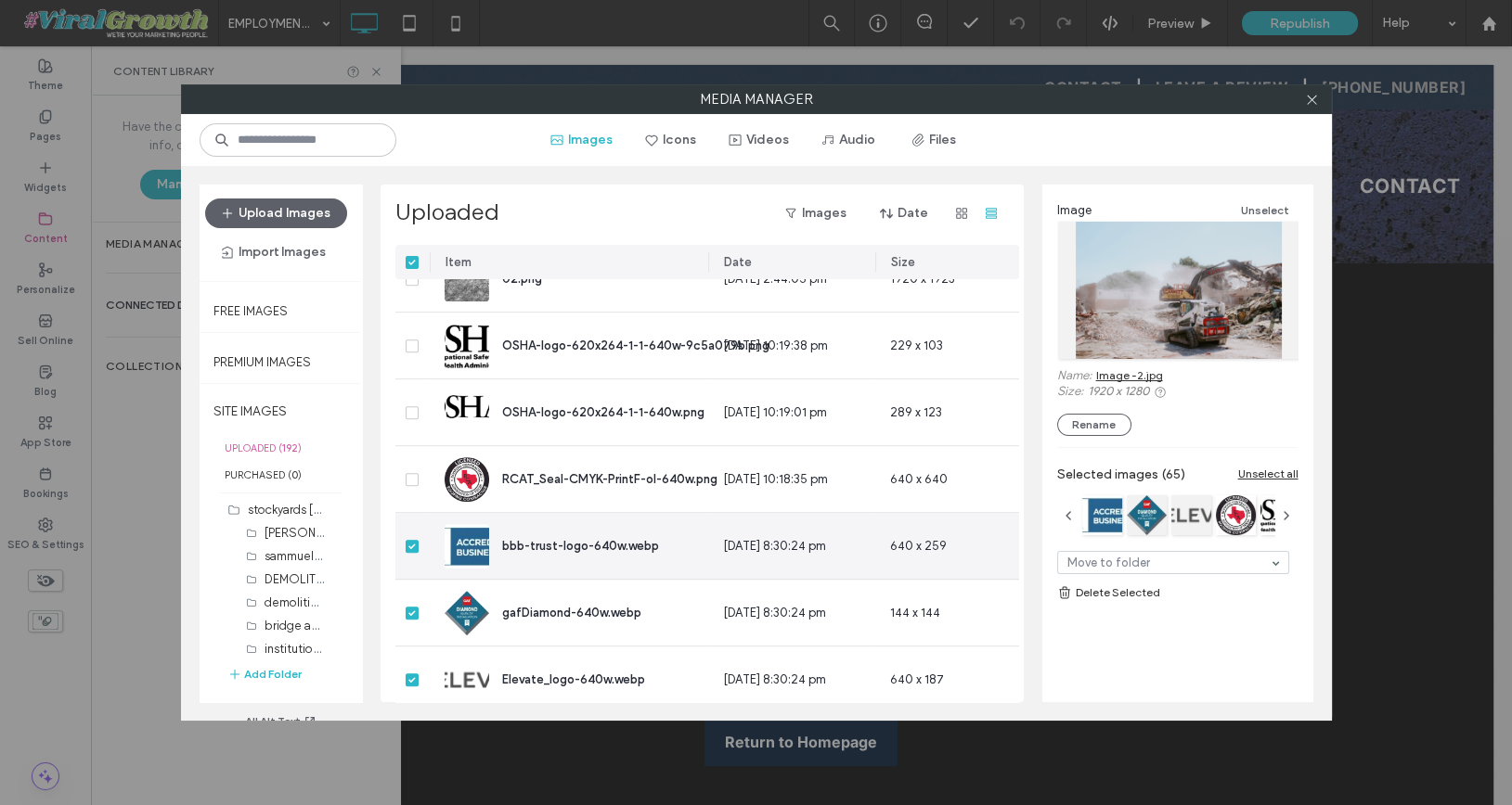
click at [412, 544] on icon at bounding box center [413, 547] width 8 height 6
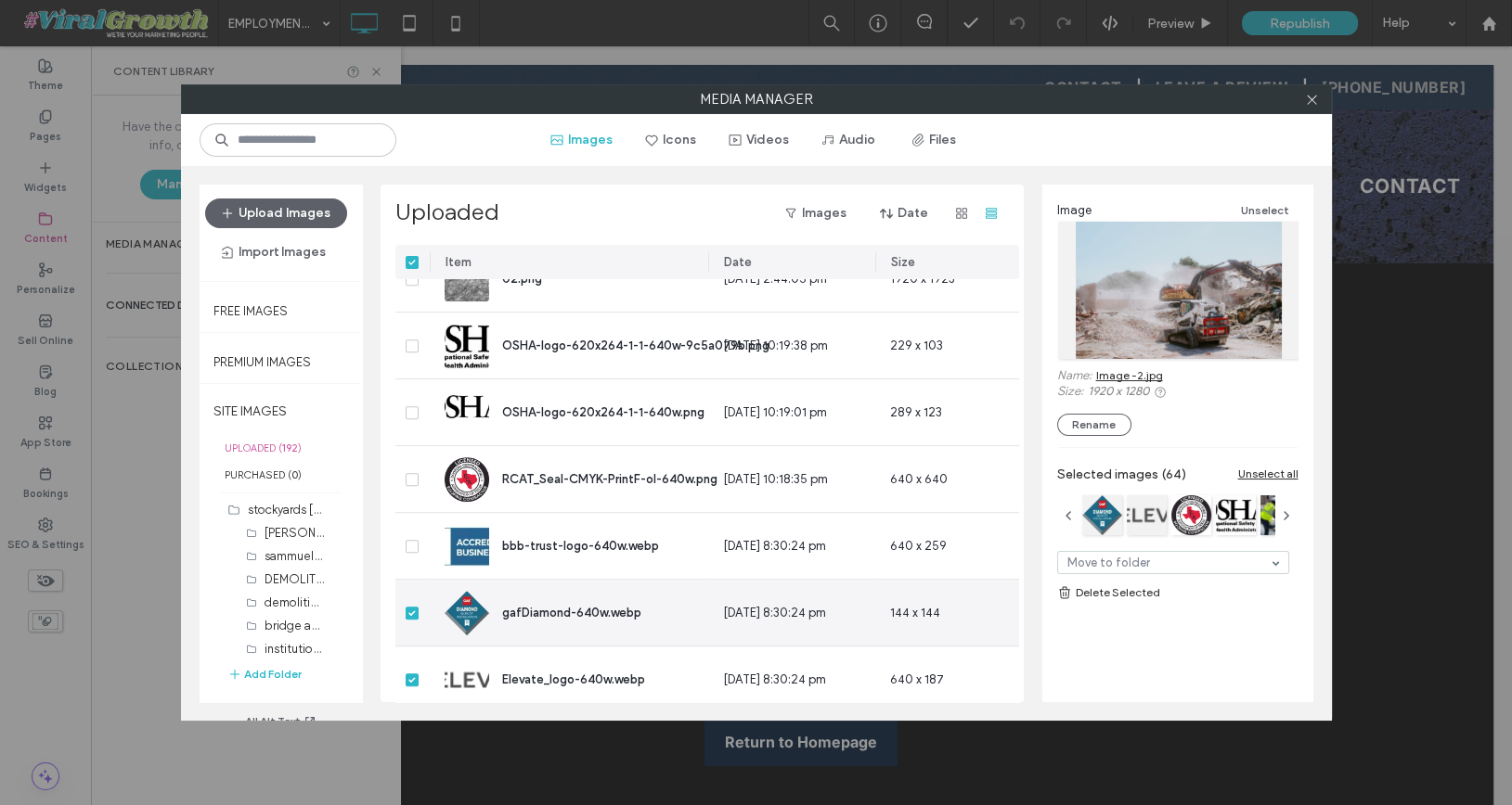
click at [414, 613] on icon at bounding box center [413, 613] width 8 height 6
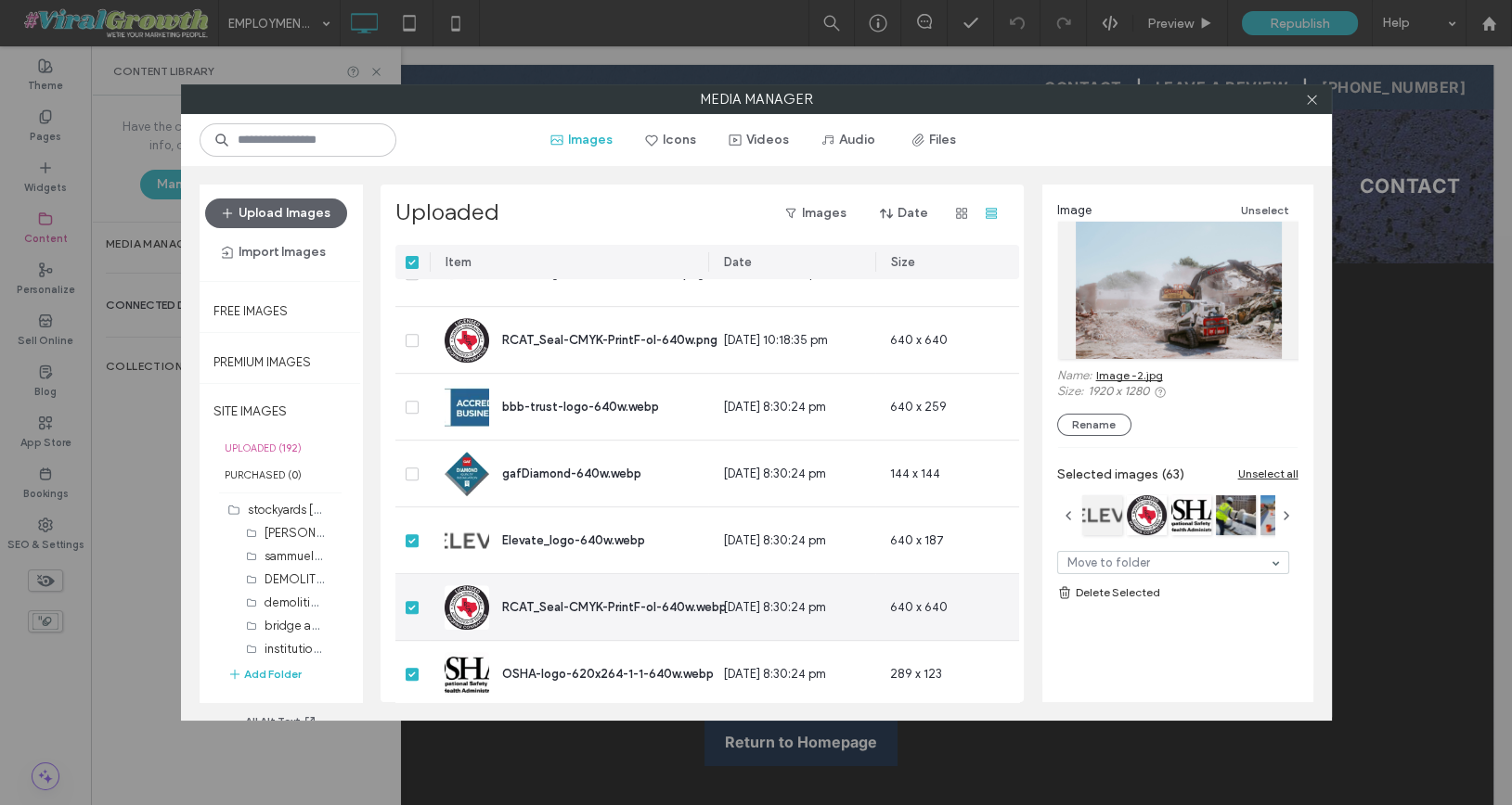
scroll to position [2011, 0]
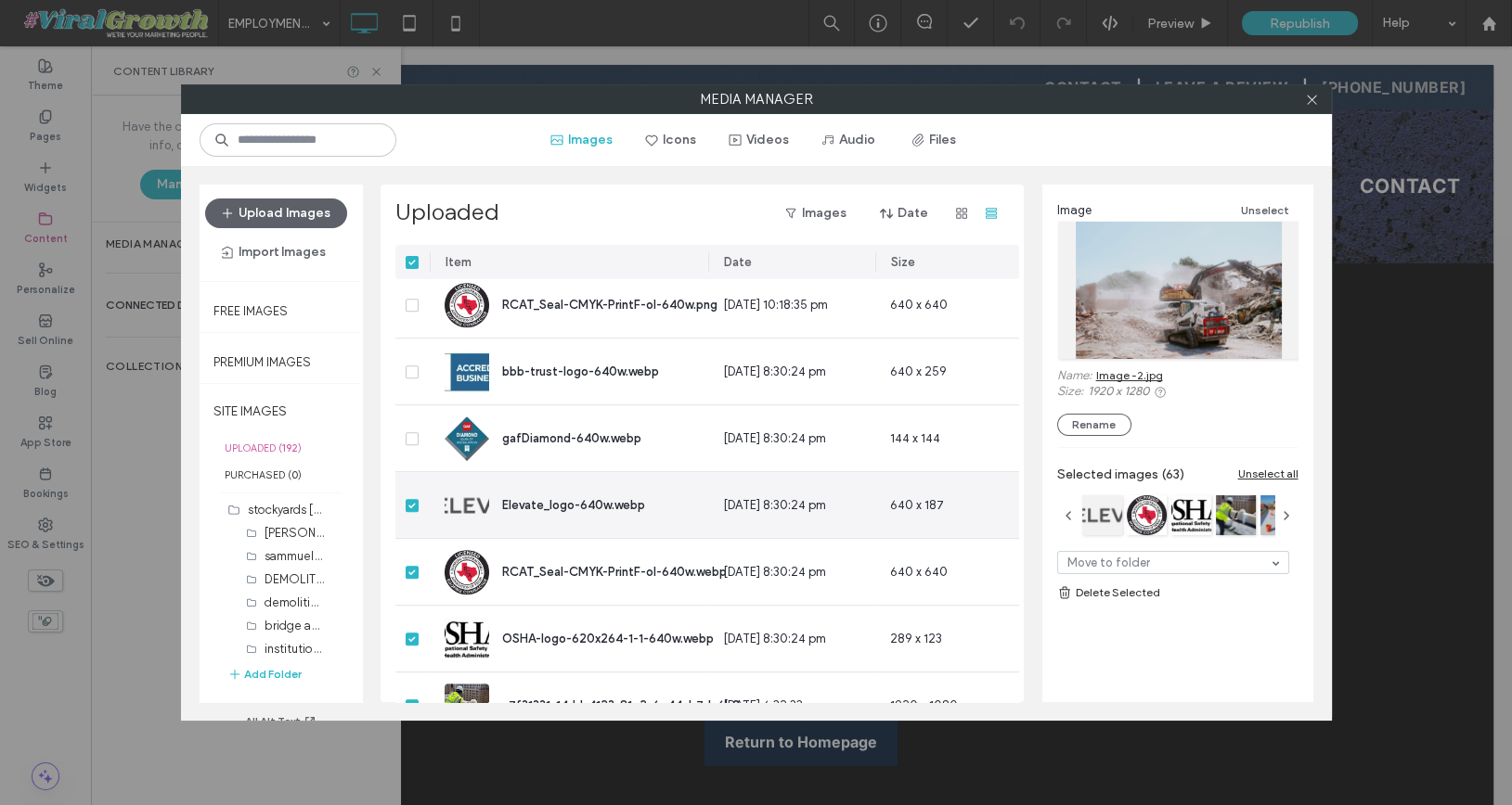
click at [413, 508] on span at bounding box center [412, 505] width 13 height 13
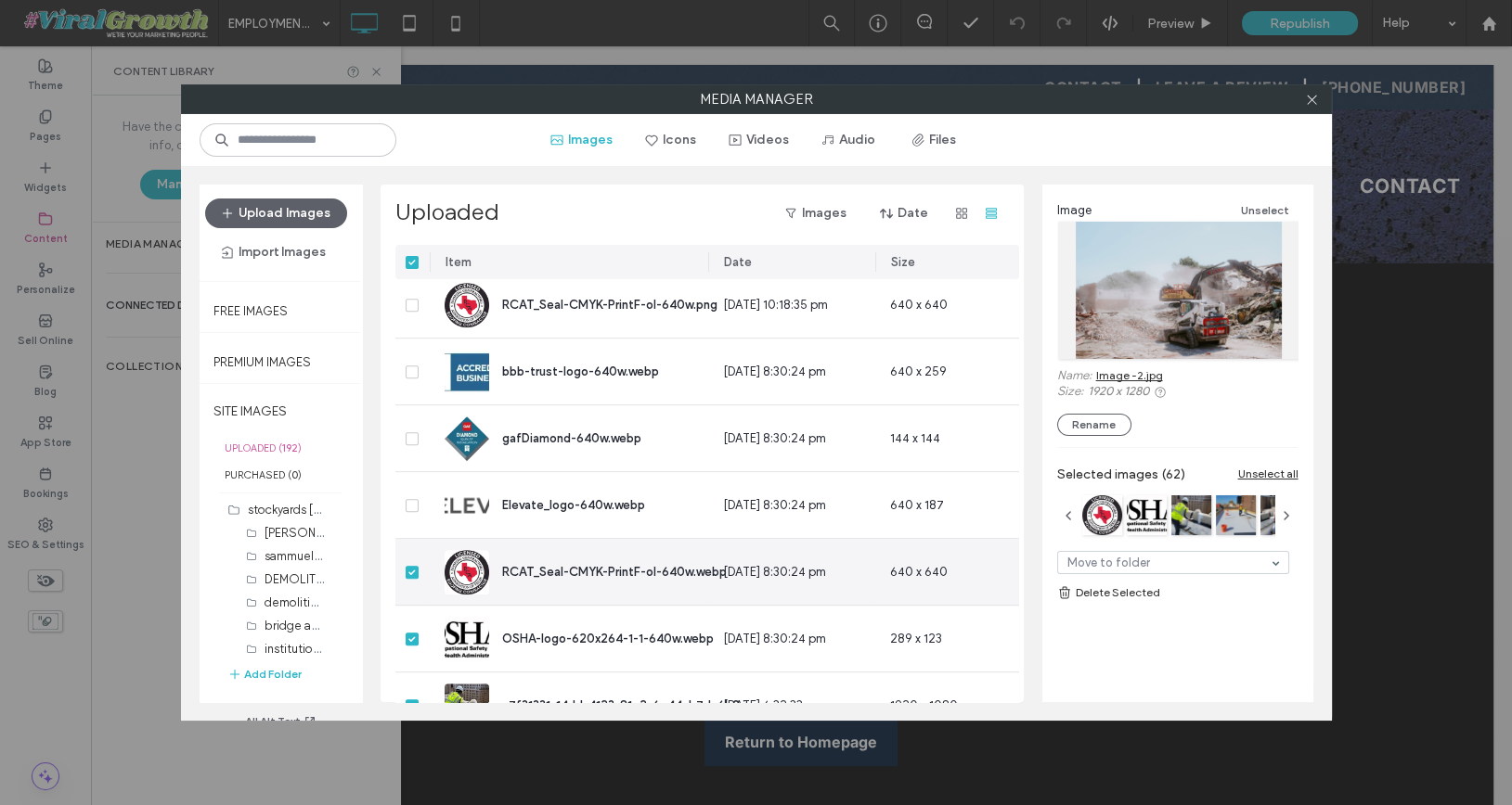
click at [412, 573] on icon at bounding box center [413, 573] width 8 height 6
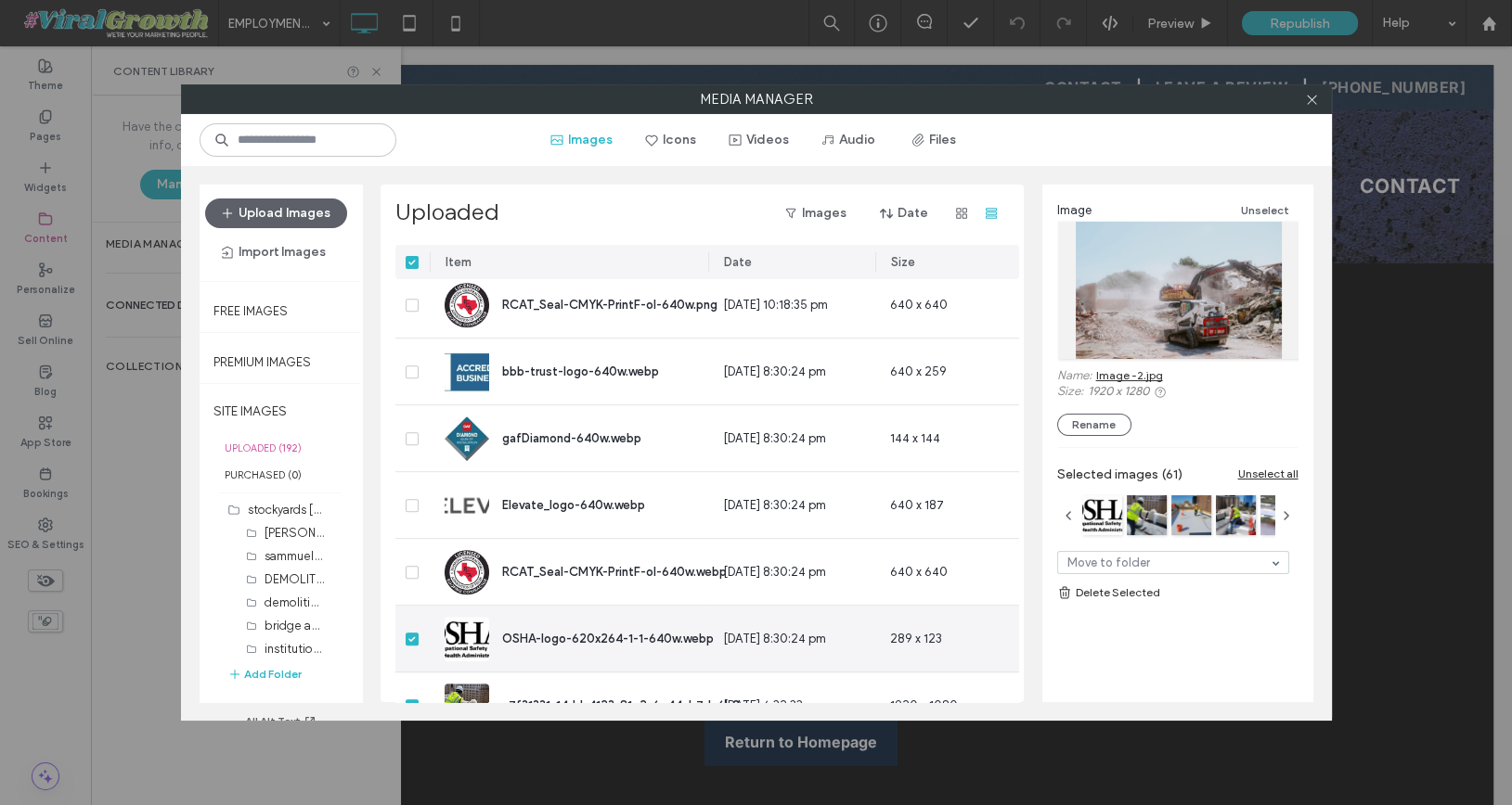
click at [414, 636] on icon at bounding box center [413, 639] width 8 height 6
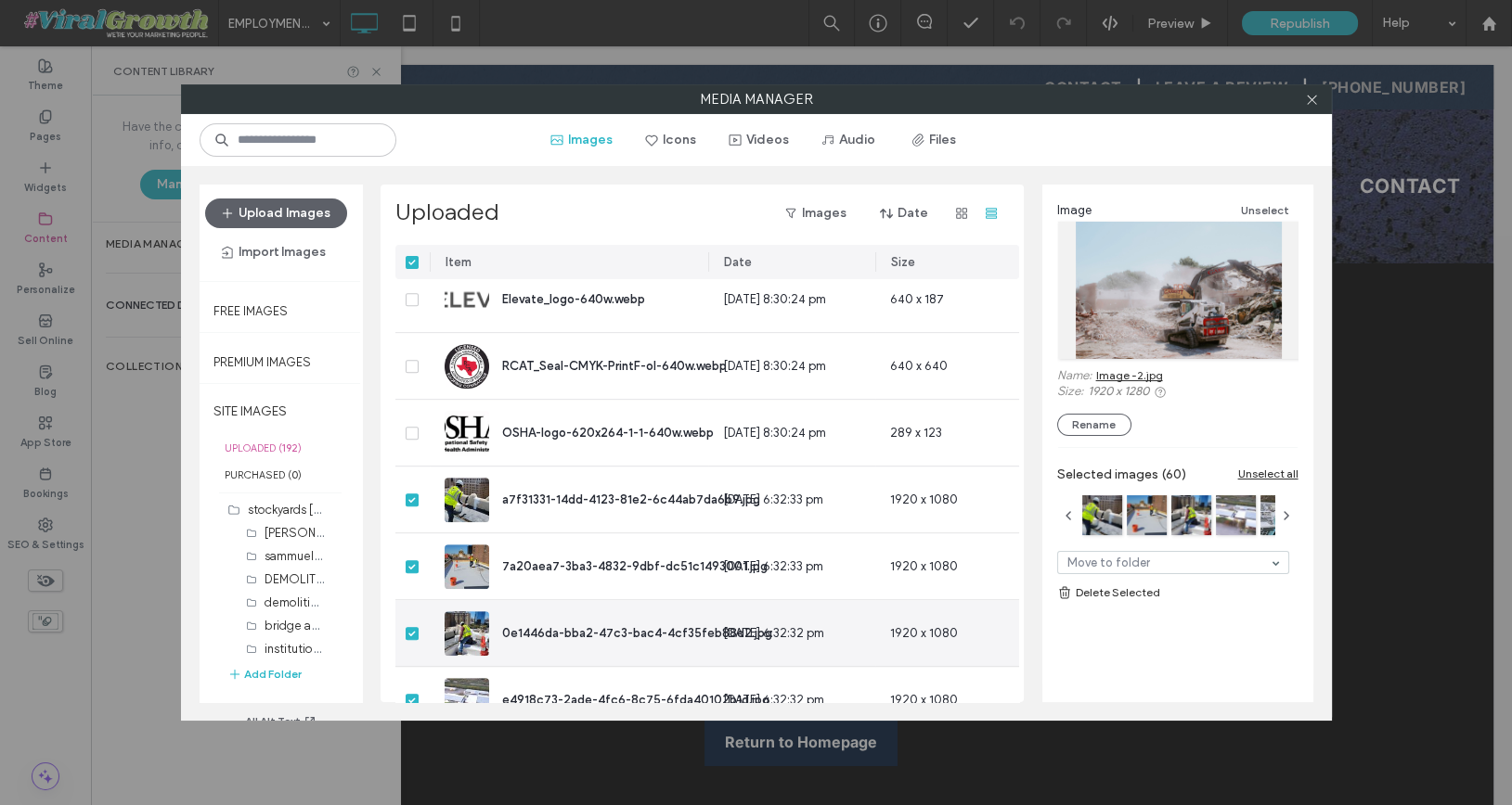
scroll to position [2214, 0]
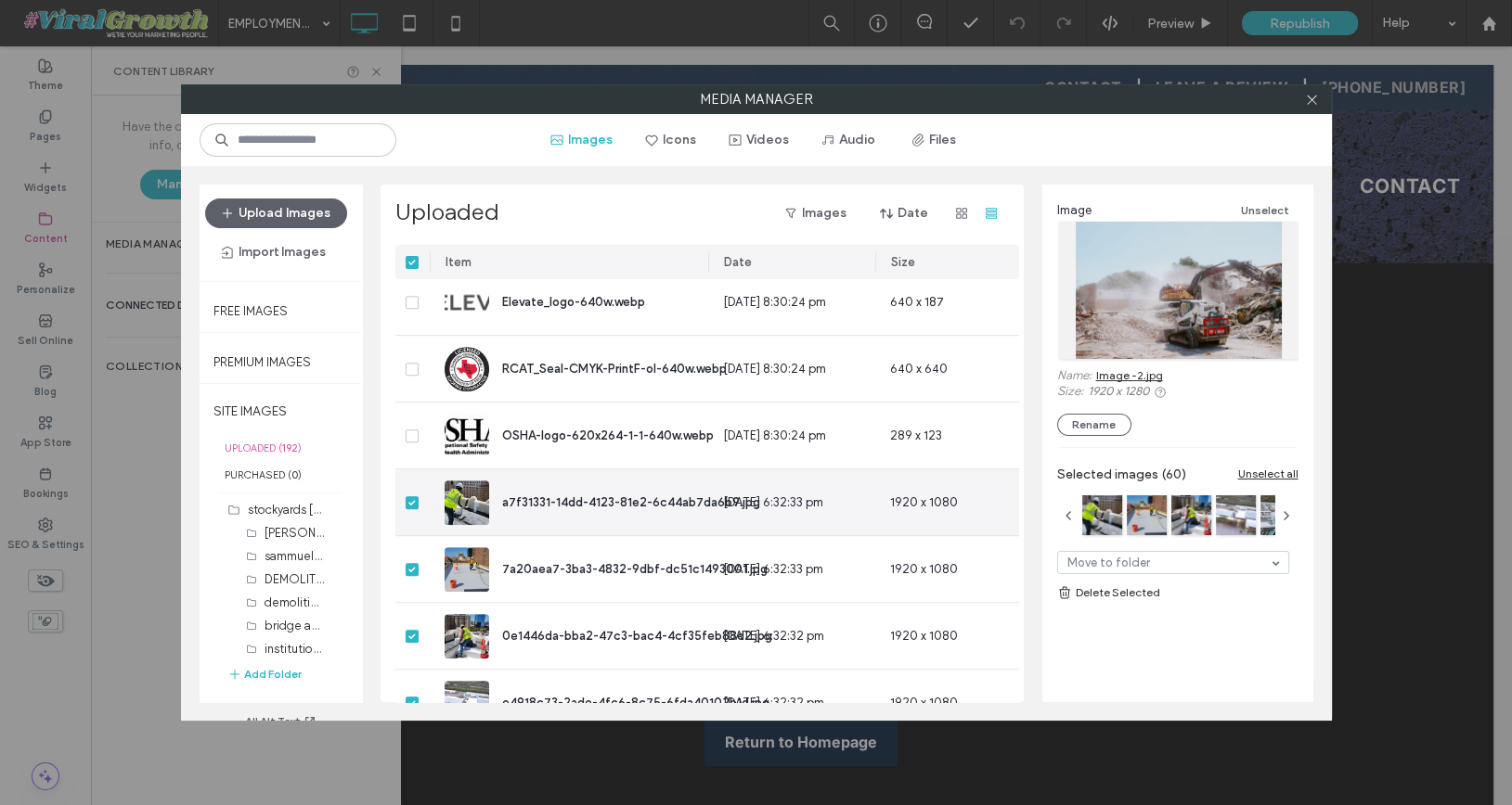
click at [409, 496] on span at bounding box center [412, 502] width 13 height 13
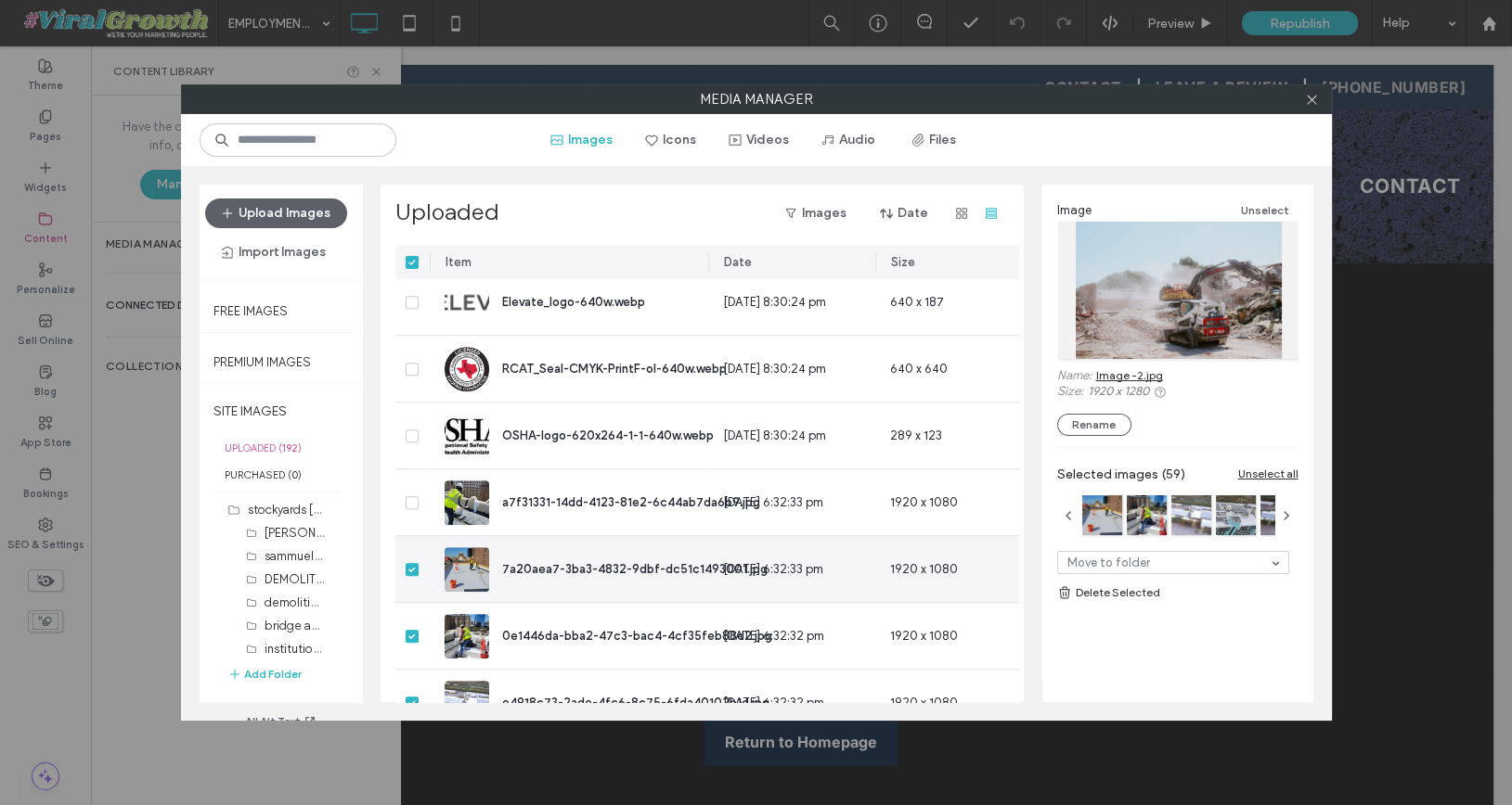
click at [409, 556] on div at bounding box center [413, 569] width 35 height 66
click at [412, 574] on span at bounding box center [412, 569] width 13 height 13
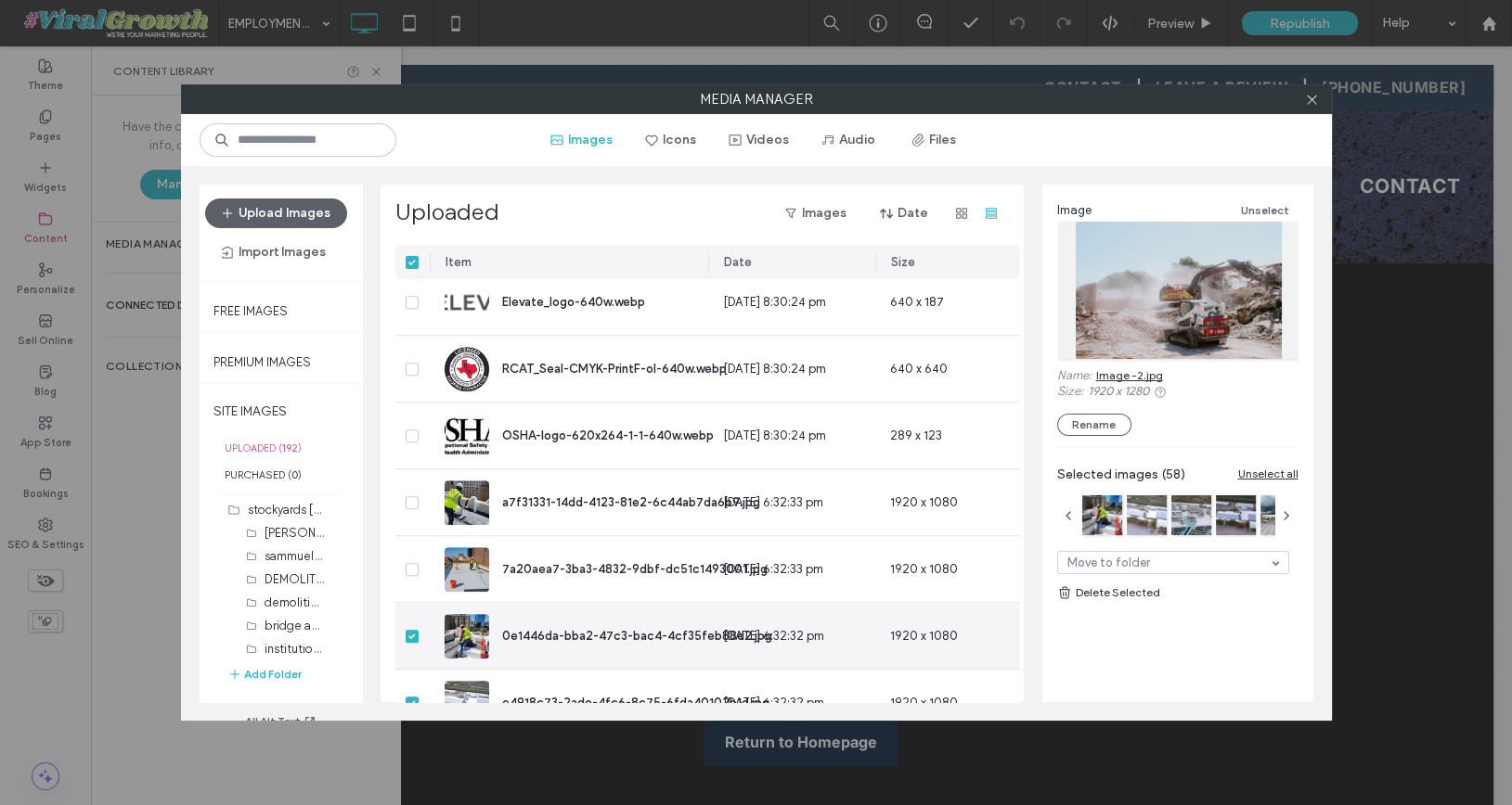
click at [416, 635] on span at bounding box center [412, 636] width 13 height 13
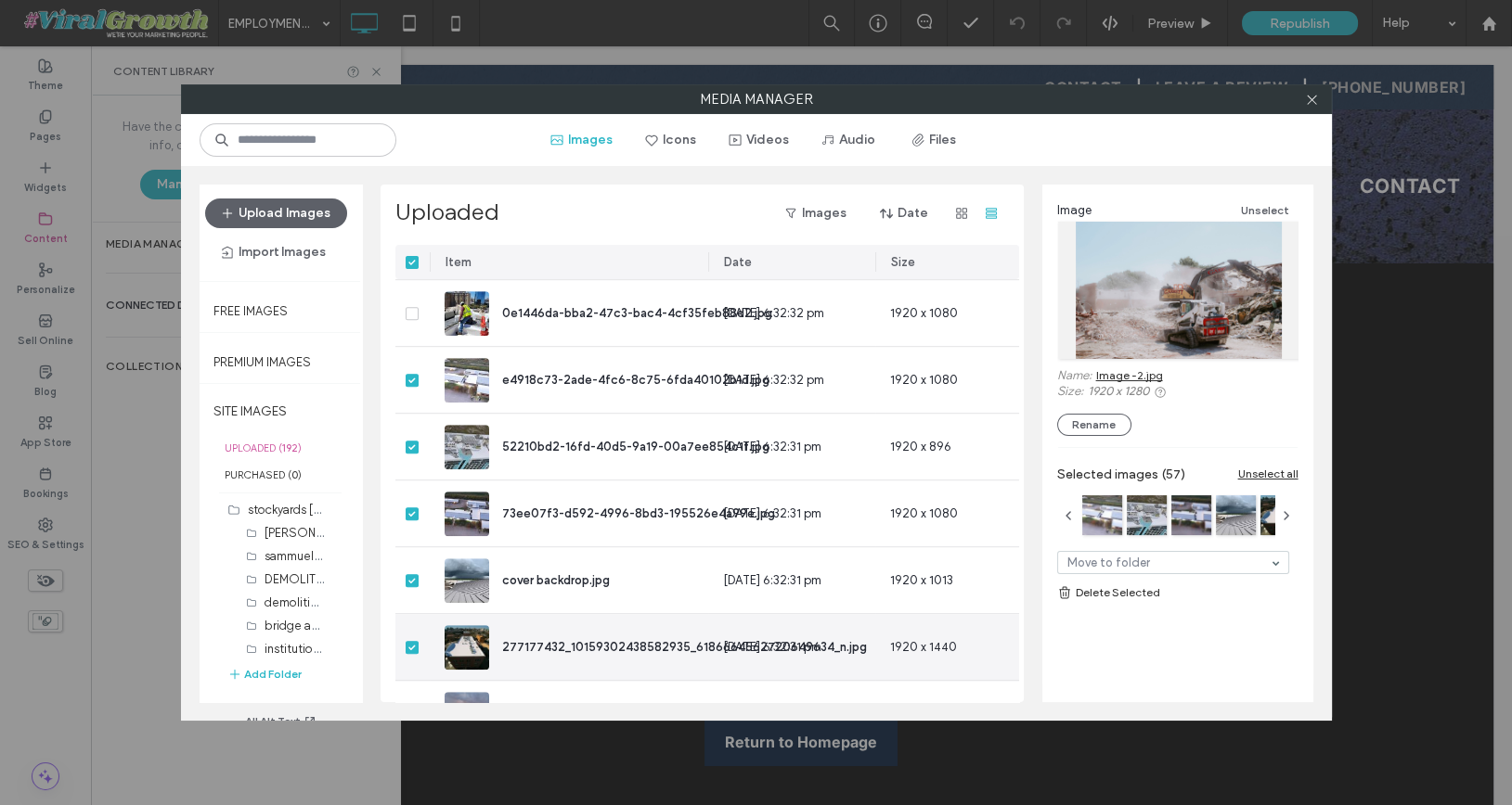
scroll to position [2535, 0]
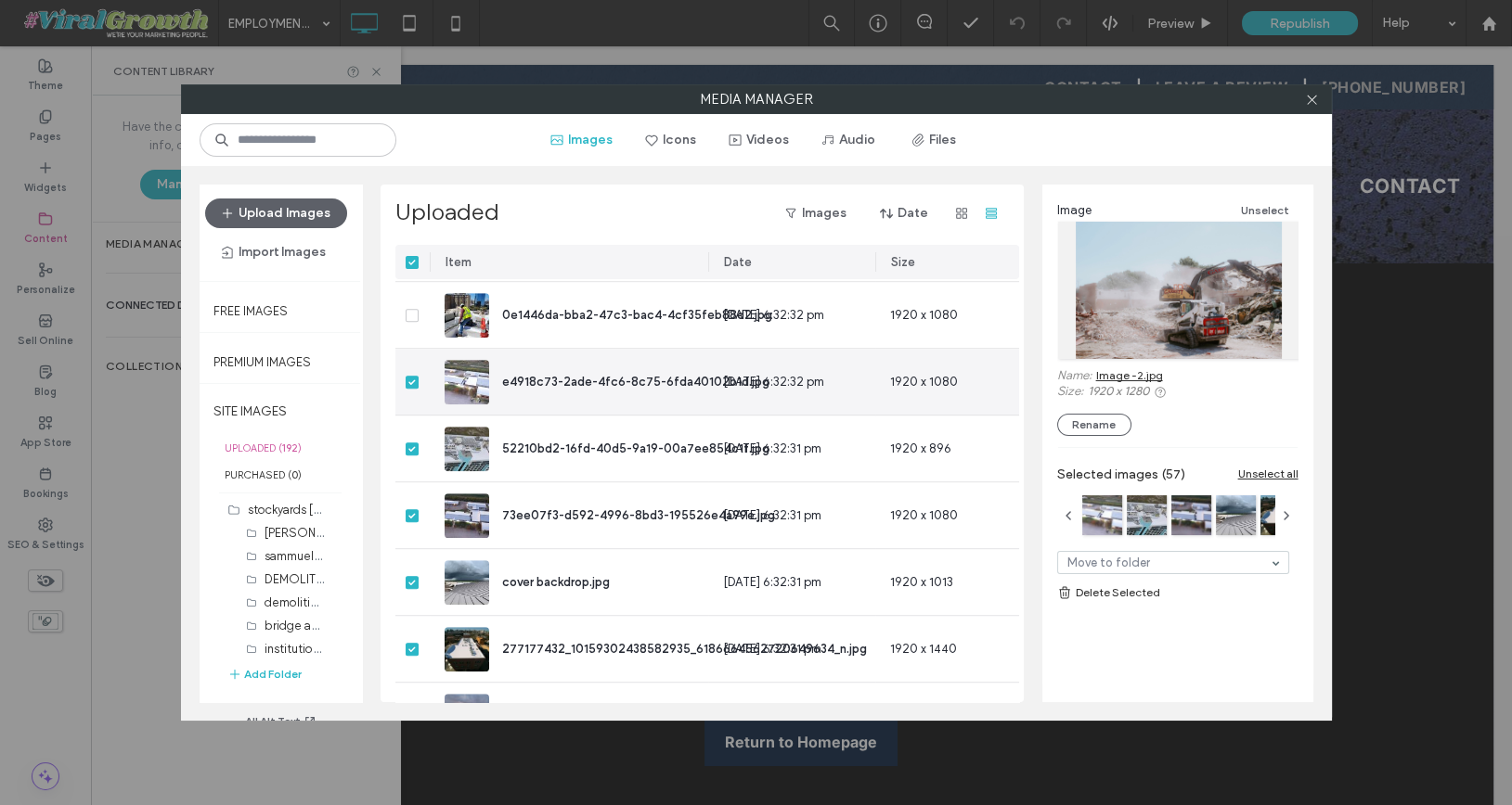
click at [412, 380] on icon at bounding box center [412, 383] width 7 height 6
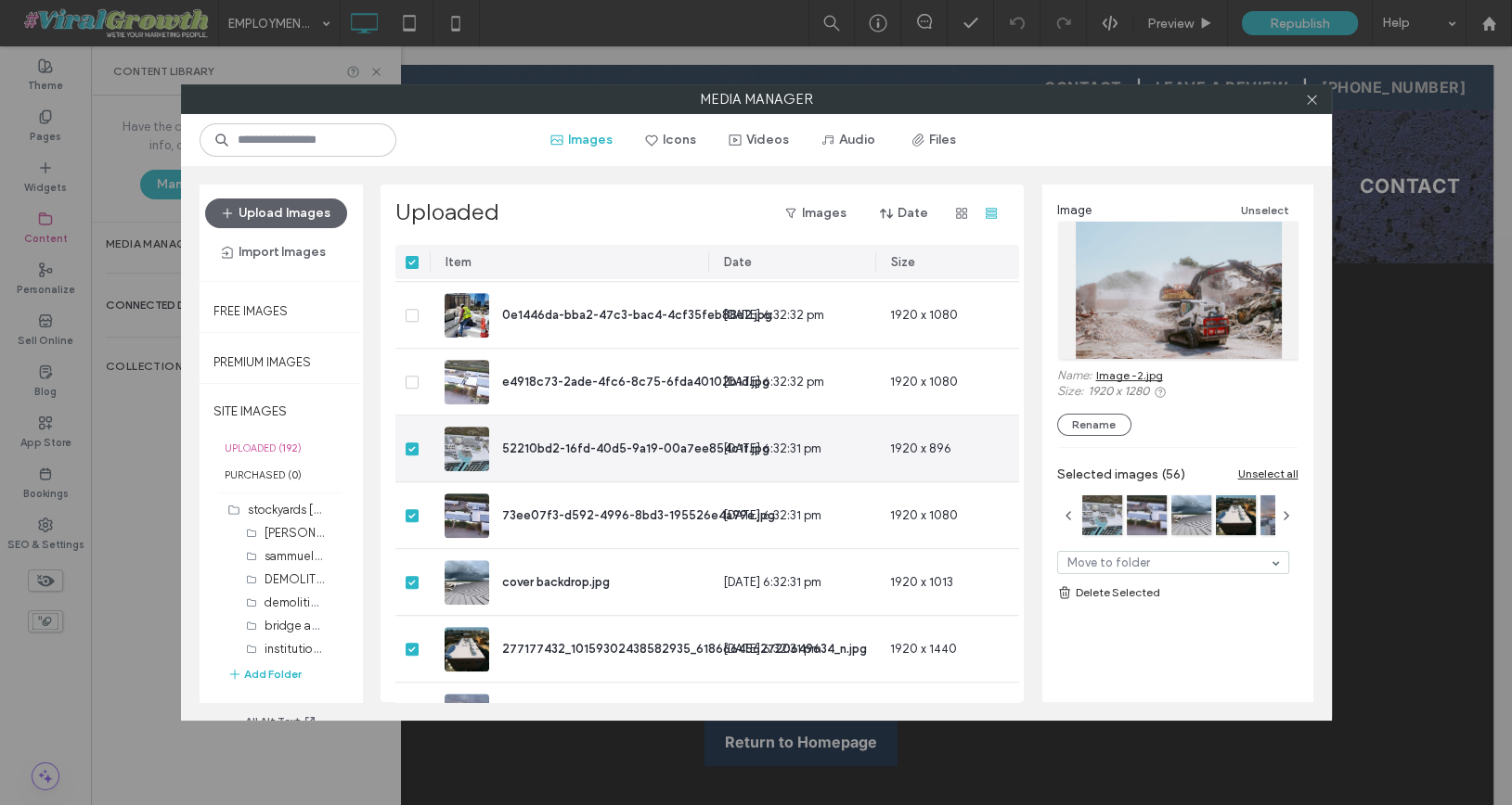
click at [411, 449] on icon at bounding box center [412, 449] width 7 height 6
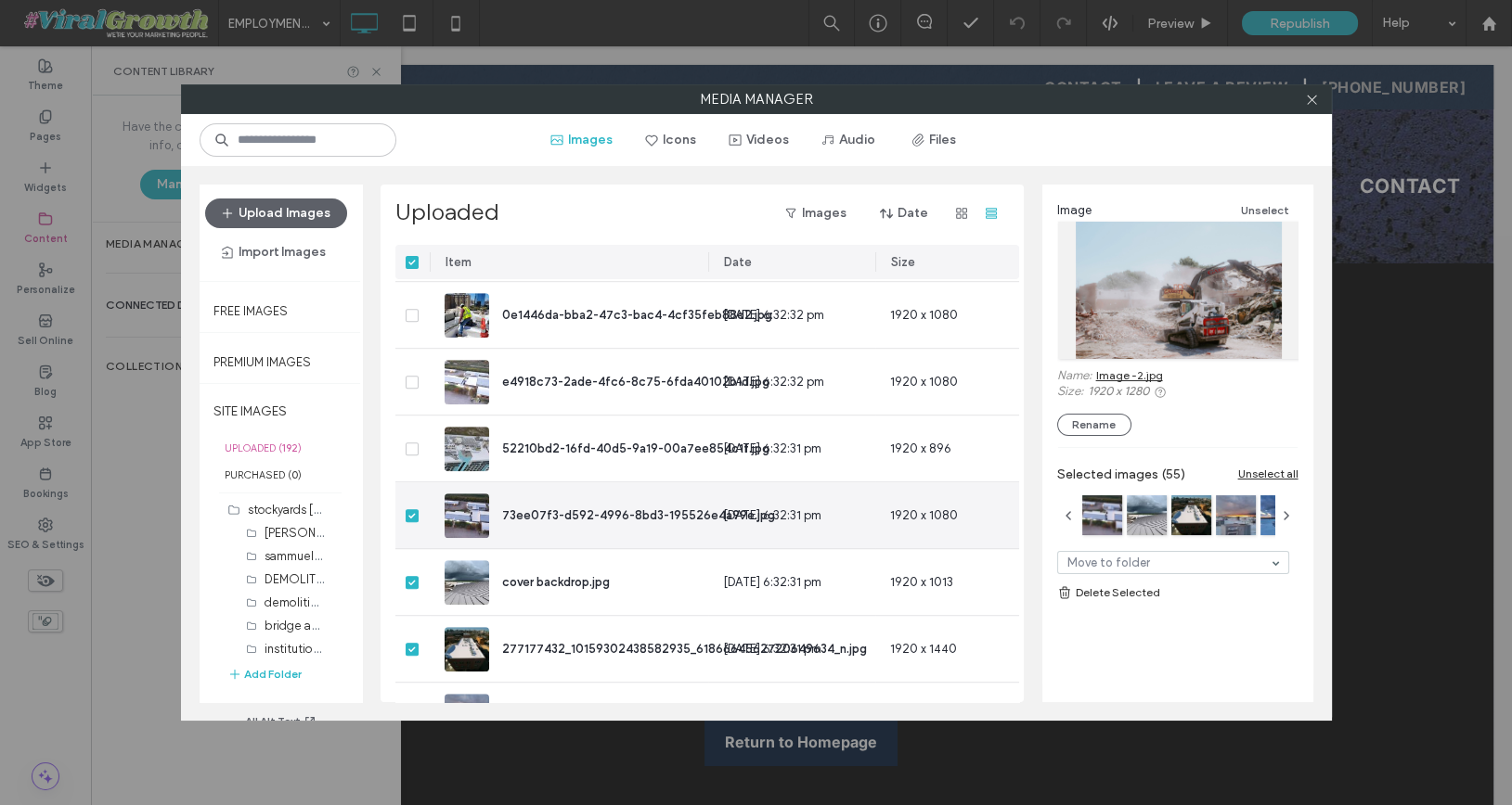
click at [412, 513] on icon at bounding box center [413, 516] width 8 height 6
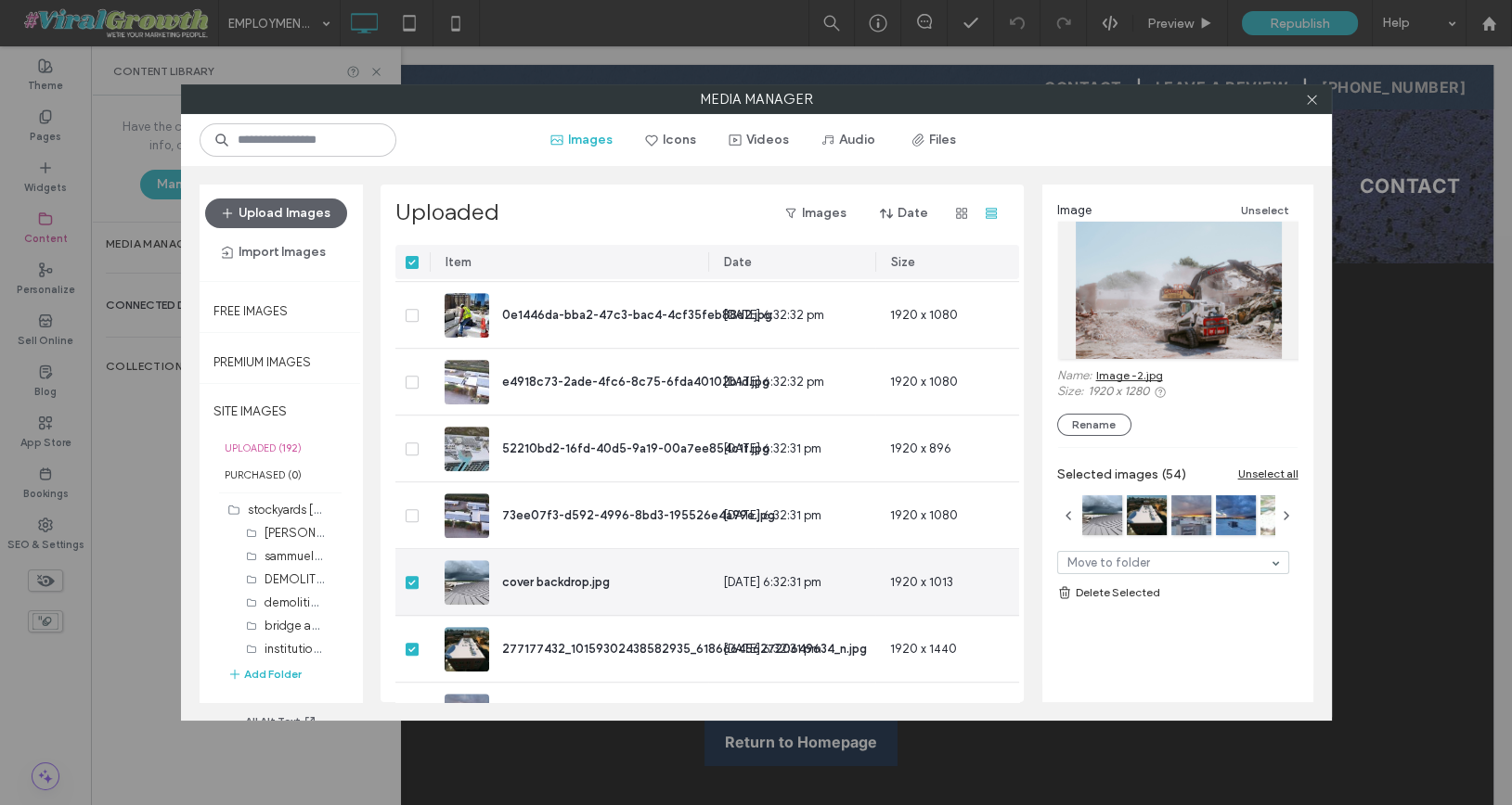
click at [412, 583] on span at bounding box center [412, 581] width 13 height 13
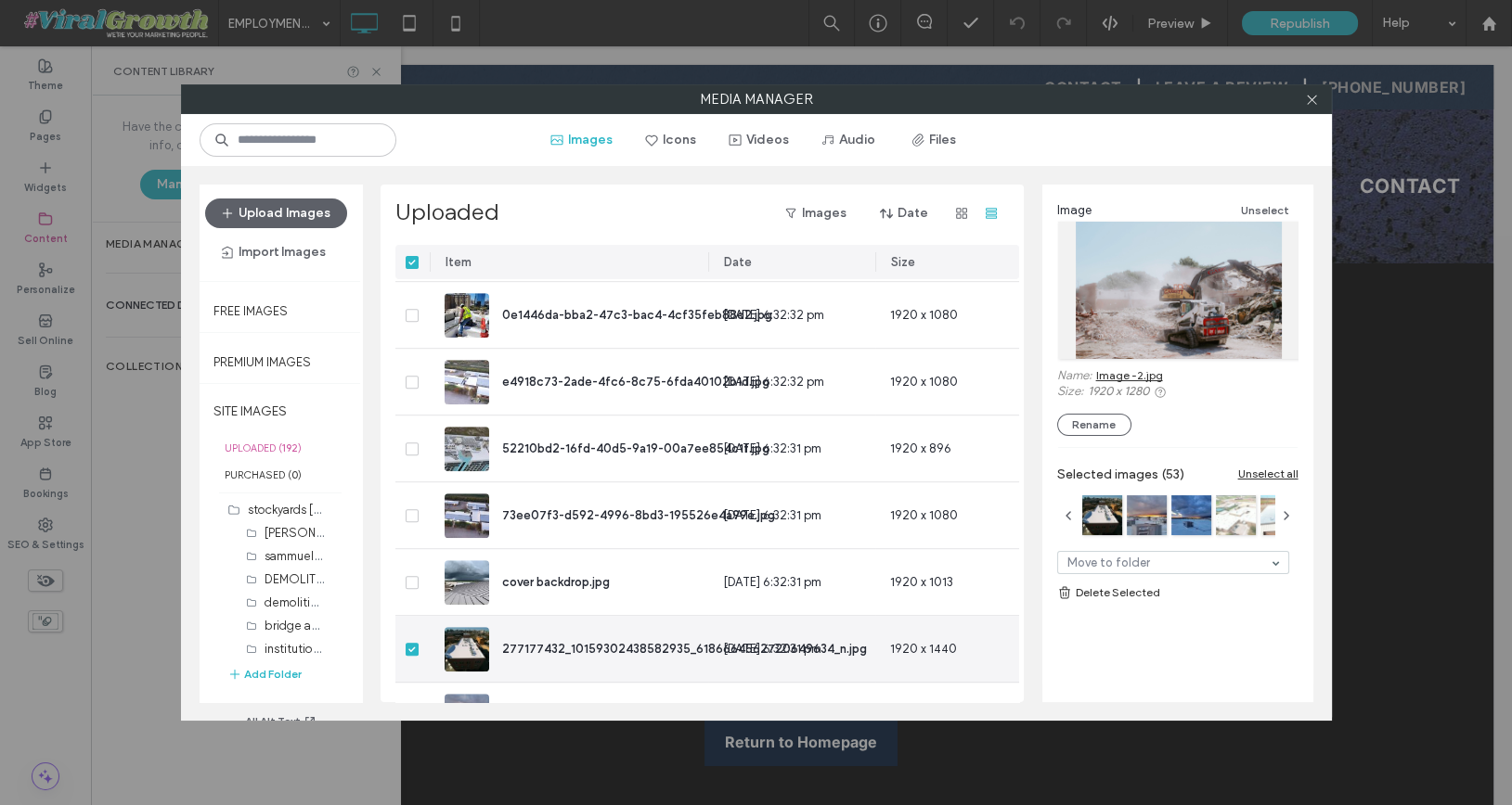
click at [413, 648] on icon at bounding box center [413, 650] width 8 height 6
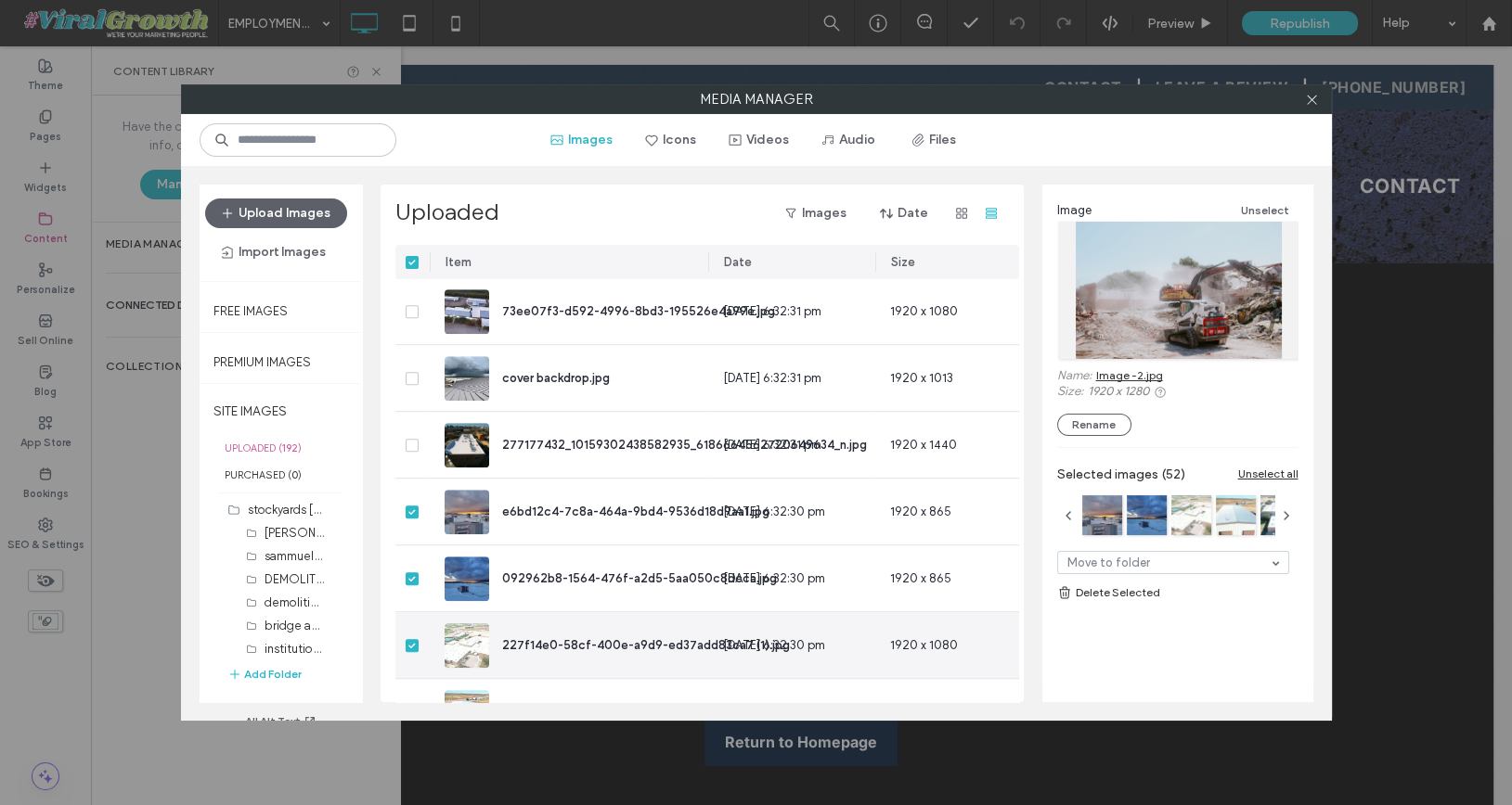
scroll to position [2745, 0]
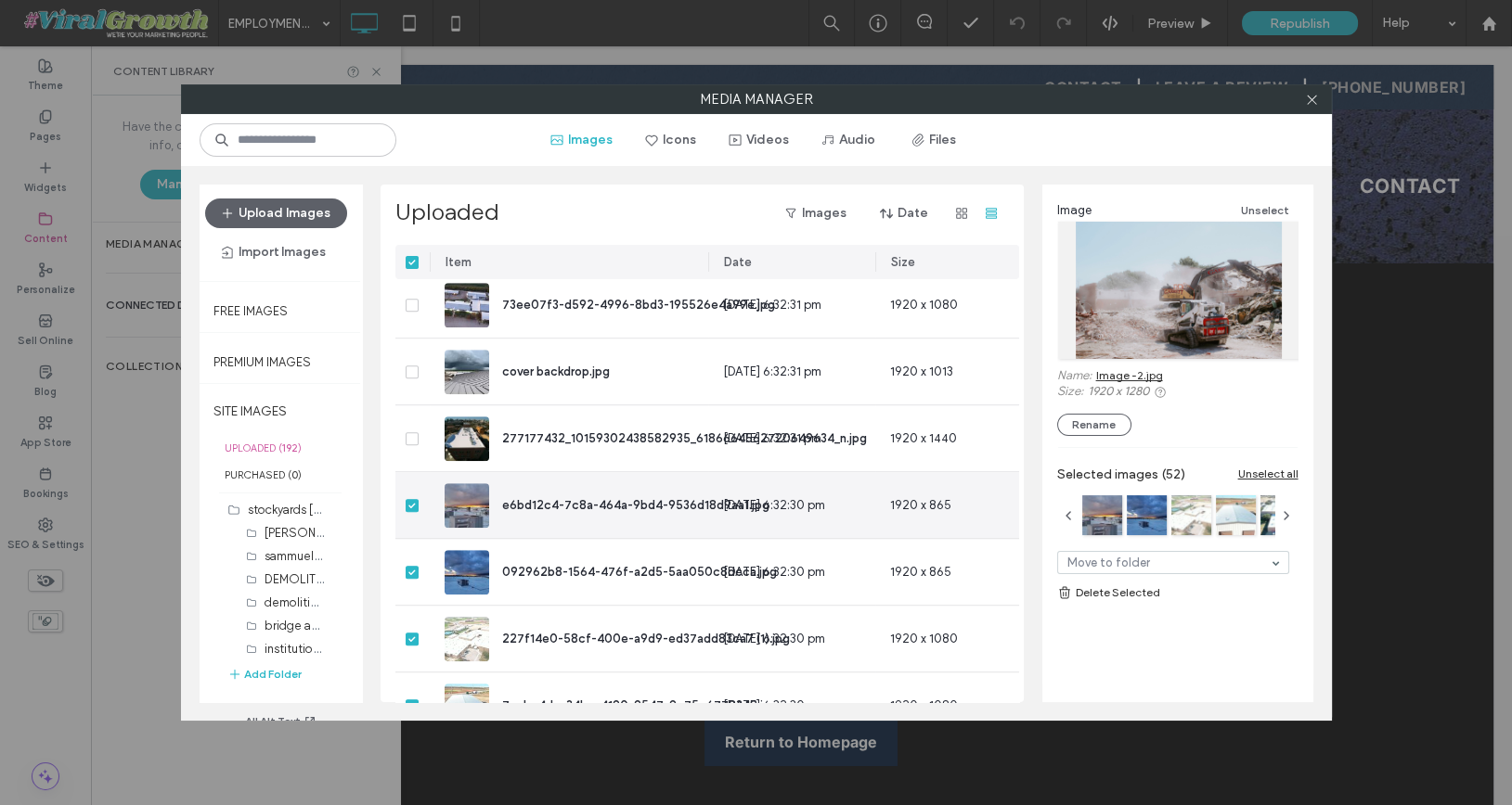
click at [417, 513] on div at bounding box center [413, 504] width 35 height 66
click at [416, 510] on span at bounding box center [412, 505] width 13 height 13
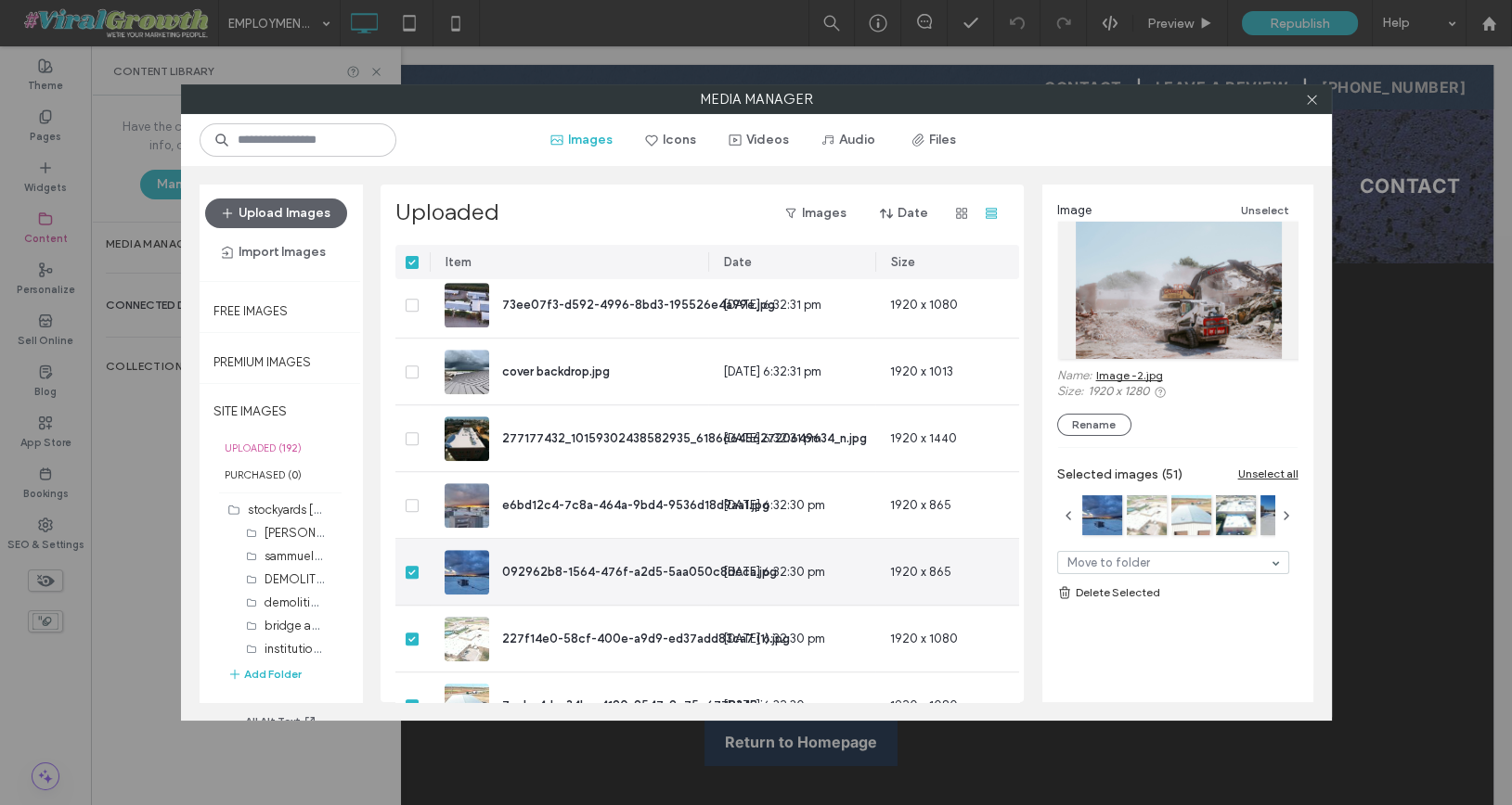
click at [411, 570] on icon at bounding box center [413, 573] width 8 height 6
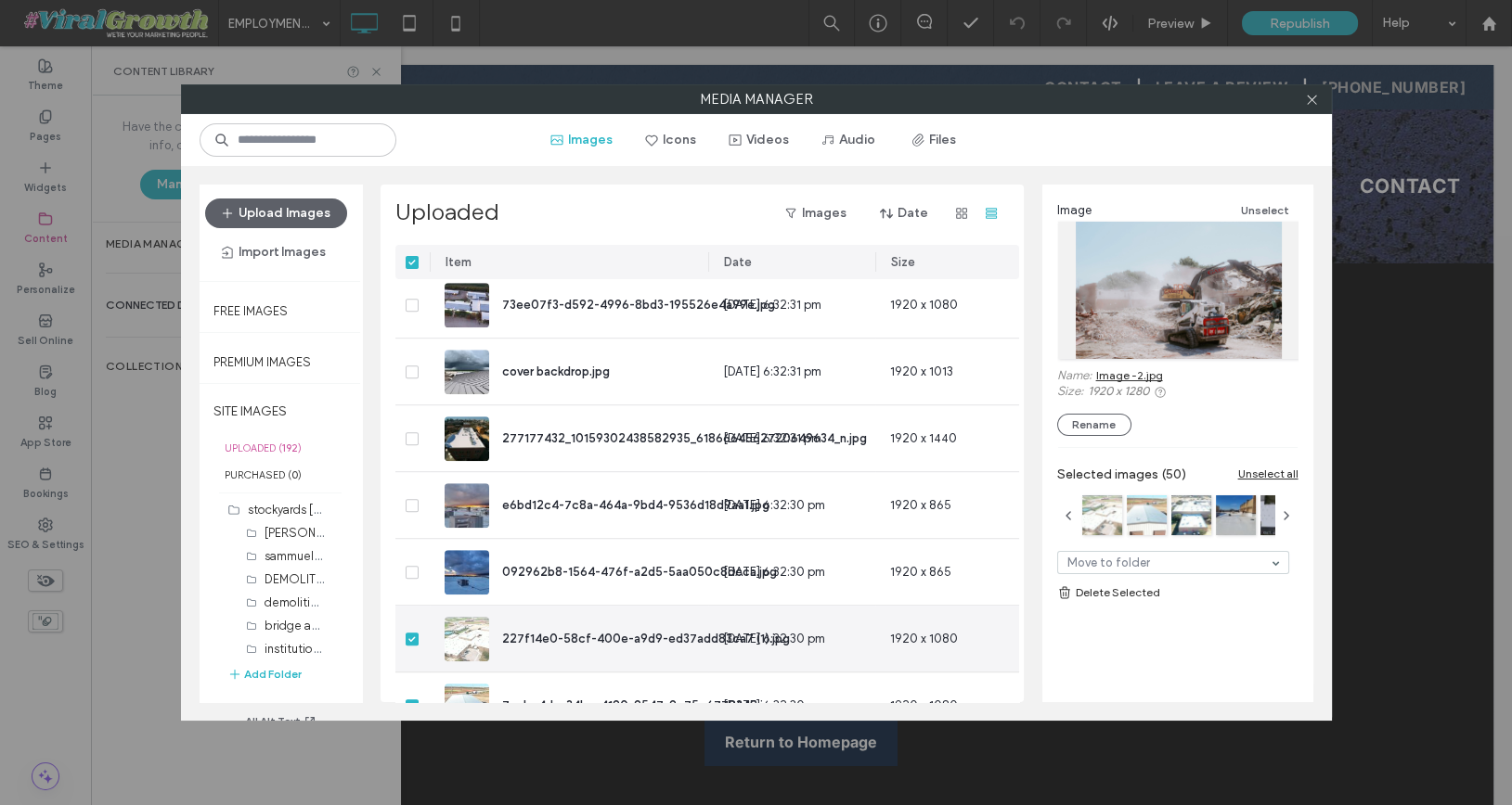
click at [410, 634] on span at bounding box center [412, 639] width 13 height 13
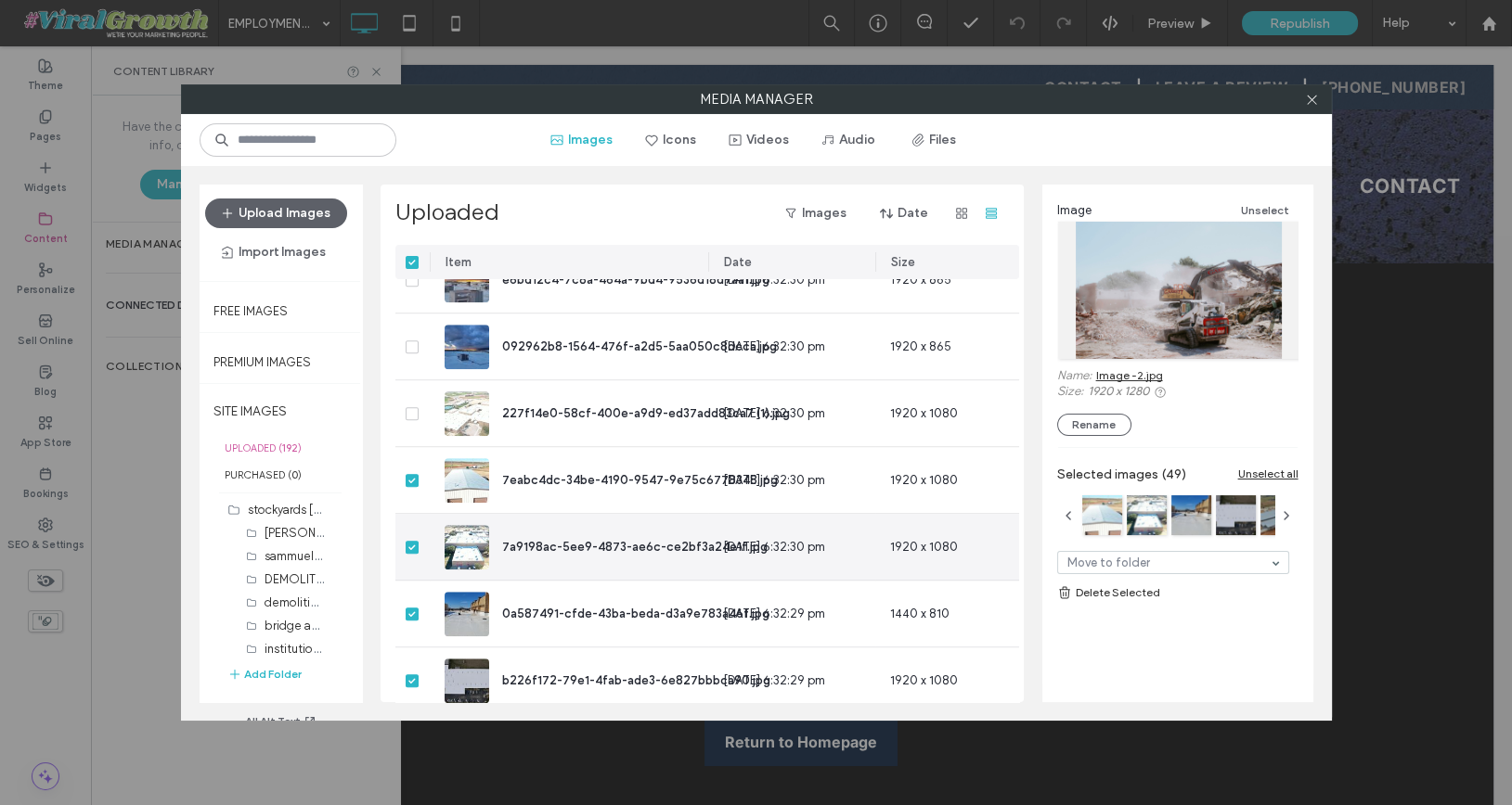
scroll to position [3022, 0]
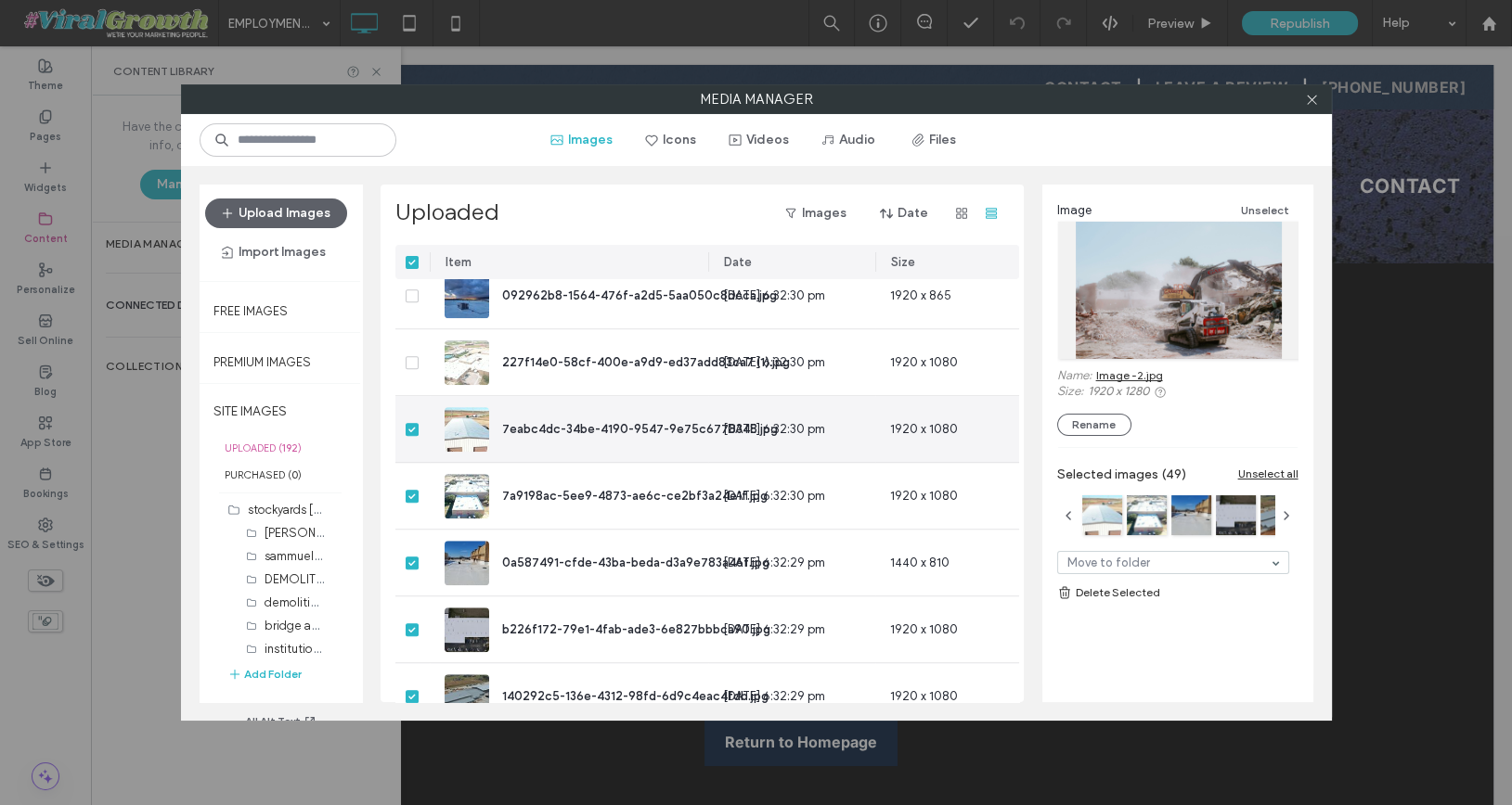
click at [412, 428] on icon at bounding box center [412, 429] width 7 height 6
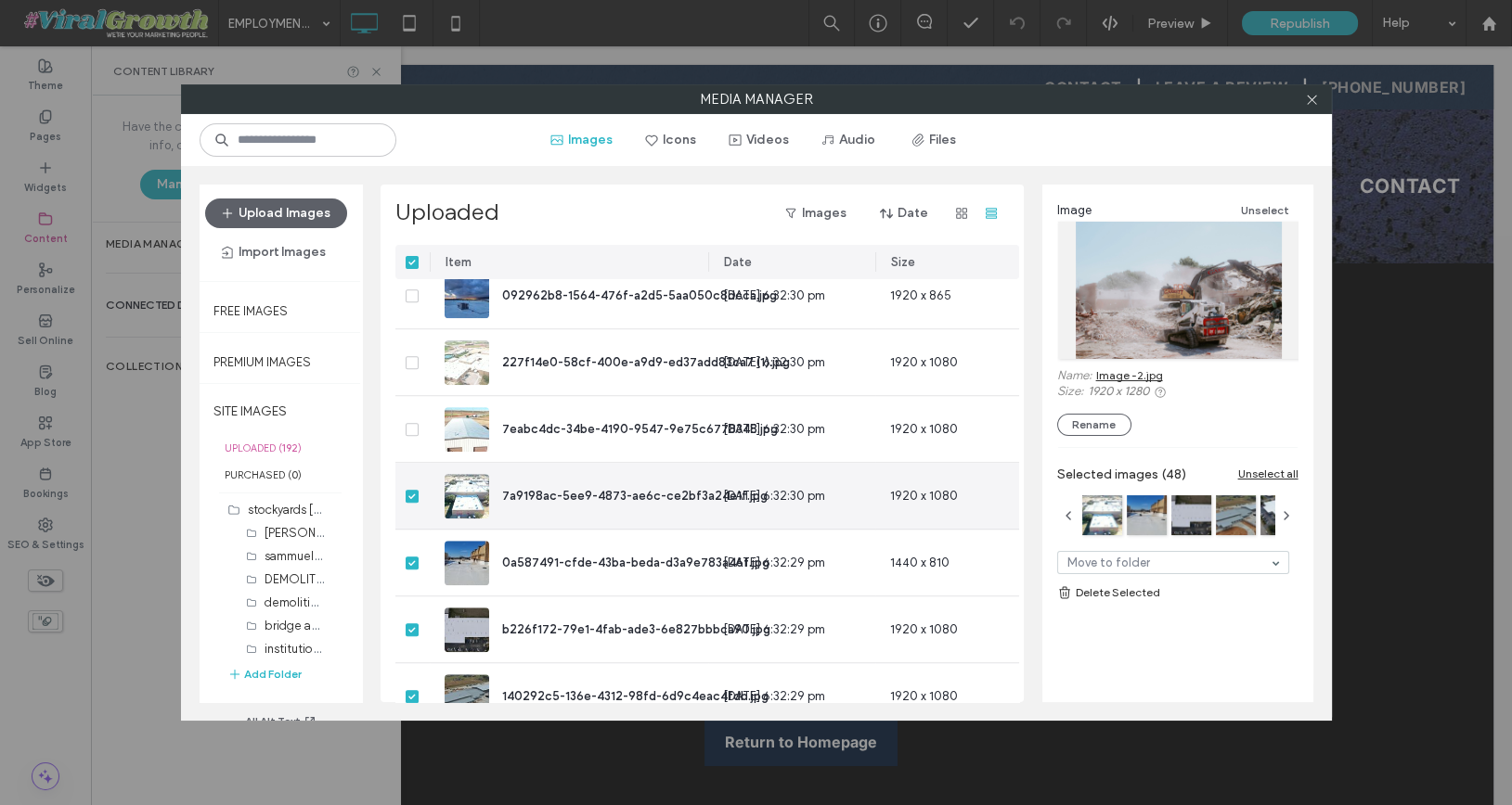
click at [412, 482] on div at bounding box center [413, 495] width 35 height 66
click at [412, 493] on icon at bounding box center [413, 496] width 8 height 6
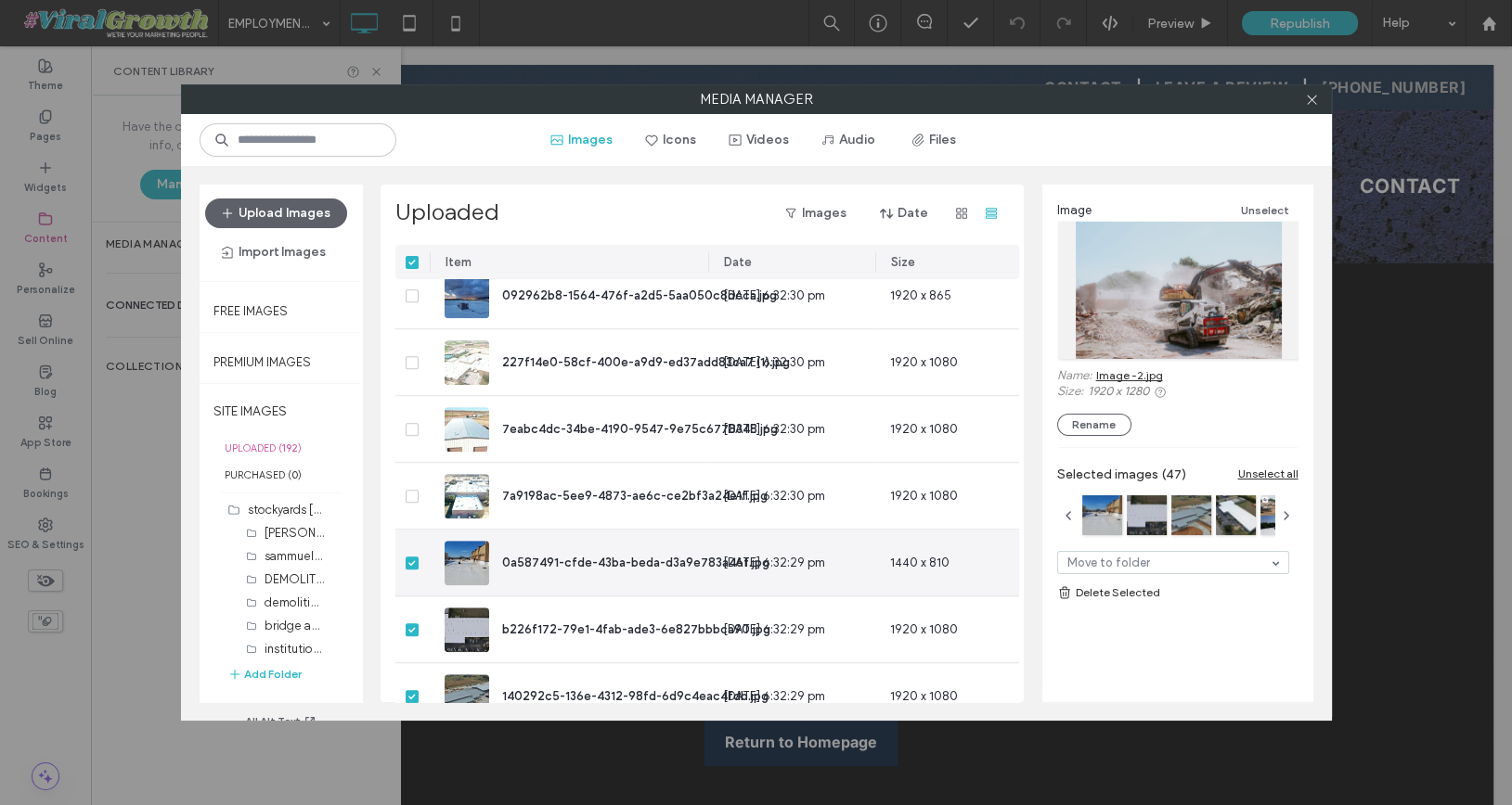
click at [412, 551] on div at bounding box center [413, 563] width 35 height 66
click at [412, 561] on icon at bounding box center [413, 564] width 8 height 6
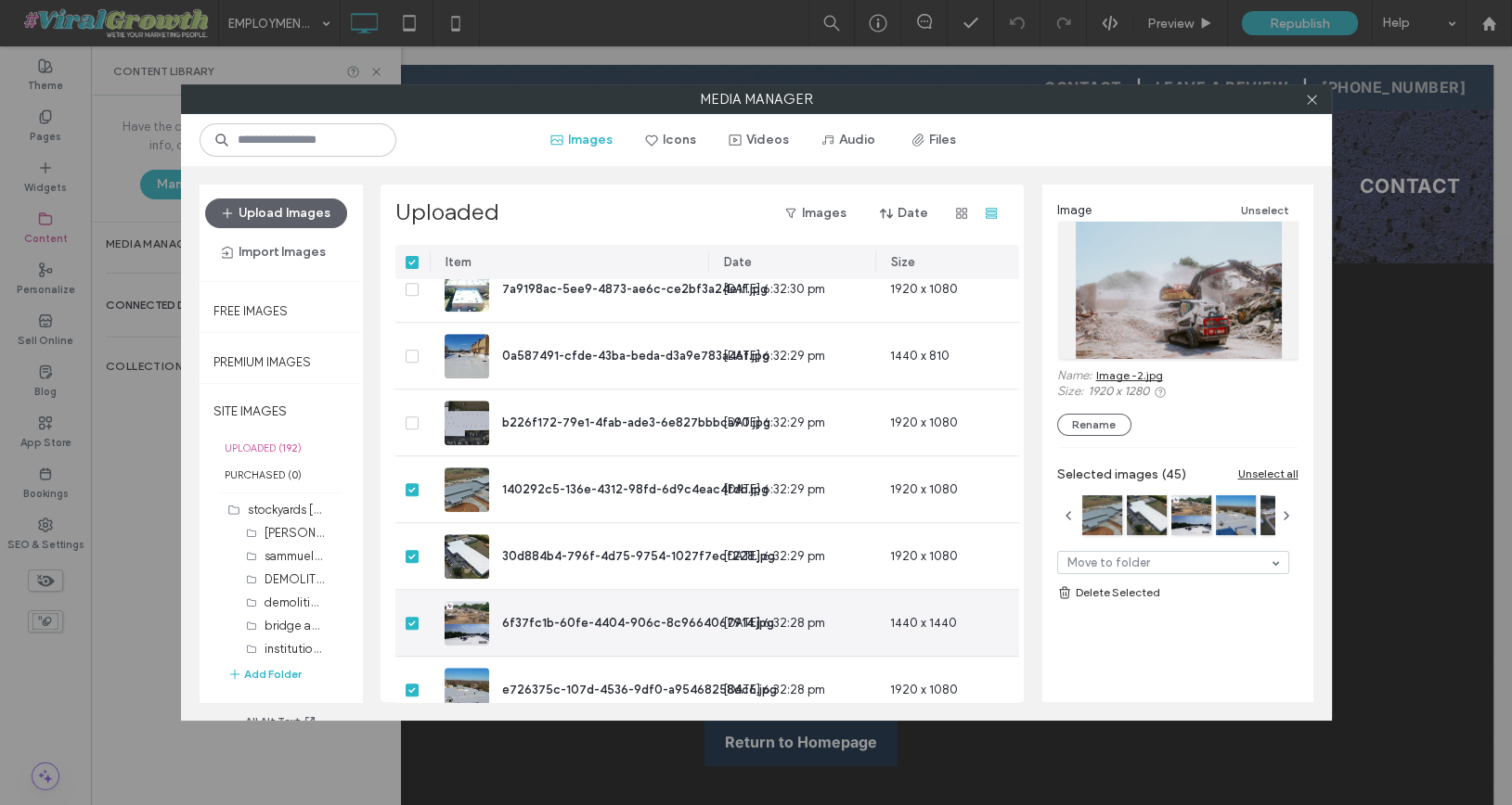
scroll to position [3235, 0]
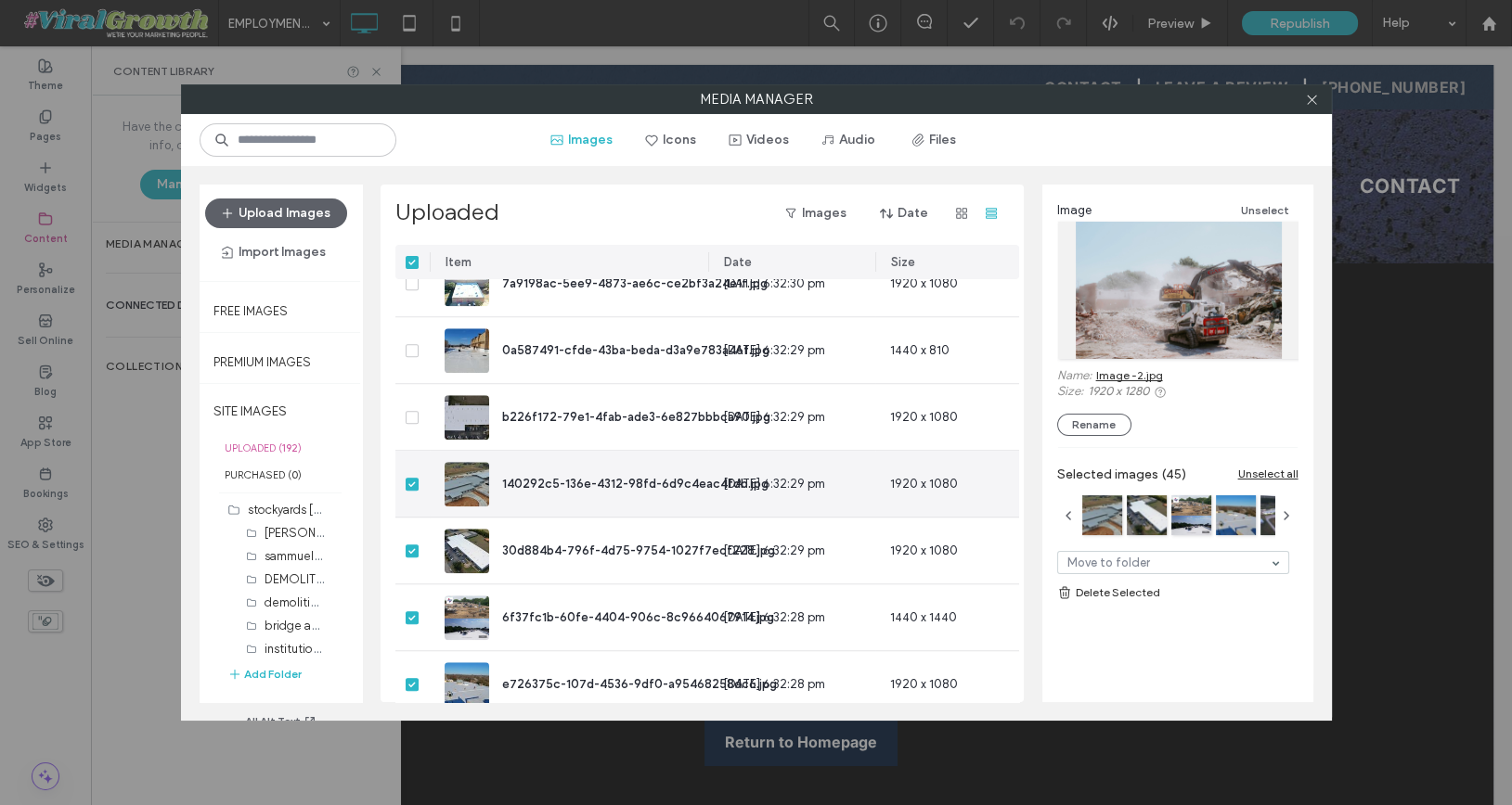
click at [414, 482] on icon at bounding box center [413, 485] width 8 height 6
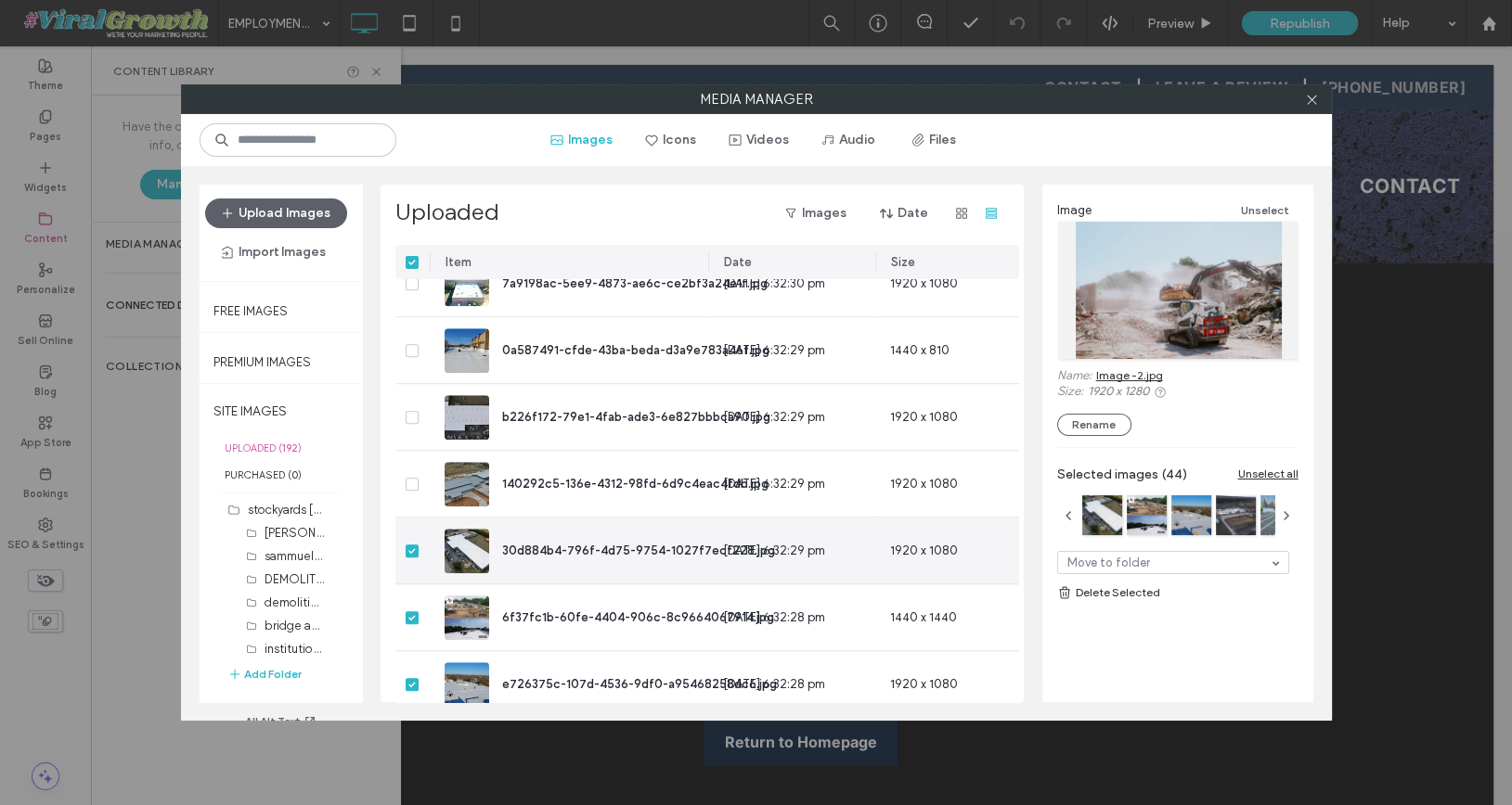
click at [414, 548] on icon at bounding box center [413, 551] width 8 height 6
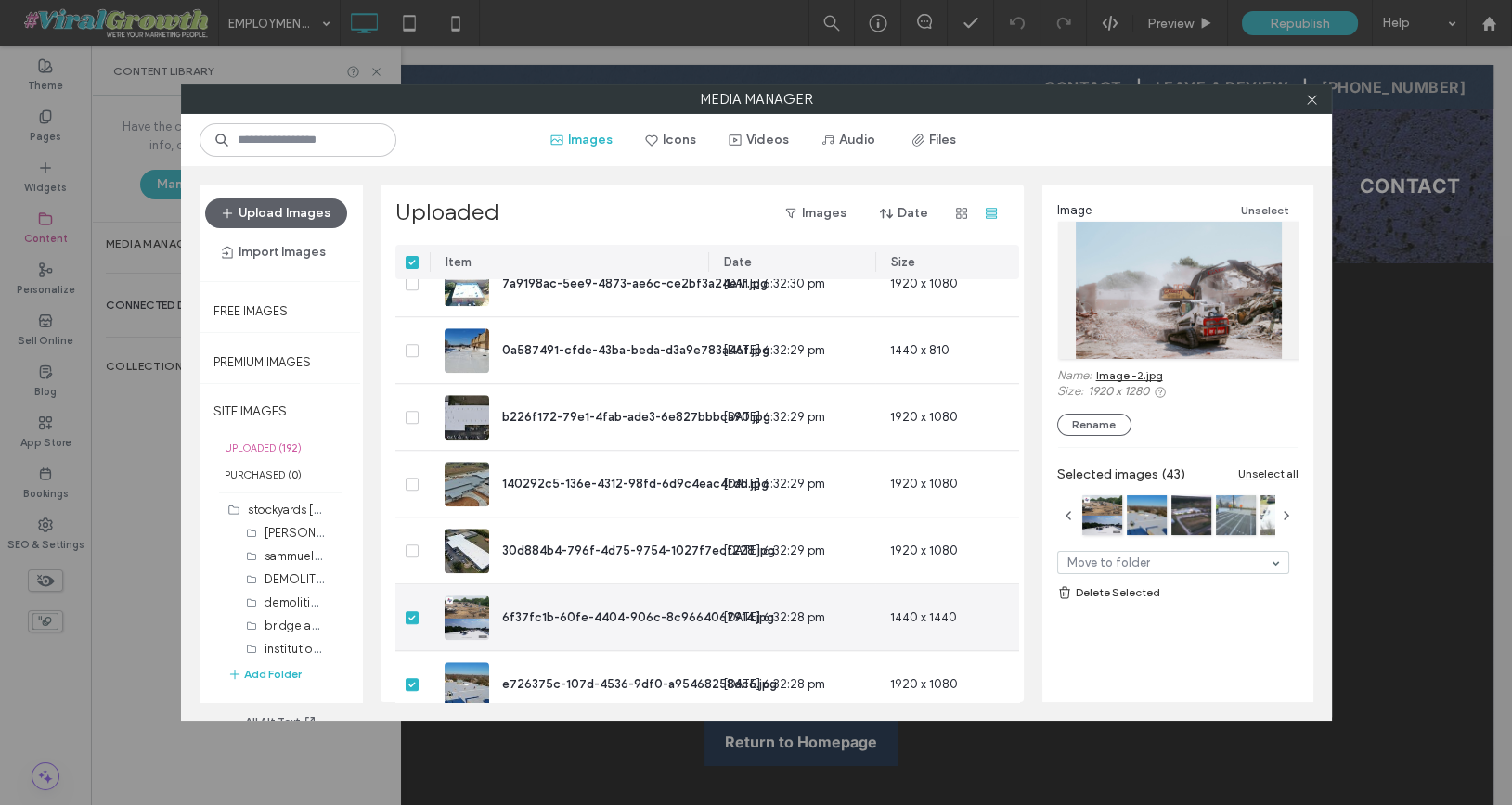
click at [413, 617] on icon at bounding box center [413, 618] width 8 height 6
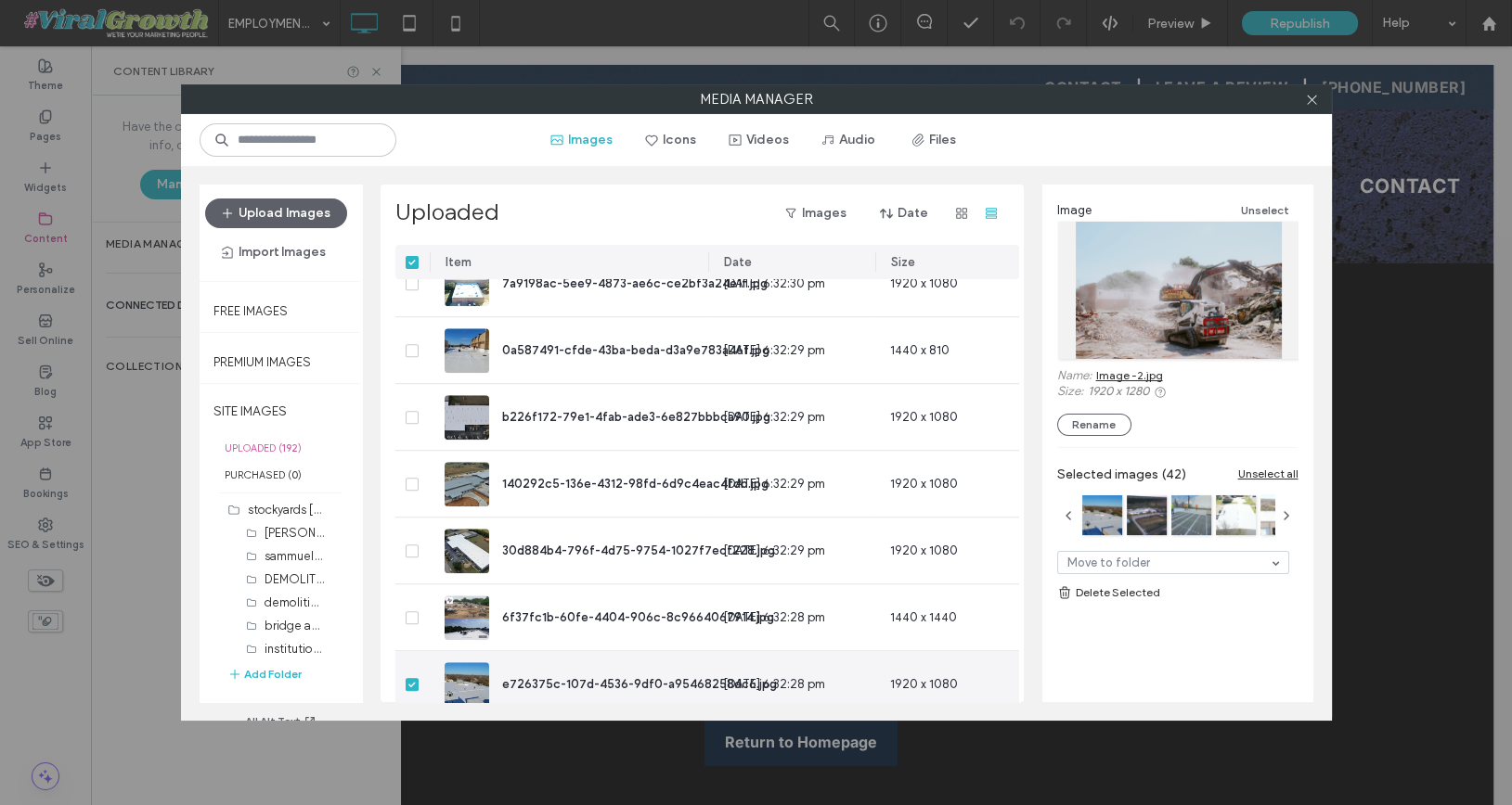
click at [412, 684] on icon at bounding box center [413, 684] width 8 height 6
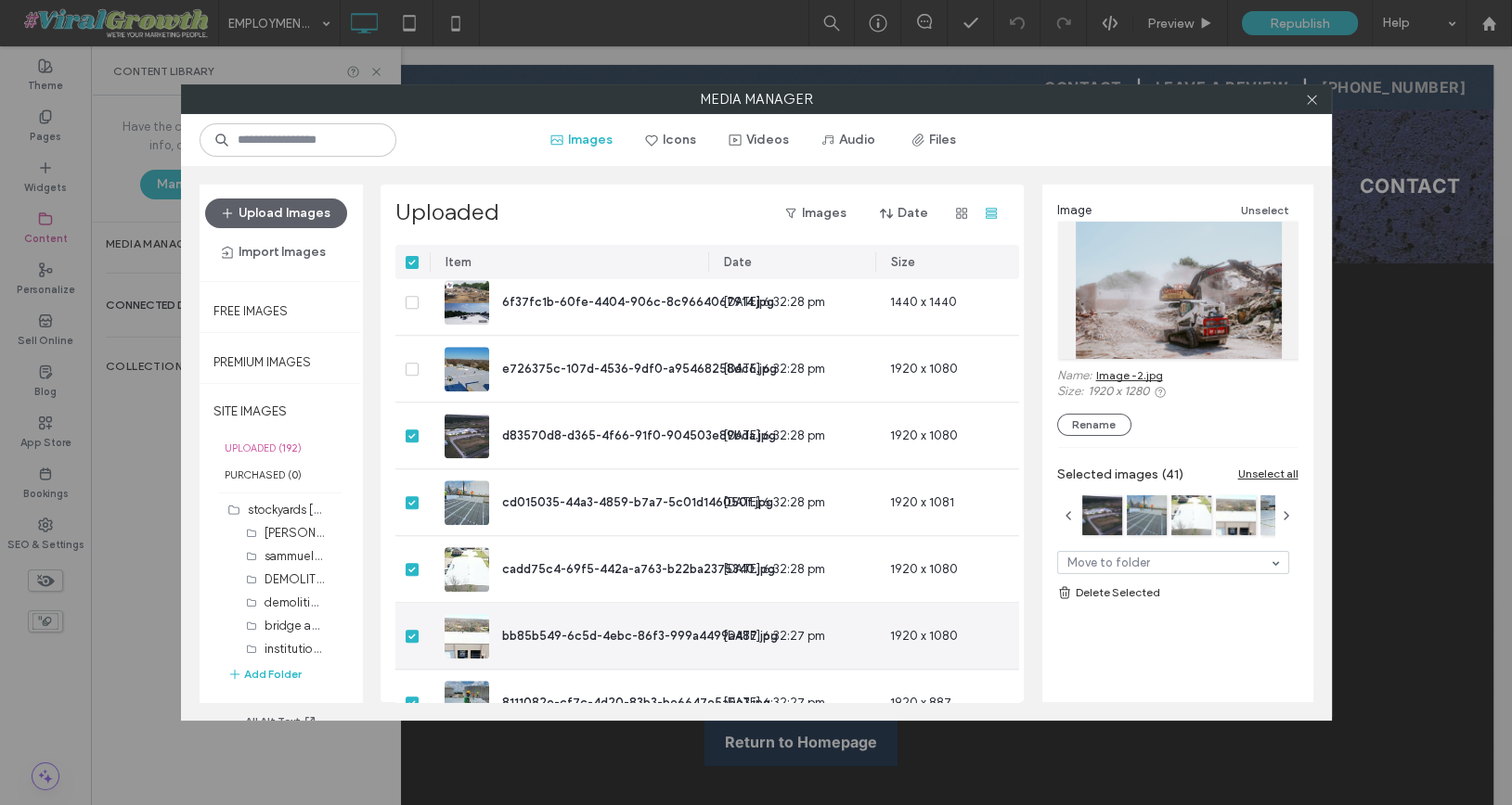
scroll to position [3554, 0]
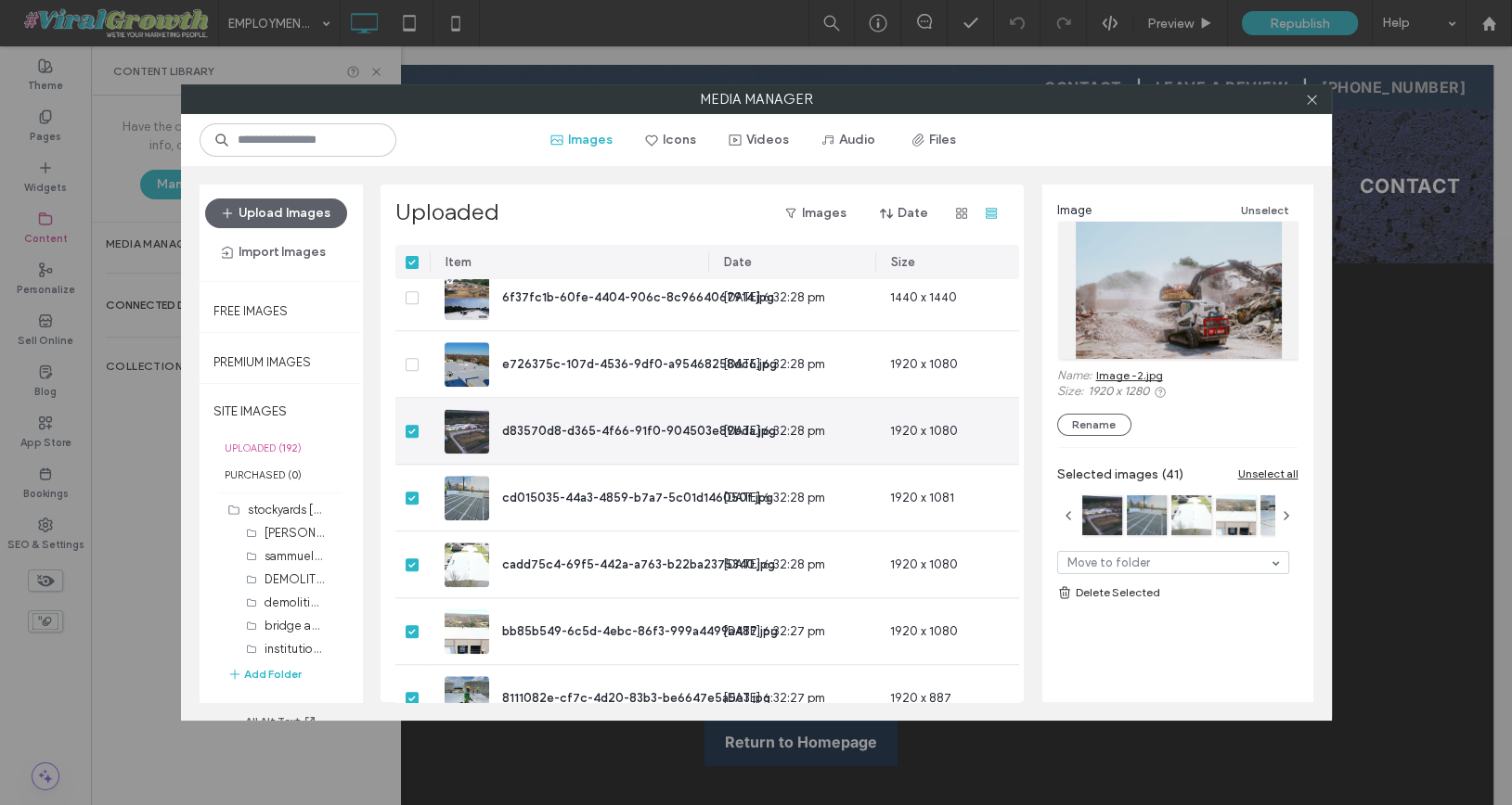
click at [412, 431] on icon at bounding box center [413, 431] width 8 height 6
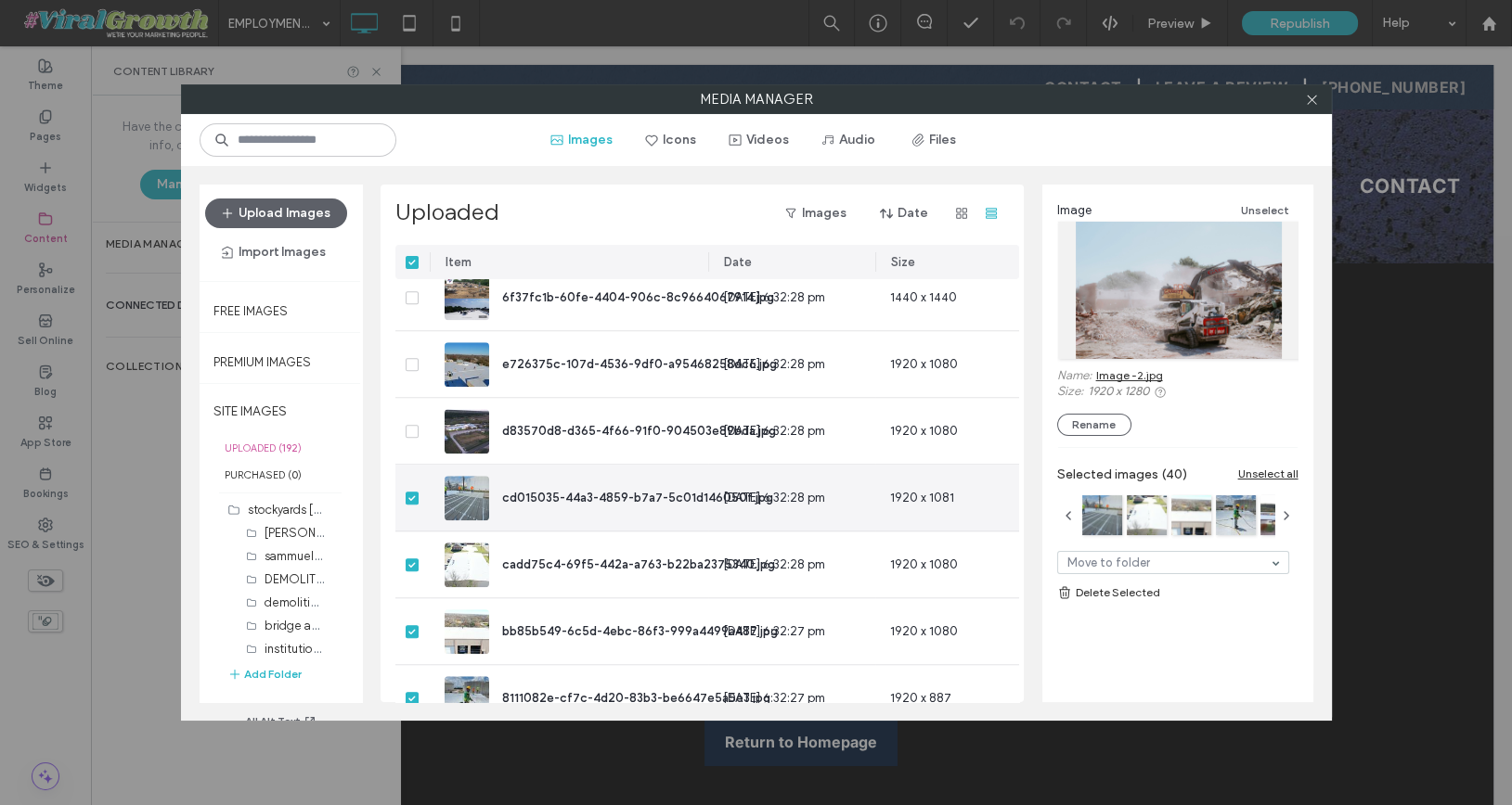
click at [414, 500] on span at bounding box center [412, 497] width 13 height 13
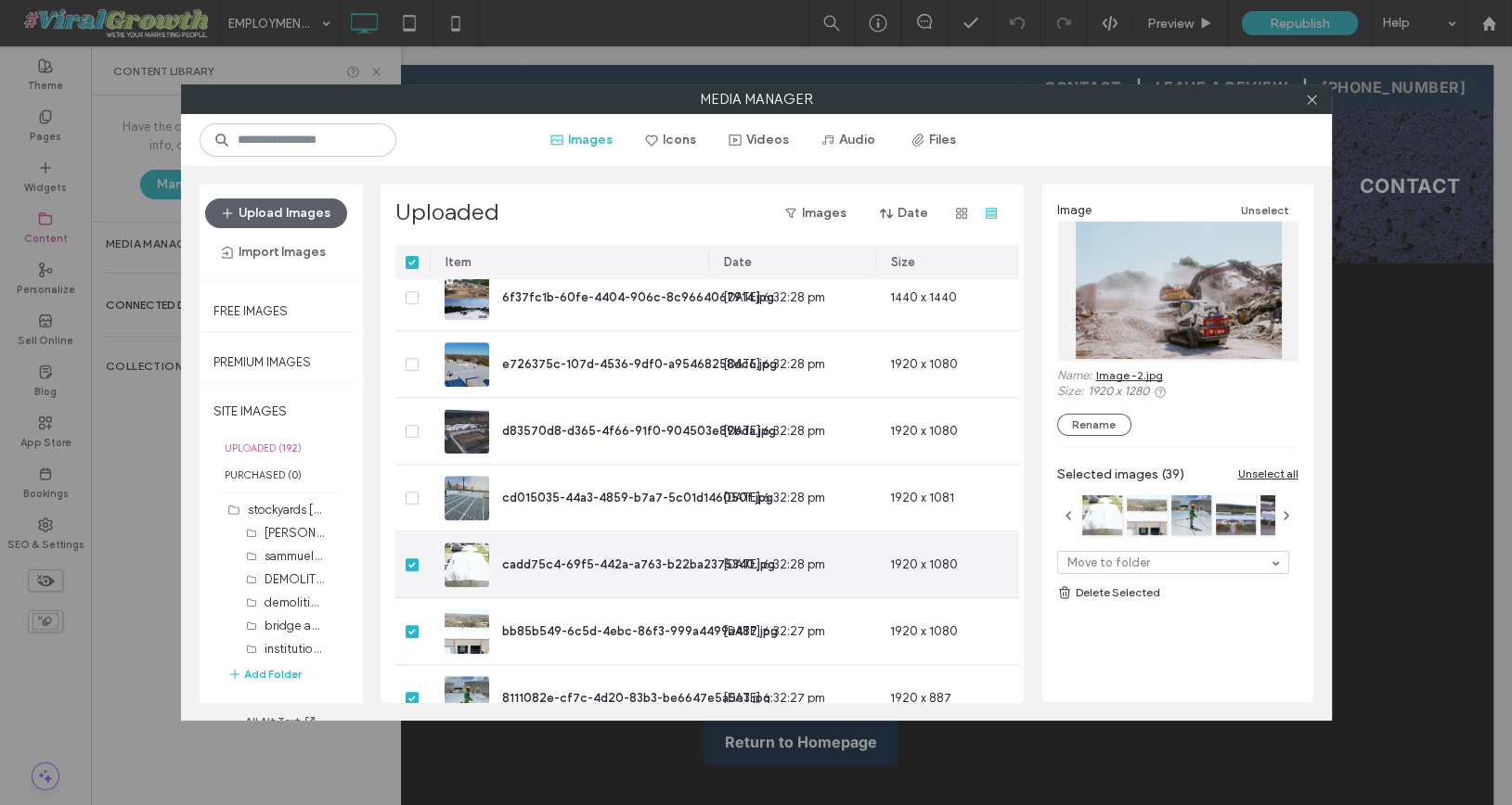
click at [414, 570] on span at bounding box center [412, 565] width 13 height 13
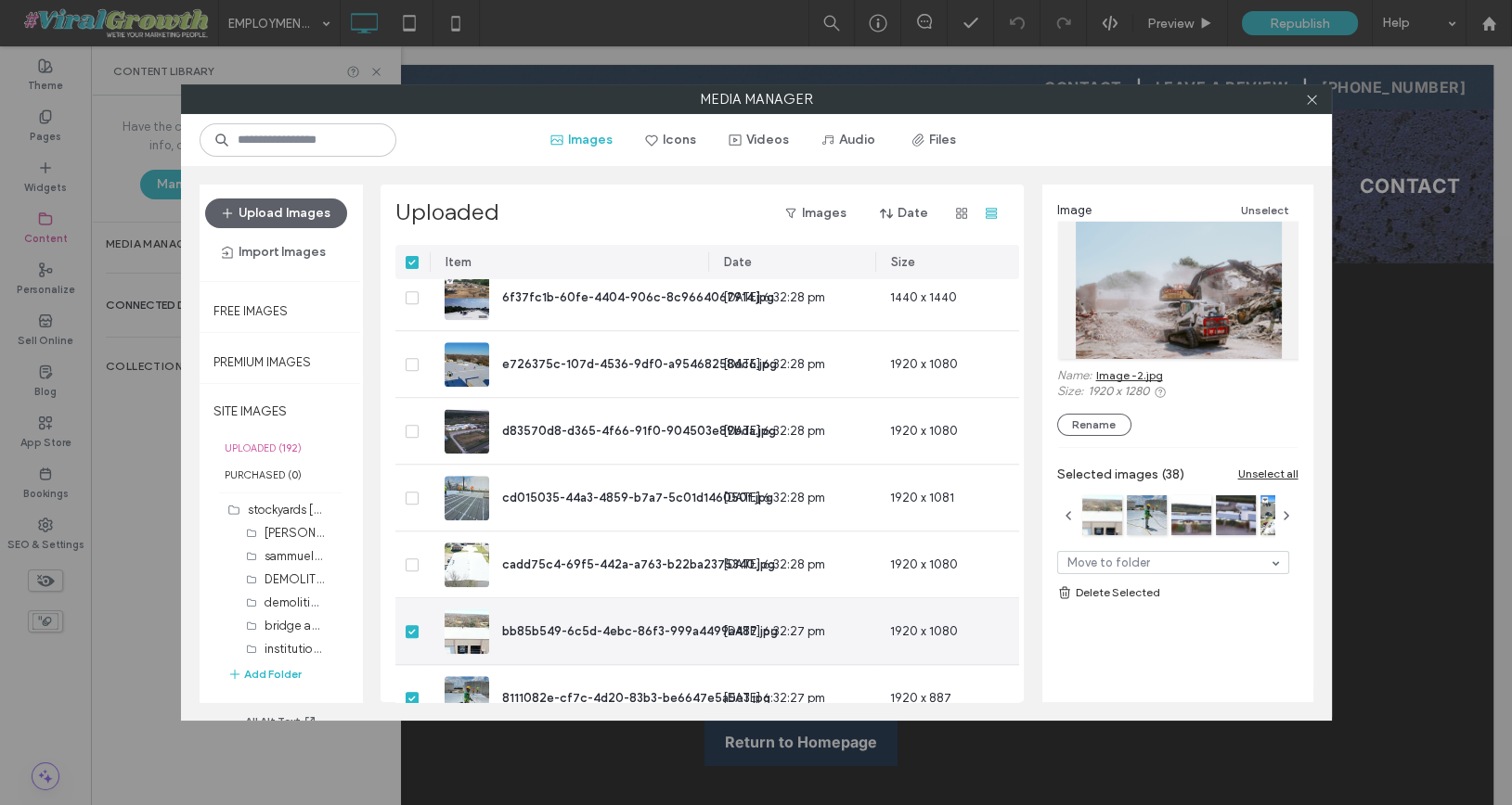
click at [415, 629] on icon at bounding box center [413, 632] width 8 height 6
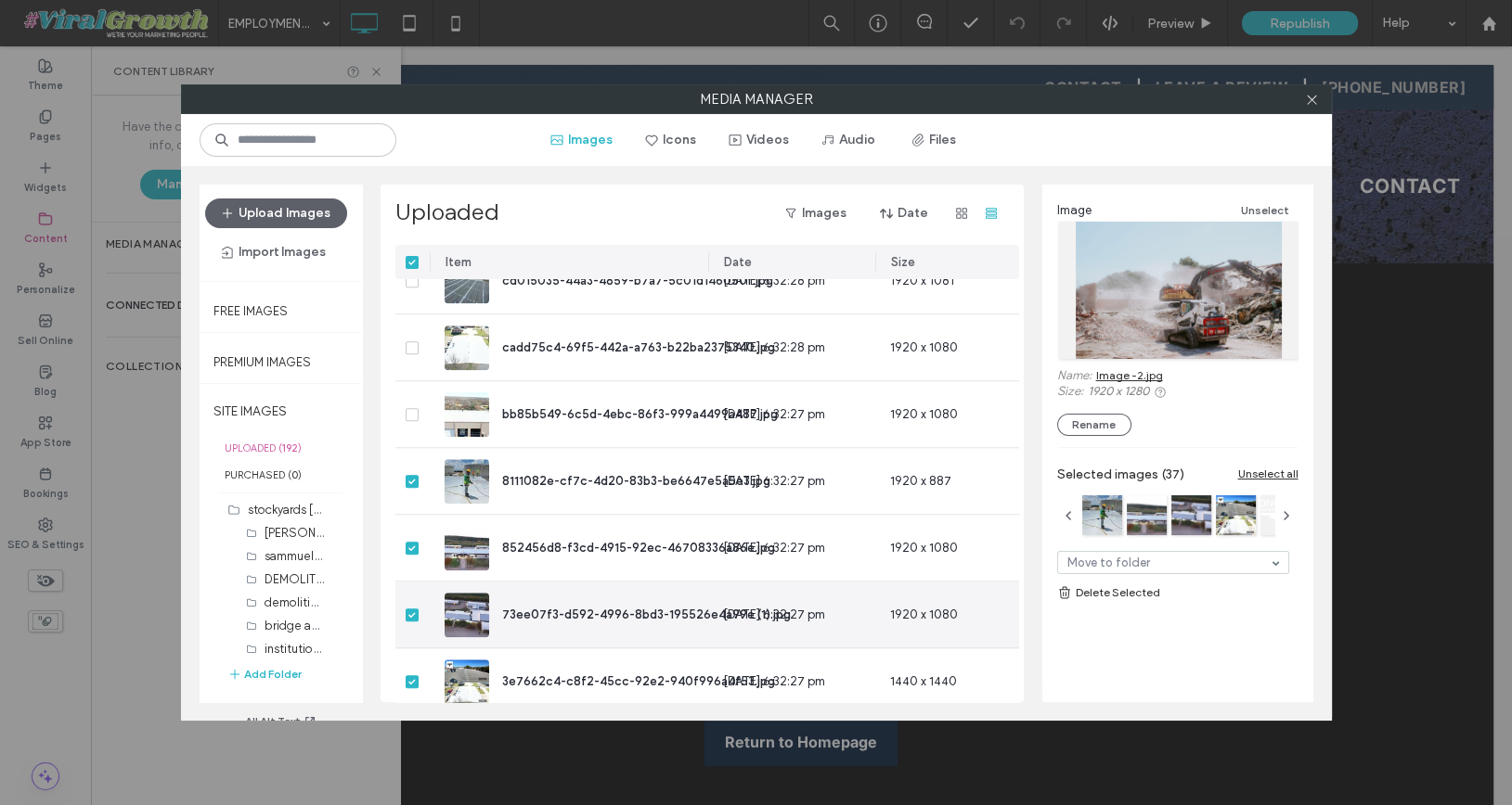
scroll to position [3771, 0]
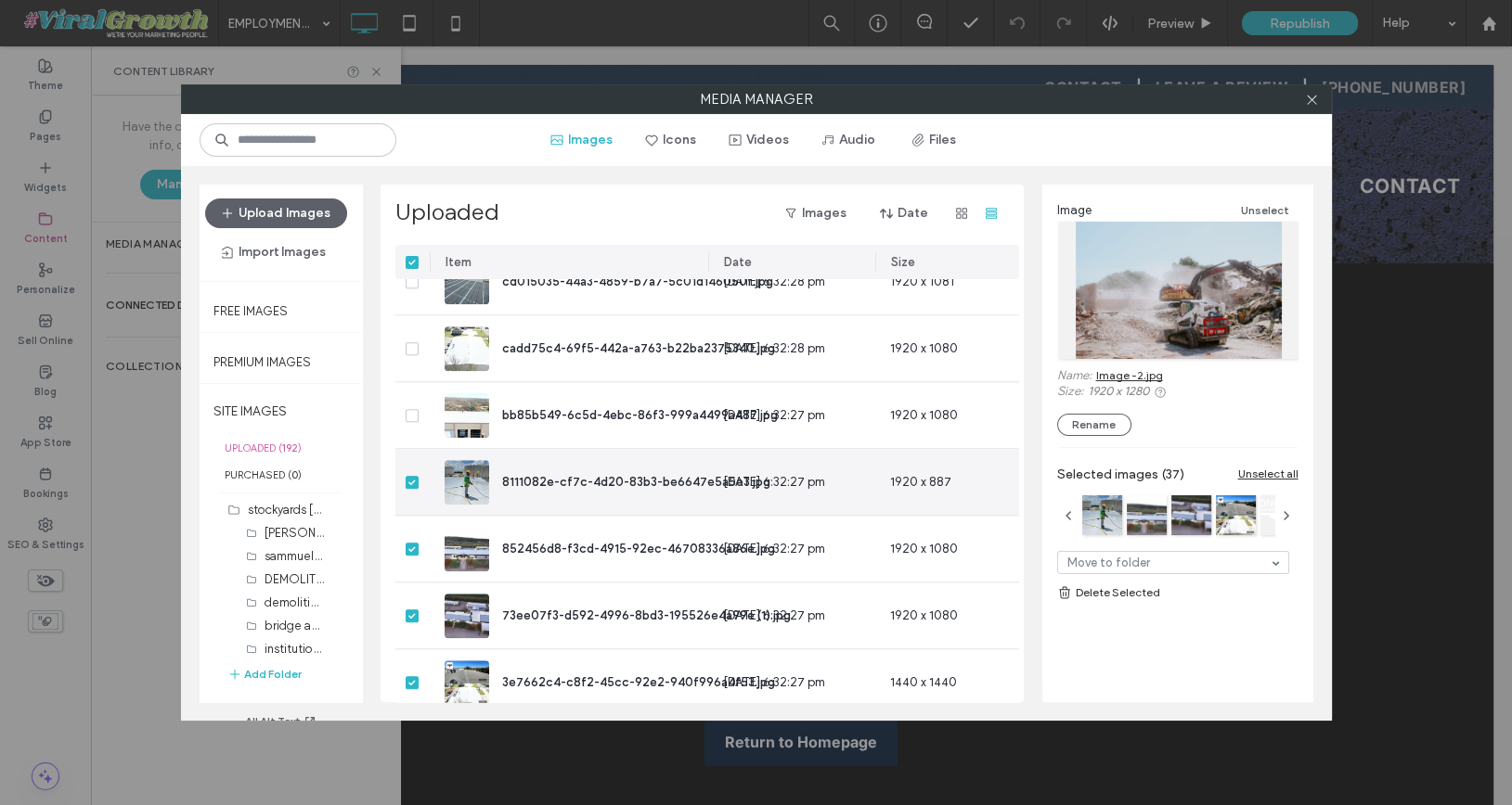
click at [416, 481] on span at bounding box center [412, 482] width 13 height 13
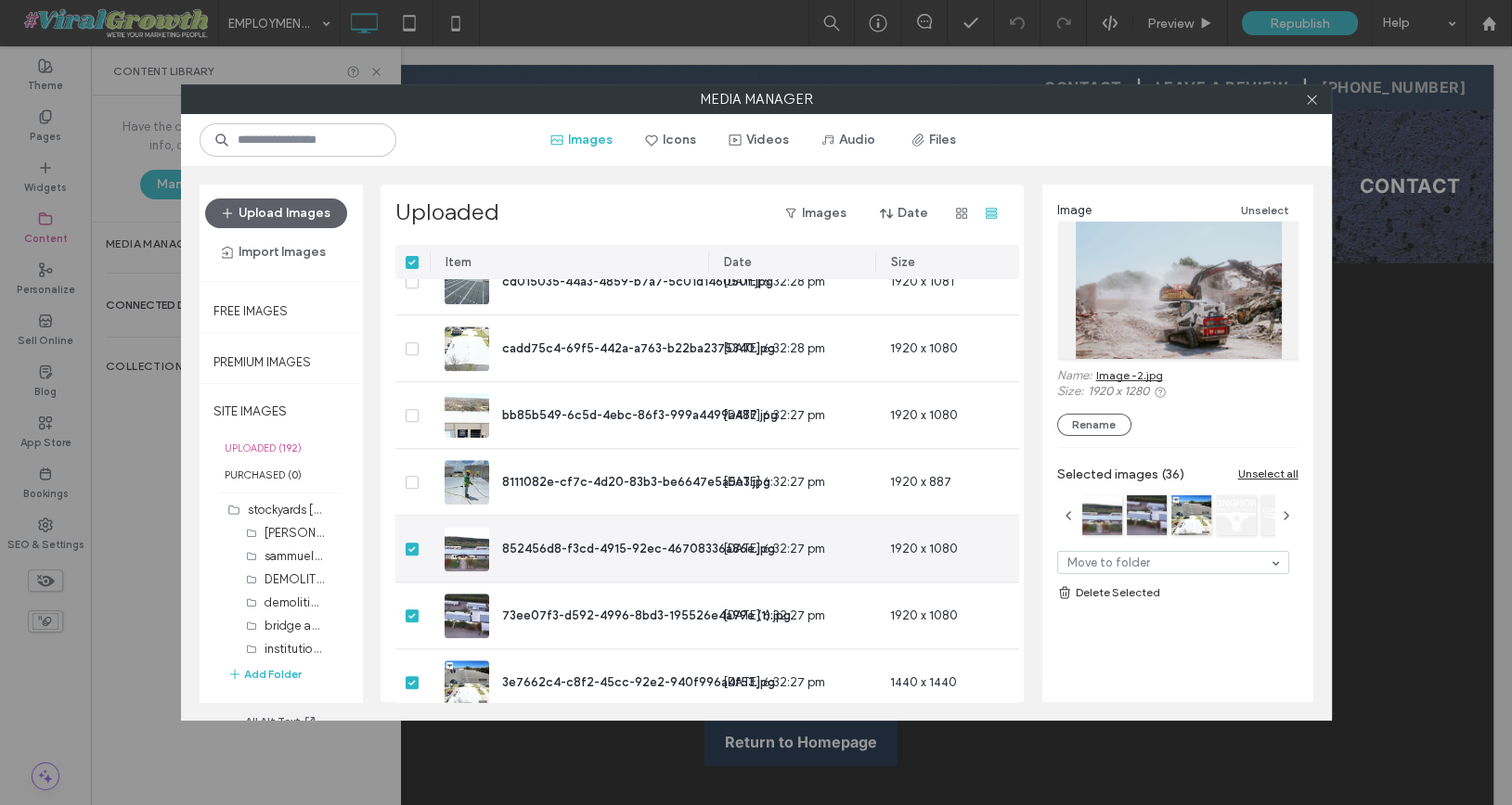
click at [416, 543] on span at bounding box center [412, 549] width 13 height 13
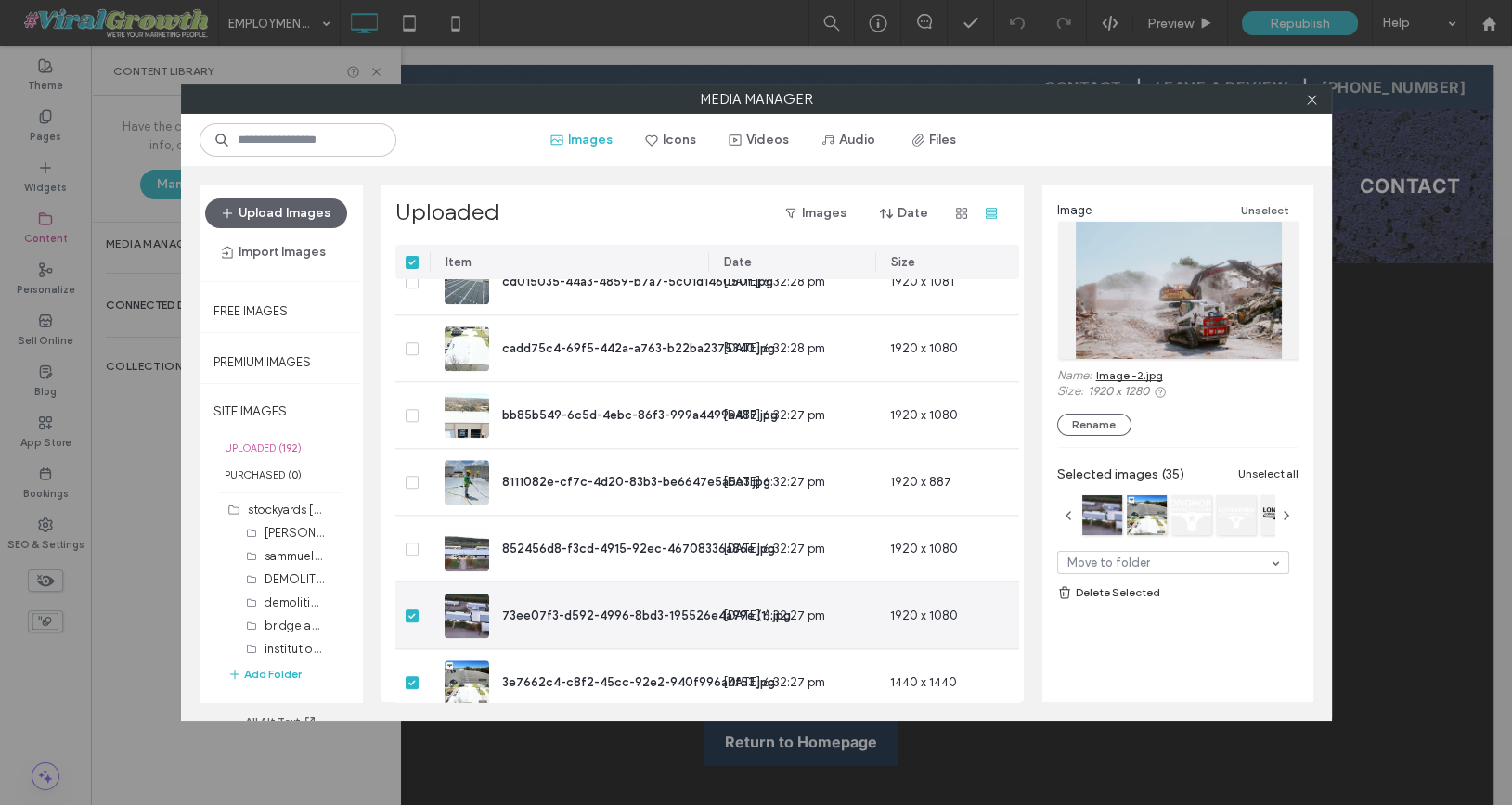
click at [412, 600] on div at bounding box center [413, 615] width 35 height 66
click at [412, 617] on icon at bounding box center [413, 616] width 8 height 6
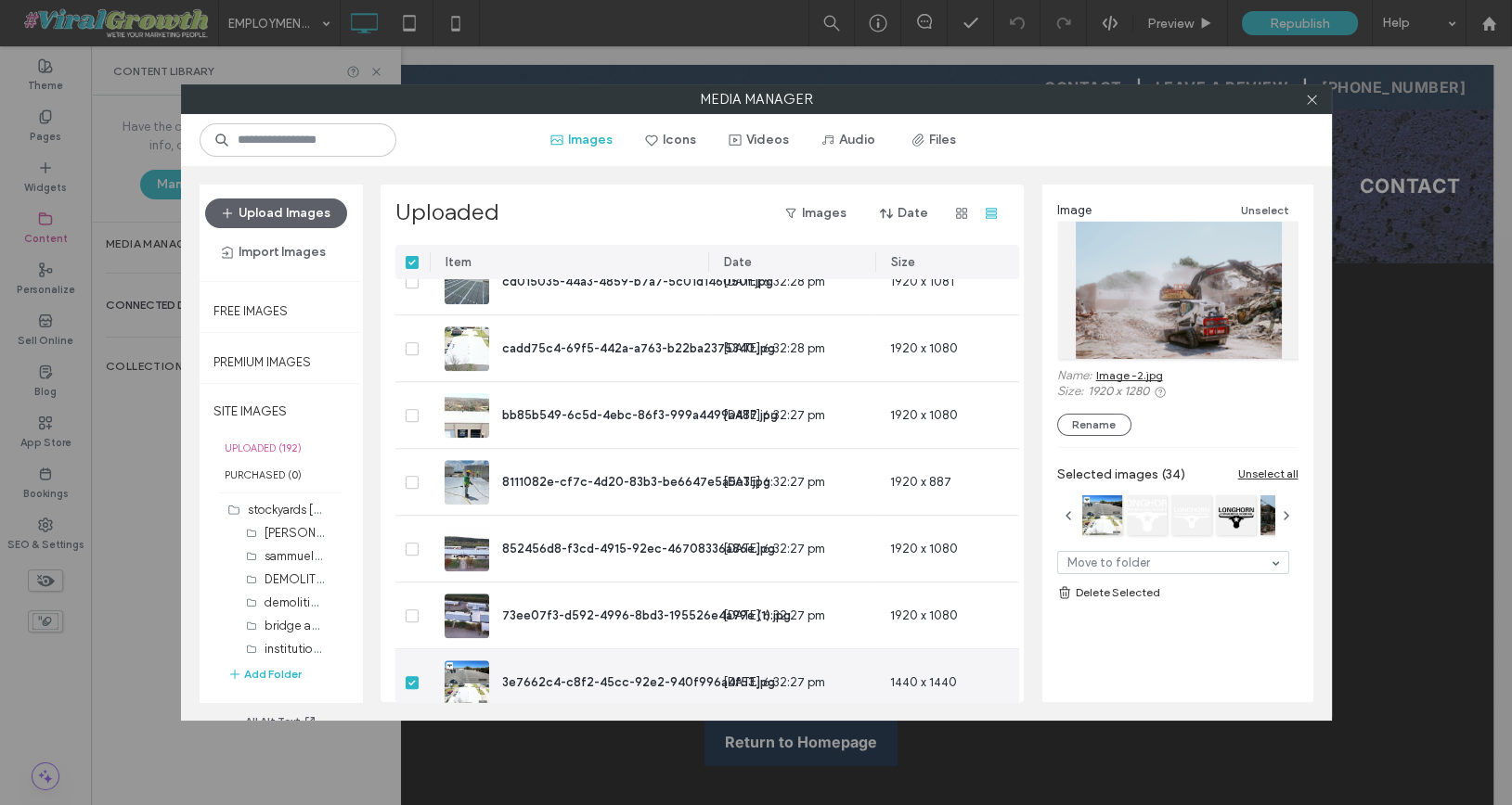
click at [412, 684] on span at bounding box center [412, 682] width 13 height 13
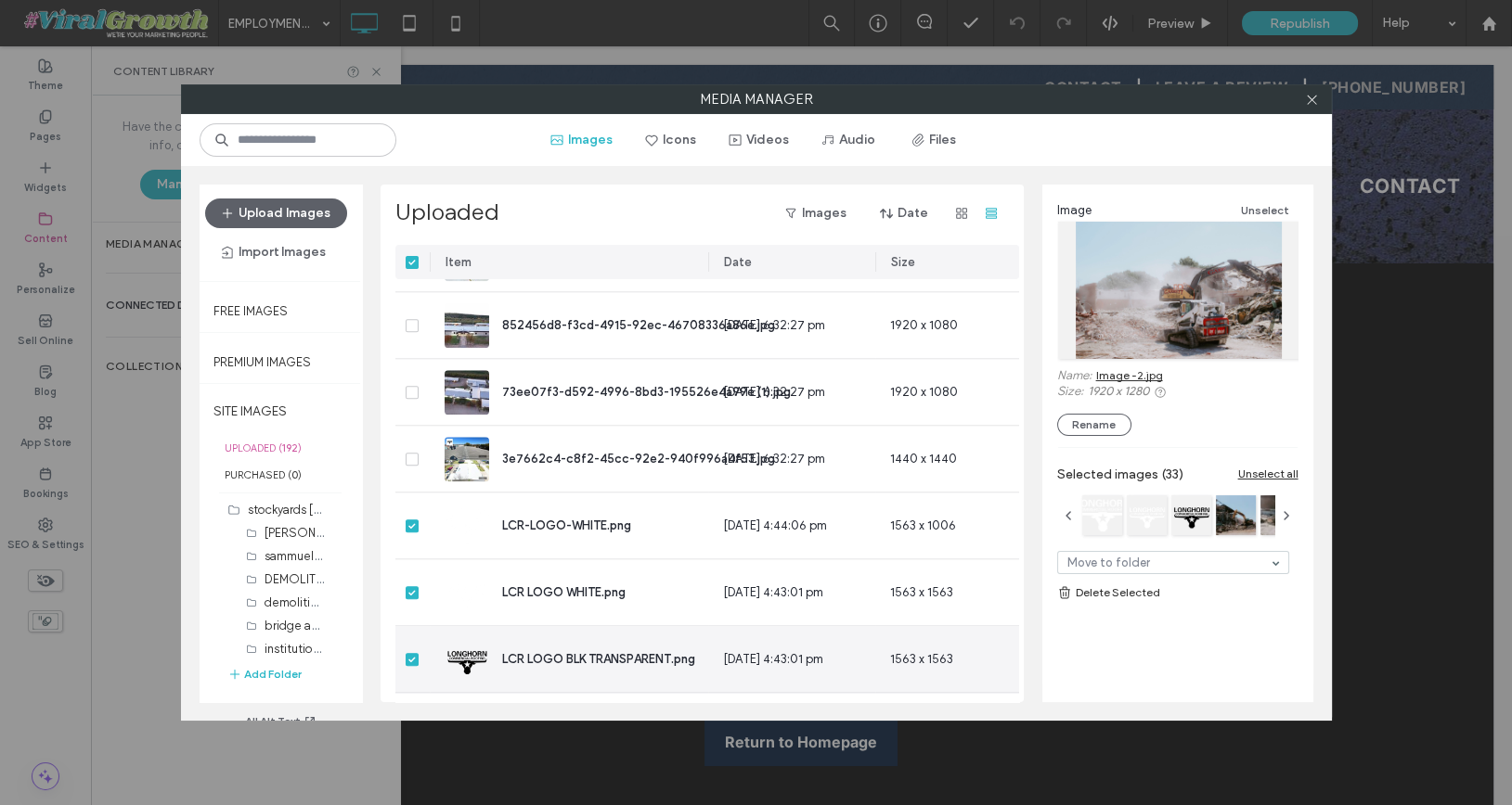
scroll to position [4103, 0]
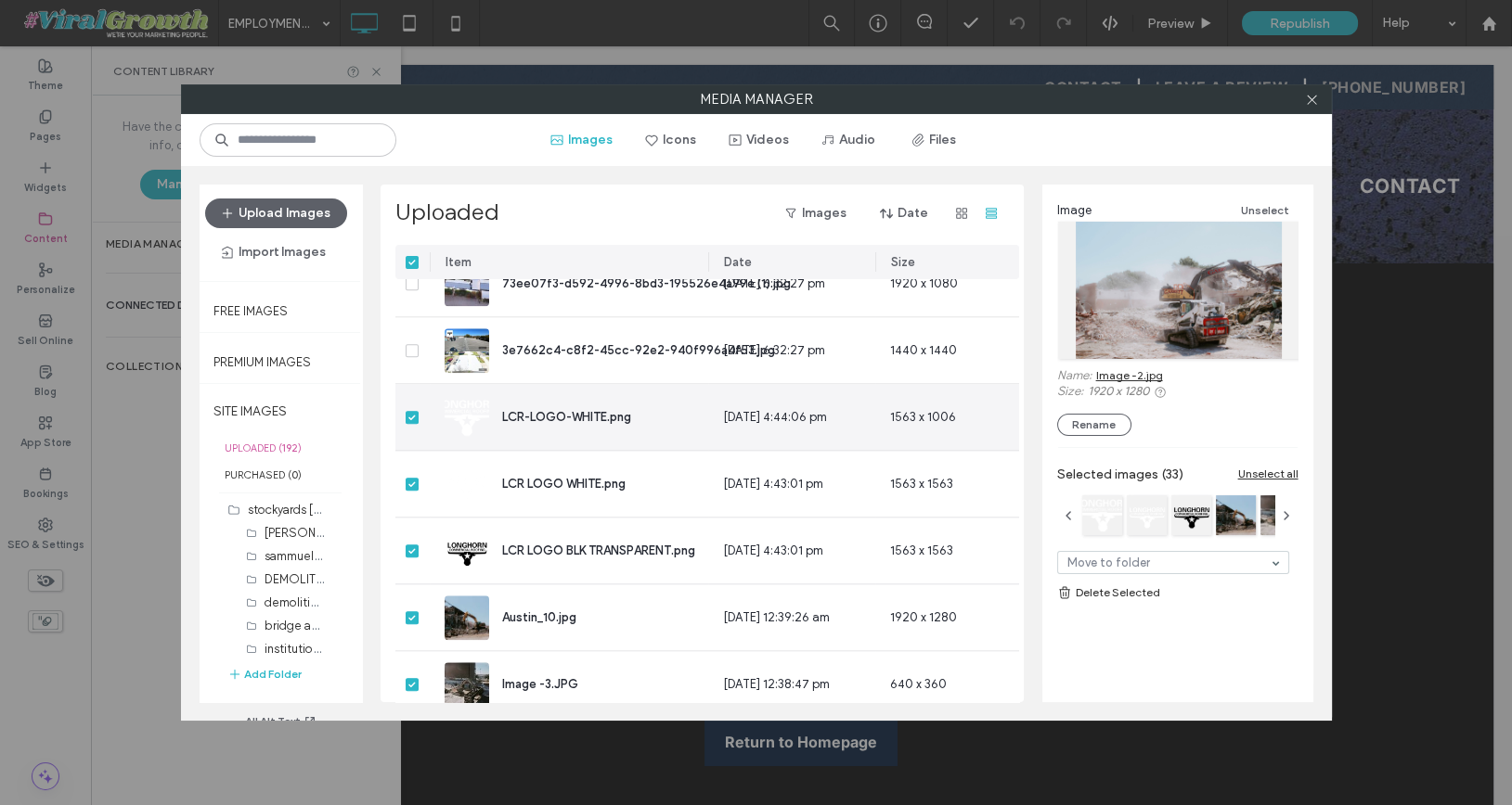
click at [412, 414] on icon at bounding box center [413, 417] width 8 height 6
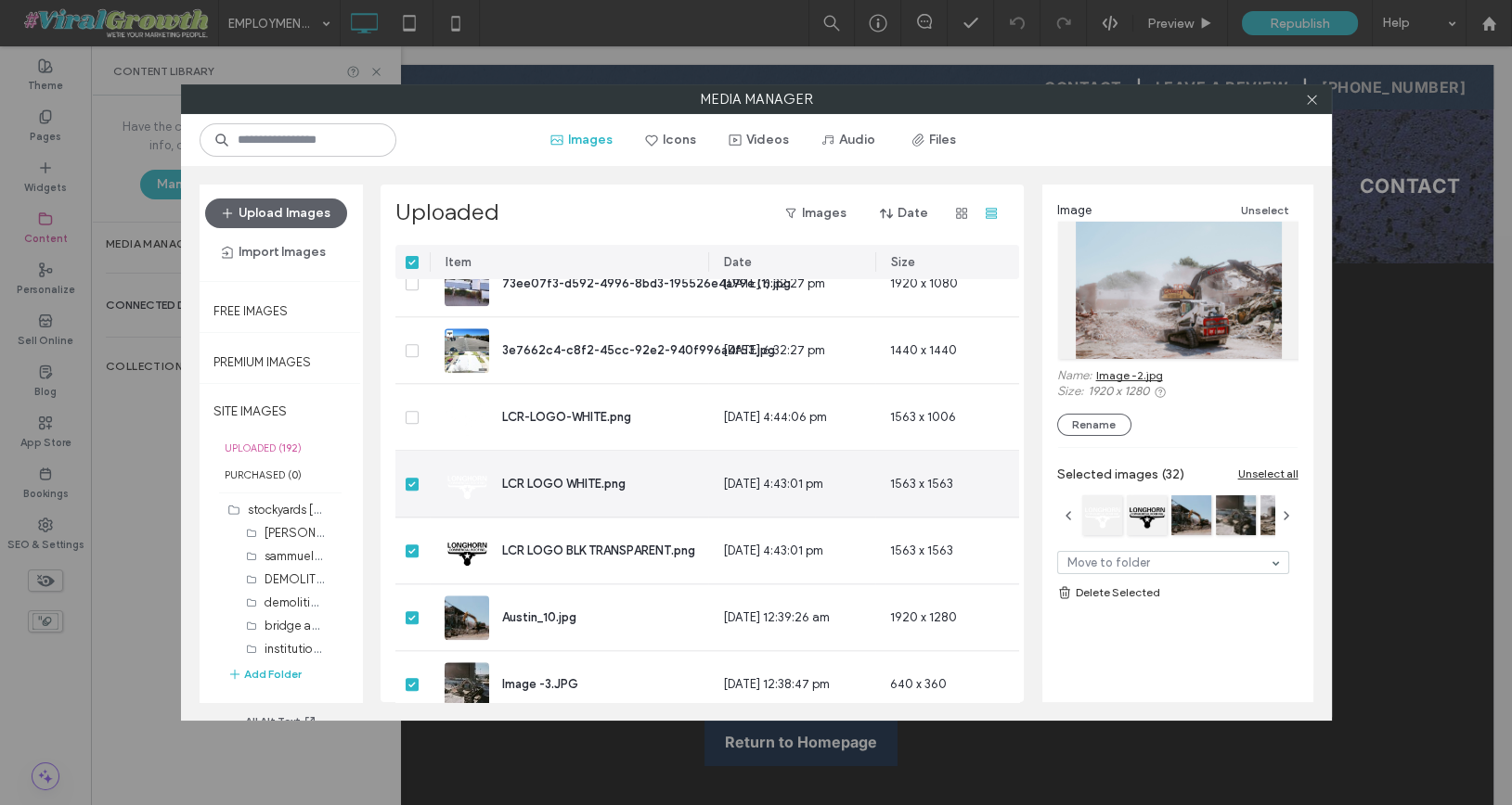
click at [413, 474] on div at bounding box center [413, 484] width 35 height 66
click at [413, 491] on div at bounding box center [413, 484] width 35 height 66
click at [412, 488] on span at bounding box center [412, 484] width 13 height 13
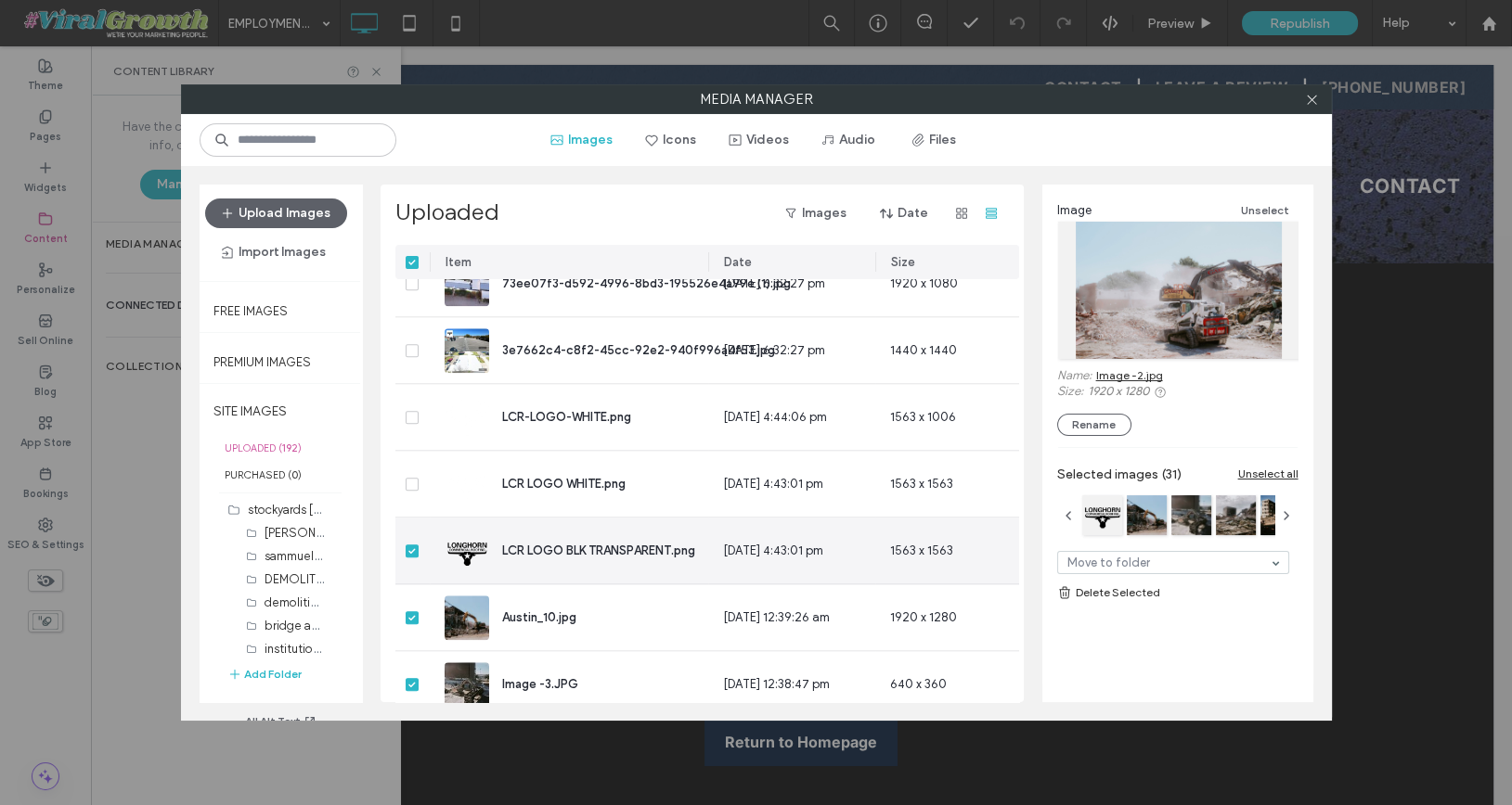
click at [414, 551] on icon at bounding box center [413, 551] width 8 height 6
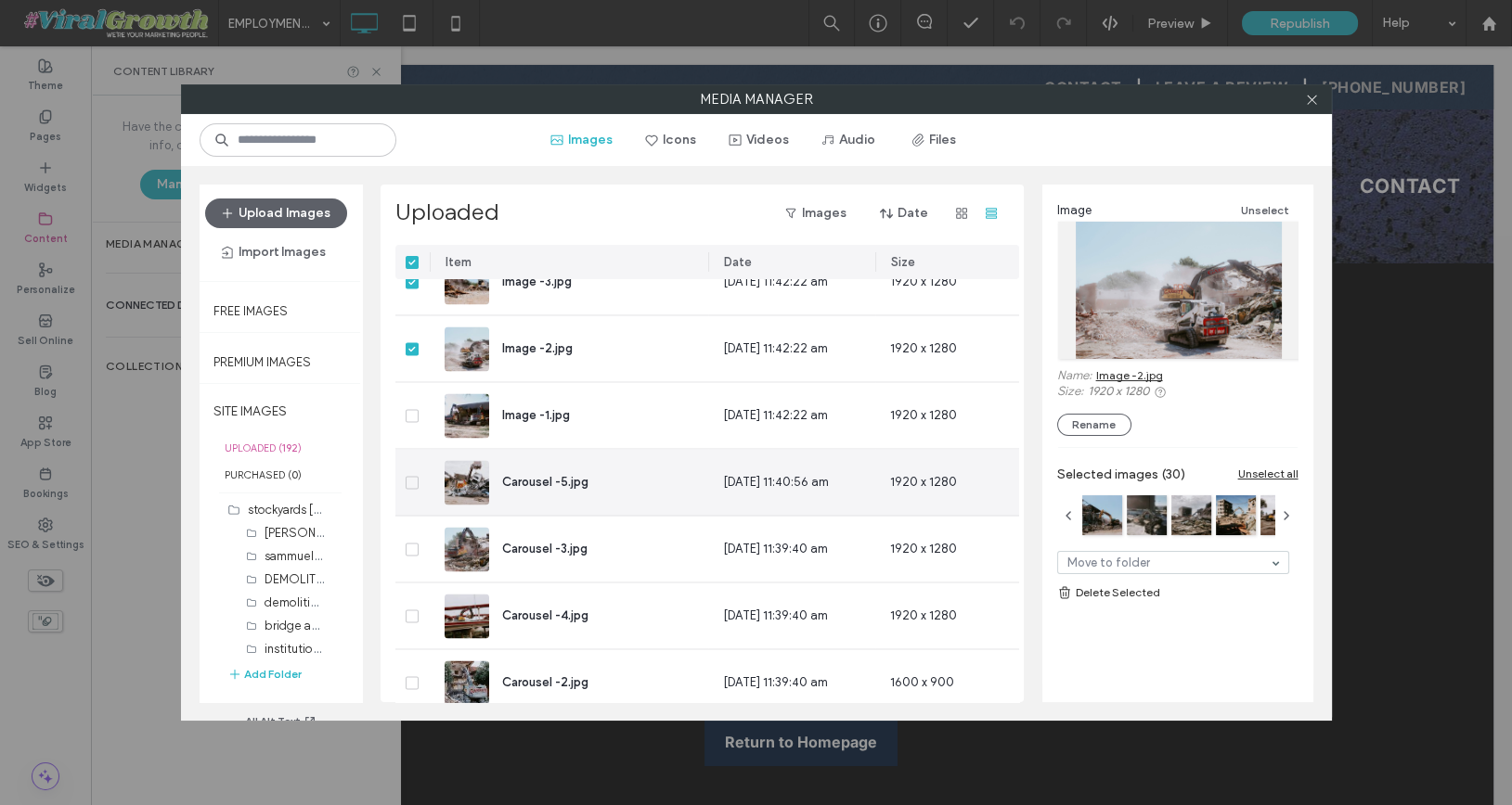
scroll to position [6304, 0]
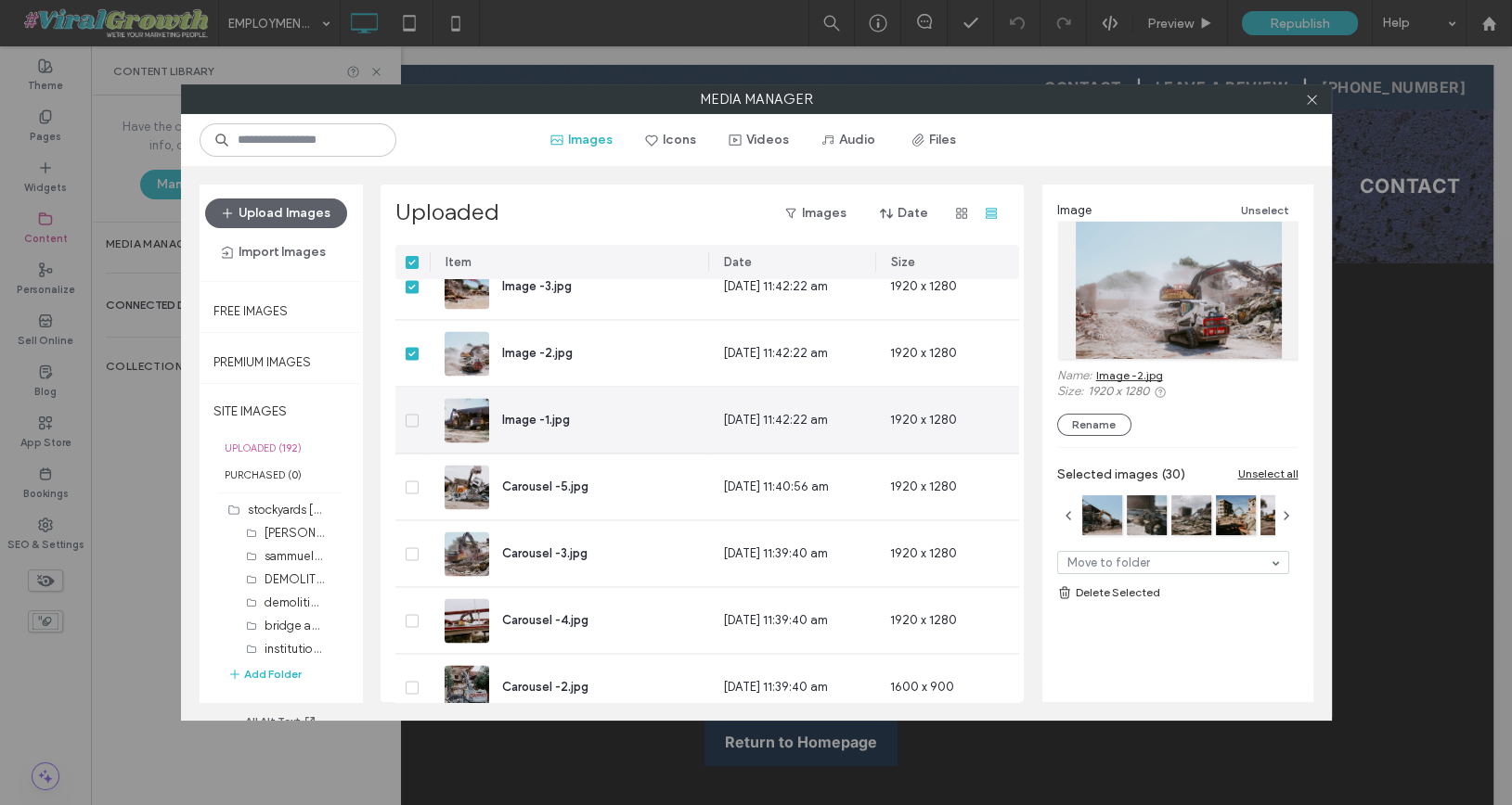
click at [411, 424] on span at bounding box center [412, 419] width 13 height 13
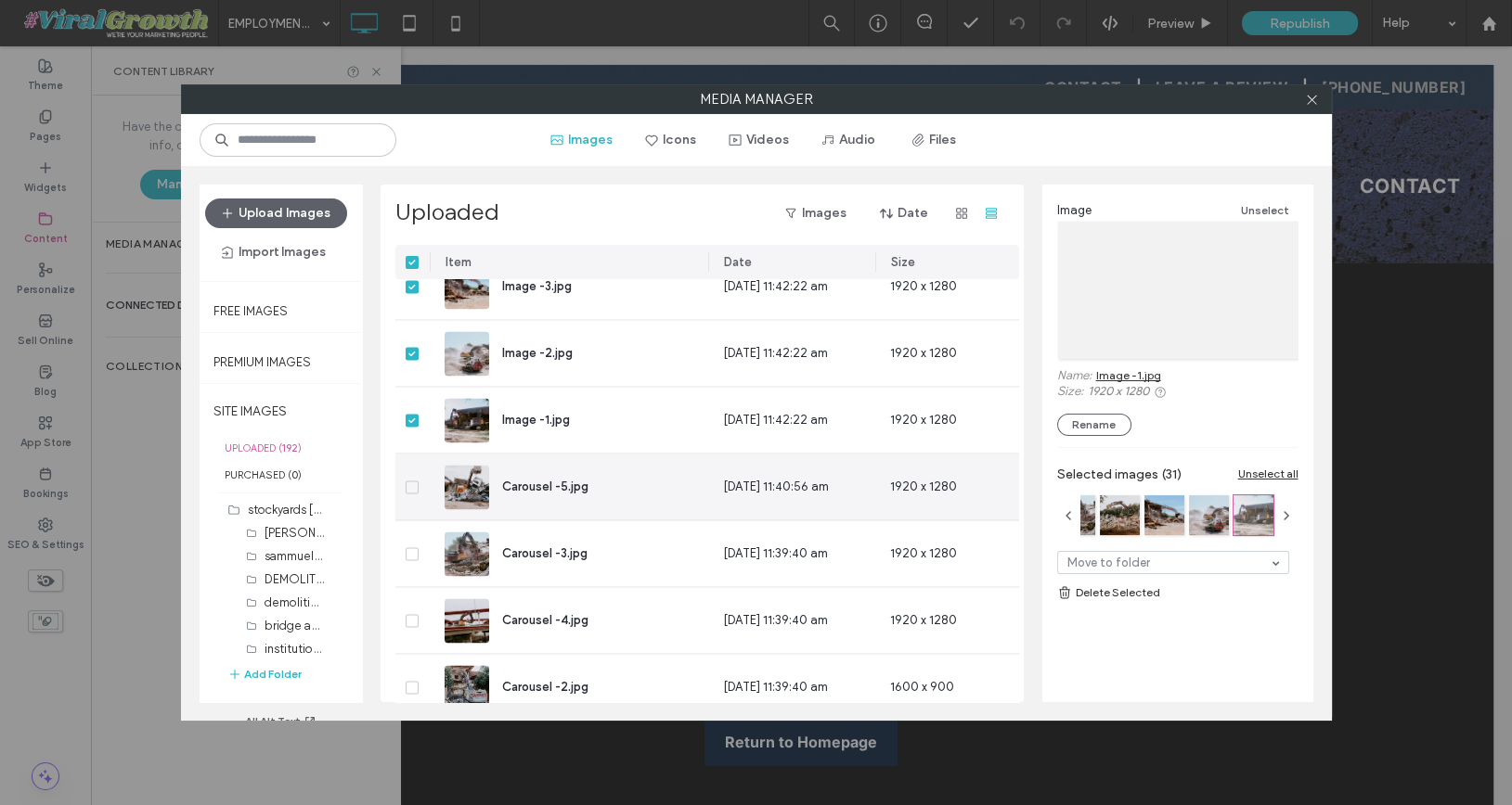
click at [415, 490] on span at bounding box center [412, 487] width 13 height 13
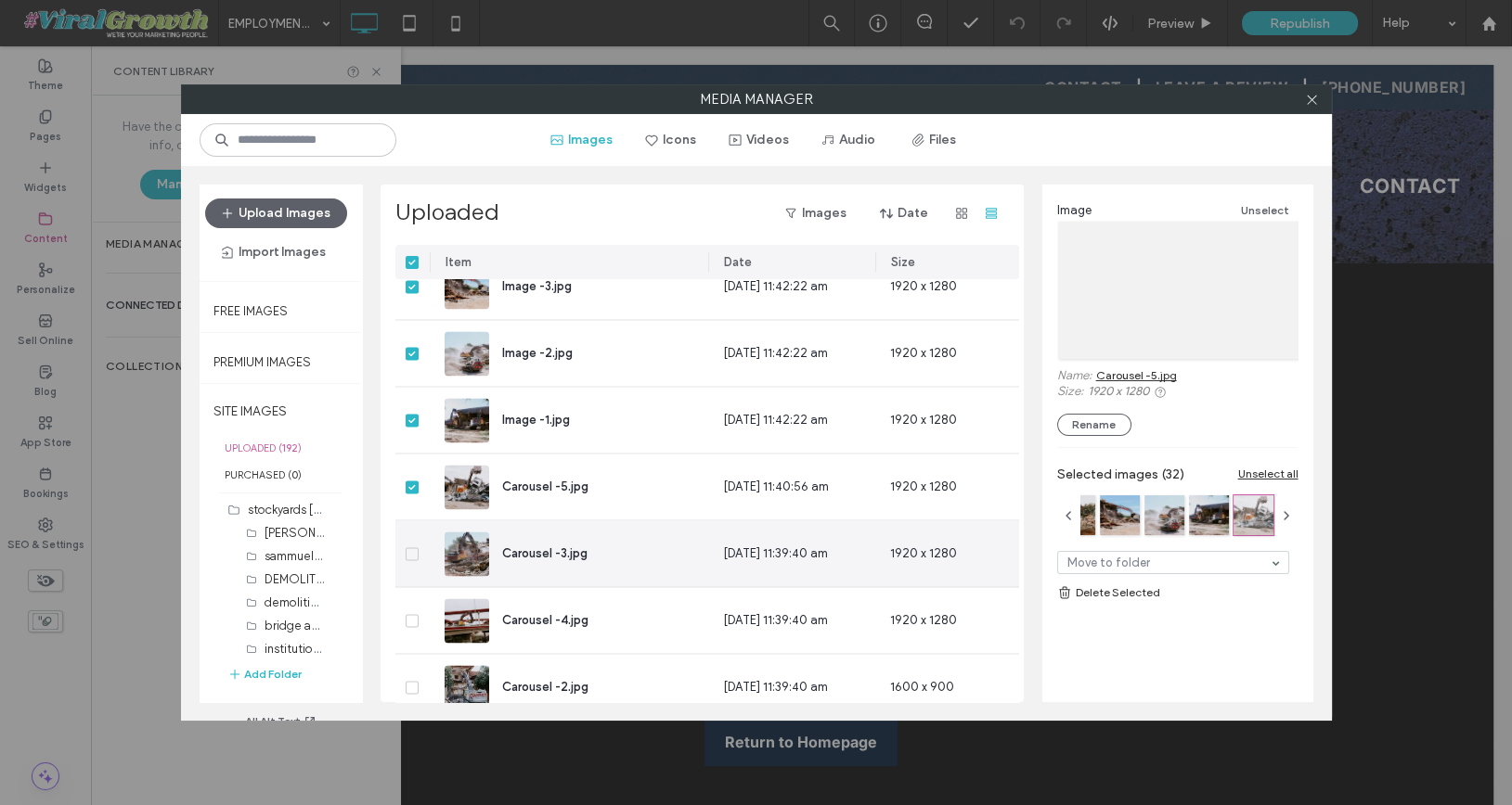
click at [419, 548] on div at bounding box center [413, 553] width 35 height 66
click at [416, 551] on span at bounding box center [412, 553] width 13 height 13
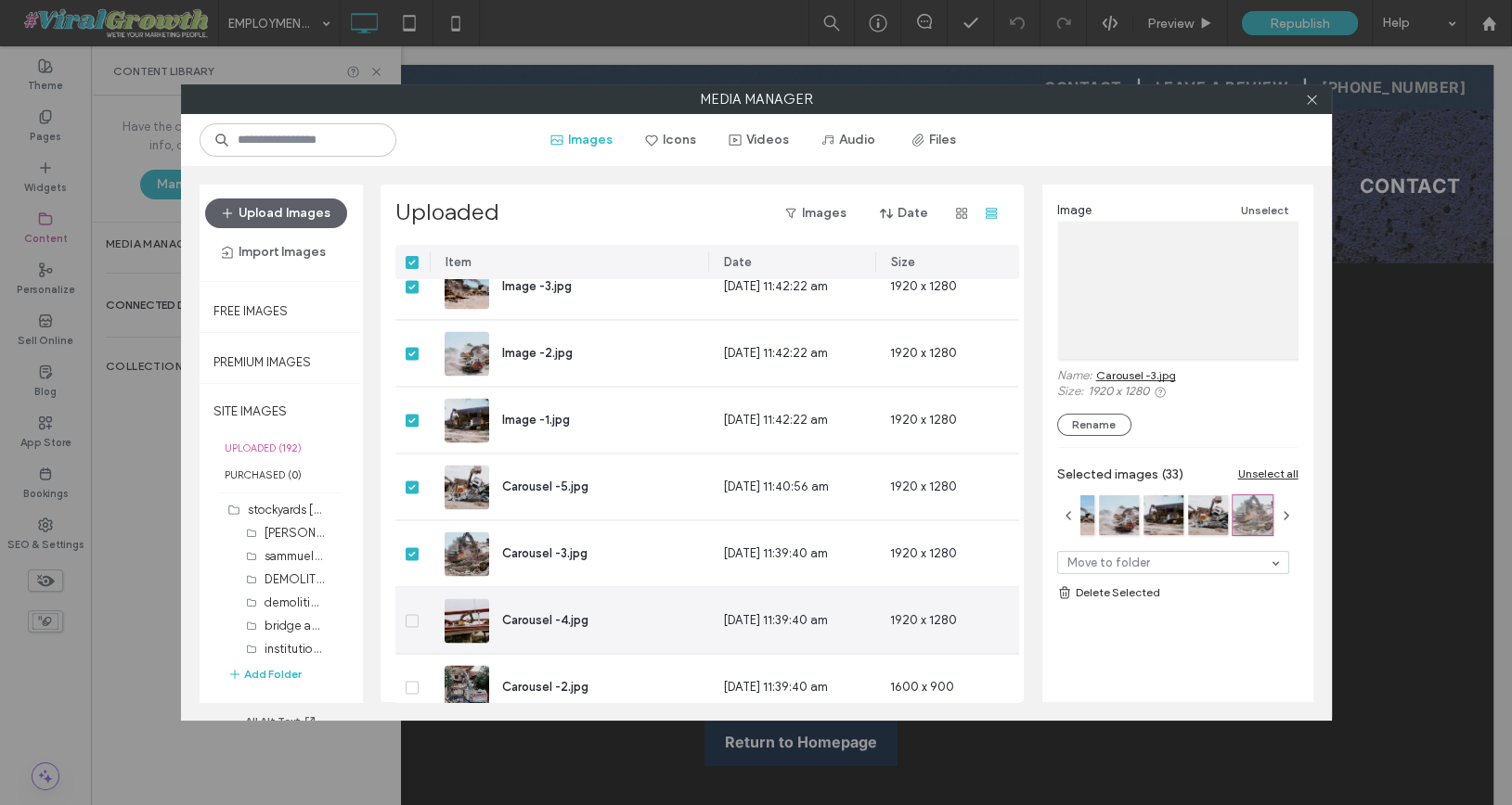
click at [415, 623] on span at bounding box center [412, 620] width 13 height 13
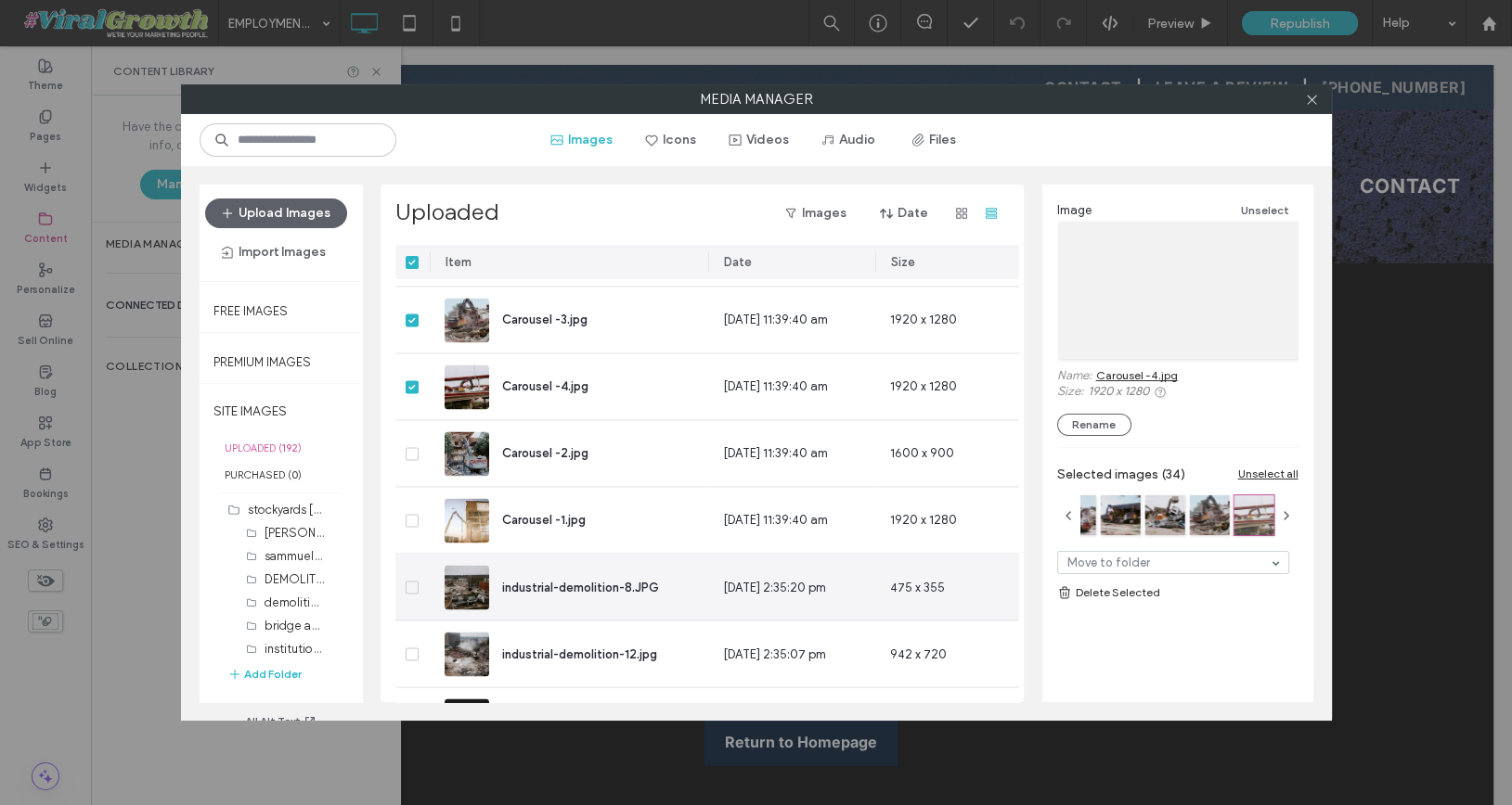
scroll to position [6536, 0]
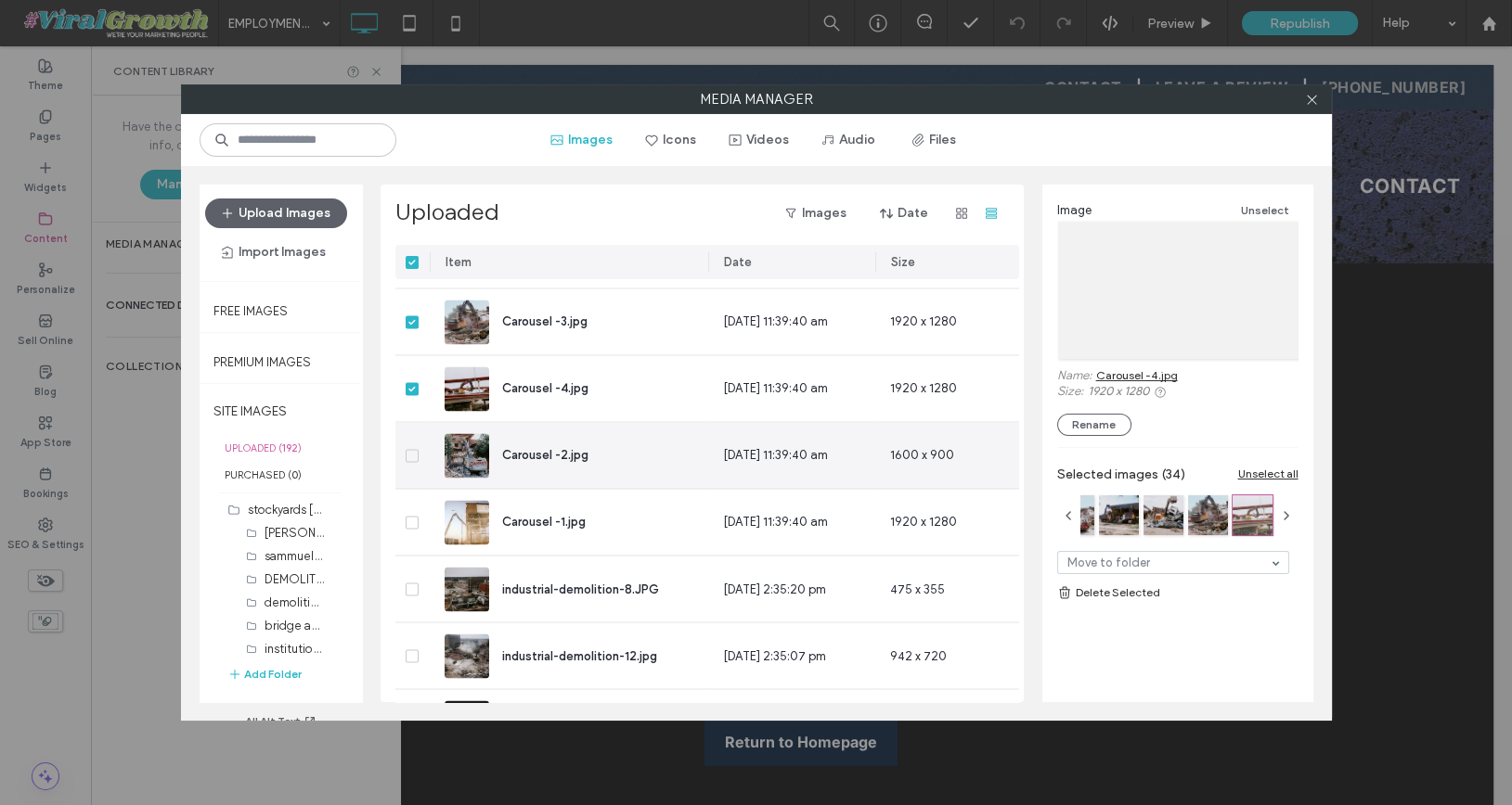
click at [415, 457] on span at bounding box center [412, 455] width 13 height 13
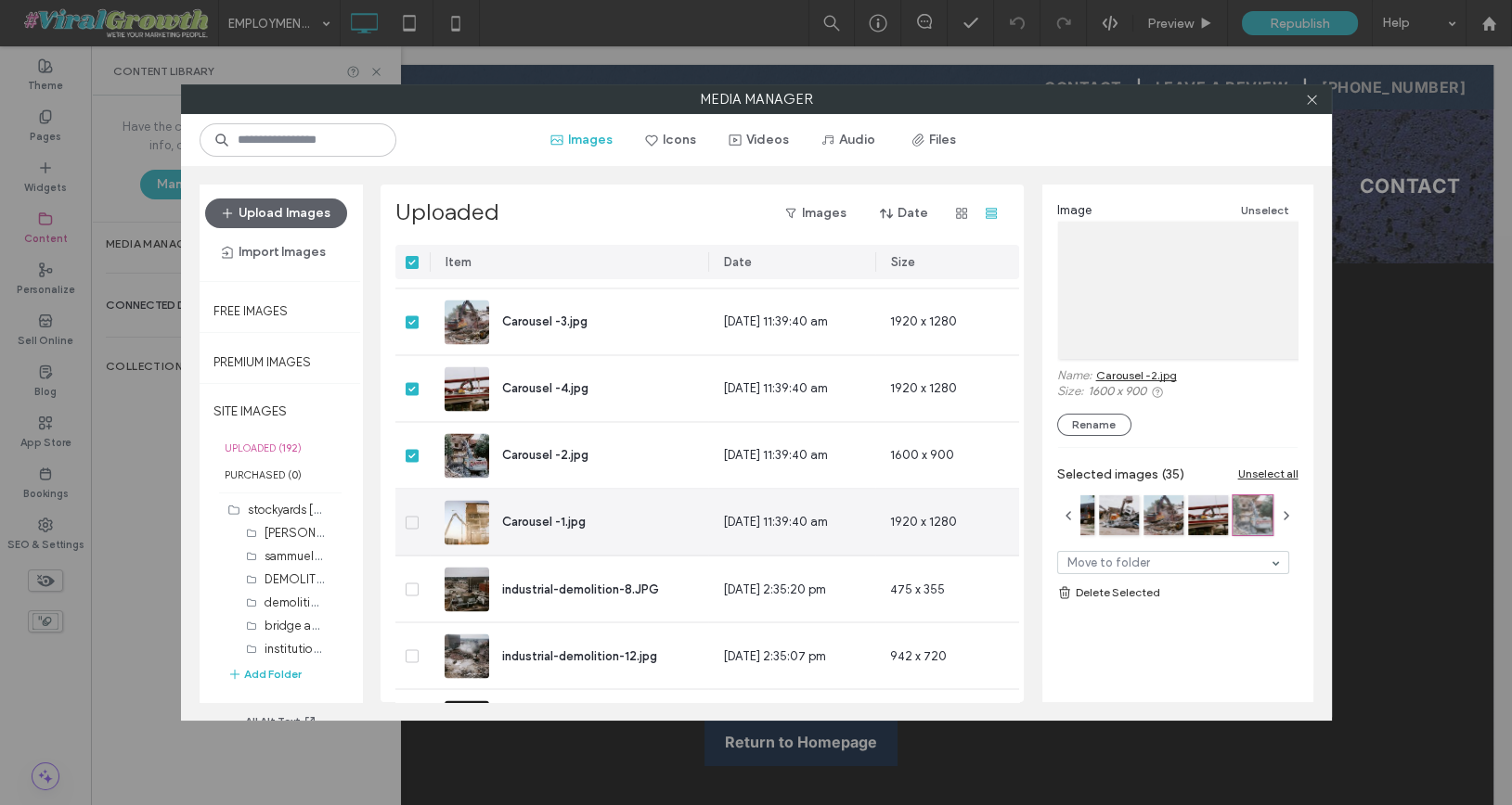
click at [412, 519] on icon at bounding box center [413, 522] width 8 height 6
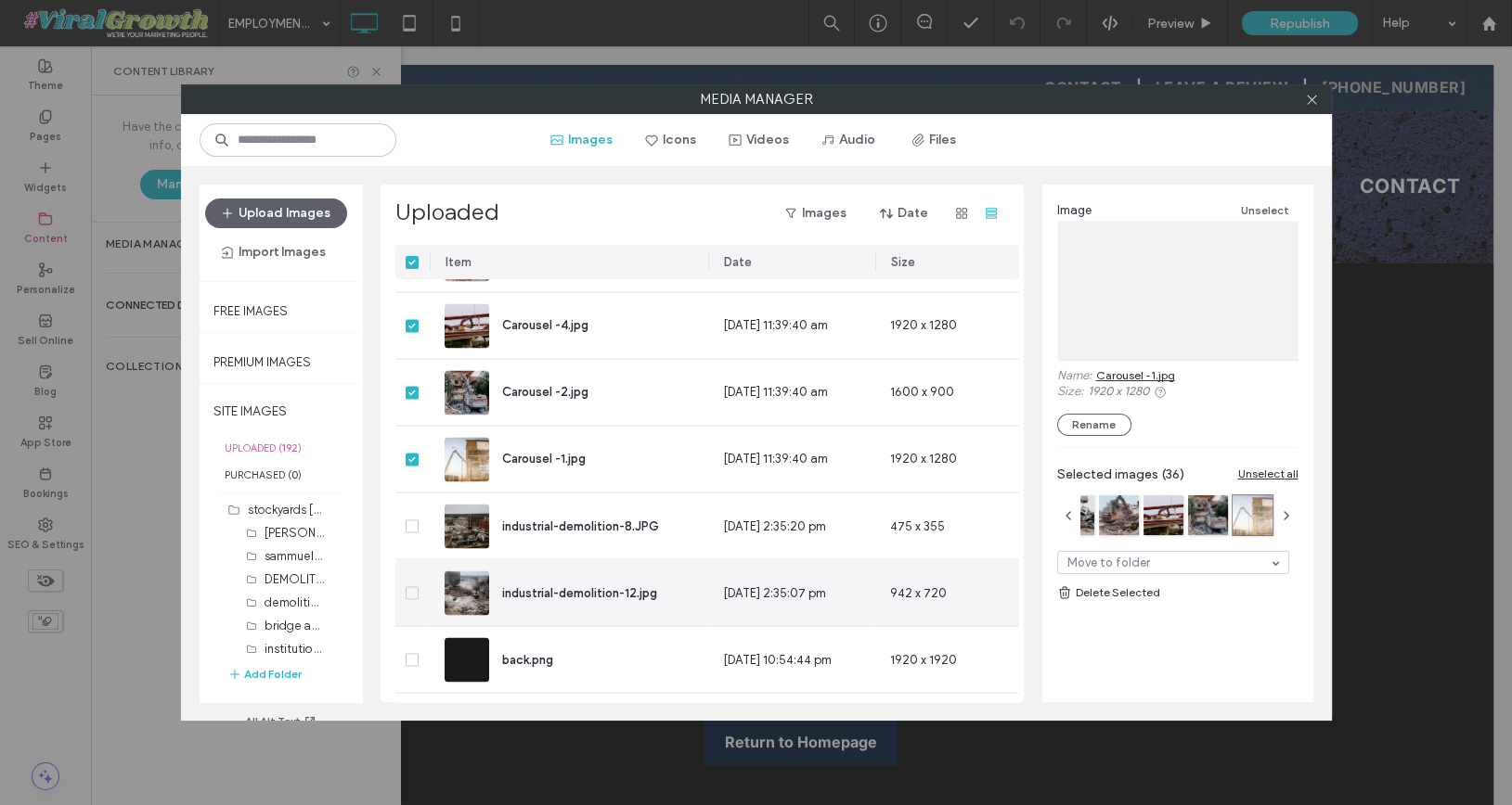
scroll to position [6648, 0]
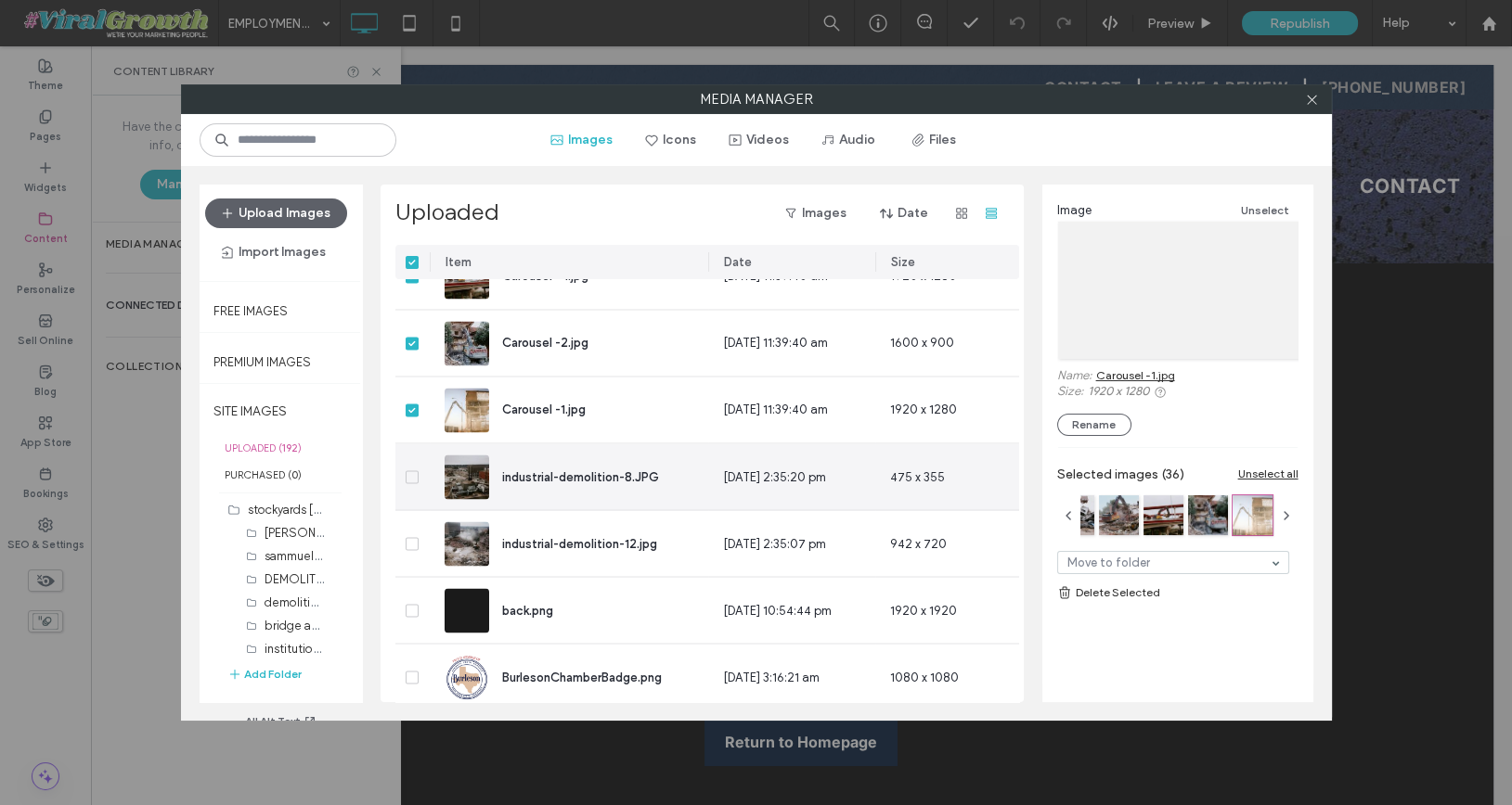
click at [411, 471] on span at bounding box center [412, 477] width 13 height 13
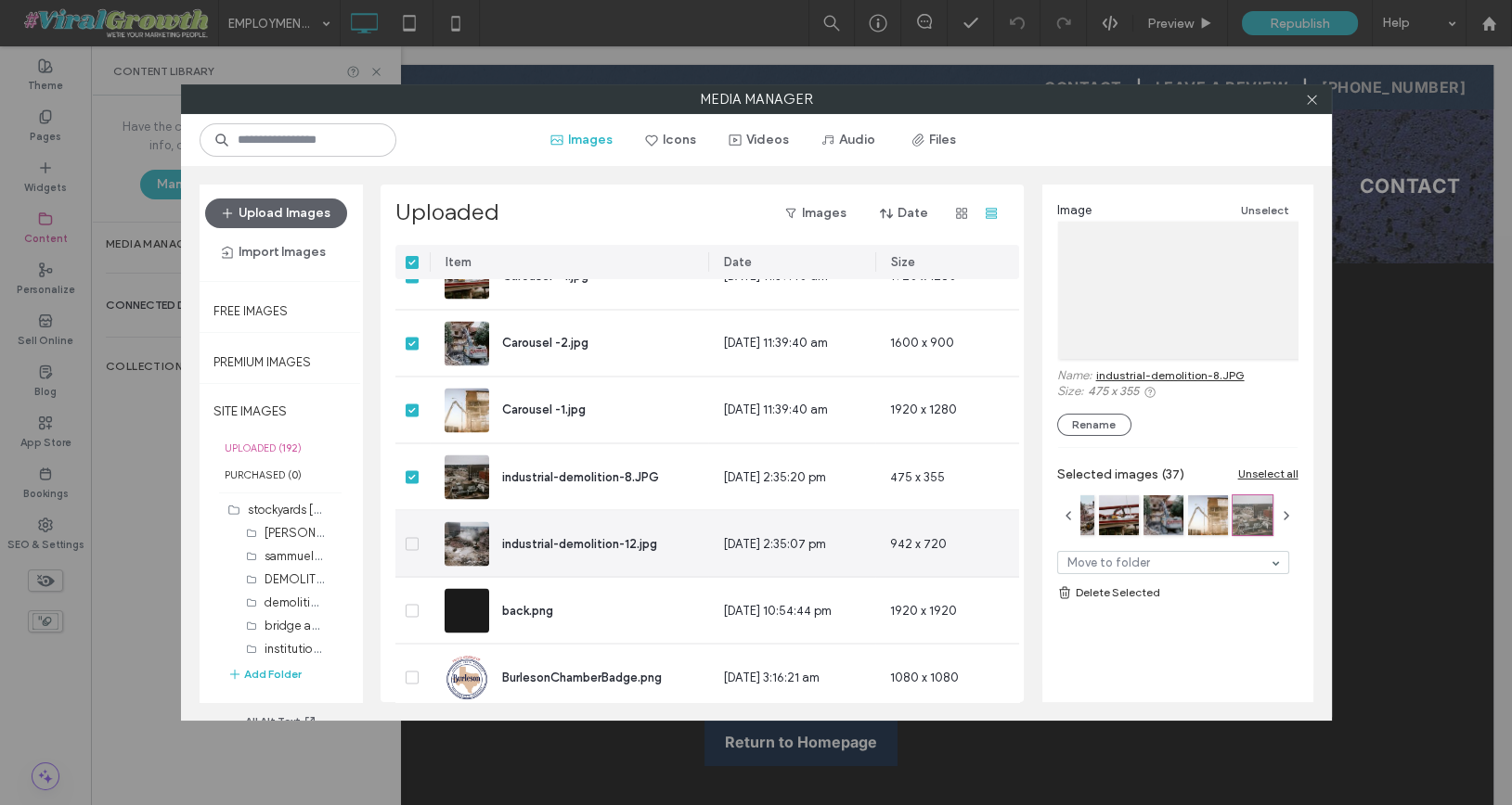
click at [410, 546] on span at bounding box center [412, 543] width 13 height 13
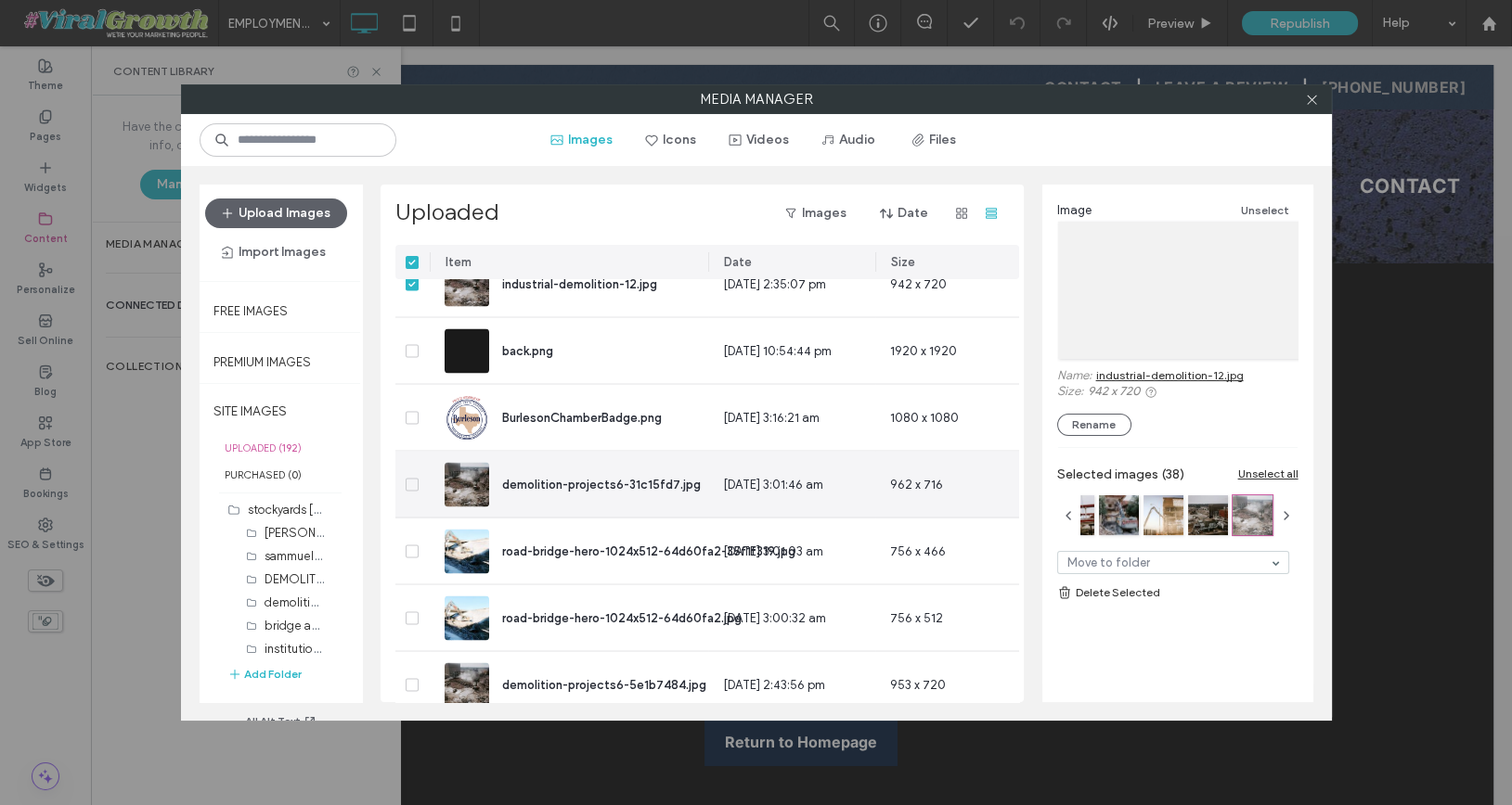
scroll to position [6917, 0]
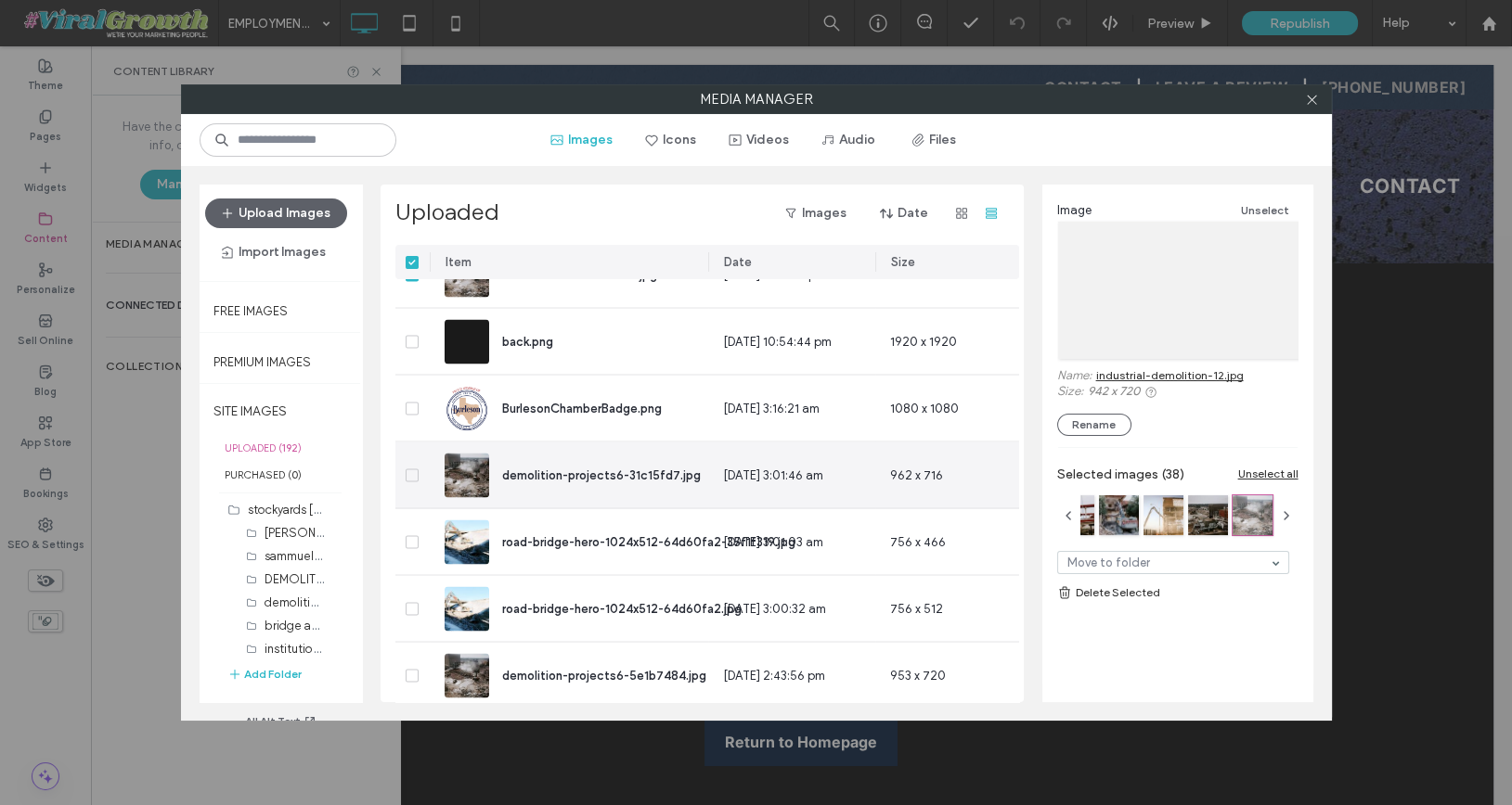
click at [410, 473] on icon at bounding box center [412, 475] width 7 height 6
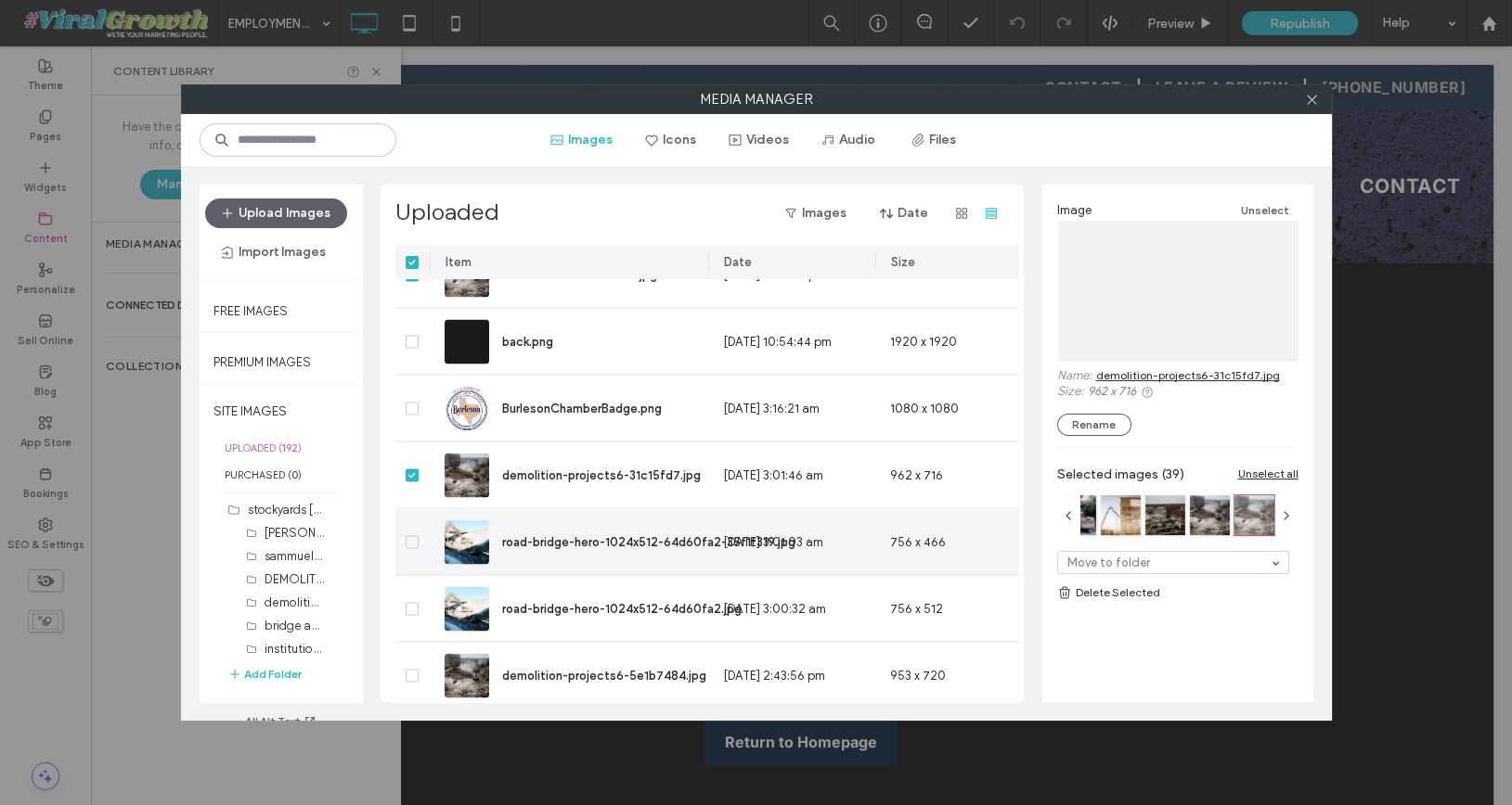
click at [412, 535] on span at bounding box center [412, 541] width 13 height 13
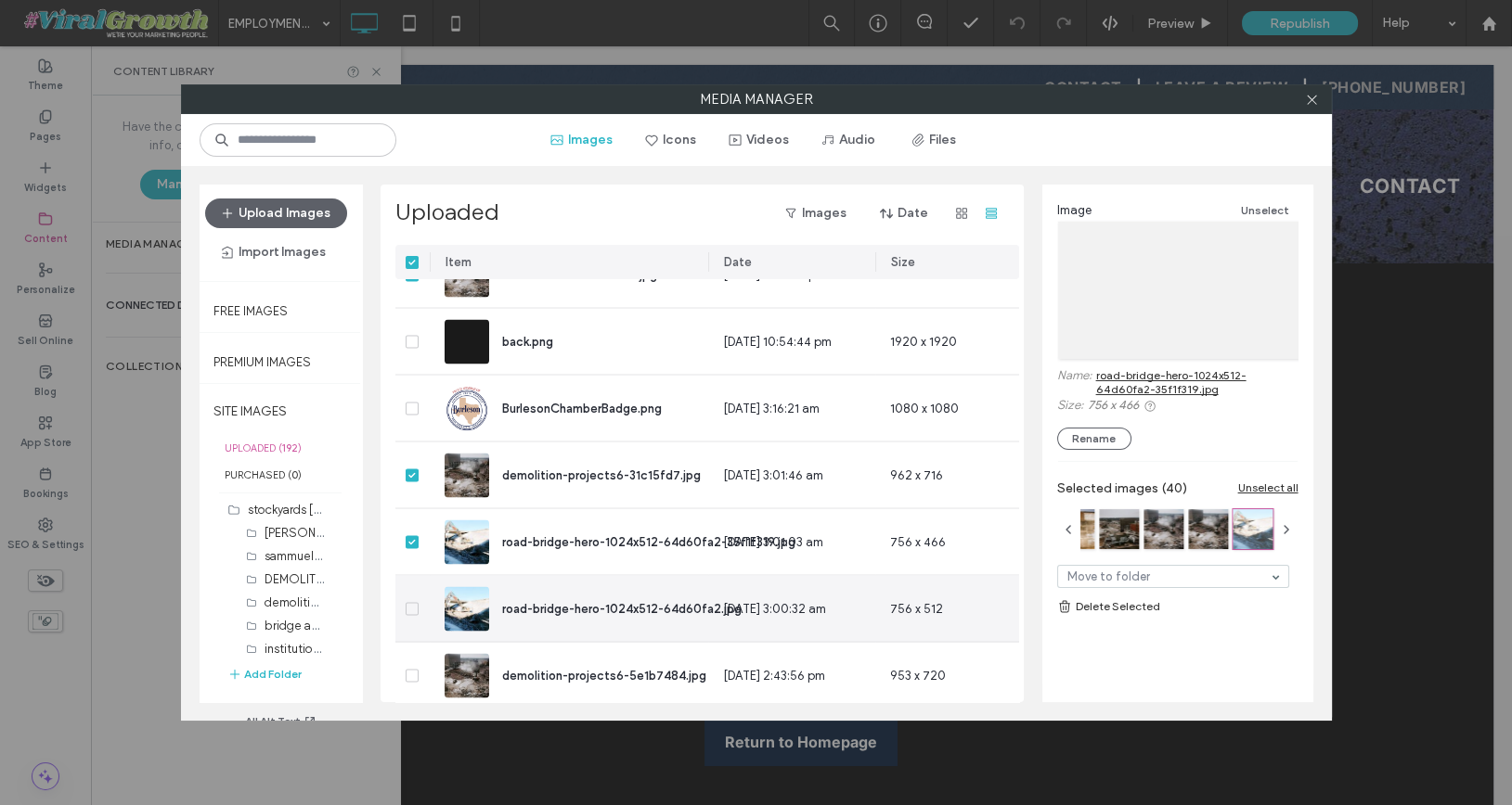
click at [414, 609] on span at bounding box center [412, 608] width 13 height 13
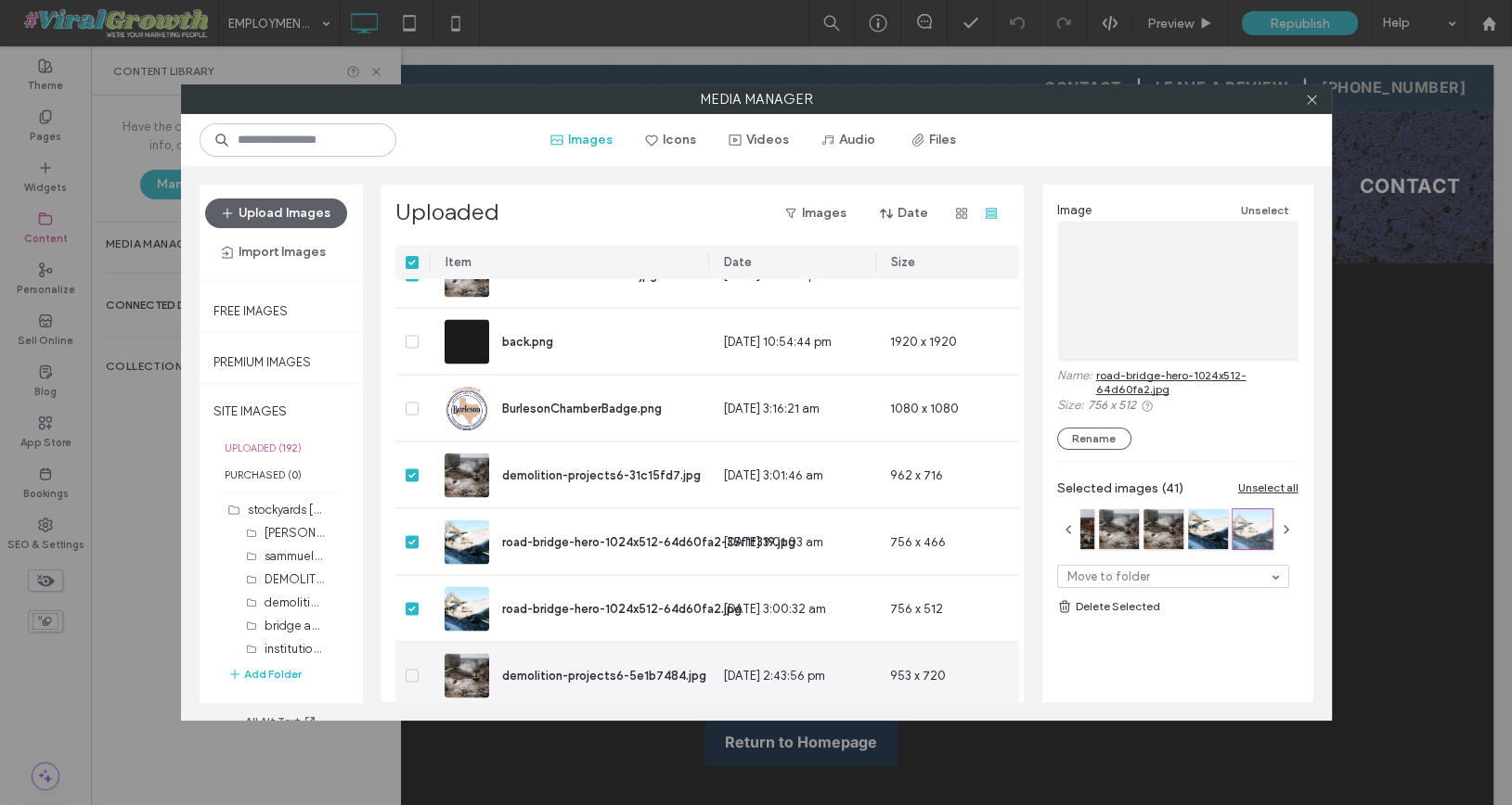
click at [417, 680] on div at bounding box center [413, 674] width 35 height 66
click at [414, 675] on icon at bounding box center [413, 675] width 8 height 6
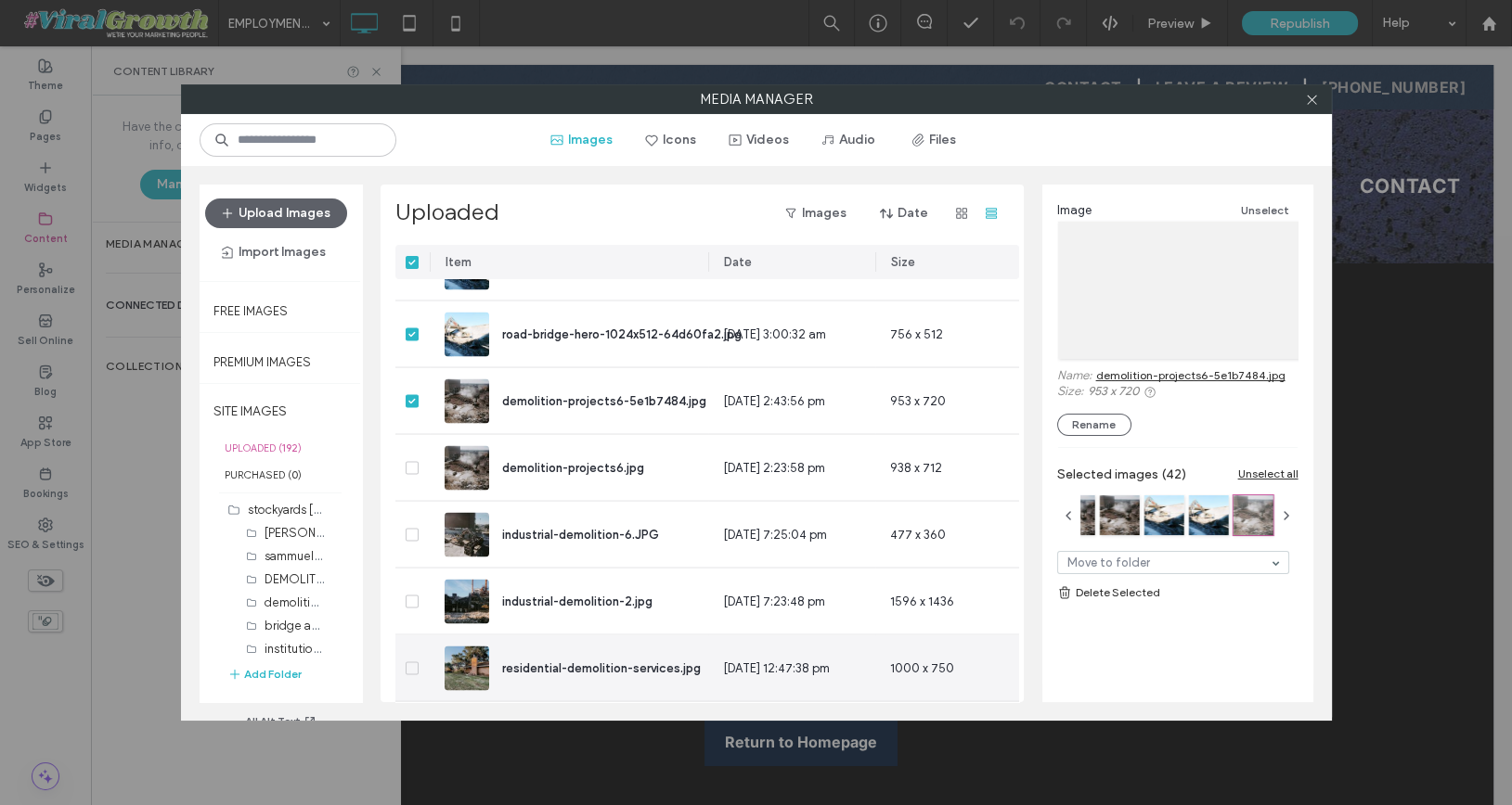
scroll to position [7189, 0]
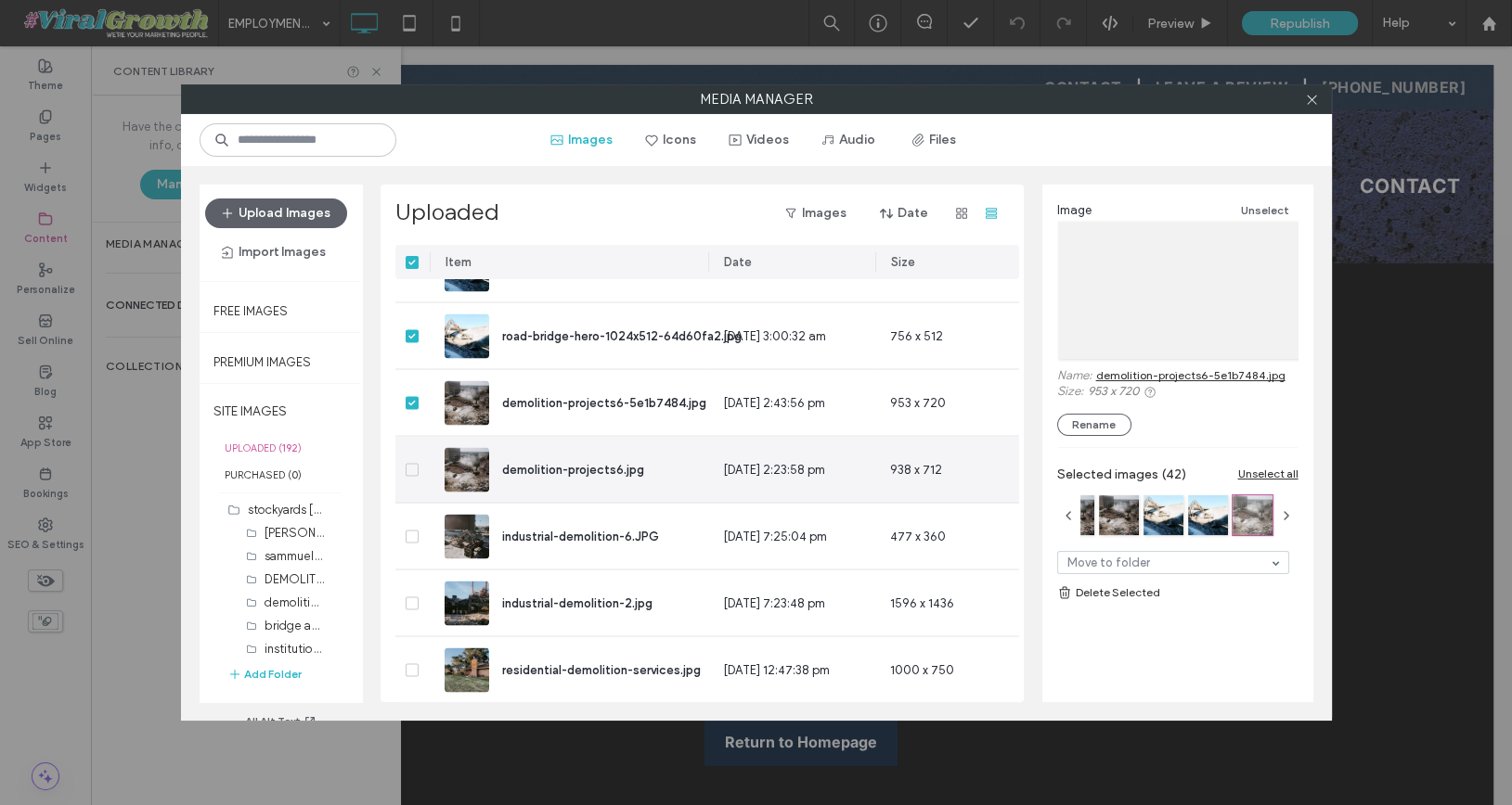
click at [409, 469] on icon at bounding box center [412, 471] width 7 height 6
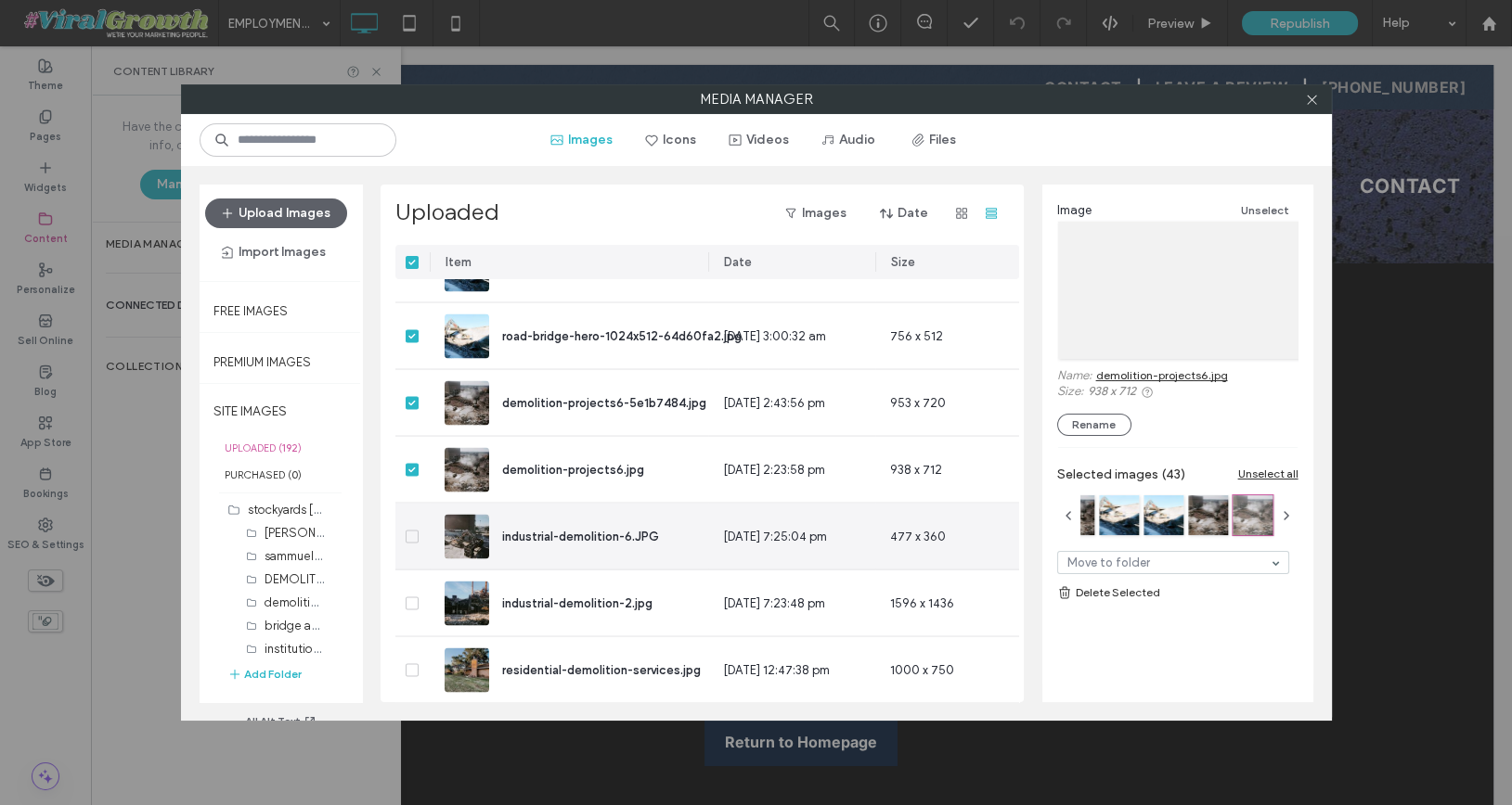
click at [412, 534] on icon at bounding box center [413, 537] width 8 height 6
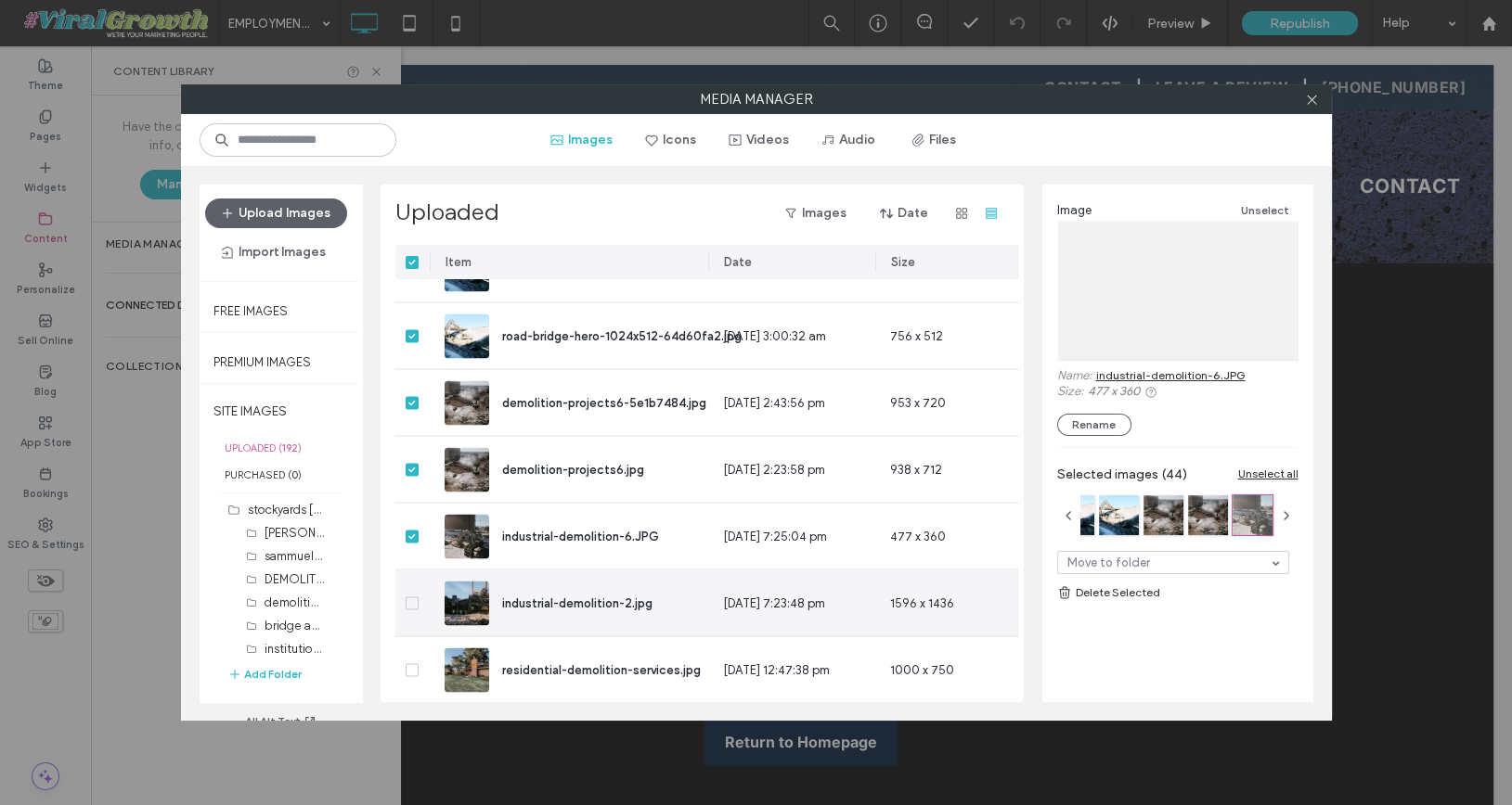
click at [413, 602] on icon at bounding box center [412, 604] width 7 height 6
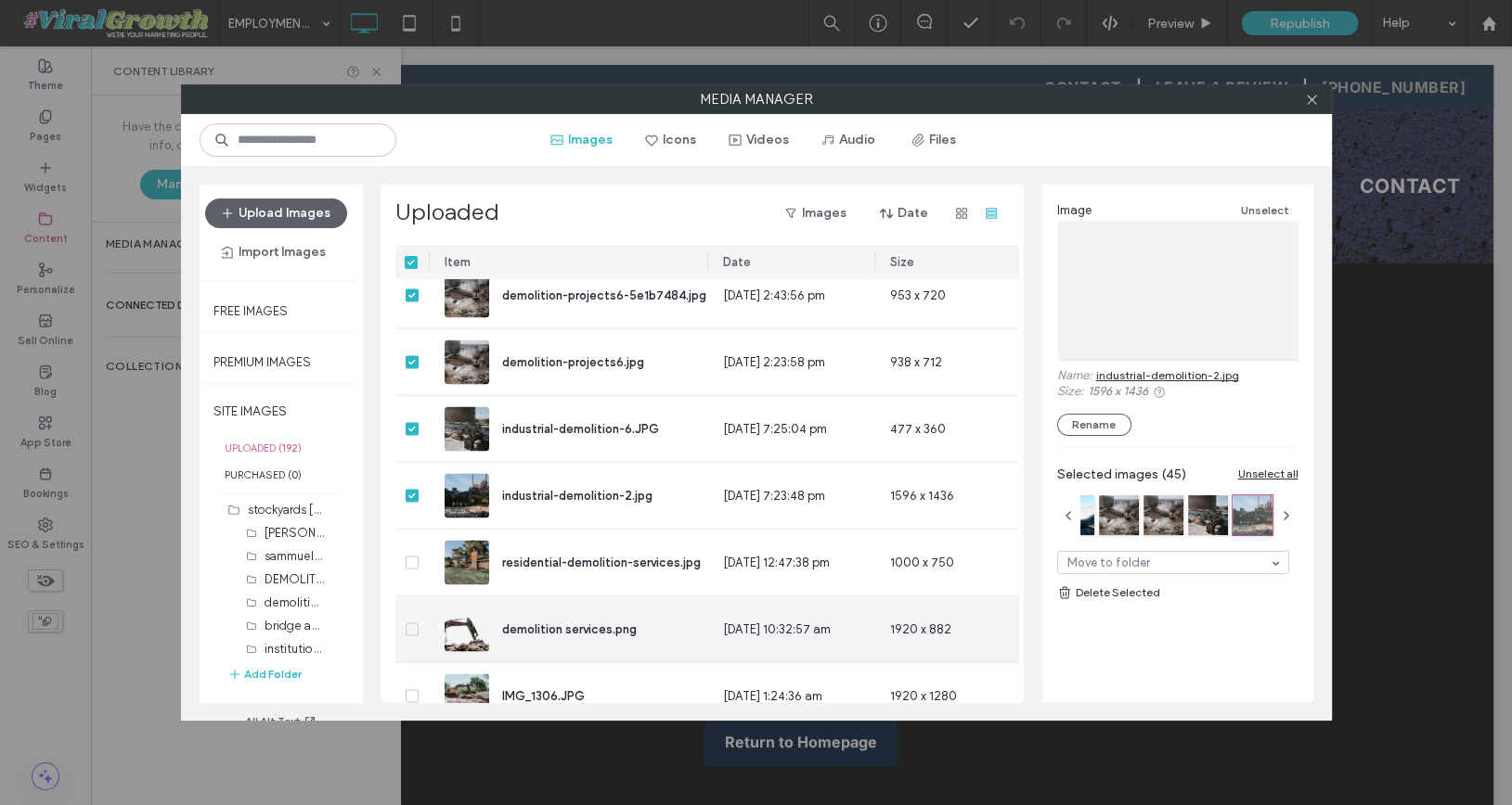
scroll to position [7295, 1]
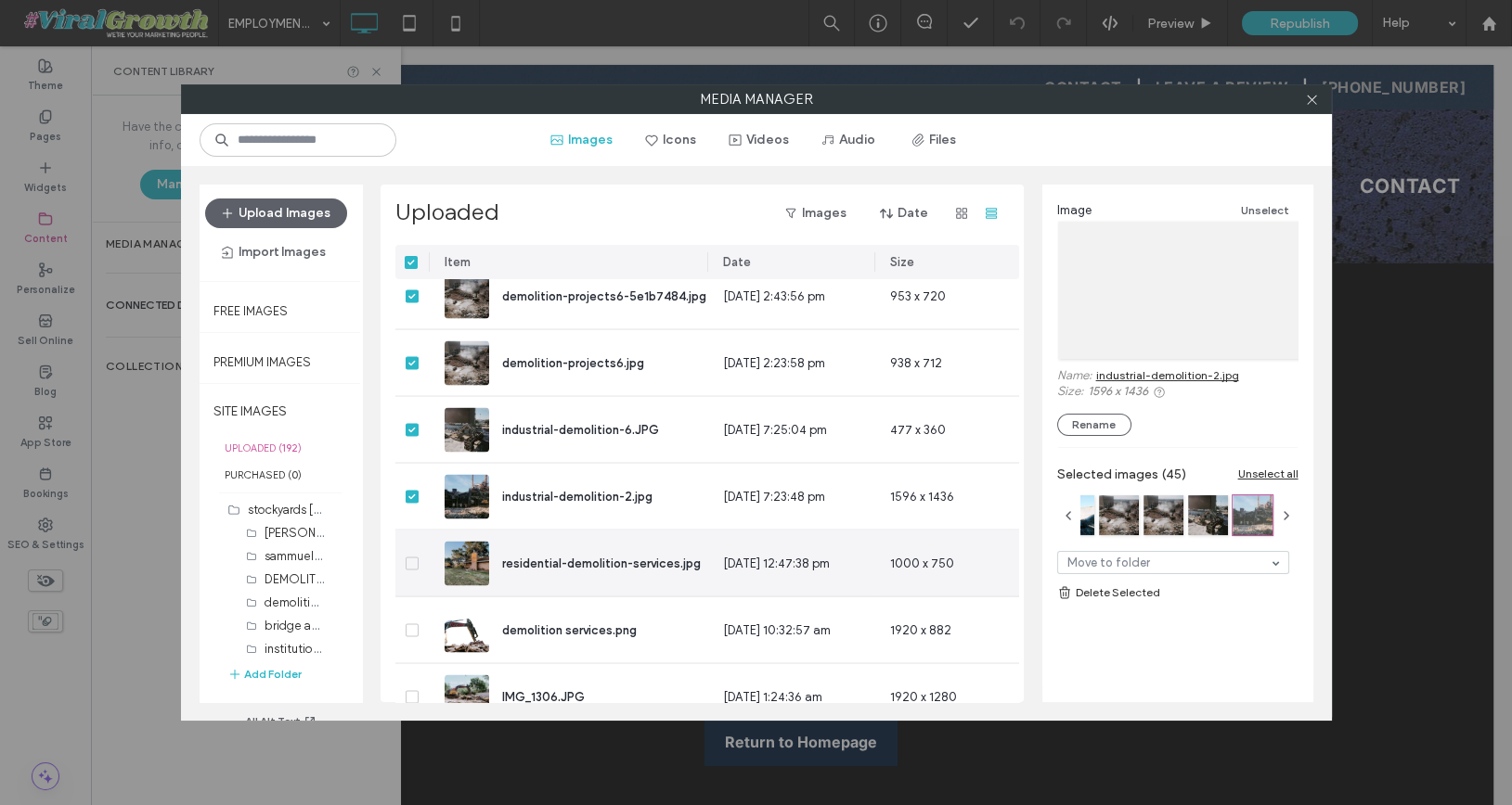
click at [410, 561] on icon at bounding box center [413, 564] width 8 height 6
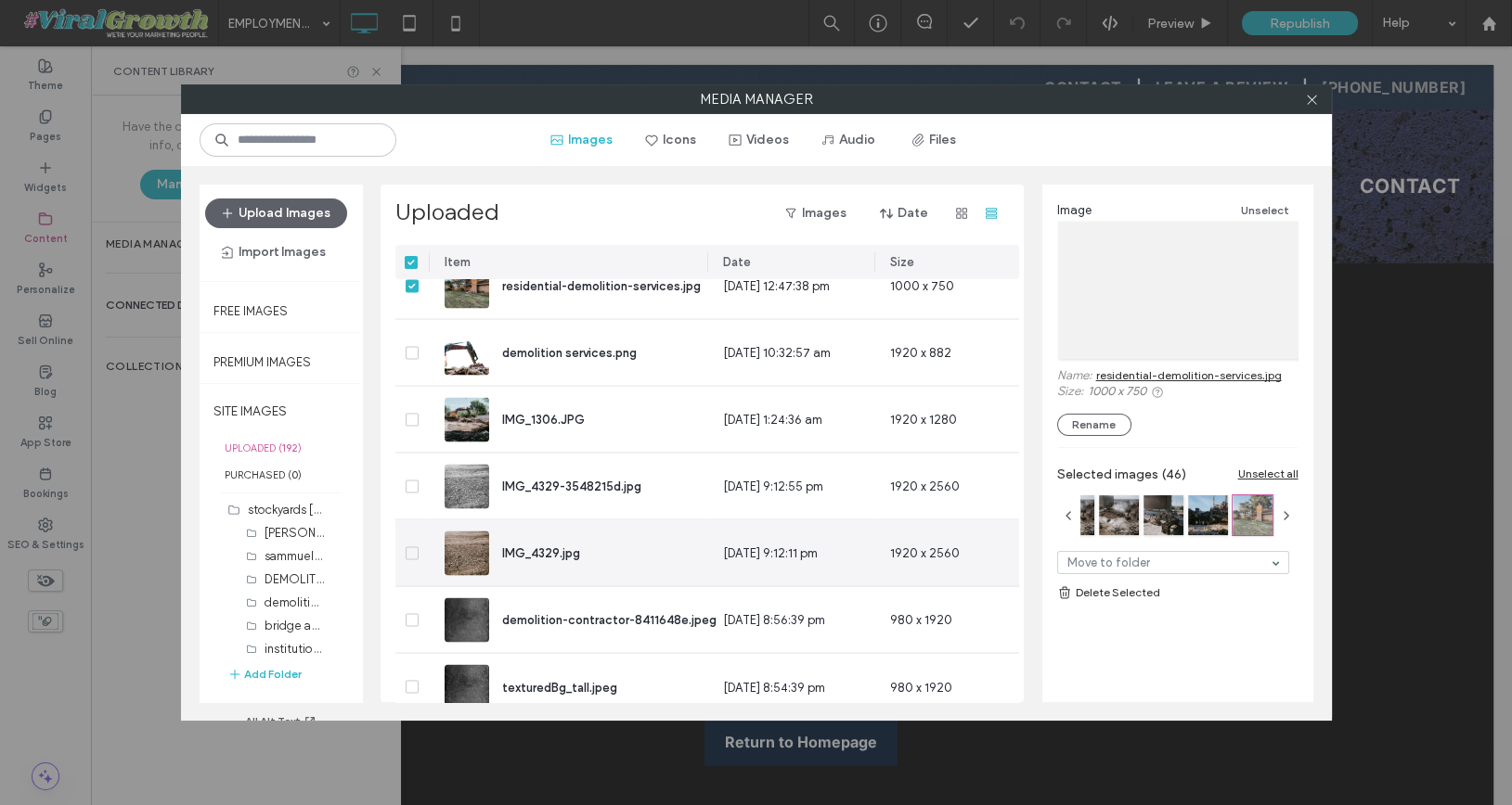
scroll to position [7574, 1]
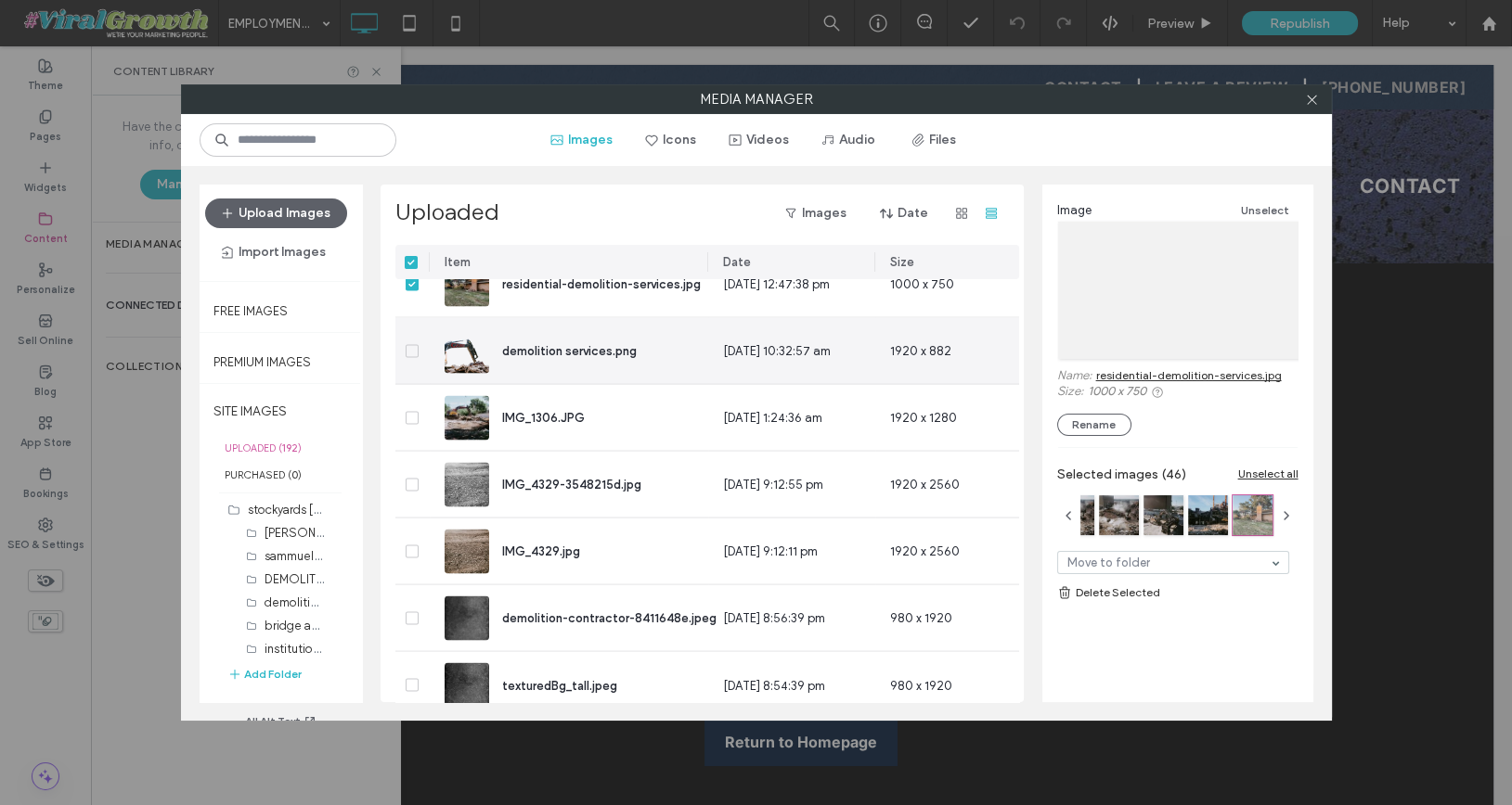
click at [413, 354] on span at bounding box center [412, 351] width 13 height 13
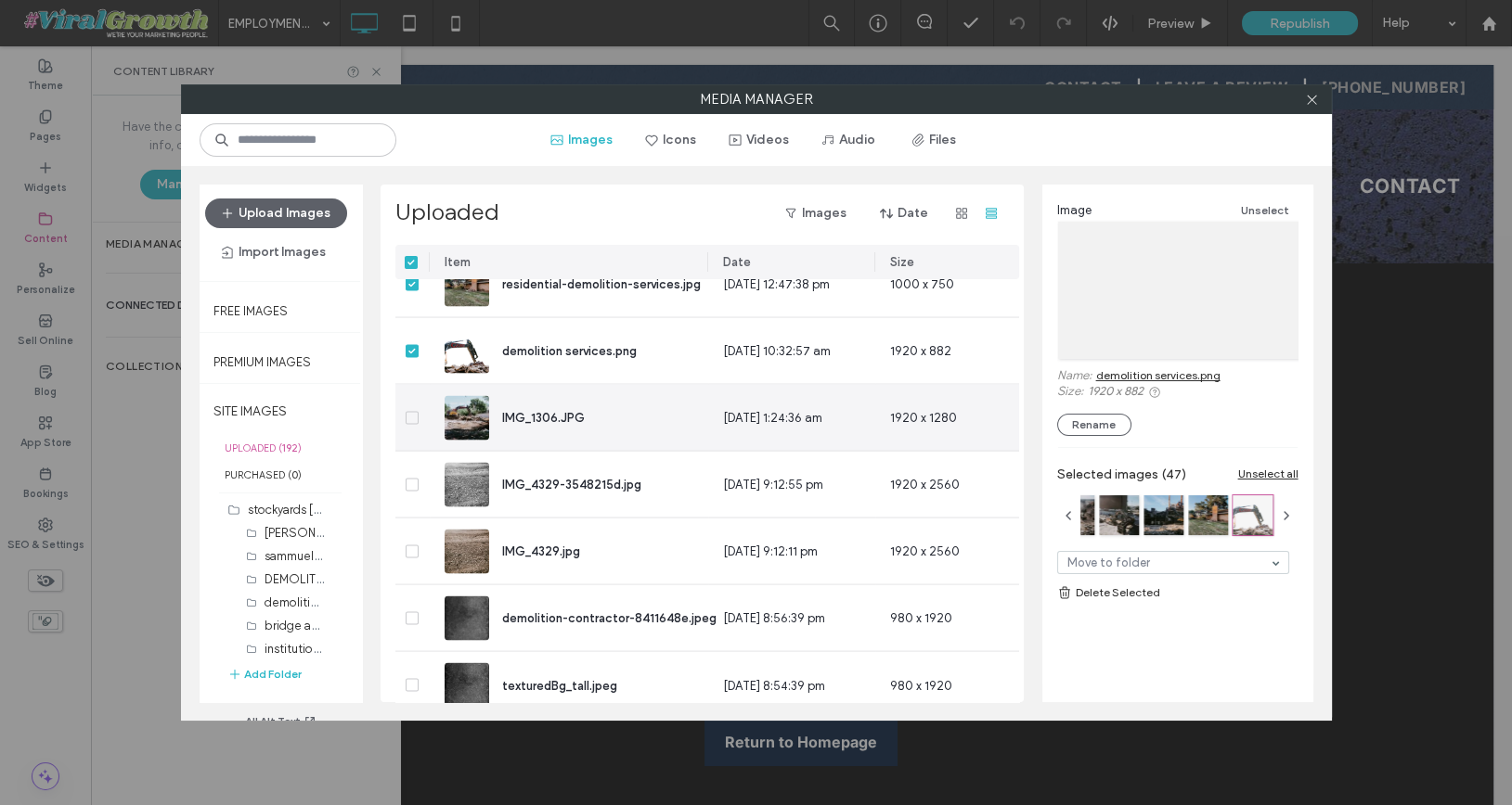
click at [414, 399] on div at bounding box center [413, 417] width 35 height 66
click at [414, 415] on icon at bounding box center [413, 418] width 8 height 6
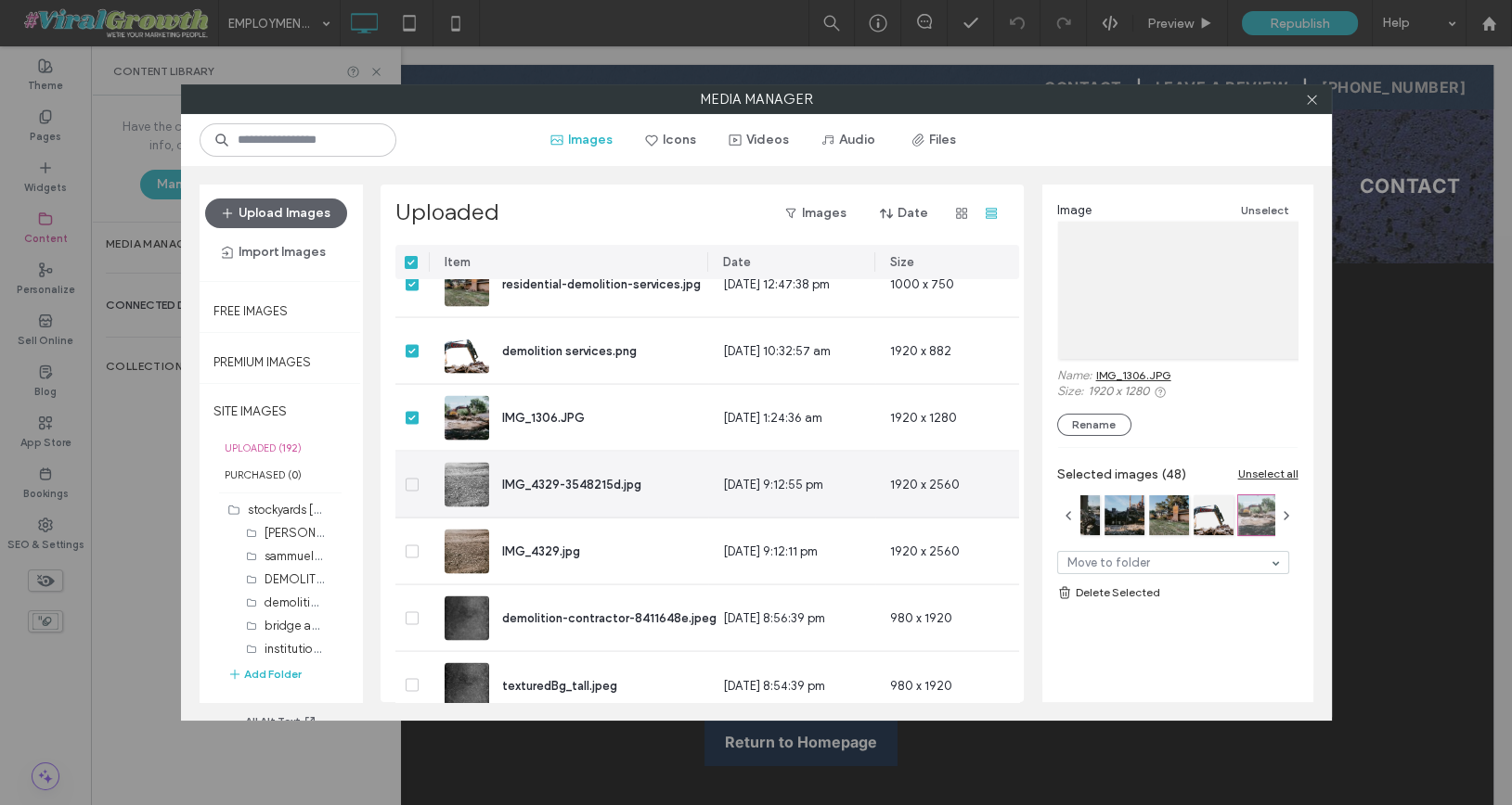
click at [414, 458] on div at bounding box center [413, 485] width 35 height 66
click at [414, 492] on div at bounding box center [413, 485] width 35 height 66
click at [414, 484] on icon at bounding box center [413, 486] width 8 height 6
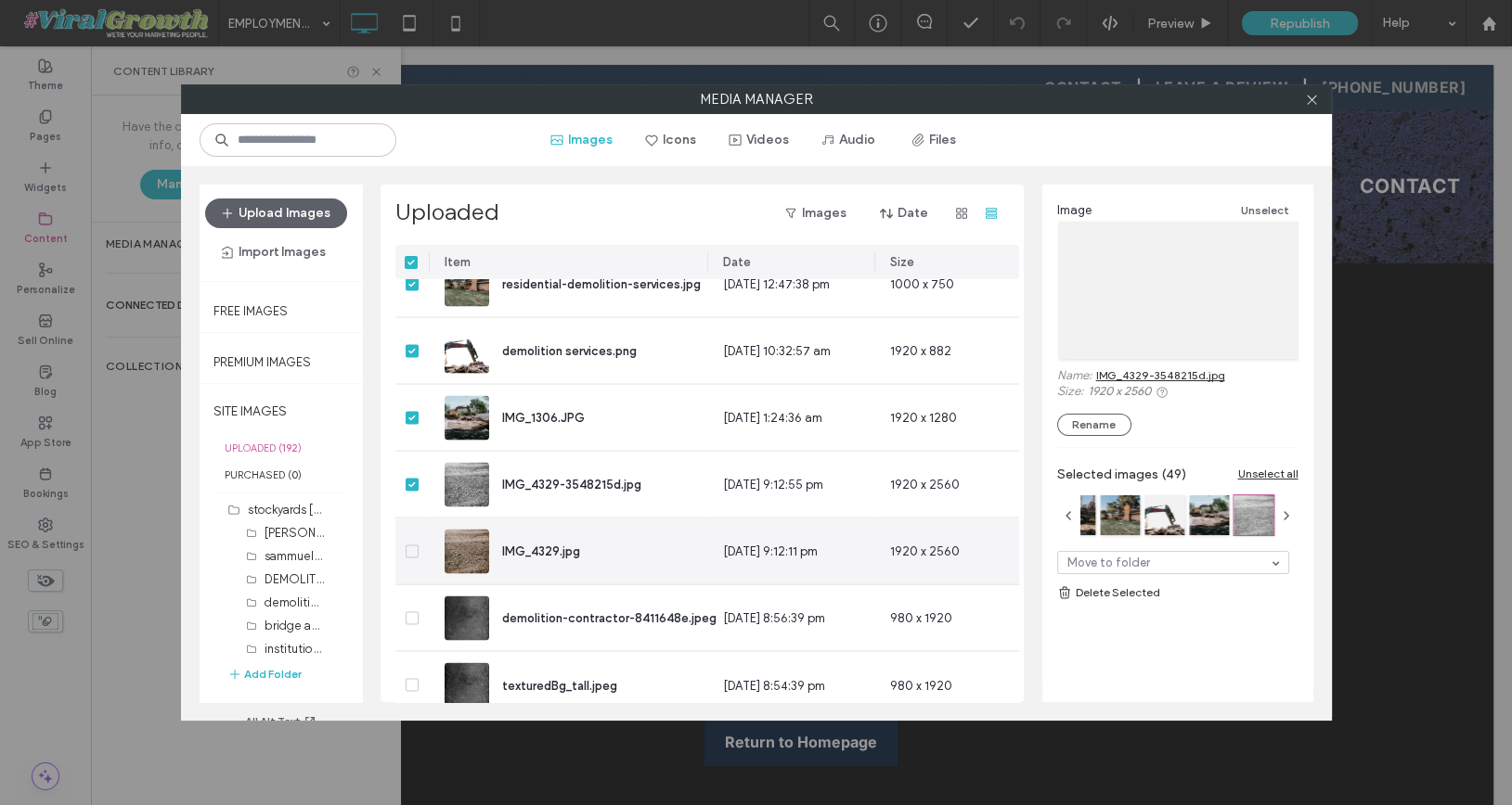
click at [417, 549] on div at bounding box center [413, 551] width 35 height 66
click at [416, 550] on span at bounding box center [412, 552] width 13 height 13
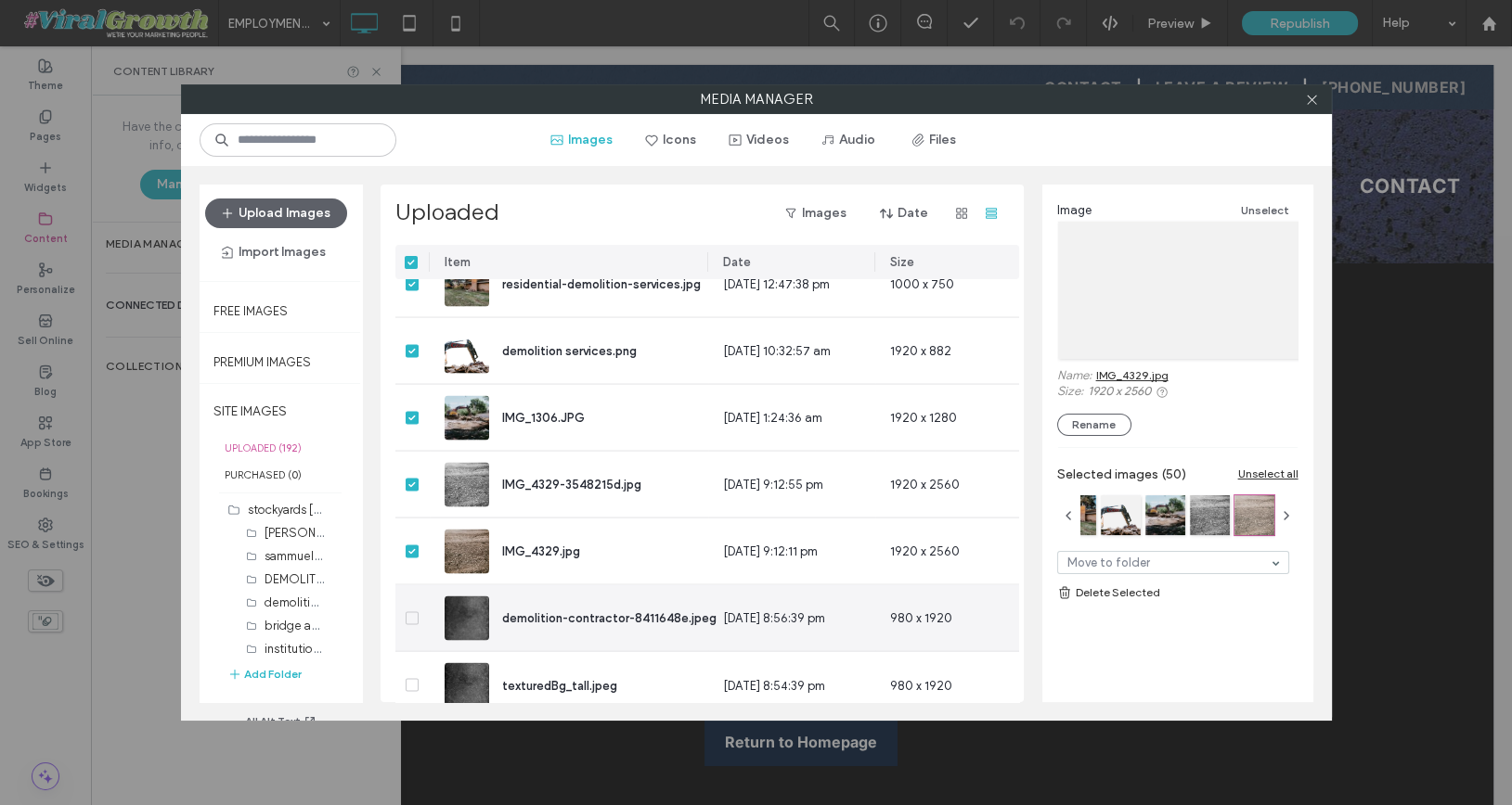
click at [413, 612] on span at bounding box center [412, 618] width 13 height 13
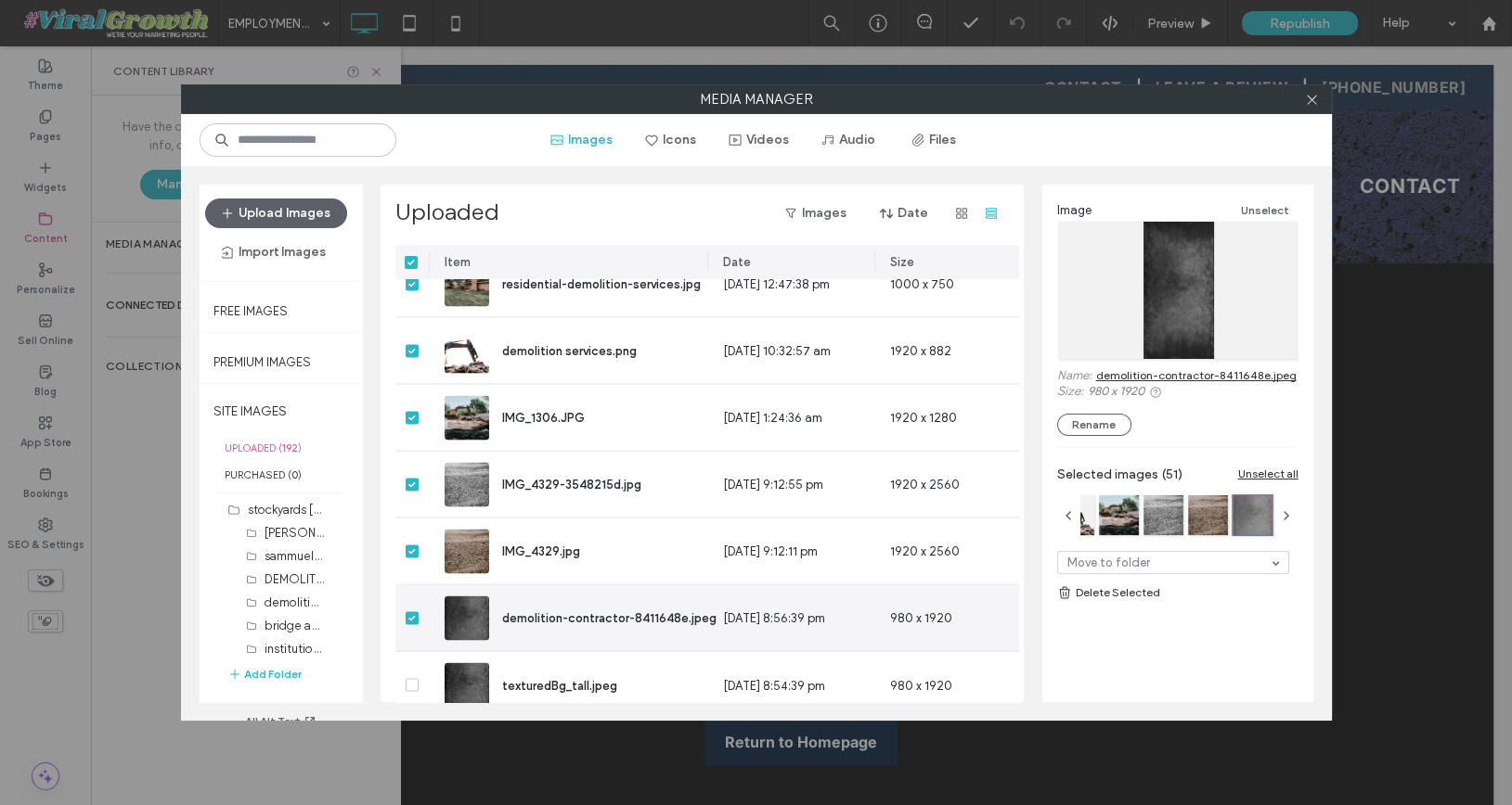
click at [409, 616] on icon at bounding box center [413, 619] width 8 height 6
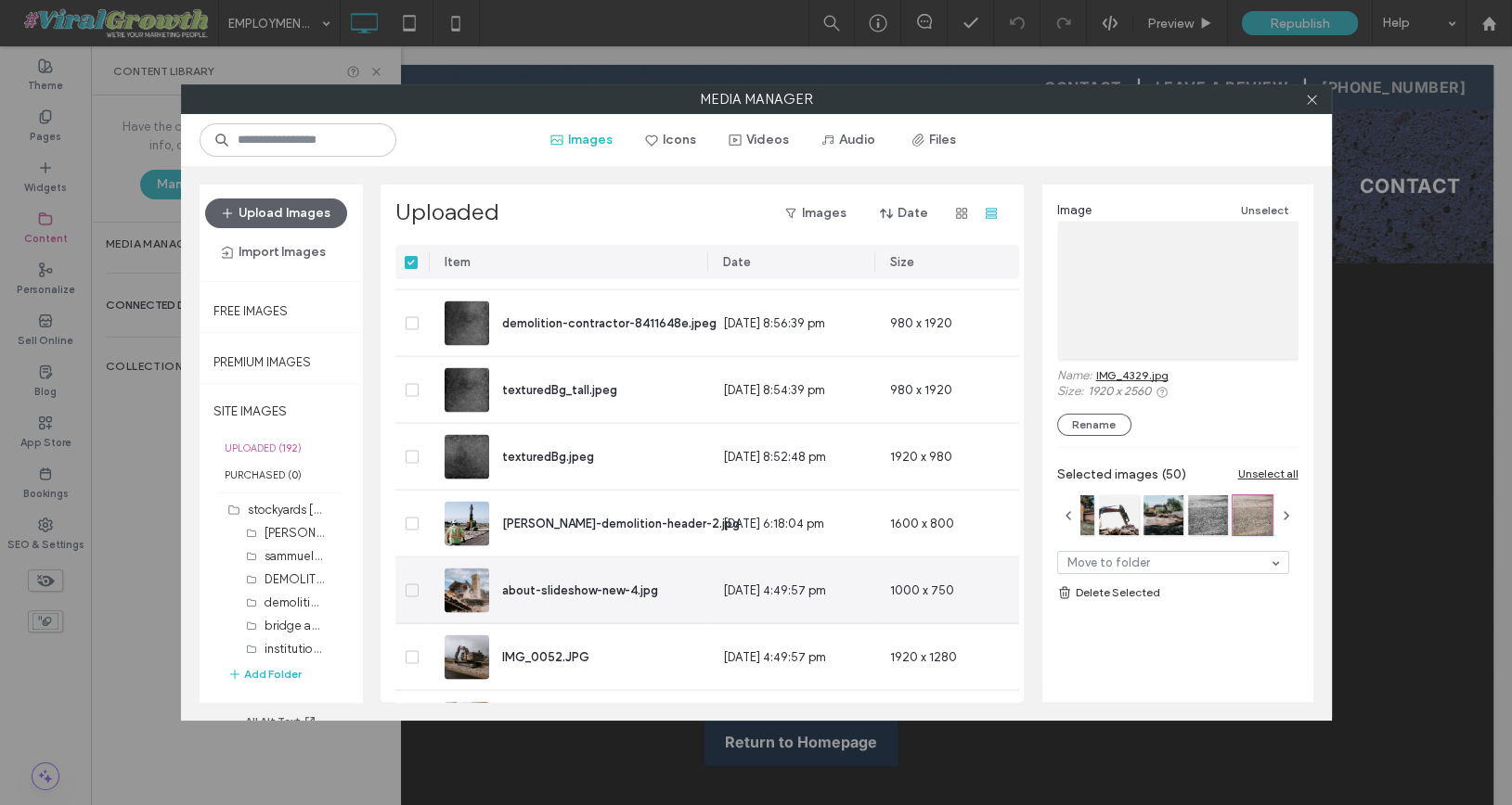
scroll to position [7872, 1]
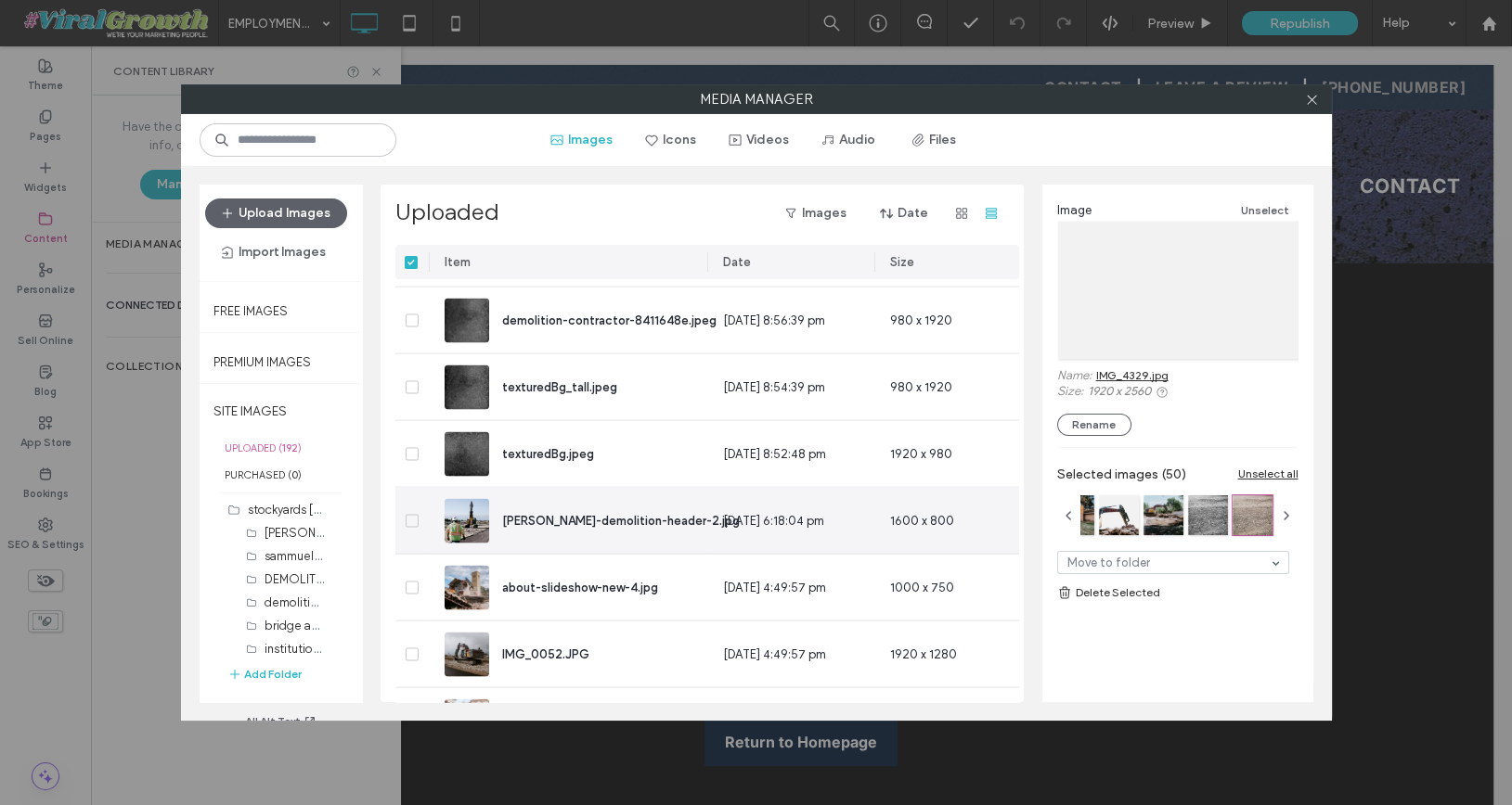
click at [416, 517] on span at bounding box center [412, 521] width 13 height 13
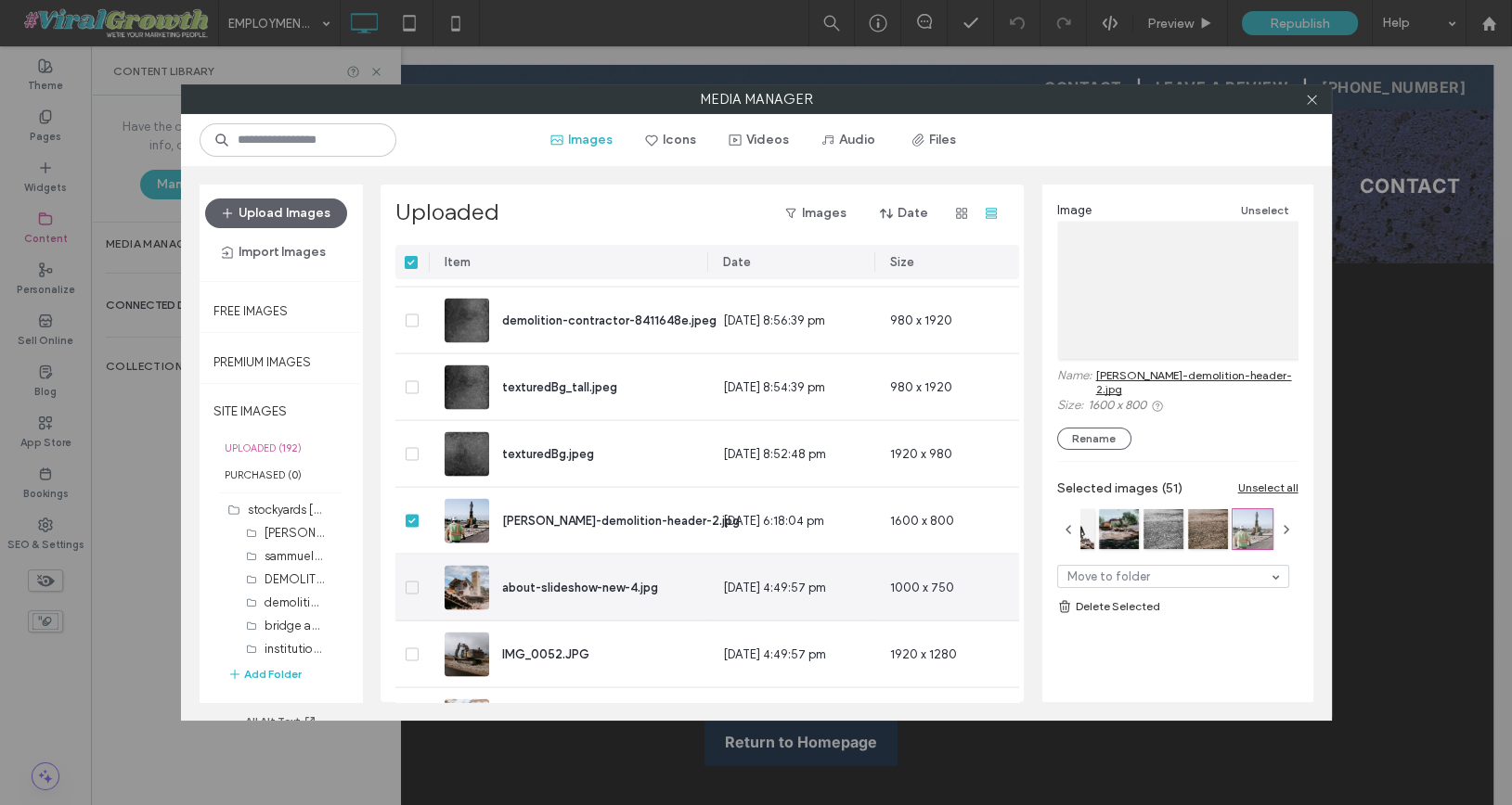
click at [417, 588] on span at bounding box center [412, 587] width 13 height 13
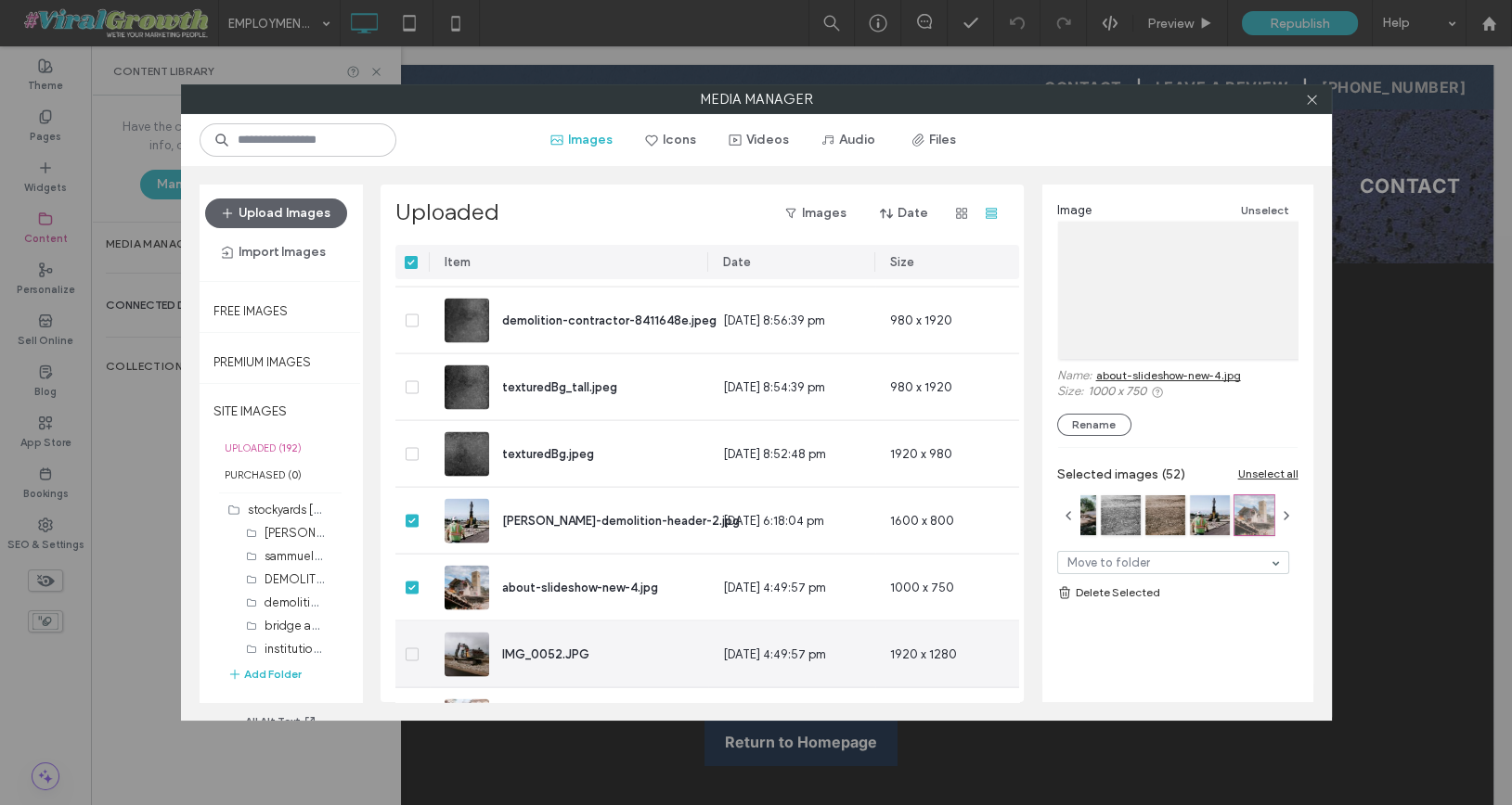
click at [408, 667] on div at bounding box center [413, 654] width 35 height 66
click at [410, 652] on icon at bounding box center [413, 655] width 8 height 6
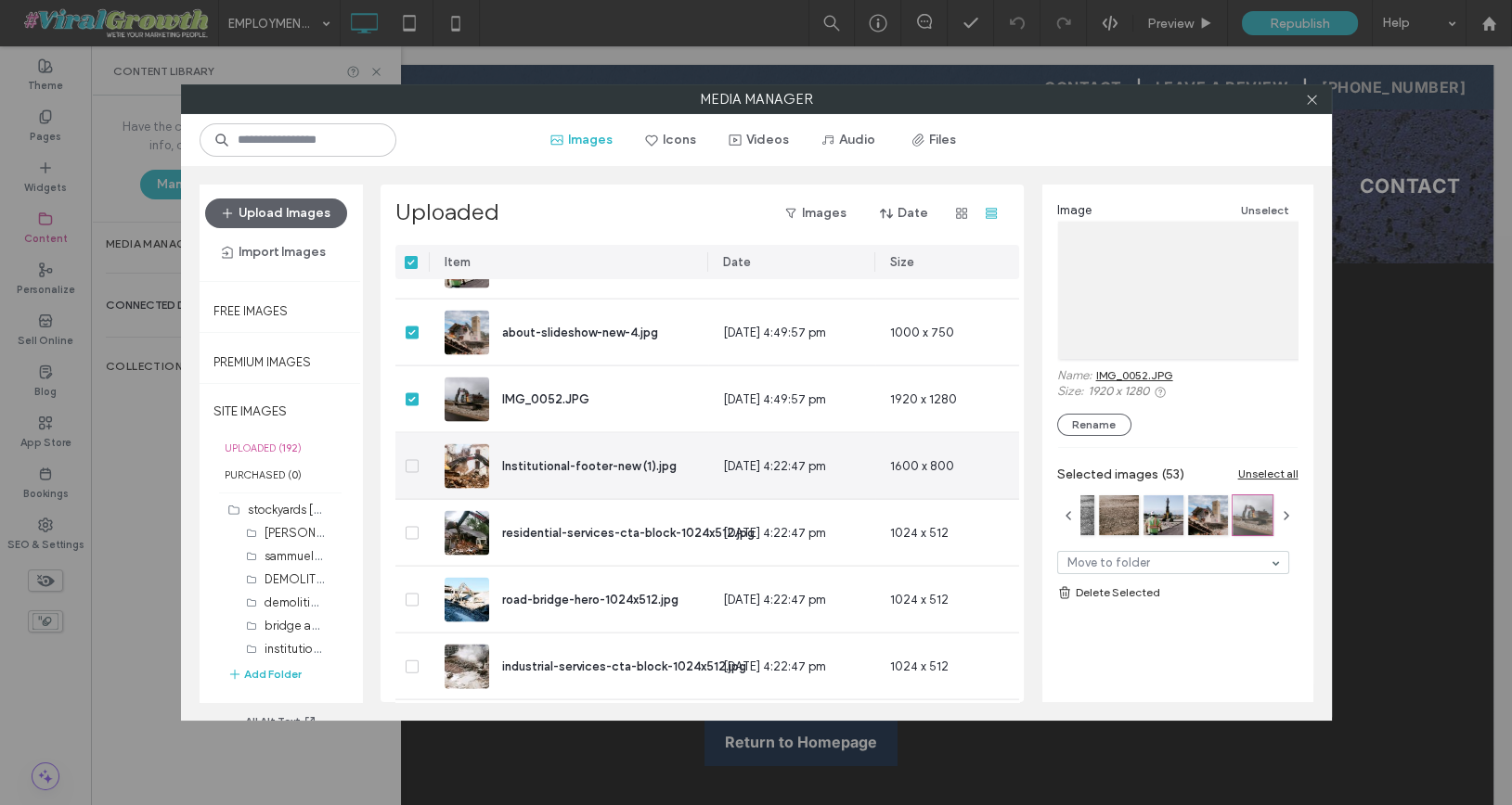
click at [422, 467] on div at bounding box center [413, 466] width 35 height 66
click at [410, 464] on icon at bounding box center [413, 467] width 8 height 6
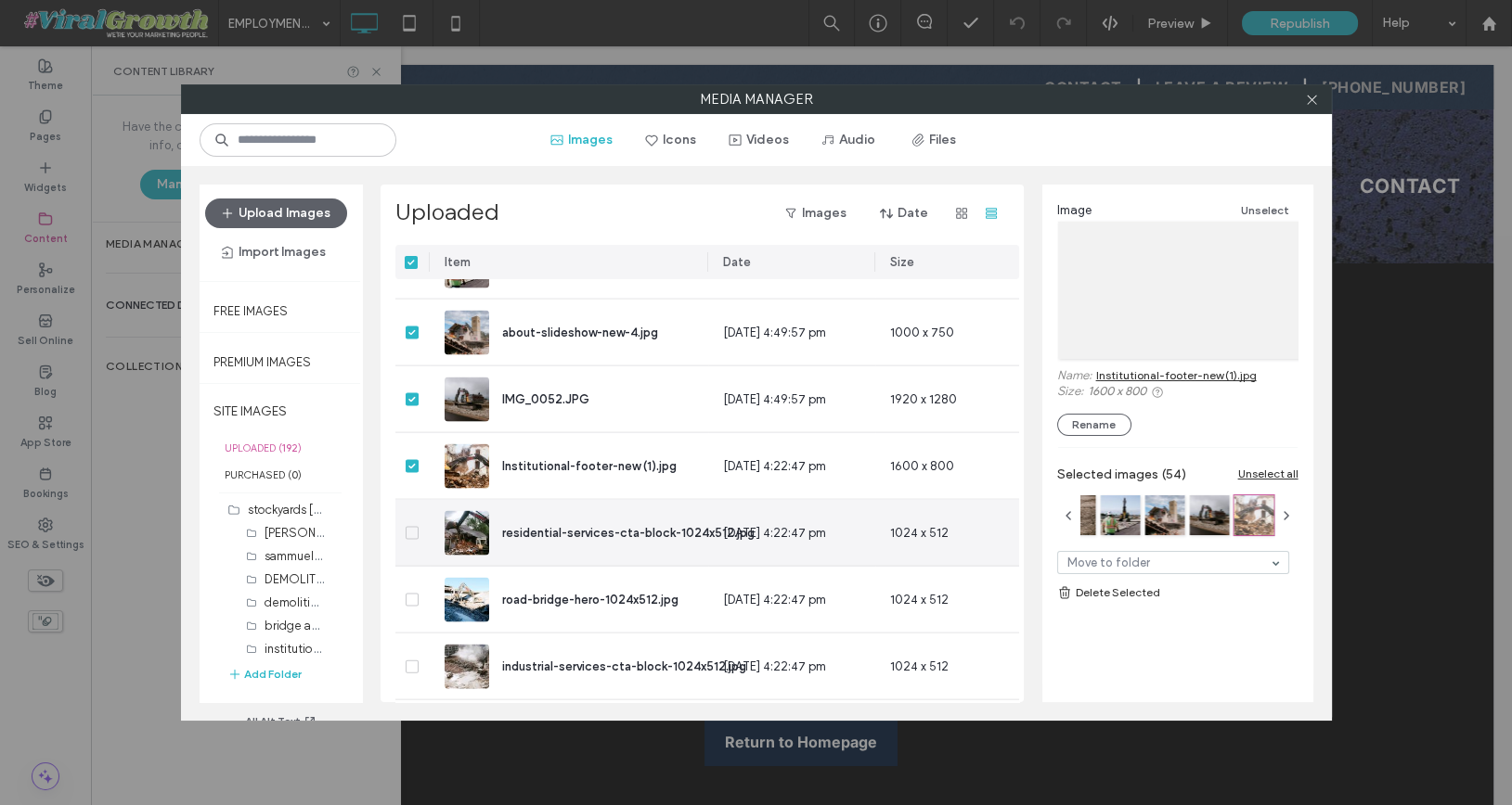
click at [410, 531] on icon at bounding box center [413, 534] width 8 height 6
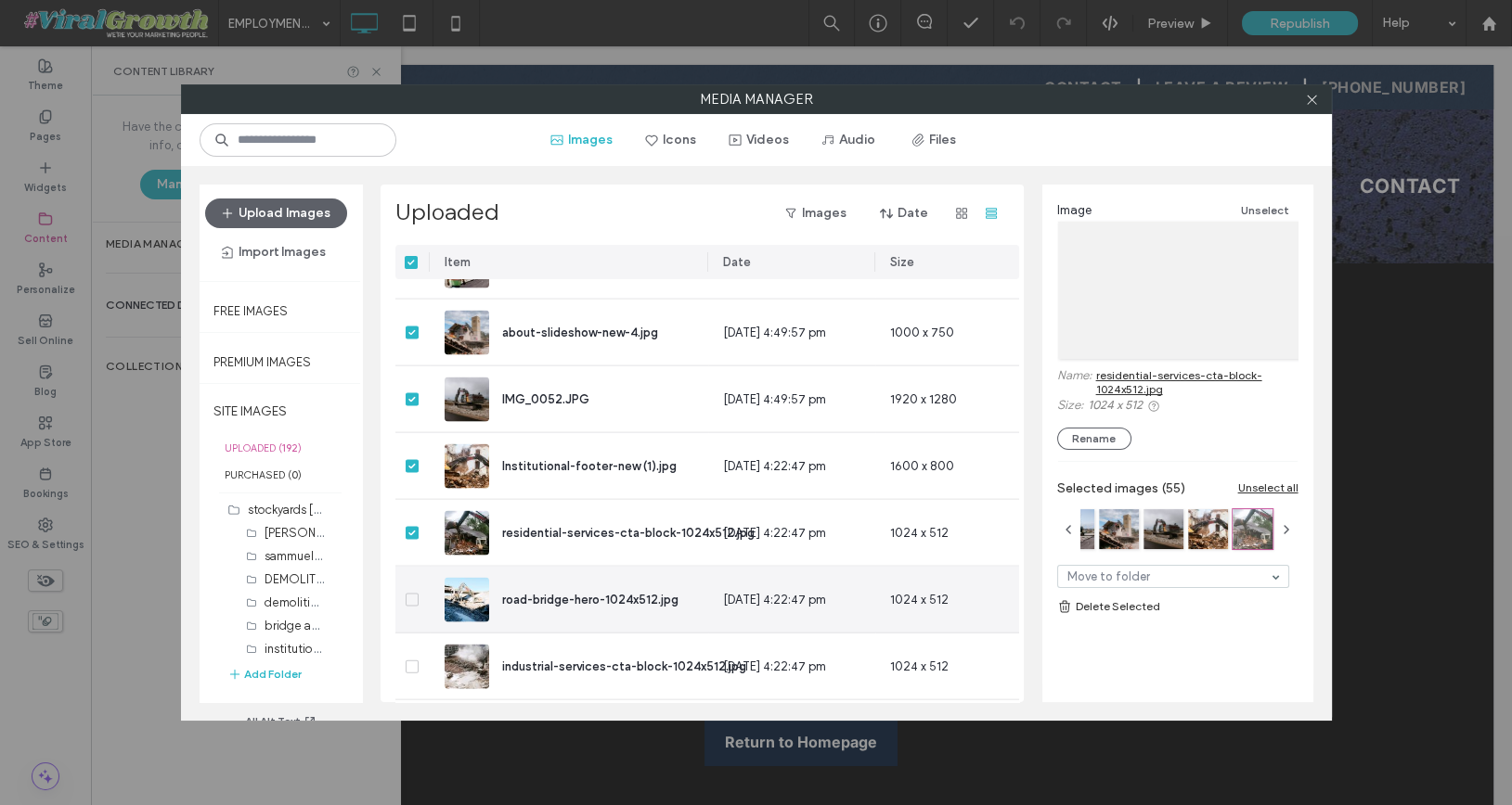
click at [413, 605] on div at bounding box center [413, 599] width 35 height 66
click at [412, 583] on div at bounding box center [413, 599] width 35 height 66
click at [412, 590] on div at bounding box center [413, 599] width 35 height 66
click at [412, 598] on icon at bounding box center [412, 600] width 7 height 6
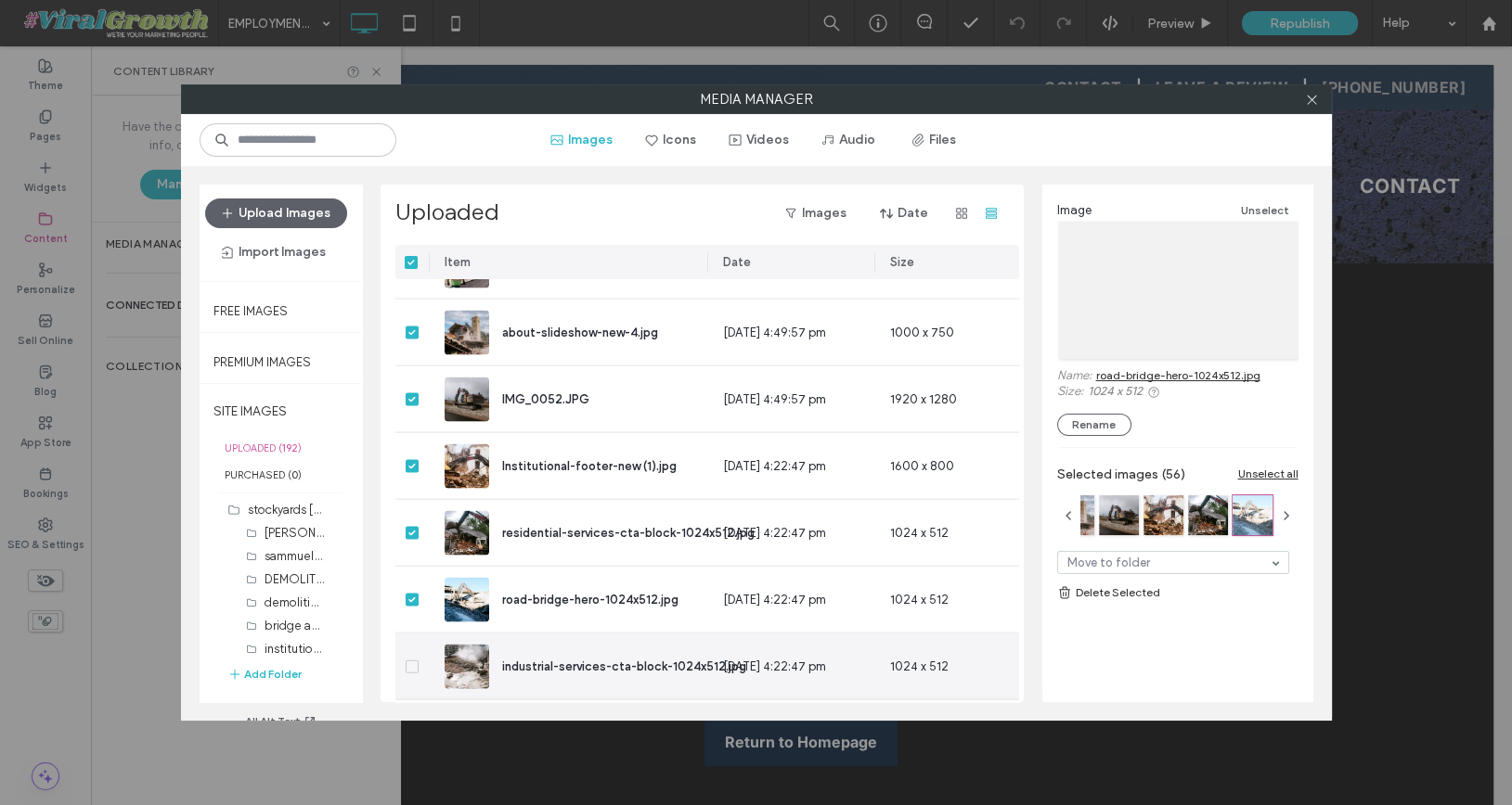
click at [412, 666] on icon at bounding box center [412, 668] width 7 height 6
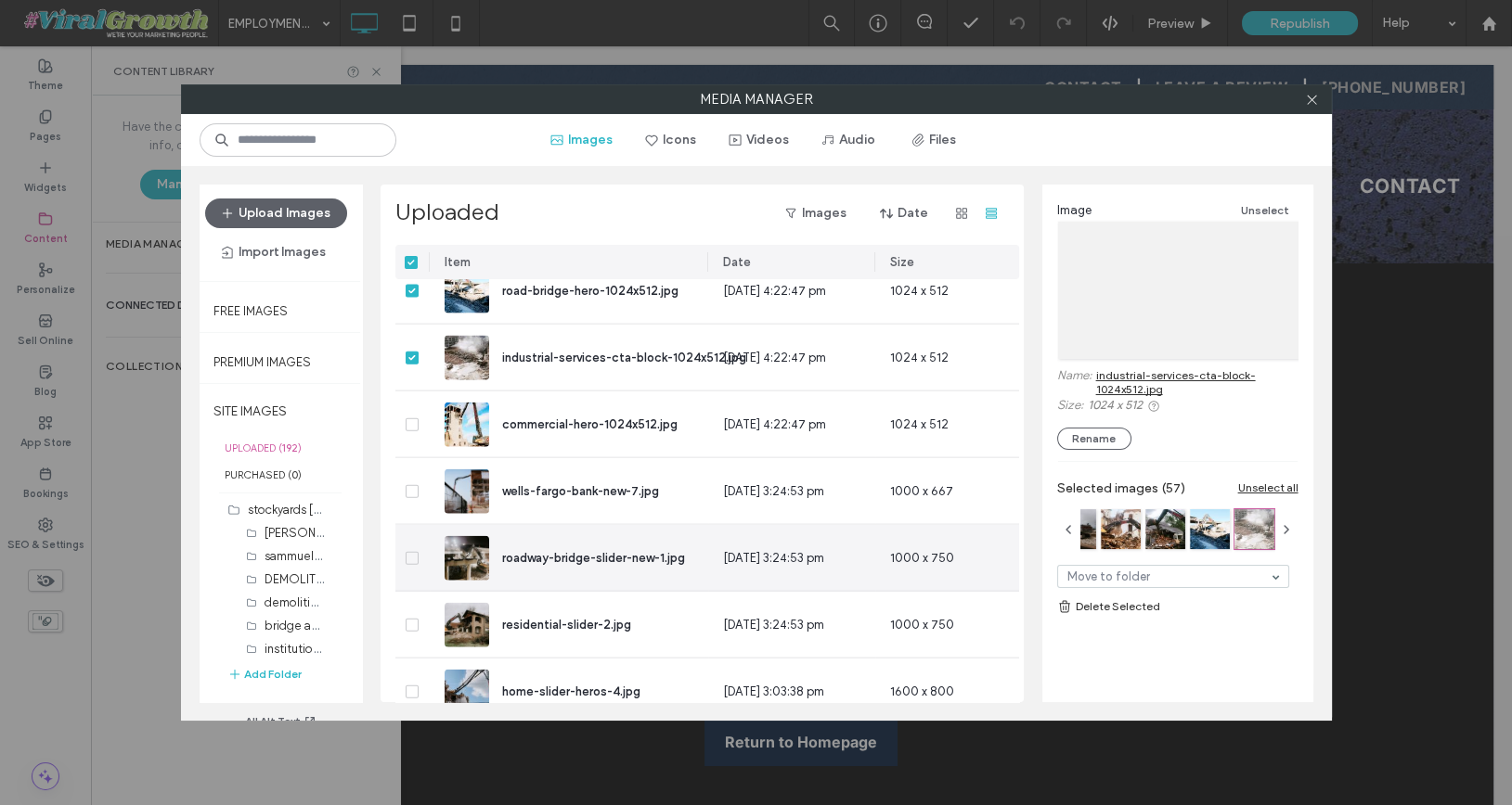
scroll to position [8437, 1]
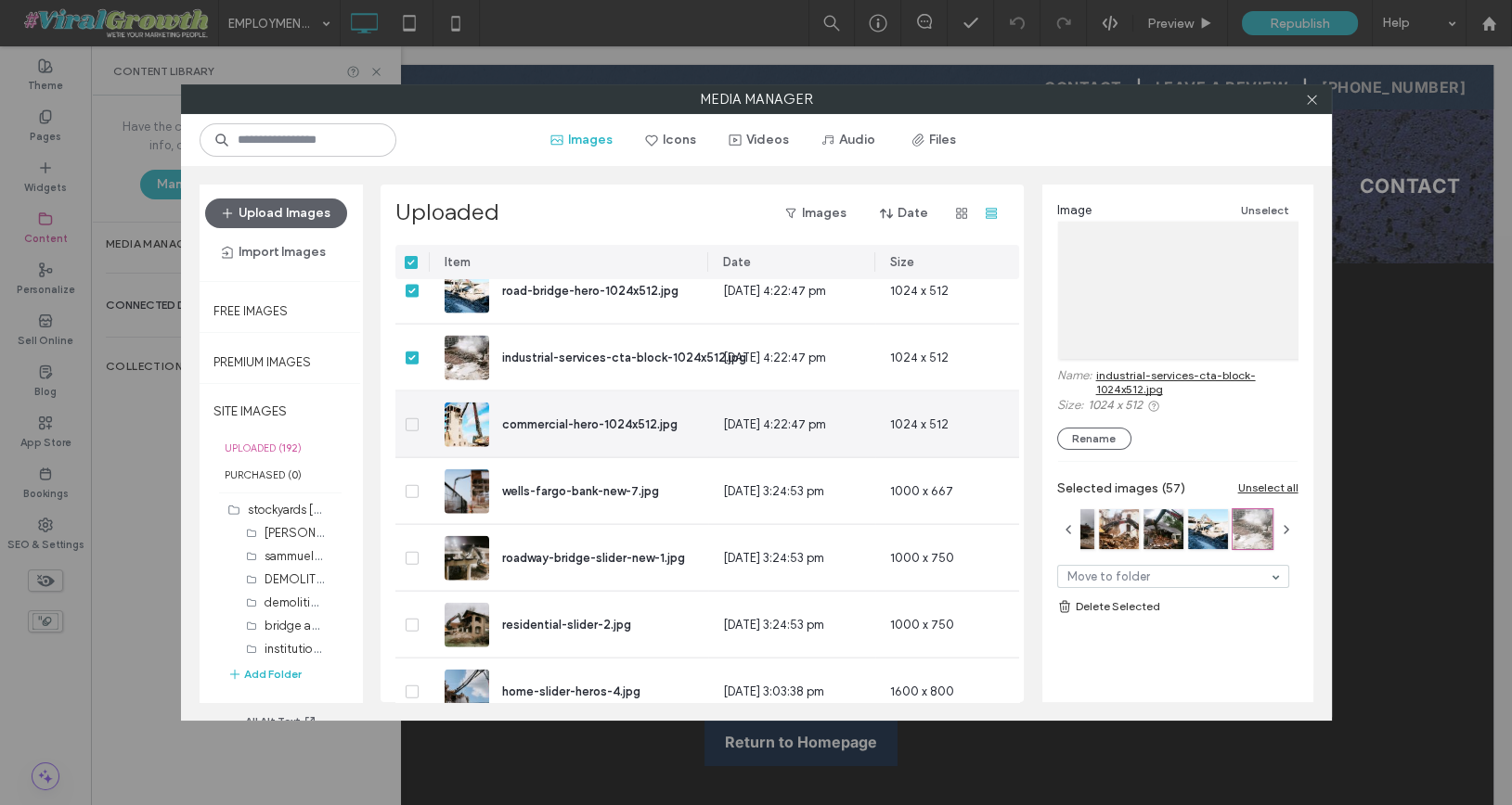
click at [411, 423] on icon at bounding box center [412, 425] width 7 height 6
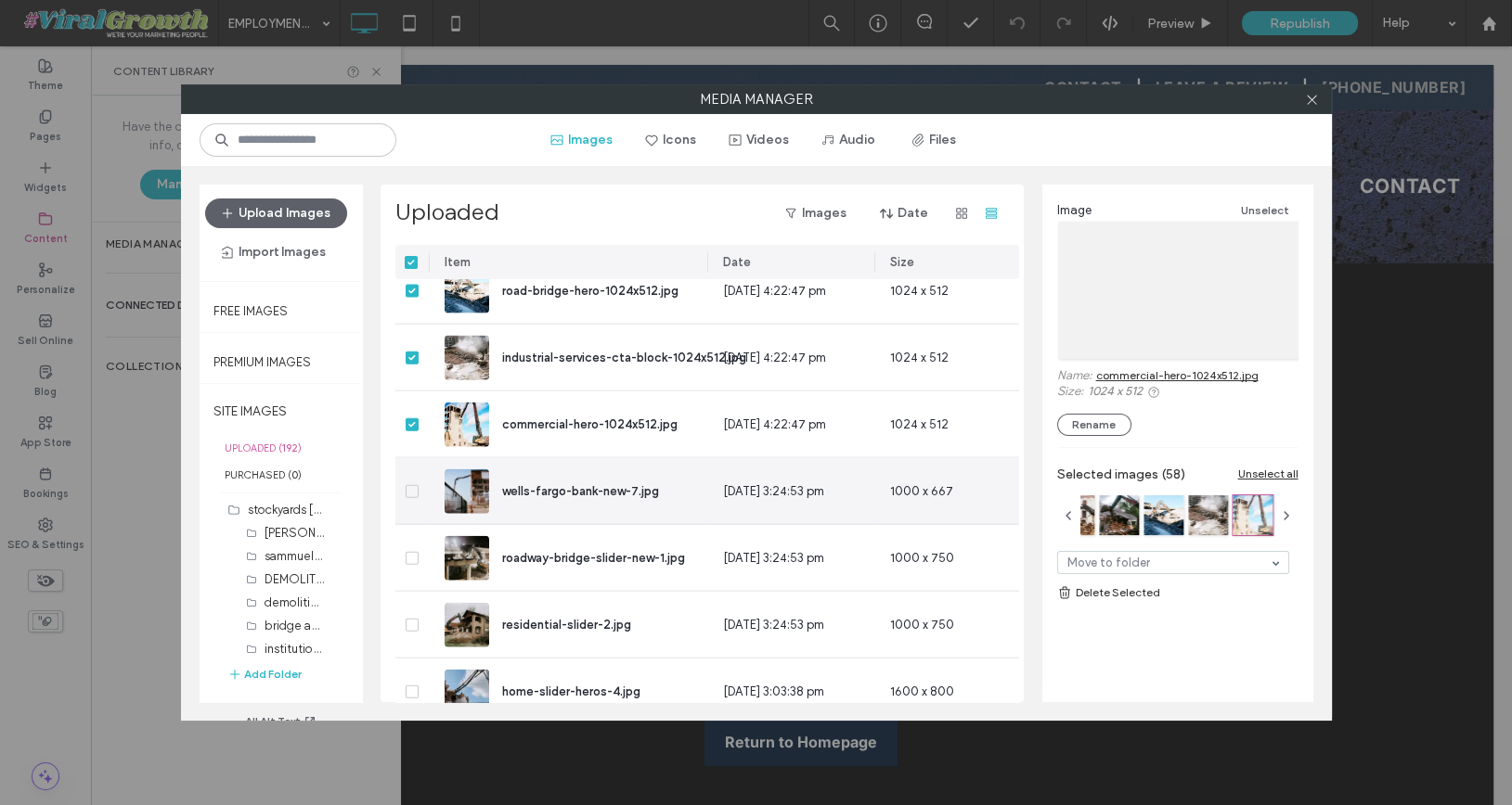
click at [409, 490] on icon at bounding box center [412, 492] width 7 height 6
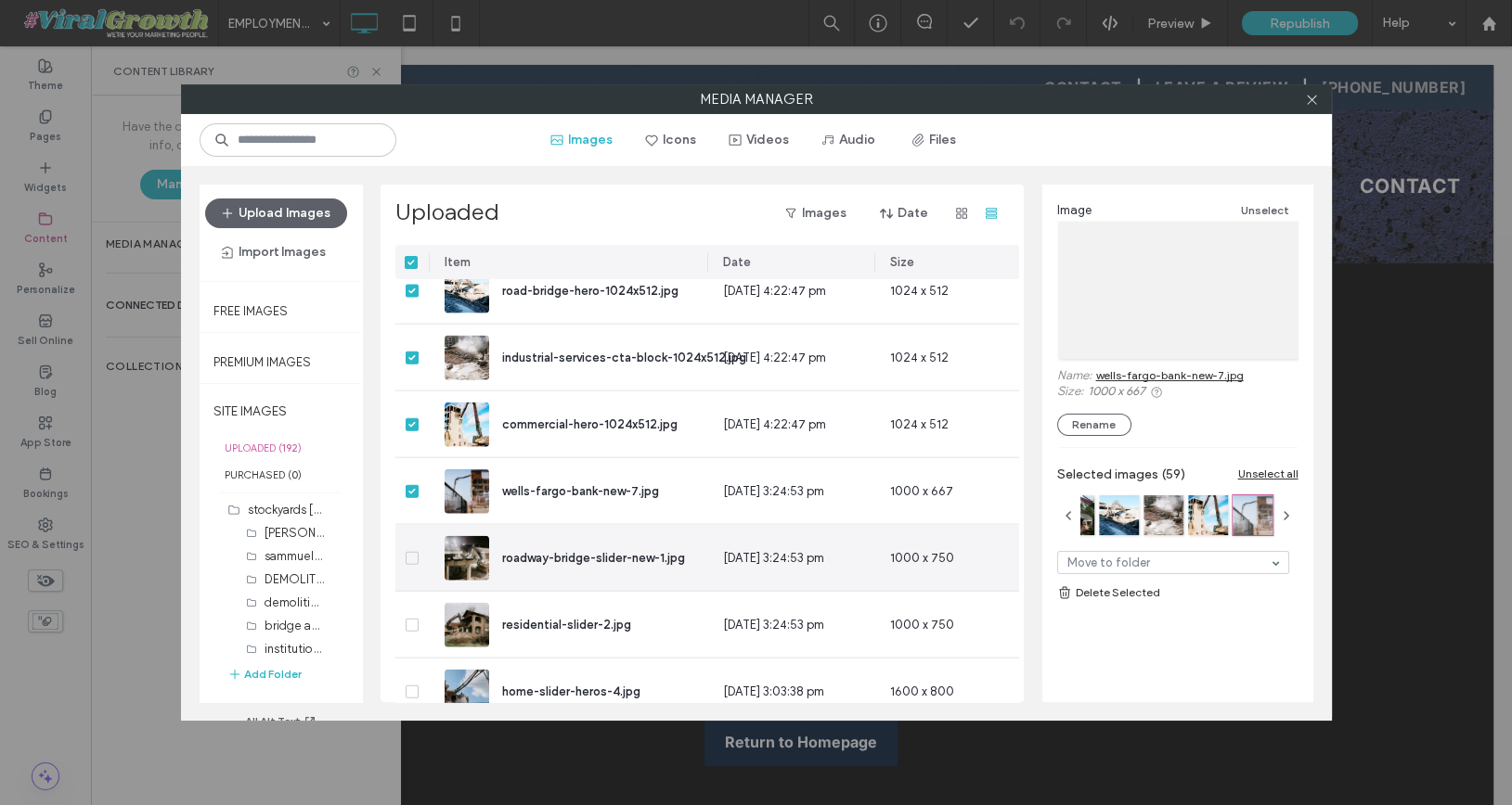
click at [416, 558] on span at bounding box center [412, 558] width 13 height 13
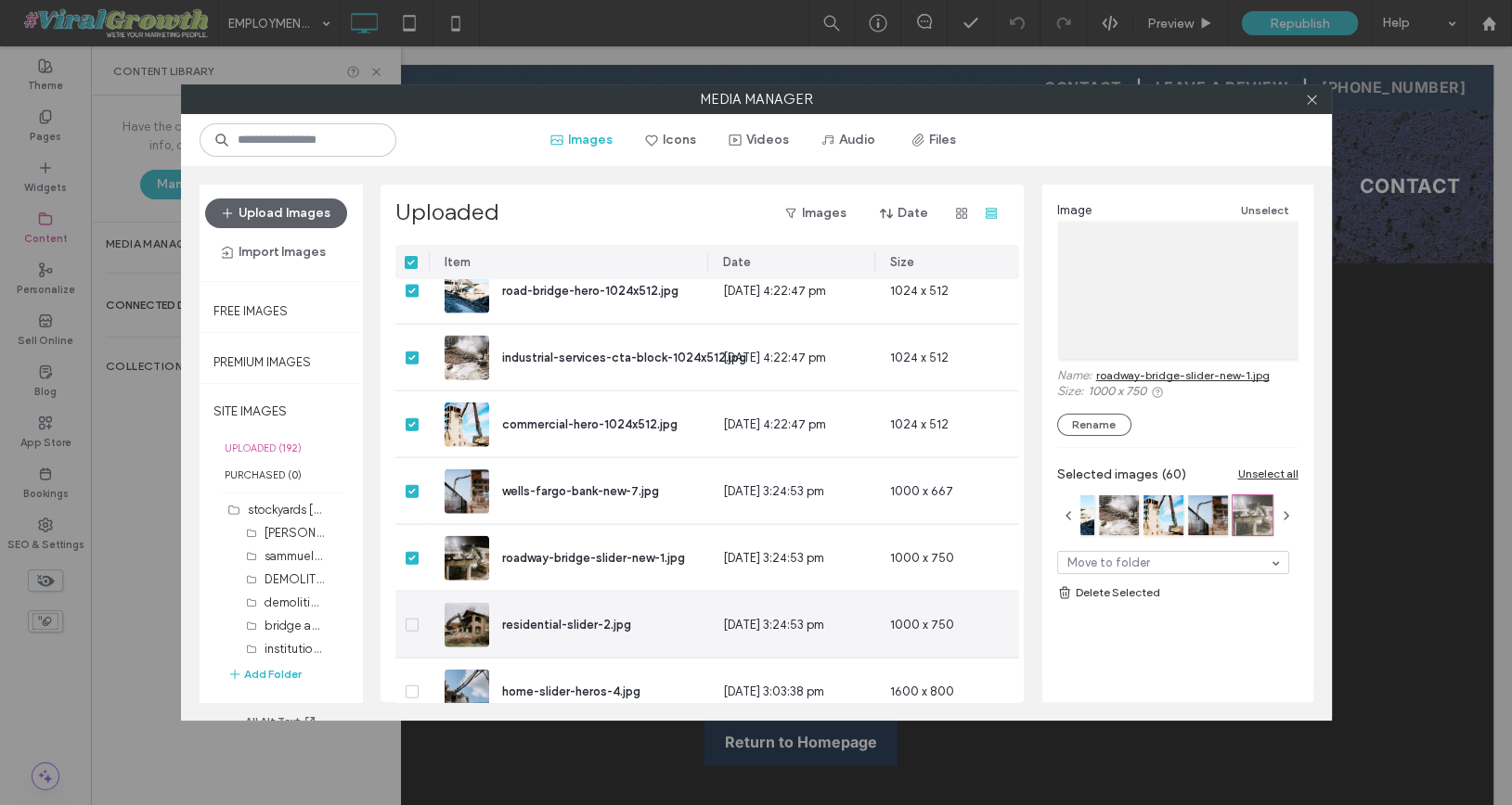
click at [415, 623] on span at bounding box center [412, 625] width 13 height 13
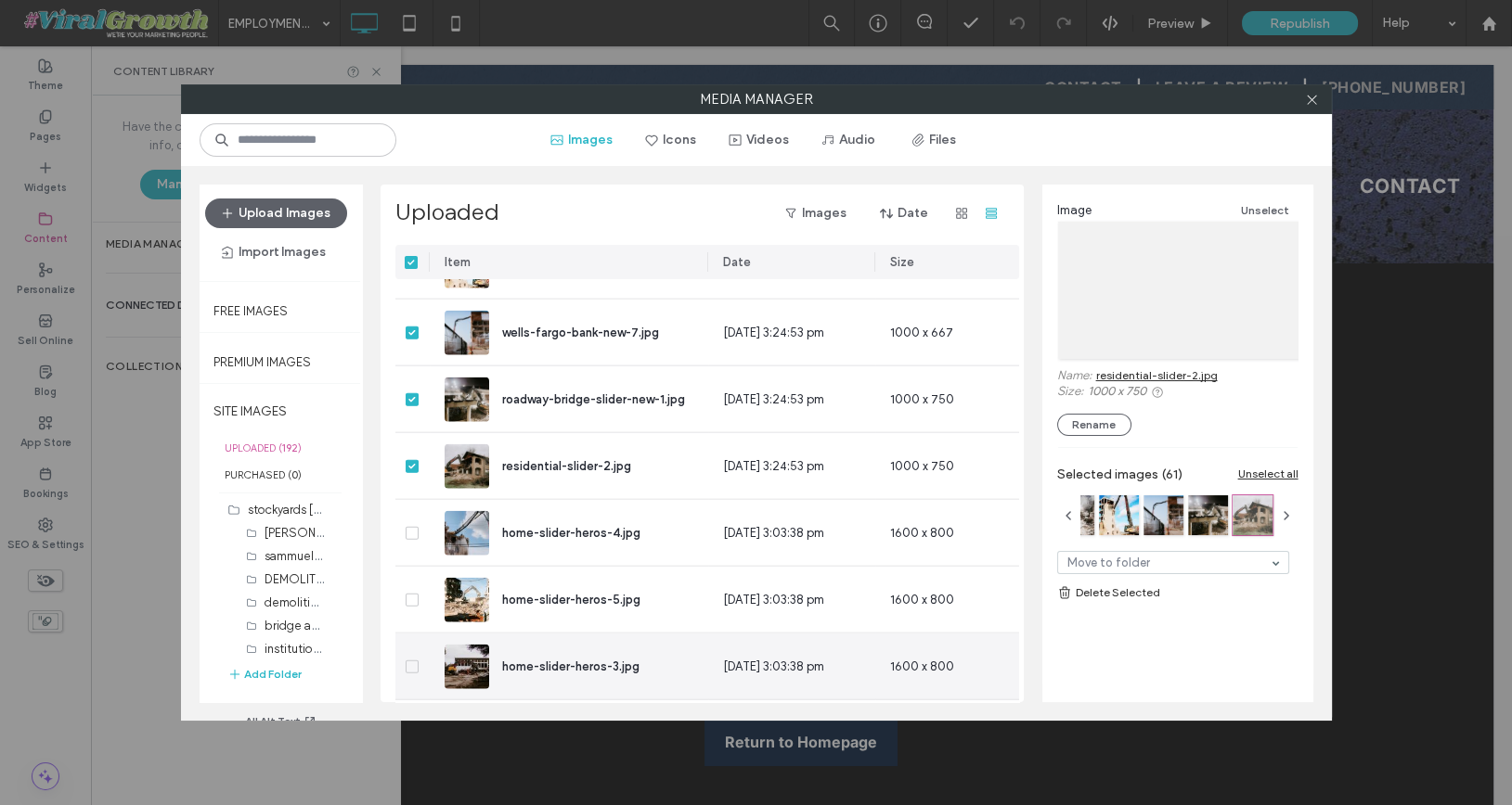
scroll to position [8622, 1]
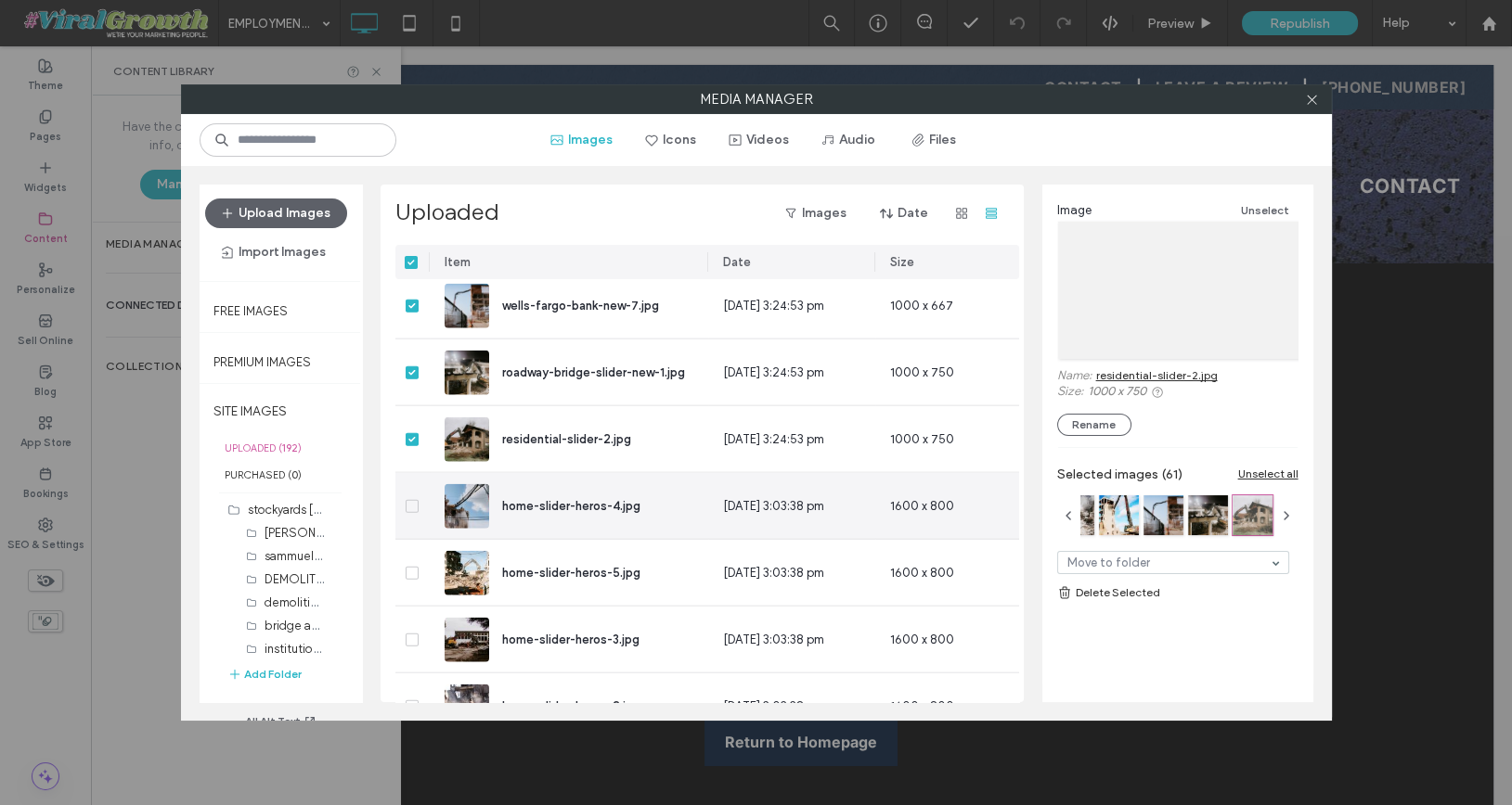
click at [419, 498] on div at bounding box center [413, 505] width 35 height 66
click at [413, 500] on span at bounding box center [412, 506] width 13 height 13
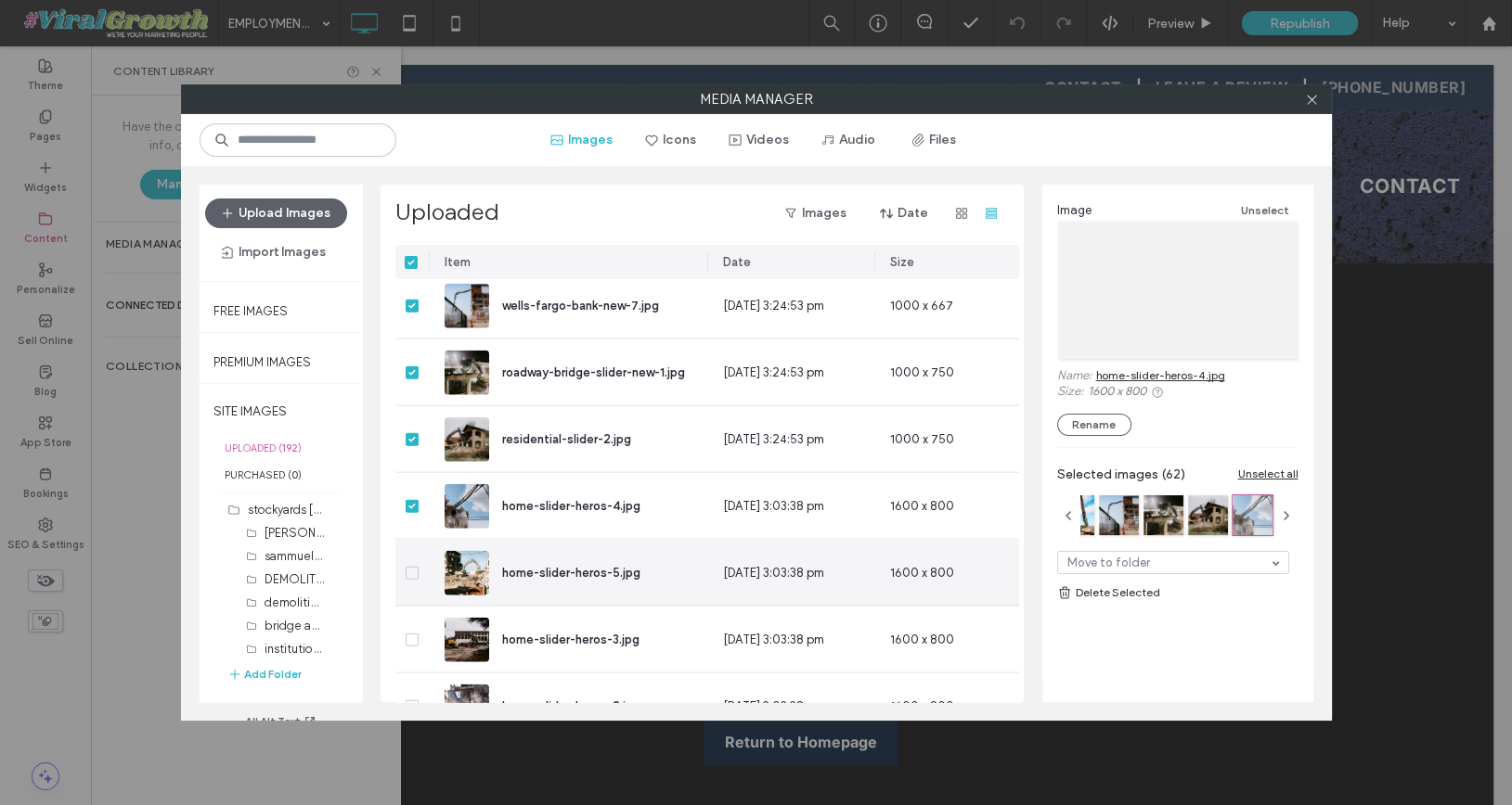
click at [413, 571] on icon at bounding box center [413, 574] width 8 height 6
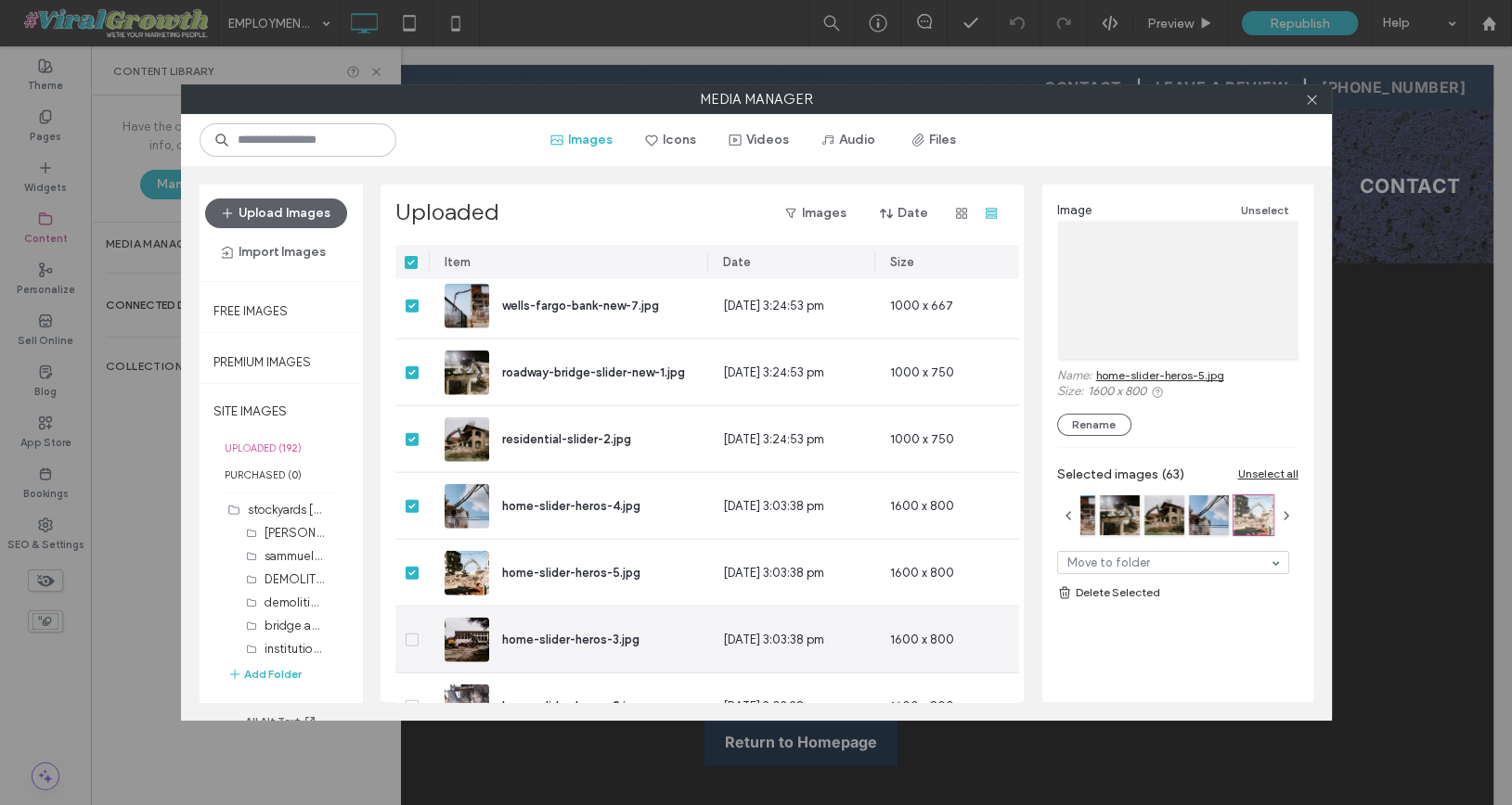
click at [414, 642] on span at bounding box center [412, 640] width 13 height 13
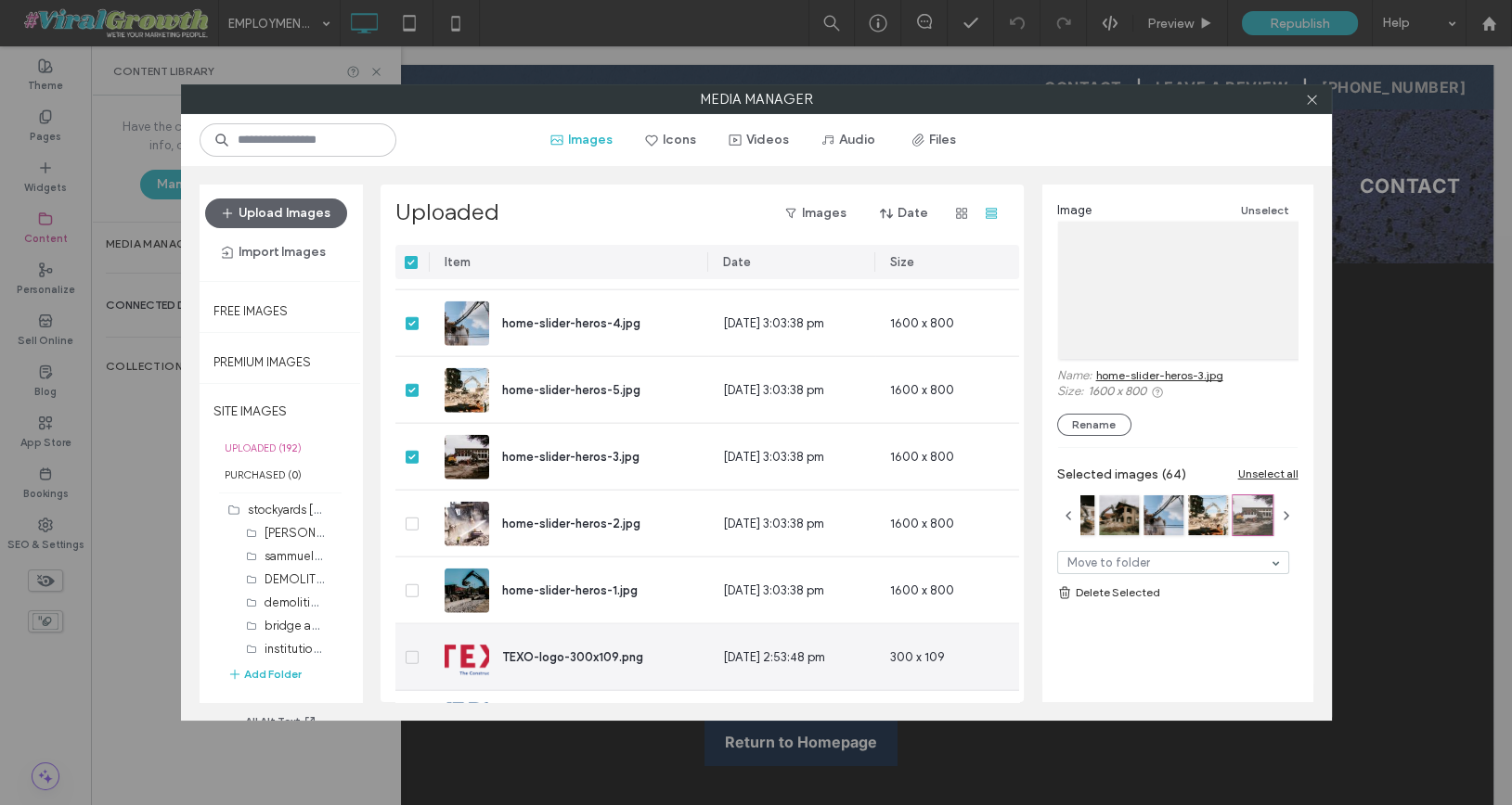
scroll to position [8804, 1]
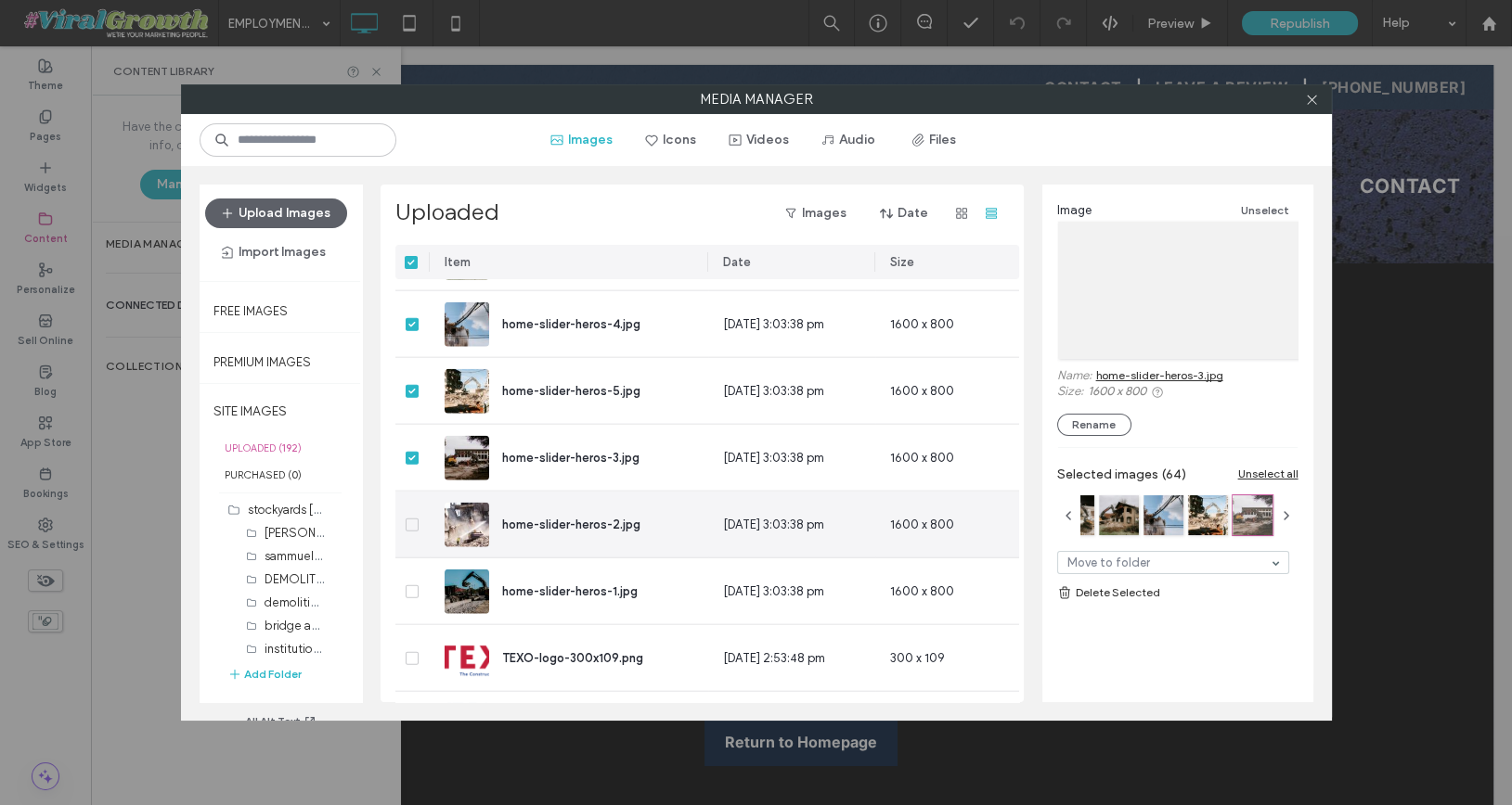
click at [412, 522] on icon at bounding box center [413, 525] width 8 height 6
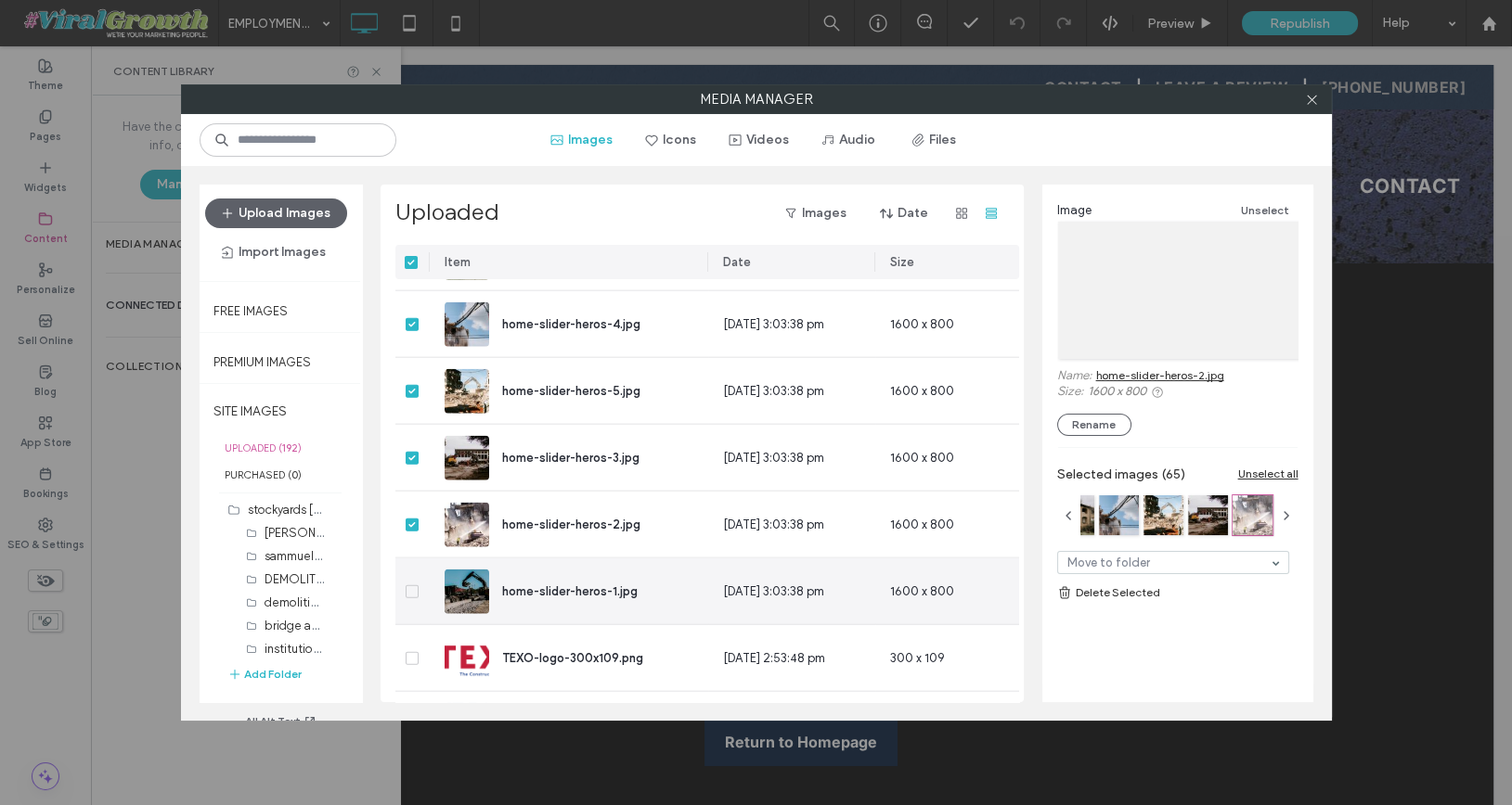
click at [410, 585] on span at bounding box center [412, 591] width 13 height 13
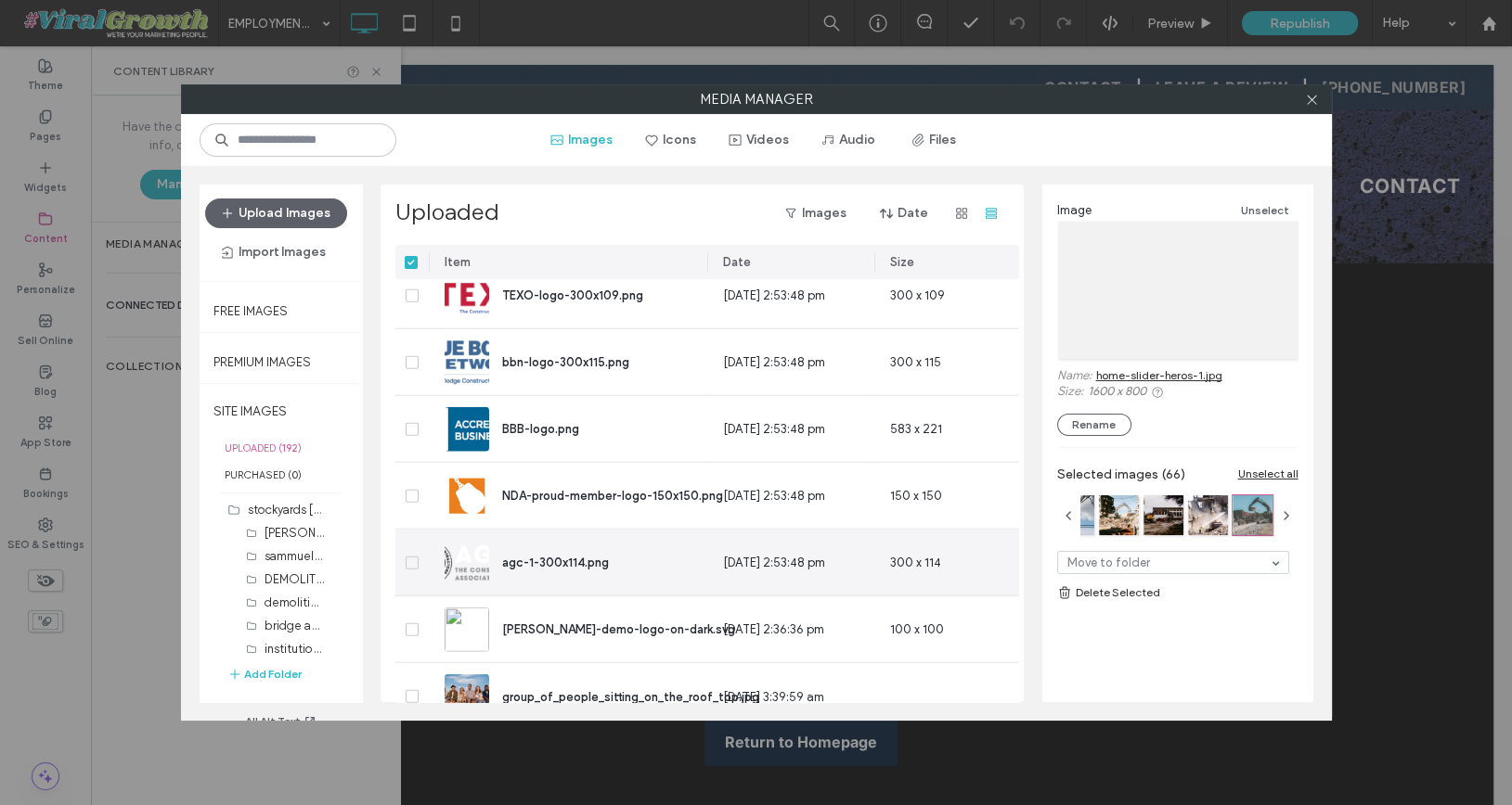
scroll to position [9203, 1]
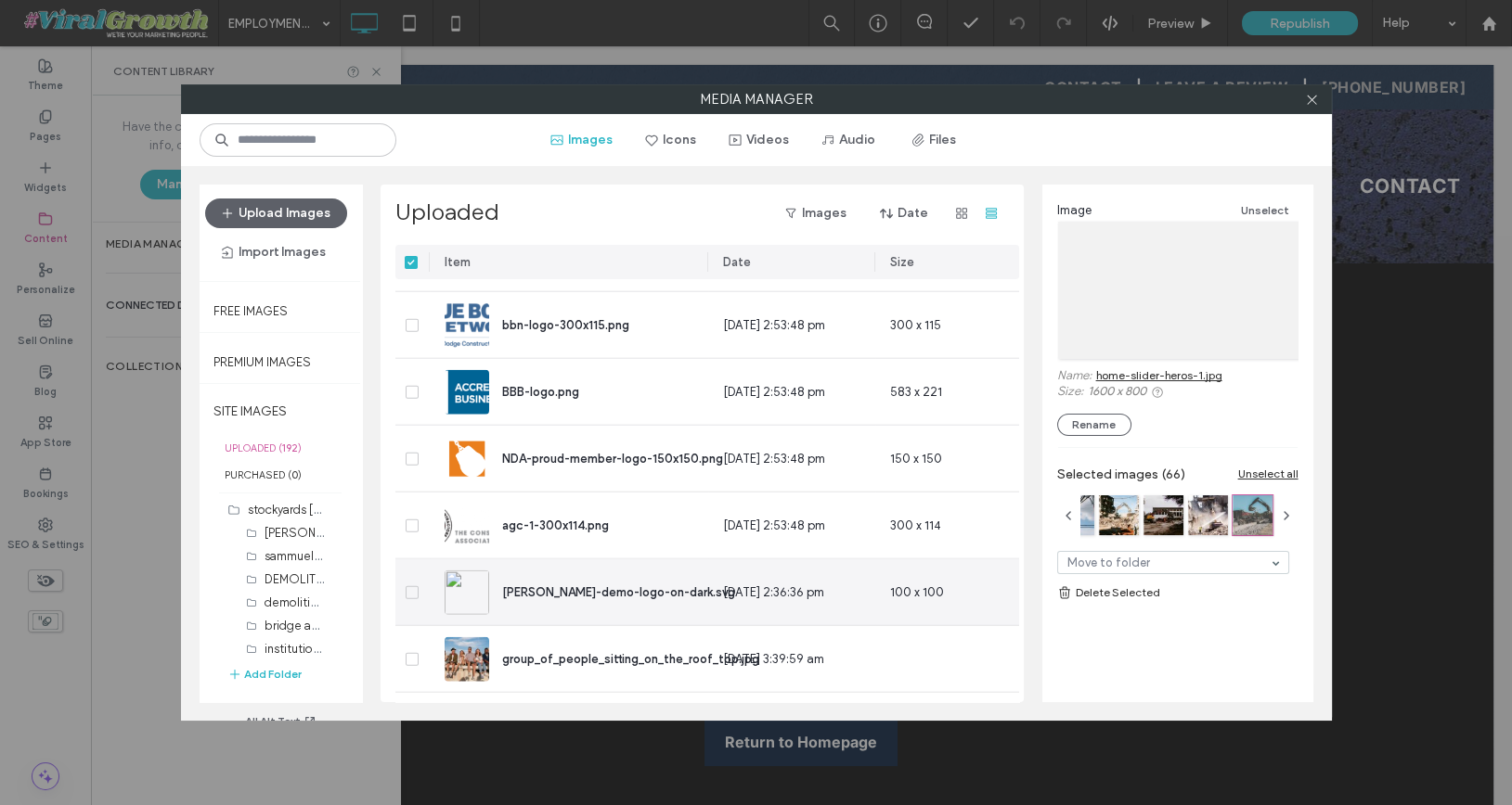
click at [410, 591] on icon at bounding box center [413, 593] width 8 height 6
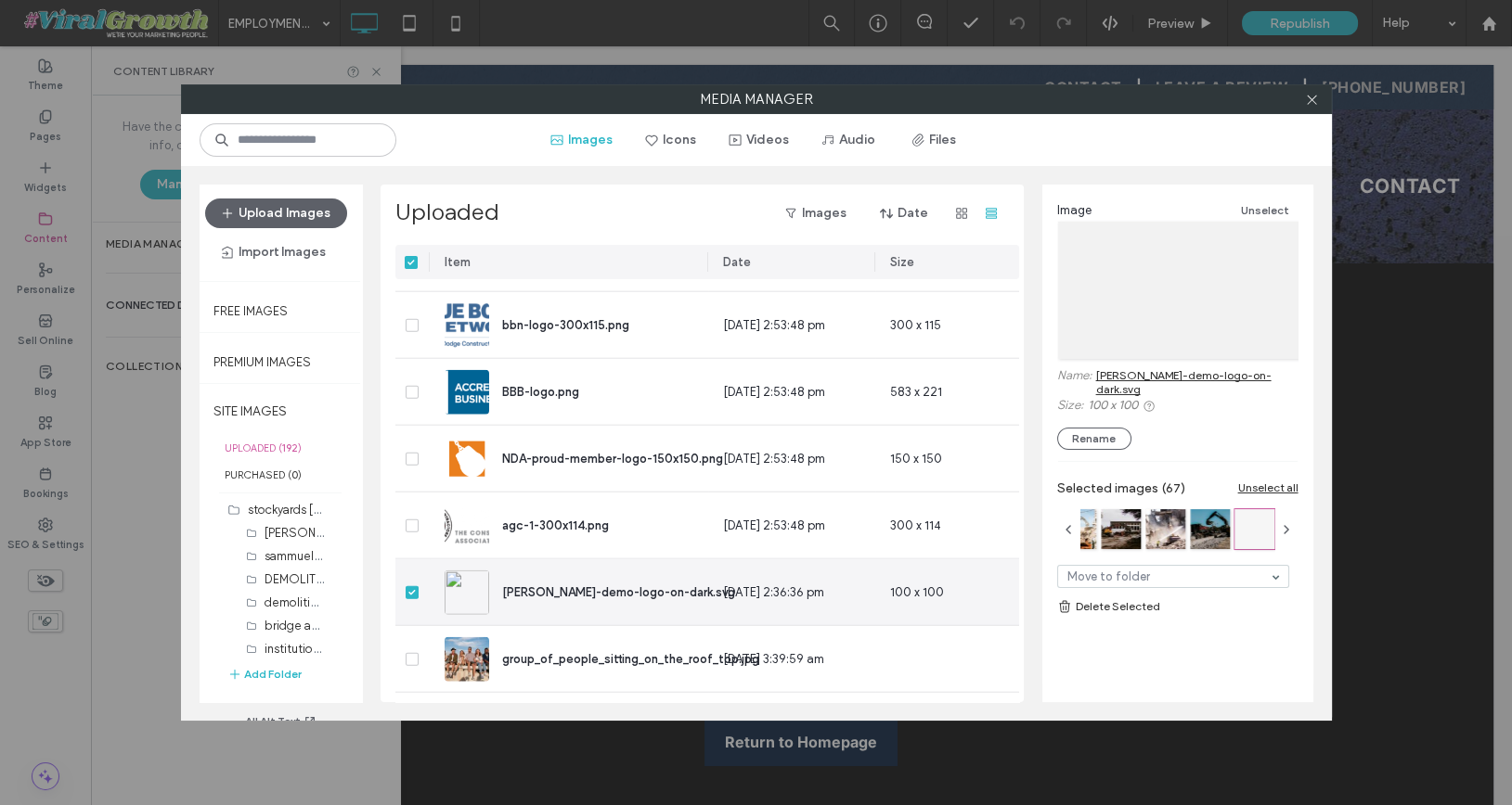
scroll to position [9351, 1]
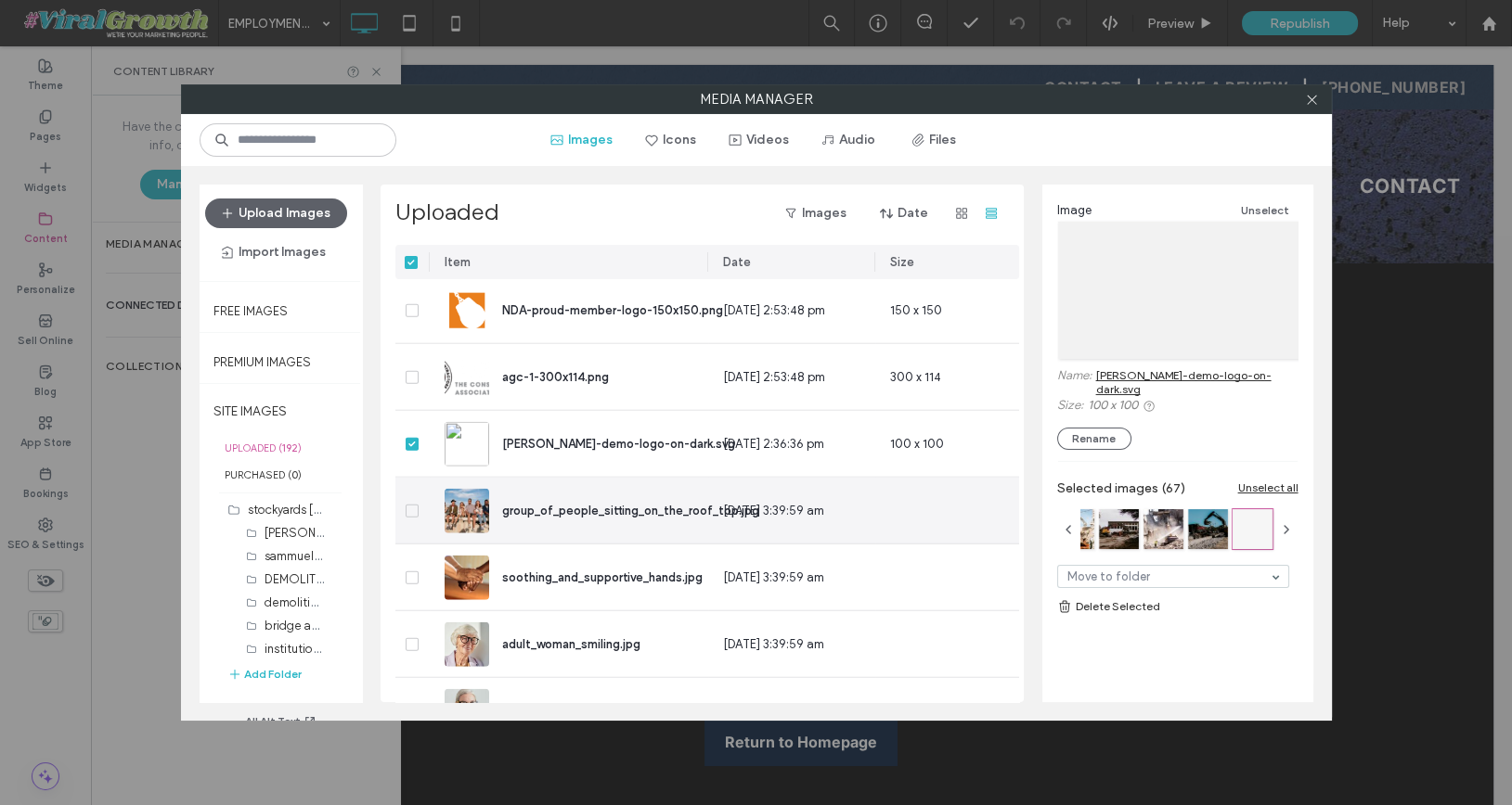
click at [419, 513] on div at bounding box center [413, 510] width 35 height 66
click at [412, 512] on span at bounding box center [412, 510] width 13 height 13
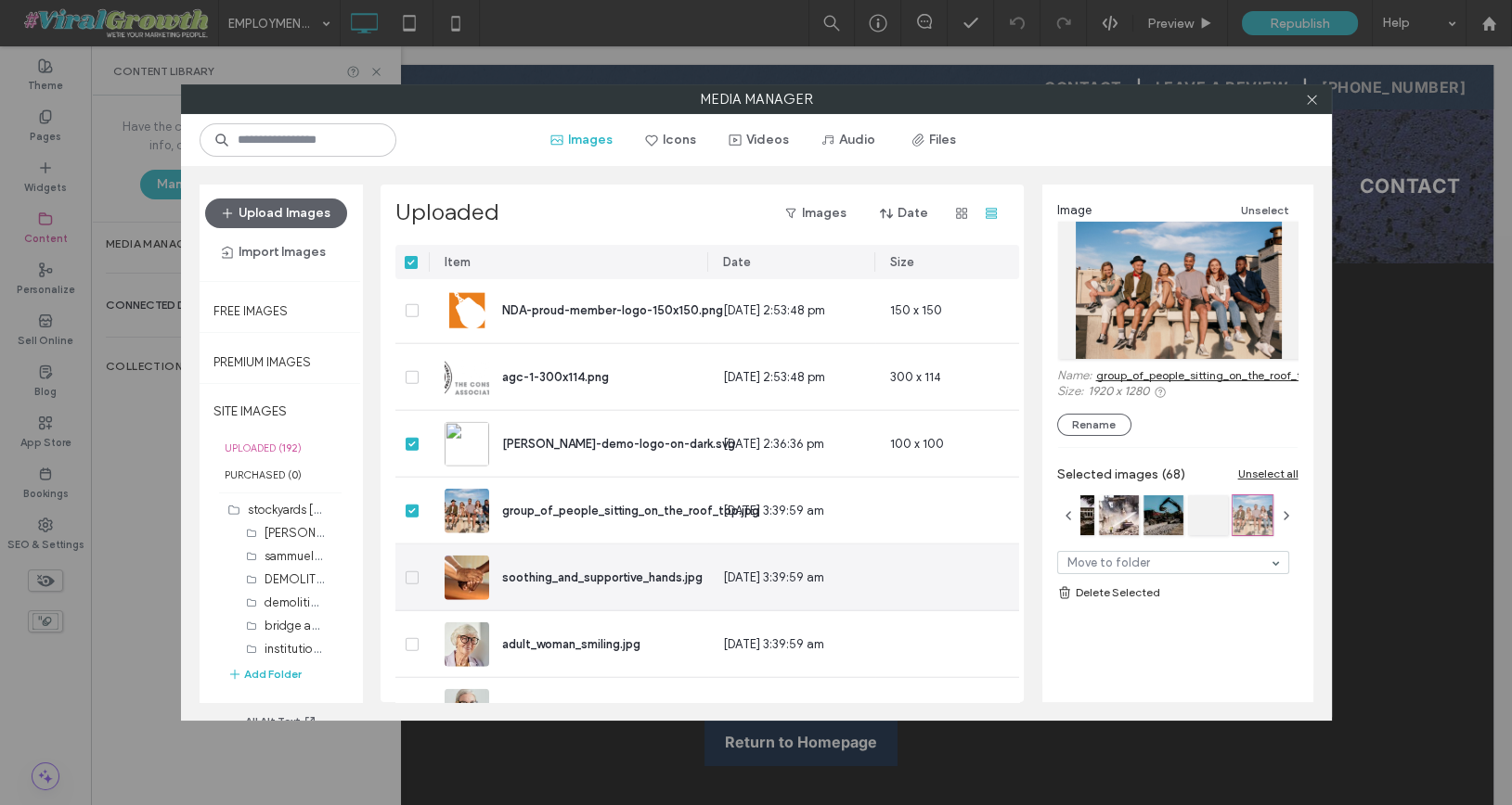
scroll to position [9409, 1]
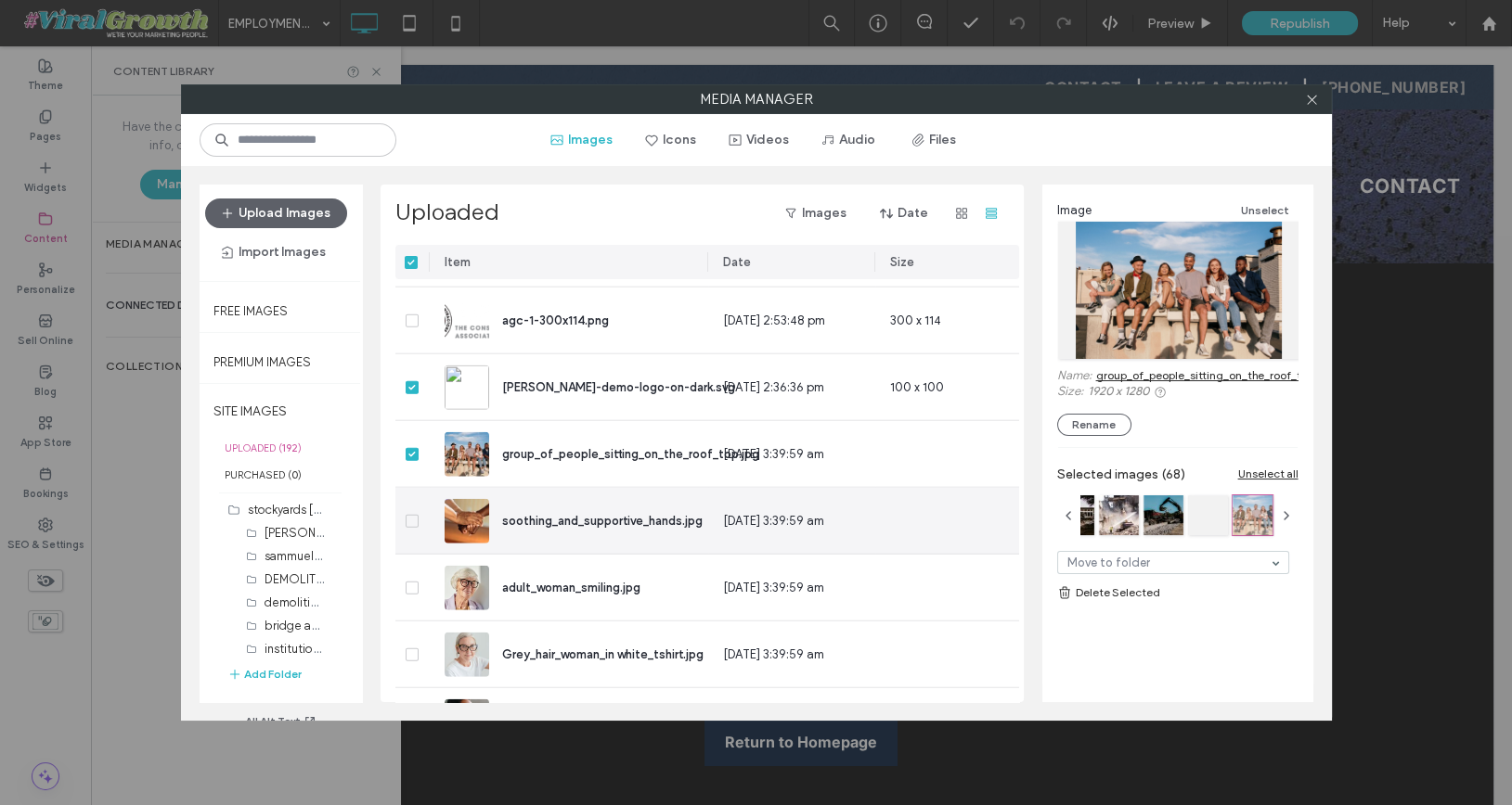
click at [412, 520] on icon at bounding box center [413, 521] width 8 height 6
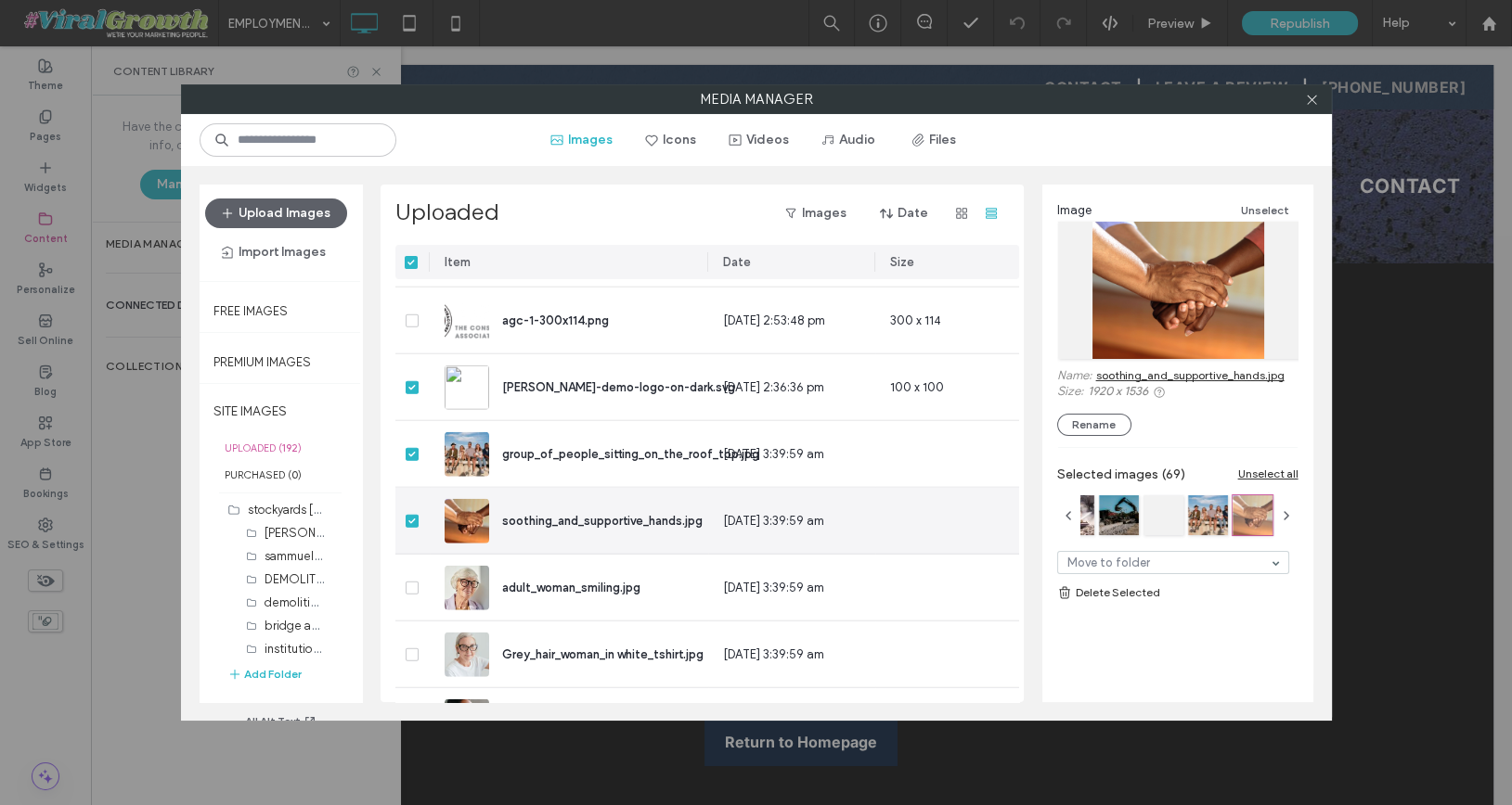
click at [413, 522] on span at bounding box center [412, 521] width 13 height 13
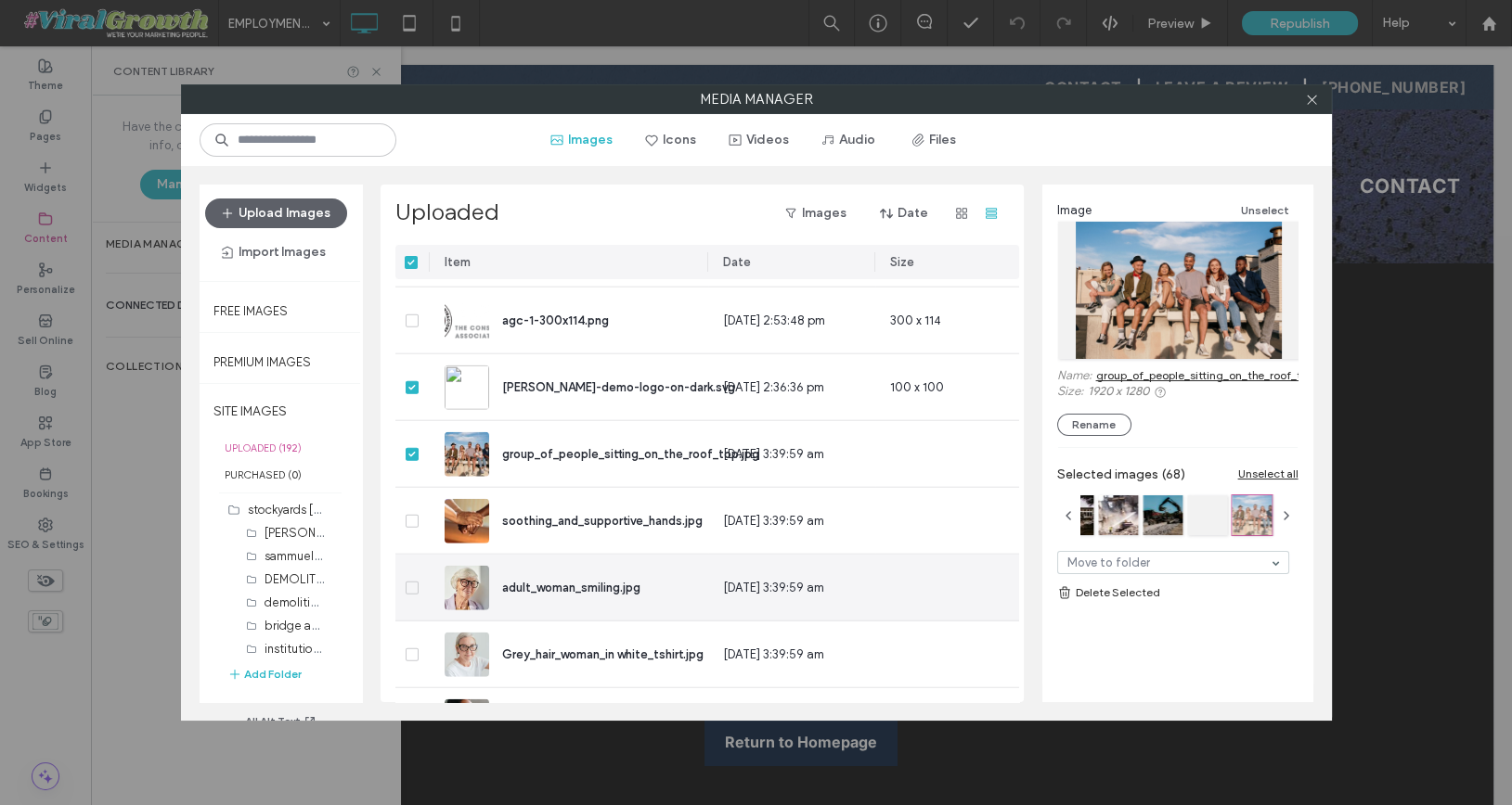
click at [413, 590] on span at bounding box center [412, 587] width 13 height 13
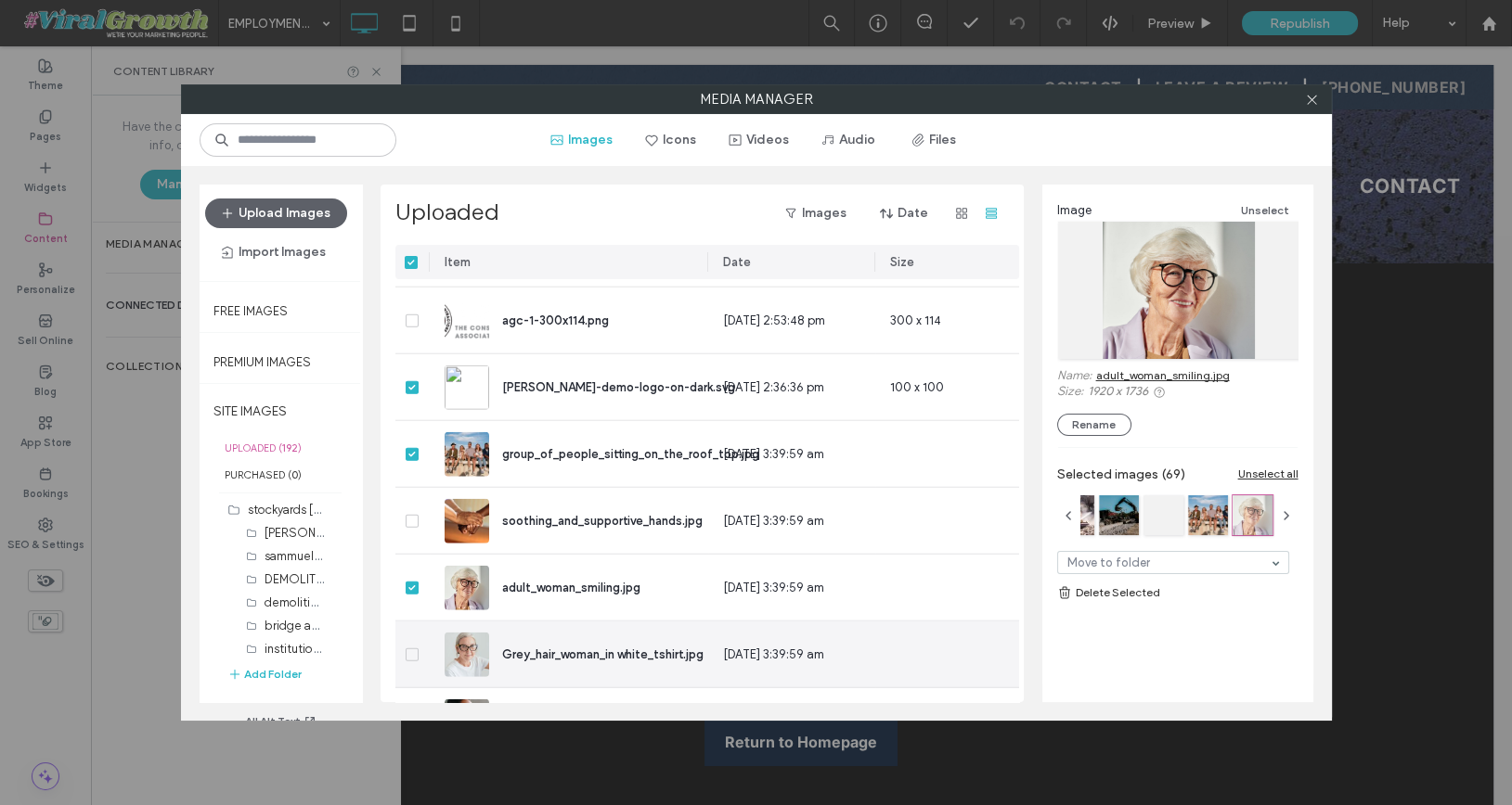
click at [410, 654] on icon at bounding box center [412, 655] width 7 height 6
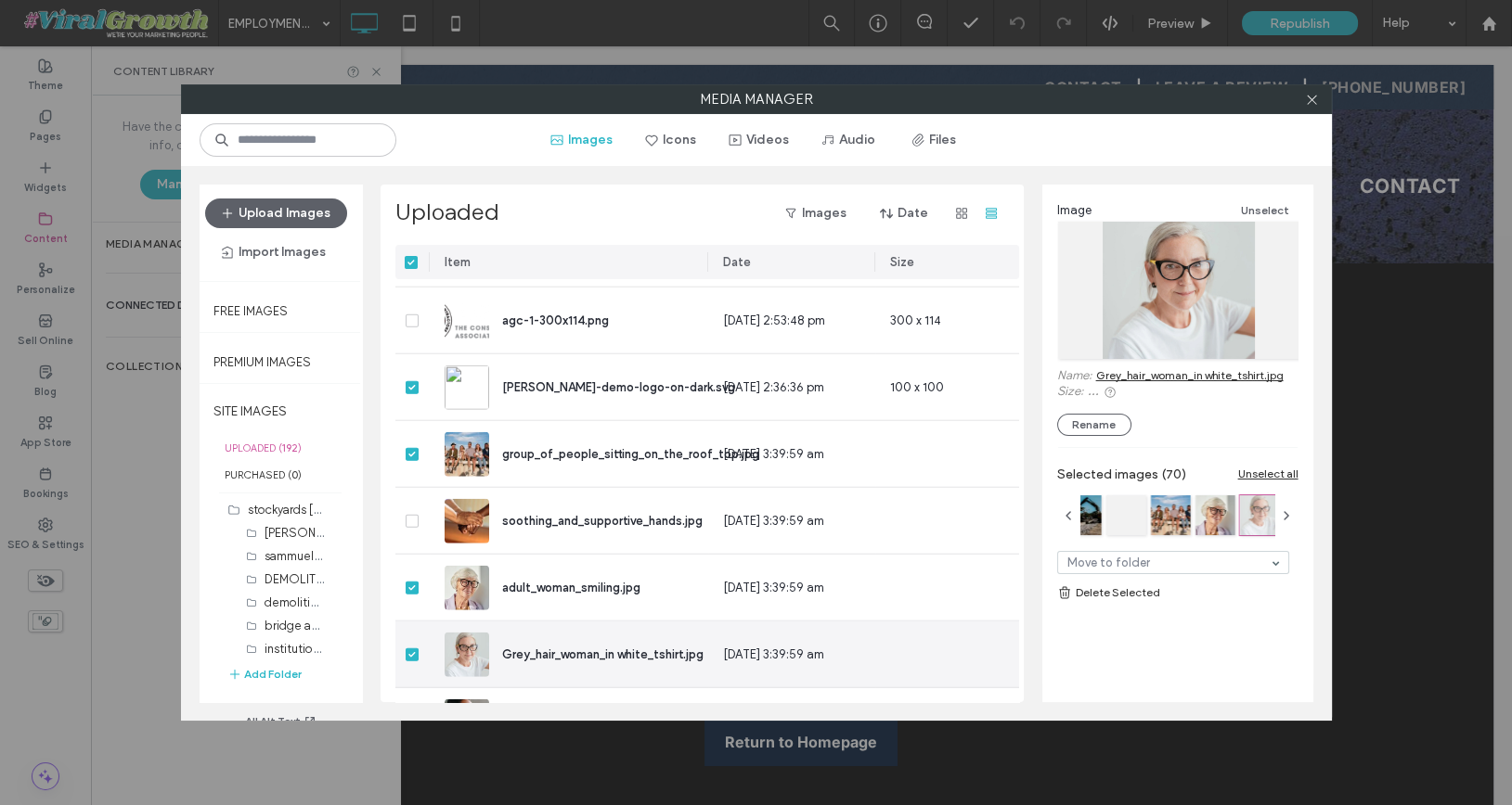
scroll to position [9610, 1]
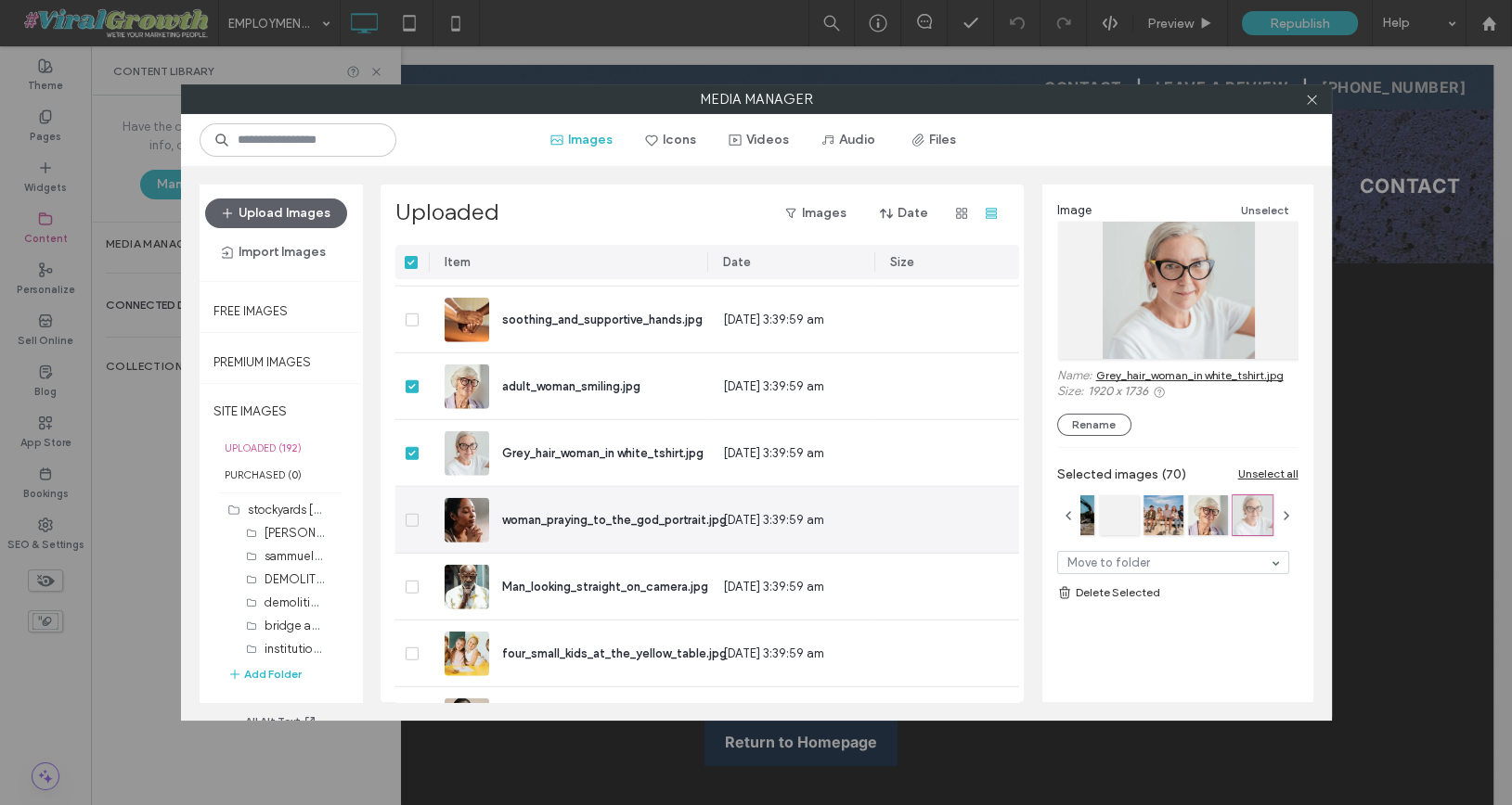
click at [411, 514] on span at bounding box center [412, 520] width 13 height 13
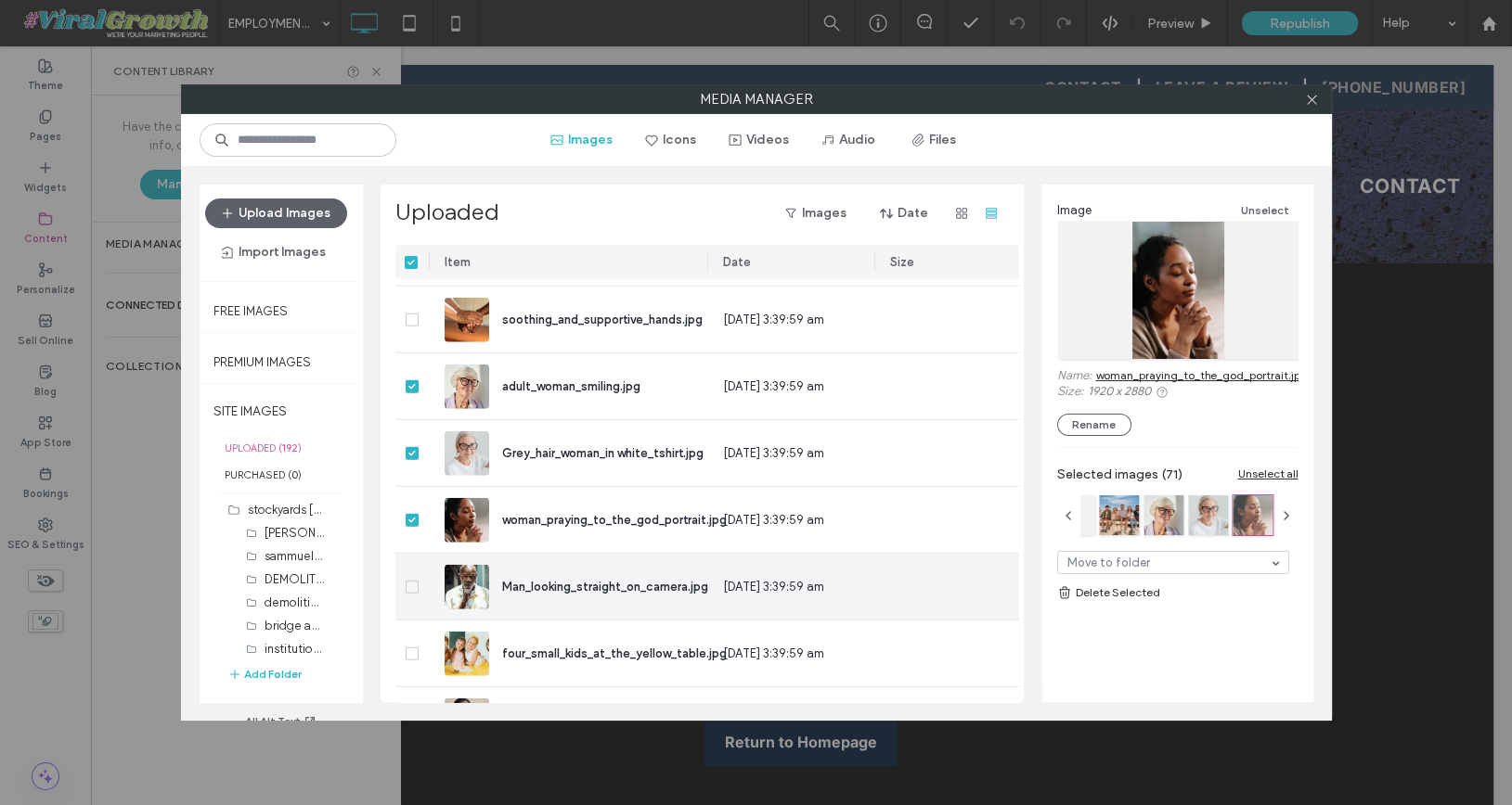
click at [410, 586] on icon at bounding box center [412, 587] width 7 height 6
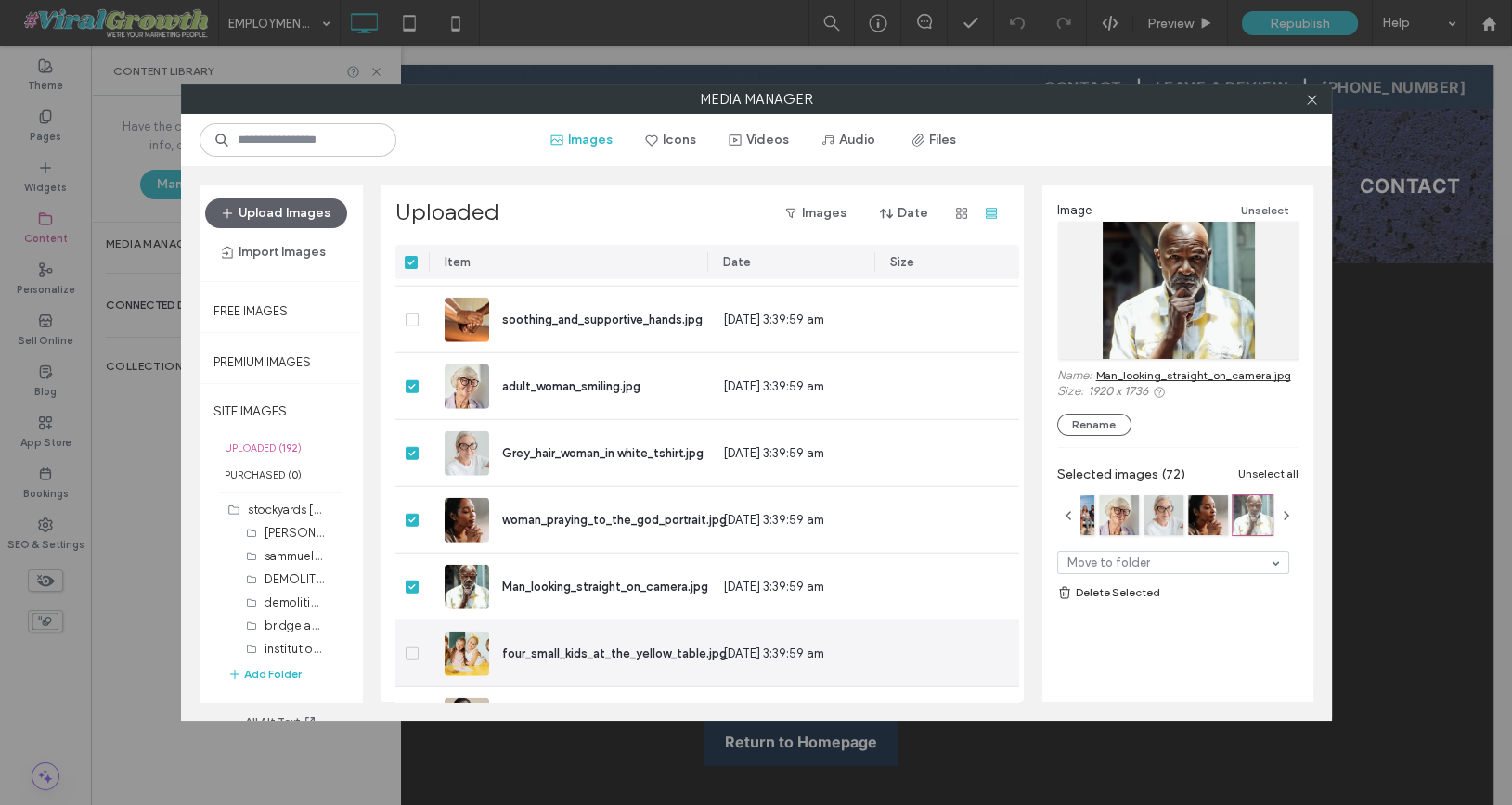
click at [416, 650] on span at bounding box center [412, 654] width 13 height 13
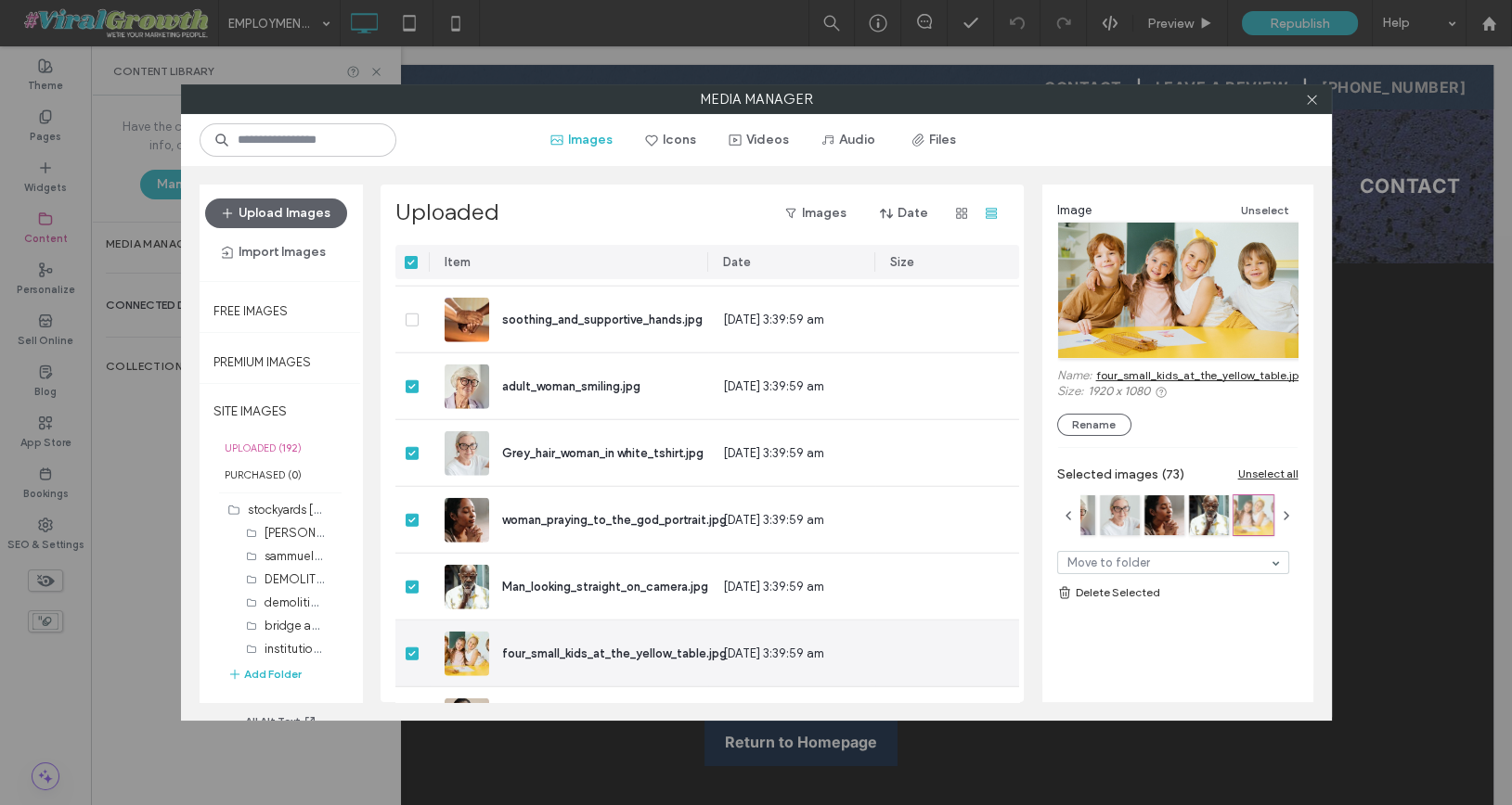
scroll to position [9835, 1]
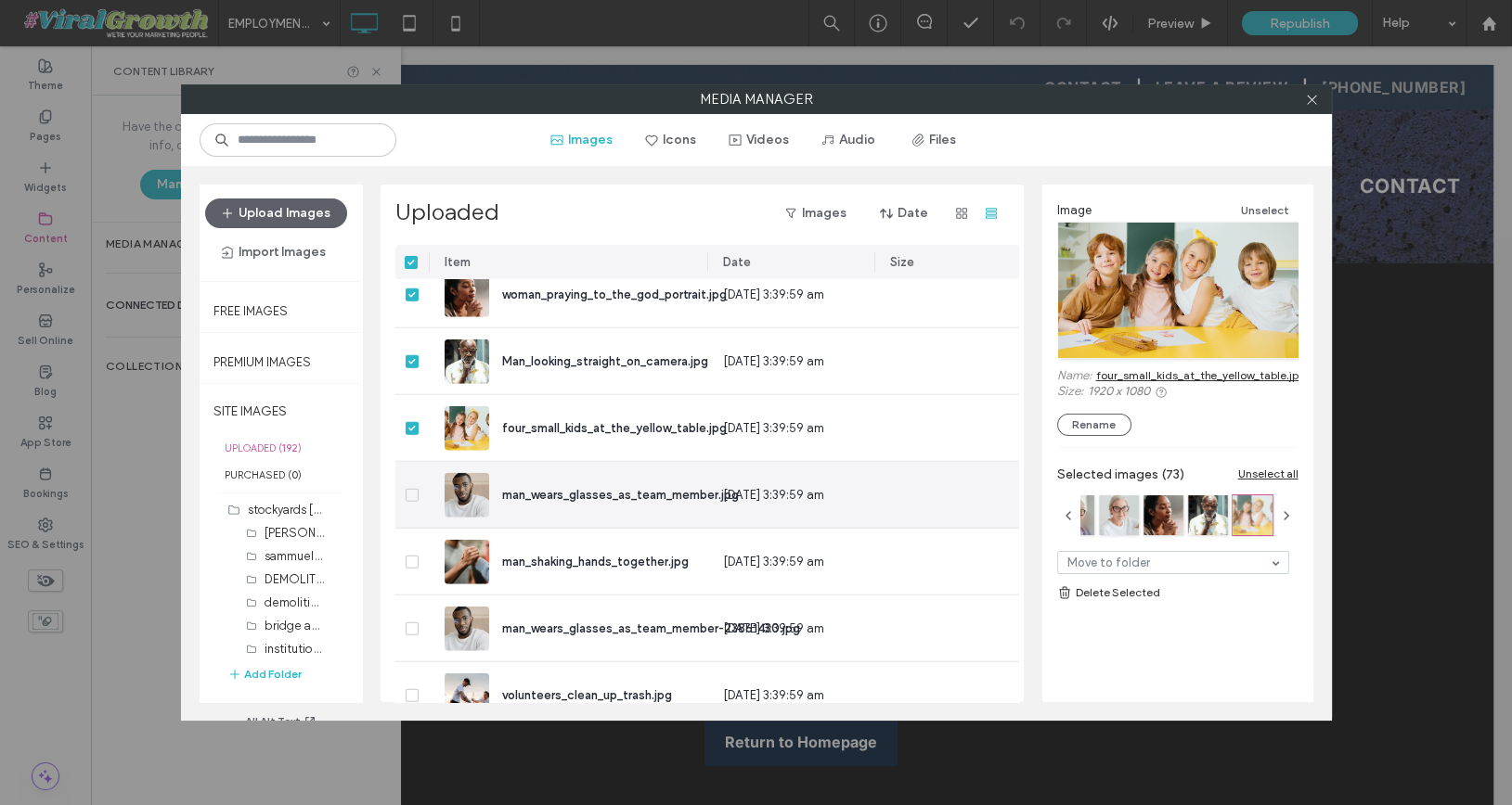
click at [415, 491] on span at bounding box center [412, 494] width 13 height 13
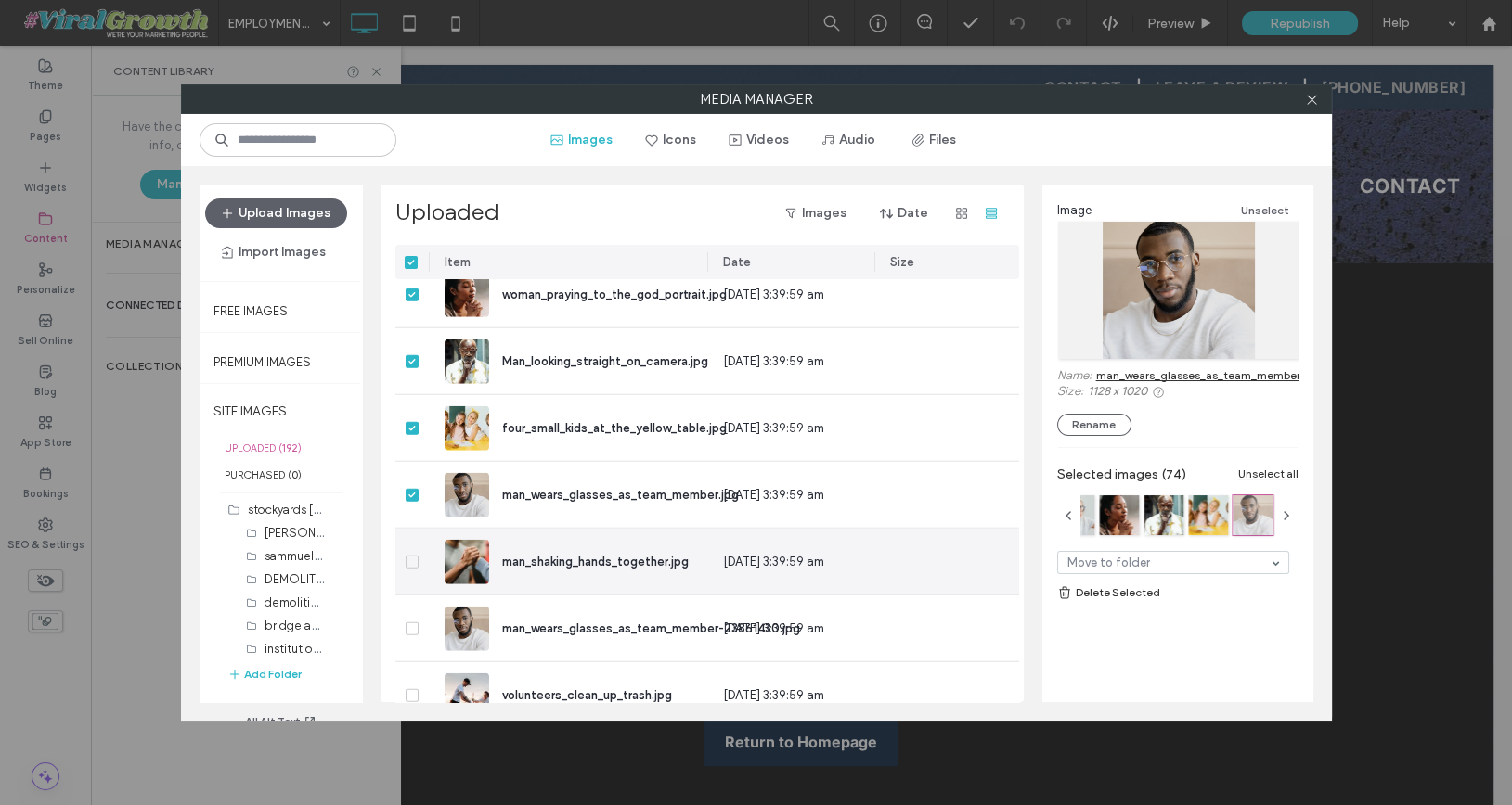
click at [411, 563] on span at bounding box center [412, 562] width 13 height 13
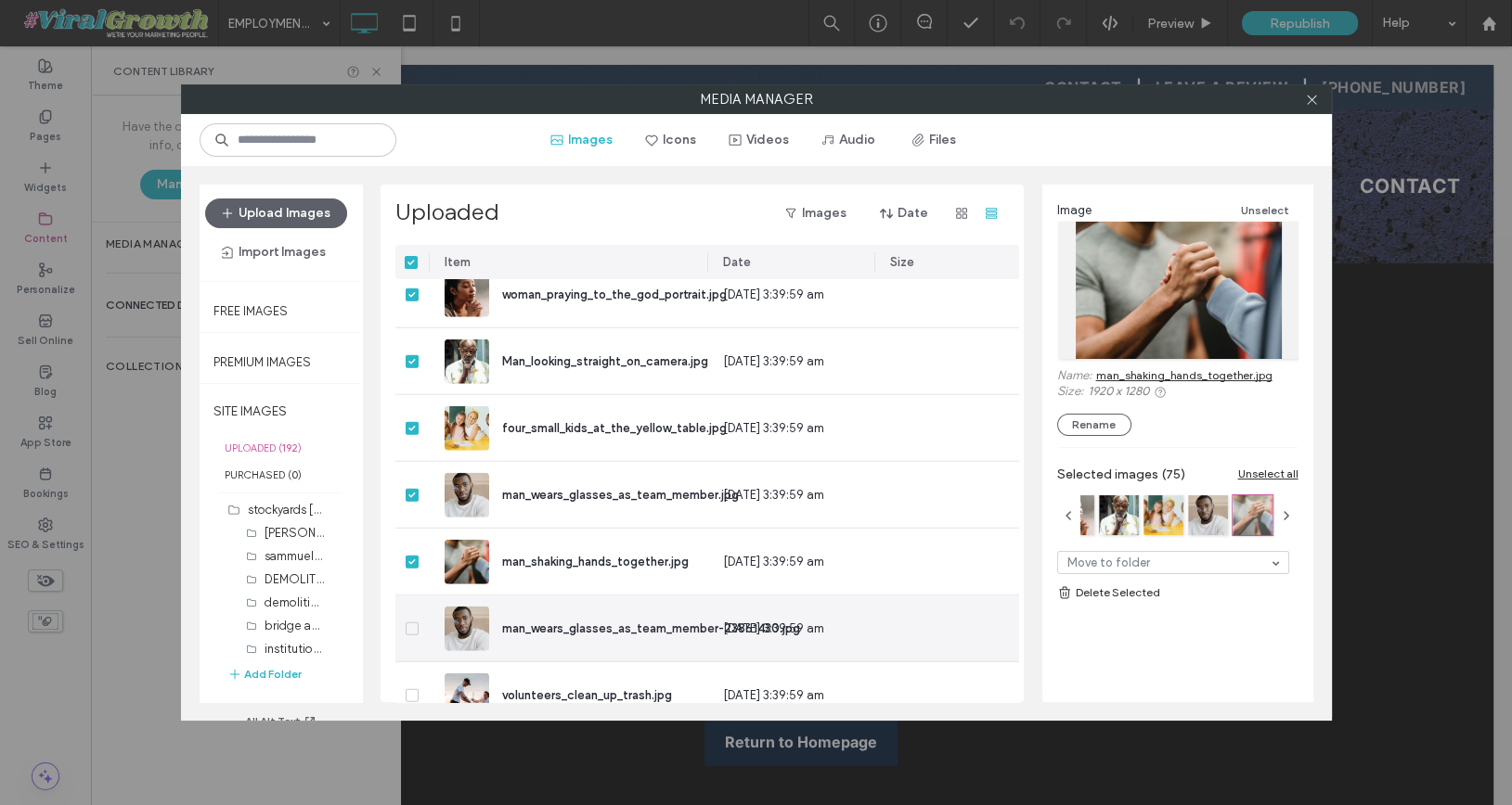
click at [411, 626] on icon at bounding box center [413, 629] width 8 height 6
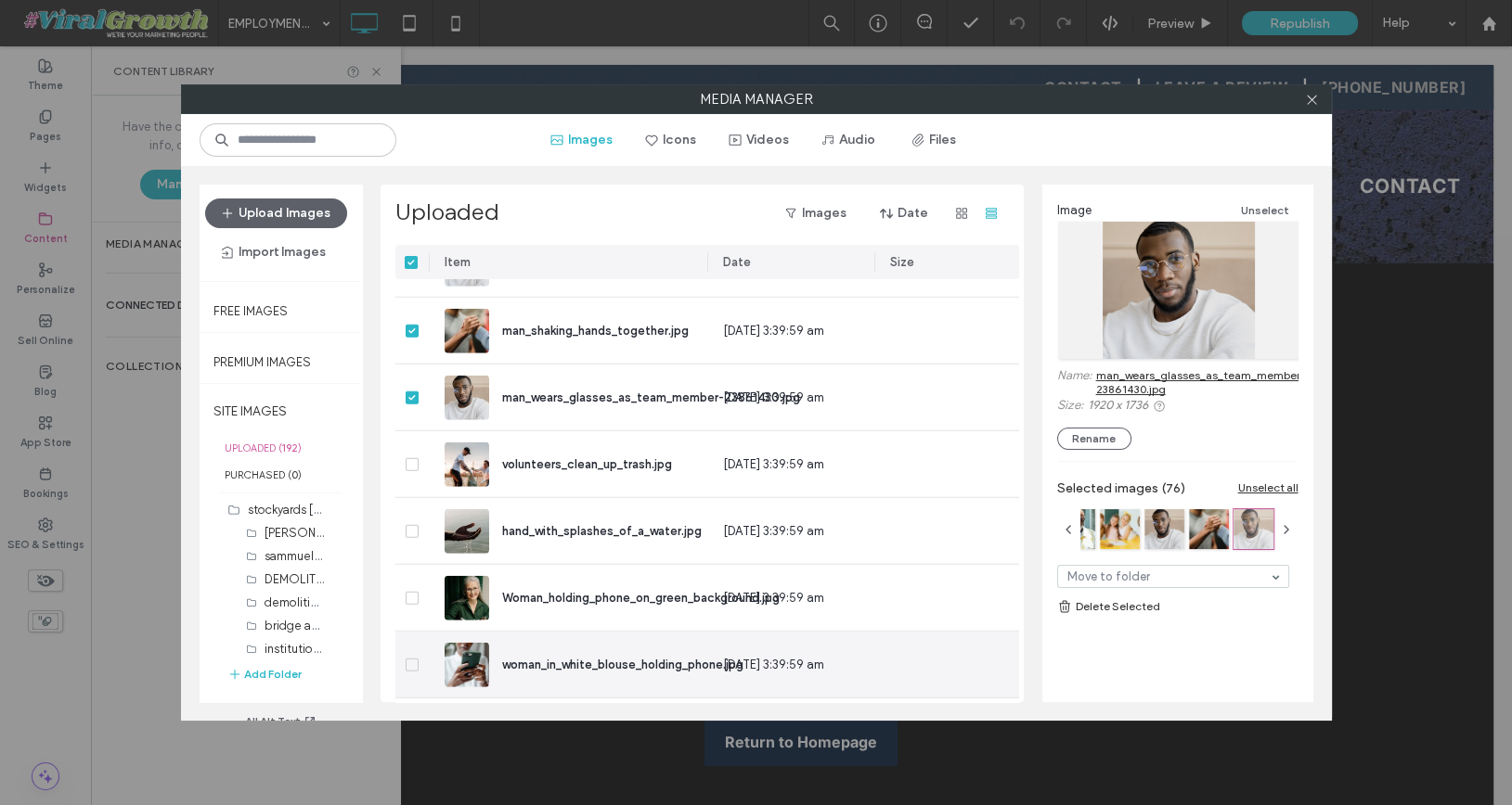
scroll to position [10083, 1]
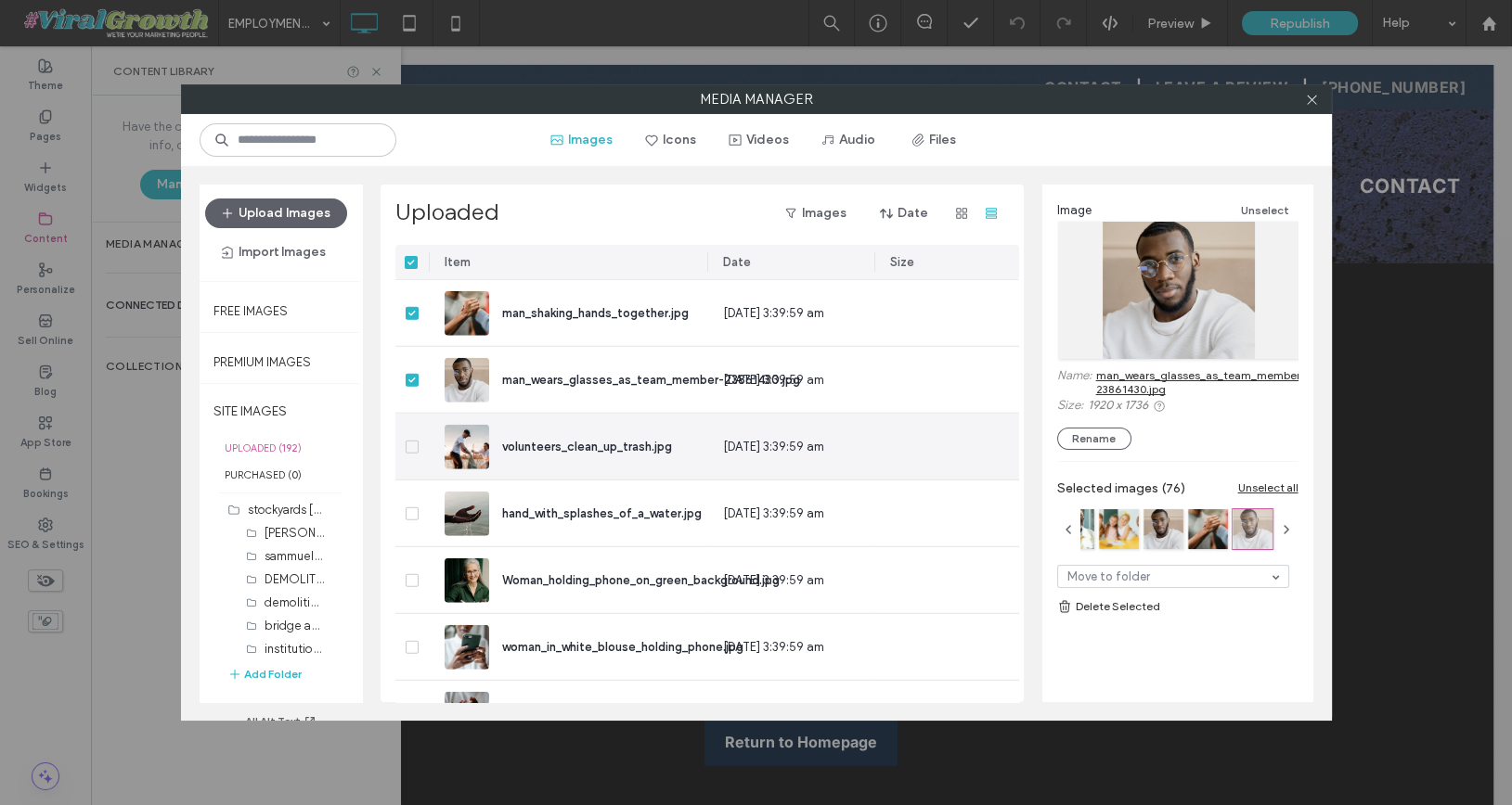
click at [414, 441] on span at bounding box center [412, 447] width 13 height 13
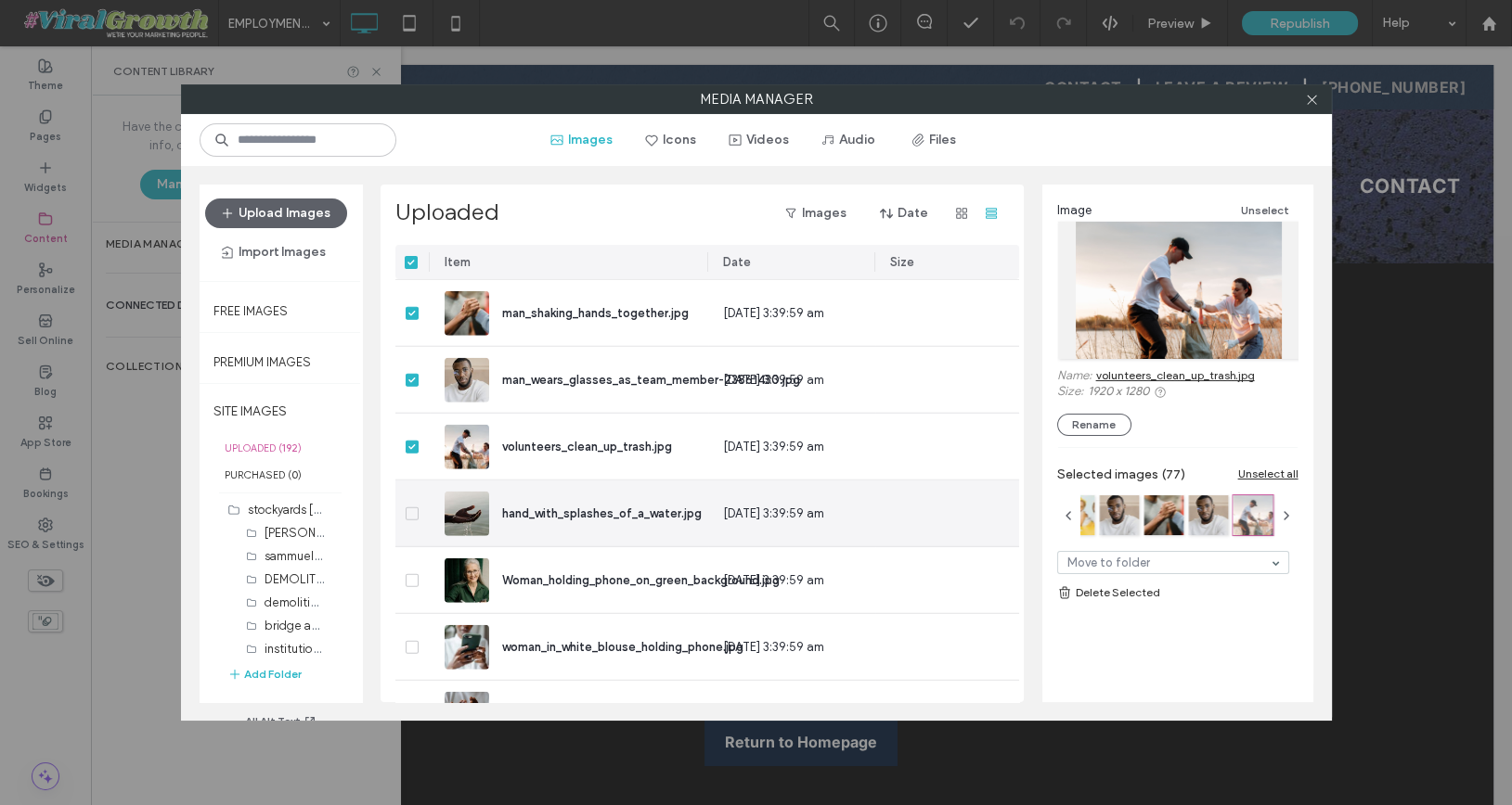
click at [413, 522] on div at bounding box center [413, 513] width 35 height 66
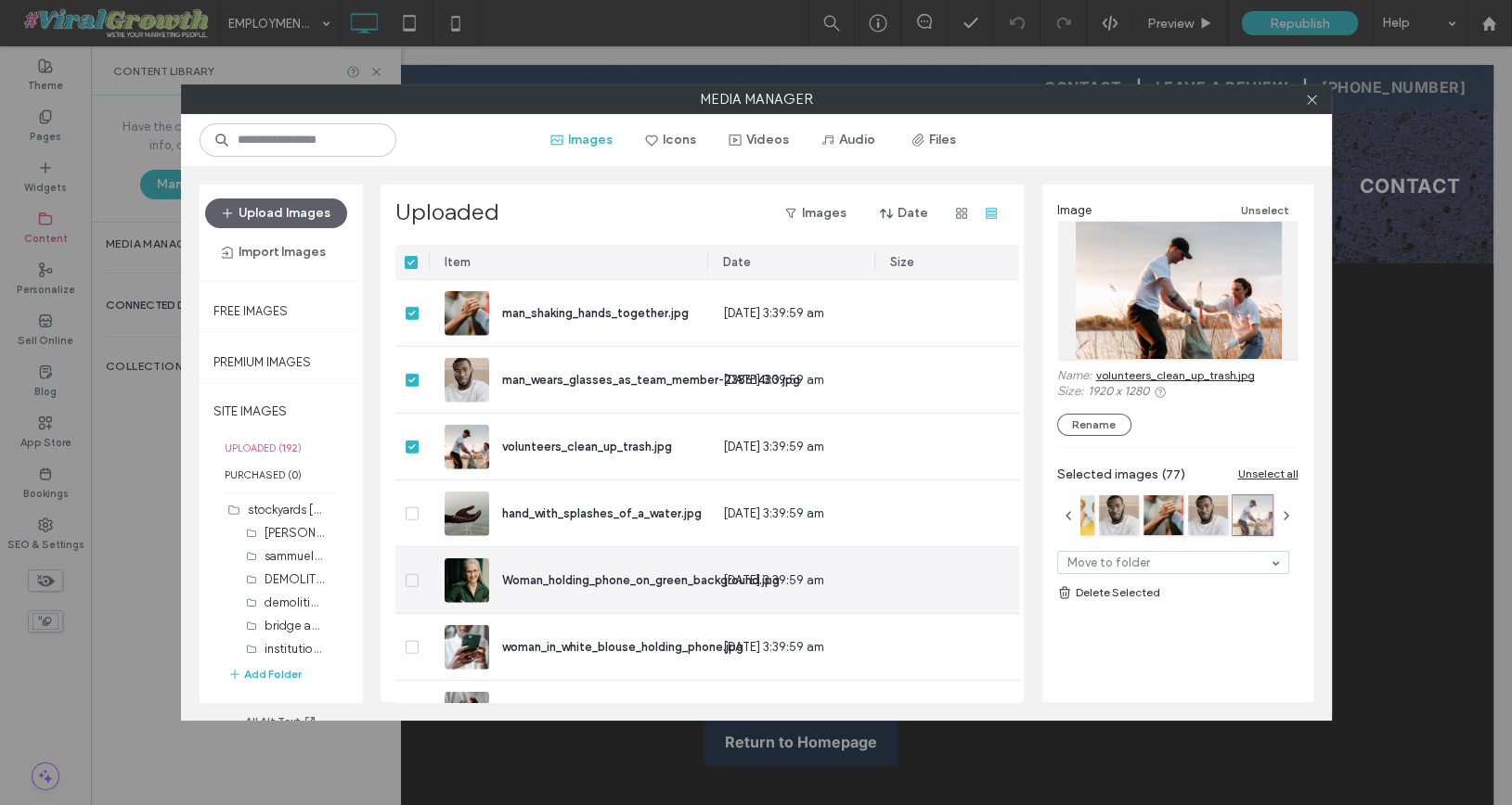
click at [412, 579] on icon at bounding box center [412, 581] width 7 height 6
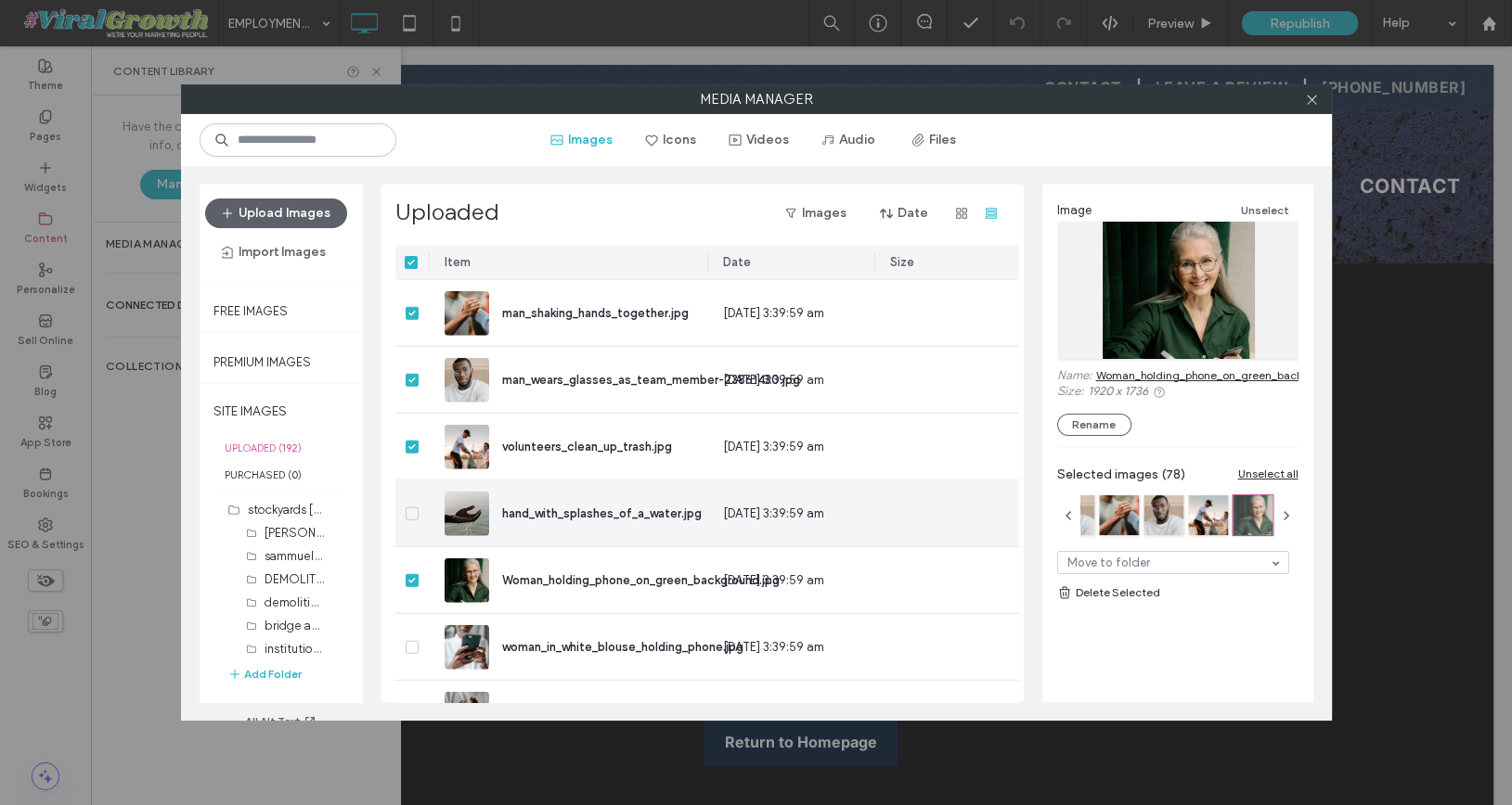
click at [413, 517] on span at bounding box center [412, 513] width 13 height 13
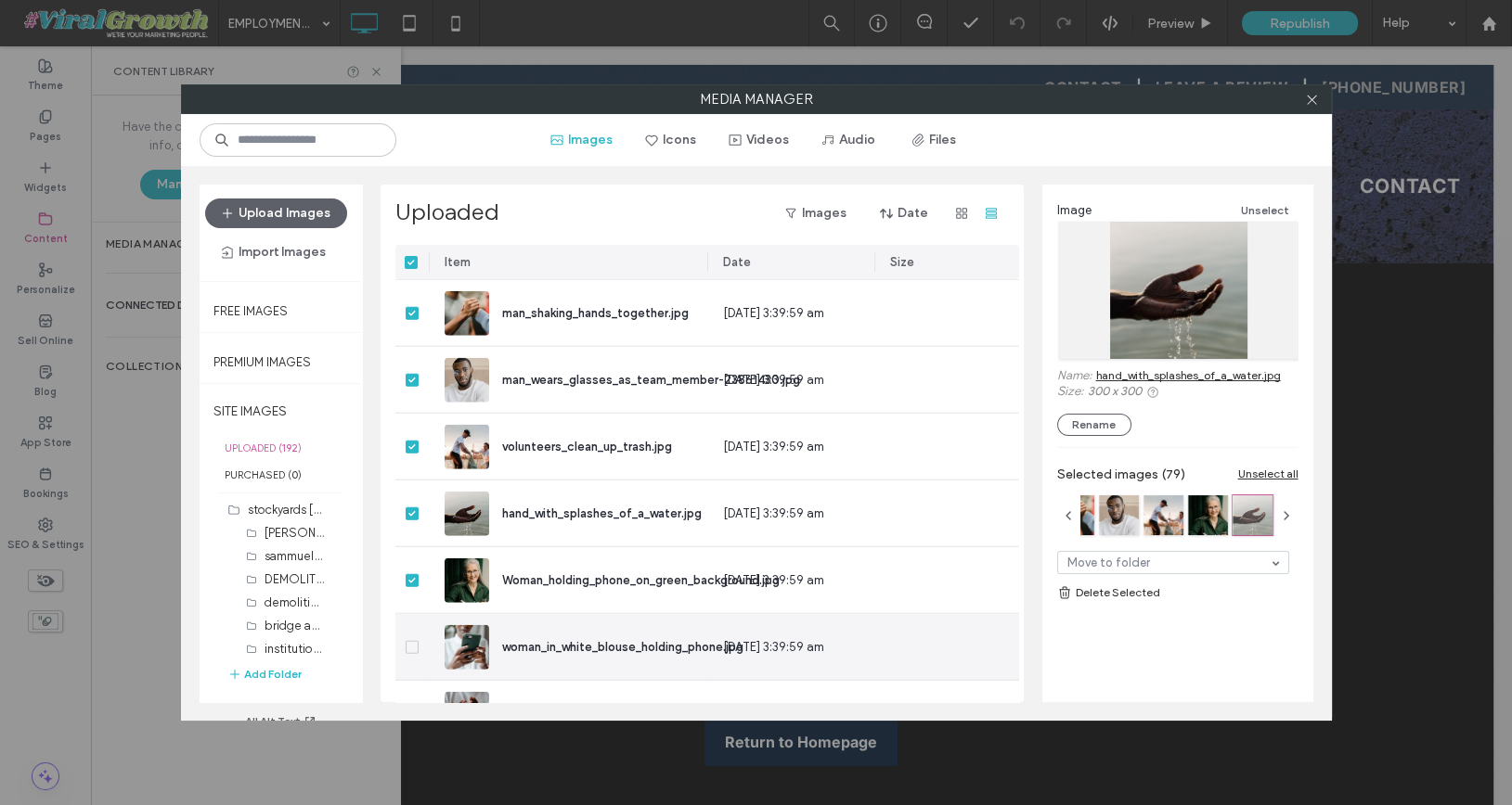
click at [417, 651] on span at bounding box center [412, 647] width 13 height 13
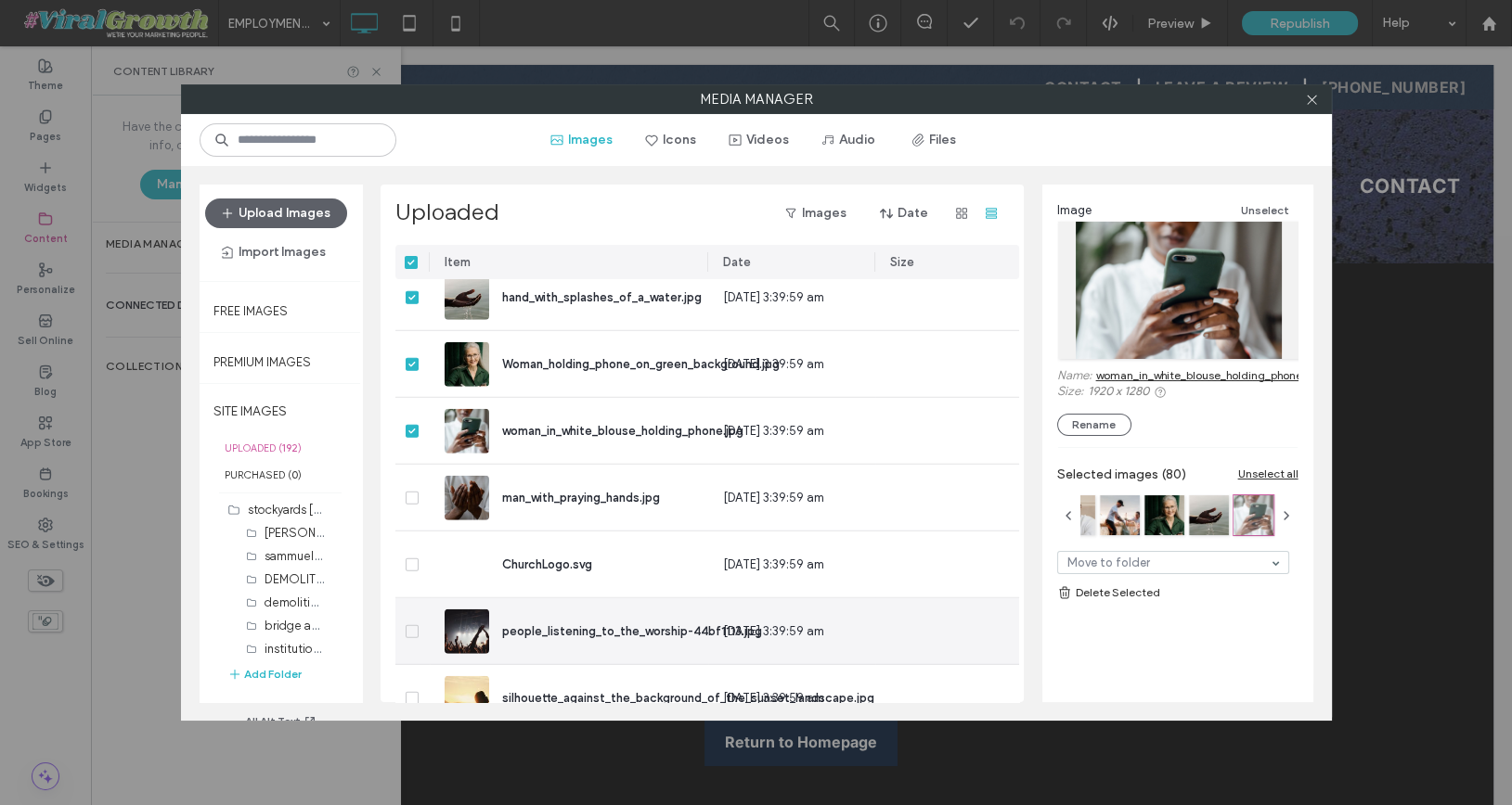
scroll to position [10325, 1]
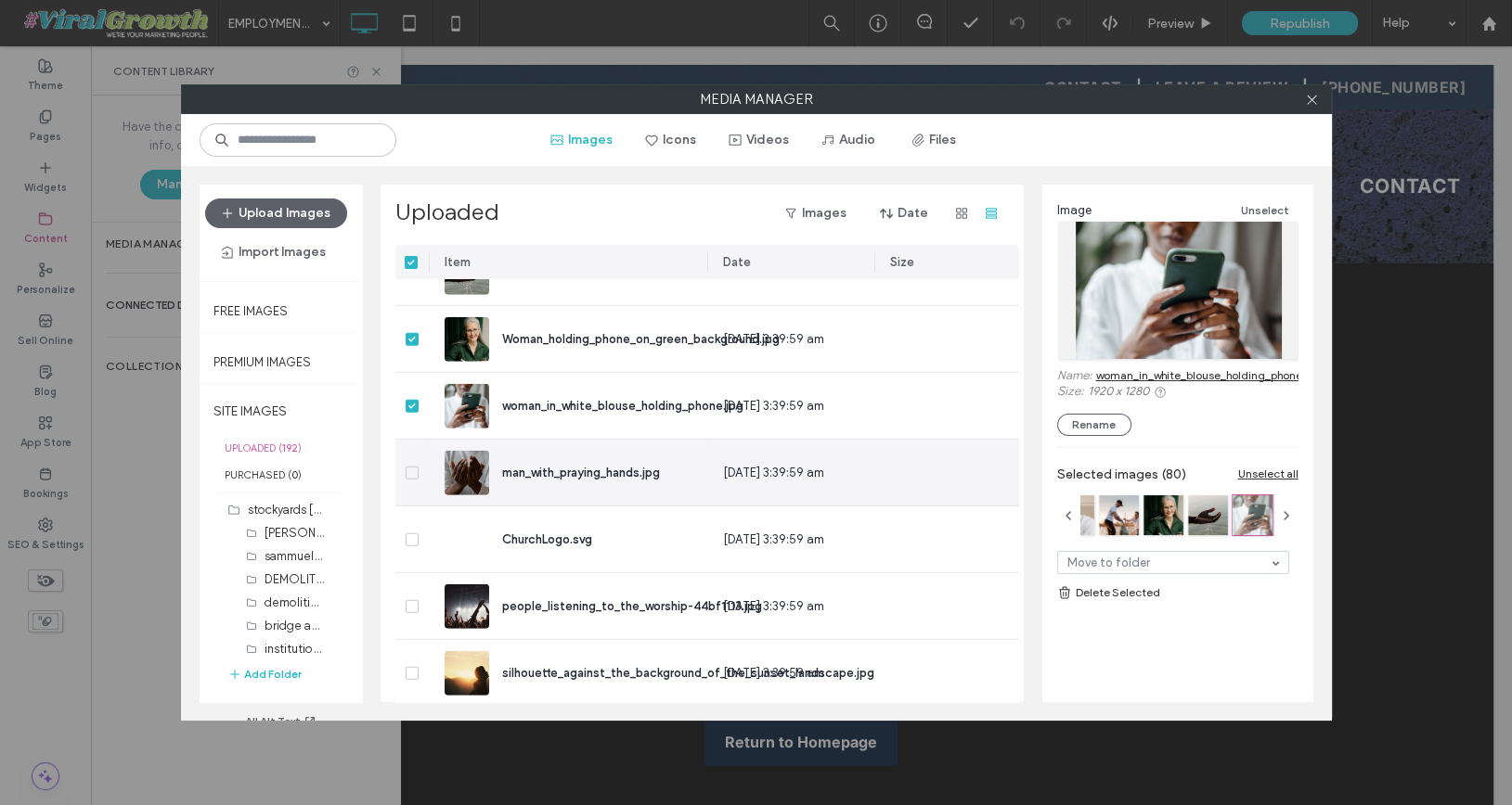
click at [409, 471] on icon at bounding box center [413, 474] width 8 height 6
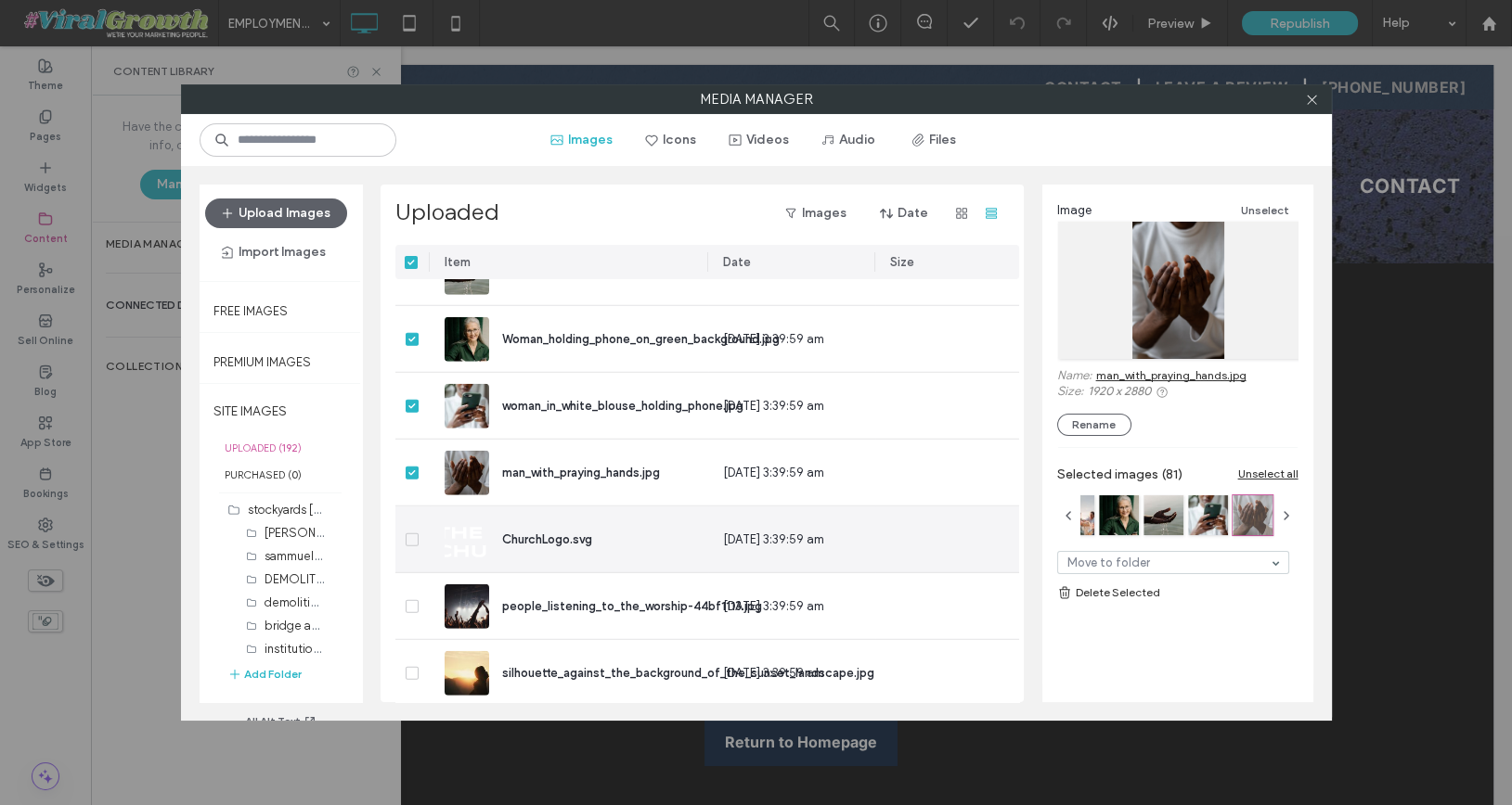
click at [410, 540] on icon at bounding box center [412, 540] width 7 height 6
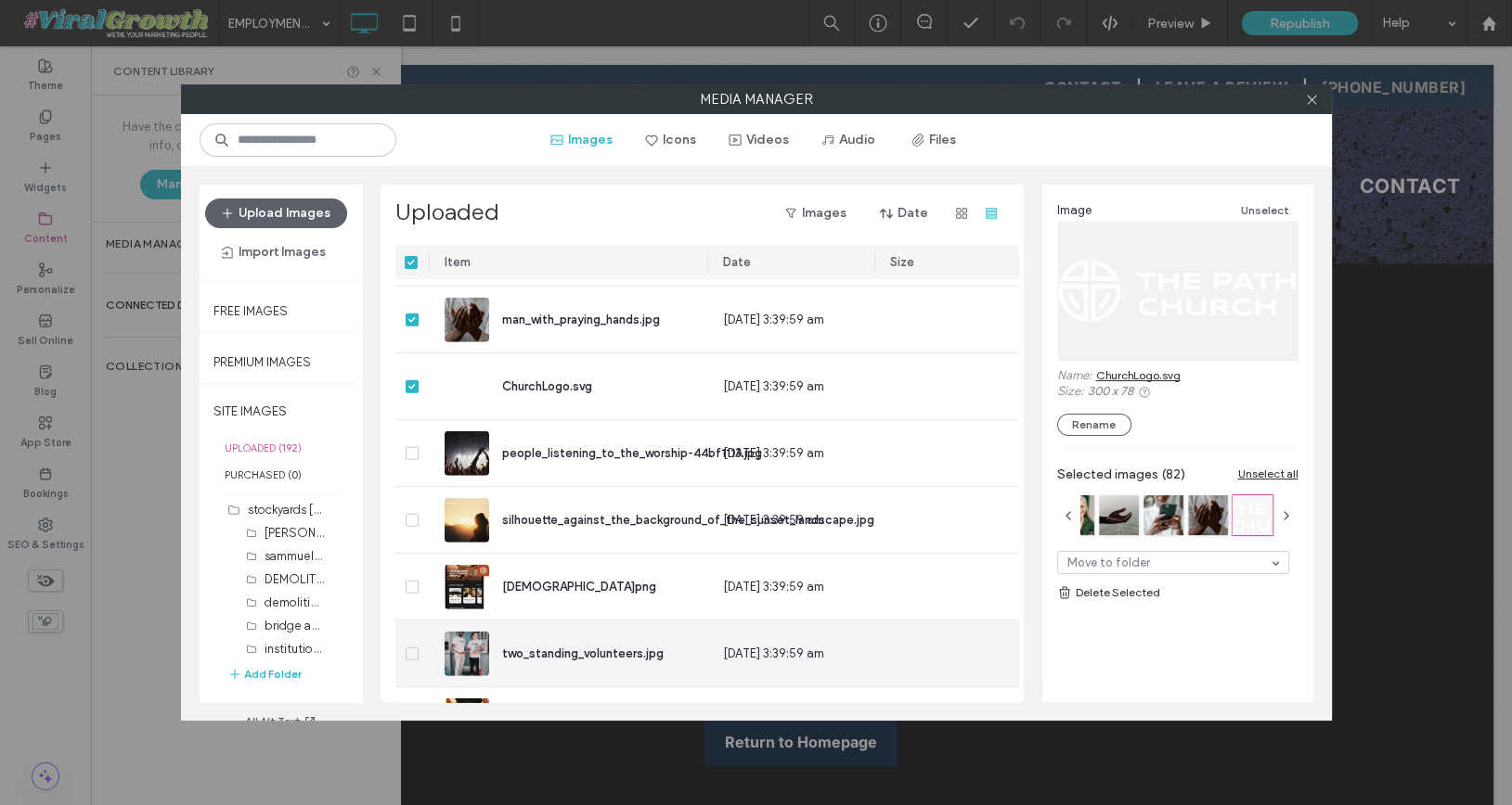
scroll to position [10477, 1]
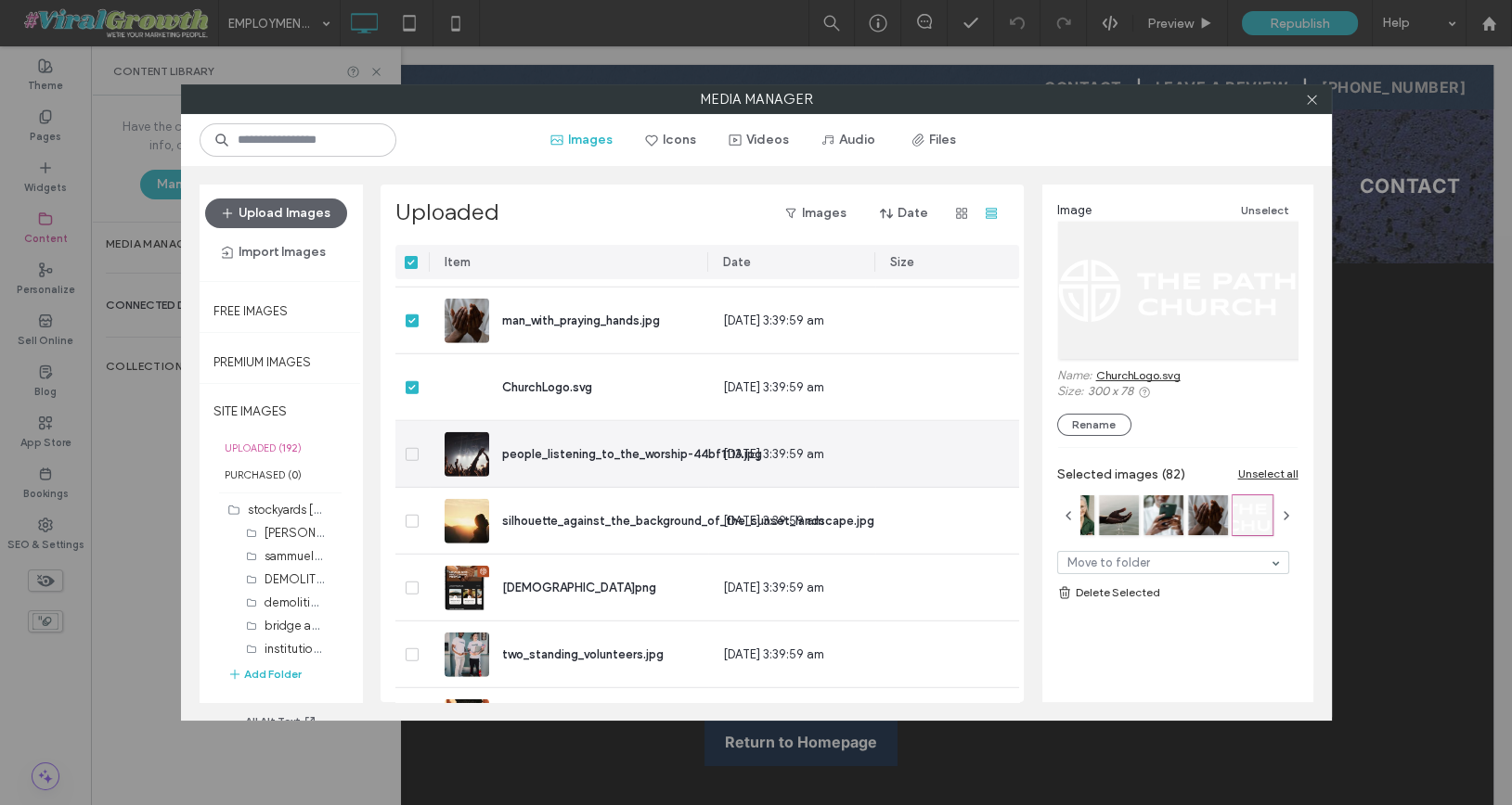
click at [409, 454] on icon at bounding box center [413, 455] width 8 height 6
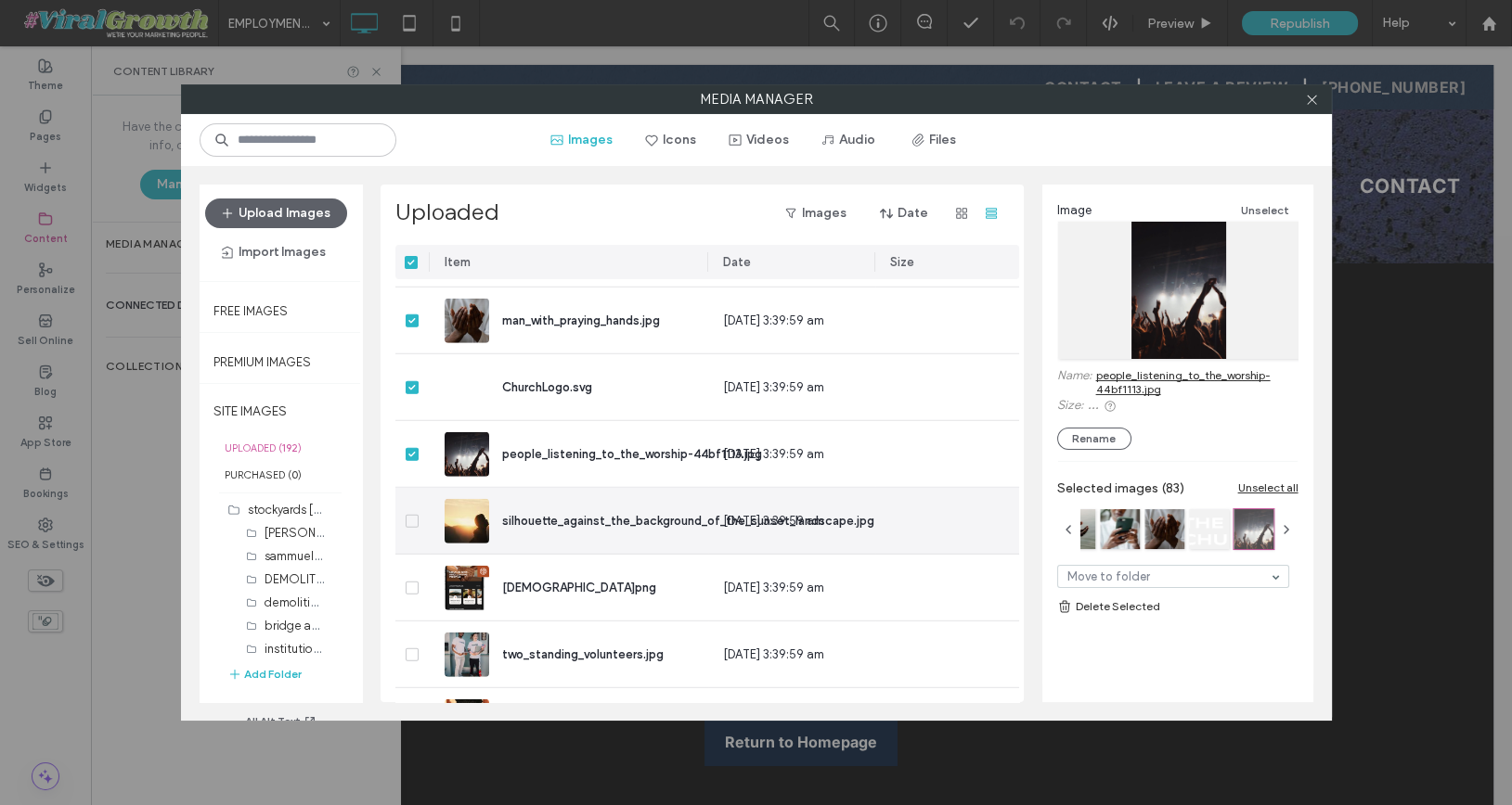
click at [409, 518] on icon at bounding box center [413, 521] width 8 height 6
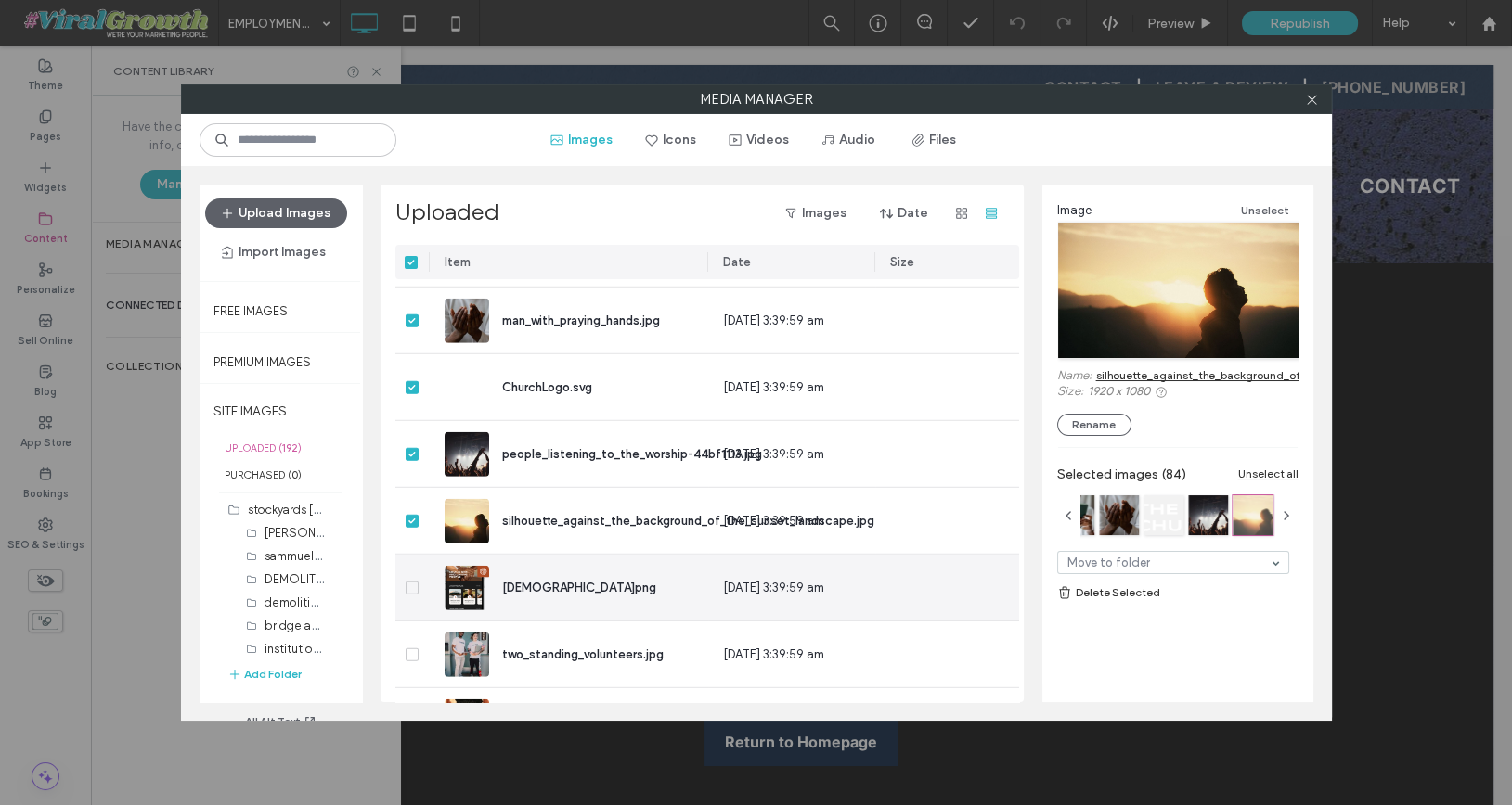
click at [419, 590] on div at bounding box center [413, 587] width 35 height 66
click at [413, 581] on span at bounding box center [412, 587] width 13 height 13
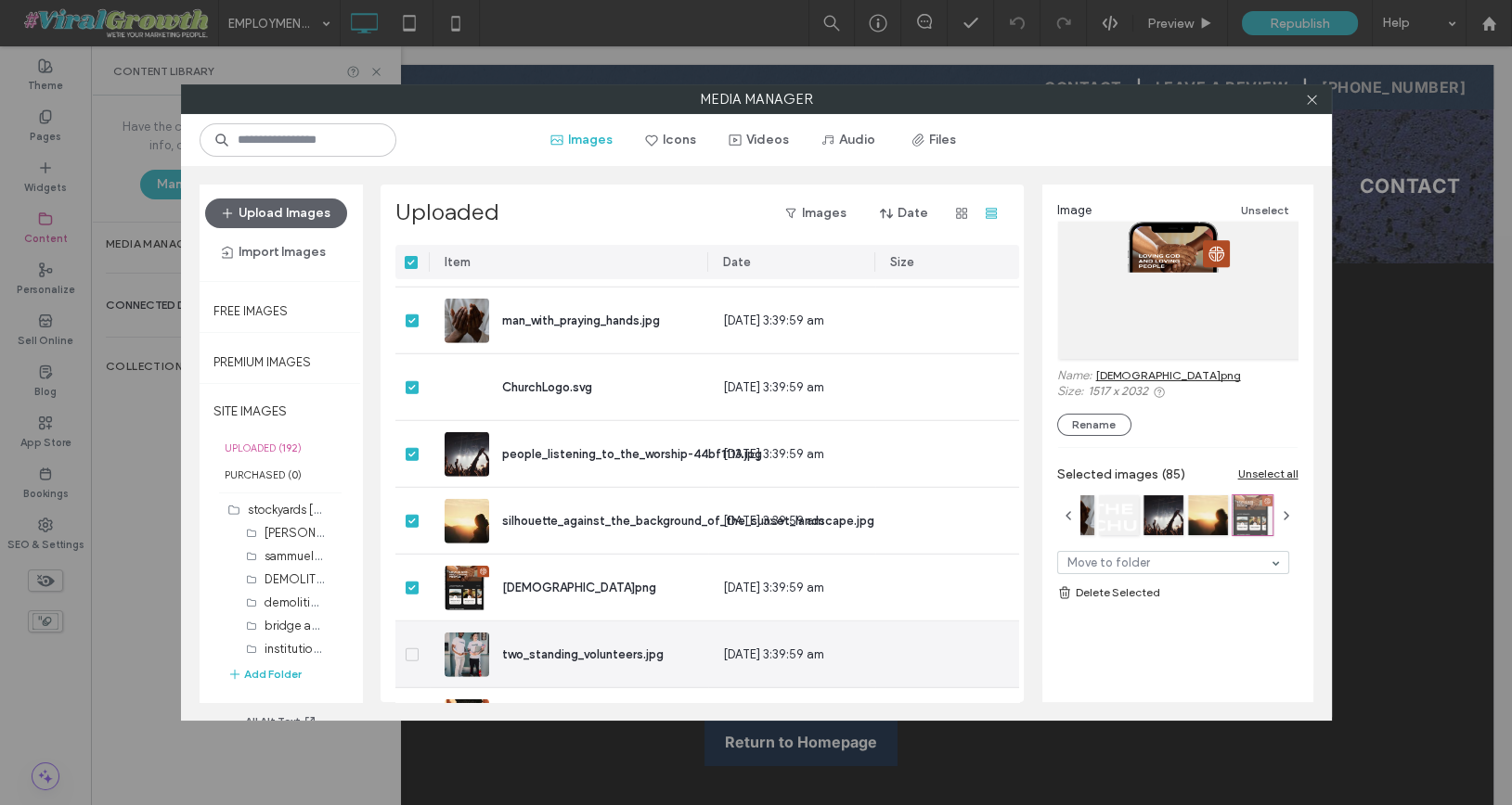
click at [412, 657] on span at bounding box center [412, 655] width 13 height 13
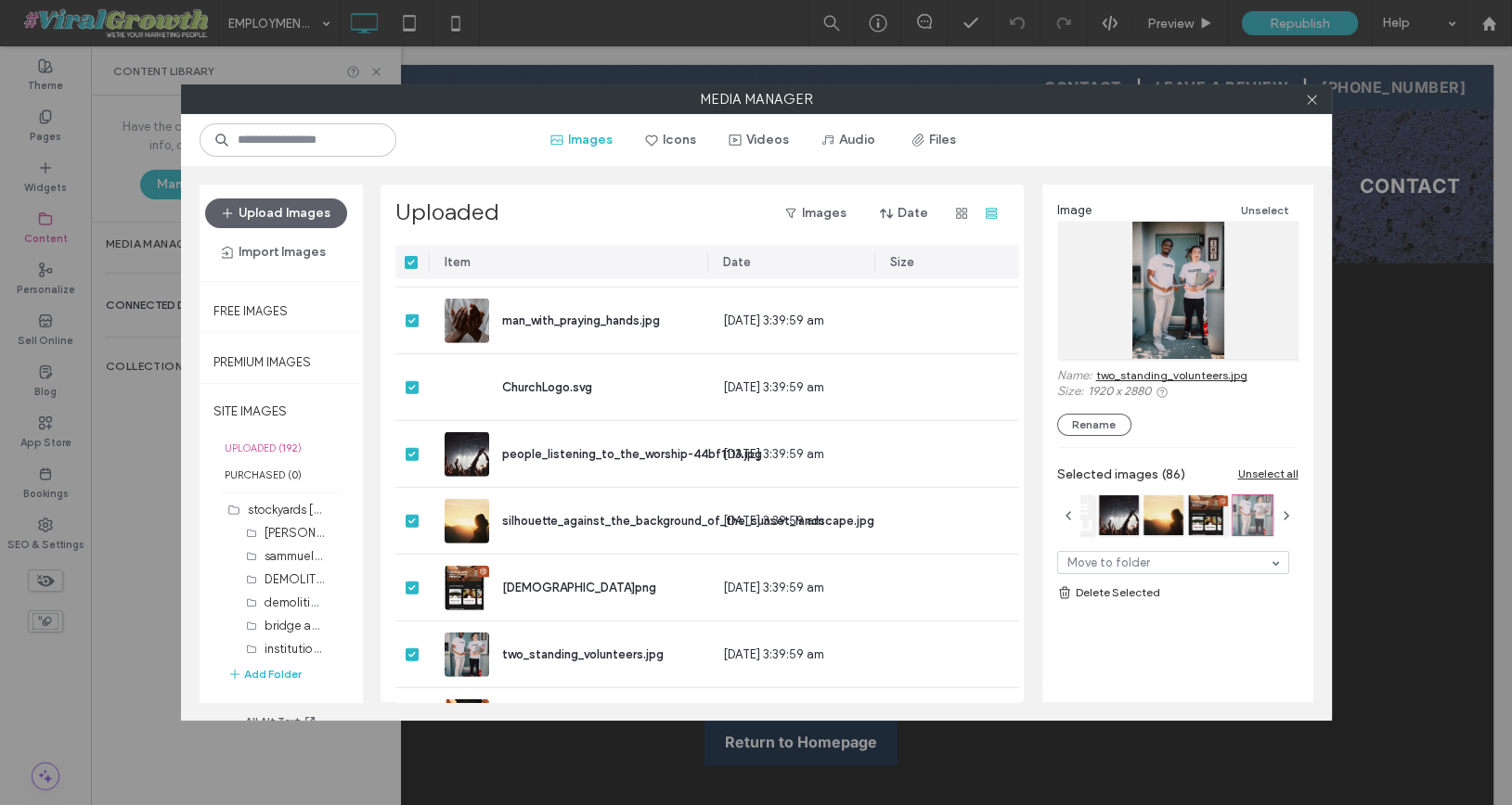
click at [1092, 587] on link "Delete Selected" at bounding box center [1178, 592] width 241 height 19
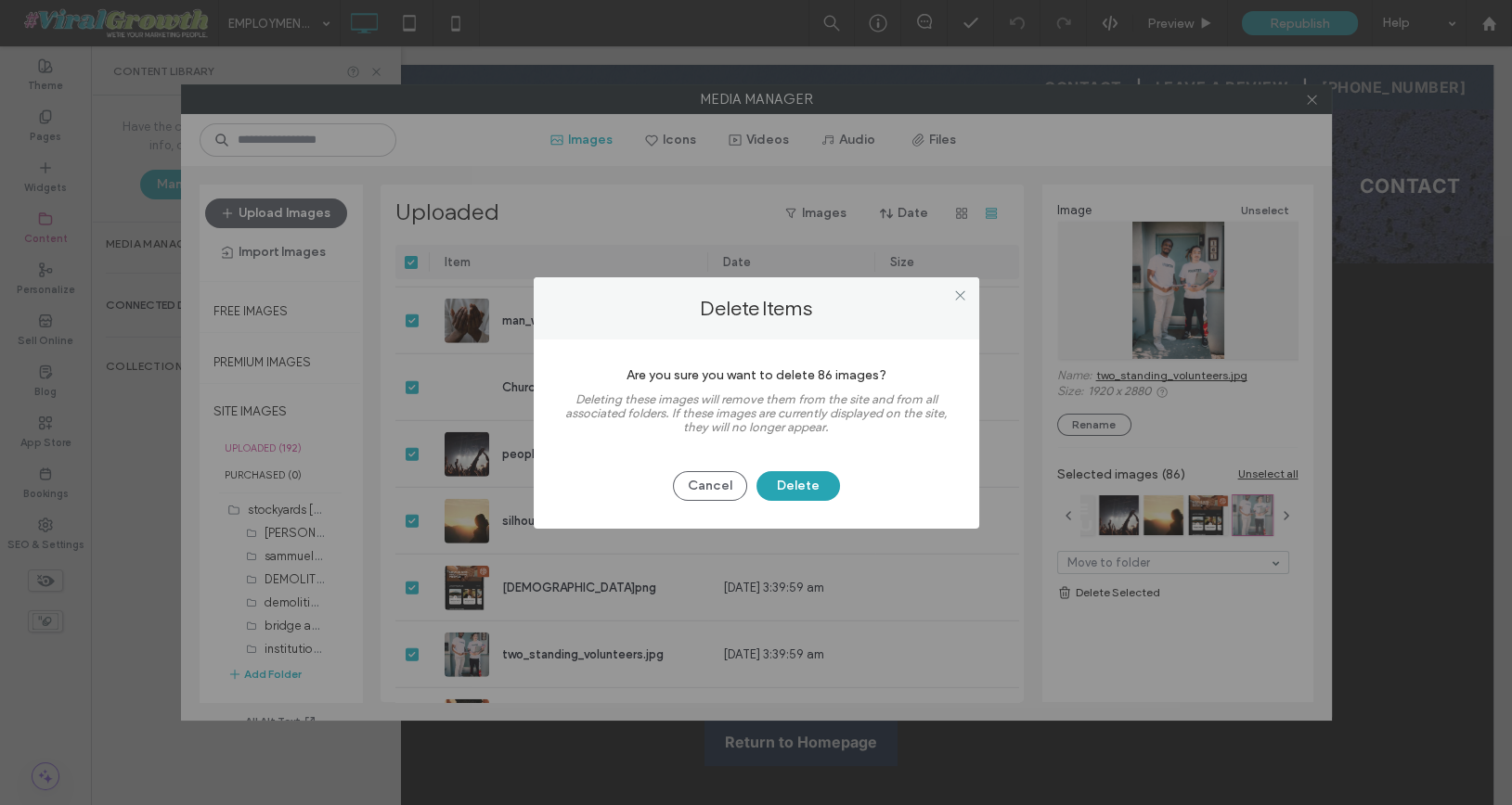
click at [818, 480] on button "Delete" at bounding box center [798, 486] width 83 height 30
